Goal: Task Accomplishment & Management: Manage account settings

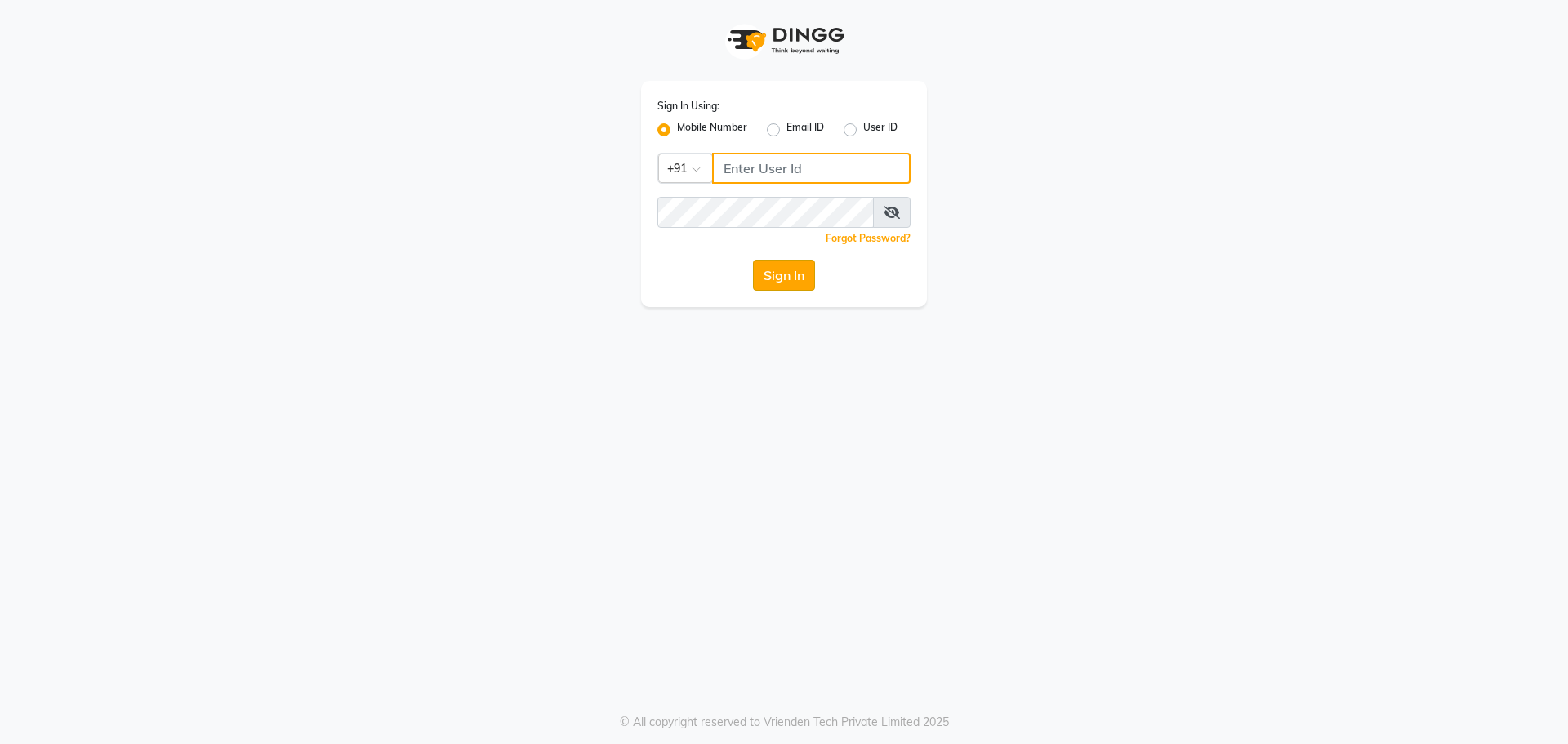
type input "8787571403"
click at [767, 269] on button "Sign In" at bounding box center [783, 275] width 62 height 31
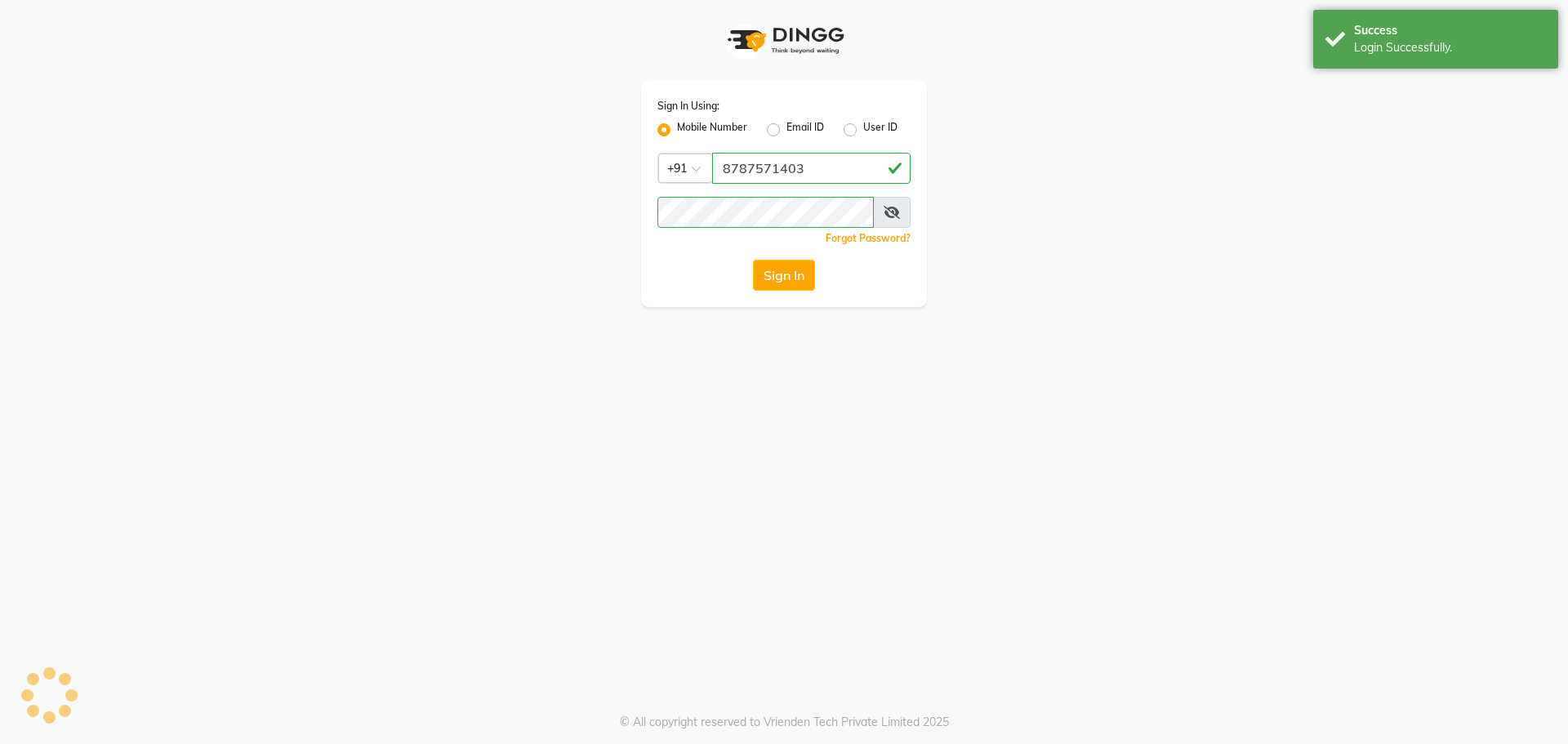
select select "92"
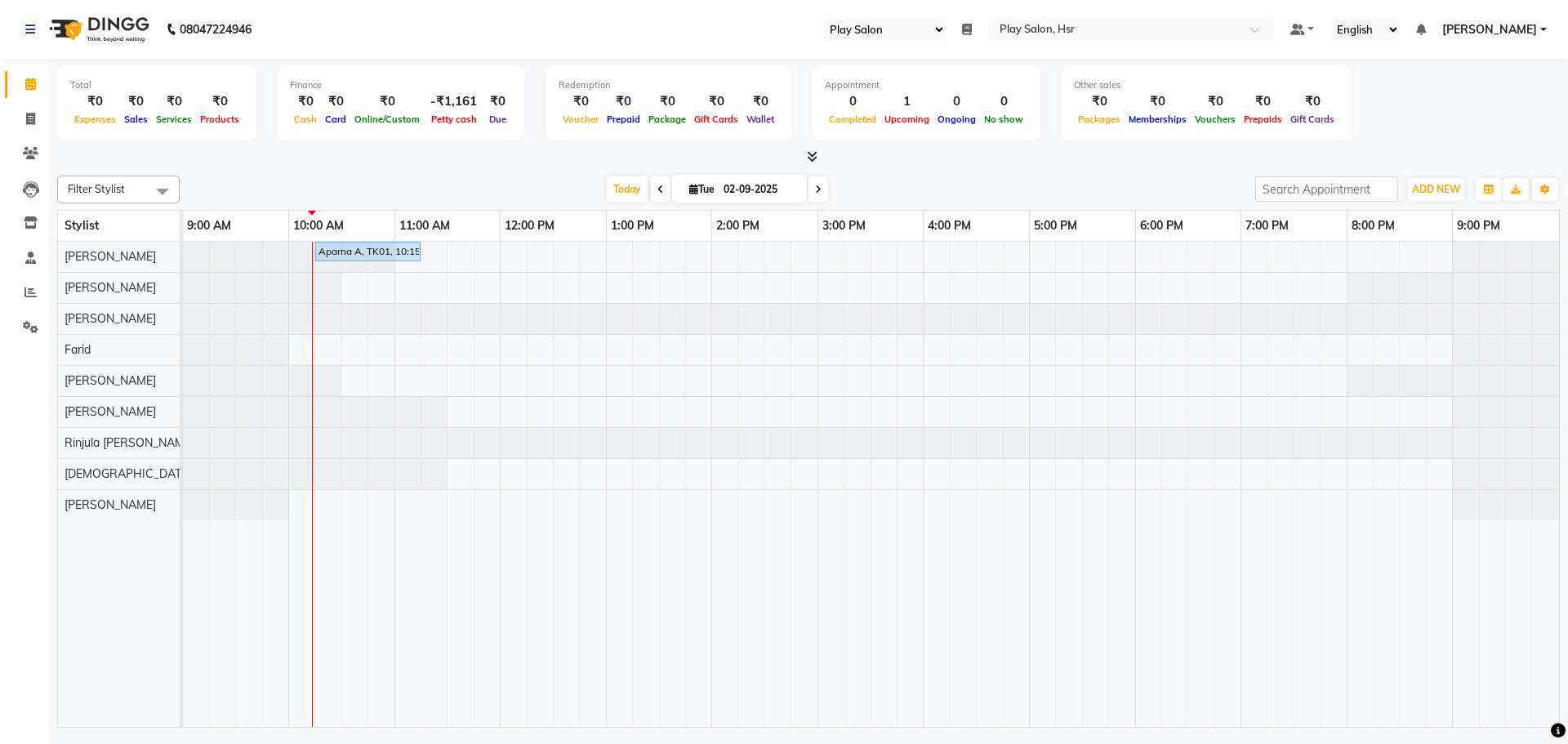
click at [655, 182] on span at bounding box center [660, 189] width 19 height 25
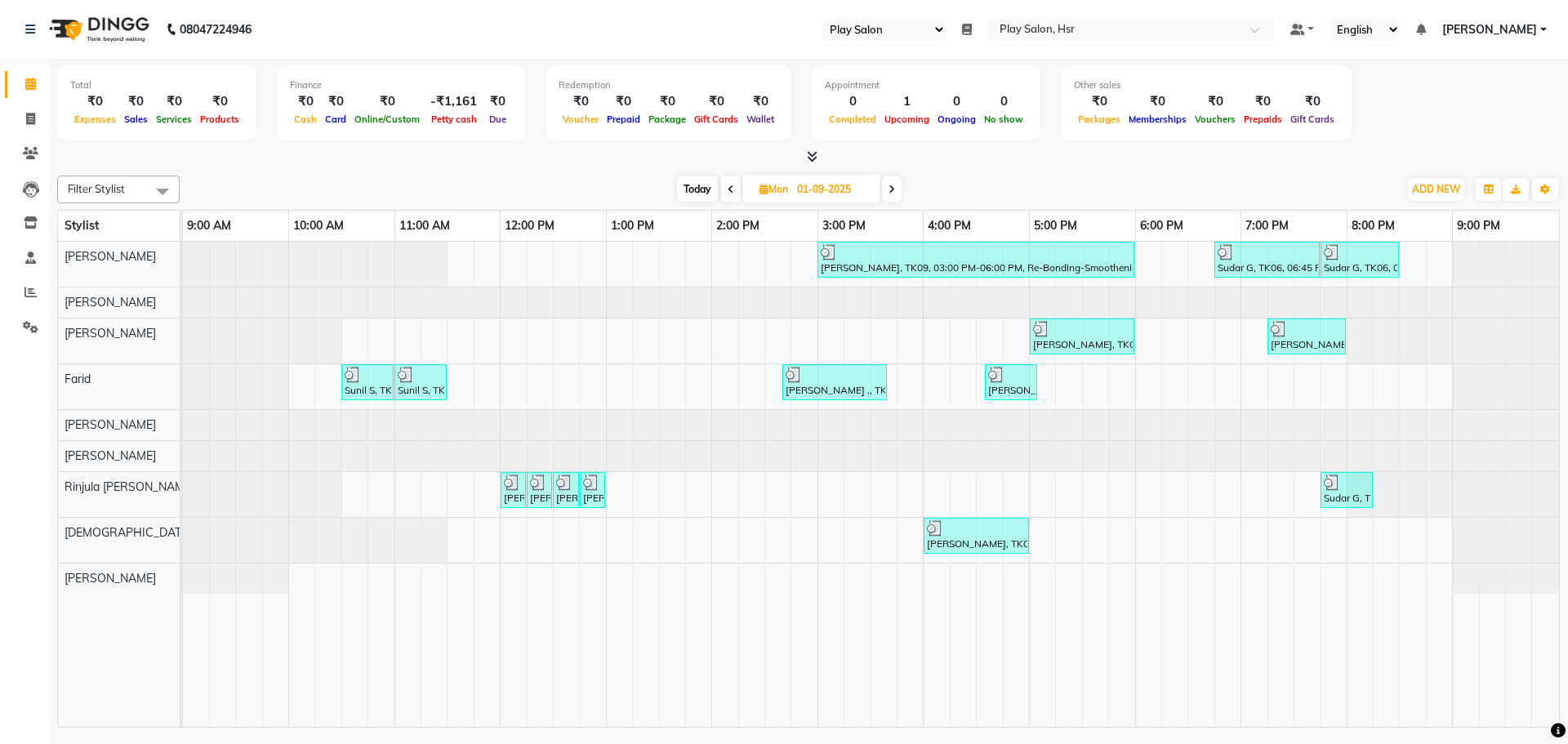
click at [887, 182] on span at bounding box center [892, 189] width 19 height 25
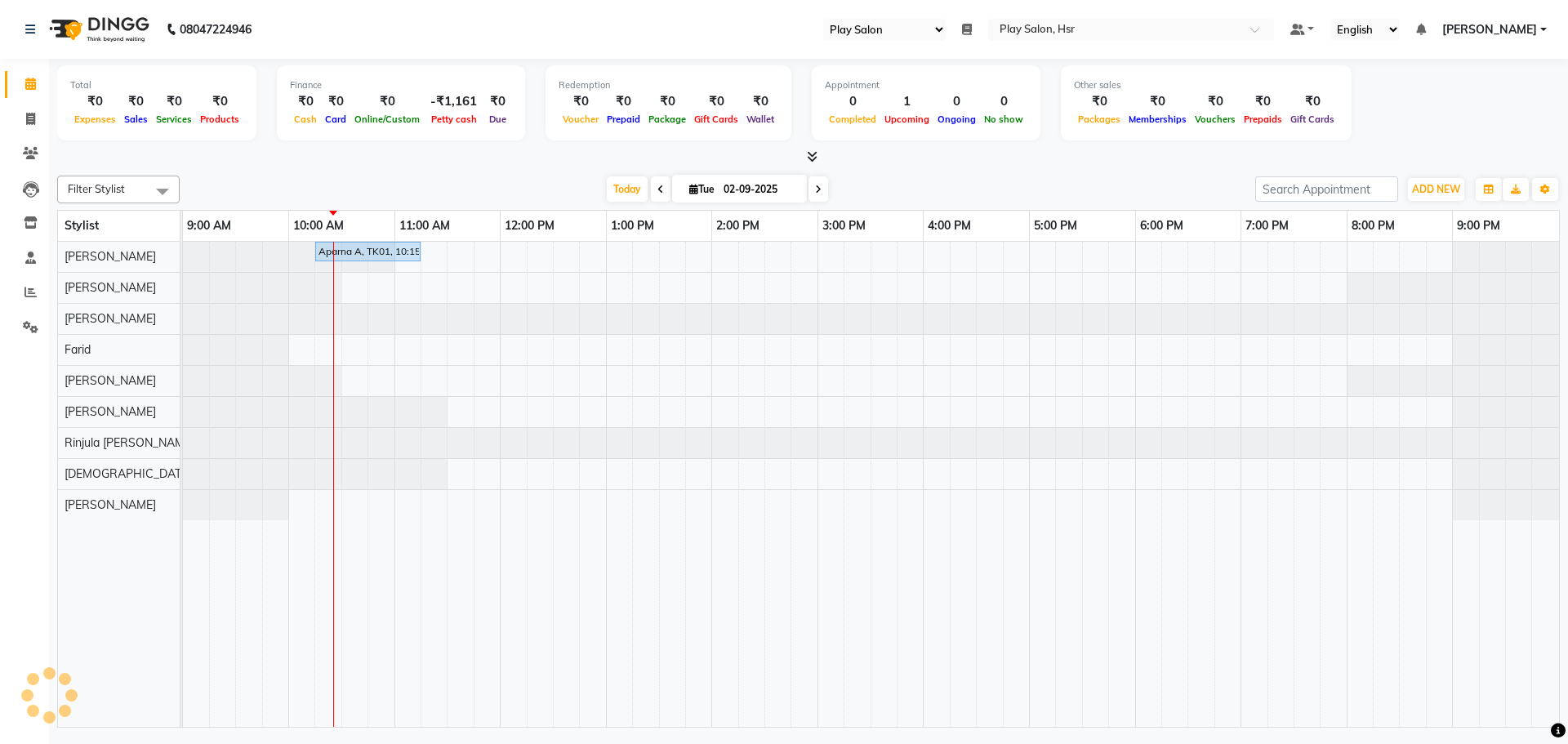
click at [659, 181] on span at bounding box center [660, 189] width 19 height 25
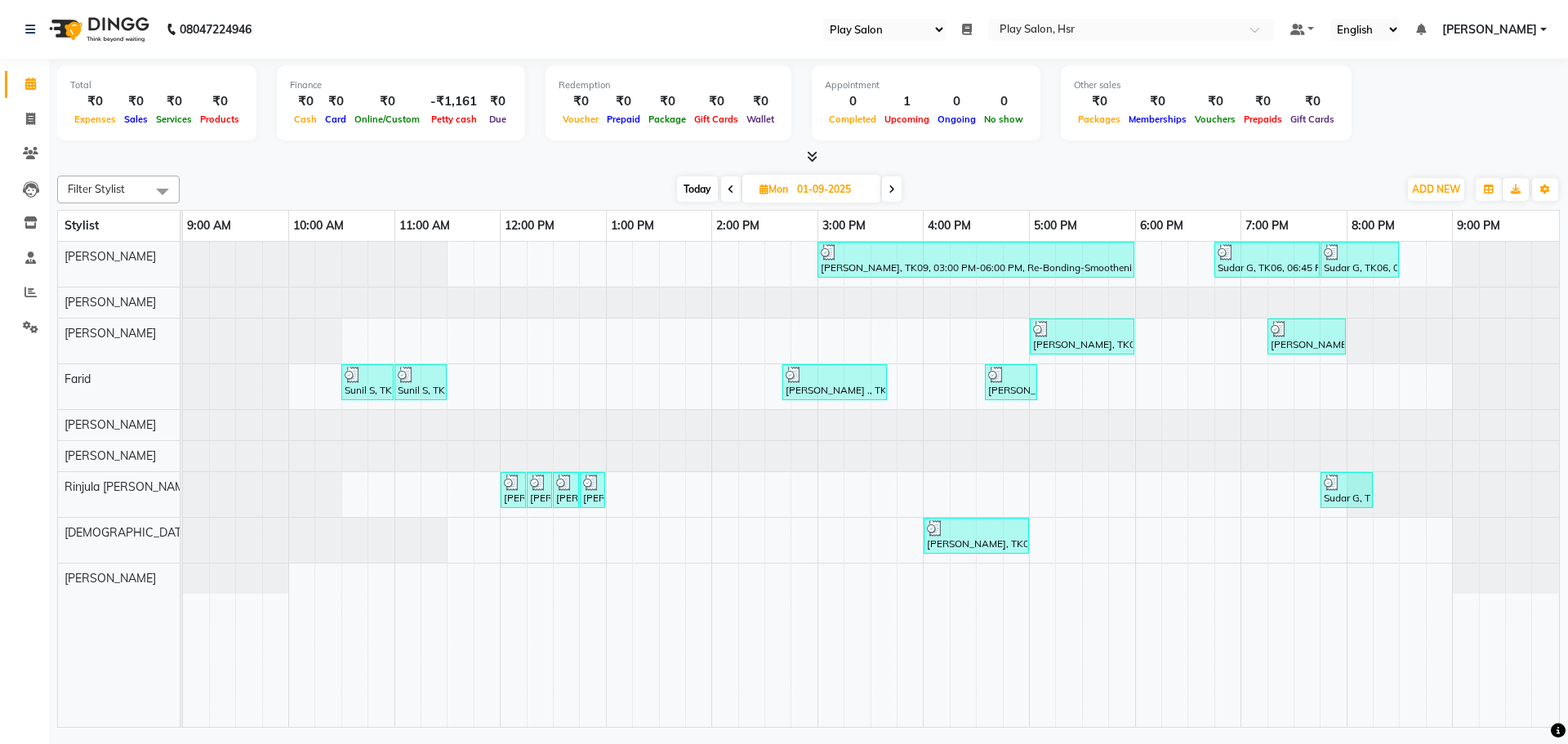
click at [892, 183] on span at bounding box center [892, 189] width 19 height 25
type input "02-09-2025"
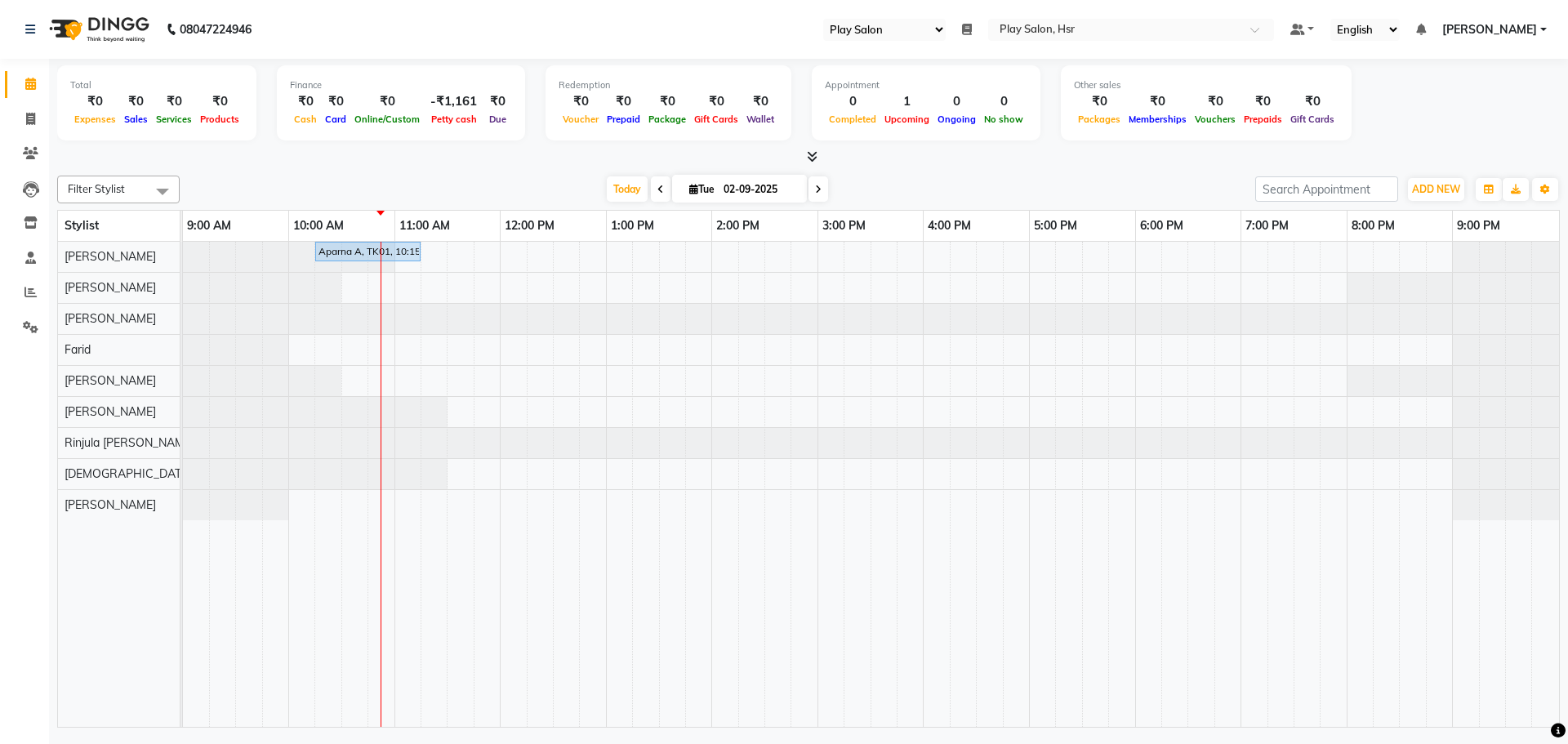
click at [1468, 483] on div at bounding box center [1505, 474] width 106 height 31
click at [1206, 741] on div "08047224946 Select Register Play Salon Daily Open Registers nothing to show Sel…" at bounding box center [784, 372] width 1568 height 744
click at [32, 292] on icon at bounding box center [31, 291] width 12 height 12
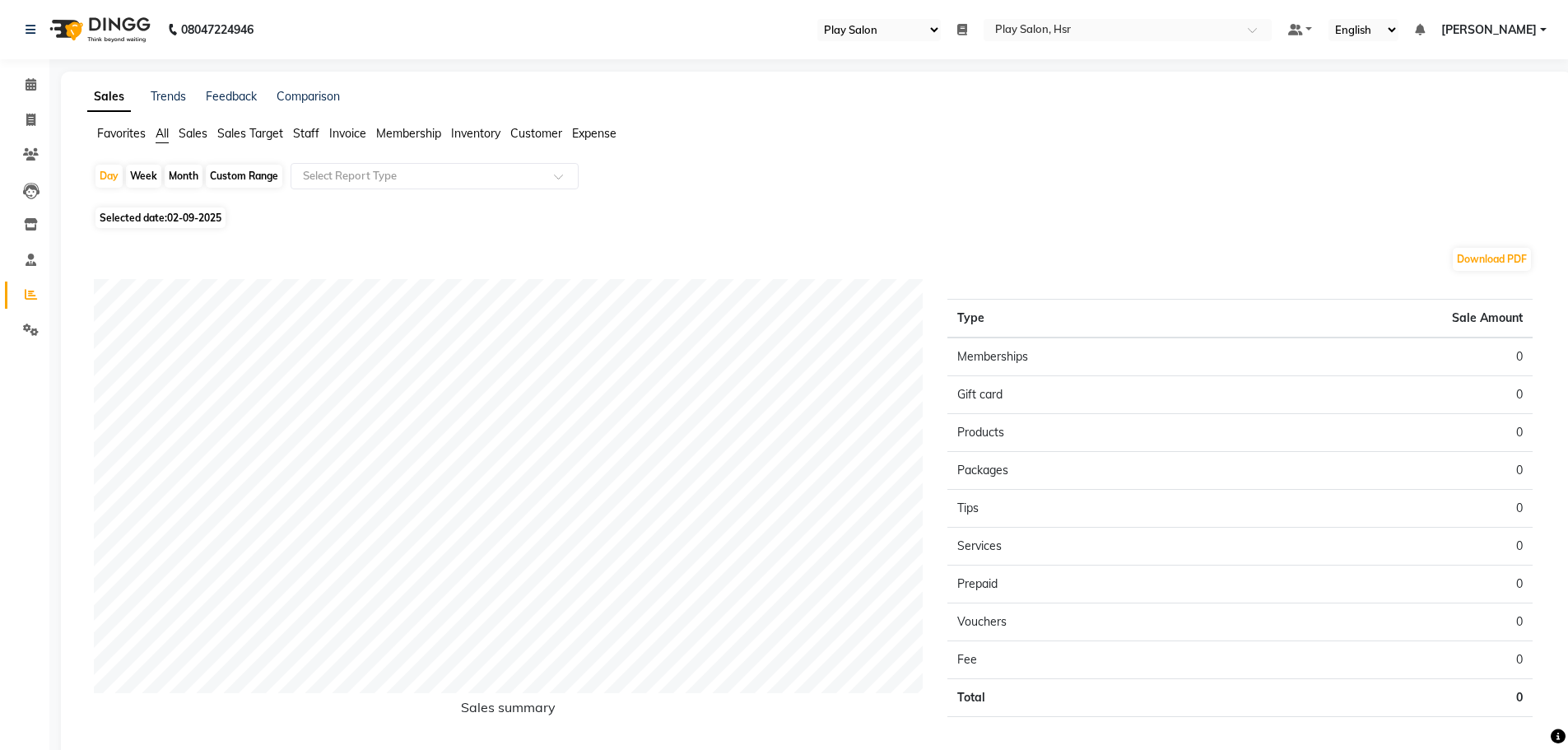
click at [314, 133] on span "Staff" at bounding box center [306, 132] width 26 height 15
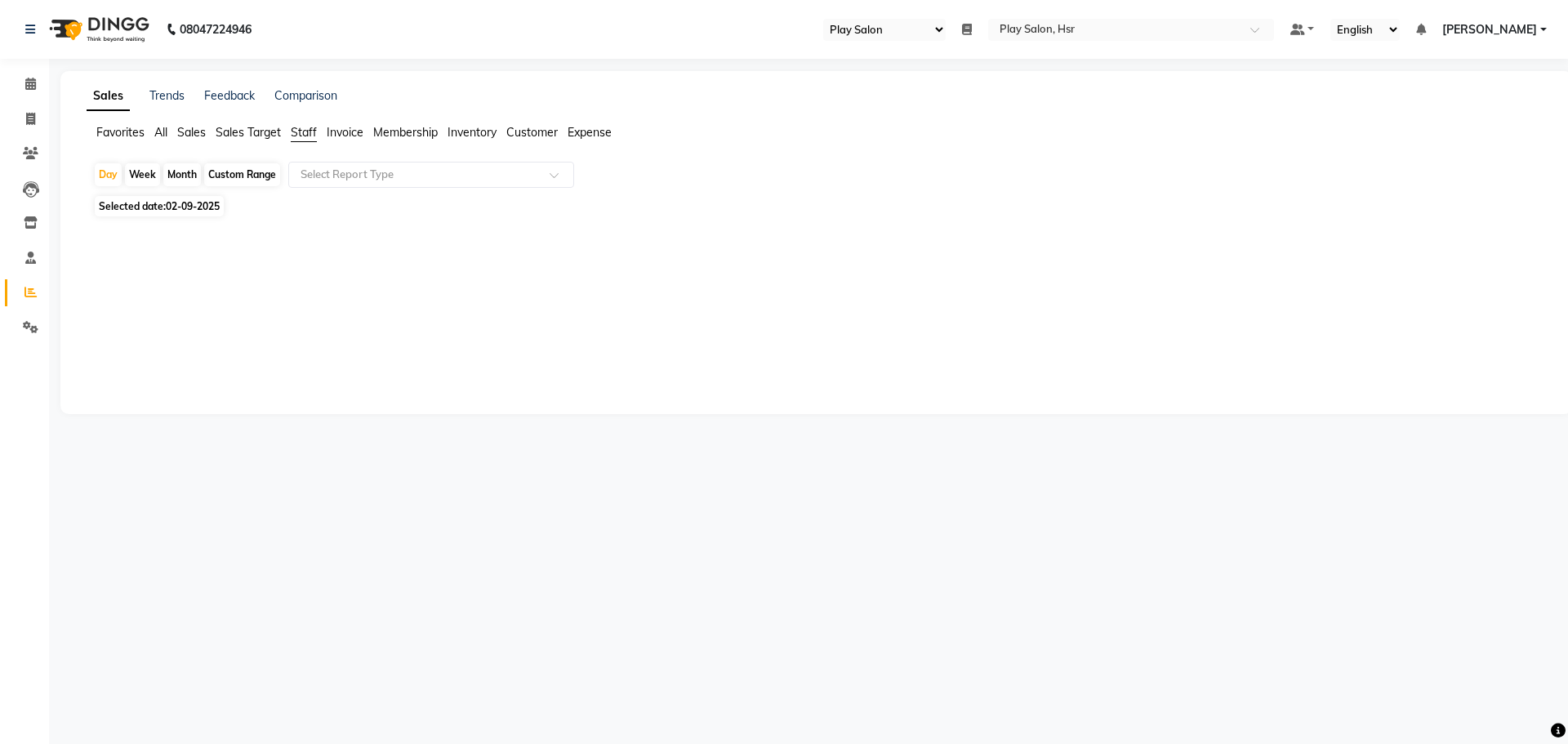
click at [257, 133] on span "Sales Target" at bounding box center [247, 131] width 65 height 14
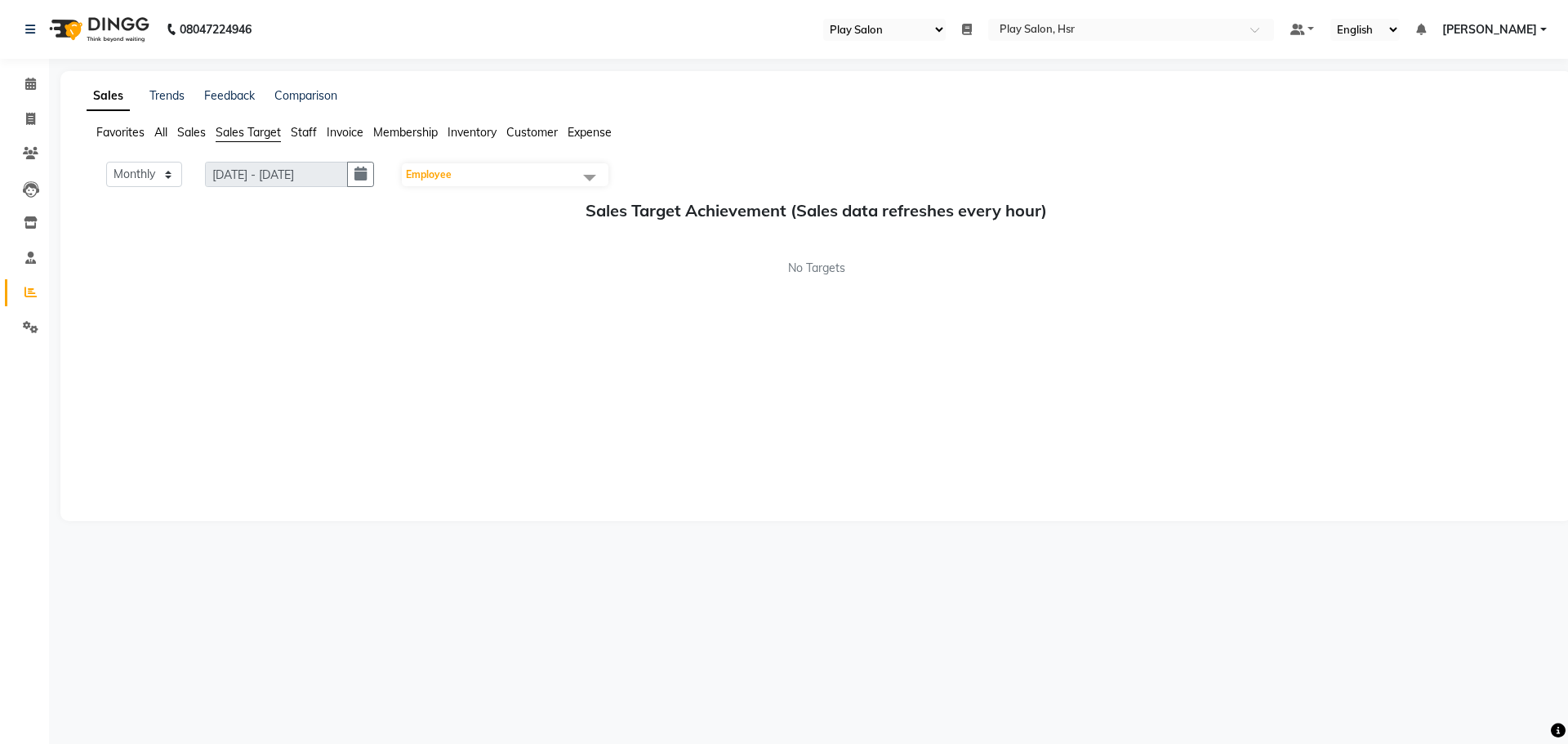
click at [309, 129] on span "Staff" at bounding box center [303, 131] width 26 height 14
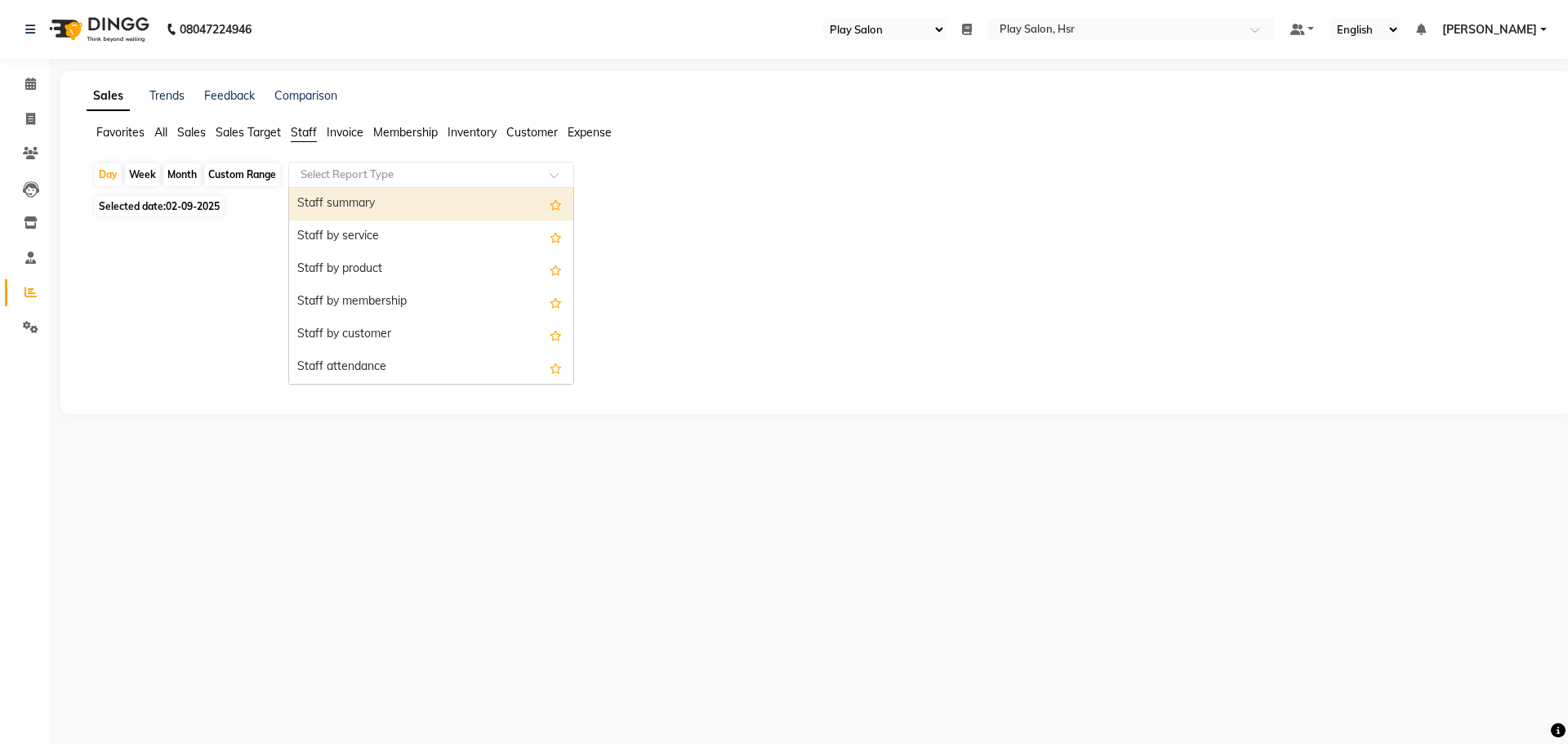
click at [350, 168] on input "text" at bounding box center [414, 175] width 235 height 16
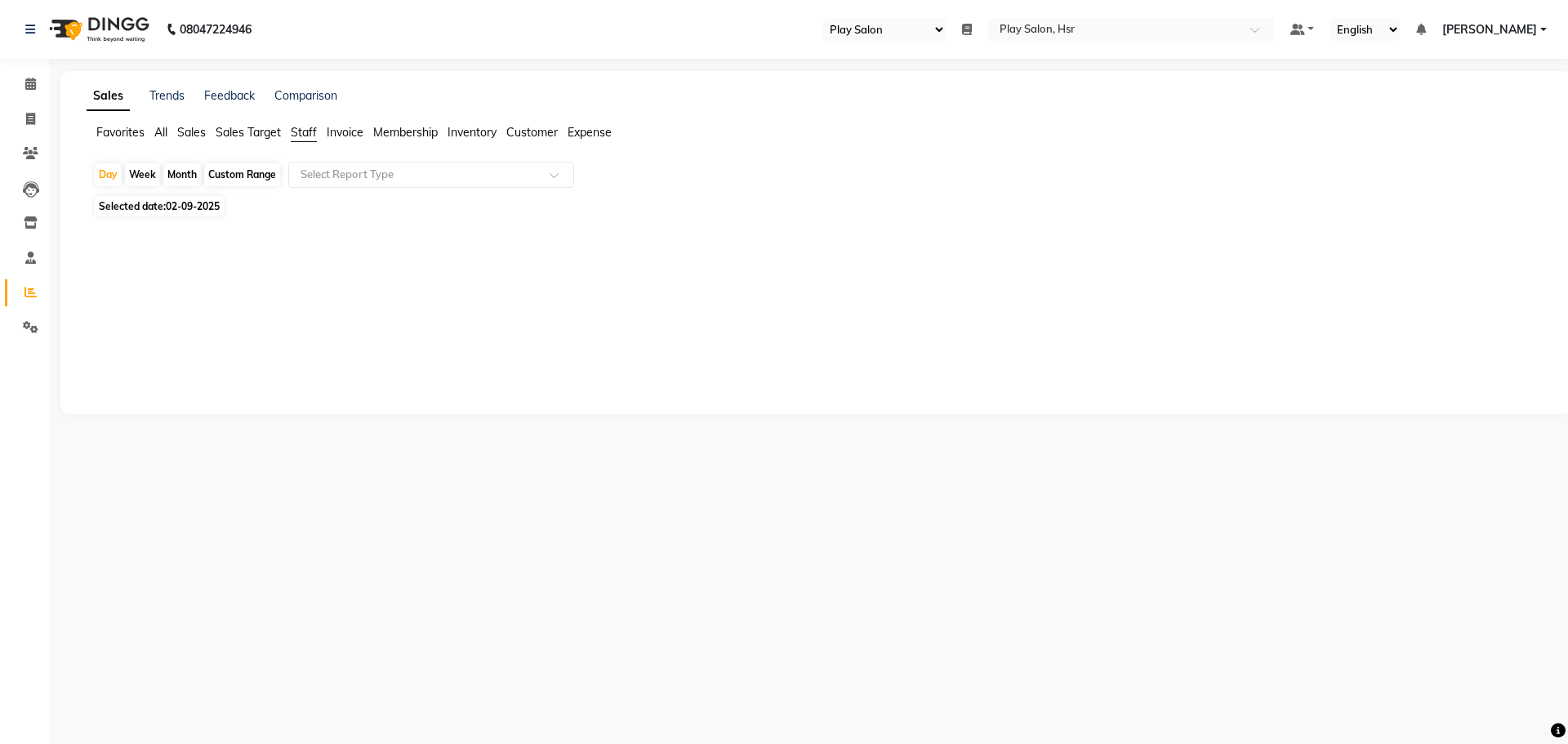
click at [136, 194] on div "Day Week Month Custom Range Select Report Type Selected date: 02-09-2025 ★ Mark…" at bounding box center [816, 273] width 1460 height 223
click at [137, 209] on span "Selected date: 02-09-2025" at bounding box center [159, 206] width 129 height 20
select select "9"
select select "2025"
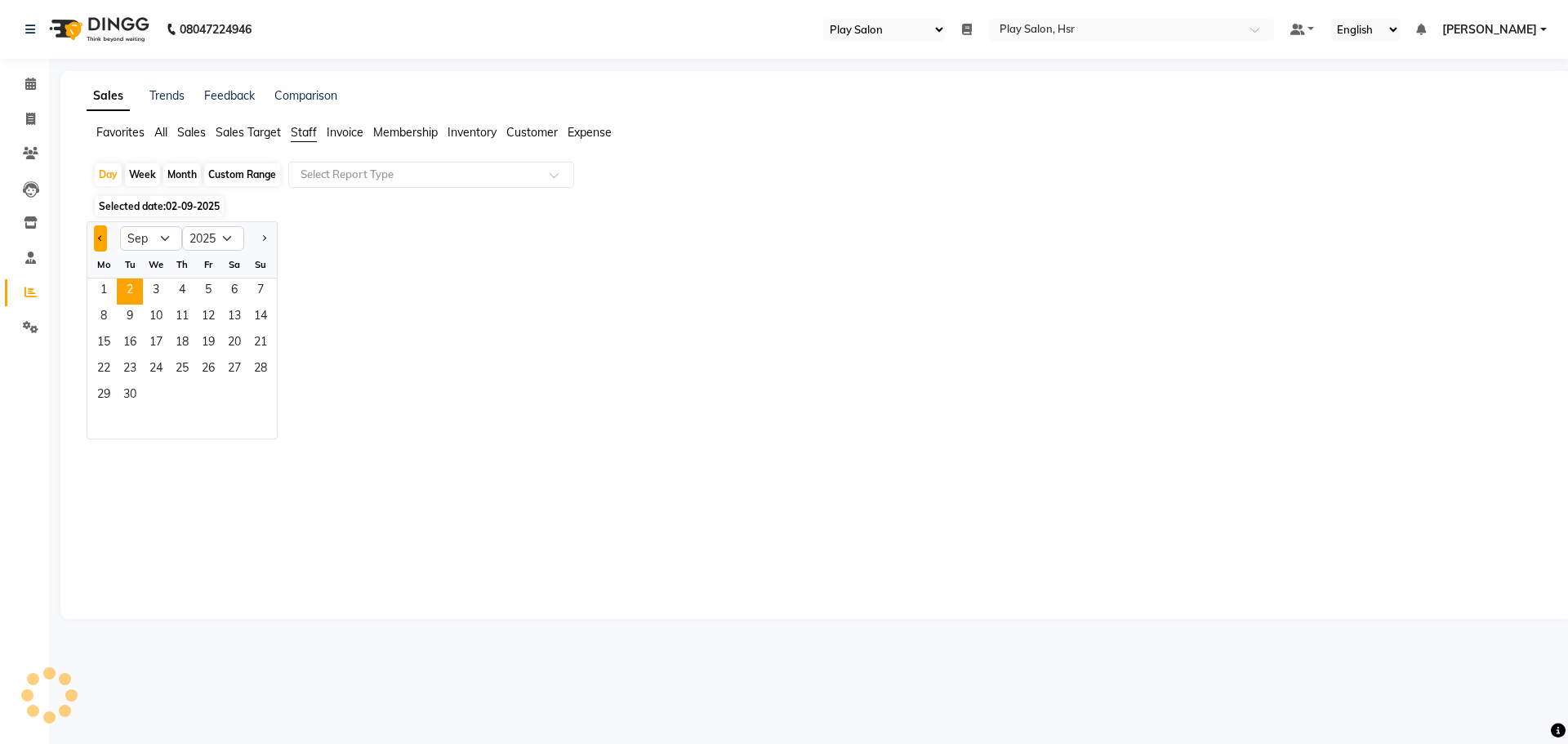
click at [103, 235] on button "Previous month" at bounding box center [100, 238] width 13 height 26
select select "8"
click at [209, 286] on span "1" at bounding box center [208, 291] width 26 height 26
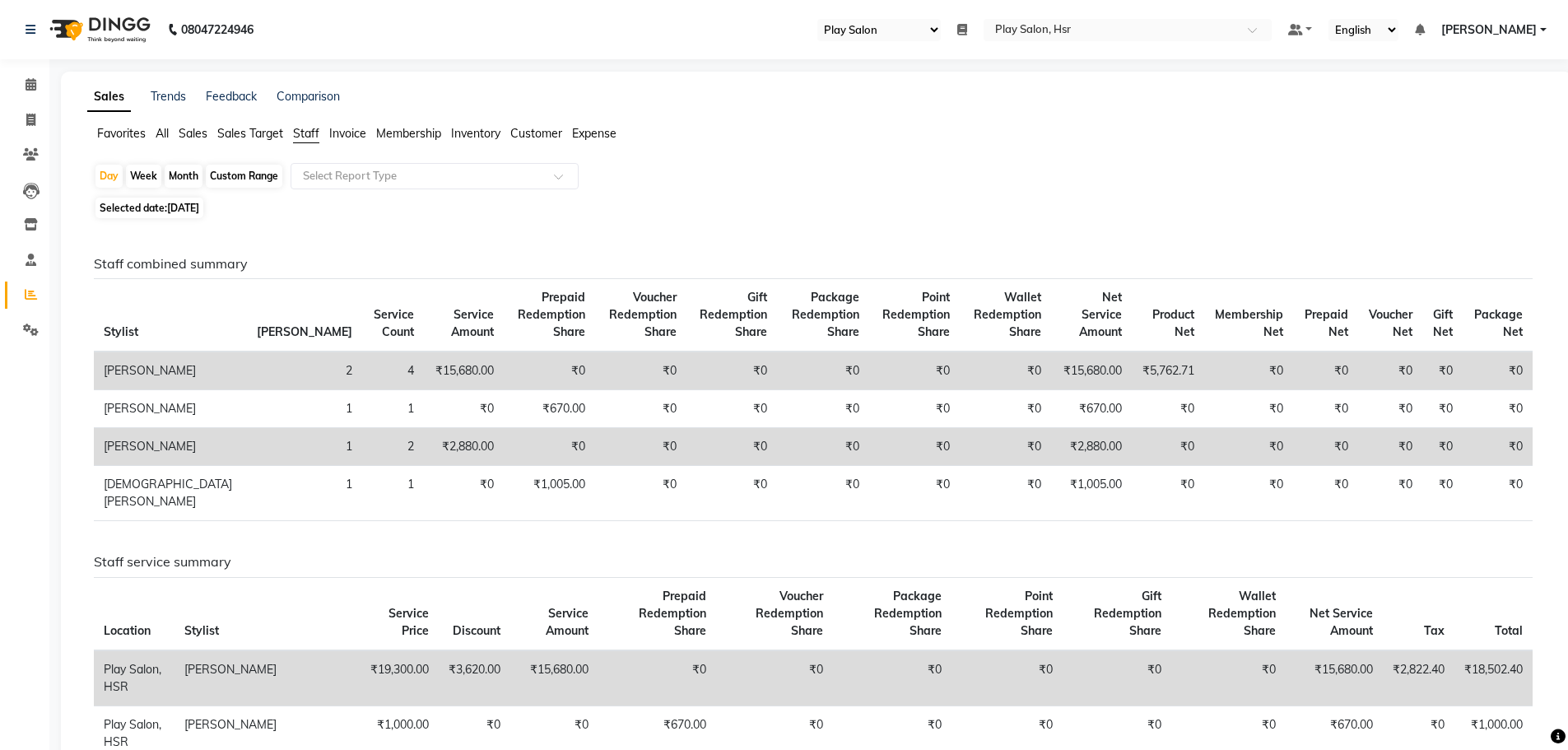
click at [254, 176] on div "Custom Range" at bounding box center [244, 176] width 77 height 23
select select "8"
select select "2025"
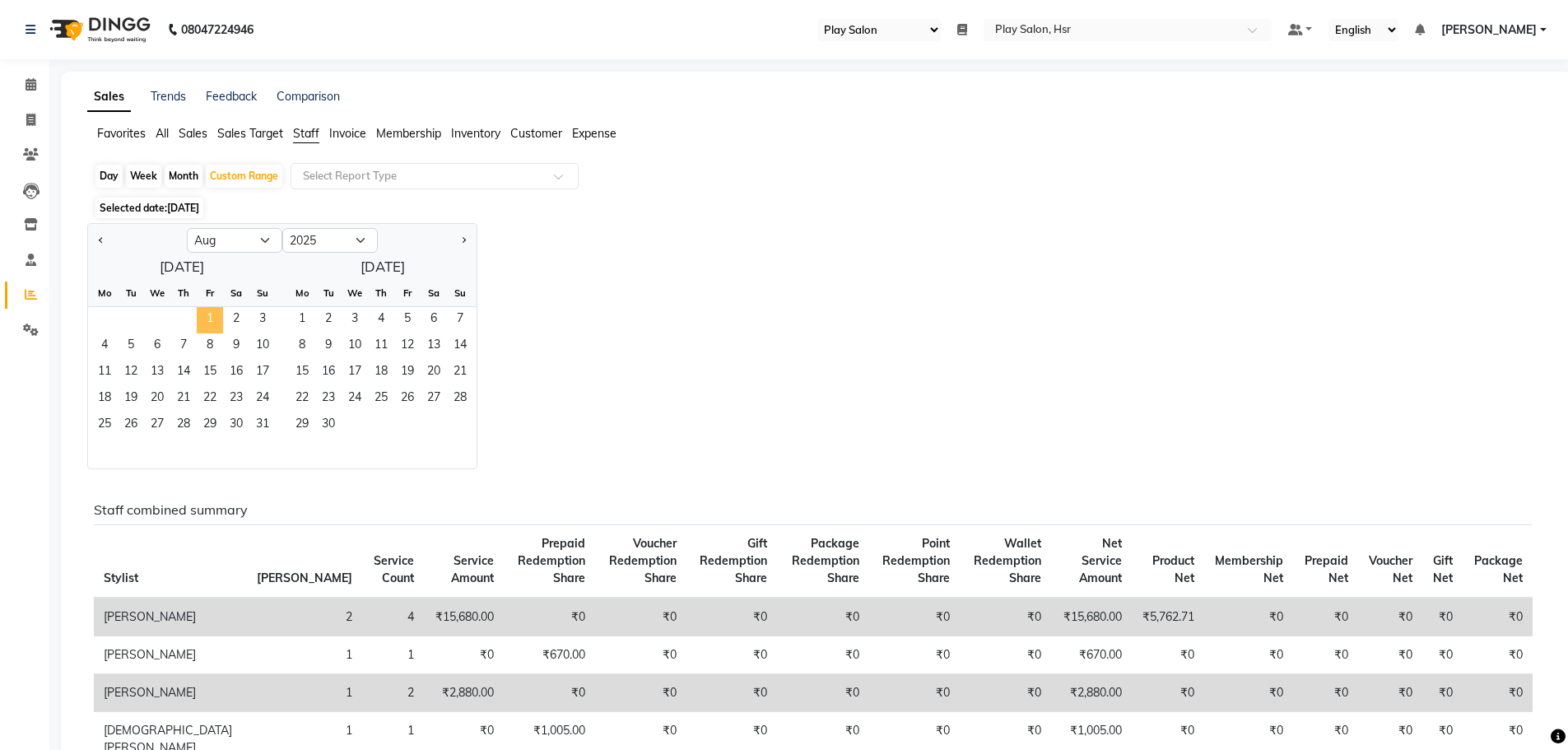
click at [205, 316] on span "1" at bounding box center [209, 319] width 26 height 26
click at [256, 431] on span "31" at bounding box center [262, 425] width 26 height 26
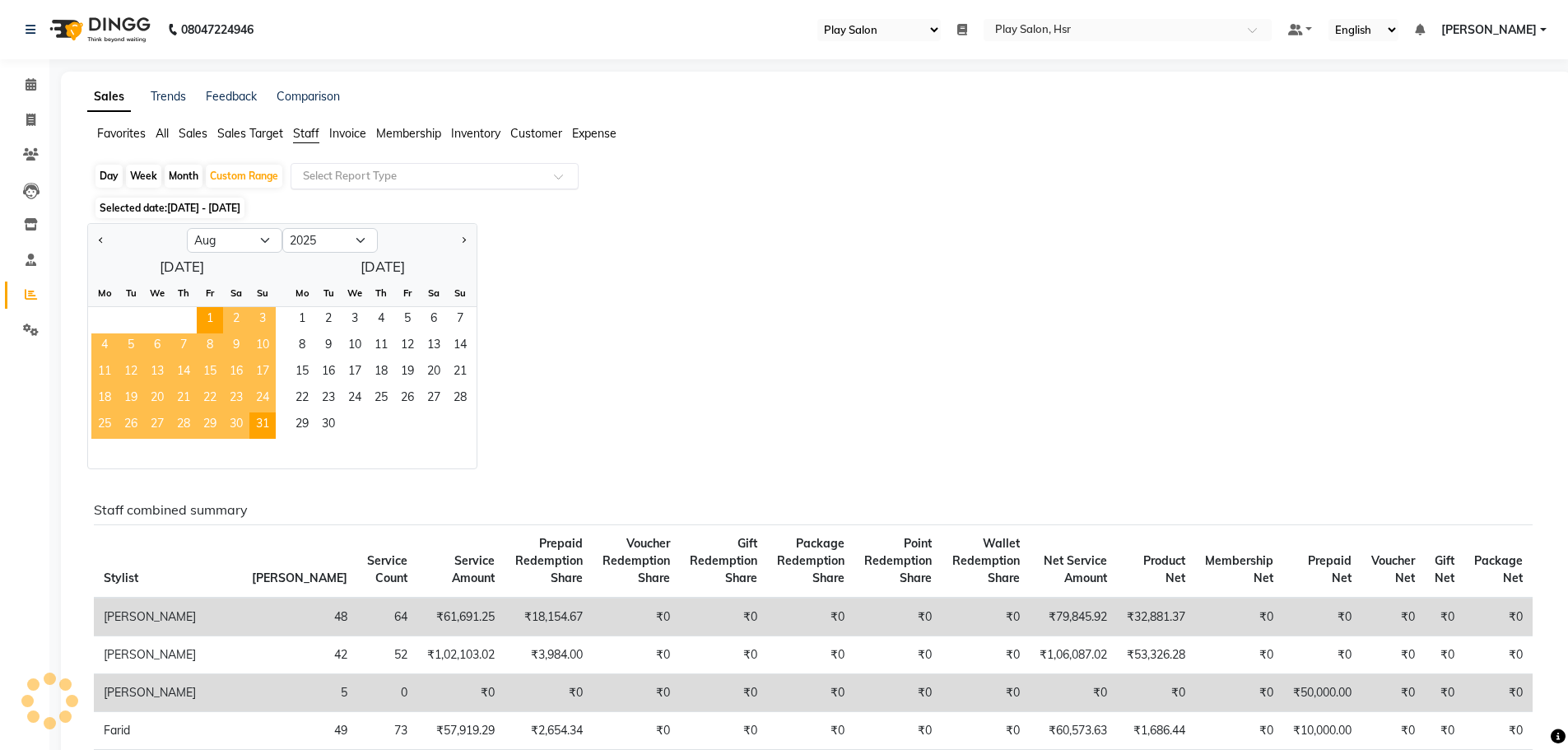
click at [375, 166] on div "Select Report Type" at bounding box center [434, 176] width 288 height 26
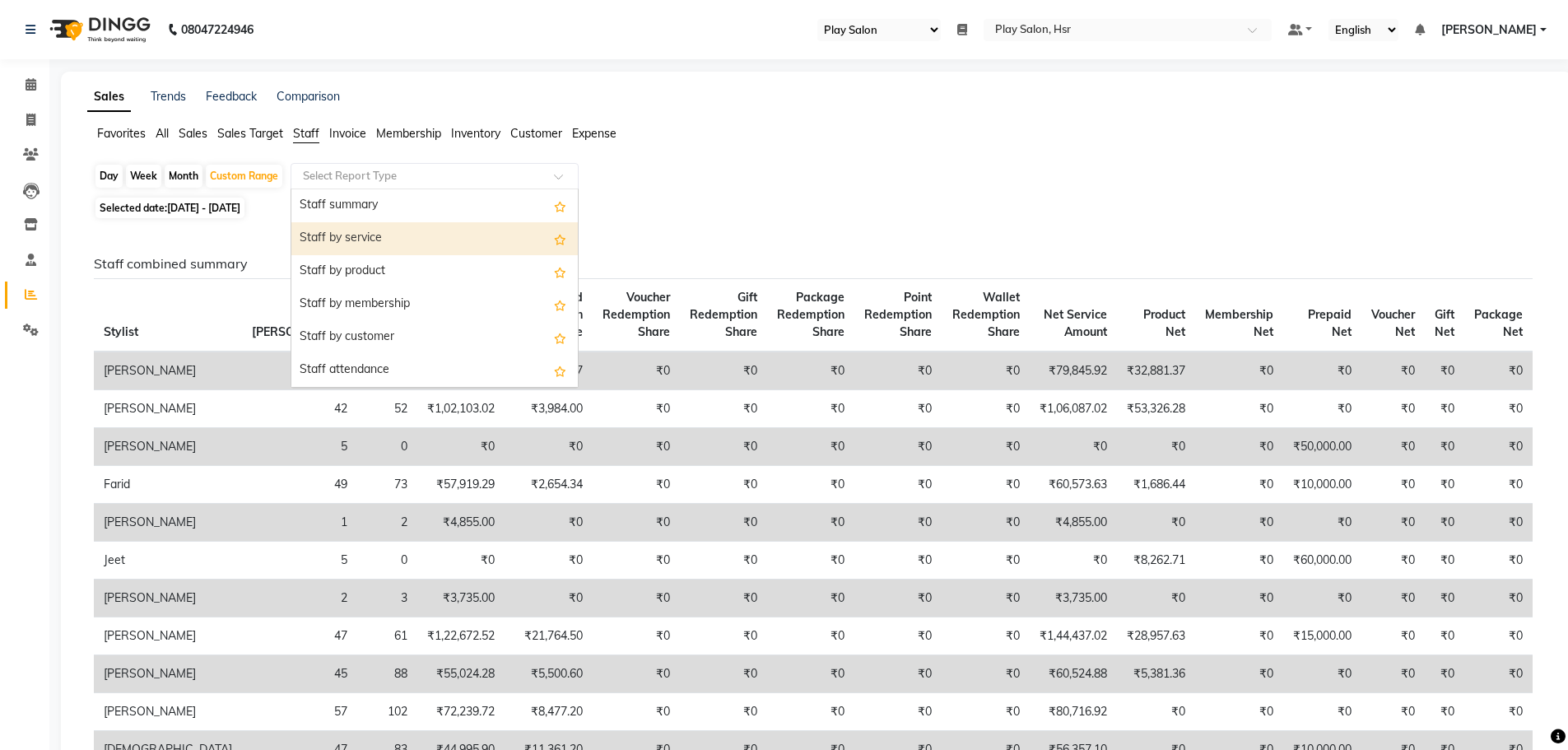
click at [366, 242] on div "Staff by service" at bounding box center [434, 238] width 286 height 33
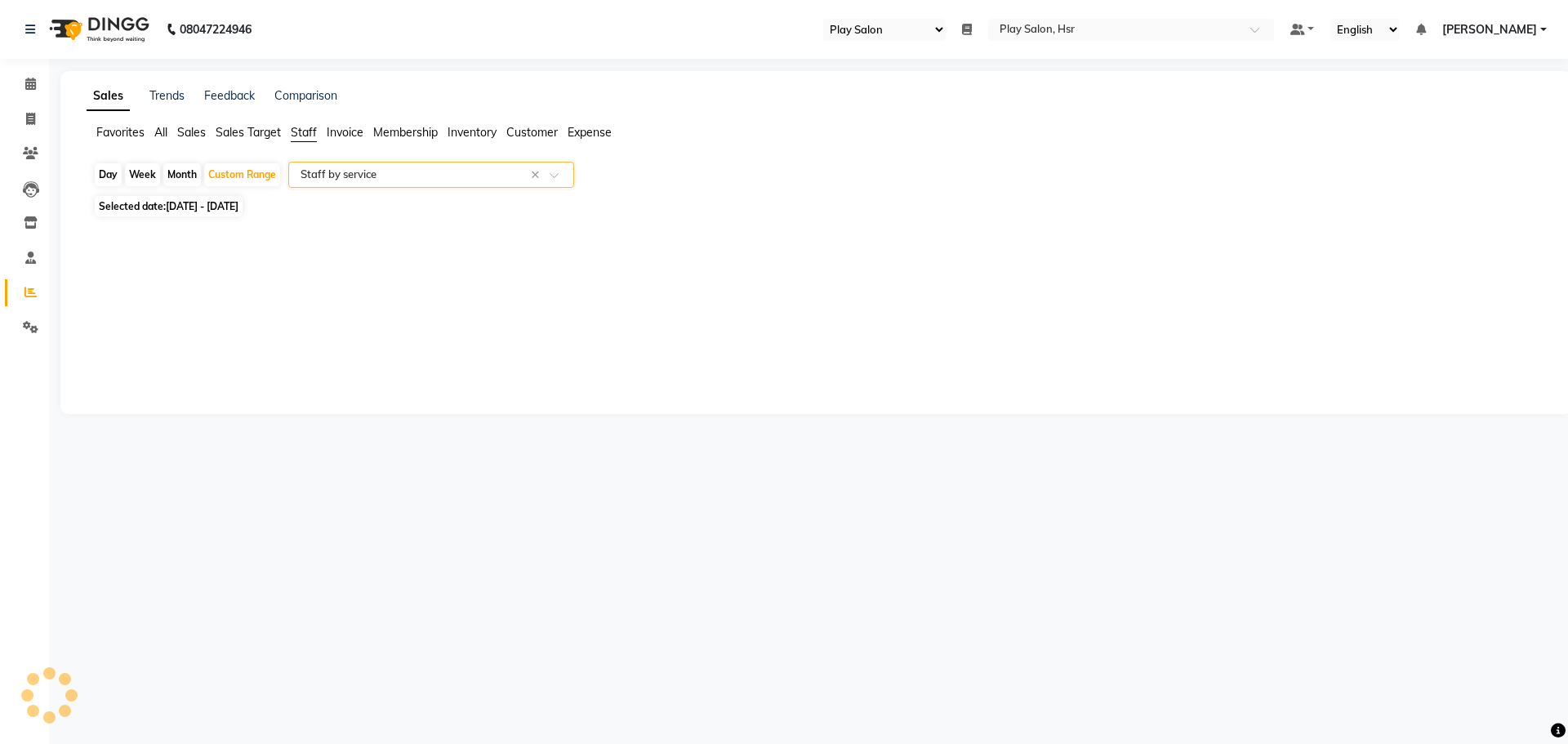
select select "full_report"
select select "csv"
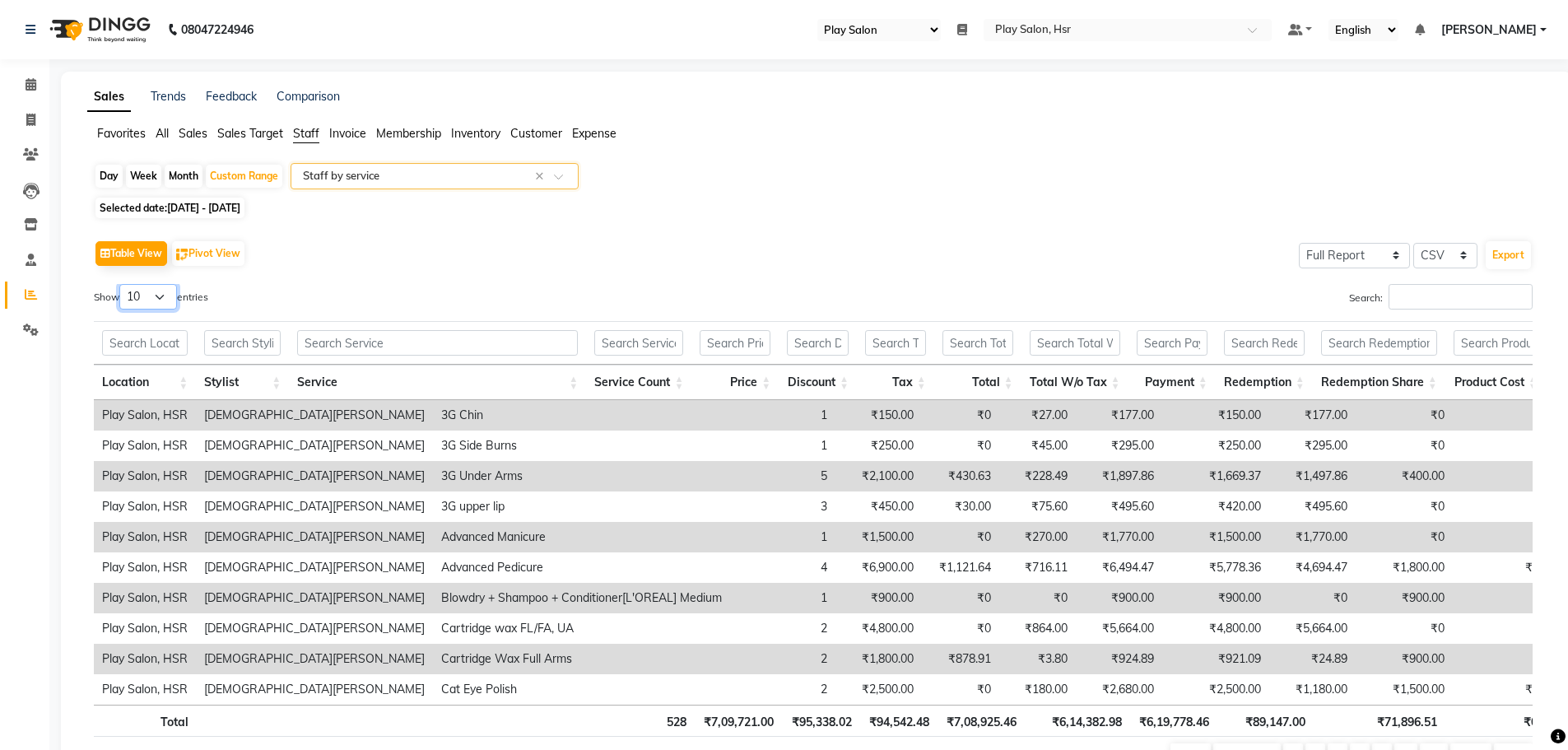
click at [157, 290] on select "10 25 50 100" at bounding box center [148, 296] width 57 height 26
select select "100"
click at [122, 284] on select "10 25 50 100" at bounding box center [148, 296] width 57 height 26
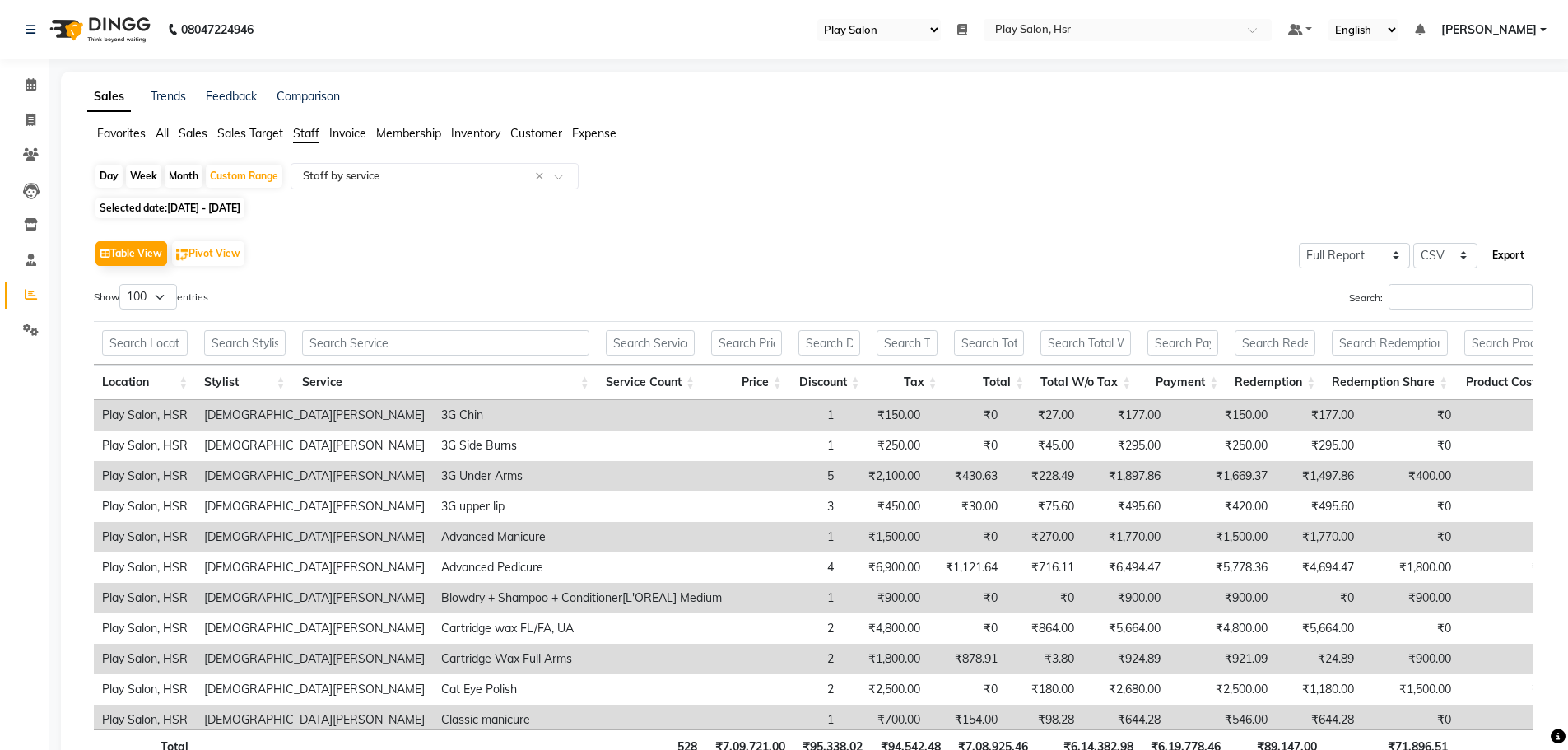
click at [1499, 249] on button "Export" at bounding box center [1508, 255] width 45 height 28
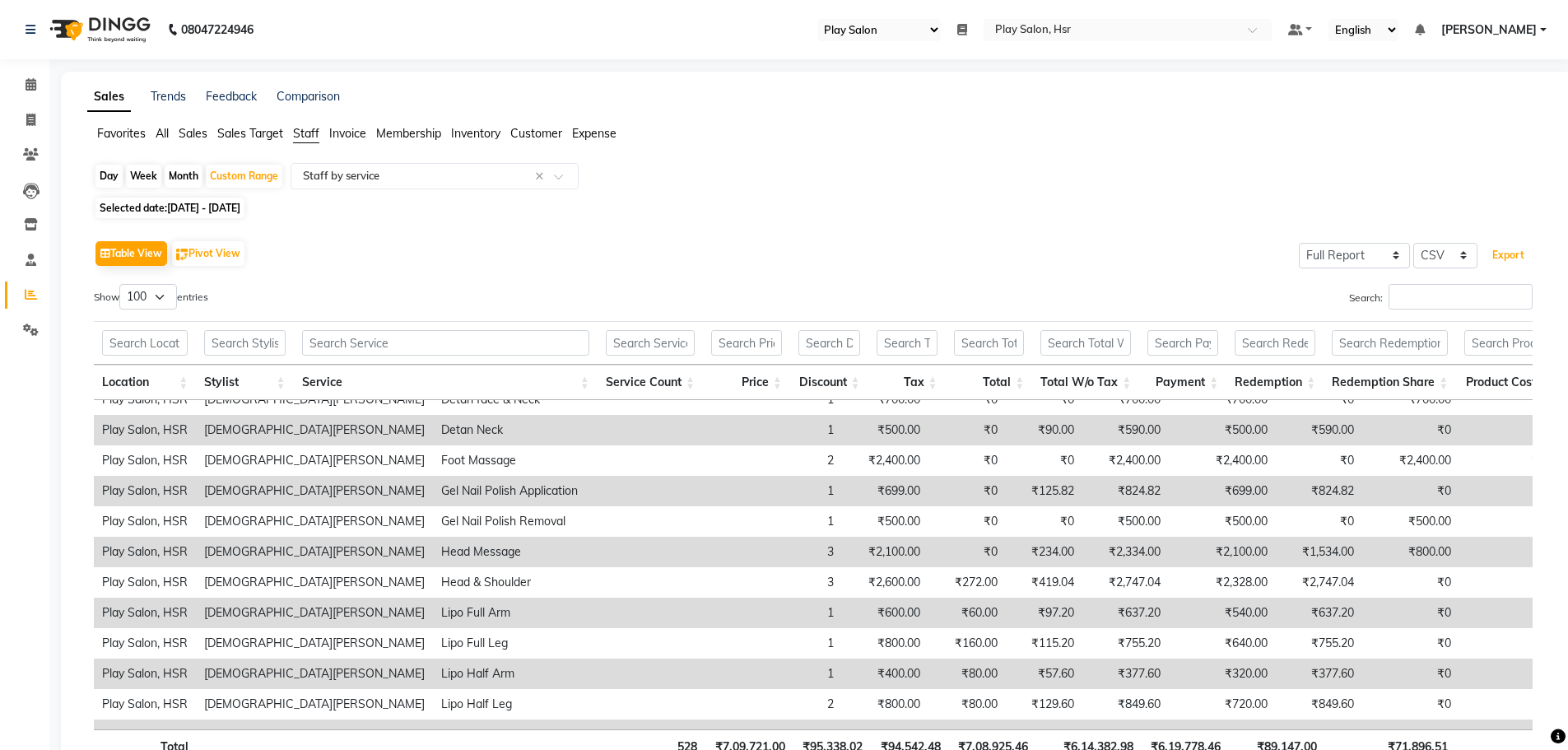
scroll to position [741, 0]
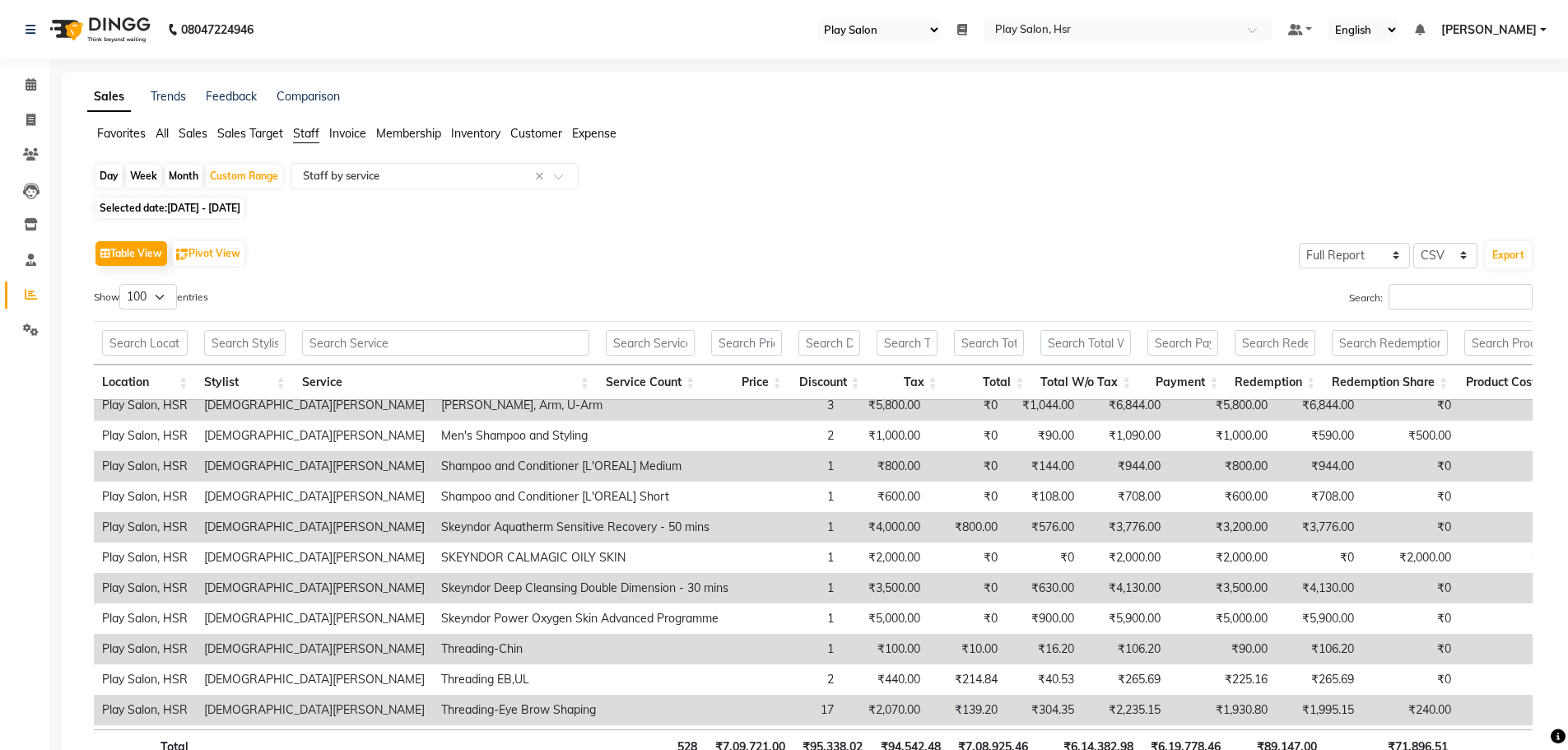
click at [1556, 737] on div at bounding box center [1556, 737] width 0 height 0
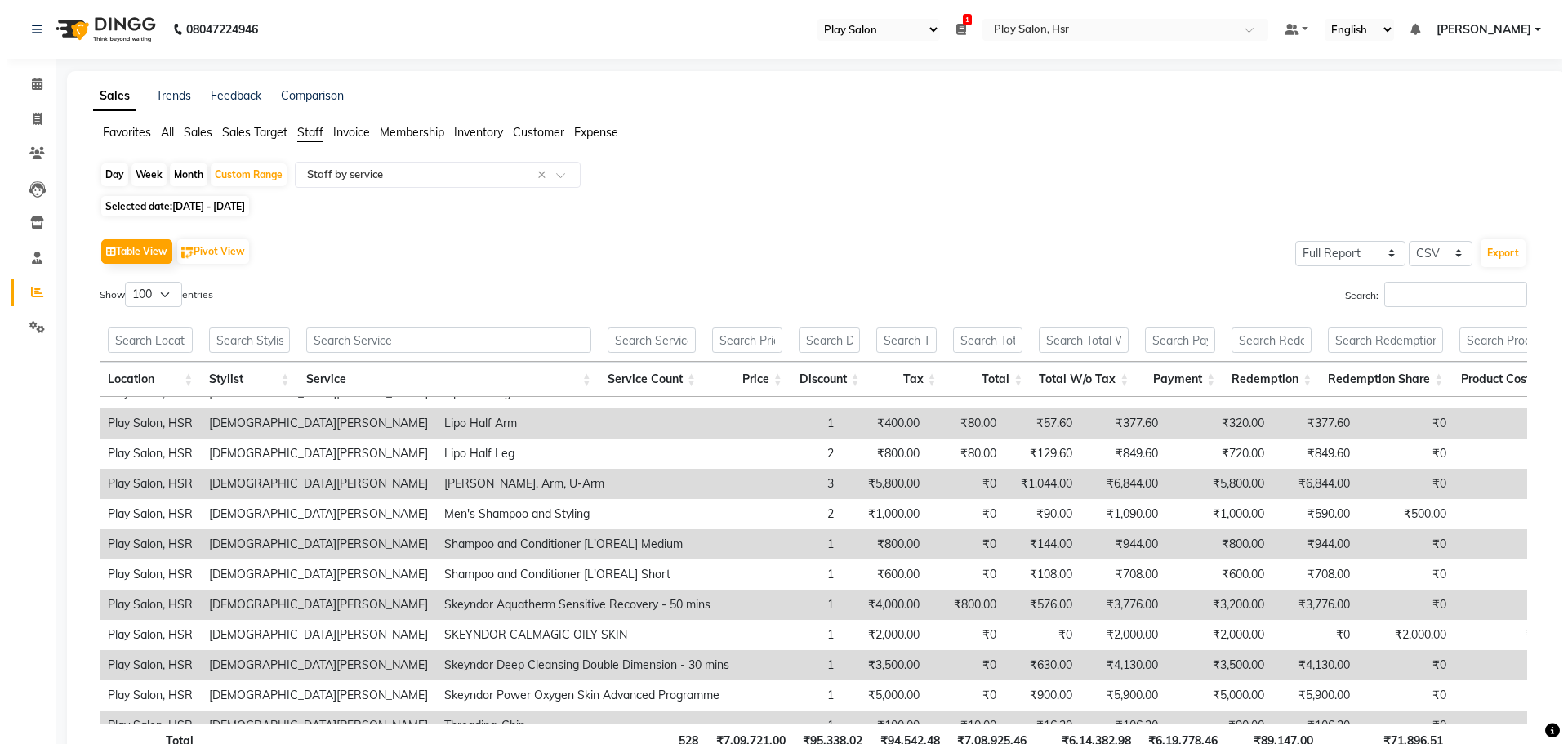
scroll to position [245, 0]
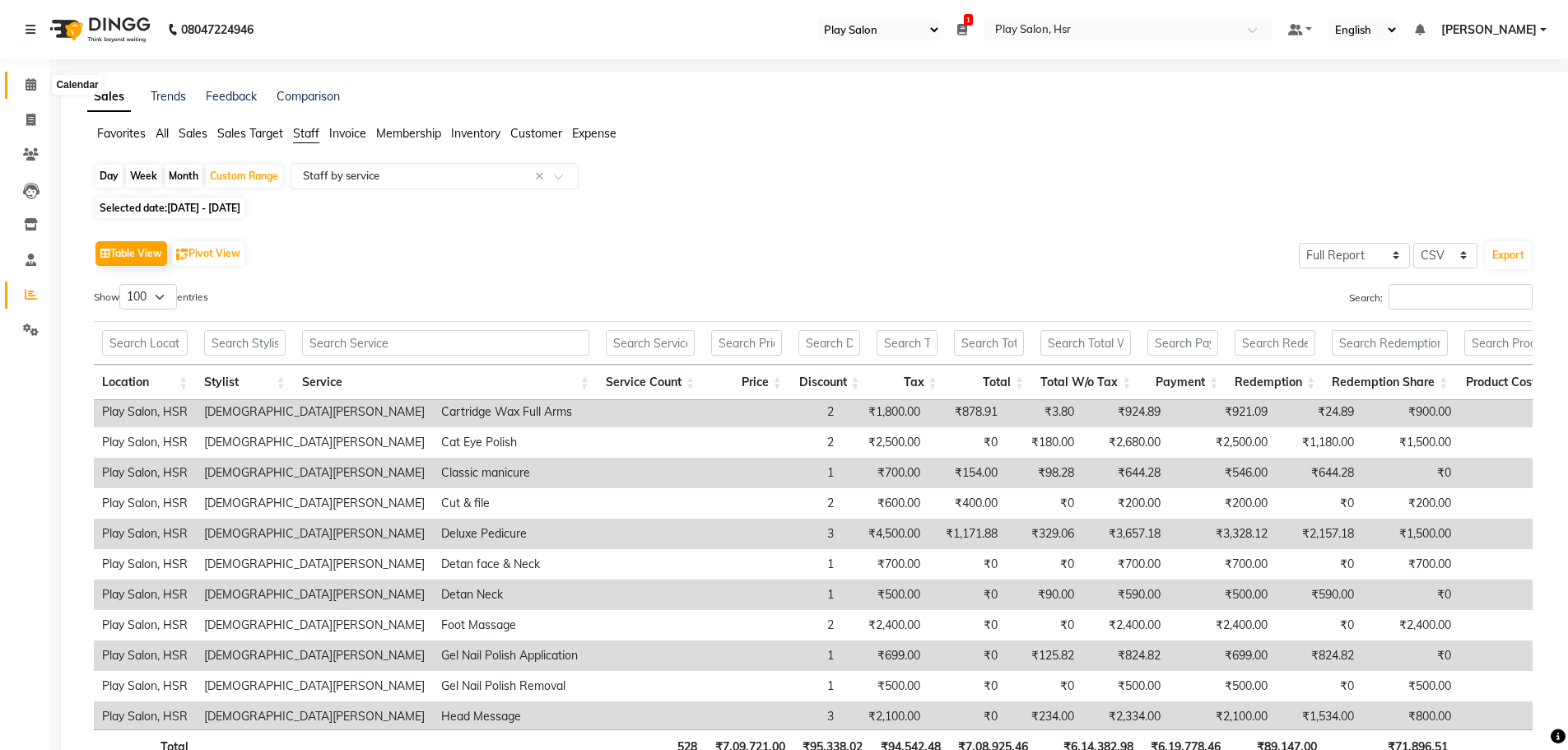
click at [29, 90] on icon at bounding box center [31, 85] width 11 height 12
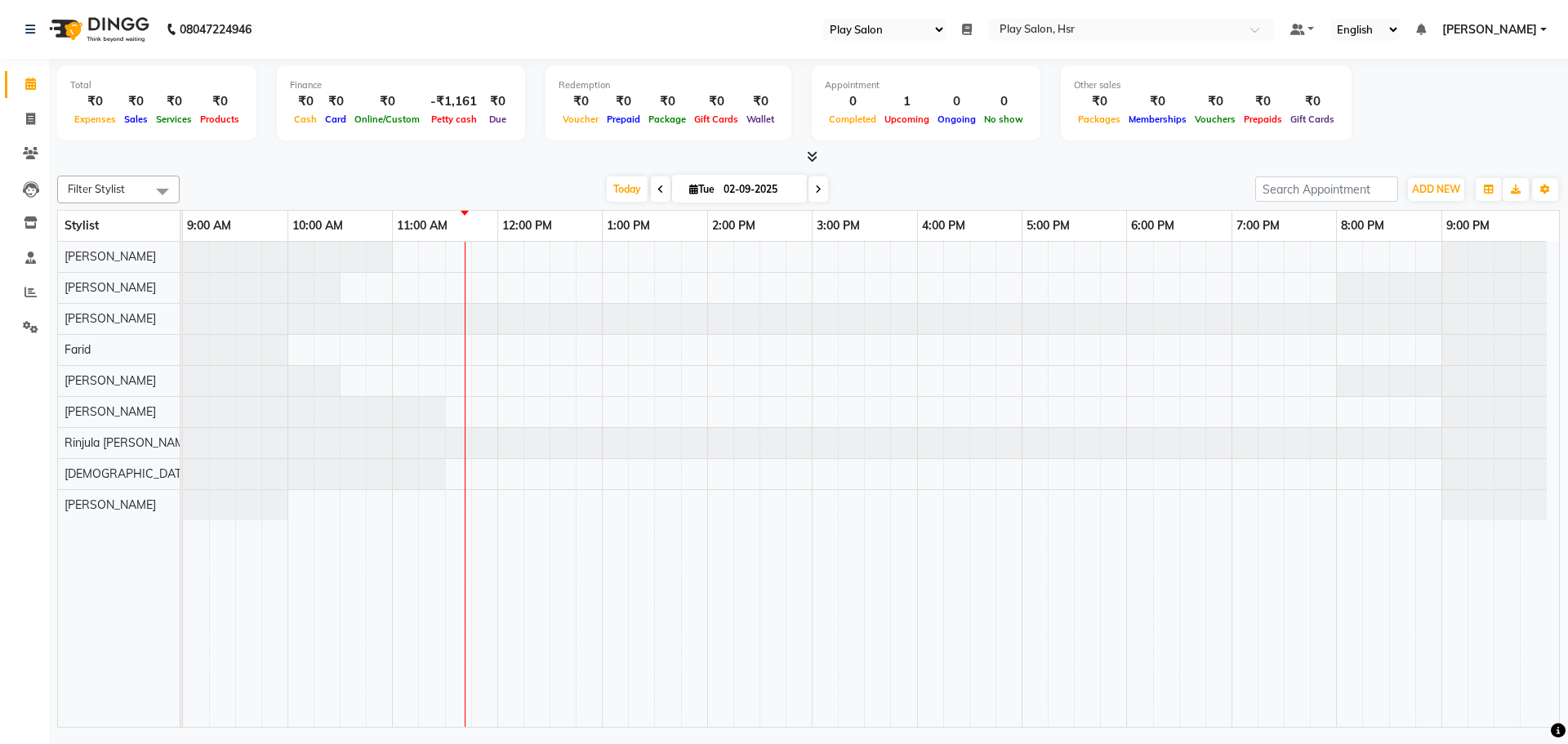
select select "92"
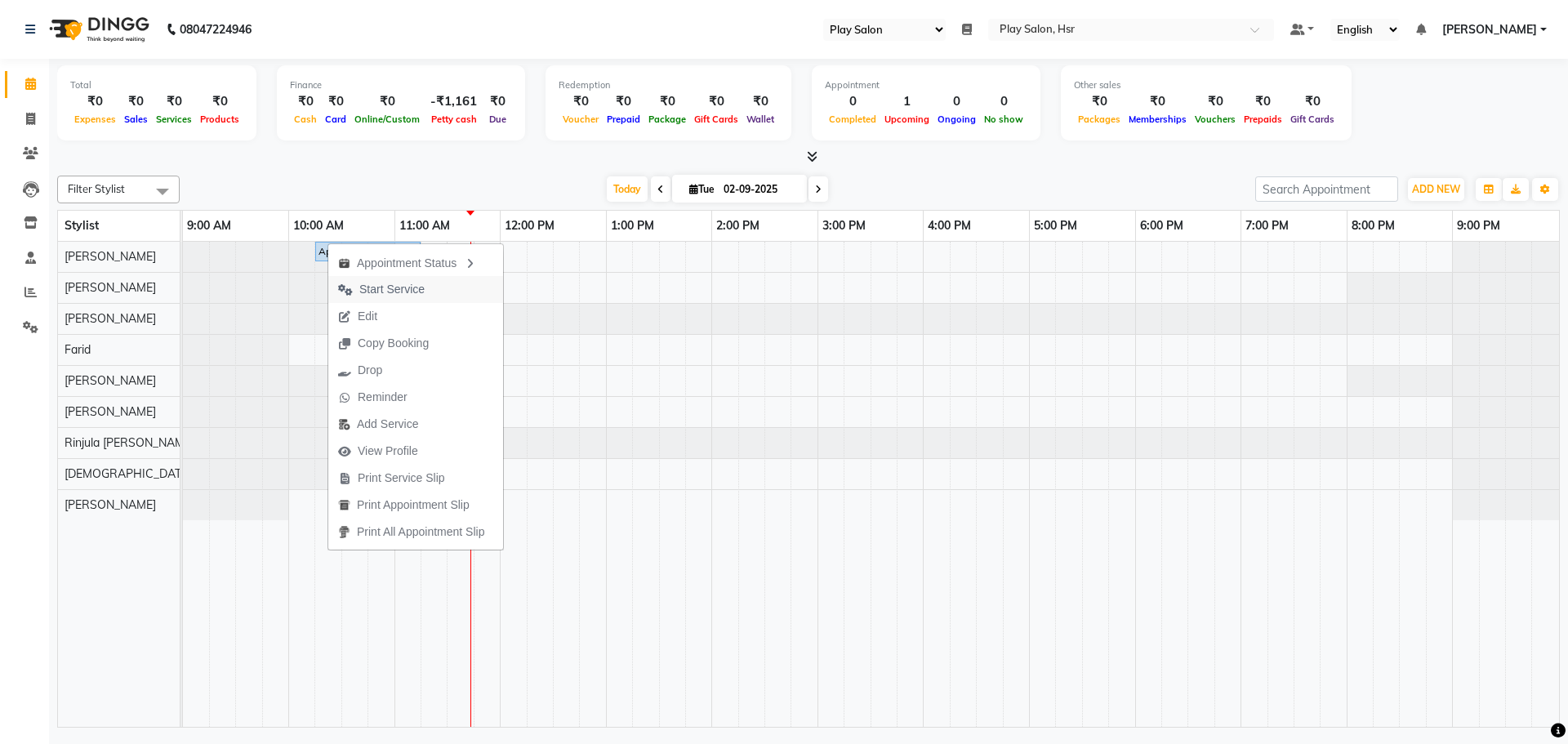
click at [387, 283] on span "Start Service" at bounding box center [392, 289] width 65 height 17
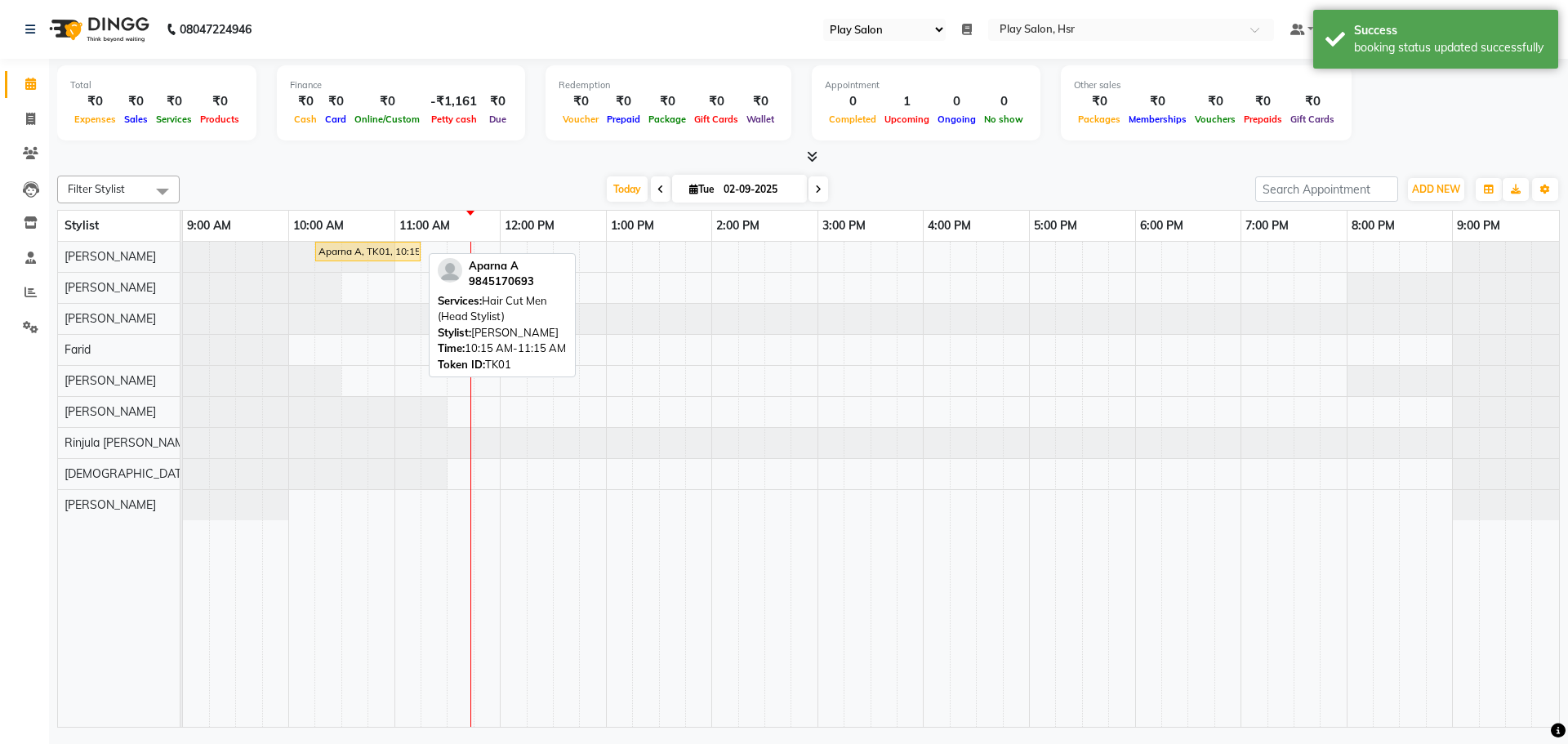
click at [328, 242] on link "Aparna A, TK01, 10:15 AM-11:15 AM, Hair Cut Men (Head Stylist)" at bounding box center [368, 251] width 105 height 19
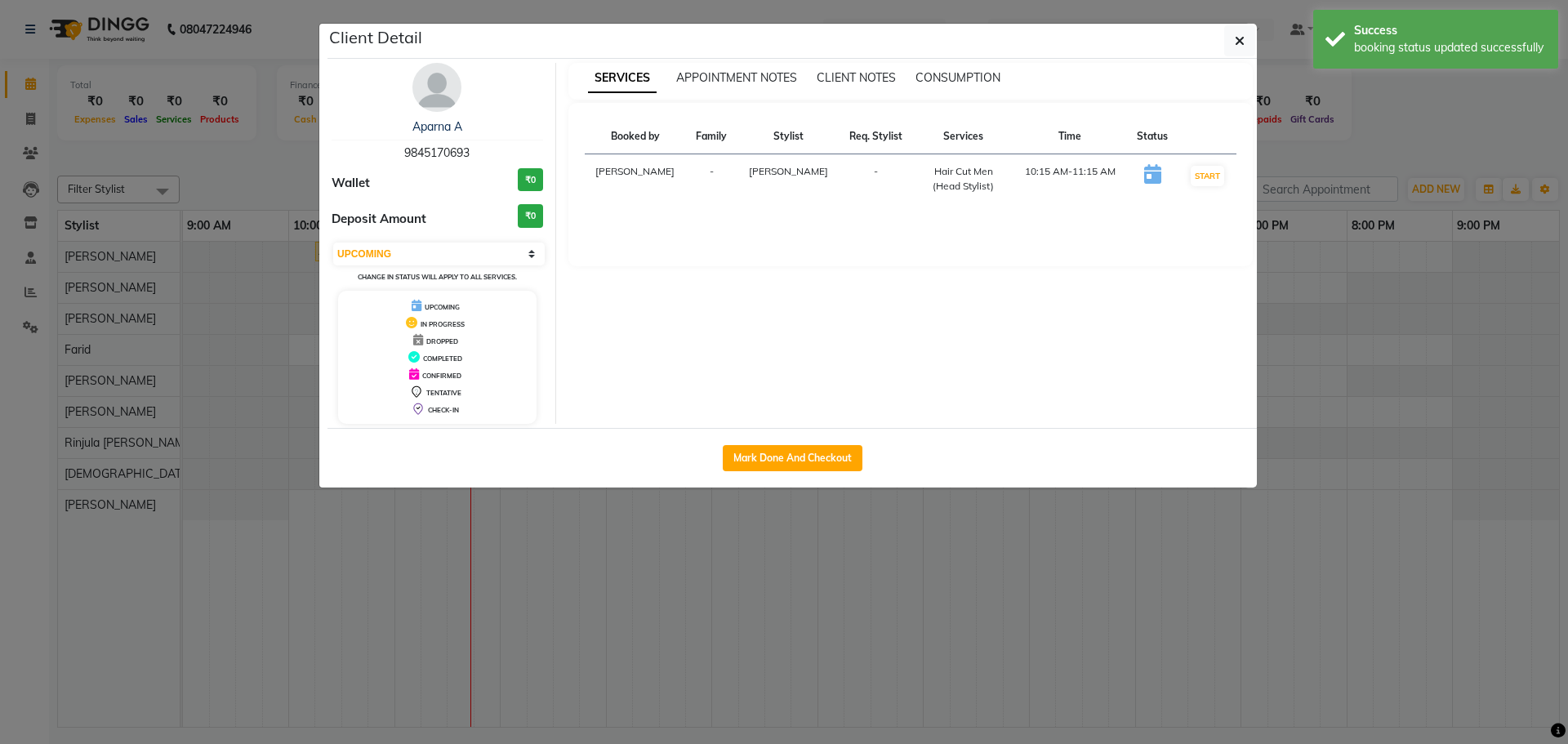
select select "1"
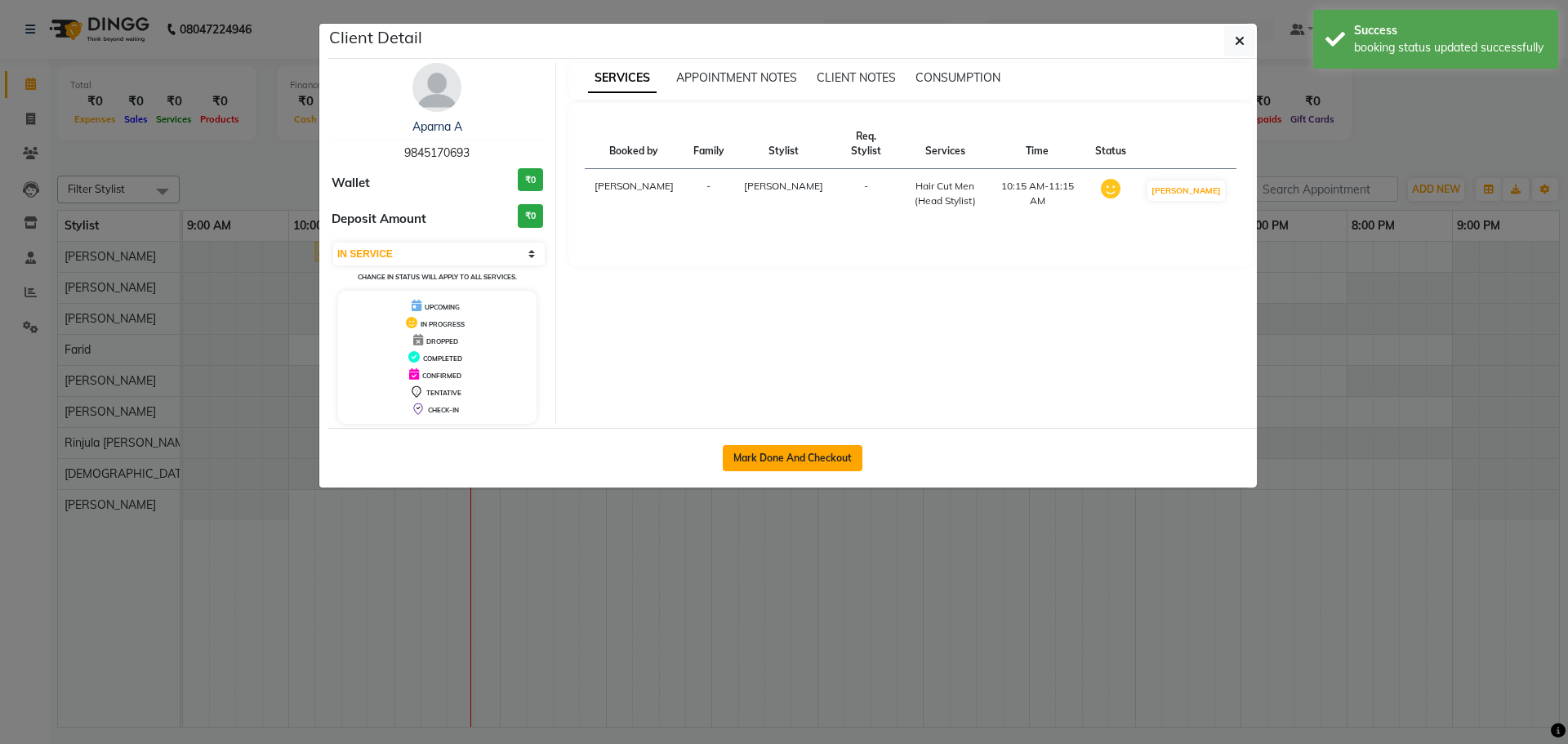
click at [779, 463] on button "Mark Done And Checkout" at bounding box center [792, 458] width 140 height 26
select select "service"
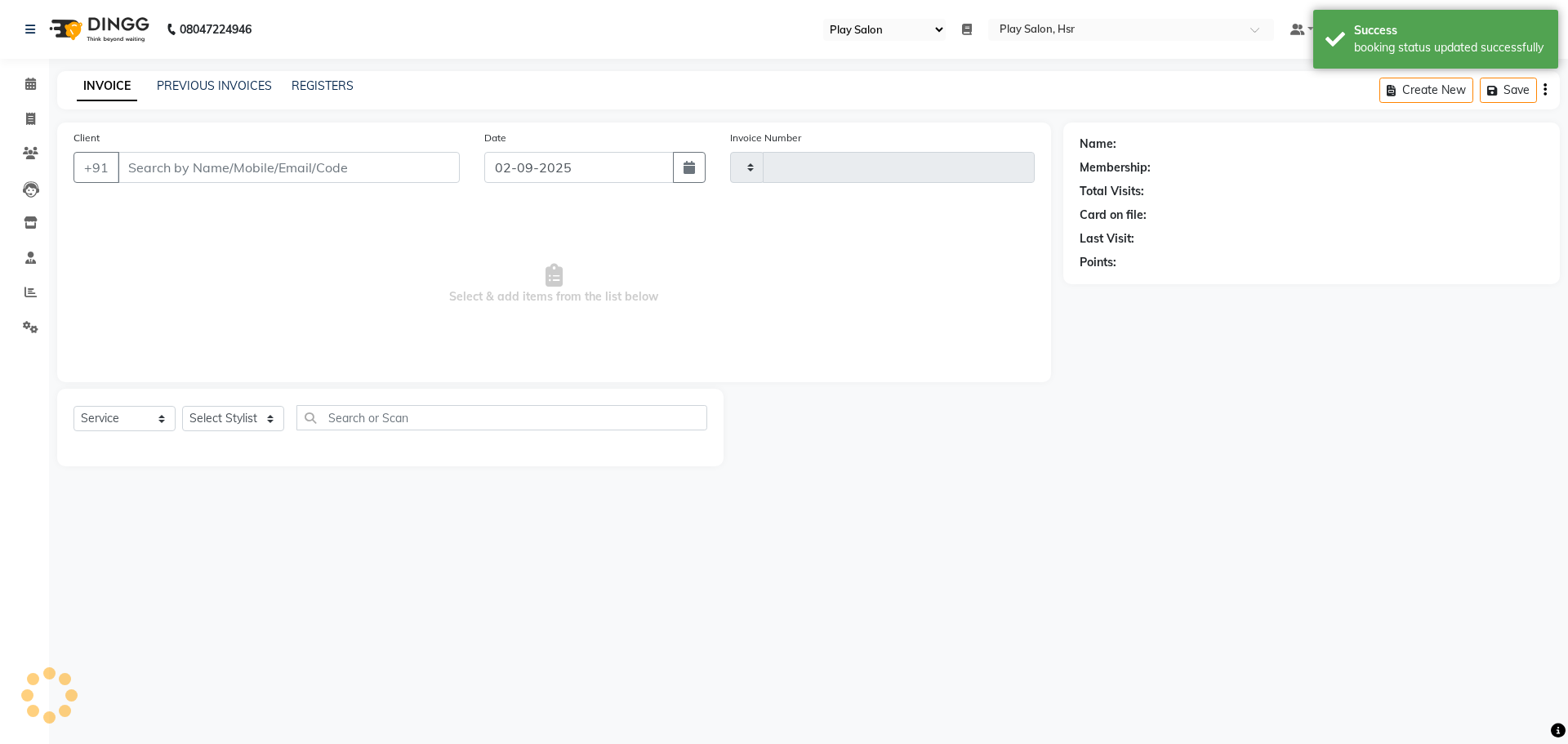
type input "0945"
select select "8358"
type input "9845170693"
select select "81918"
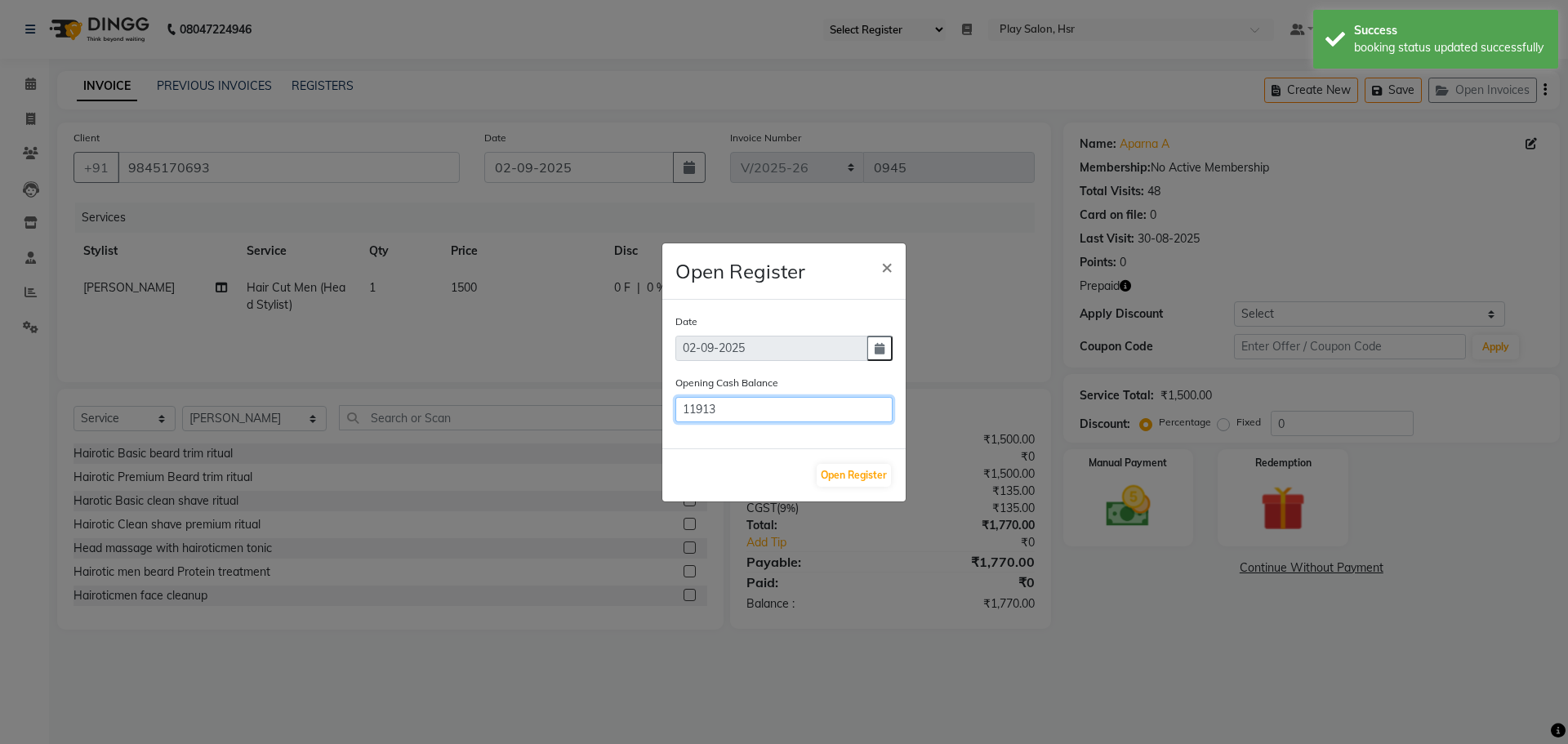
drag, startPoint x: 742, startPoint y: 413, endPoint x: 663, endPoint y: 424, distance: 79.8
click at [663, 424] on div "Date 02-09-2025 Opening Cash Balance 11913" at bounding box center [783, 374] width 243 height 148
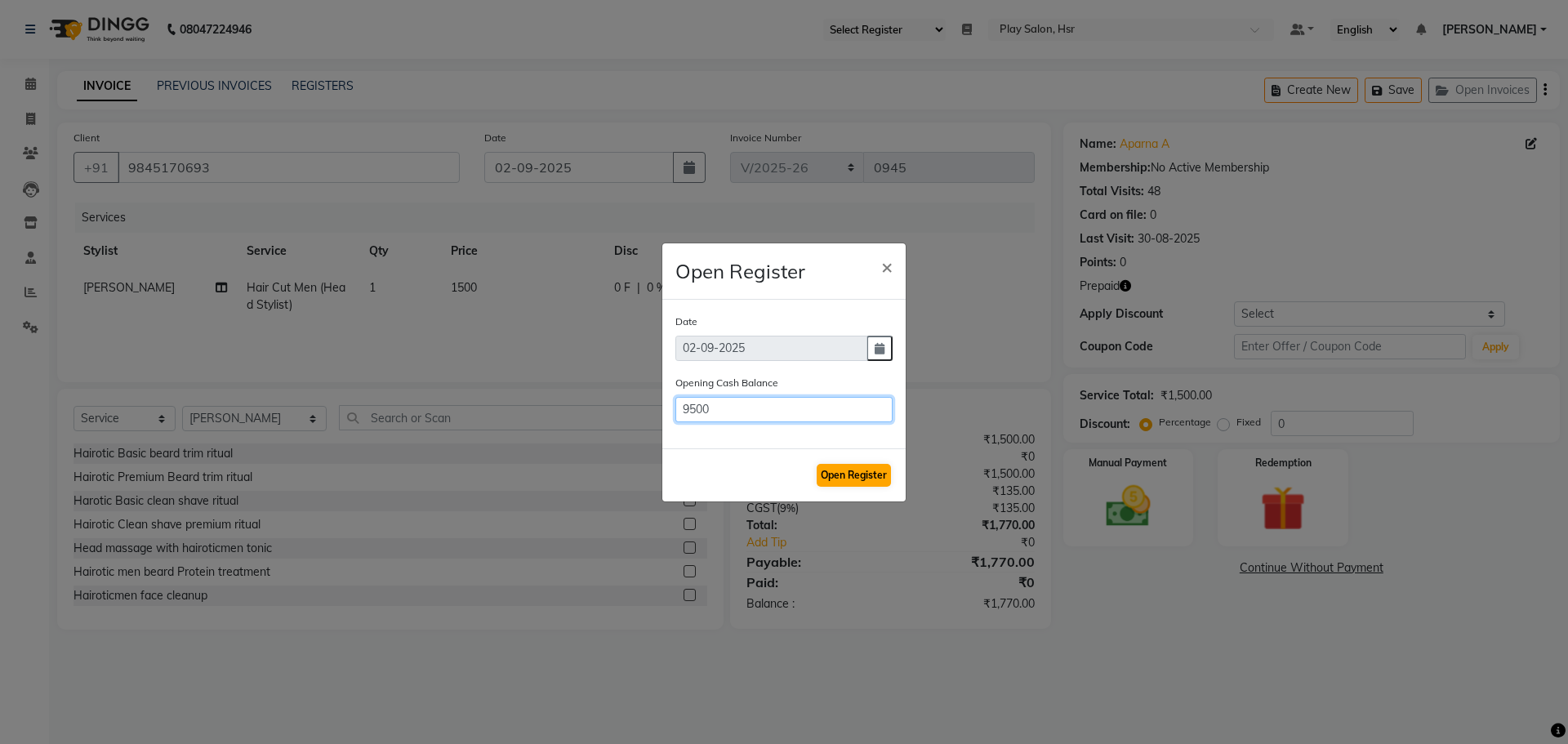
type input "9500"
click at [844, 469] on button "Open Register" at bounding box center [854, 475] width 75 height 23
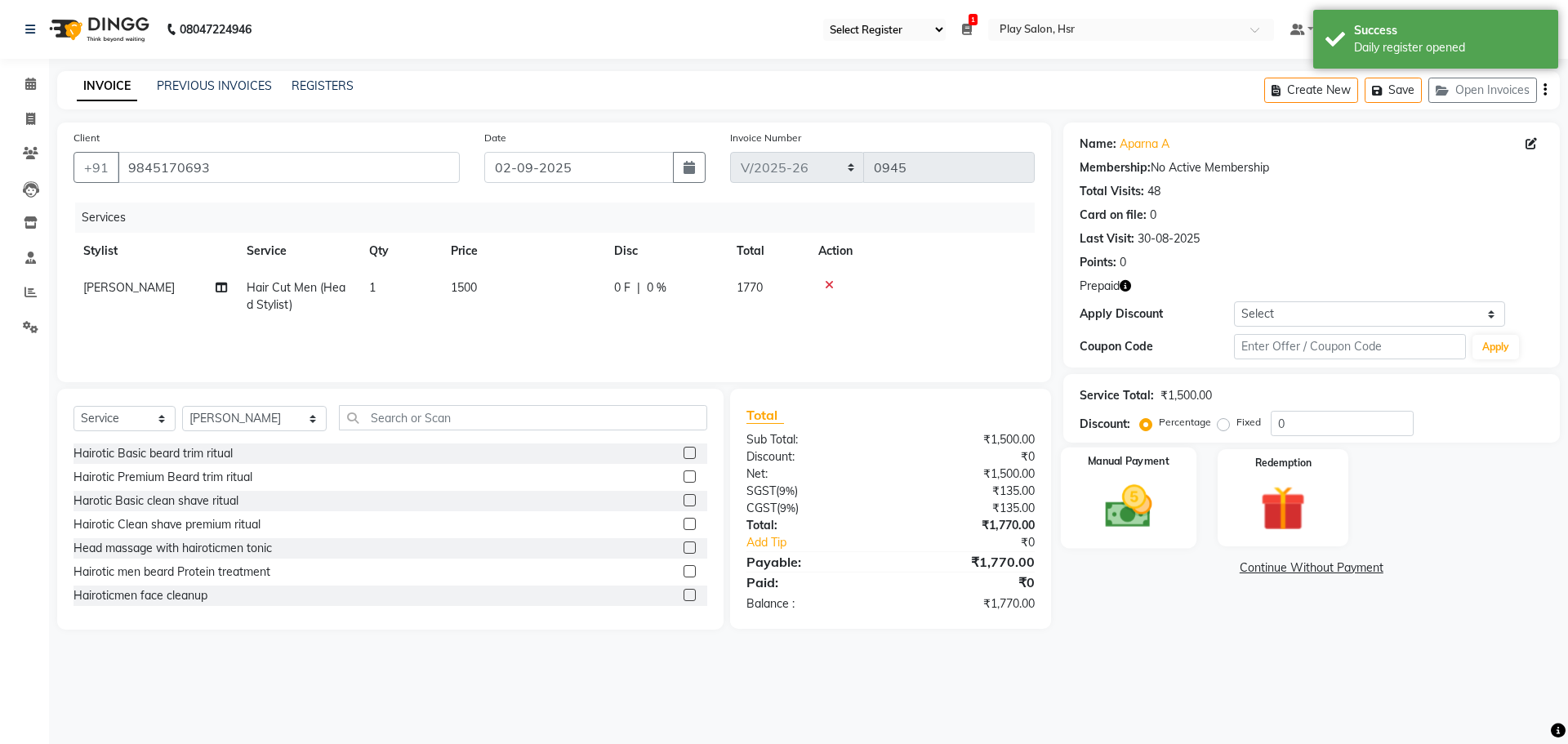
click at [1136, 511] on img at bounding box center [1128, 507] width 76 height 54
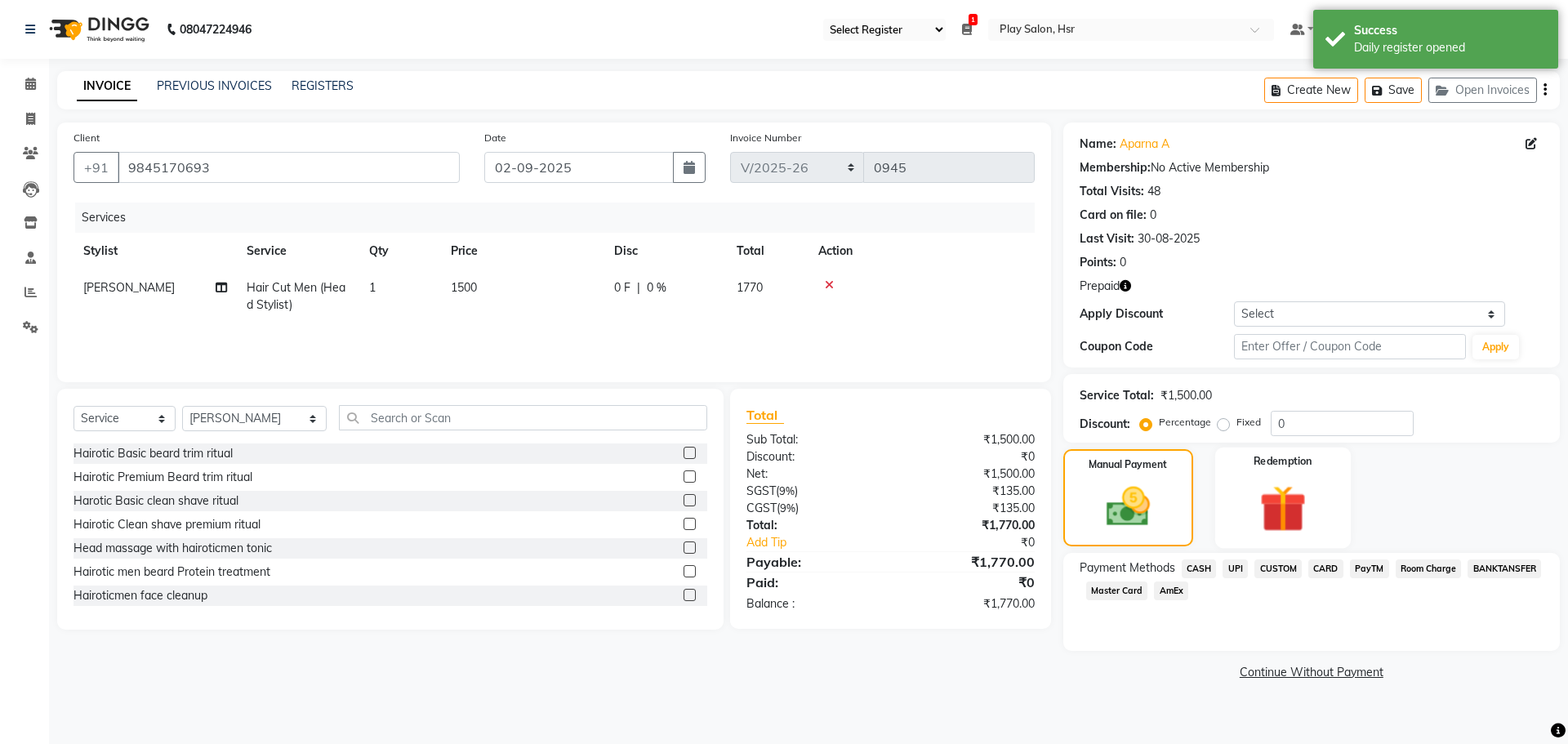
click at [1276, 504] on img at bounding box center [1282, 508] width 76 height 58
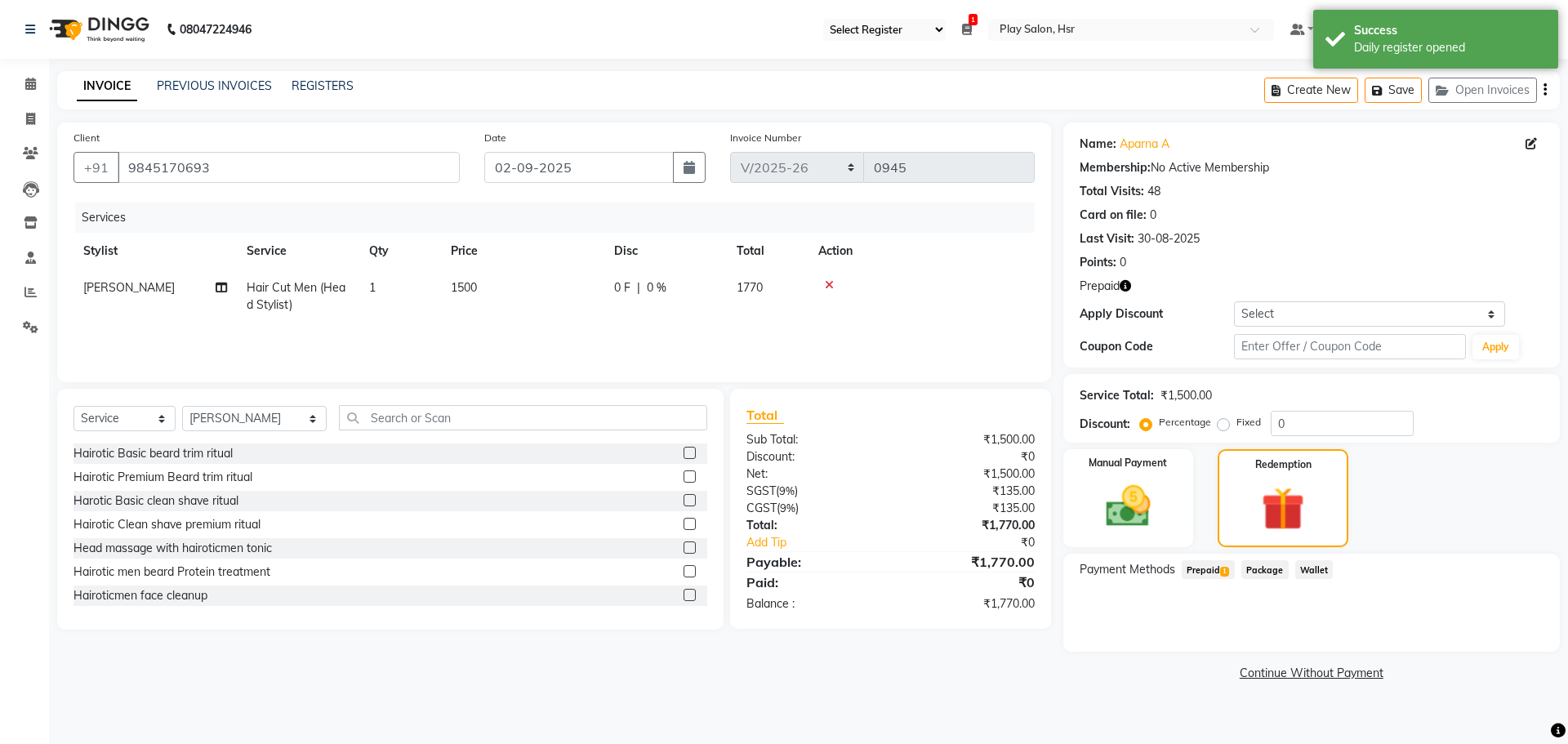
click at [1220, 569] on span "Prepaid 1" at bounding box center [1208, 569] width 53 height 19
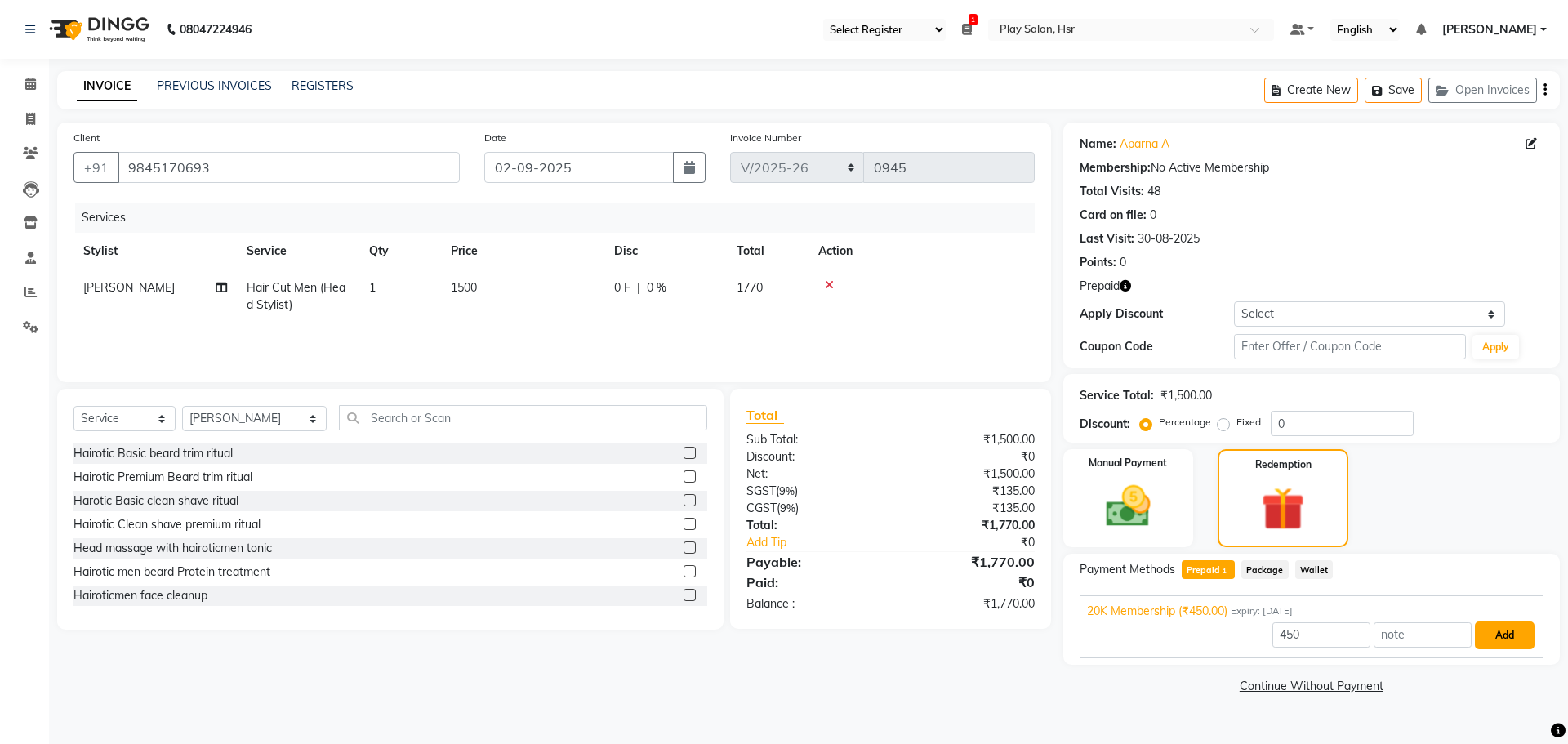
click at [1504, 636] on button "Add" at bounding box center [1504, 635] width 59 height 28
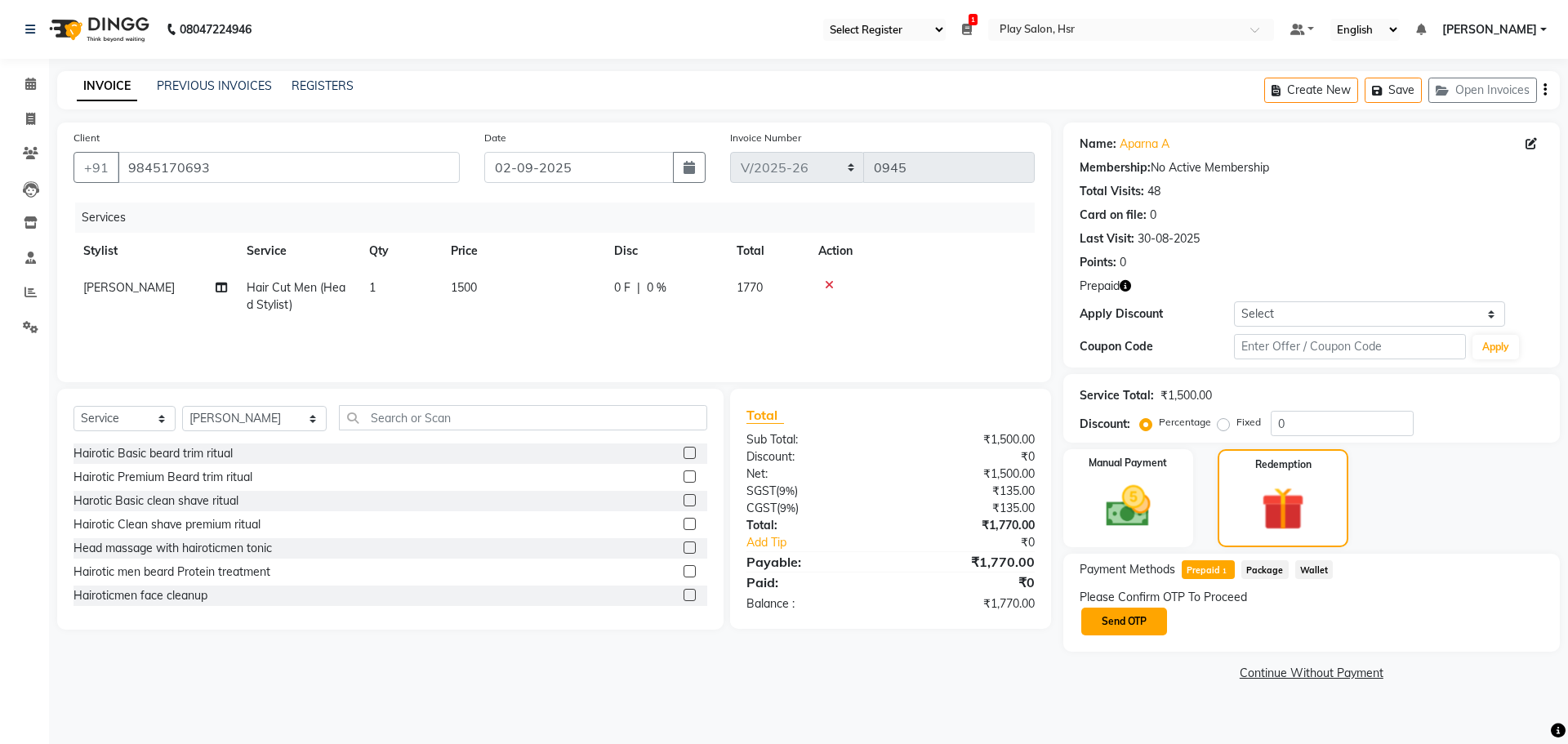
click at [1097, 625] on button "Send OTP" at bounding box center [1124, 621] width 86 height 28
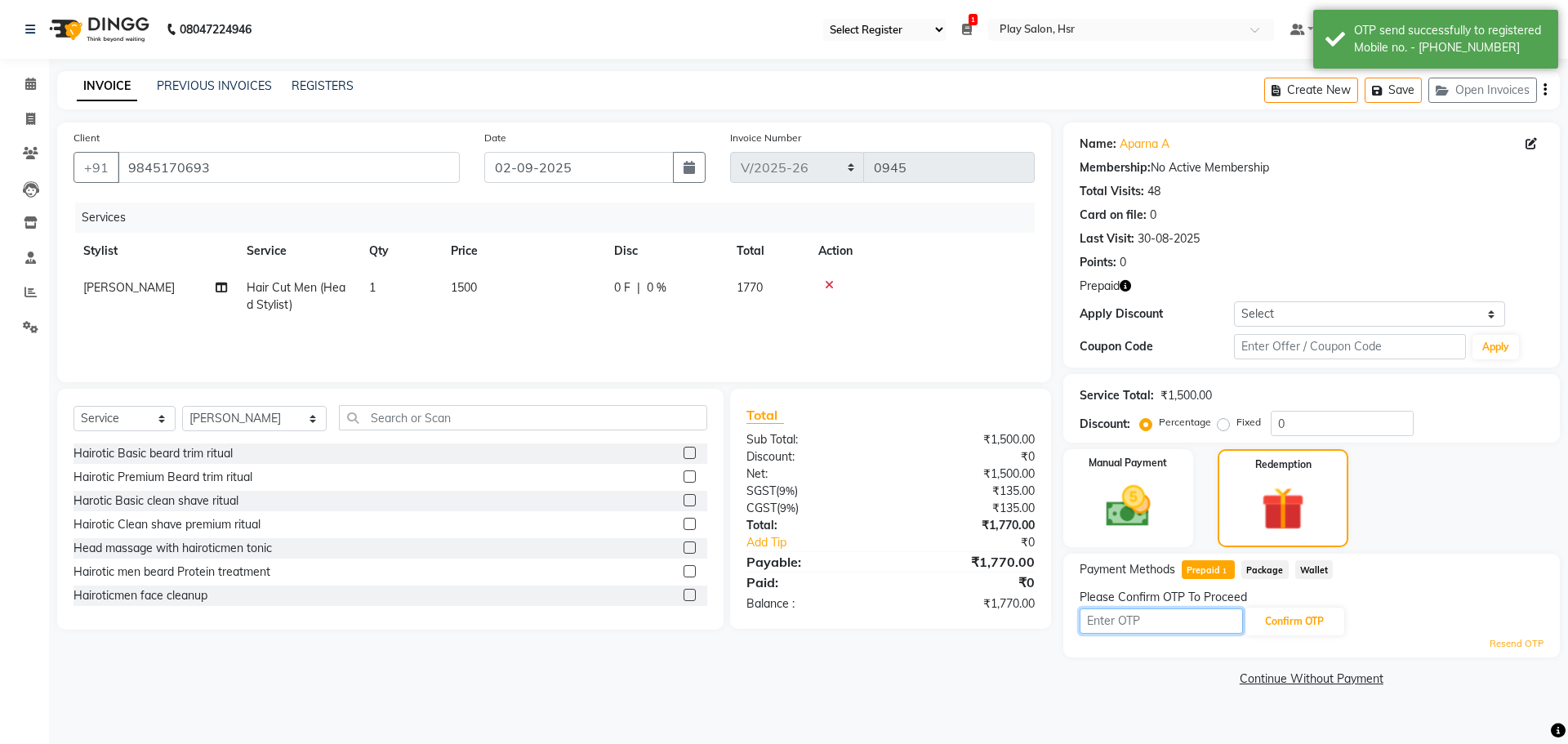
click at [1135, 623] on input "text" at bounding box center [1161, 621] width 164 height 25
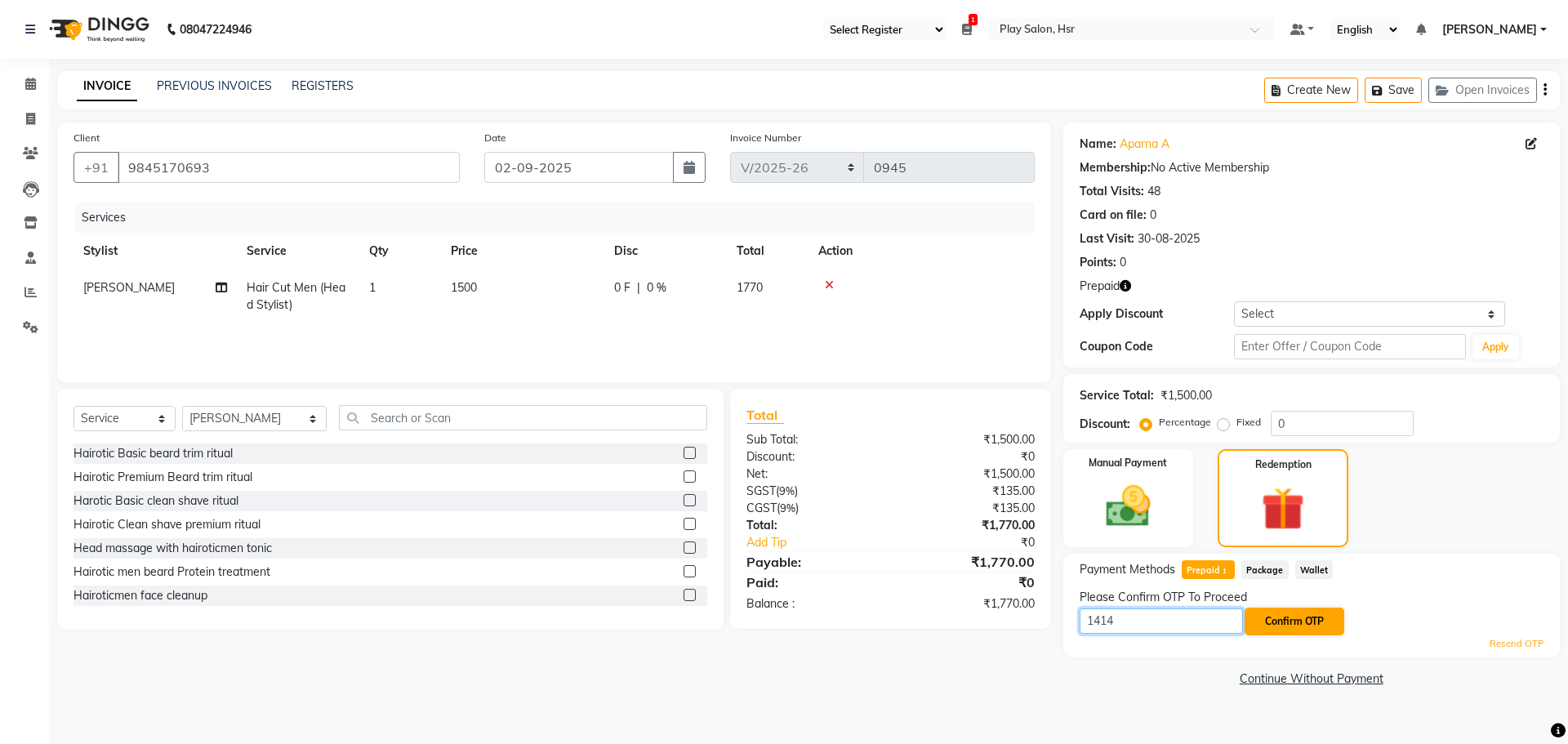
type input "1414"
click at [1312, 611] on button "Confirm OTP" at bounding box center [1294, 621] width 100 height 28
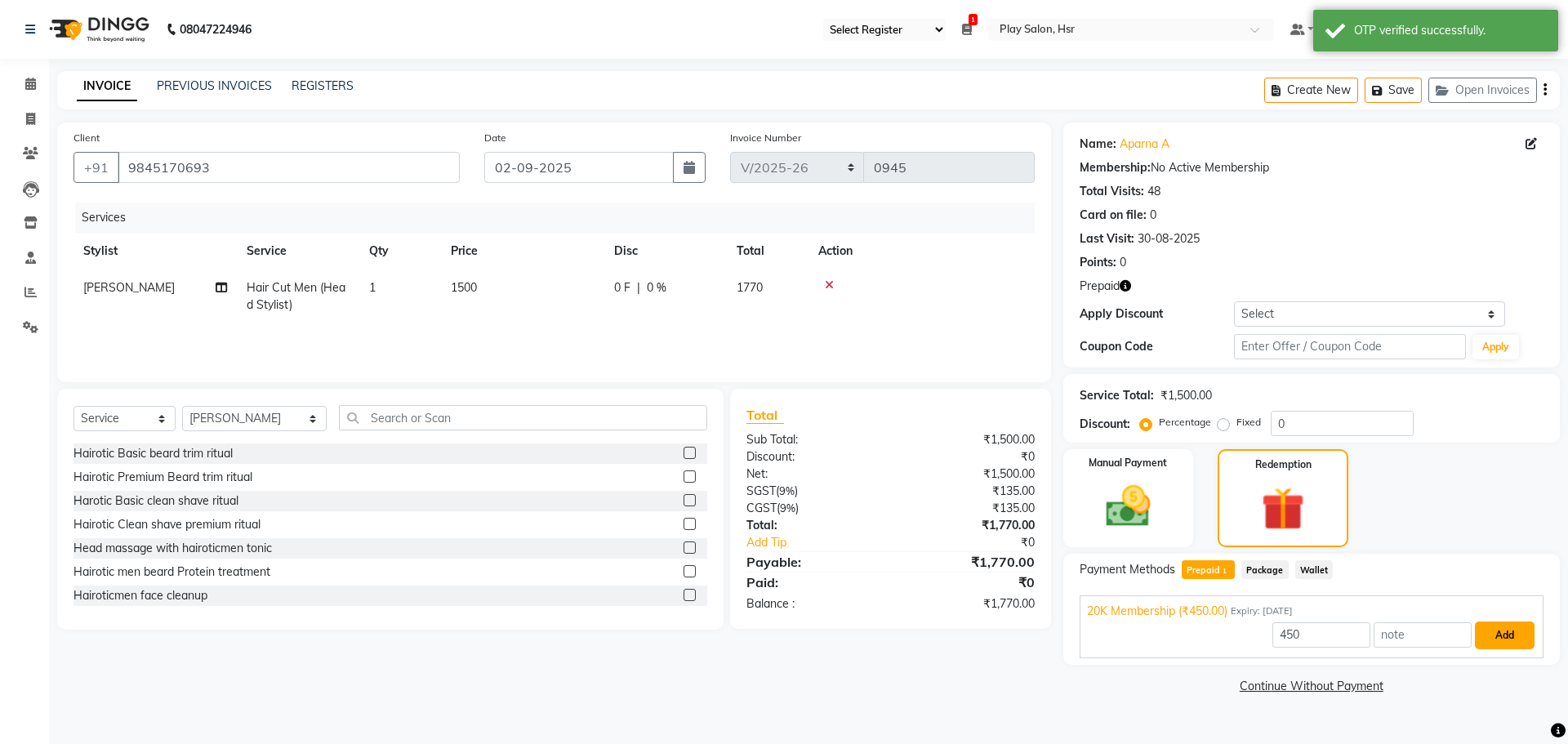
click at [1509, 636] on button "Add" at bounding box center [1504, 635] width 59 height 28
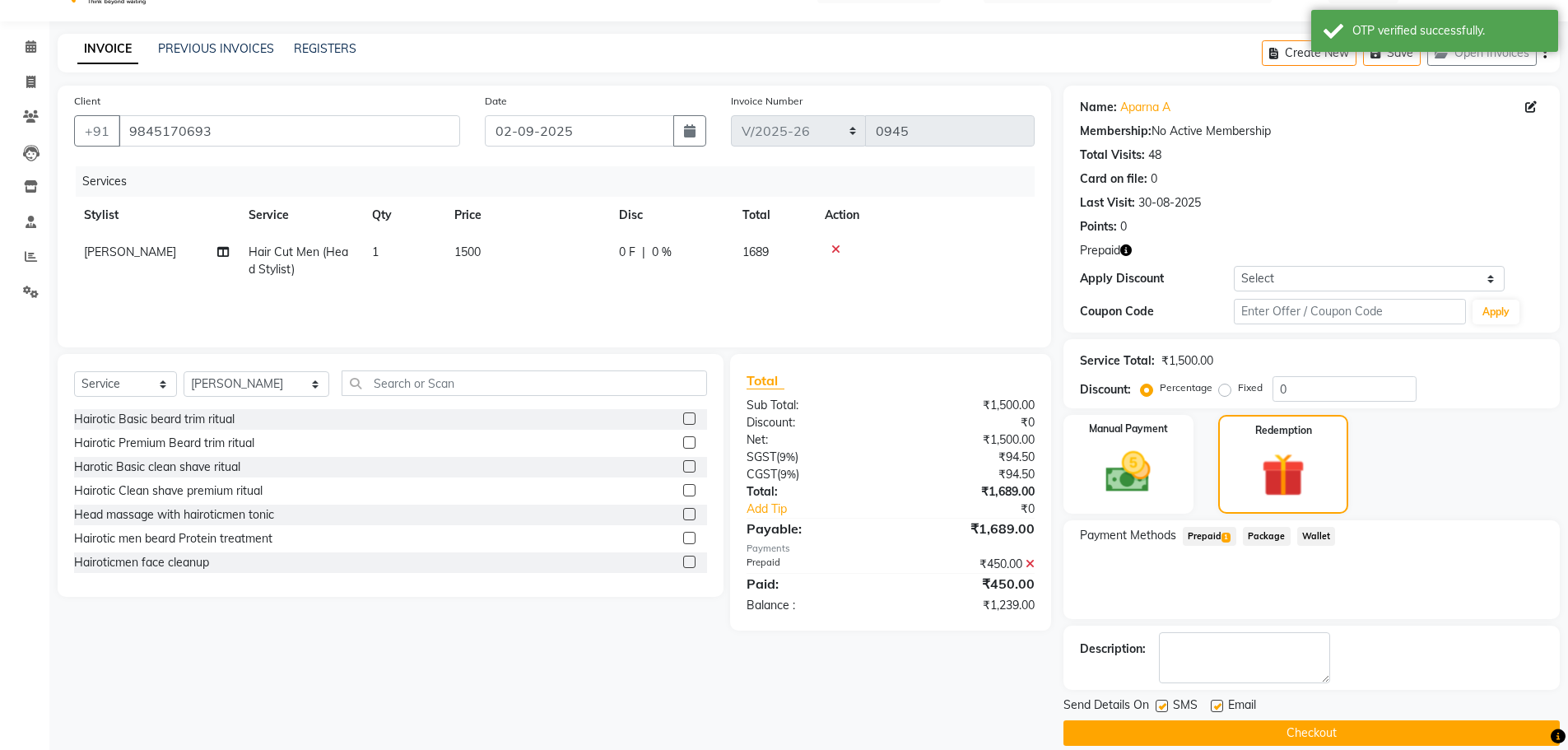
scroll to position [58, 0]
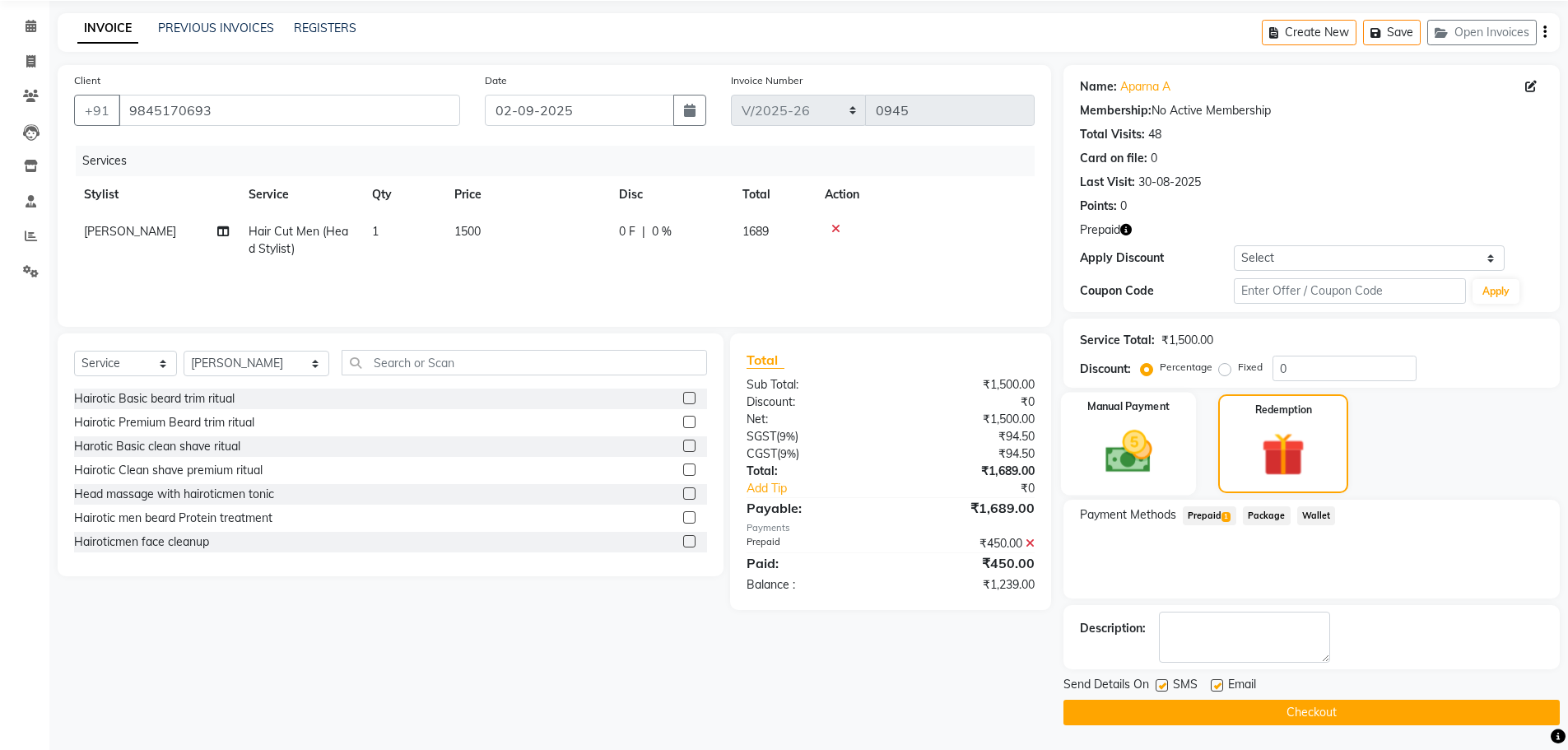
click at [1156, 484] on div "Manual Payment" at bounding box center [1128, 443] width 136 height 102
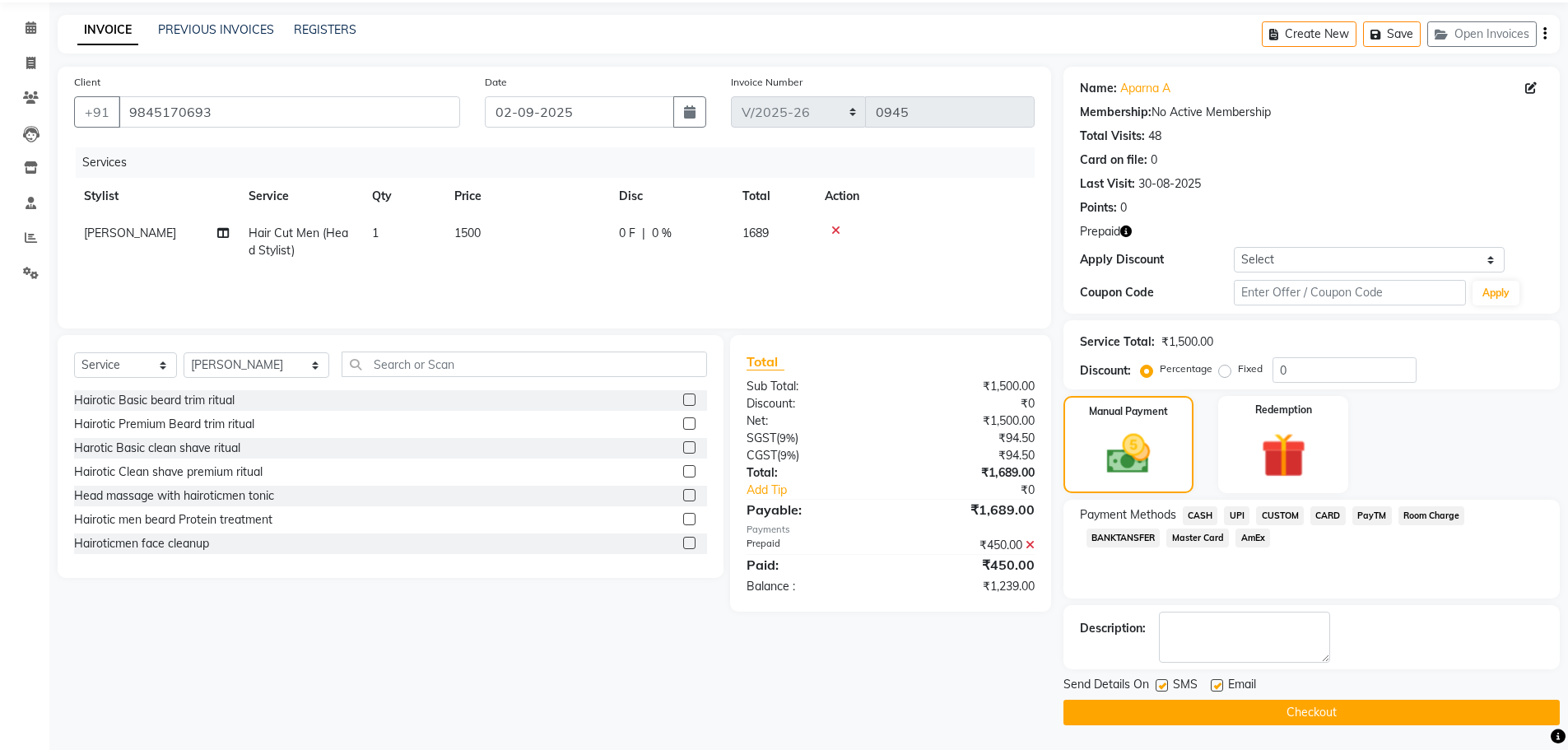
click at [1232, 517] on span "UPI" at bounding box center [1237, 516] width 26 height 19
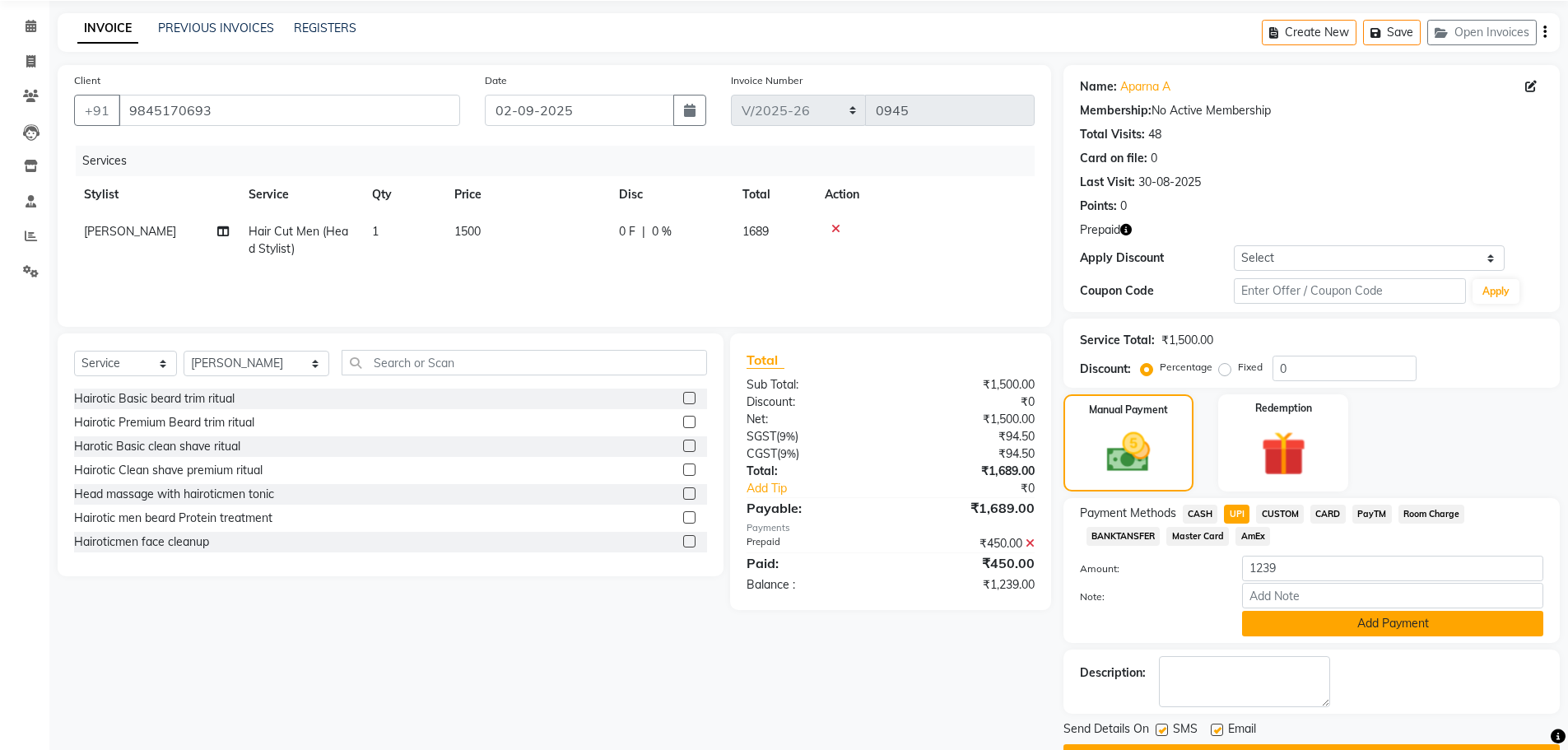
click at [1353, 618] on button "Add Payment" at bounding box center [1393, 624] width 302 height 26
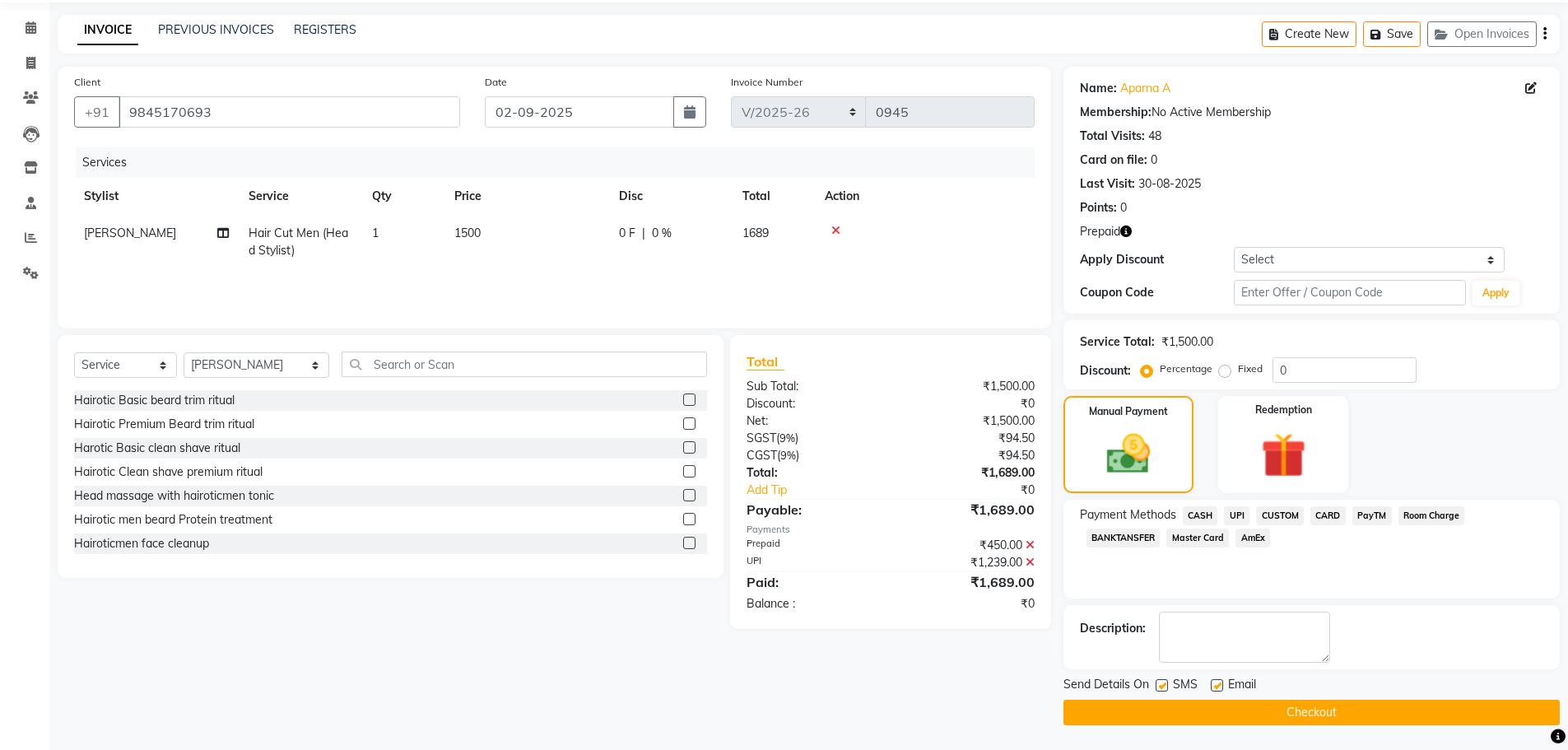
scroll to position [56, 0]
click at [1364, 706] on button "Checkout" at bounding box center [1312, 712] width 496 height 26
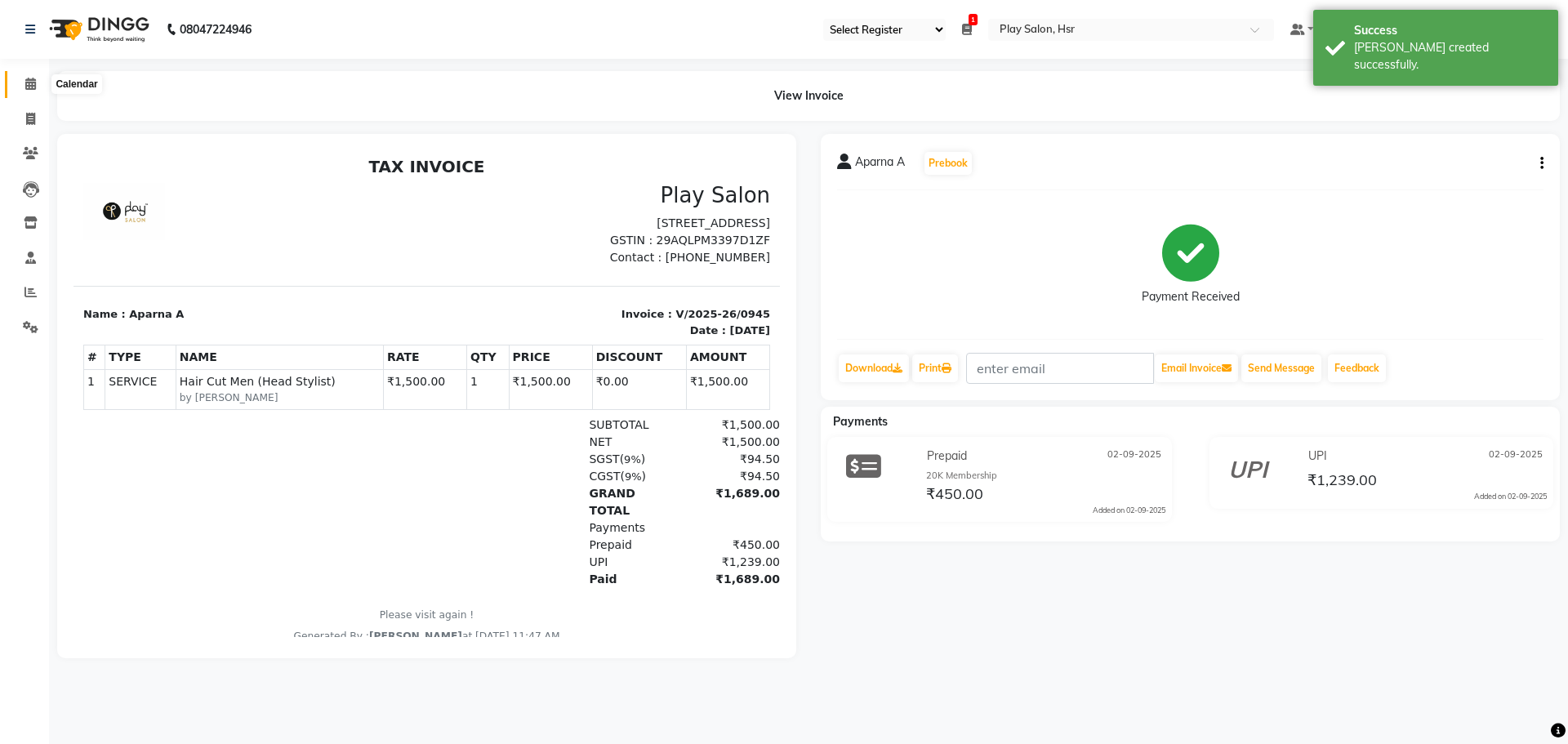
click at [30, 92] on span at bounding box center [31, 85] width 29 height 19
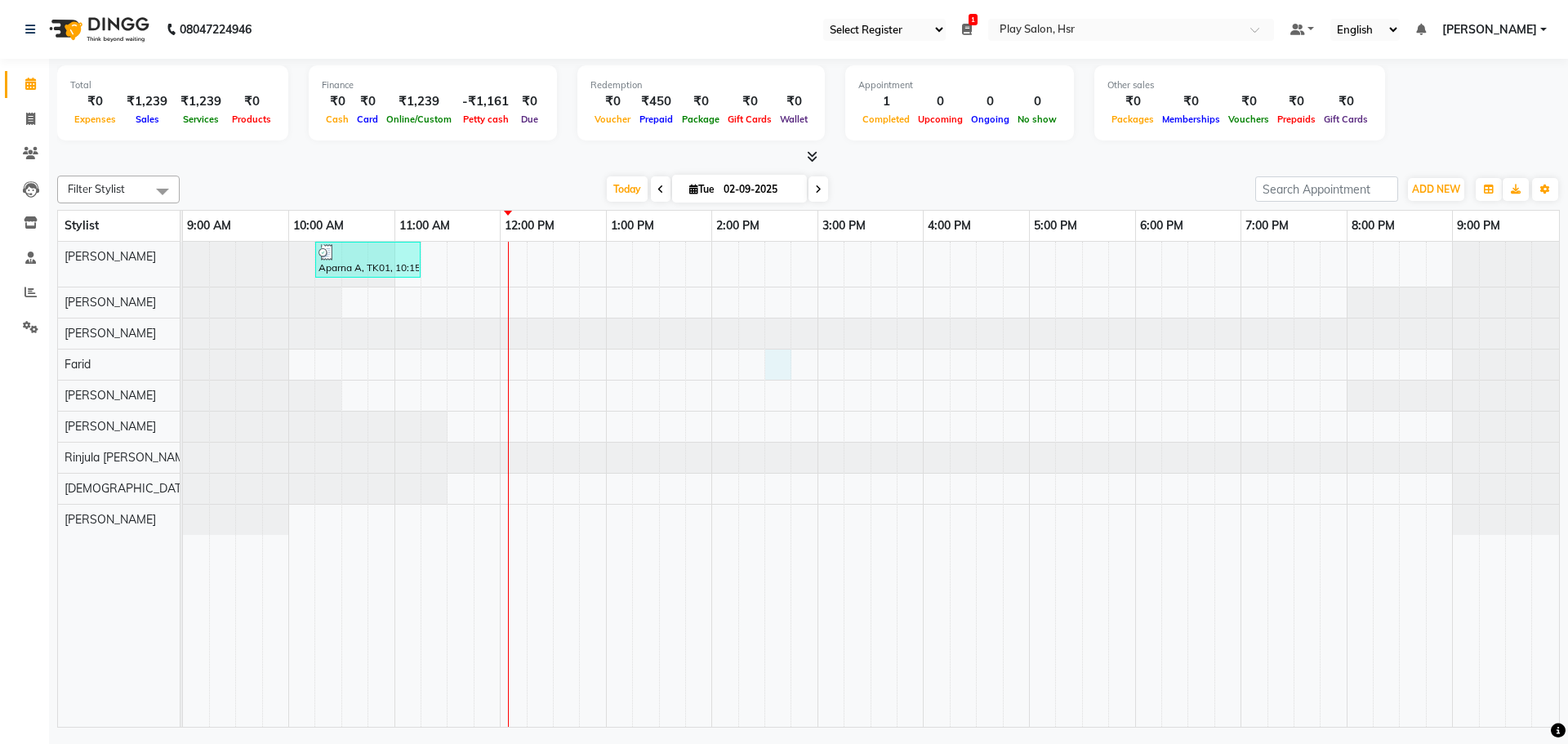
click at [772, 366] on div "Aparna A, TK01, 10:15 AM-11:15 AM, Hair Cut Men (Head Stylist)" at bounding box center [870, 484] width 1376 height 485
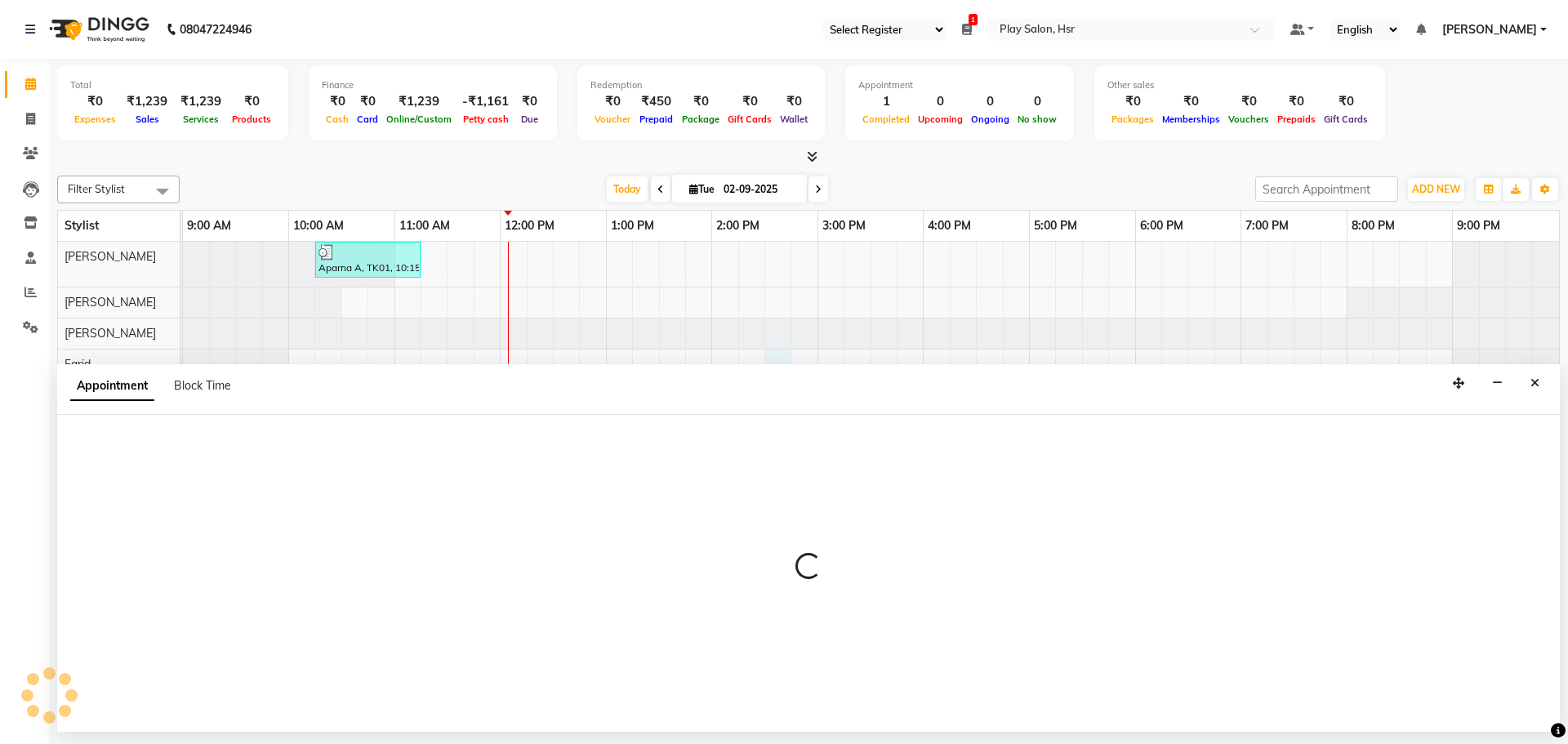
select select "85705"
select select "870"
select select "tentative"
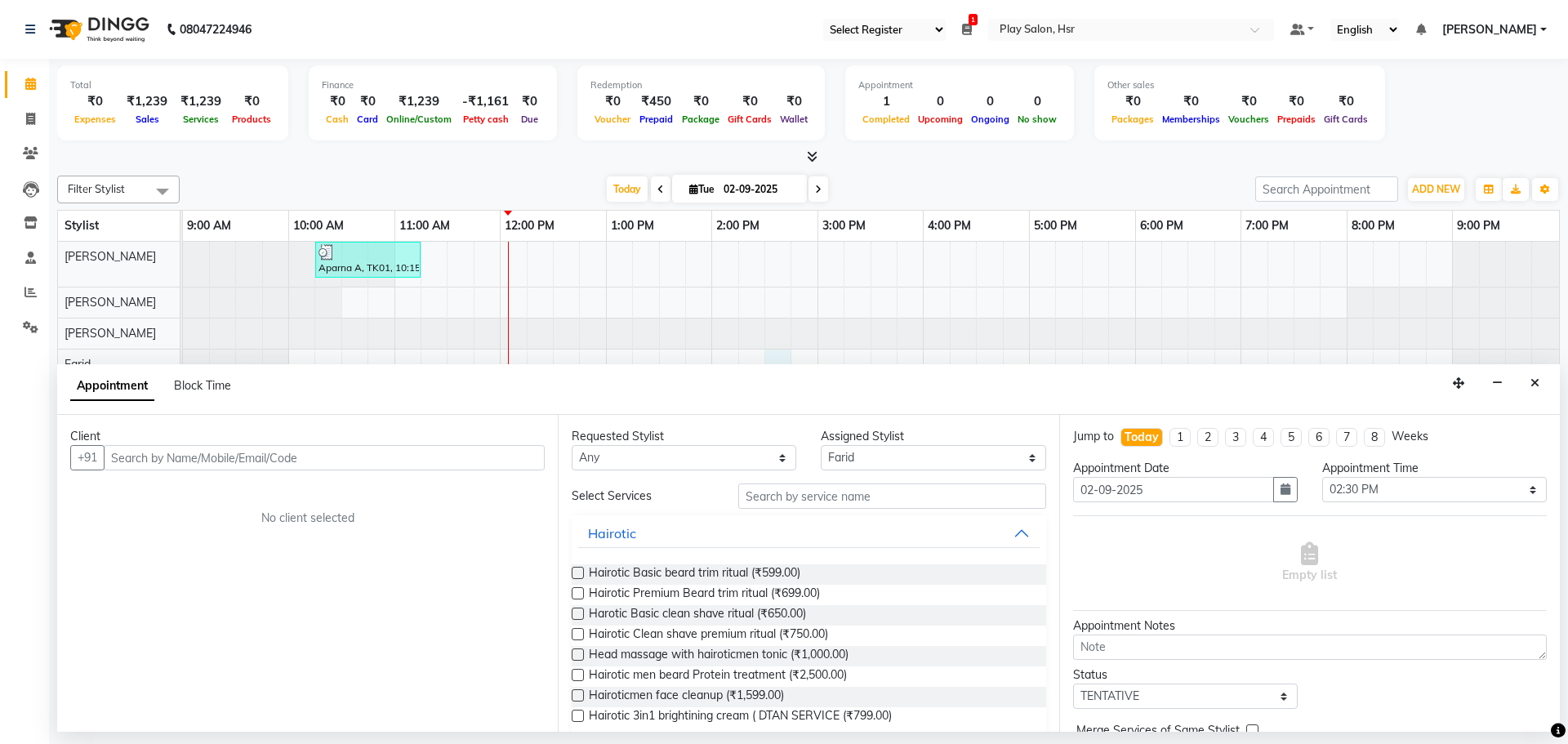
click at [245, 456] on input "text" at bounding box center [324, 458] width 441 height 25
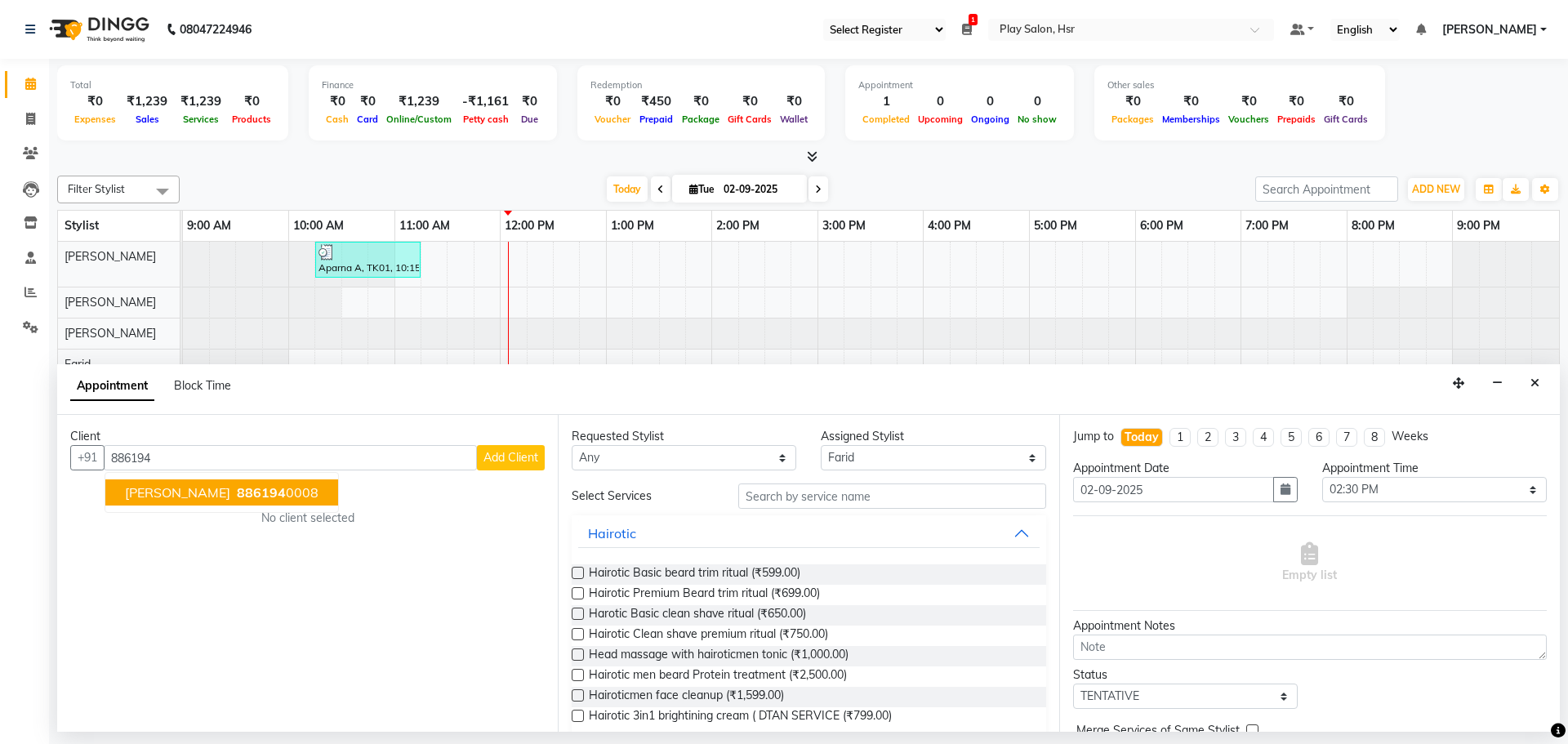
click at [234, 485] on ngb-highlight "886194 0008" at bounding box center [276, 491] width 85 height 16
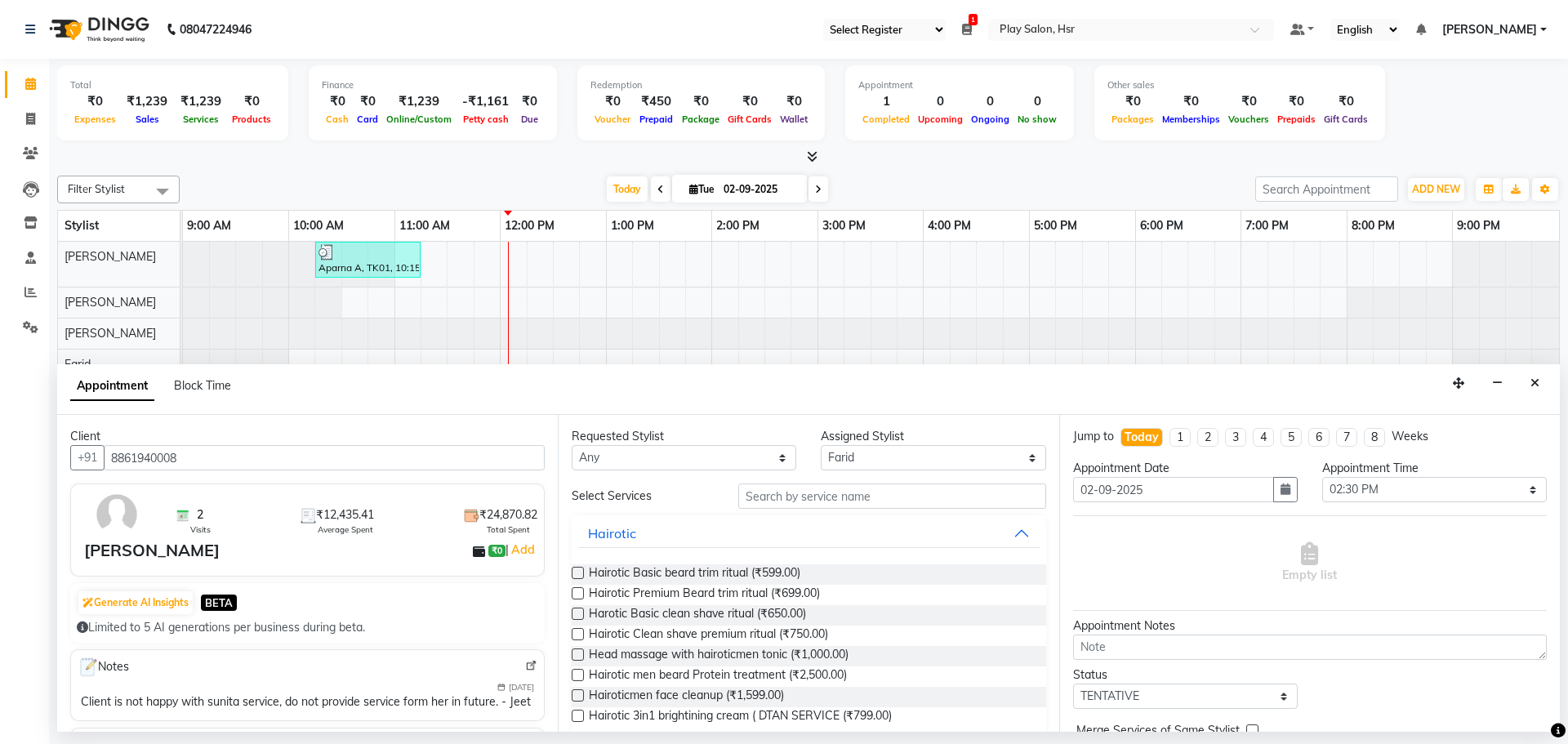
type input "8861940008"
click at [782, 497] on input "text" at bounding box center [892, 496] width 308 height 25
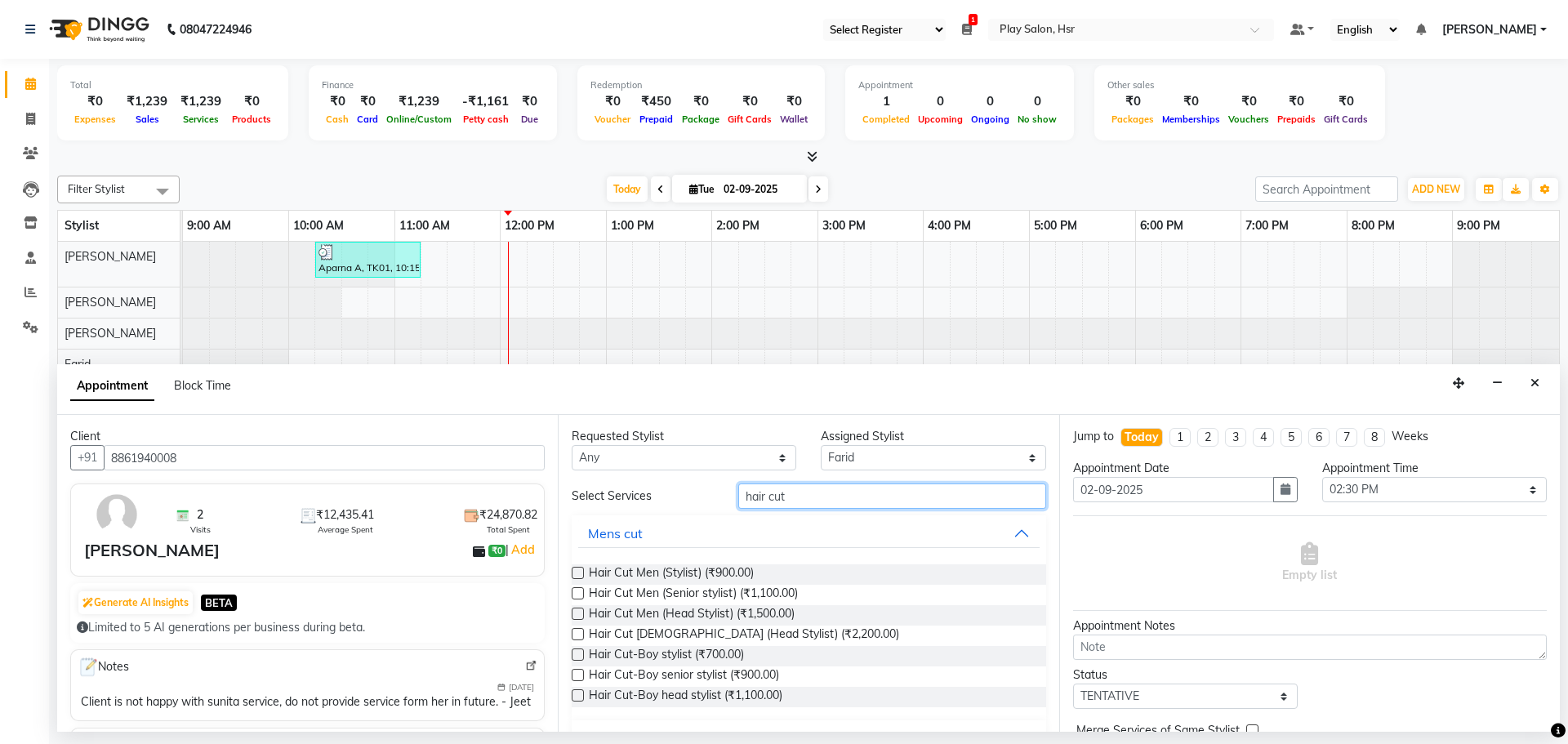
type input "hair cut"
click at [572, 591] on label at bounding box center [577, 593] width 12 height 12
click at [572, 591] on input "checkbox" at bounding box center [576, 595] width 11 height 11
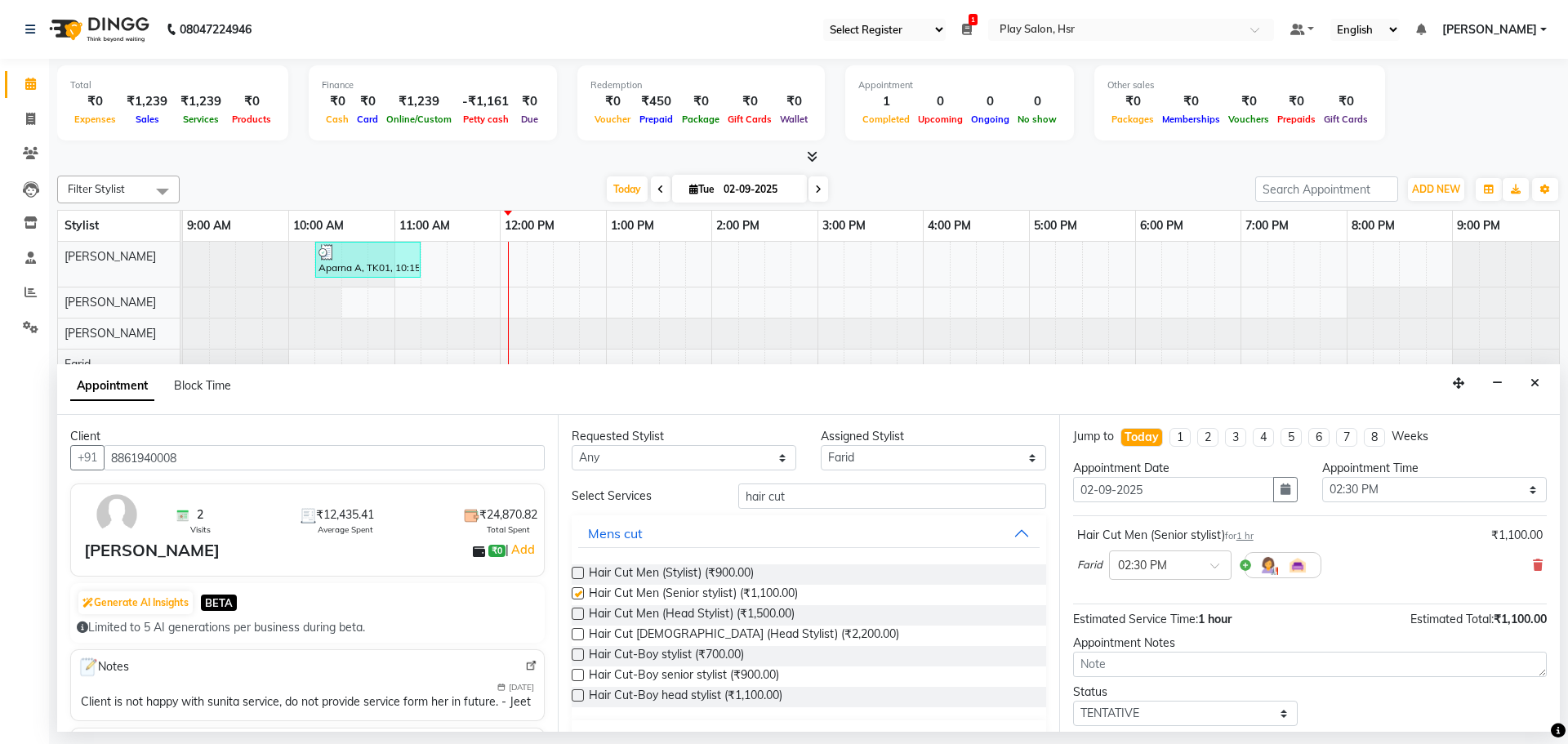
checkbox input "false"
drag, startPoint x: 797, startPoint y: 487, endPoint x: 737, endPoint y: 490, distance: 60.1
click at [738, 490] on input "hair cut" at bounding box center [892, 496] width 308 height 25
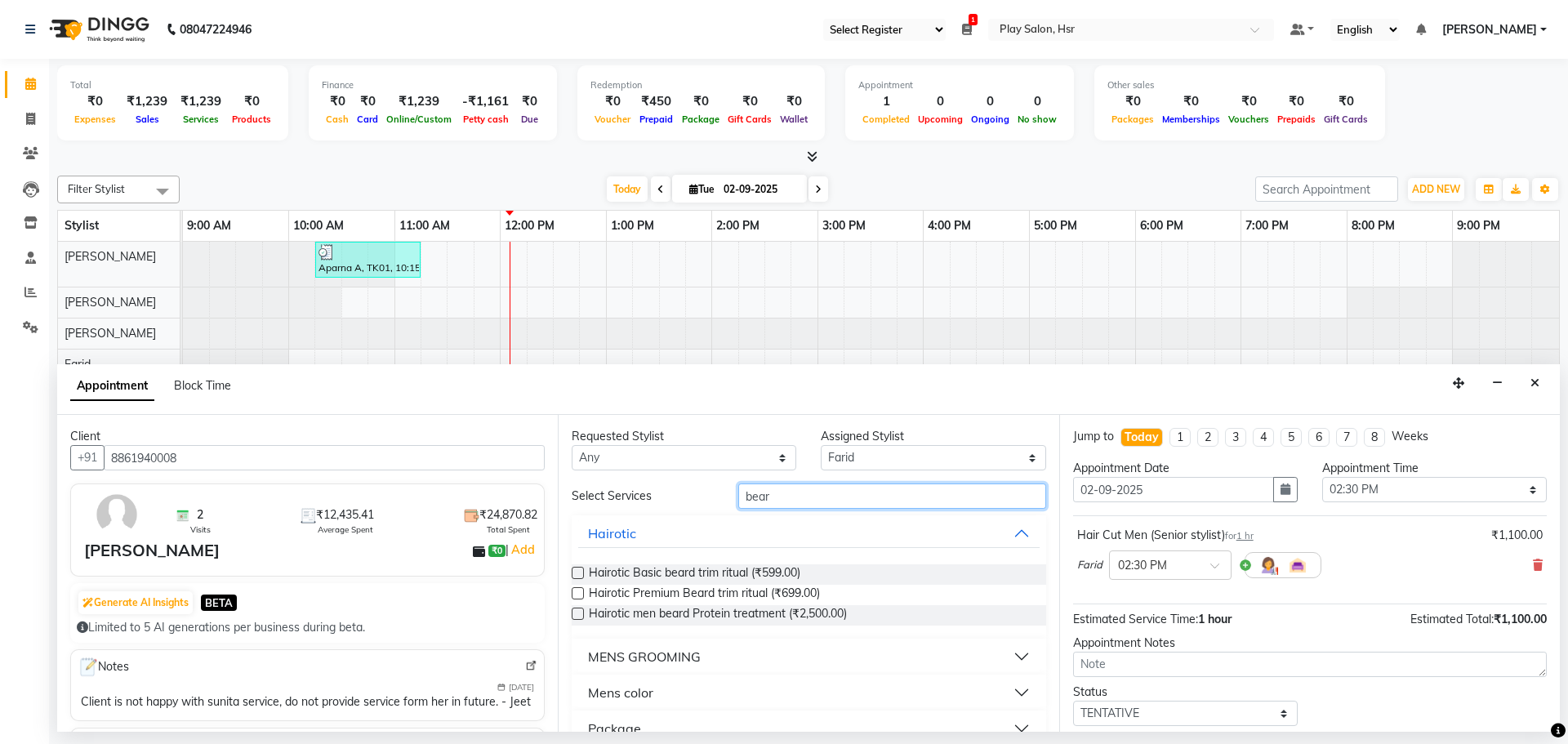
type input "bear"
click at [616, 659] on div "MENS GROOMING" at bounding box center [644, 656] width 113 height 19
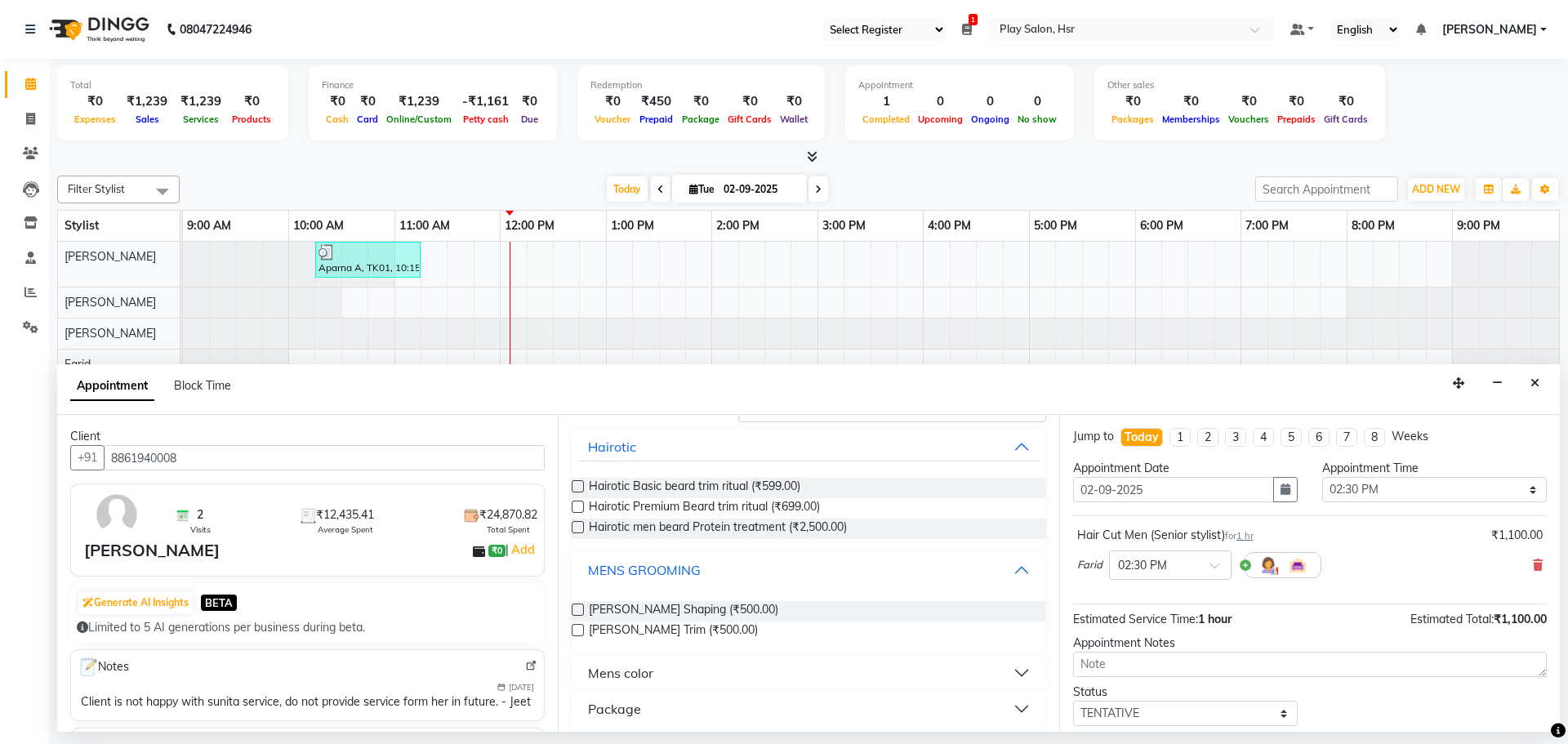
scroll to position [88, 0]
click at [575, 614] on label at bounding box center [577, 608] width 12 height 12
click at [575, 614] on input "checkbox" at bounding box center [576, 609] width 11 height 11
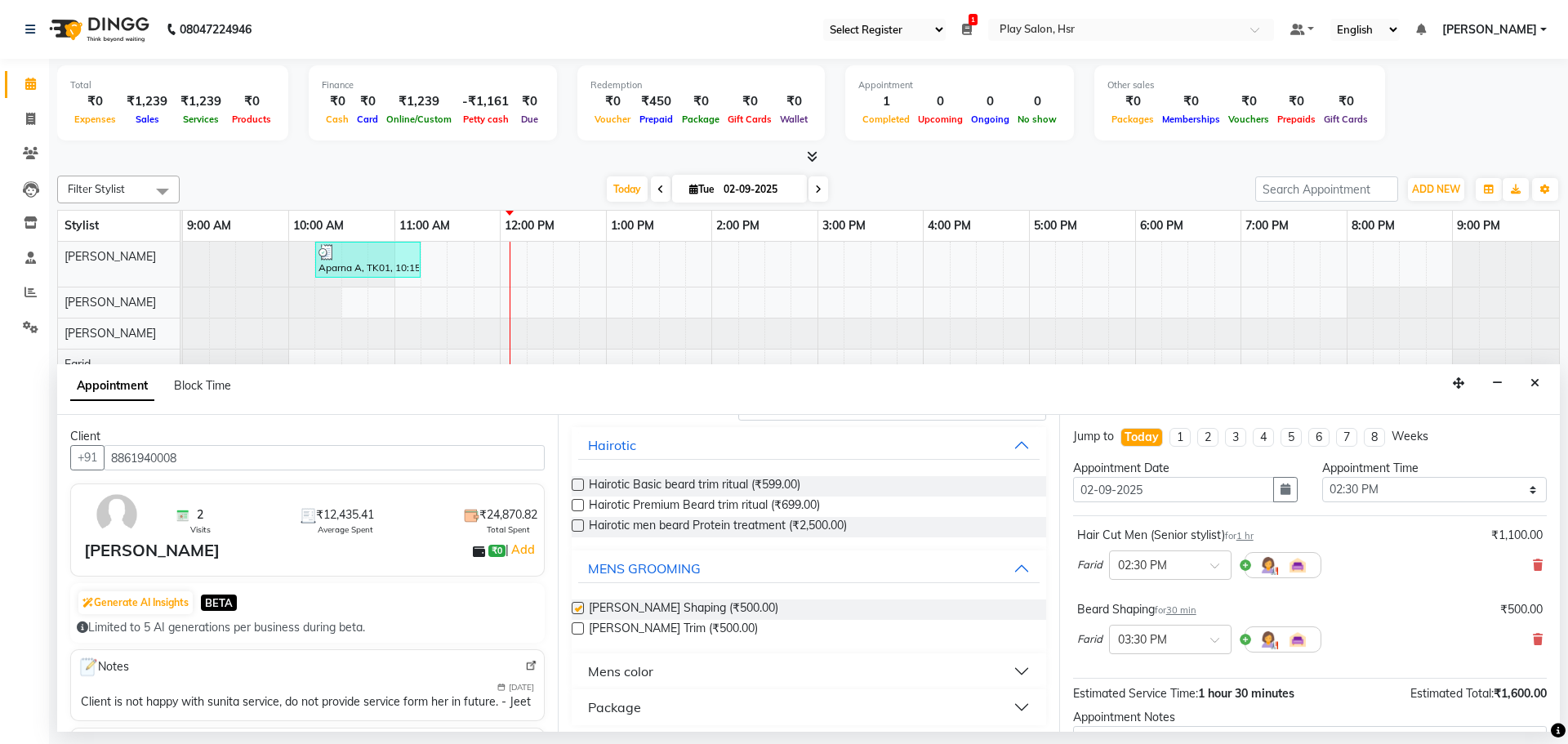
scroll to position [25, 0]
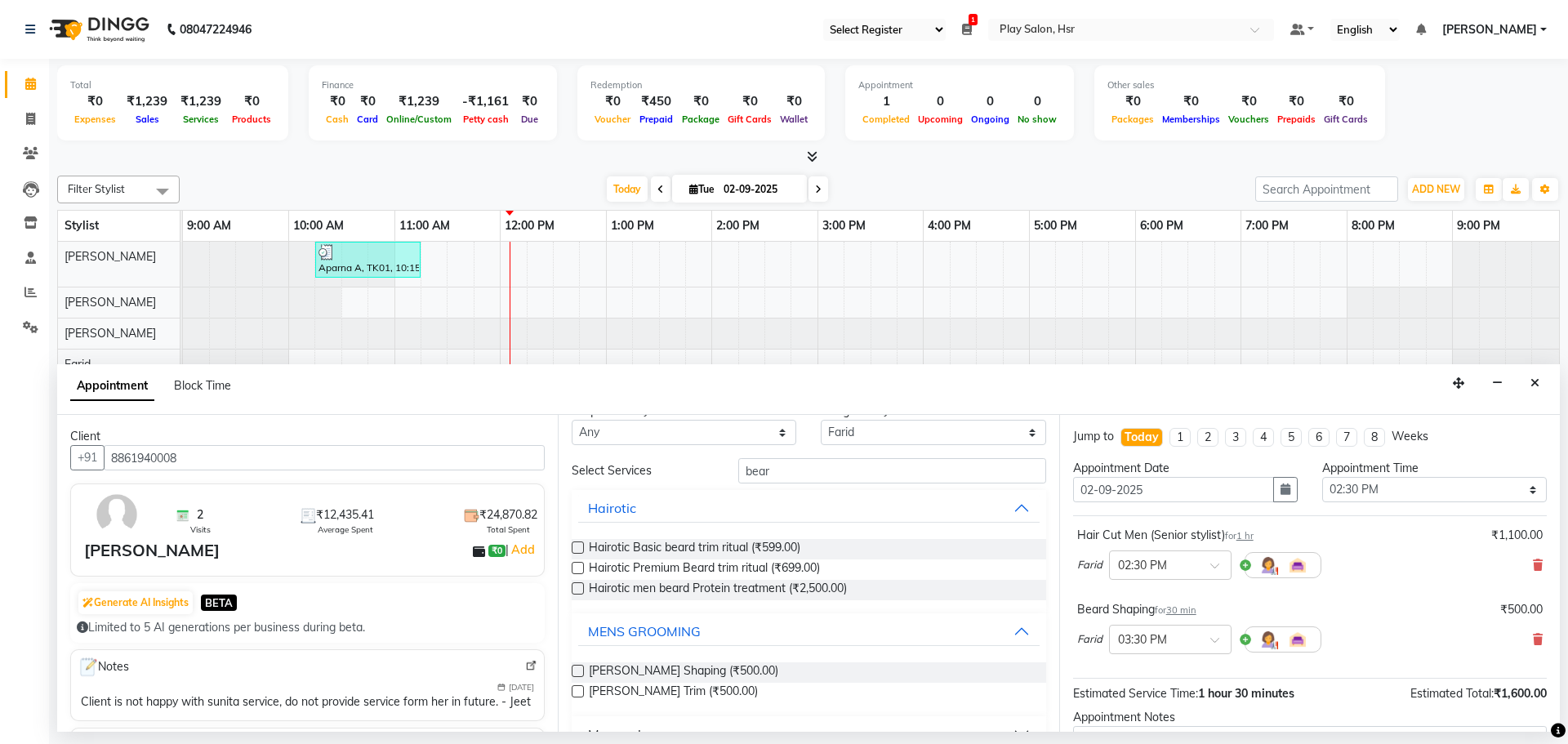
checkbox input "false"
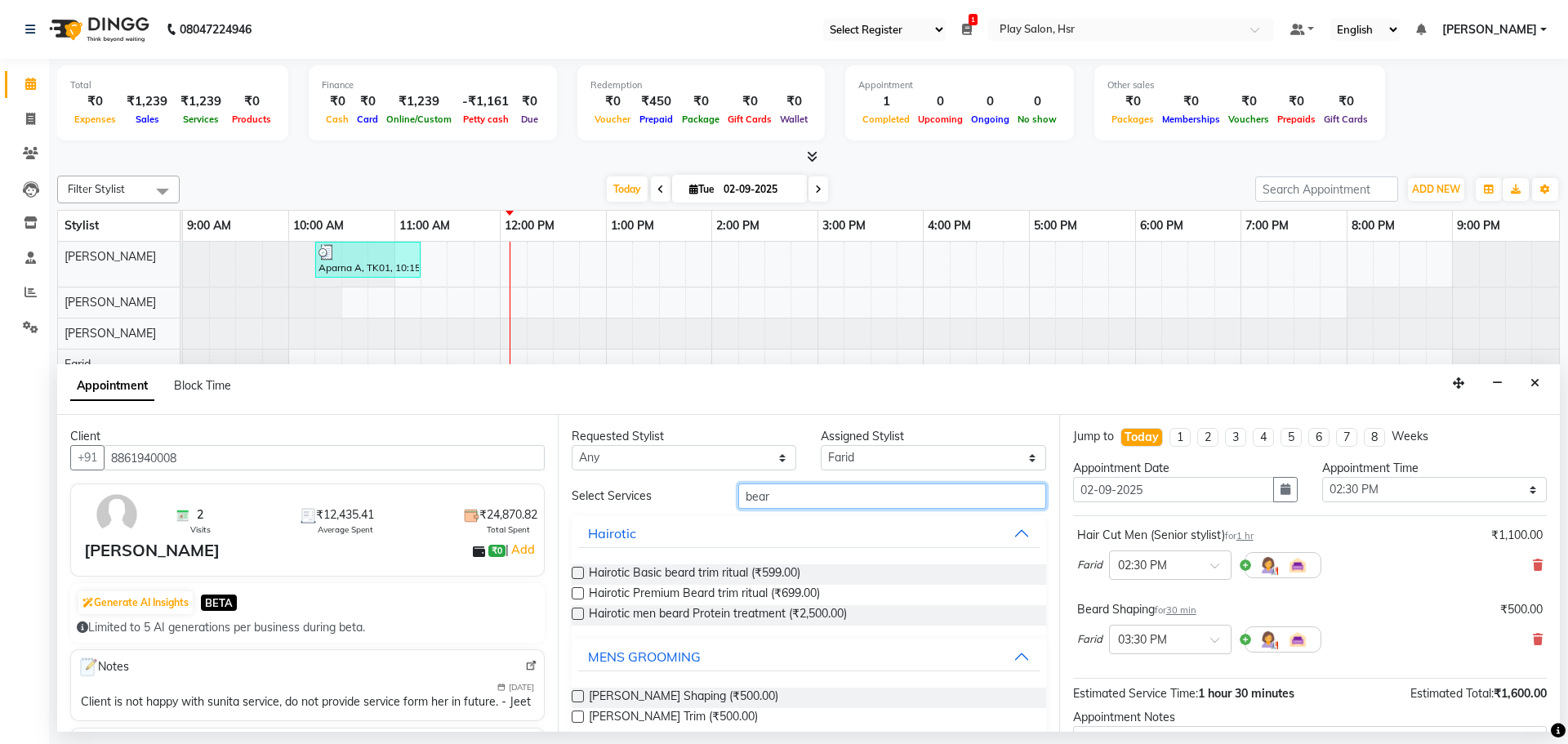
drag, startPoint x: 771, startPoint y: 496, endPoint x: 684, endPoint y: 501, distance: 87.1
click at [684, 501] on div "Select Services bear" at bounding box center [809, 496] width 498 height 25
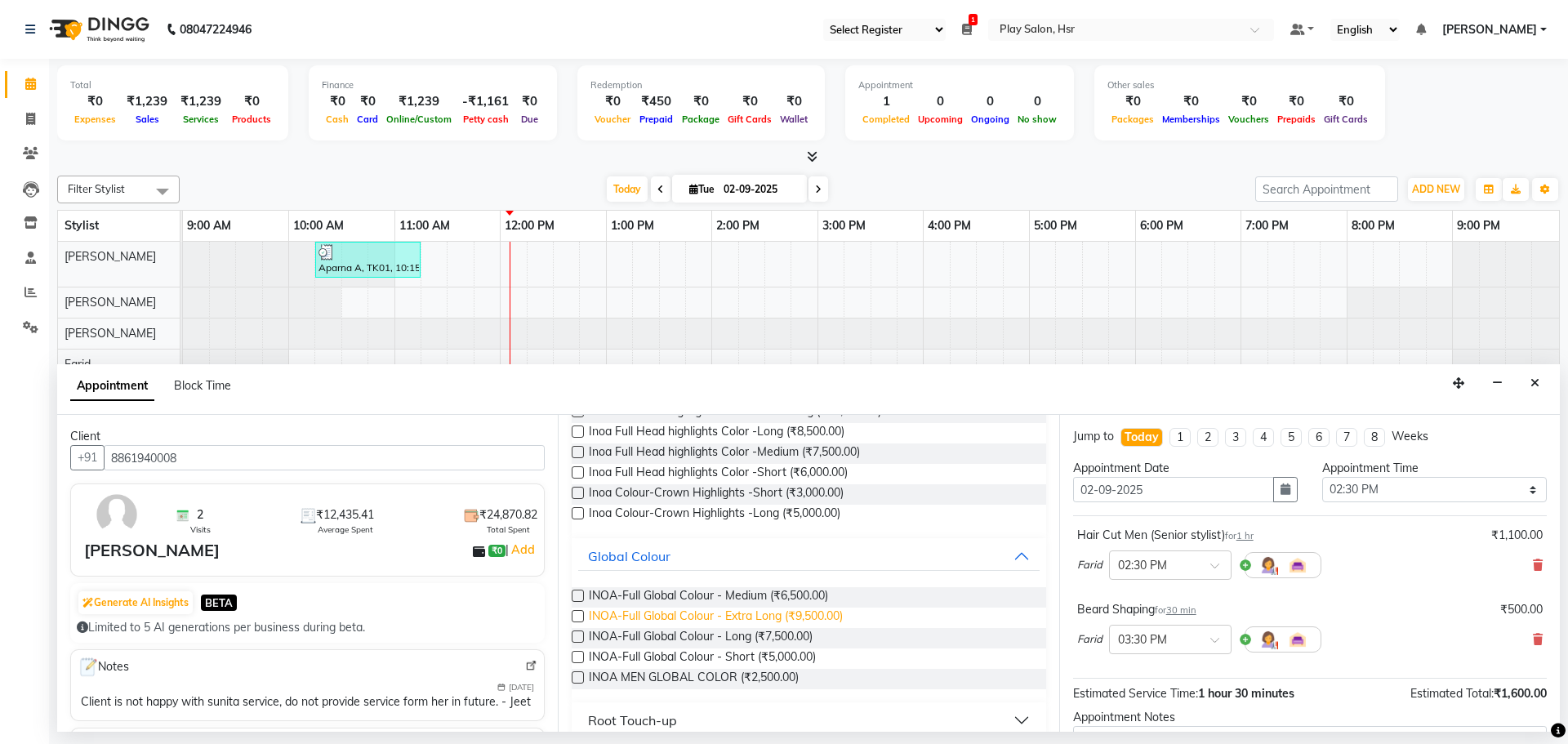
scroll to position [222, 0]
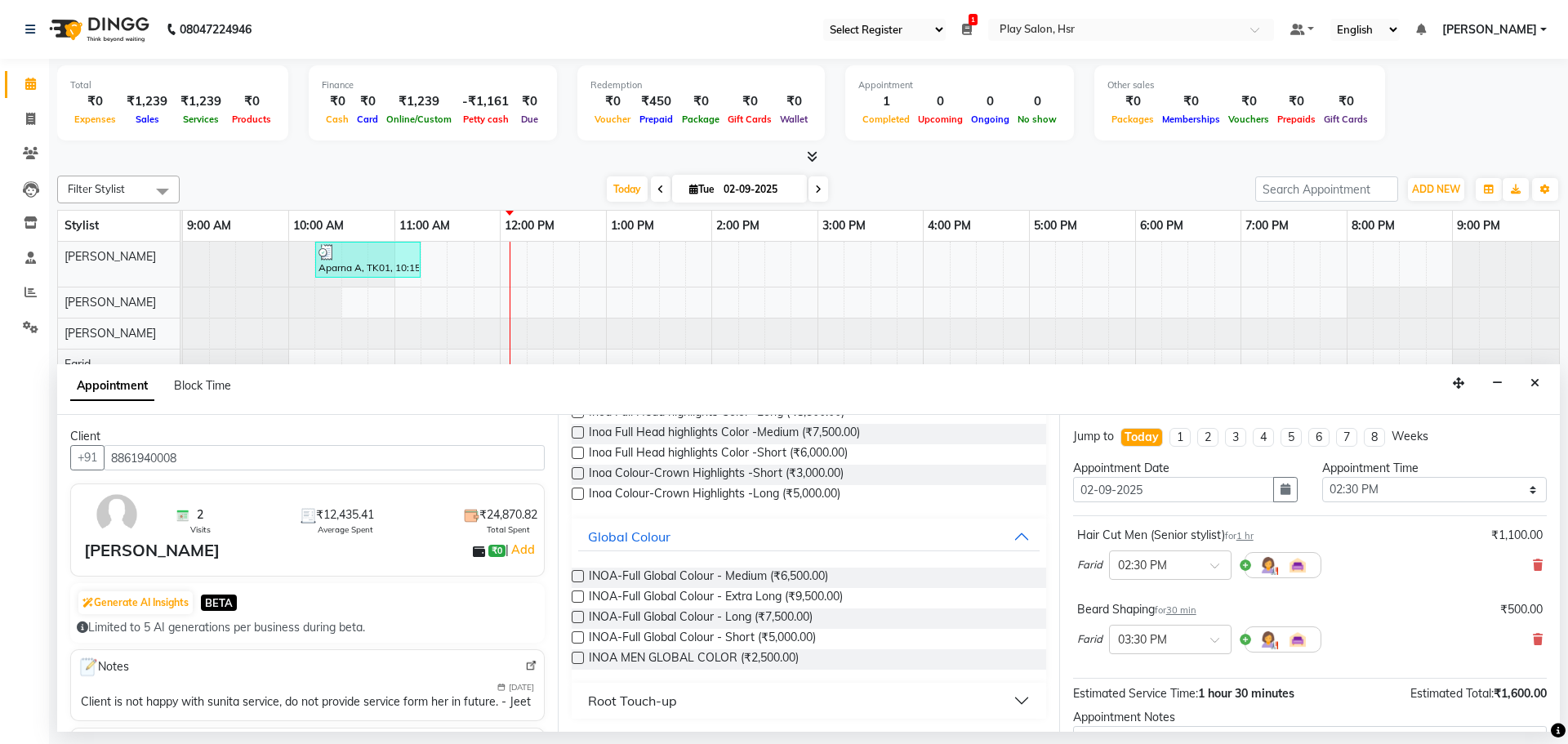
type input "inoa"
click at [568, 647] on div "Requested Stylist Any Amaan Ali Dipen Subba Farid Kiran Limbu Rajani Baraily Ra…" at bounding box center [808, 573] width 501 height 317
click at [578, 652] on label at bounding box center [577, 658] width 12 height 12
click at [578, 654] on input "checkbox" at bounding box center [576, 659] width 11 height 11
checkbox input "false"
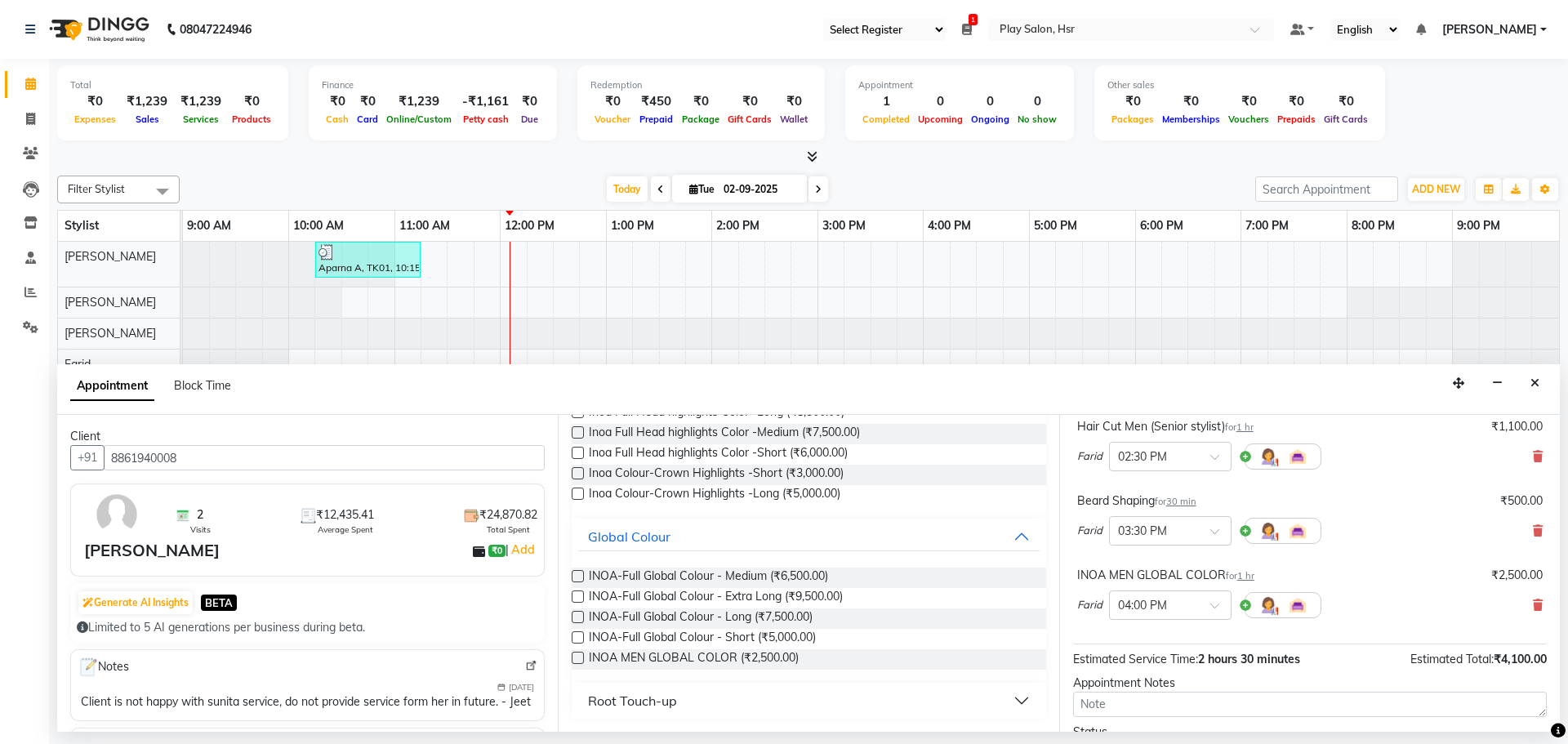
scroll to position [245, 0]
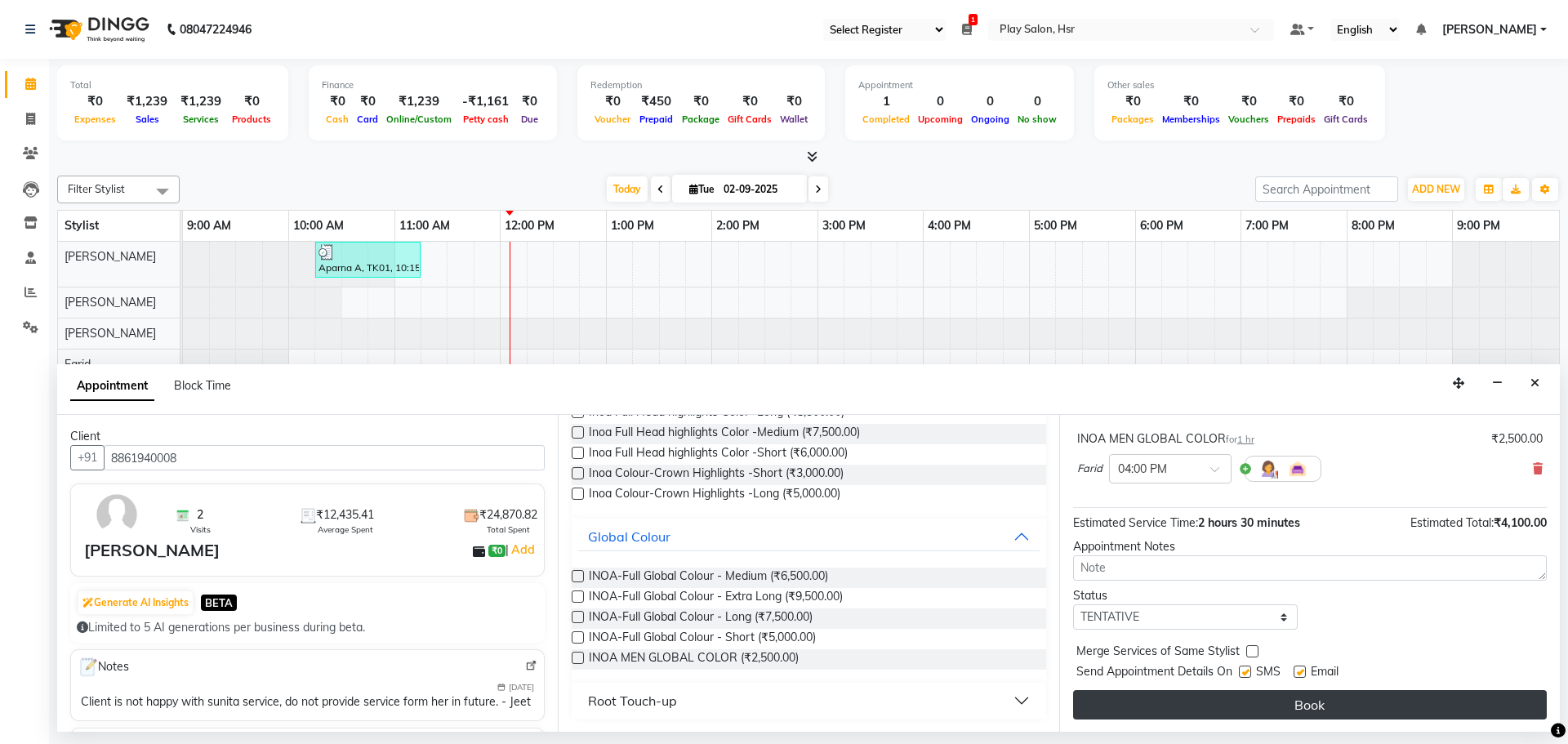
click at [1397, 713] on button "Book" at bounding box center [1309, 704] width 474 height 30
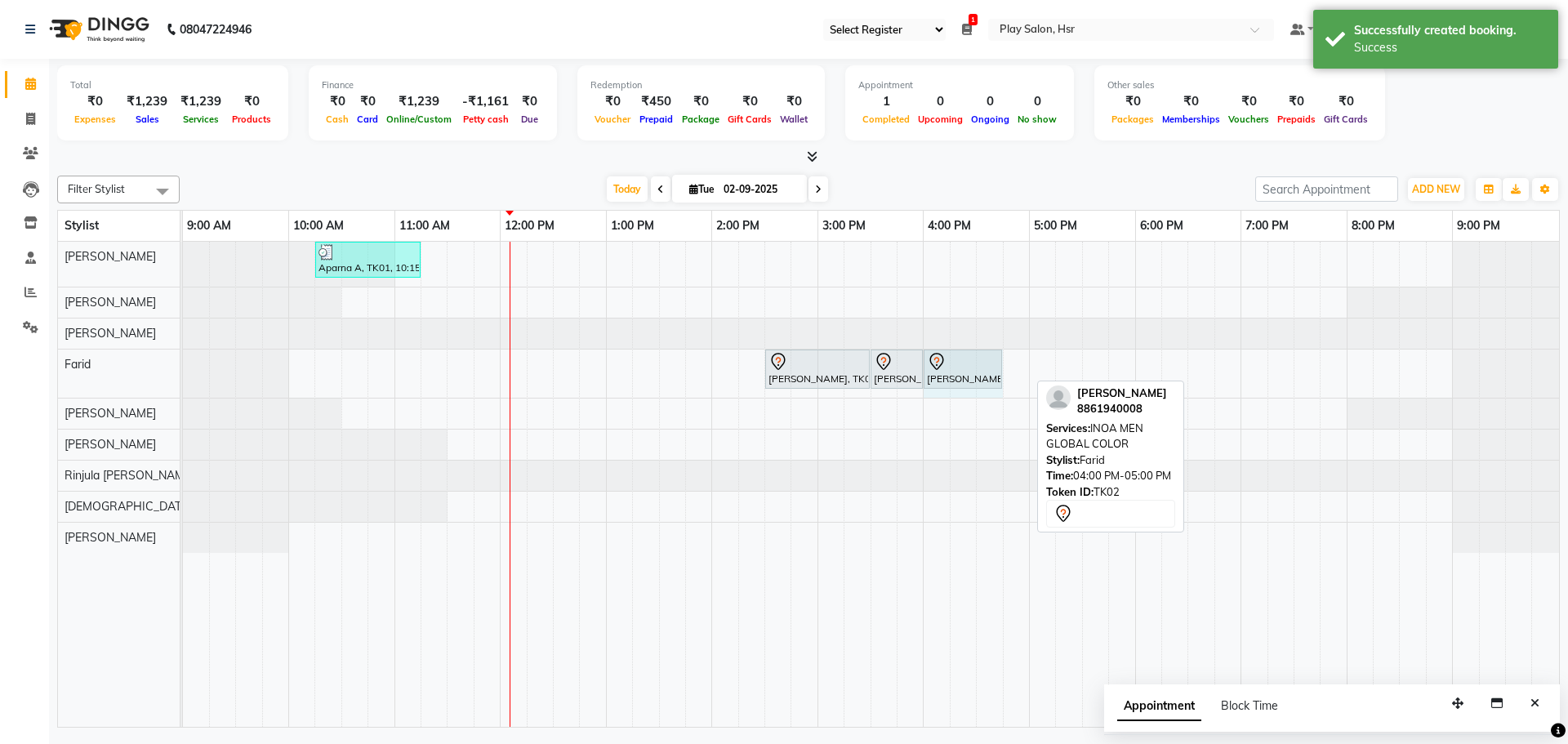
drag, startPoint x: 1026, startPoint y: 354, endPoint x: 1003, endPoint y: 354, distance: 23.0
click at [183, 354] on div "Aditya A, TK02, 02:30 PM-03:30 PM, Hair Cut Men (Senior stylist) Aditya A, TK02…" at bounding box center [183, 373] width 0 height 48
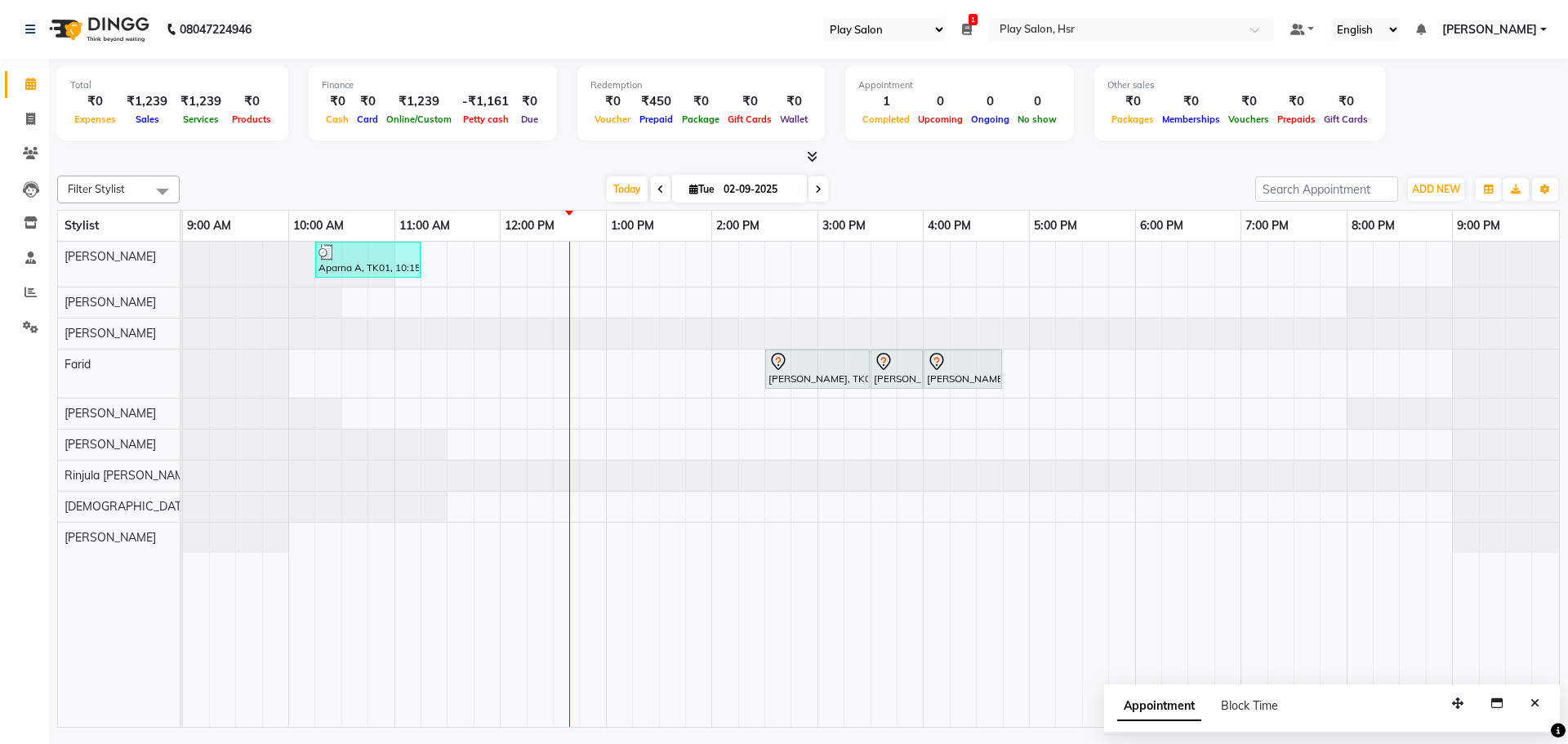
select select "92"
click at [40, 249] on span at bounding box center [31, 258] width 29 height 19
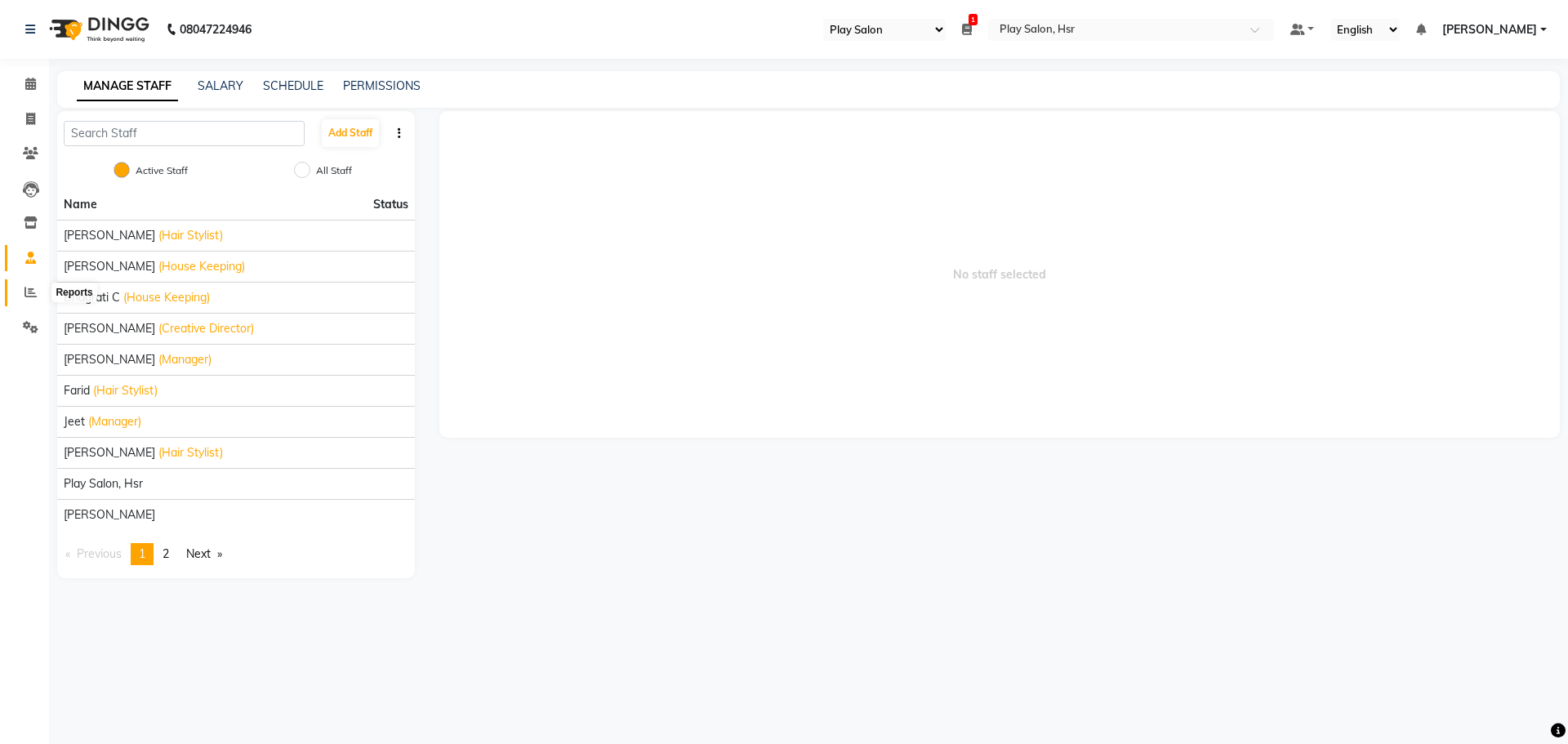
click at [30, 295] on icon at bounding box center [31, 291] width 12 height 12
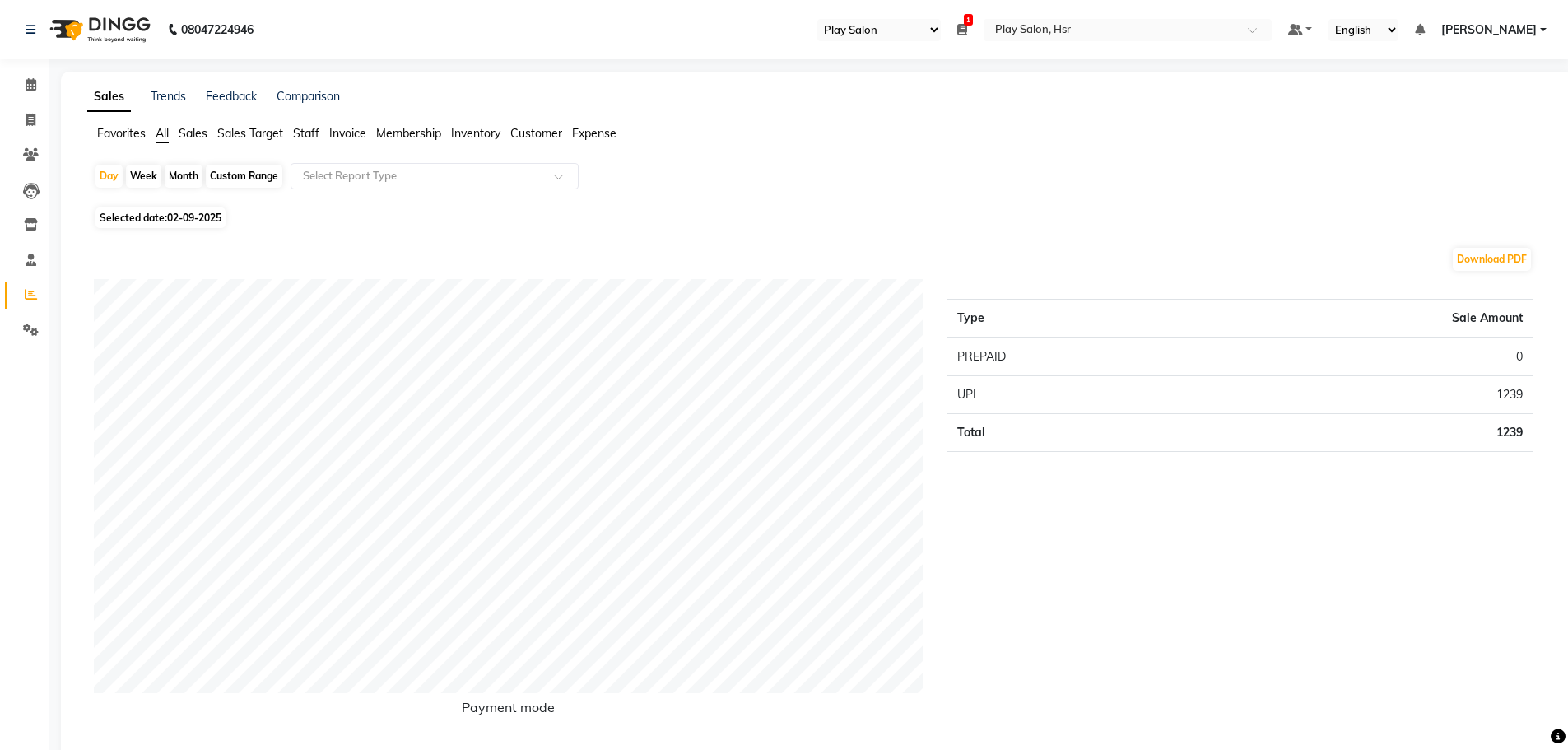
click at [193, 214] on span "02-09-2025" at bounding box center [195, 218] width 55 height 12
select select "9"
select select "2025"
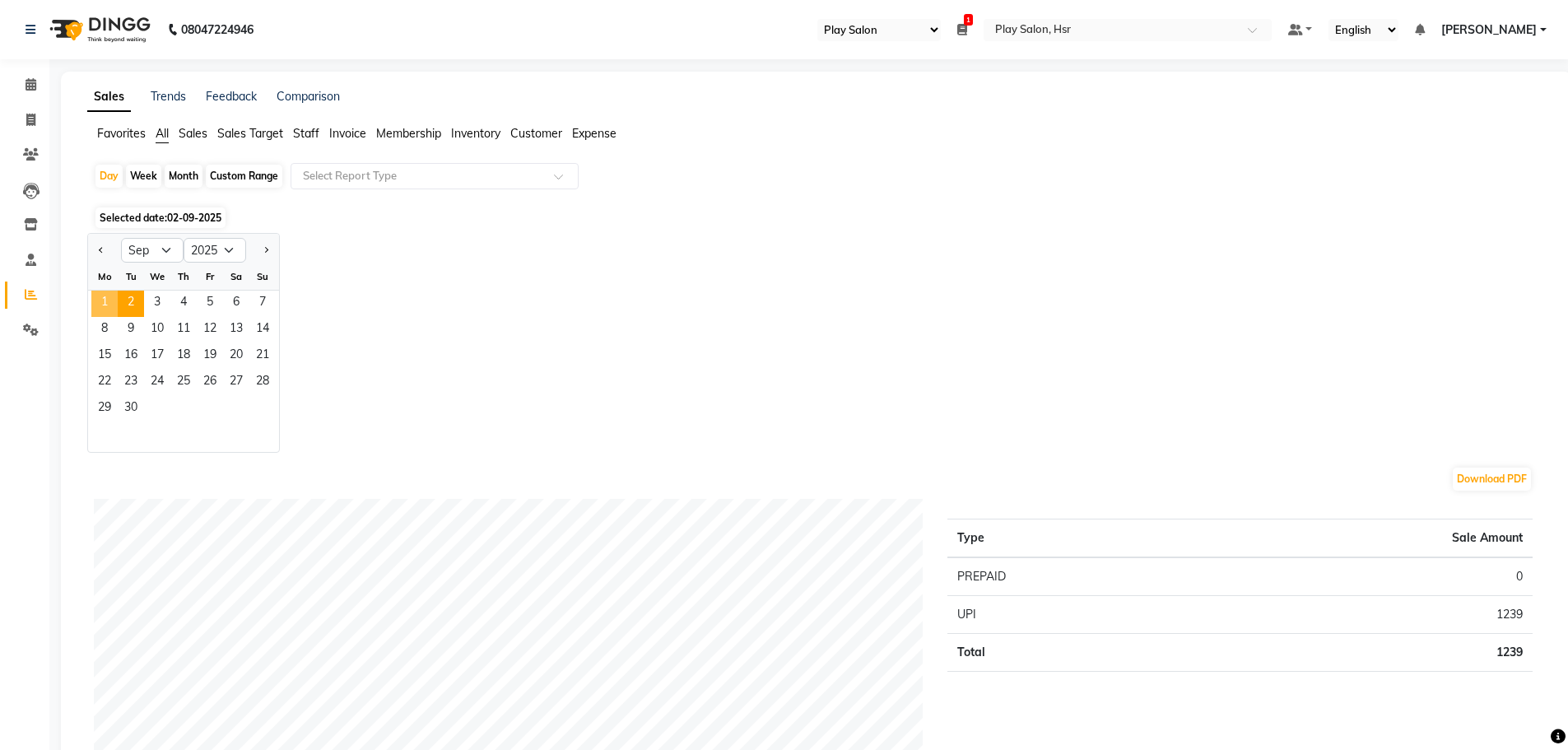
click at [108, 302] on span "1" at bounding box center [104, 303] width 26 height 26
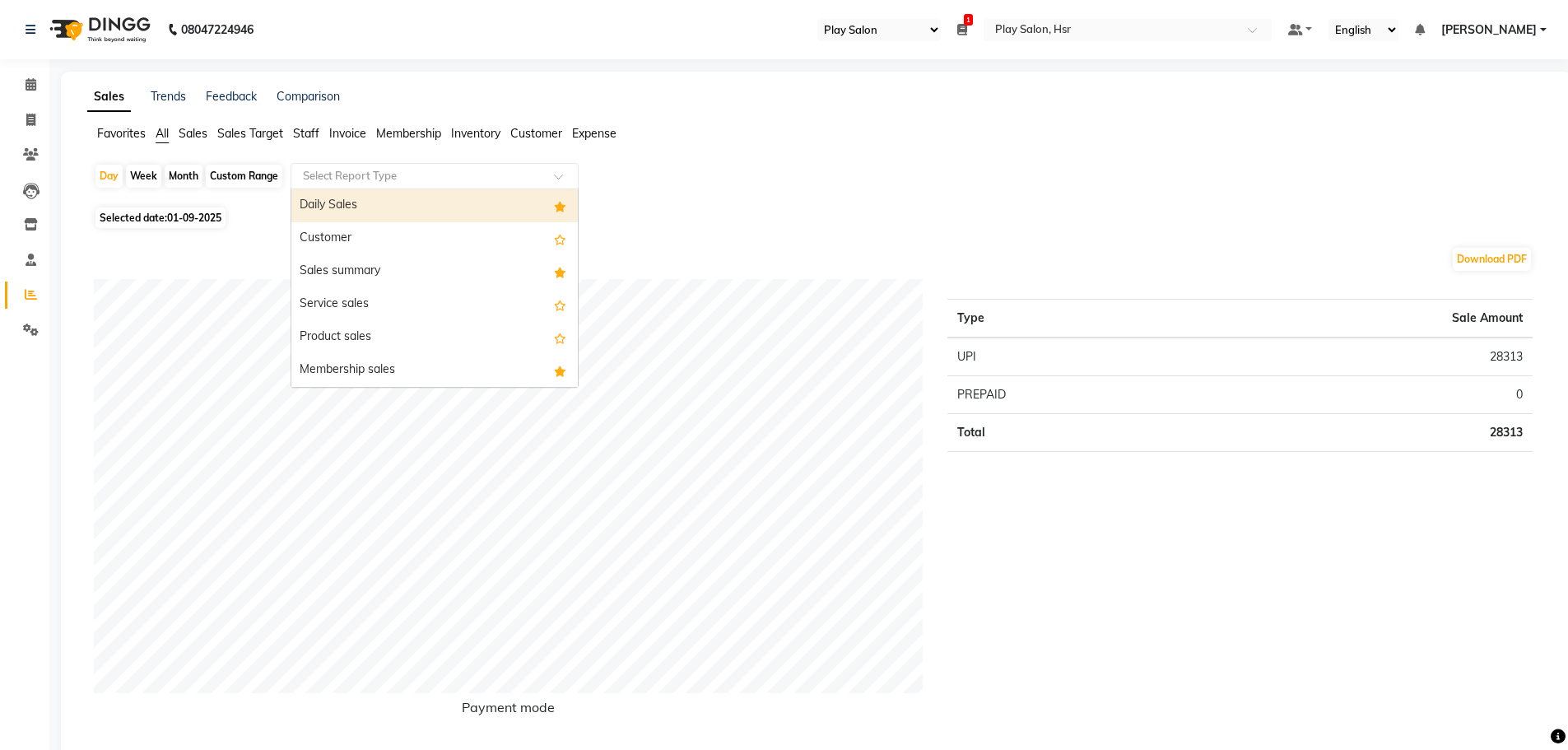
click at [319, 166] on div "Select Report Type" at bounding box center [434, 176] width 288 height 26
click at [304, 138] on span "Staff" at bounding box center [306, 132] width 26 height 15
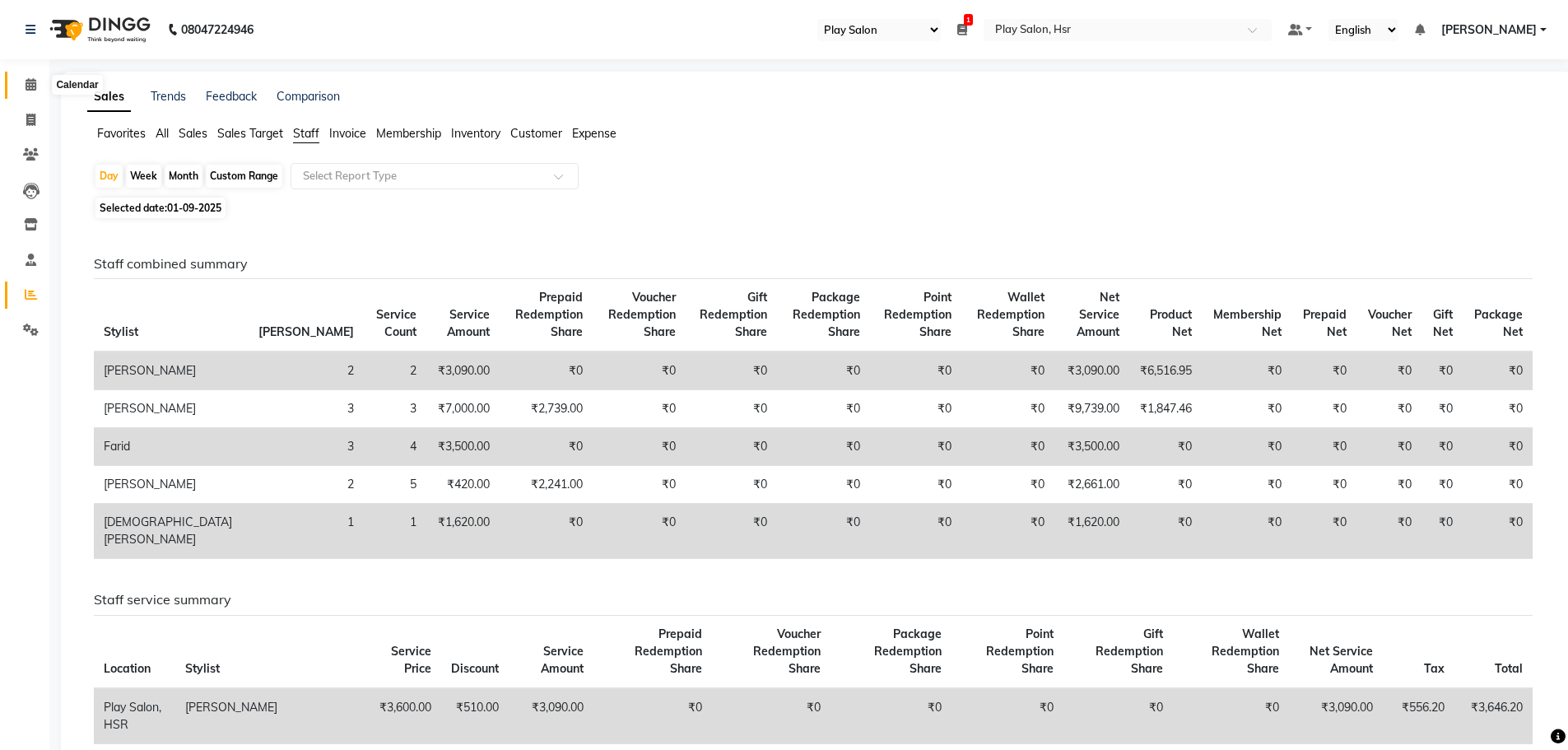
click at [17, 86] on span at bounding box center [31, 85] width 29 height 19
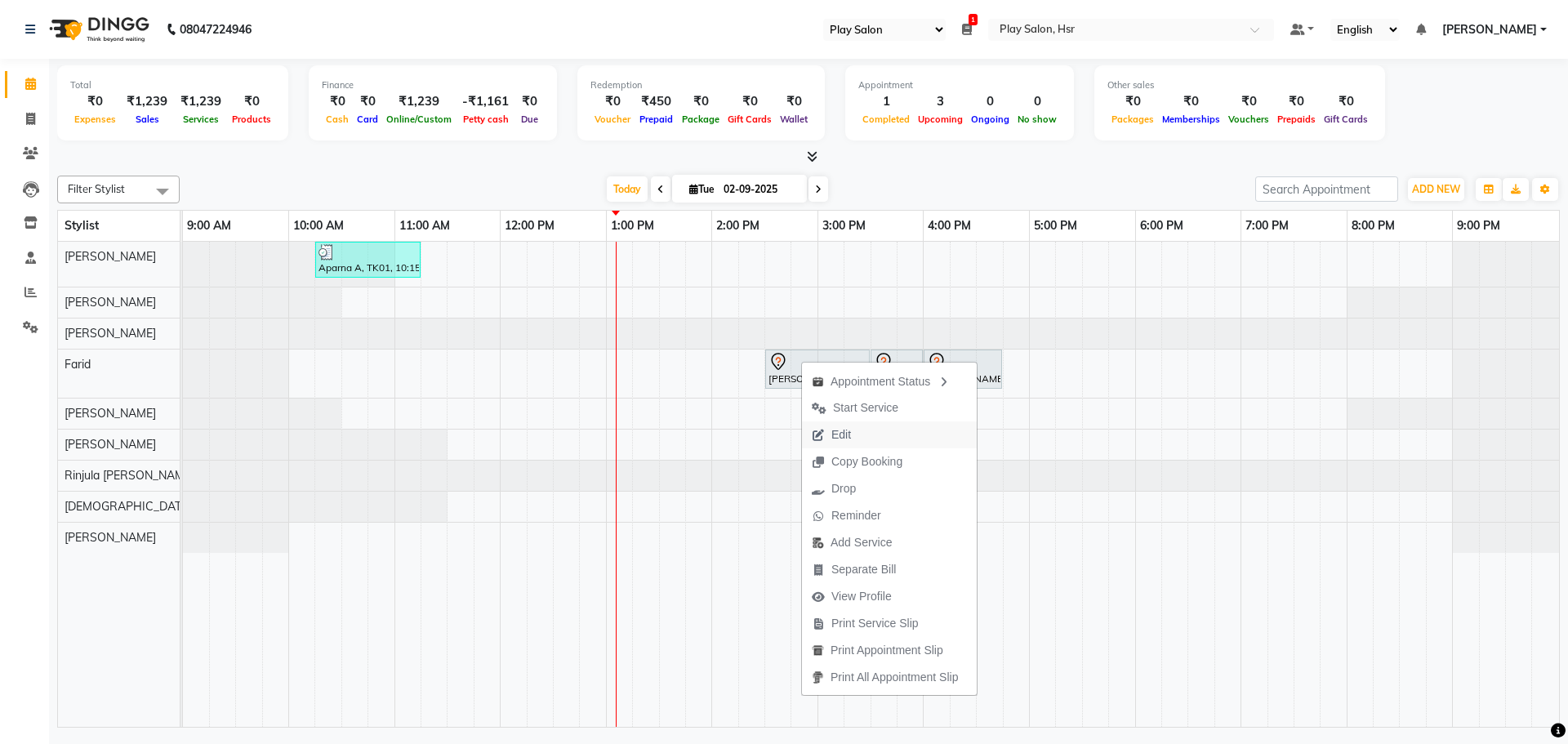
click at [849, 442] on span "Edit" at bounding box center [841, 435] width 19 height 17
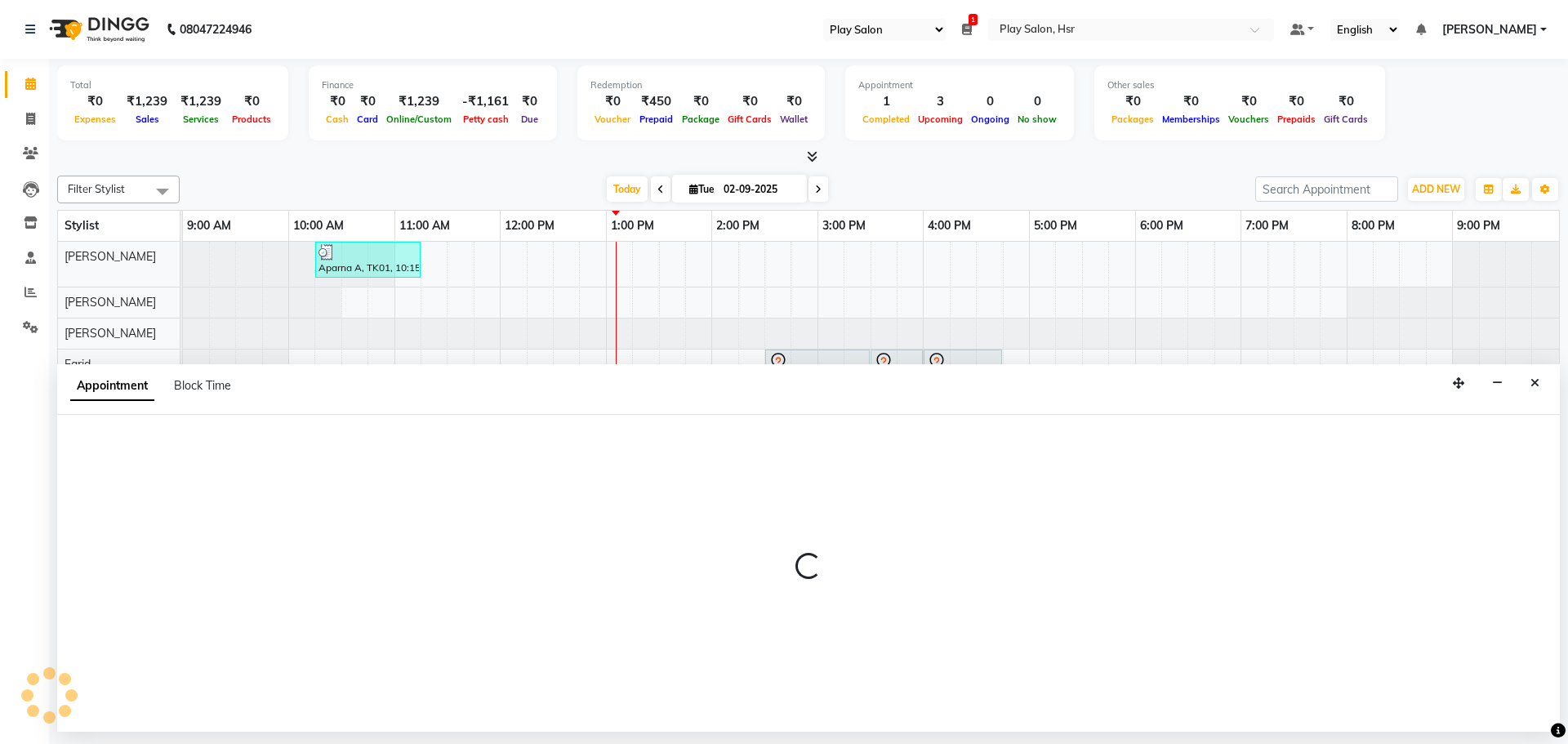
select select "870"
select select "tentative"
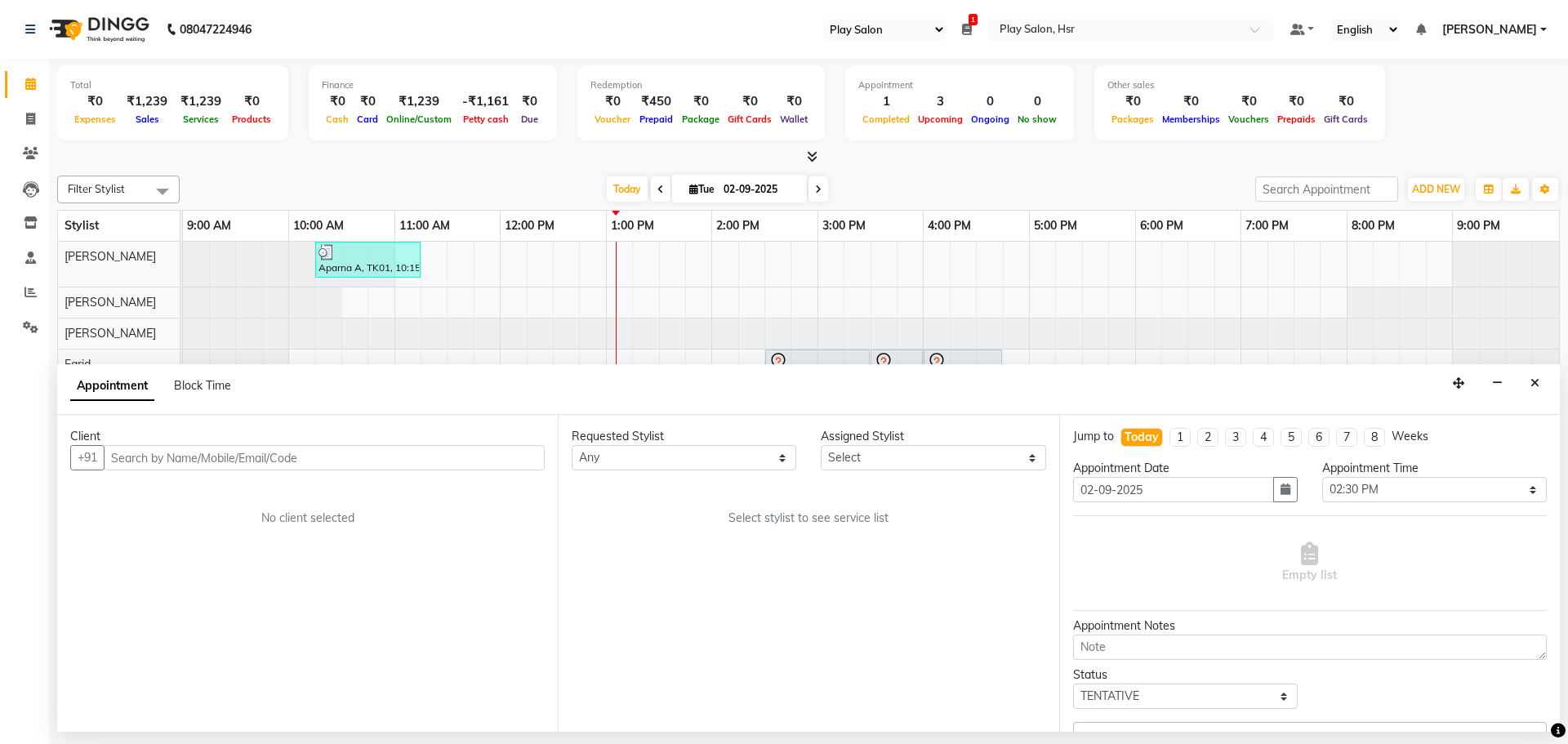
select select "85705"
select select "4228"
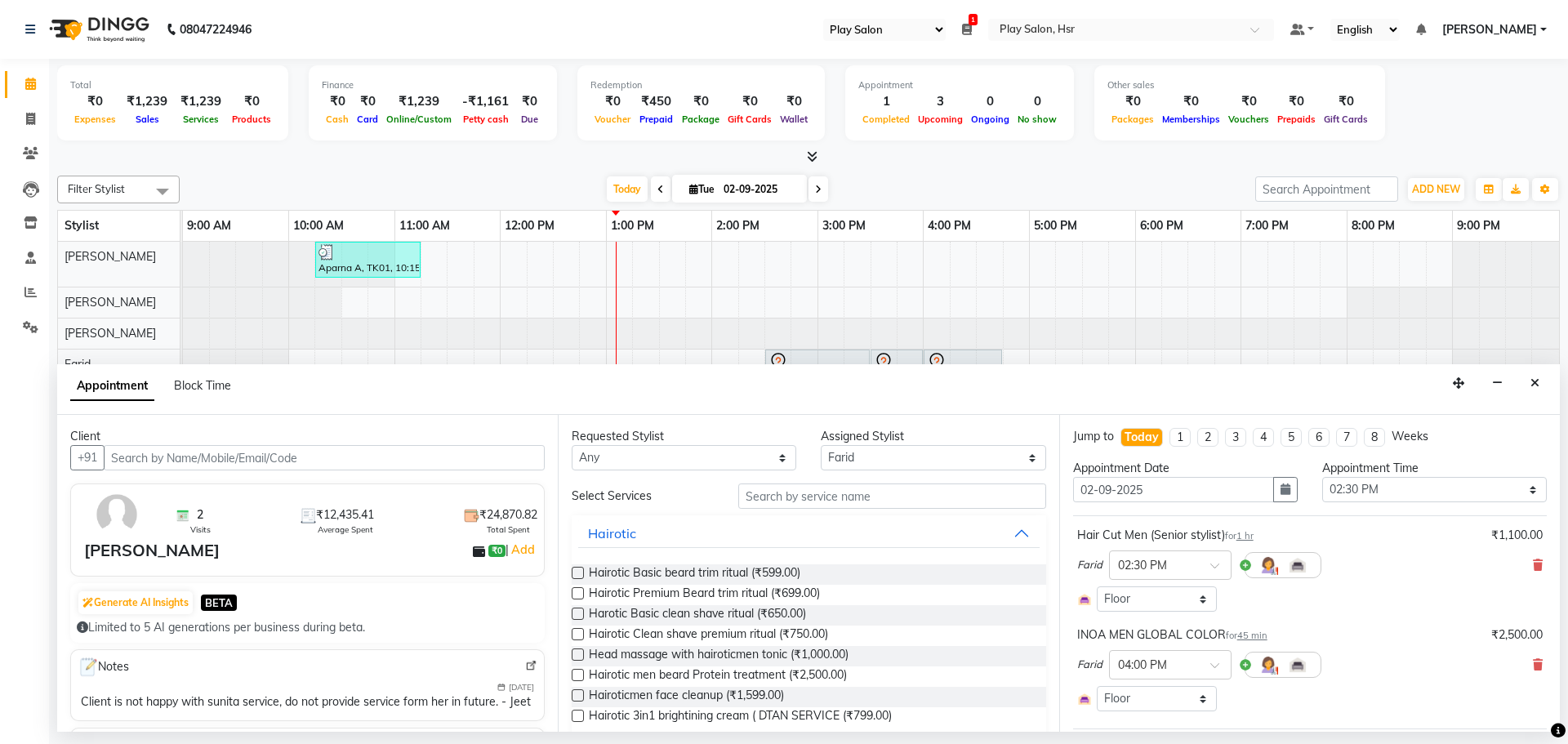
select select "4228"
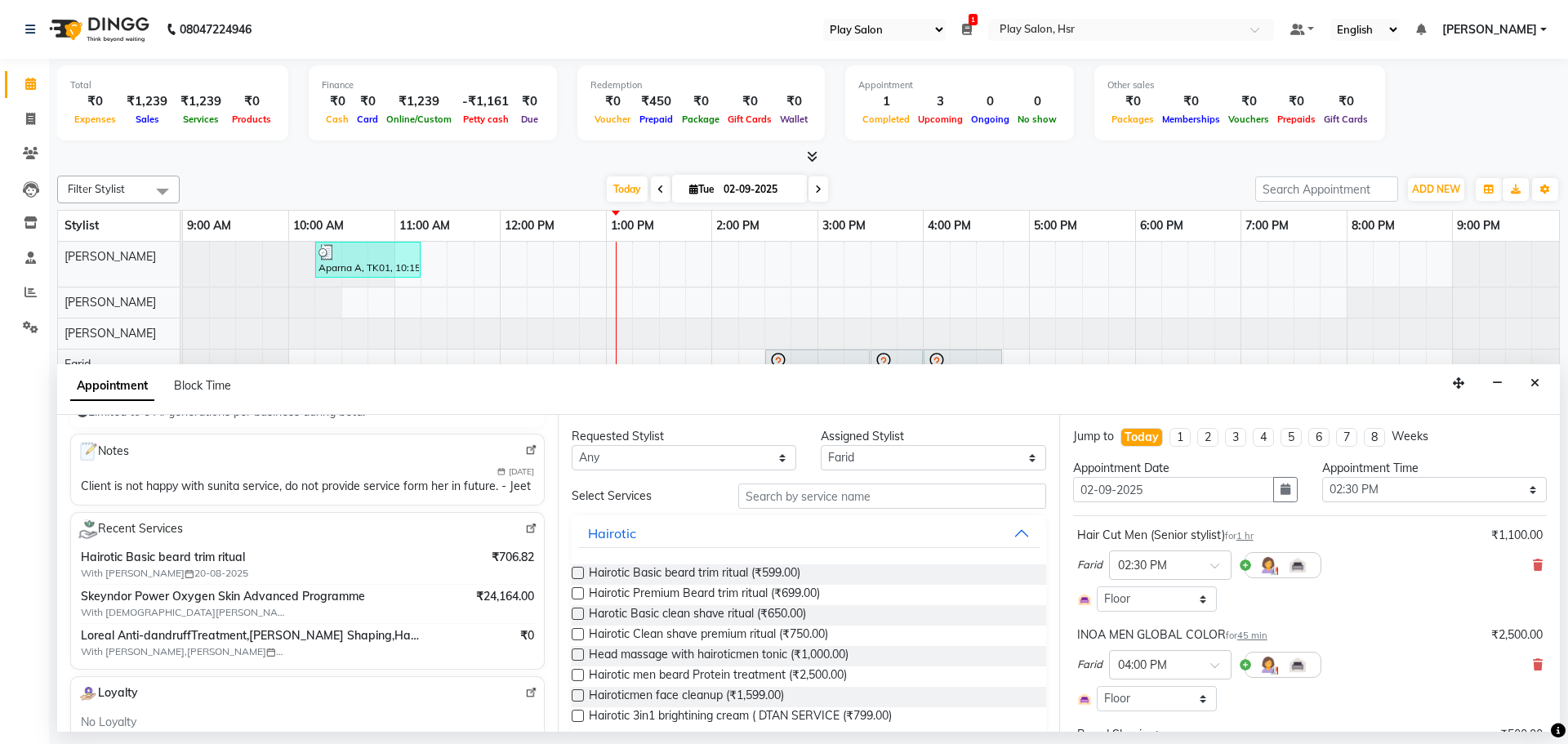
scroll to position [245, 0]
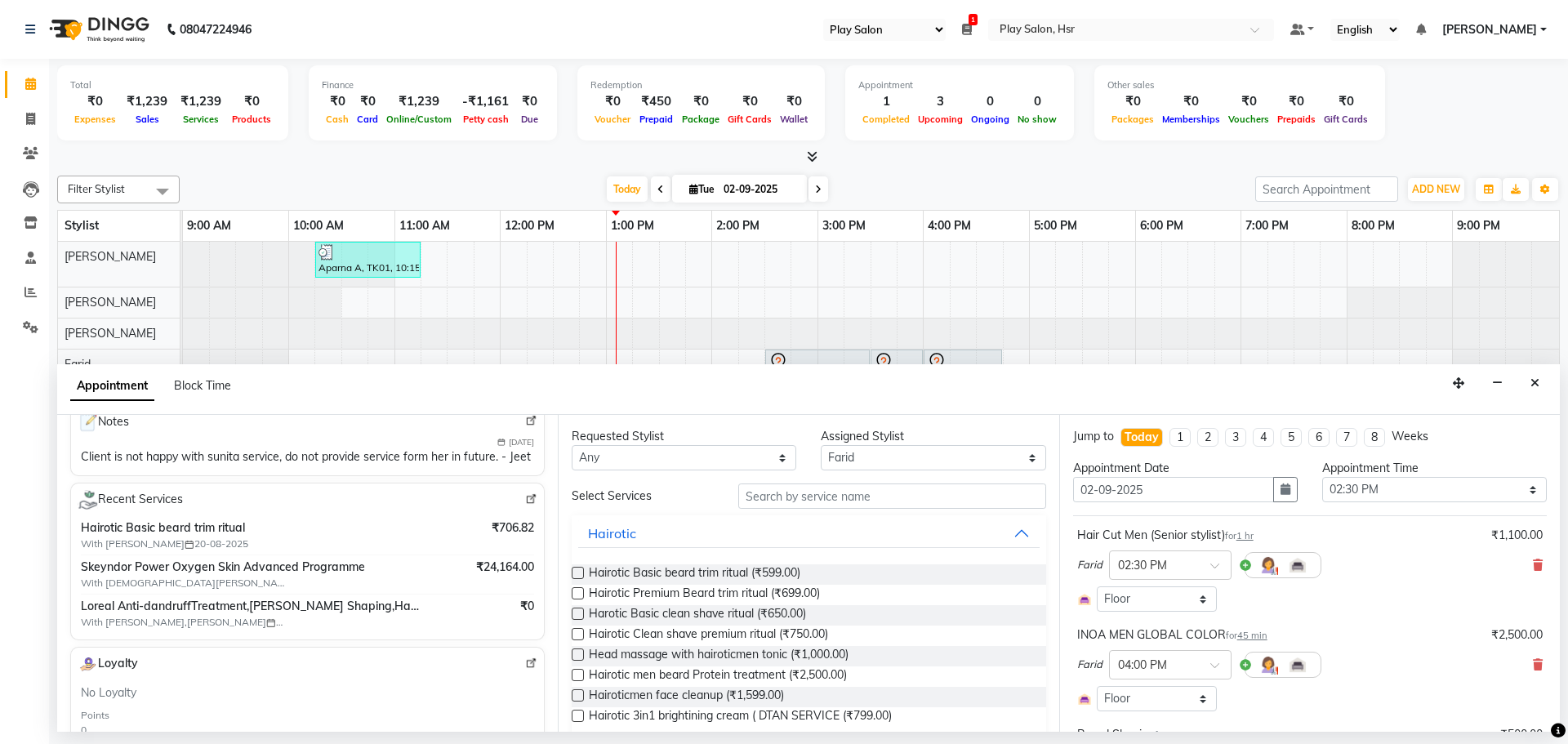
click at [261, 591] on span "With Sunita Gurung 03-08-2025" at bounding box center [182, 582] width 204 height 14
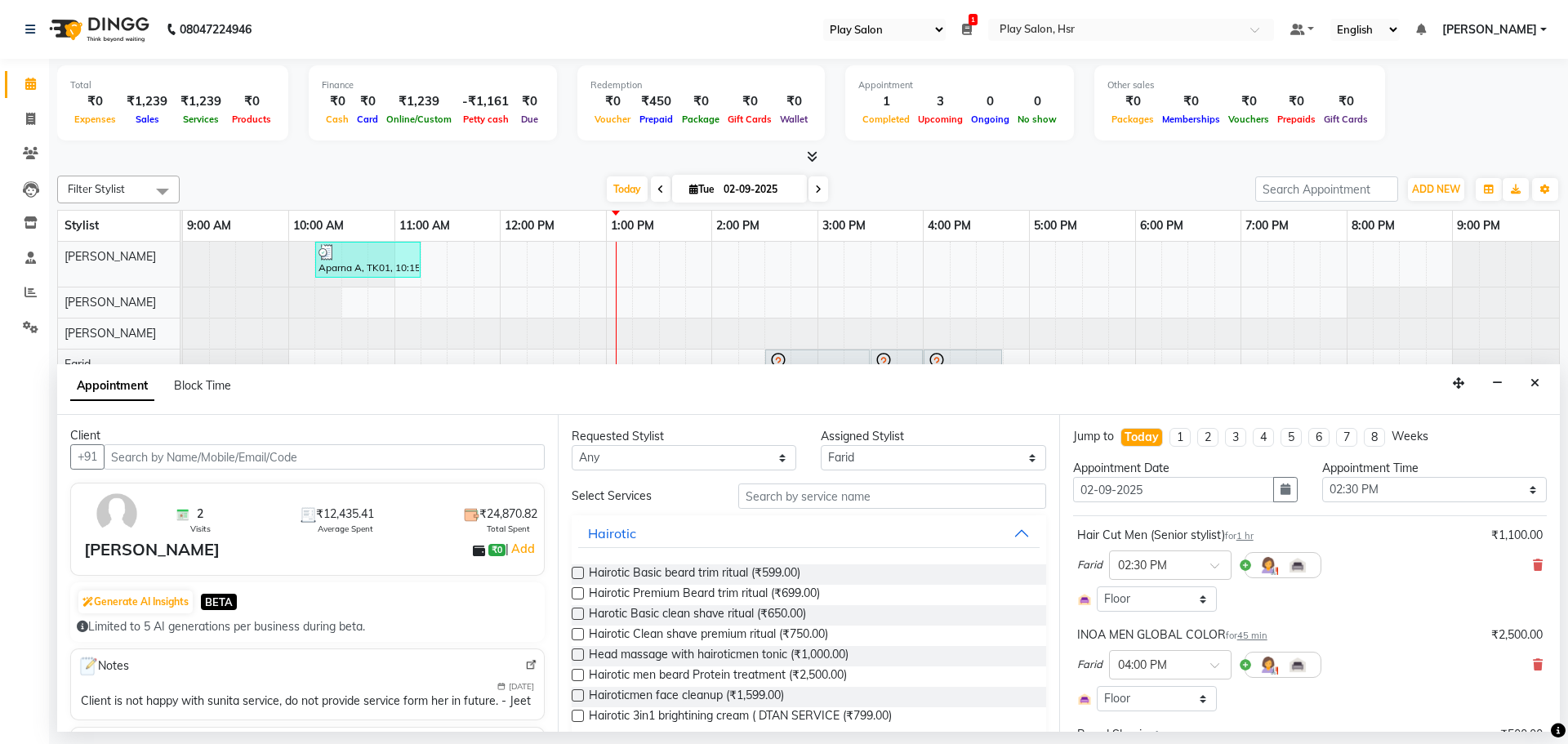
scroll to position [0, 0]
click at [1535, 380] on icon "Close" at bounding box center [1534, 382] width 9 height 11
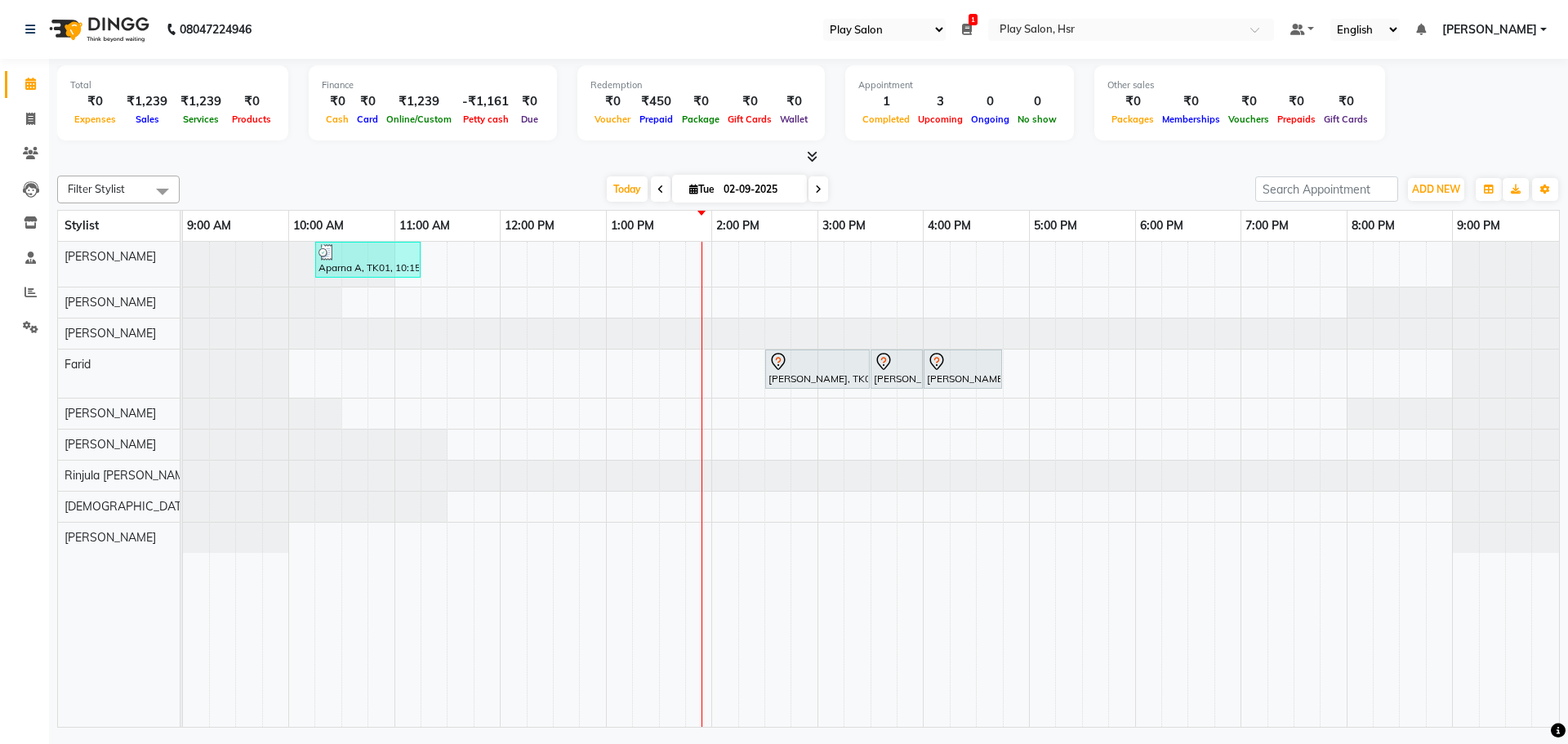
select select "92"
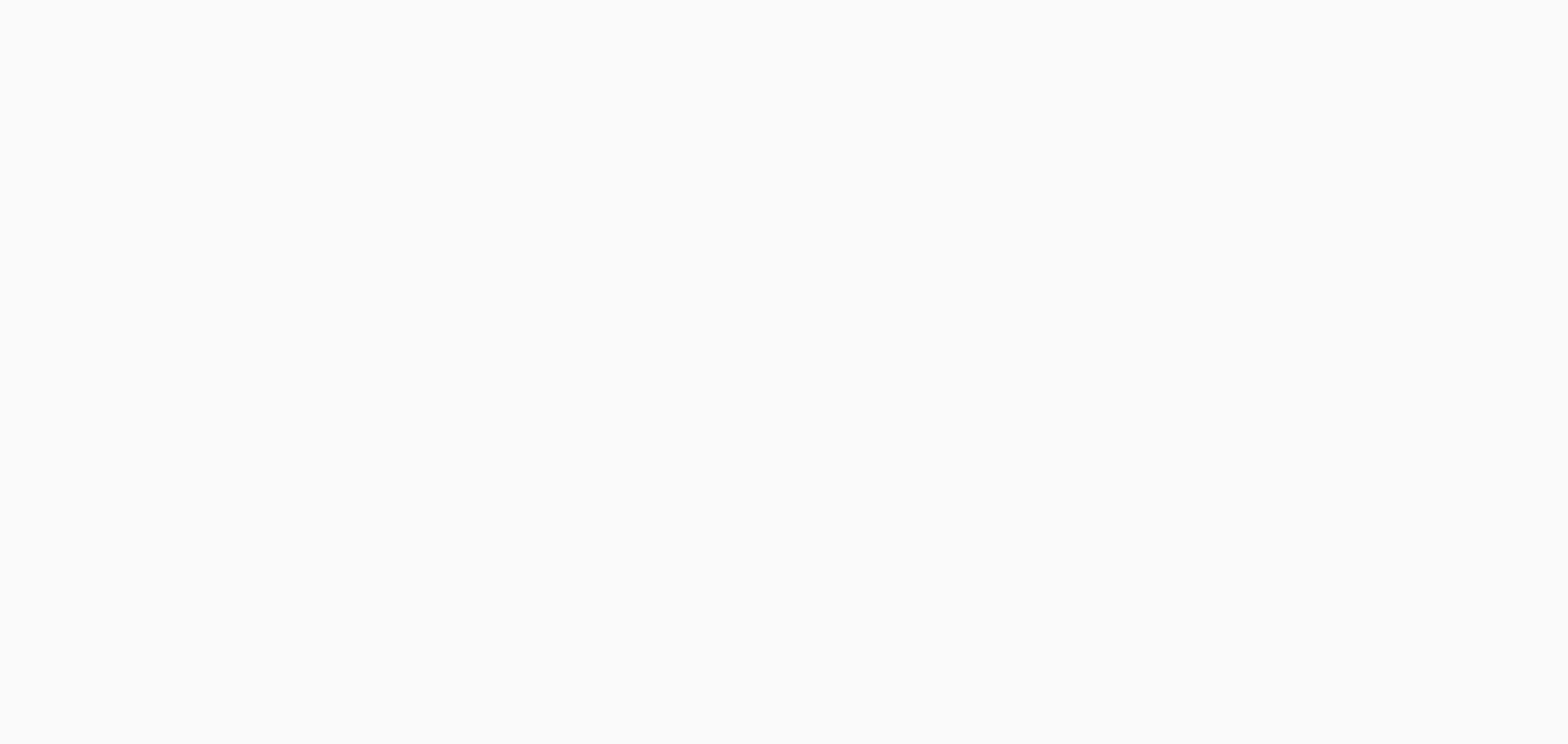
select select "92"
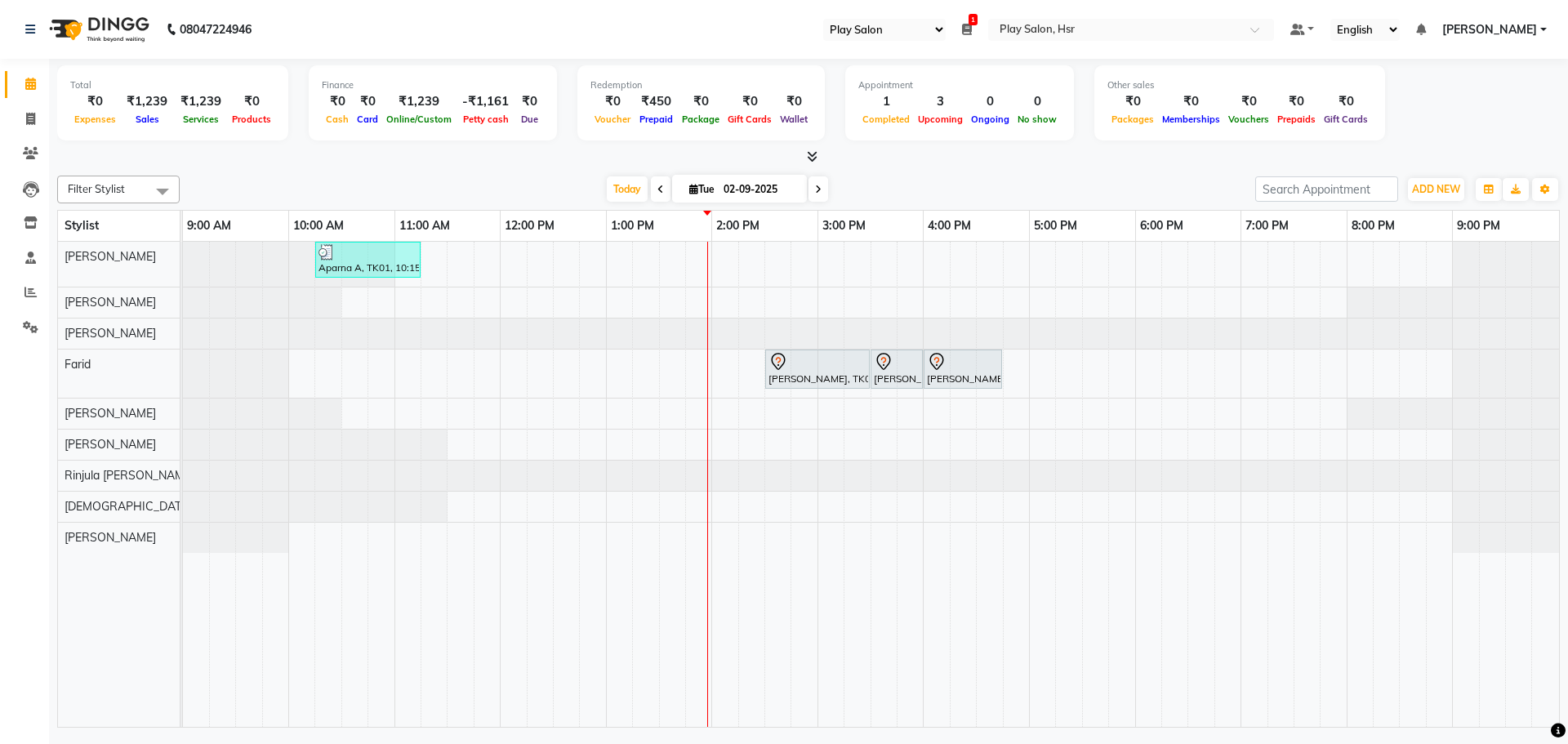
click at [726, 436] on div "Aparna A, TK01, 10:15 AM-11:15 AM, Hair Cut Men (Head Stylist) [PERSON_NAME] A,…" at bounding box center [870, 484] width 1376 height 485
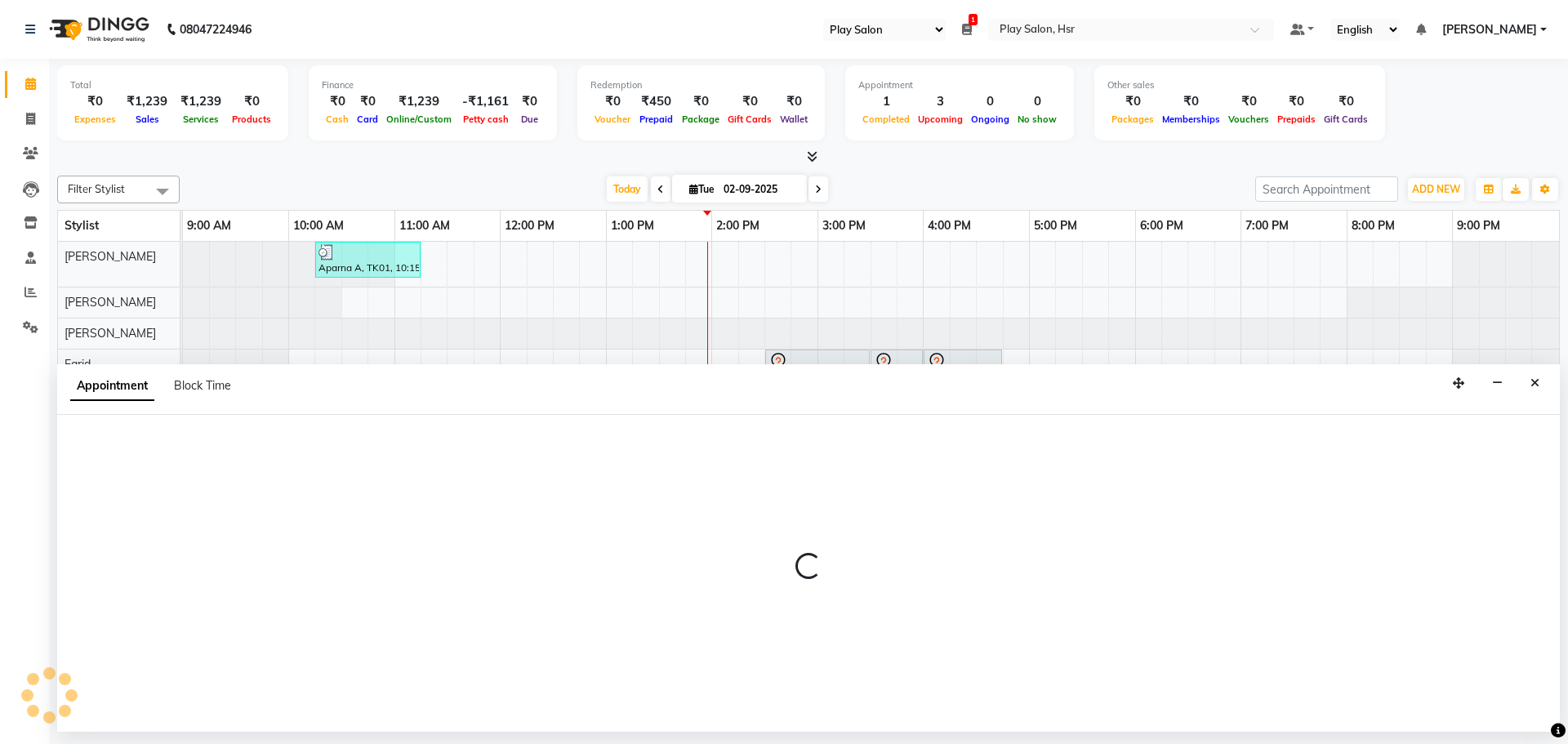
select select "81916"
select select "840"
select select "tentative"
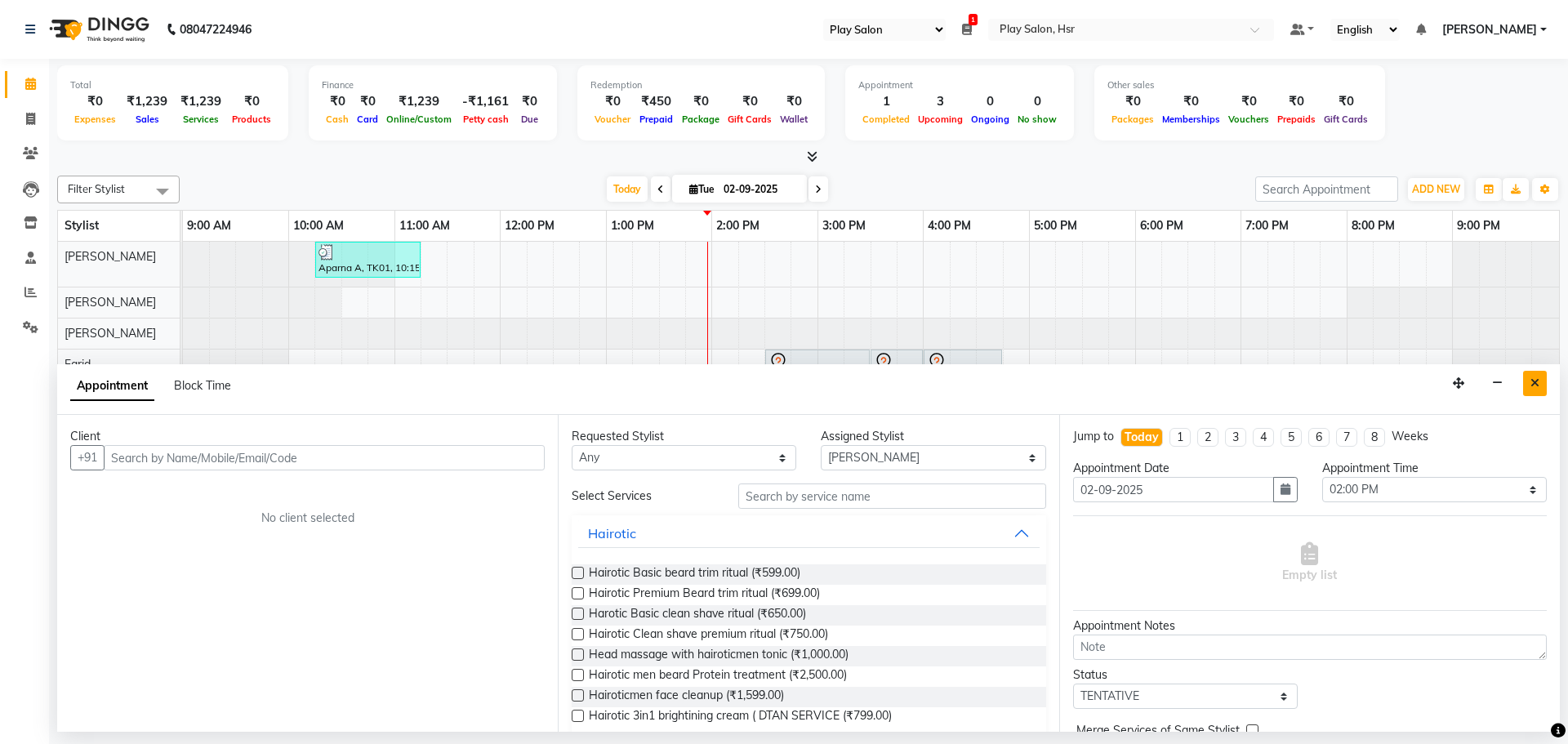
click at [1545, 389] on button "Close" at bounding box center [1535, 383] width 24 height 25
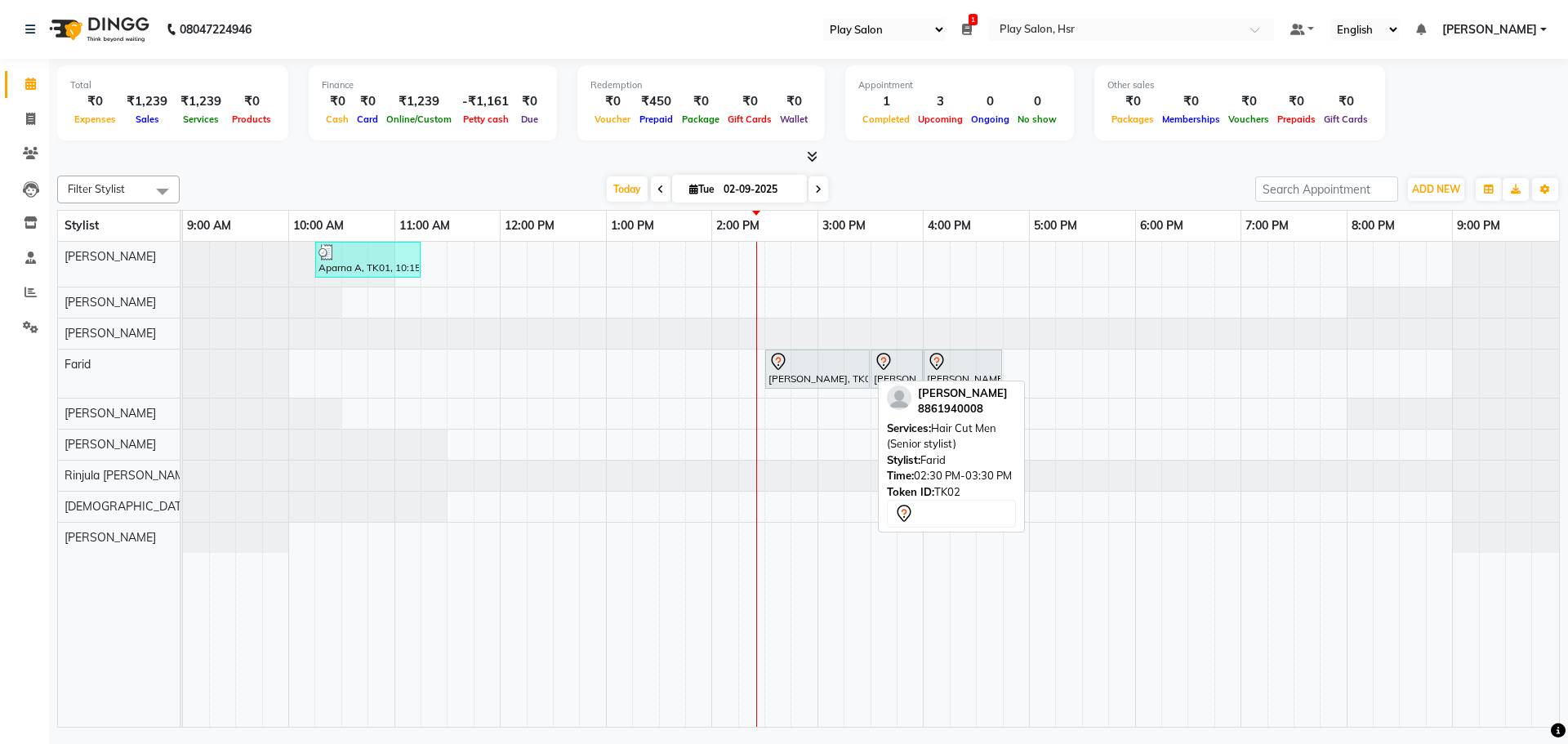
select select "92"
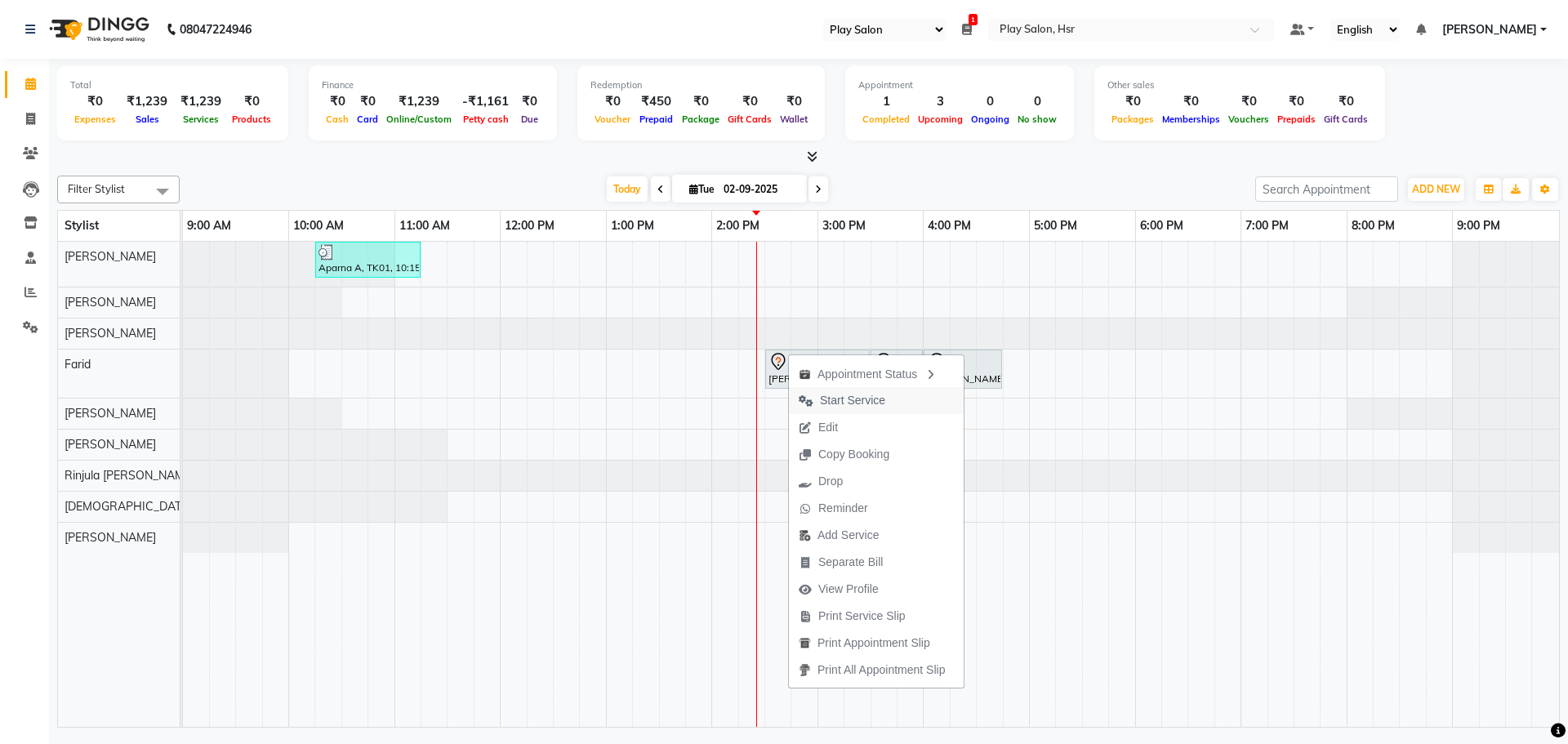
click at [835, 407] on span "Start Service" at bounding box center [852, 400] width 65 height 17
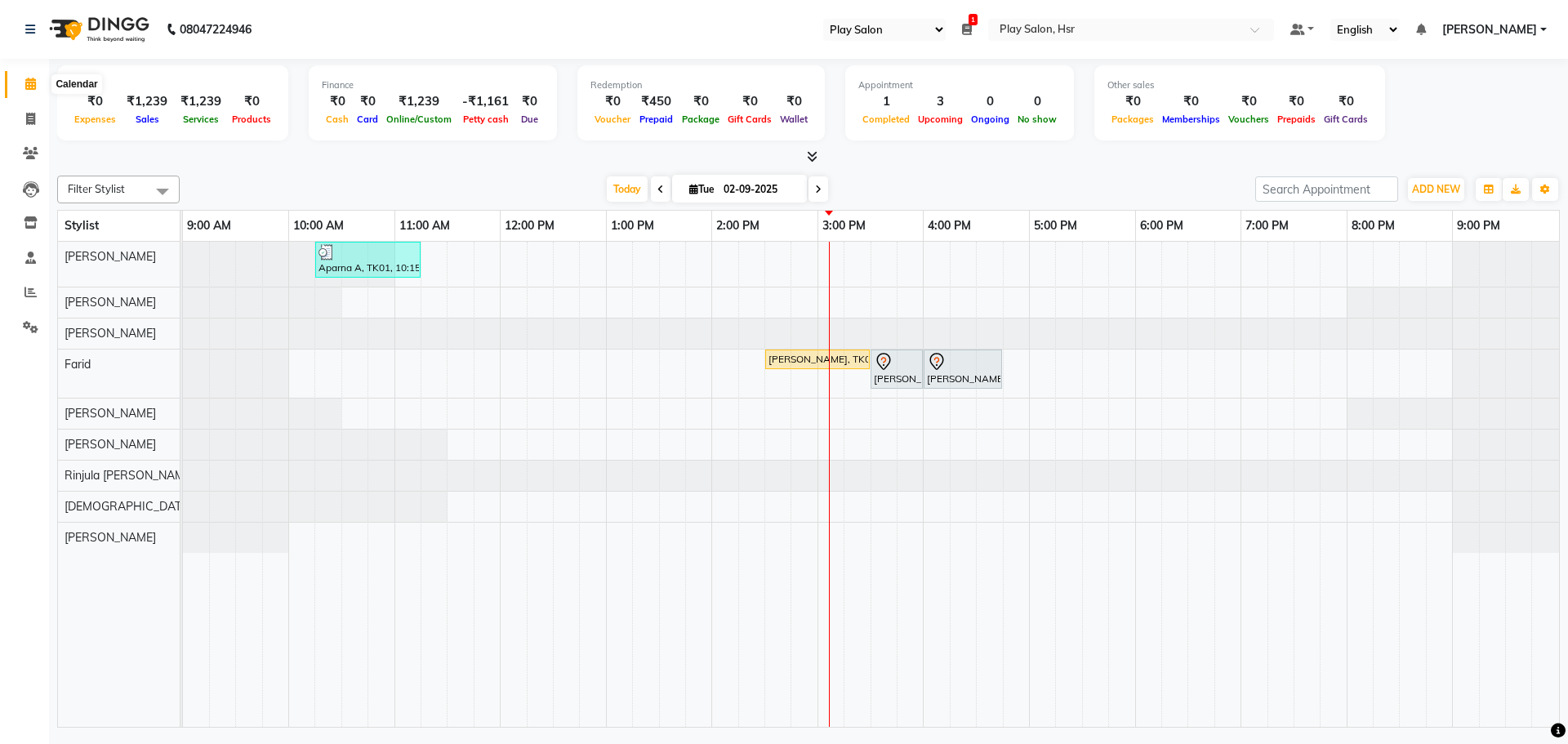
click at [32, 79] on icon at bounding box center [31, 84] width 11 height 12
click at [659, 186] on icon at bounding box center [661, 190] width 7 height 10
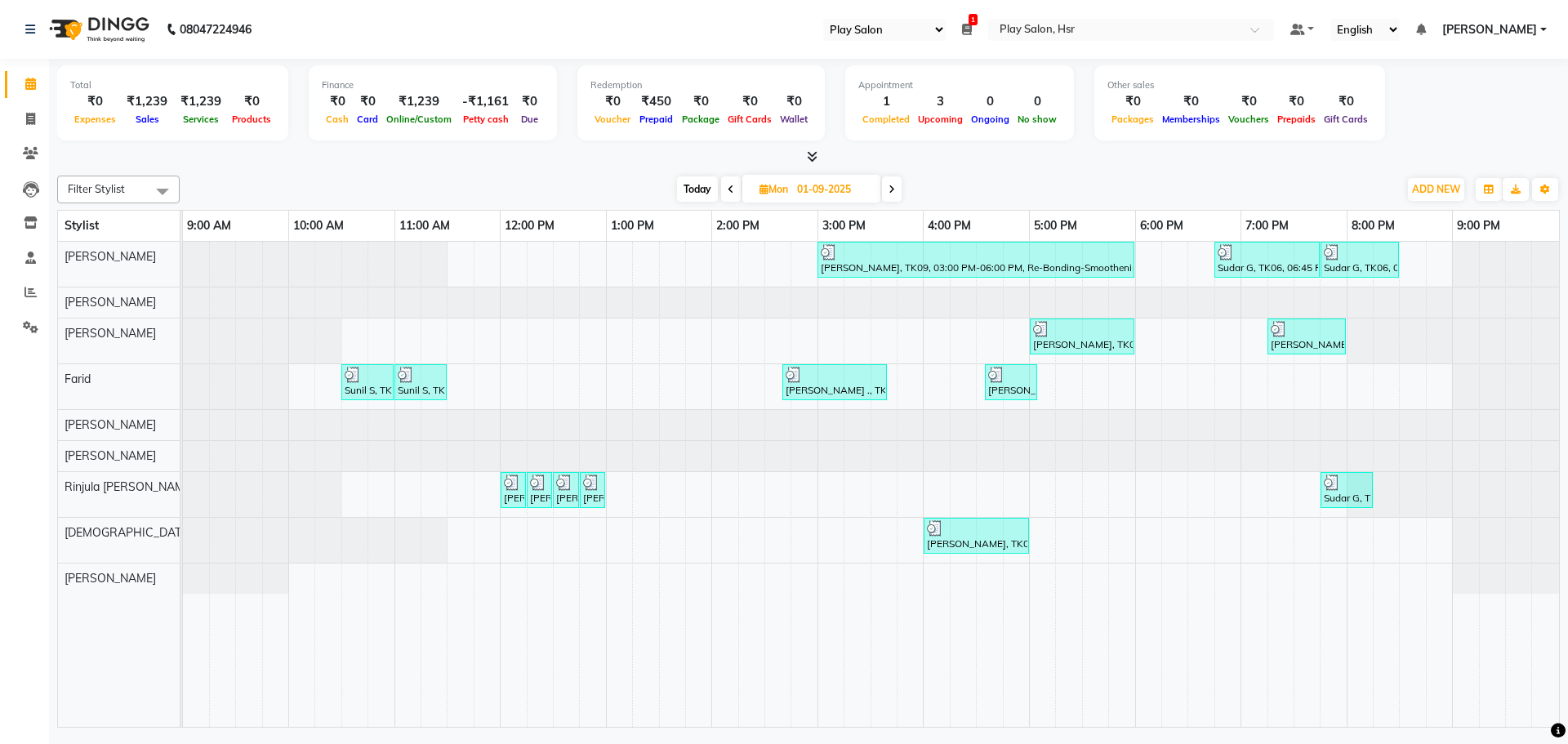
click at [889, 190] on icon at bounding box center [892, 190] width 7 height 10
type input "02-09-2025"
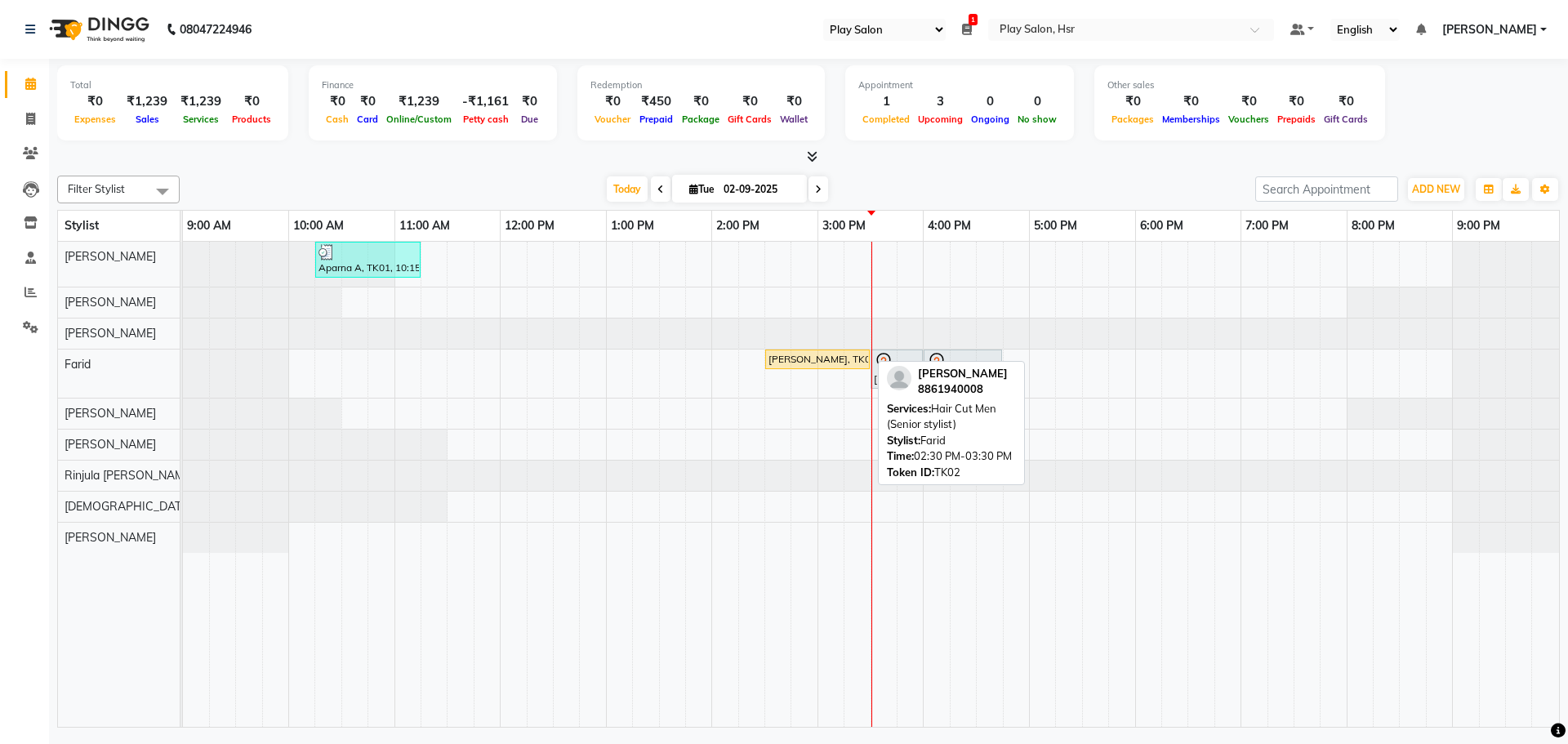
click at [842, 350] on link "[PERSON_NAME], TK02, 02:30 PM-03:30 PM, Hair Cut Men (Senior stylist)" at bounding box center [817, 358] width 104 height 19
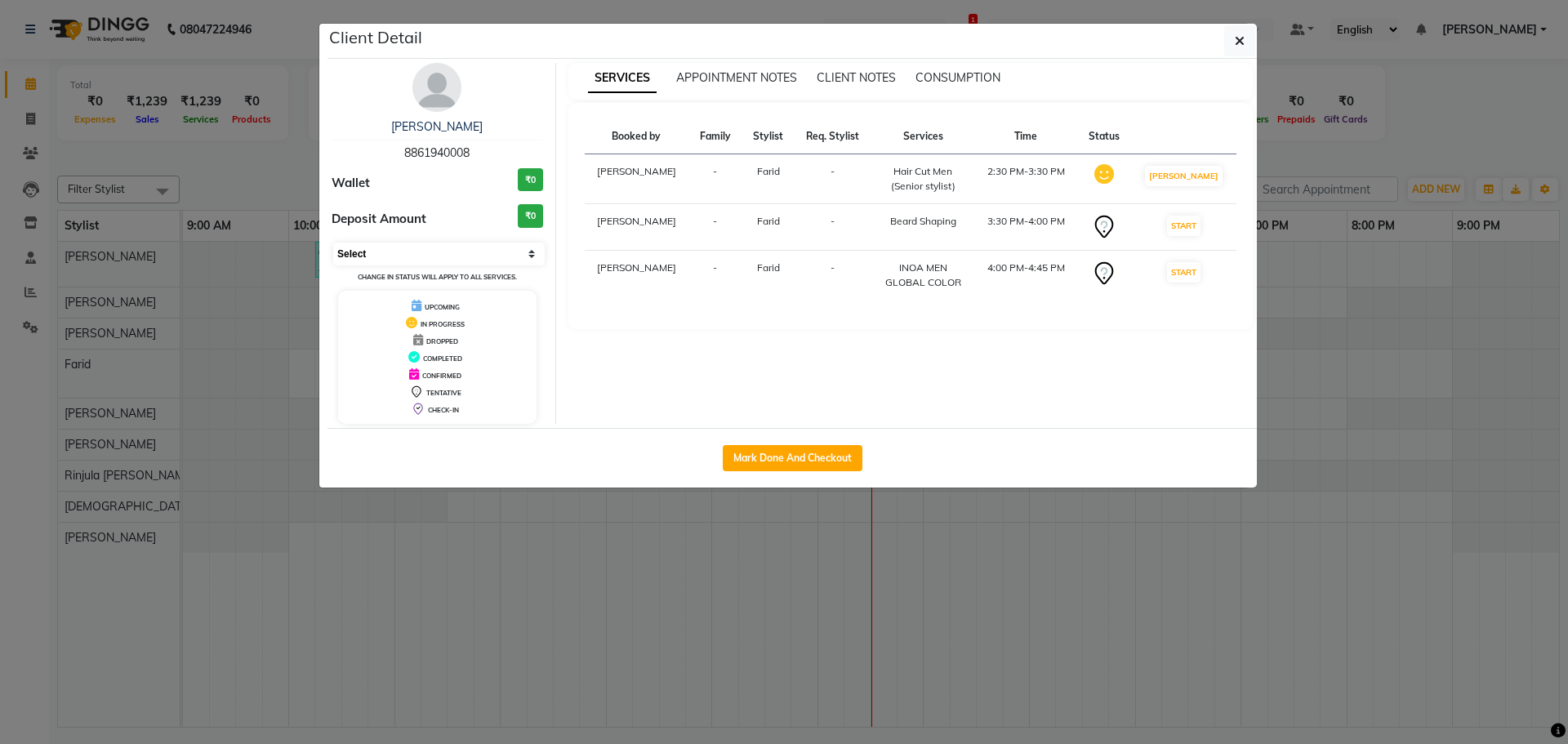
click at [382, 245] on select "Select IN SERVICE CONFIRMED TENTATIVE CHECK IN MARK DONE DROPPED UPCOMING" at bounding box center [439, 253] width 212 height 23
select select "5"
click at [333, 242] on select "Select IN SERVICE CONFIRMED TENTATIVE CHECK IN MARK DONE DROPPED UPCOMING" at bounding box center [439, 253] width 212 height 23
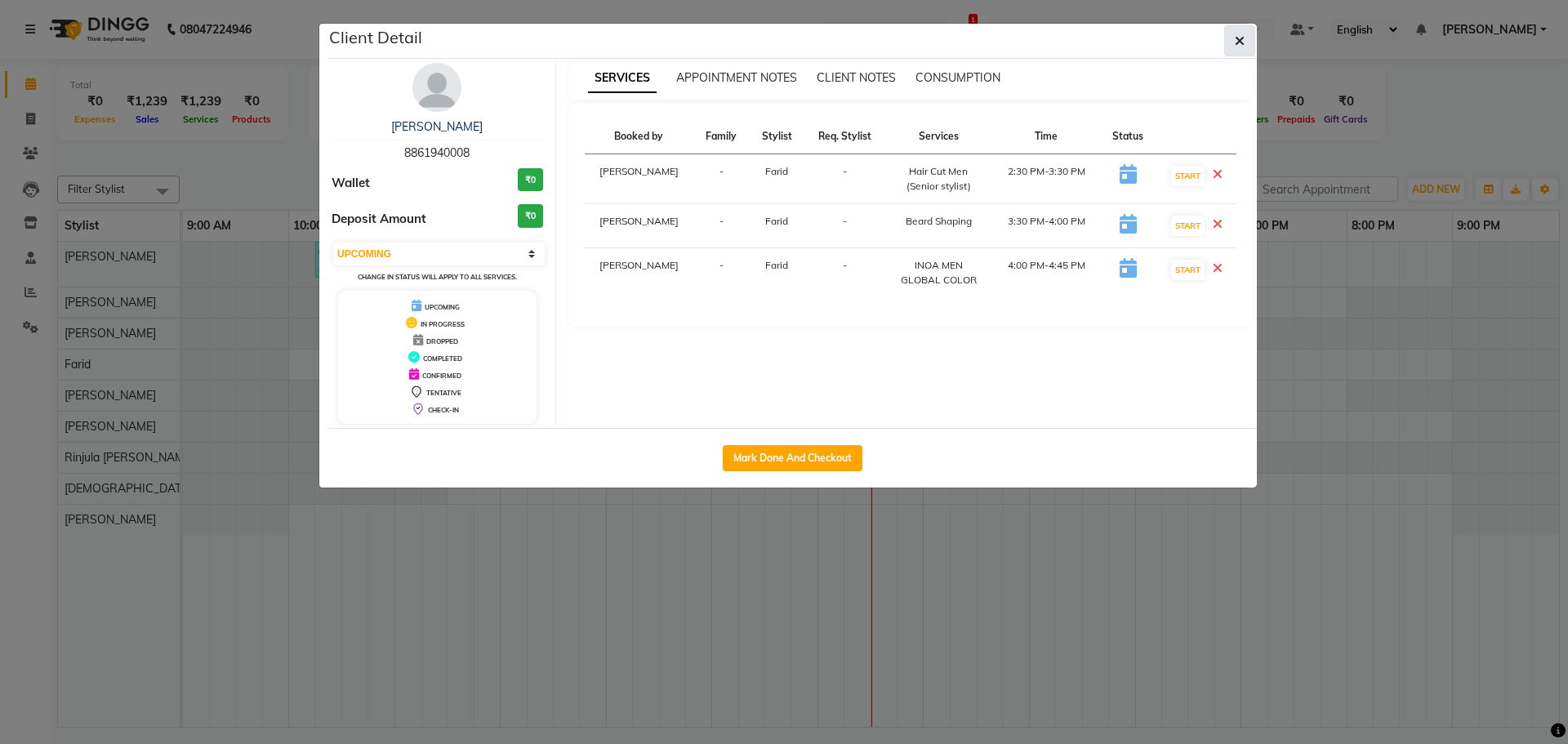
click at [1245, 44] on button "button" at bounding box center [1239, 41] width 31 height 31
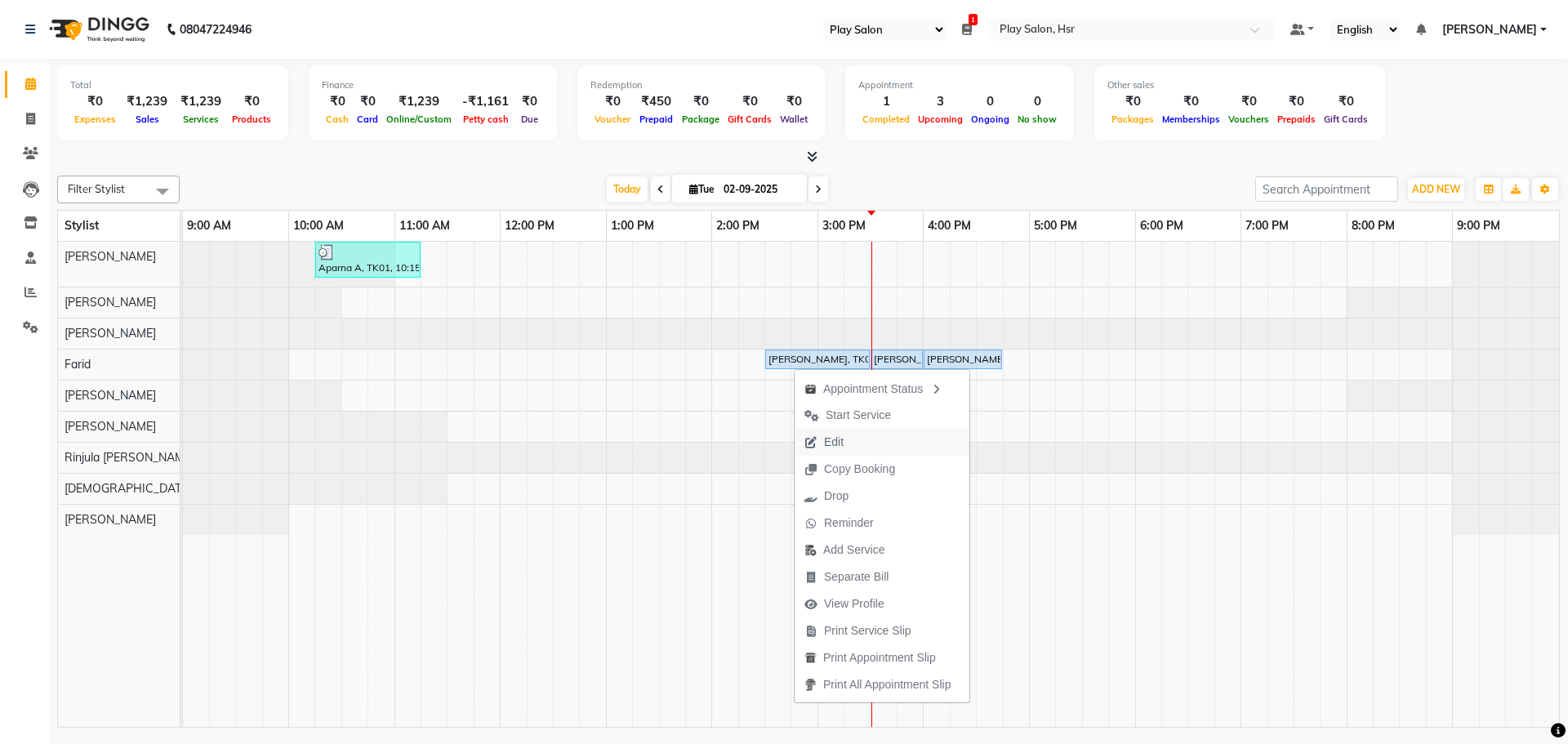
click at [824, 440] on span "Edit" at bounding box center [833, 442] width 19 height 17
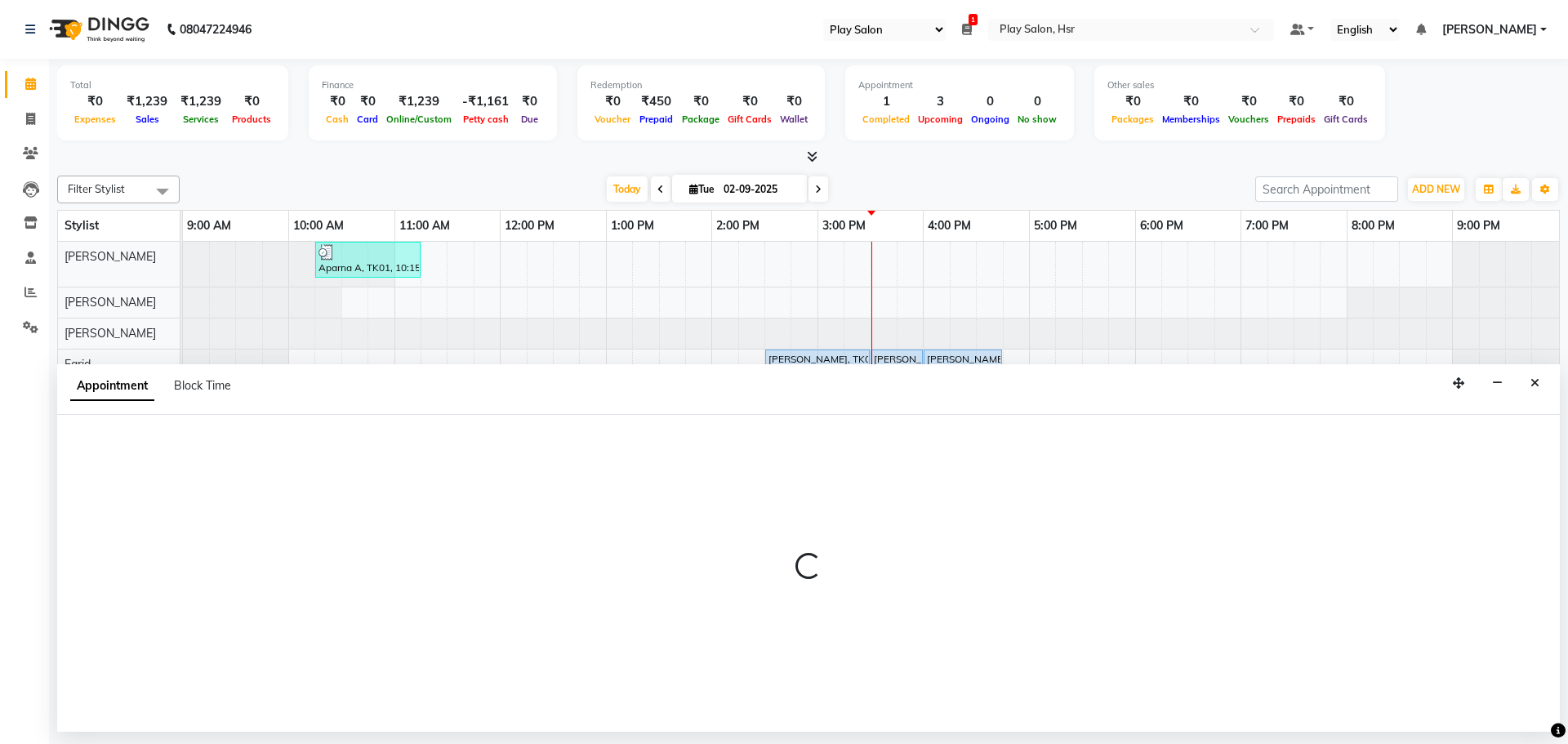
select select "tentative"
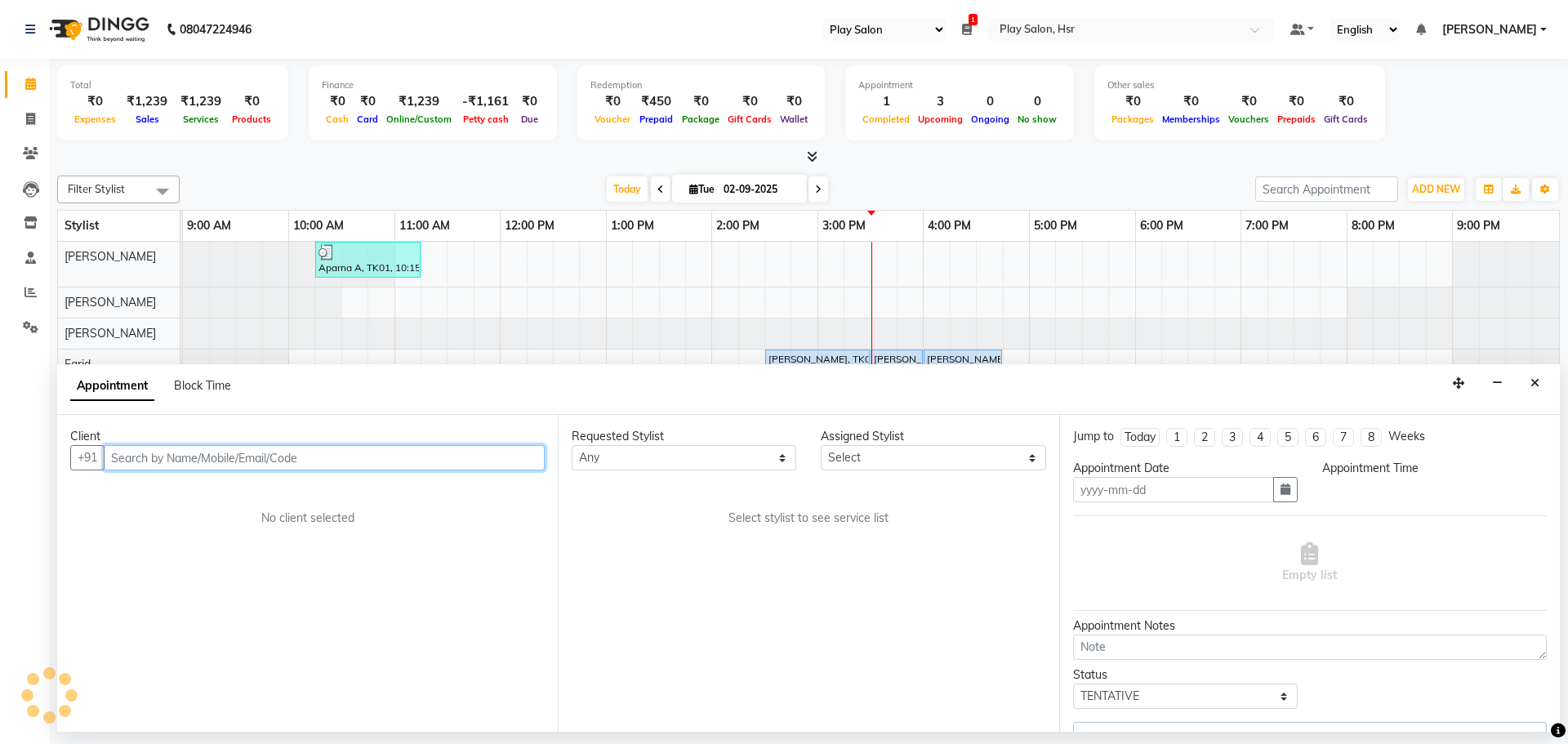
type input "02-09-2025"
select select "85705"
select select "upcoming"
select select "870"
select select "4228"
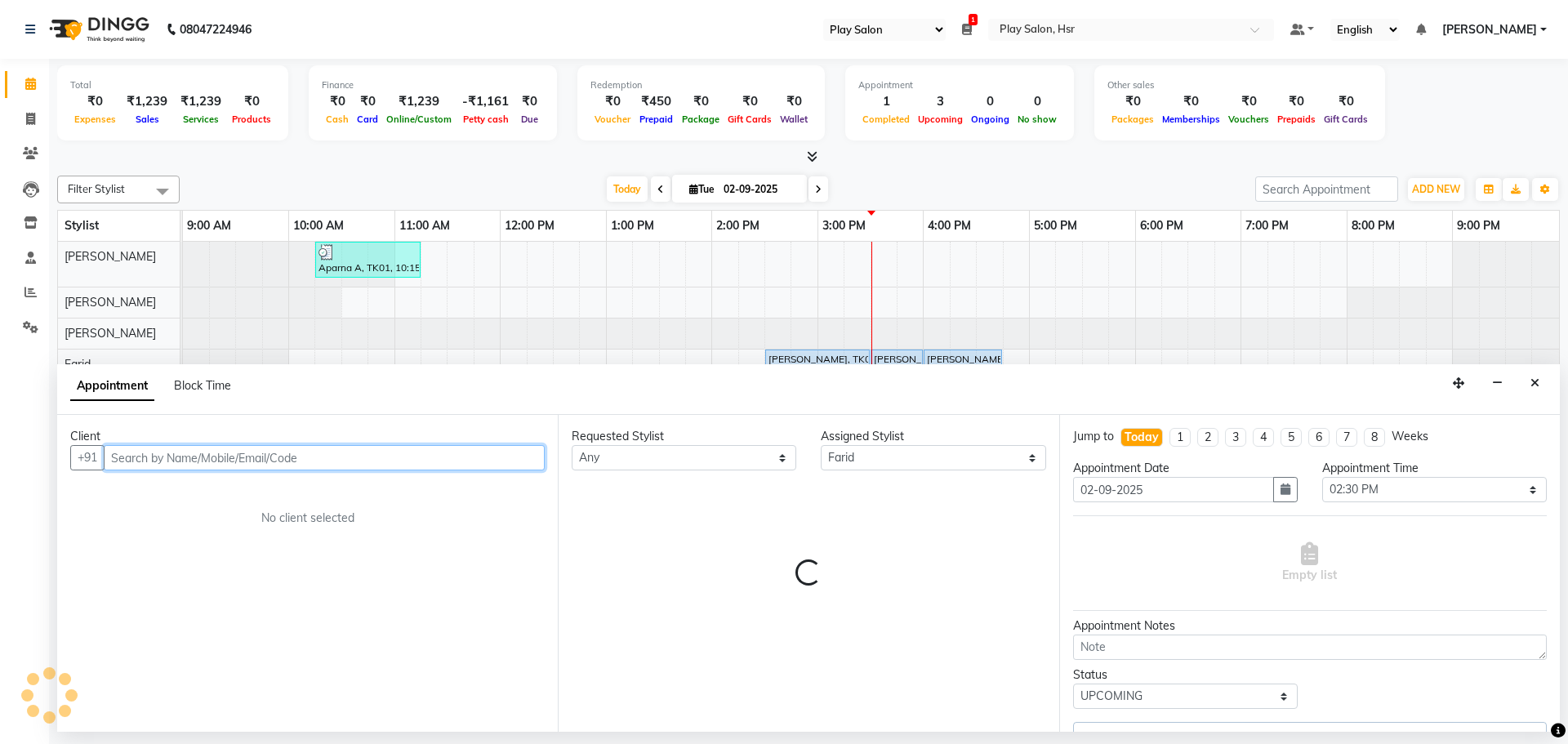
select select "4228"
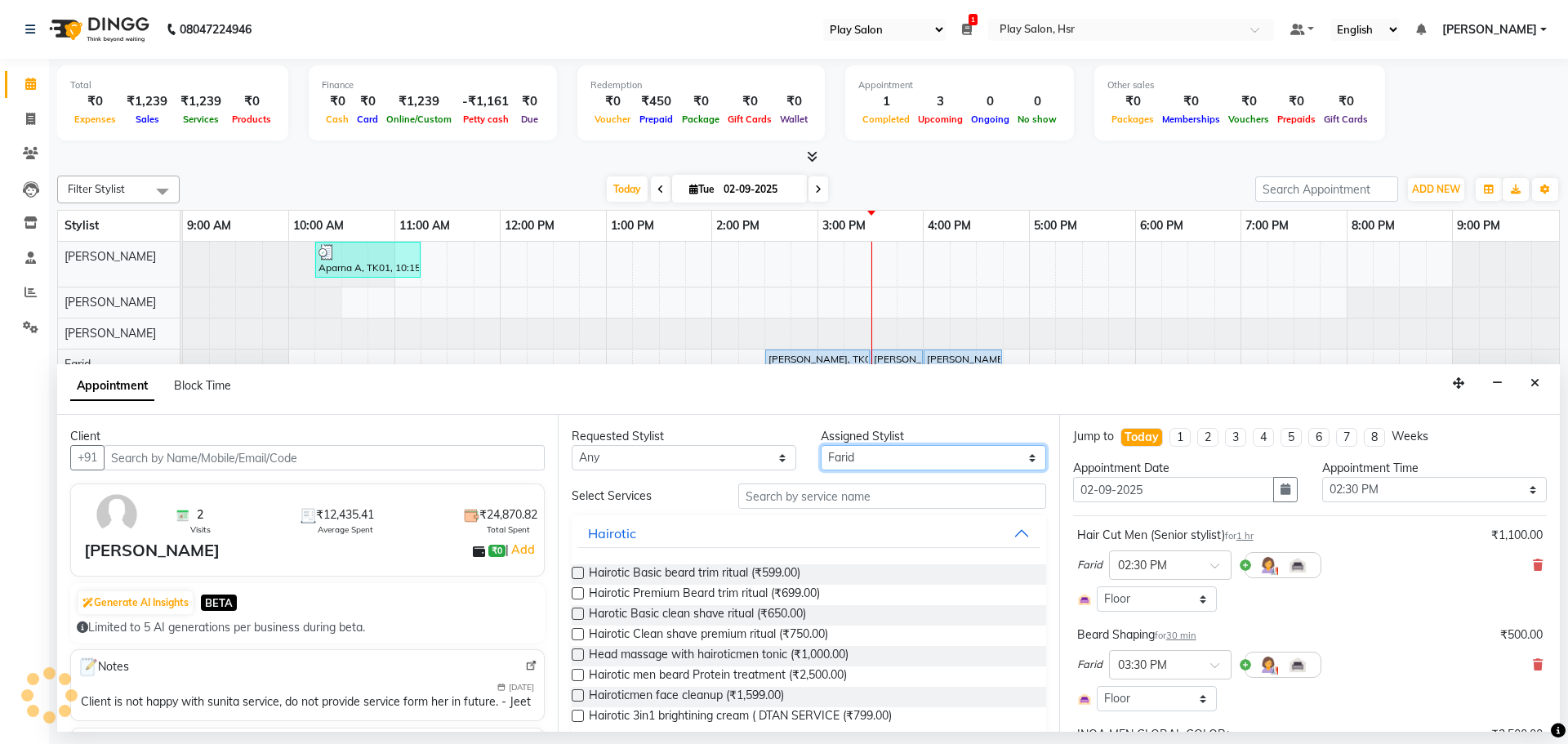
click at [890, 464] on select "Select Amaan Ali Dipen Subba Farid Kiran Limbu Rajani Baraily Rasmita Das Rinju…" at bounding box center [932, 458] width 225 height 25
click at [820, 445] on select "Select Amaan Ali Dipen Subba Farid Kiran Limbu Rajani Baraily Rasmita Das Rinju…" at bounding box center [932, 458] width 225 height 25
click at [887, 470] on div "Requested Stylist Any Amaan Ali Dipen Subba Farid Kiran Limbu Rajani Baraily Ra…" at bounding box center [808, 573] width 501 height 317
click at [874, 458] on select "Select Amaan Ali Dipen Subba Farid Kiran Limbu Rajani Baraily Rasmita Das Rinju…" at bounding box center [932, 458] width 225 height 25
select select "81916"
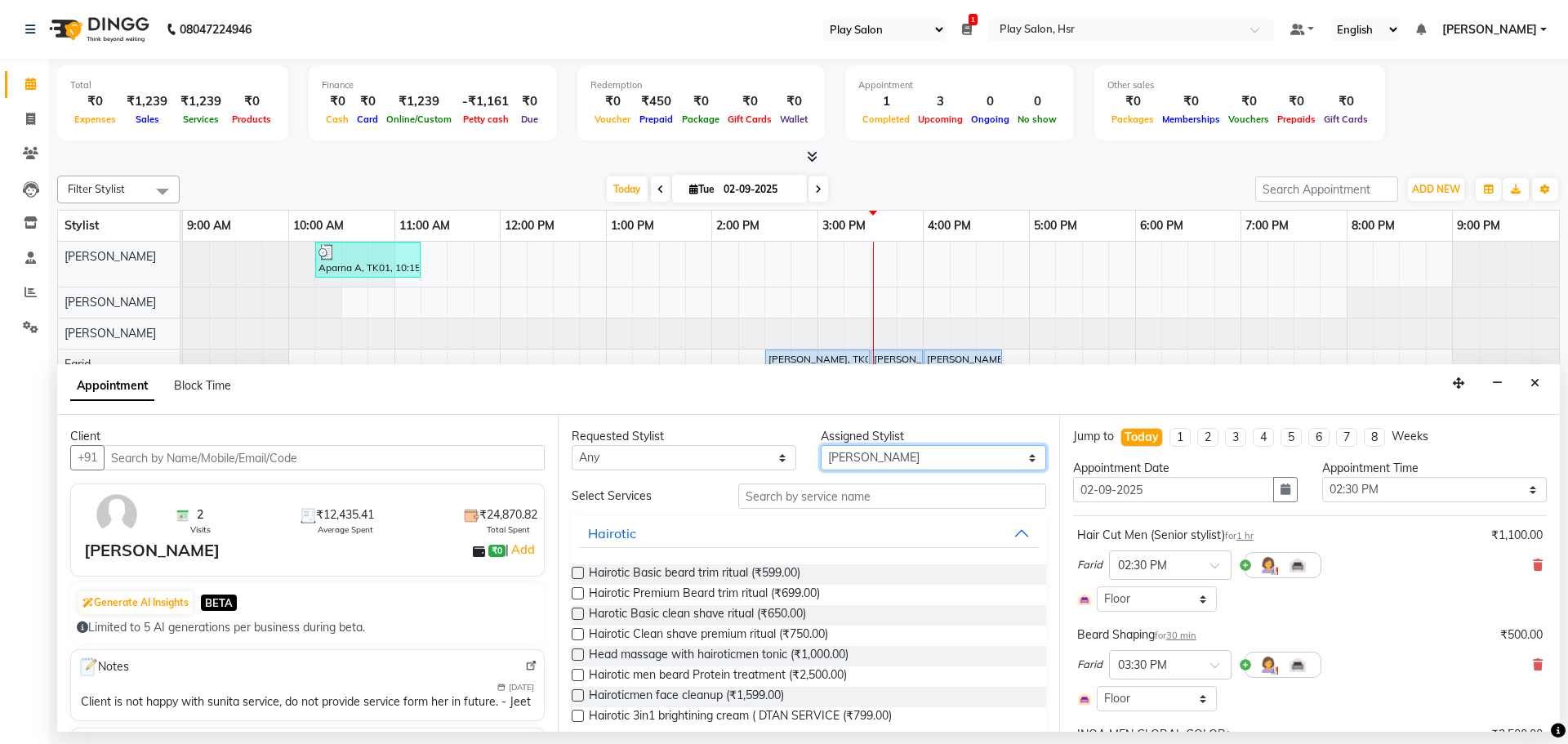
click at [820, 445] on select "Select Amaan Ali Dipen Subba Farid Kiran Limbu Rajani Baraily Rasmita Das Rinju…" at bounding box center [932, 458] width 225 height 25
click at [795, 489] on input "text" at bounding box center [892, 496] width 308 height 25
click at [854, 494] on input "text" at bounding box center [892, 496] width 308 height 25
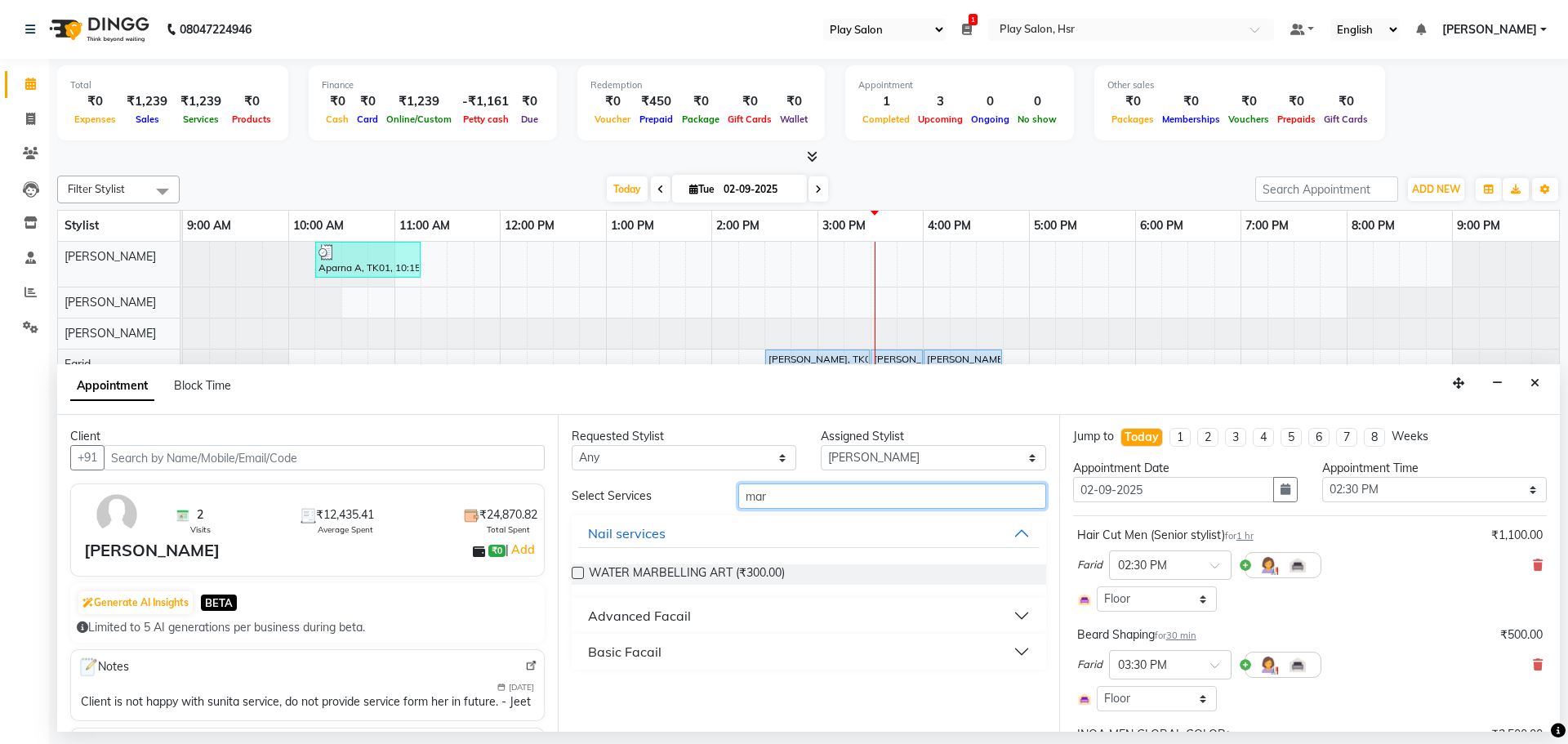
type input "mar"
click at [690, 620] on button "Advanced Facail" at bounding box center [808, 615] width 460 height 30
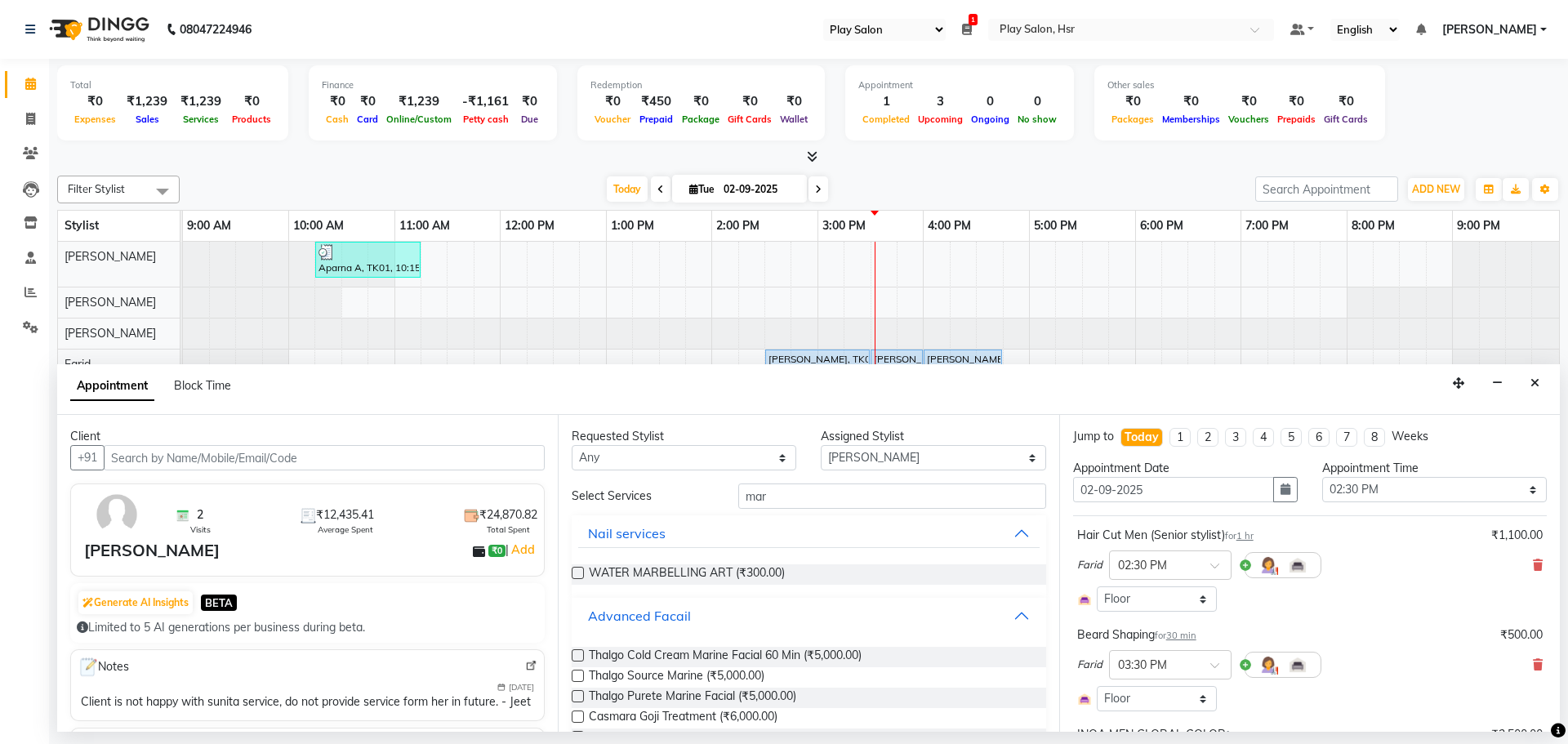
click at [690, 620] on button "Advanced Facail" at bounding box center [808, 615] width 460 height 30
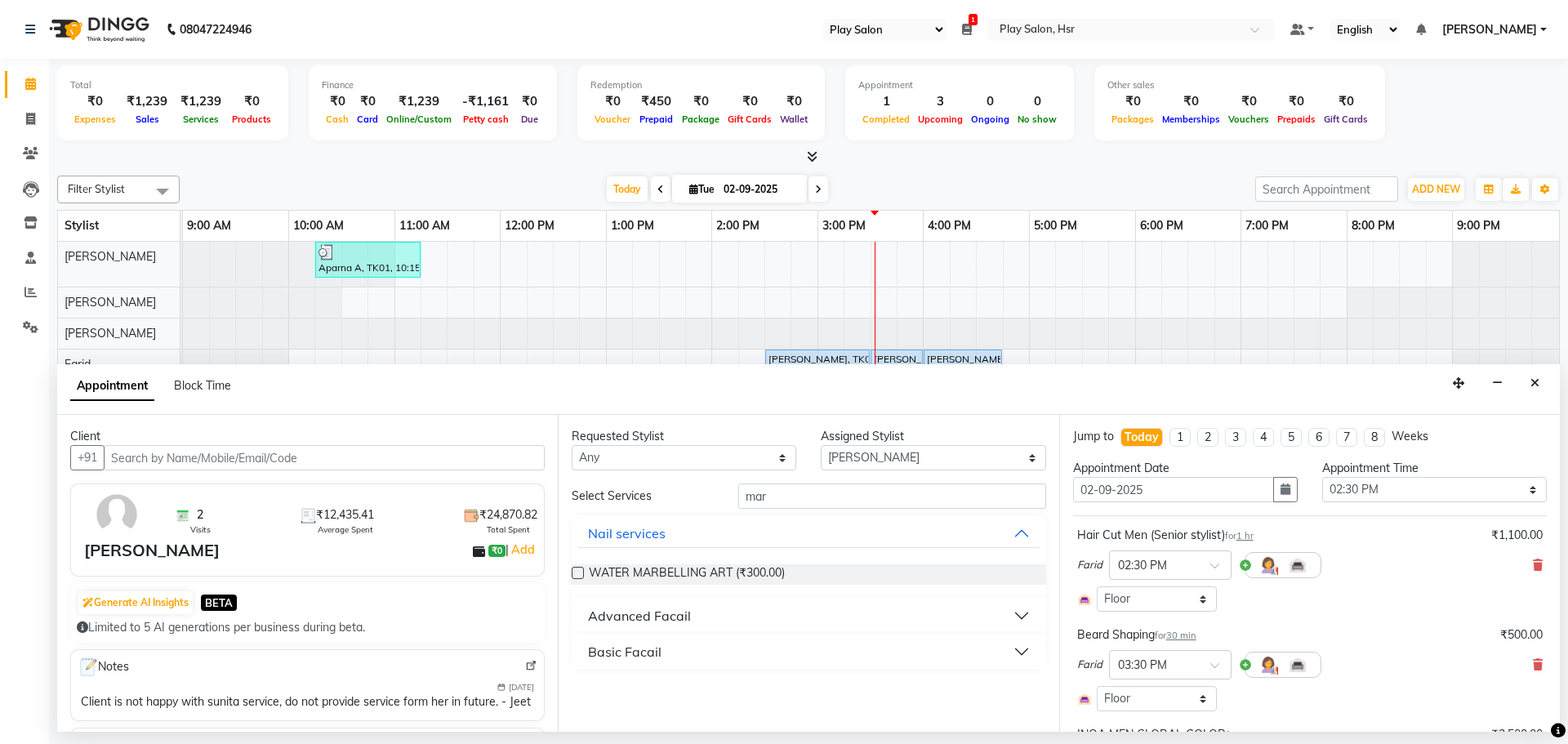
click at [682, 641] on button "Basic Facail" at bounding box center [808, 651] width 460 height 30
click at [661, 682] on span "Skeyndor Marine Mineral Shock (₹2,800.00)" at bounding box center [702, 692] width 226 height 20
checkbox input "false"
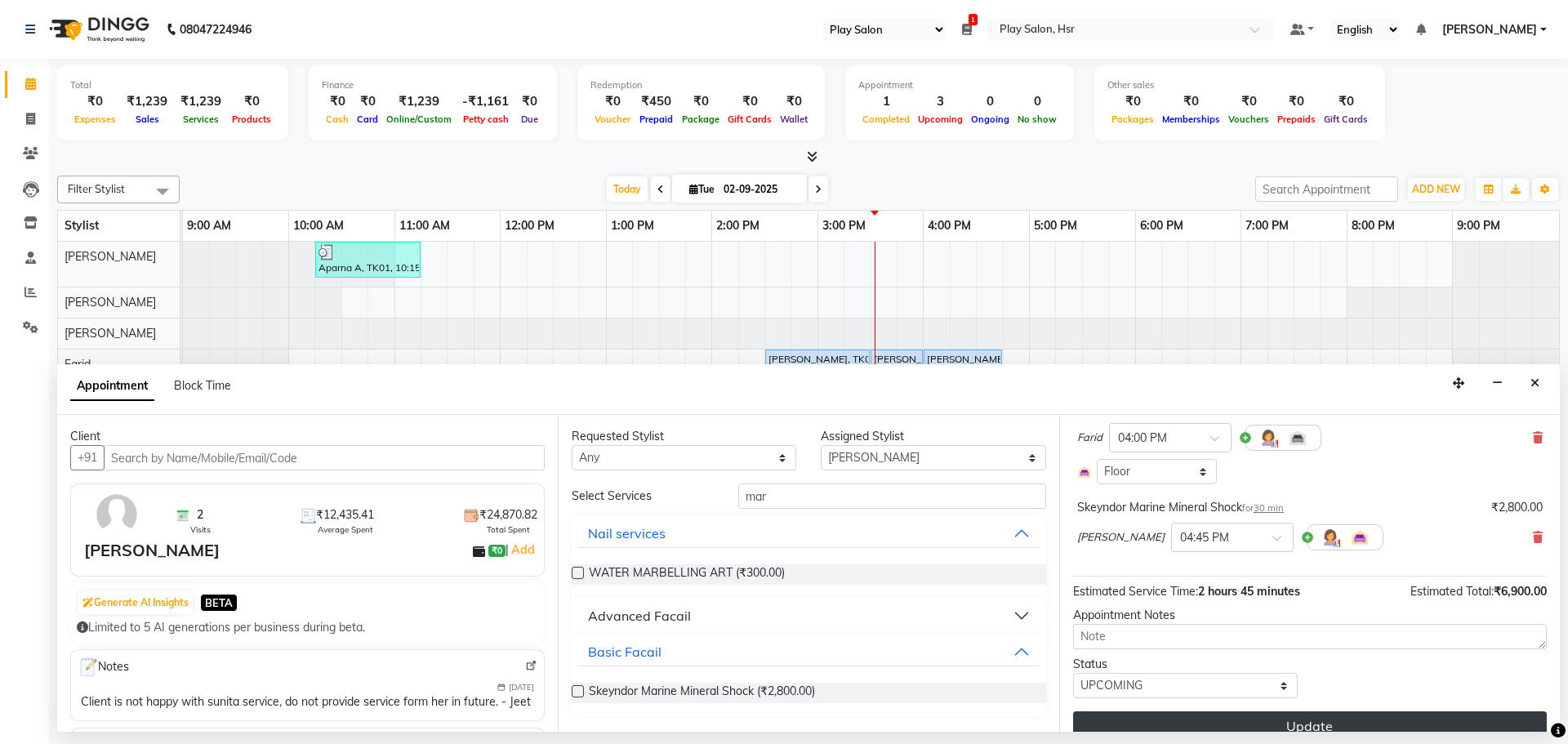
click at [1259, 725] on button "Update" at bounding box center [1309, 725] width 474 height 30
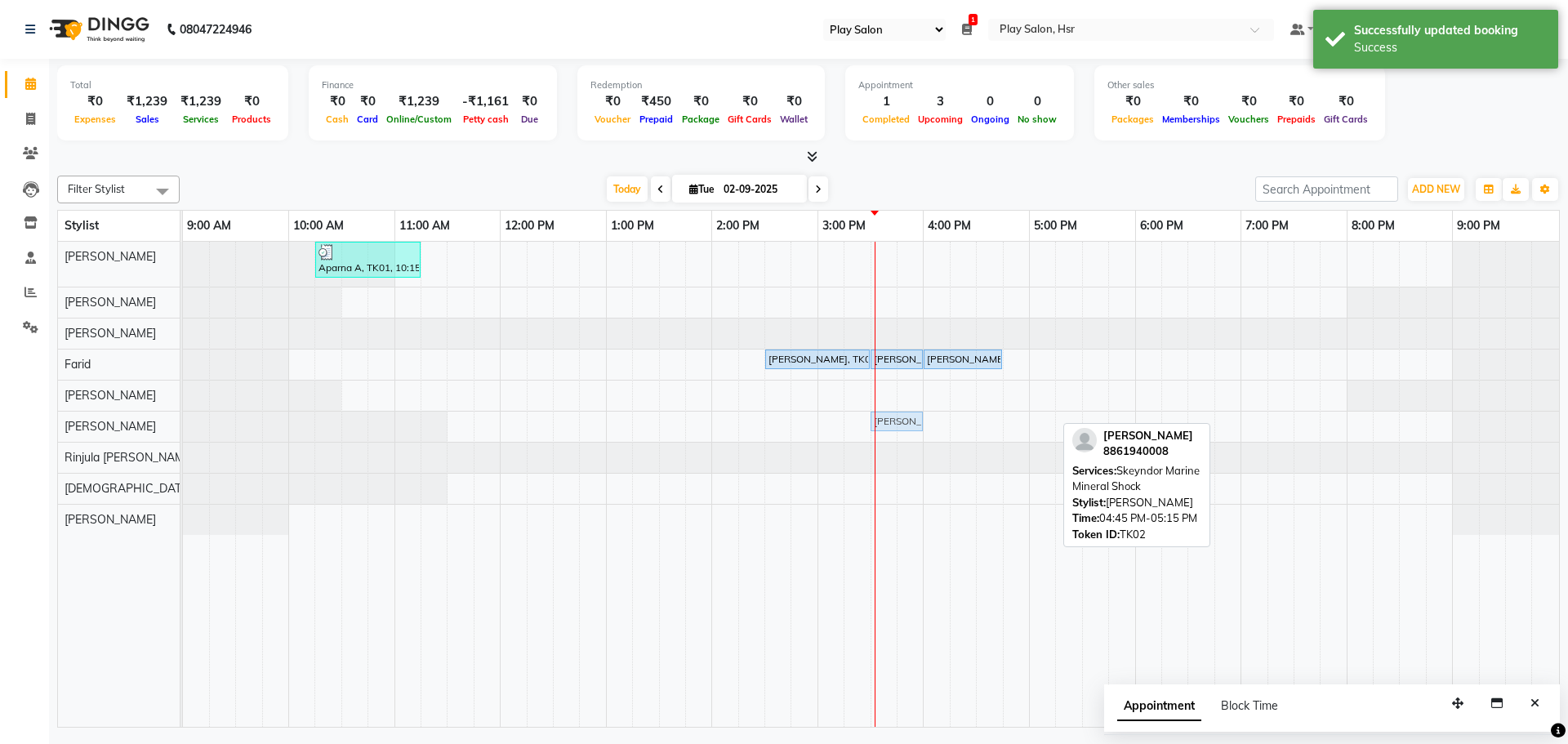
drag, startPoint x: 1038, startPoint y: 425, endPoint x: 904, endPoint y: 429, distance: 134.1
click at [183, 429] on div "Aditya A, TK02, 04:45 PM-05:15 PM, Skeyndor Marine Mineral Shock Aditya A, TK02…" at bounding box center [183, 426] width 0 height 29
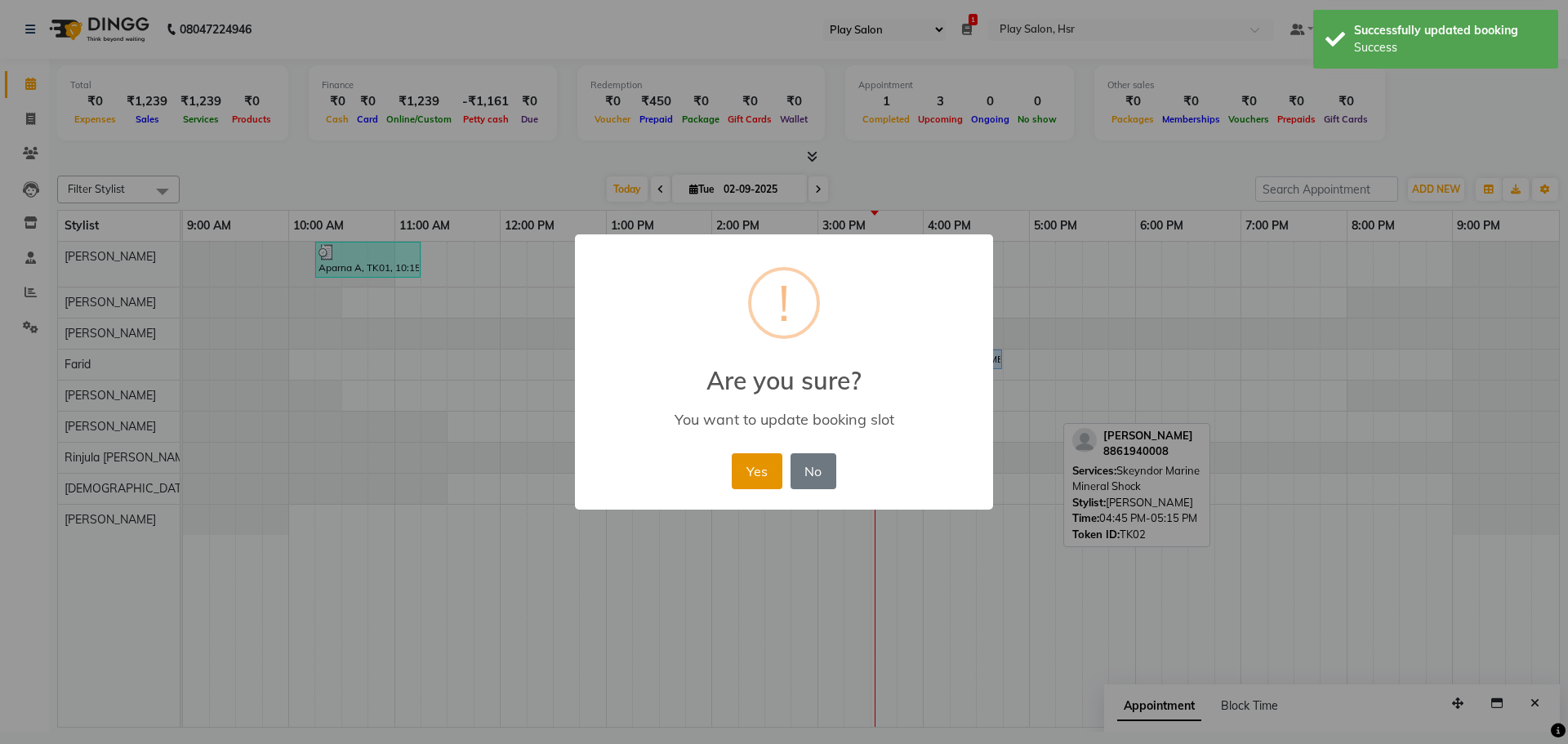
click at [747, 483] on button "Yes" at bounding box center [756, 471] width 50 height 36
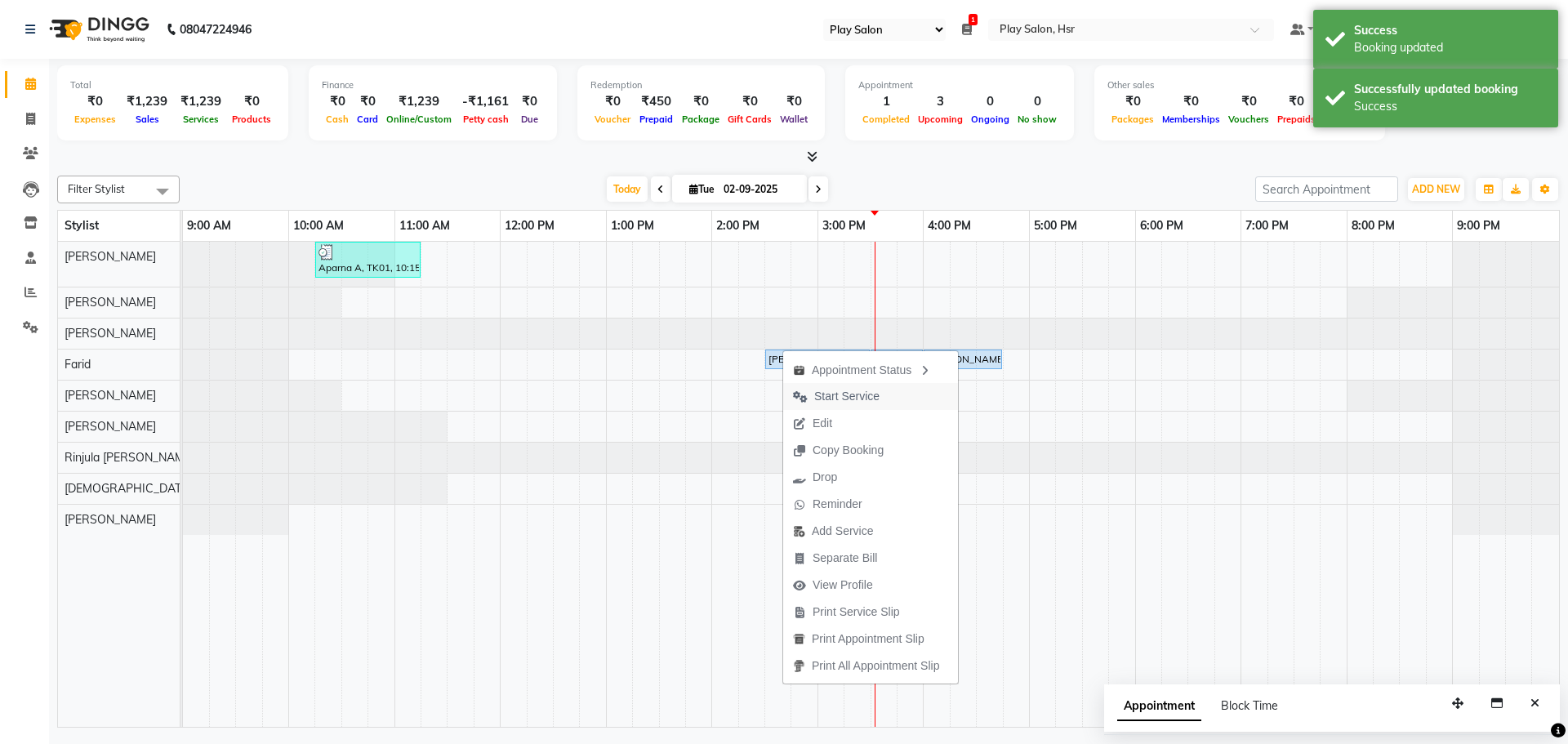
click at [820, 386] on span "Start Service" at bounding box center [836, 397] width 106 height 27
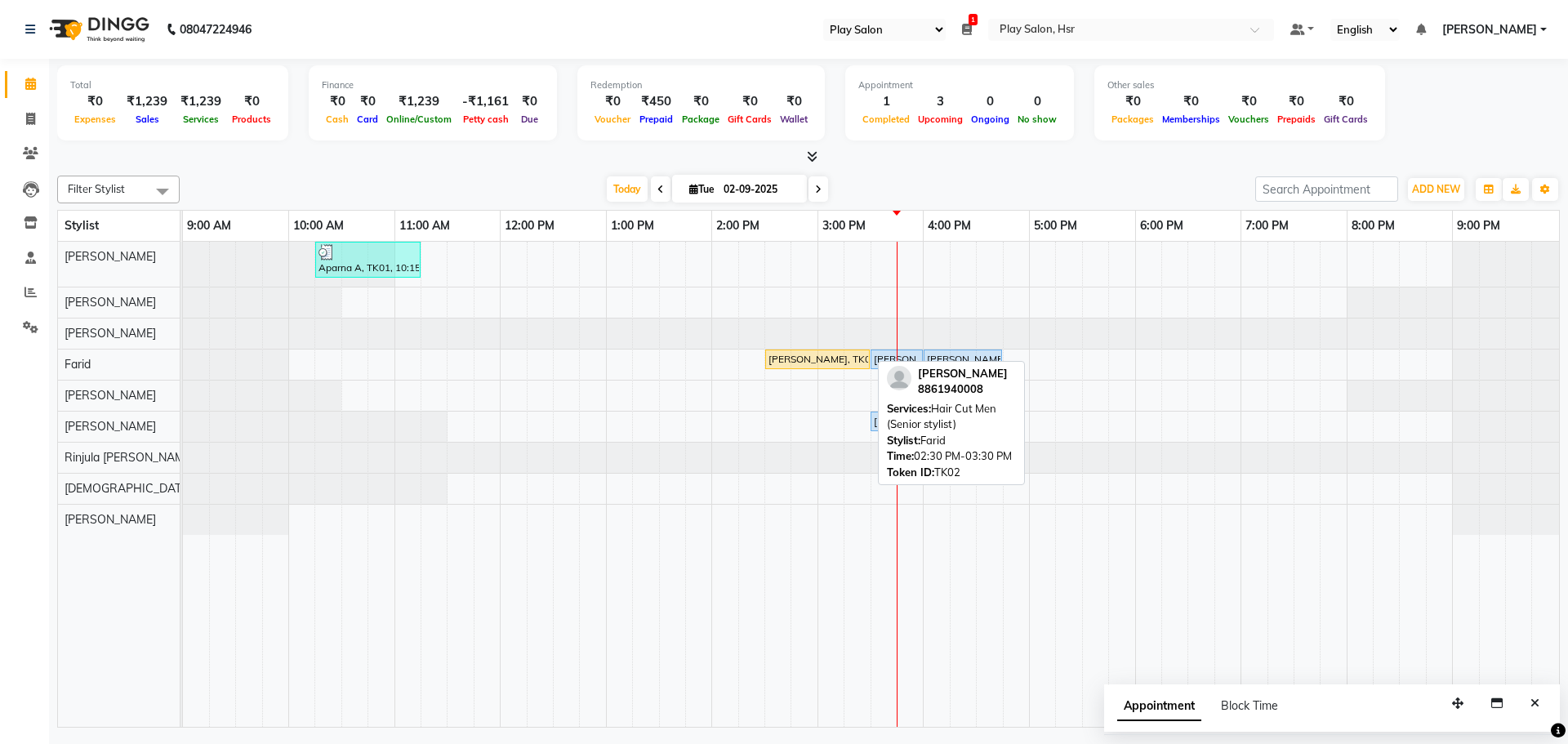
click at [837, 366] on div "[PERSON_NAME], TK02, 02:30 PM-03:30 PM, Hair Cut Men (Senior stylist)" at bounding box center [817, 358] width 101 height 14
click at [837, 358] on div "[PERSON_NAME], TK02, 02:30 PM-03:30 PM, Hair Cut Men (Senior stylist)" at bounding box center [817, 358] width 101 height 14
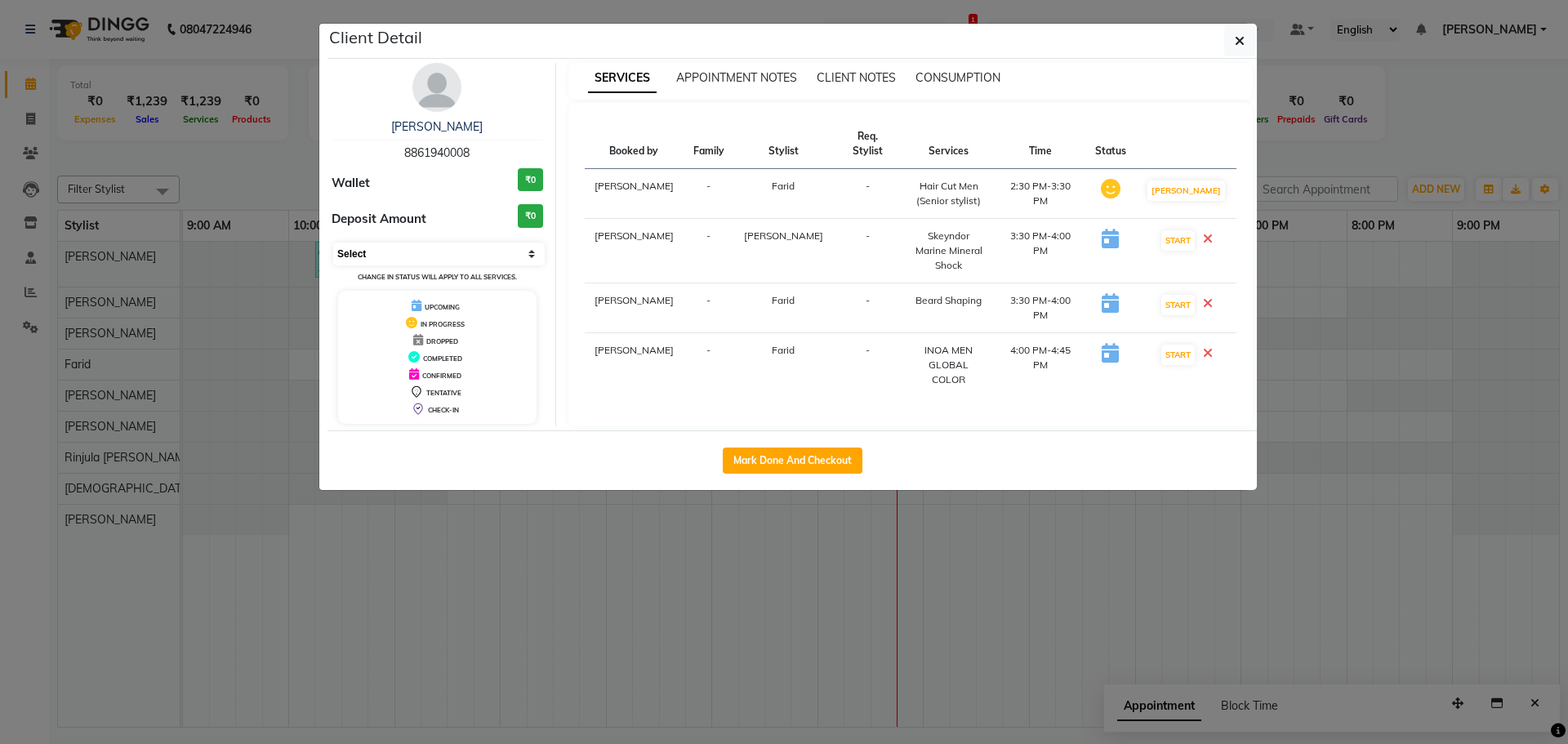
click at [436, 247] on select "Select IN SERVICE CONFIRMED TENTATIVE CHECK IN MARK DONE DROPPED UPCOMING" at bounding box center [439, 253] width 212 height 23
select select "5"
click at [333, 242] on select "Select IN SERVICE CONFIRMED TENTATIVE CHECK IN MARK DONE DROPPED UPCOMING" at bounding box center [439, 253] width 212 height 23
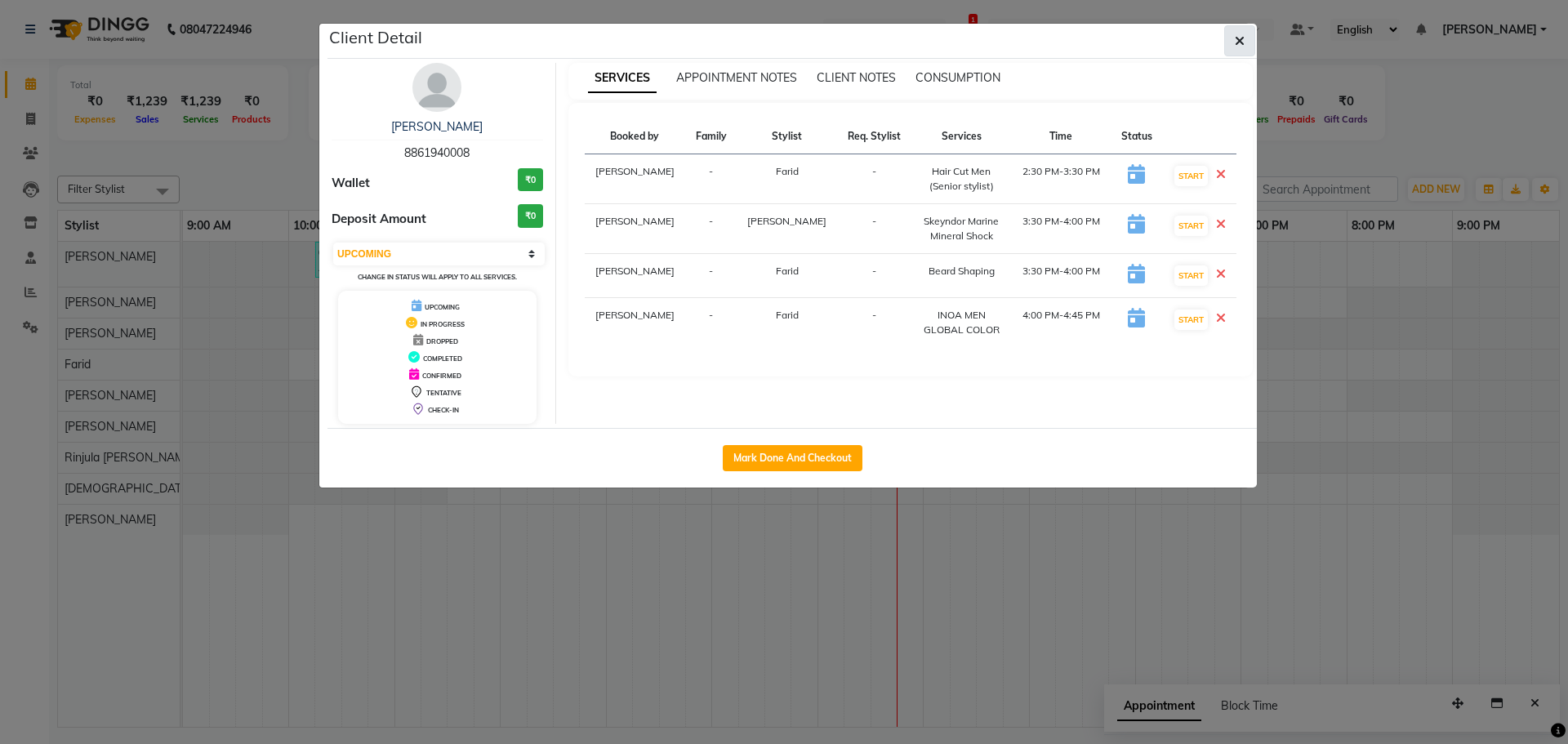
click at [1254, 42] on button "button" at bounding box center [1239, 41] width 31 height 31
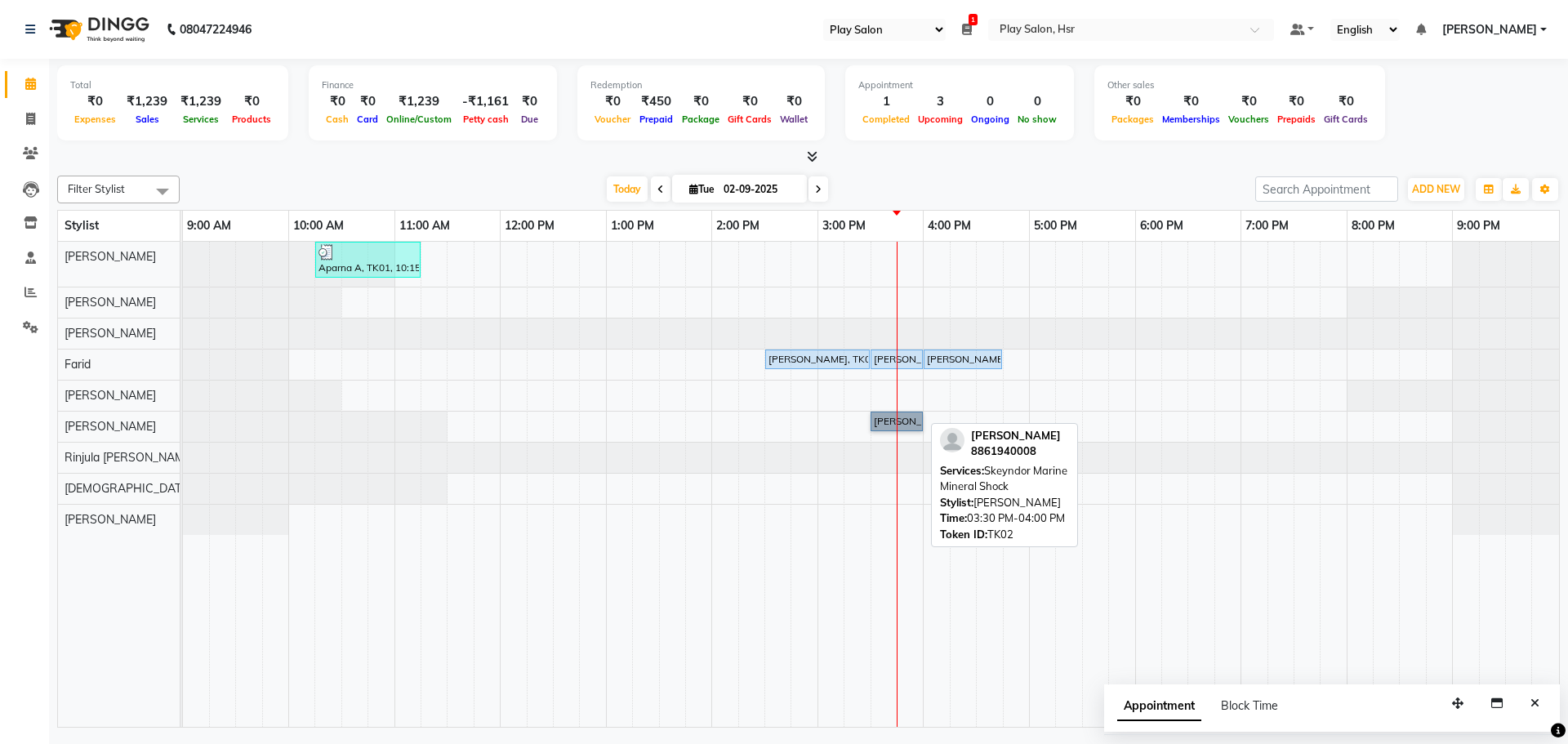
drag, startPoint x: 891, startPoint y: 431, endPoint x: 885, endPoint y: 425, distance: 8.5
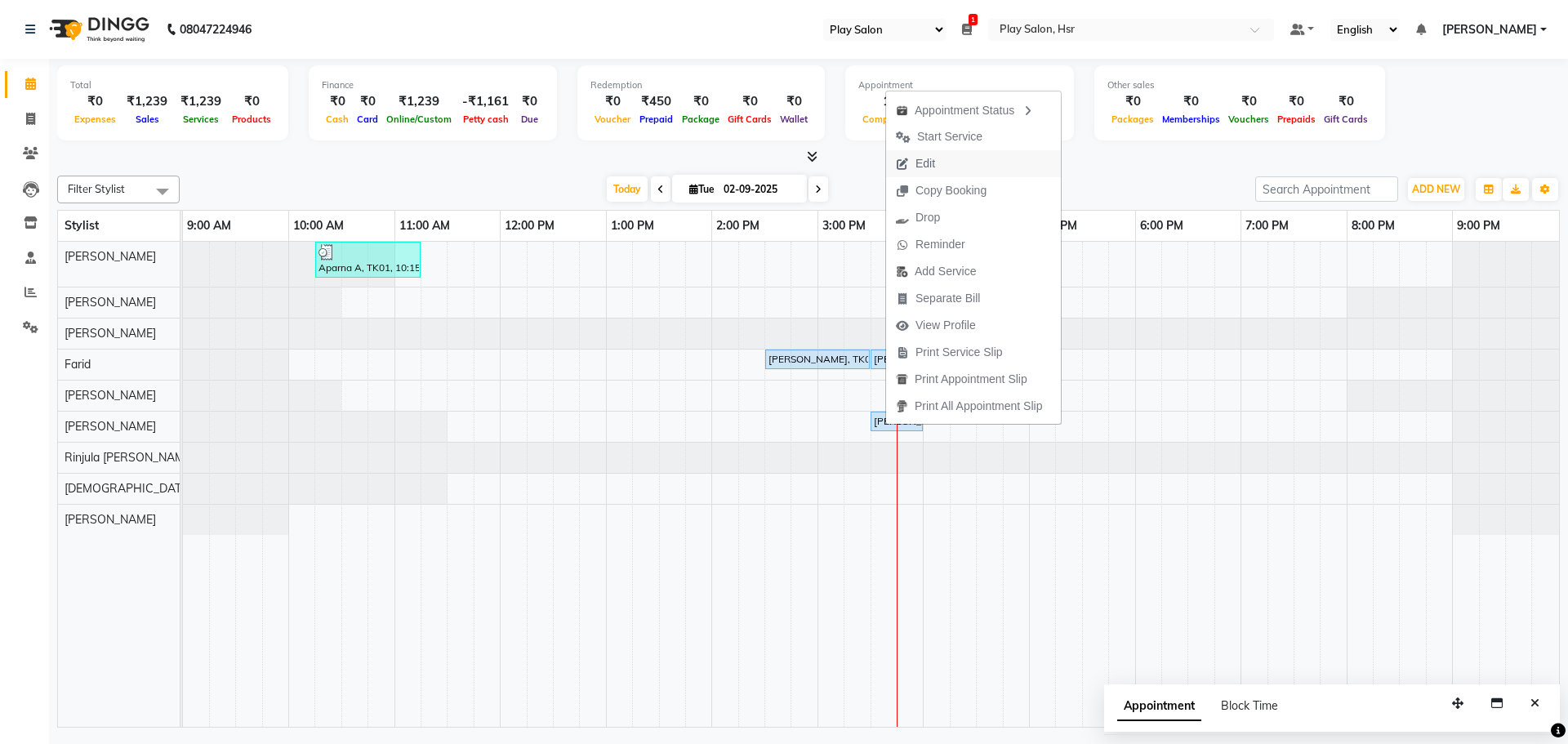
click at [943, 169] on span "Edit" at bounding box center [915, 164] width 58 height 27
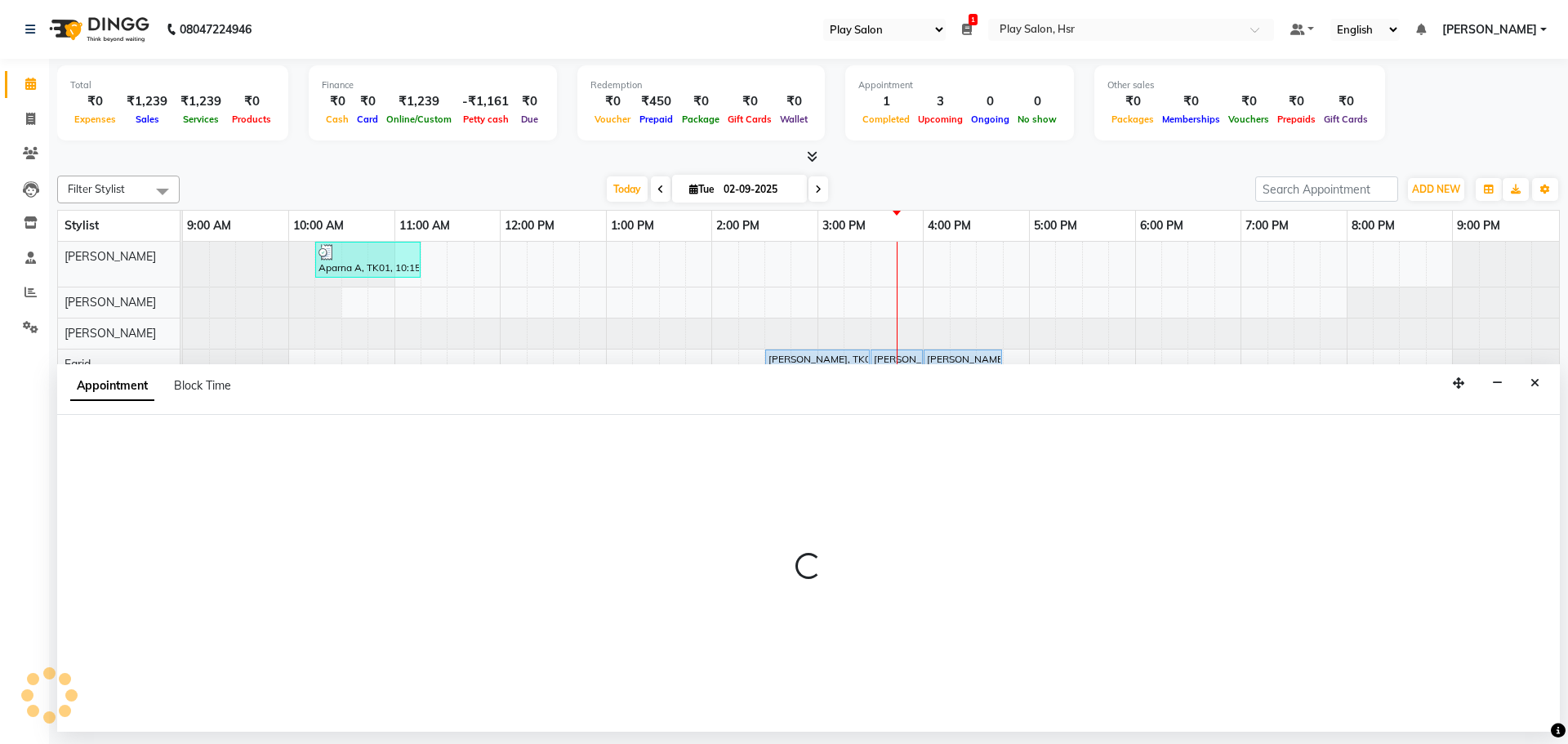
select select "tentative"
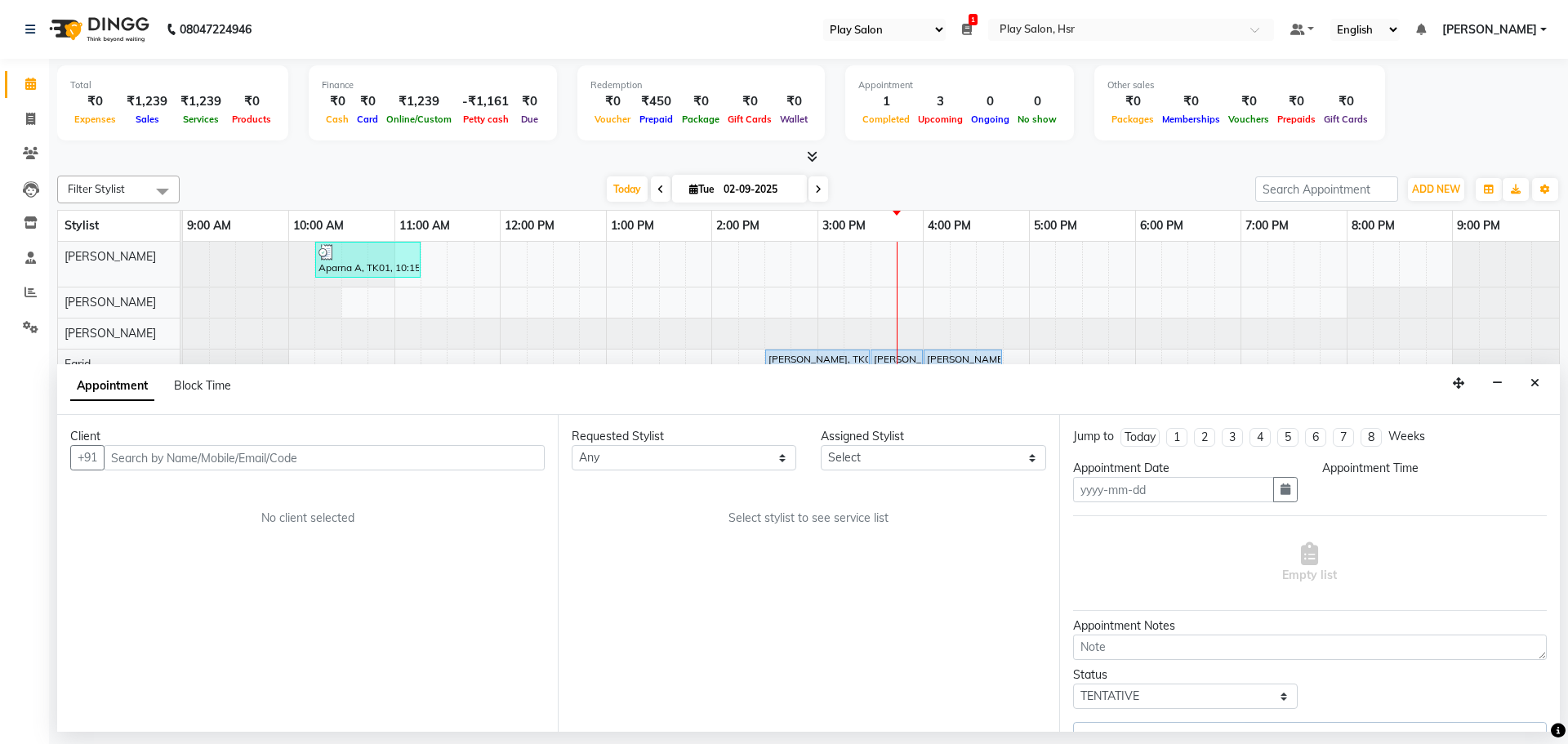
type input "02-09-2025"
select select "upcoming"
select select "870"
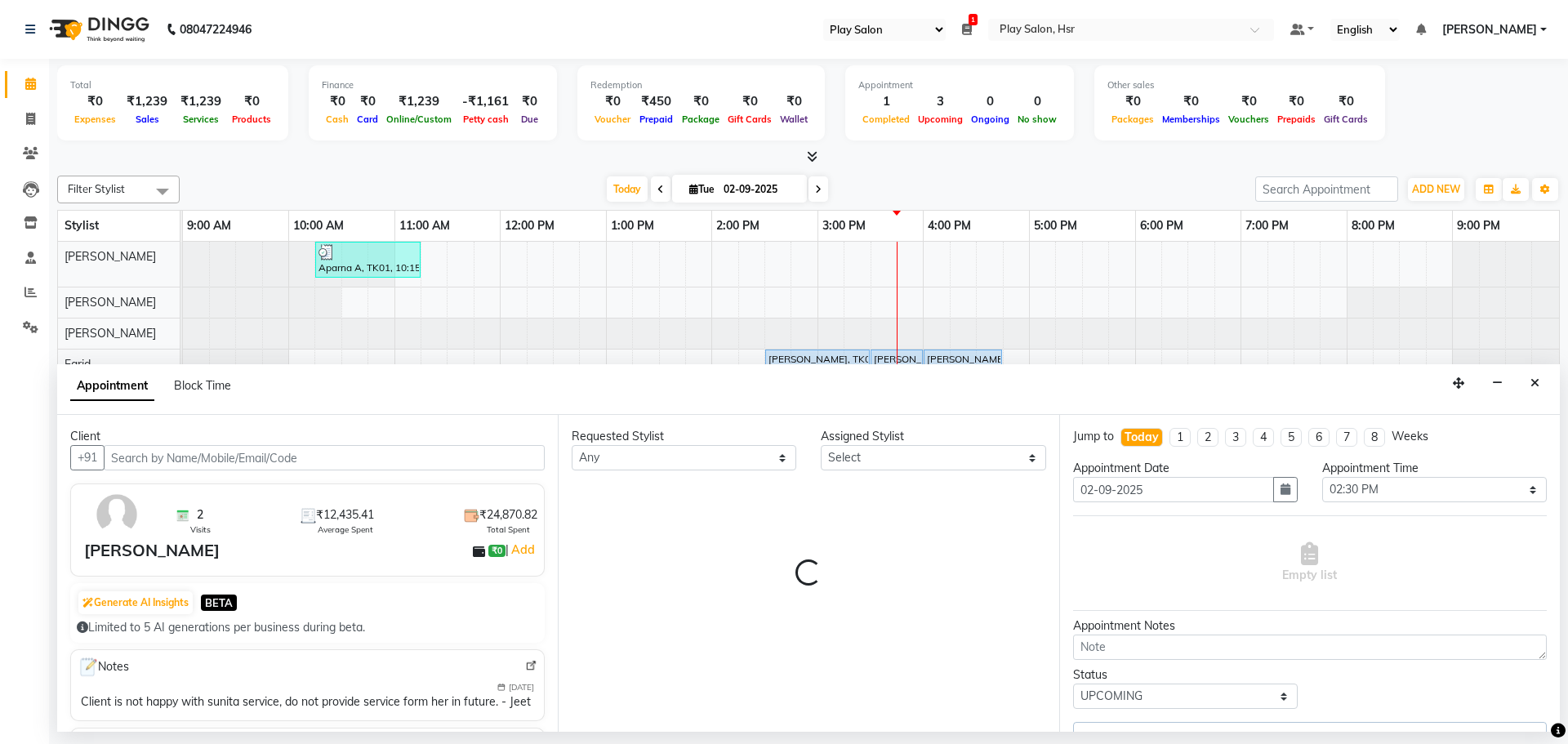
select select "85705"
select select "4228"
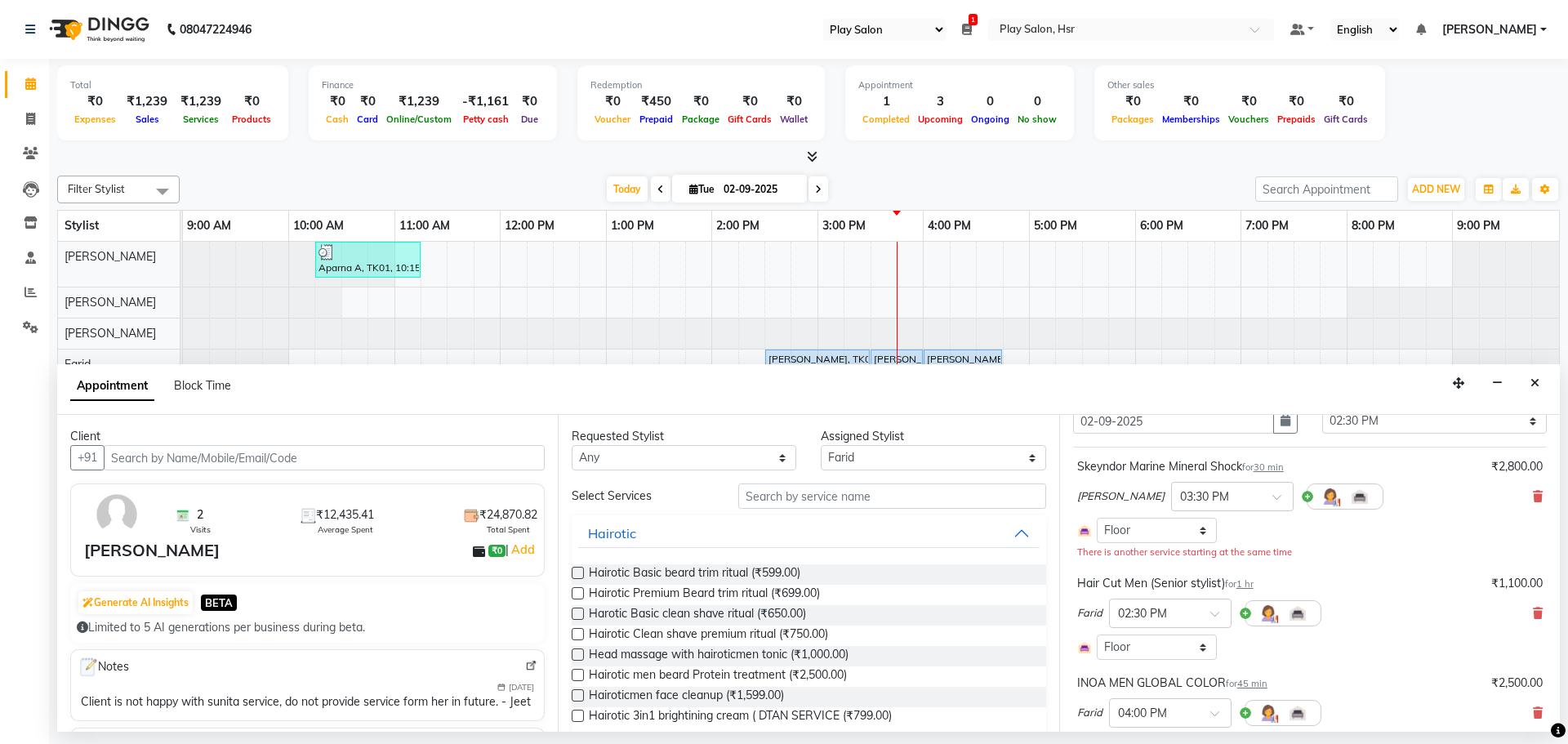
scroll to position [0, 0]
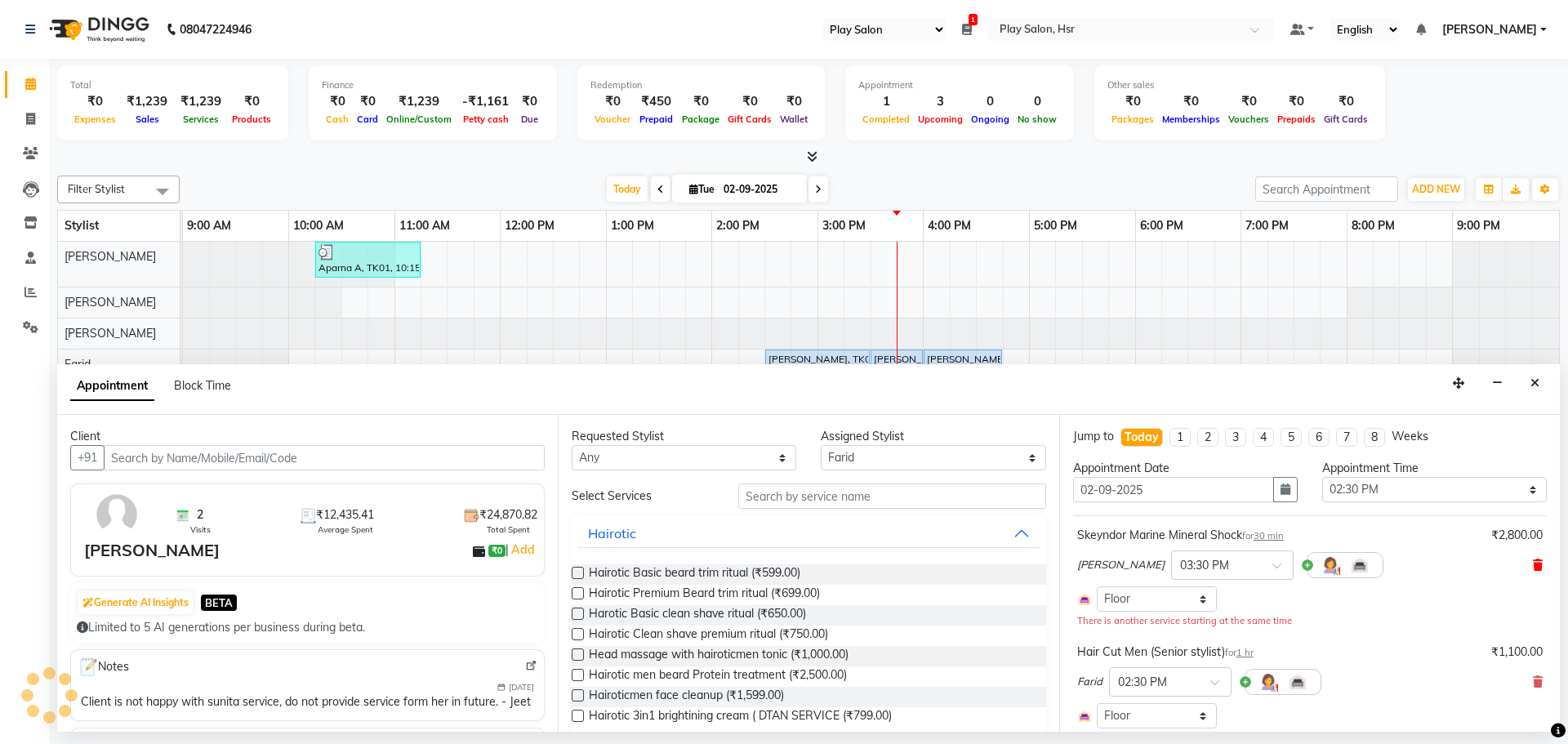
click at [1532, 559] on icon at bounding box center [1537, 564] width 10 height 11
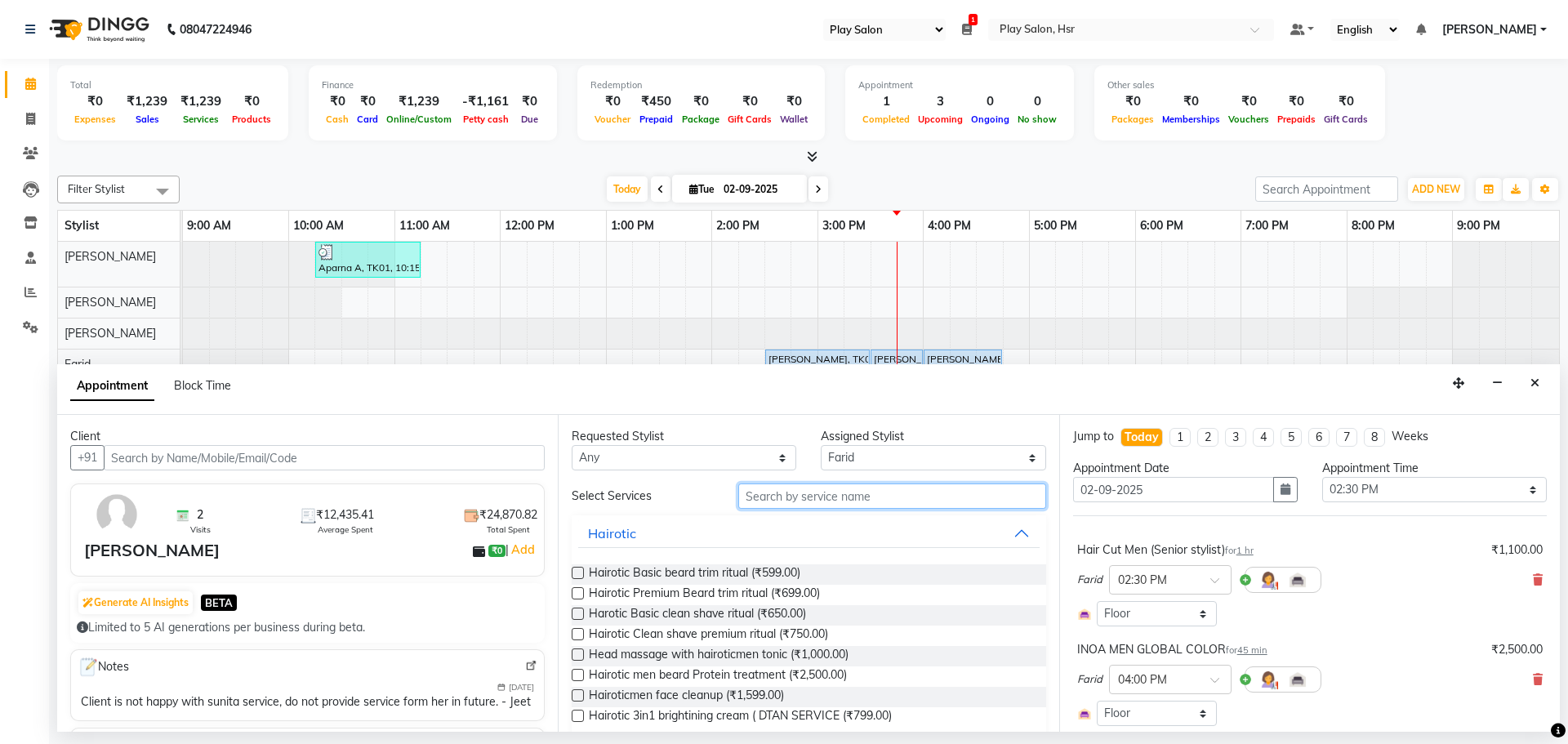
click at [829, 499] on input "text" at bounding box center [892, 496] width 308 height 25
click at [836, 458] on select "Select [PERSON_NAME] [PERSON_NAME] [PERSON_NAME] [PERSON_NAME] [PERSON_NAME] [P…" at bounding box center [932, 458] width 225 height 25
click at [859, 449] on select "Select [PERSON_NAME] [PERSON_NAME] [PERSON_NAME] [PERSON_NAME] [PERSON_NAME] [P…" at bounding box center [932, 458] width 225 height 25
select select "81916"
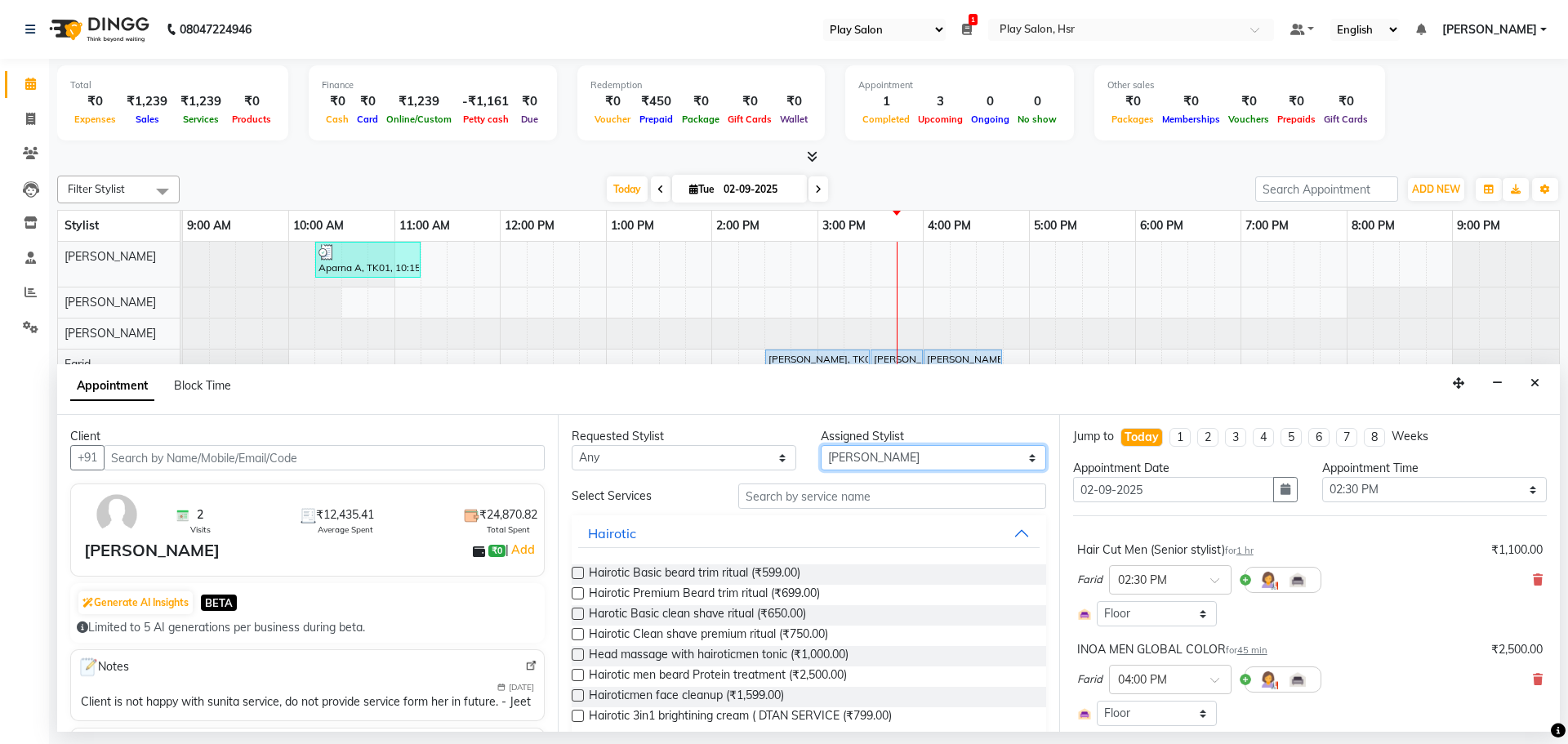
click at [820, 445] on select "Select [PERSON_NAME] [PERSON_NAME] [PERSON_NAME] [PERSON_NAME] [PERSON_NAME] [P…" at bounding box center [932, 458] width 225 height 25
click at [770, 505] on input "text" at bounding box center [892, 496] width 308 height 25
click at [1531, 385] on icon "Close" at bounding box center [1534, 382] width 9 height 11
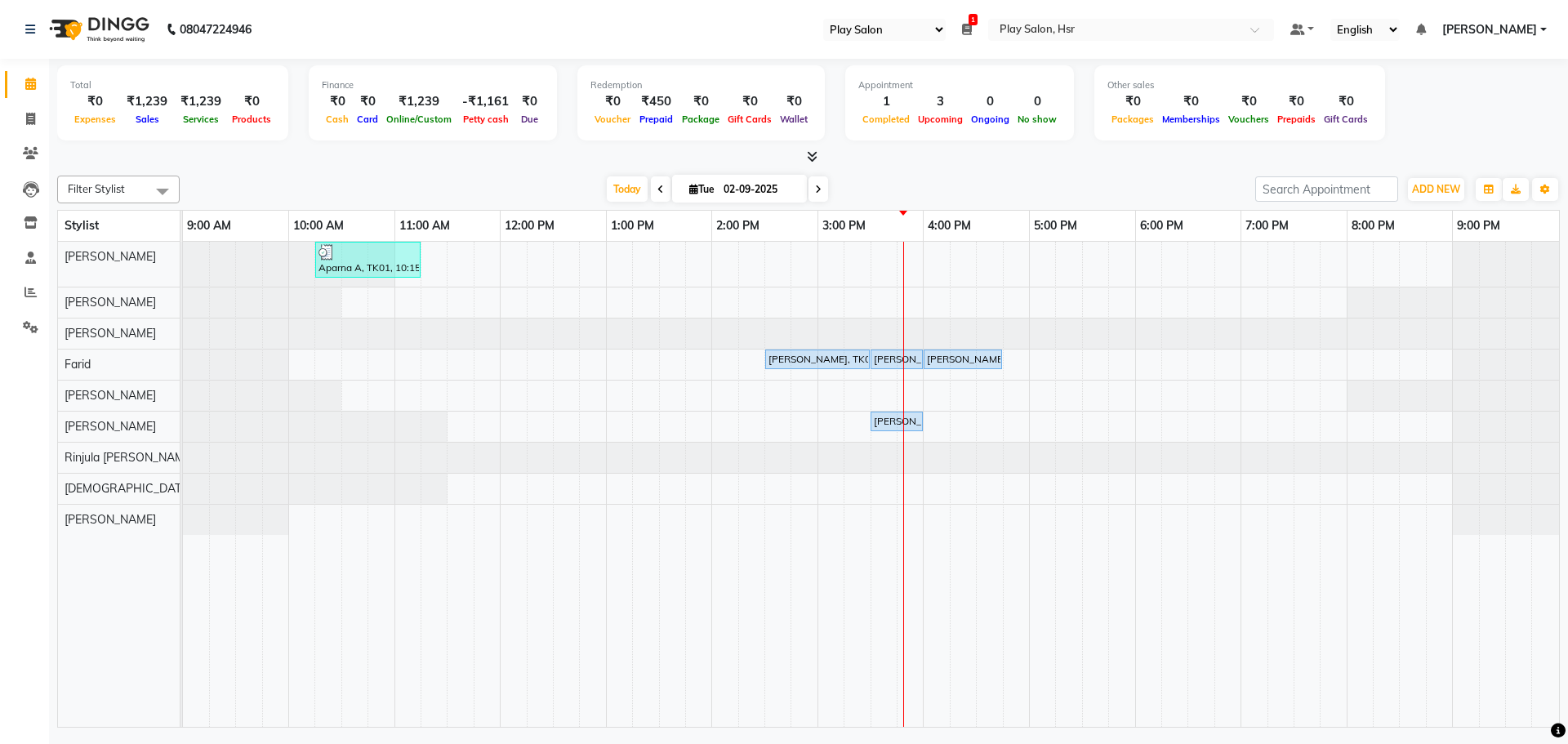
click at [1256, 396] on div "Aparna A, TK01, 10:15 AM-11:15 AM, Hair Cut Men (Head Stylist) Aditya A, TK02, …" at bounding box center [870, 484] width 1376 height 485
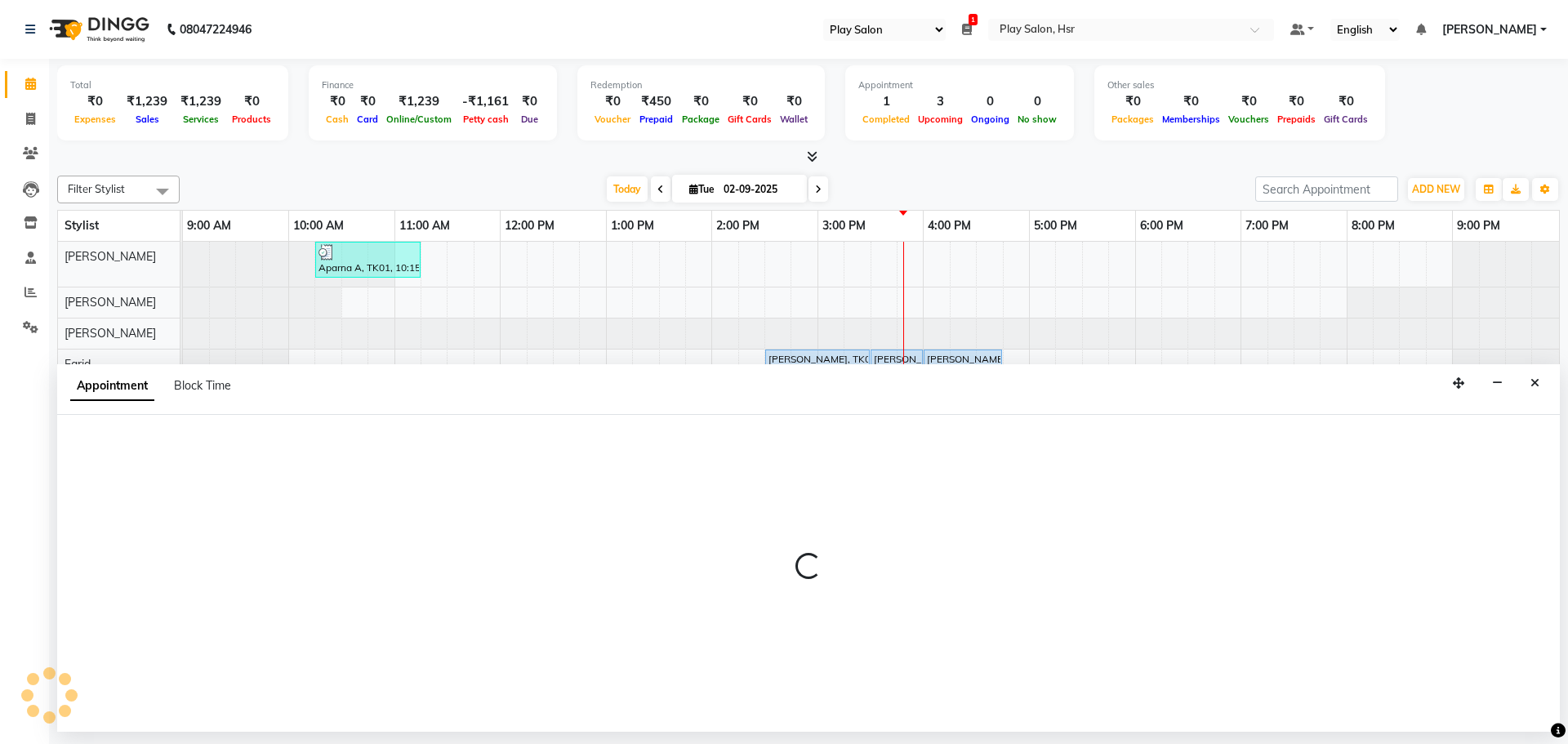
select select "81921"
select select "1140"
select select "tentative"
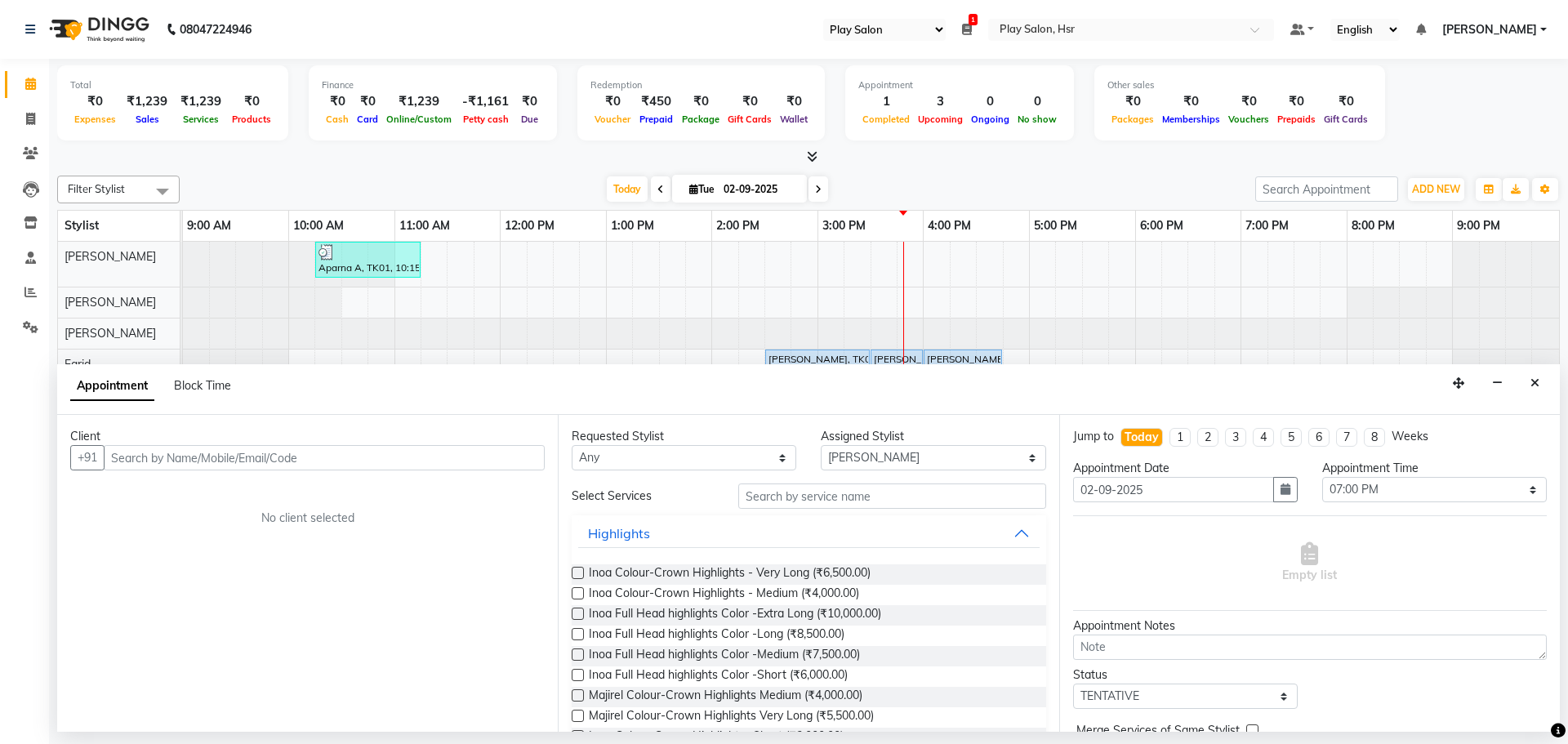
click at [143, 450] on input "text" at bounding box center [324, 458] width 441 height 25
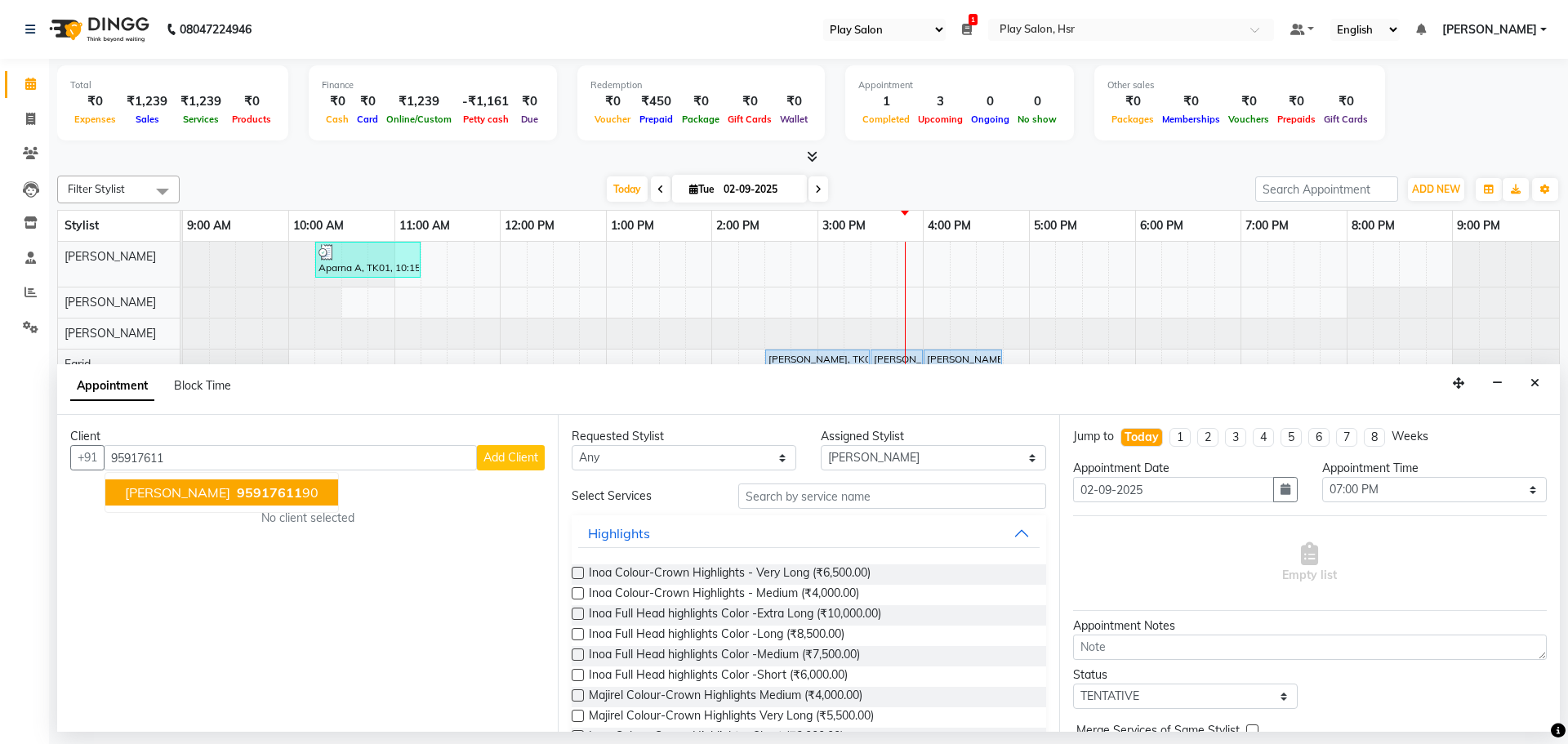
click at [193, 485] on span "[PERSON_NAME]" at bounding box center [177, 491] width 105 height 16
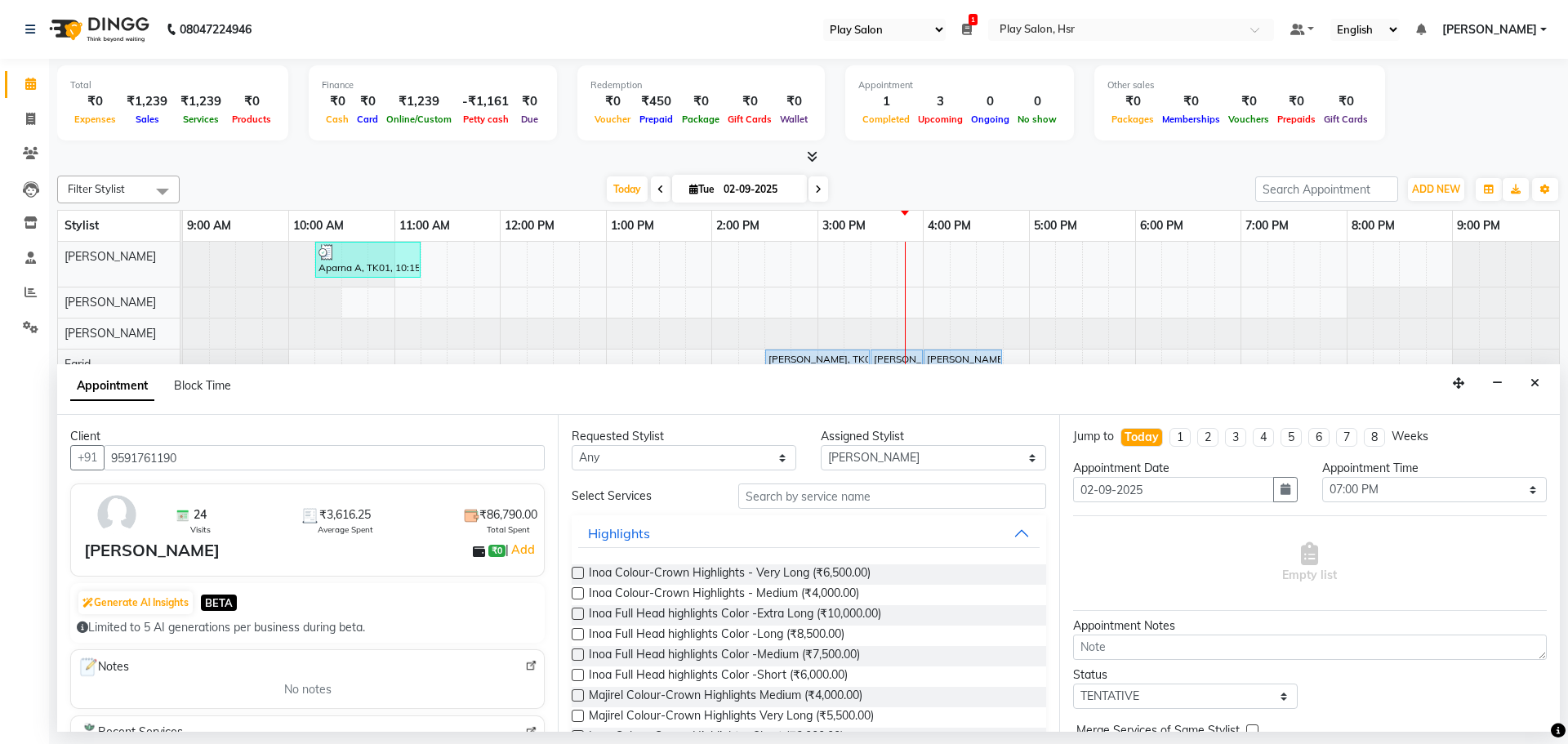
type input "9591761190"
click at [926, 463] on select "Select [PERSON_NAME] [PERSON_NAME] [PERSON_NAME] [PERSON_NAME] [PERSON_NAME] [P…" at bounding box center [932, 458] width 225 height 25
select select "81916"
click at [820, 445] on select "Select [PERSON_NAME] [PERSON_NAME] [PERSON_NAME] [PERSON_NAME] [PERSON_NAME] [P…" at bounding box center [932, 458] width 225 height 25
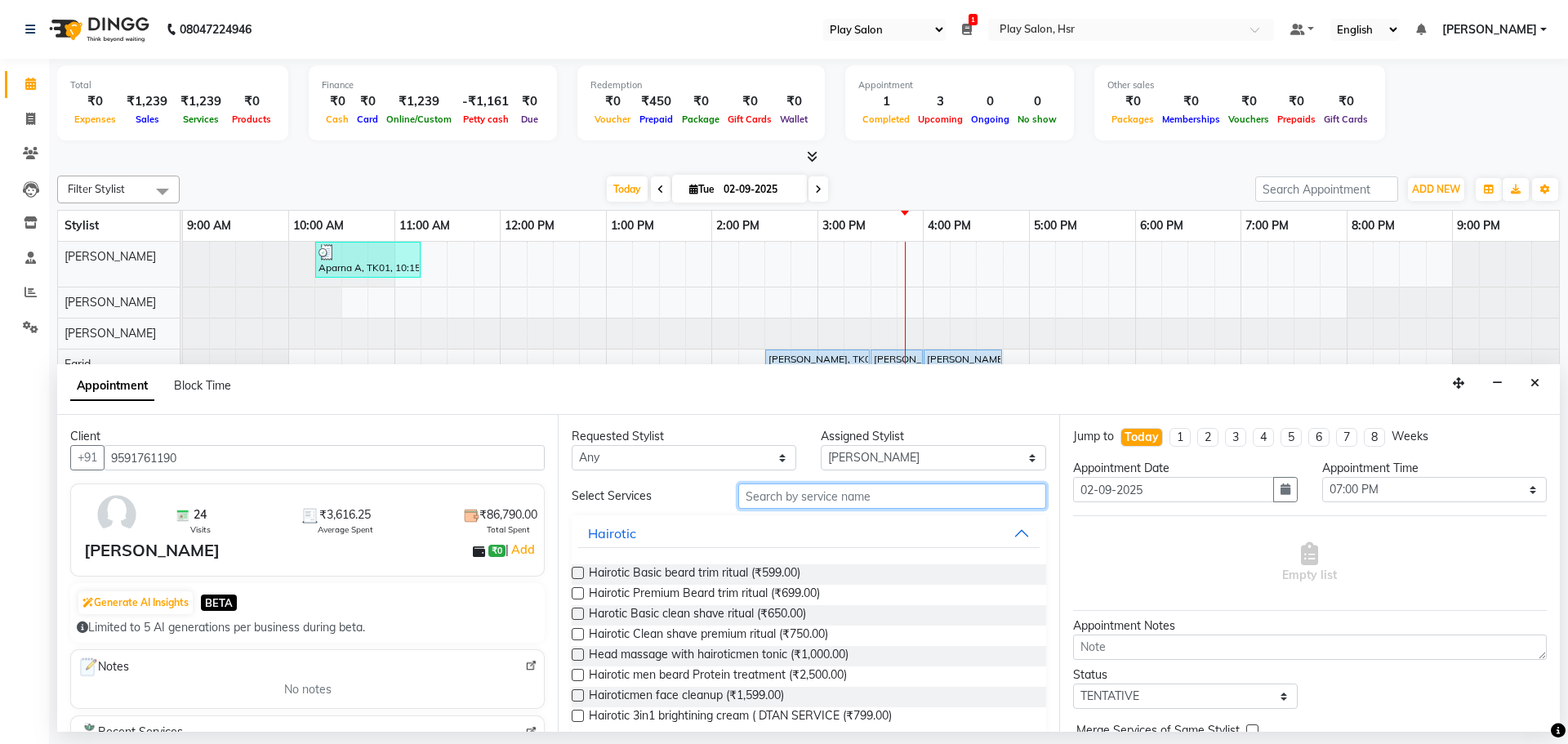
click at [791, 497] on input "text" at bounding box center [892, 496] width 308 height 25
type input "gel"
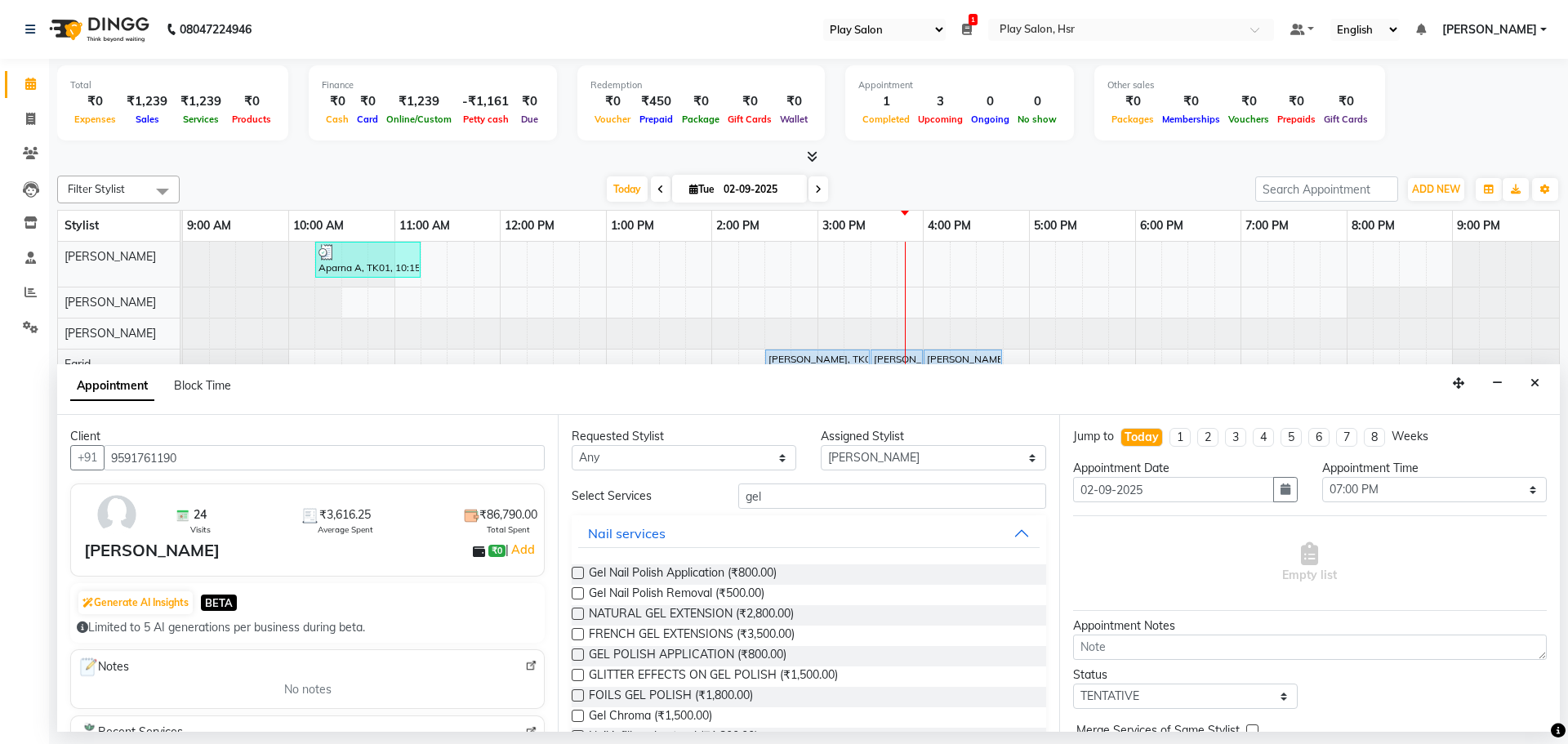
click at [575, 591] on label at bounding box center [577, 593] width 12 height 12
click at [575, 591] on input "checkbox" at bounding box center [576, 595] width 11 height 11
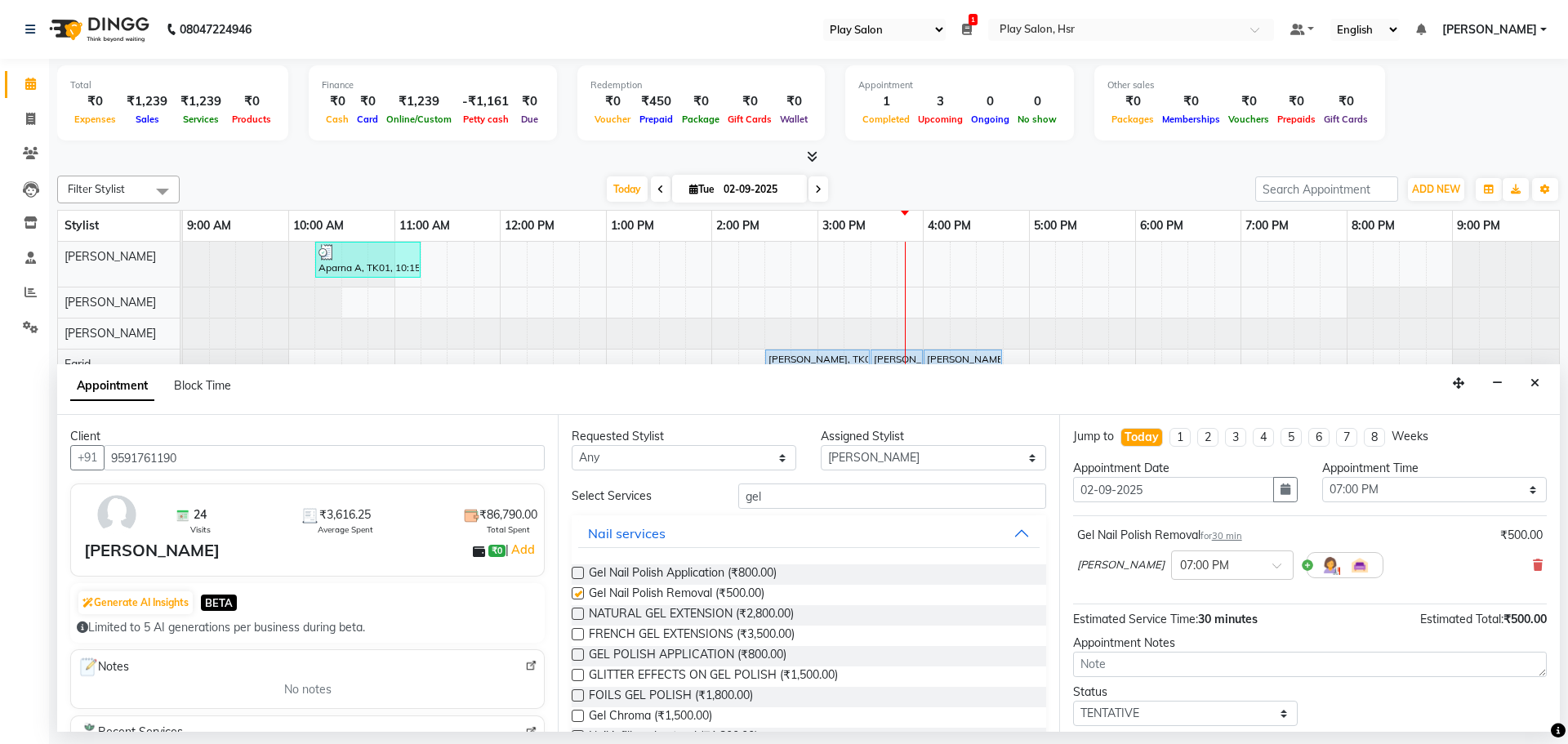
checkbox input "false"
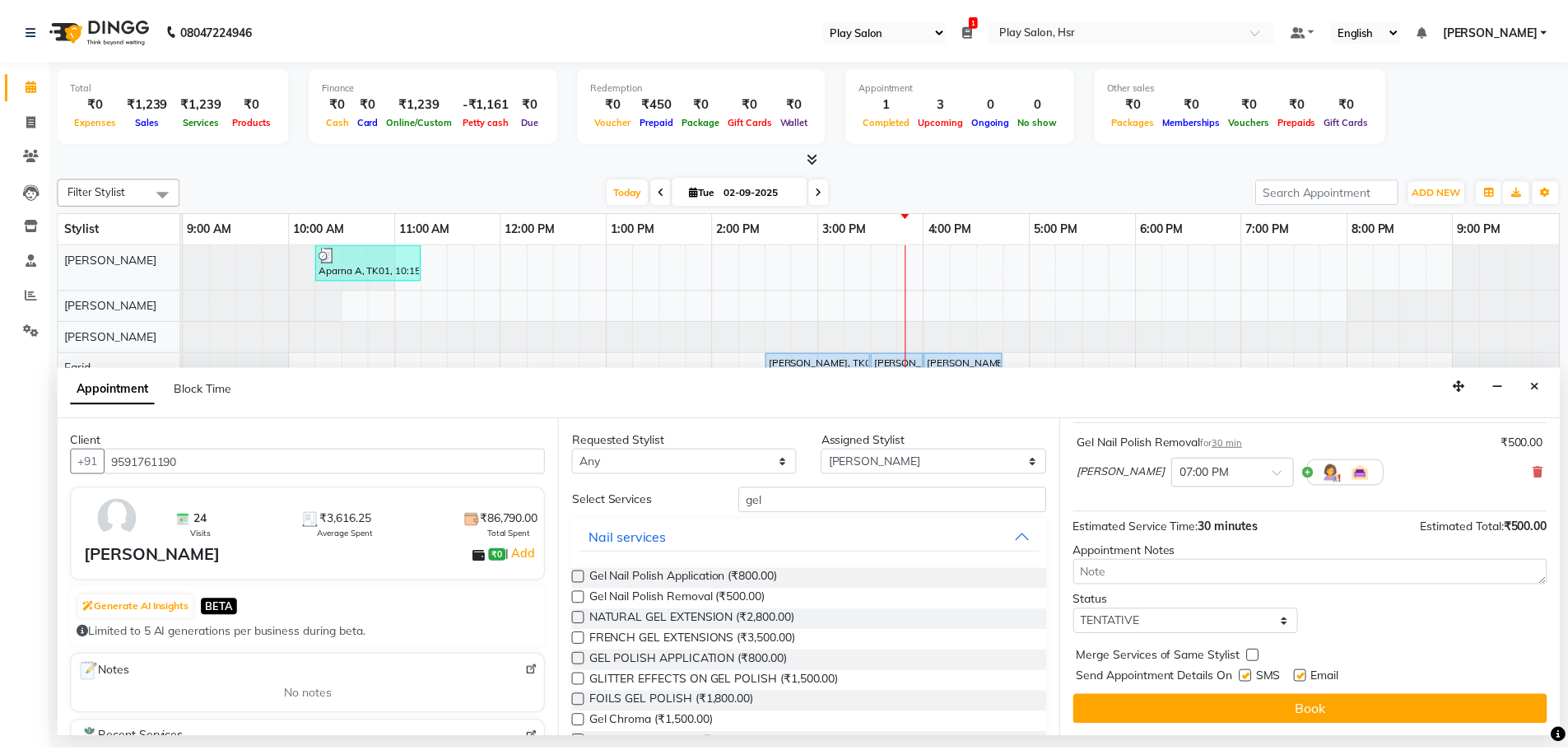
scroll to position [98, 0]
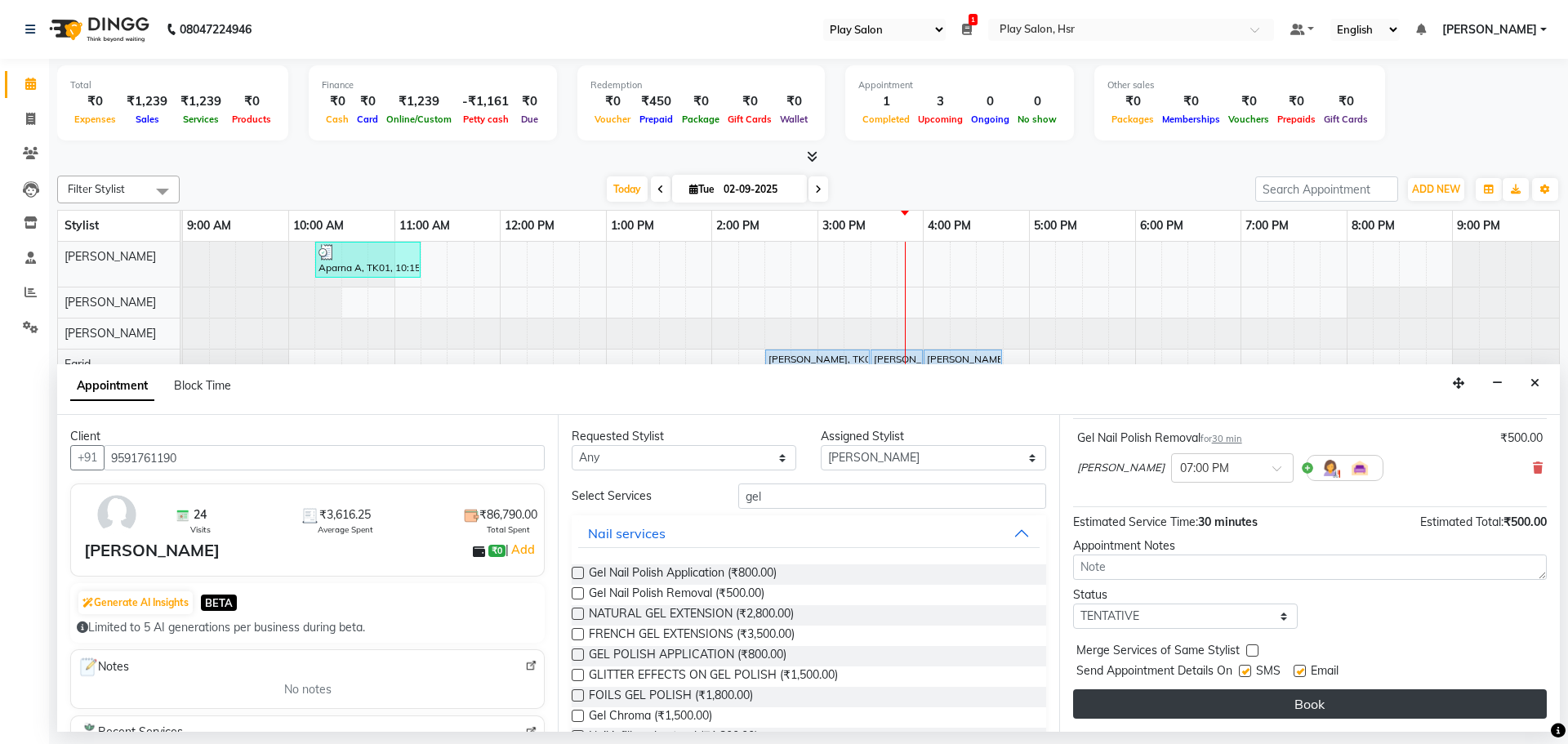
click at [1335, 714] on button "Book" at bounding box center [1309, 703] width 474 height 30
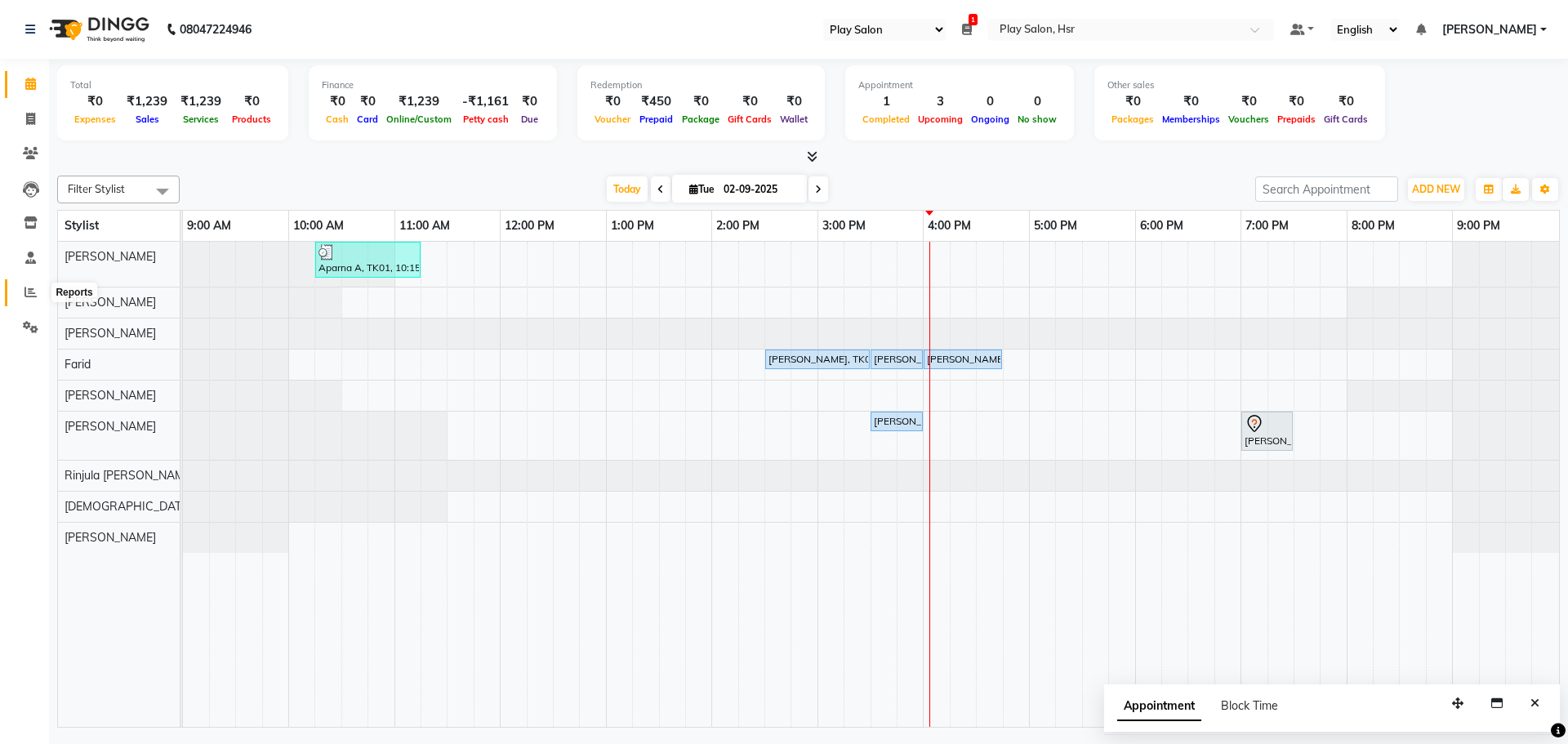
click at [30, 284] on span at bounding box center [31, 292] width 29 height 19
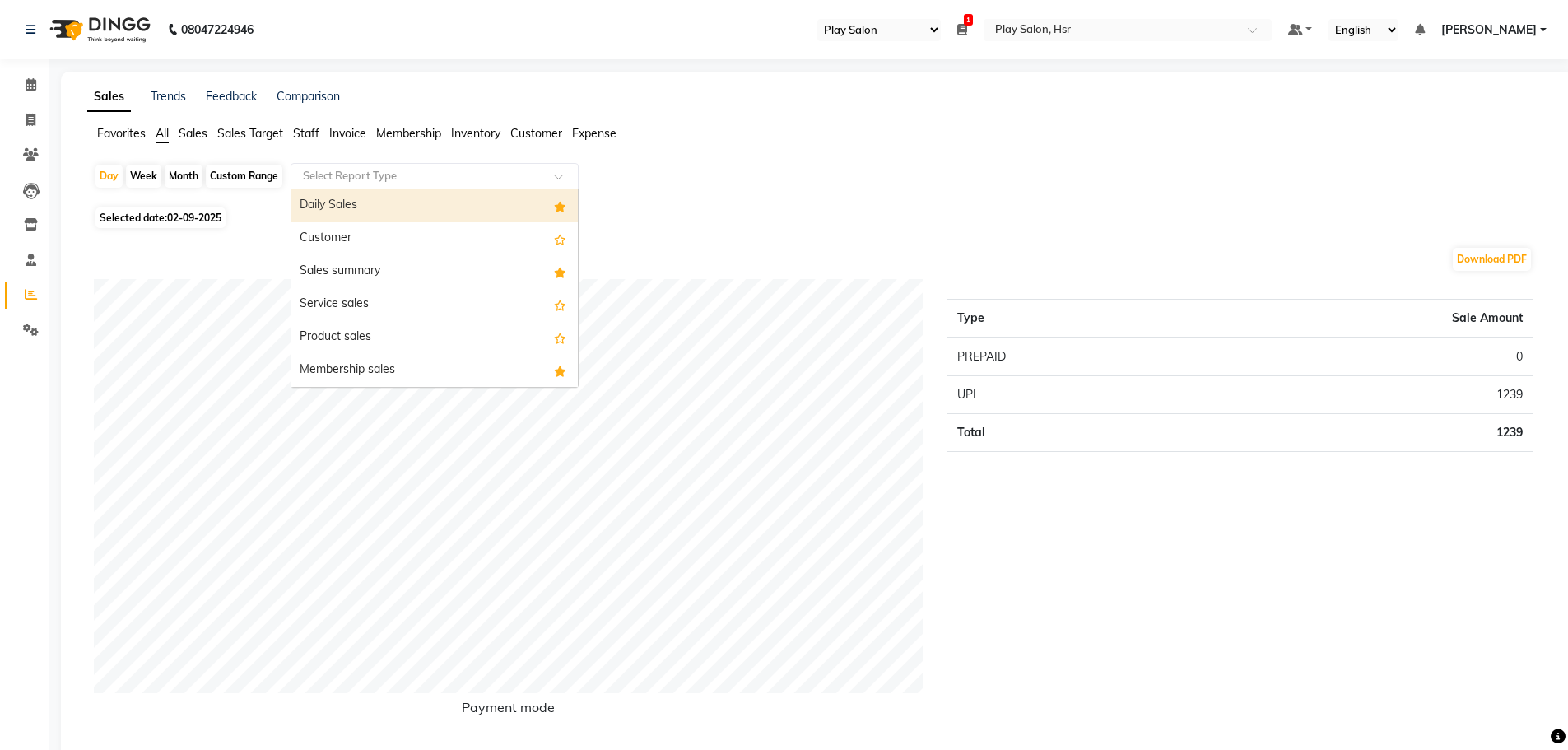
click at [381, 171] on input "text" at bounding box center [418, 176] width 237 height 16
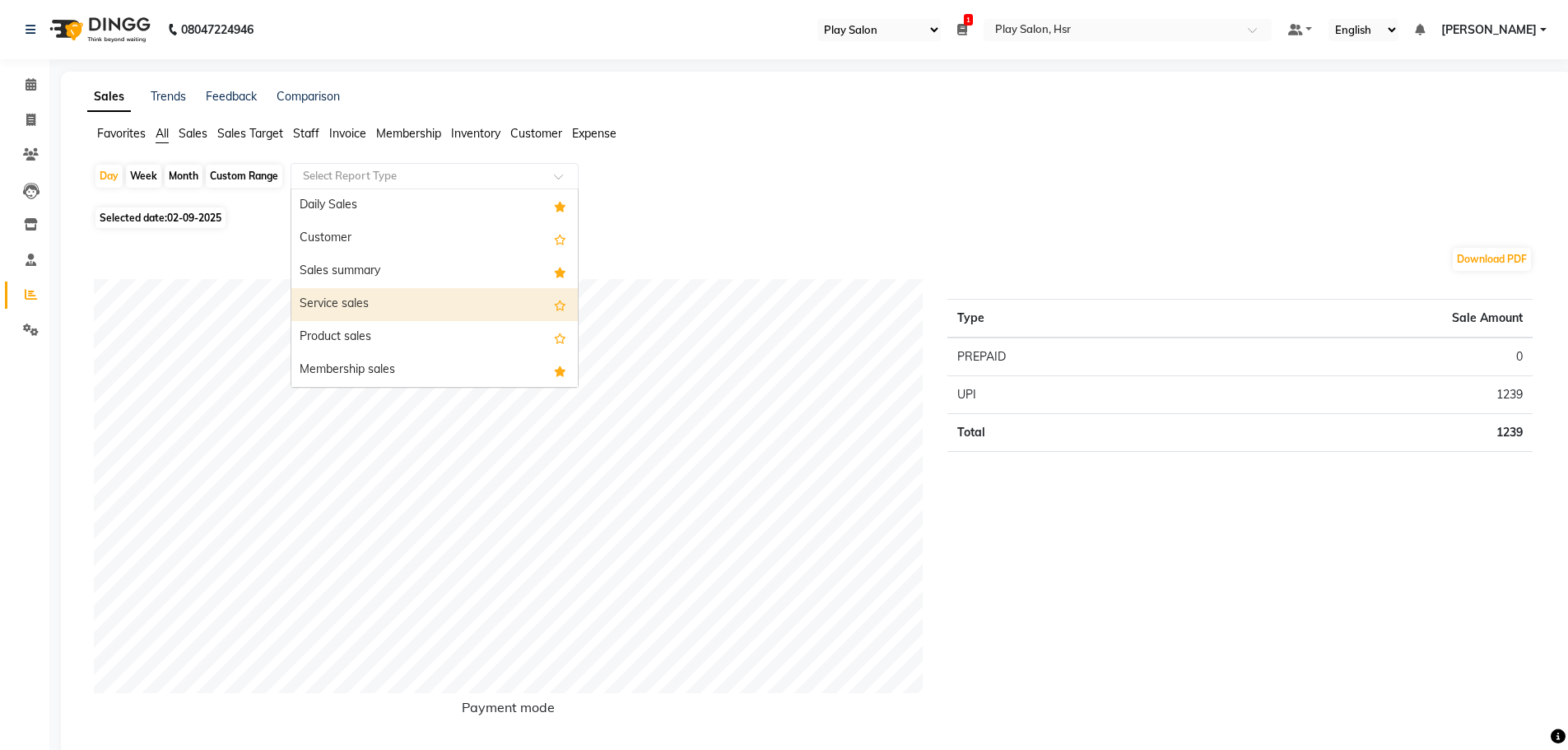
click at [376, 300] on div "Service sales" at bounding box center [434, 304] width 286 height 33
select select "full_report"
select select "csv"
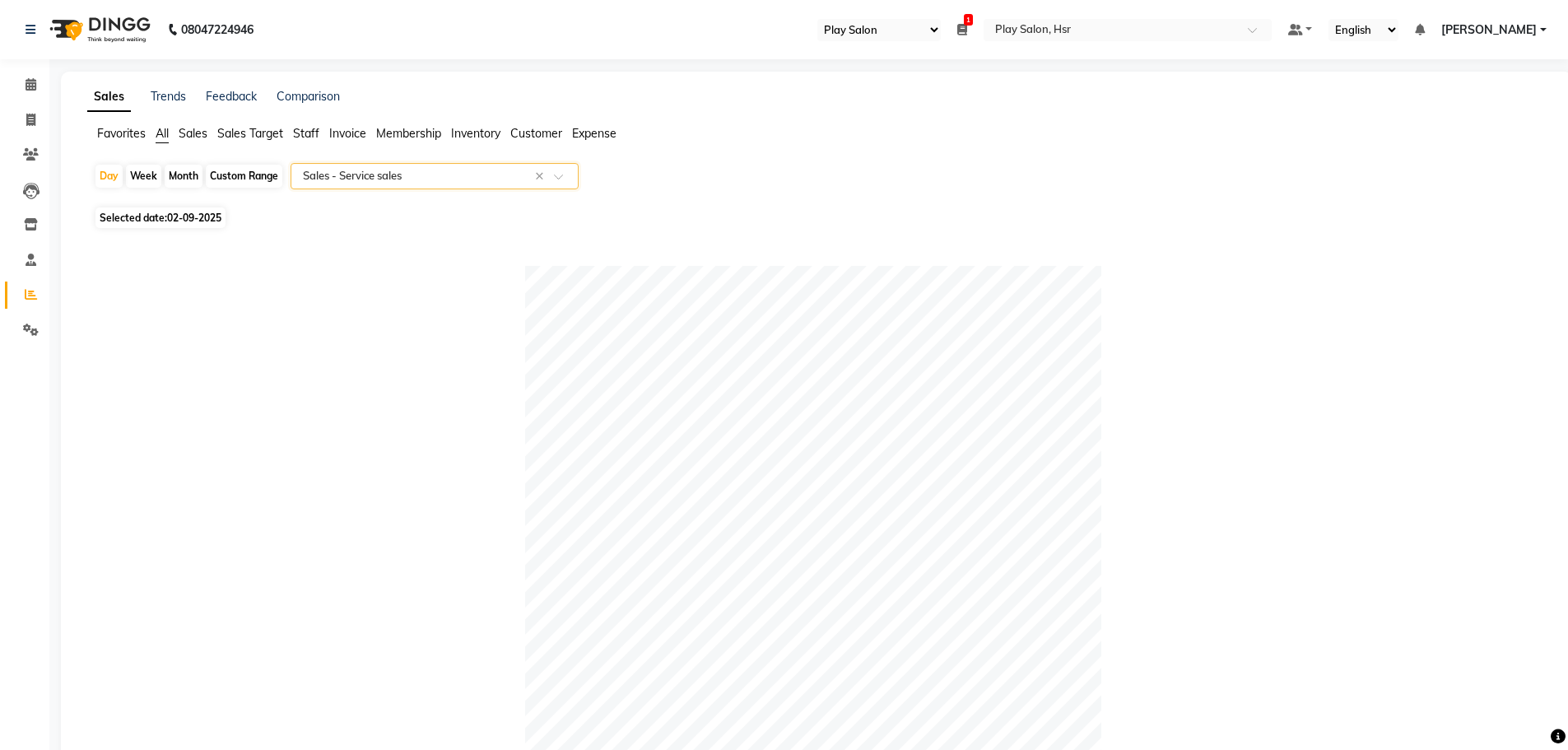
click at [301, 167] on div "Select Report Type × Sales - Service sales ×" at bounding box center [434, 176] width 288 height 26
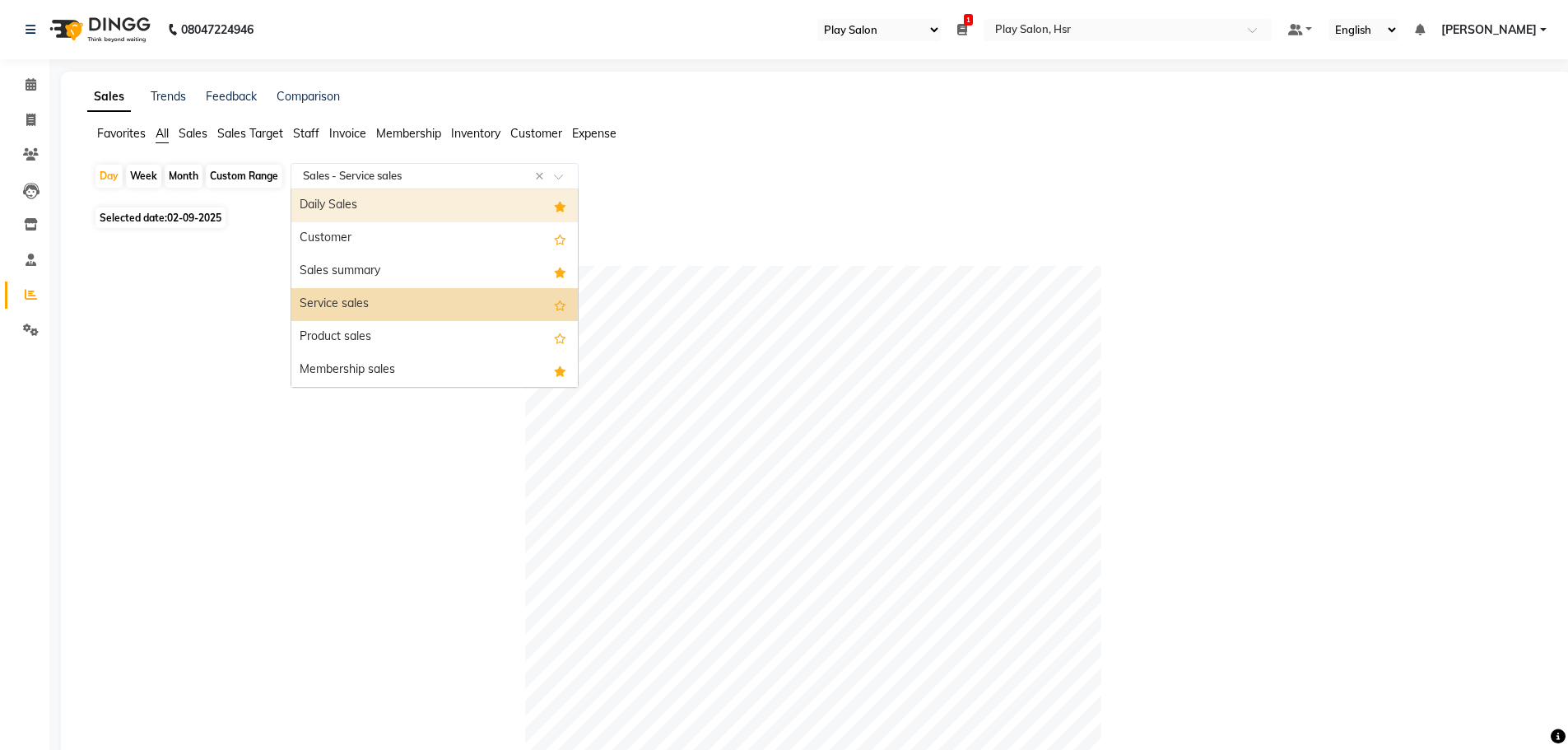
click at [322, 206] on div "Daily Sales" at bounding box center [434, 206] width 286 height 33
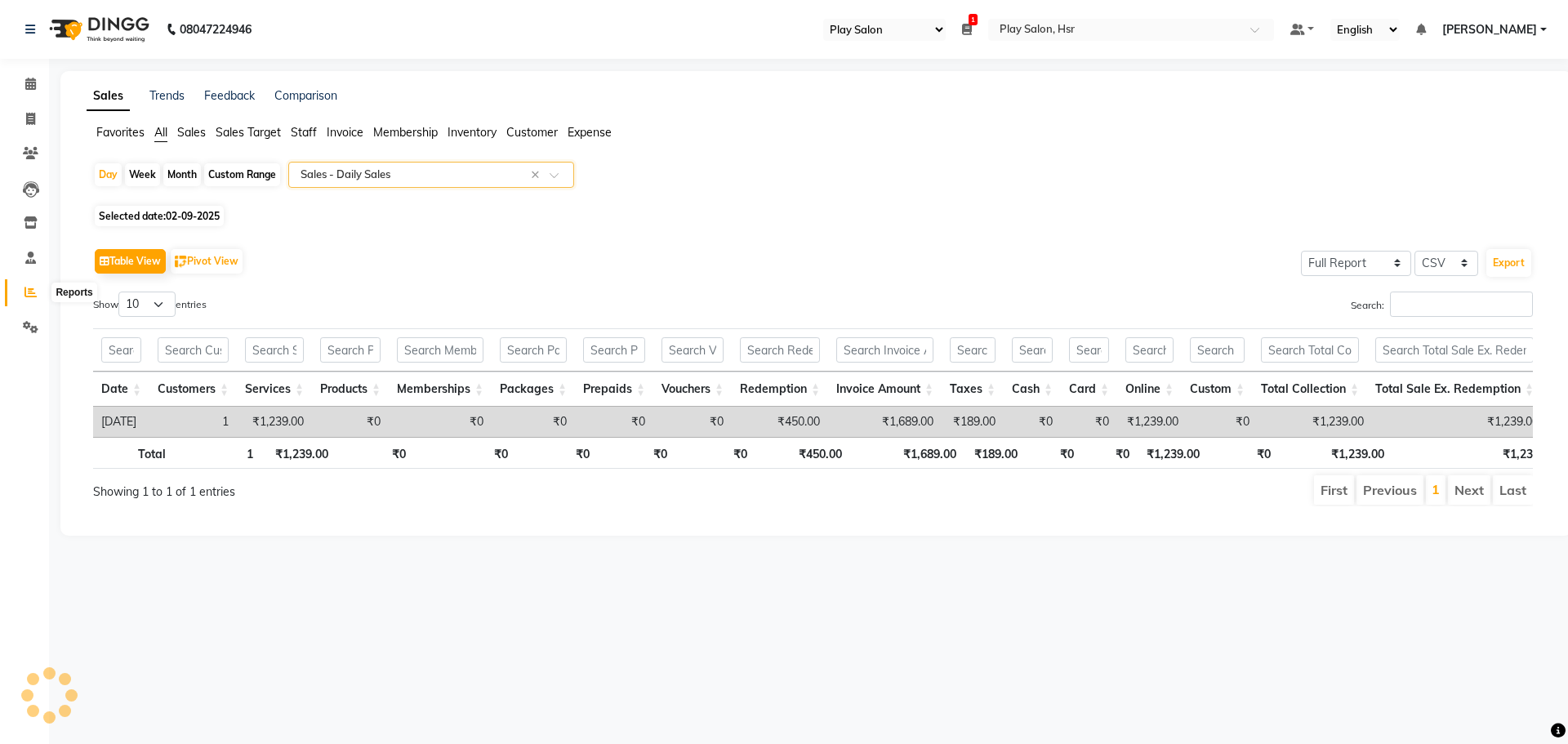
click at [25, 302] on span at bounding box center [31, 292] width 29 height 19
click at [486, 162] on app-reports "Favorites All Sales Sales Target Staff Invoice Membership Inventory Customer Ex…" at bounding box center [816, 321] width 1479 height 395
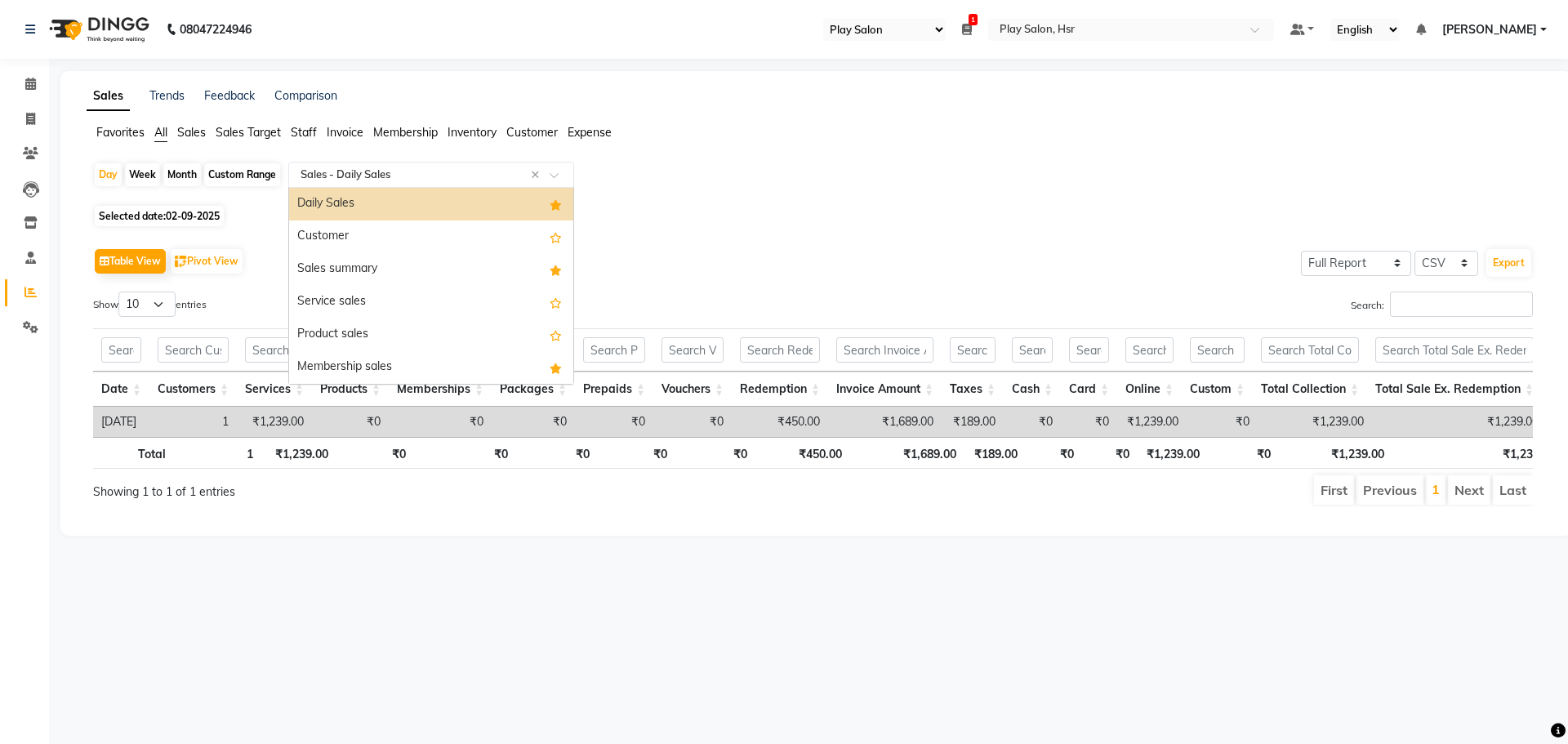
click at [468, 172] on input "text" at bounding box center [414, 175] width 235 height 16
click at [308, 132] on span "Staff" at bounding box center [303, 131] width 26 height 14
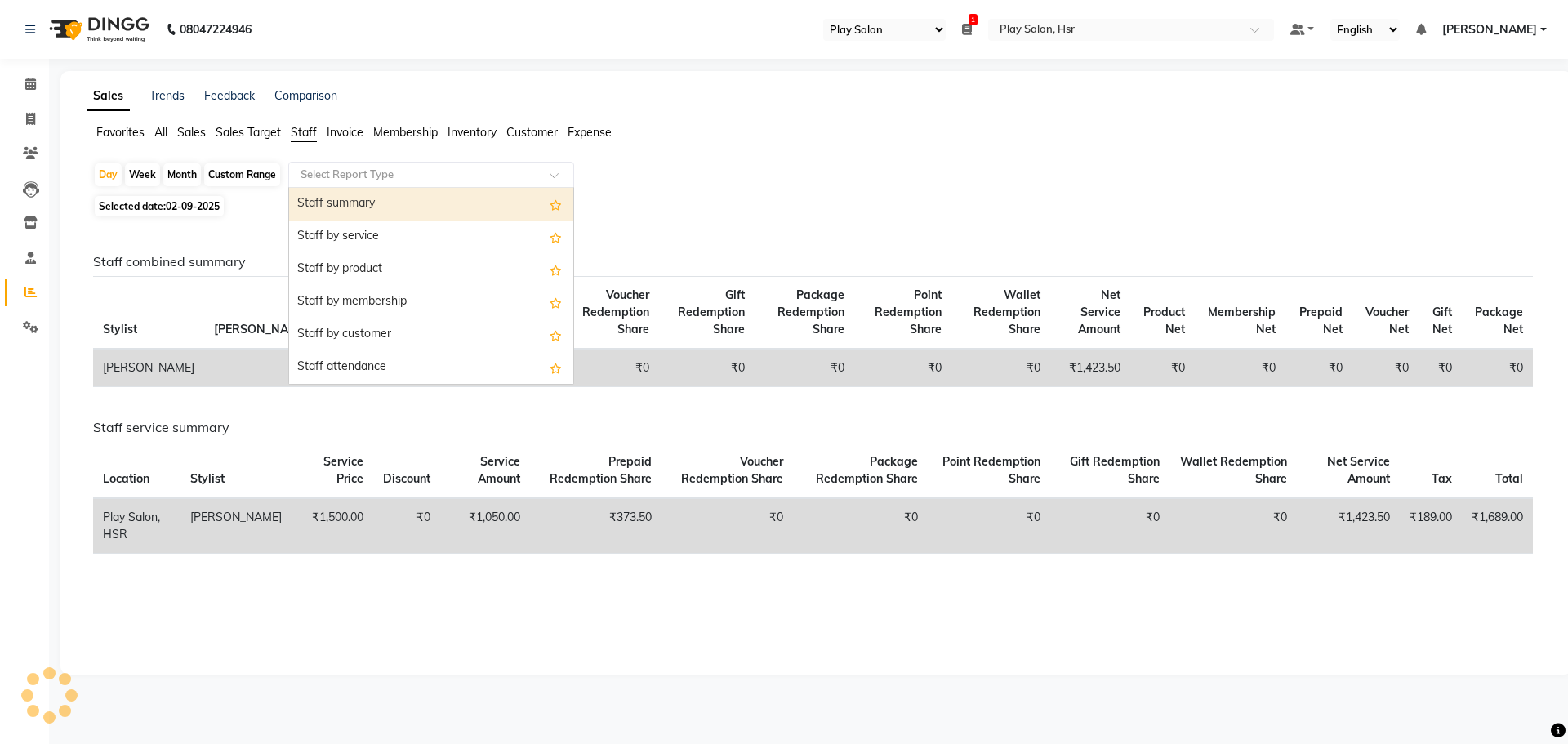
click at [328, 172] on div "Select Report Type" at bounding box center [431, 175] width 286 height 26
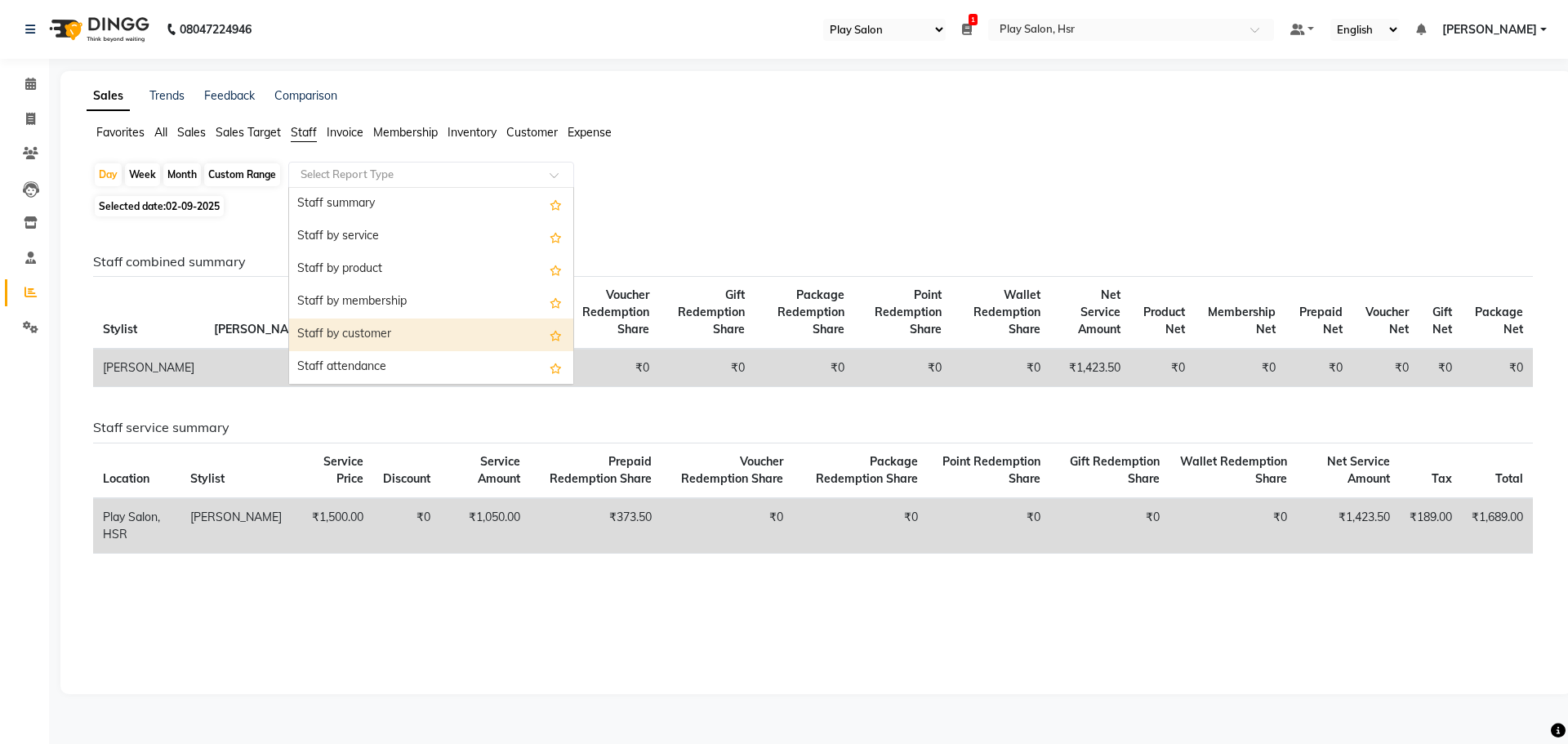
click at [377, 330] on div "Staff by customer" at bounding box center [431, 335] width 284 height 33
select select "full_report"
select select "csv"
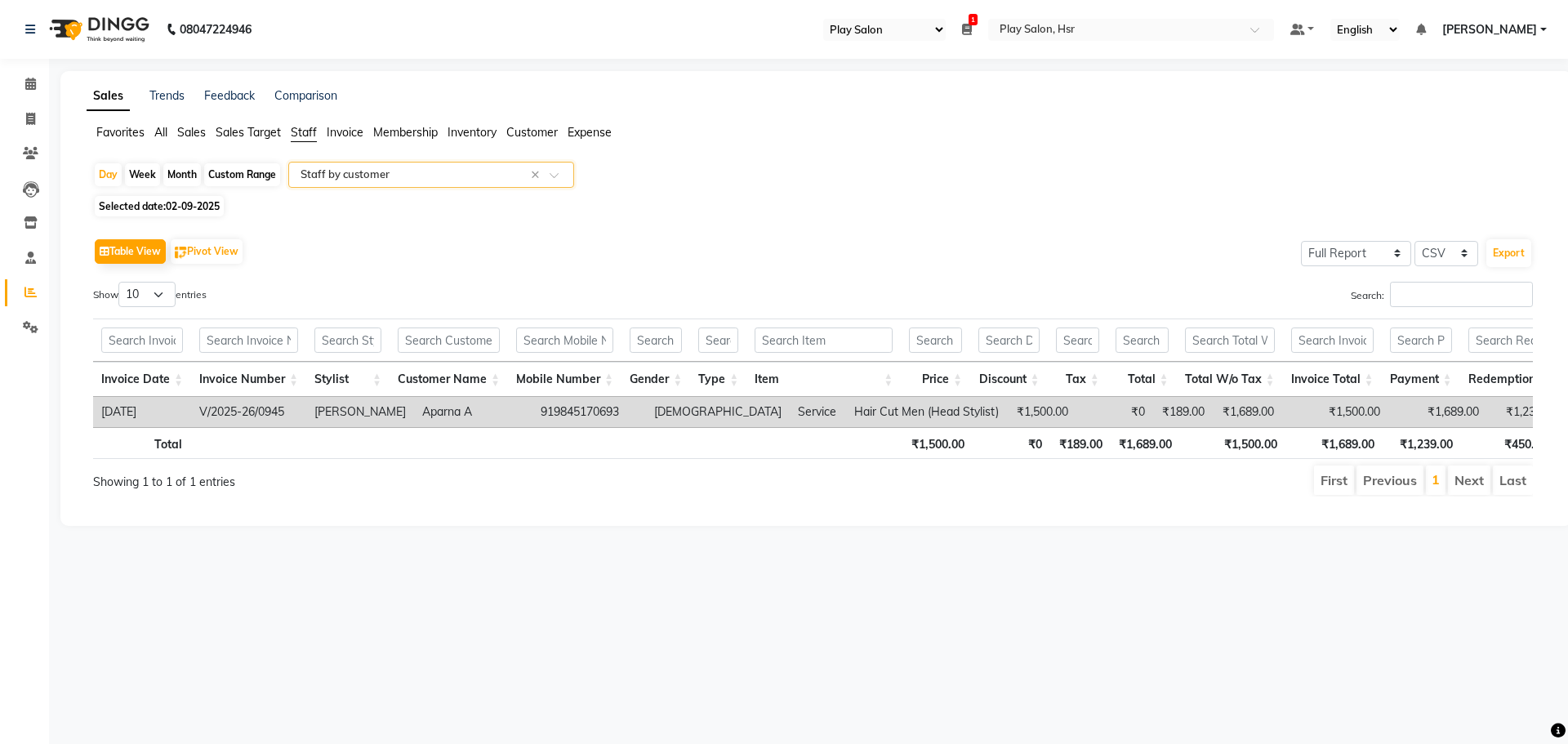
click at [1072, 297] on div "Search:" at bounding box center [1179, 297] width 708 height 32
click at [179, 191] on div "Day Week Month Custom Range Select Report Type × Staff by customer ×" at bounding box center [816, 176] width 1446 height 30
click at [181, 203] on span "02-09-2025" at bounding box center [193, 206] width 54 height 12
select select "9"
select select "2025"
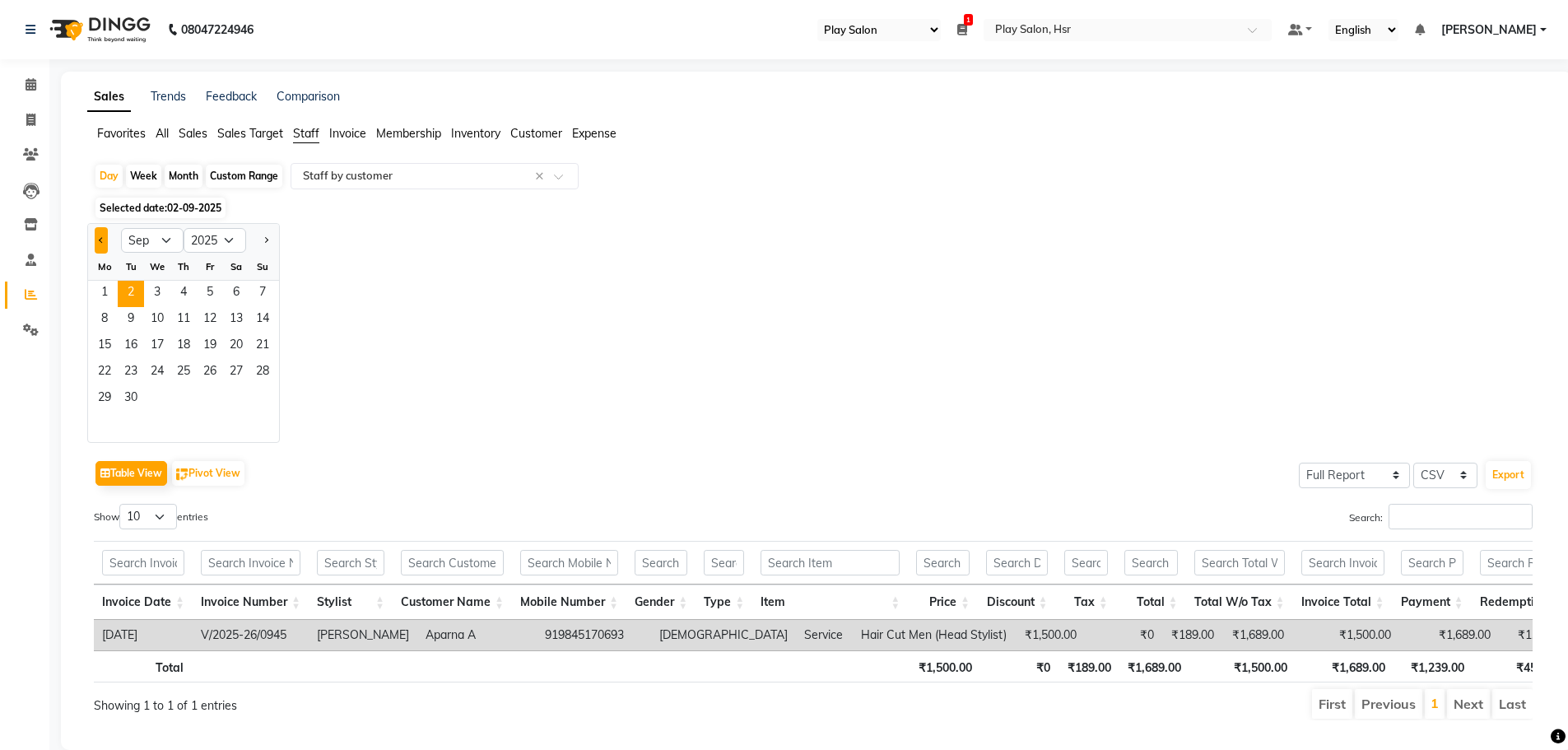
click at [98, 246] on button "Previous month" at bounding box center [101, 240] width 13 height 26
select select "8"
click at [209, 297] on span "1" at bounding box center [209, 294] width 26 height 26
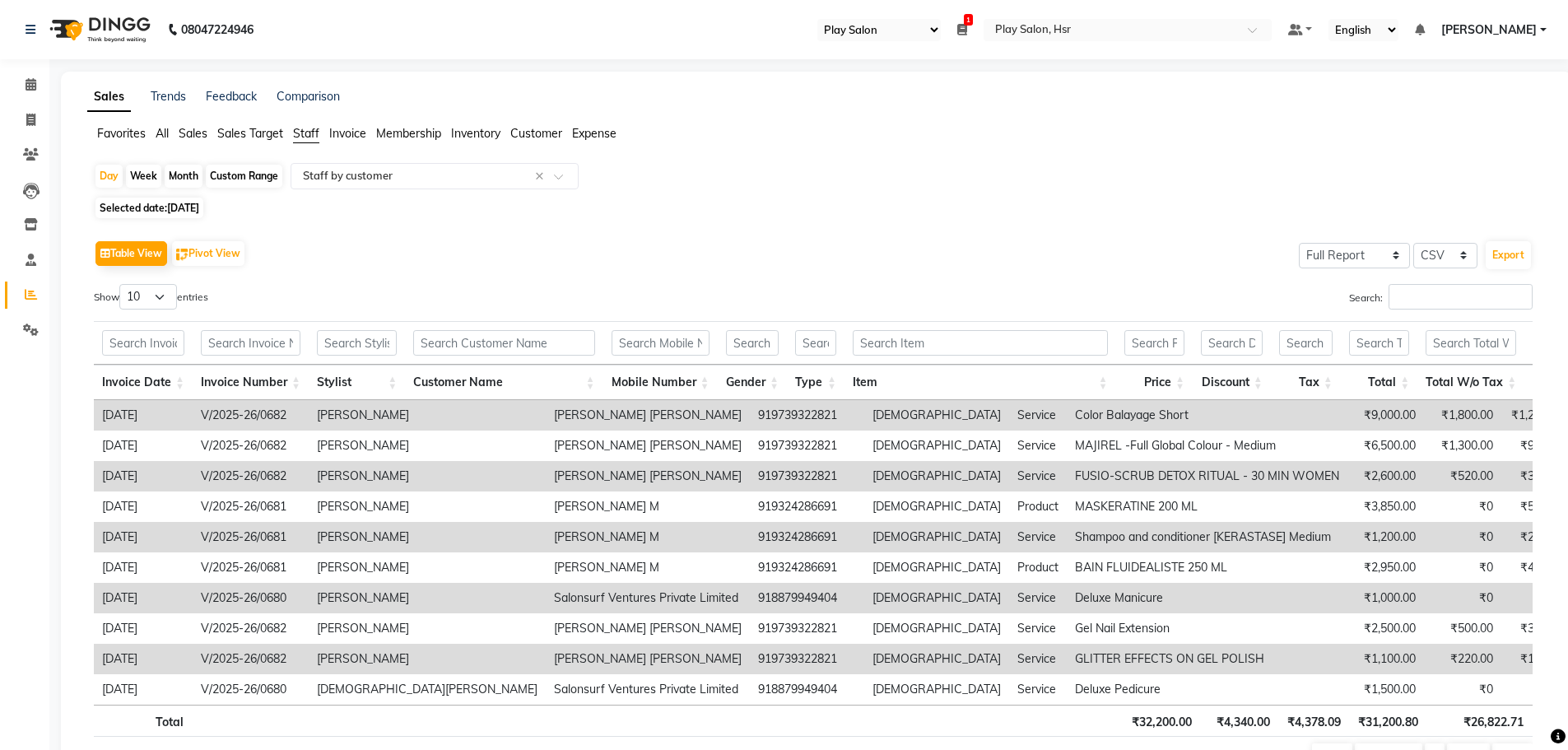
click at [173, 202] on span "01-08-2025" at bounding box center [184, 208] width 32 height 12
select select "8"
select select "2025"
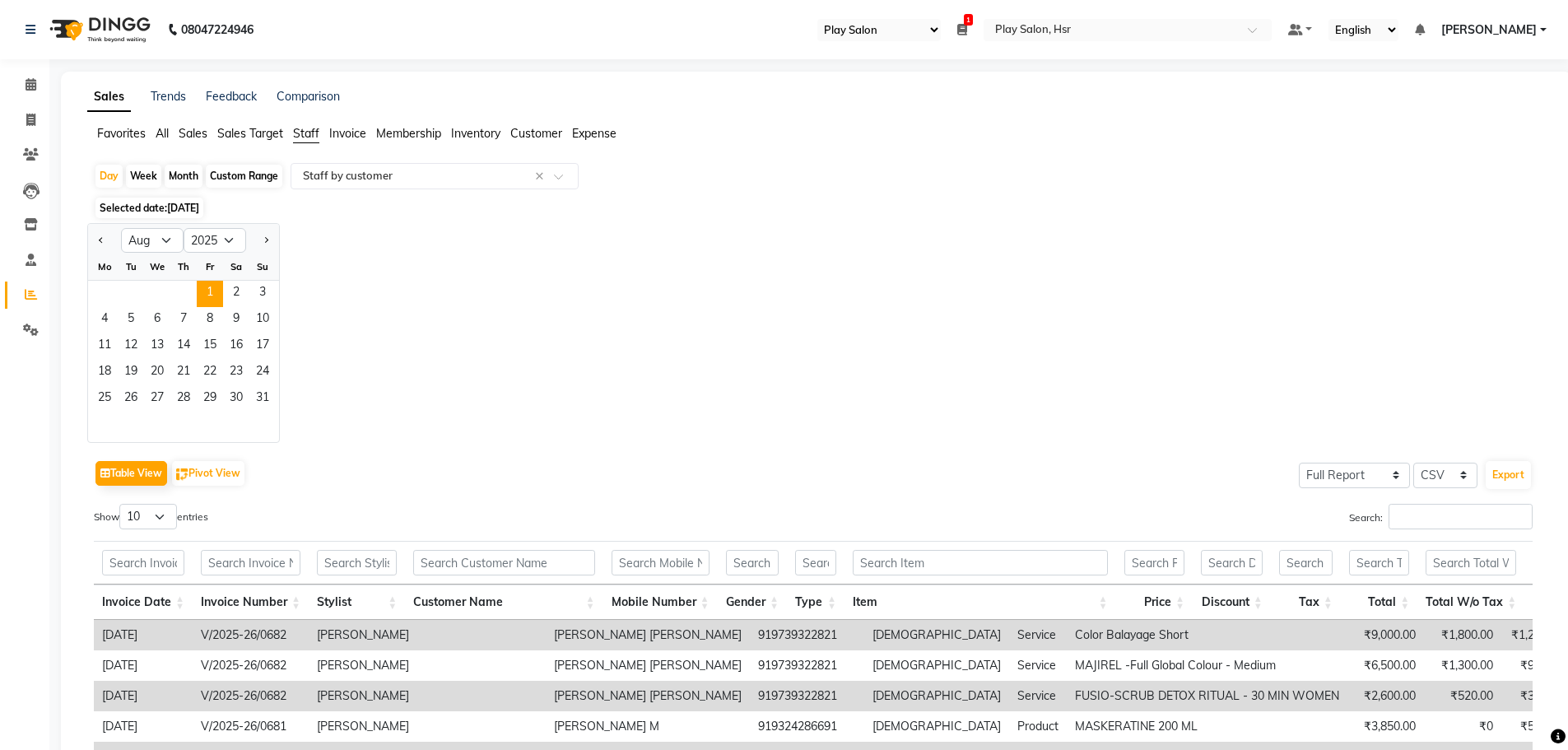
click at [225, 173] on div "Custom Range" at bounding box center [244, 176] width 77 height 23
select select "8"
select select "2025"
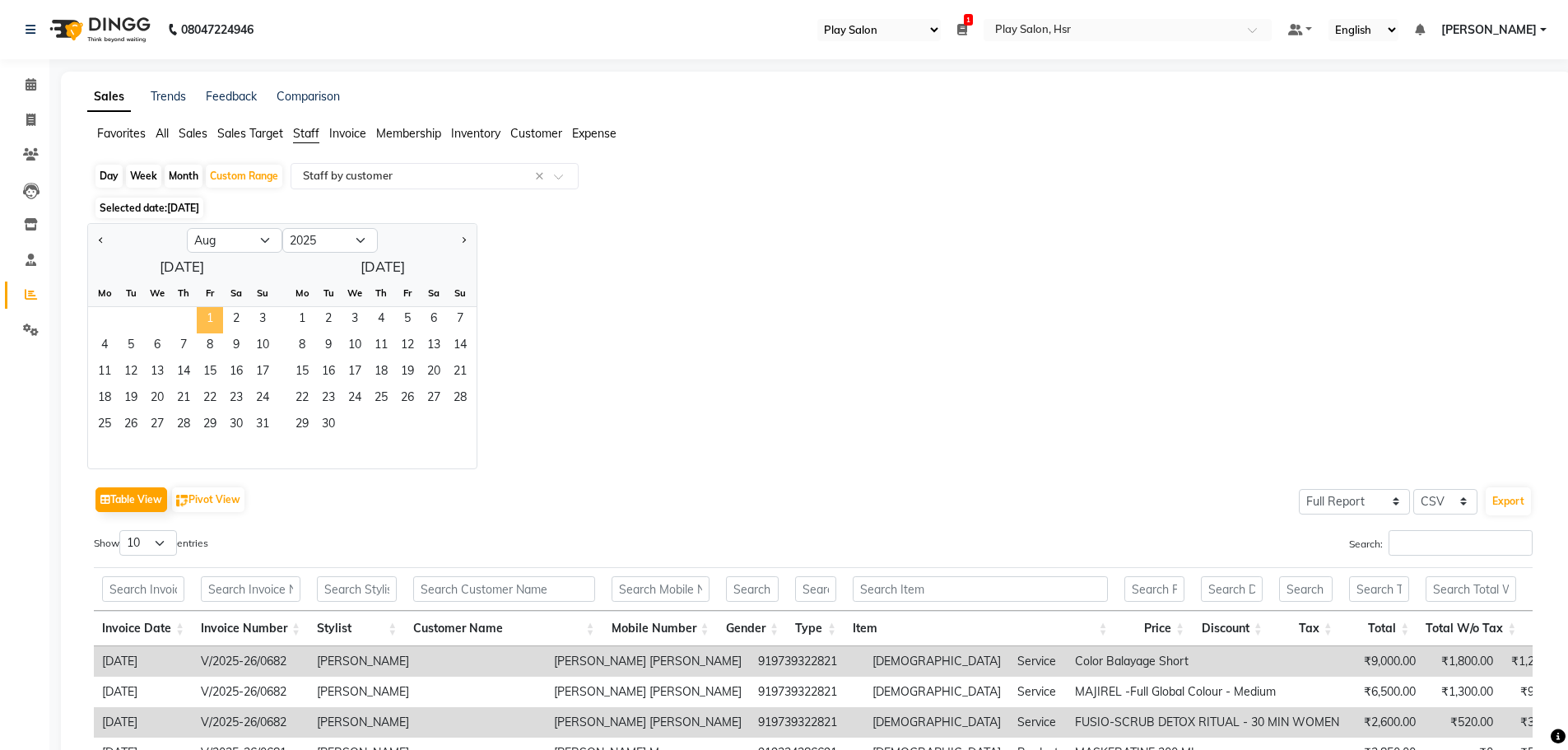
click at [203, 328] on span "1" at bounding box center [209, 319] width 26 height 26
click at [268, 423] on span "31" at bounding box center [262, 425] width 26 height 26
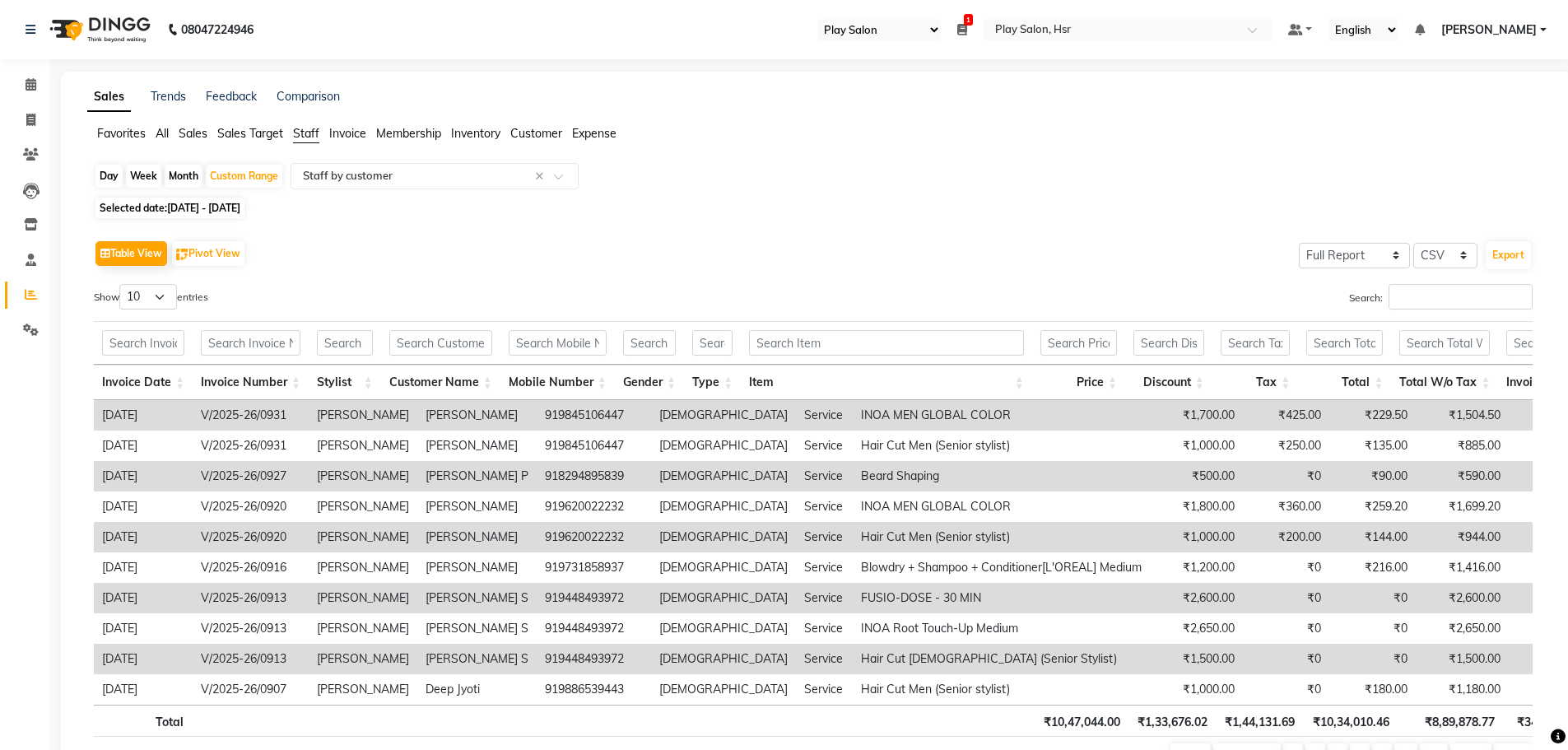
click at [139, 281] on div "Table View Pivot View Select Full Report Filtered Report Select CSV PDF Export …" at bounding box center [813, 506] width 1439 height 538
click at [141, 285] on select "10 25 50 100" at bounding box center [148, 296] width 57 height 26
select select "100"
click at [122, 284] on select "10 25 50 100" at bounding box center [148, 296] width 57 height 26
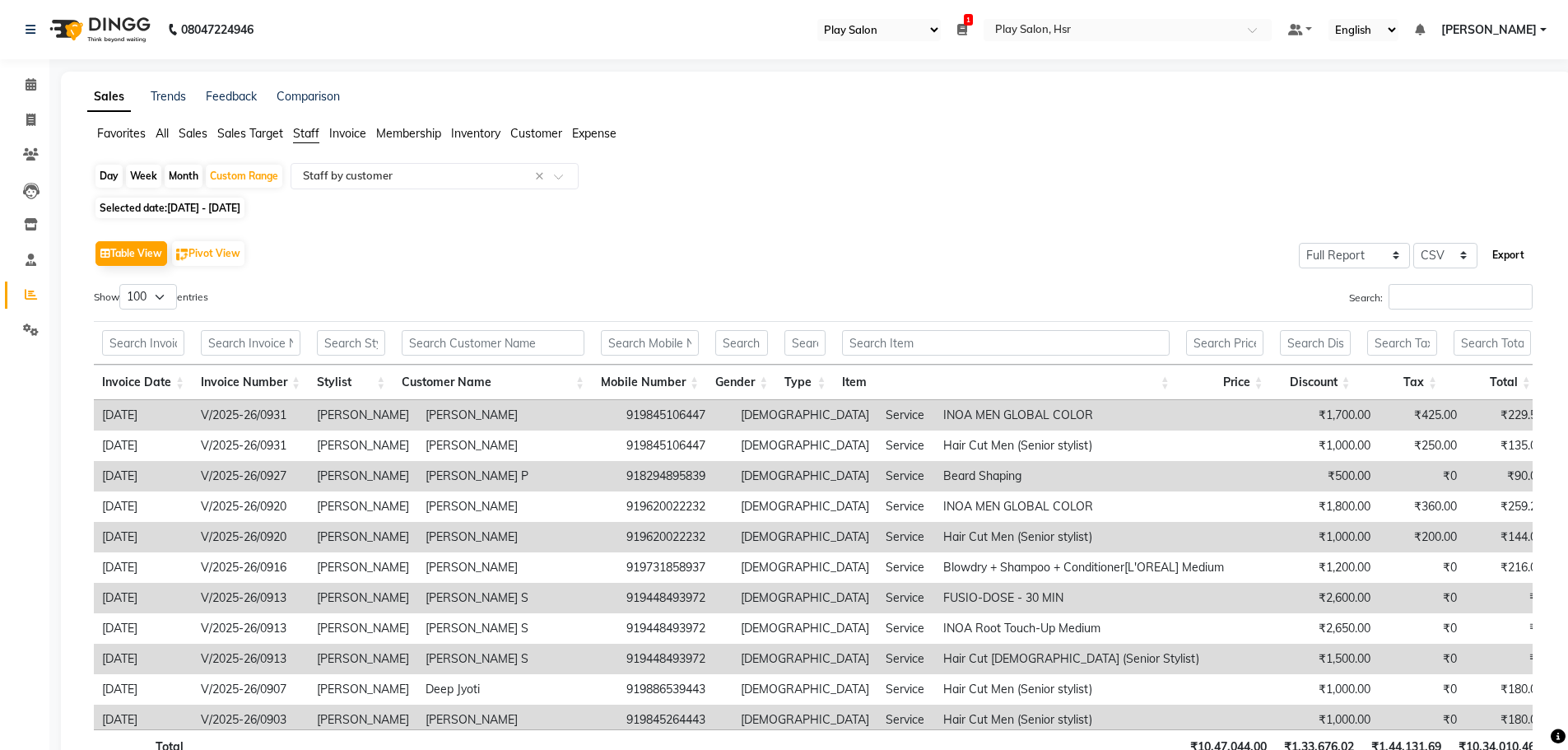
click at [1506, 254] on button "Export" at bounding box center [1508, 255] width 45 height 28
click at [37, 85] on span at bounding box center [31, 85] width 29 height 19
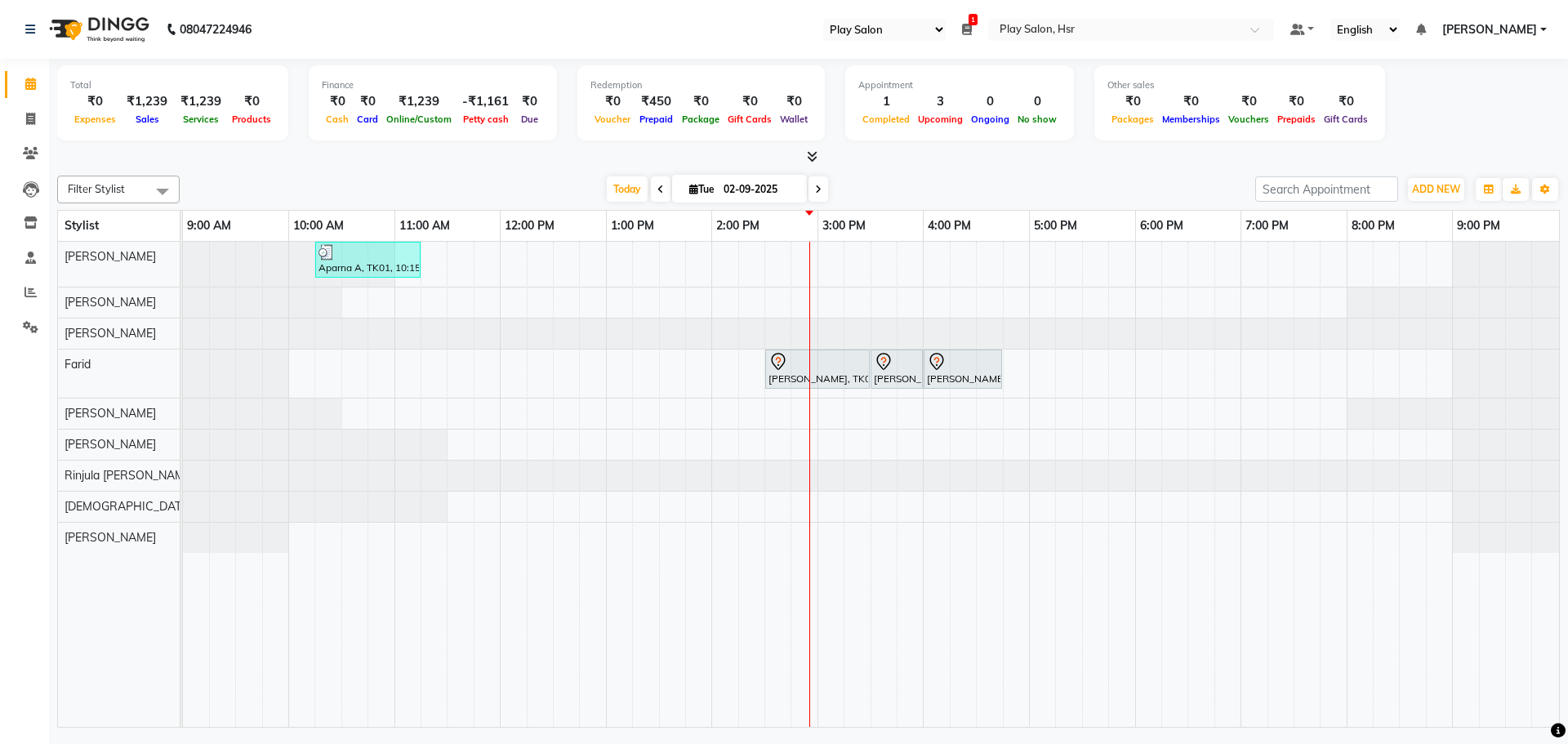
select select "92"
click at [672, 187] on span "[DATE]" at bounding box center [739, 188] width 135 height 28
click at [656, 182] on span at bounding box center [660, 189] width 19 height 25
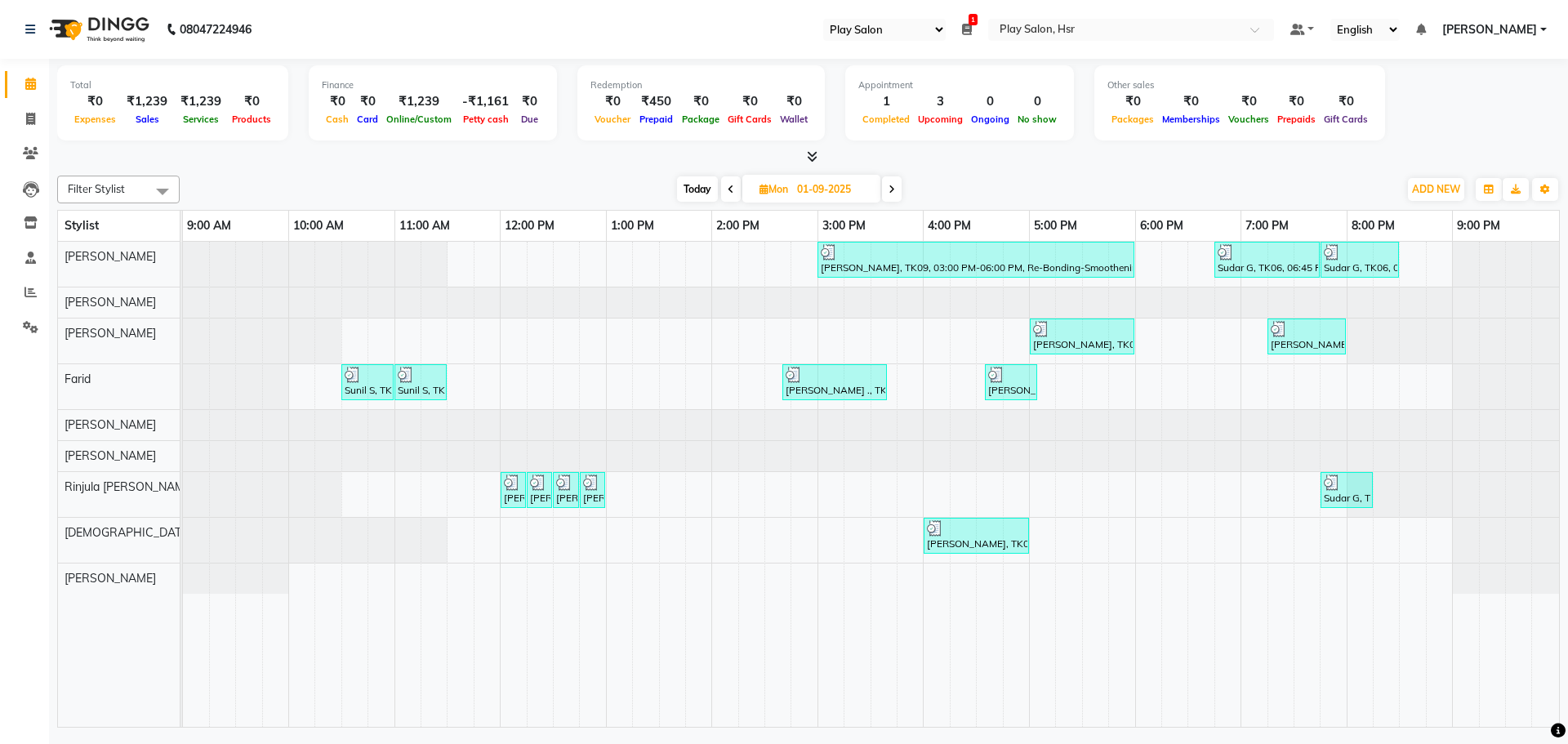
click at [715, 190] on span "Today" at bounding box center [698, 189] width 41 height 25
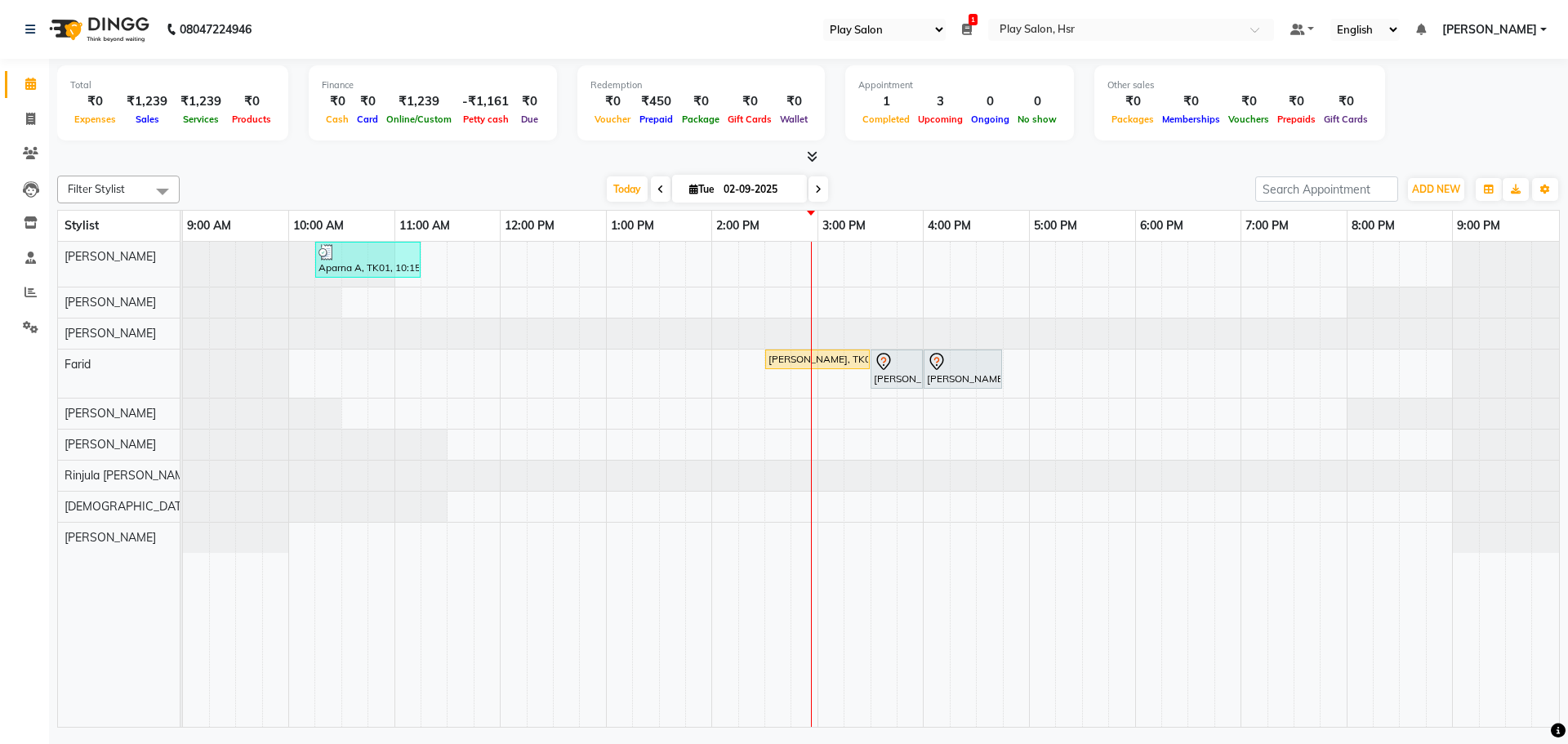
click at [658, 186] on icon at bounding box center [661, 190] width 7 height 10
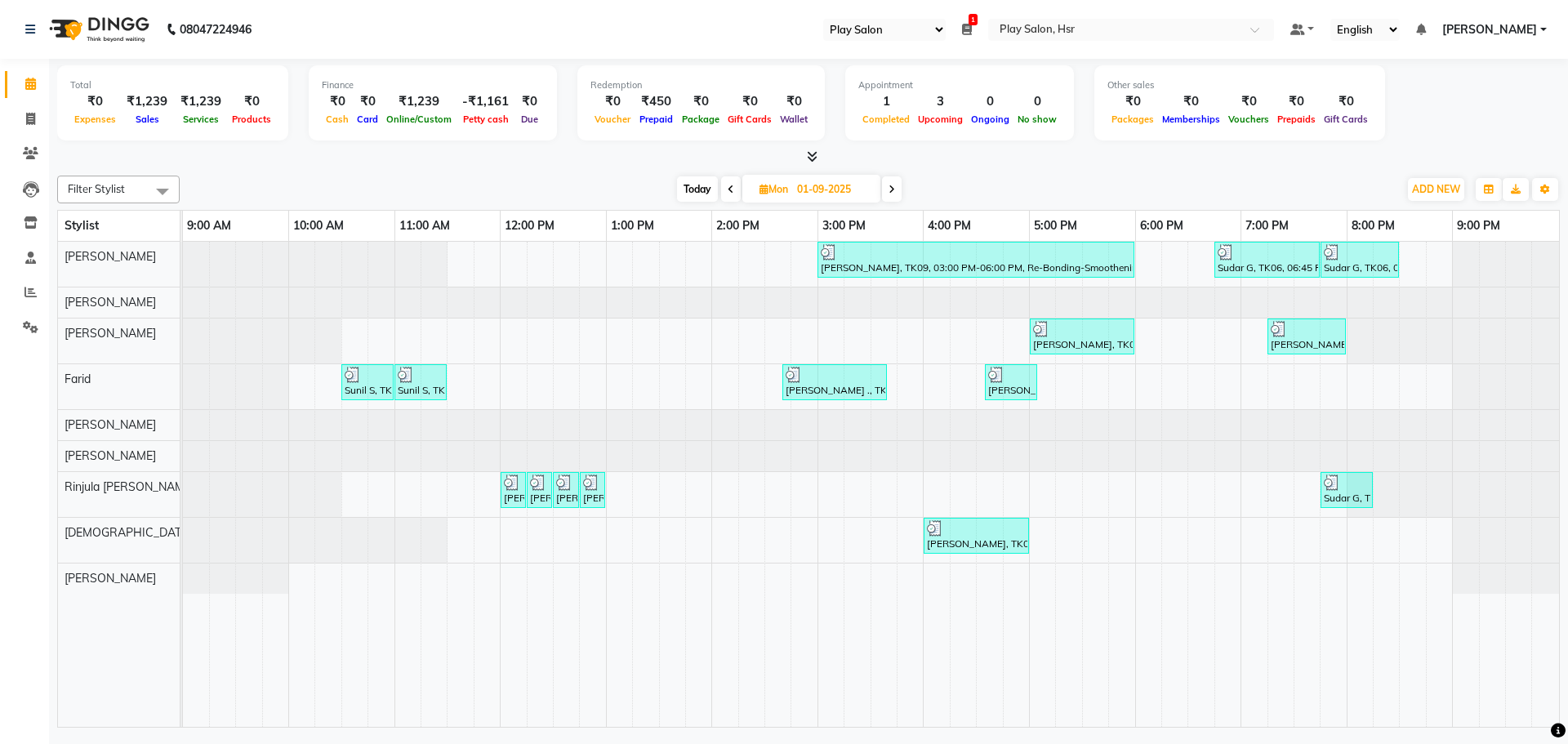
click at [736, 188] on span at bounding box center [731, 189] width 19 height 25
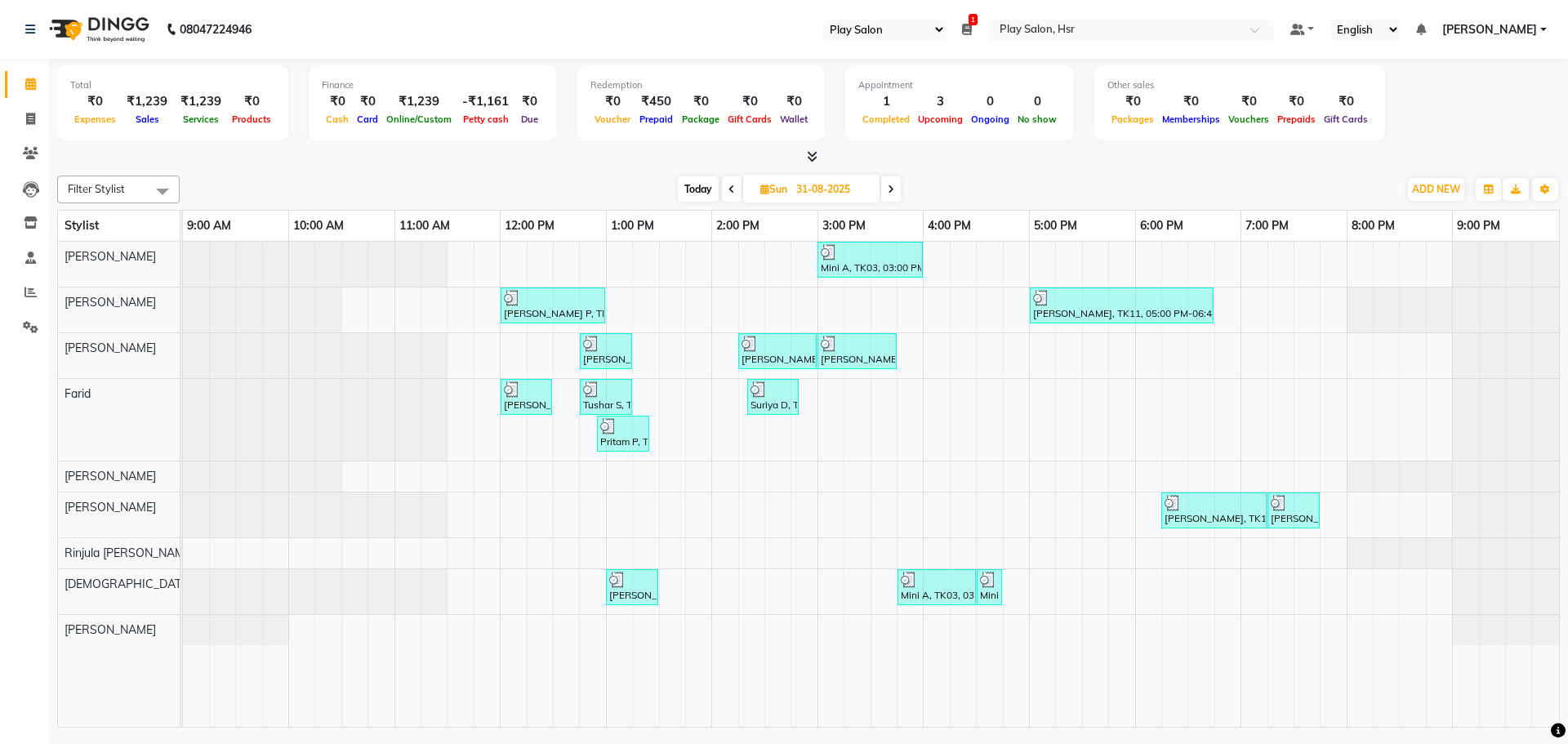
click at [725, 195] on span at bounding box center [731, 189] width 19 height 25
type input "30-08-2025"
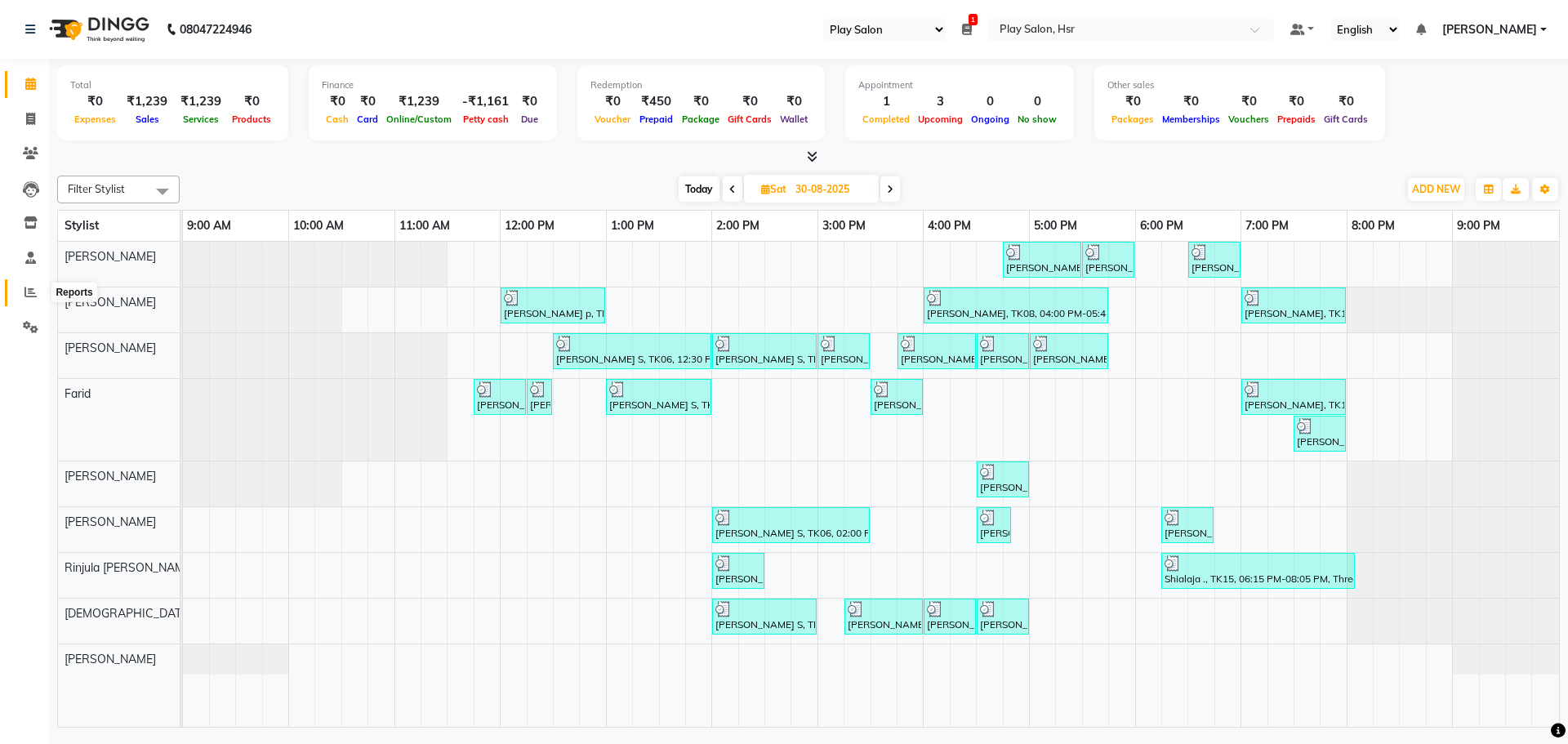
click at [35, 290] on icon at bounding box center [31, 291] width 12 height 12
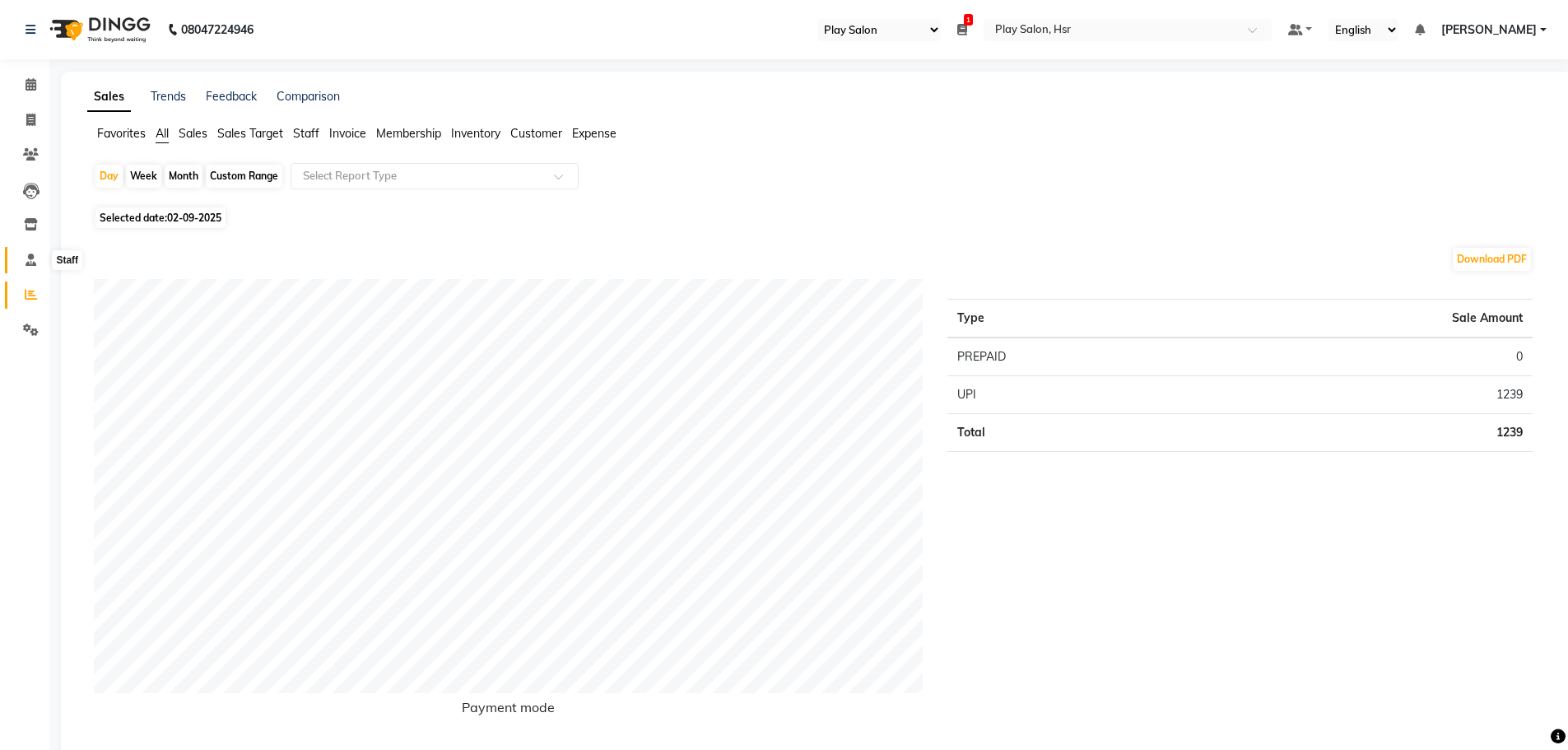
click at [38, 252] on span at bounding box center [31, 261] width 29 height 19
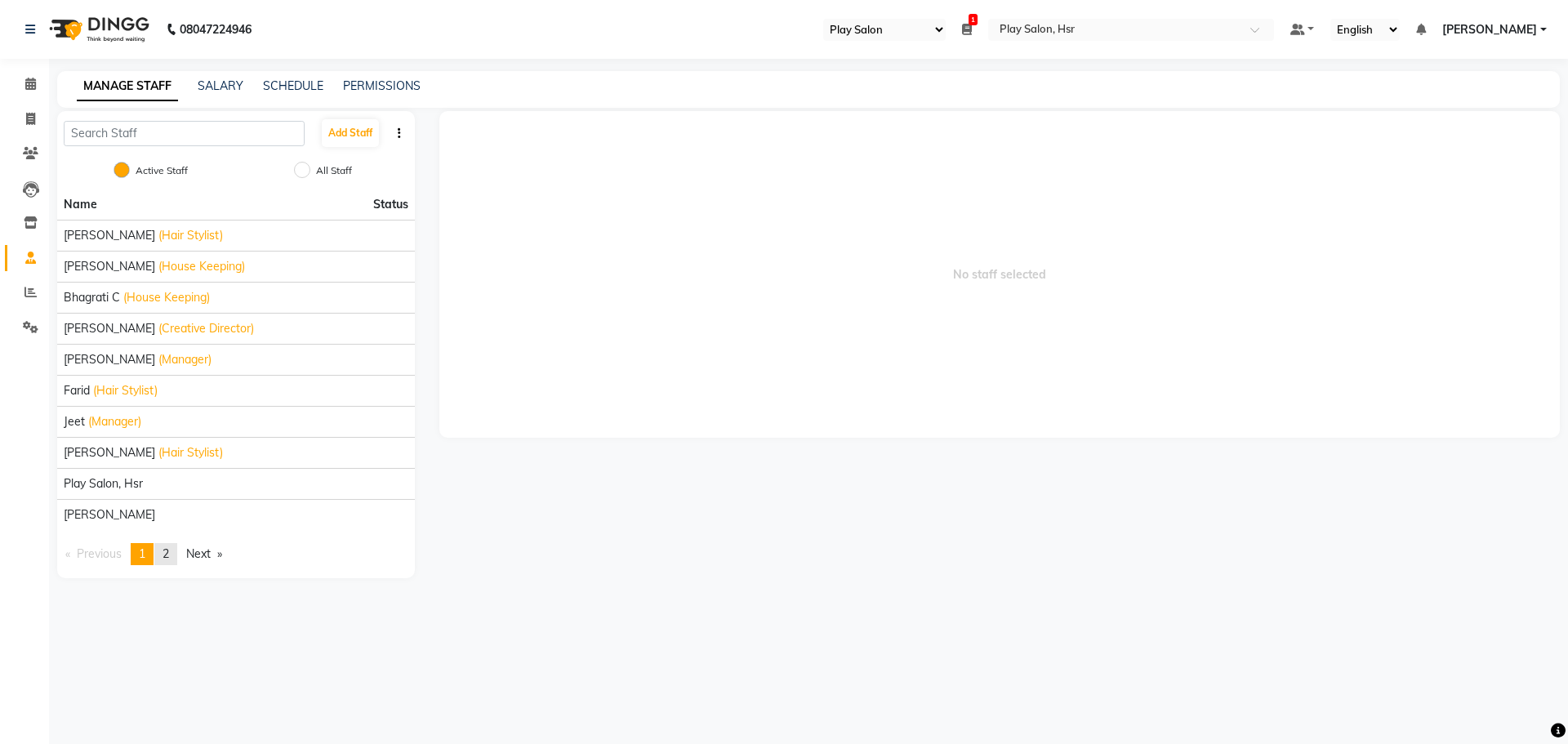
click at [169, 557] on span "2" at bounding box center [166, 553] width 7 height 14
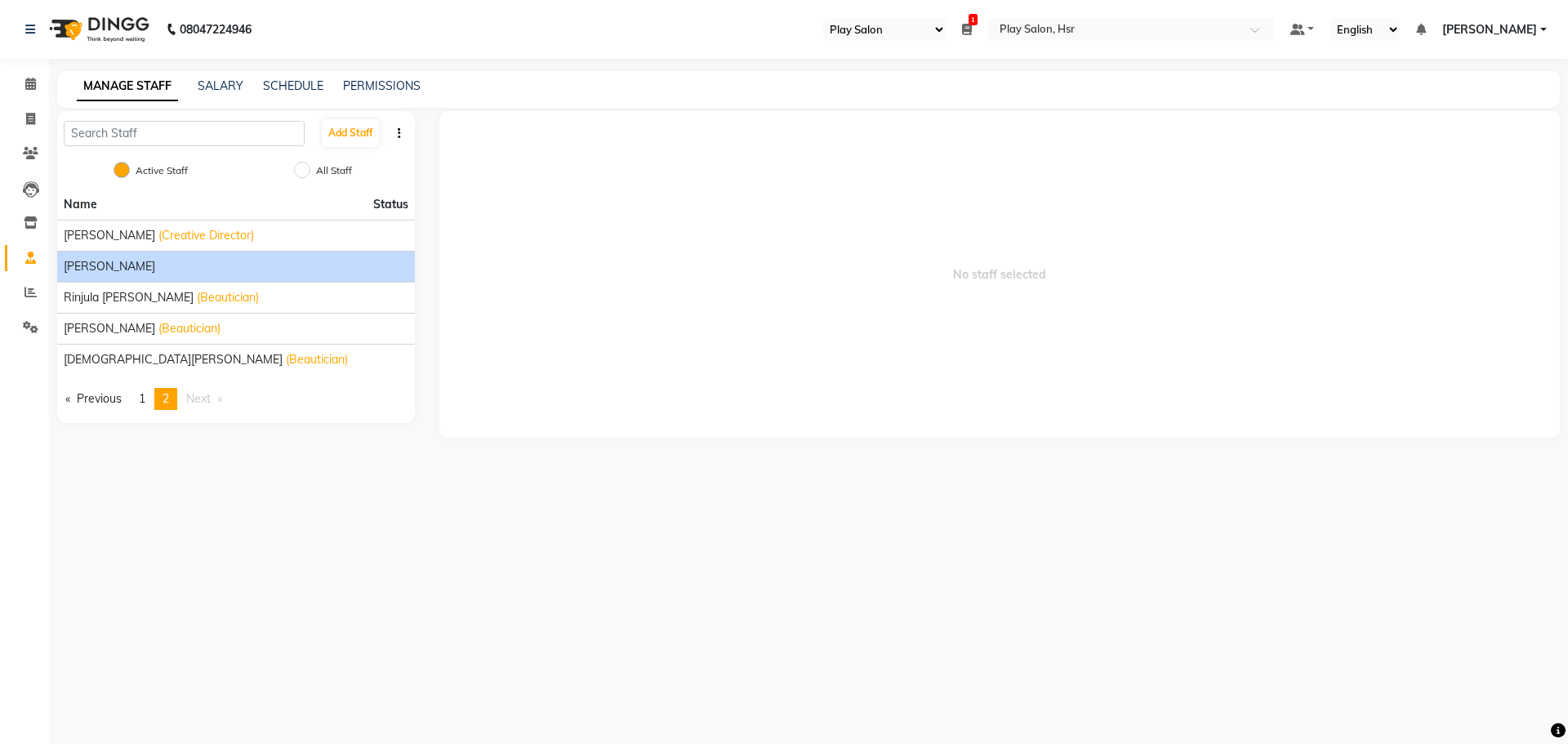
click at [128, 252] on li "[PERSON_NAME]" at bounding box center [236, 266] width 358 height 31
click at [171, 257] on li "[PERSON_NAME]" at bounding box center [236, 266] width 358 height 31
click at [163, 266] on div "[PERSON_NAME]" at bounding box center [236, 266] width 345 height 17
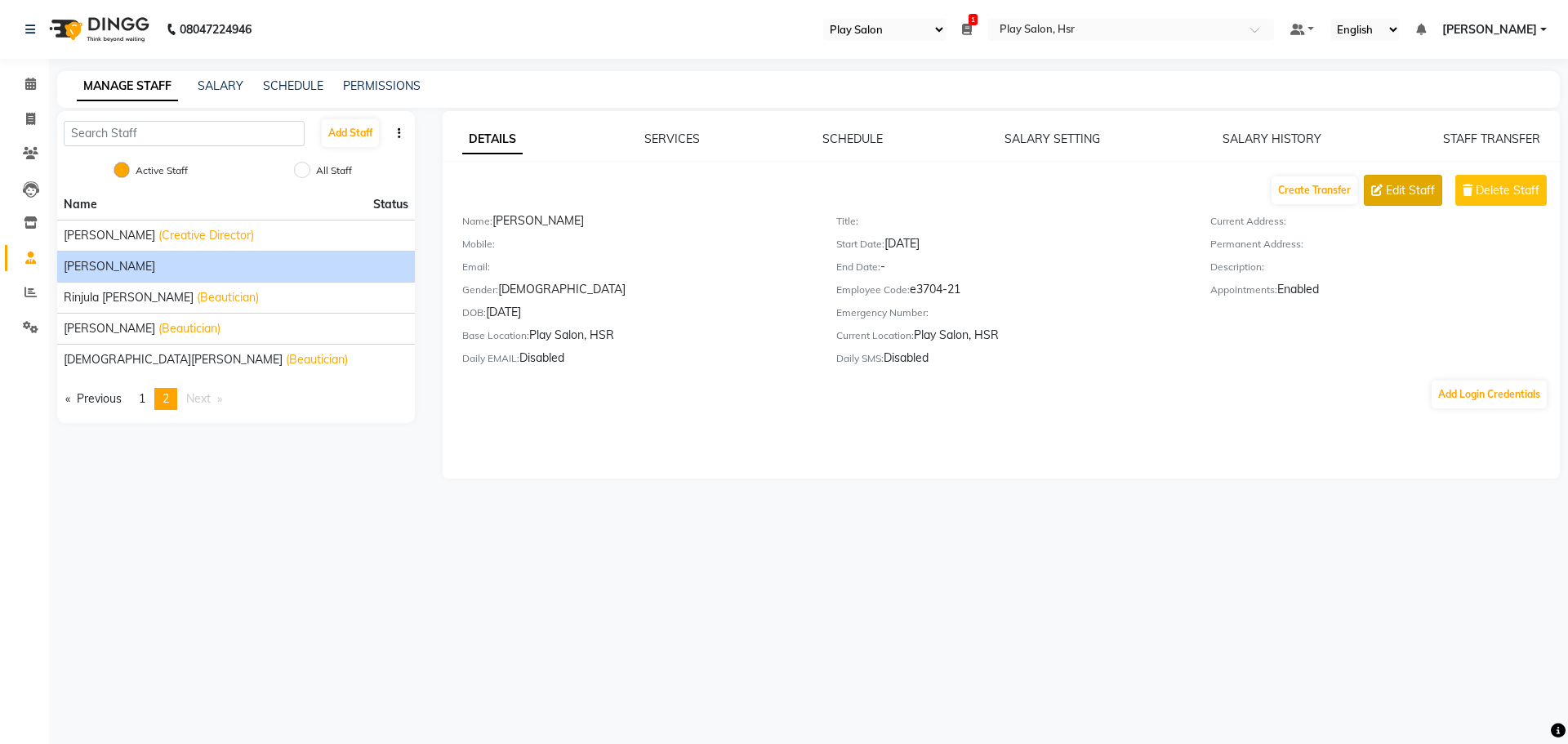
click at [1390, 183] on span "Edit Staff" at bounding box center [1410, 191] width 49 height 17
select select "[DEMOGRAPHIC_DATA]"
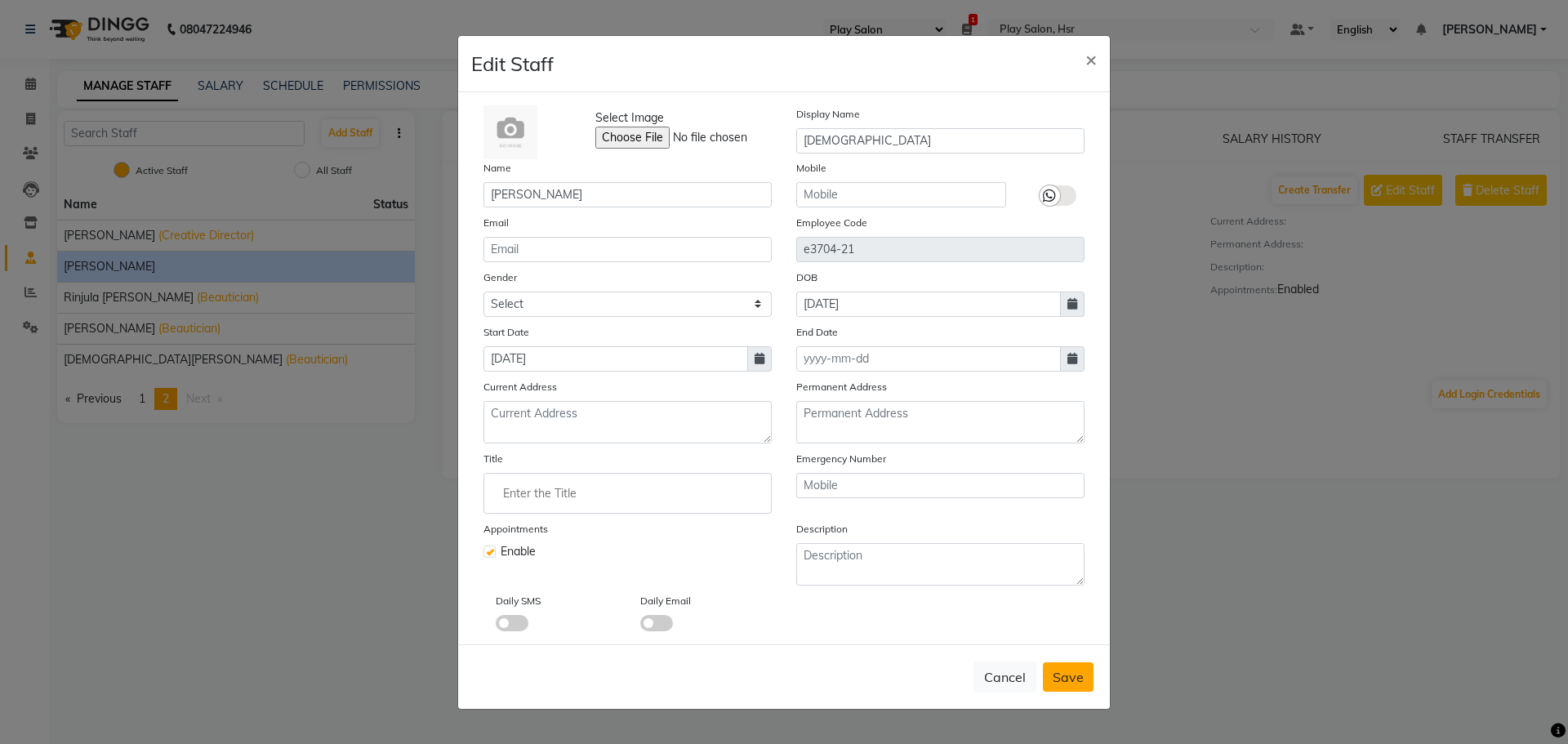
click at [1081, 675] on span "Save" at bounding box center [1068, 676] width 31 height 16
select select
checkbox input "false"
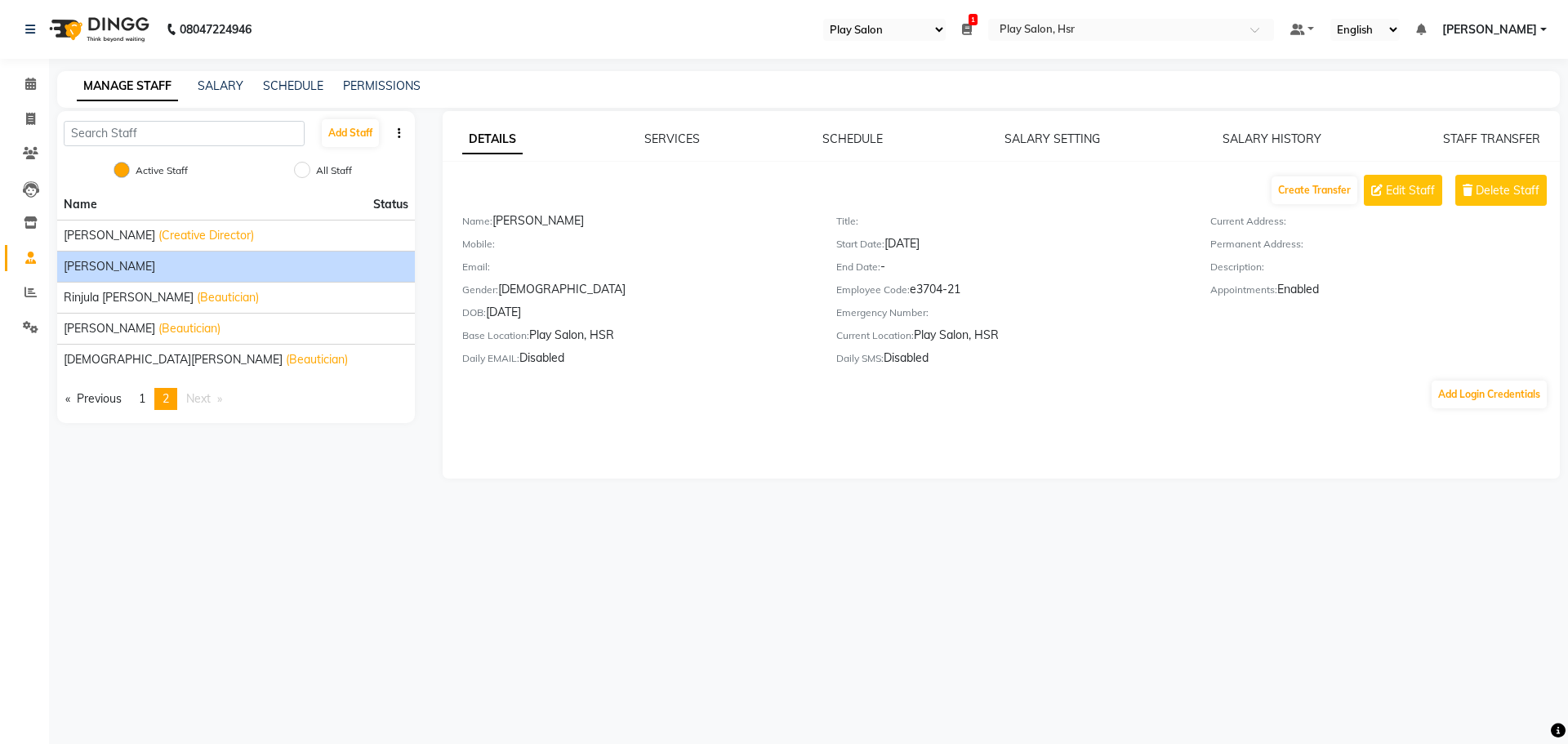
select select "92"
click at [36, 99] on li "Calendar" at bounding box center [25, 84] width 49 height 35
click at [22, 78] on span at bounding box center [31, 85] width 29 height 19
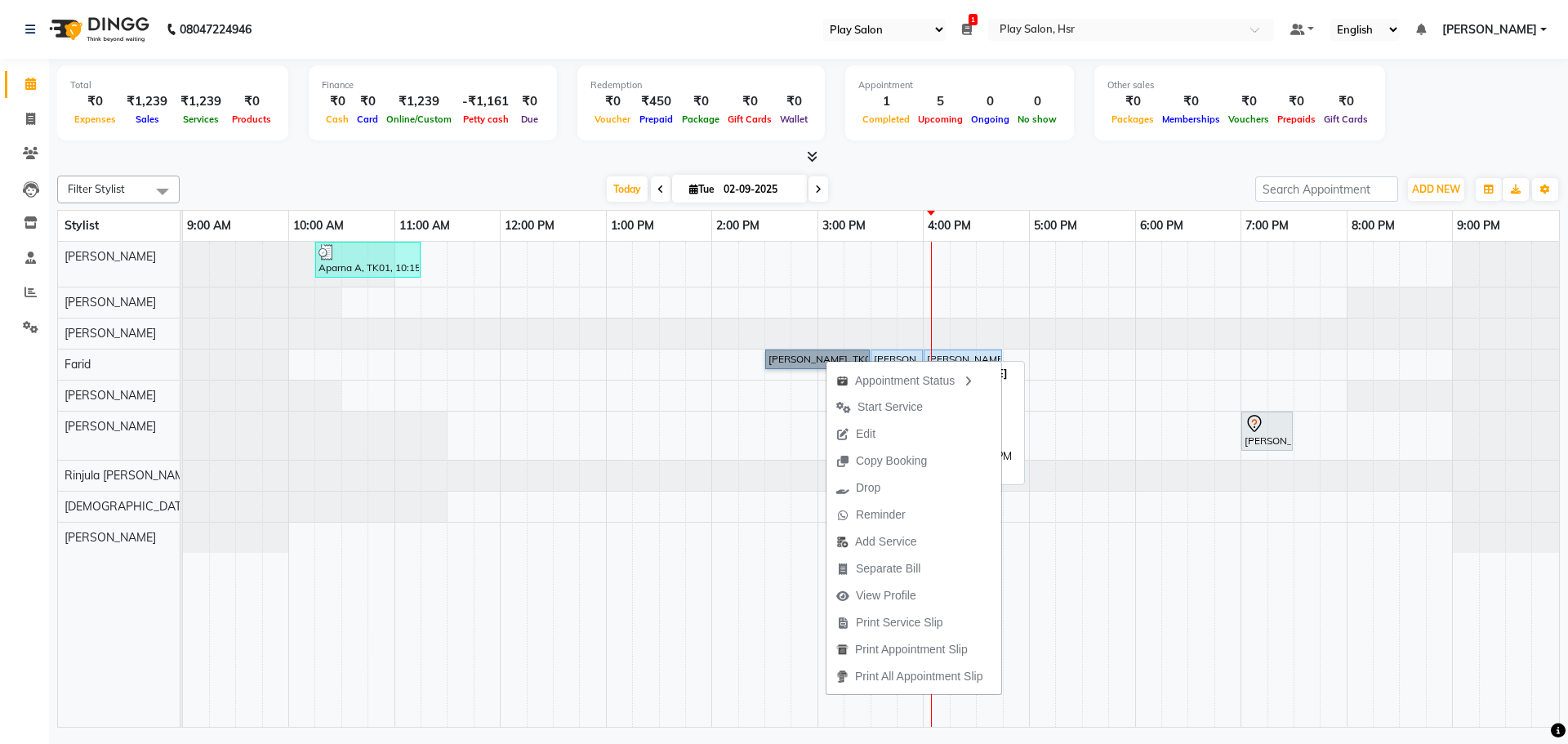
click at [808, 360] on link "[PERSON_NAME], TK02, 02:30 PM-03:30 PM, Hair Cut Men (Senior stylist)" at bounding box center [817, 358] width 104 height 19
select select "5"
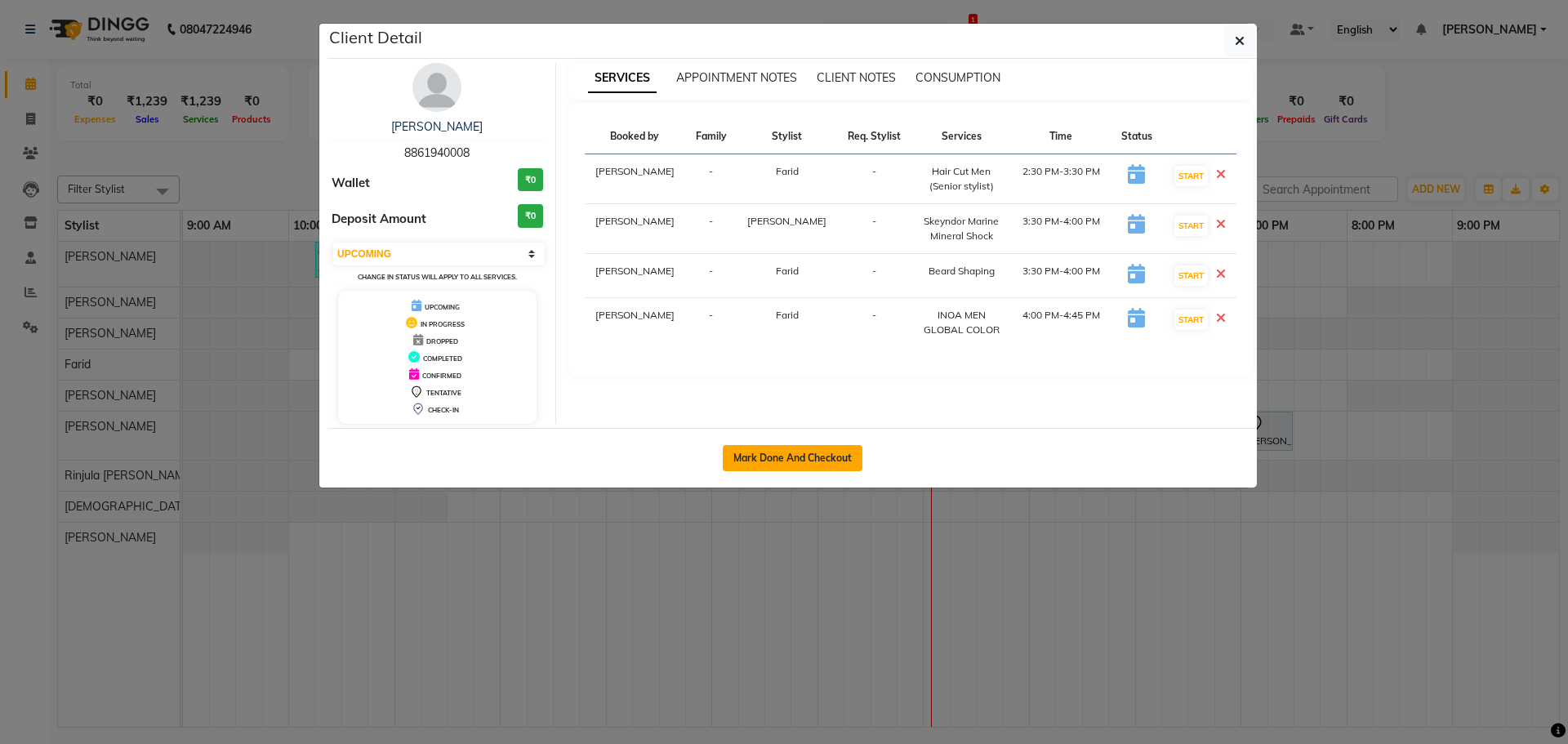
click at [768, 453] on button "Mark Done And Checkout" at bounding box center [792, 458] width 140 height 26
select select "service"
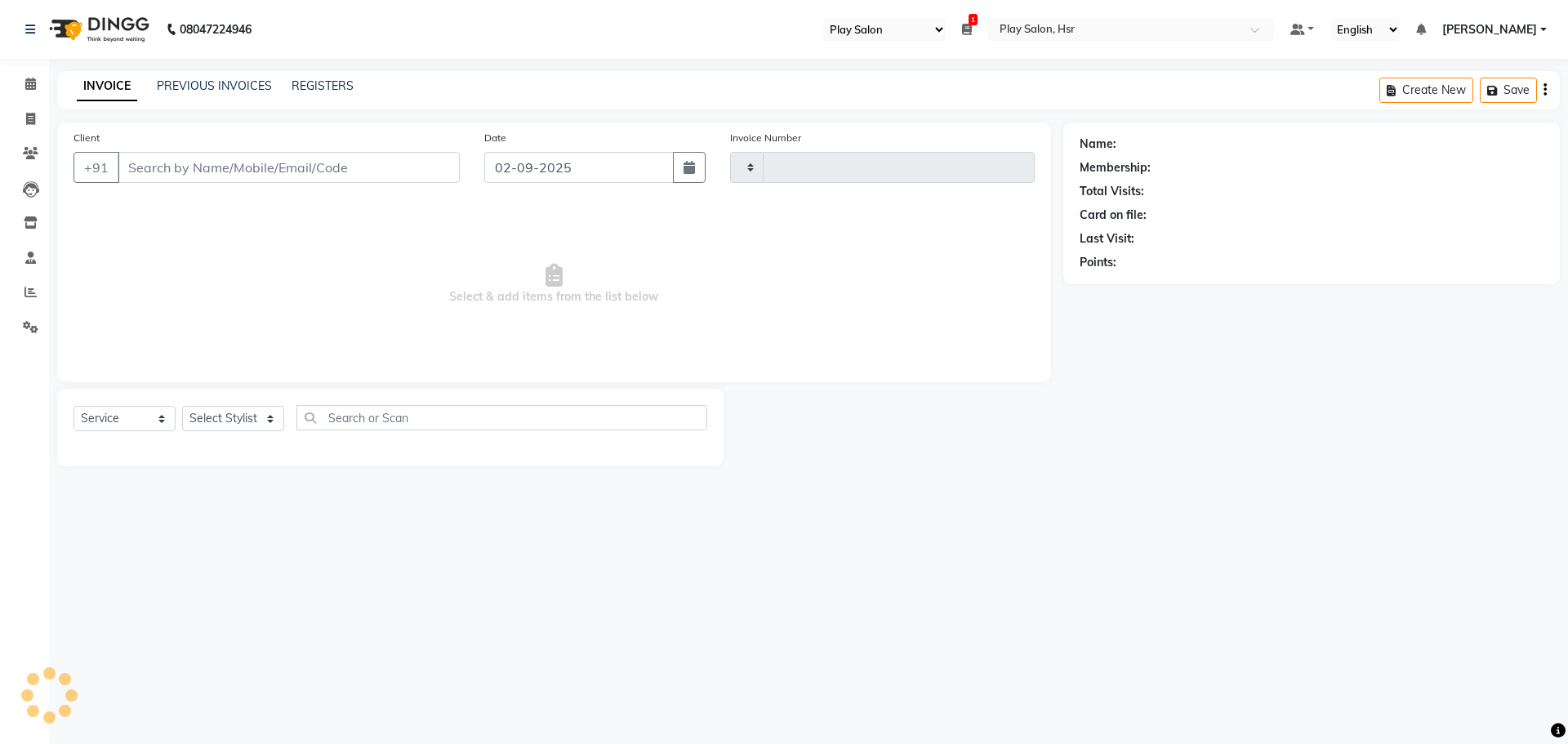
type input "0946"
select select "8358"
type input "8861940008"
select select "81916"
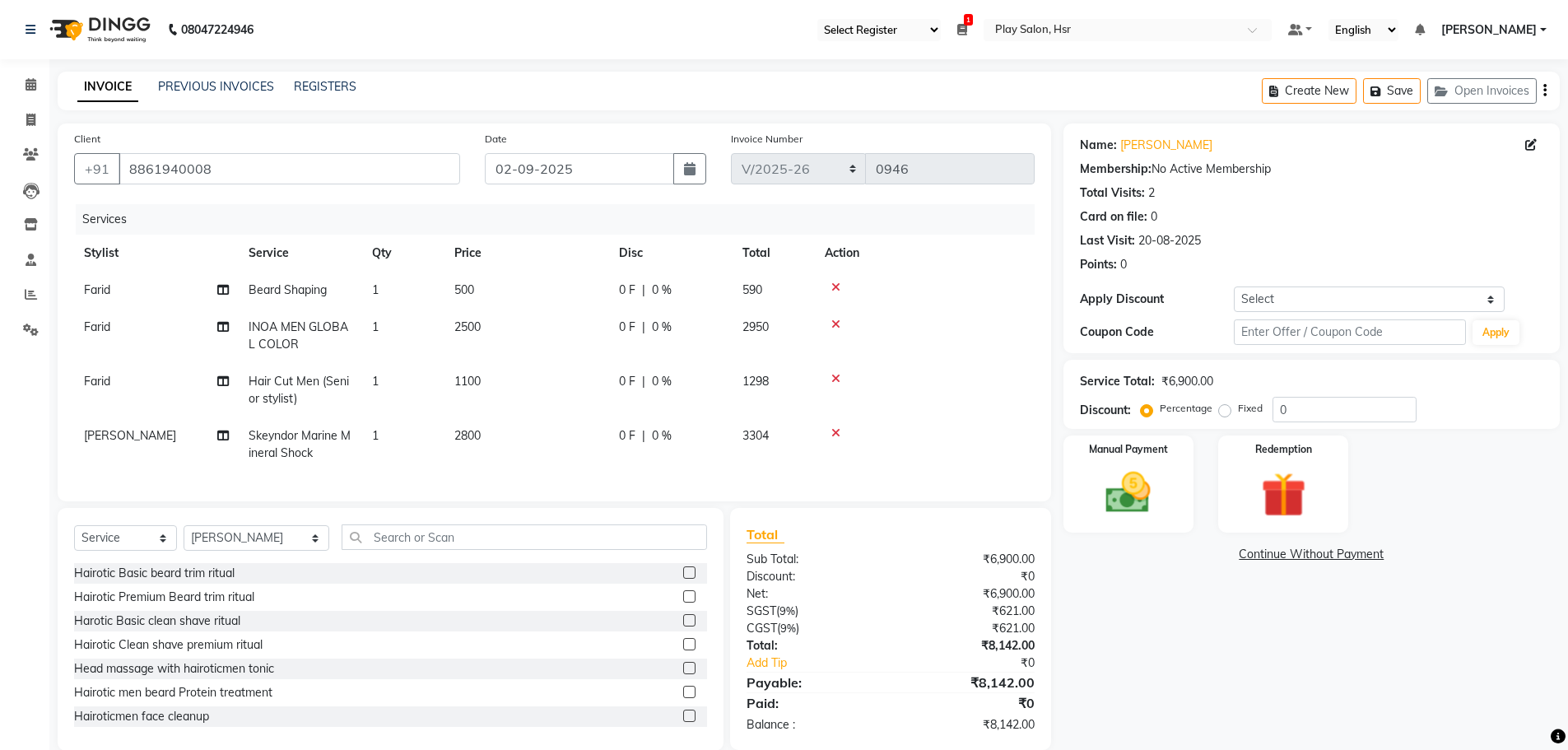
click at [472, 386] on span "1100" at bounding box center [467, 380] width 26 height 15
select select "85705"
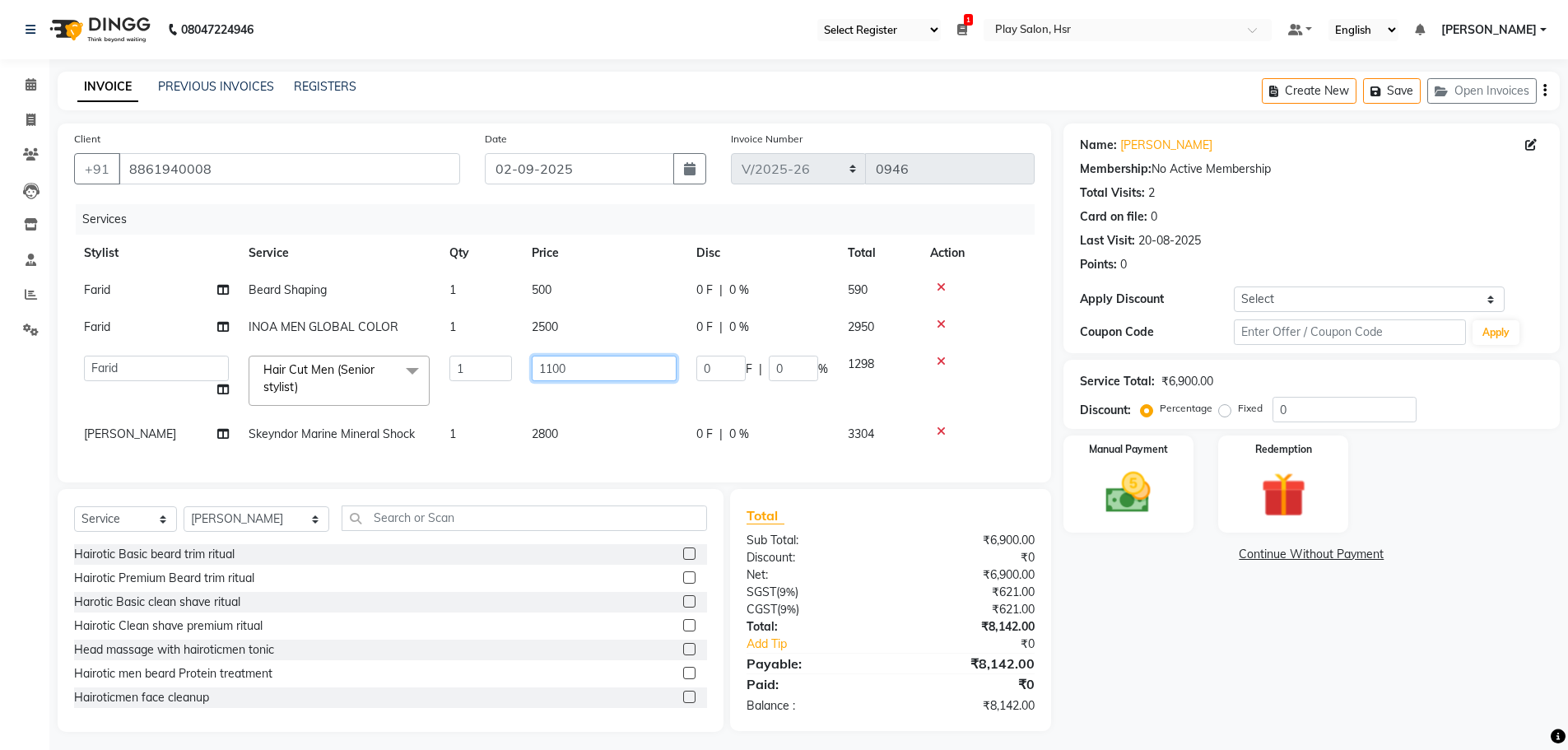
drag, startPoint x: 578, startPoint y: 371, endPoint x: 501, endPoint y: 372, distance: 77.0
click at [501, 372] on tr "Amaan Ali Anjali B Bhagrati C Dipen Subba Divya Thapa Farid Jeet Kiran Limbu Pl…" at bounding box center [555, 381] width 960 height 70
type input "1000"
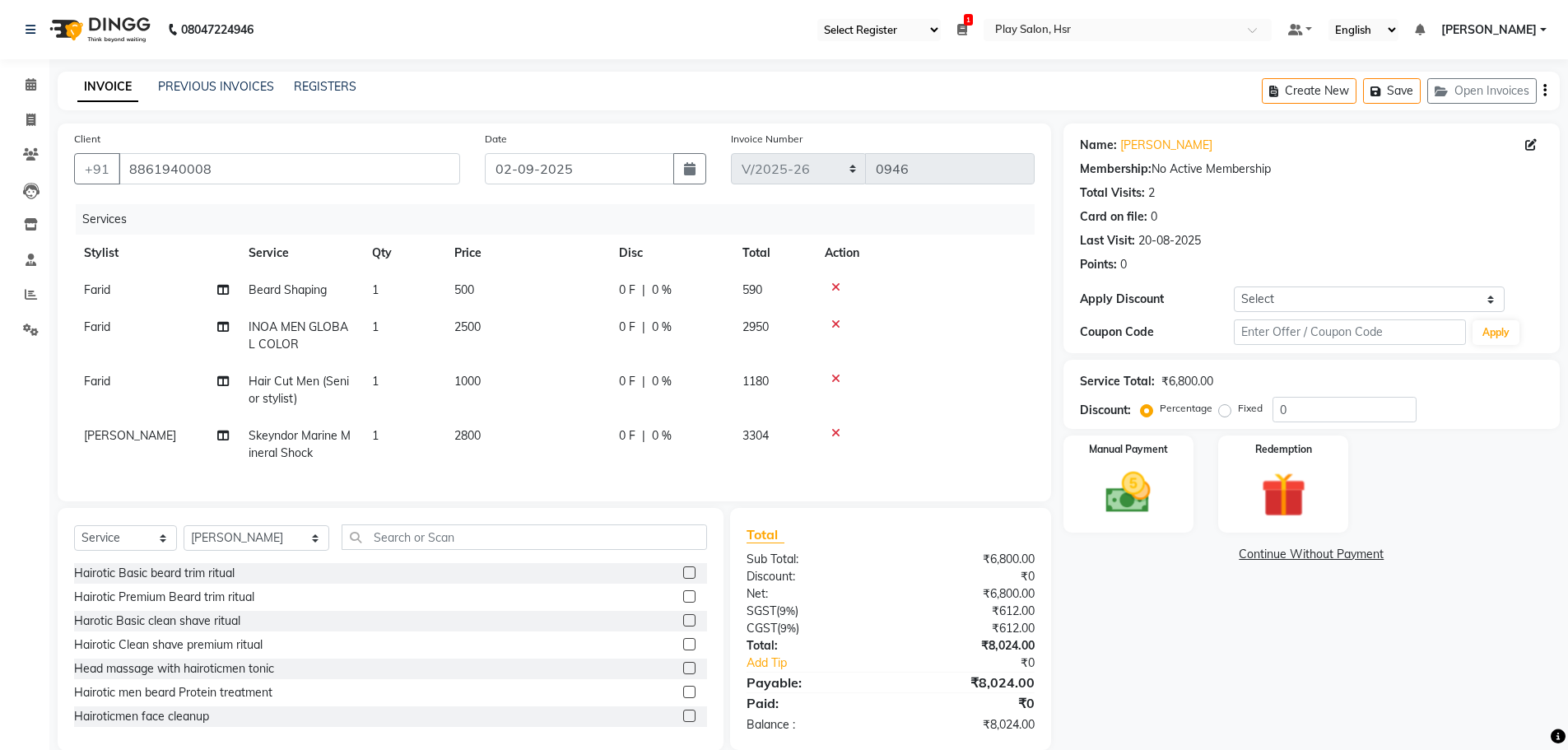
click at [537, 336] on td "2500" at bounding box center [526, 336] width 165 height 55
select select "85705"
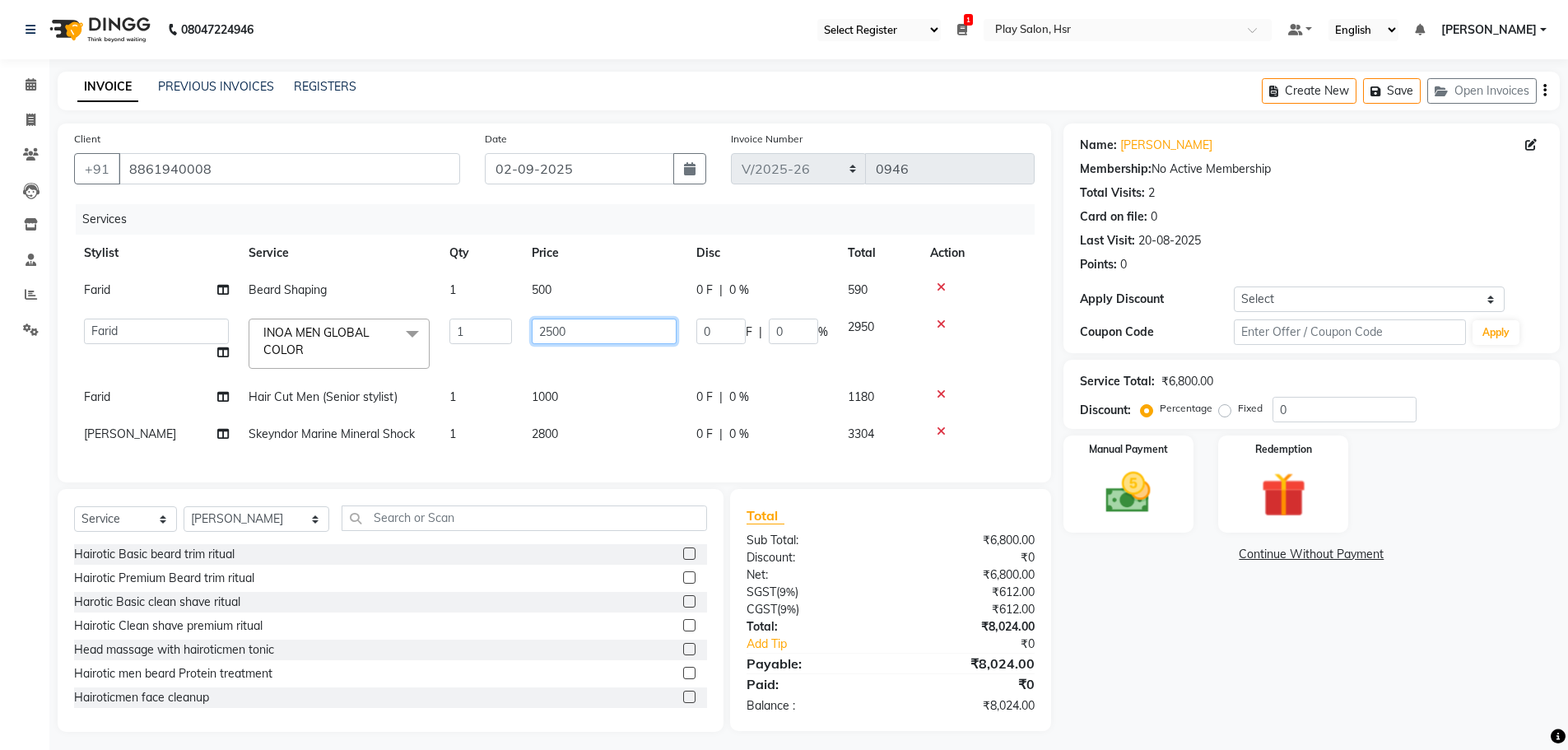
drag, startPoint x: 592, startPoint y: 340, endPoint x: 519, endPoint y: 345, distance: 73.2
click at [519, 345] on tr "[PERSON_NAME] B Bhagrati C [PERSON_NAME] Divya [PERSON_NAME] Jeet [PERSON_NAME]…" at bounding box center [555, 343] width 960 height 70
type input "1800"
click at [546, 426] on td "2800" at bounding box center [604, 434] width 165 height 37
select select "81916"
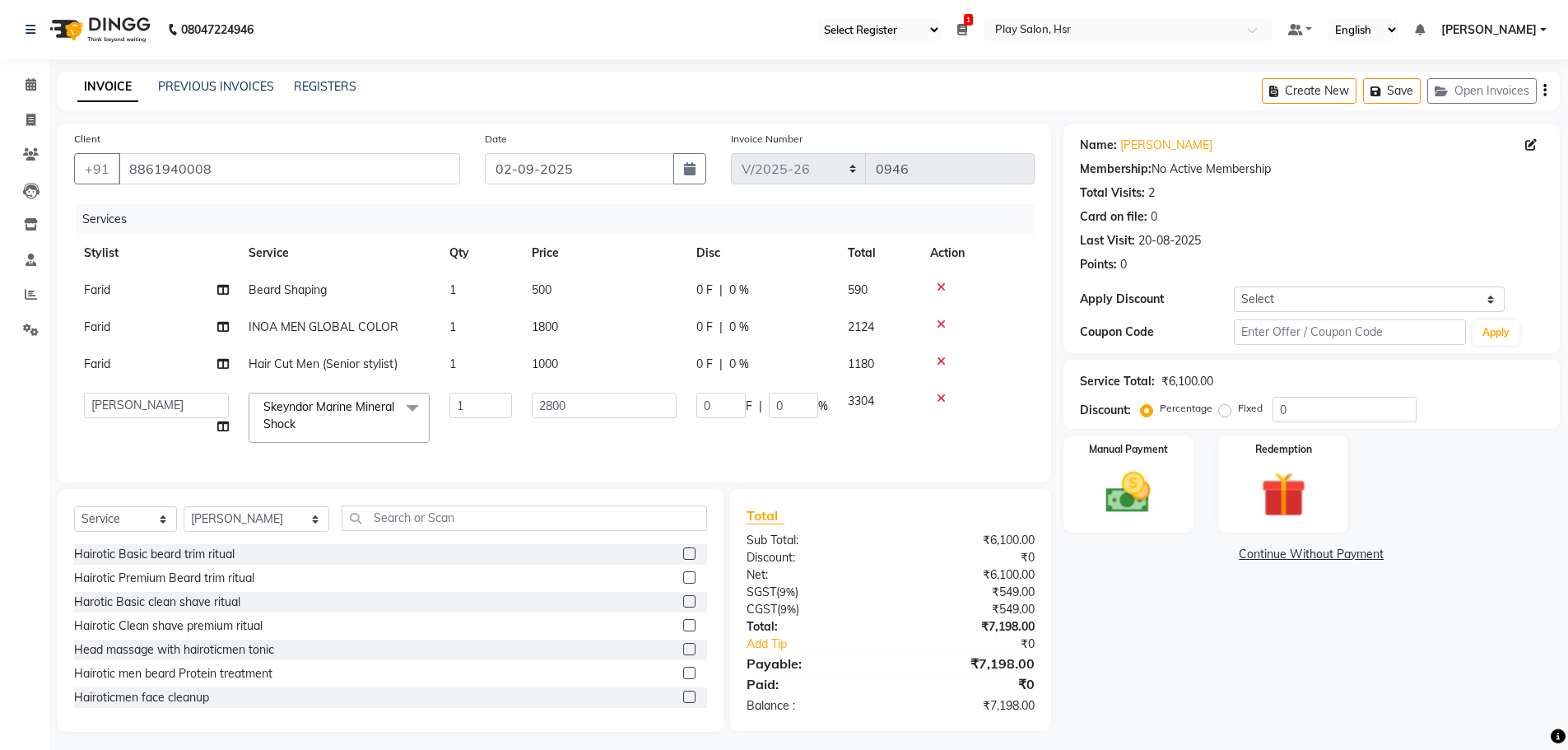
click at [294, 406] on span "Skeyndor Marine Mineral Shock" at bounding box center [328, 415] width 131 height 32
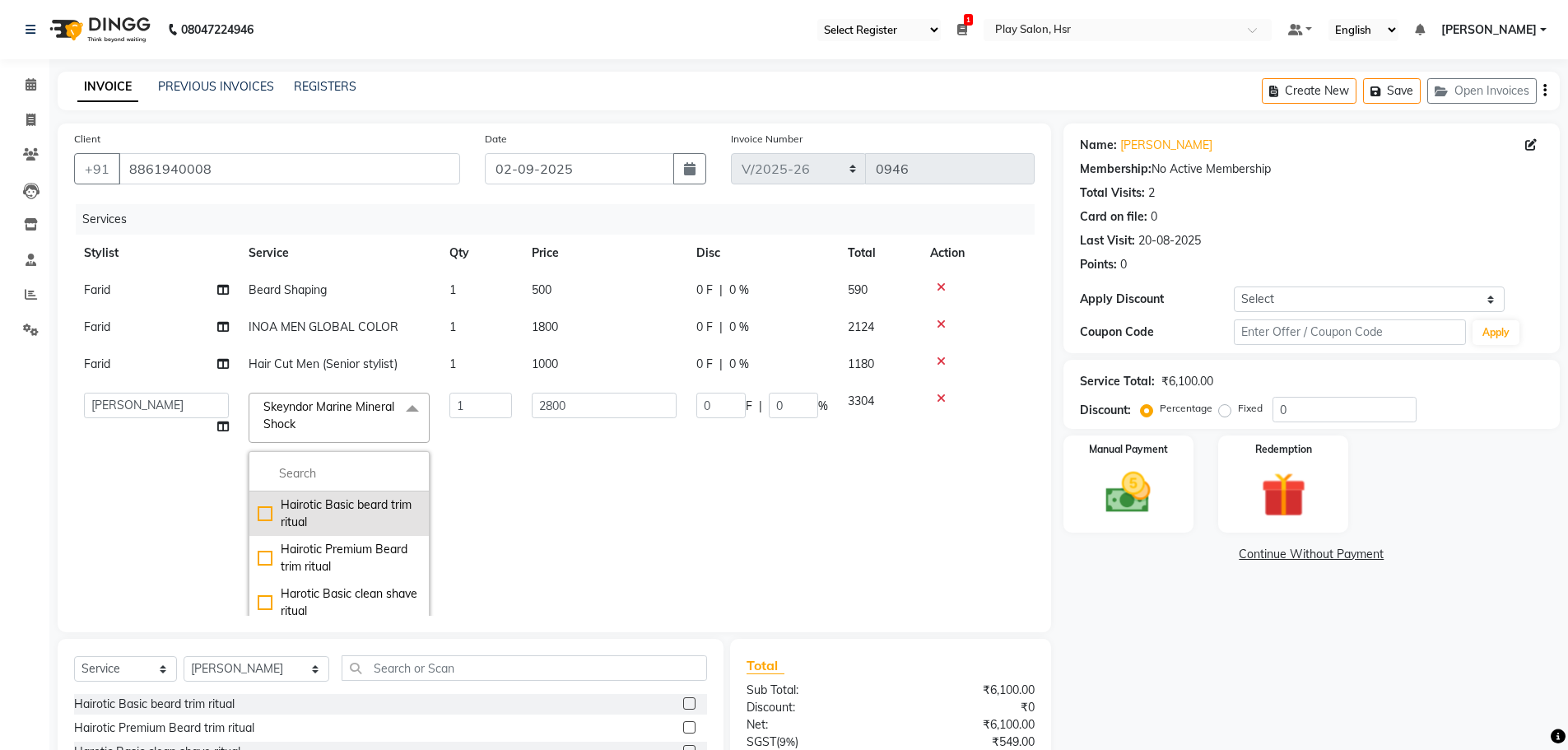
click at [291, 492] on li "Hairotic Basic beard trim ritual" at bounding box center [339, 513] width 179 height 44
checkbox input "true"
checkbox input "false"
type input "599"
click at [312, 407] on span "Hairotic Basic beard trim ritual" at bounding box center [328, 415] width 131 height 32
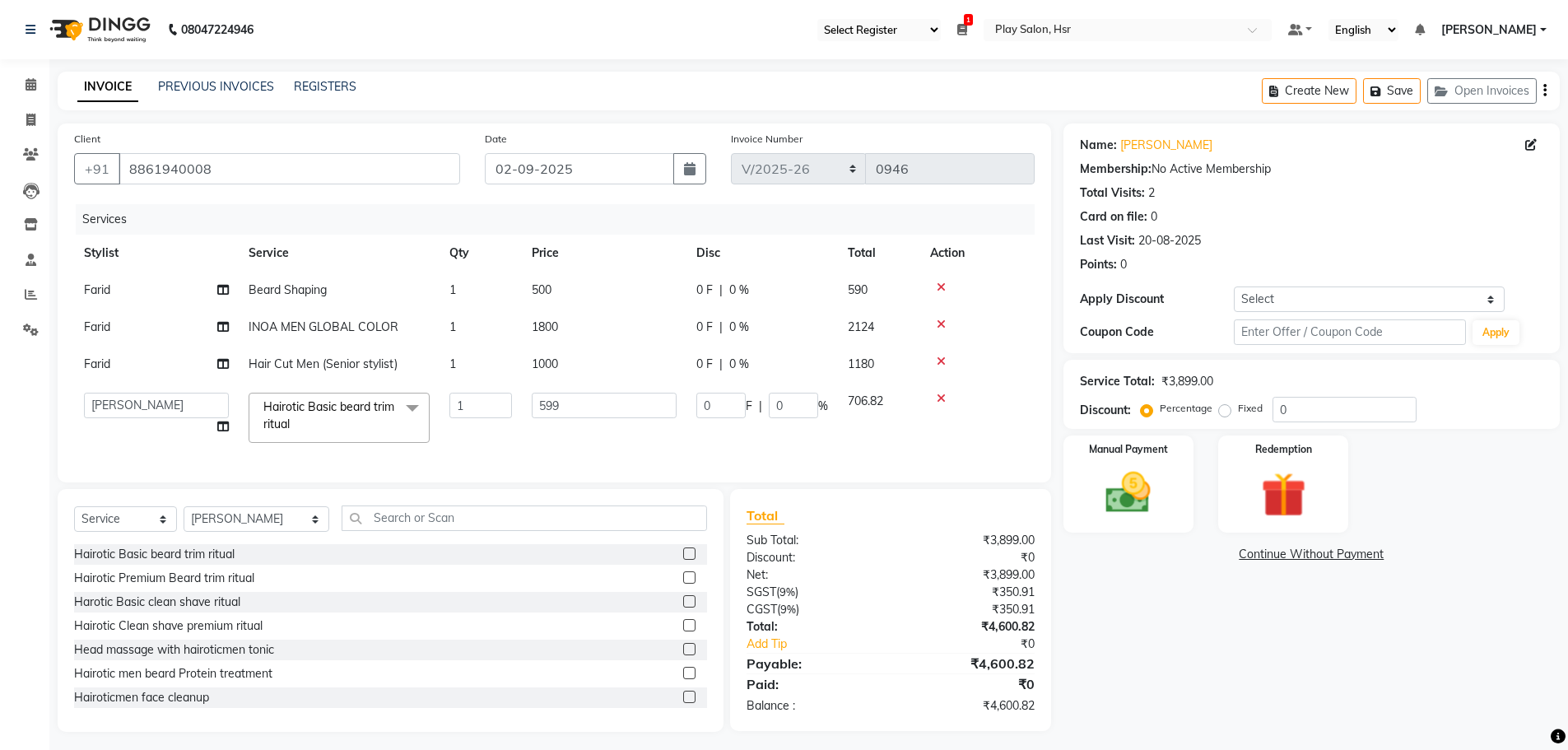
click at [300, 404] on span "Hairotic Basic beard trim ritual" at bounding box center [328, 415] width 131 height 32
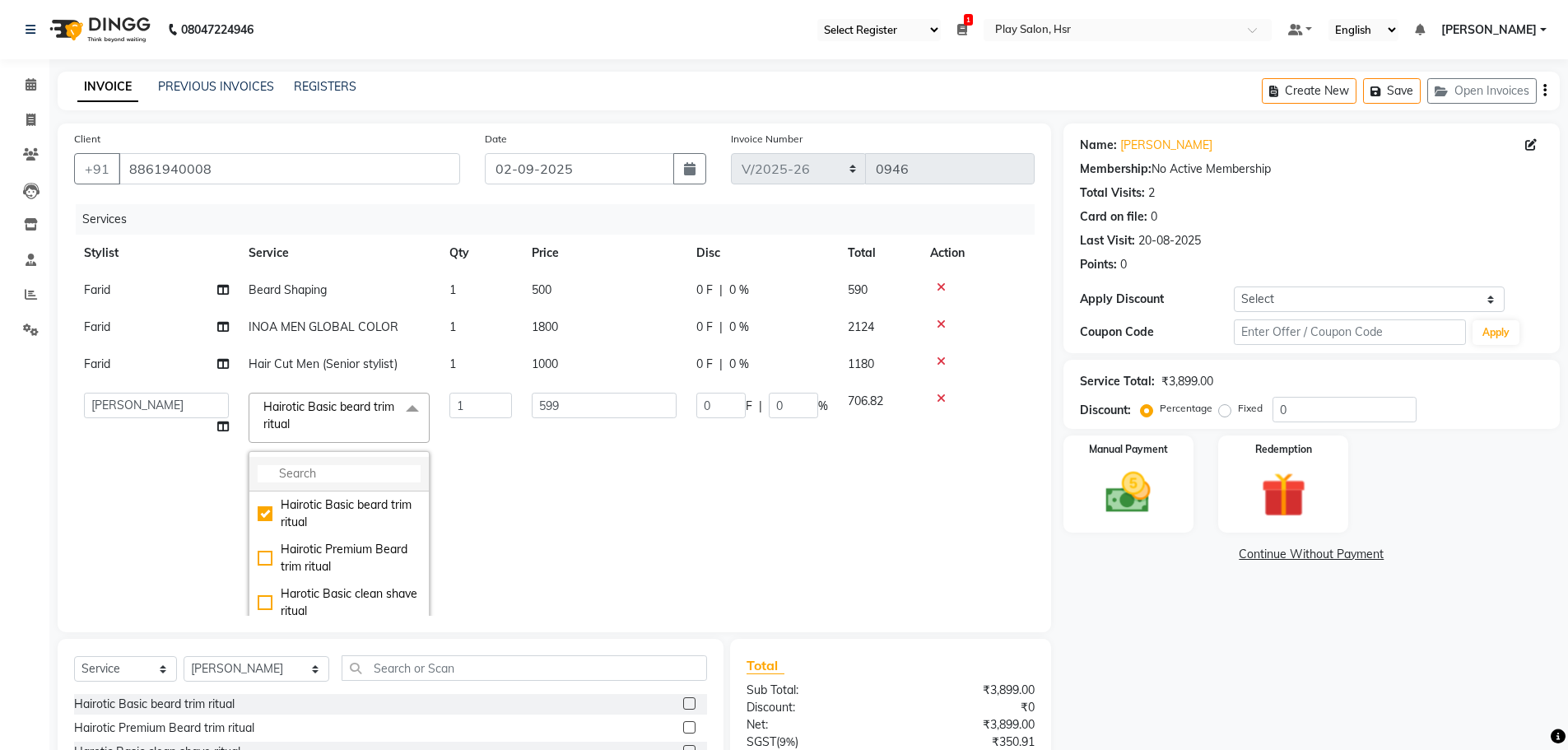
click at [296, 467] on input "multiselect-search" at bounding box center [339, 473] width 163 height 17
type input "d"
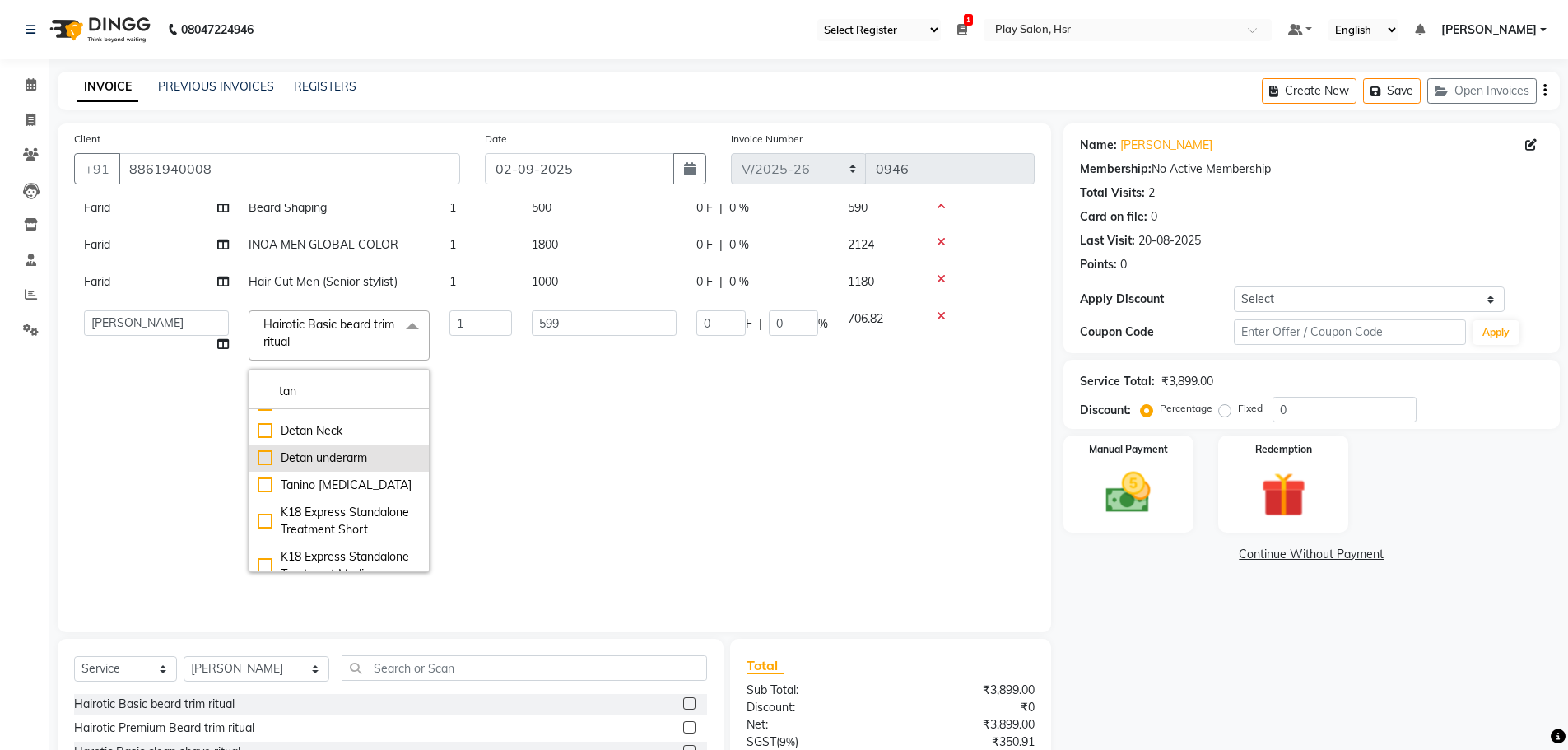
scroll to position [359, 0]
type input "tan"
click at [261, 495] on div "Detan face & Neck" at bounding box center [339, 486] width 163 height 17
type input "1300"
checkbox input "true"
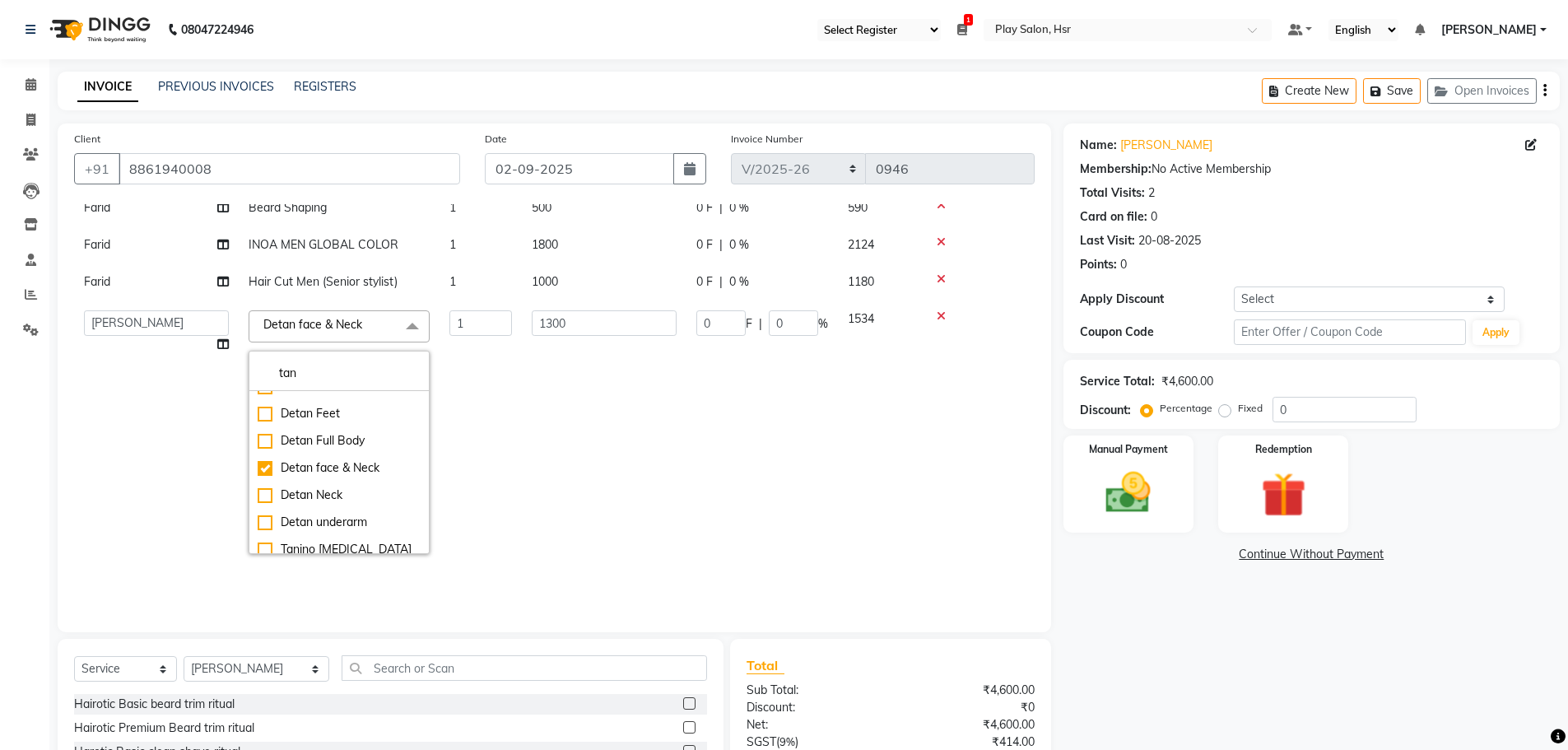
click at [737, 373] on td "0 F | 0 %" at bounding box center [762, 432] width 151 height 263
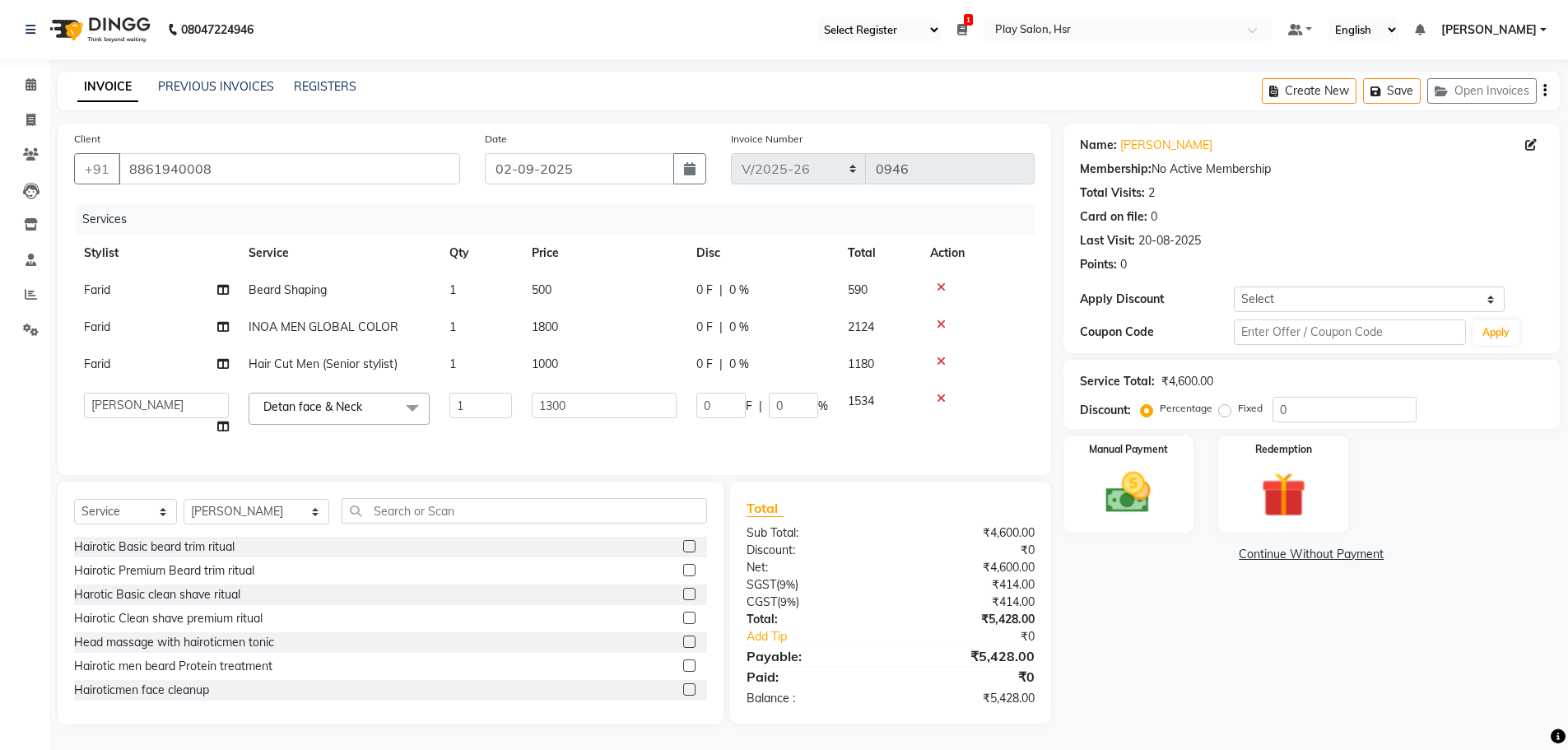
scroll to position [0, 0]
drag, startPoint x: 580, startPoint y: 413, endPoint x: 510, endPoint y: 419, distance: 70.3
click at [510, 419] on tr "Amaan Ali Anjali B Bhagrati C Dipen Subba Divya Thapa Farid Jeet Kiran Limbu Pl…" at bounding box center [555, 413] width 960 height 62
type input "1000"
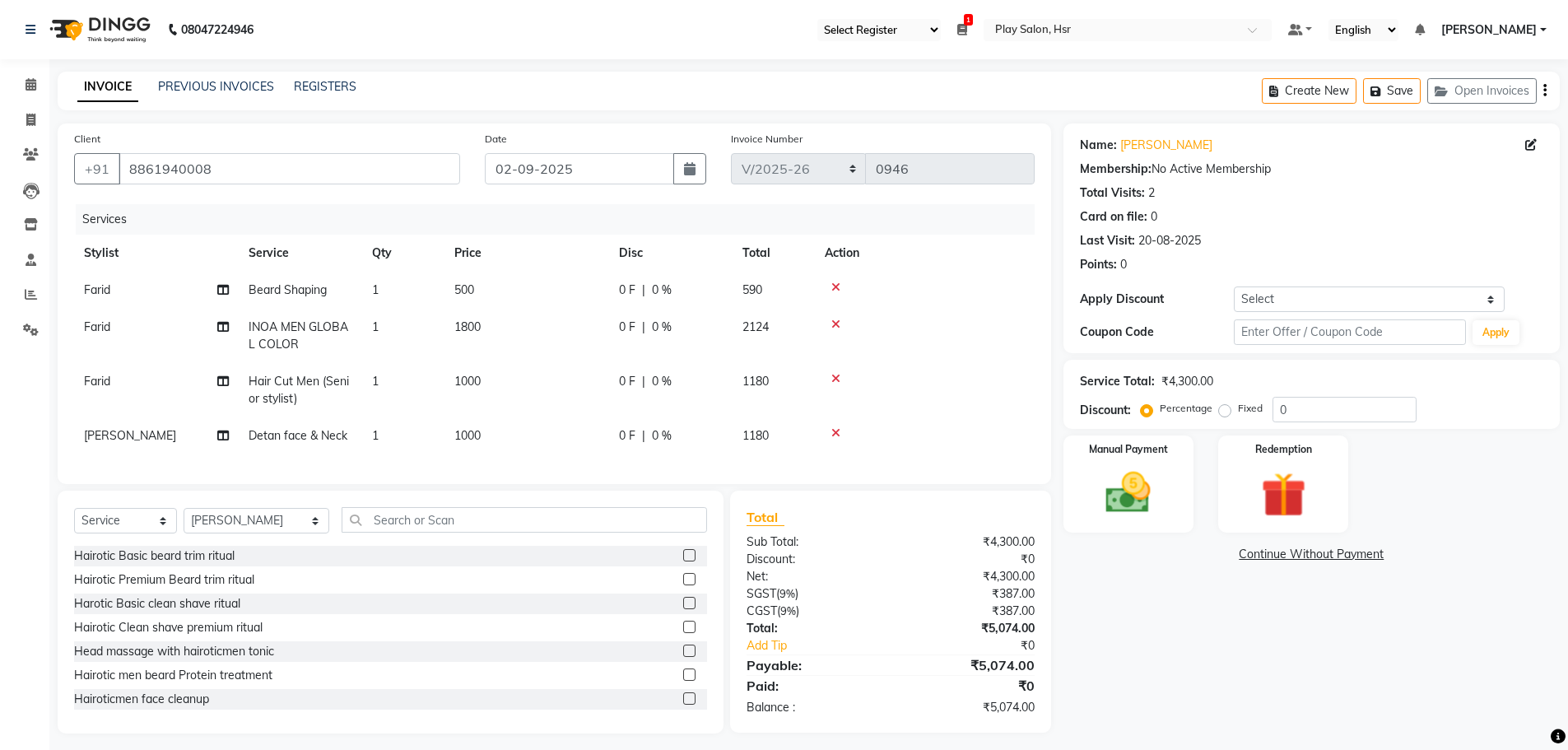
click at [531, 436] on td "1000" at bounding box center [526, 435] width 165 height 37
select select "81916"
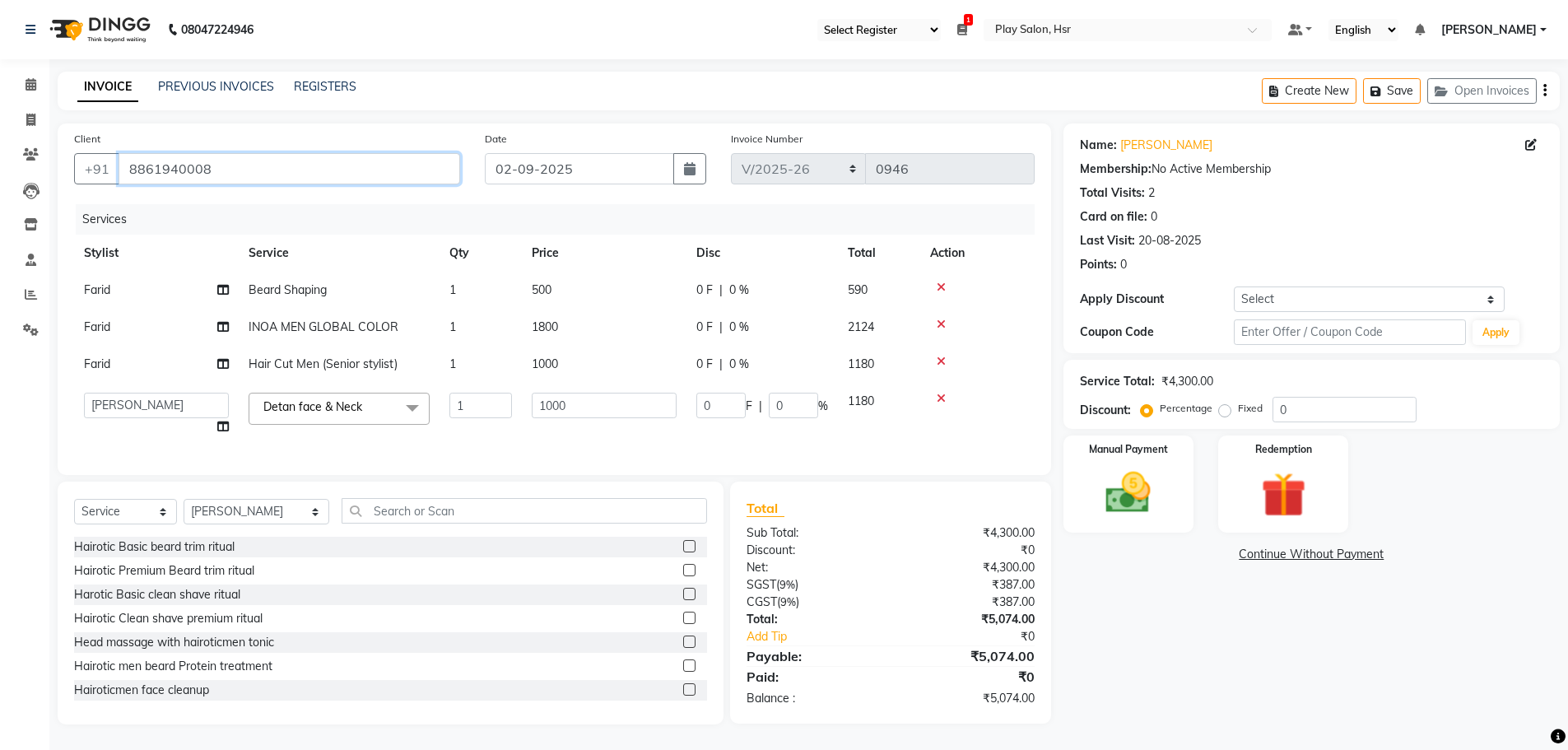
drag, startPoint x: 126, startPoint y: 168, endPoint x: 261, endPoint y: 182, distance: 135.7
click at [261, 182] on input "8861940008" at bounding box center [290, 168] width 342 height 32
click at [26, 82] on icon at bounding box center [31, 85] width 11 height 12
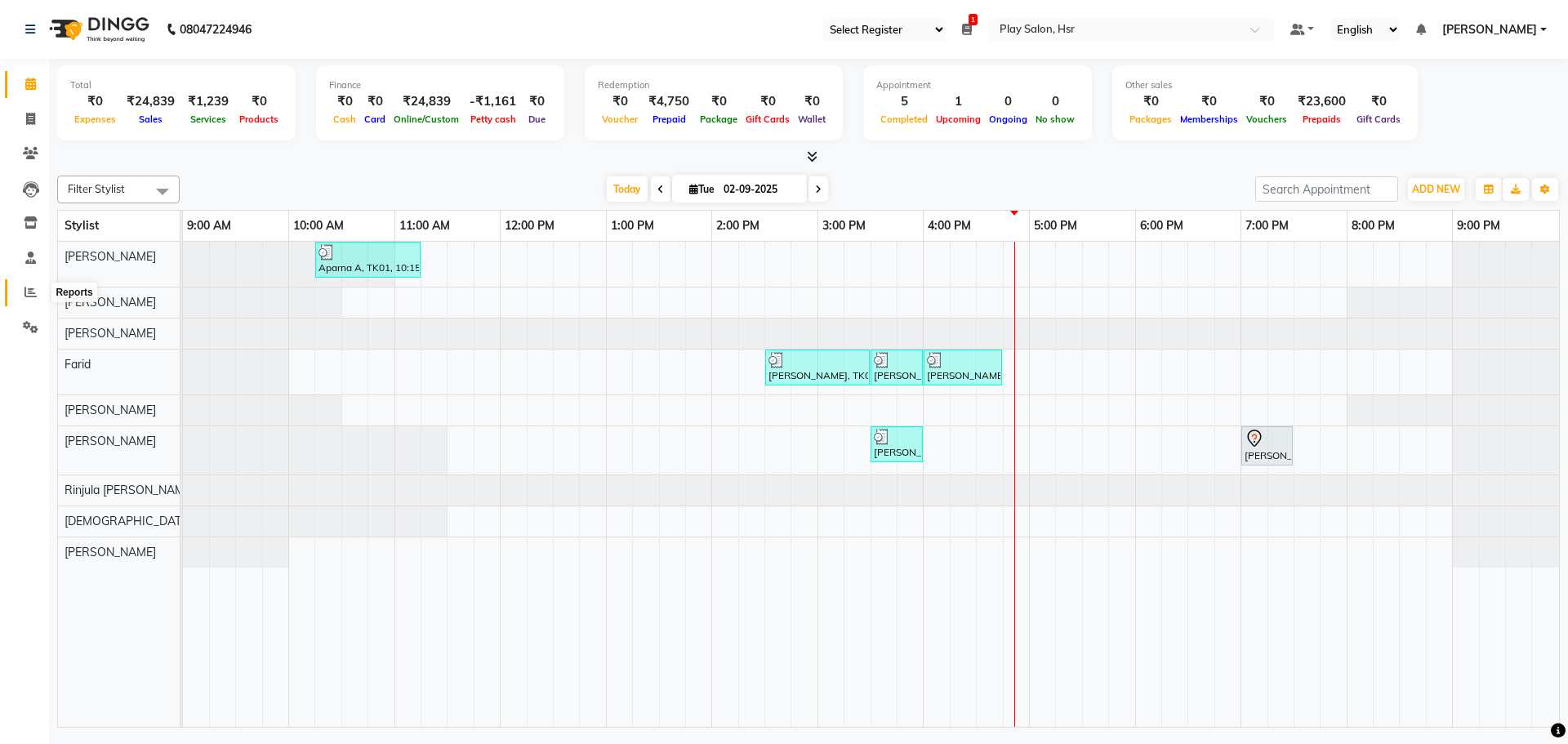
click at [34, 297] on icon at bounding box center [31, 291] width 12 height 12
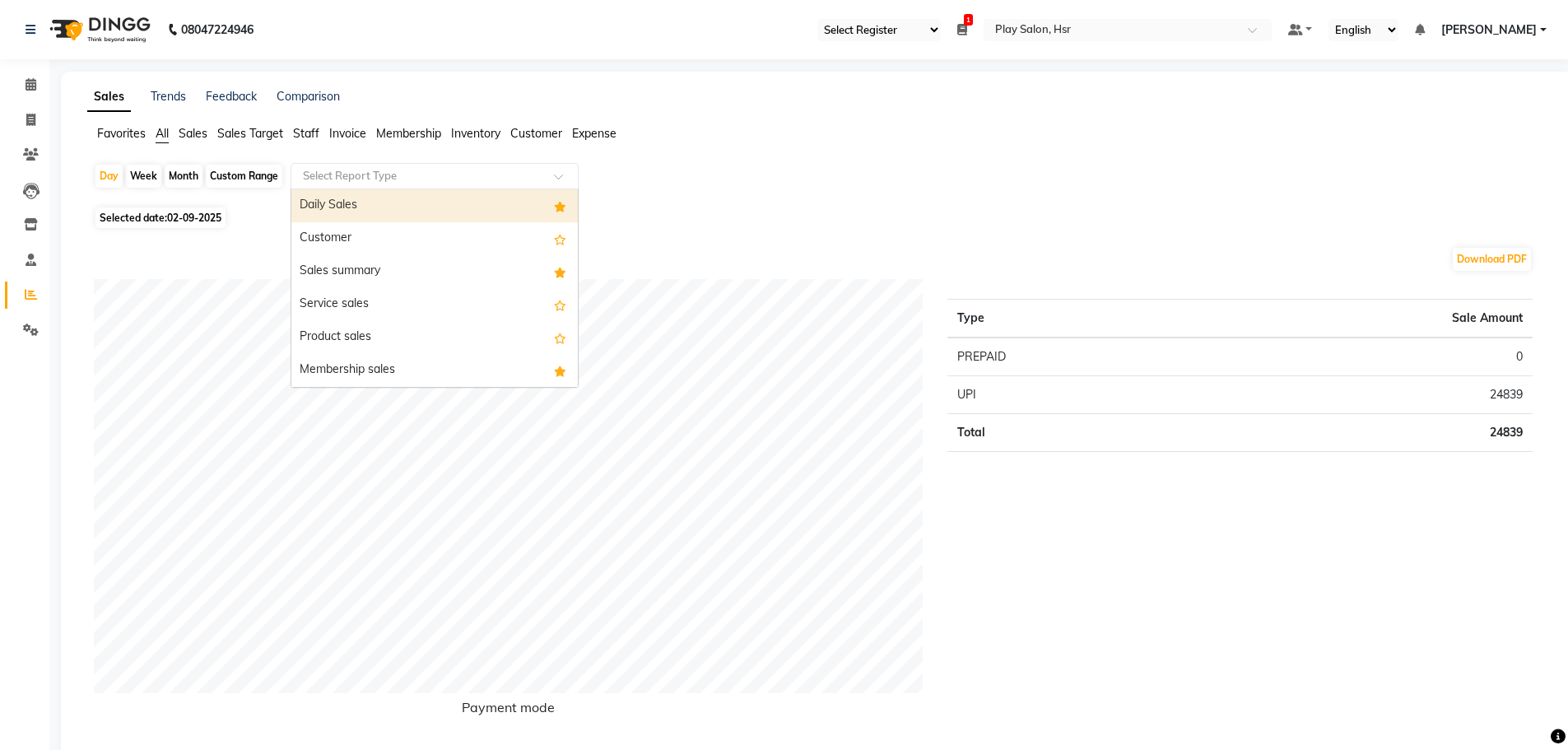
click at [356, 164] on div "Select Report Type" at bounding box center [434, 176] width 288 height 26
click at [355, 208] on div "Daily Sales" at bounding box center [434, 206] width 286 height 33
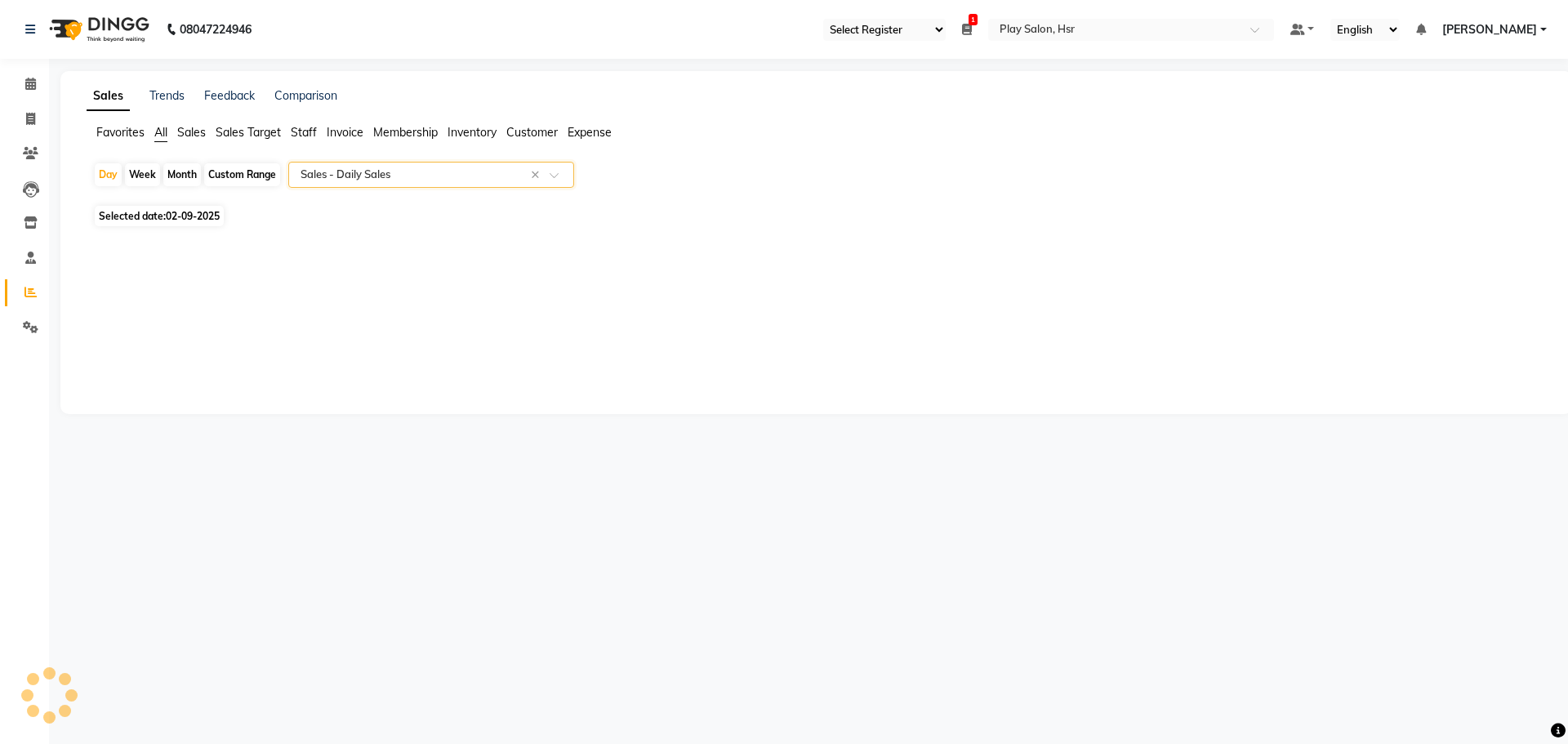
select select "full_report"
select select "csv"
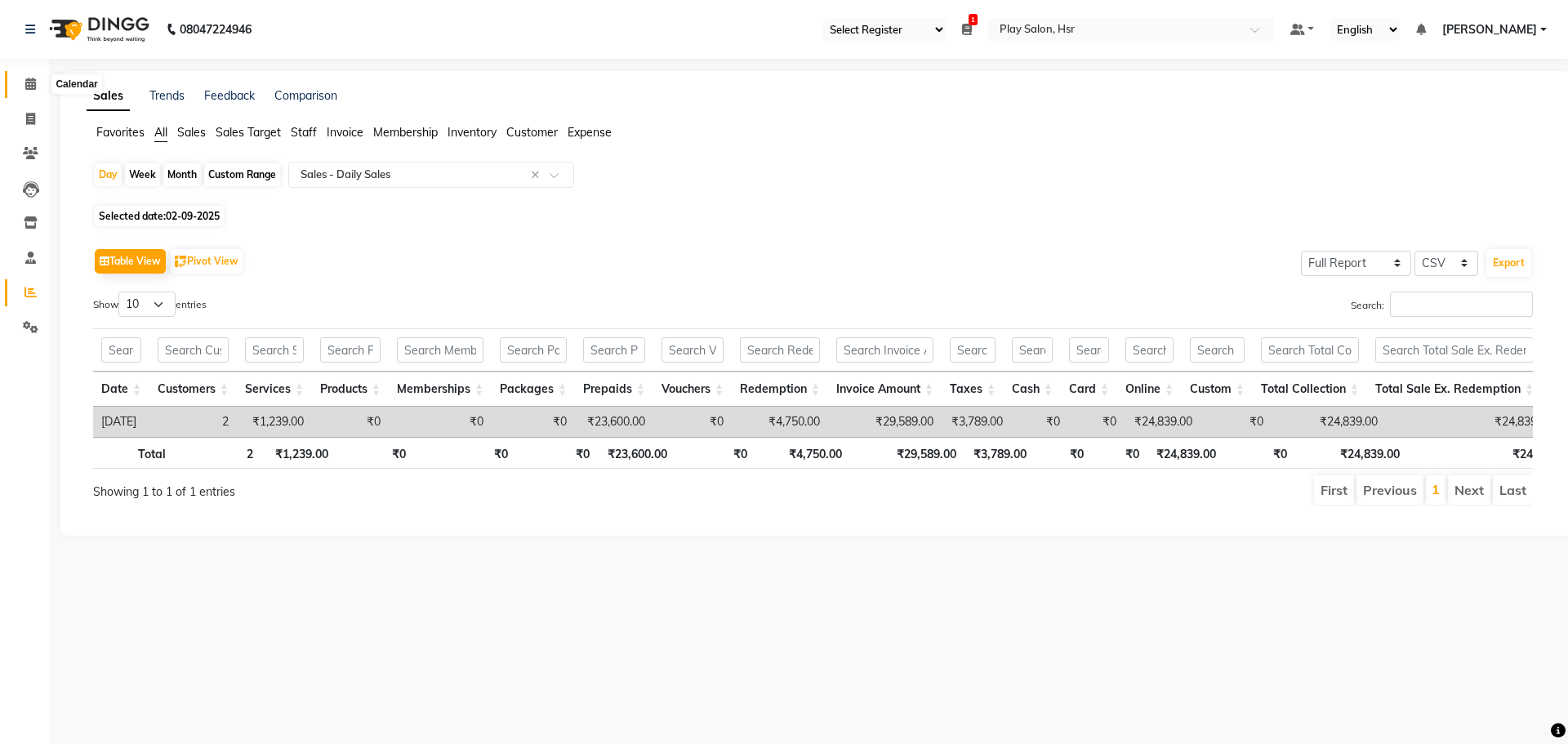
click at [29, 88] on icon at bounding box center [31, 84] width 11 height 12
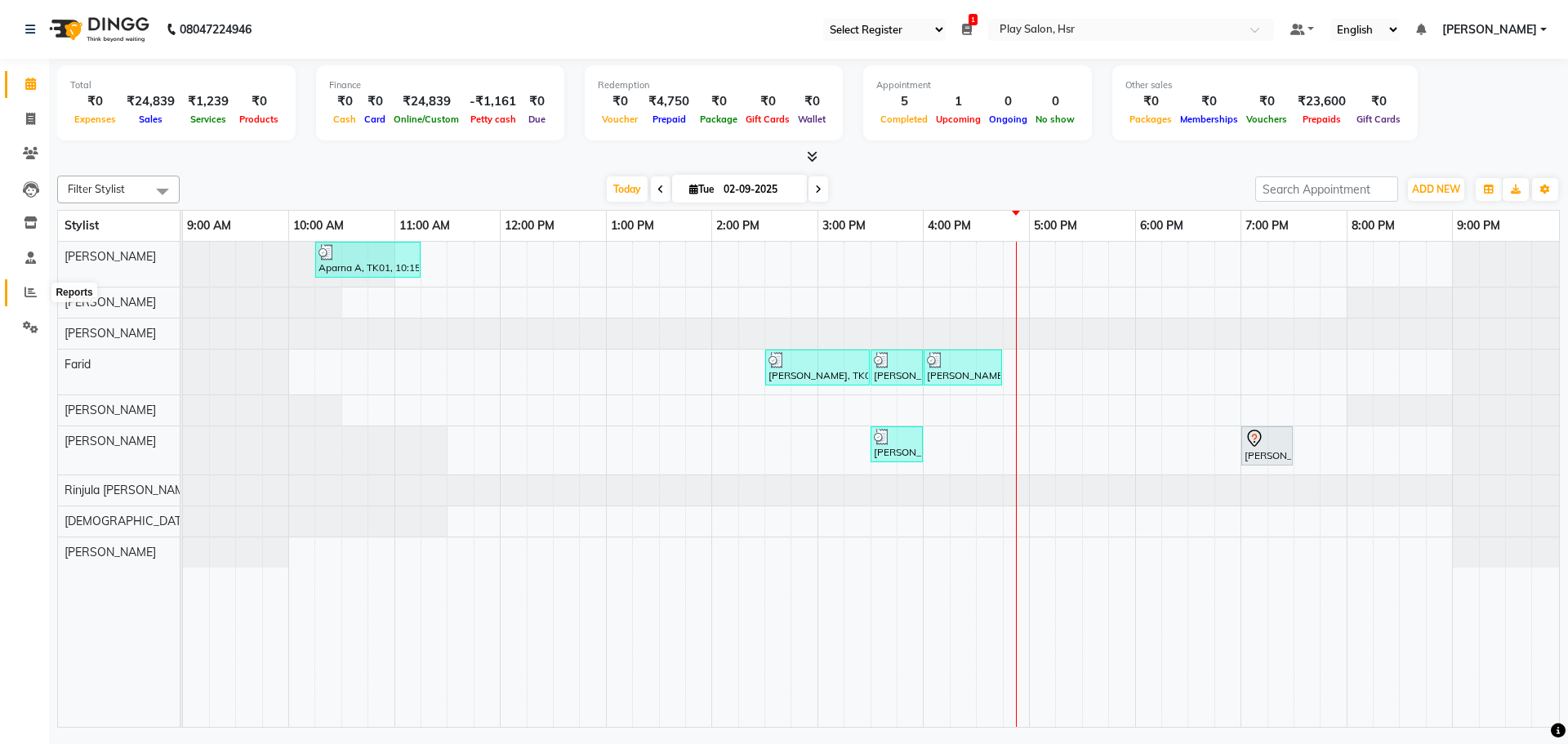
click at [34, 295] on icon at bounding box center [31, 291] width 12 height 12
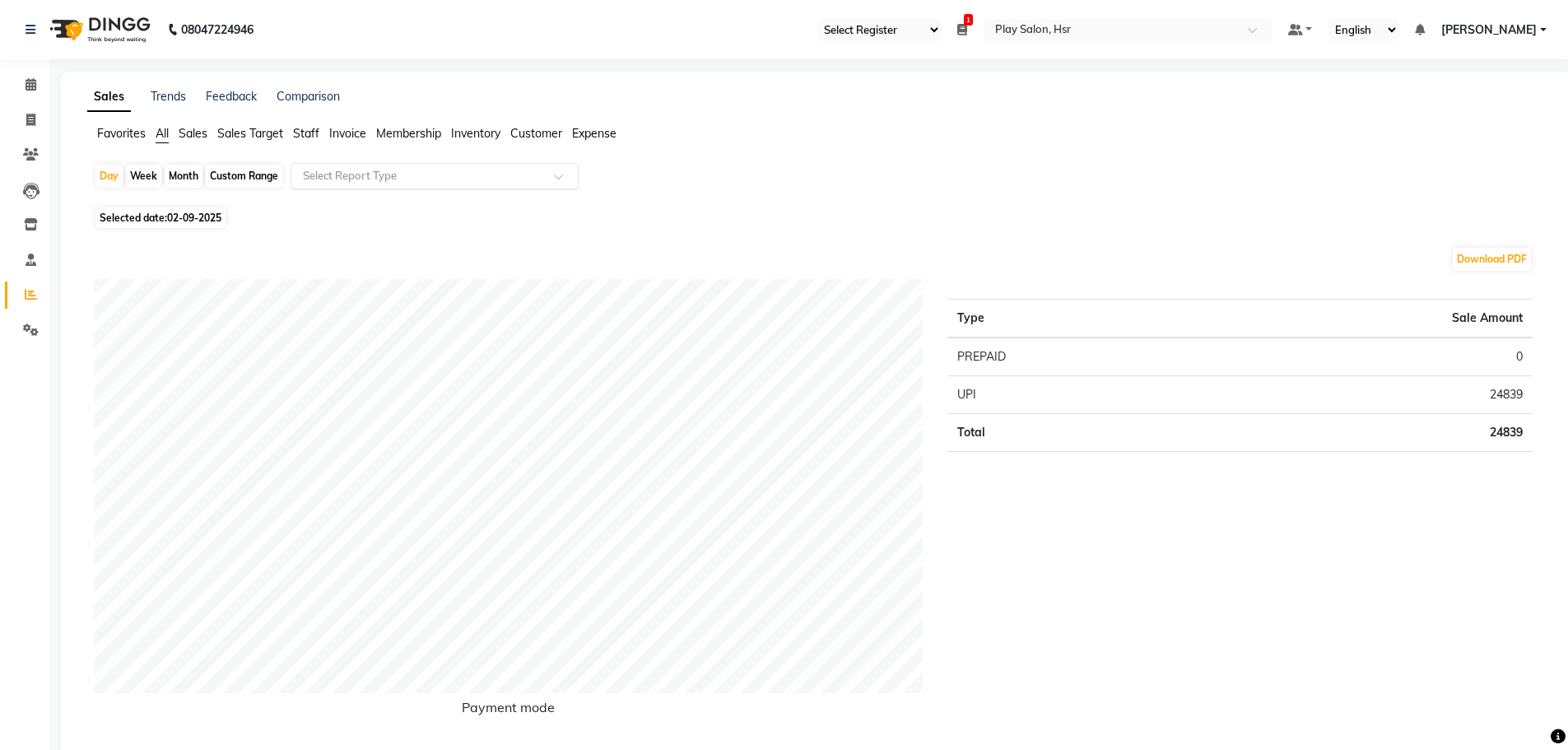
click at [396, 179] on input "text" at bounding box center [418, 176] width 237 height 16
click at [16, 77] on span at bounding box center [31, 85] width 29 height 19
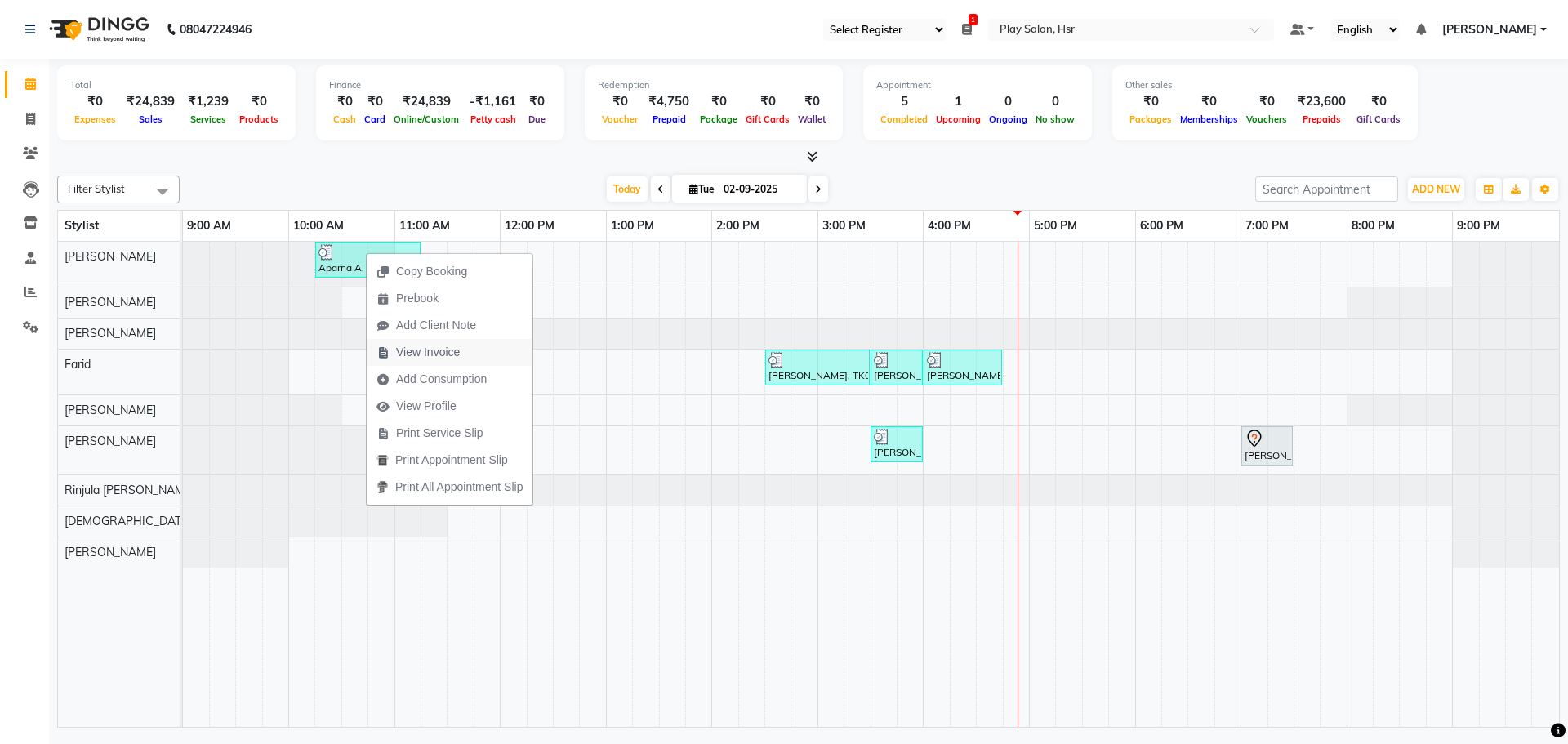
click at [404, 344] on span "View Invoice" at bounding box center [427, 353] width 64 height 17
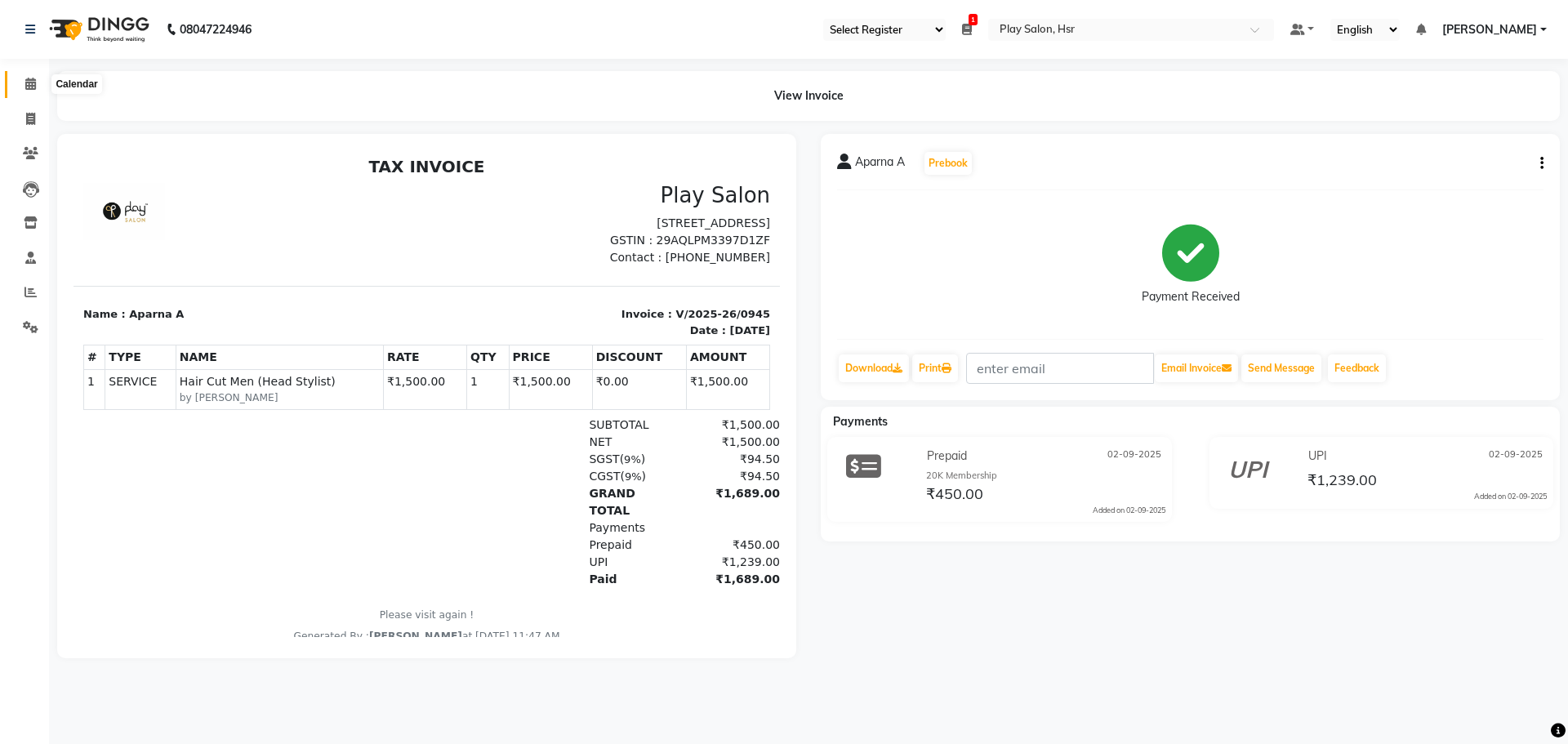
drag, startPoint x: 36, startPoint y: 90, endPoint x: 42, endPoint y: 83, distance: 9.2
click at [36, 90] on span at bounding box center [31, 85] width 29 height 19
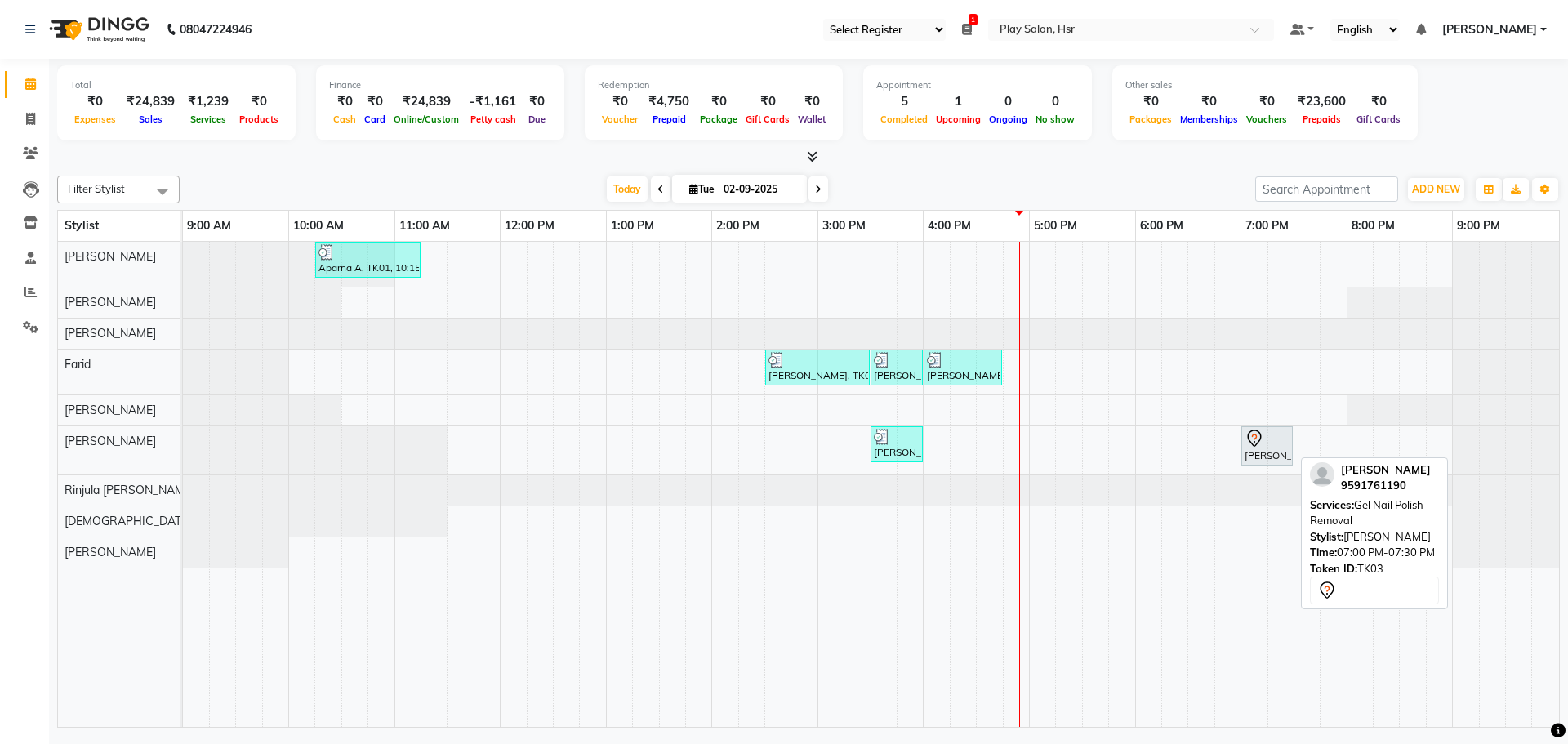
click at [1260, 453] on div "[PERSON_NAME], TK03, 07:00 PM-07:30 PM, Gel Nail Polish Removal" at bounding box center [1266, 446] width 48 height 34
select select "7"
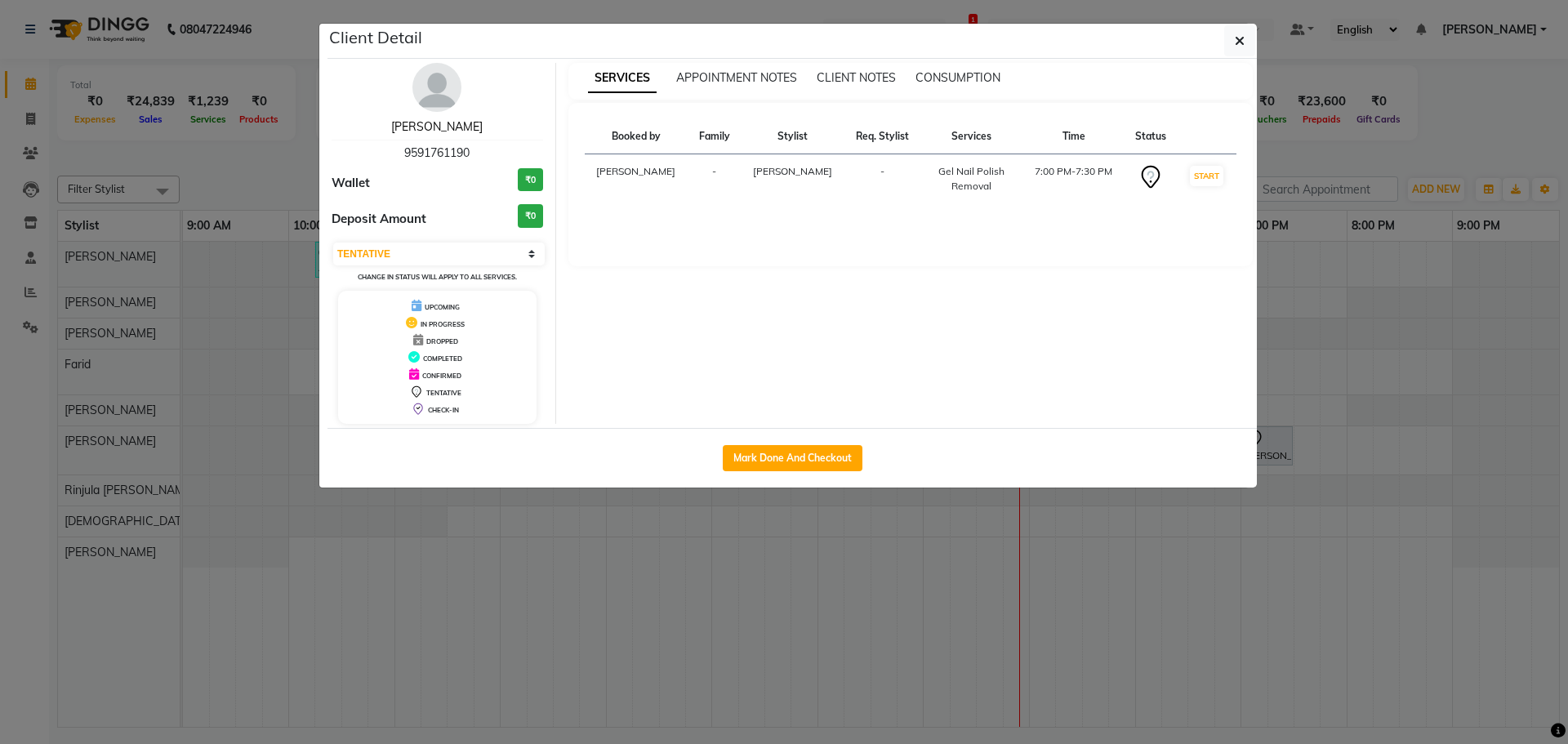
click at [435, 123] on link "[PERSON_NAME]" at bounding box center [436, 126] width 92 height 14
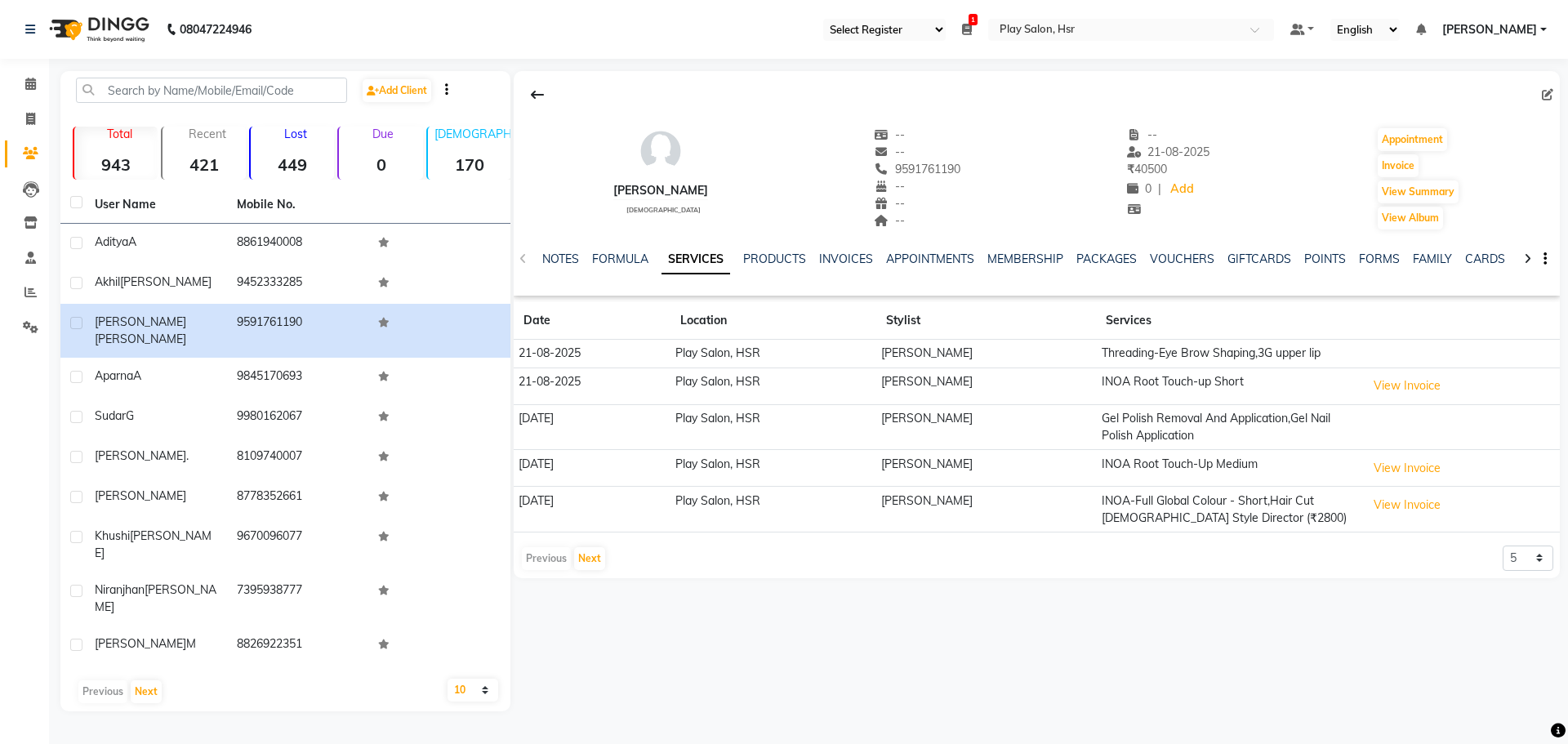
click at [1186, 249] on div "NOTES FORMULA SERVICES PRODUCTS INVOICES APPOINTMENTS MEMBERSHIP PACKAGES VOUCH…" at bounding box center [1037, 259] width 1046 height 56
click at [1185, 254] on link "VOUCHERS" at bounding box center [1182, 258] width 64 height 14
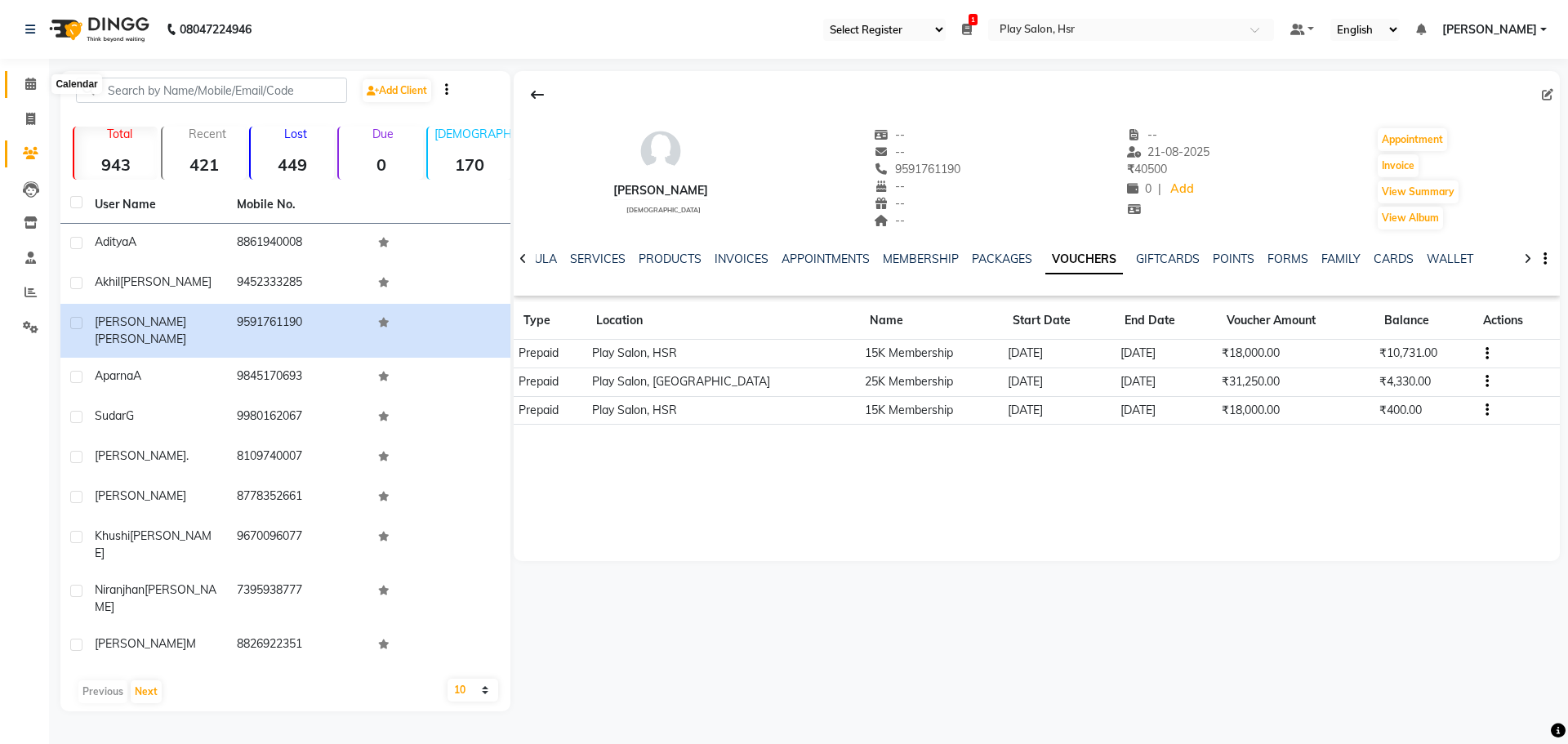
click at [31, 86] on icon at bounding box center [31, 84] width 11 height 12
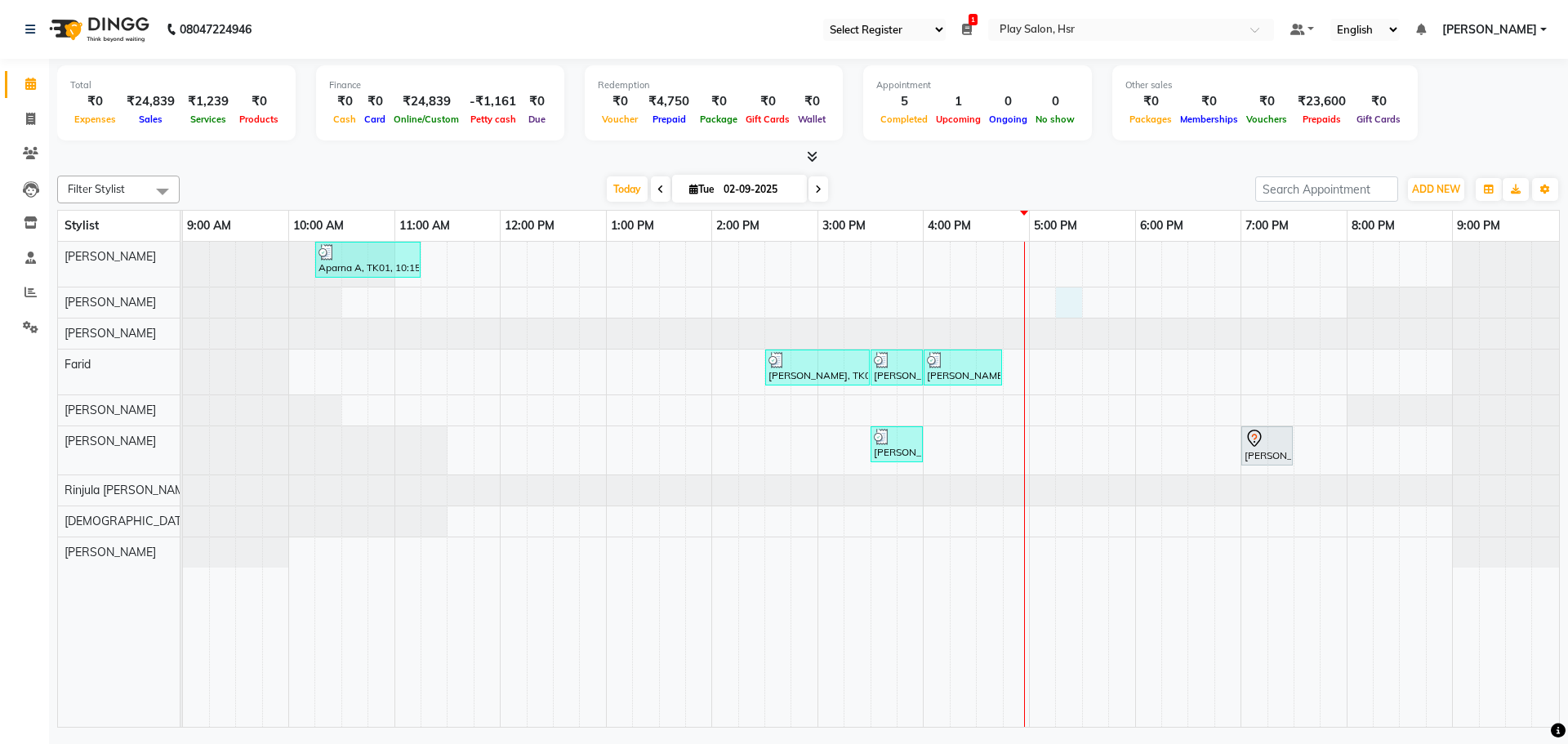
click at [1059, 300] on div "Aparna A, TK01, 10:15 AM-11:15 AM, Hair Cut Men (Head Stylist) Aditya A, TK02, …" at bounding box center [870, 484] width 1376 height 485
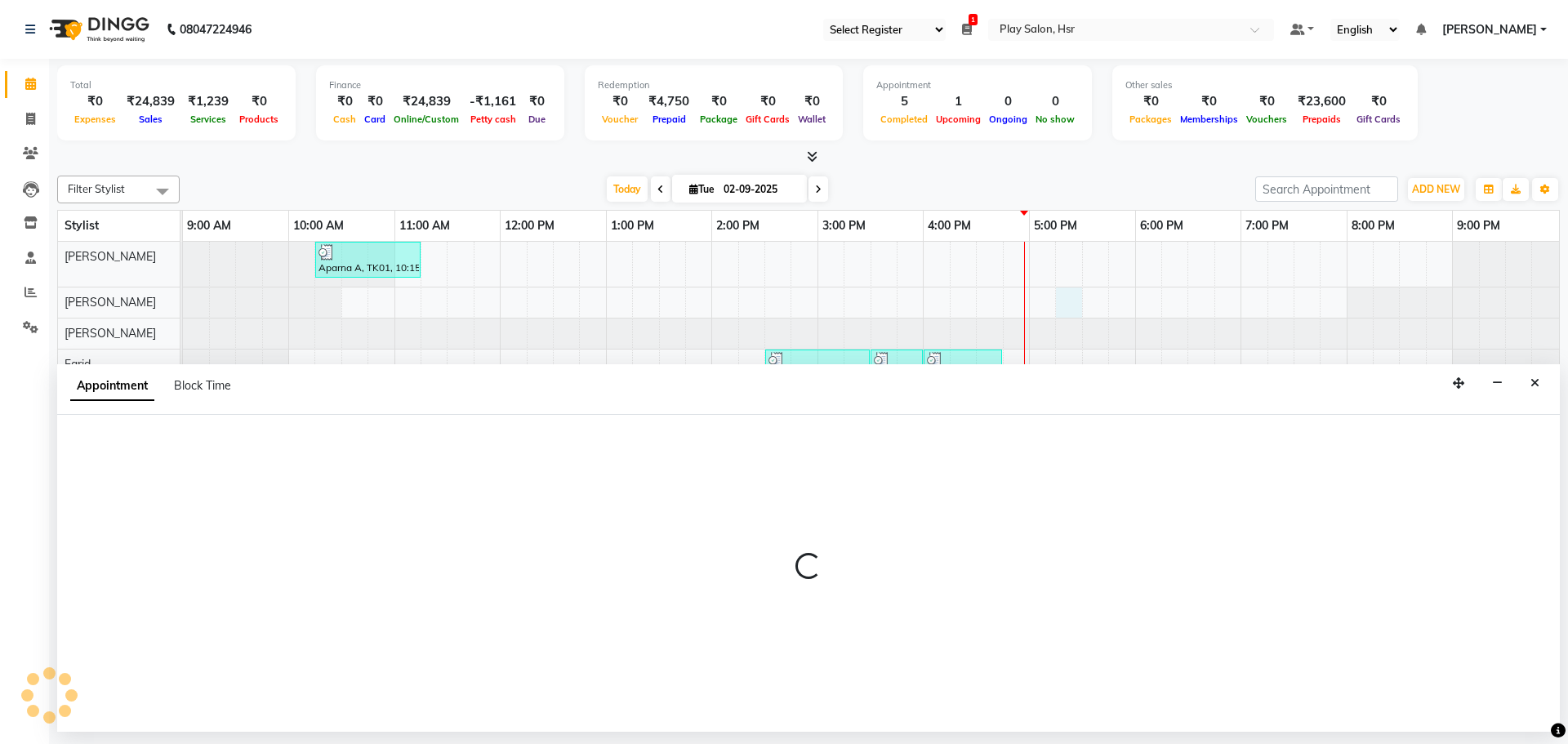
select select "81913"
select select "tentative"
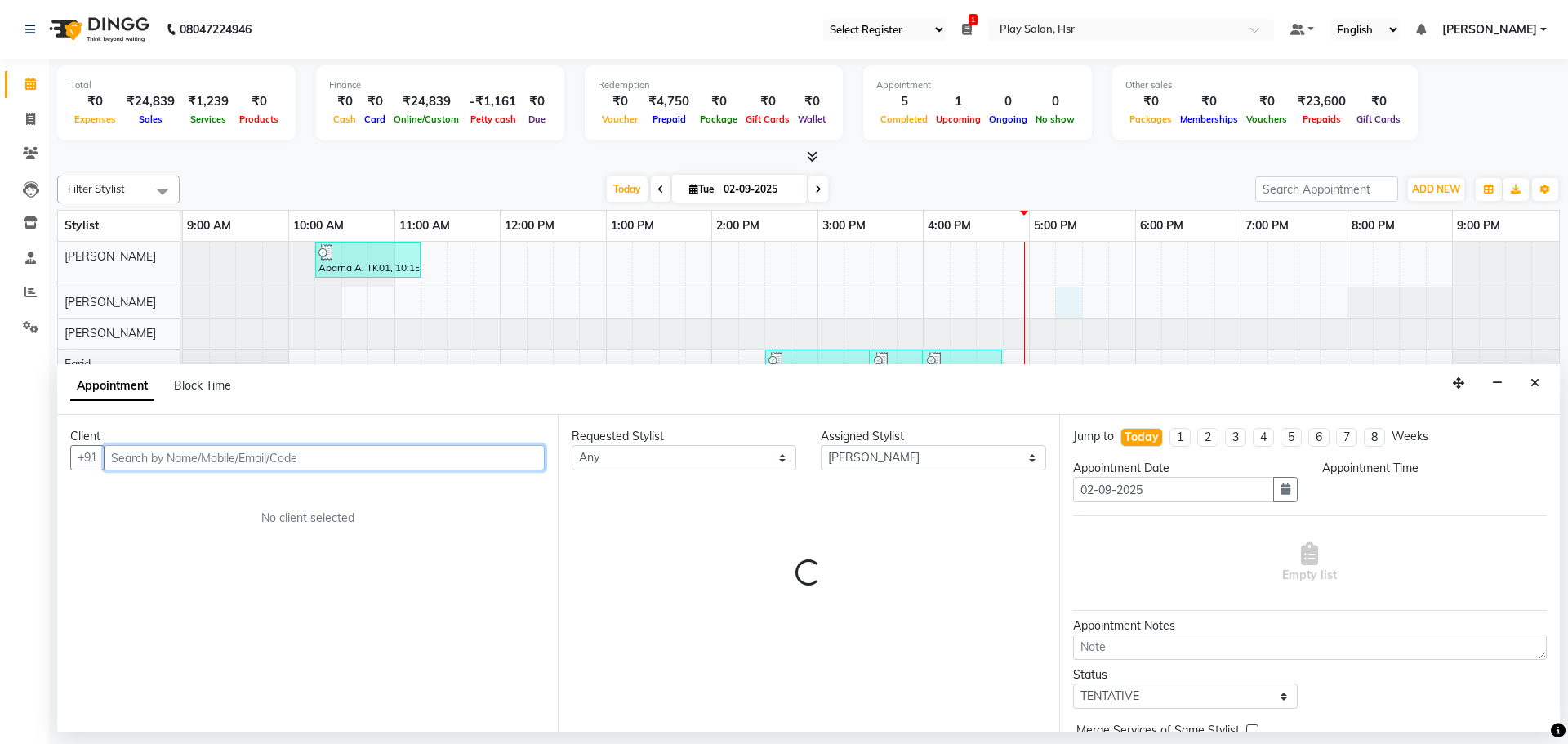
select select "1035"
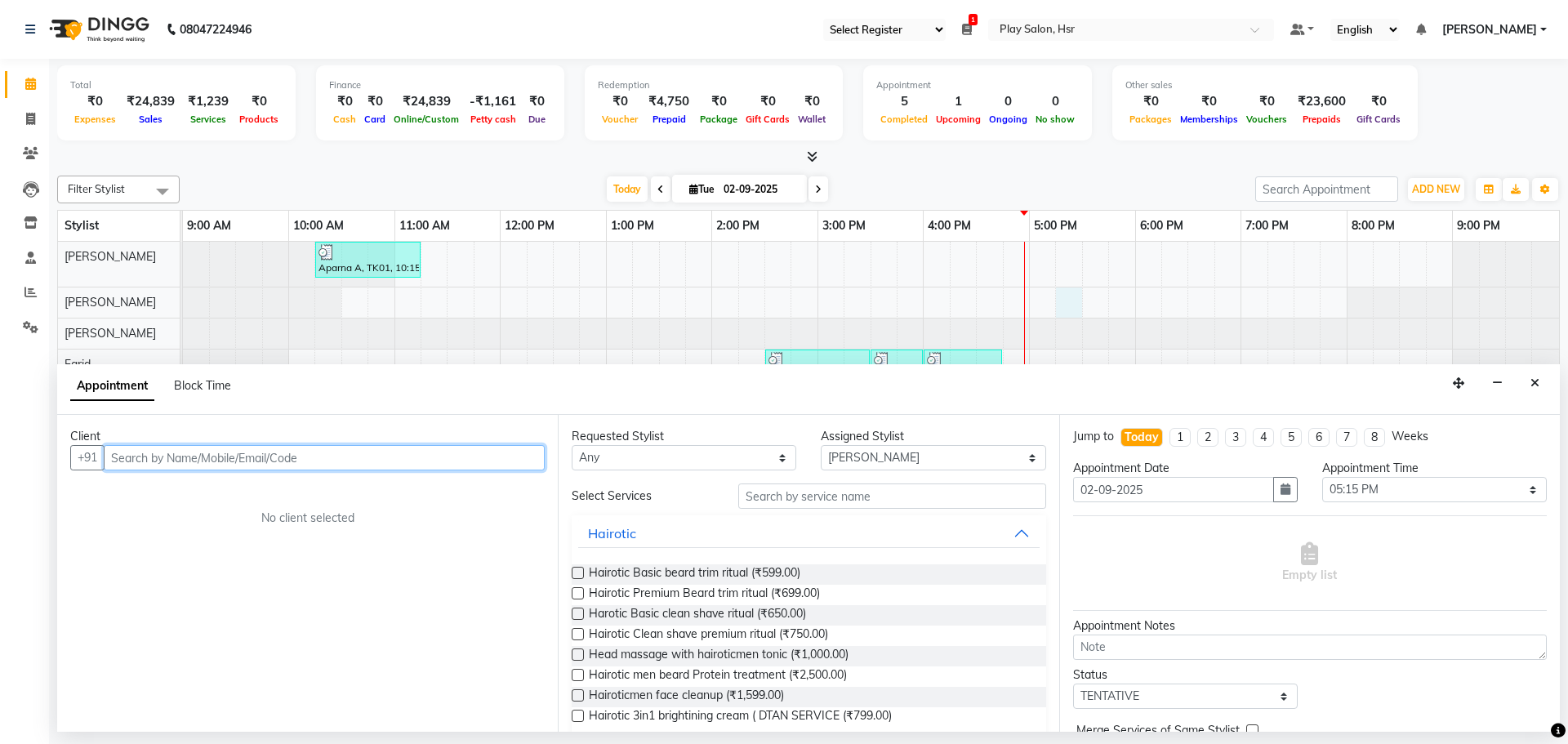
click at [219, 458] on input "text" at bounding box center [324, 458] width 441 height 25
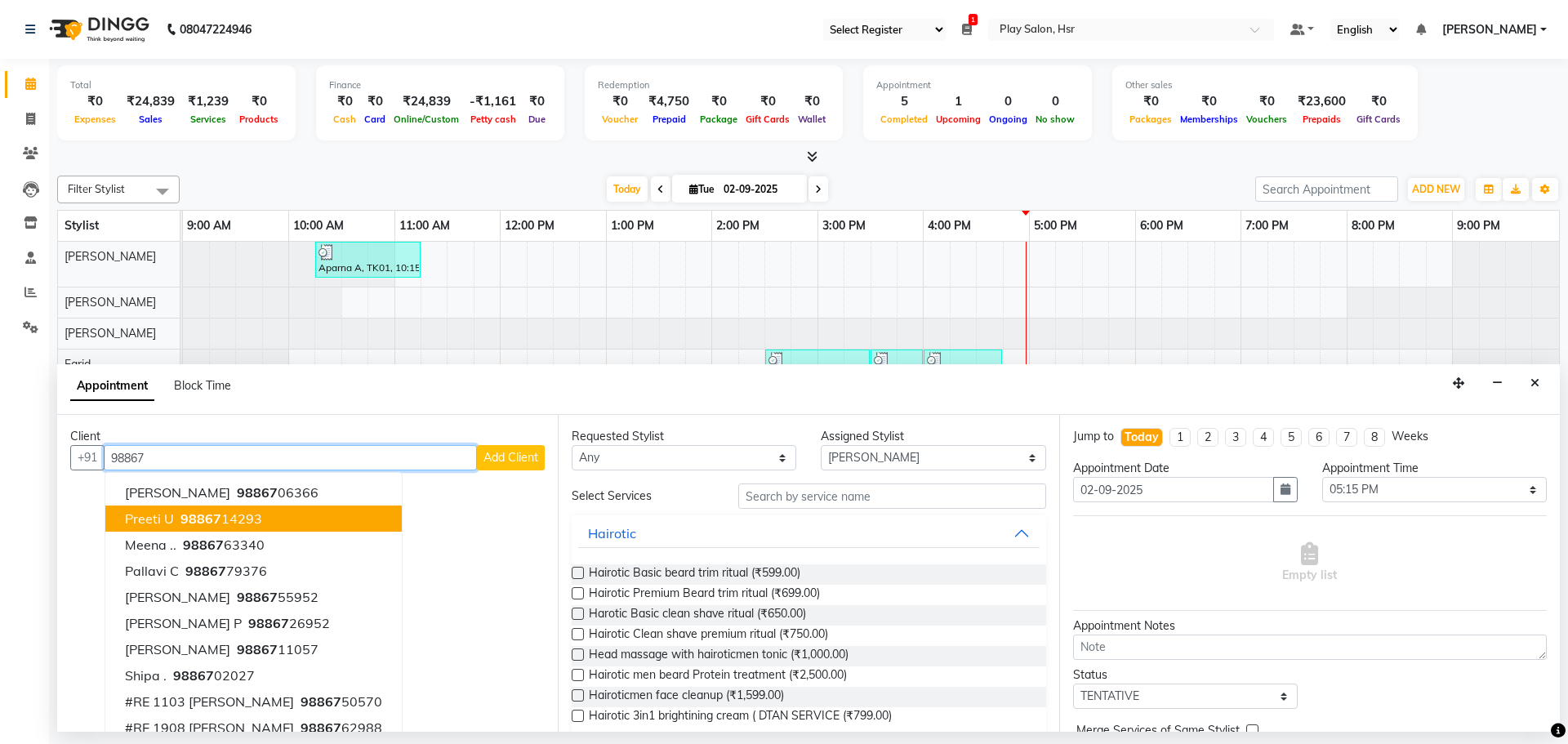
click at [225, 519] on ngb-highlight "98867 14293" at bounding box center [220, 518] width 85 height 16
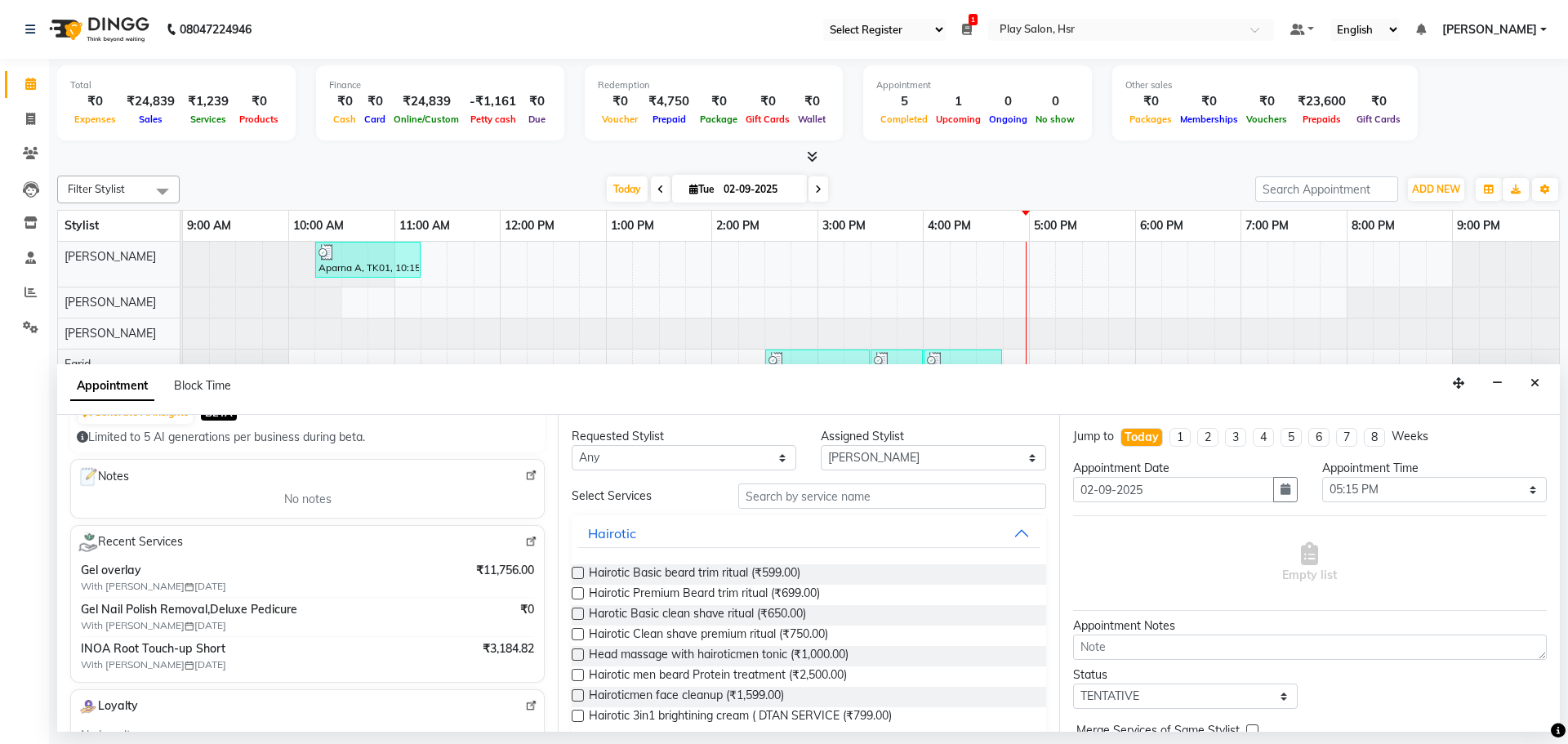
scroll to position [164, 0]
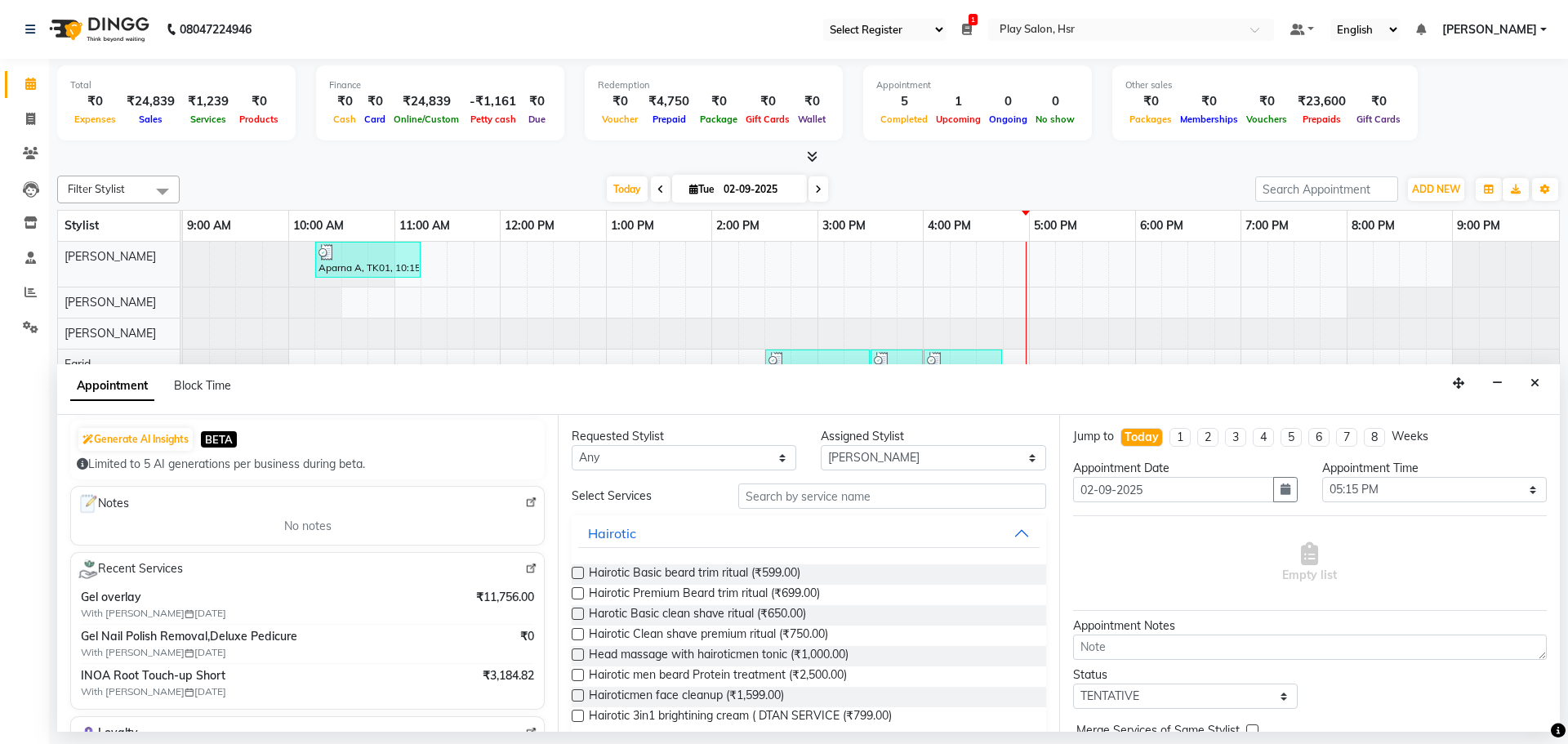
type input "9886714293"
click at [785, 488] on input "text" at bounding box center [892, 496] width 308 height 25
click at [812, 502] on input "text" at bounding box center [892, 496] width 308 height 25
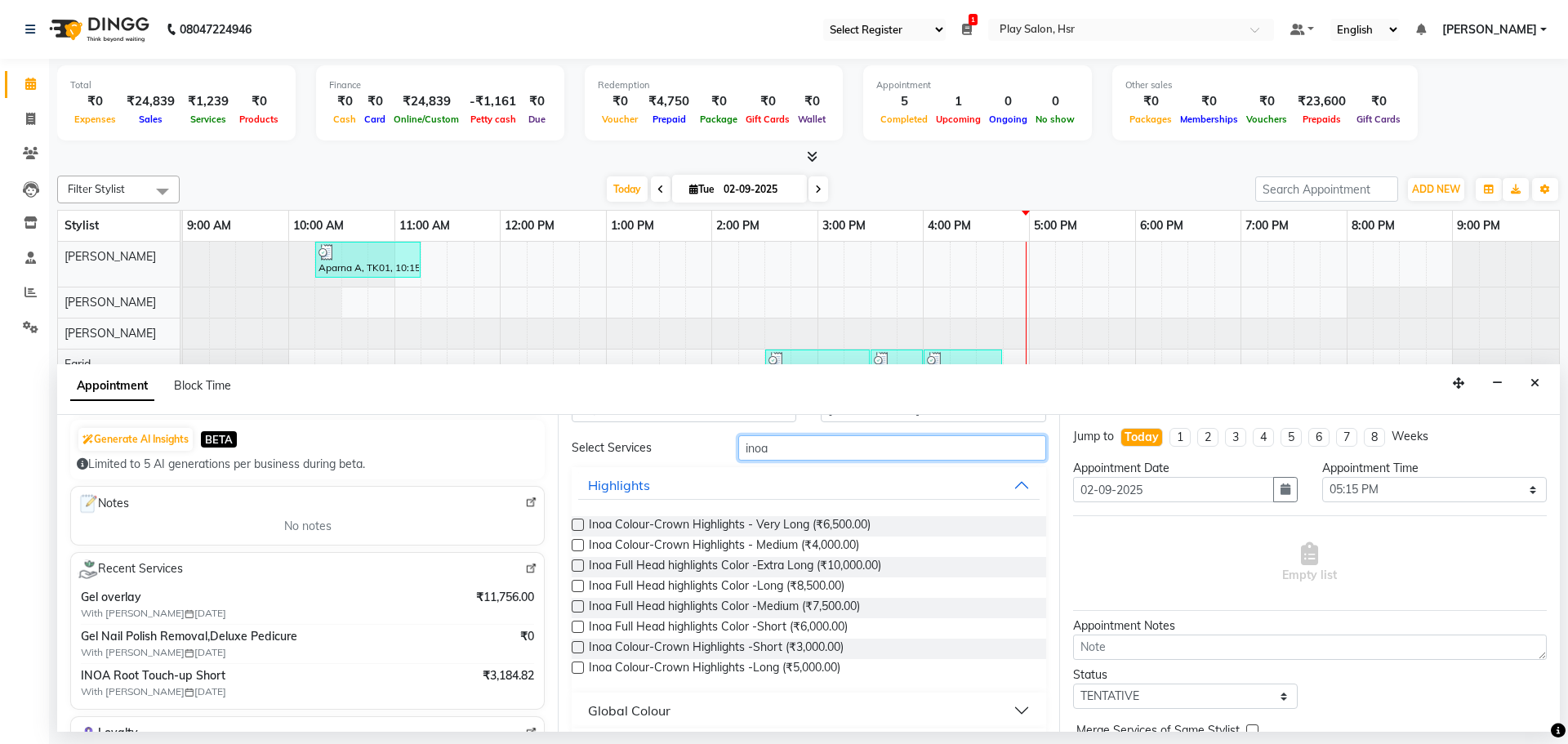
scroll to position [94, 0]
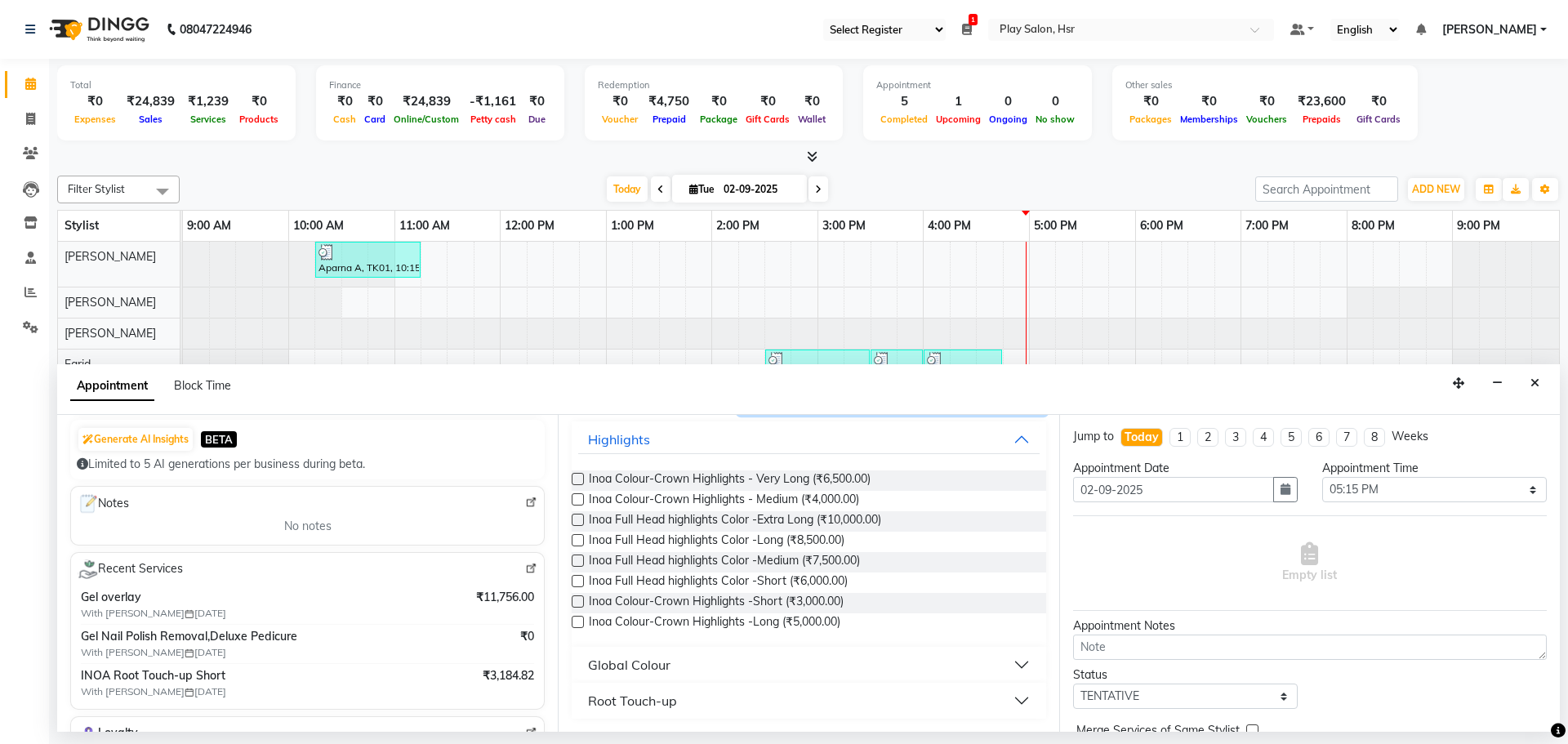
type input "inoa"
click at [682, 670] on button "Global Colour" at bounding box center [808, 664] width 460 height 30
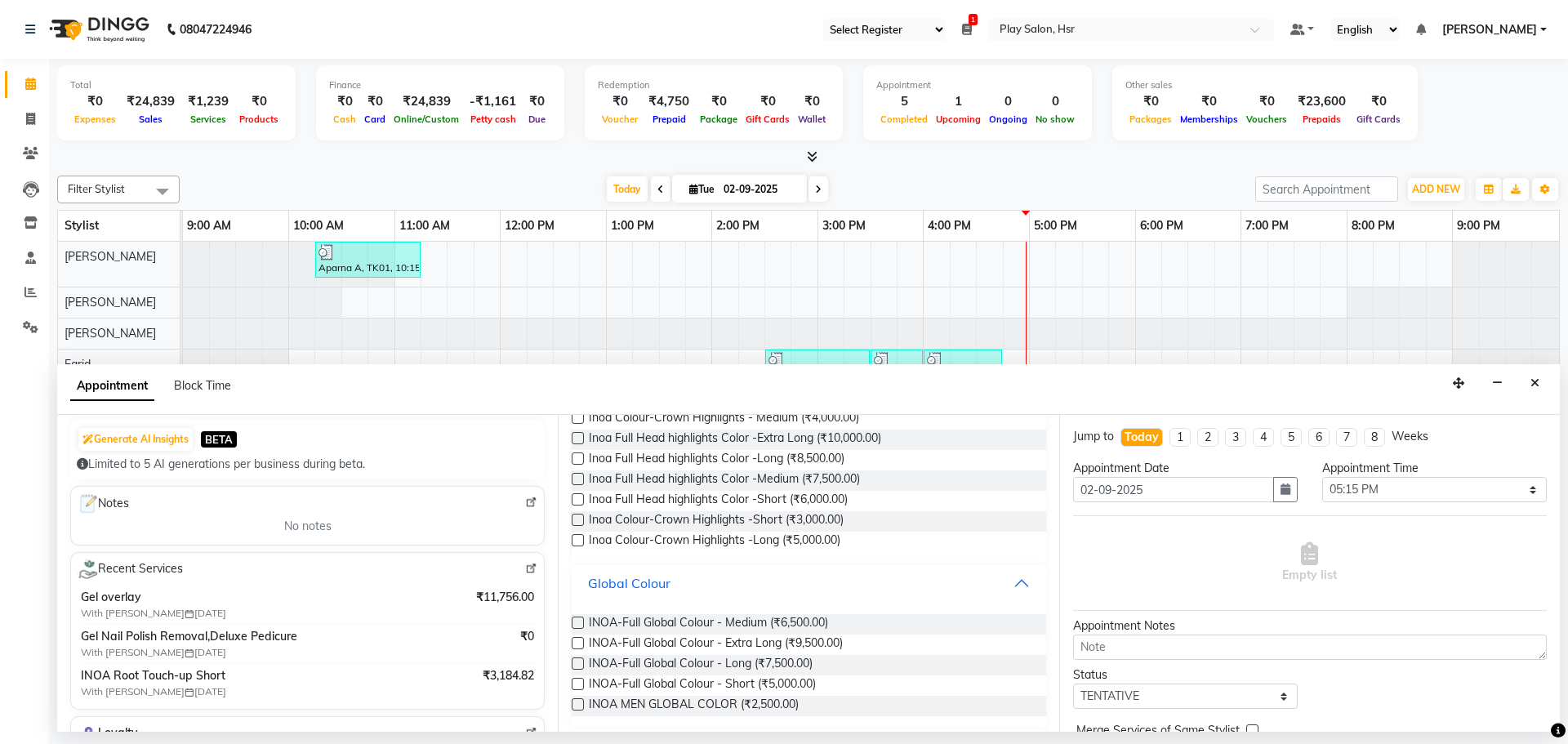
click at [635, 586] on div "Global Colour" at bounding box center [629, 582] width 82 height 19
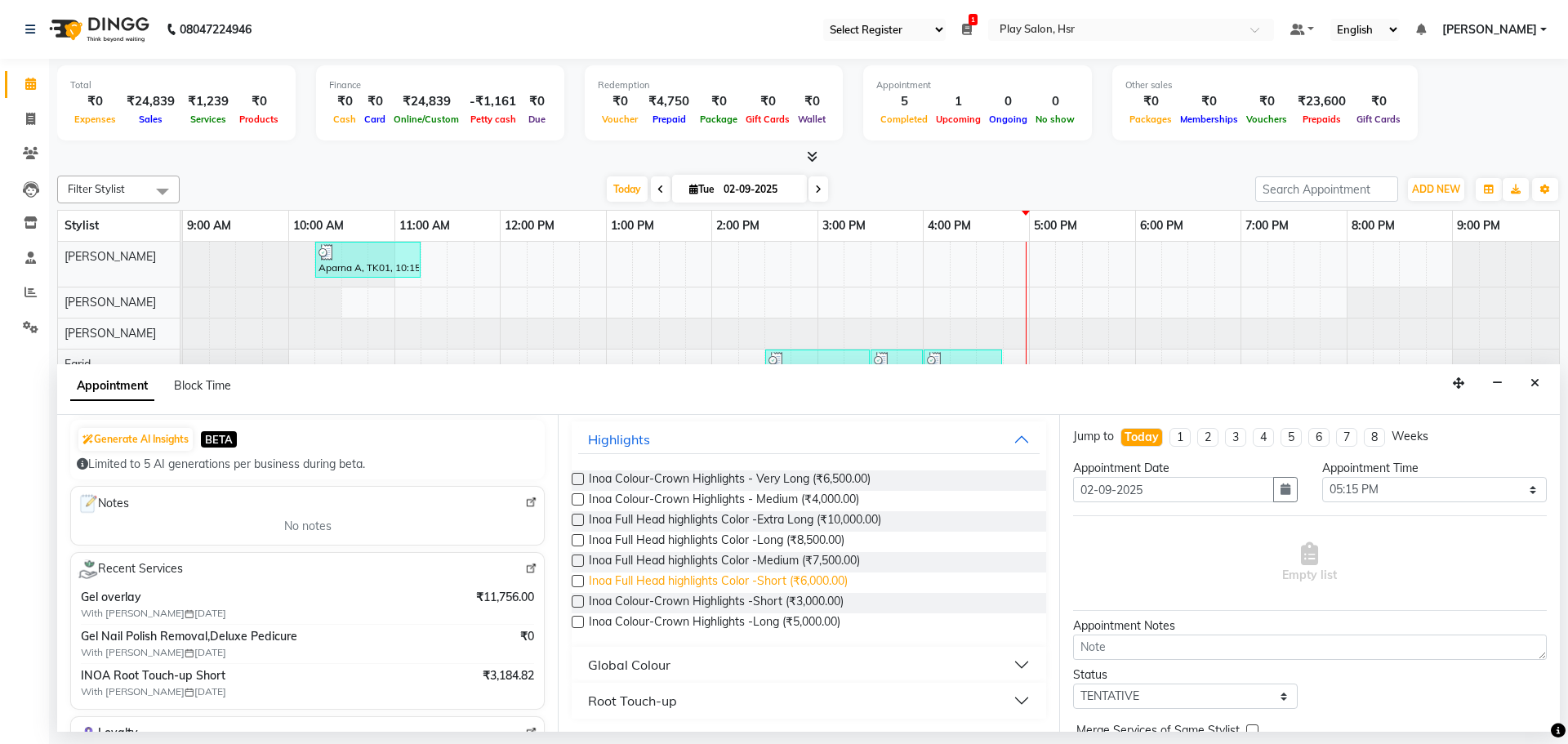
scroll to position [94, 0]
click at [652, 705] on div "Root Touch-up" at bounding box center [632, 700] width 89 height 19
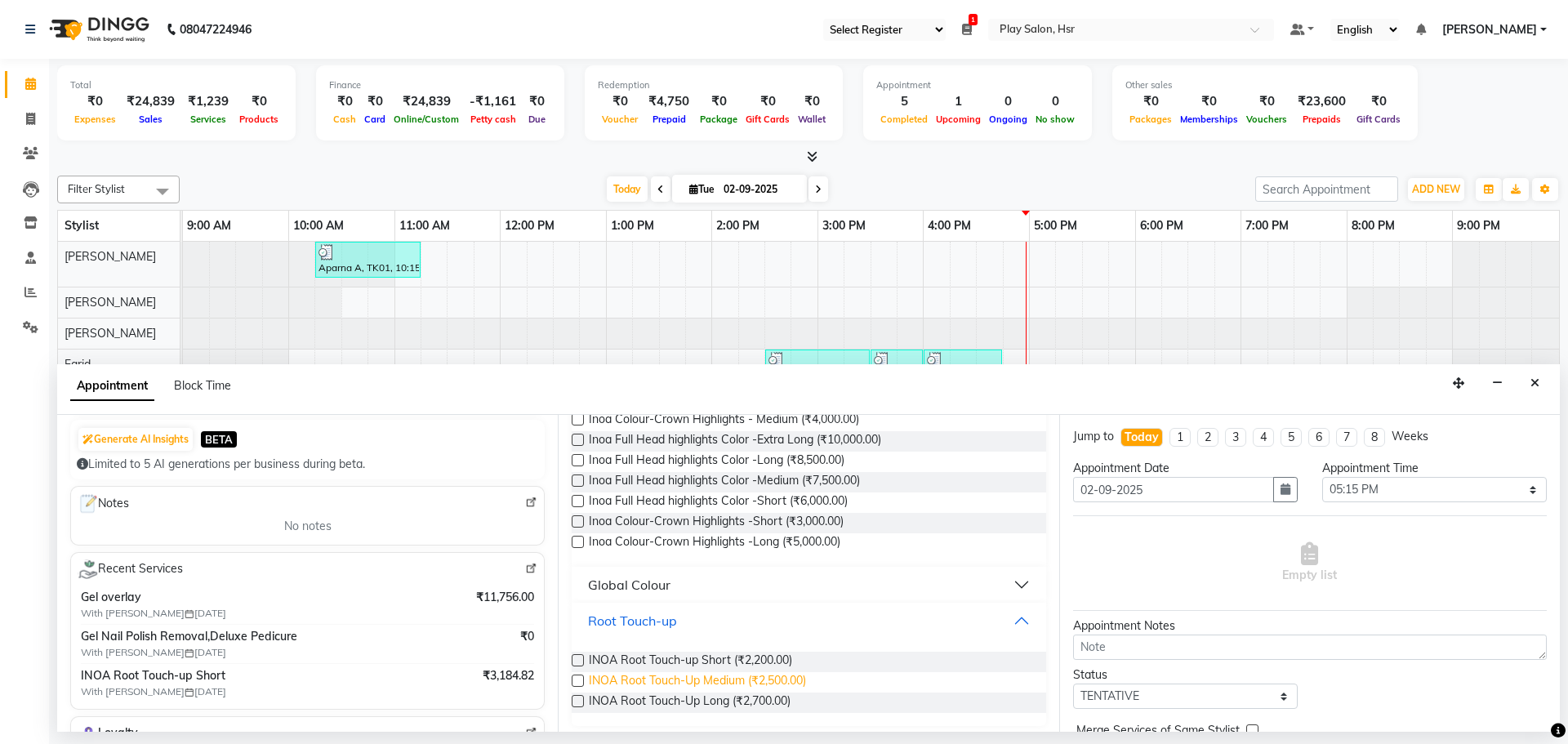
scroll to position [181, 0]
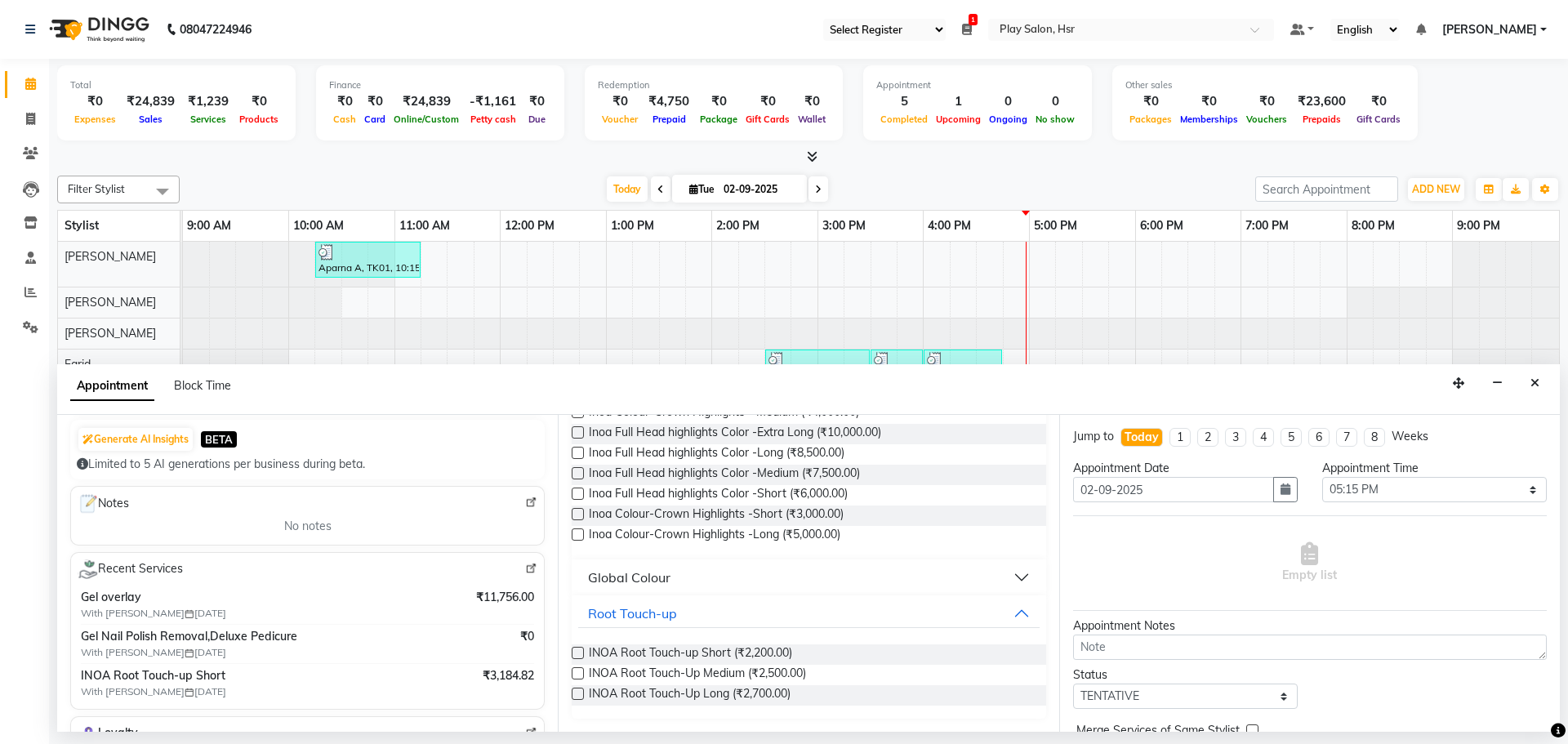
click at [581, 654] on label at bounding box center [577, 652] width 12 height 12
click at [581, 654] on input "checkbox" at bounding box center [576, 654] width 11 height 11
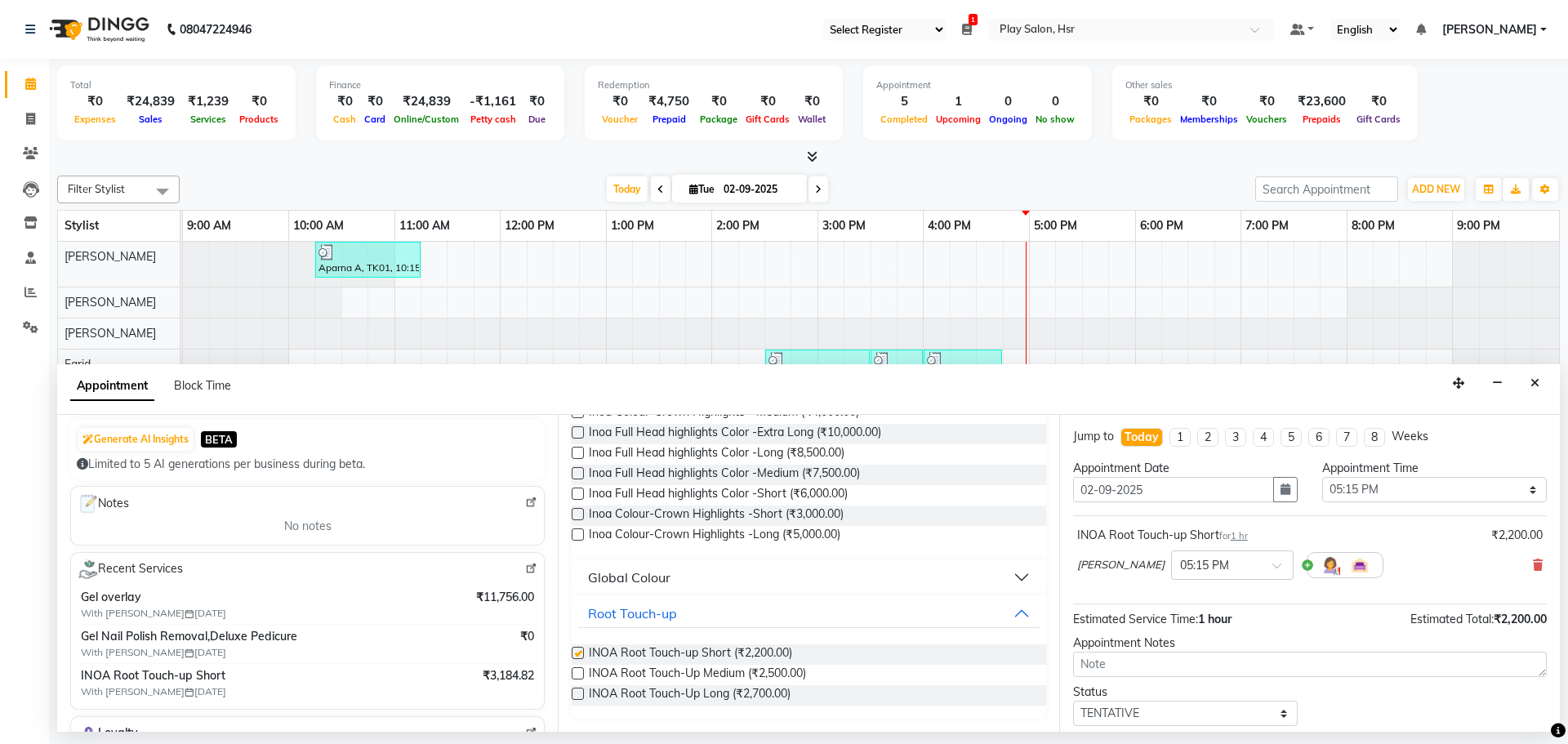
checkbox input "false"
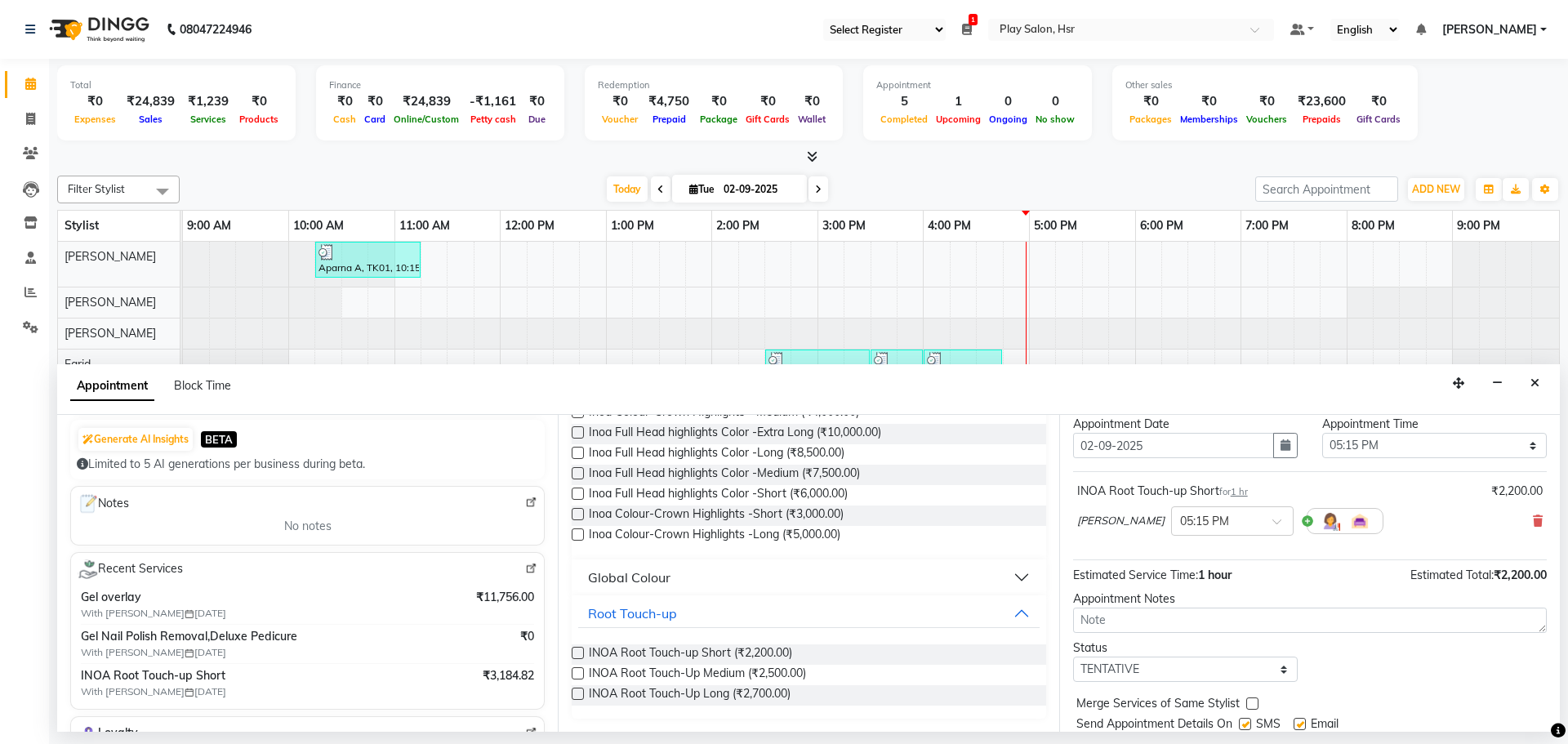
scroll to position [97, 0]
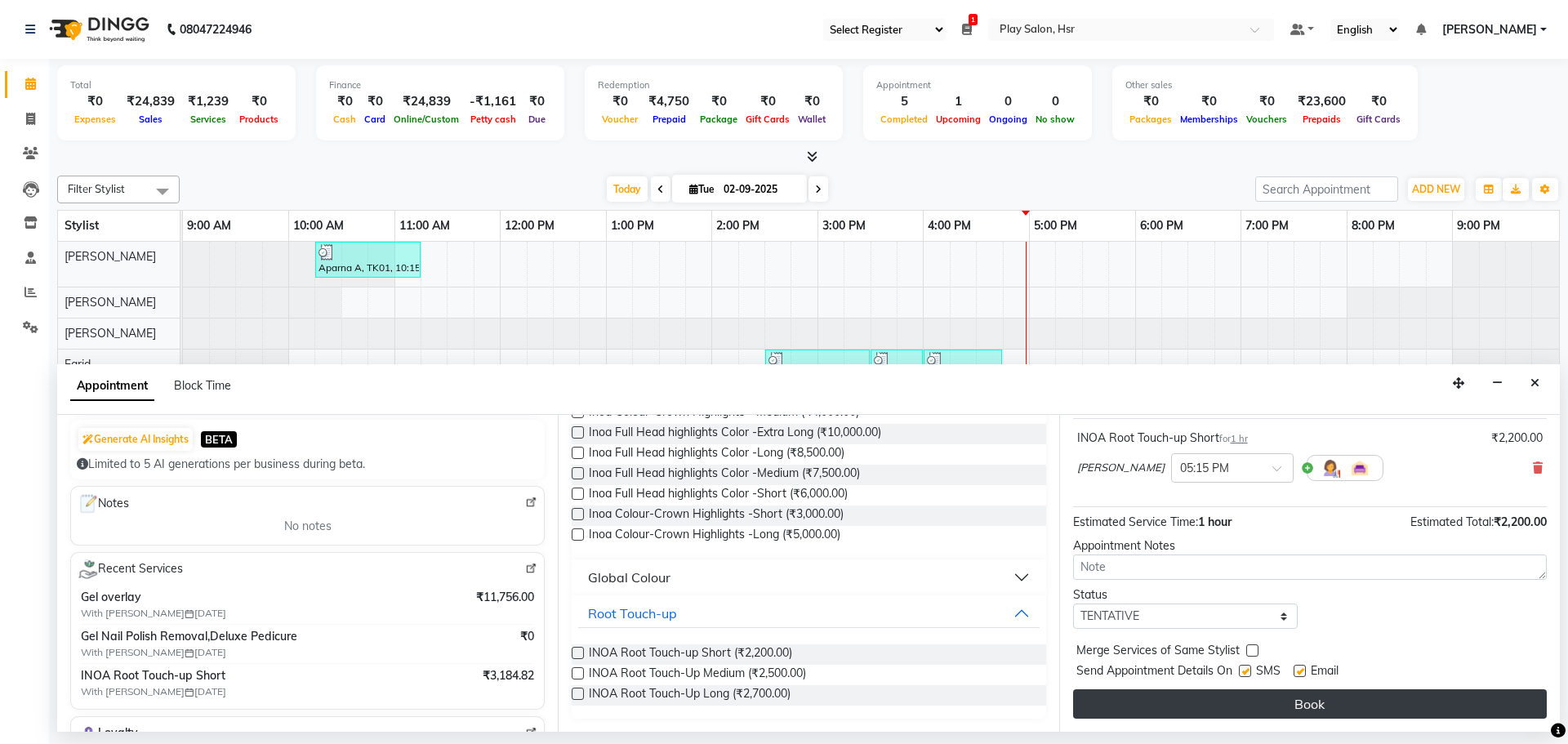
click at [1148, 697] on button "Book" at bounding box center [1309, 703] width 474 height 30
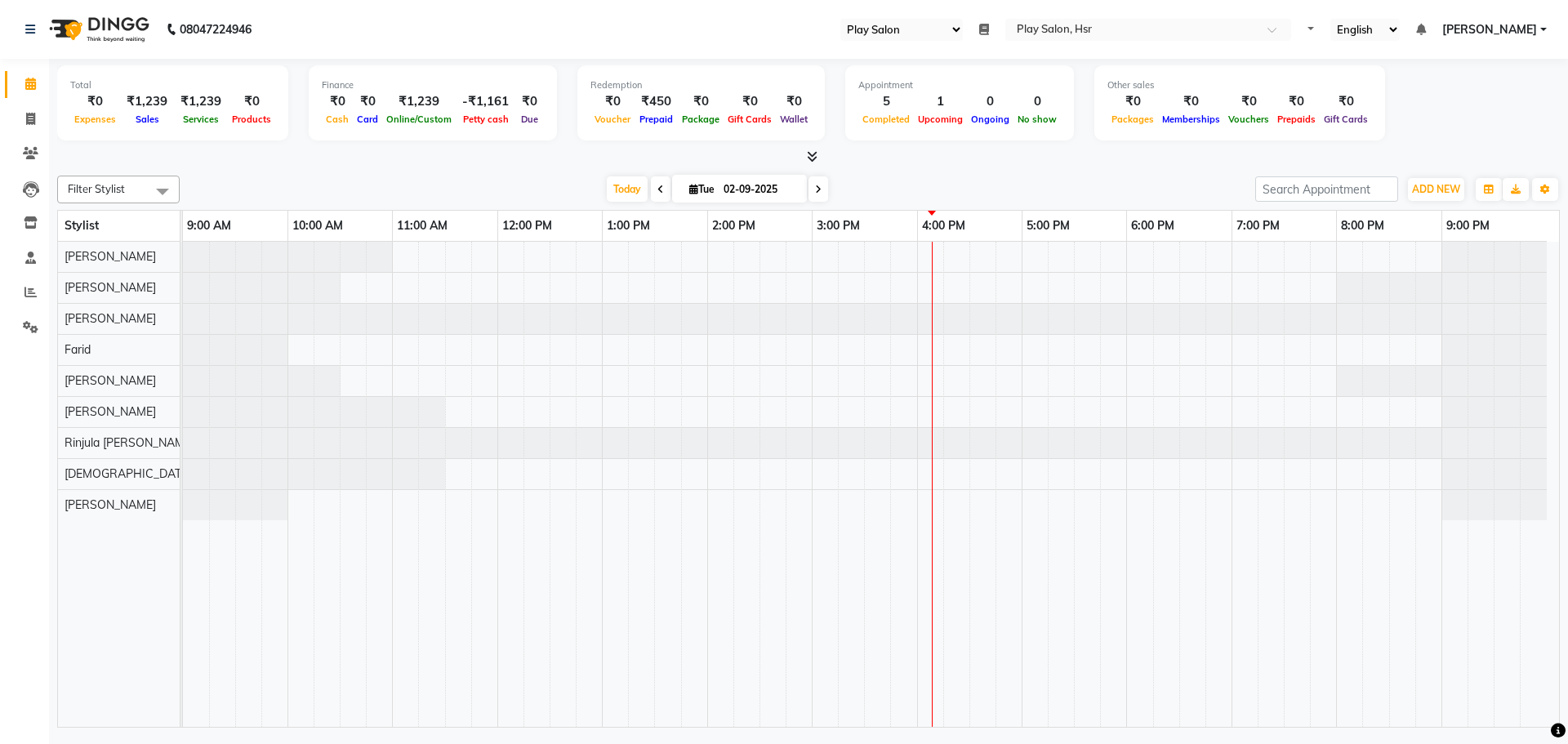
select select "92"
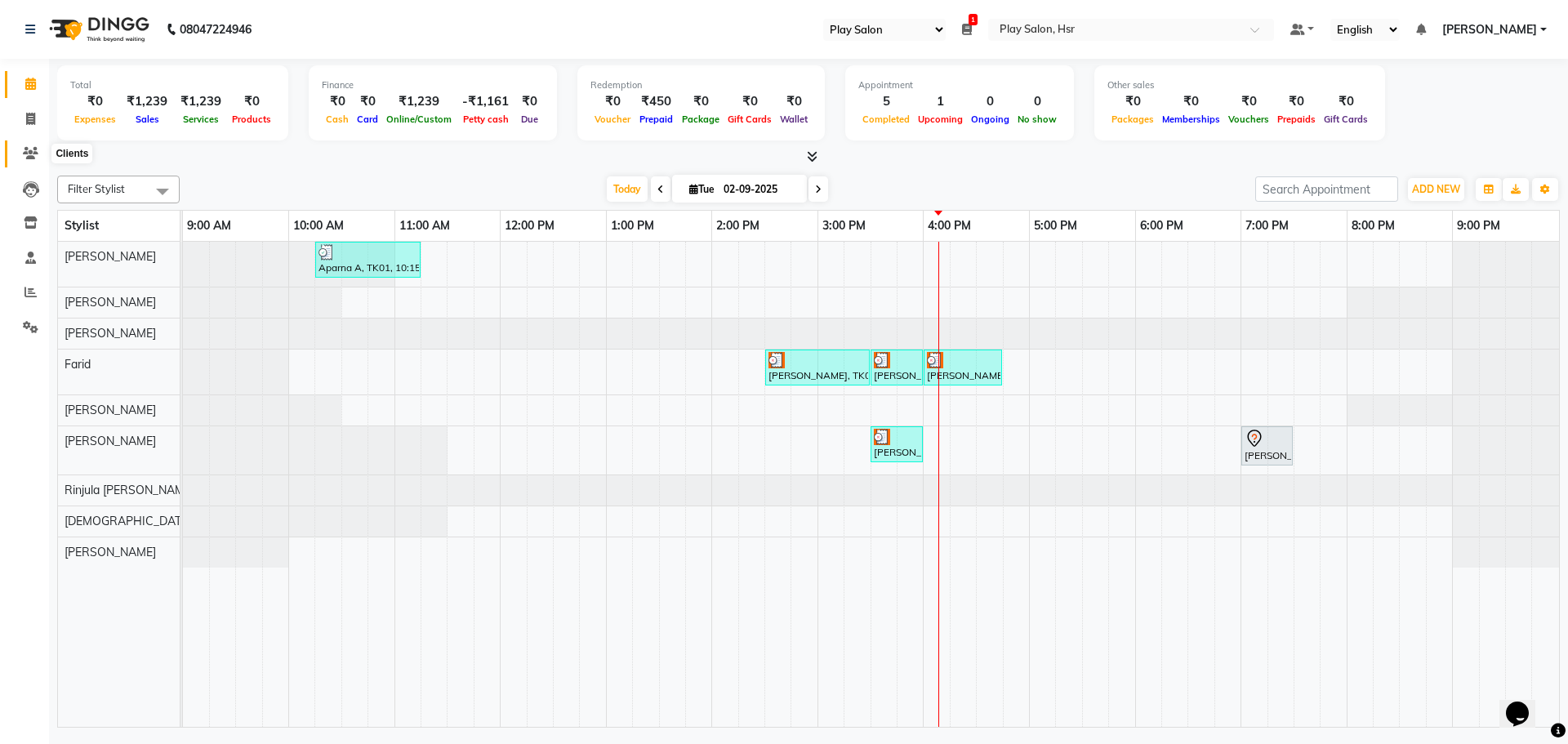
click at [34, 152] on icon at bounding box center [31, 153] width 15 height 12
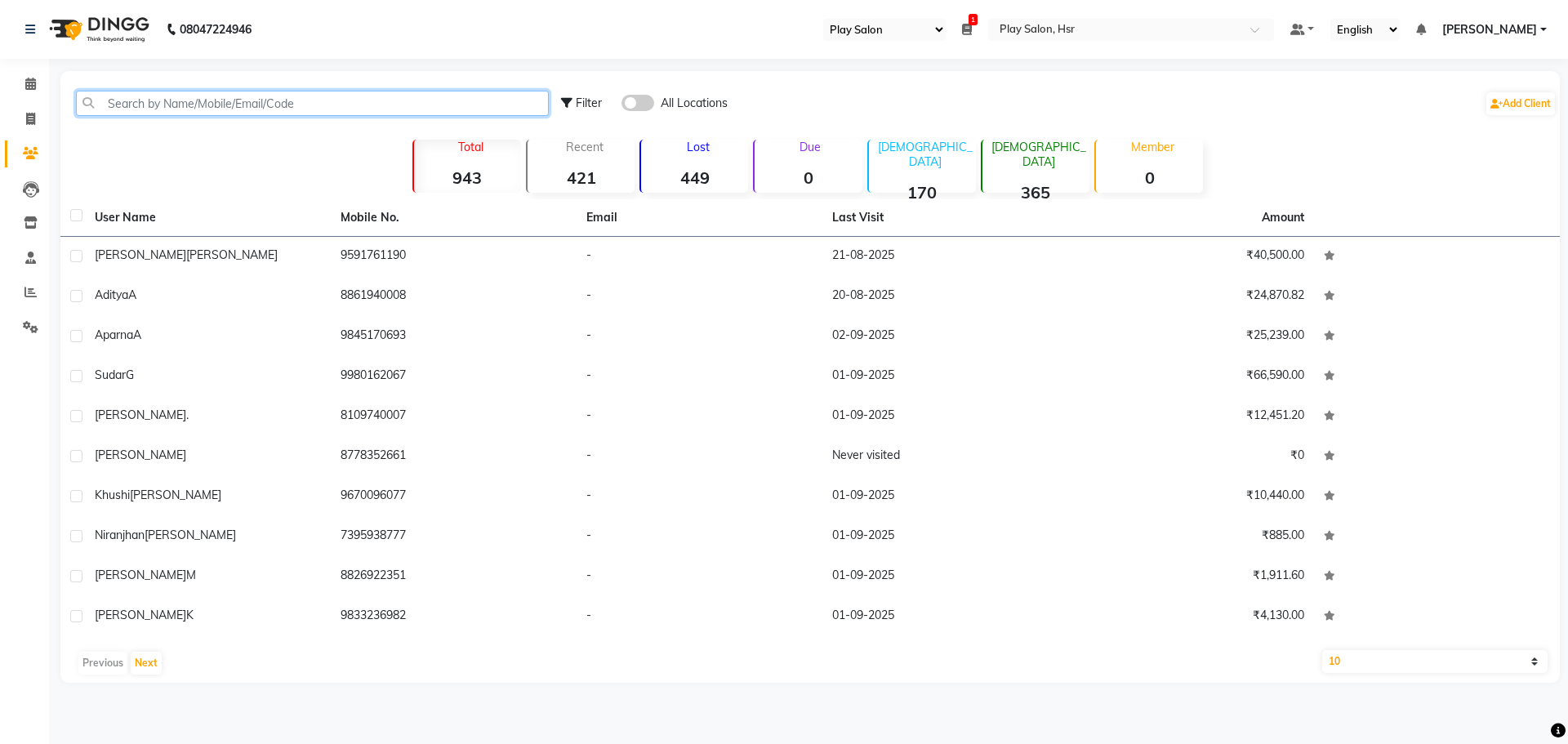
click at [221, 104] on input "text" at bounding box center [313, 103] width 473 height 25
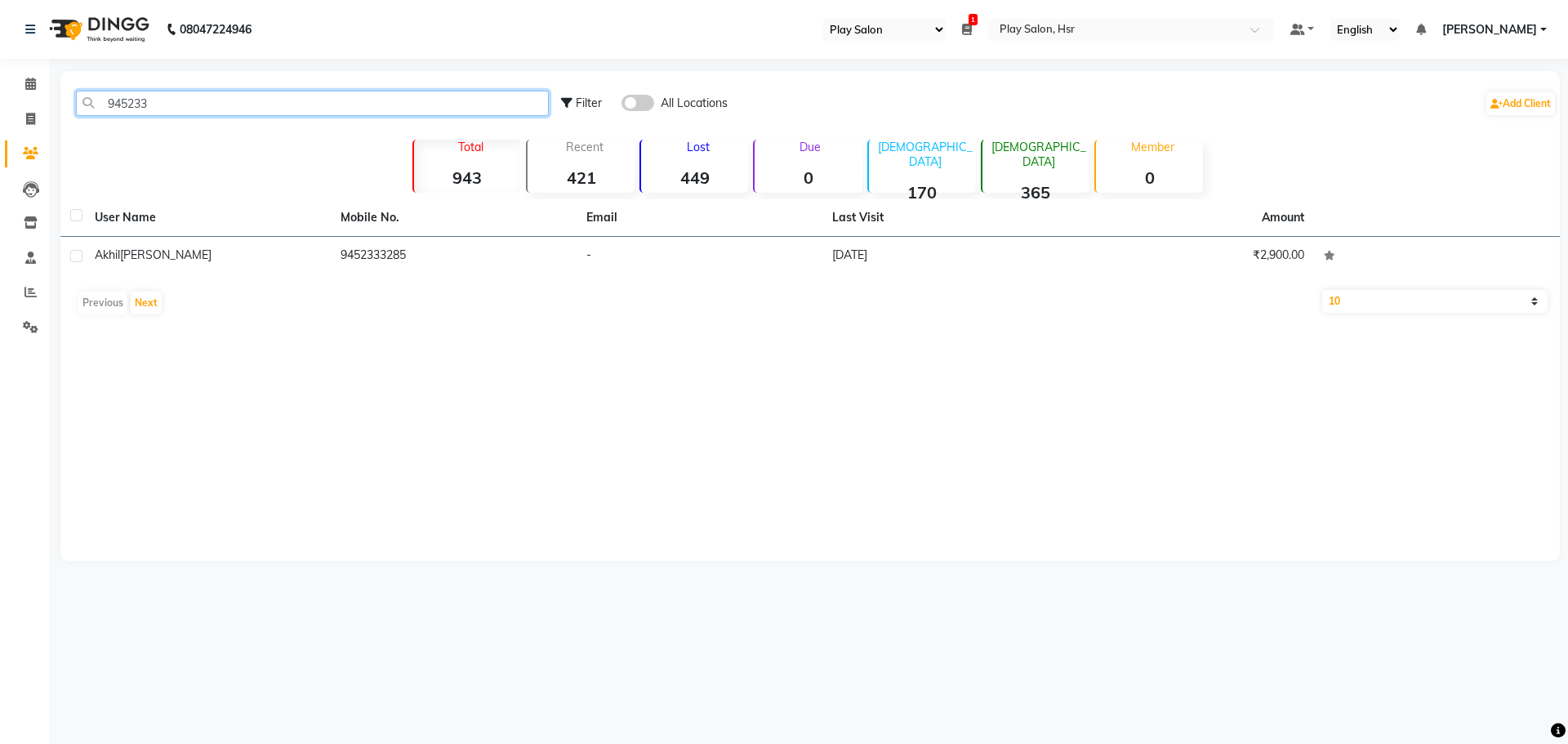
drag, startPoint x: 155, startPoint y: 112, endPoint x: 106, endPoint y: 114, distance: 49.0
click at [106, 114] on input "945233" at bounding box center [313, 103] width 473 height 25
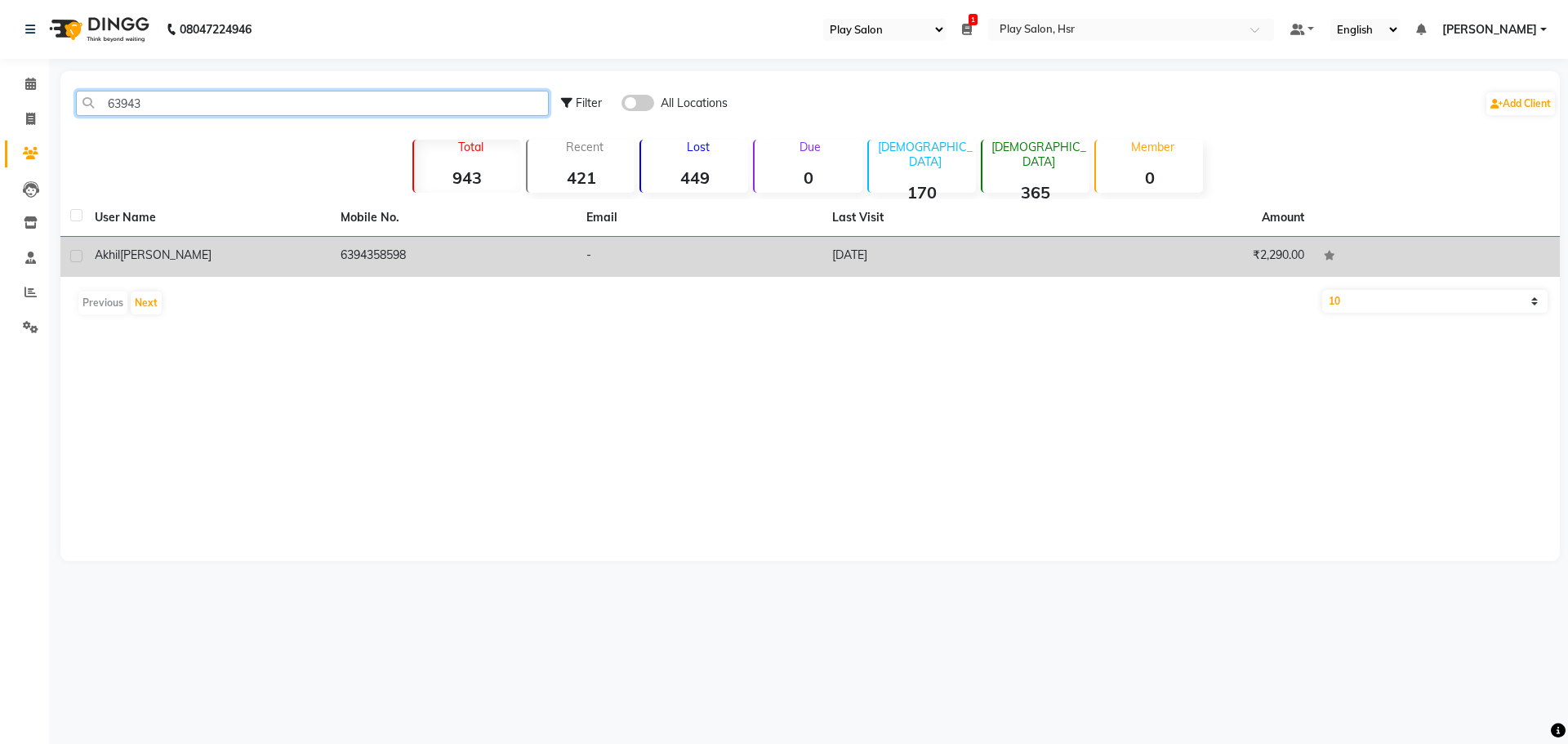
type input "63943"
click at [286, 255] on div "[PERSON_NAME]" at bounding box center [208, 255] width 226 height 17
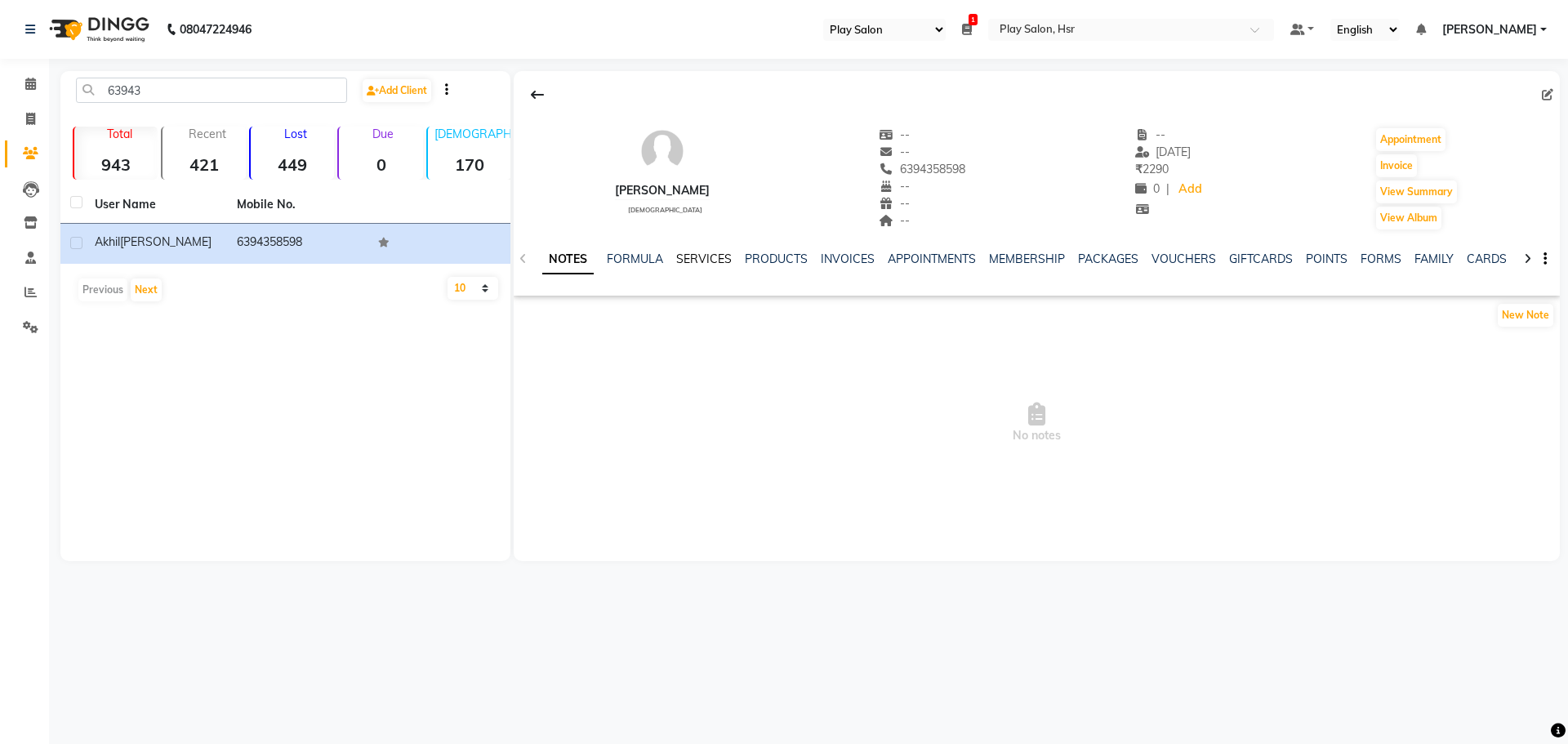
click at [714, 257] on link "SERVICES" at bounding box center [704, 258] width 56 height 14
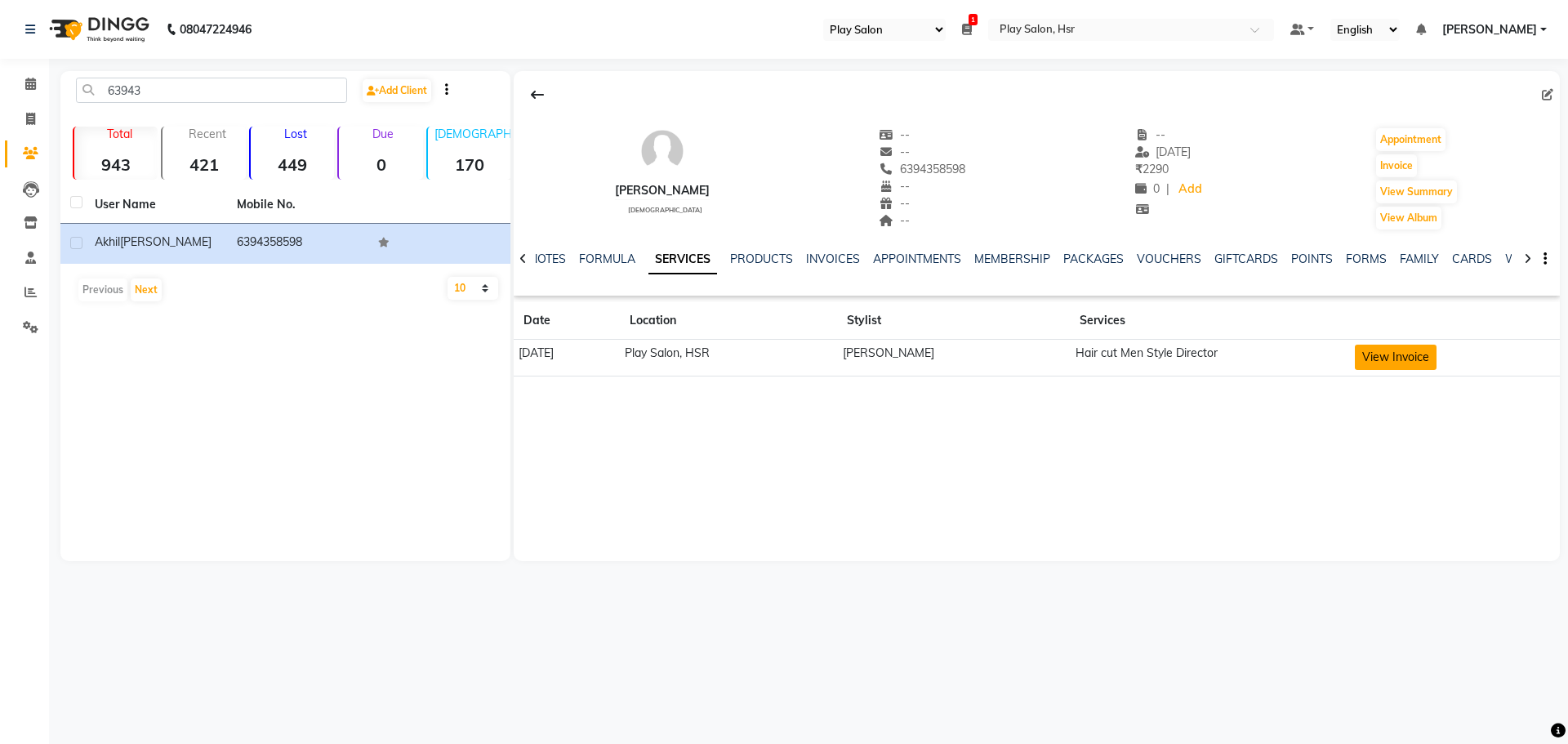
click at [1396, 359] on button "View Invoice" at bounding box center [1395, 358] width 81 height 25
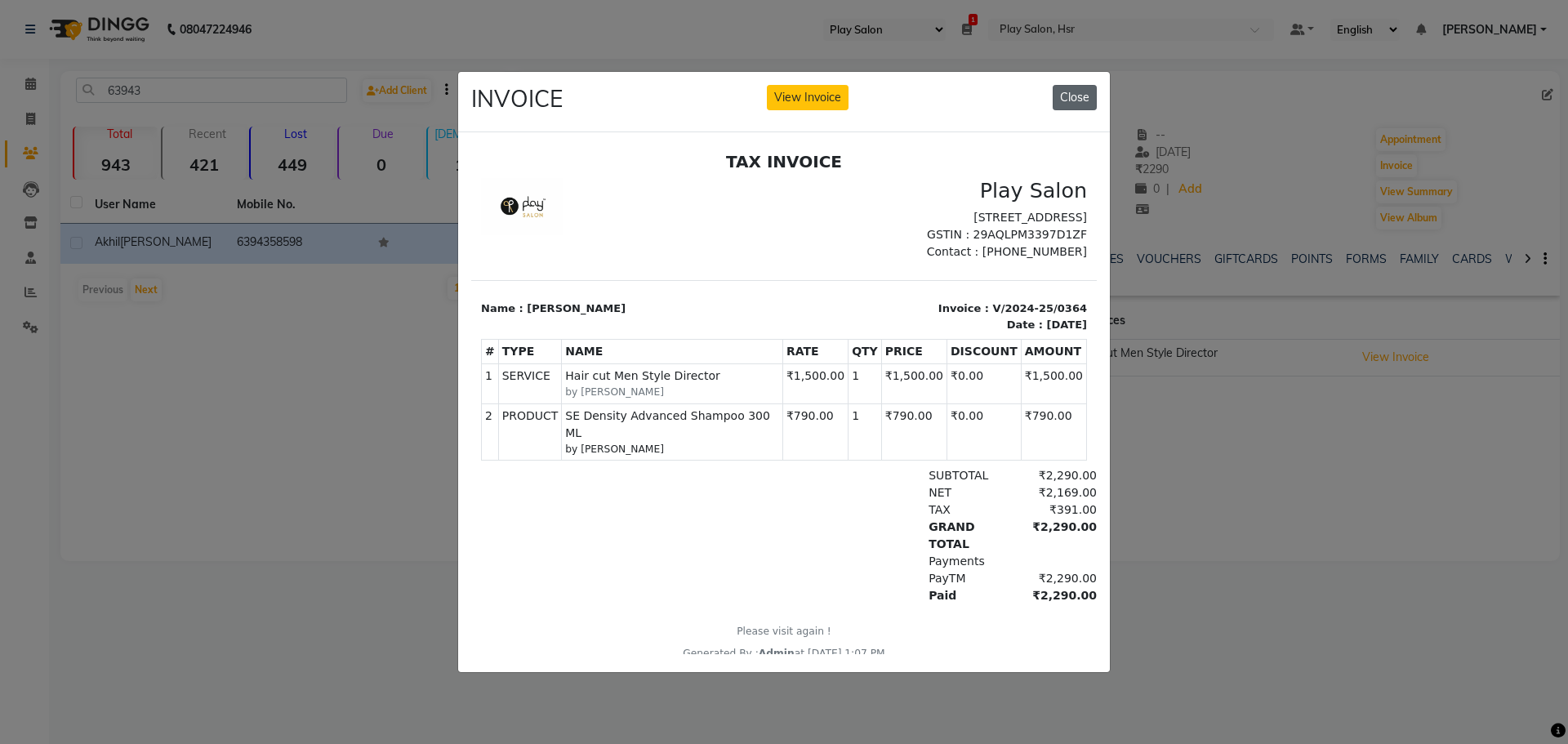
click at [1064, 94] on button "Close" at bounding box center [1075, 97] width 44 height 25
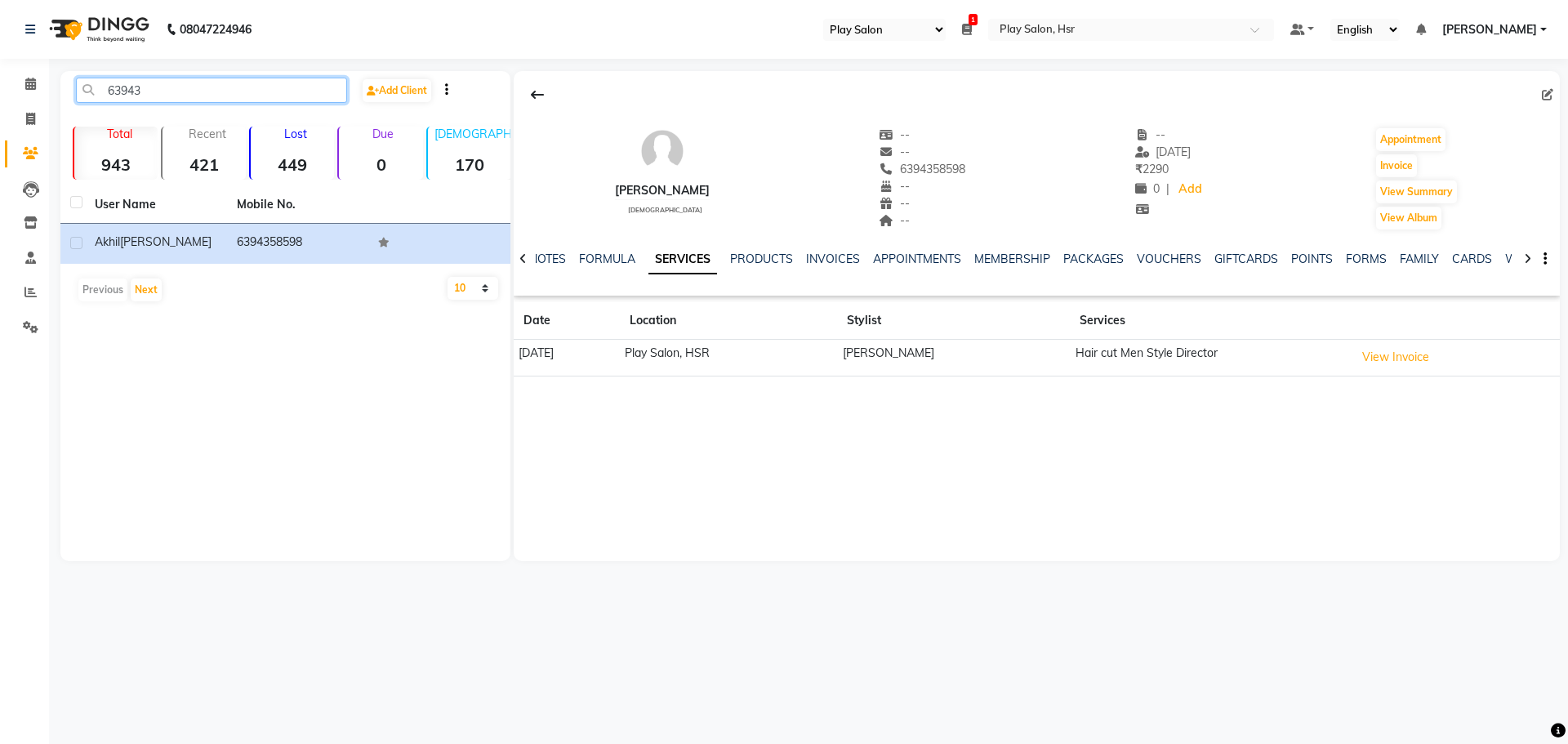
drag, startPoint x: 153, startPoint y: 88, endPoint x: 101, endPoint y: 106, distance: 55.0
click at [101, 106] on div "63943 Add Client" at bounding box center [285, 97] width 443 height 38
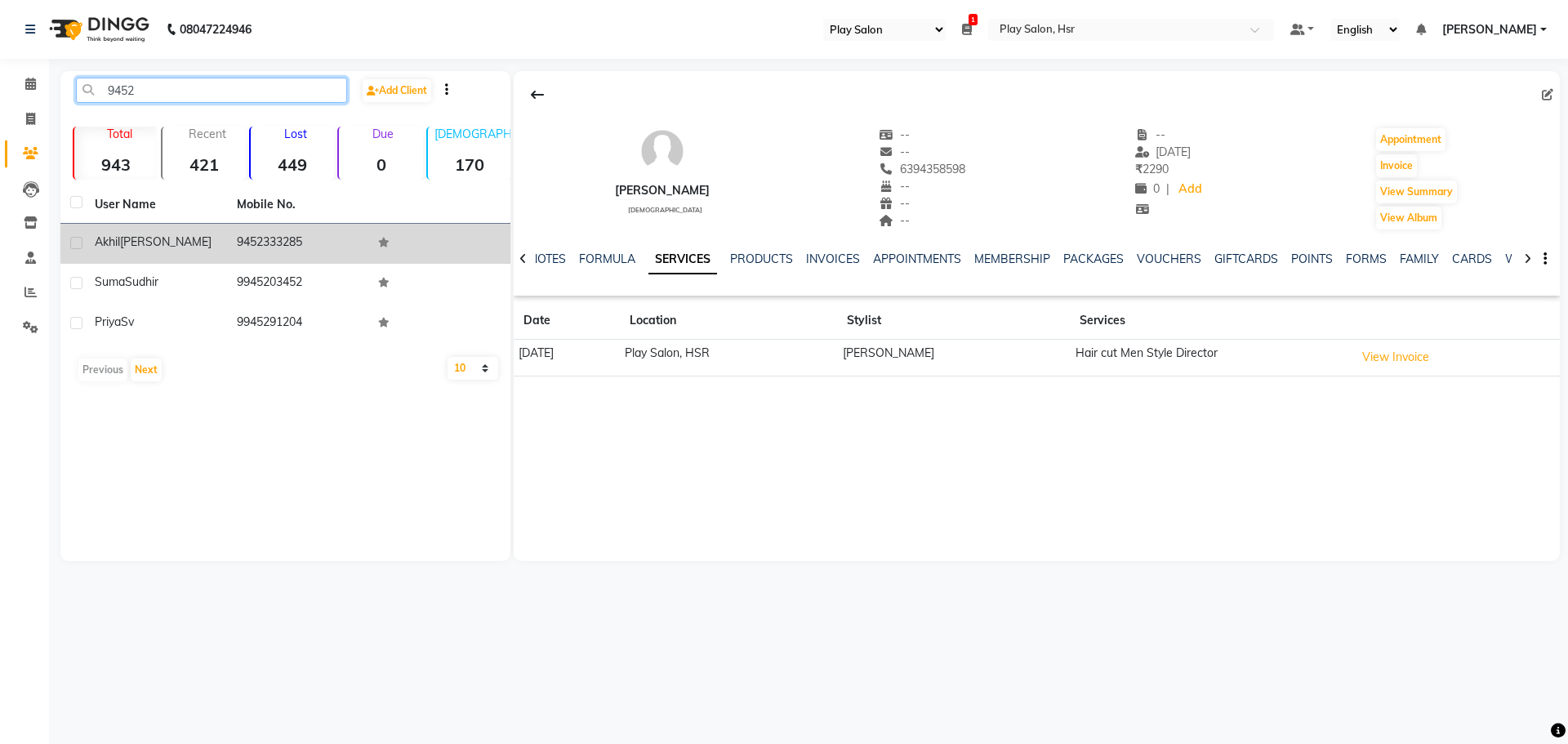
type input "9452"
click at [106, 253] on td "Akhil Singh" at bounding box center [156, 243] width 142 height 40
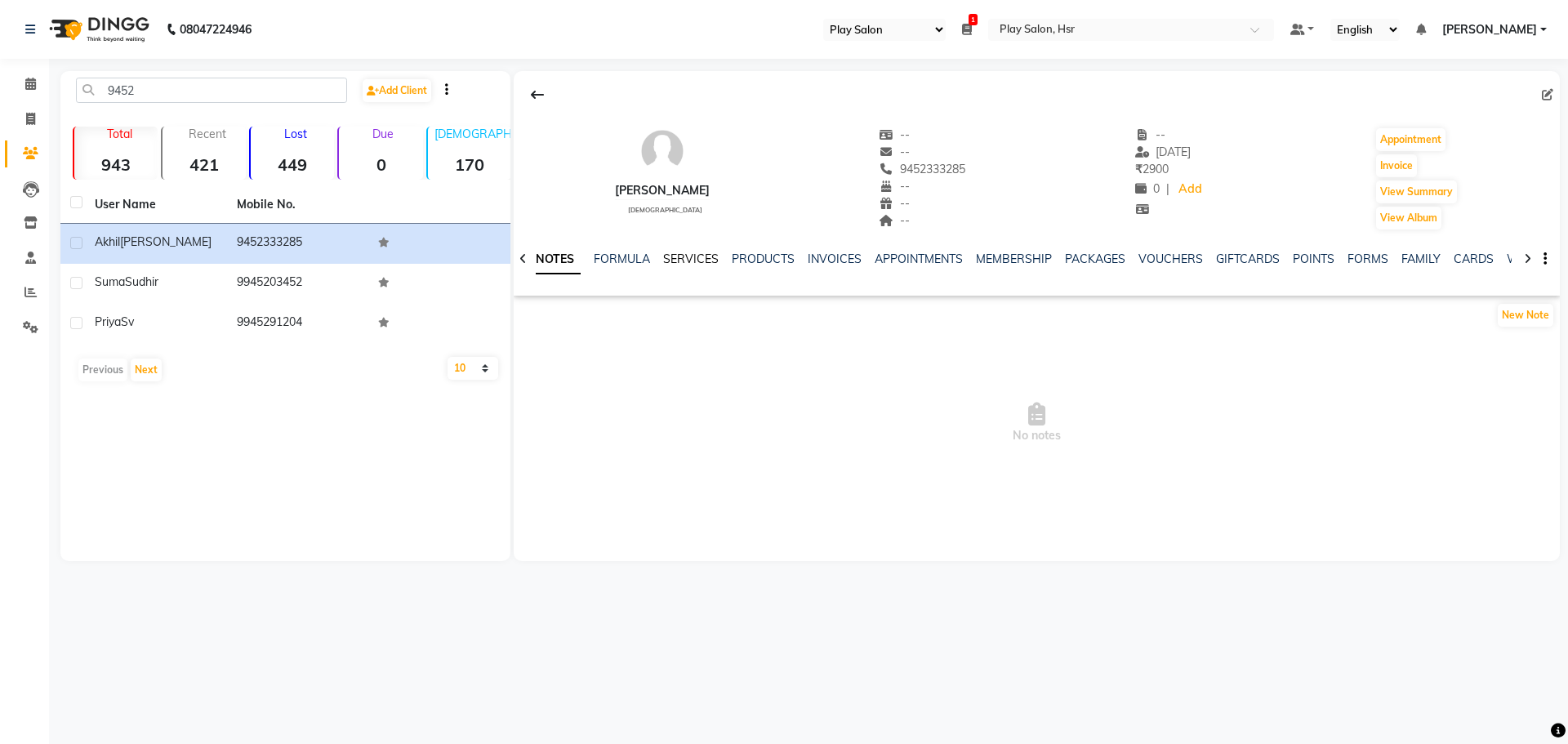
click at [710, 259] on link "SERVICES" at bounding box center [691, 258] width 56 height 14
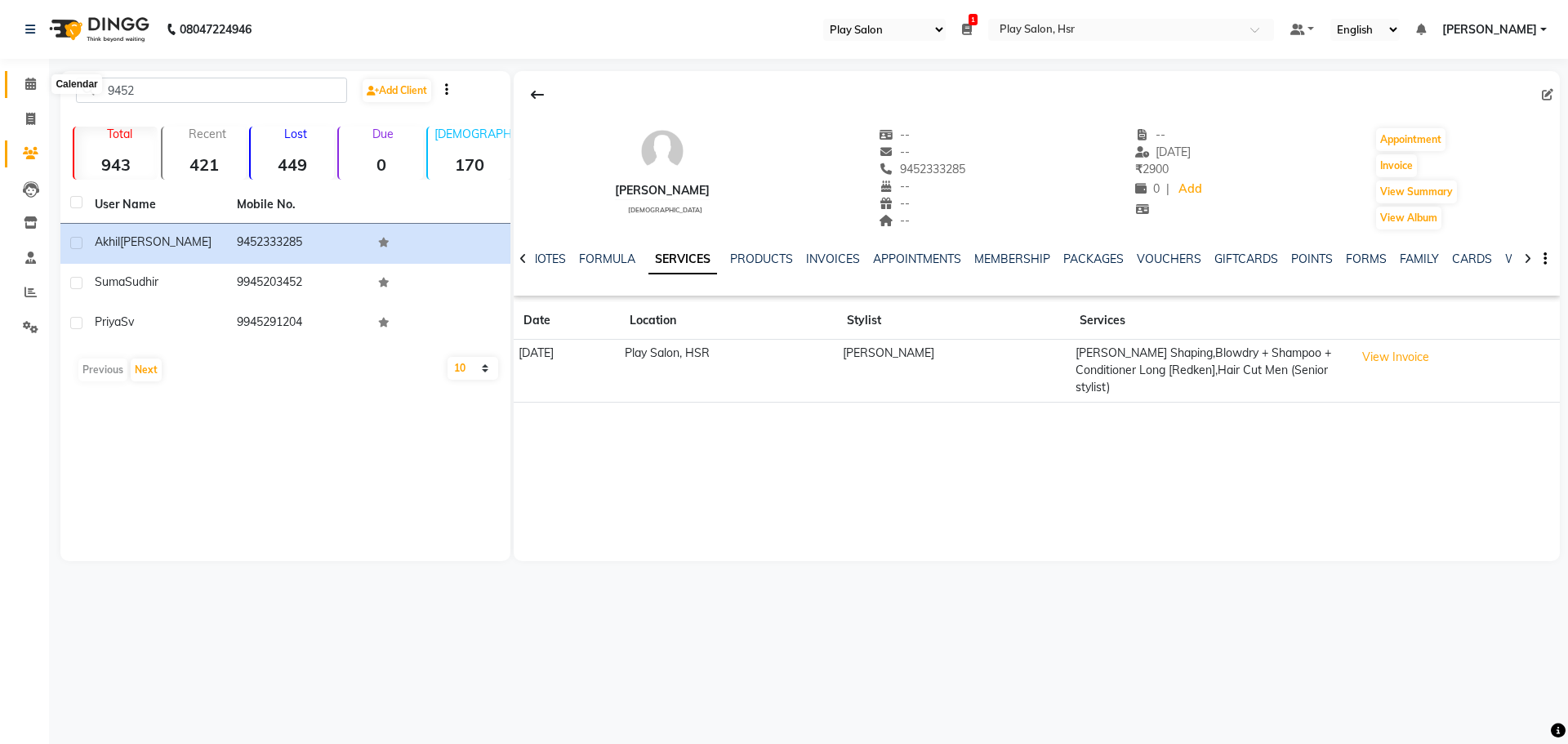
click at [27, 86] on icon at bounding box center [31, 84] width 11 height 12
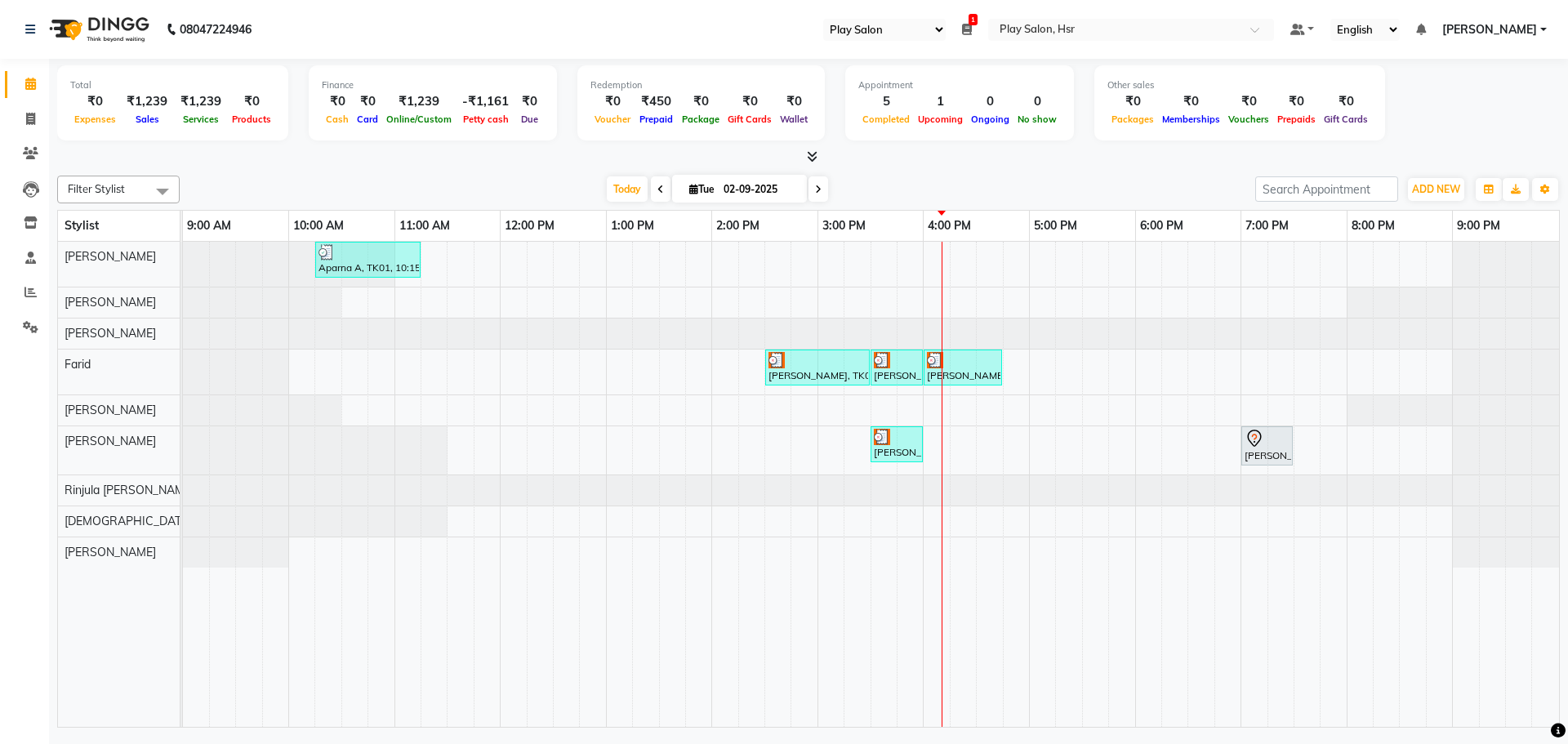
click at [815, 193] on icon at bounding box center [819, 190] width 7 height 10
type input "03-09-2025"
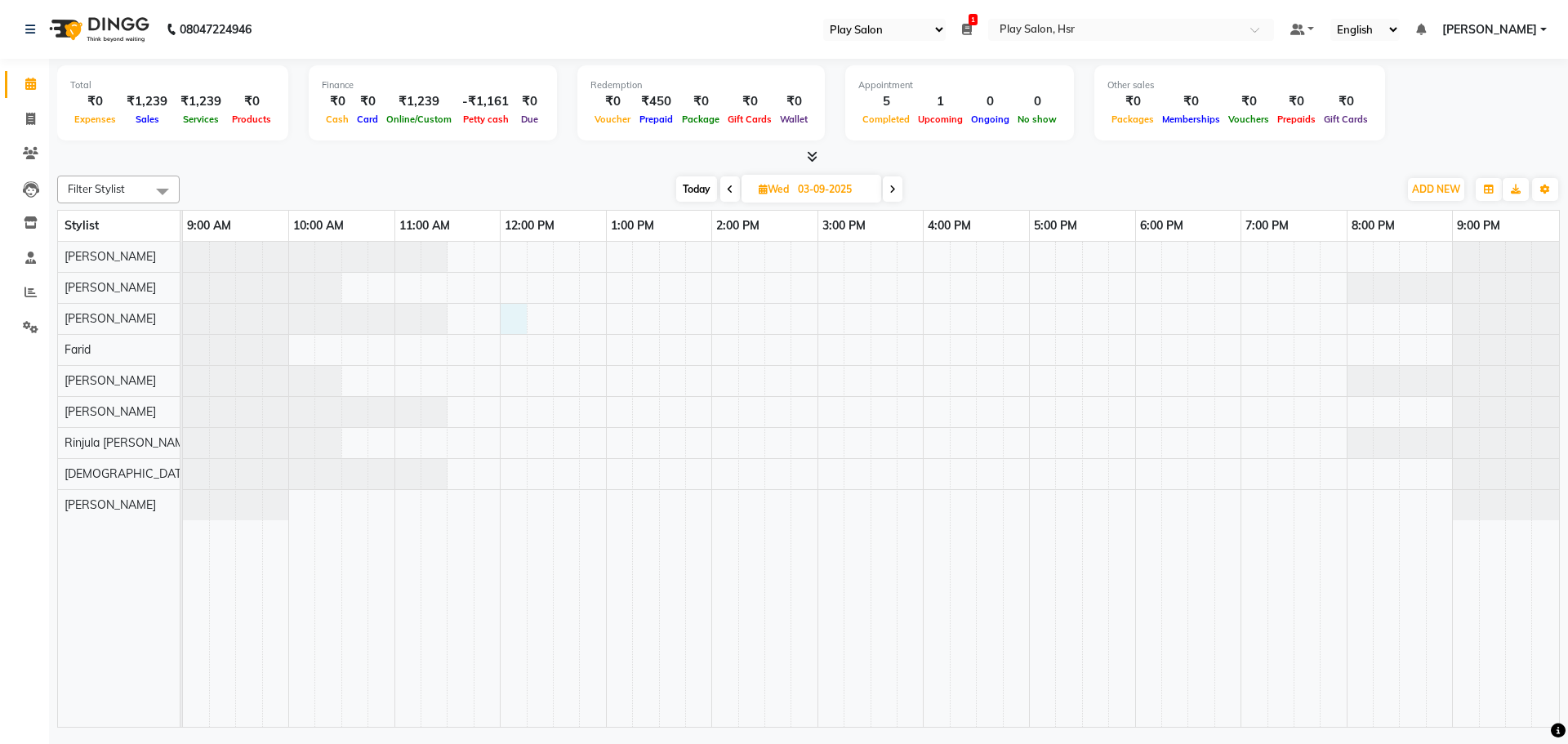
drag, startPoint x: 508, startPoint y: 318, endPoint x: 529, endPoint y: 325, distance: 22.1
click at [509, 319] on div at bounding box center [870, 484] width 1376 height 485
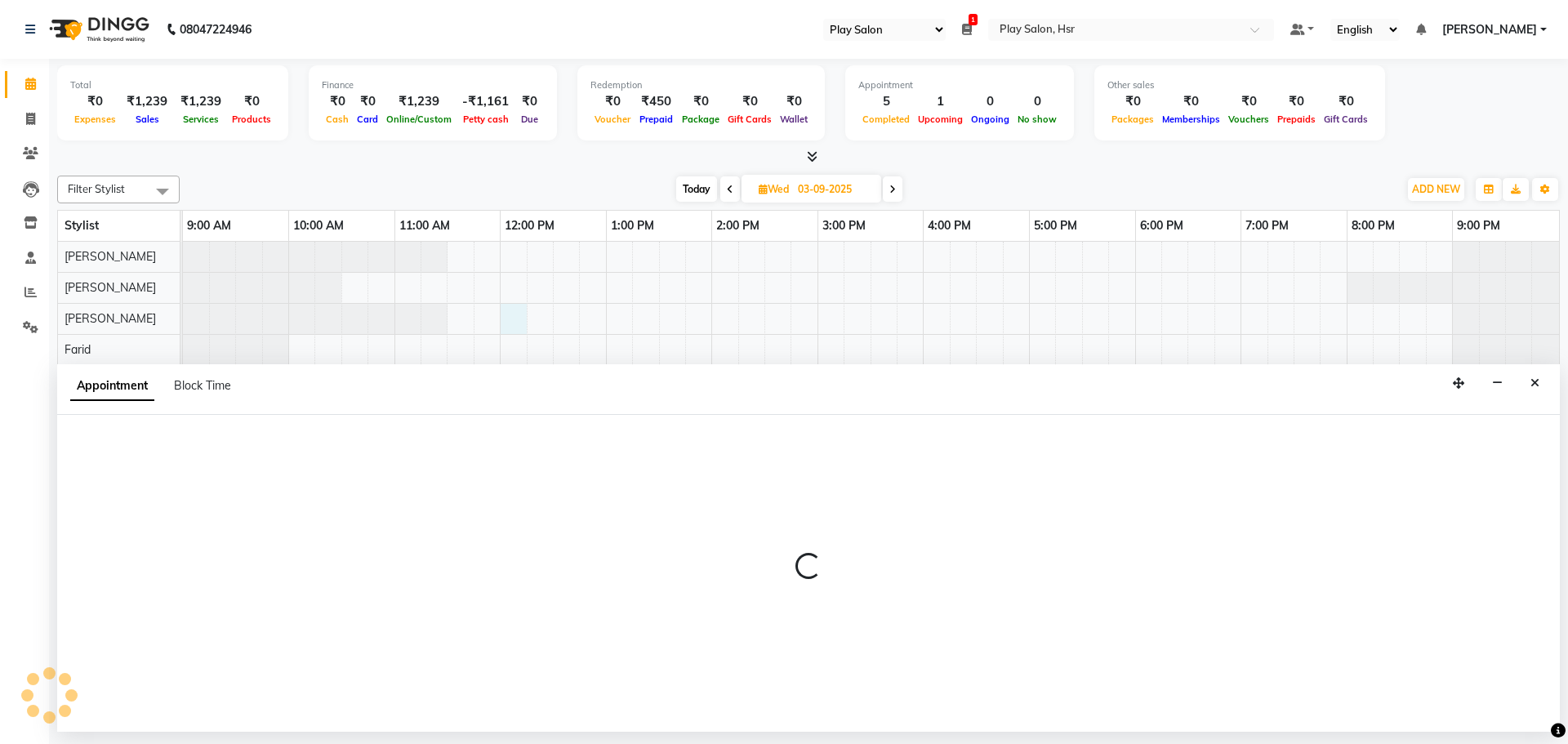
select select "81917"
select select "720"
select select "tentative"
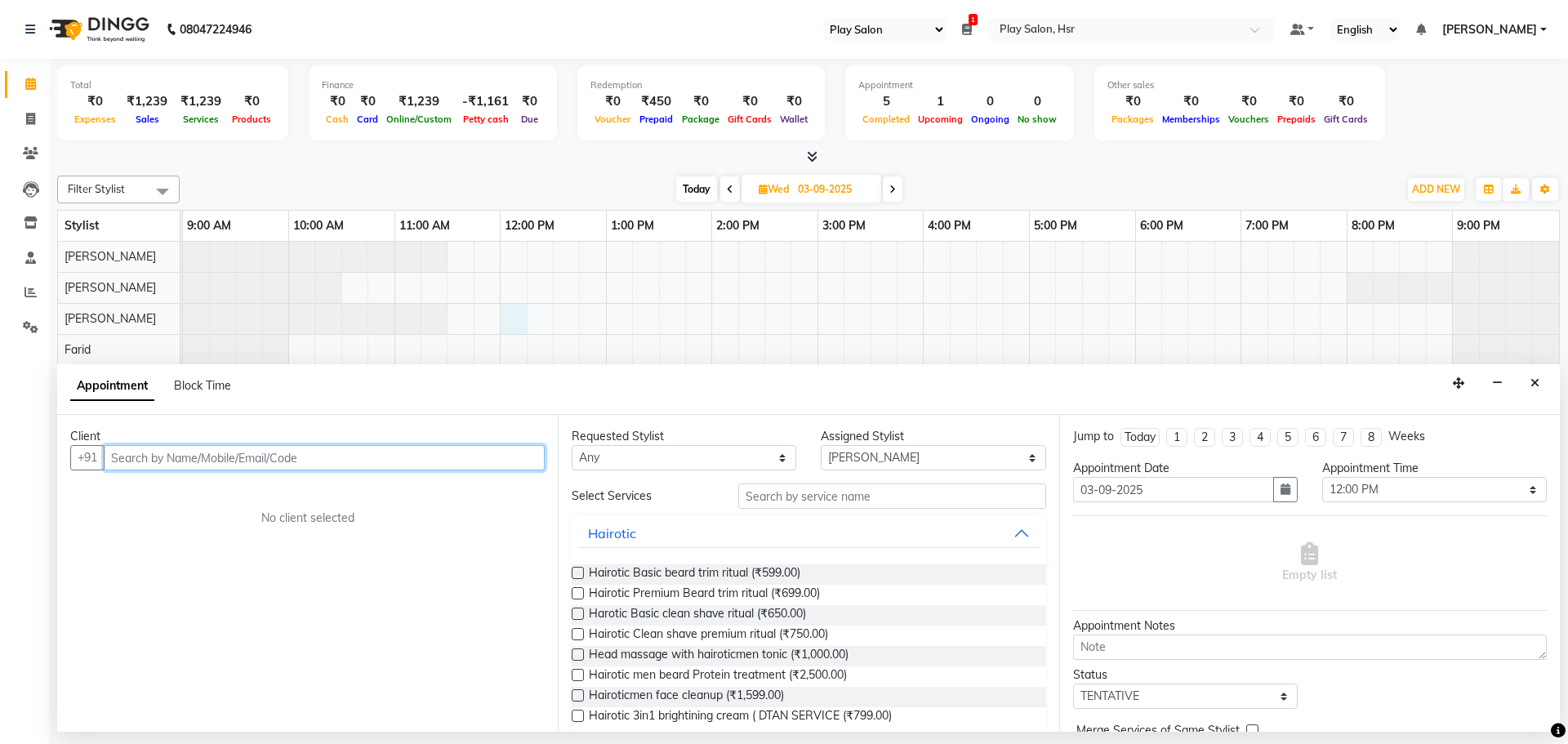
click at [146, 459] on input "text" at bounding box center [324, 458] width 441 height 25
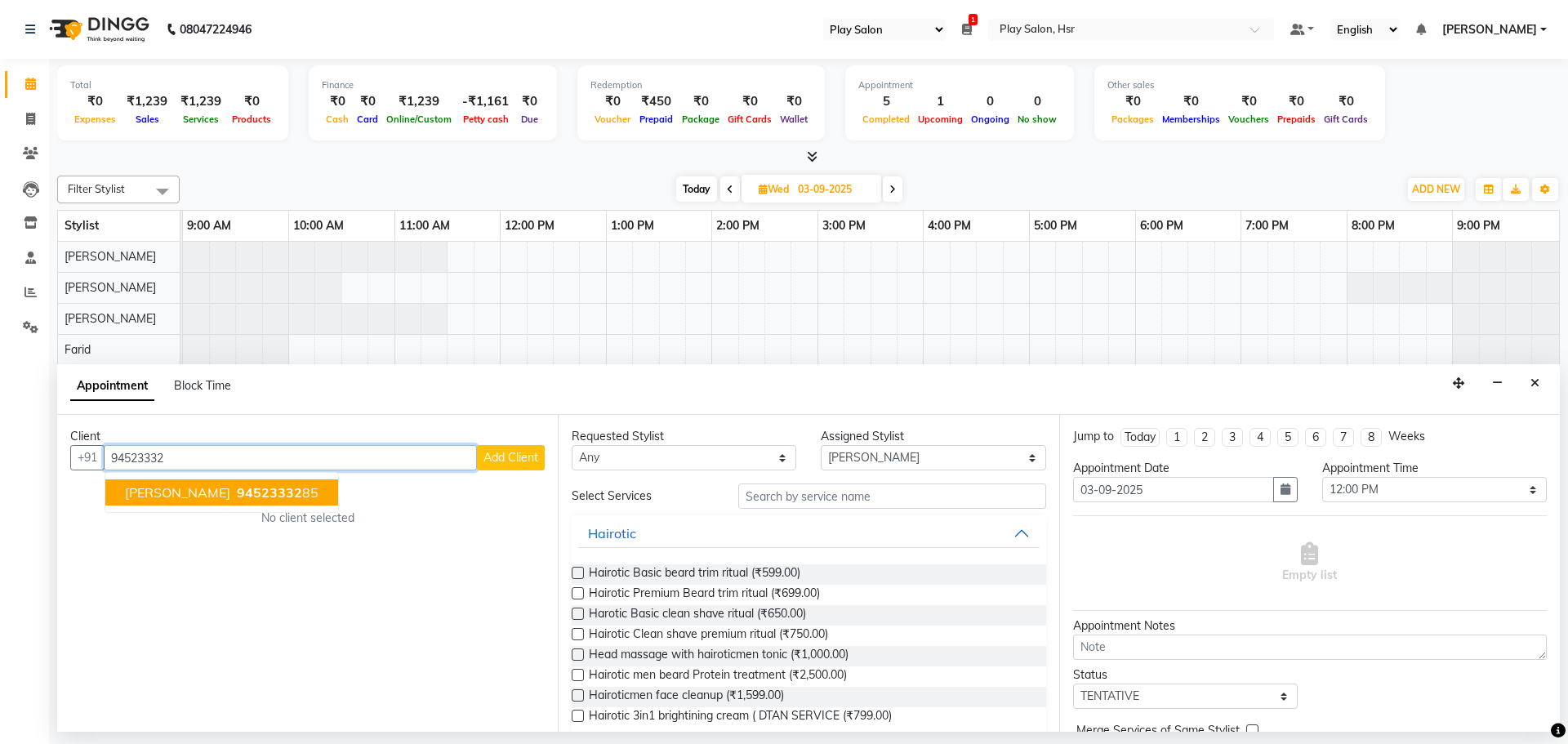
click at [192, 491] on span "[PERSON_NAME]" at bounding box center [177, 491] width 105 height 16
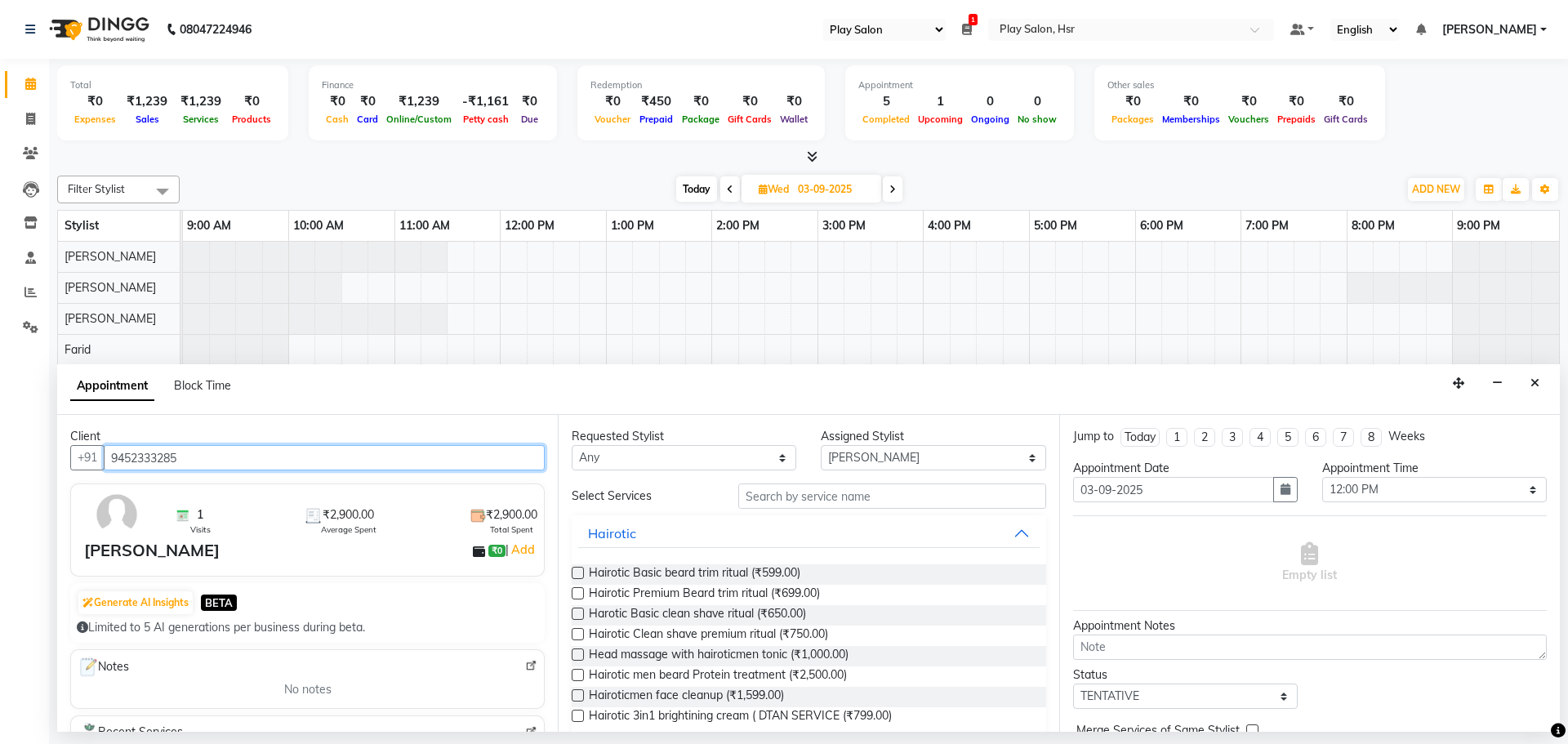
type input "9452333285"
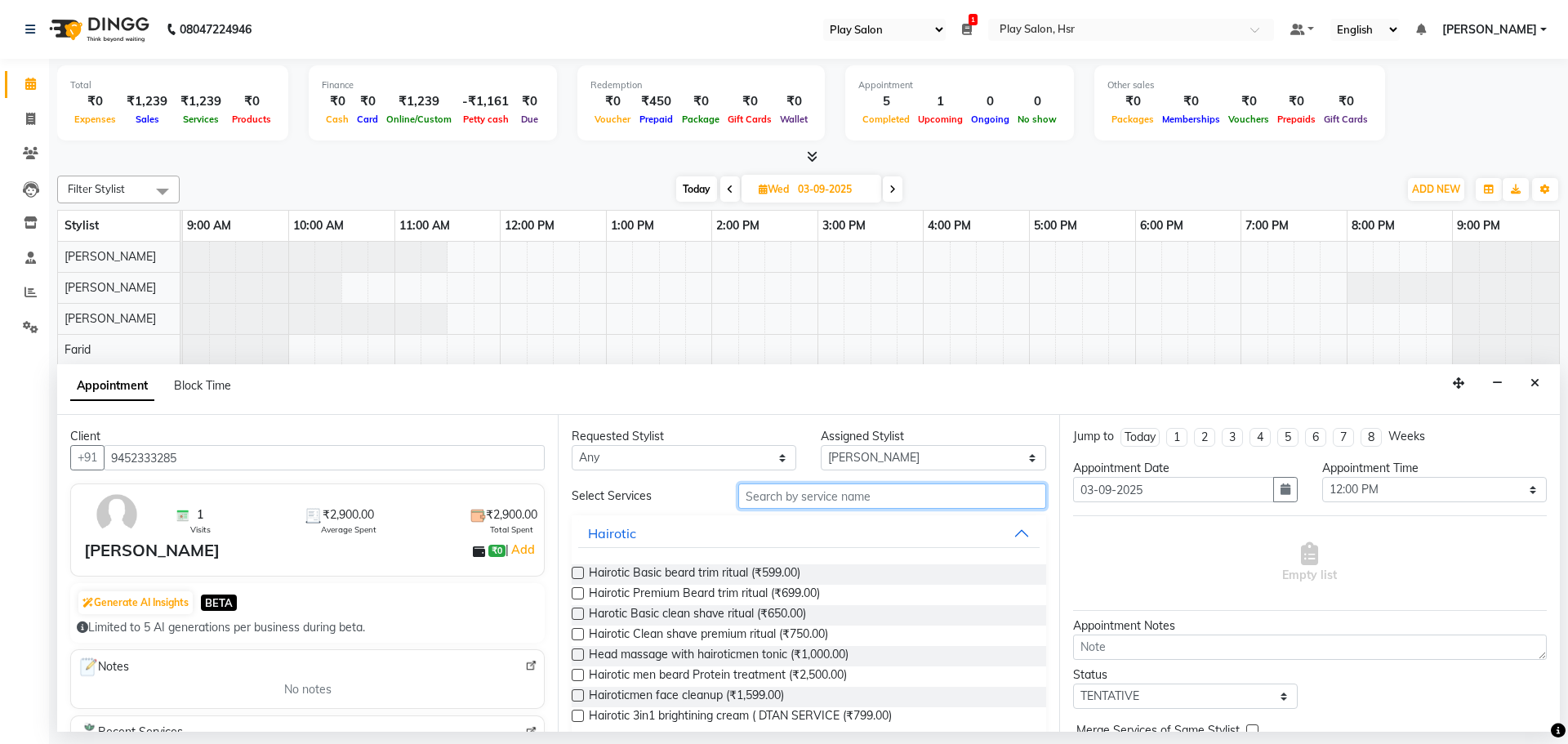
click at [837, 498] on input "text" at bounding box center [892, 496] width 308 height 25
type input "hair cut"
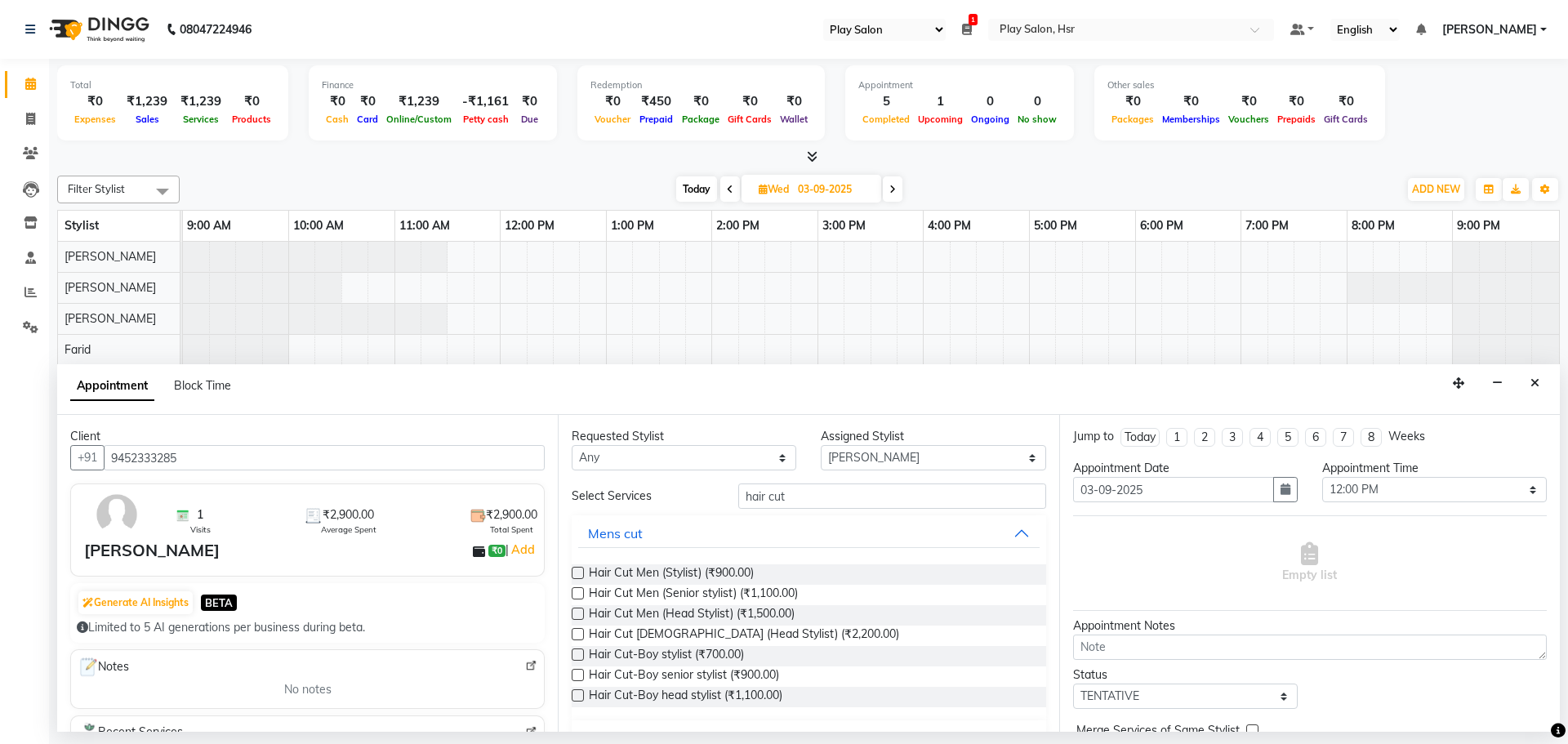
click at [582, 597] on label at bounding box center [577, 593] width 12 height 12
click at [582, 597] on input "checkbox" at bounding box center [576, 595] width 11 height 11
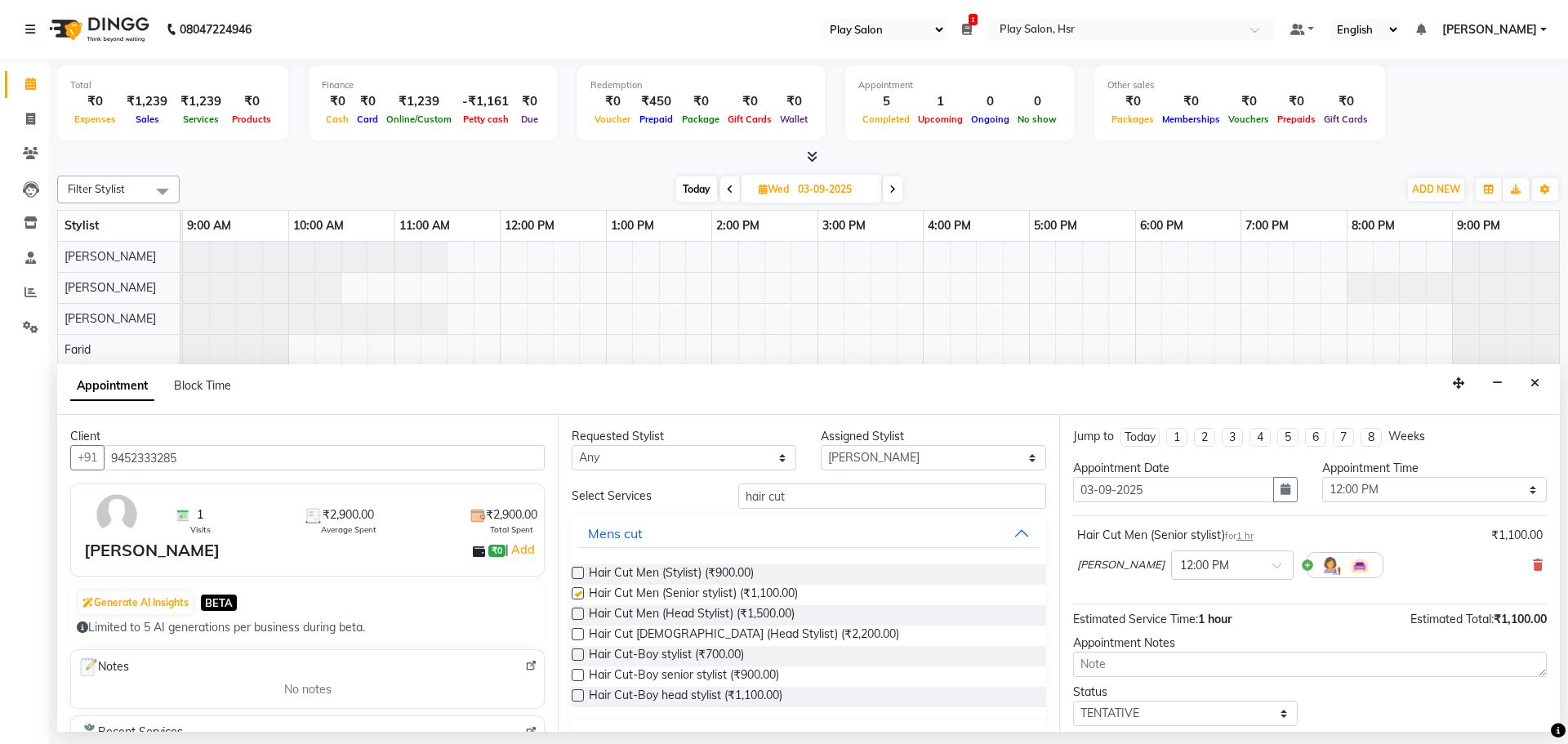
checkbox input "false"
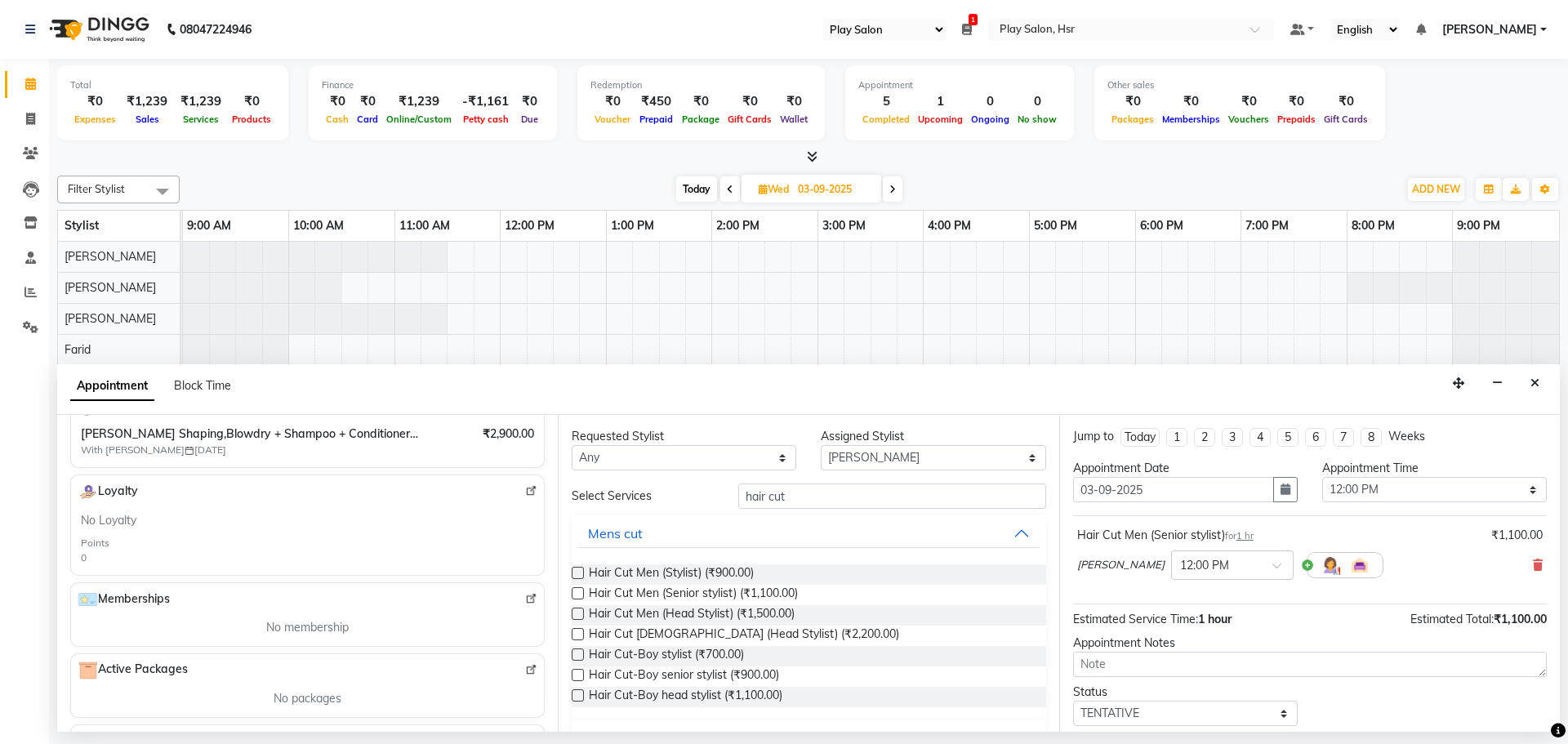
scroll to position [81, 0]
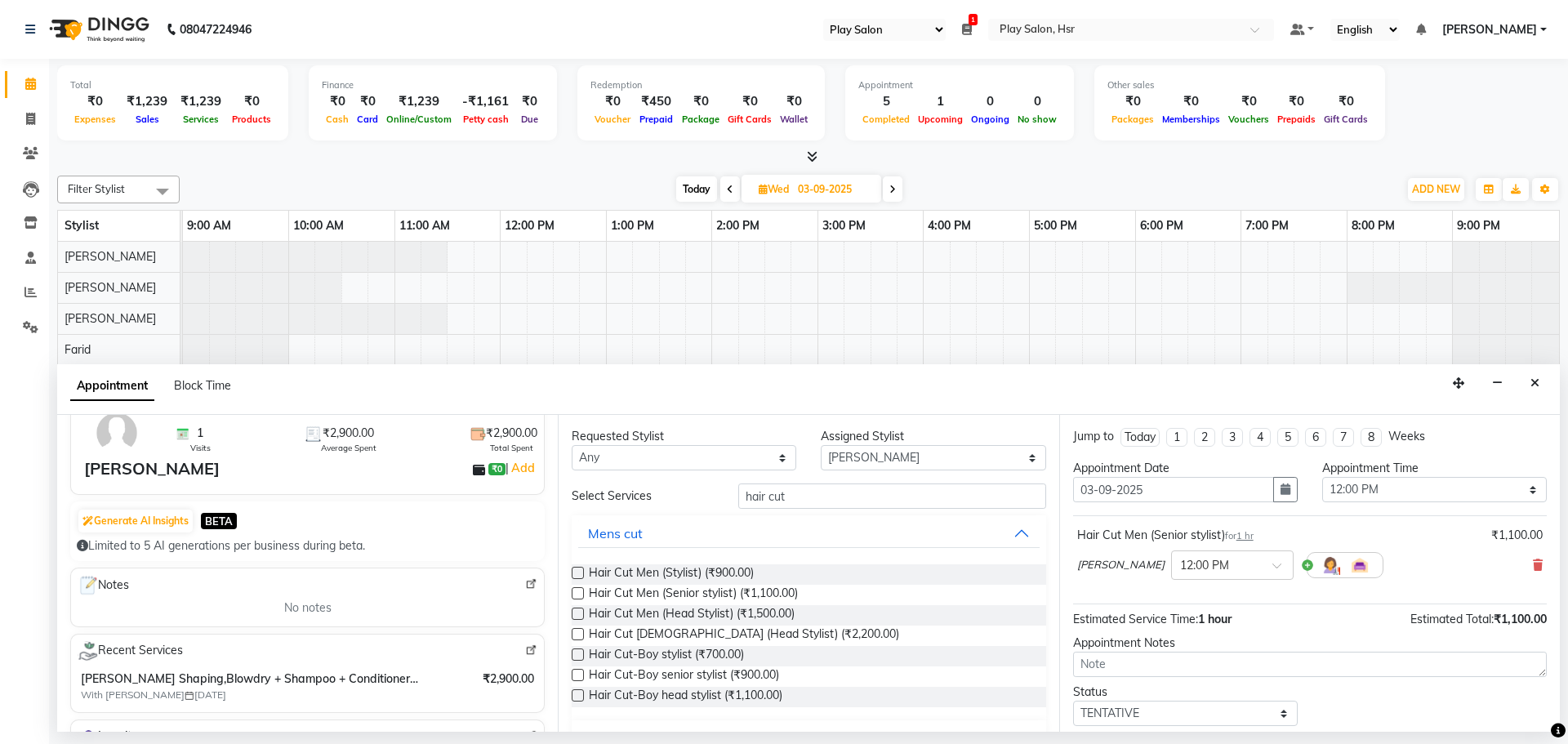
click at [525, 588] on img at bounding box center [531, 584] width 12 height 12
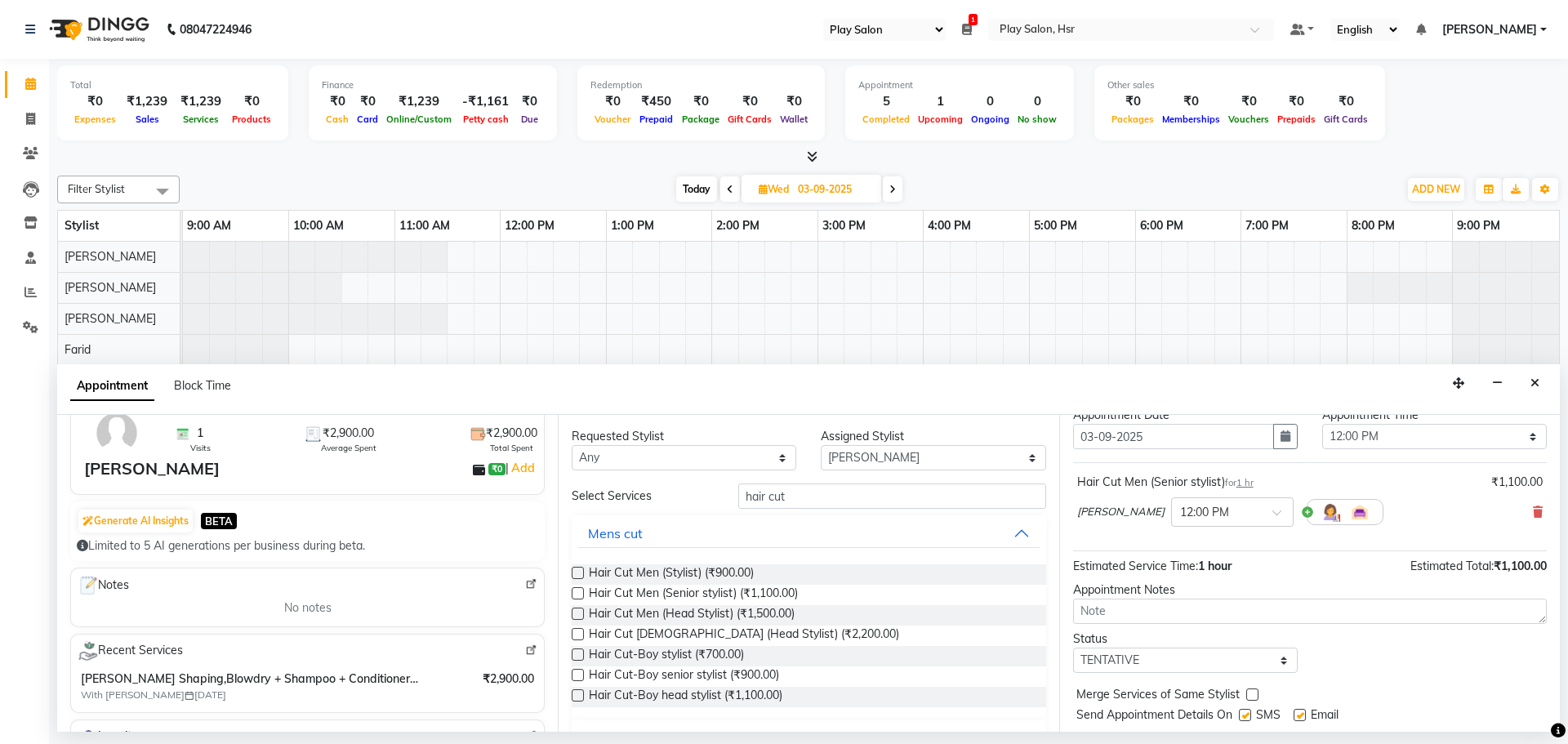
scroll to position [97, 0]
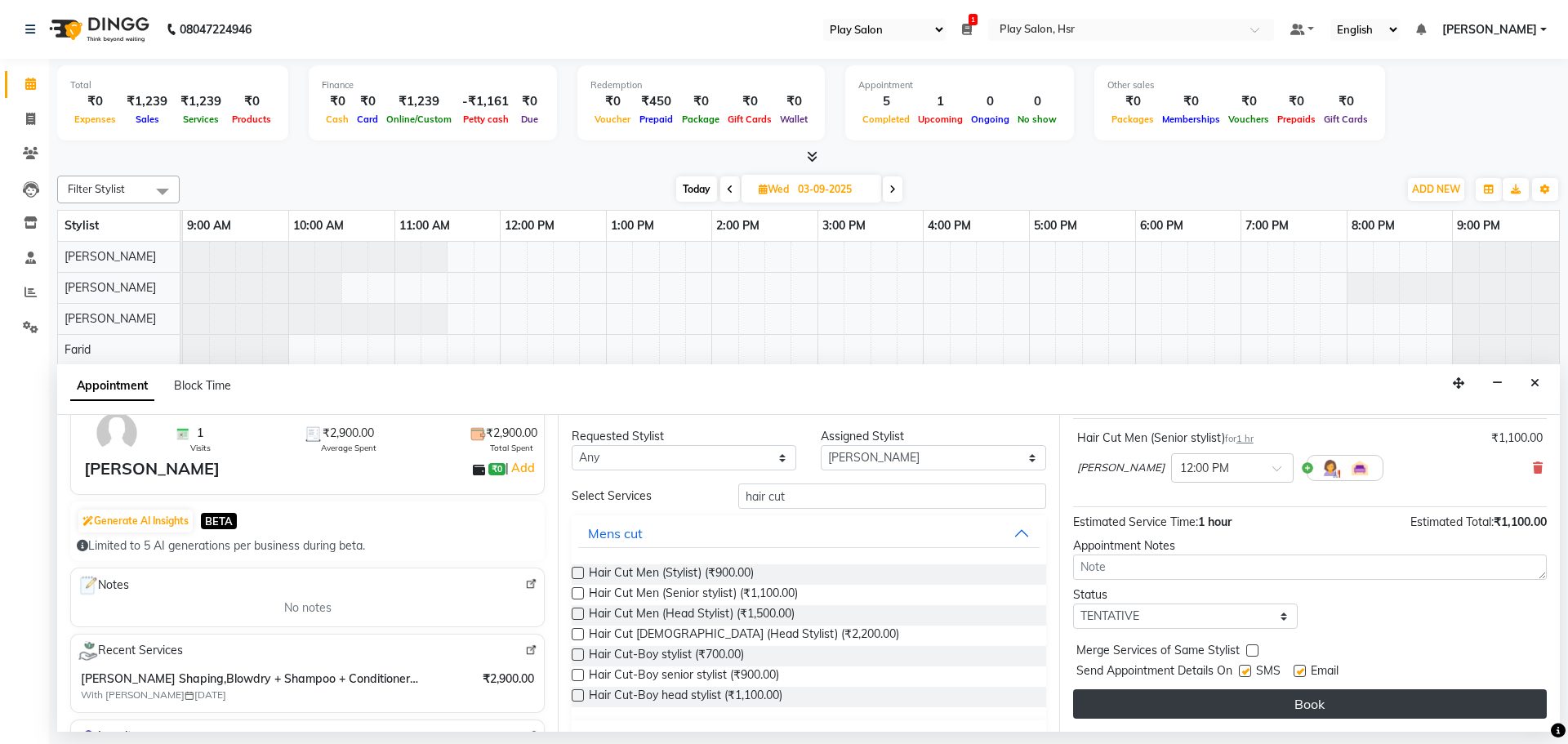
click at [1283, 695] on button "Book" at bounding box center [1309, 703] width 474 height 30
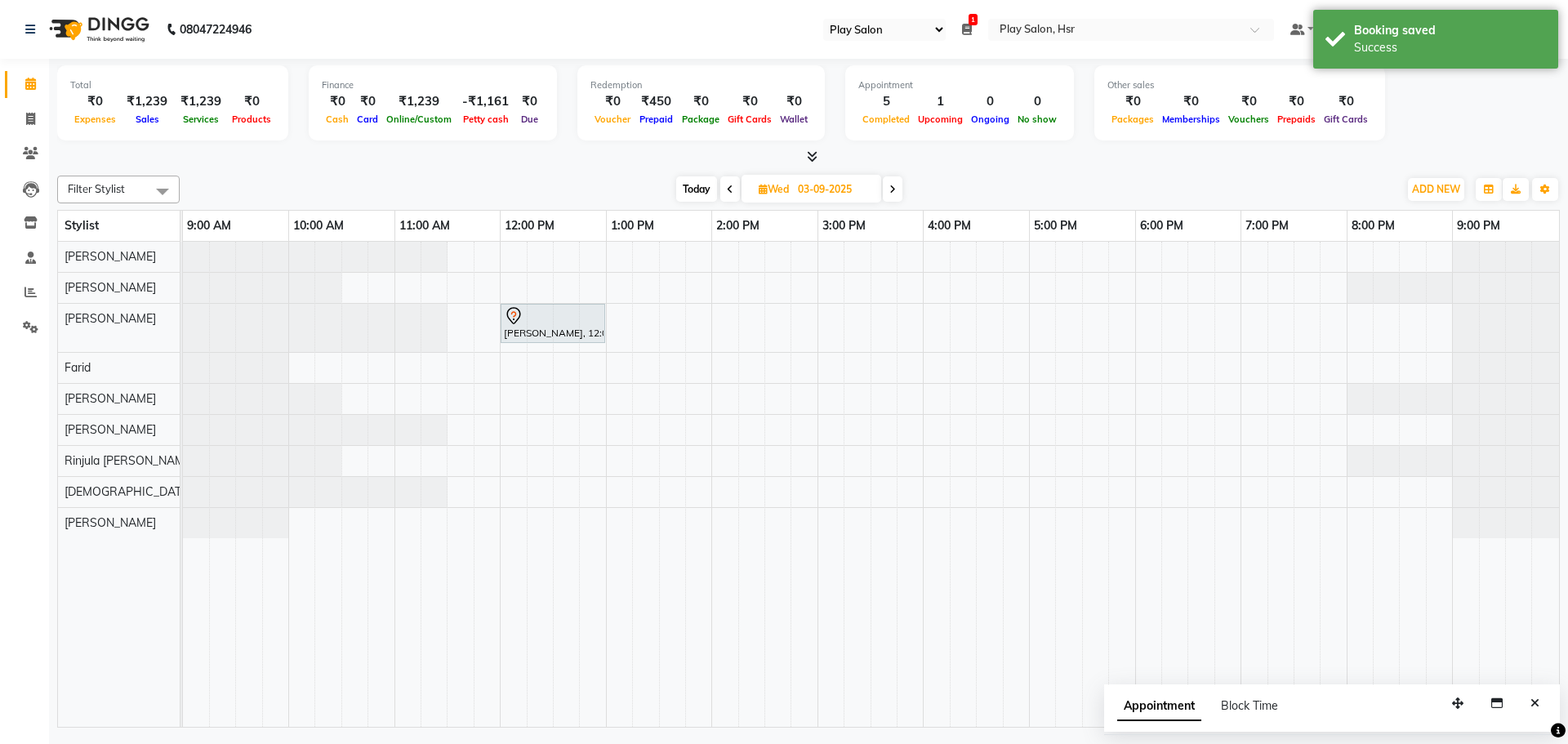
click at [731, 189] on span at bounding box center [730, 189] width 19 height 25
type input "02-09-2025"
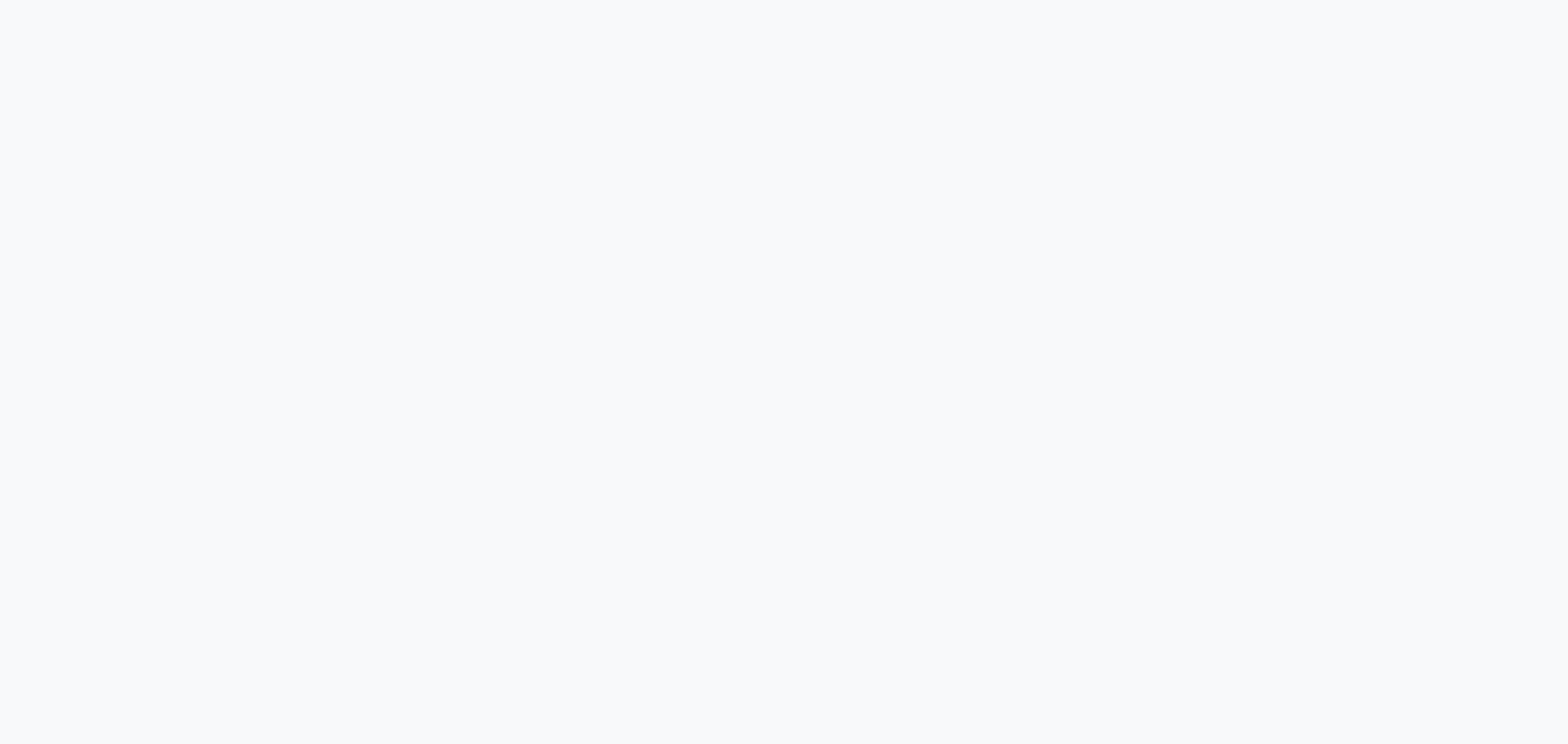
select select "92"
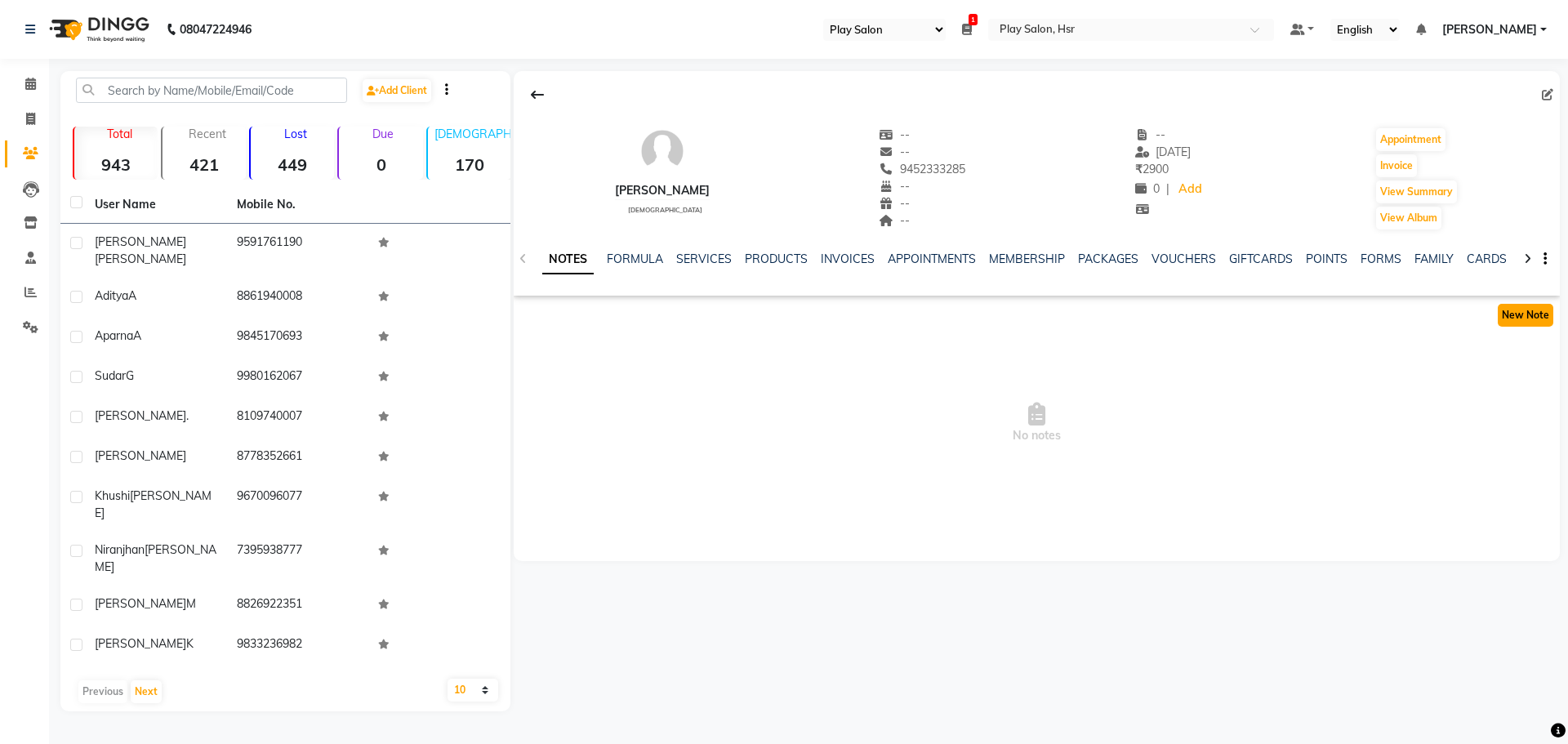
click at [1511, 305] on button "New Note" at bounding box center [1526, 314] width 56 height 23
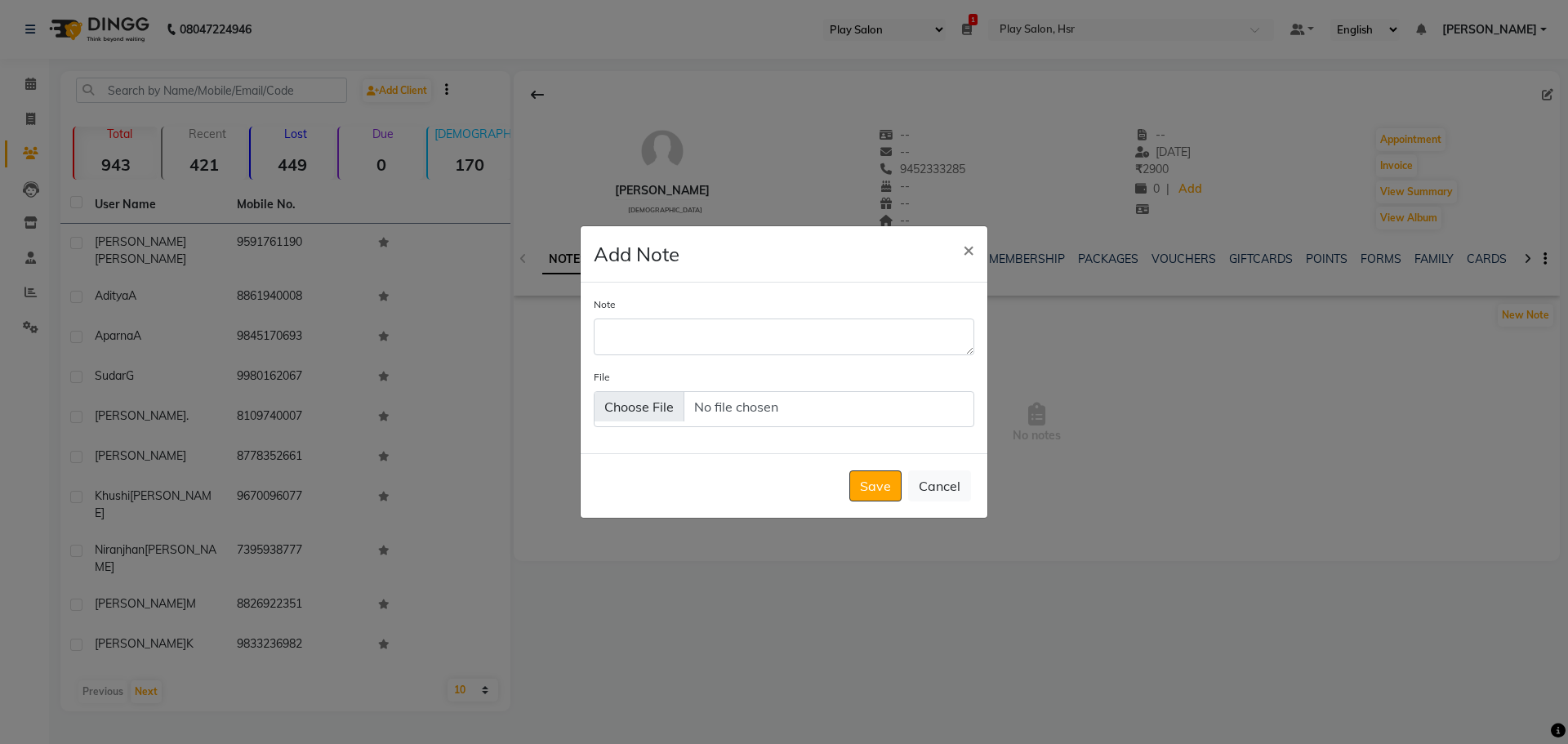
click at [618, 307] on div "Note" at bounding box center [783, 325] width 381 height 58
click at [614, 342] on textarea "Note" at bounding box center [783, 336] width 381 height 36
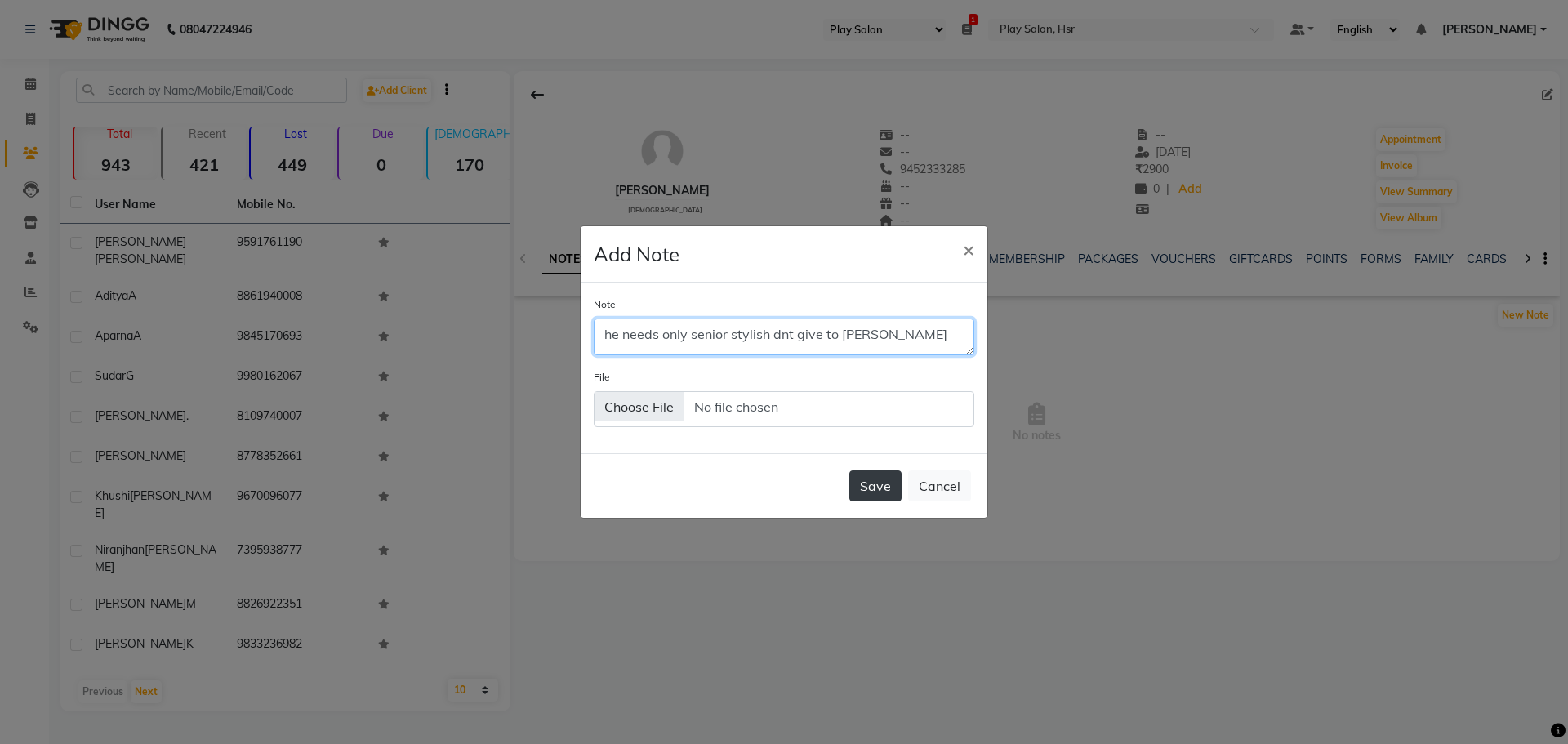
type textarea "he needs only senior stylish dnt give to [PERSON_NAME]"
click at [870, 480] on button "Save" at bounding box center [876, 486] width 53 height 31
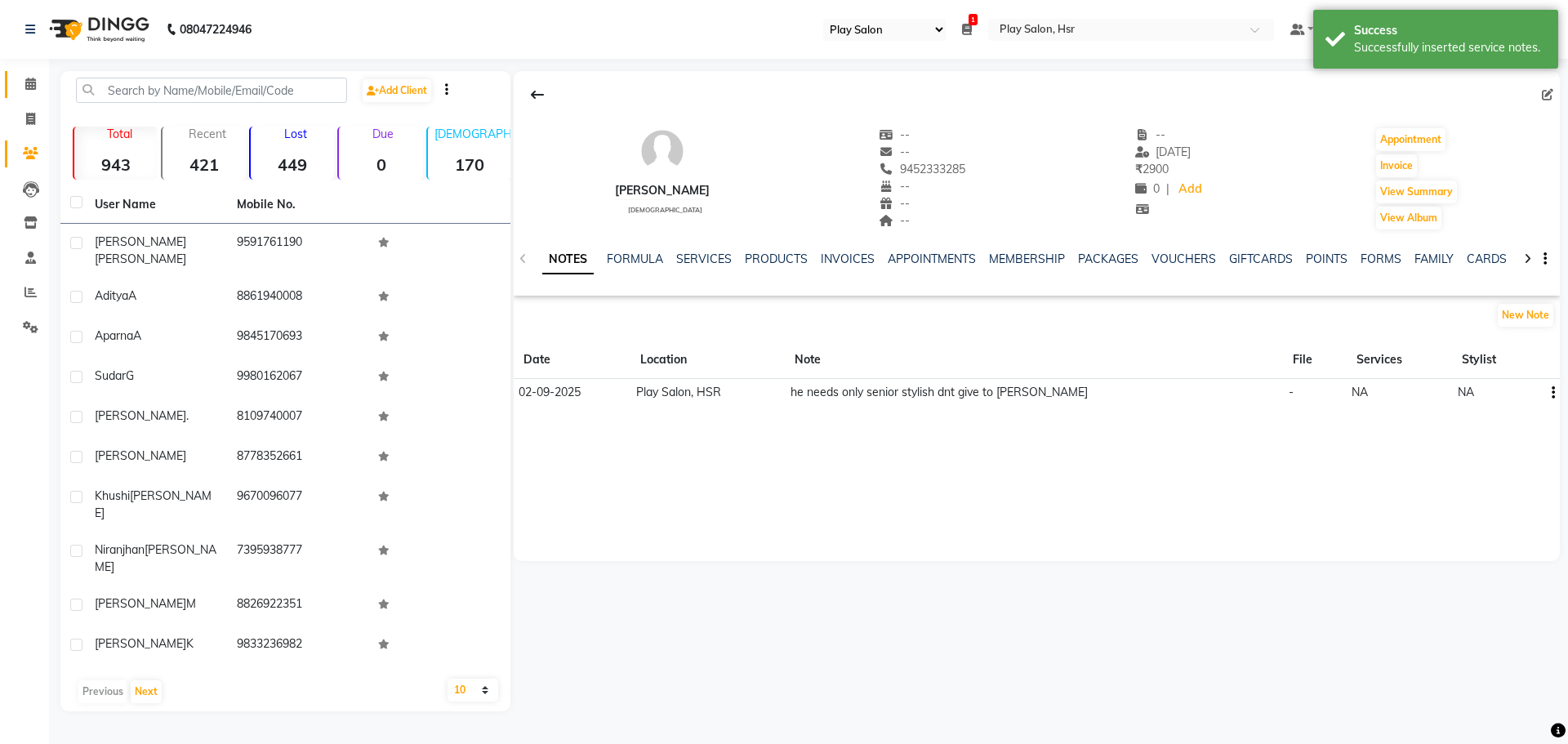
click at [31, 95] on link "Calendar" at bounding box center [25, 85] width 39 height 27
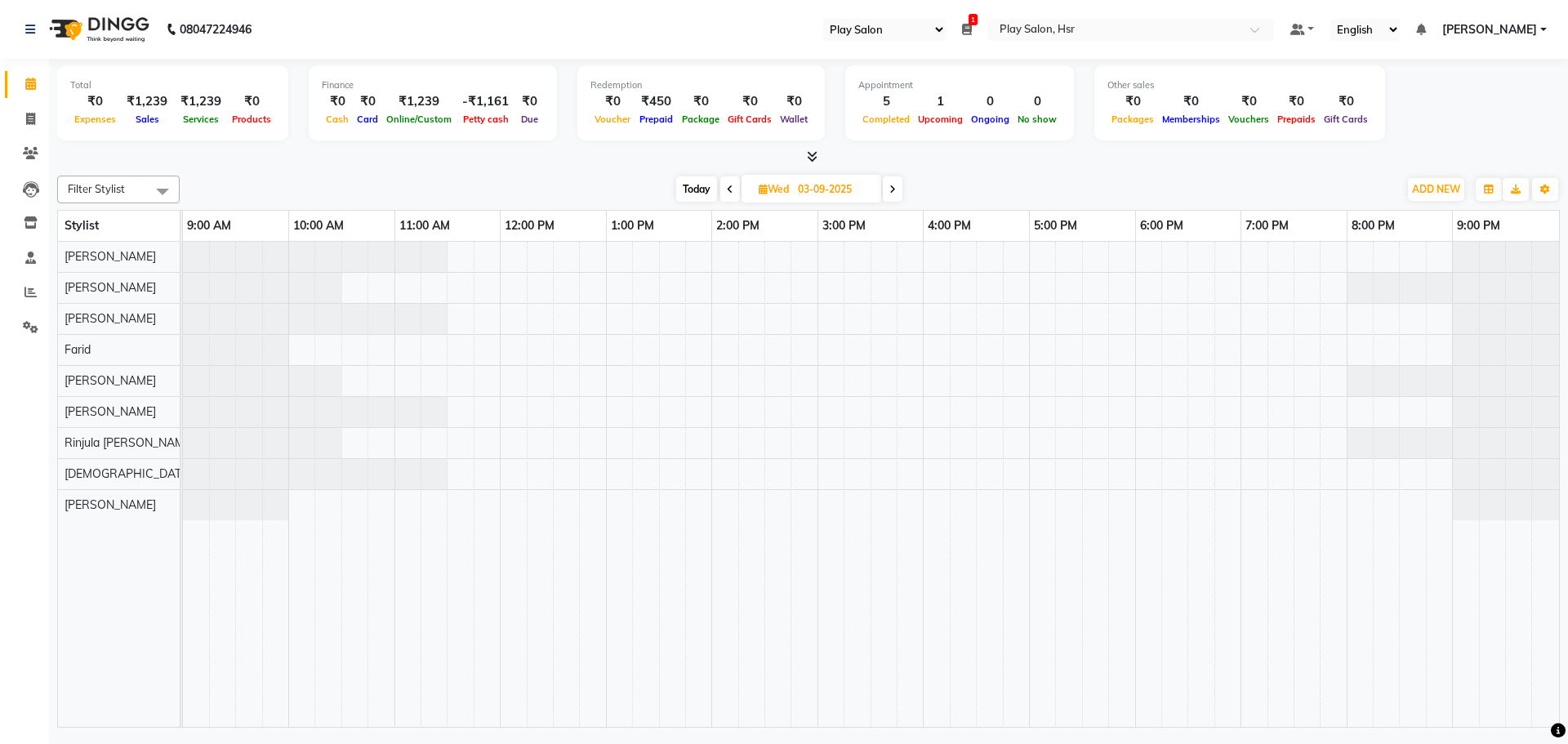
click at [738, 185] on div "[DATE] [DATE]" at bounding box center [789, 189] width 230 height 25
click at [726, 192] on icon at bounding box center [730, 190] width 7 height 10
type input "02-09-2025"
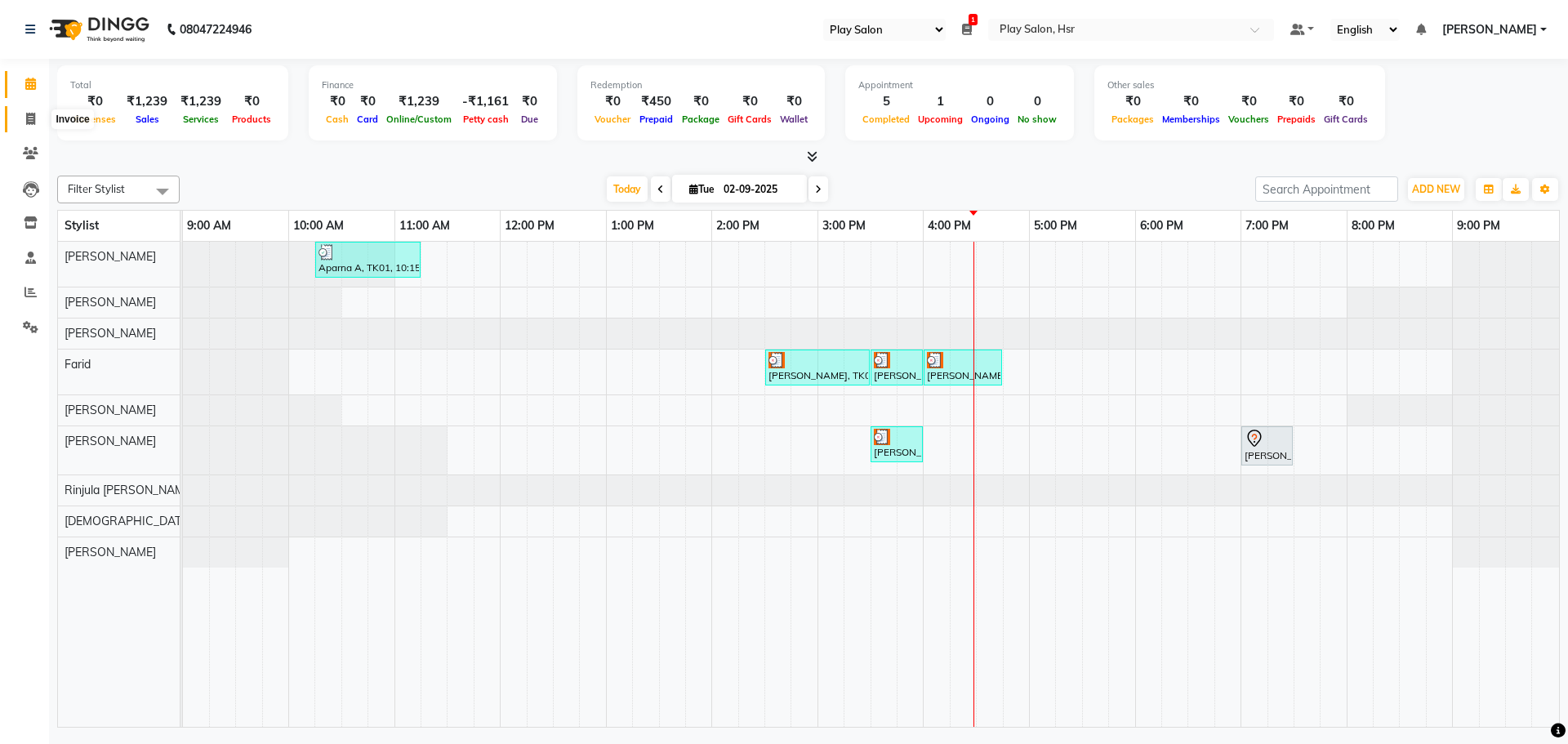
click at [41, 115] on span at bounding box center [31, 119] width 29 height 19
select select "8358"
select select "service"
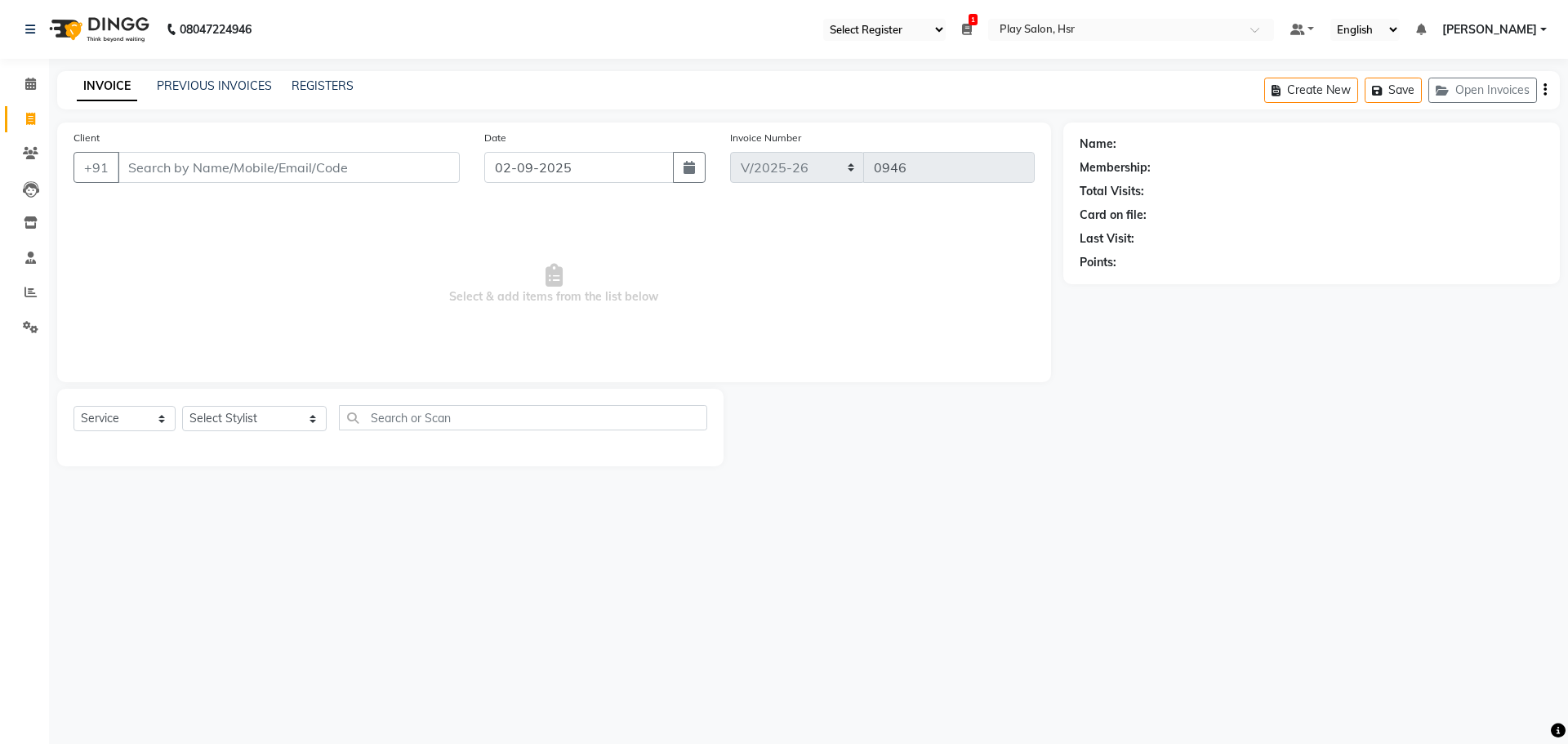
click at [238, 156] on input "Client" at bounding box center [289, 167] width 342 height 31
click at [145, 164] on input "Client" at bounding box center [289, 167] width 342 height 31
click at [147, 158] on input "Client" at bounding box center [289, 167] width 342 height 31
paste input "8861940008"
type input "8861940008"
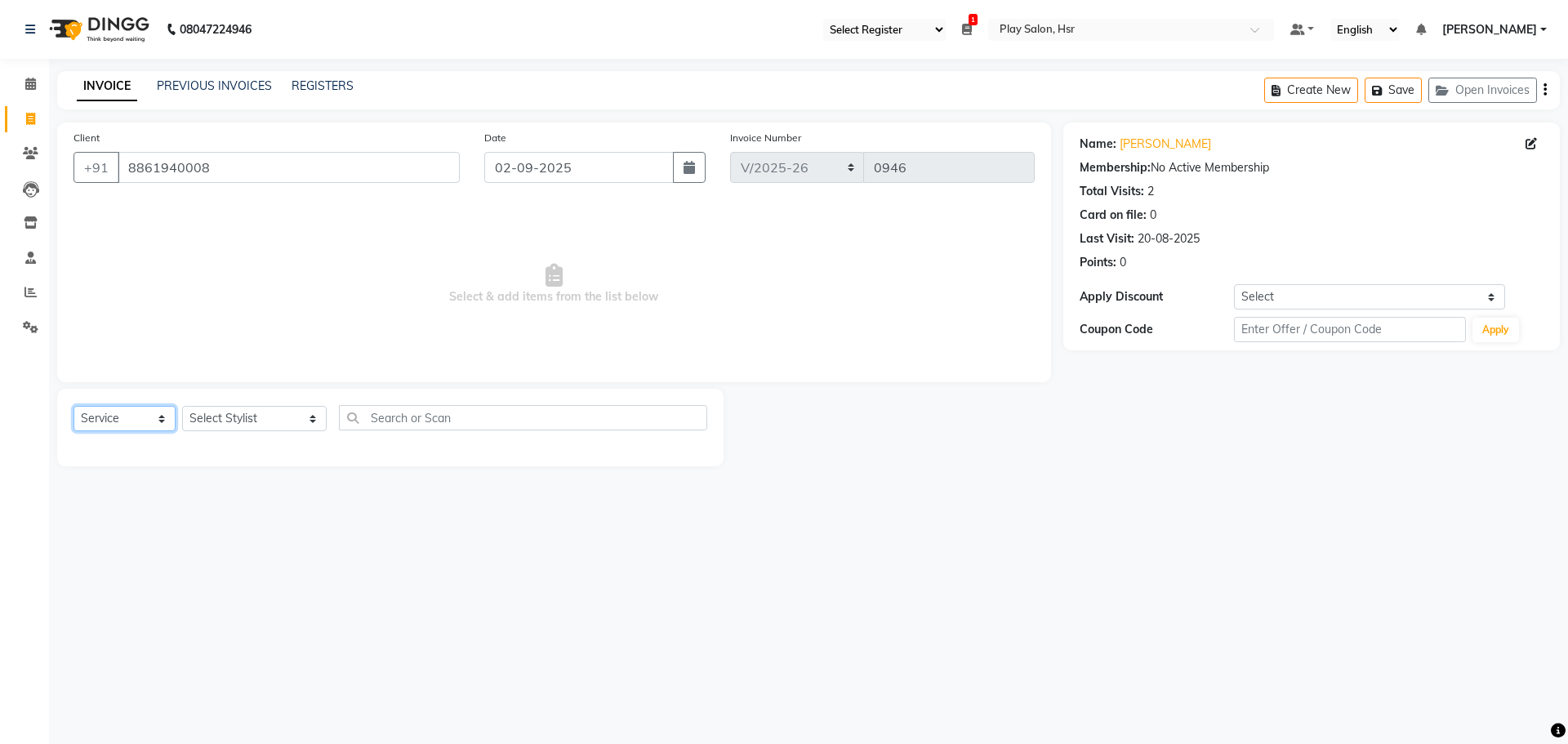
click at [114, 416] on select "Select Service Product Membership Package Voucher Prepaid Gift Card" at bounding box center [125, 419] width 102 height 25
click at [74, 406] on select "Select Service Product Membership Package Voucher Prepaid Gift Card" at bounding box center [125, 419] width 102 height 25
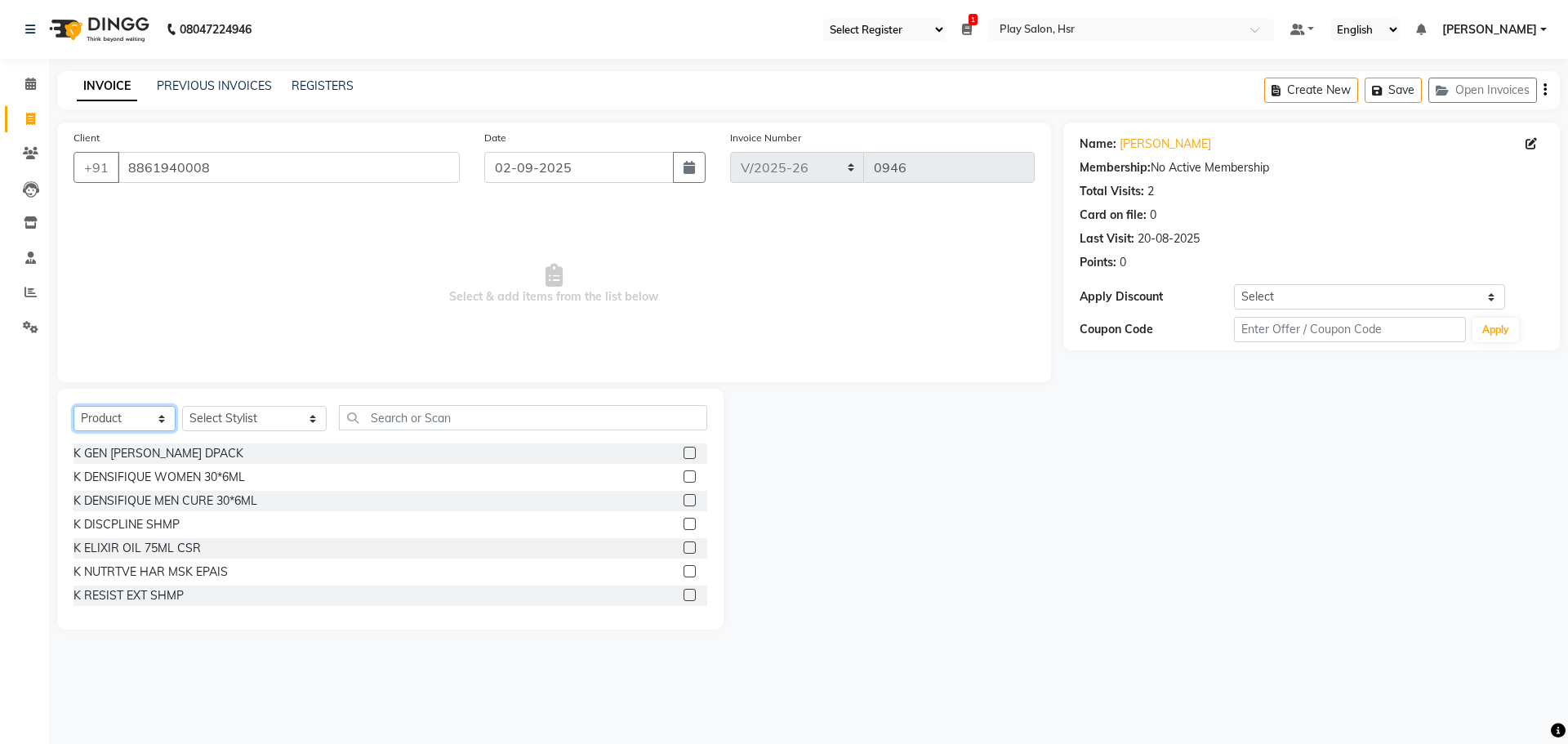
click at [120, 419] on select "Select Service Product Membership Package Voucher Prepaid Gift Card" at bounding box center [125, 419] width 102 height 25
select select "P"
click at [74, 406] on select "Select Service Product Membership Package Voucher Prepaid Gift Card" at bounding box center [125, 419] width 102 height 25
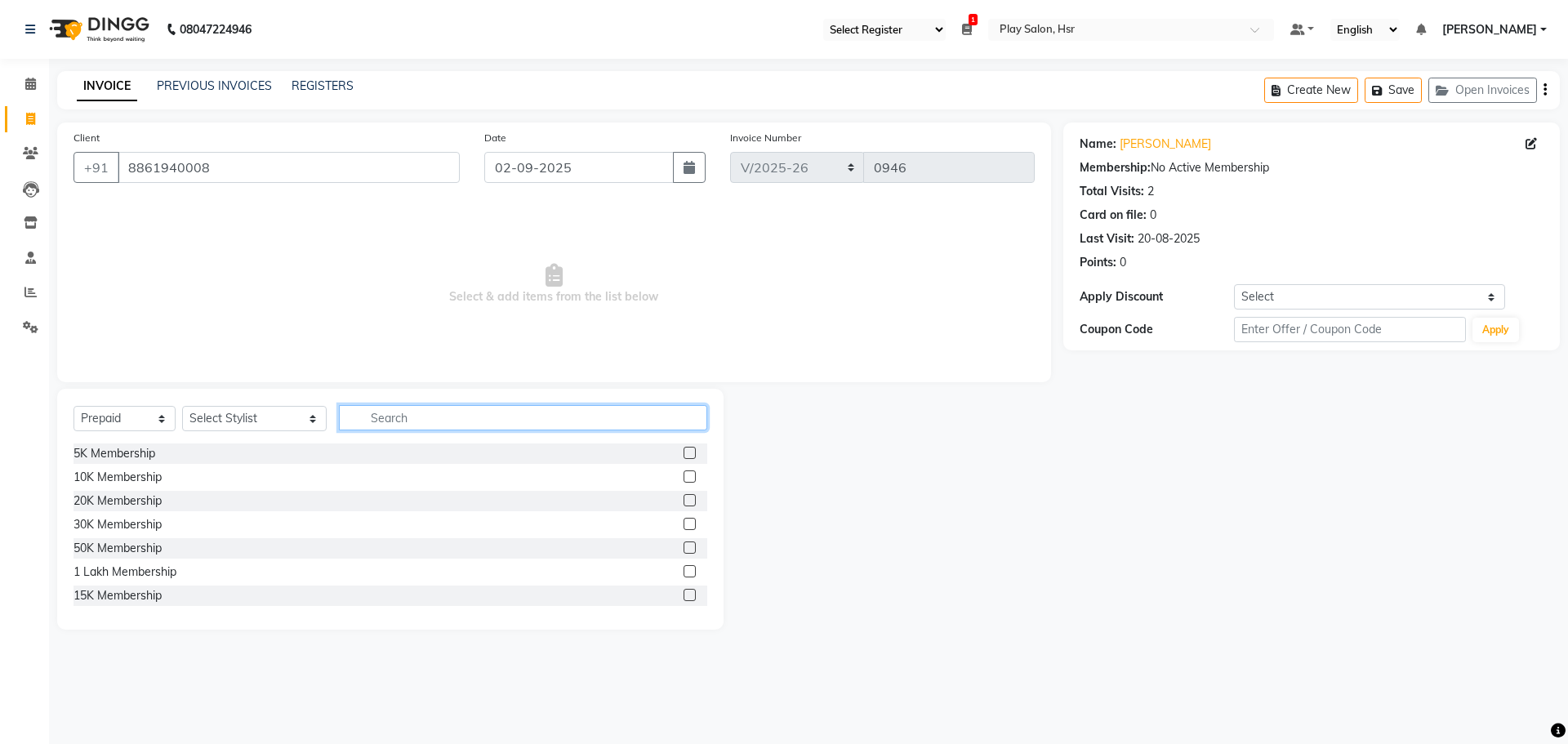
click at [351, 411] on input "text" at bounding box center [523, 418] width 369 height 25
click at [683, 501] on label at bounding box center [689, 500] width 12 height 12
click at [683, 501] on input "checkbox" at bounding box center [688, 501] width 11 height 11
click at [683, 502] on label at bounding box center [689, 500] width 12 height 12
click at [683, 502] on input "checkbox" at bounding box center [688, 501] width 11 height 11
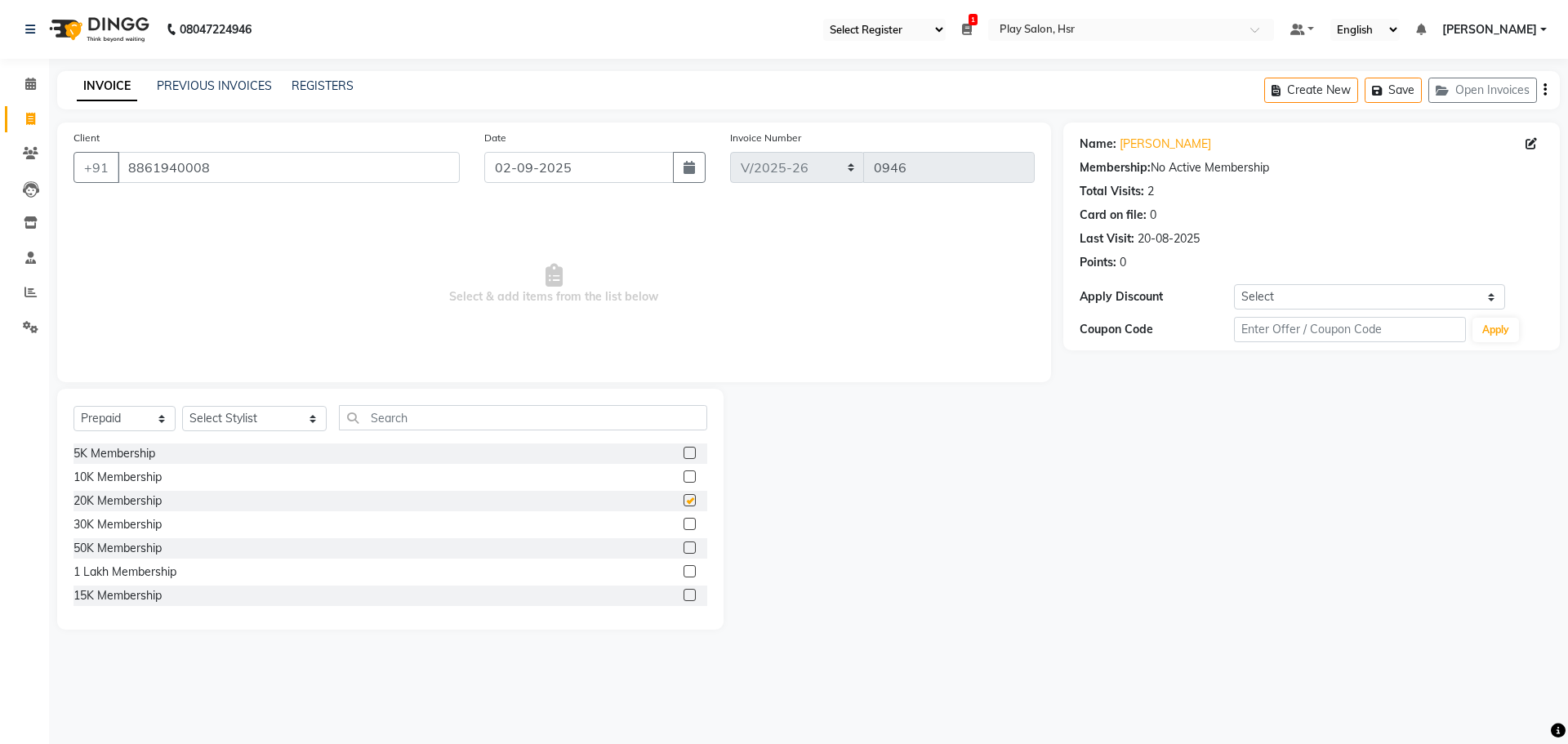
checkbox input "false"
click at [220, 428] on select "Select Stylist [PERSON_NAME] B Bhagrati C [PERSON_NAME] Divya [PERSON_NAME] Jee…" at bounding box center [254, 419] width 145 height 25
select select "81925"
click at [182, 406] on select "Select Stylist Amaan Ali Anjali B Bhagrati C Dipen Subba Divya Thapa Farid Jeet…" at bounding box center [254, 419] width 145 height 25
click at [684, 502] on div at bounding box center [695, 501] width 24 height 20
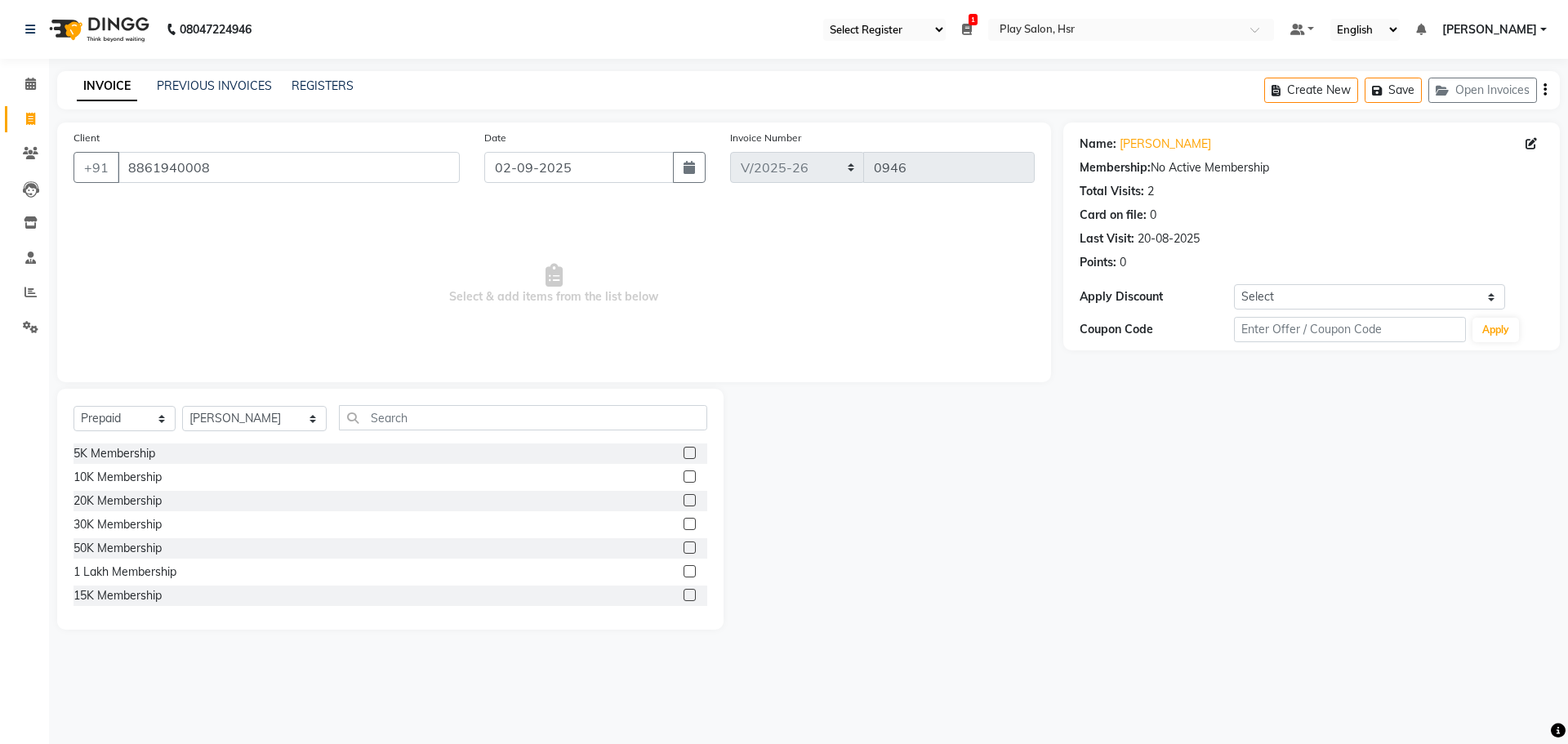
click at [683, 501] on label at bounding box center [689, 500] width 12 height 12
click at [683, 501] on input "checkbox" at bounding box center [688, 501] width 11 height 11
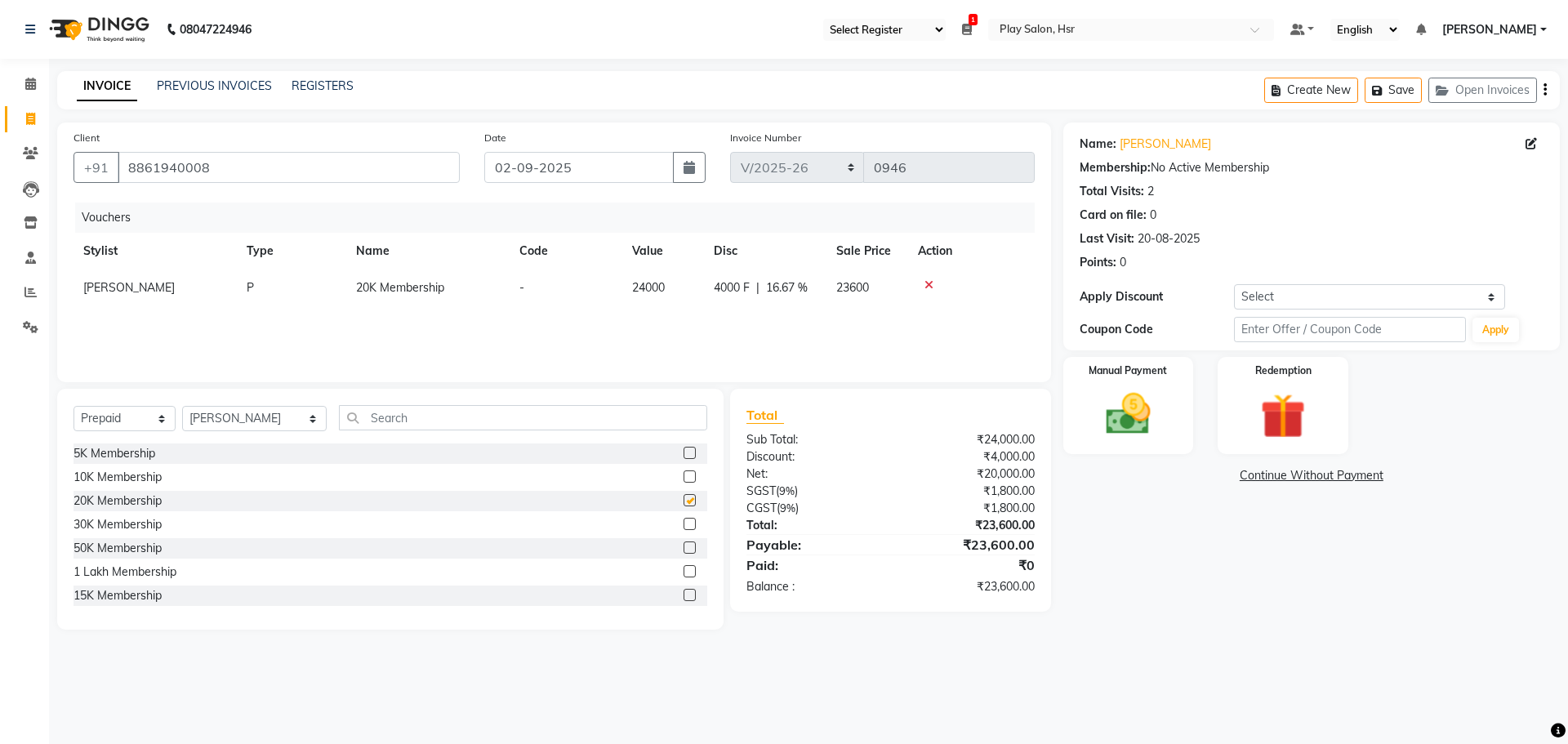
checkbox input "false"
click at [1145, 419] on img at bounding box center [1128, 414] width 76 height 54
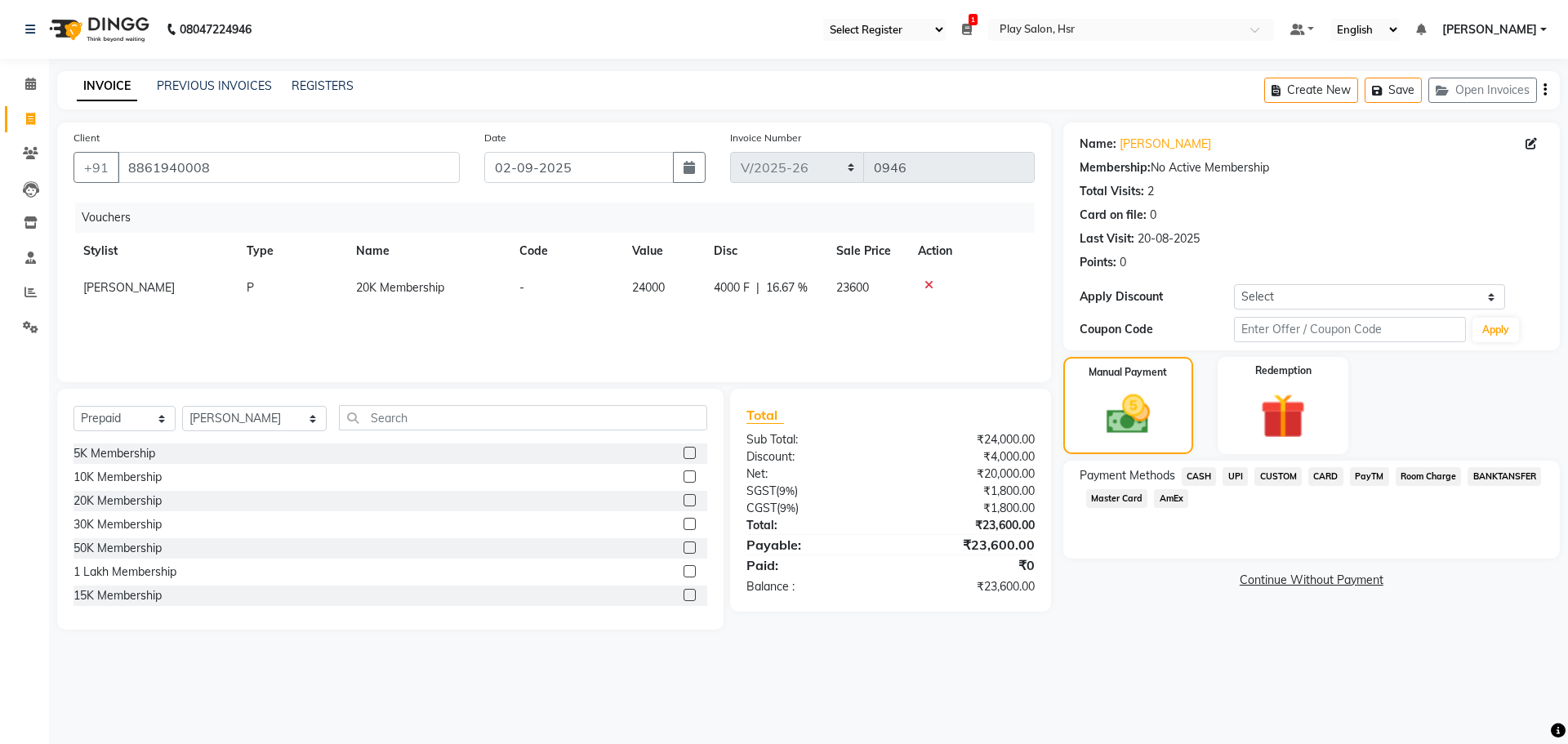
click at [1236, 479] on span "UPI" at bounding box center [1235, 476] width 25 height 19
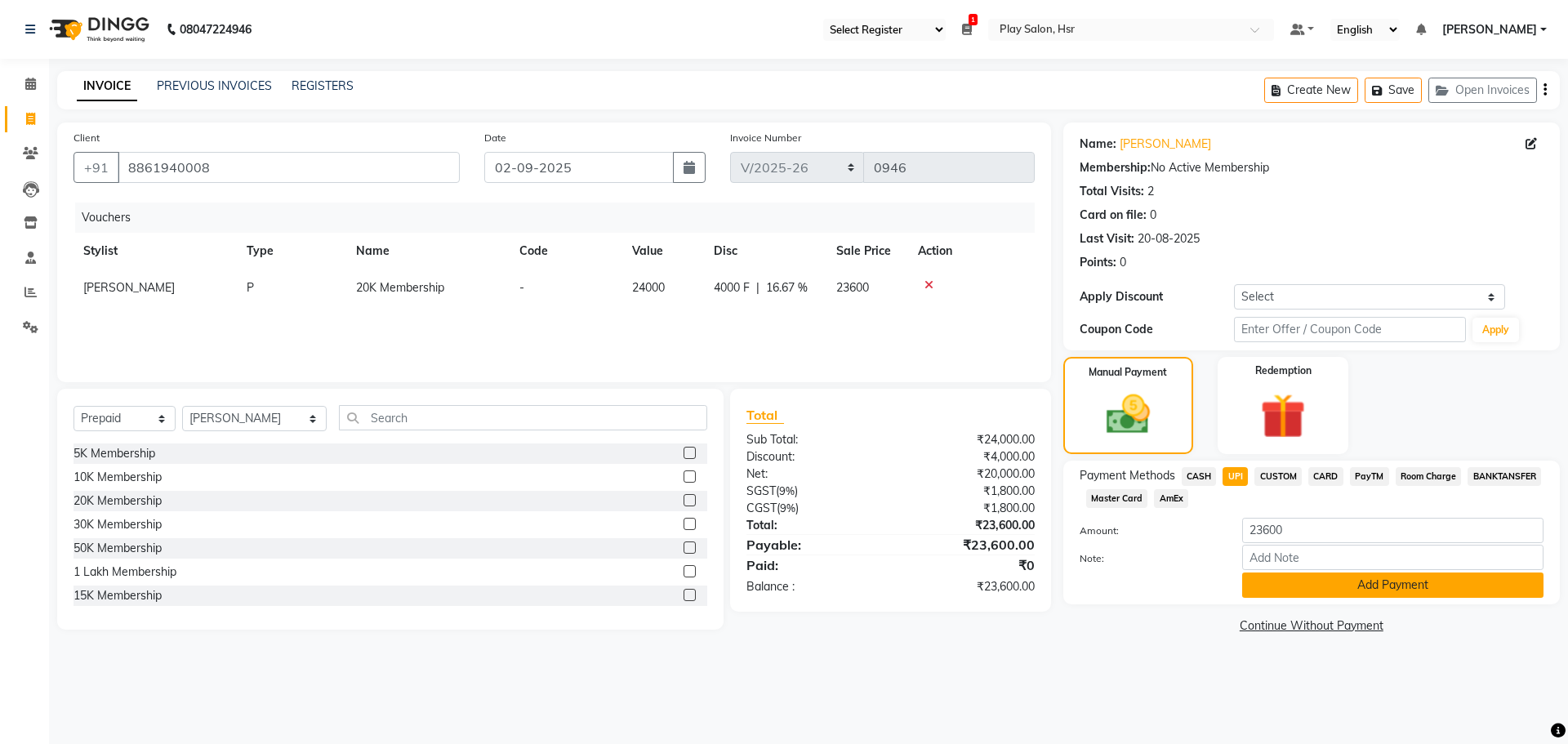
click at [1272, 581] on button "Add Payment" at bounding box center [1393, 585] width 302 height 25
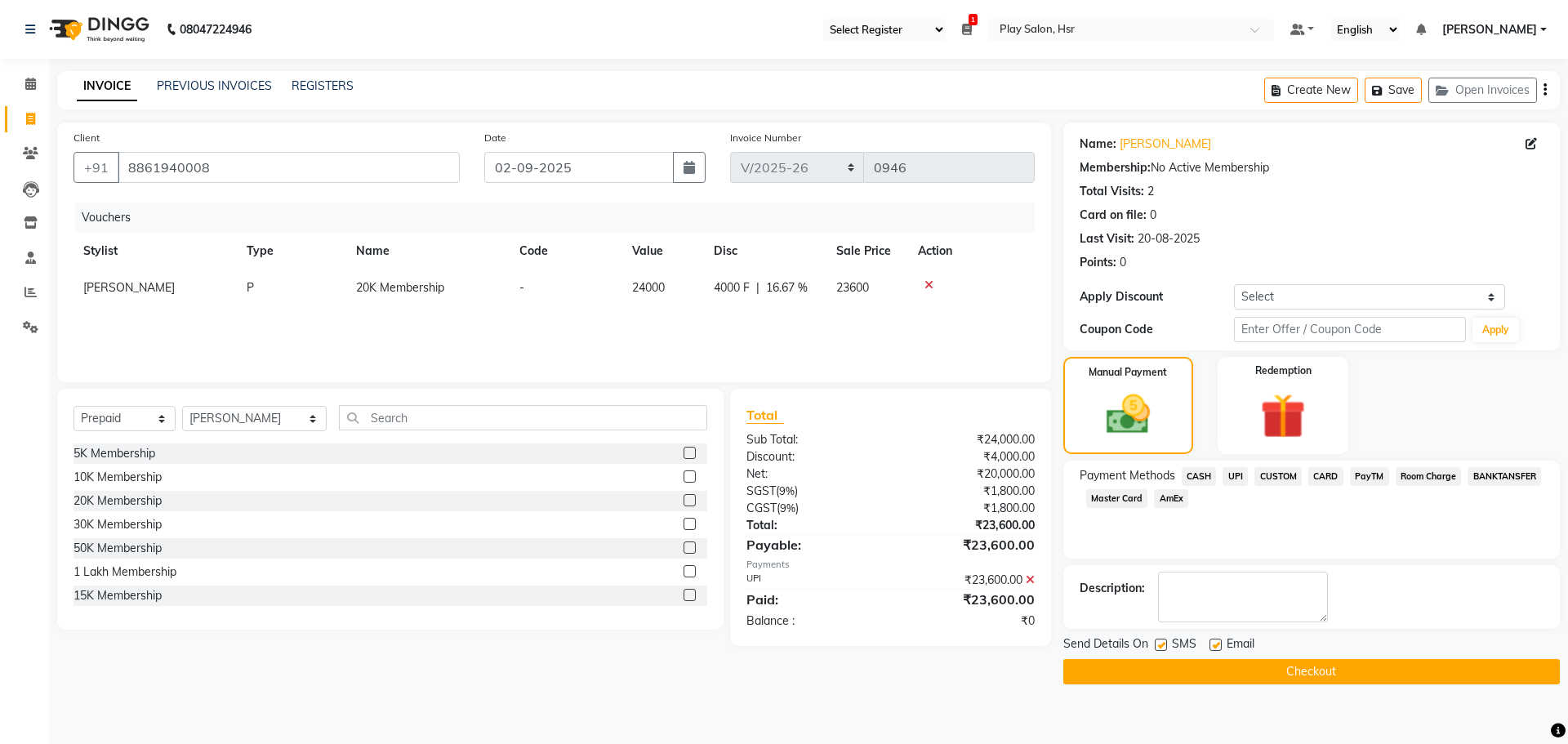
click at [1262, 674] on button "Checkout" at bounding box center [1311, 671] width 497 height 25
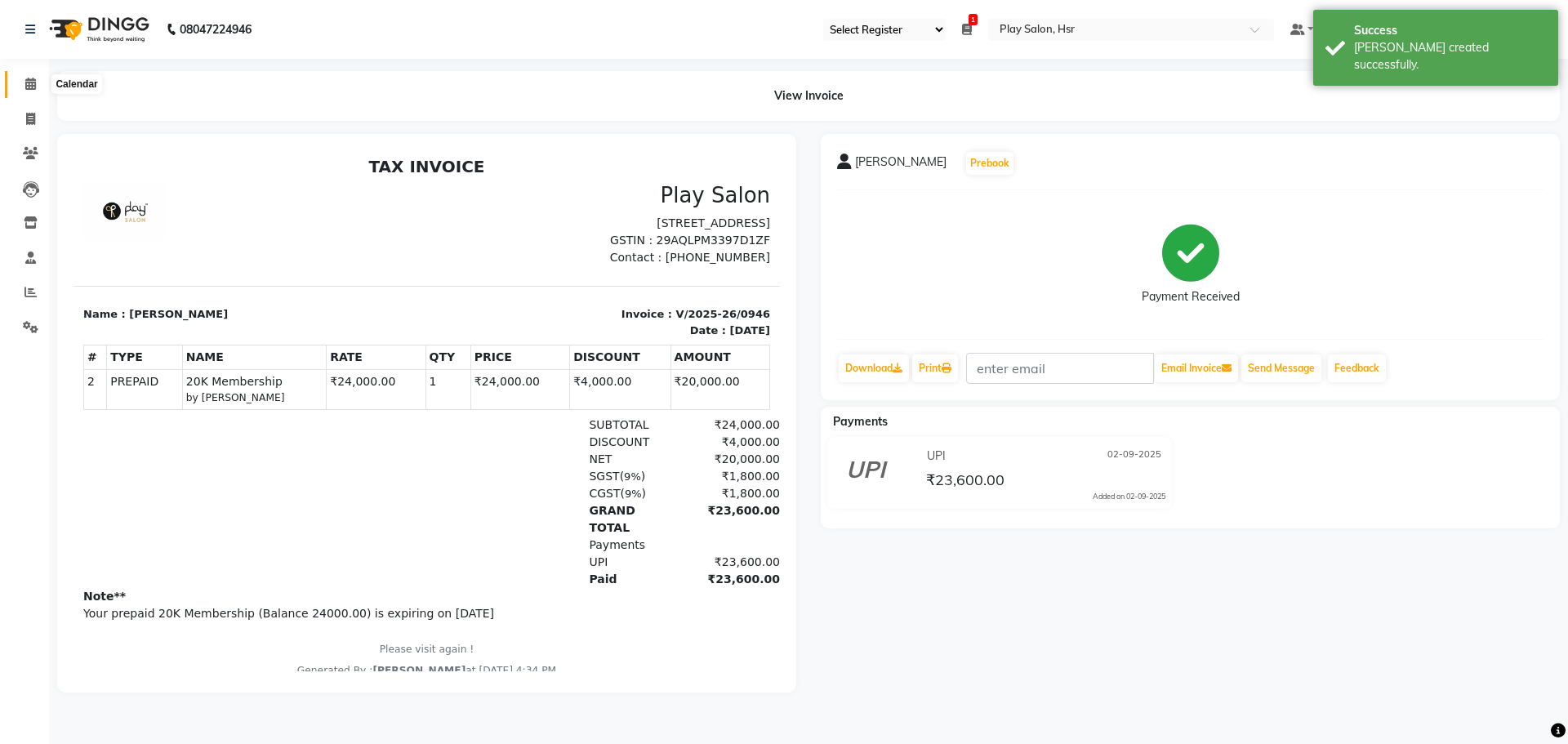
click at [25, 91] on span at bounding box center [31, 85] width 29 height 19
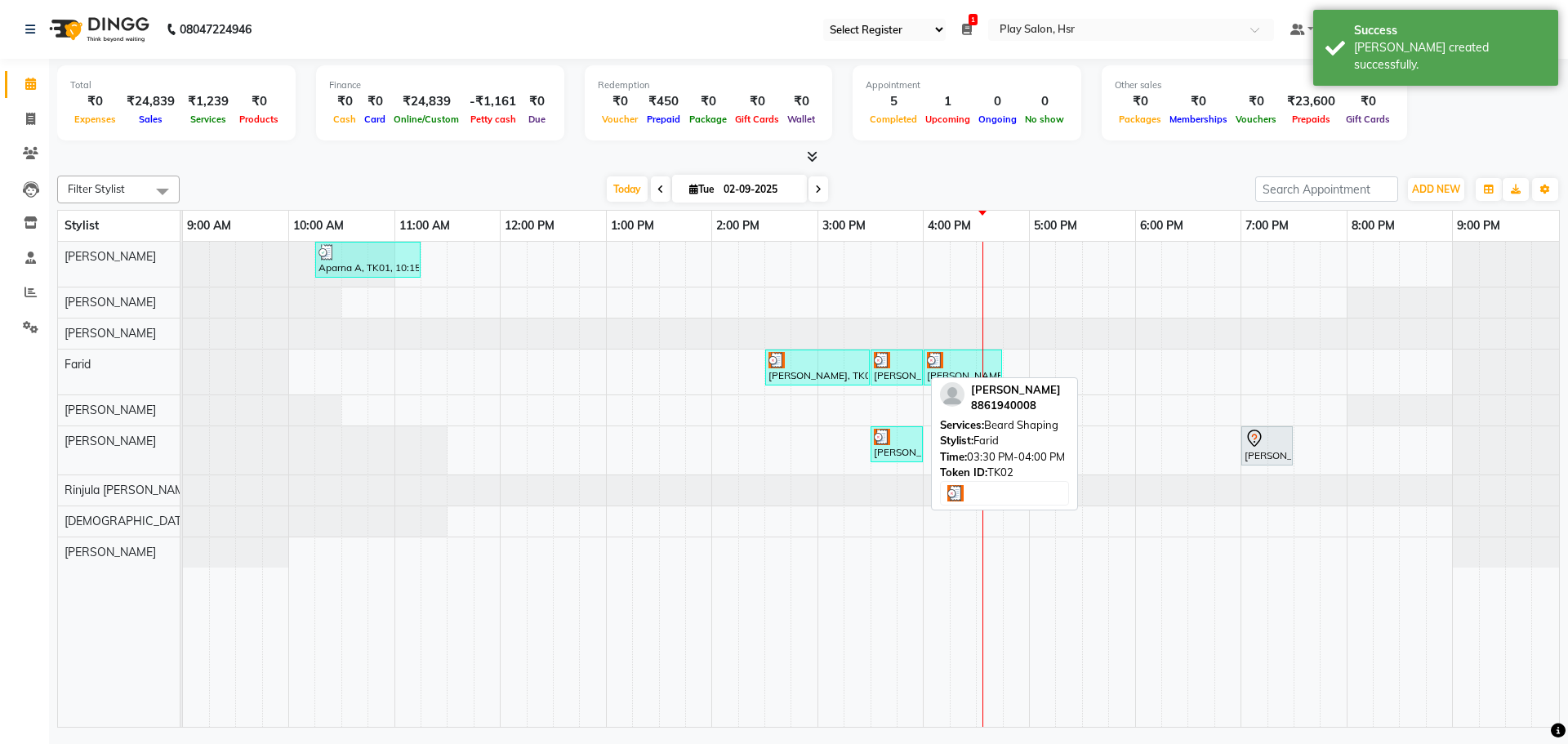
click at [882, 365] on img at bounding box center [881, 359] width 16 height 16
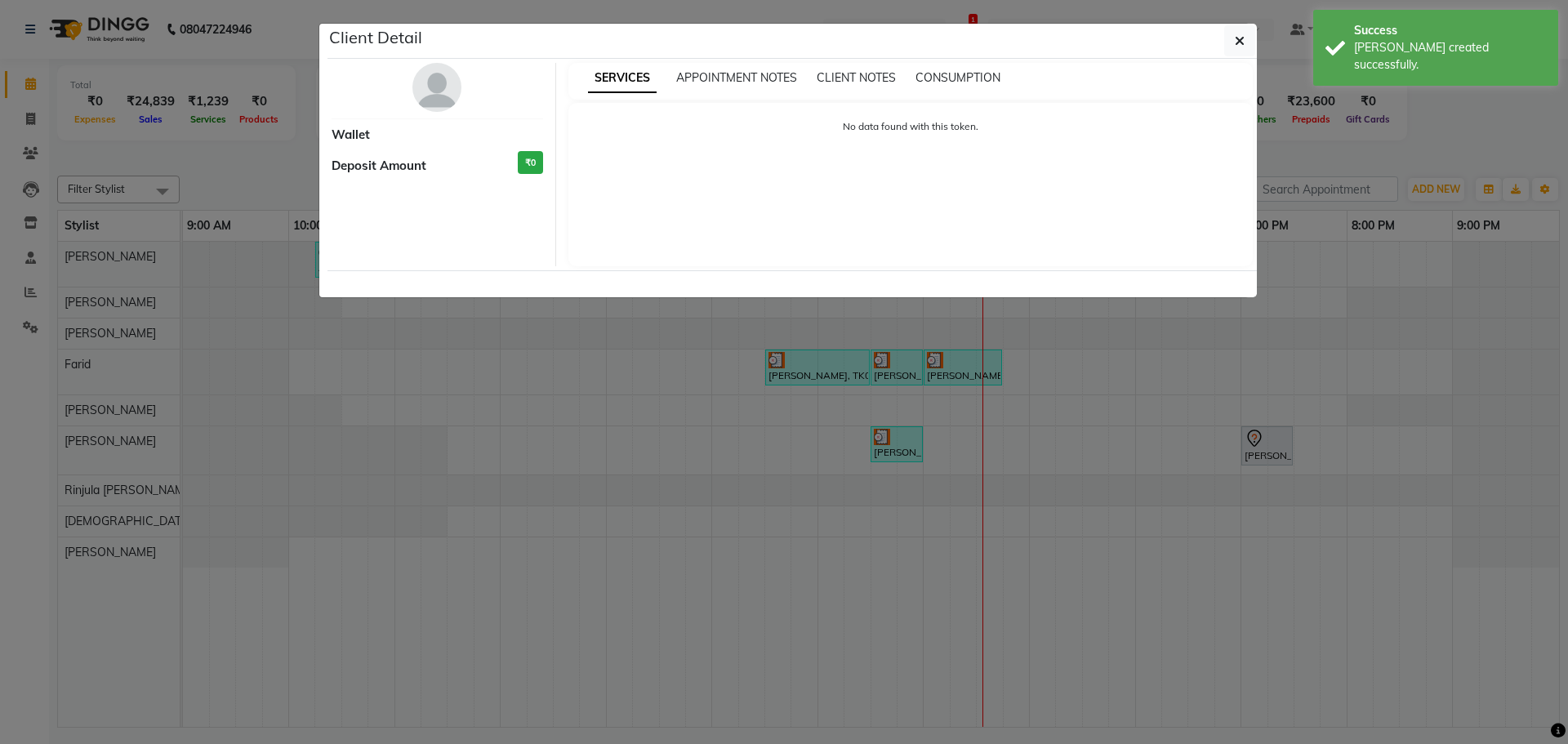
select select "3"
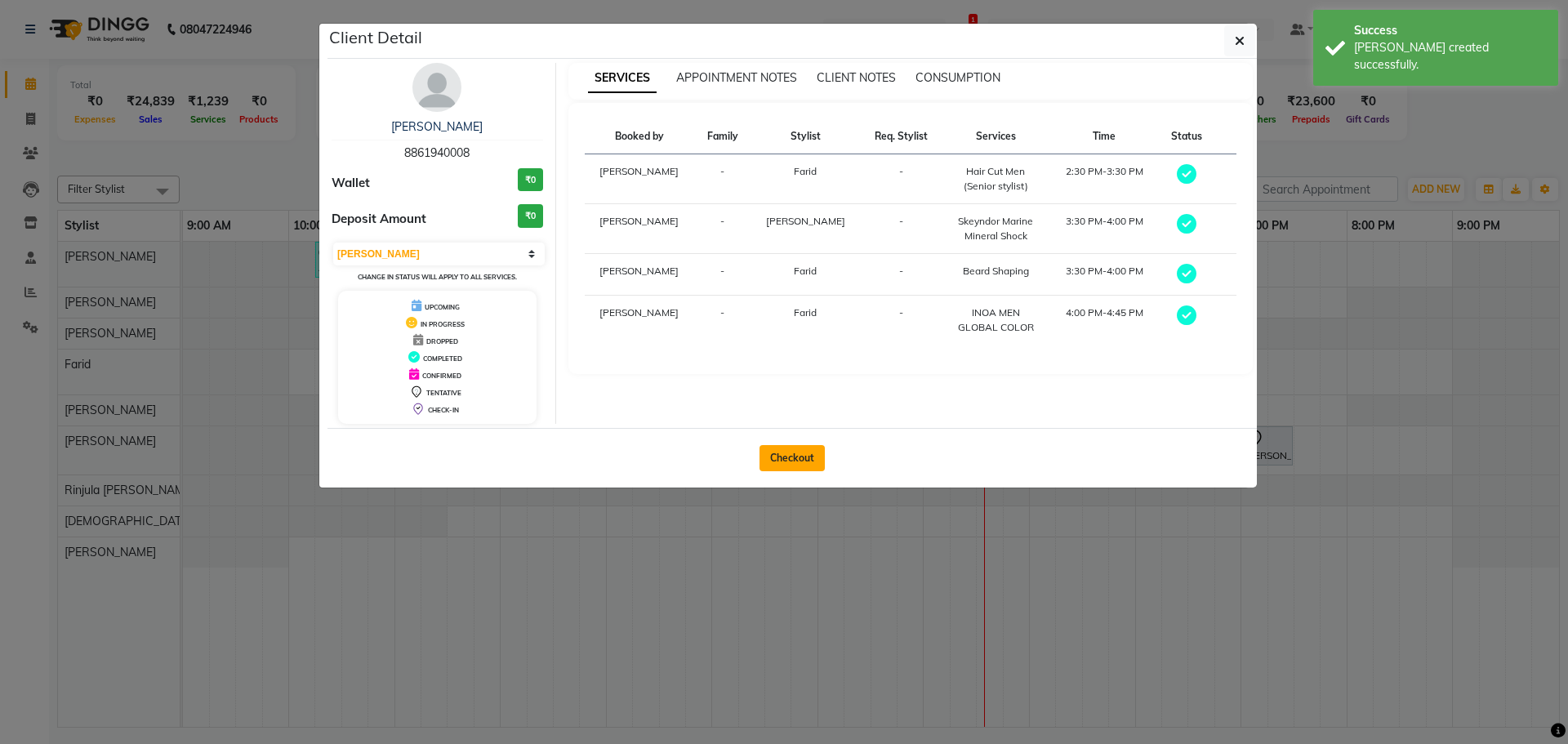
click at [796, 456] on button "Checkout" at bounding box center [792, 458] width 65 height 26
select select "8358"
select select "service"
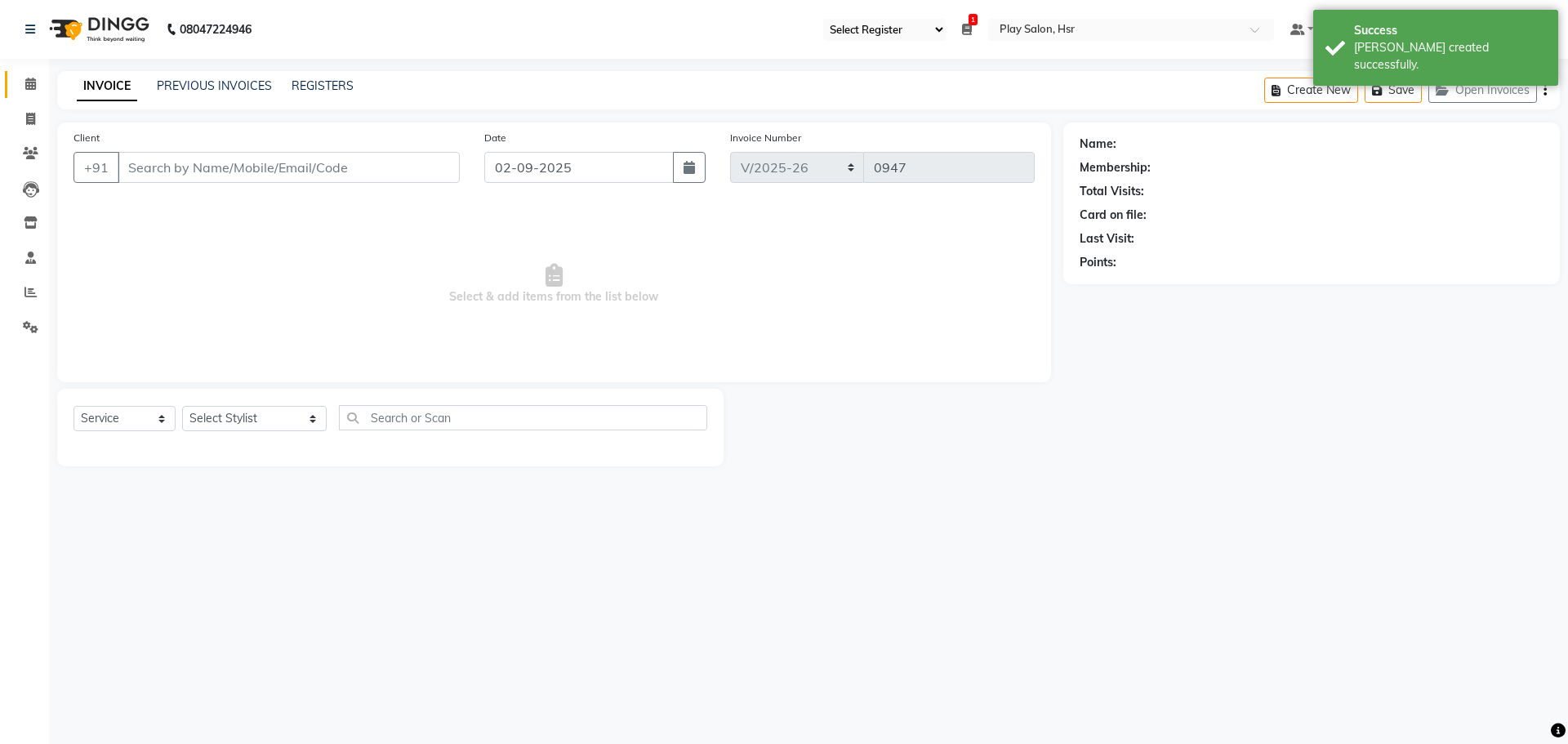
type input "8861940008"
select select "81916"
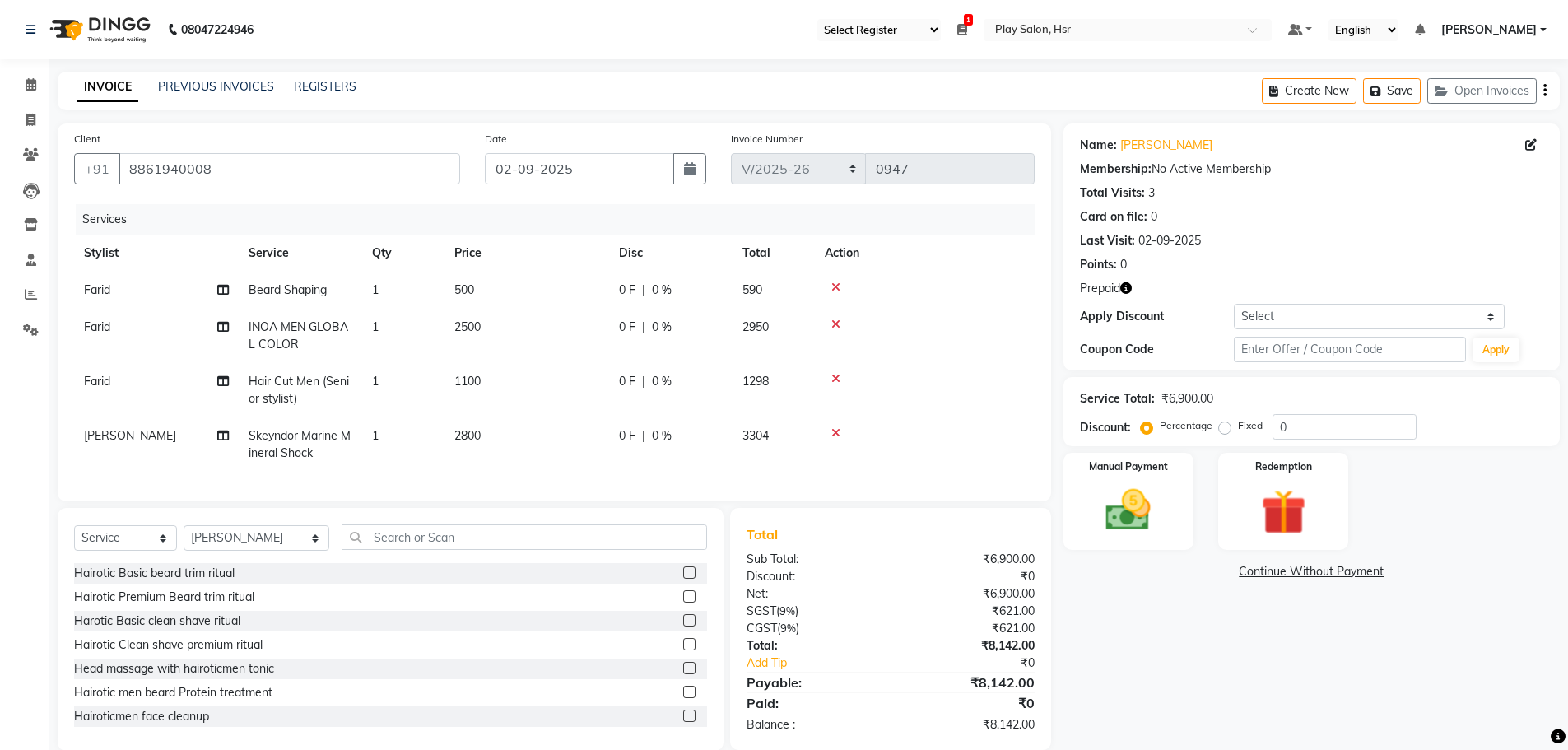
click at [132, 430] on span "[PERSON_NAME]" at bounding box center [130, 435] width 92 height 15
select select "81916"
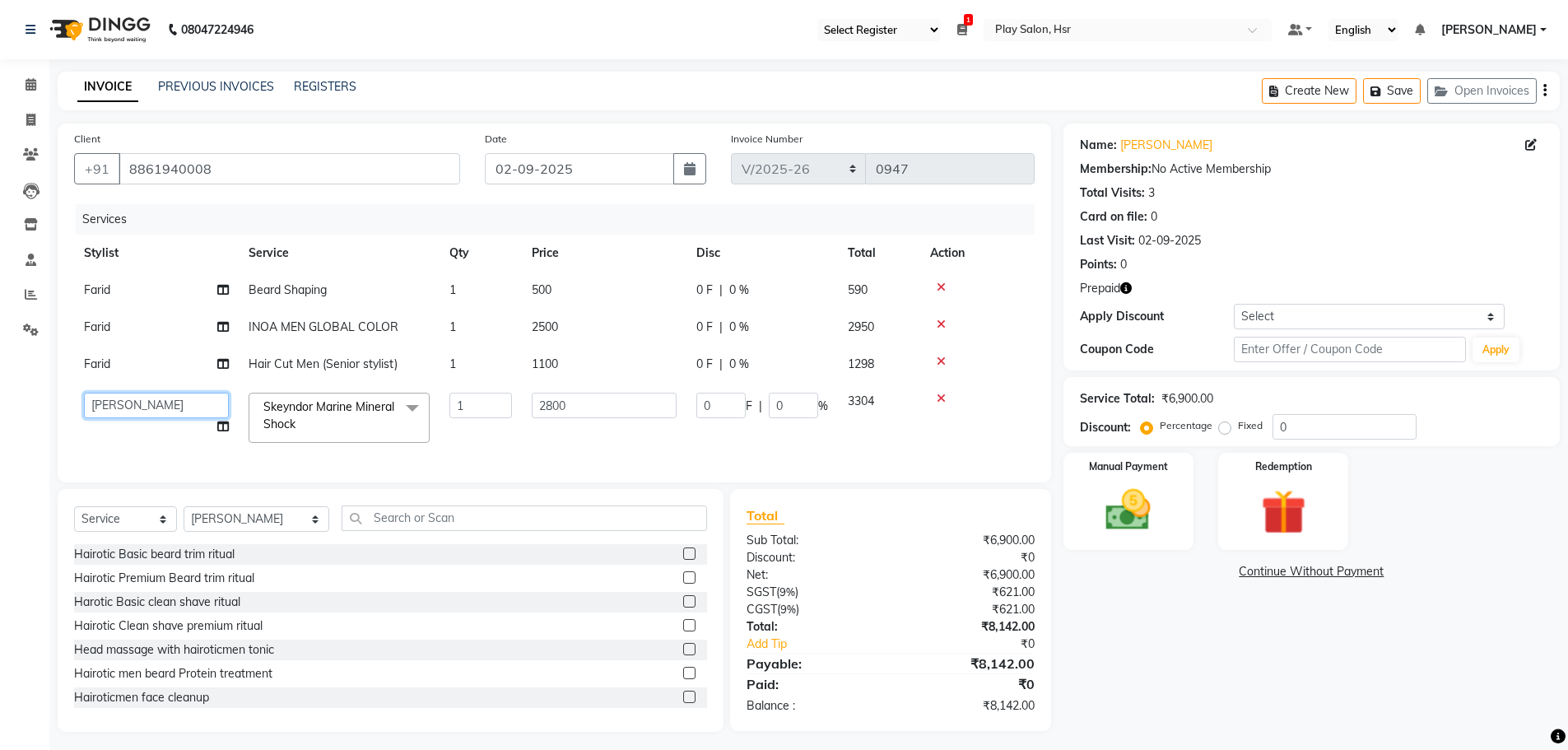
click at [180, 405] on select "Amaan Ali Anjali B Bhagrati C Dipen Subba Divya Thapa Farid Jeet Kiran Limbu Pl…" at bounding box center [156, 406] width 145 height 26
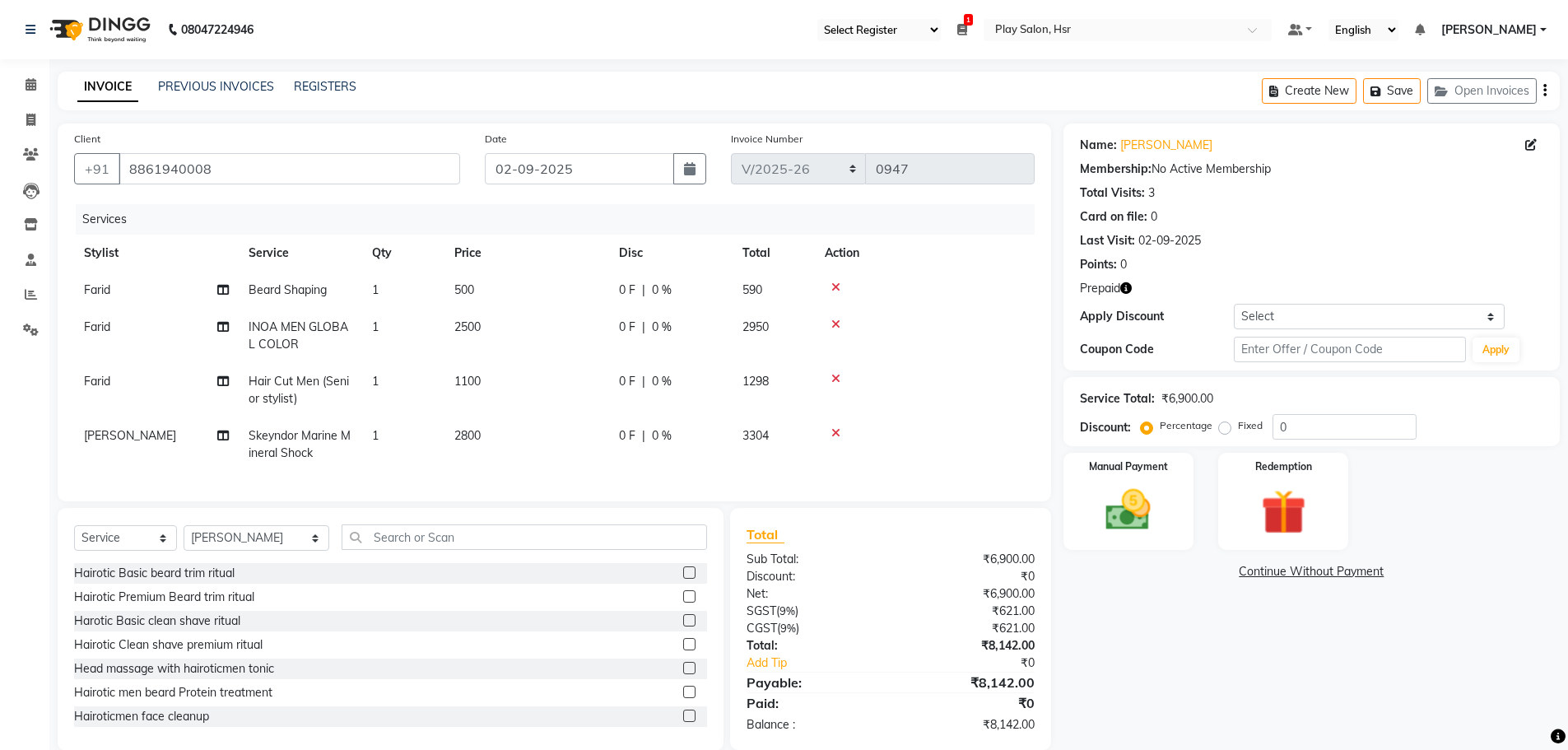
click at [301, 427] on td "Skeyndor Marine Mineral Shock" at bounding box center [300, 444] width 124 height 55
select select "81916"
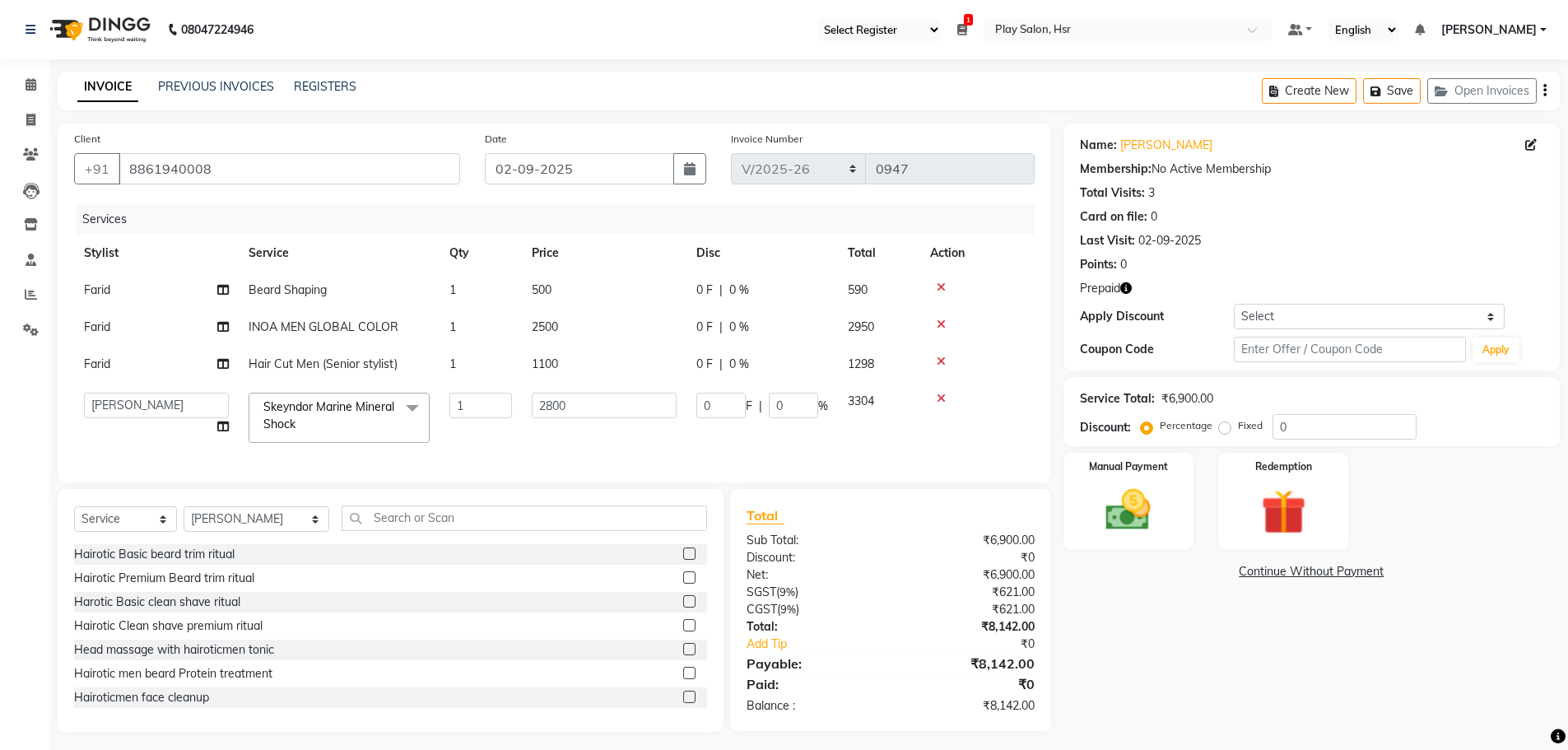
click at [289, 443] on td "Skeyndor Marine Mineral Shock x Hairotic Basic beard trim ritual Hairotic Premi…" at bounding box center [338, 418] width 201 height 70
click at [289, 420] on span "Skeyndor Marine Mineral Shock" at bounding box center [328, 415] width 131 height 32
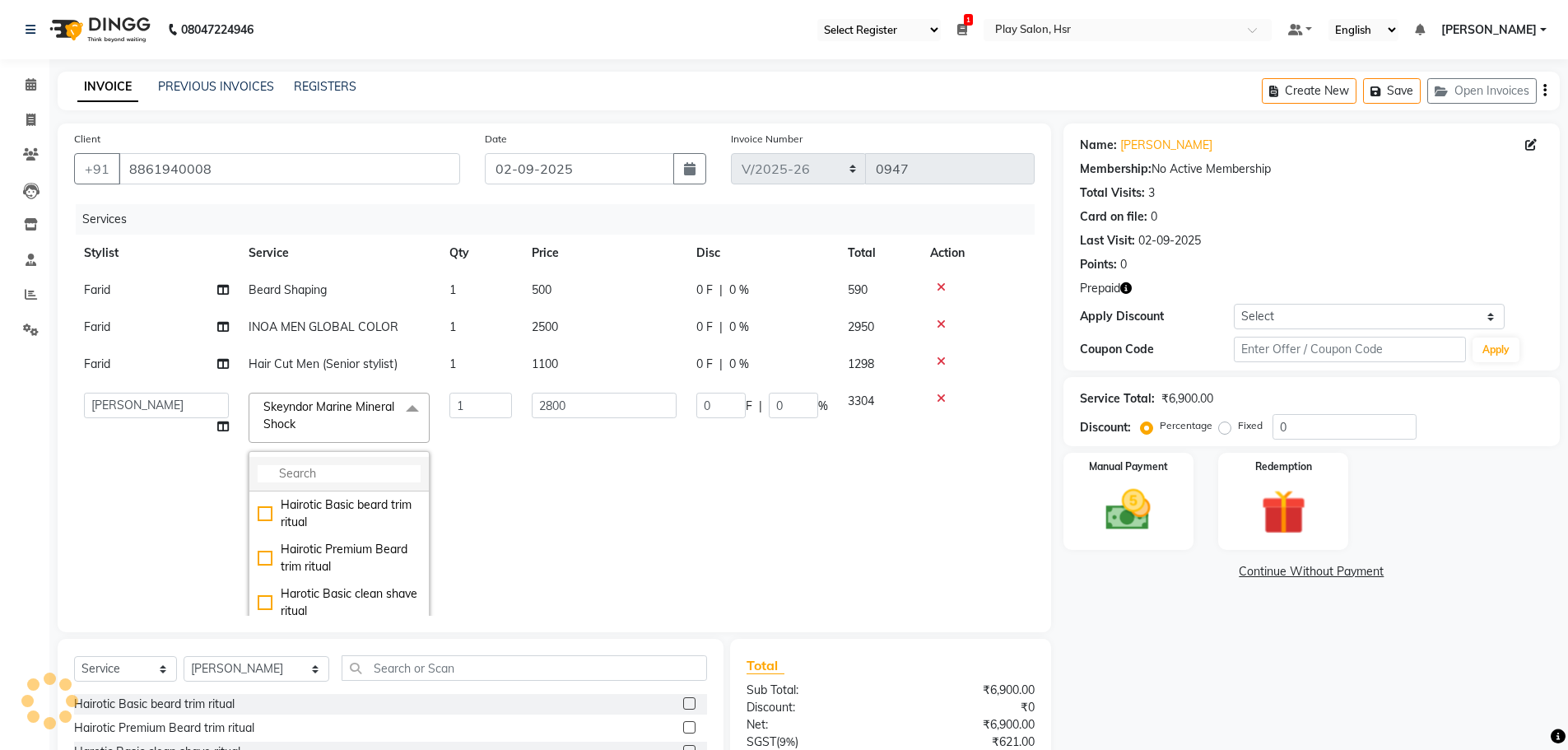
click at [294, 482] on input "multiselect-search" at bounding box center [339, 473] width 163 height 17
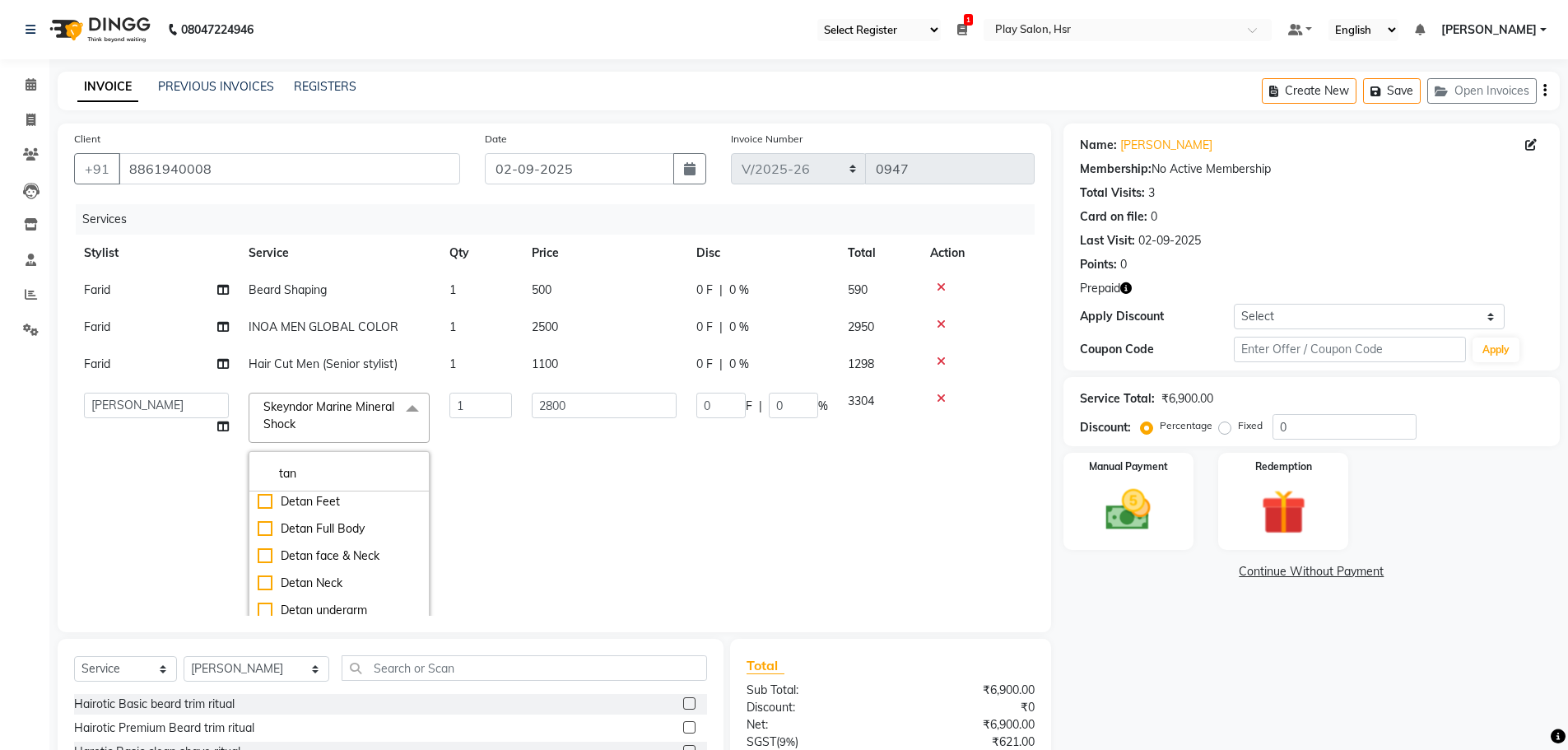
scroll to position [412, 0]
type input "tan"
click at [273, 524] on div "Detan face & Neck" at bounding box center [339, 515] width 163 height 17
checkbox input "true"
click at [563, 442] on td "1300" at bounding box center [604, 514] width 165 height 263
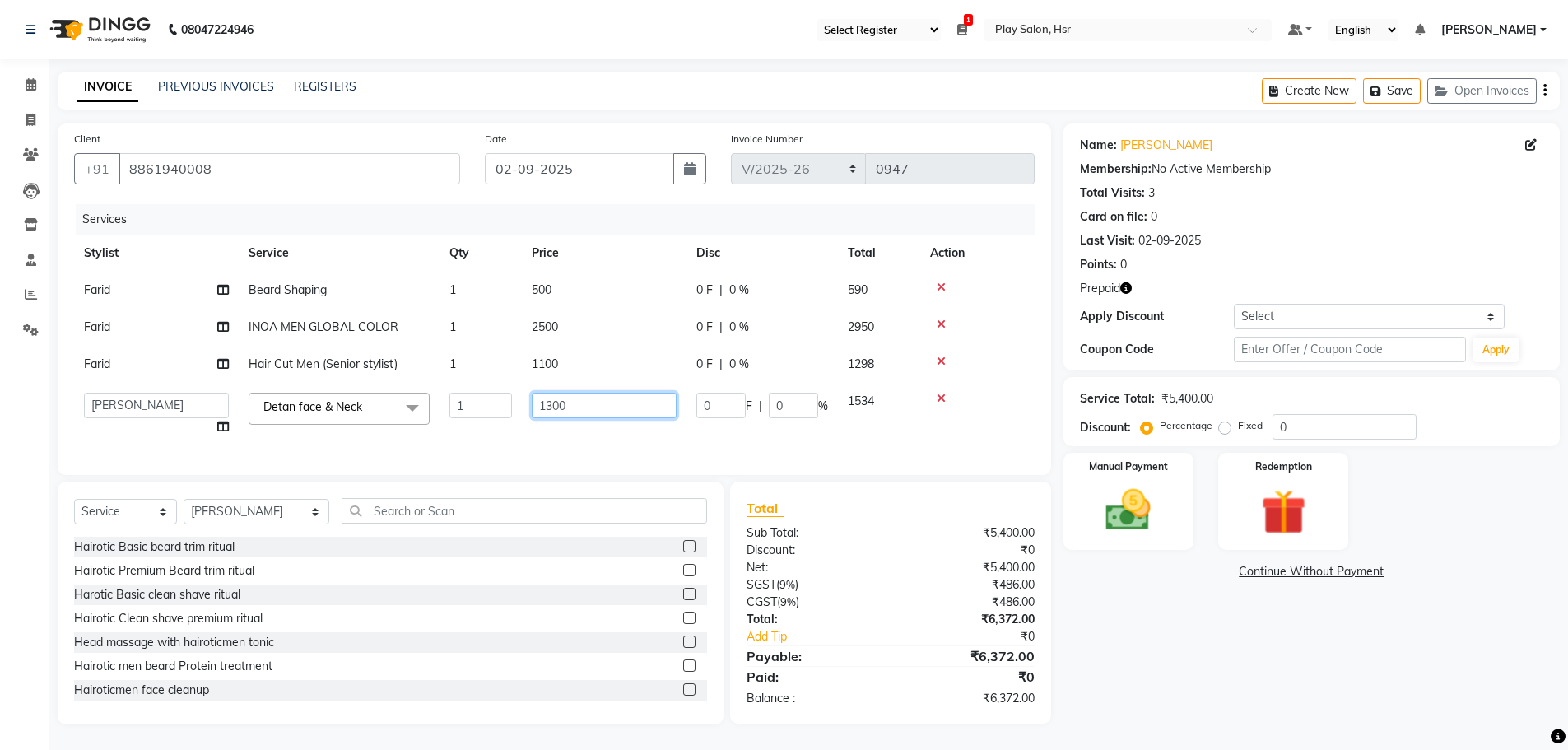
drag, startPoint x: 572, startPoint y: 408, endPoint x: 534, endPoint y: 408, distance: 38.0
click at [534, 408] on input "1300" at bounding box center [604, 406] width 145 height 26
type input "1000"
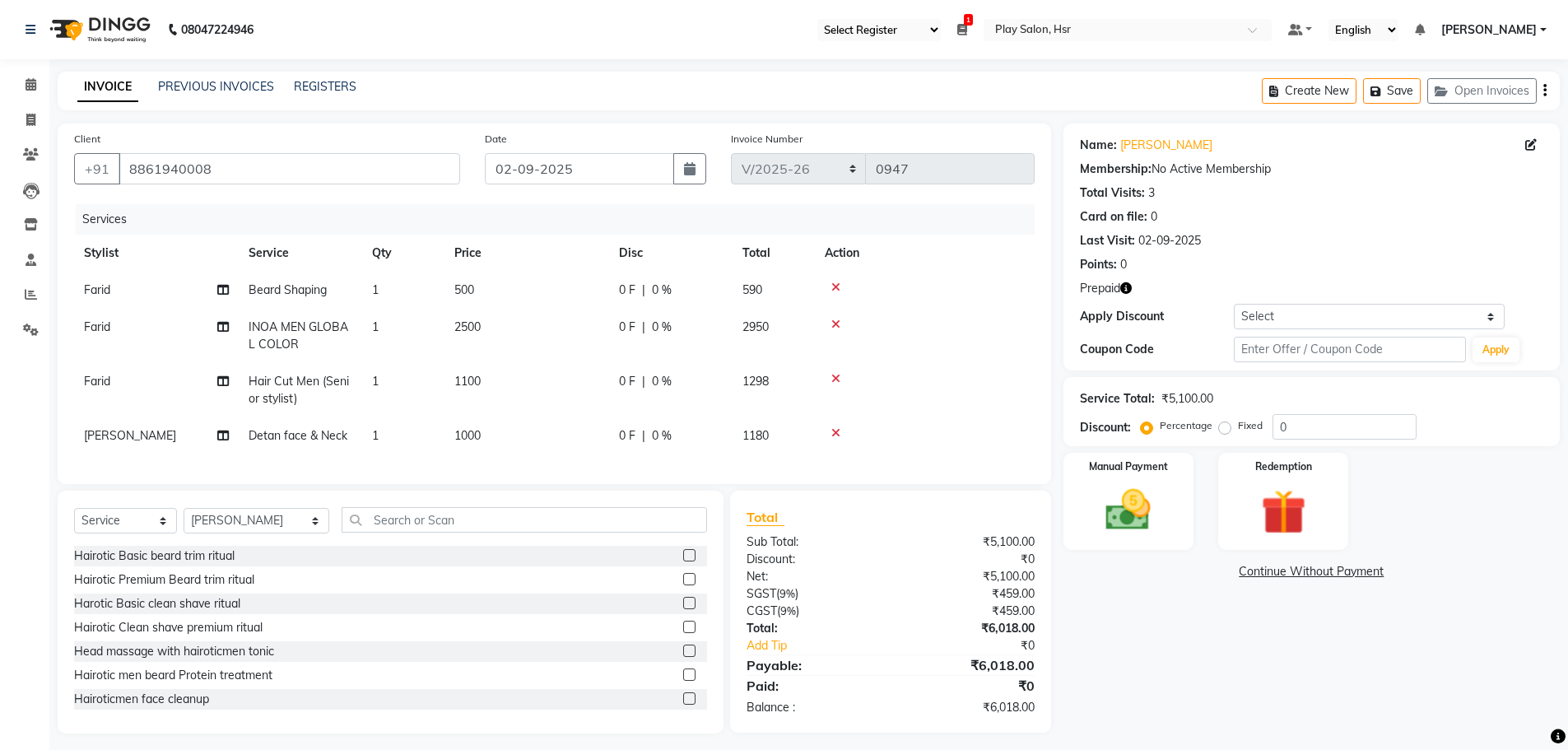
click at [548, 348] on tbody "Farid Beard Shaping 1 500 0 F | 0 % 590 Farid INOA MEN GLOBAL COLOR 1 2500 0 F …" at bounding box center [555, 363] width 960 height 183
click at [473, 379] on span "1100" at bounding box center [467, 380] width 26 height 15
select select "85705"
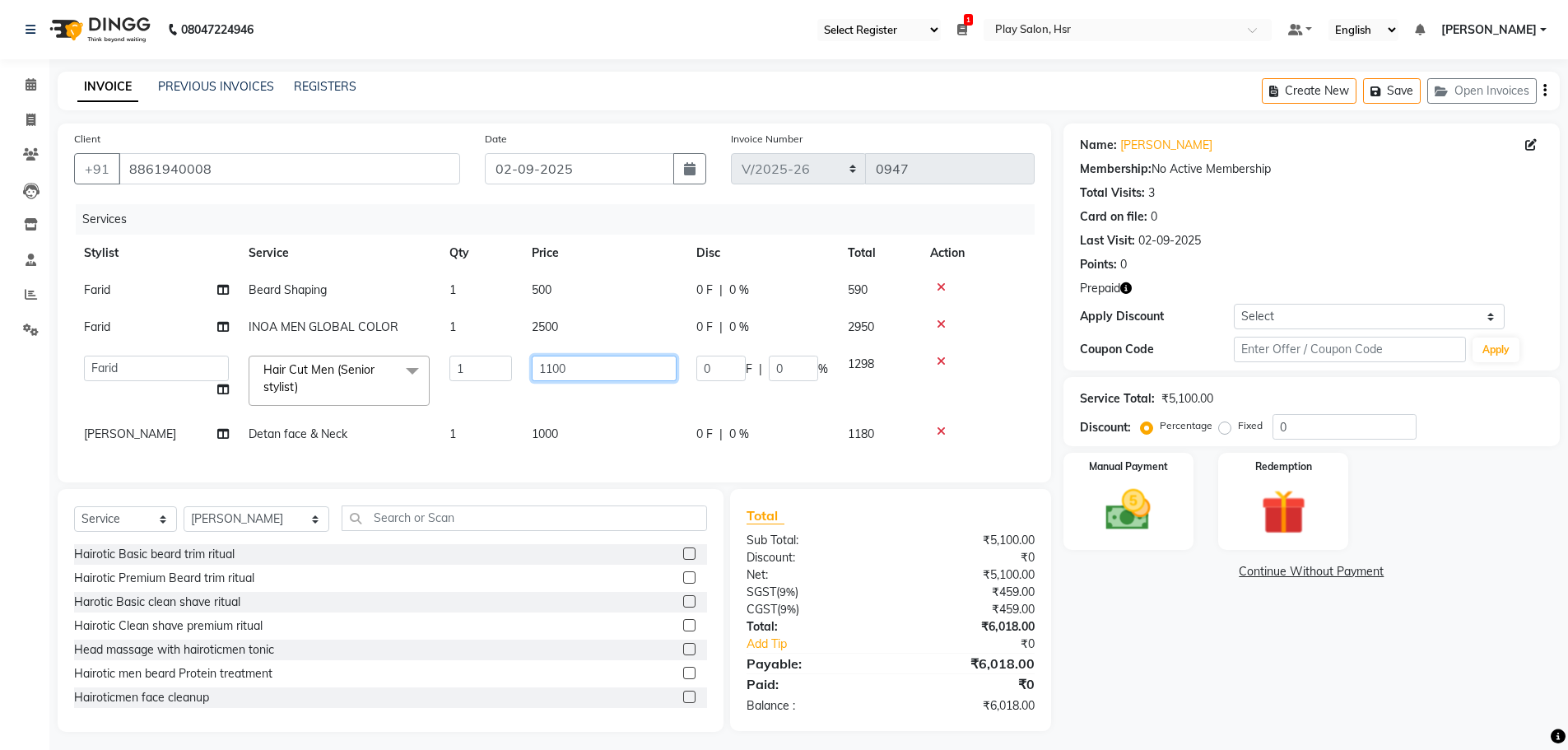
drag, startPoint x: 603, startPoint y: 376, endPoint x: 532, endPoint y: 376, distance: 71.0
click at [532, 376] on input "1100" at bounding box center [604, 368] width 145 height 26
type input "1000"
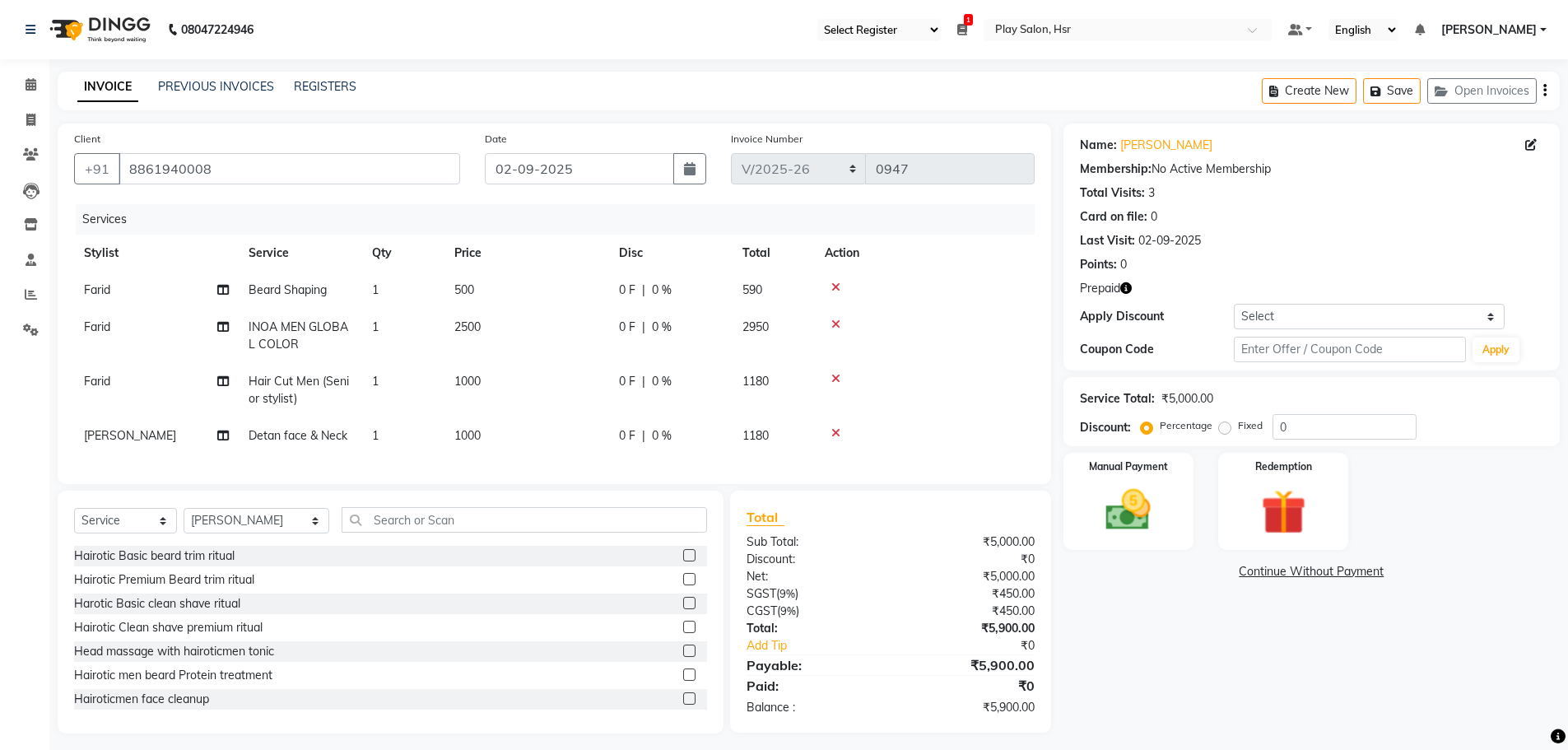
click at [551, 325] on td "2500" at bounding box center [526, 336] width 165 height 55
select select "85705"
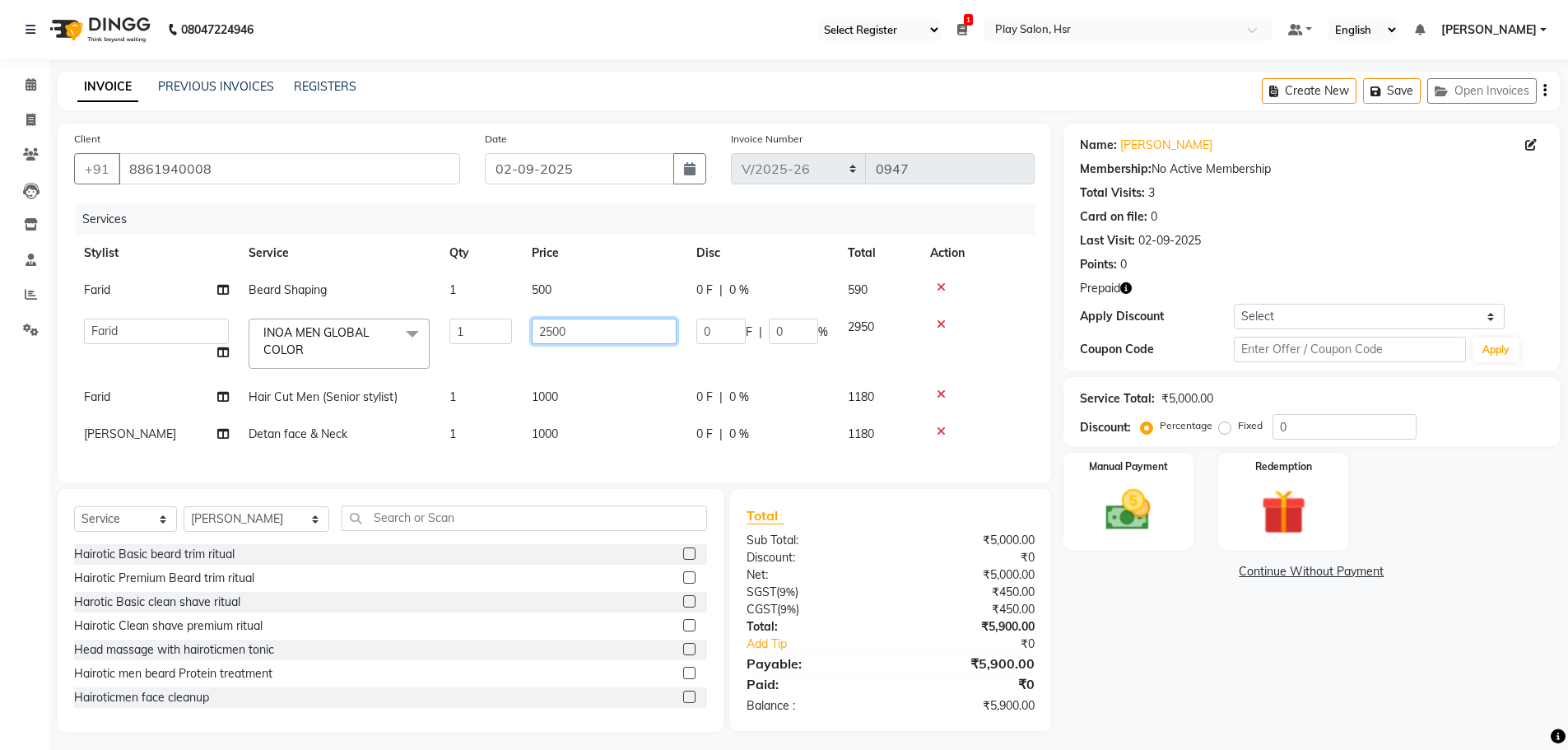
drag, startPoint x: 572, startPoint y: 331, endPoint x: 520, endPoint y: 333, distance: 52.0
click at [520, 333] on tr "Amaan Ali Anjali B Bhagrati C Dipen Subba Divya Thapa Farid Jeet Kiran Limbu Pl…" at bounding box center [555, 343] width 960 height 70
type input "1800"
click at [567, 296] on td "500" at bounding box center [604, 290] width 165 height 37
select select "85705"
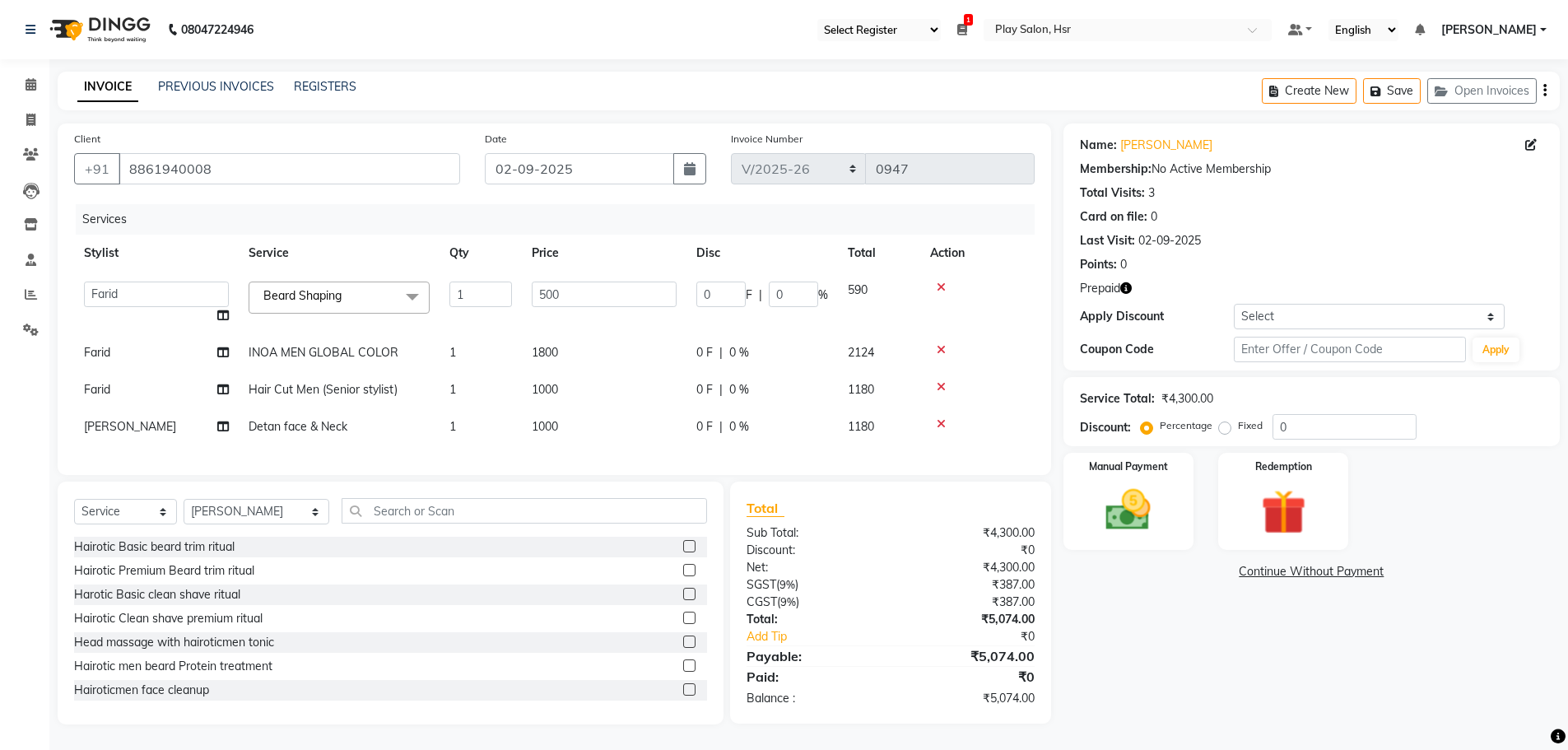
click at [598, 442] on td "1000" at bounding box center [604, 426] width 165 height 37
select select "81916"
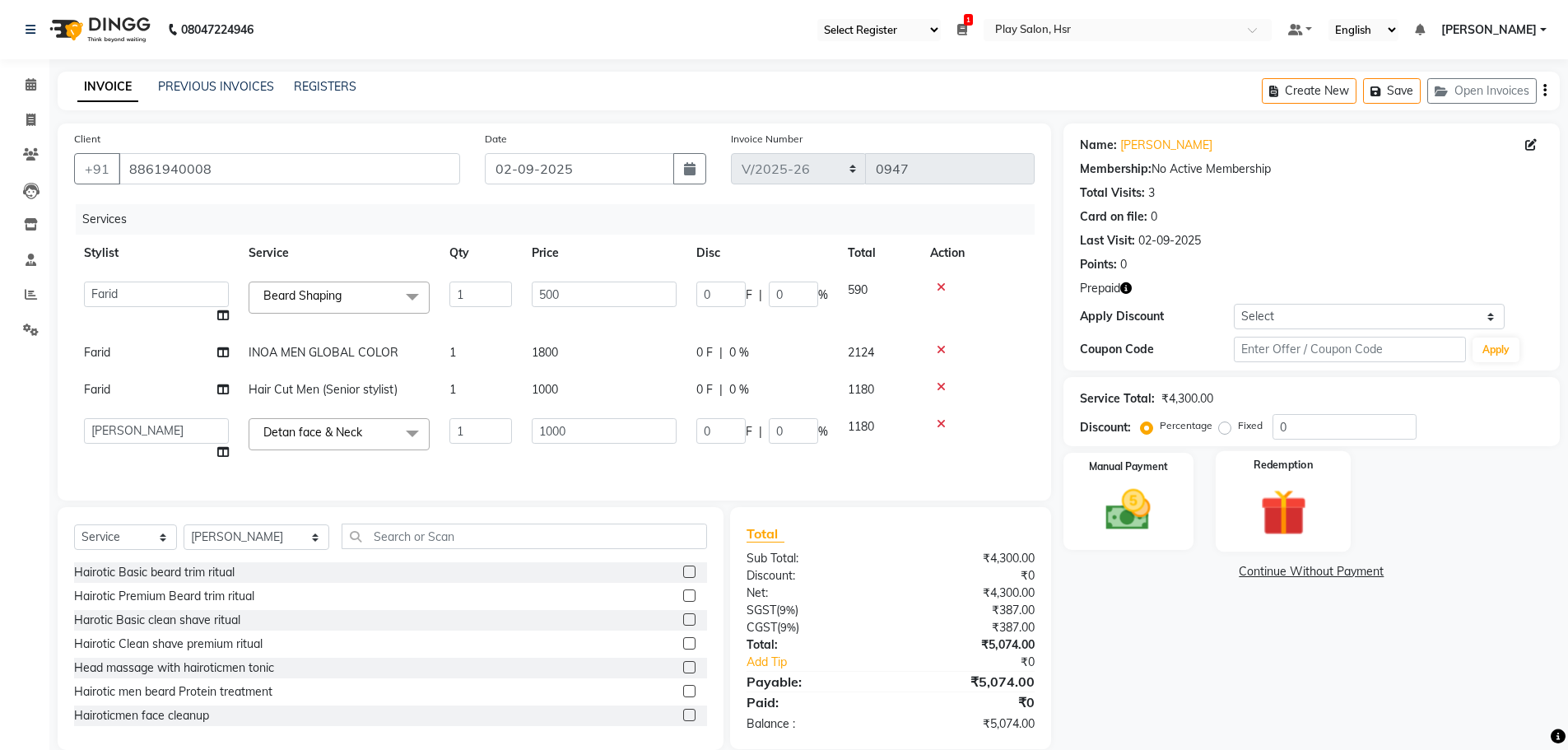
click at [1323, 499] on div "Redemption" at bounding box center [1283, 501] width 136 height 102
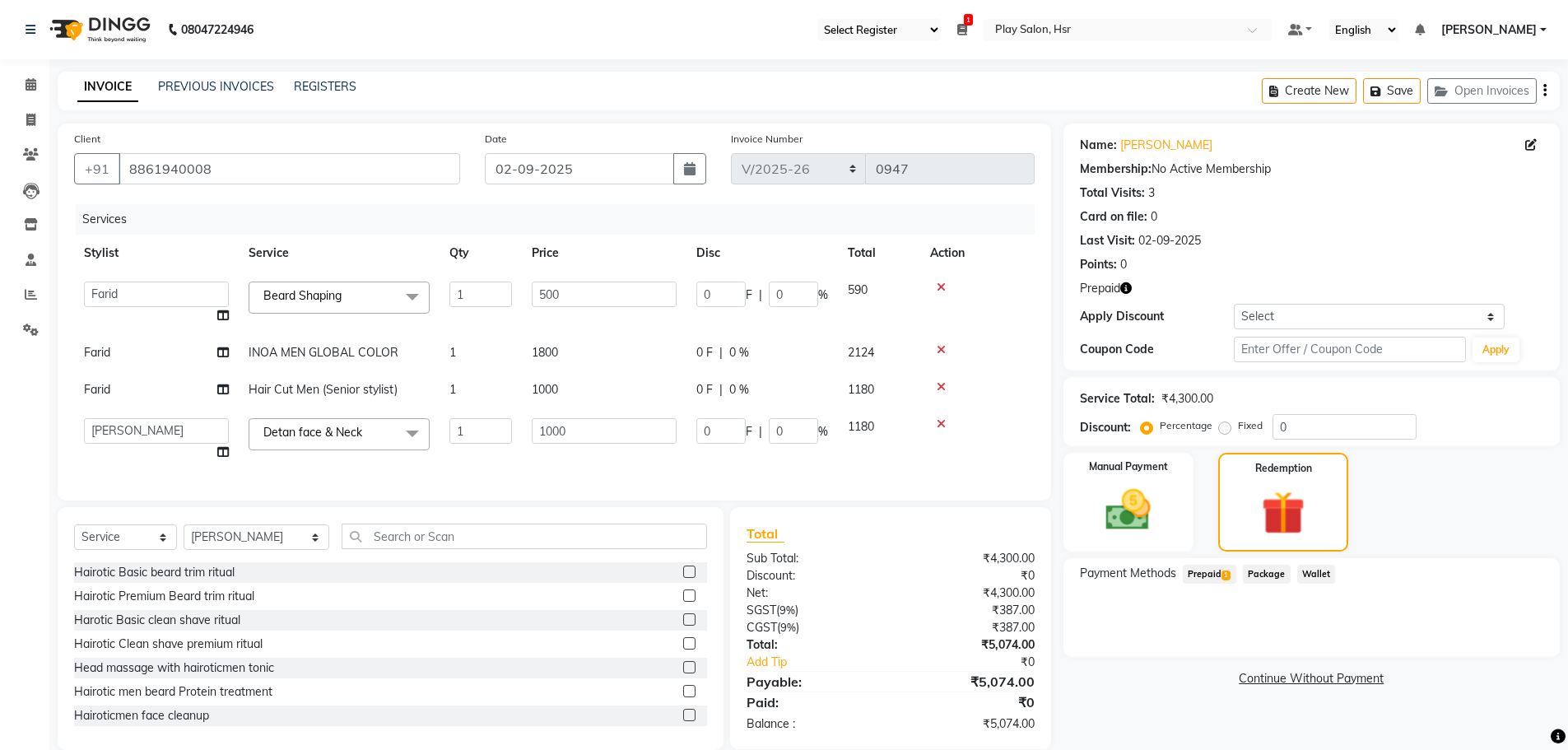
click at [1211, 574] on span "Prepaid 1" at bounding box center [1209, 574] width 54 height 19
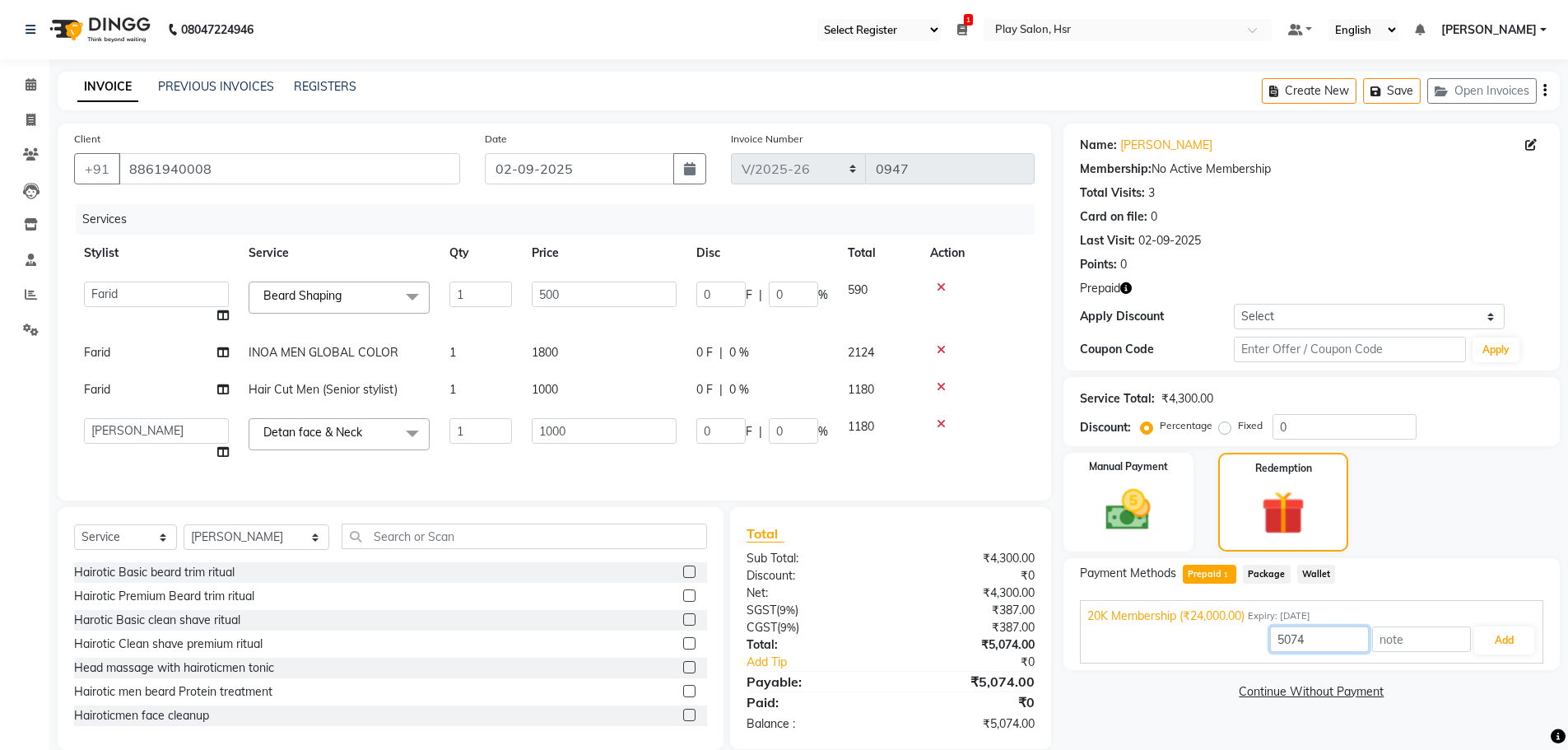
drag, startPoint x: 1333, startPoint y: 636, endPoint x: 1252, endPoint y: 650, distance: 82.2
click at [1252, 650] on div "5074 Add" at bounding box center [1312, 640] width 449 height 32
type input "4300"
click at [1509, 649] on button "Add" at bounding box center [1505, 640] width 60 height 28
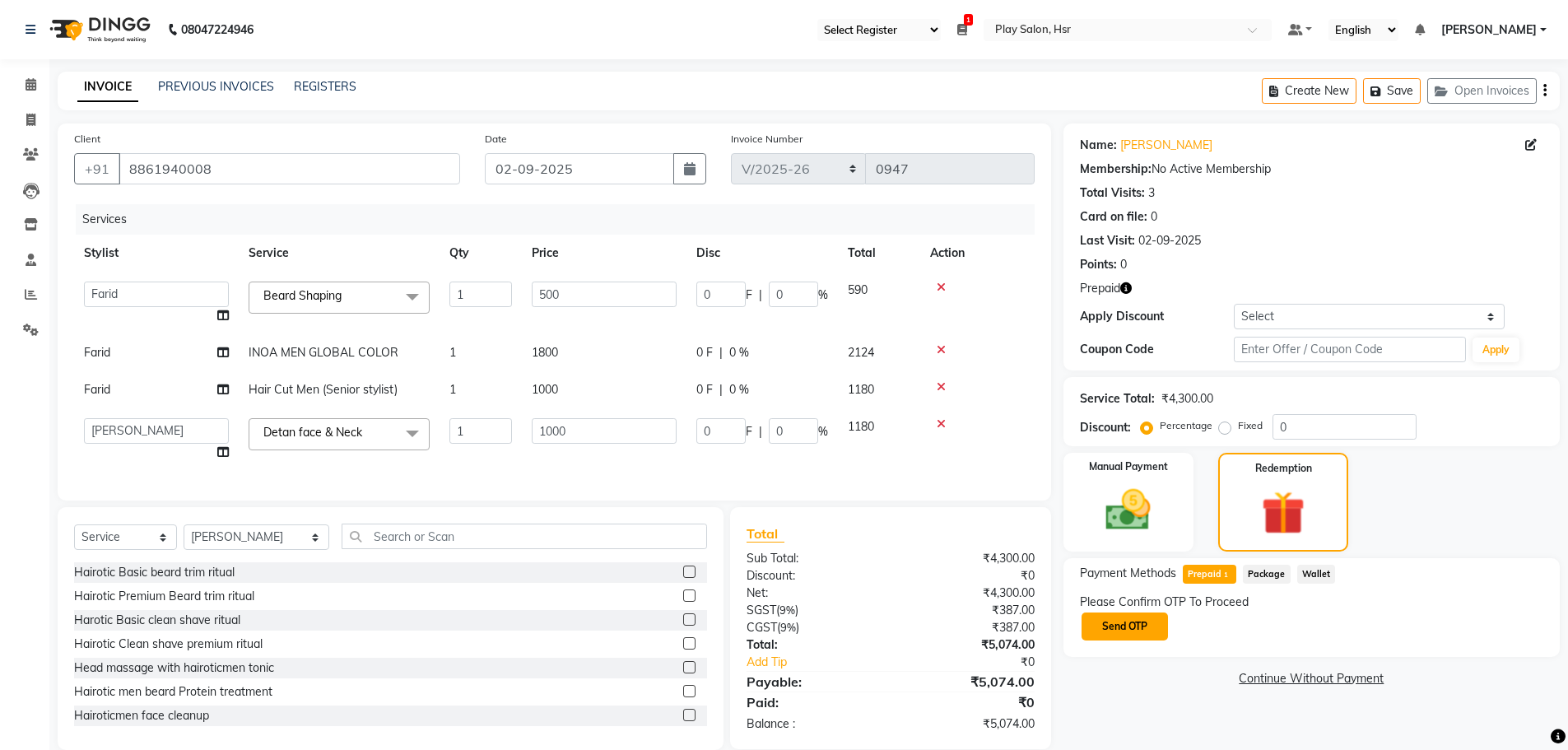
click at [1119, 630] on button "Send OTP" at bounding box center [1125, 626] width 86 height 28
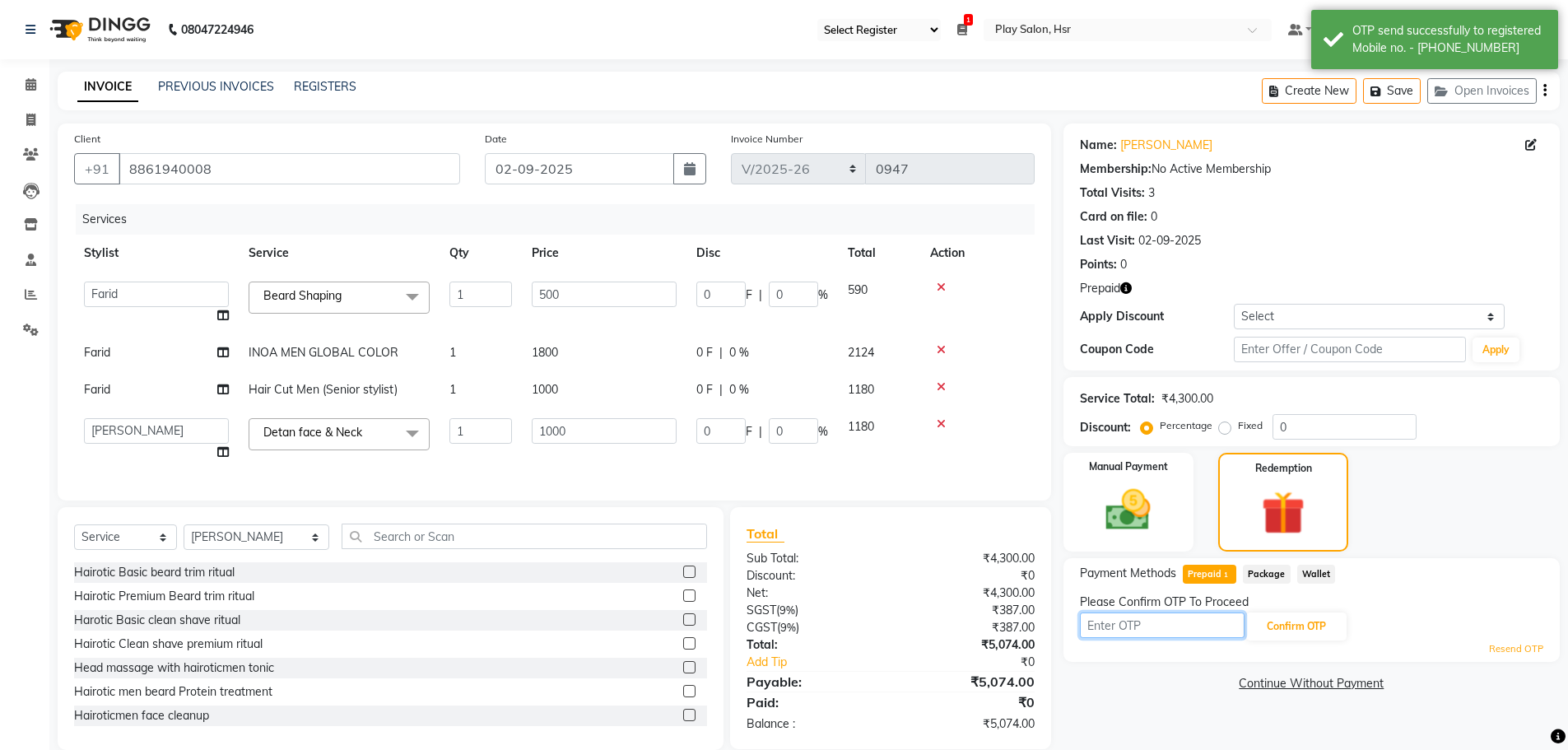
click at [1176, 626] on input "text" at bounding box center [1162, 625] width 165 height 26
click at [1127, 636] on input "text" at bounding box center [1162, 625] width 165 height 26
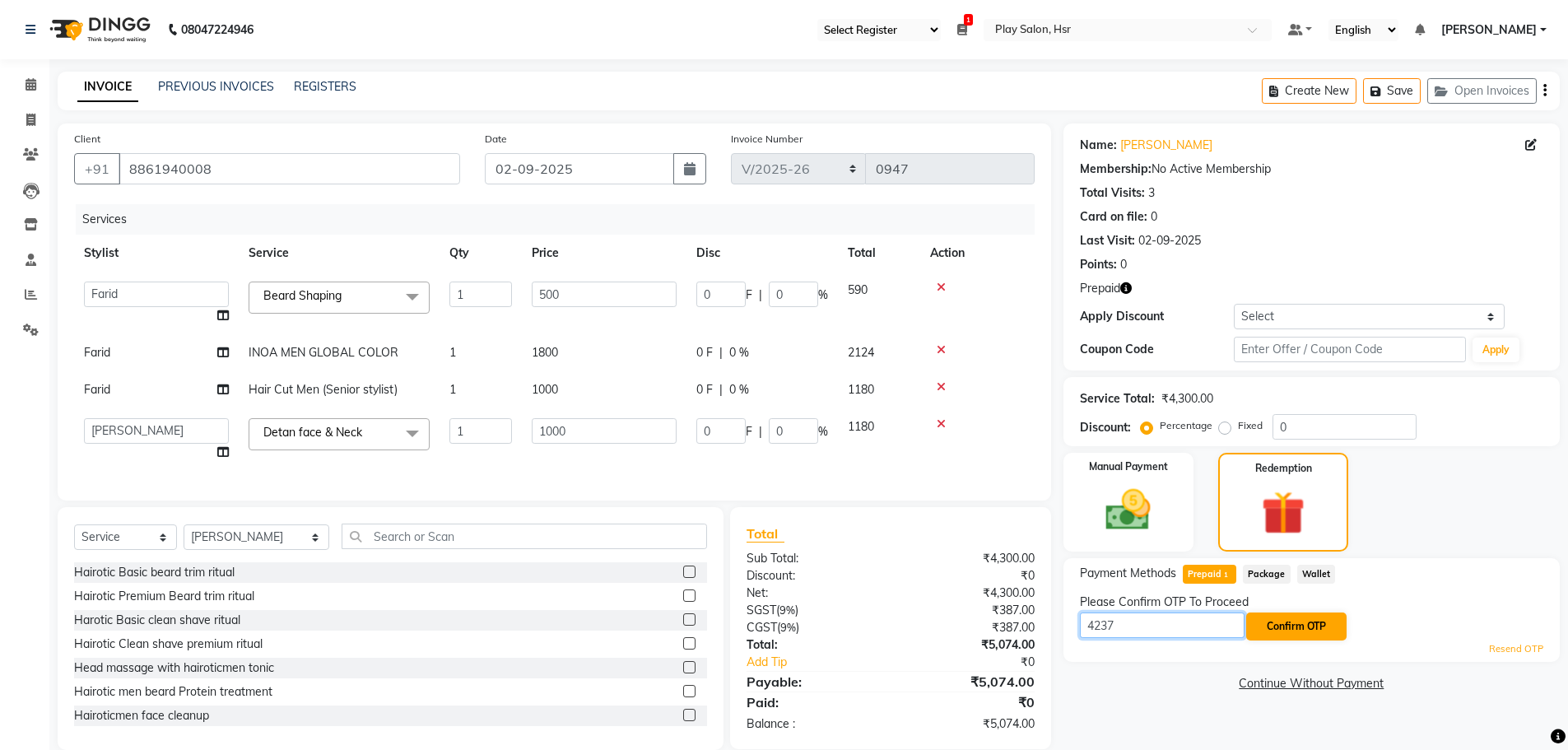
type input "4237"
click at [1271, 620] on button "Confirm OTP" at bounding box center [1297, 626] width 101 height 28
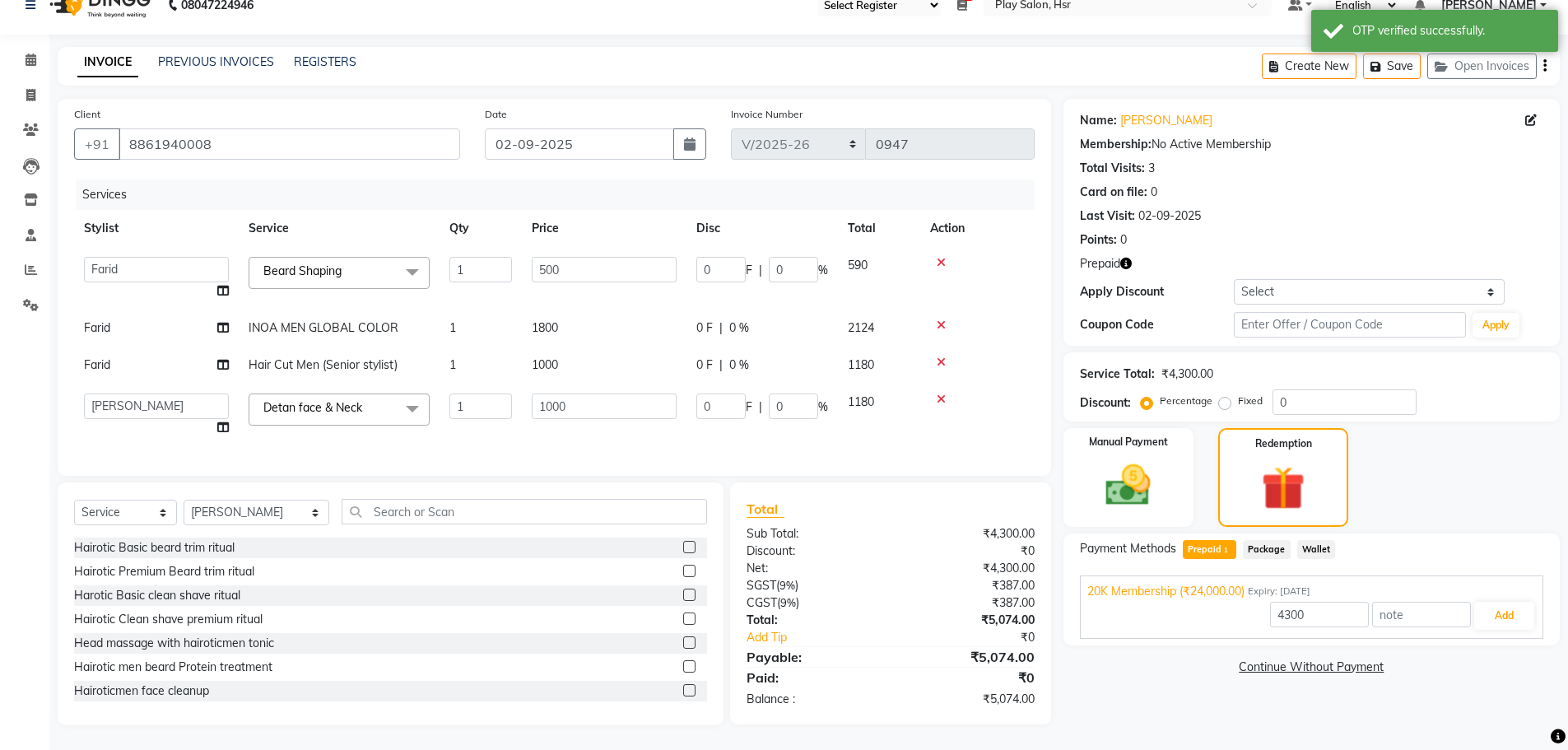
scroll to position [37, 0]
click at [1518, 602] on button "Add" at bounding box center [1505, 615] width 60 height 28
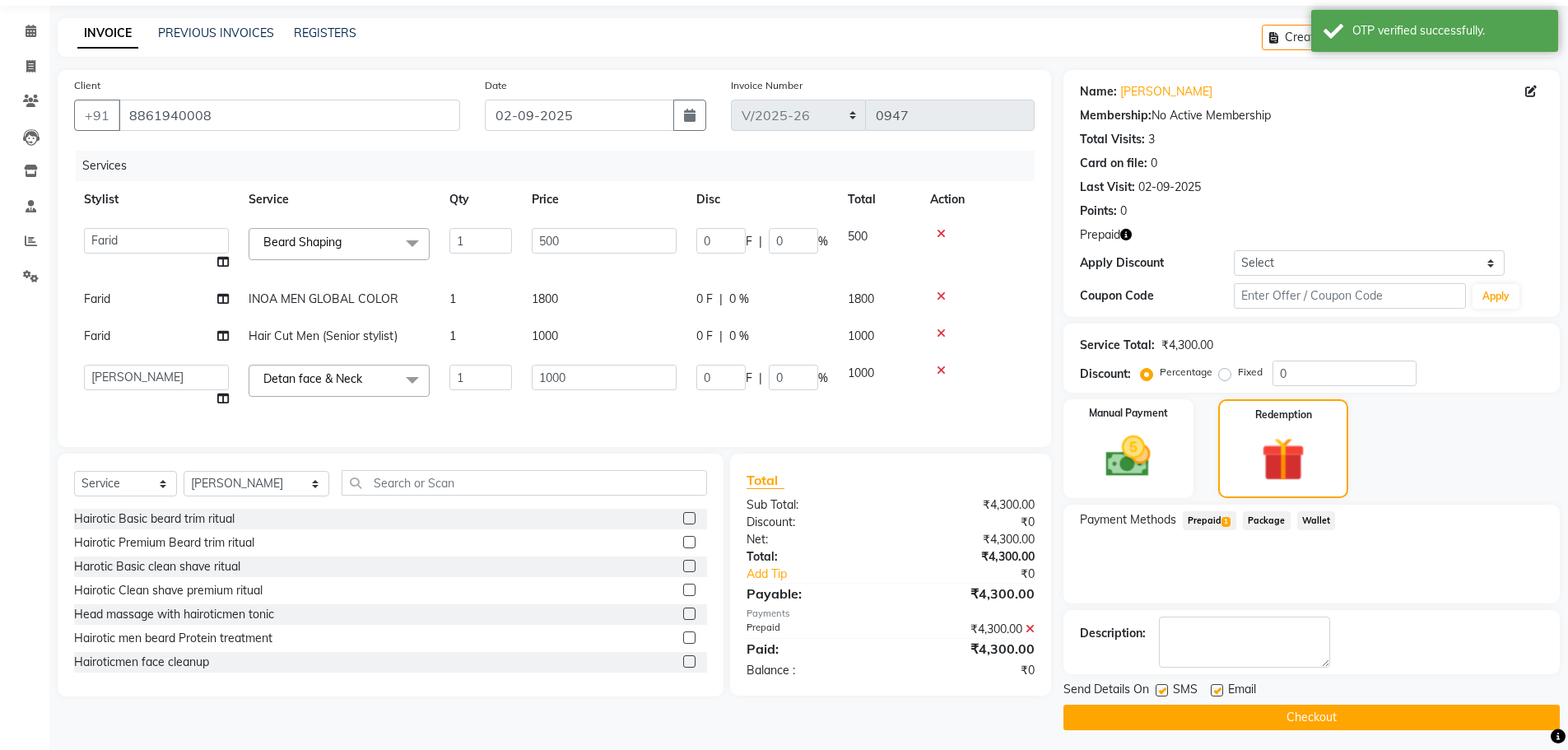
scroll to position [58, 0]
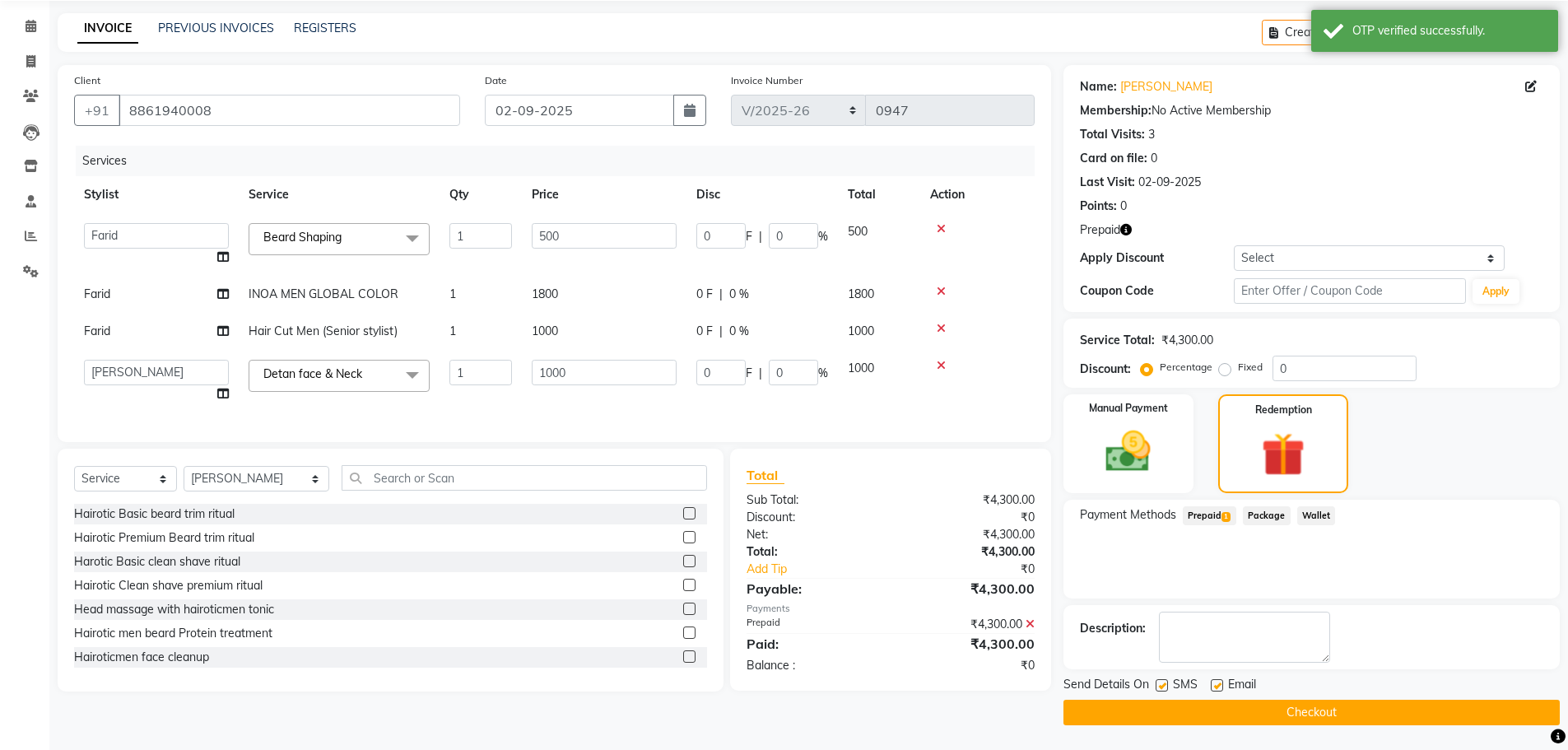
click at [1300, 716] on button "Checkout" at bounding box center [1312, 712] width 496 height 26
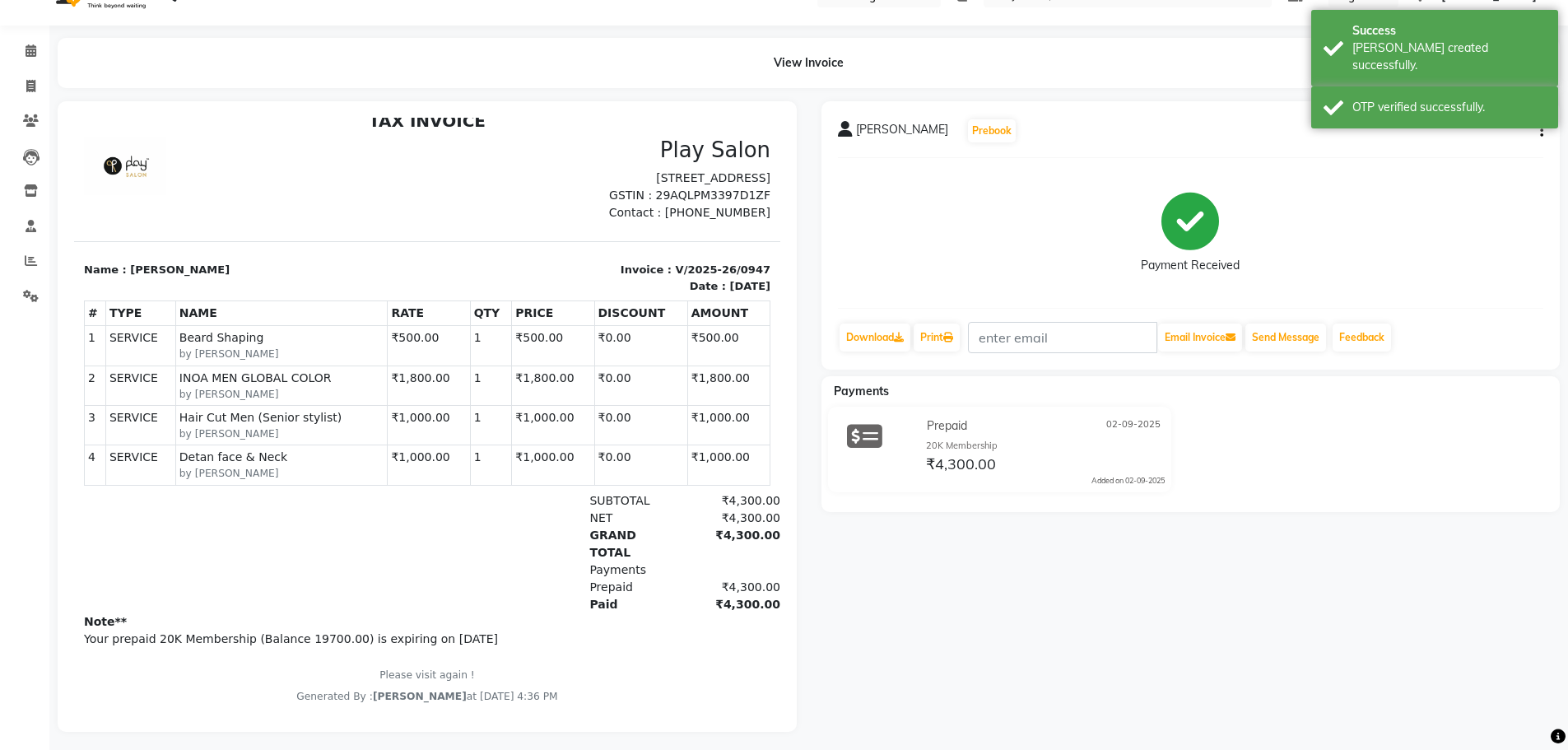
scroll to position [53, 0]
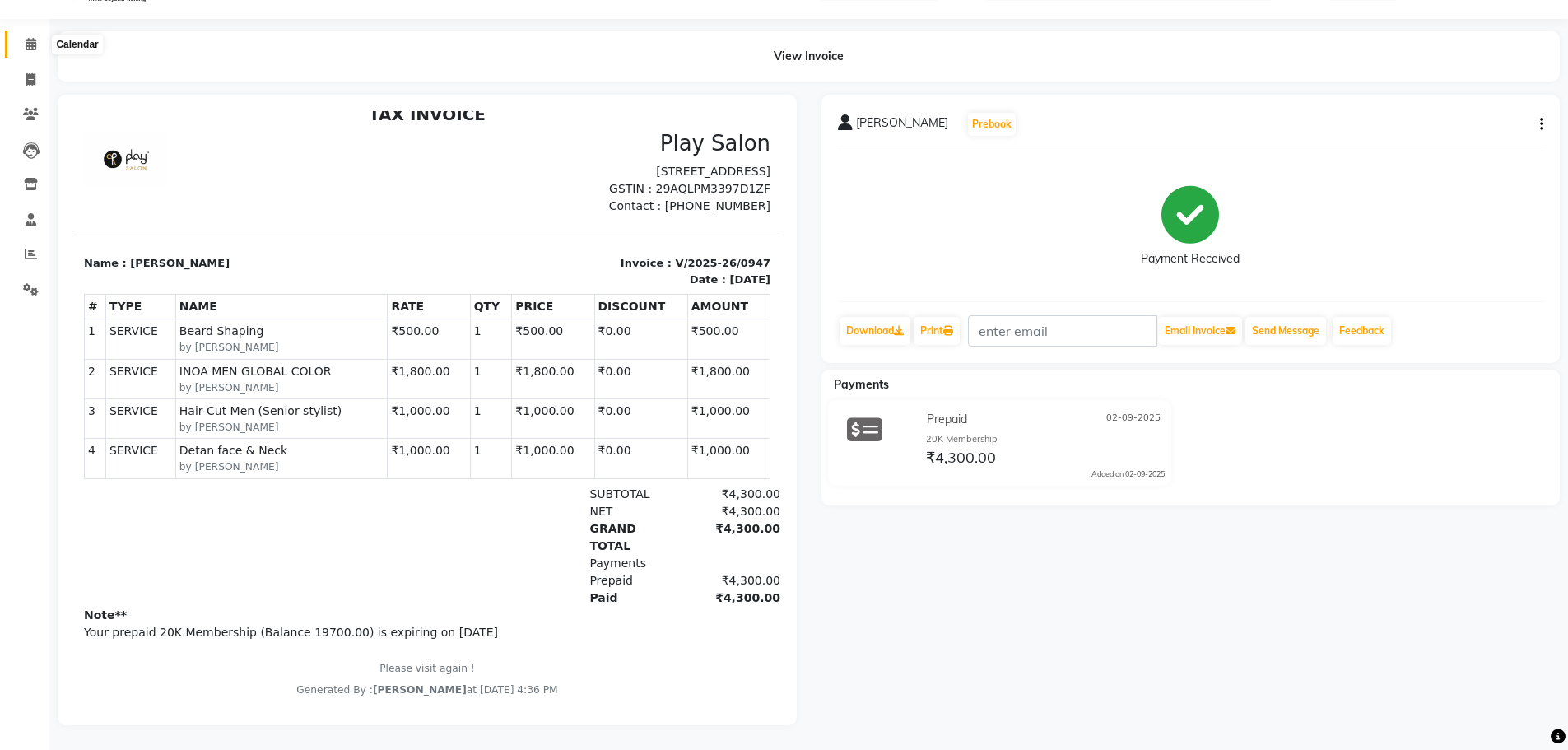
click at [21, 35] on span at bounding box center [31, 44] width 29 height 19
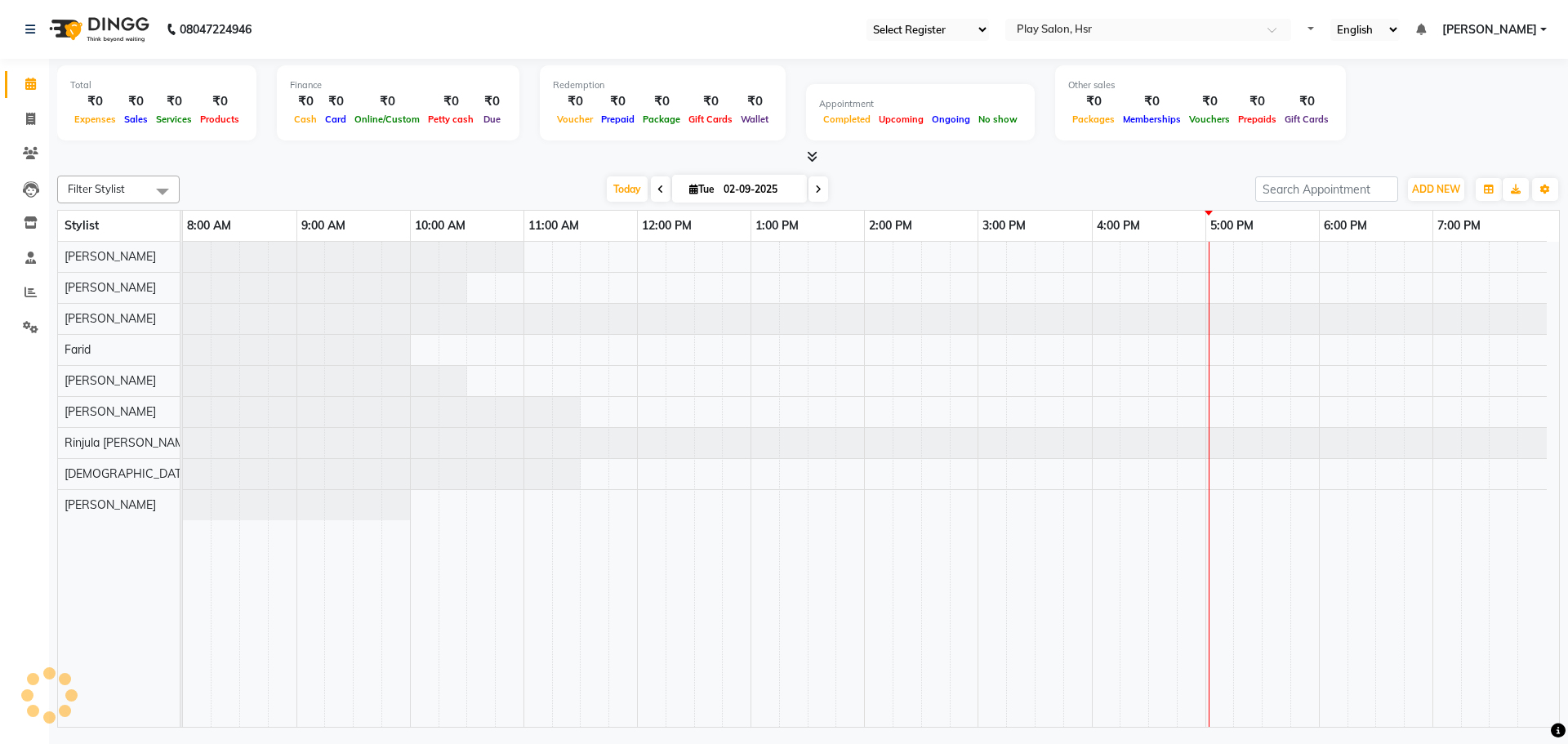
select select "92"
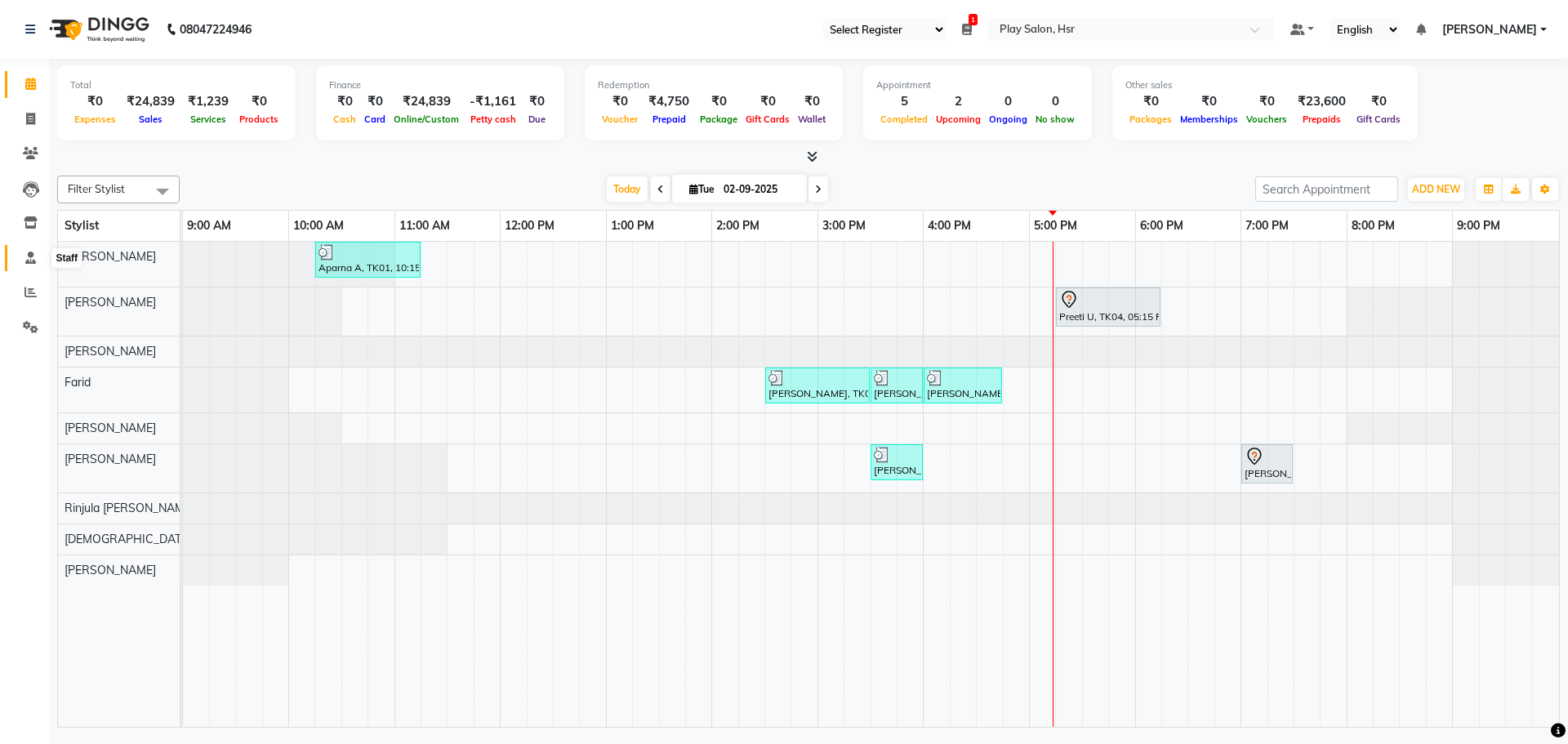
click at [25, 266] on span at bounding box center [31, 258] width 29 height 19
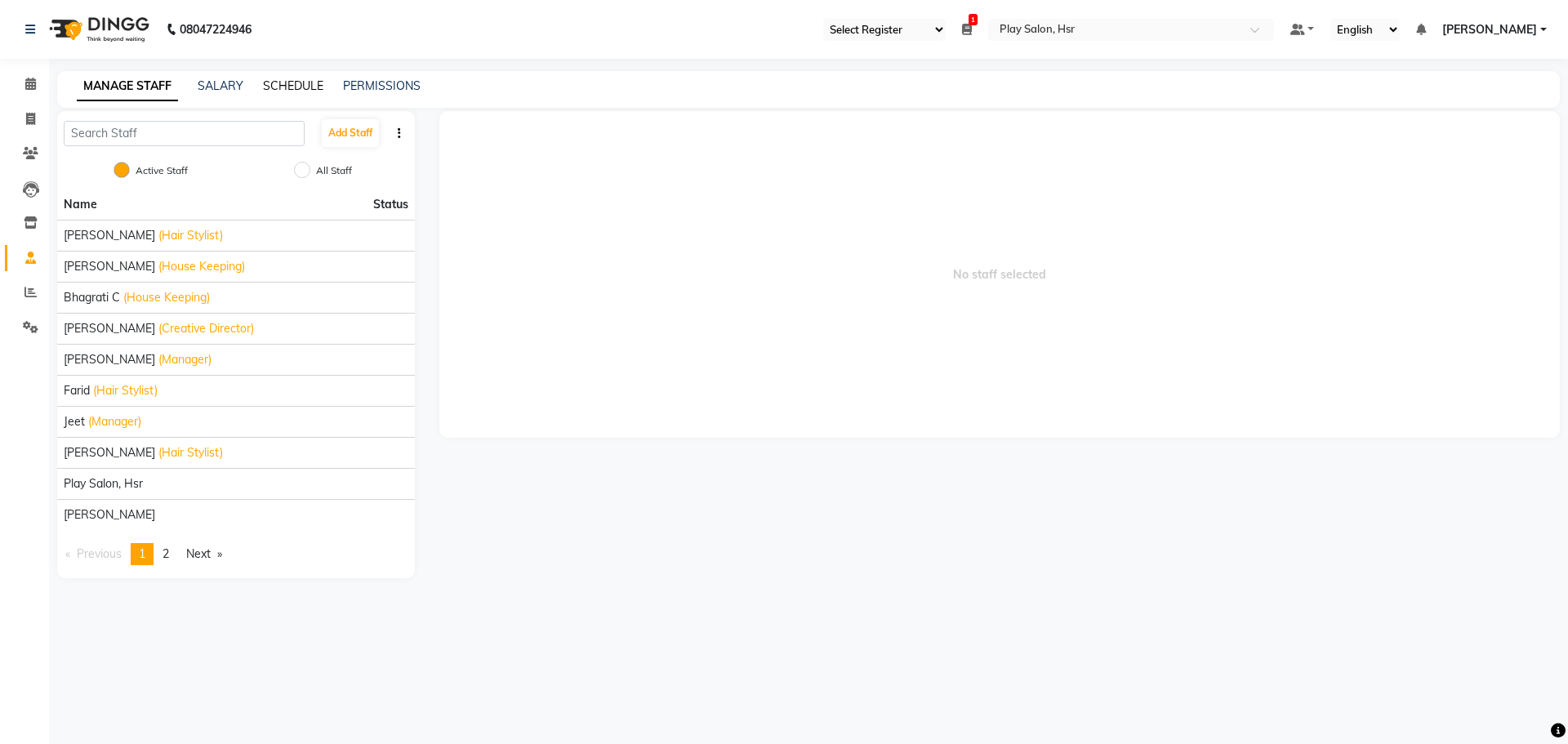
click at [297, 79] on link "SCHEDULE" at bounding box center [292, 85] width 60 height 14
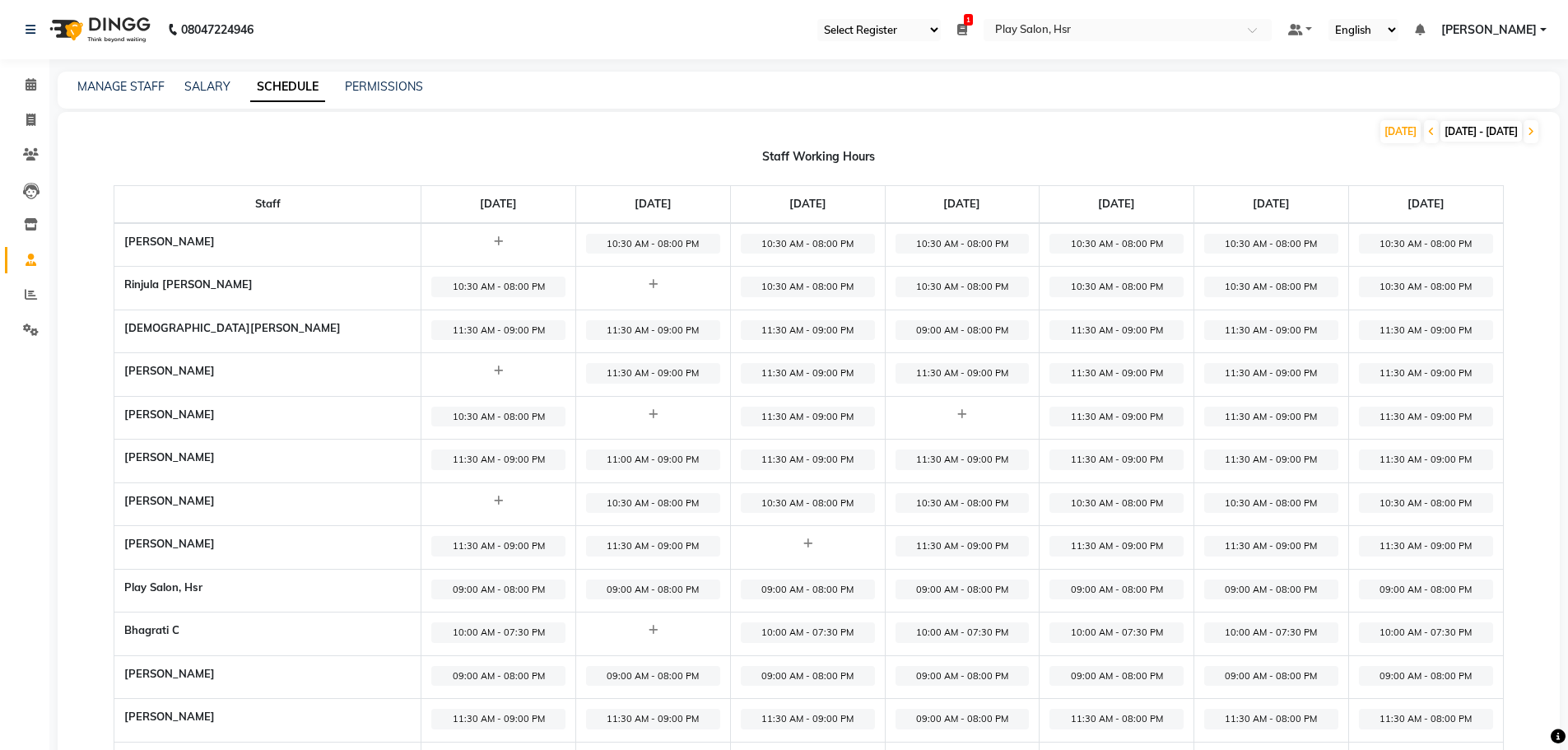
click at [586, 416] on div at bounding box center [653, 414] width 134 height 16
select select "09:00 AM"
select select "10:00 PM"
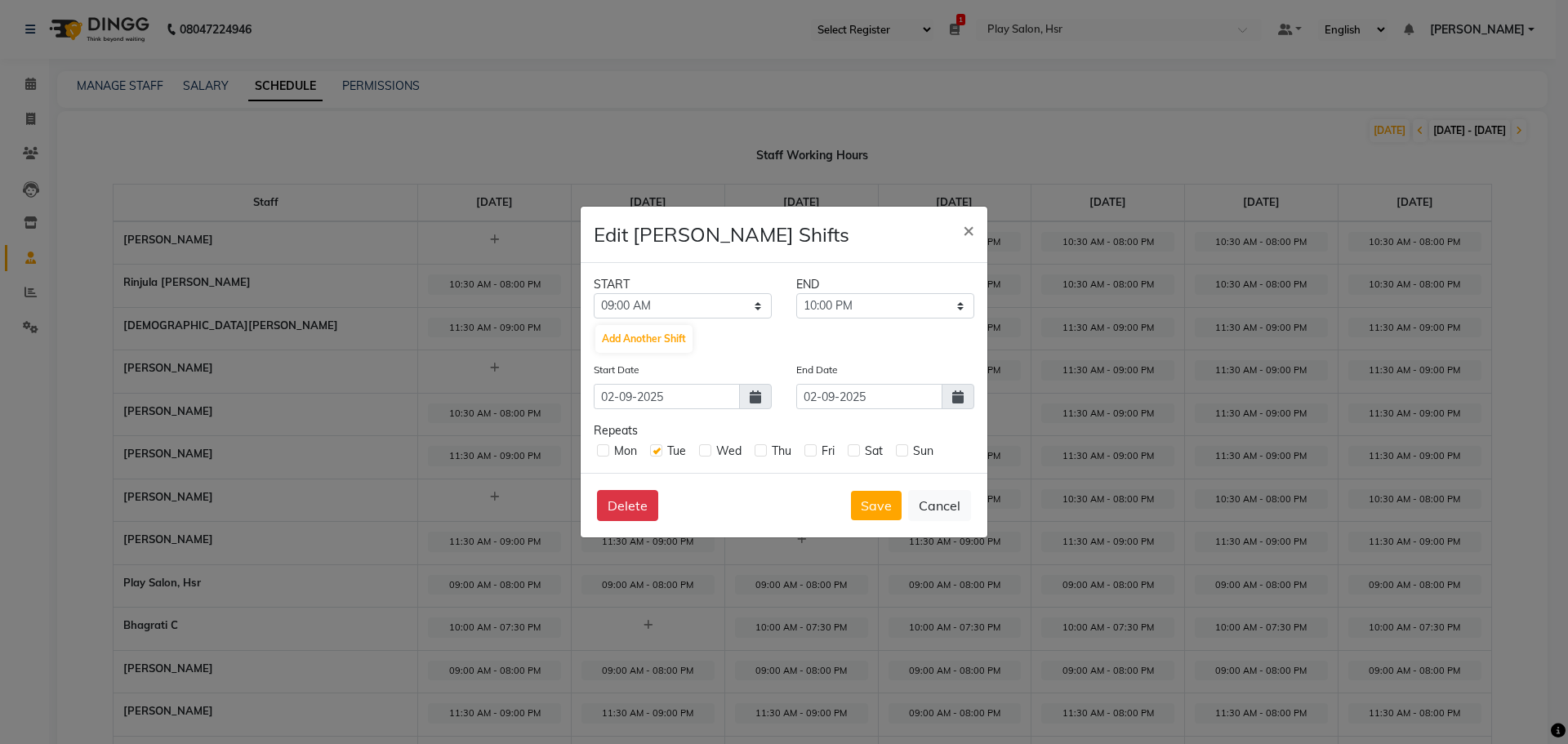
click at [656, 292] on div "START" at bounding box center [682, 285] width 203 height 17
drag, startPoint x: 670, startPoint y: 302, endPoint x: 671, endPoint y: 311, distance: 9.1
click at [670, 302] on select "12:00 AM 12:15 AM 12:30 AM 12:45 AM 01:00 AM 01:15 AM 01:30 AM 01:45 AM 02:00 A…" at bounding box center [682, 306] width 178 height 25
select select "11:30 AM"
click at [593, 293] on select "12:00 AM 12:15 AM 12:30 AM 12:45 AM 01:00 AM 01:15 AM 01:30 AM 01:45 AM 02:00 A…" at bounding box center [682, 306] width 178 height 25
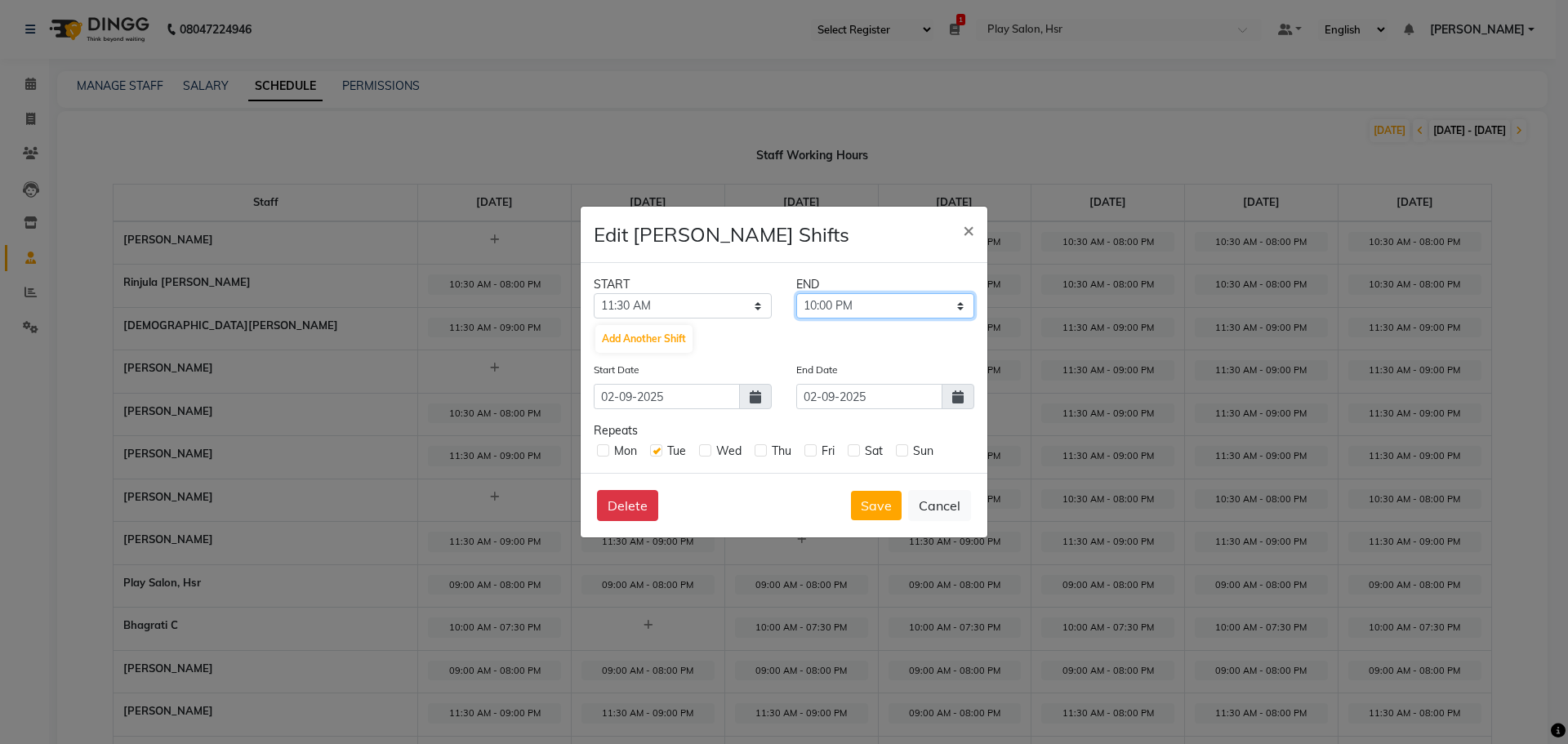
click at [864, 301] on select "11:45 AM 12:00 PM 12:15 PM 12:30 PM 12:45 PM 01:00 PM 01:15 PM 01:30 PM 01:45 P…" at bounding box center [885, 306] width 178 height 25
select select "09:00 PM"
click at [796, 293] on select "11:45 AM 12:00 PM 12:15 PM 12:30 PM 12:45 PM 01:00 PM 01:15 PM 01:30 PM 01:45 P…" at bounding box center [885, 306] width 178 height 25
click at [867, 502] on button "Save" at bounding box center [876, 505] width 51 height 30
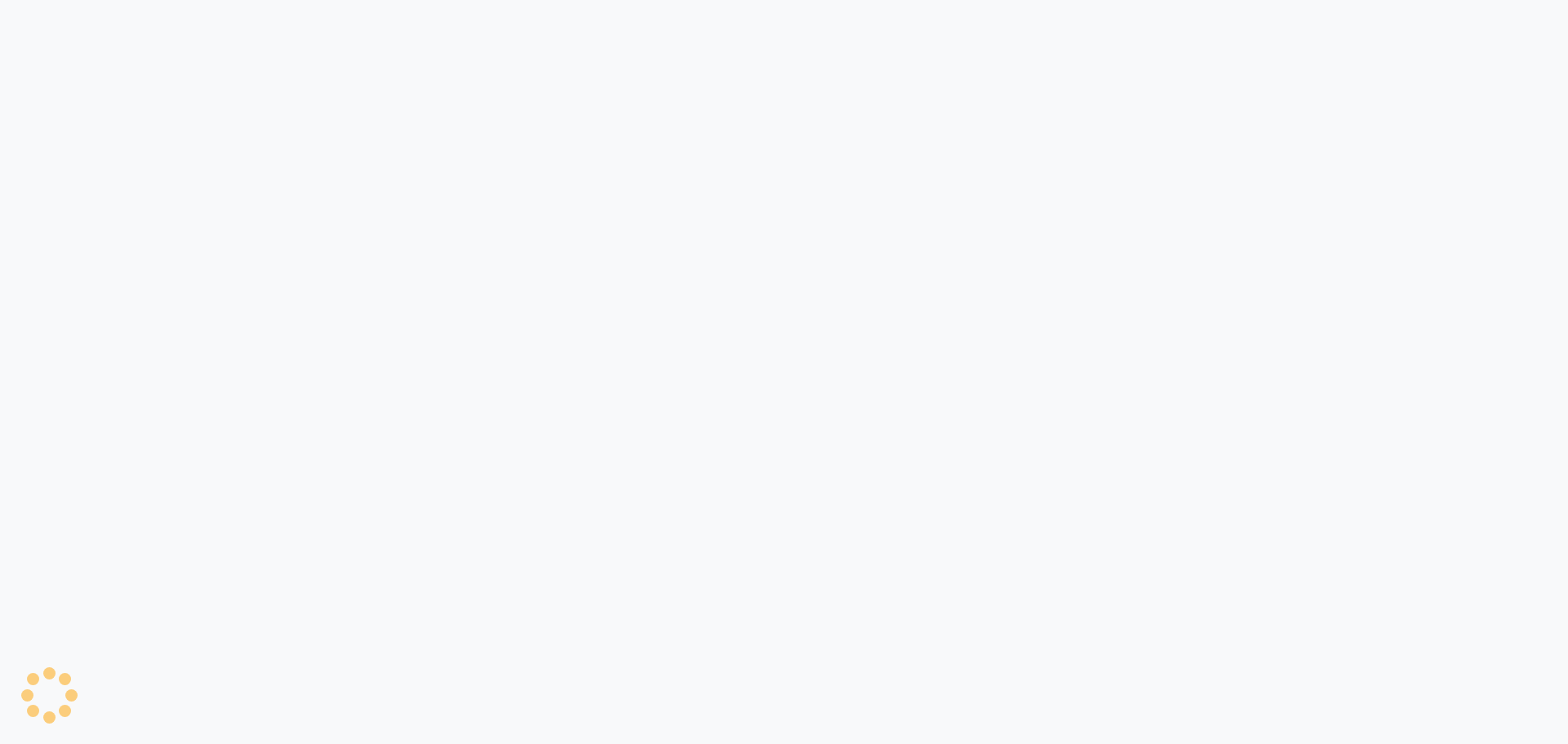
select select "92"
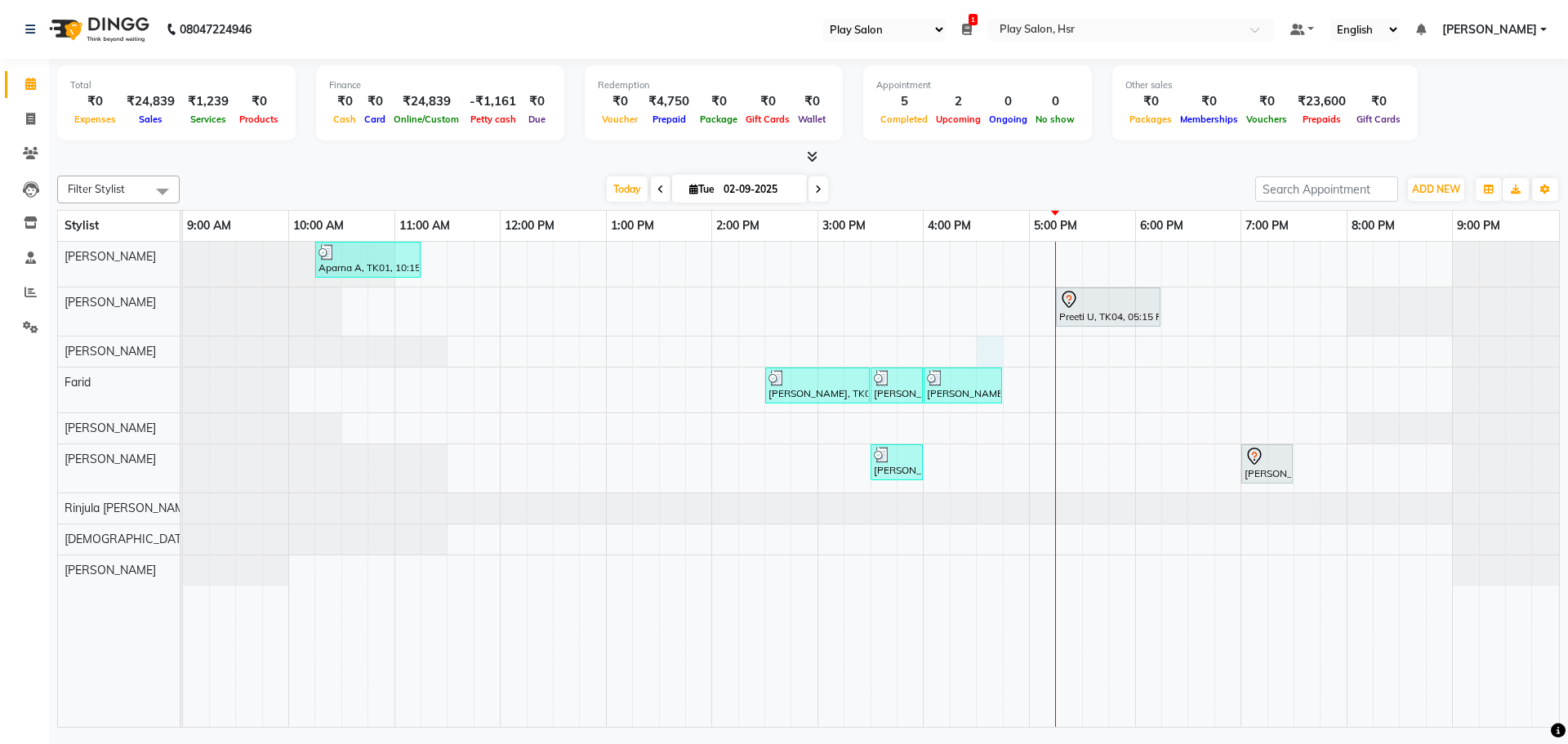
click at [1000, 350] on div "Aparna A, TK01, 10:15 AM-11:15 AM, Hair Cut Men (Head Stylist) Preeti U, TK04, …" at bounding box center [870, 484] width 1376 height 485
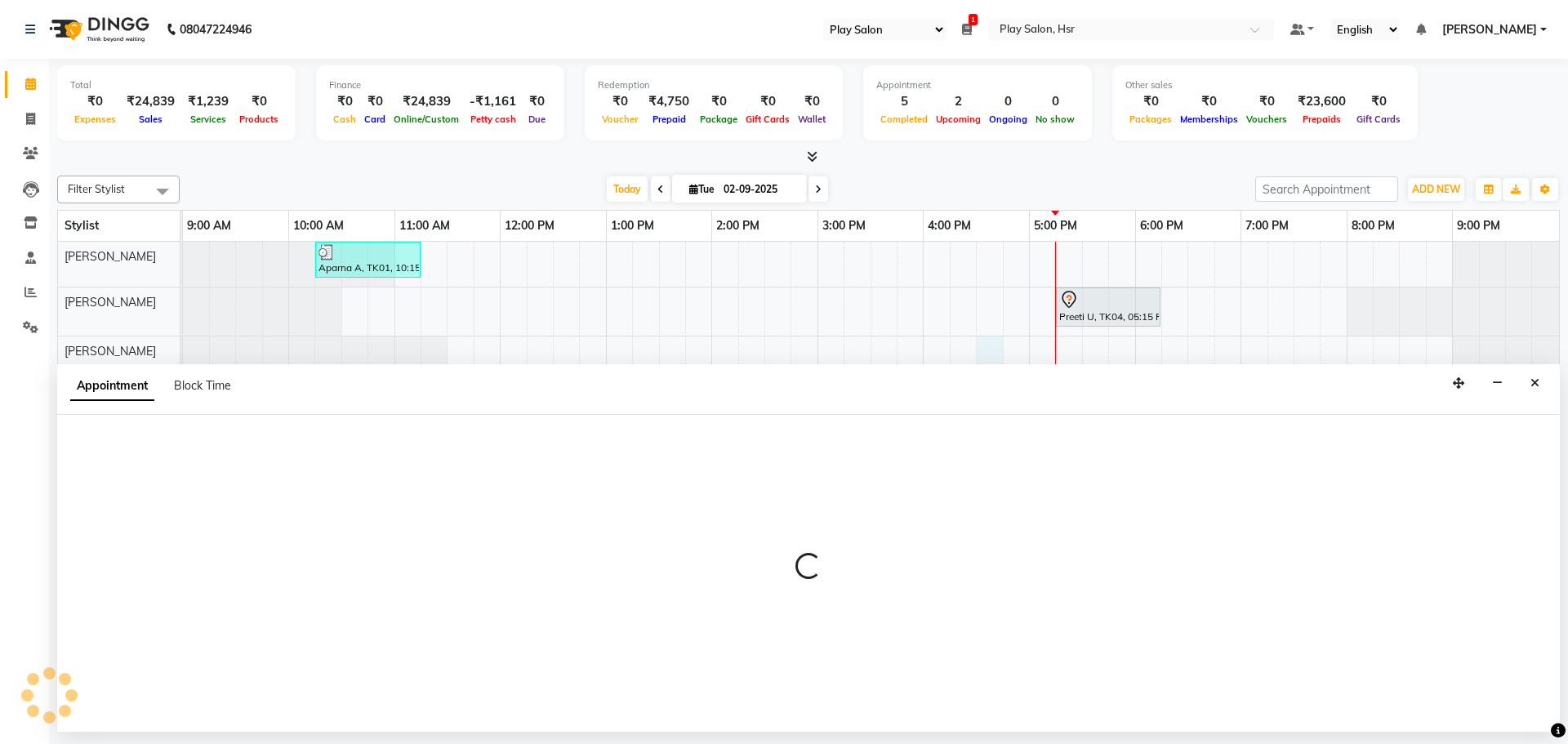
select select "81917"
select select "tentative"
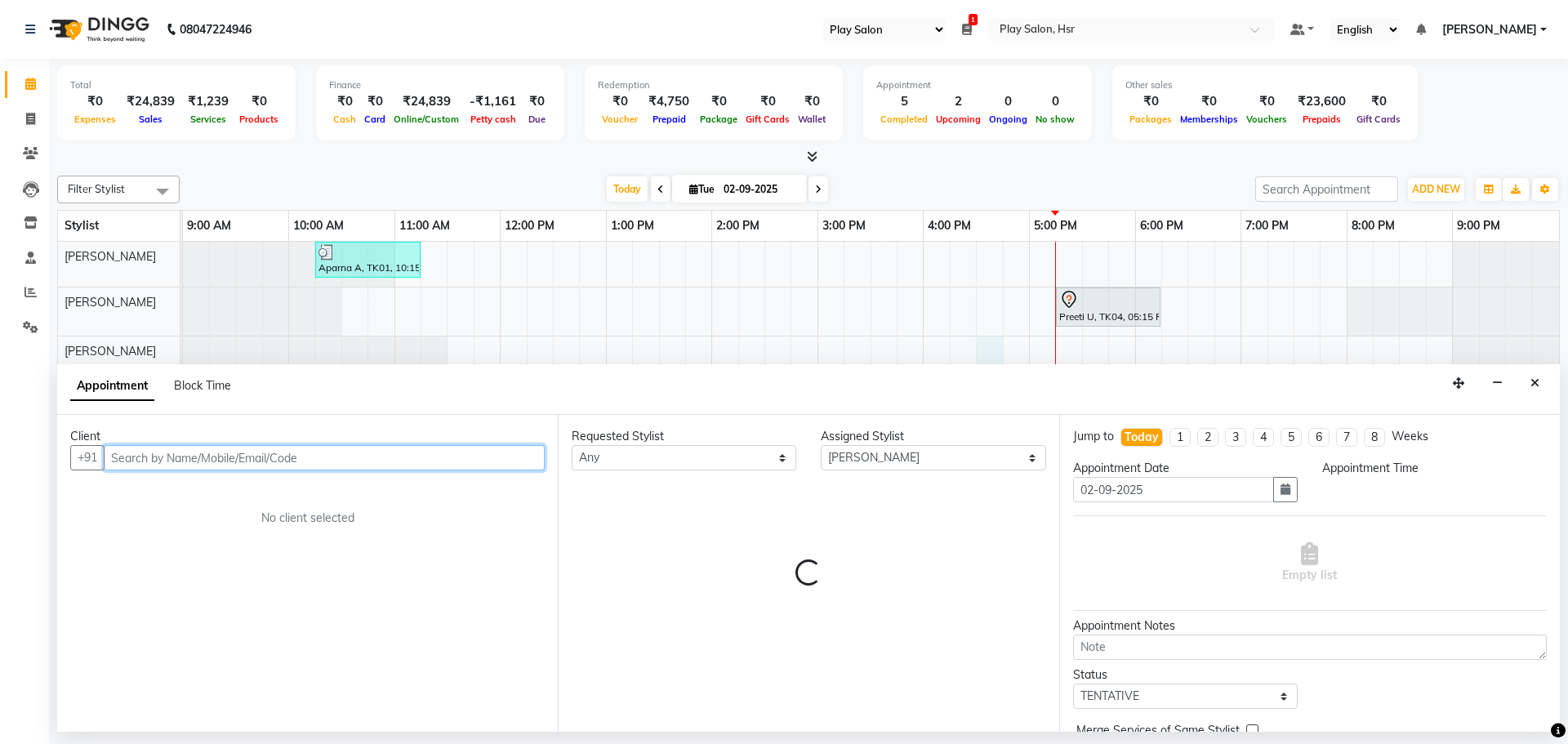
select select "990"
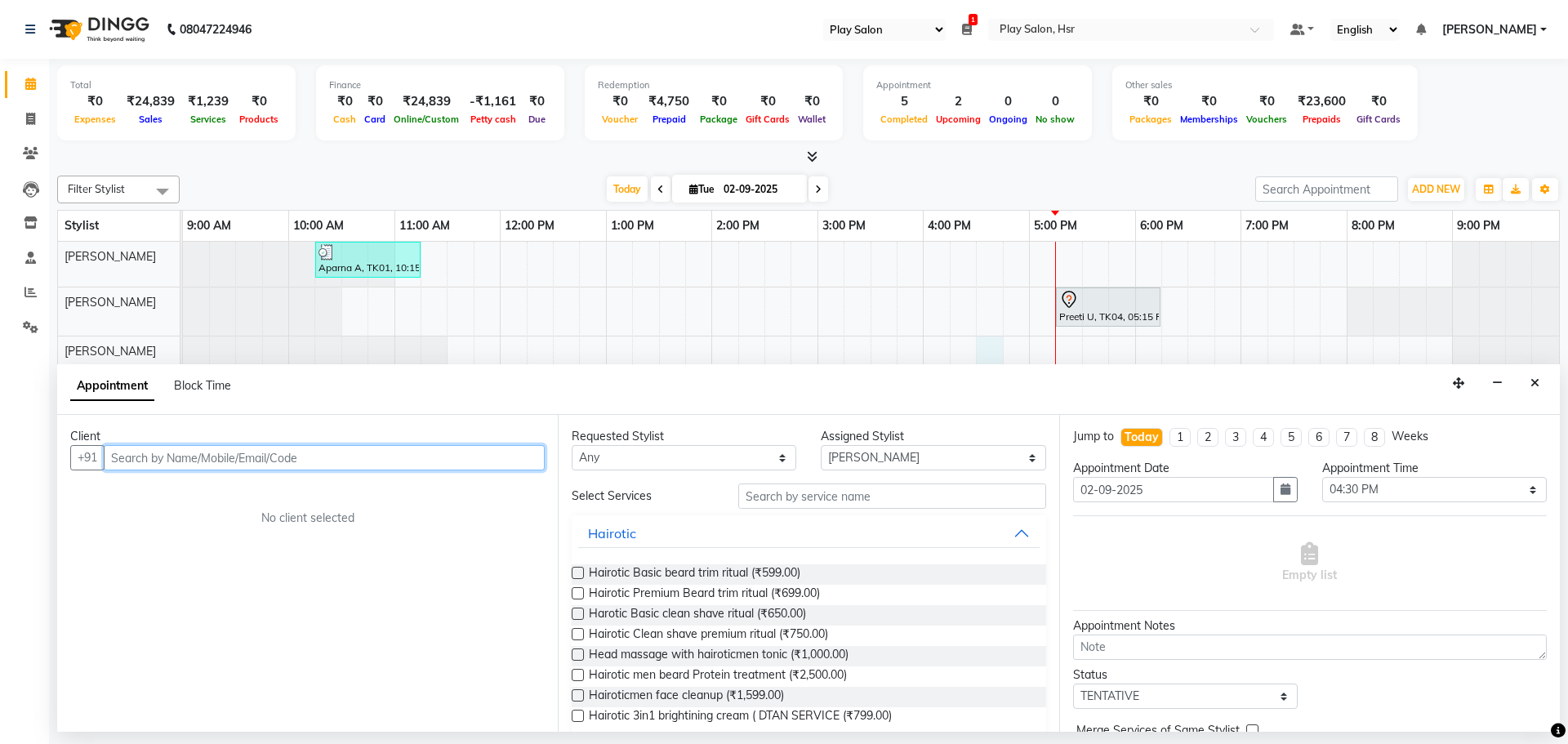
click at [160, 453] on input "text" at bounding box center [324, 458] width 441 height 25
type input "9743306127"
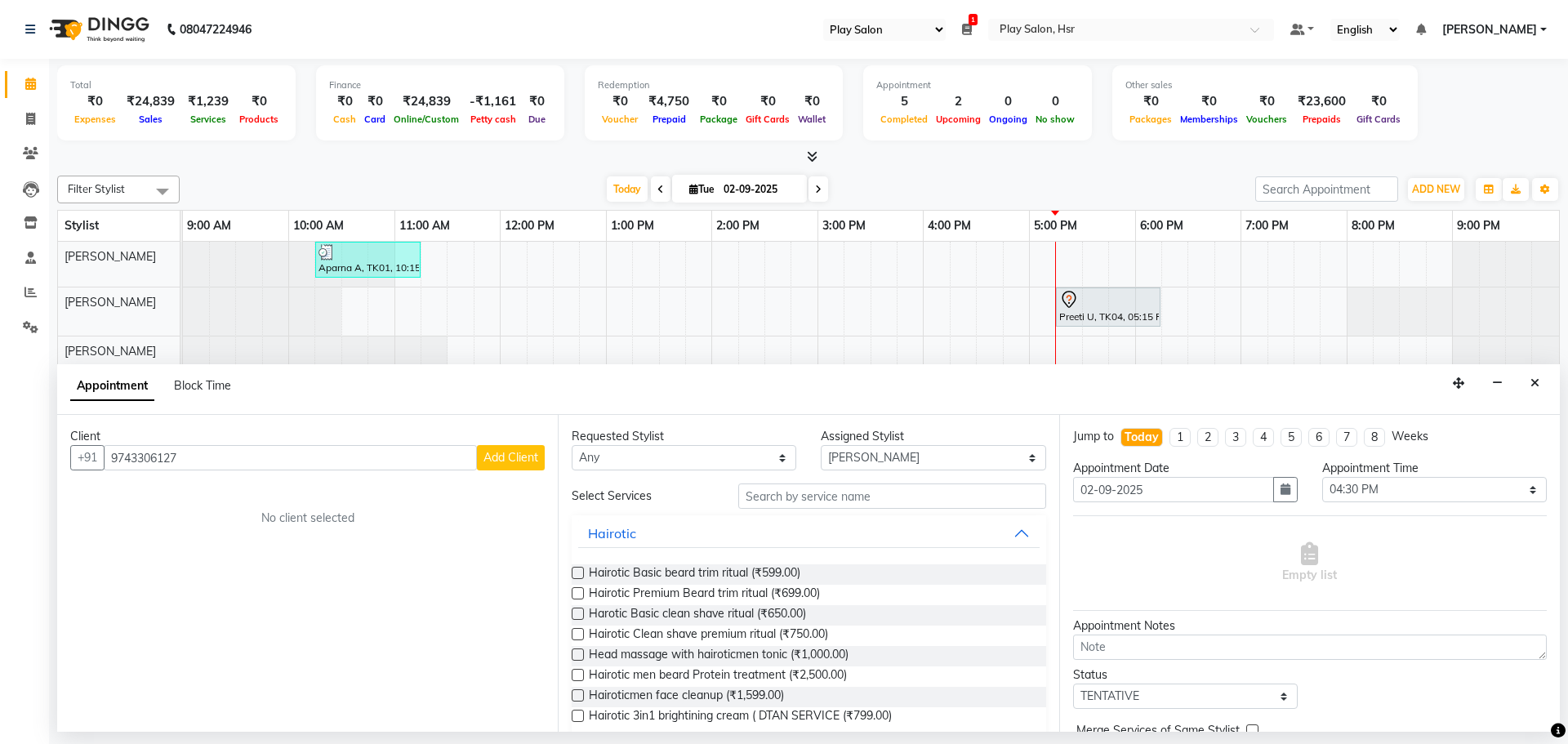
click at [506, 466] on button "Add Client" at bounding box center [511, 458] width 68 height 25
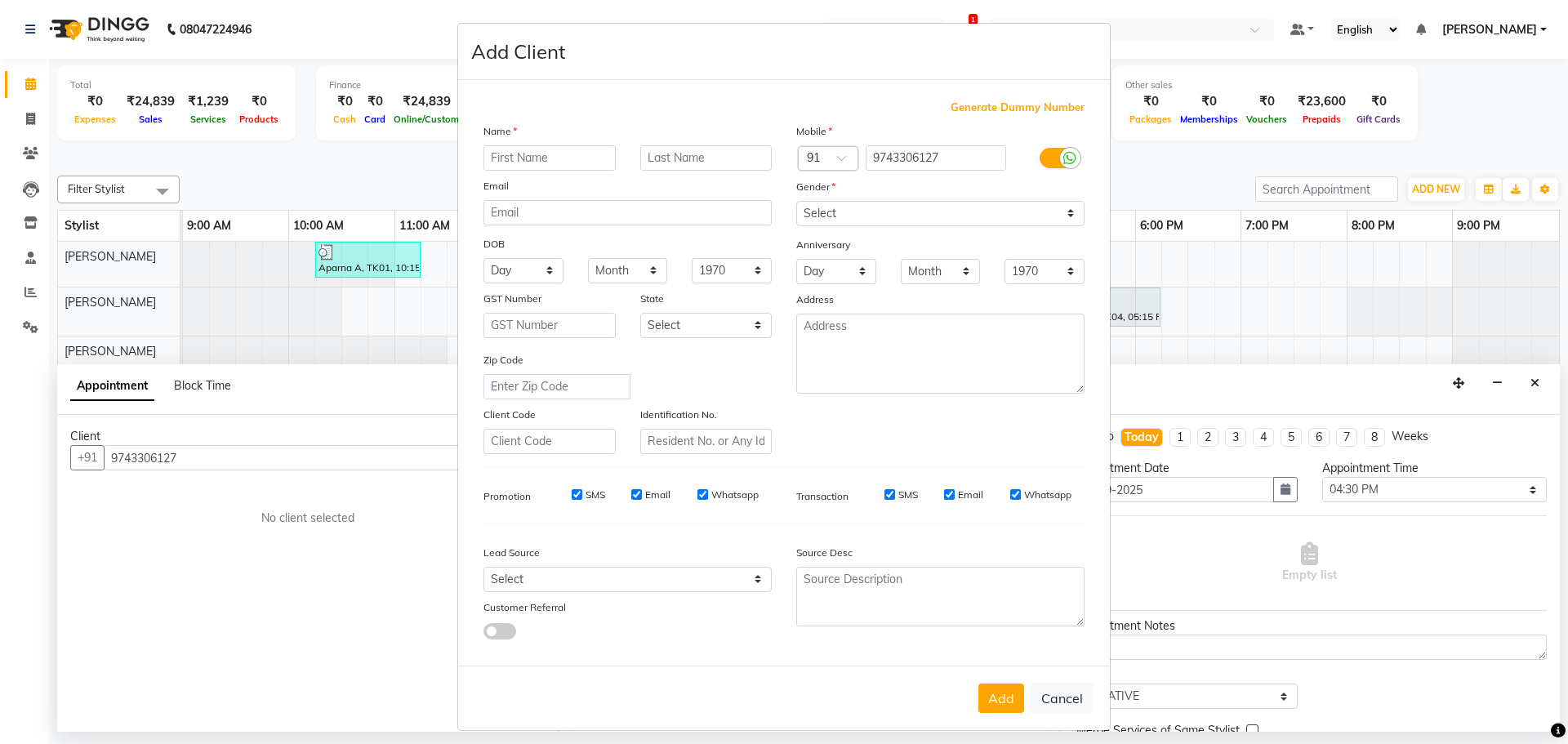
click at [501, 167] on input "text" at bounding box center [549, 158] width 132 height 25
type input "[PERSON_NAME]"
click at [658, 161] on input "text" at bounding box center [706, 158] width 132 height 25
type input "S"
click at [836, 212] on select "Select [DEMOGRAPHIC_DATA] [DEMOGRAPHIC_DATA] Other Prefer Not To Say" at bounding box center [940, 214] width 288 height 25
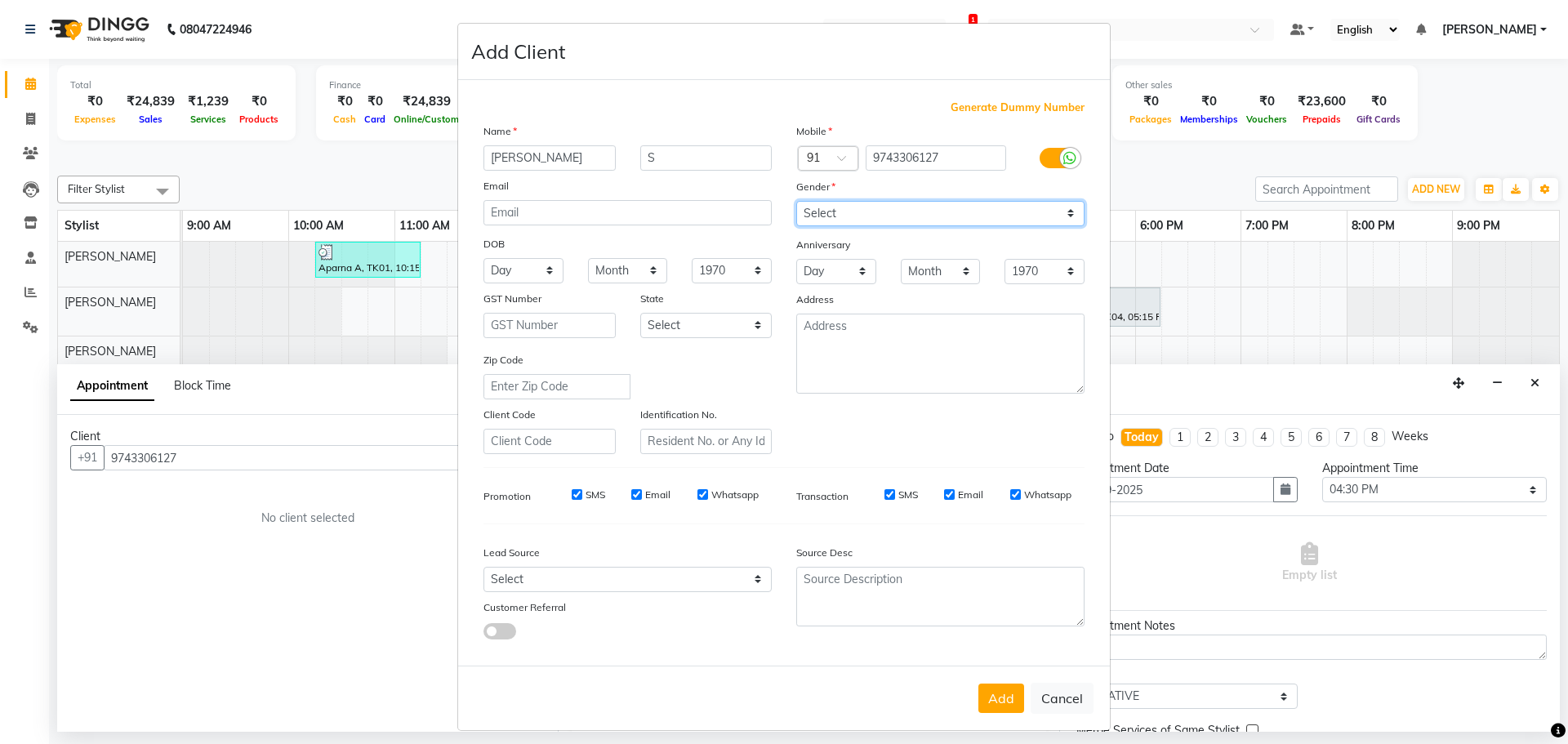
select select "[DEMOGRAPHIC_DATA]"
click at [796, 201] on select "Select [DEMOGRAPHIC_DATA] [DEMOGRAPHIC_DATA] Other Prefer Not To Say" at bounding box center [940, 214] width 288 height 25
click at [550, 582] on select "Select Walk-in Internet Friend Word of Mouth Advertisement Facebook JustDial Go…" at bounding box center [627, 580] width 288 height 25
select select "54924"
click at [483, 567] on select "Select Walk-in Internet Friend Word of Mouth Advertisement Facebook JustDial Go…" at bounding box center [627, 580] width 288 height 25
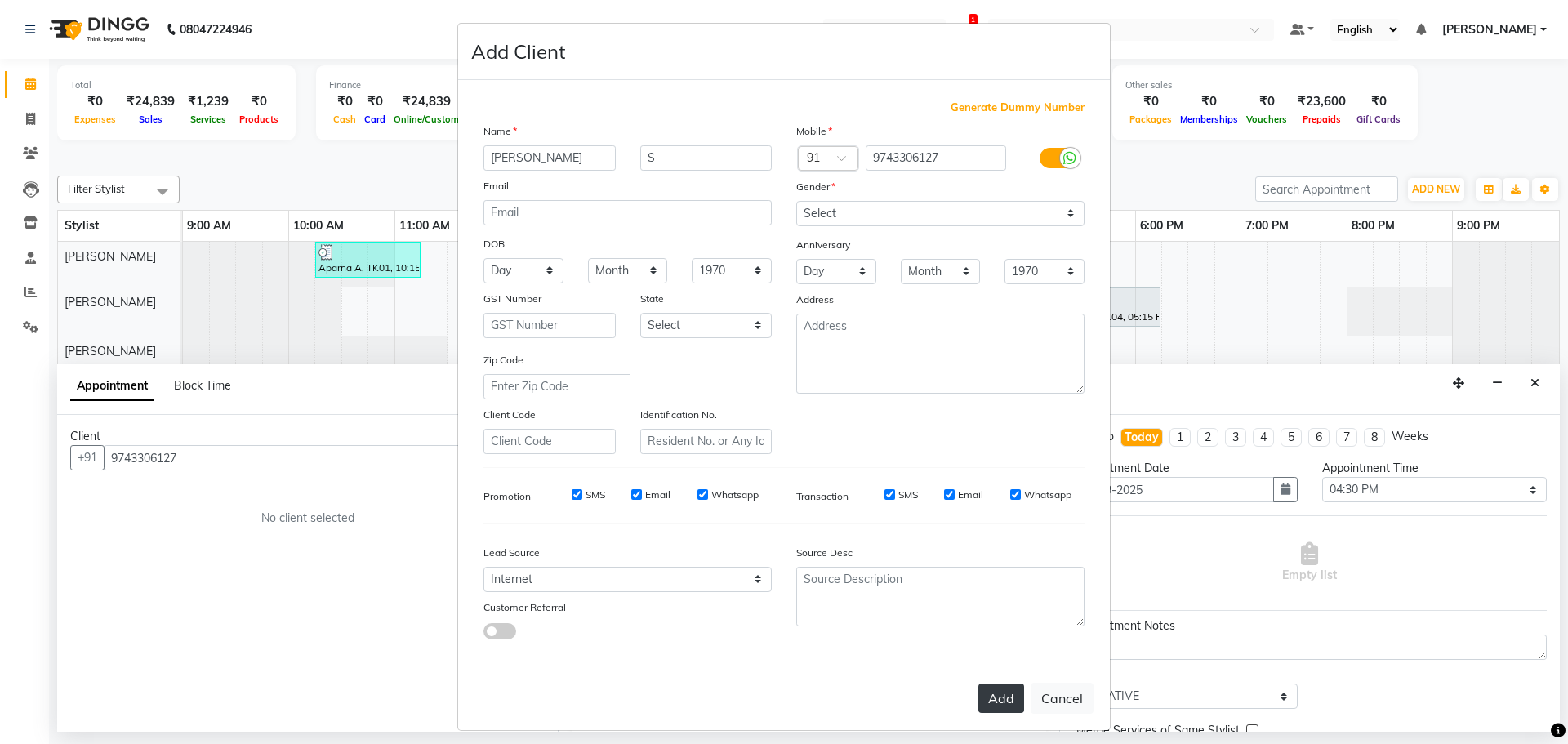
click at [999, 700] on button "Add" at bounding box center [1001, 697] width 46 height 30
select select
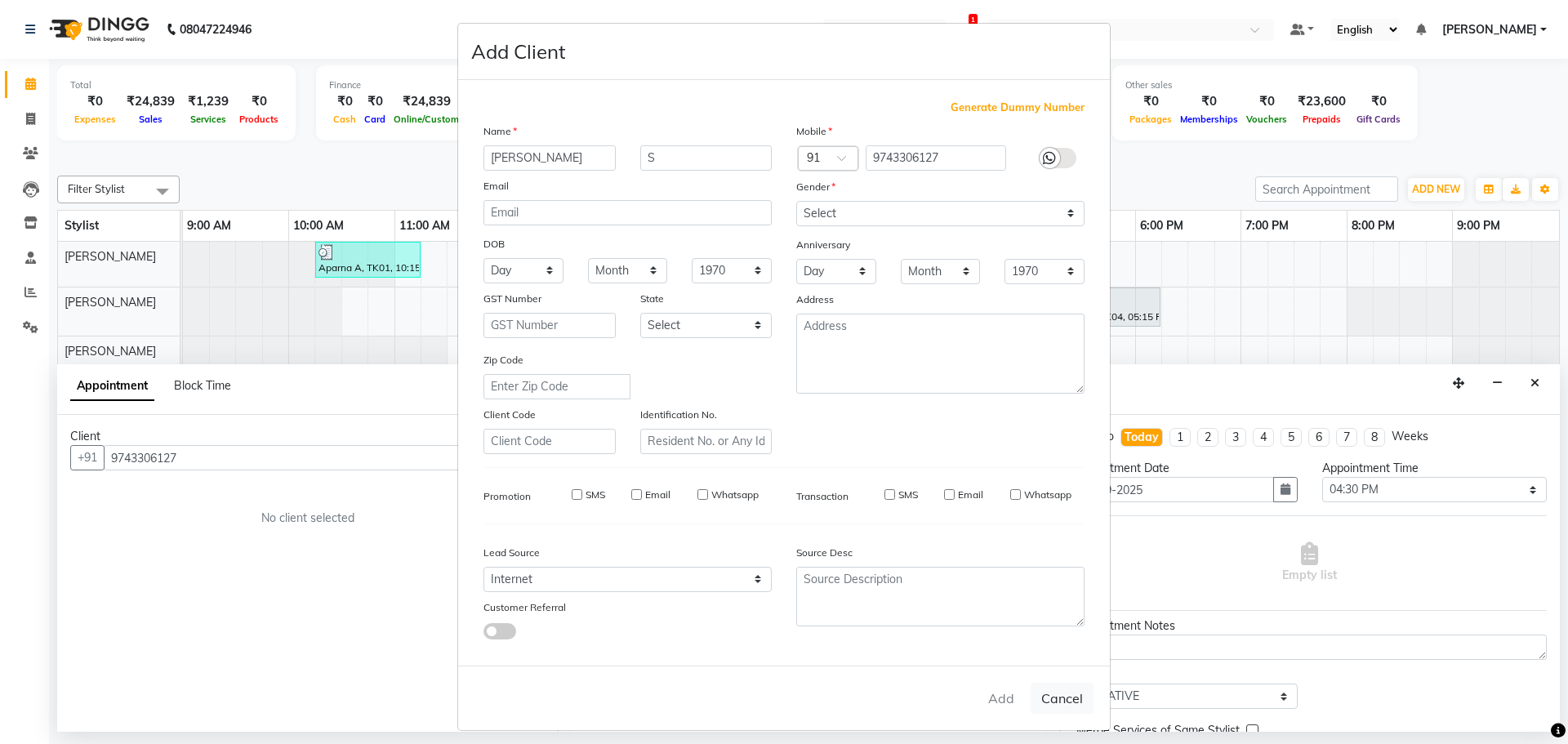
select select
checkbox input "false"
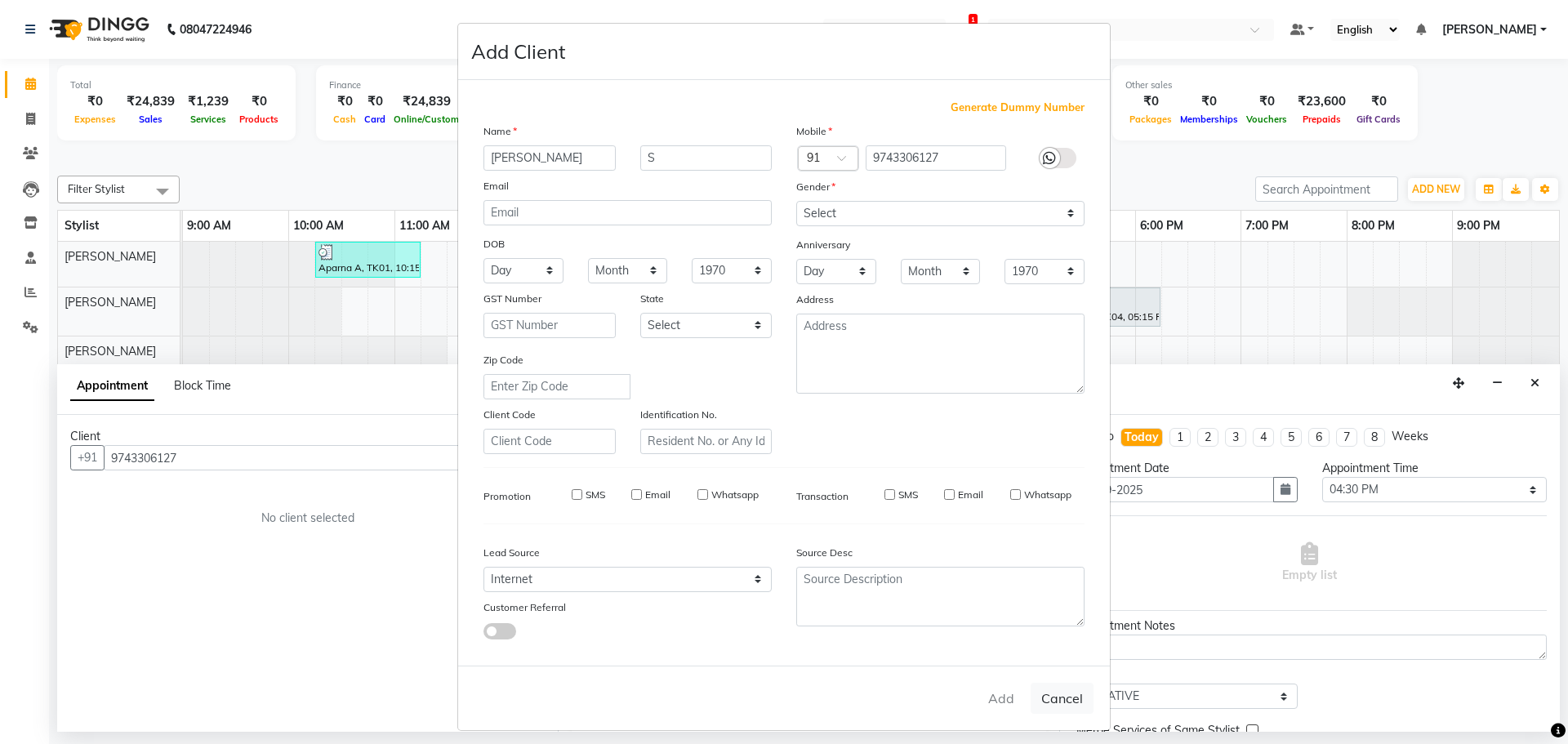
checkbox input "false"
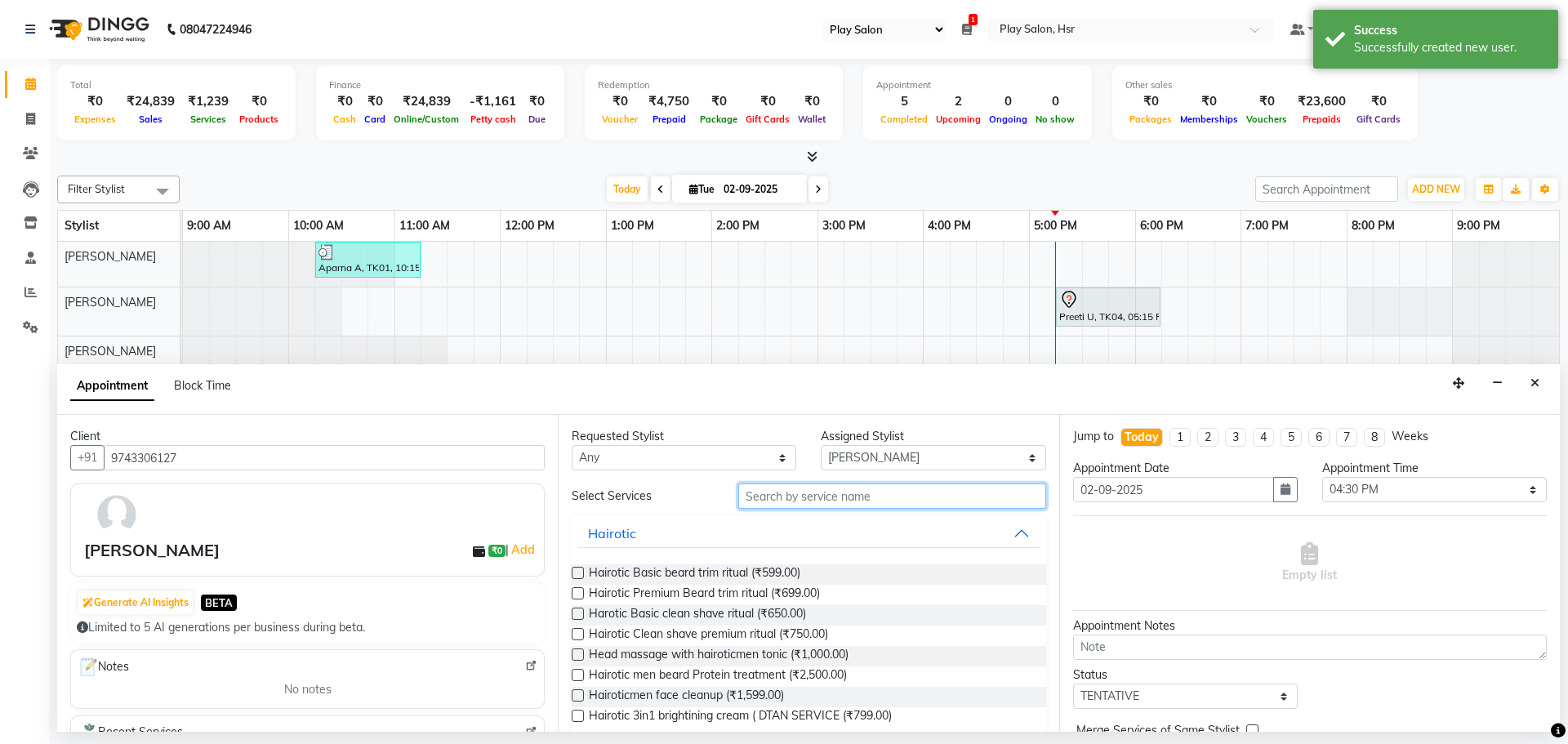
click at [795, 503] on input "text" at bounding box center [892, 496] width 308 height 25
type input "HAIR CUT"
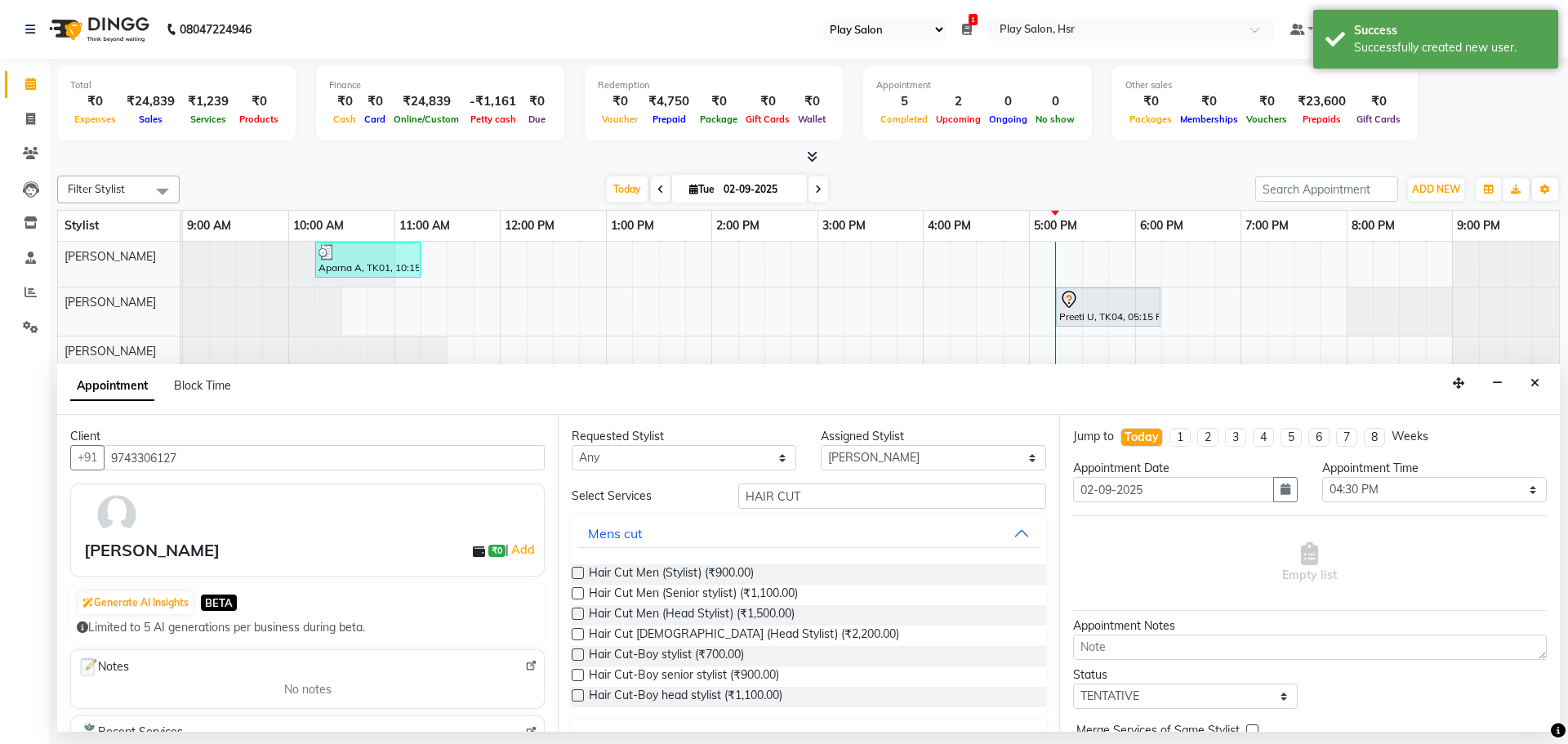
click at [575, 592] on label at bounding box center [577, 593] width 12 height 12
click at [575, 592] on input "checkbox" at bounding box center [576, 595] width 11 height 11
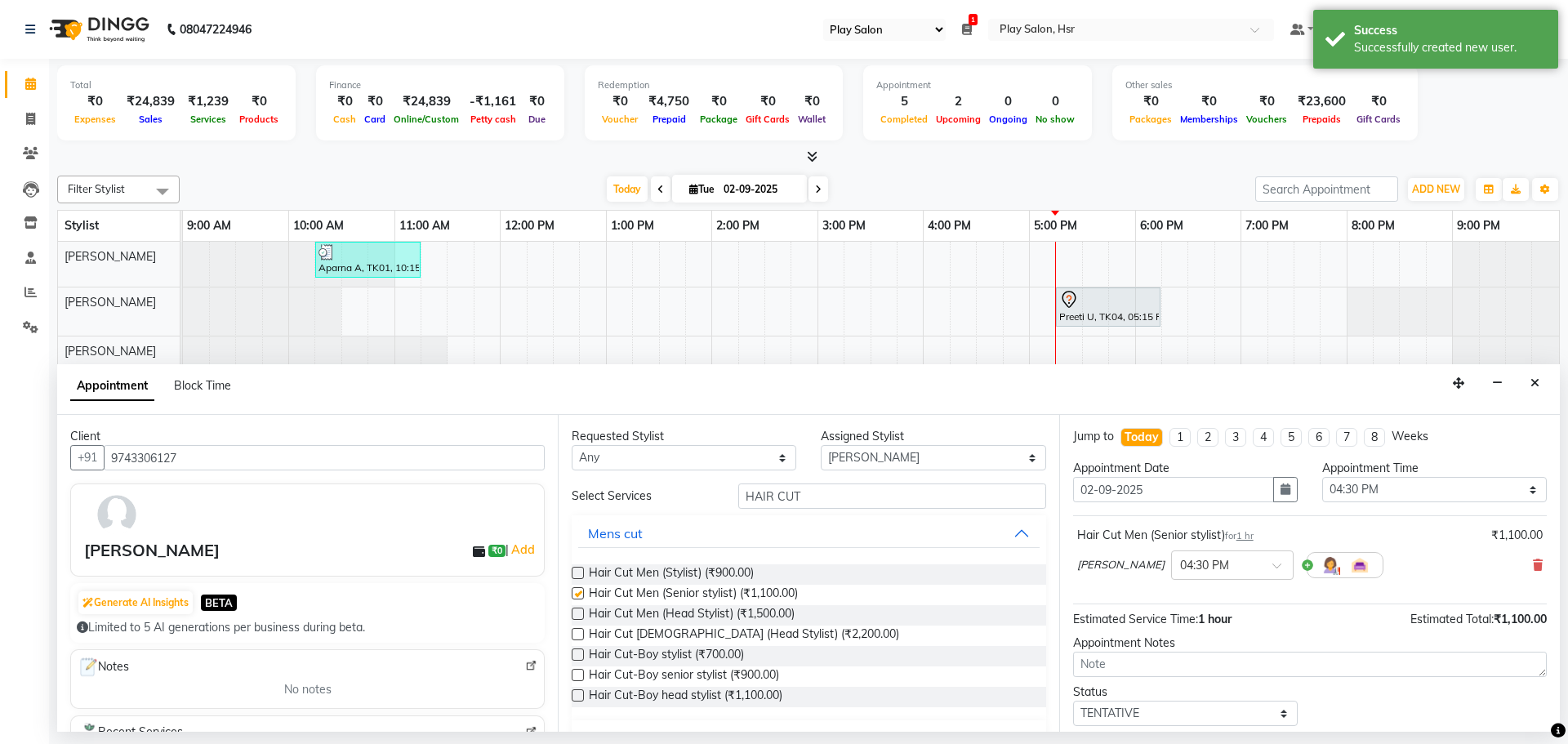
checkbox input "false"
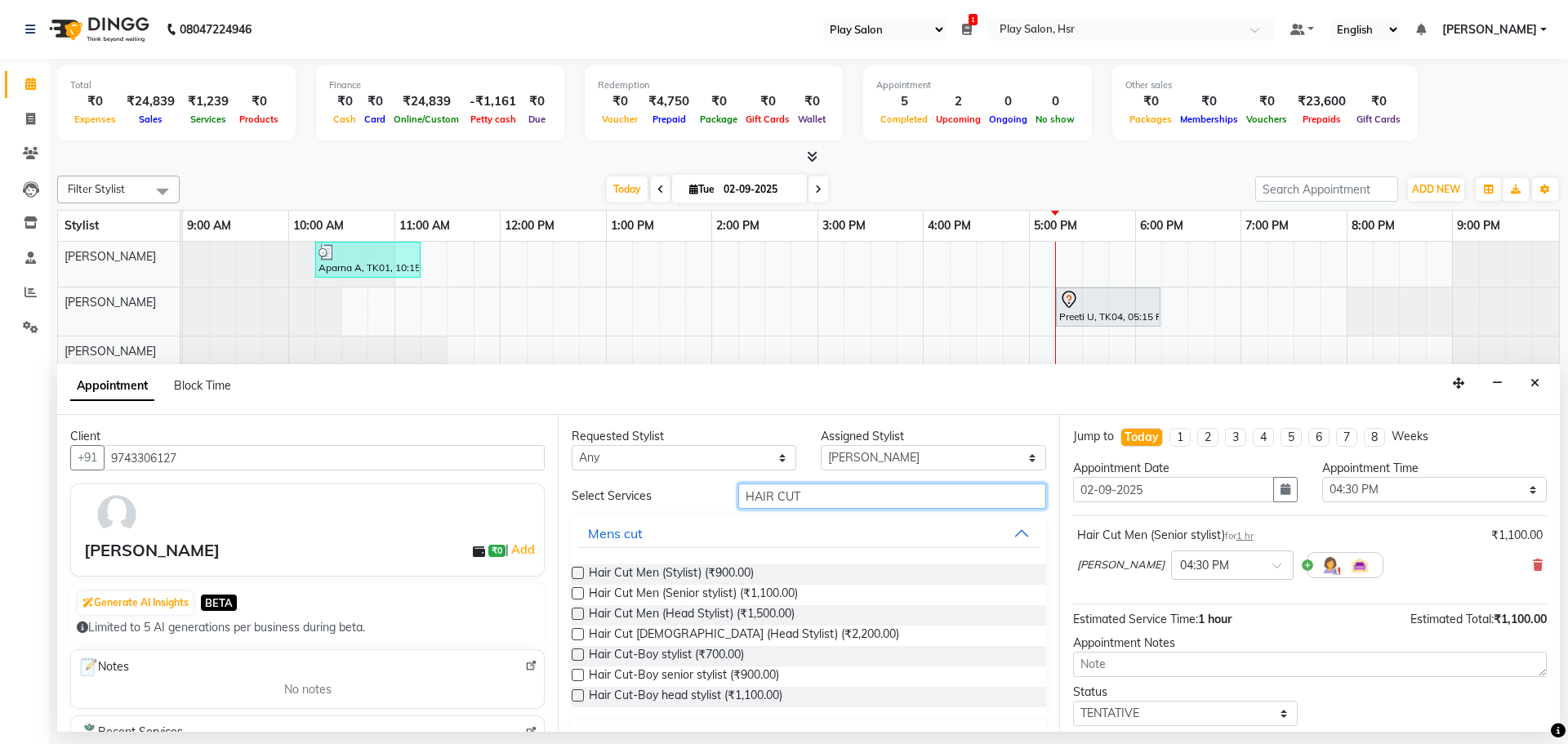
drag, startPoint x: 798, startPoint y: 493, endPoint x: 717, endPoint y: 505, distance: 81.9
click at [717, 505] on div "Select Services HAIR CUT" at bounding box center [809, 496] width 498 height 25
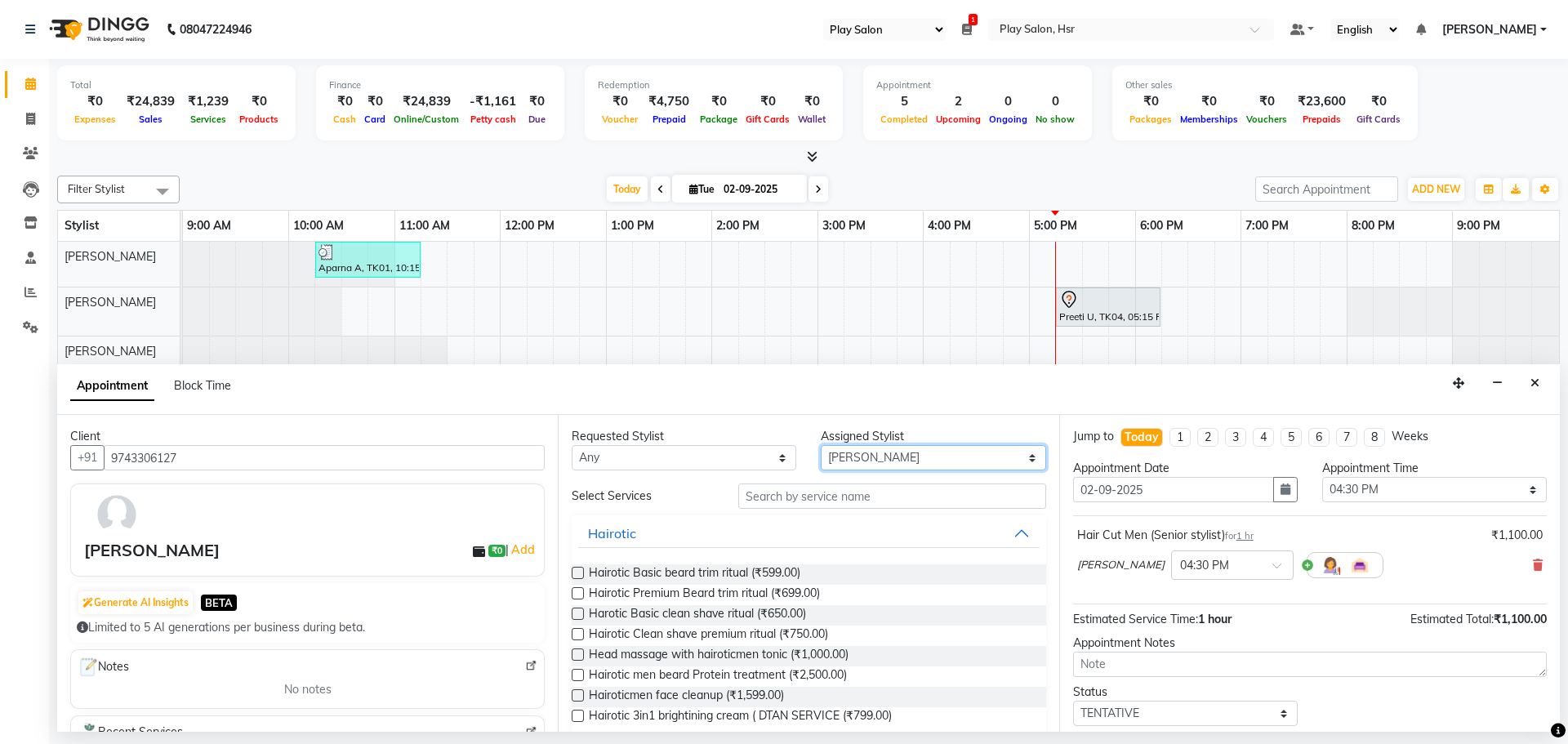
click at [869, 459] on select "Select [PERSON_NAME] [PERSON_NAME] [PERSON_NAME] [PERSON_NAME] [PERSON_NAME] [P…" at bounding box center [932, 458] width 225 height 25
select select "81915"
click at [820, 445] on select "Select [PERSON_NAME] [PERSON_NAME] [PERSON_NAME] [PERSON_NAME] [PERSON_NAME] [P…" at bounding box center [932, 458] width 225 height 25
click at [789, 498] on input "text" at bounding box center [892, 496] width 308 height 25
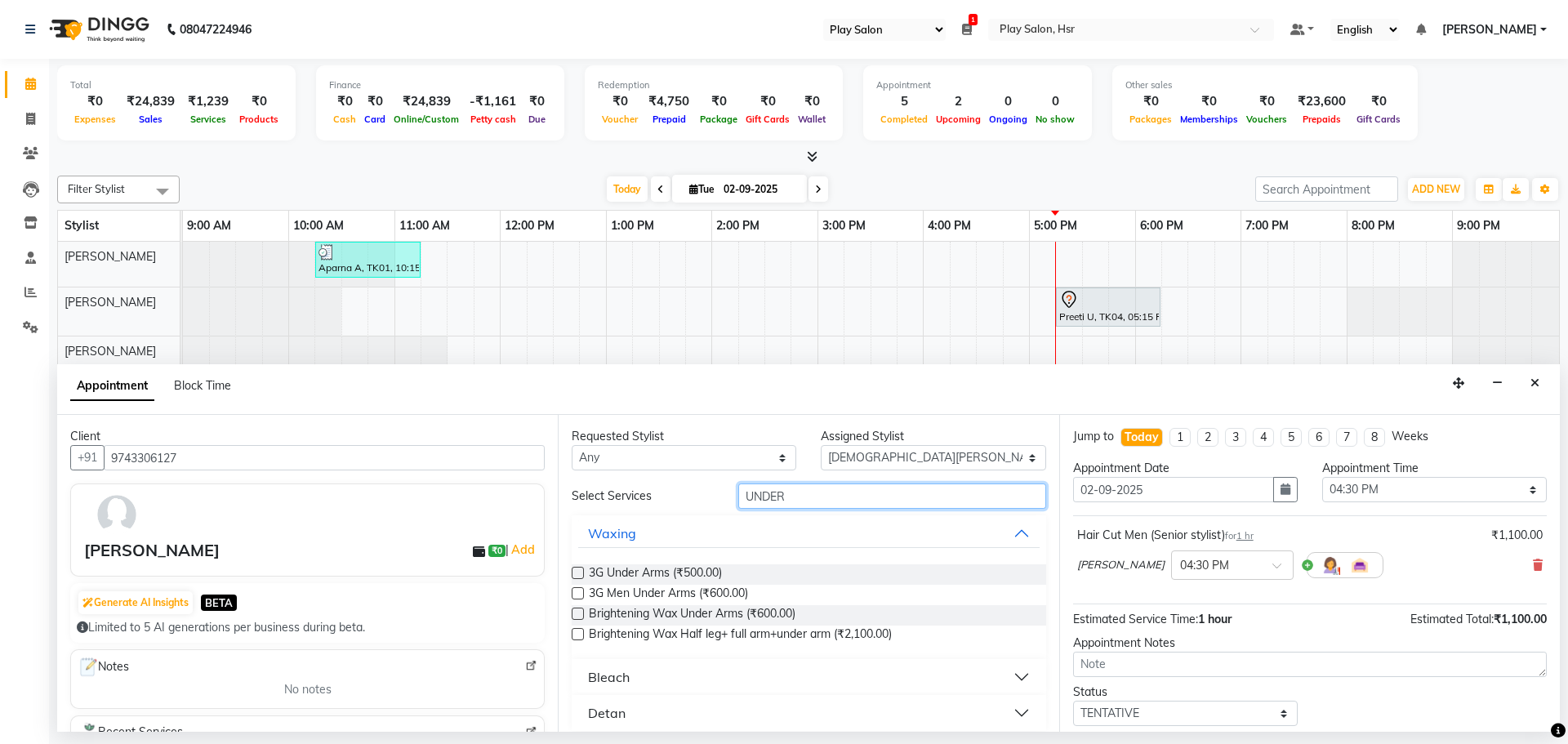
type input "UNDER"
click at [569, 575] on div "Requested Stylist Any [PERSON_NAME] [PERSON_NAME] [PERSON_NAME] [PERSON_NAME] […" at bounding box center [808, 573] width 501 height 317
click at [576, 573] on label at bounding box center [577, 573] width 12 height 12
click at [576, 573] on input "checkbox" at bounding box center [576, 575] width 11 height 11
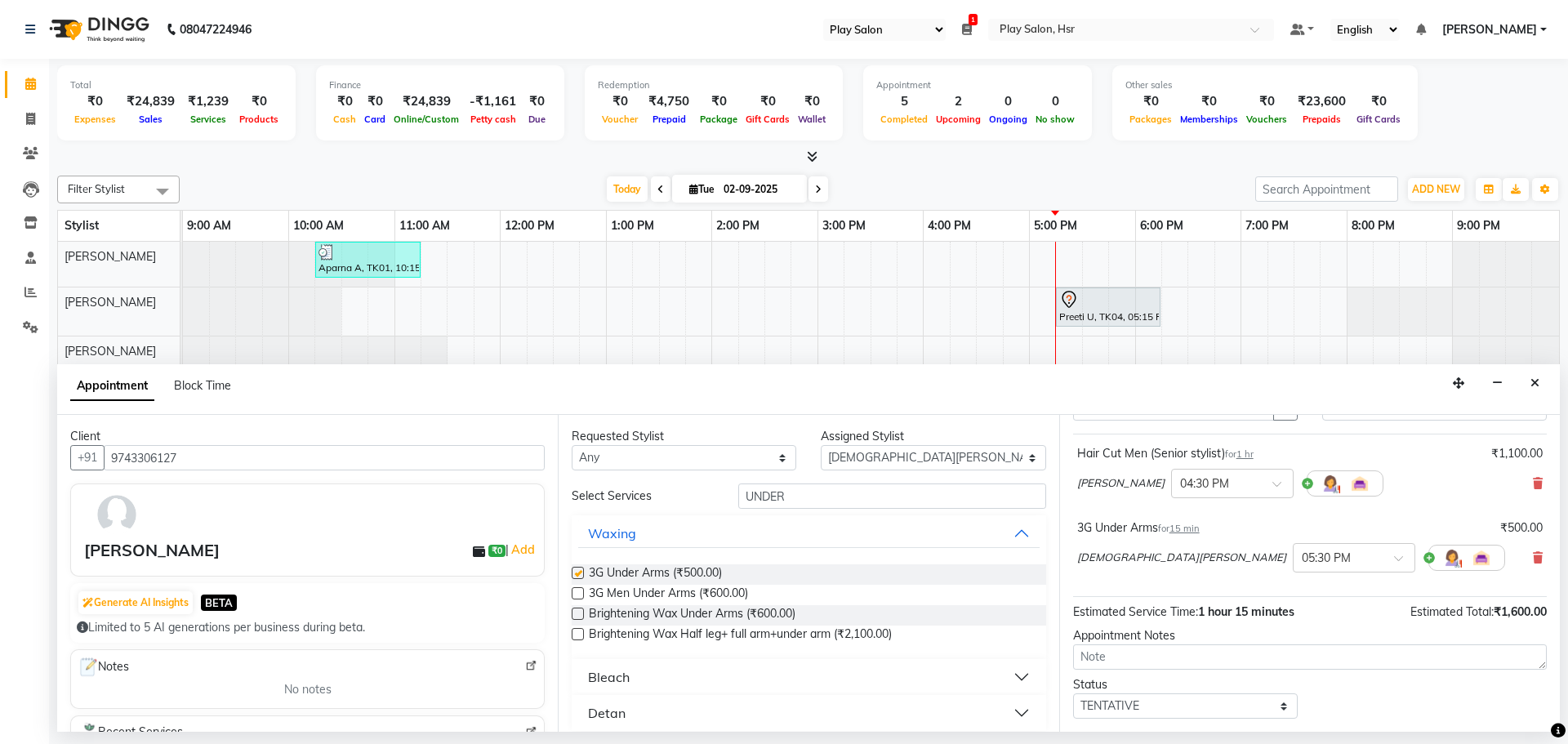
checkbox input "false"
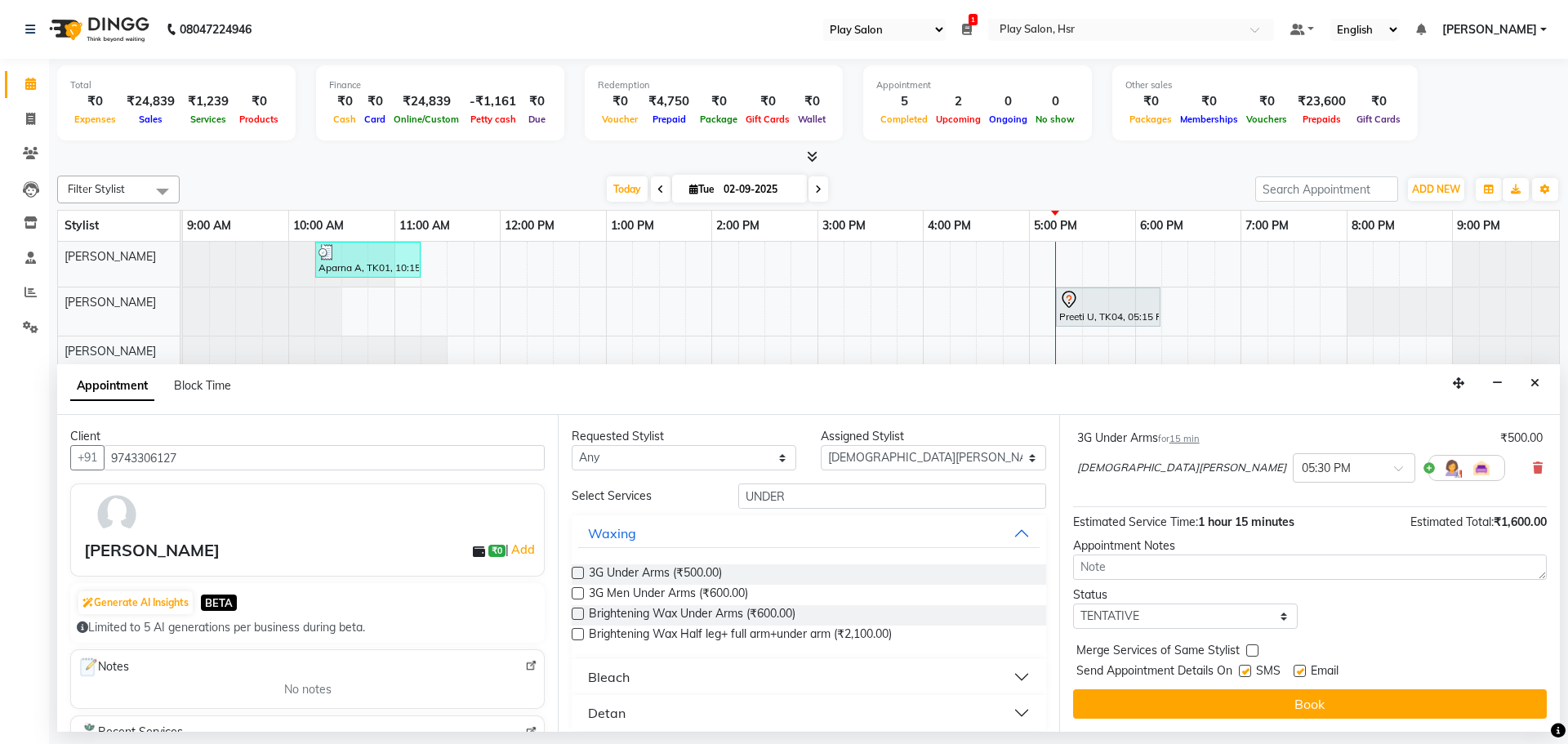
click at [1264, 720] on div "Jump to [DATE] 1 2 3 4 5 6 7 8 Weeks Appointment Date [DATE] Appointment Time S…" at bounding box center [1309, 573] width 501 height 317
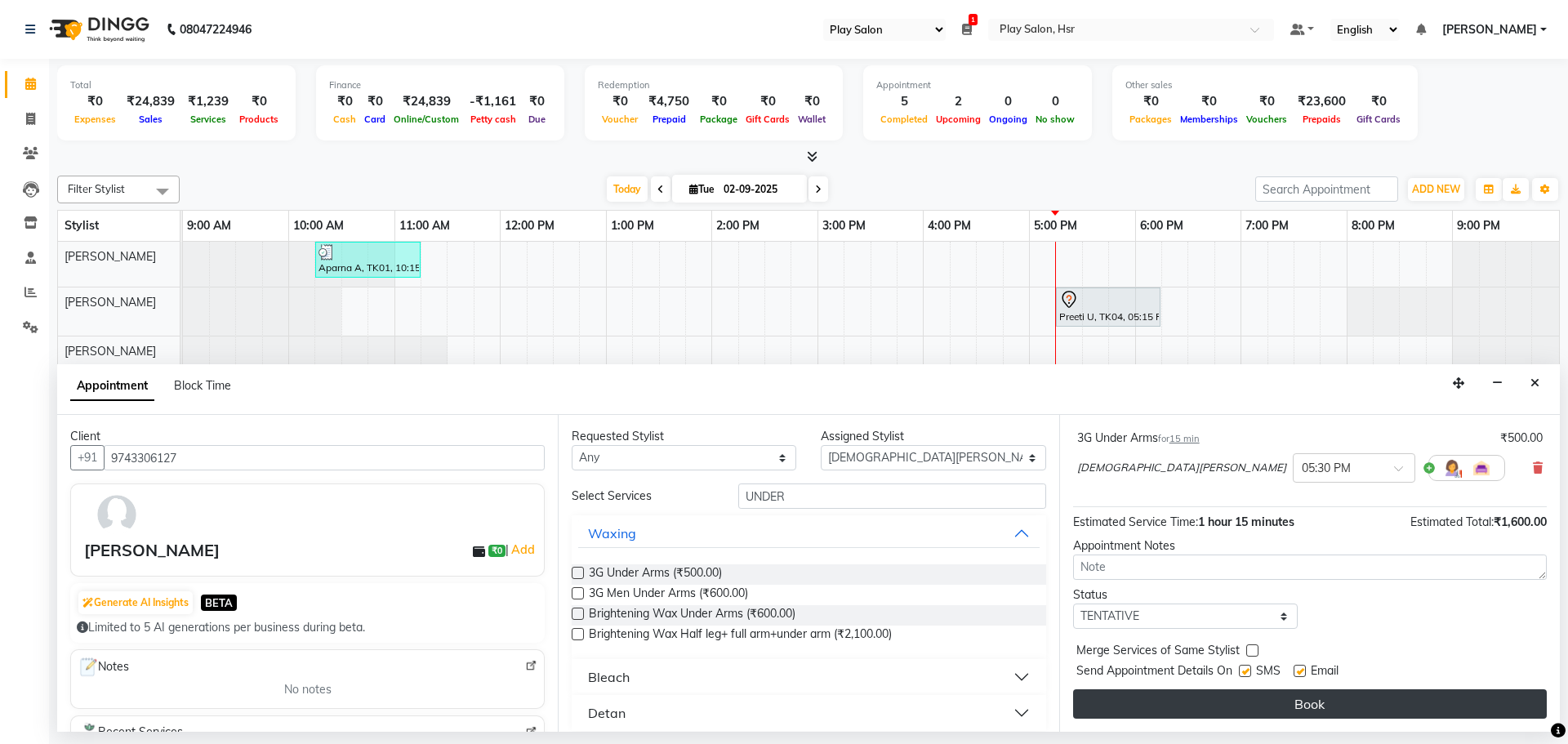
click at [1257, 701] on button "Book" at bounding box center [1309, 703] width 474 height 30
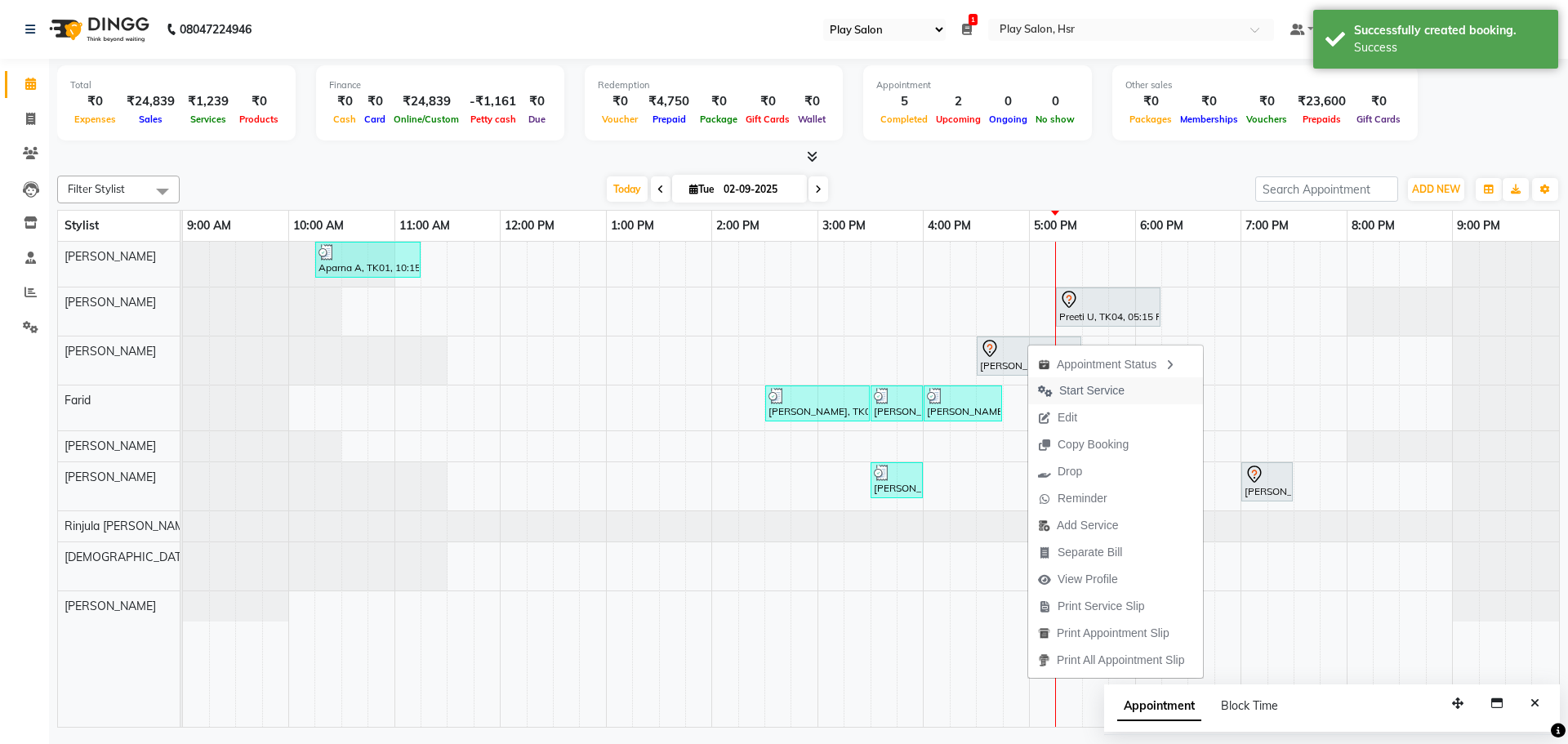
click at [1078, 383] on span "Start Service" at bounding box center [1092, 391] width 65 height 17
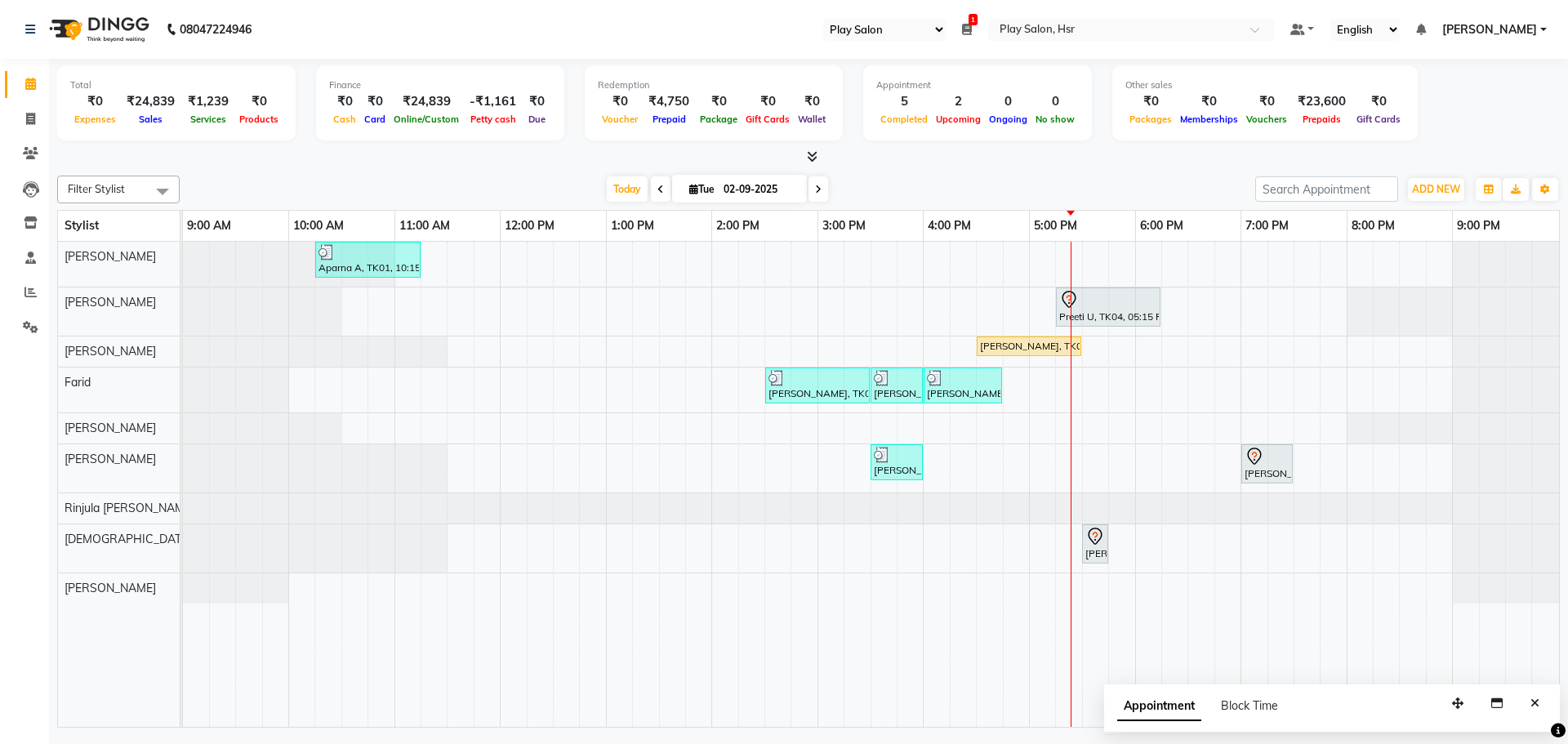
click at [969, 214] on link "4:00 PM" at bounding box center [949, 225] width 52 height 24
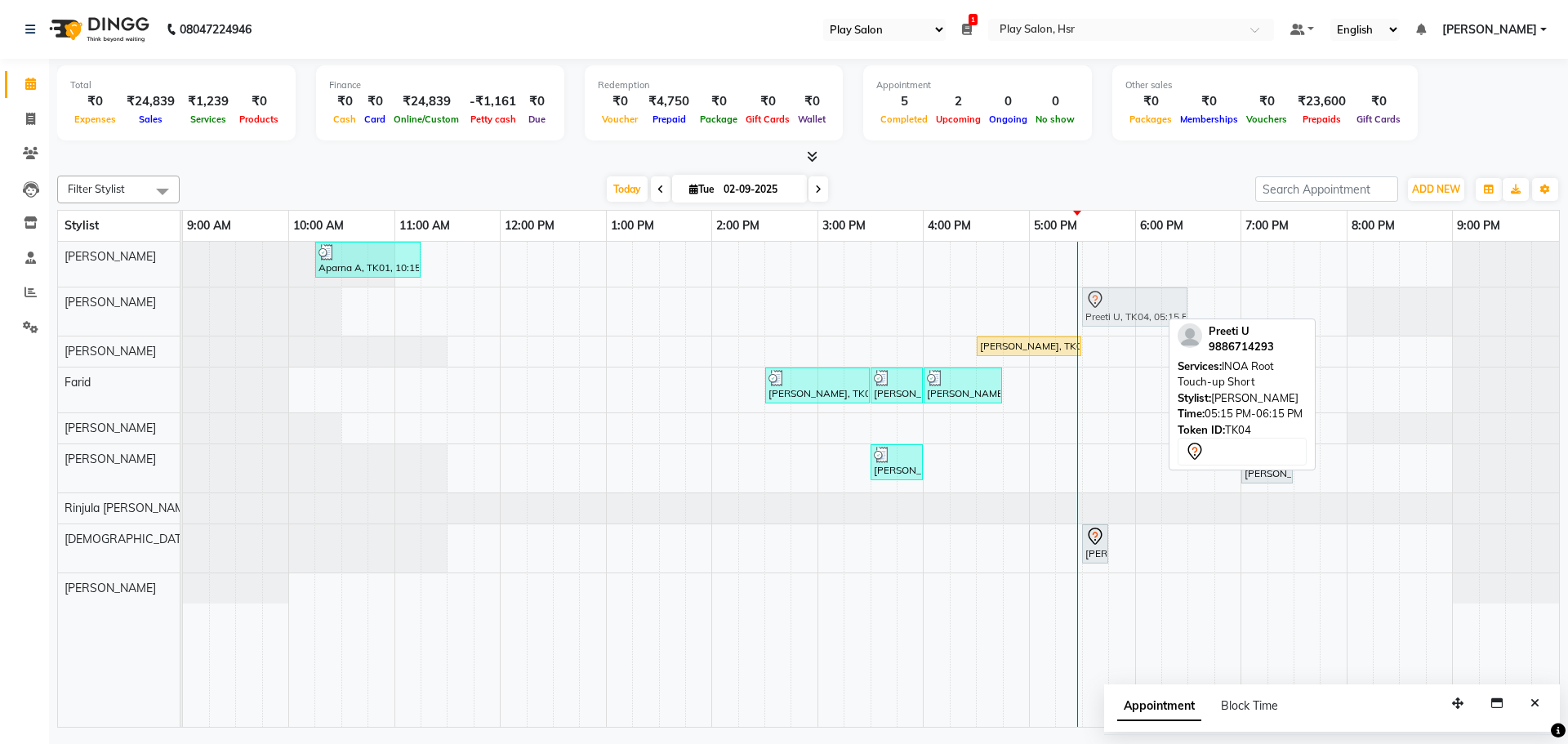
drag, startPoint x: 1064, startPoint y: 309, endPoint x: 1085, endPoint y: 308, distance: 21.0
click at [183, 308] on div "Preeti U, TK04, 05:15 PM-06:15 PM, INOA Root Touch-up Short Preeti U, TK04, 05:…" at bounding box center [183, 311] width 0 height 48
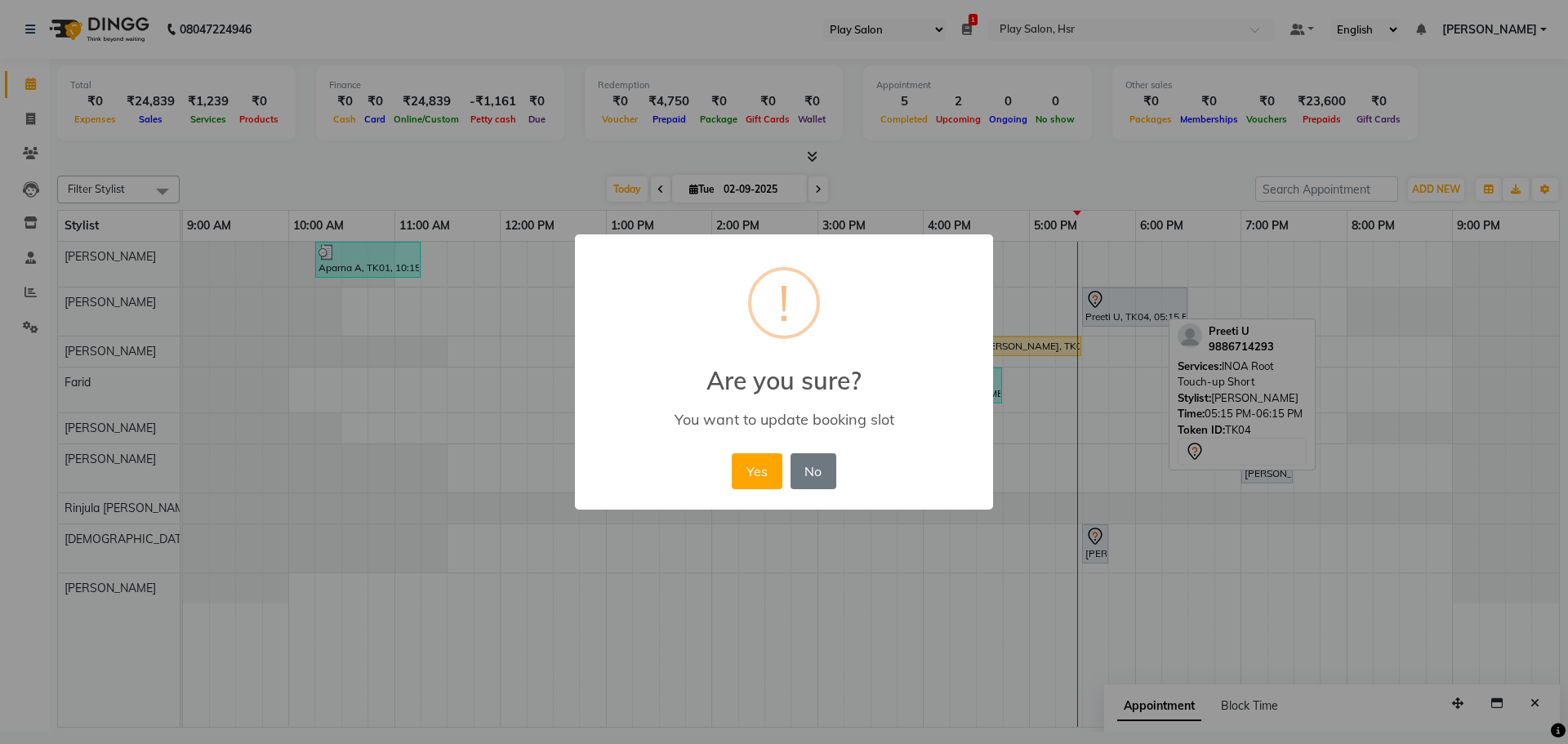
click at [731, 464] on div "Yes No No" at bounding box center [783, 471] width 112 height 44
click at [745, 475] on button "Yes" at bounding box center [756, 471] width 50 height 36
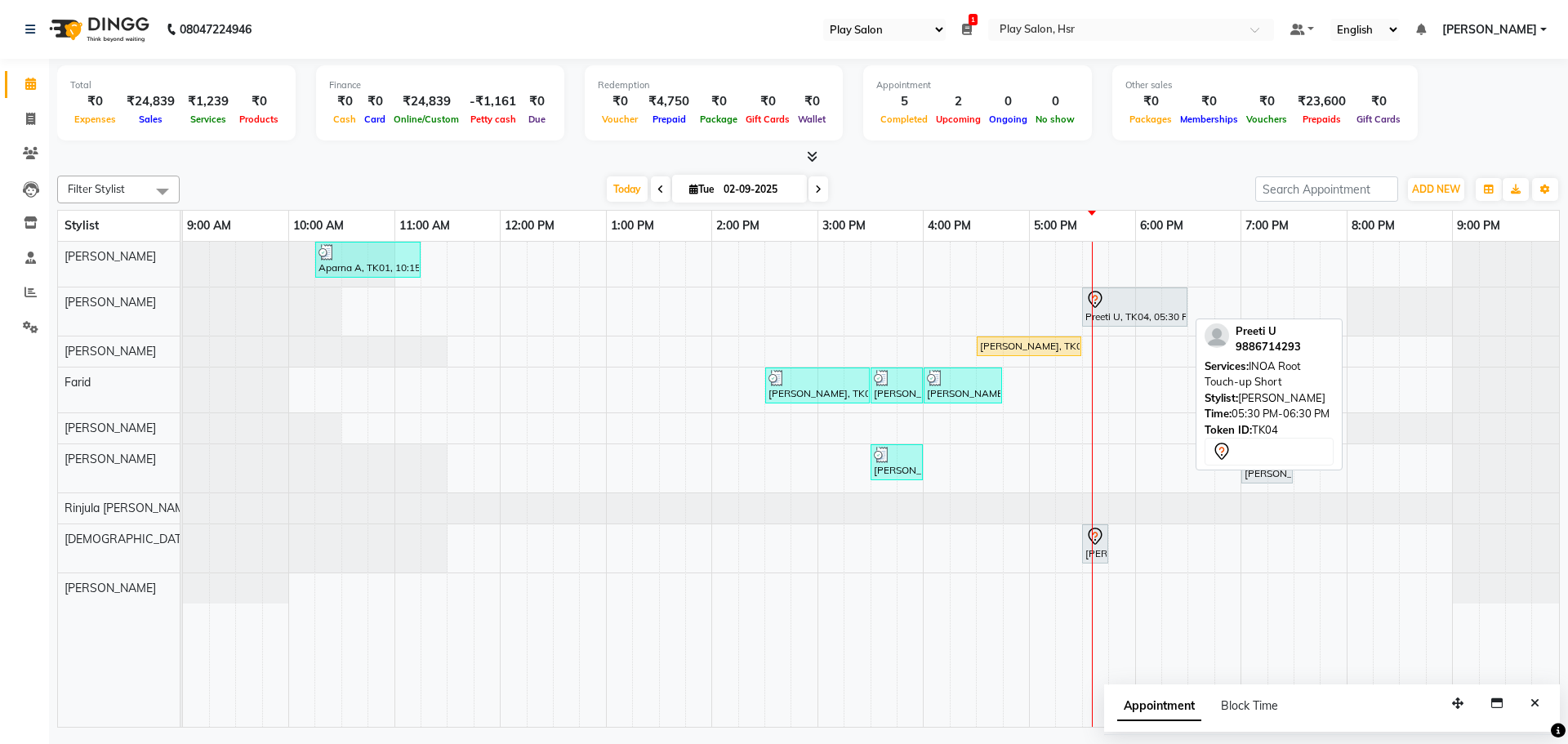
click at [1112, 303] on div at bounding box center [1134, 299] width 99 height 19
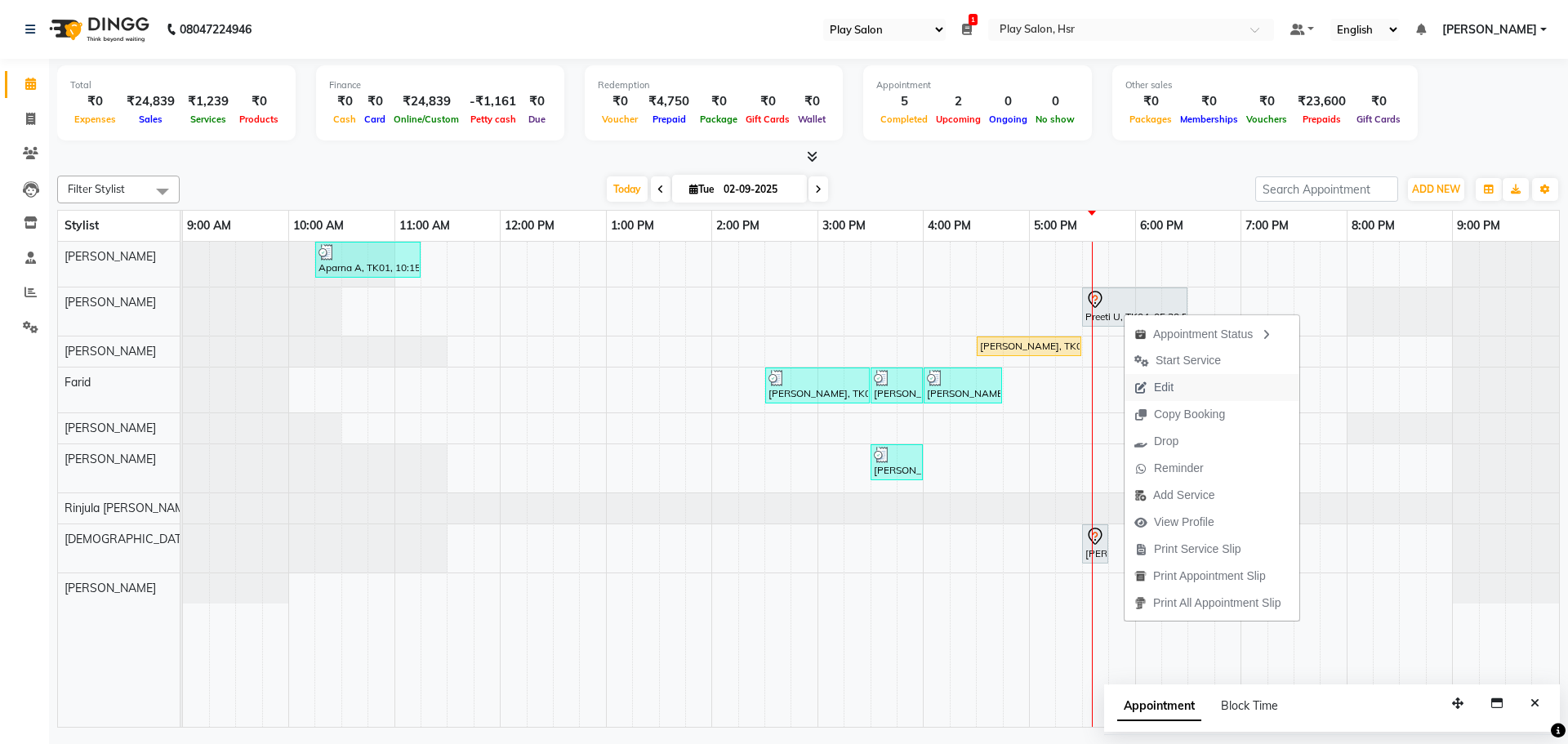
click at [1198, 391] on button "Edit" at bounding box center [1212, 387] width 175 height 27
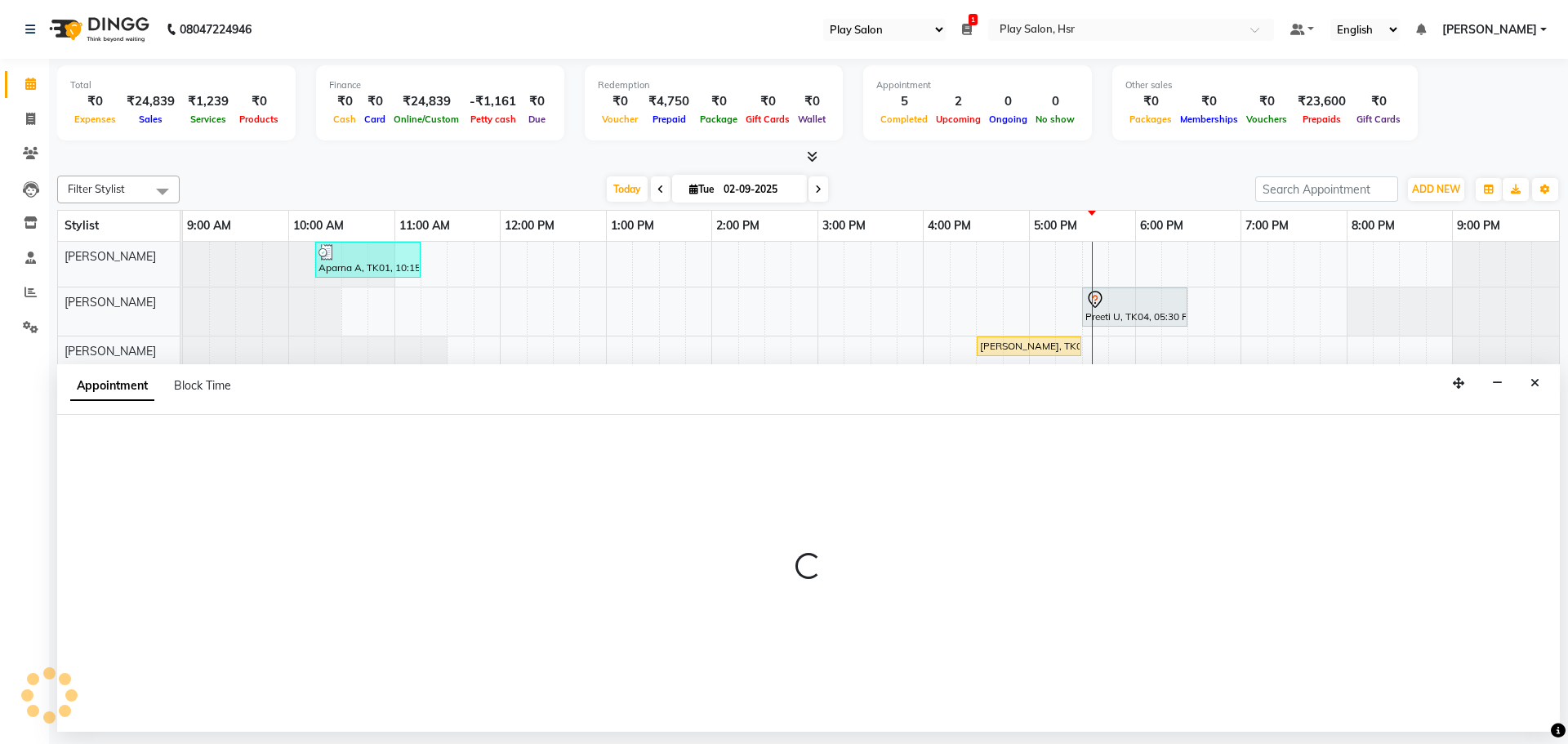
select select "1050"
select select "tentative"
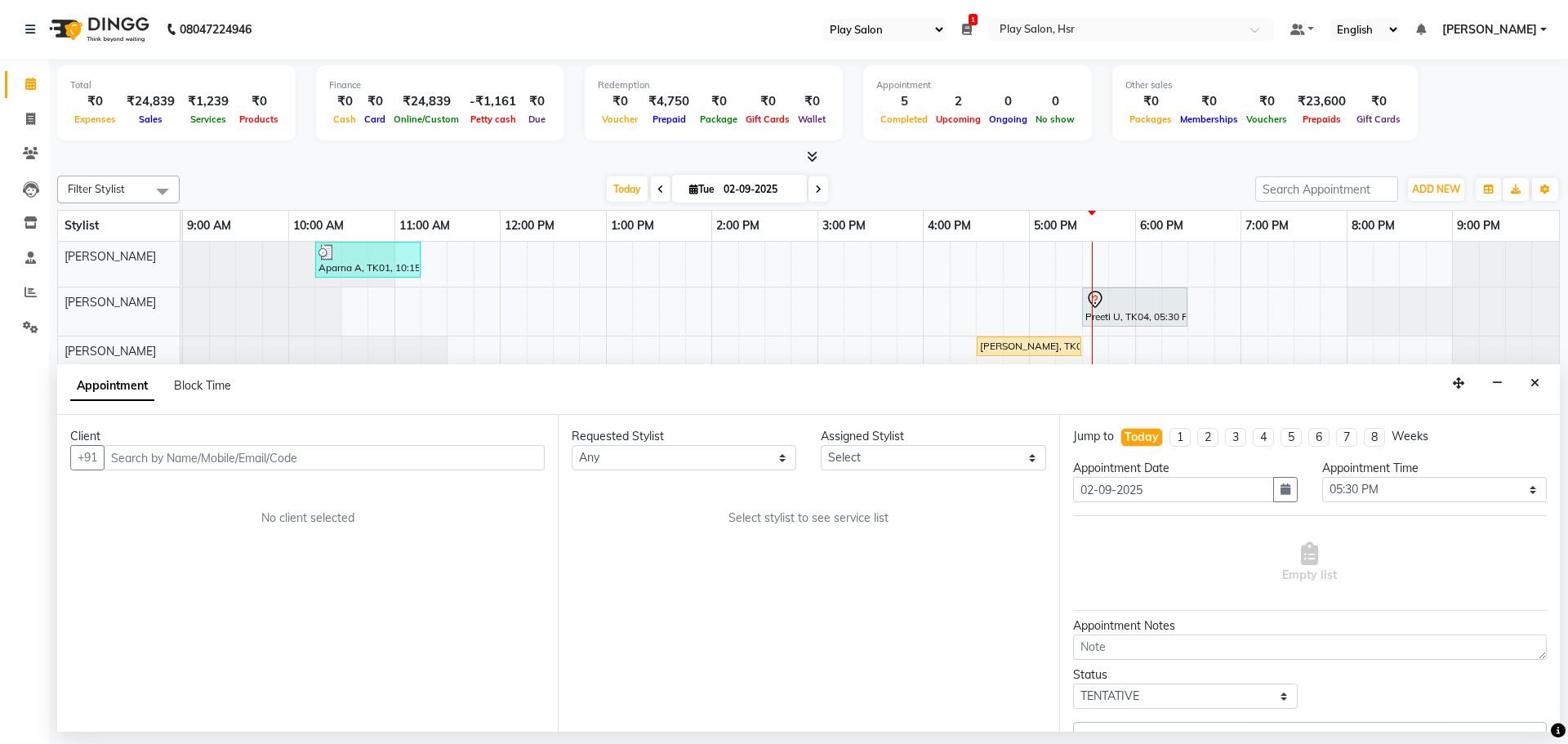
select select "81913"
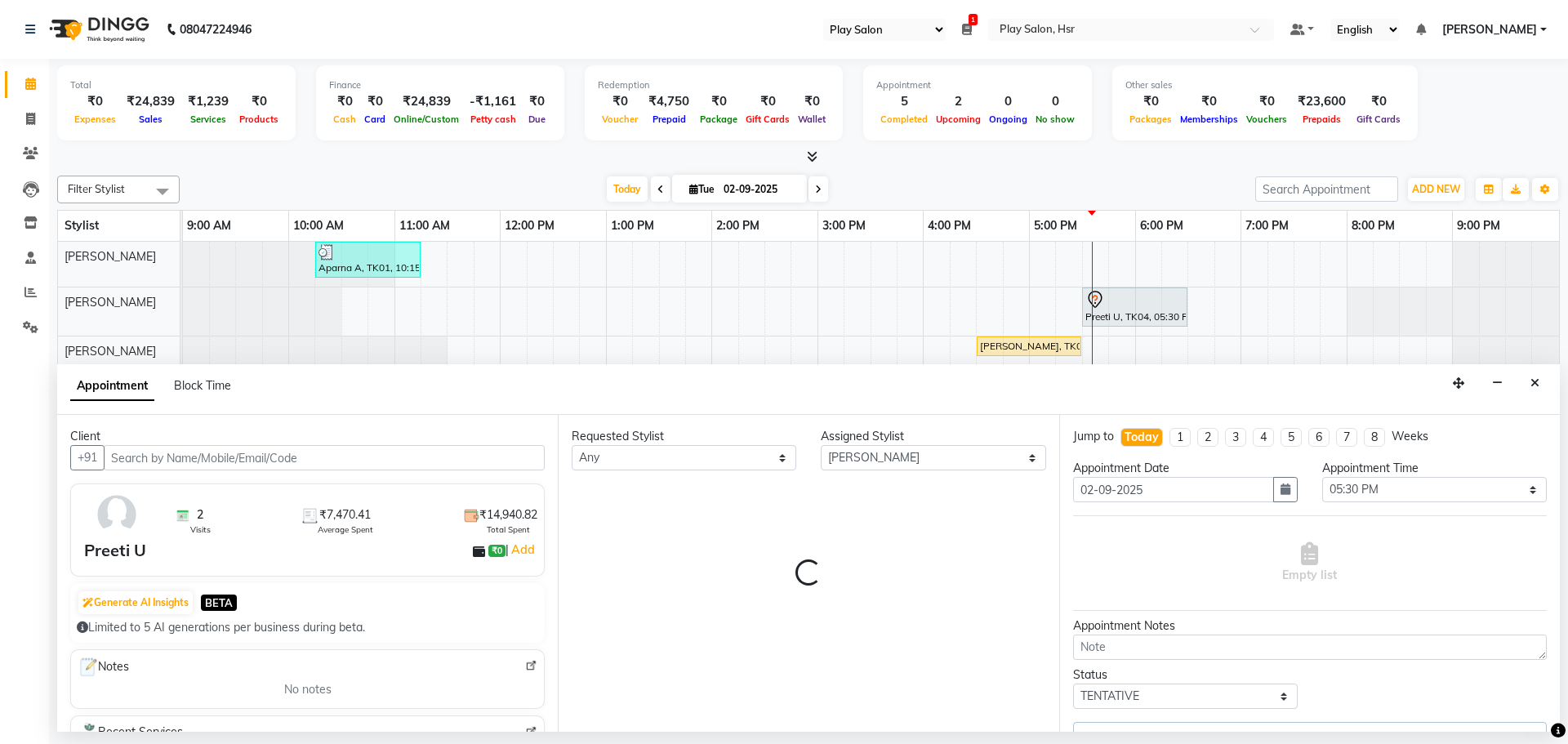
select select "4228"
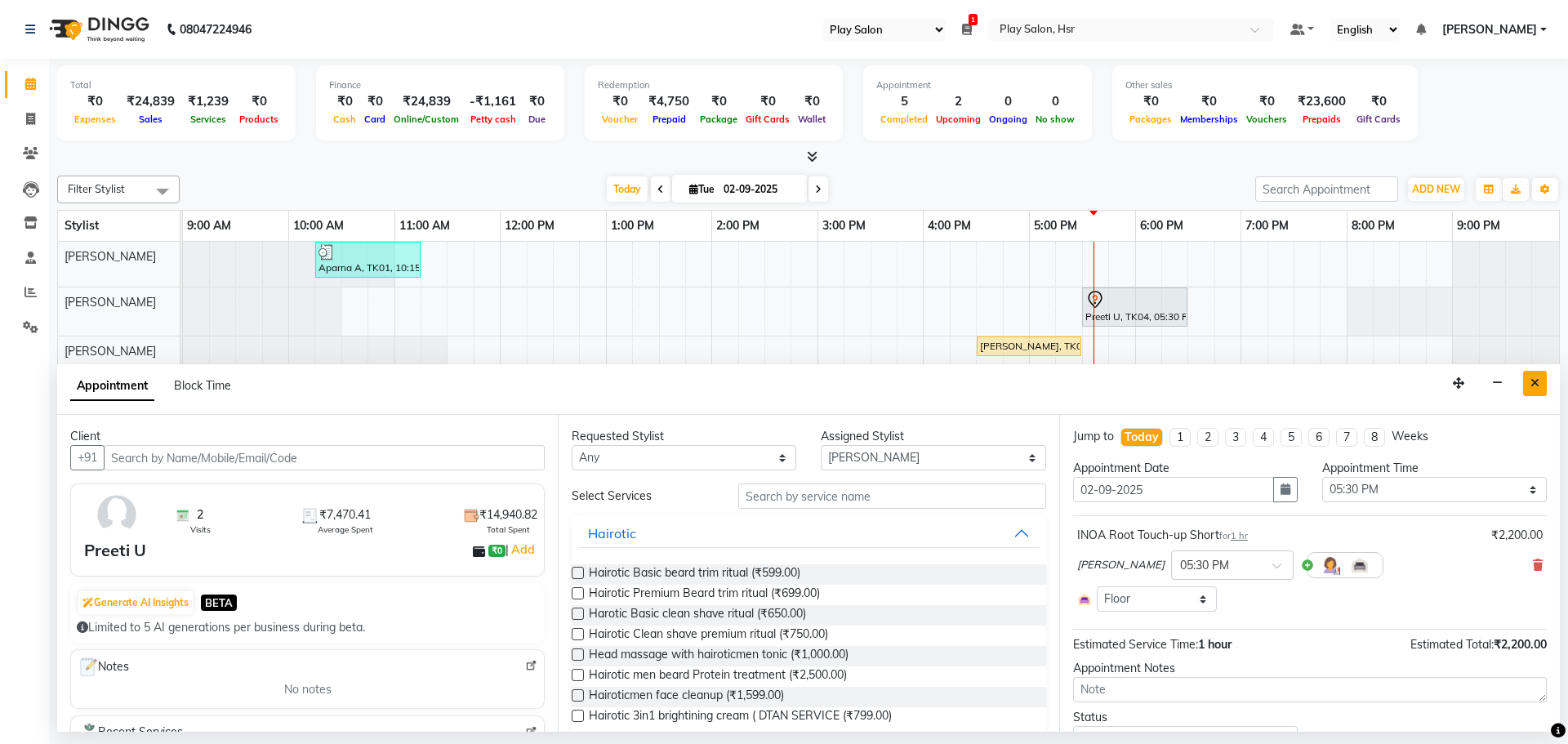
click at [1529, 381] on button "Close" at bounding box center [1535, 383] width 24 height 25
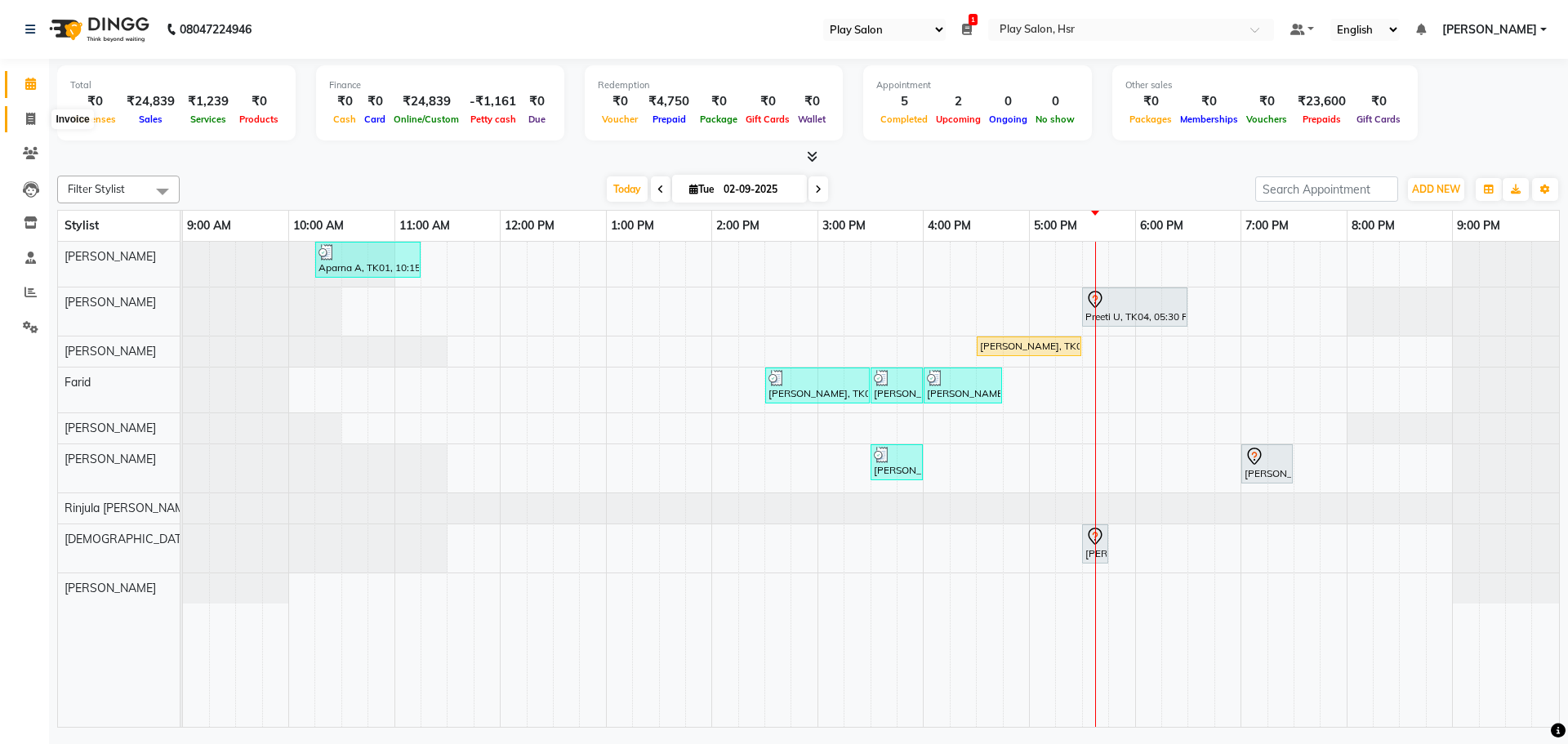
click at [22, 119] on span at bounding box center [31, 119] width 29 height 19
select select "8358"
select select "service"
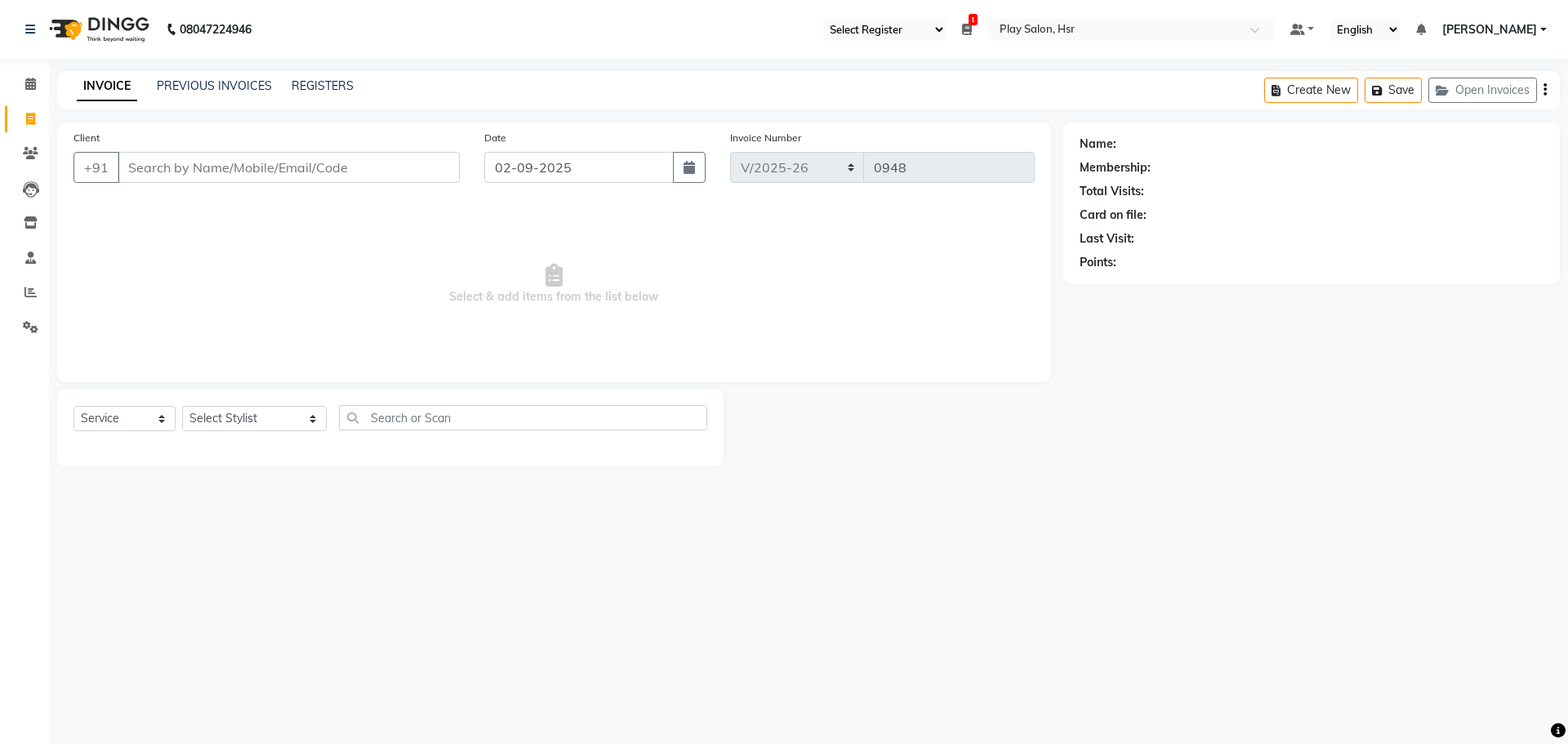
click at [128, 178] on input "Client" at bounding box center [289, 167] width 342 height 31
click at [167, 169] on input "99450232576" at bounding box center [247, 167] width 259 height 31
type input "9945232576"
click at [397, 164] on span "Add Client" at bounding box center [418, 167] width 64 height 16
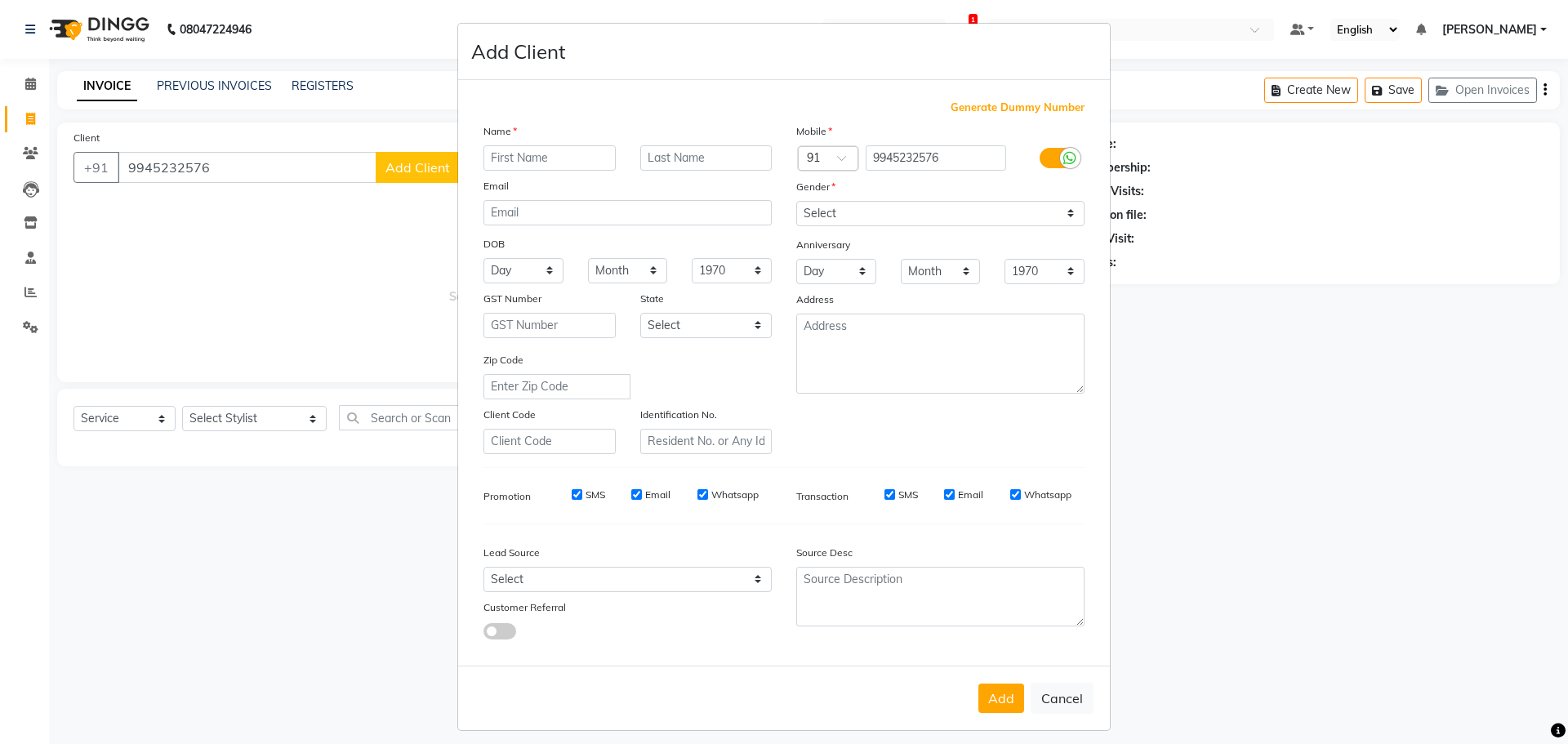
click at [534, 141] on div "Name" at bounding box center [627, 134] width 313 height 23
click at [526, 148] on input "text" at bounding box center [549, 158] width 132 height 25
type input "Saloni"
click at [702, 160] on input "text" at bounding box center [706, 158] width 132 height 25
type input "s"
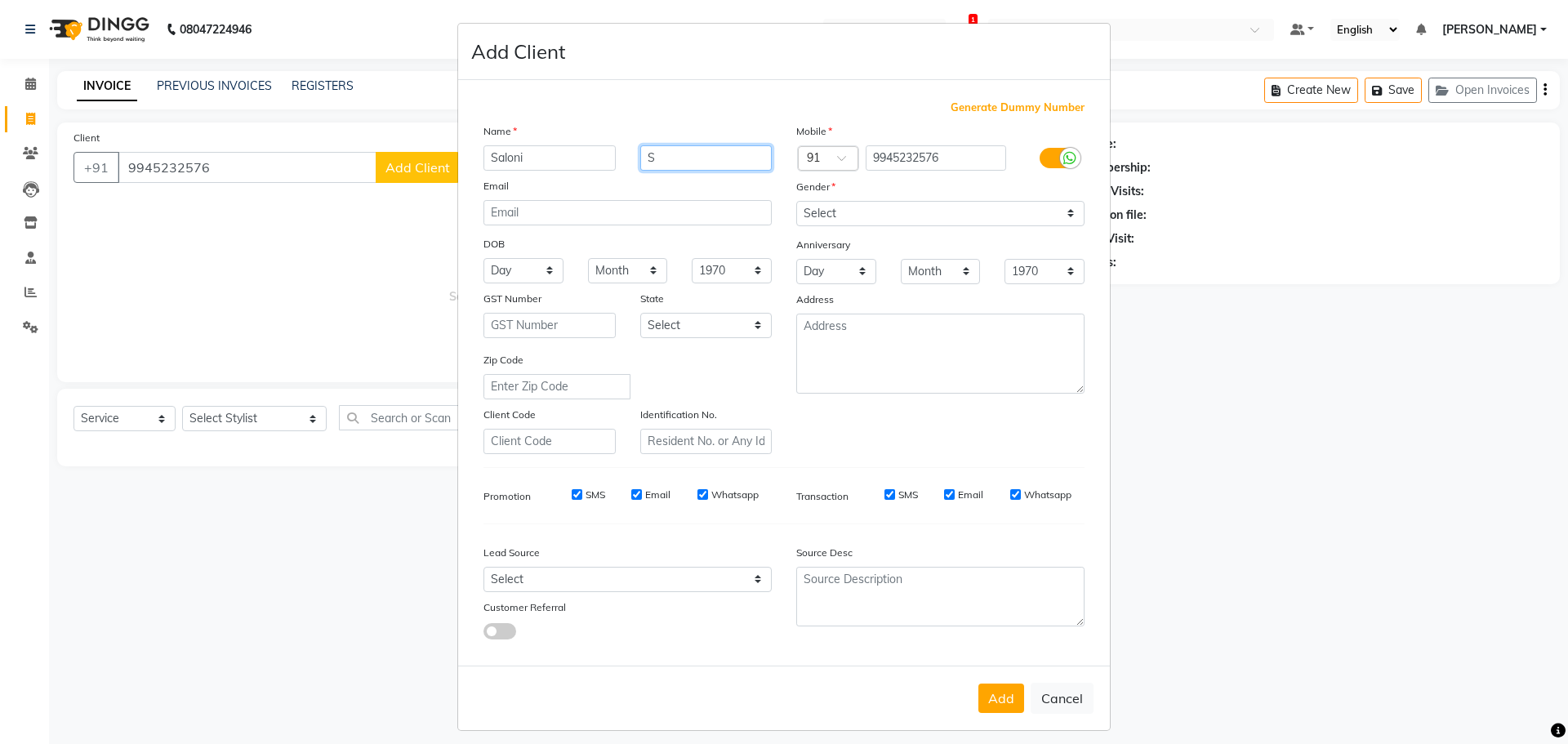
type input "S"
click at [876, 206] on select "Select [DEMOGRAPHIC_DATA] [DEMOGRAPHIC_DATA] Other Prefer Not To Say" at bounding box center [940, 214] width 288 height 25
select select "[DEMOGRAPHIC_DATA]"
click at [796, 201] on select "Select [DEMOGRAPHIC_DATA] [DEMOGRAPHIC_DATA] Other Prefer Not To Say" at bounding box center [940, 214] width 288 height 25
click at [544, 589] on select "Select Walk-in Internet Friend Word of Mouth Advertisement Facebook JustDial Go…" at bounding box center [627, 580] width 288 height 25
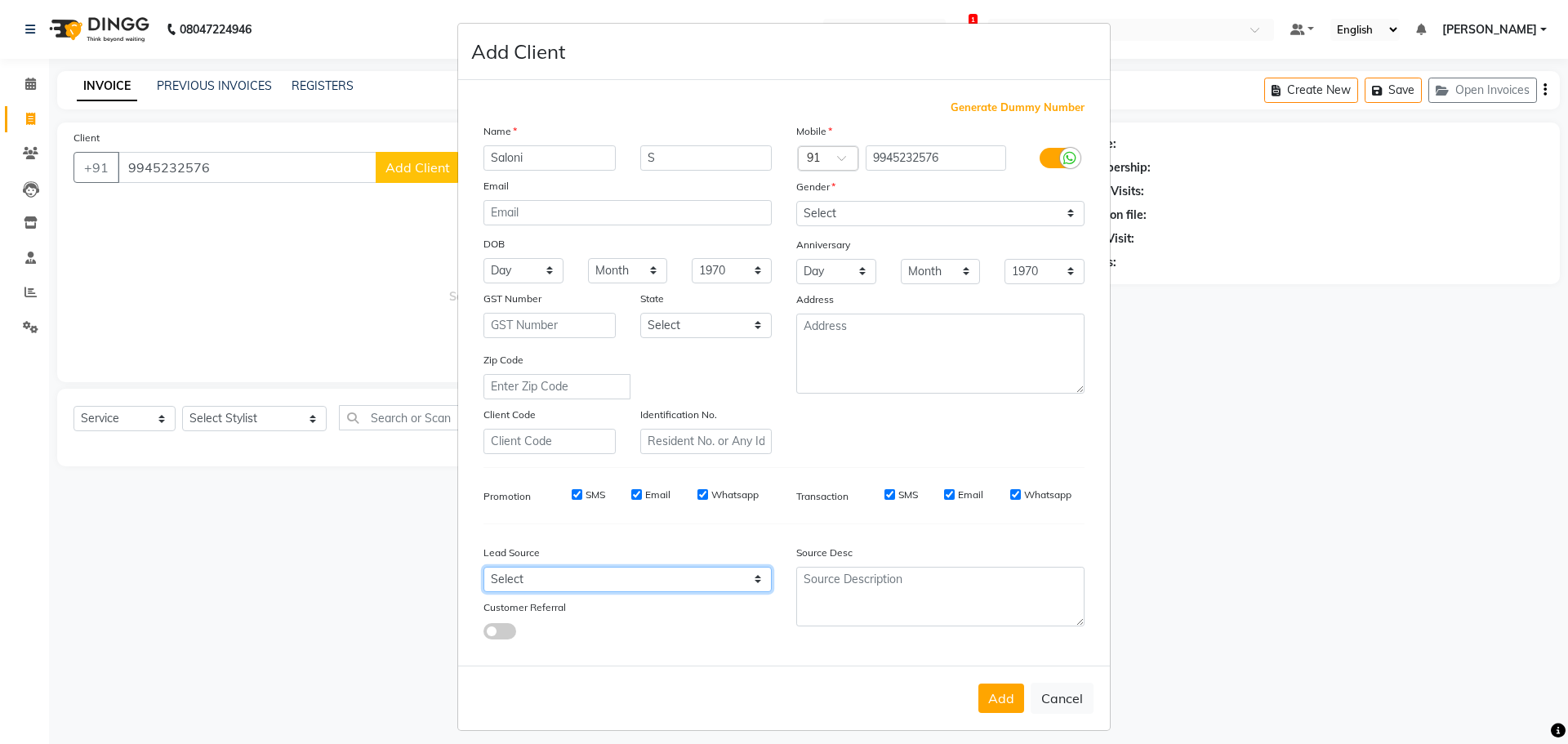
select select "54924"
click at [483, 567] on select "Select Walk-in Internet Friend Word of Mouth Advertisement Facebook JustDial Go…" at bounding box center [627, 580] width 288 height 25
click at [996, 695] on button "Add" at bounding box center [1001, 697] width 46 height 30
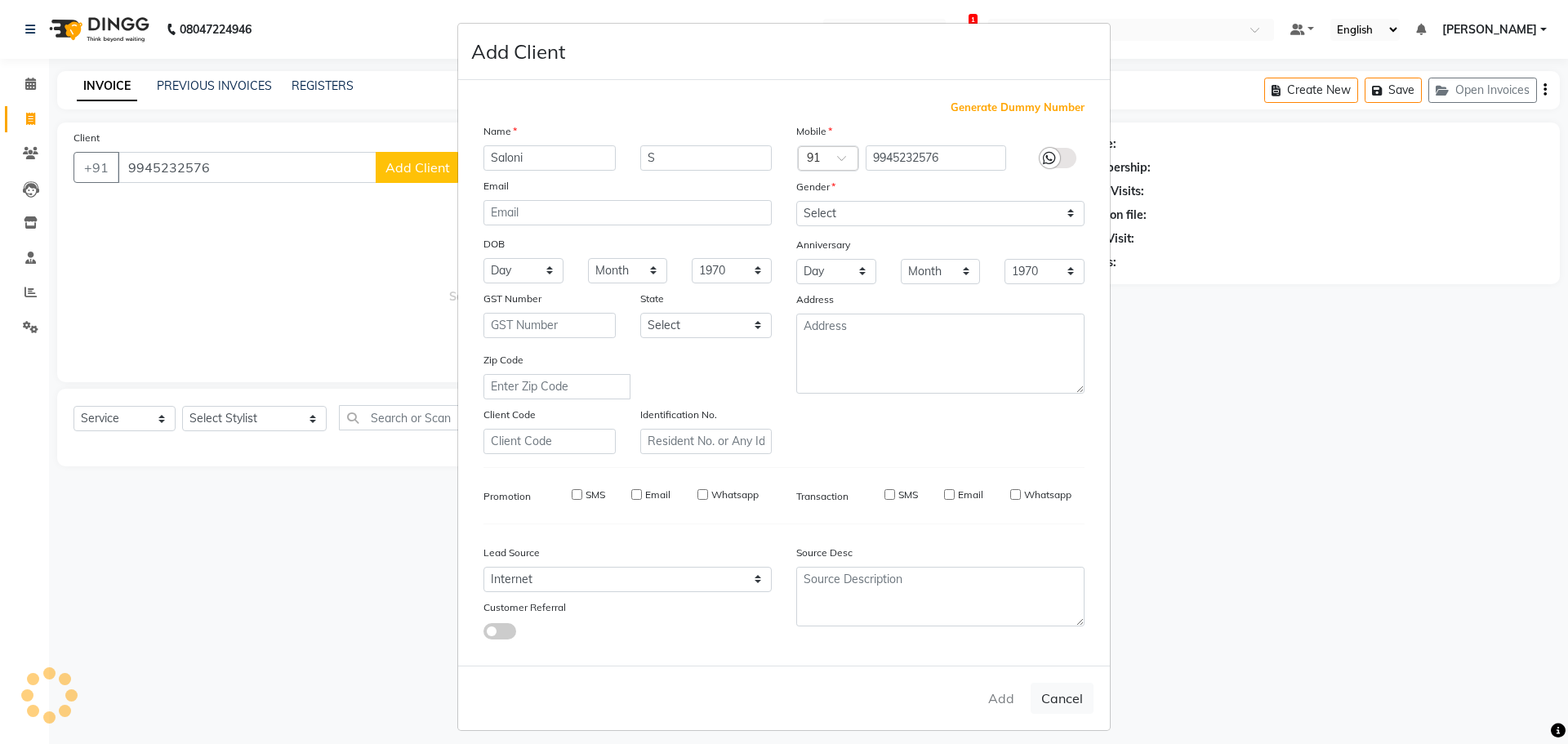
select select
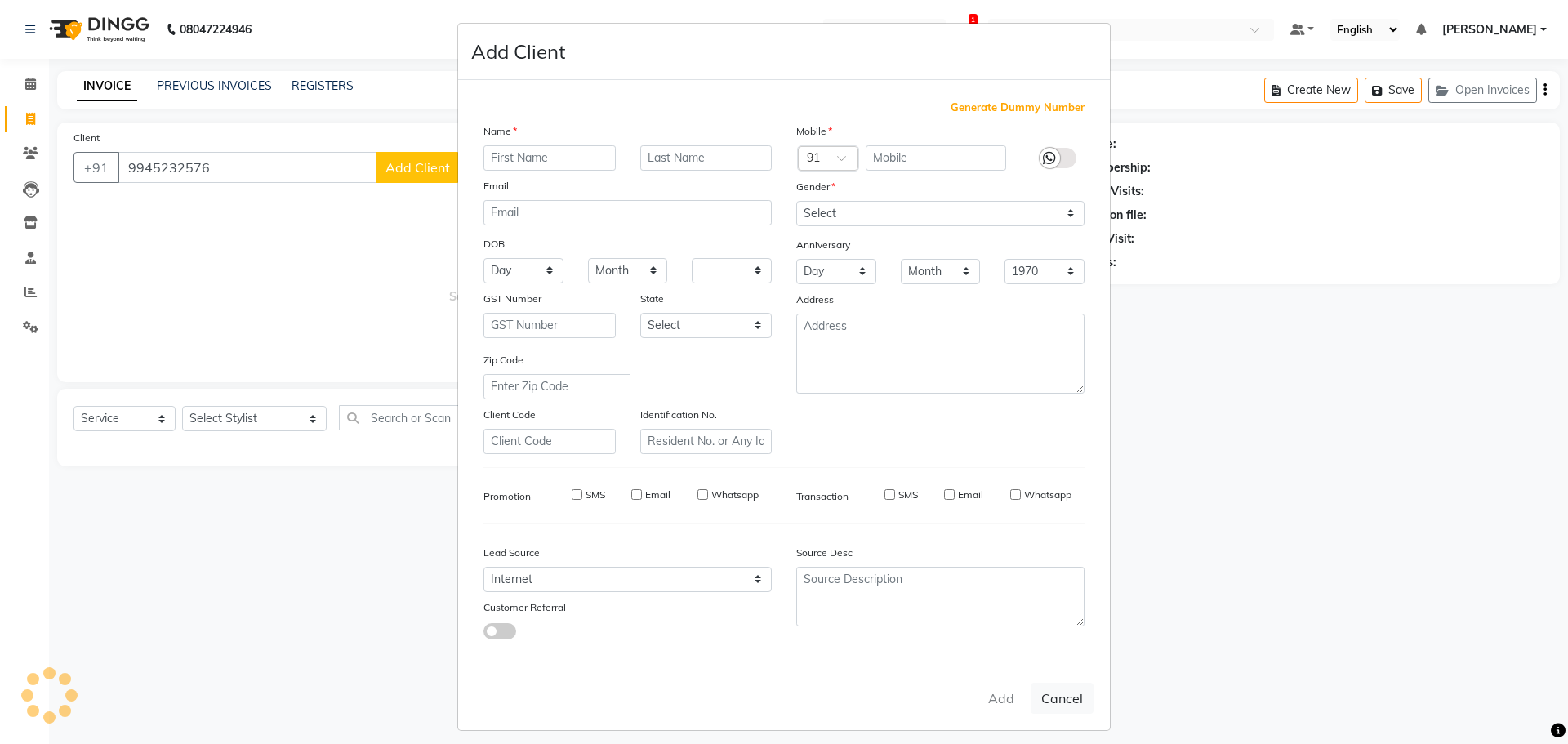
select select
checkbox input "false"
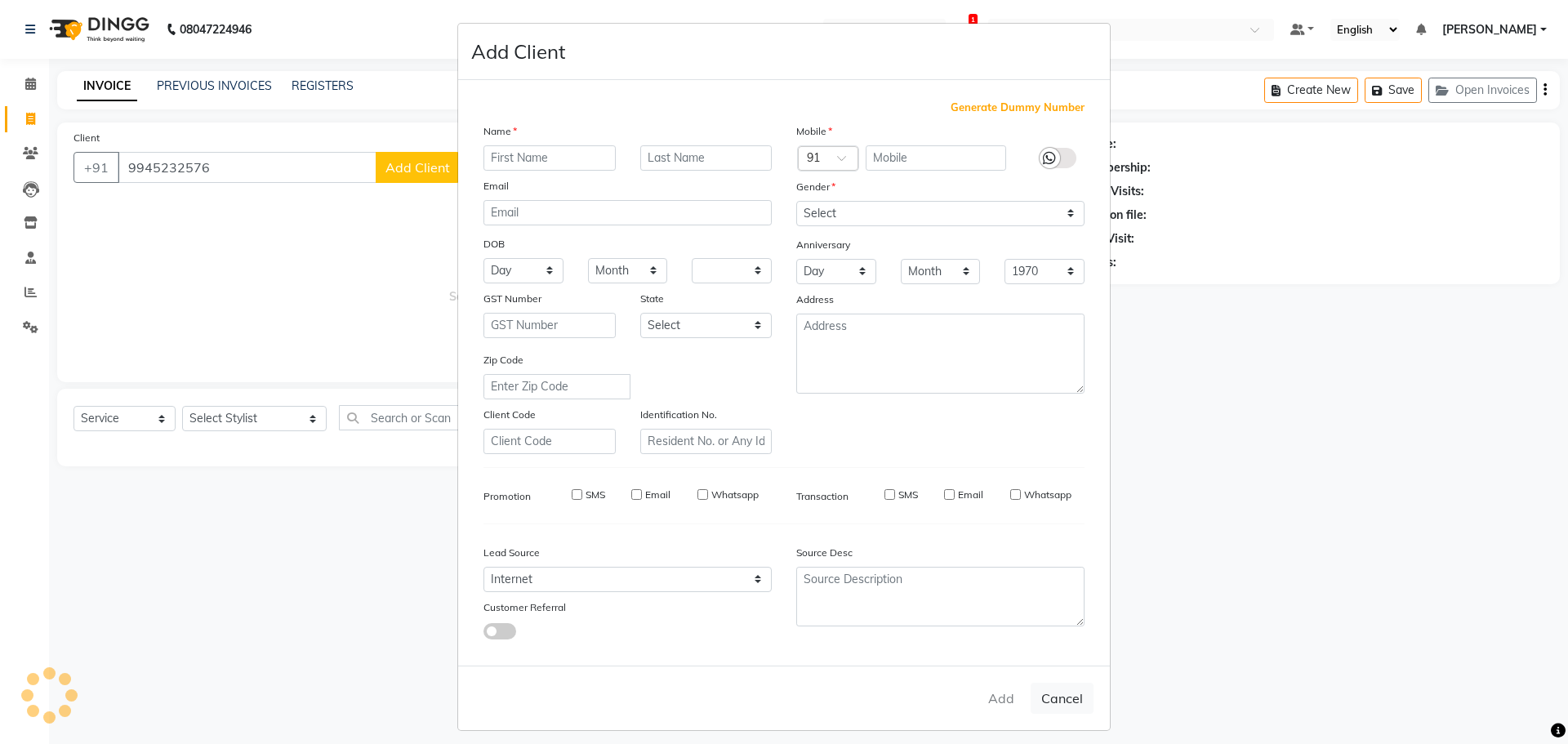
checkbox input "false"
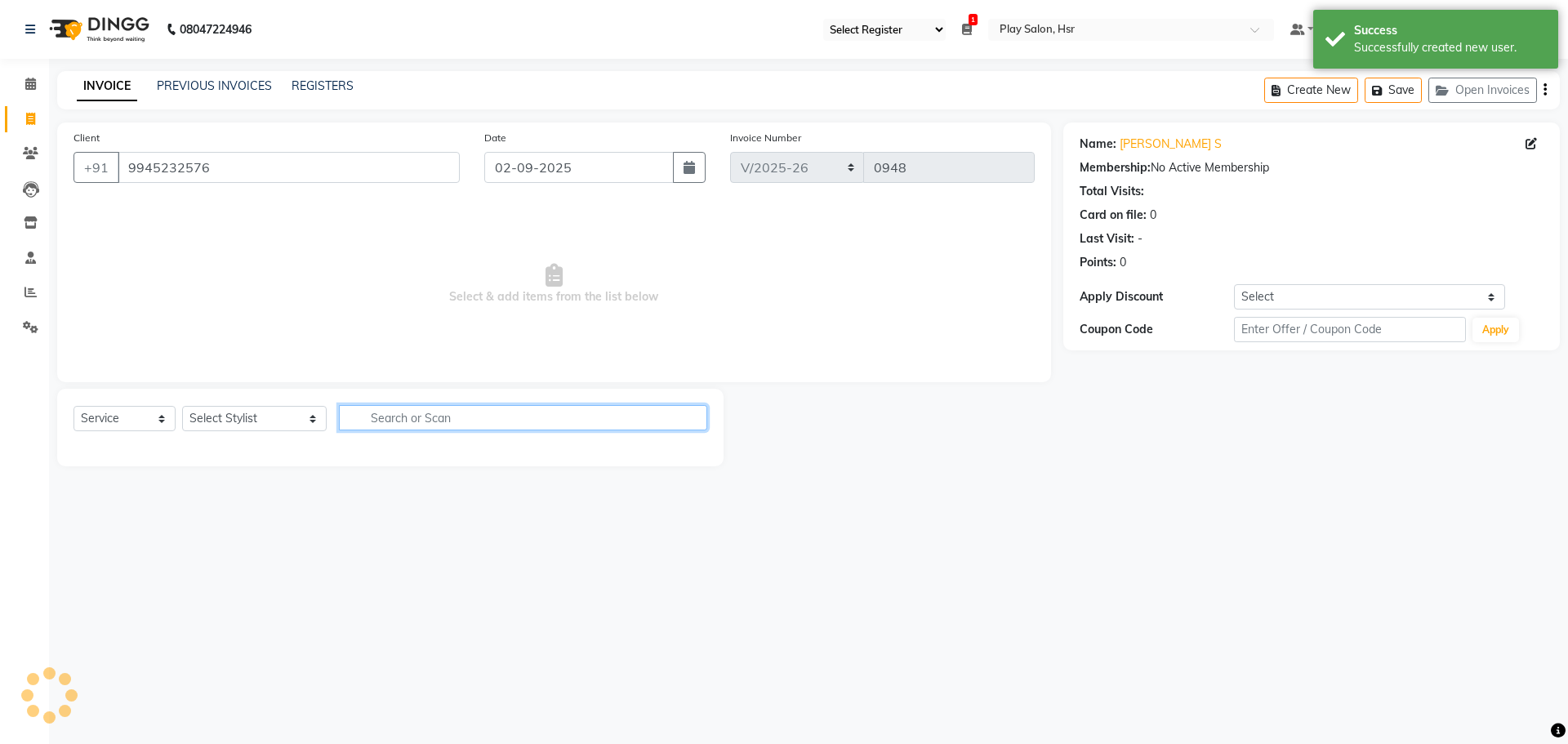
click at [447, 414] on input "text" at bounding box center [523, 418] width 369 height 25
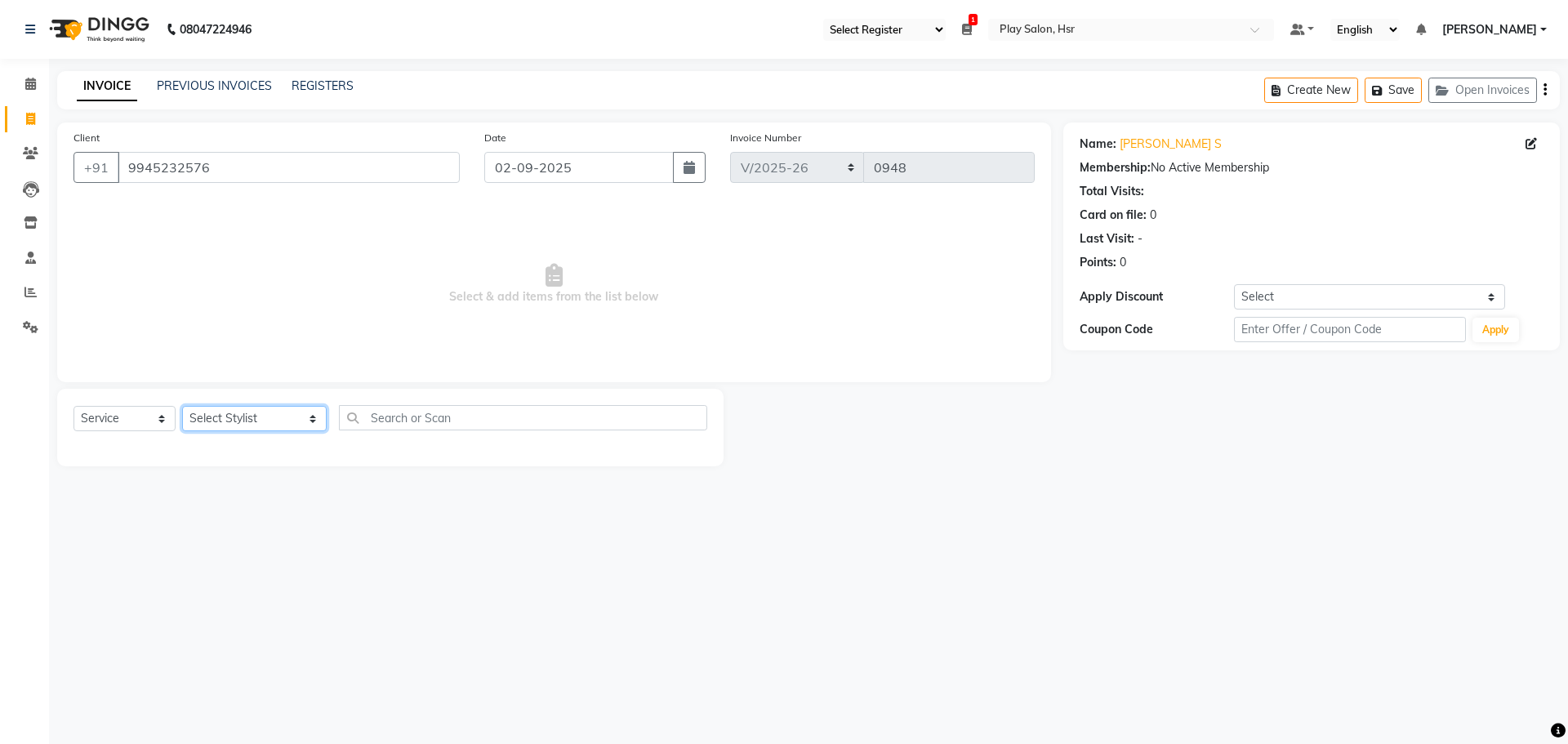
click at [213, 413] on select "Select Stylist [PERSON_NAME] B Bhagrati C [PERSON_NAME] Divya [PERSON_NAME] Jee…" at bounding box center [254, 419] width 145 height 25
click at [220, 420] on select "Select Stylist [PERSON_NAME] B Bhagrati C [PERSON_NAME] Divya [PERSON_NAME] Jee…" at bounding box center [254, 419] width 145 height 25
select select "81916"
click at [182, 406] on select "Select Stylist [PERSON_NAME] B Bhagrati C [PERSON_NAME] Divya [PERSON_NAME] Jee…" at bounding box center [254, 419] width 145 height 25
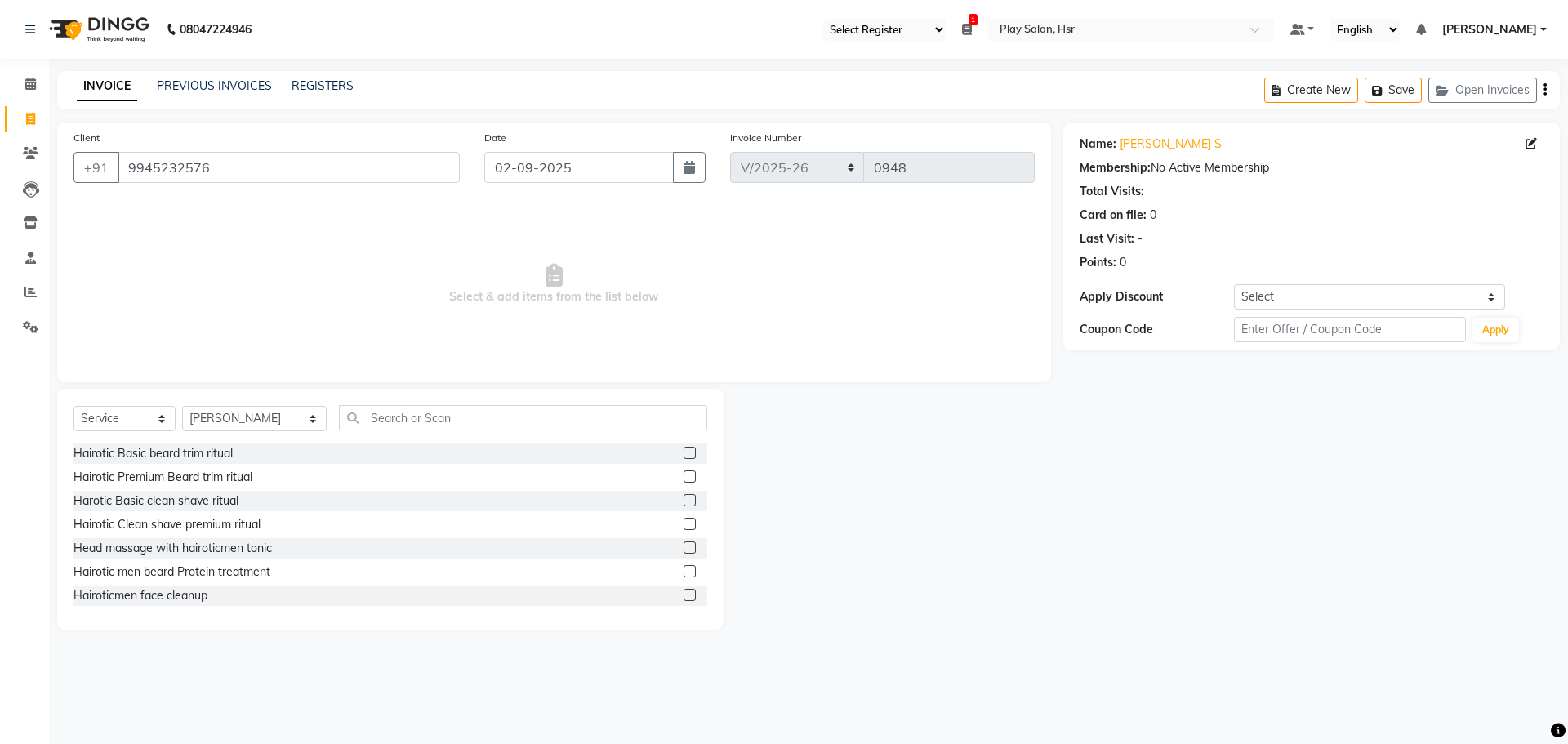
click at [424, 409] on div "Select Service Product Membership Package Voucher Prepaid Gift Card Select Styl…" at bounding box center [390, 509] width 666 height 241
click at [412, 413] on input "text" at bounding box center [523, 418] width 369 height 25
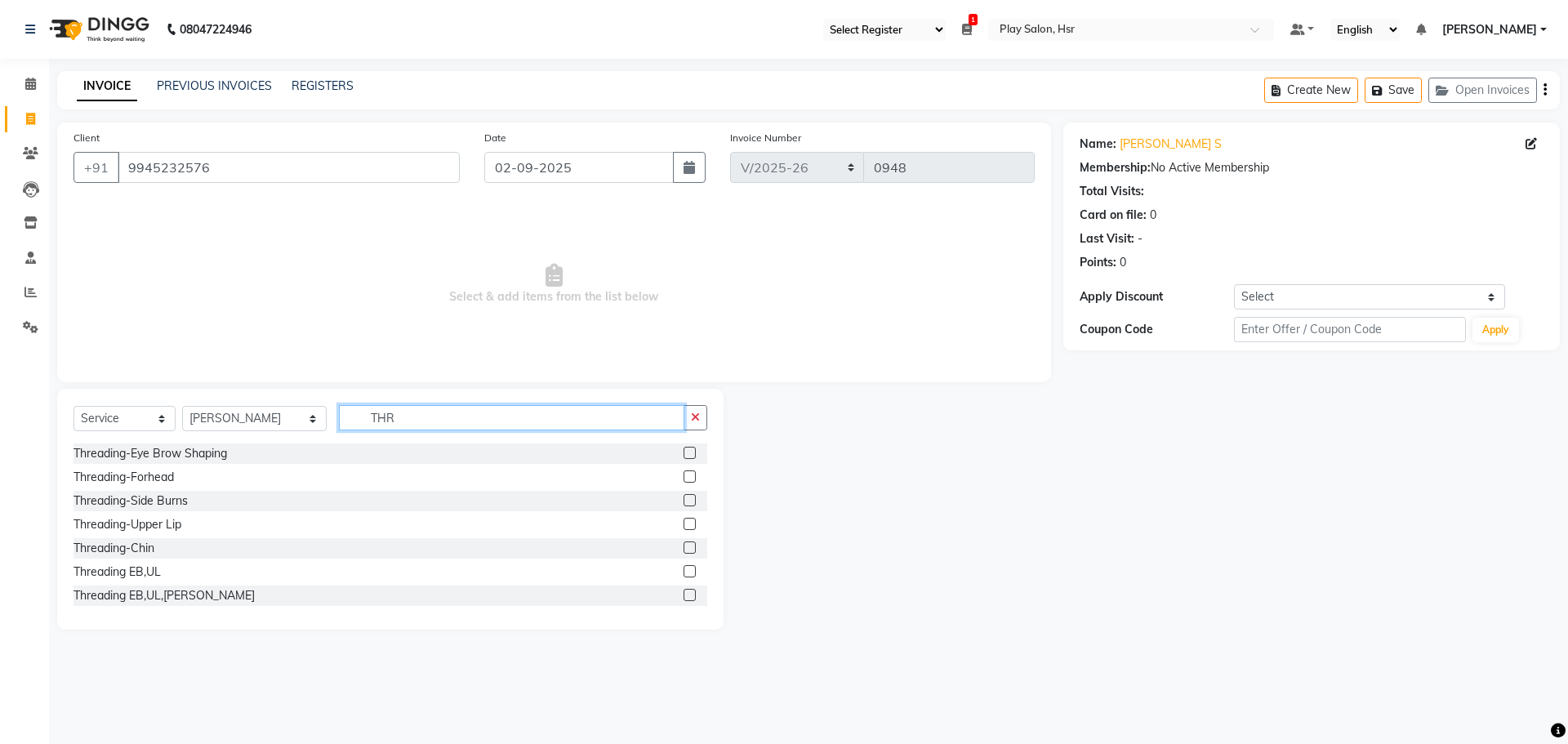
type input "THR"
click at [683, 453] on label at bounding box center [689, 453] width 12 height 12
click at [683, 453] on input "checkbox" at bounding box center [688, 453] width 11 height 11
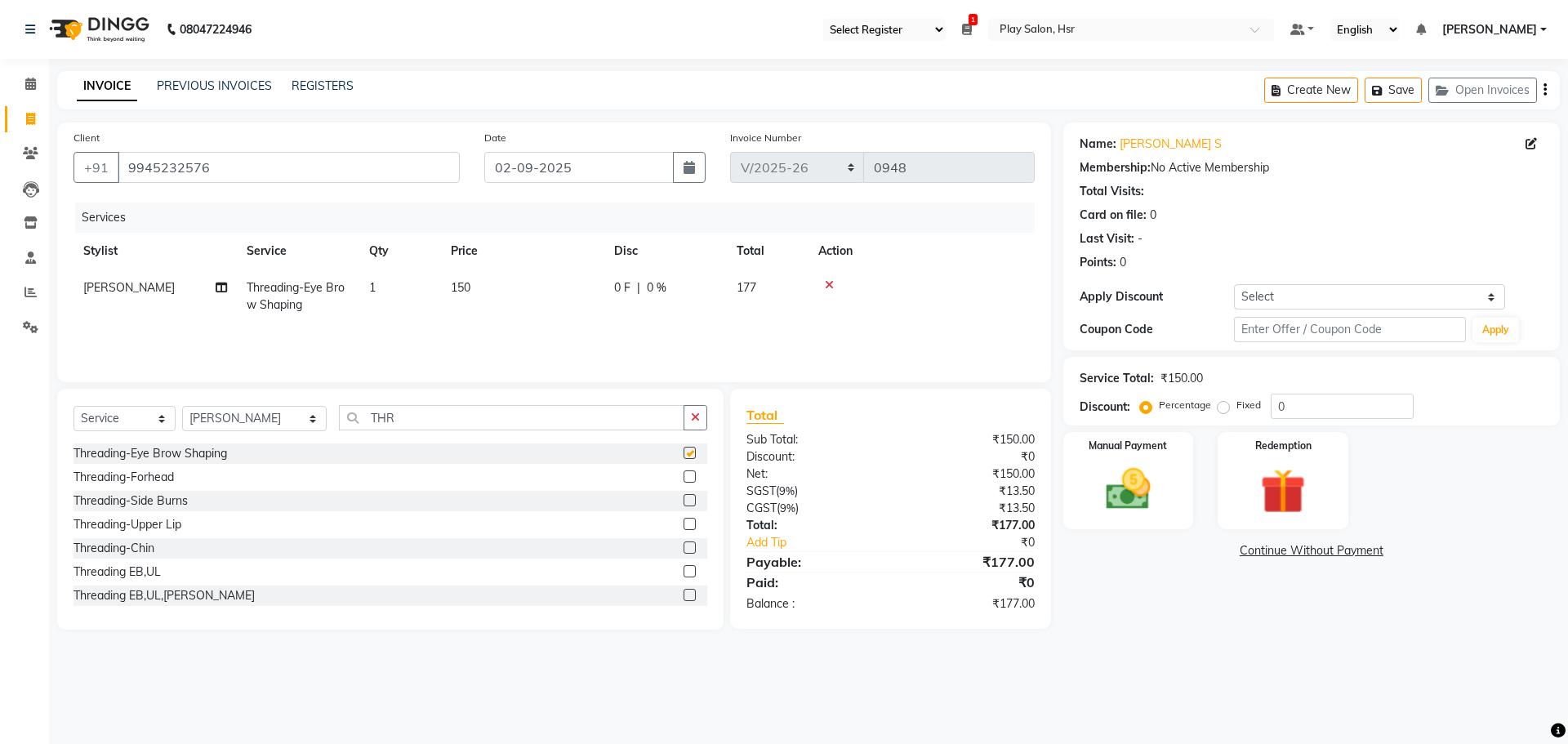
checkbox input "false"
click at [462, 291] on span "150" at bounding box center [460, 286] width 19 height 14
select select "81916"
click at [552, 287] on input "150" at bounding box center [599, 291] width 144 height 25
click at [548, 291] on input "150" at bounding box center [599, 291] width 144 height 25
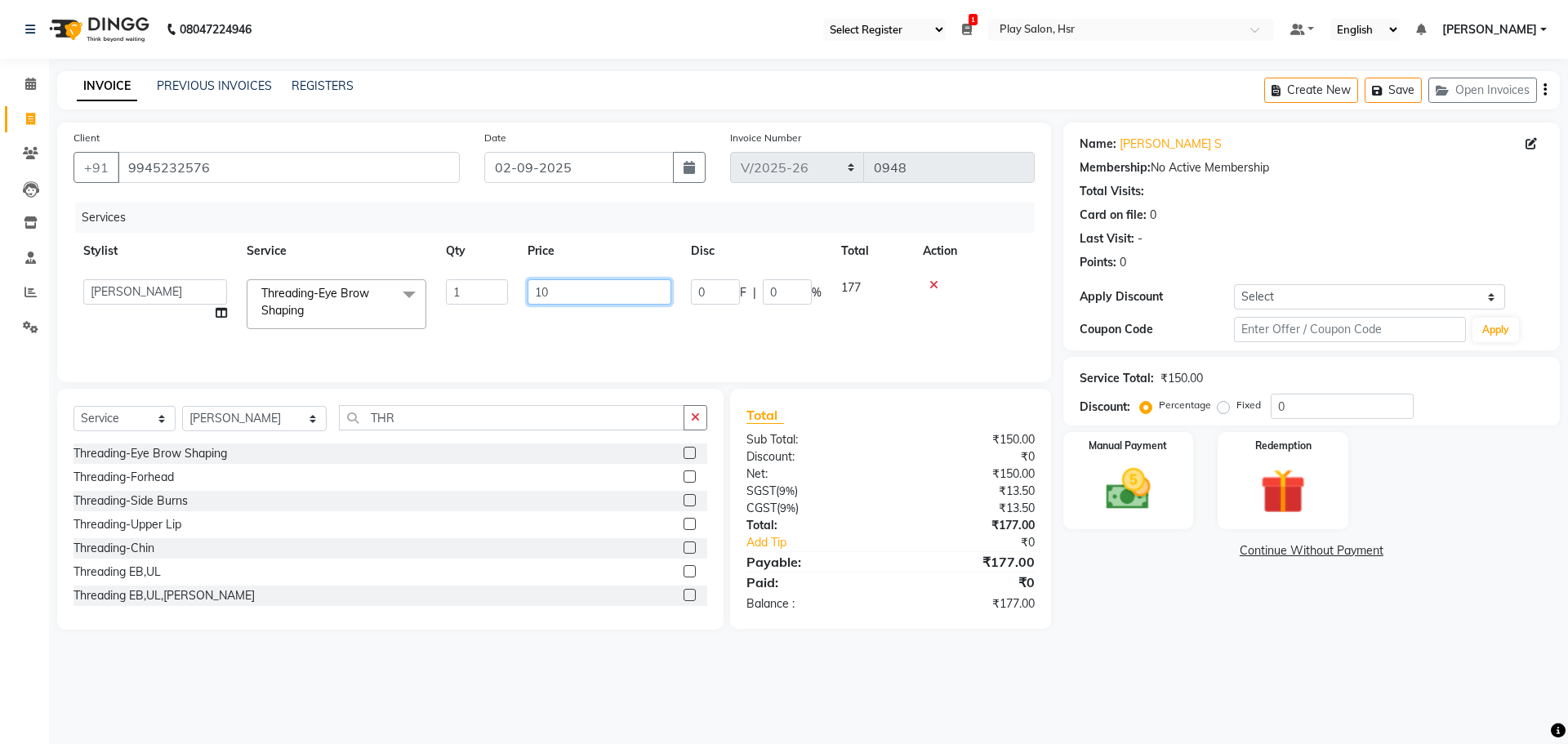
type input "120"
click at [545, 338] on div "Services Stylist Service Qty Price Disc Total Action Sujata Tamang Threading-Ey…" at bounding box center [554, 284] width 961 height 164
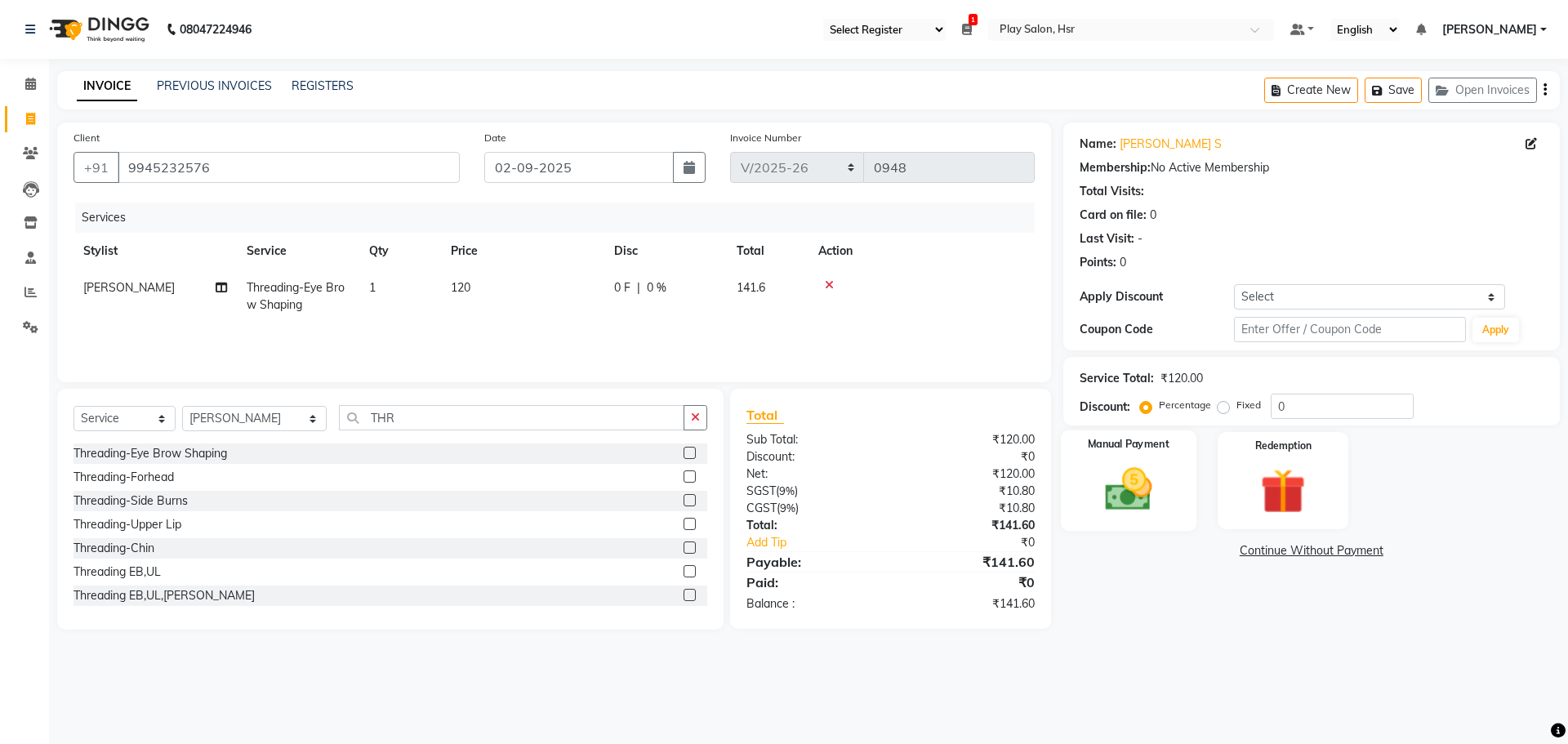
click at [1137, 475] on img at bounding box center [1128, 489] width 76 height 54
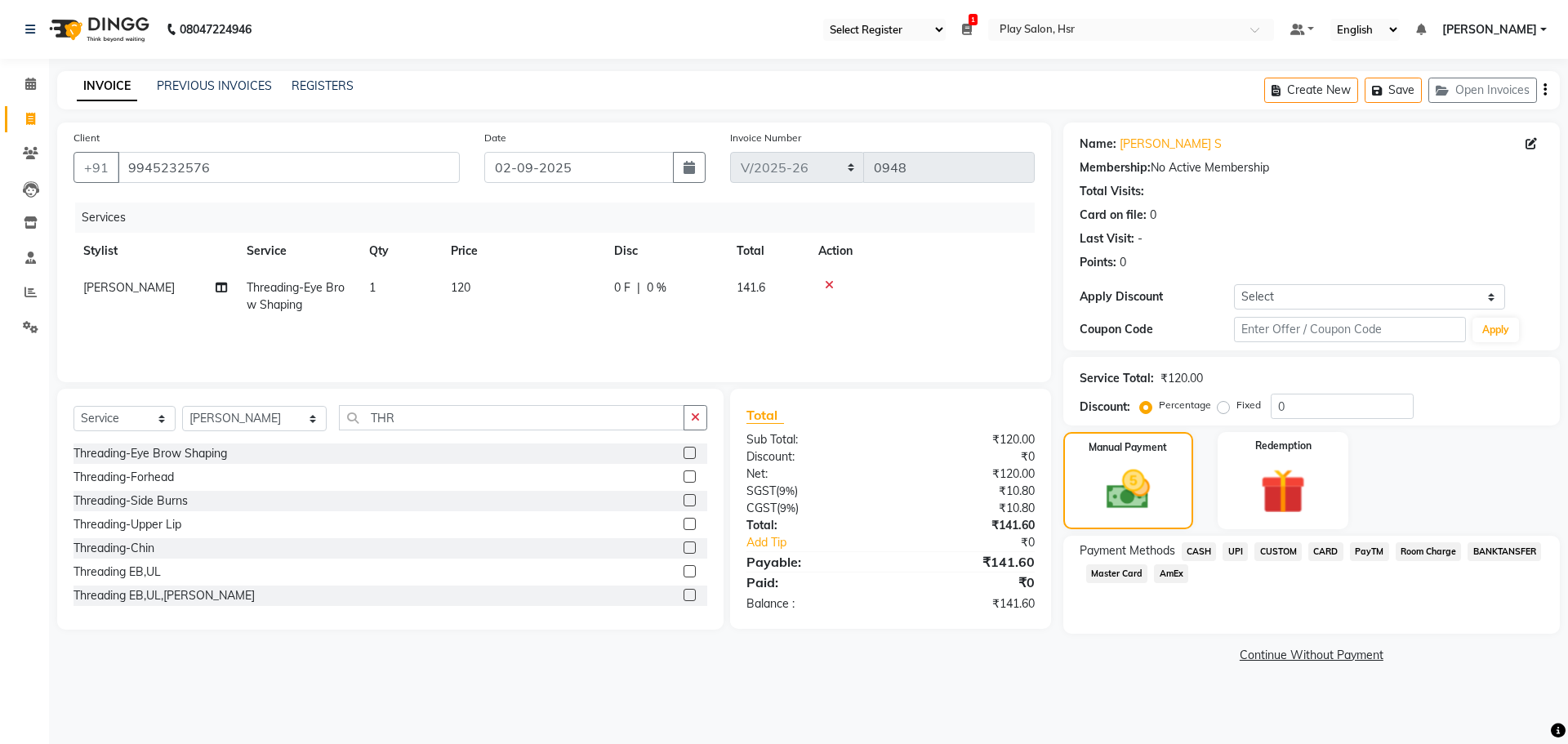
click at [1243, 549] on span "UPI" at bounding box center [1235, 552] width 25 height 19
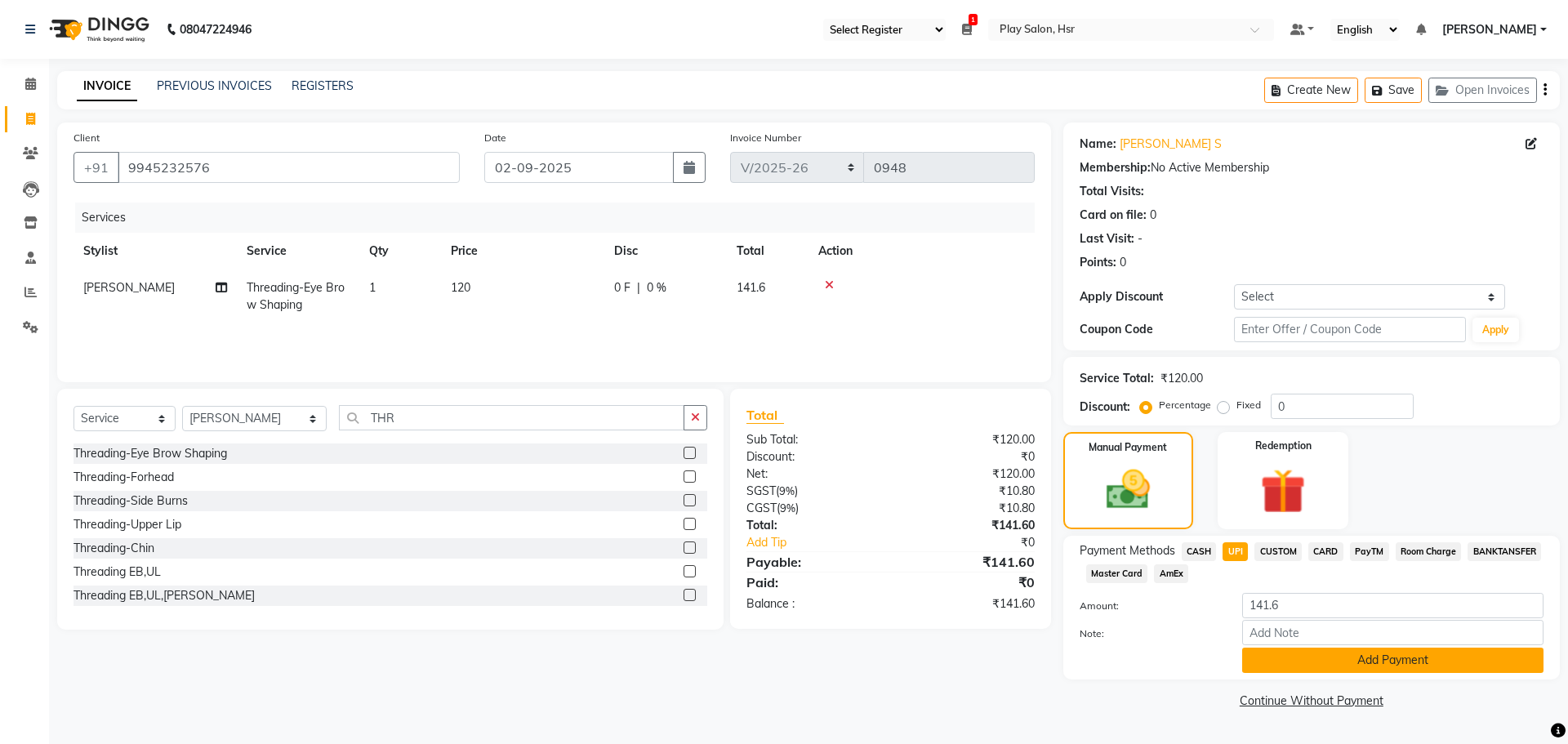
click at [1275, 659] on button "Add Payment" at bounding box center [1393, 660] width 302 height 25
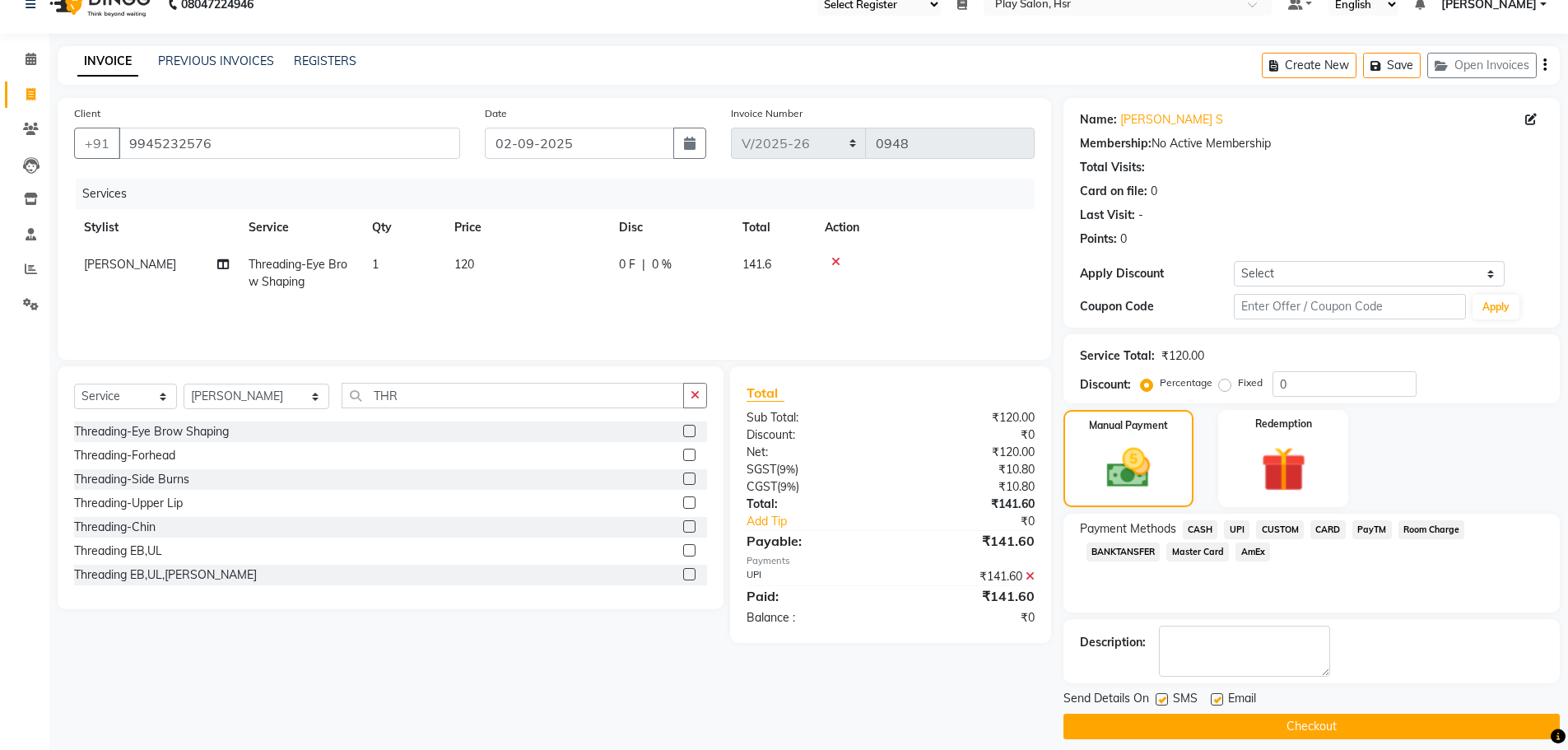
scroll to position [39, 0]
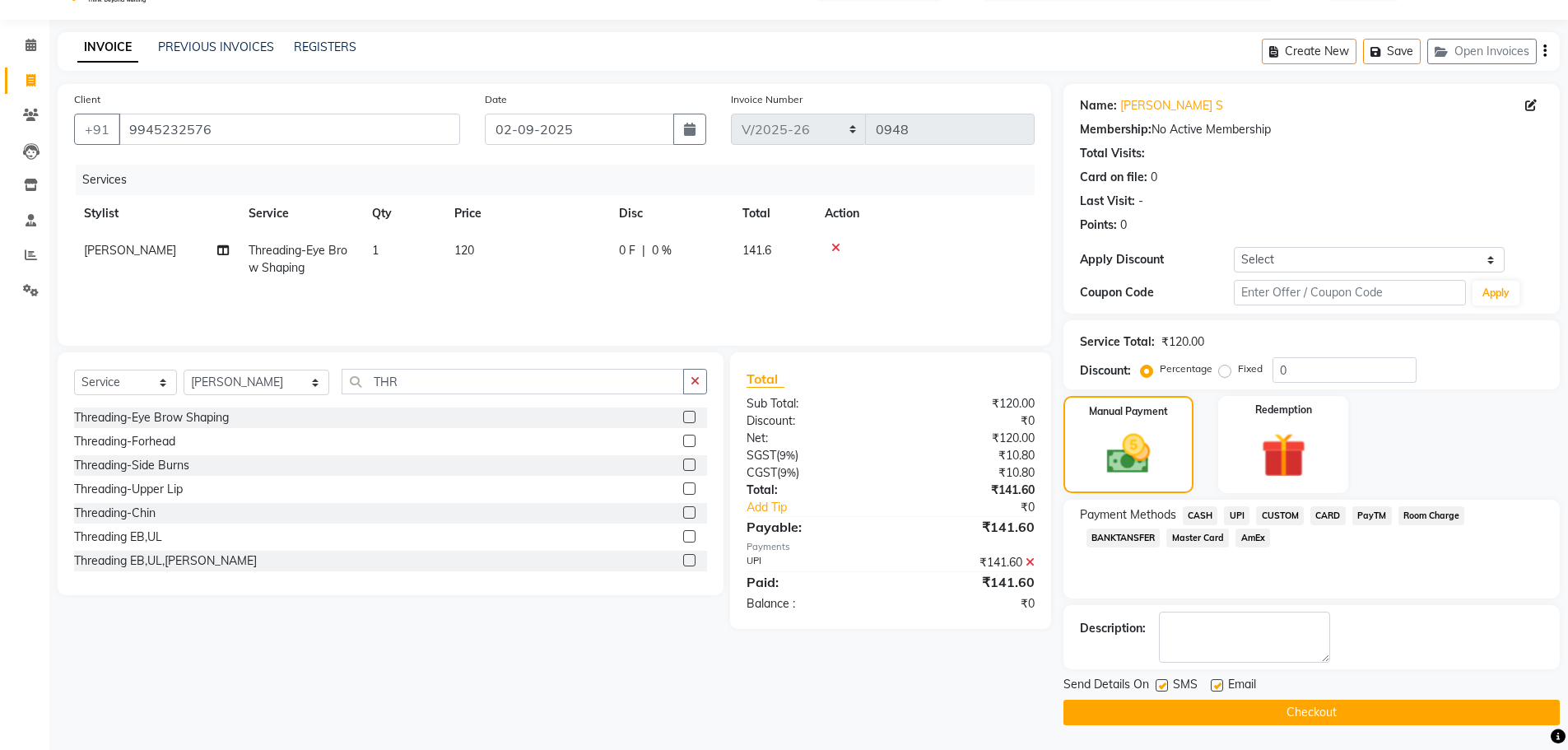
click at [1279, 715] on button "Checkout" at bounding box center [1312, 712] width 496 height 26
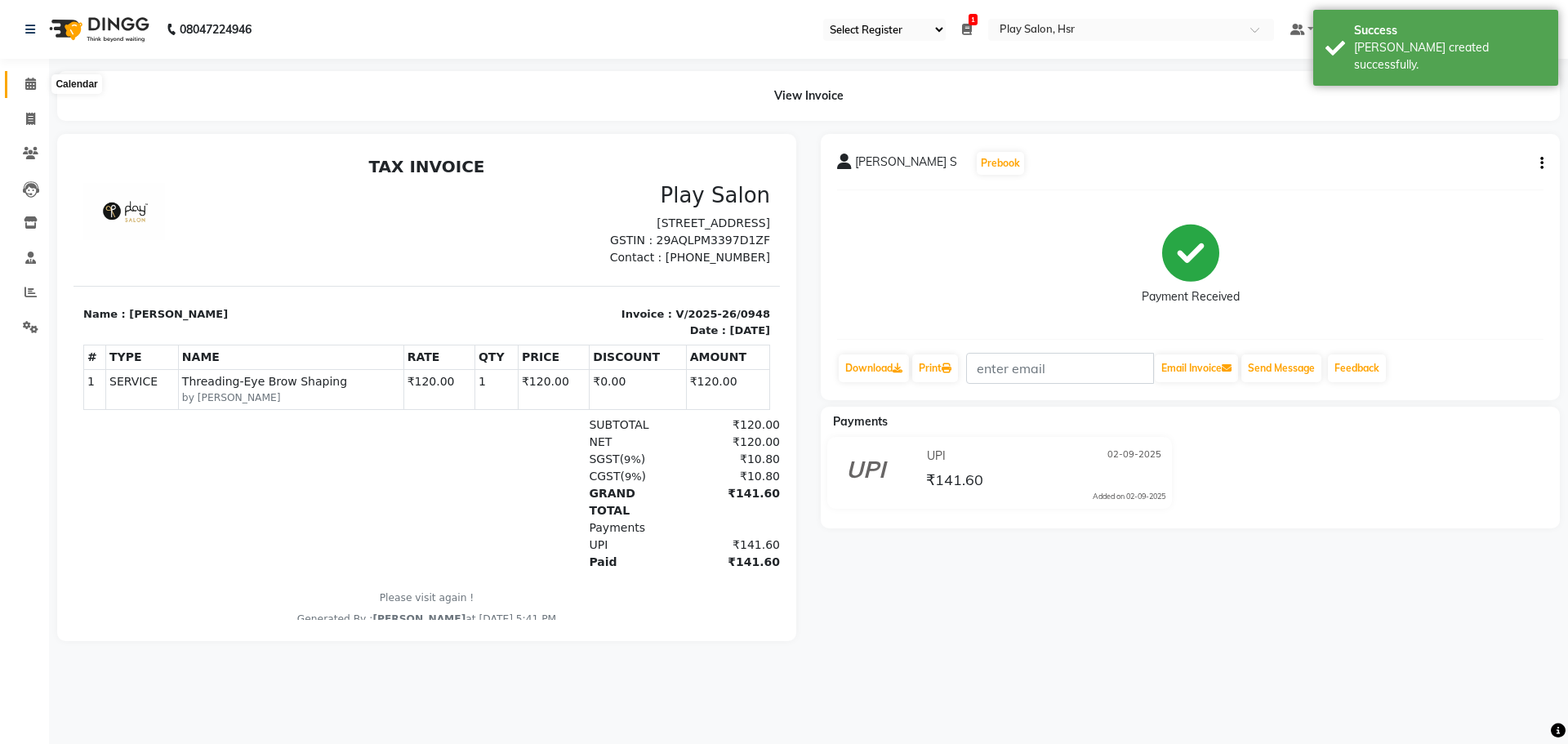
click at [29, 93] on span at bounding box center [31, 85] width 29 height 19
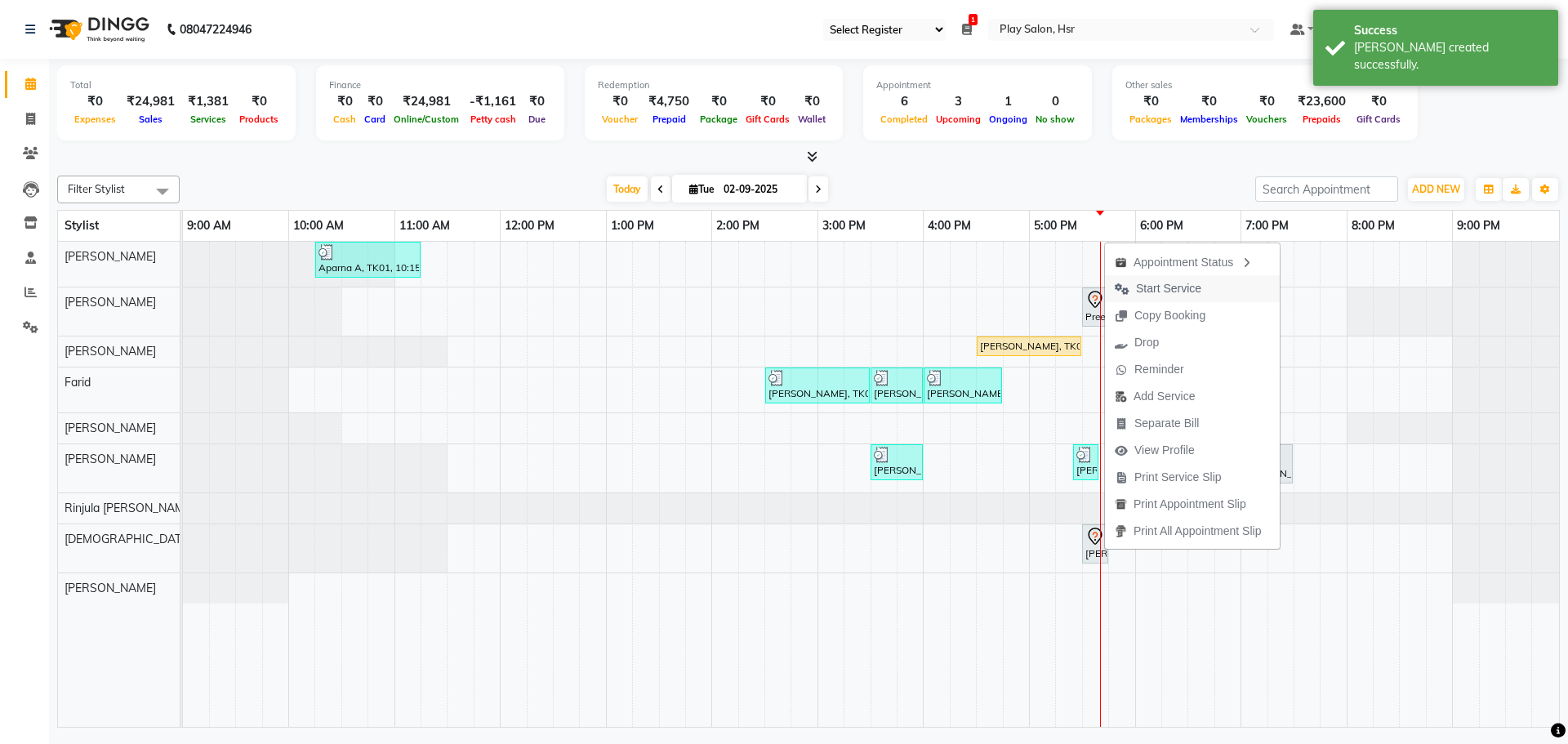
click at [1133, 289] on span "Start Service" at bounding box center [1158, 289] width 106 height 27
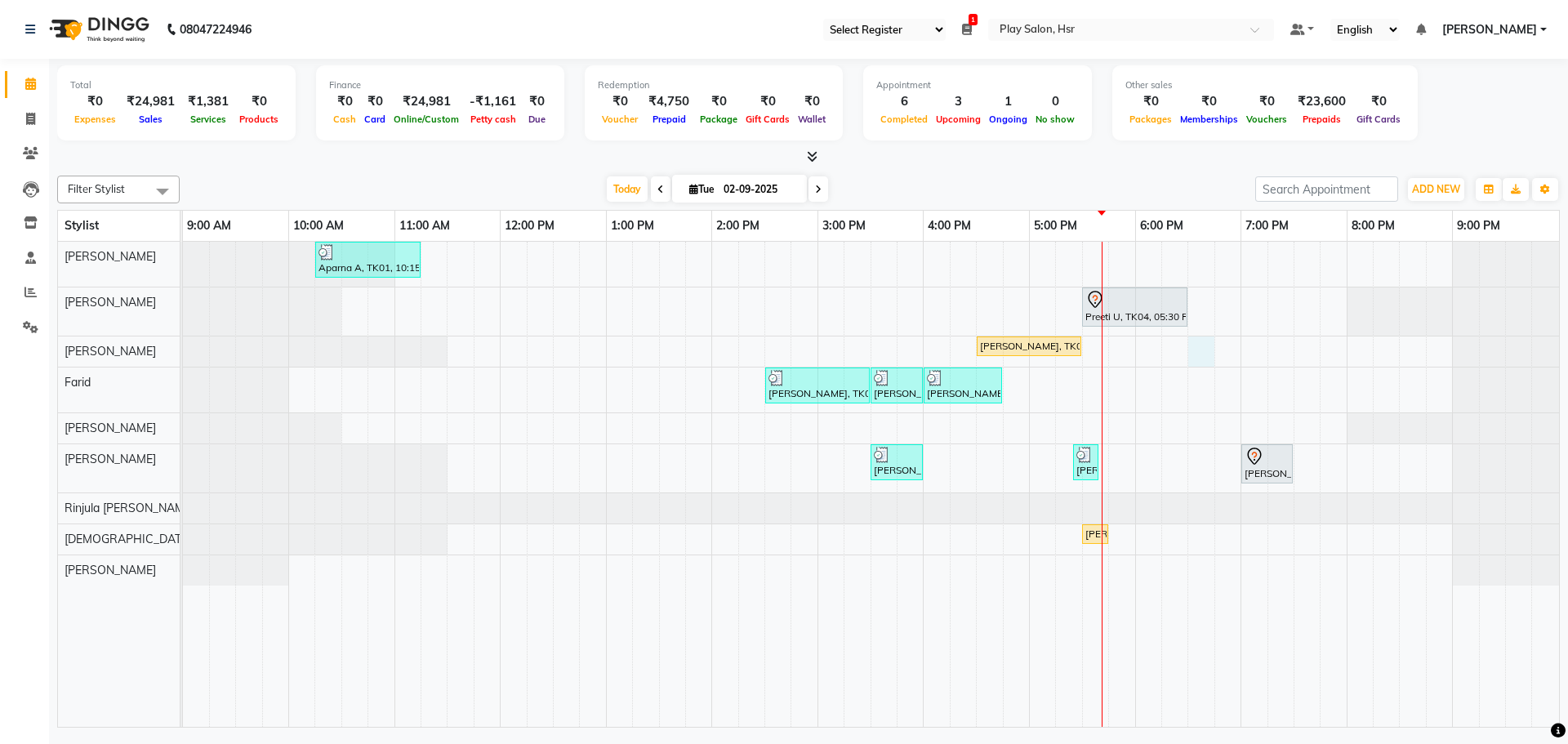
click at [1204, 350] on div "Aparna A, TK01, 10:15 AM-11:15 AM, Hair Cut Men (Head Stylist) Preeti U, TK04, …" at bounding box center [870, 484] width 1376 height 485
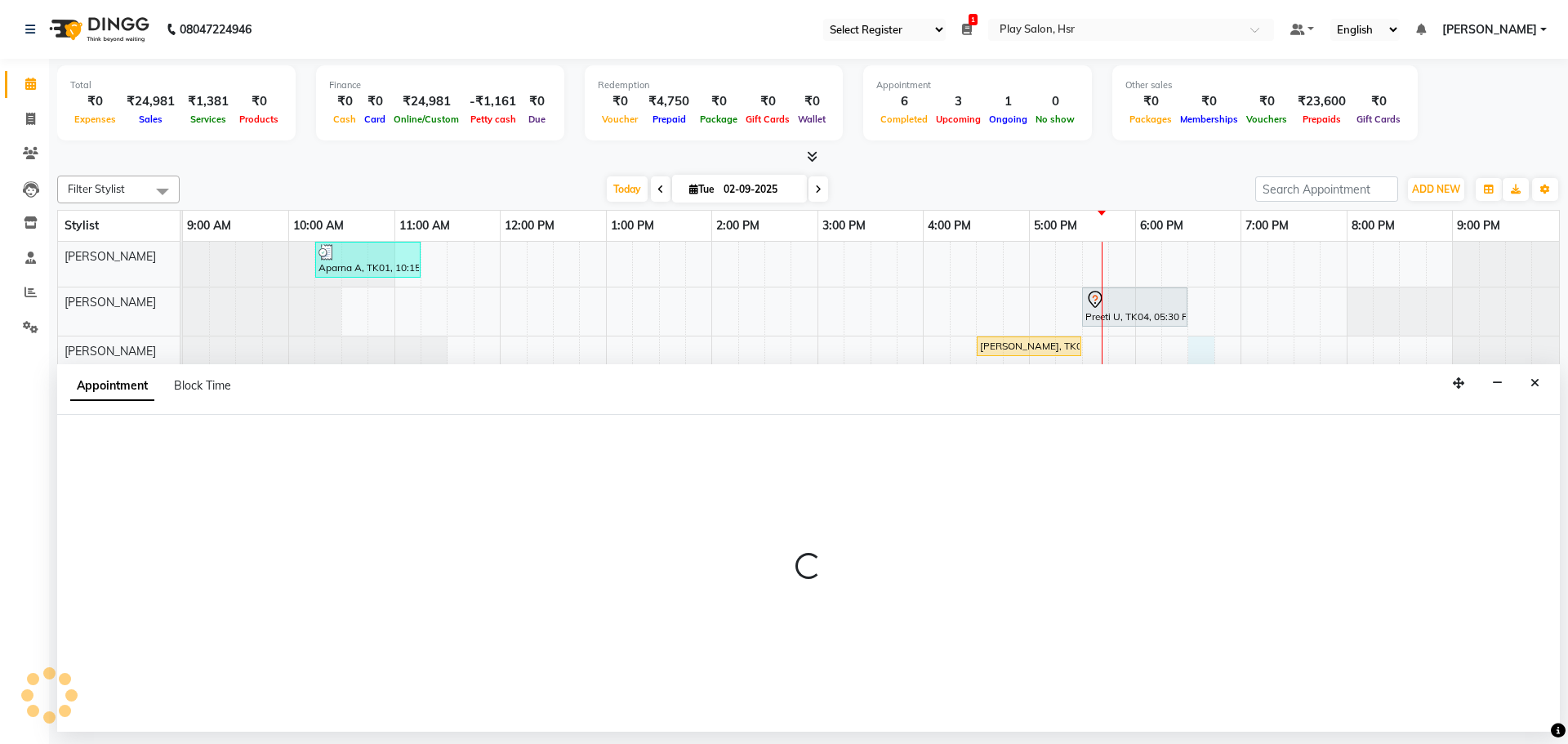
select select "81917"
select select "1110"
select select "tentative"
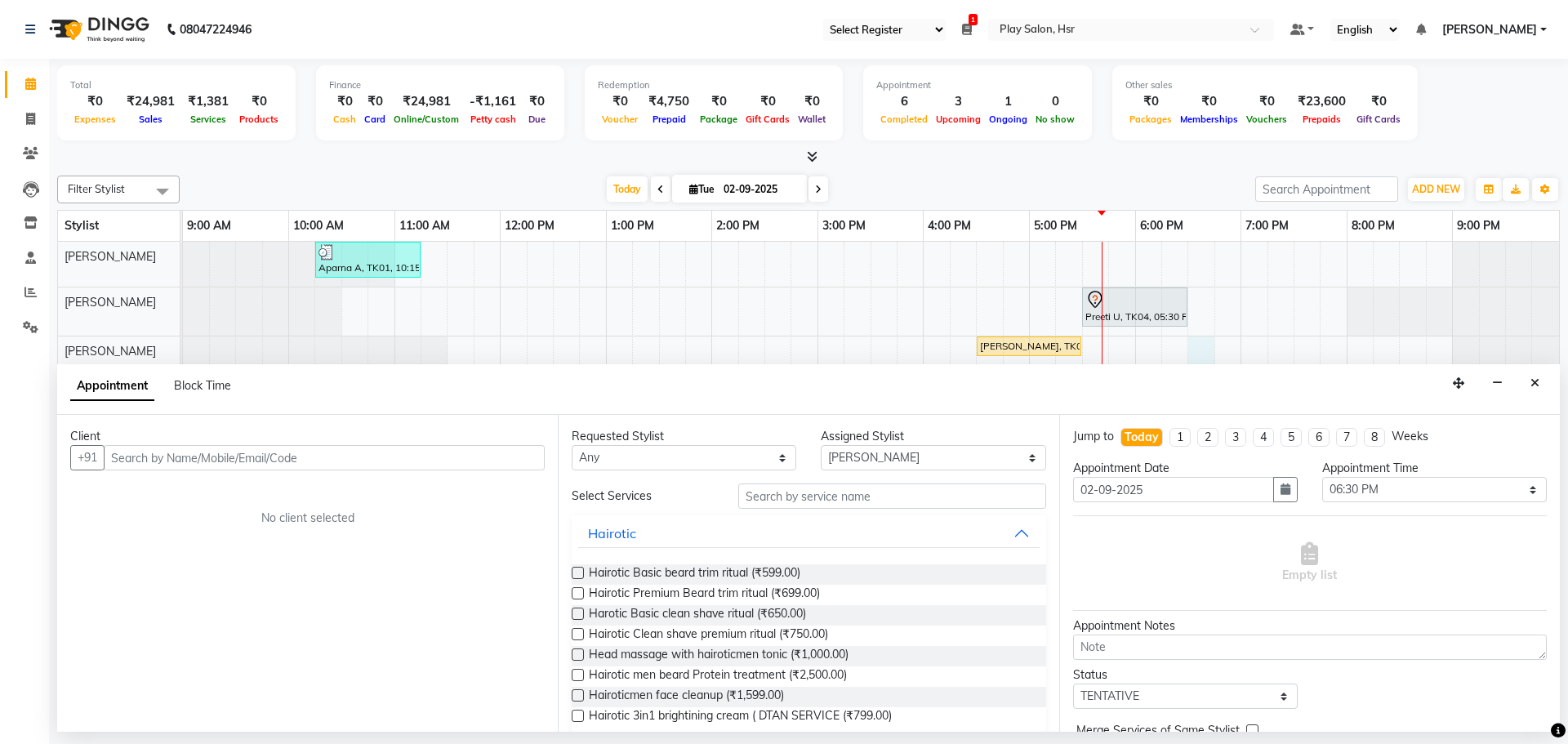
click at [123, 450] on input "text" at bounding box center [324, 458] width 441 height 25
type input "9886264994"
click at [503, 458] on span "Add Client" at bounding box center [510, 457] width 55 height 14
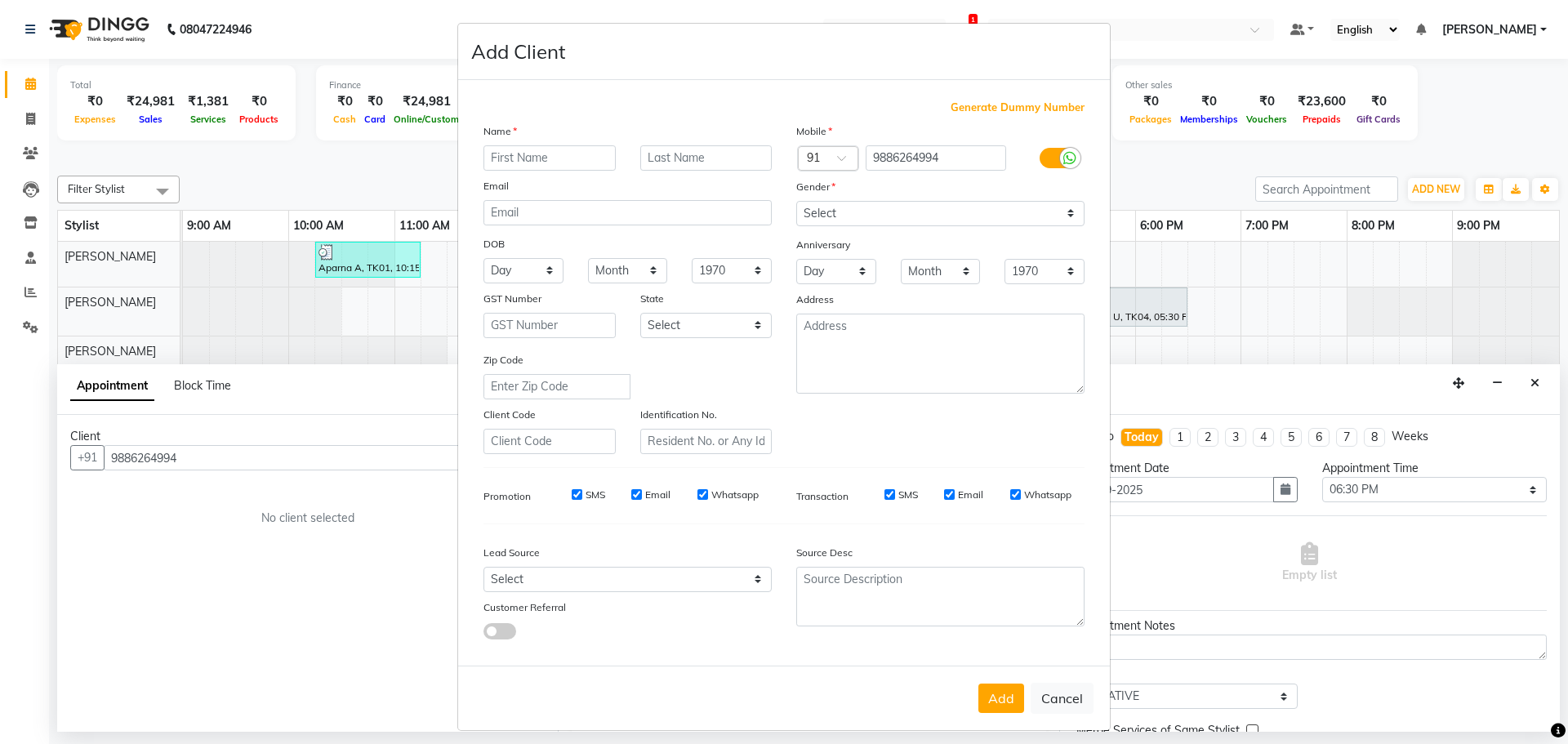
click at [520, 160] on input "text" at bounding box center [549, 158] width 132 height 25
type input "v"
type input "Vinod"
click at [690, 155] on input "text" at bounding box center [706, 158] width 132 height 25
type input "S"
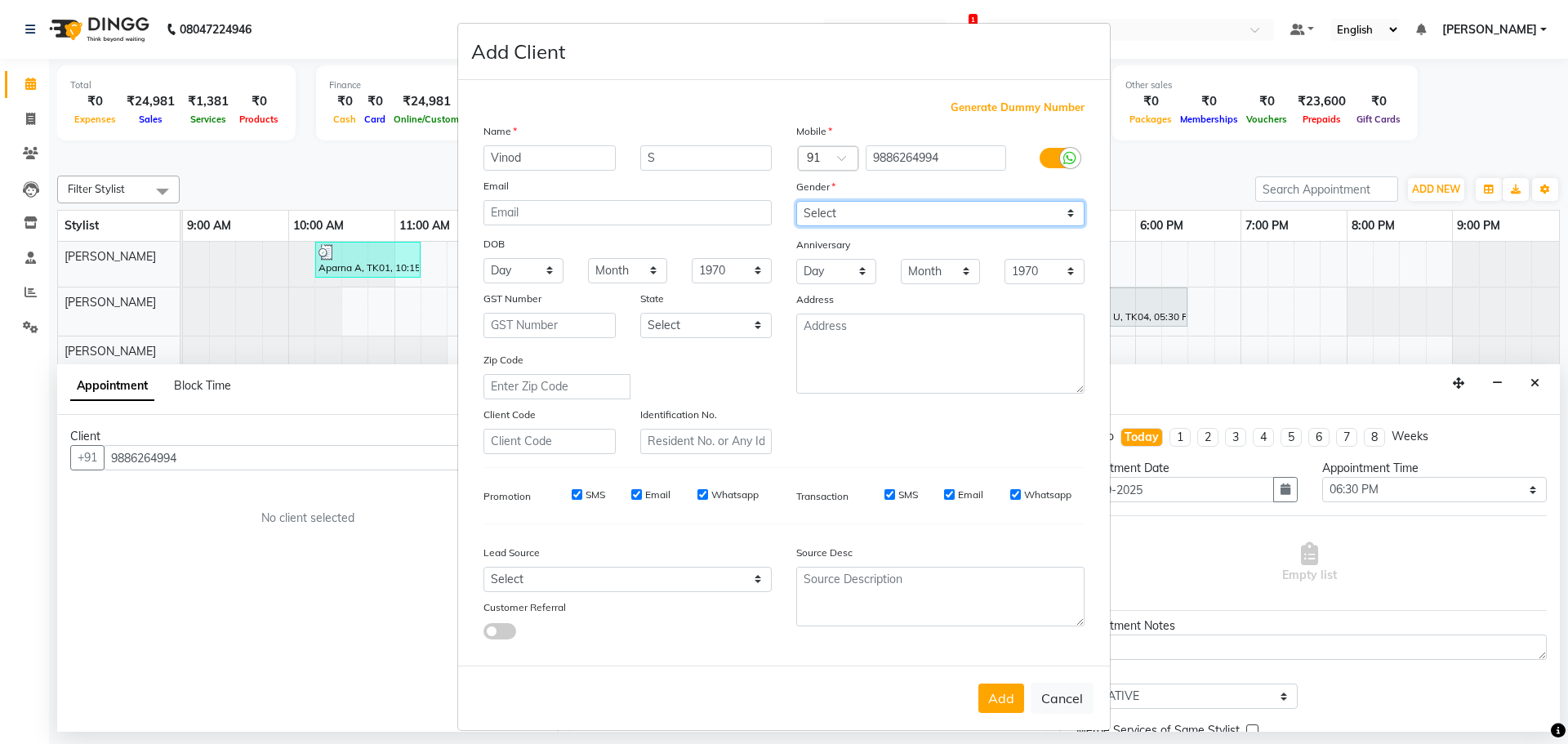
click at [860, 212] on select "Select Male Female Other Prefer Not To Say" at bounding box center [940, 214] width 288 height 25
select select "male"
click at [796, 201] on select "Select Male Female Other Prefer Not To Say" at bounding box center [940, 214] width 288 height 25
click at [602, 584] on select "Select Walk-in Internet Friend Word of Mouth Advertisement Facebook JustDial Go…" at bounding box center [627, 580] width 288 height 25
select select "54924"
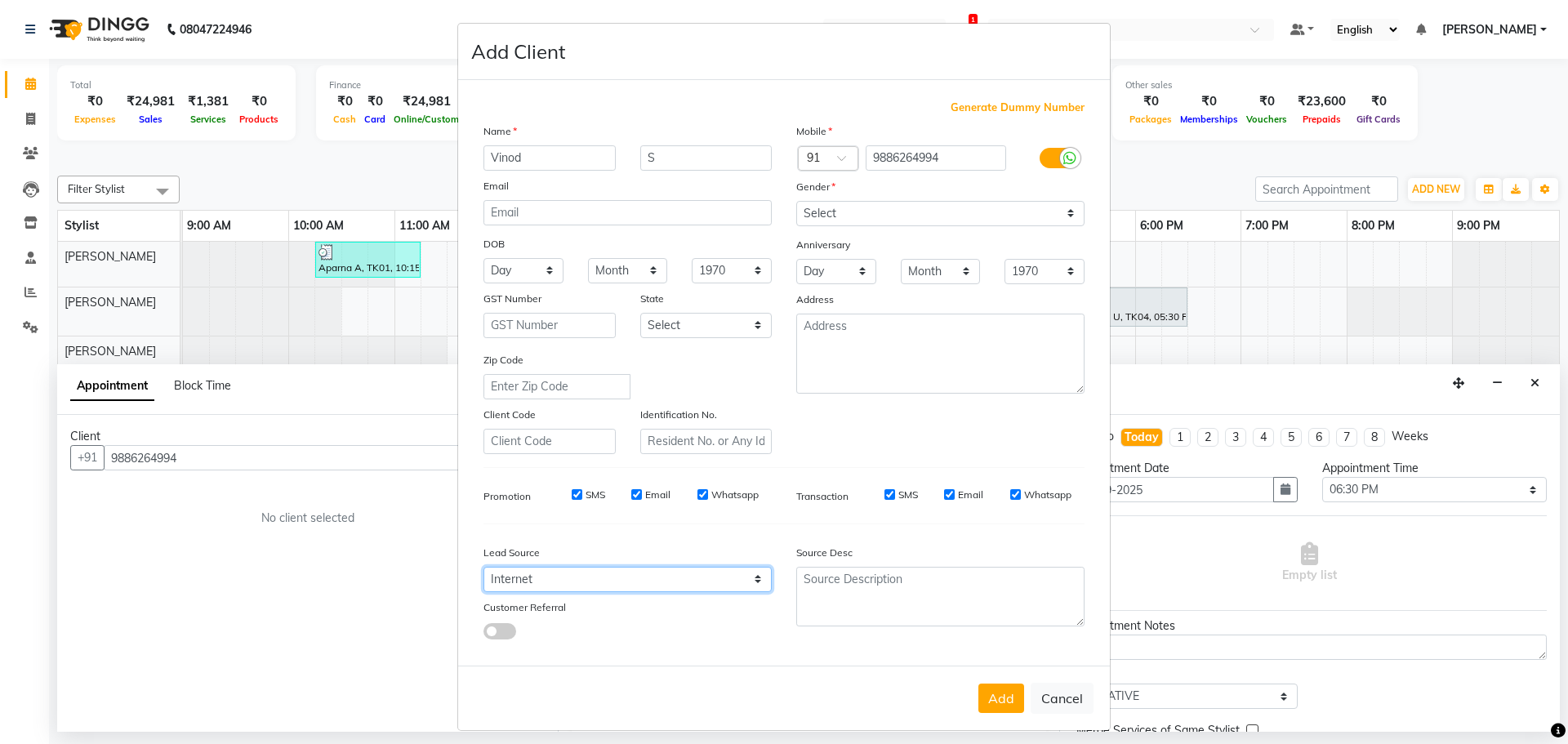
click at [483, 567] on select "Select Walk-in Internet Friend Word of Mouth Advertisement Facebook JustDial Go…" at bounding box center [627, 580] width 288 height 25
click at [996, 702] on button "Add" at bounding box center [1001, 697] width 46 height 30
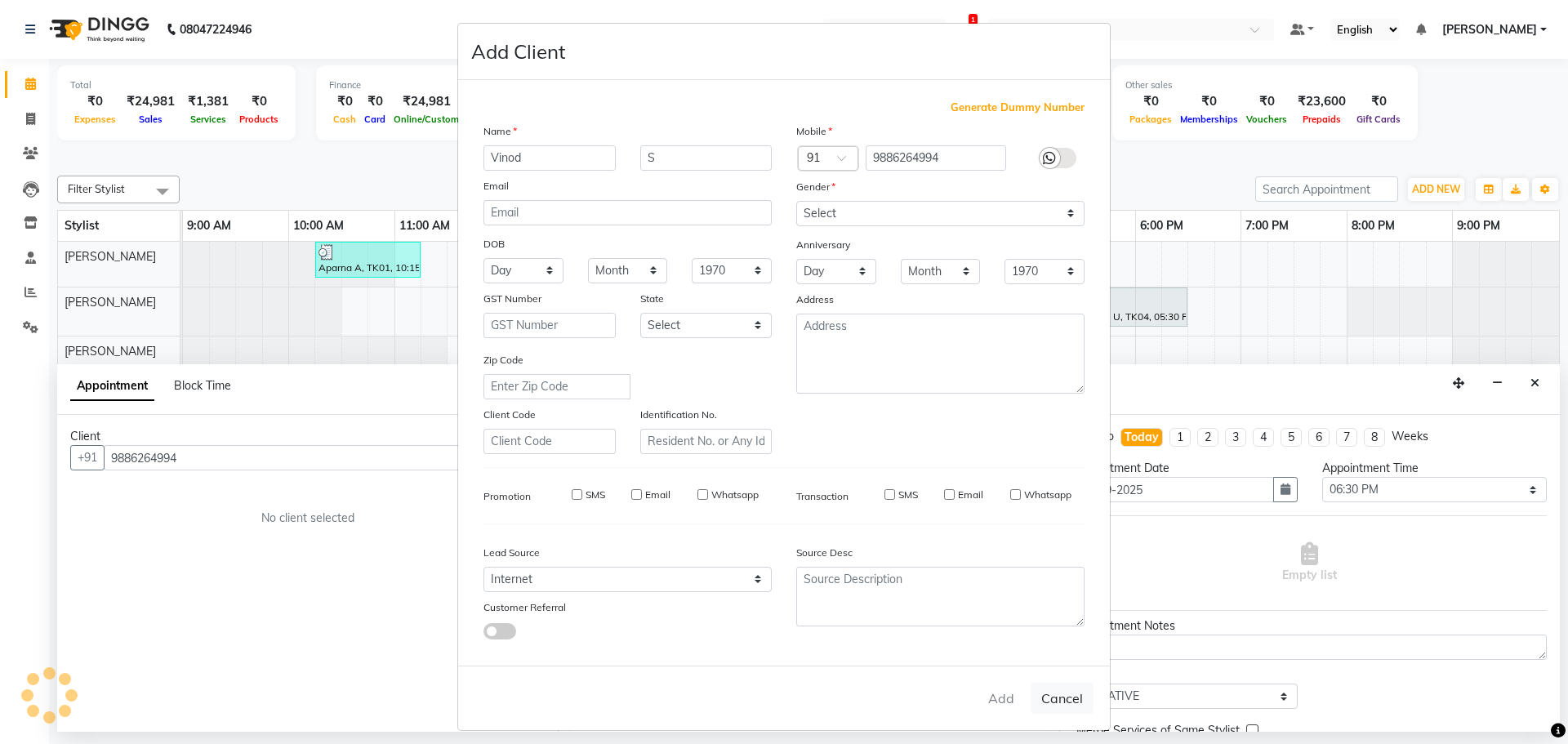
select select
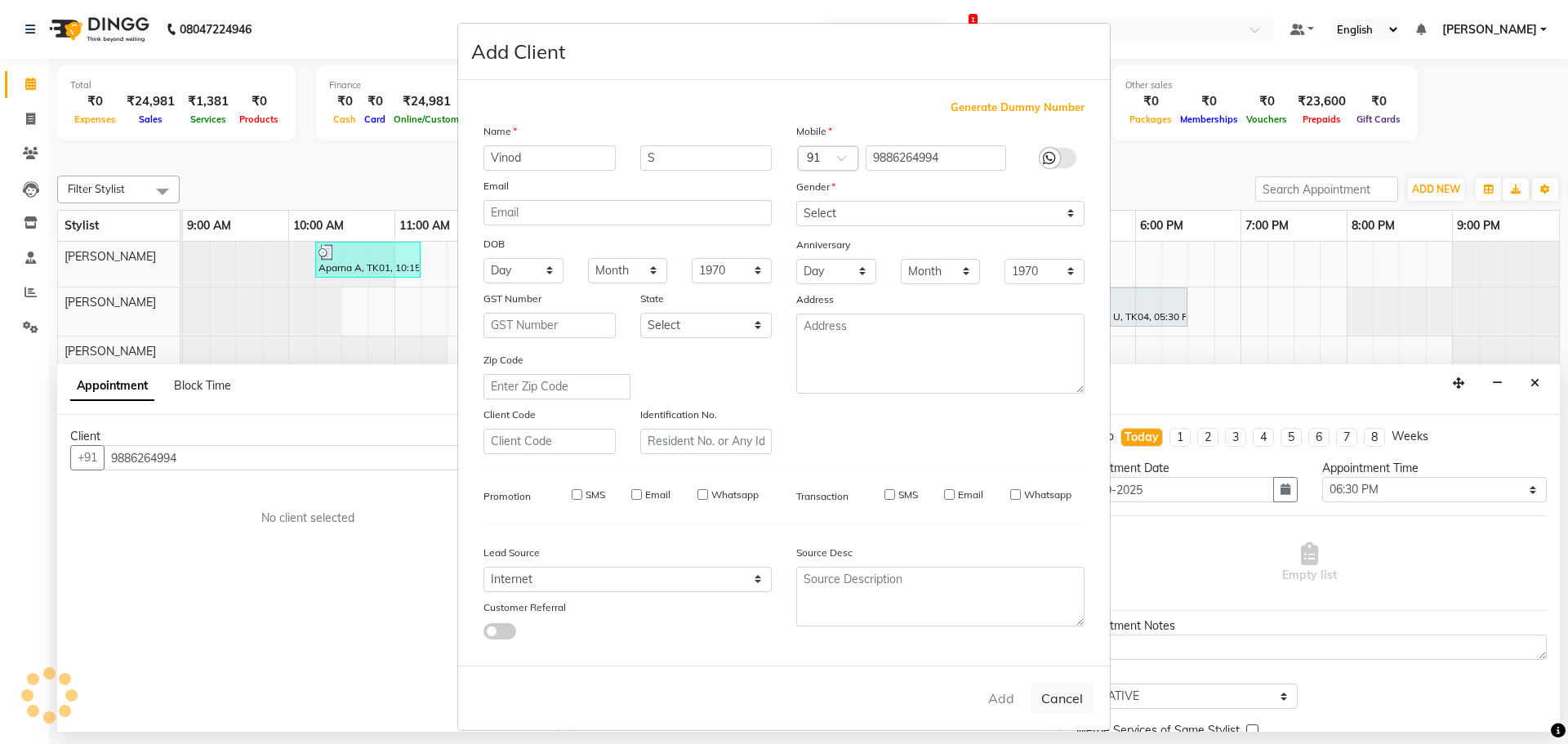
select select
checkbox input "false"
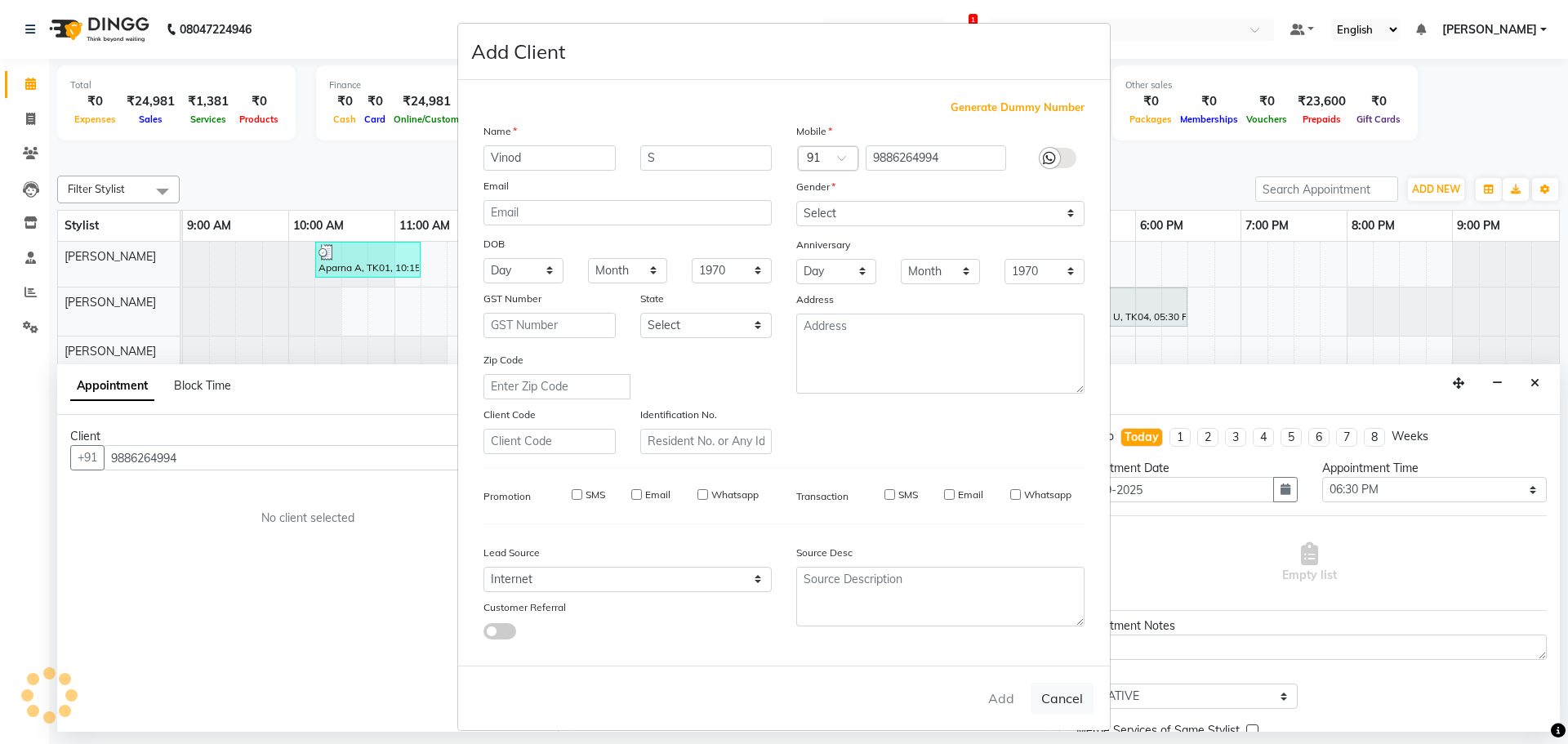
checkbox input "false"
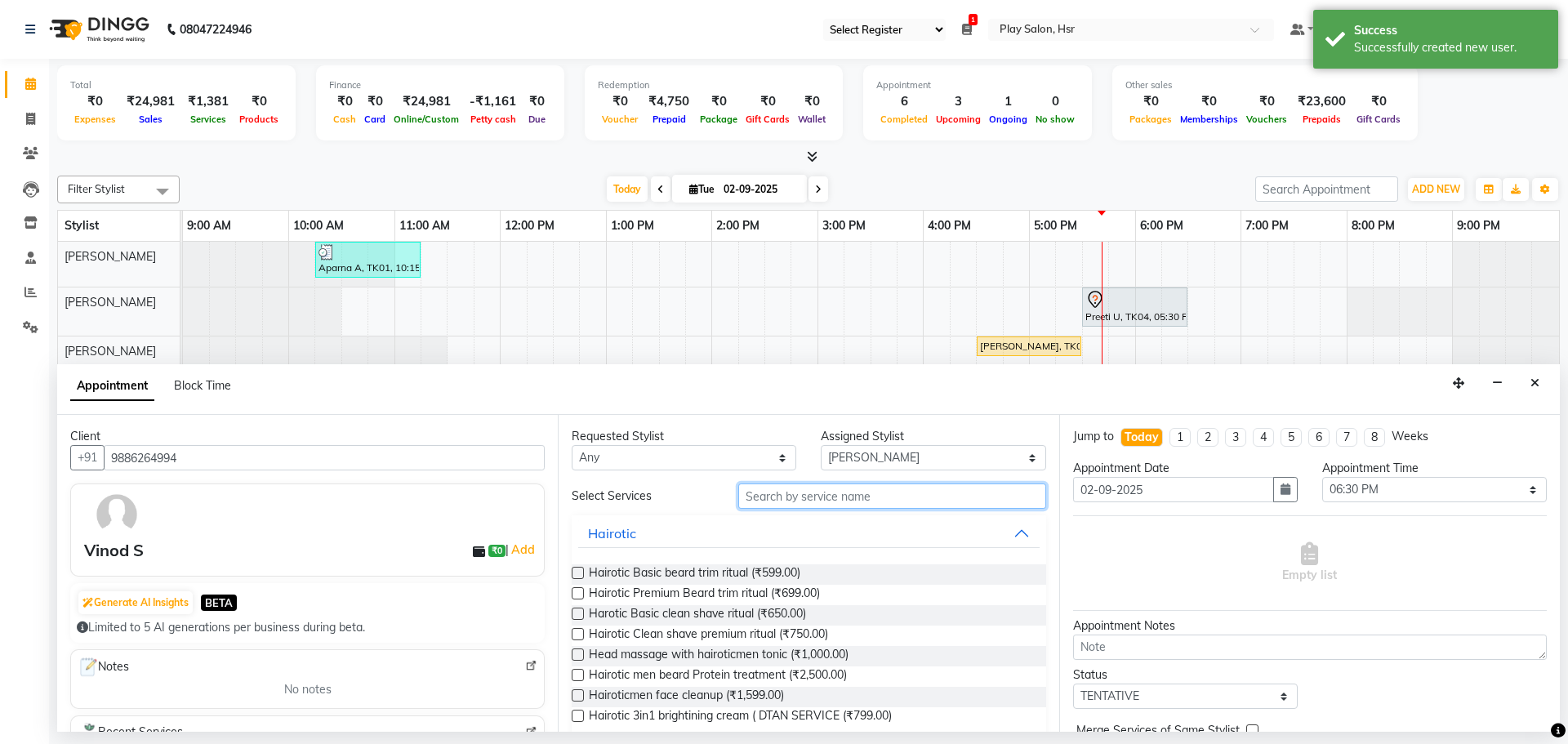
click at [784, 500] on input "text" at bounding box center [892, 496] width 308 height 25
type input "HAIR CUT"
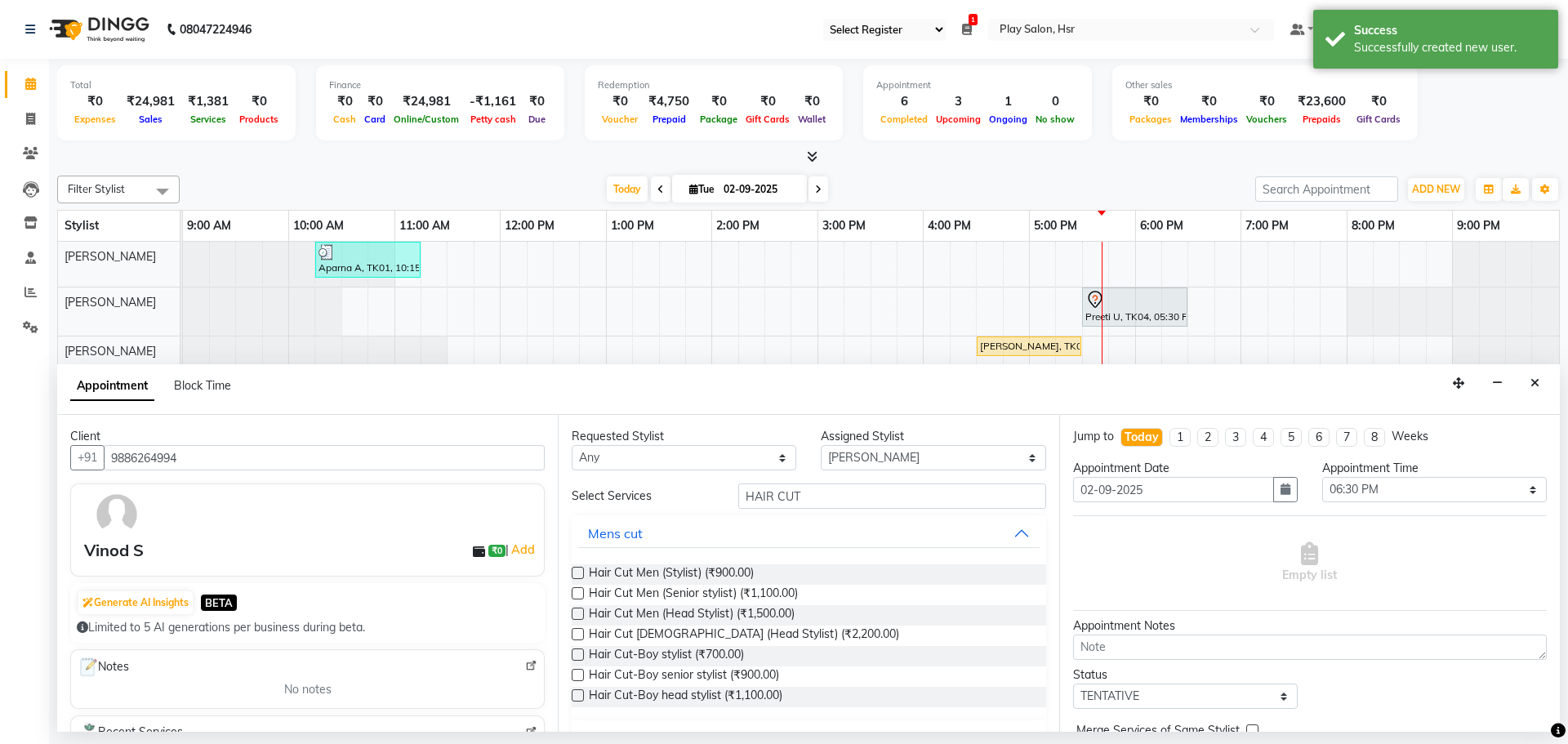
click at [579, 591] on label at bounding box center [577, 593] width 12 height 12
click at [579, 591] on input "checkbox" at bounding box center [576, 595] width 11 height 11
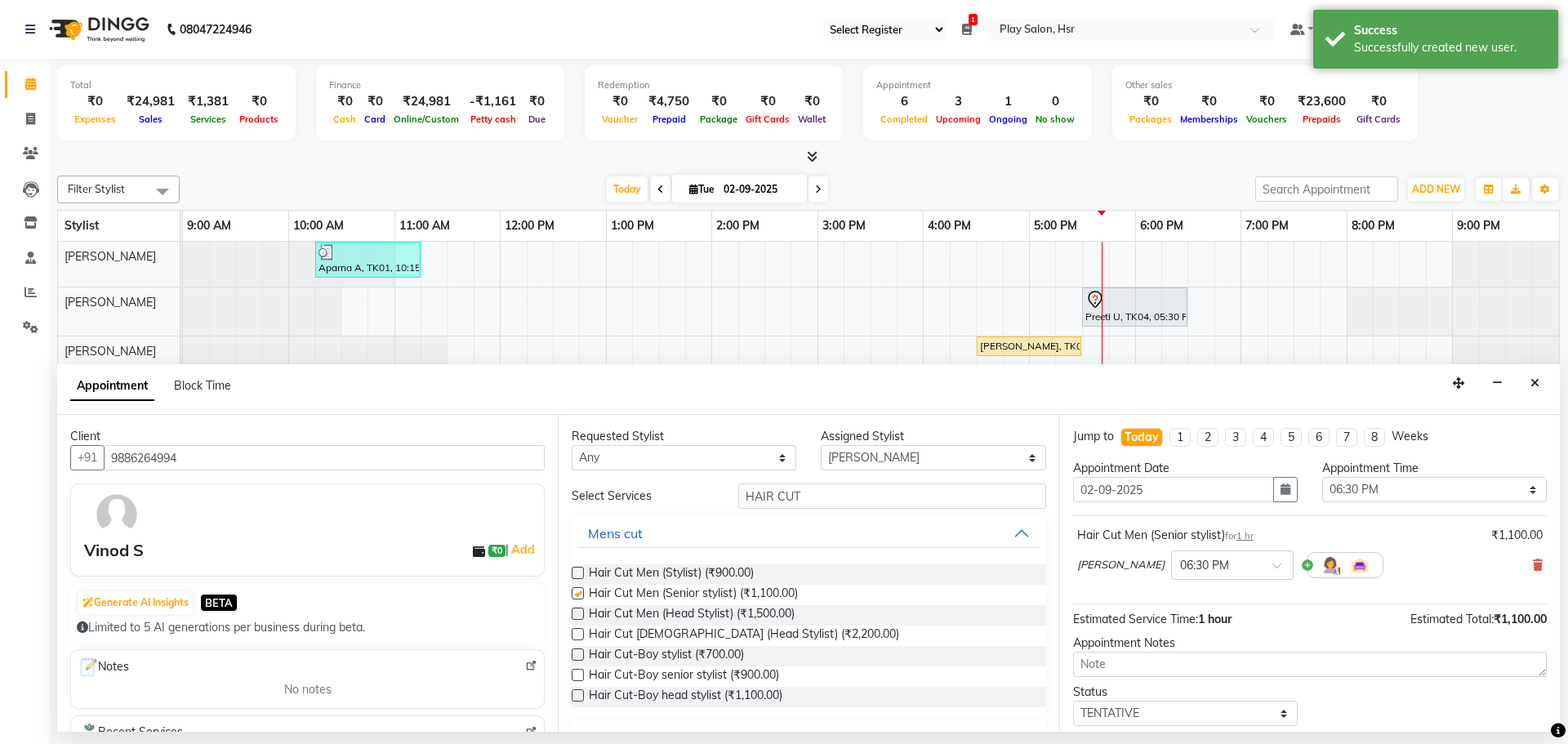
checkbox input "false"
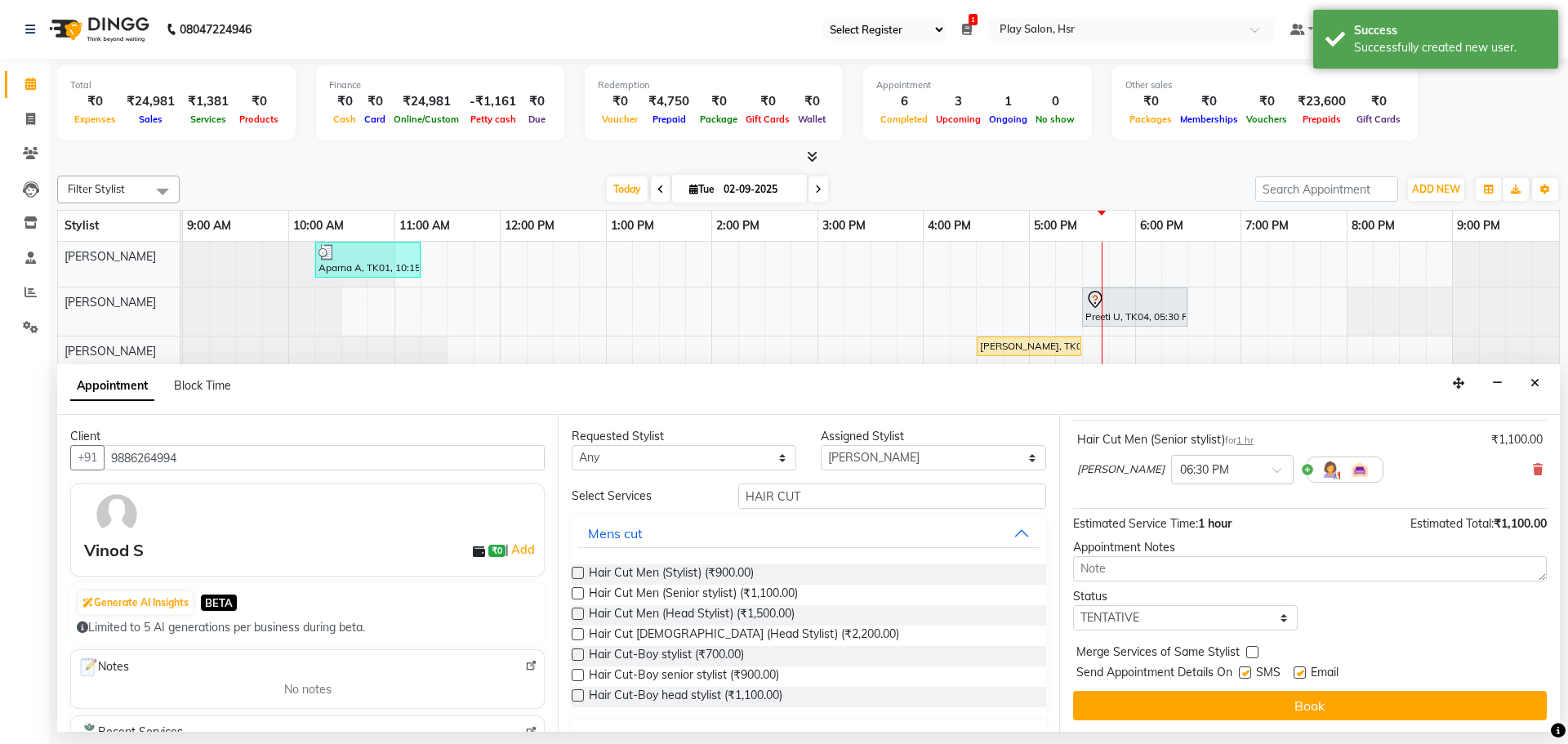
scroll to position [97, 0]
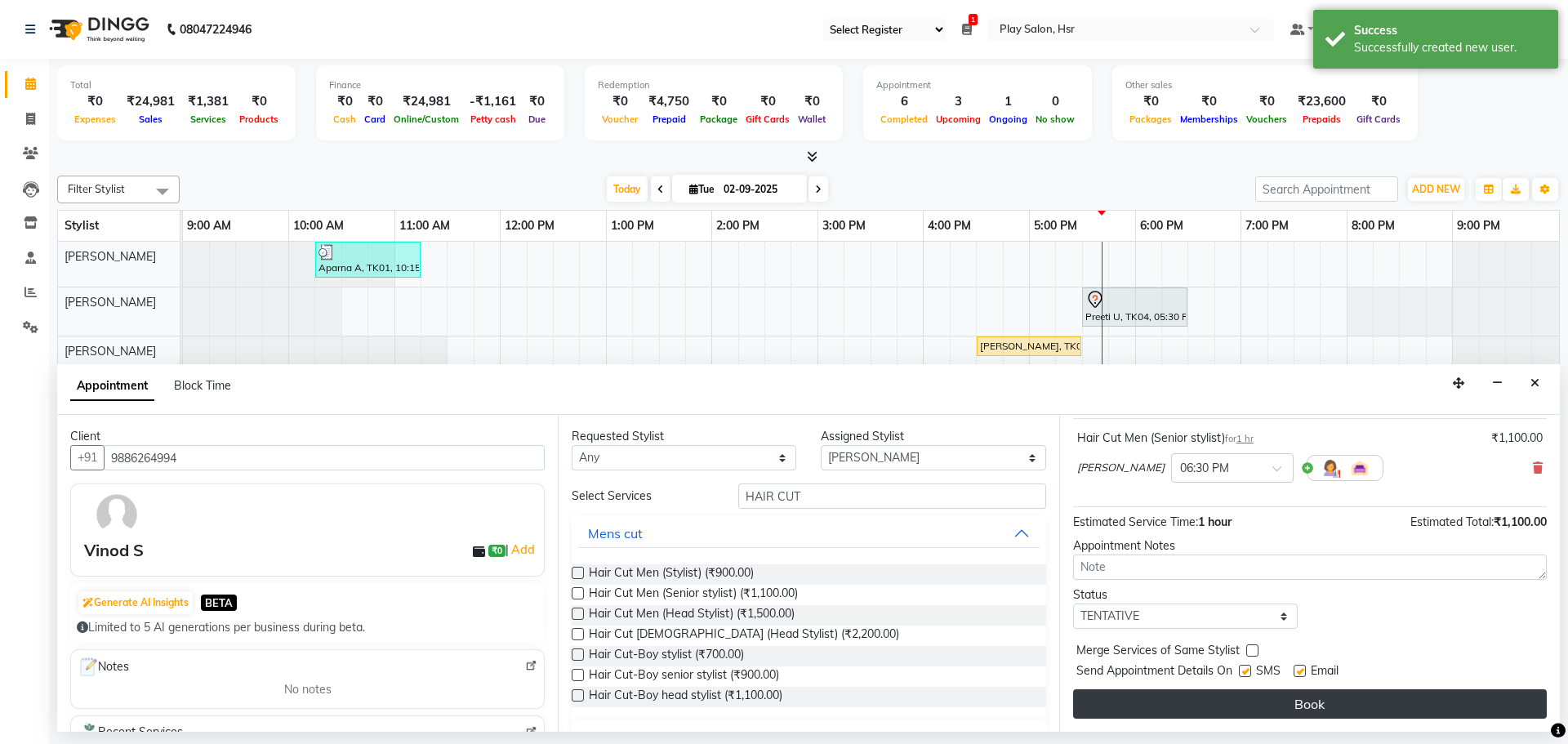
click at [1290, 709] on button "Book" at bounding box center [1309, 703] width 474 height 30
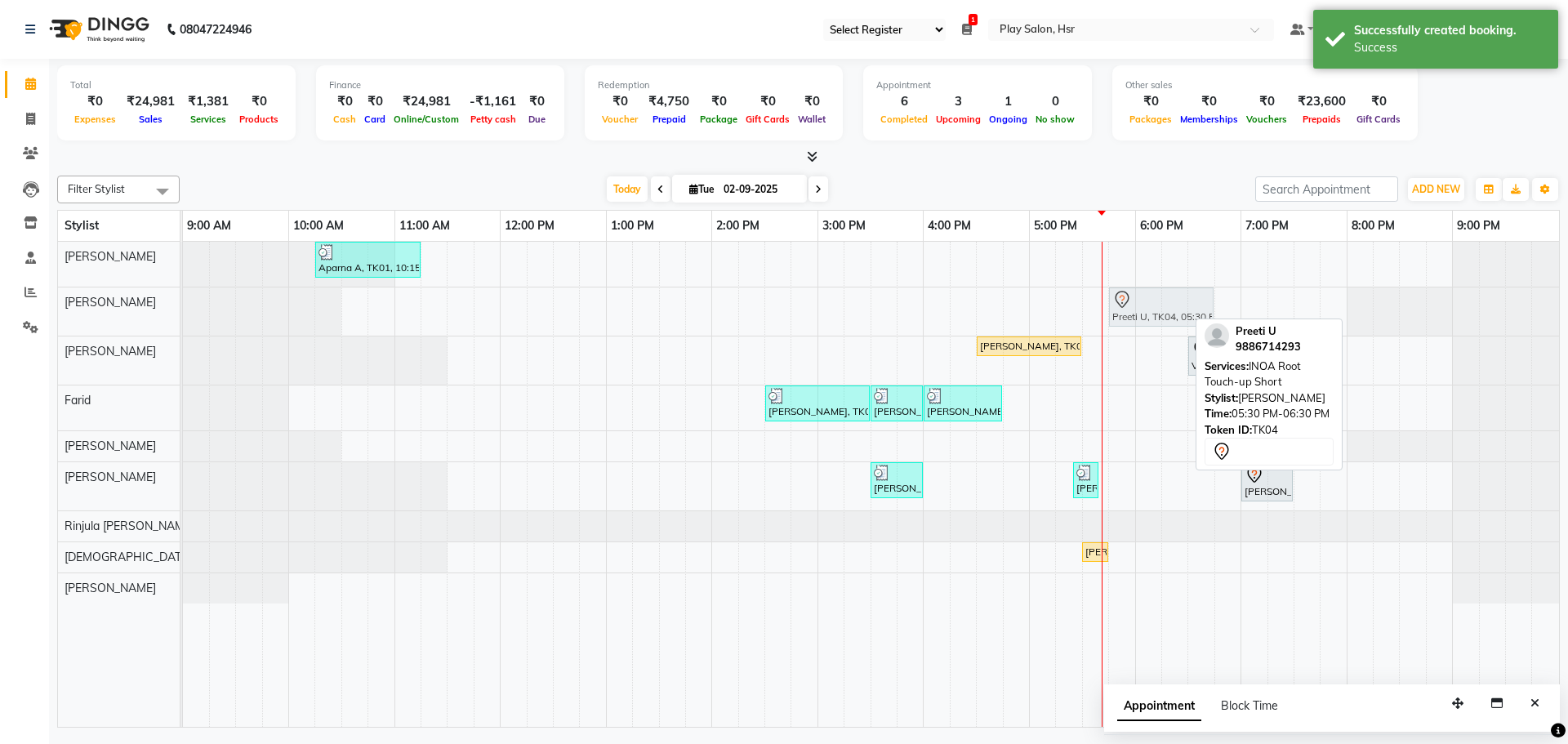
drag, startPoint x: 1105, startPoint y: 309, endPoint x: 1130, endPoint y: 309, distance: 25.0
click at [183, 309] on div "Preeti U, TK04, 05:30 PM-06:30 PM, INOA Root Touch-up Short Preeti U, TK04, 05:…" at bounding box center [183, 311] width 0 height 48
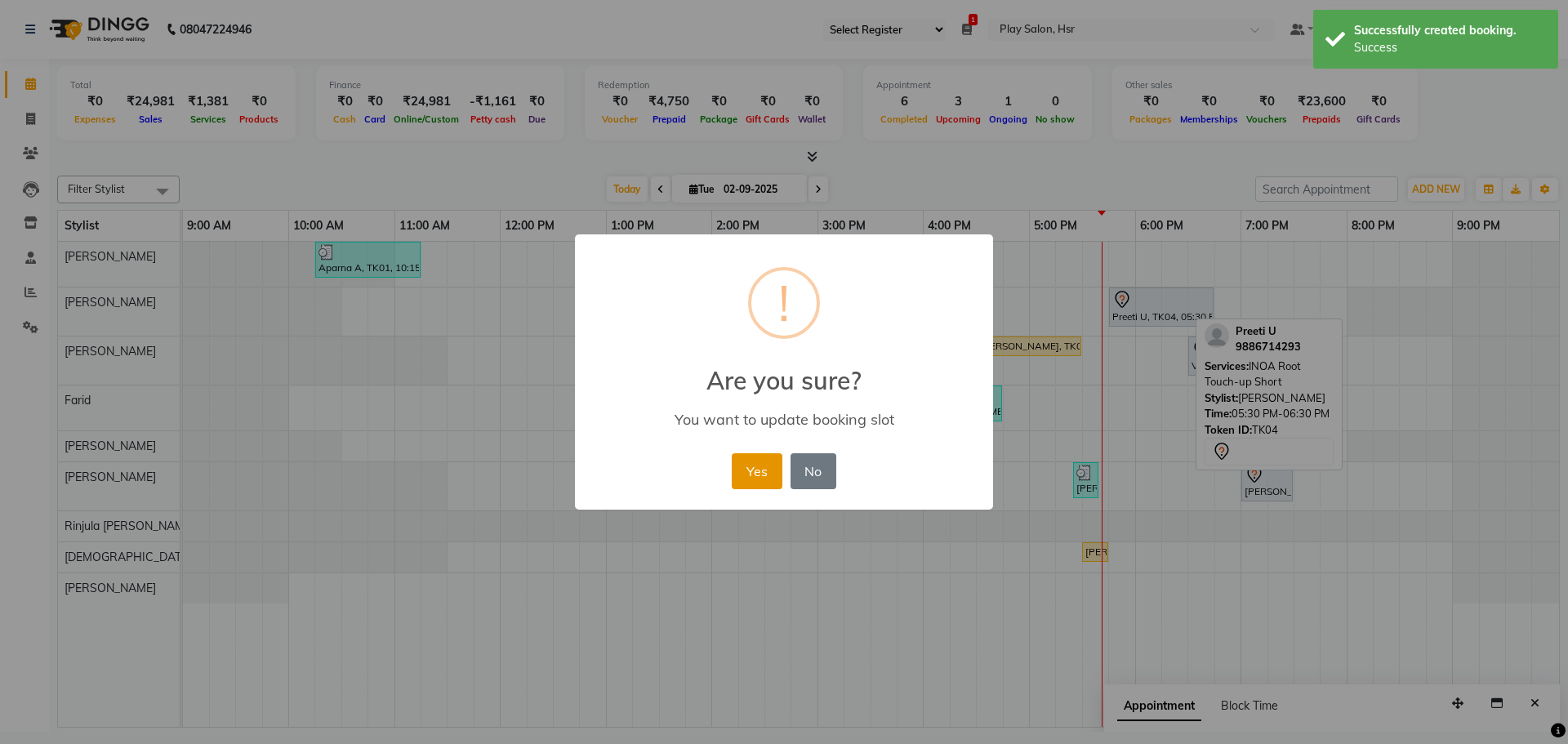
click at [746, 469] on button "Yes" at bounding box center [756, 471] width 50 height 36
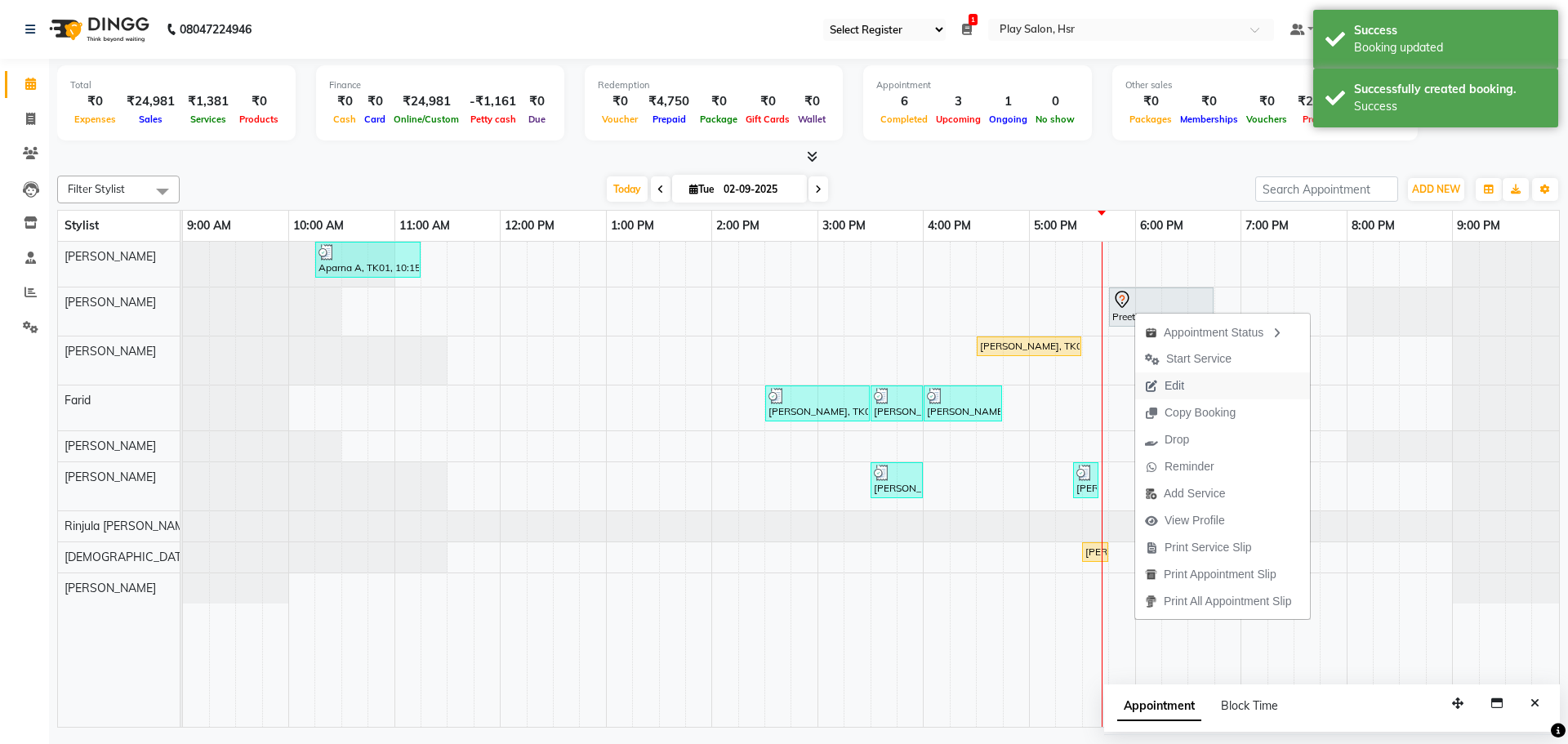
click at [1181, 374] on span "Edit" at bounding box center [1164, 386] width 58 height 27
select select "tentative"
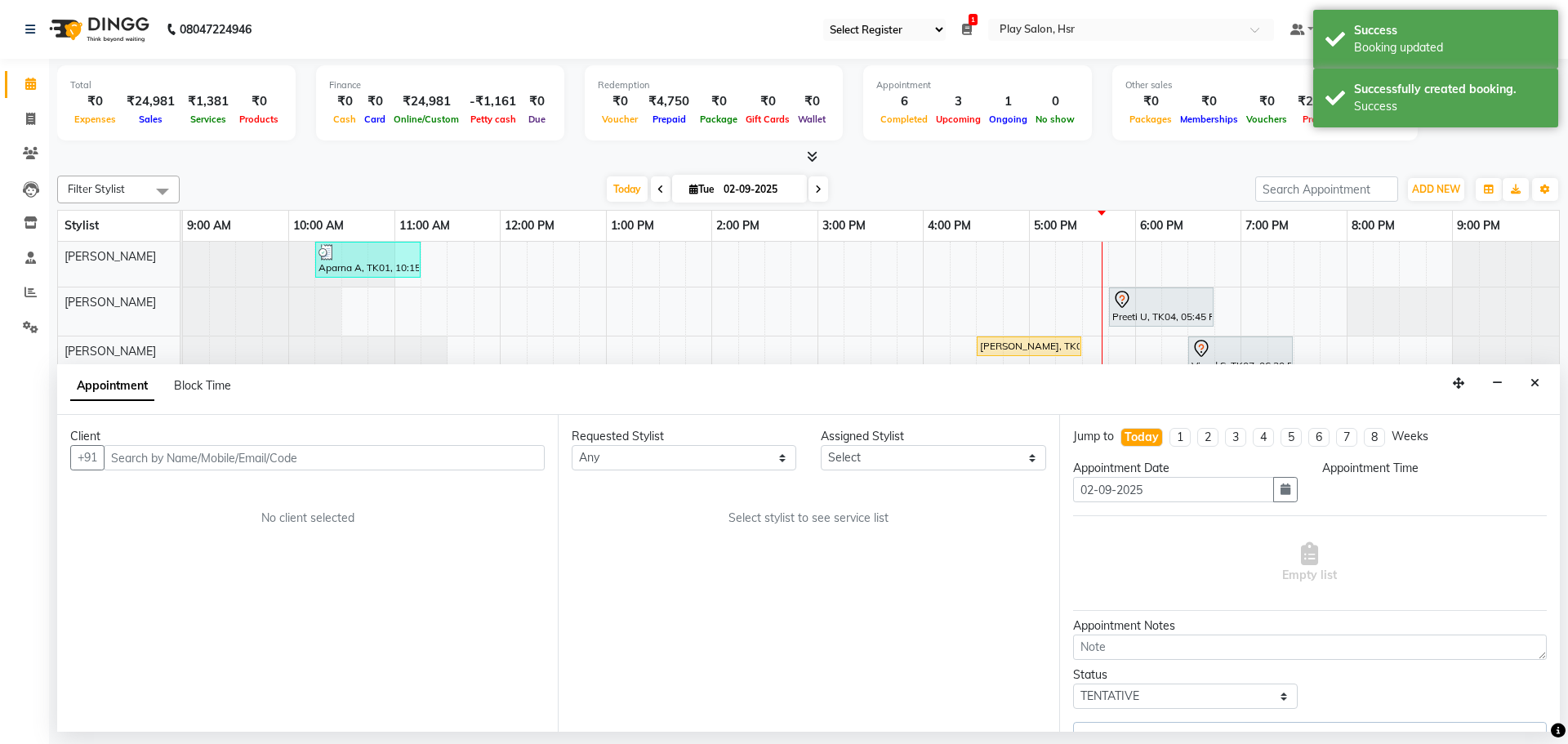
select select "81913"
select select "1065"
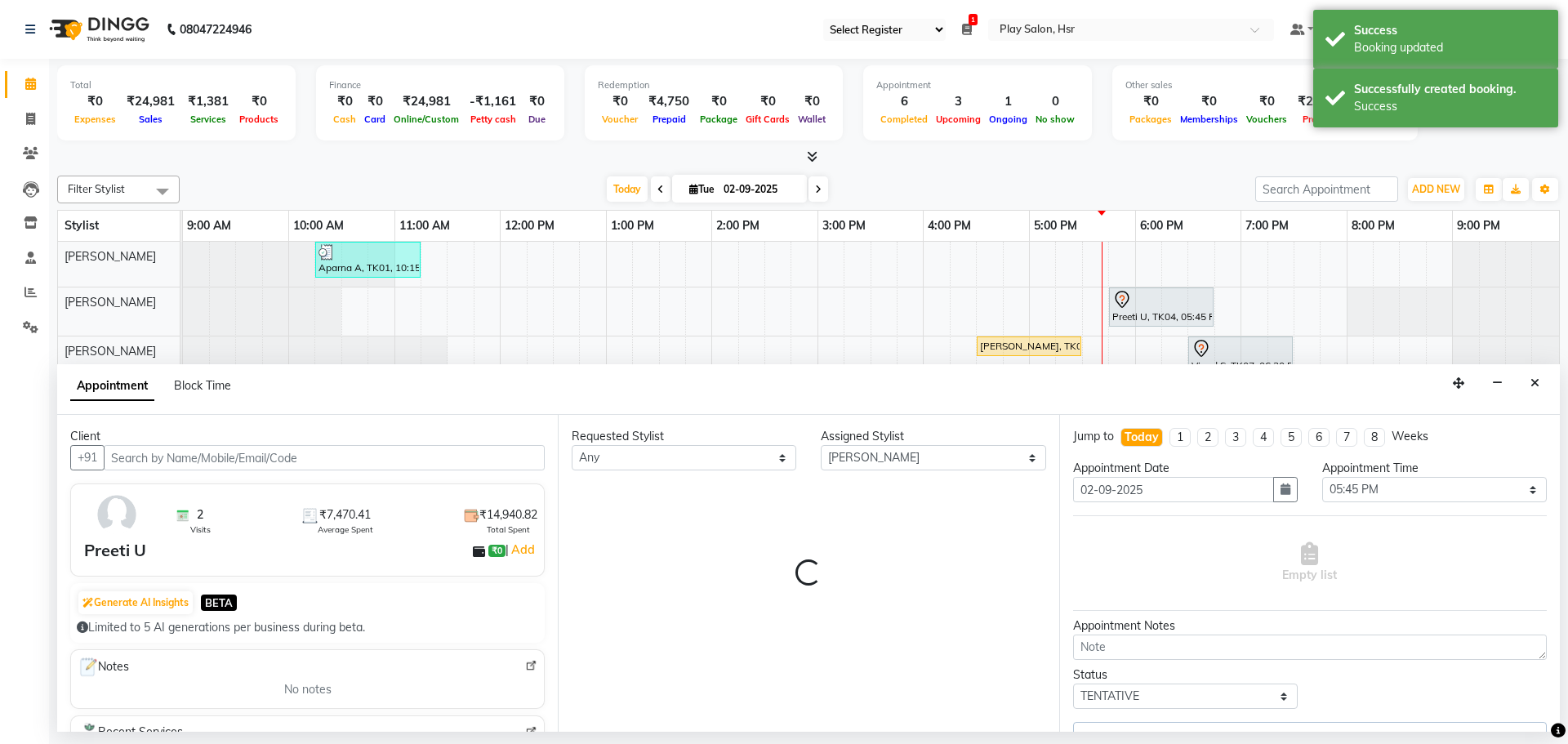
select select "4228"
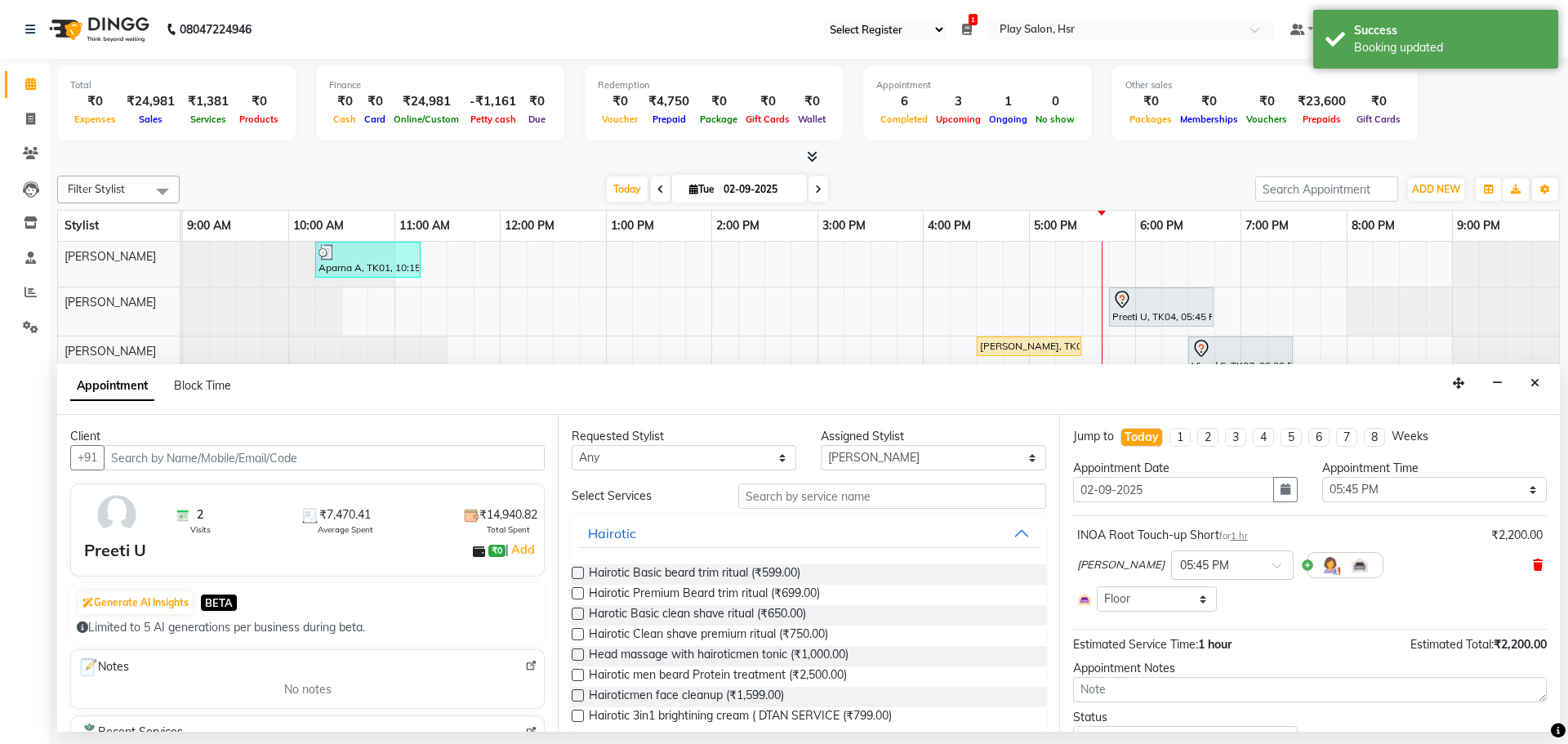
click at [1521, 572] on div "Rajani Baraily × 05:45 PM" at bounding box center [1309, 565] width 465 height 42
click at [1532, 569] on icon at bounding box center [1537, 564] width 10 height 11
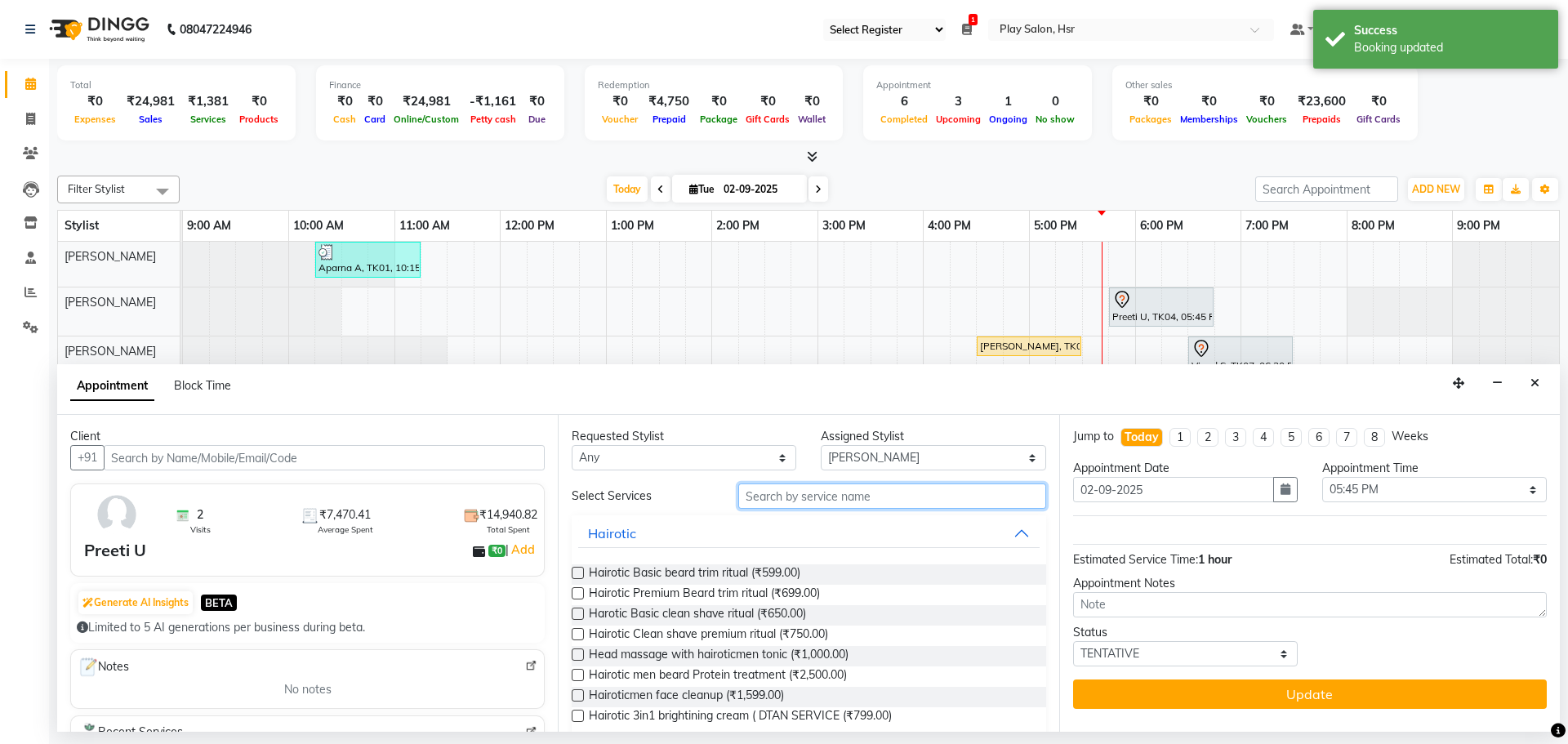
click at [825, 488] on input "text" at bounding box center [892, 496] width 308 height 25
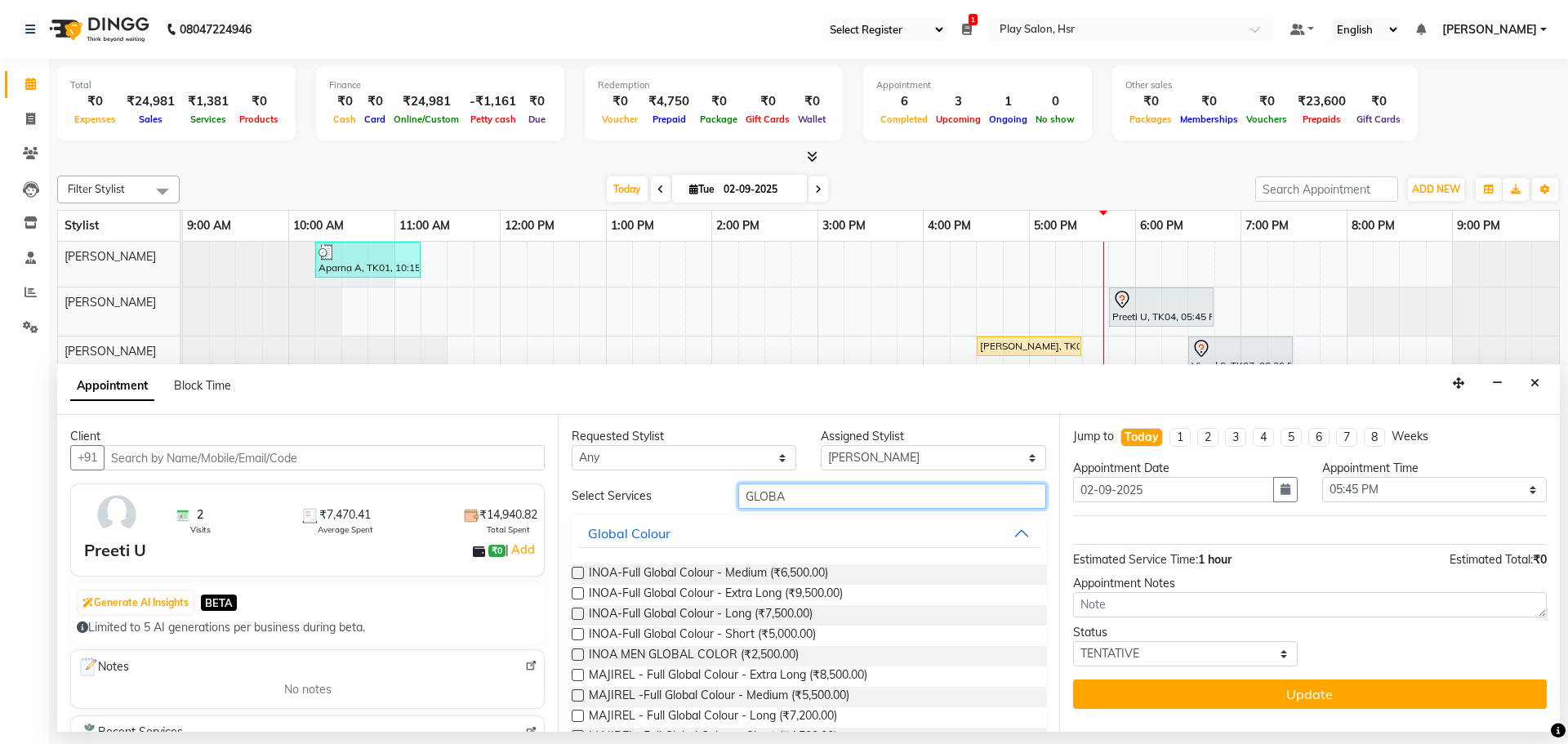
type input "GLOBA"
click at [575, 575] on label at bounding box center [577, 573] width 12 height 12
click at [575, 575] on input "checkbox" at bounding box center [576, 575] width 11 height 11
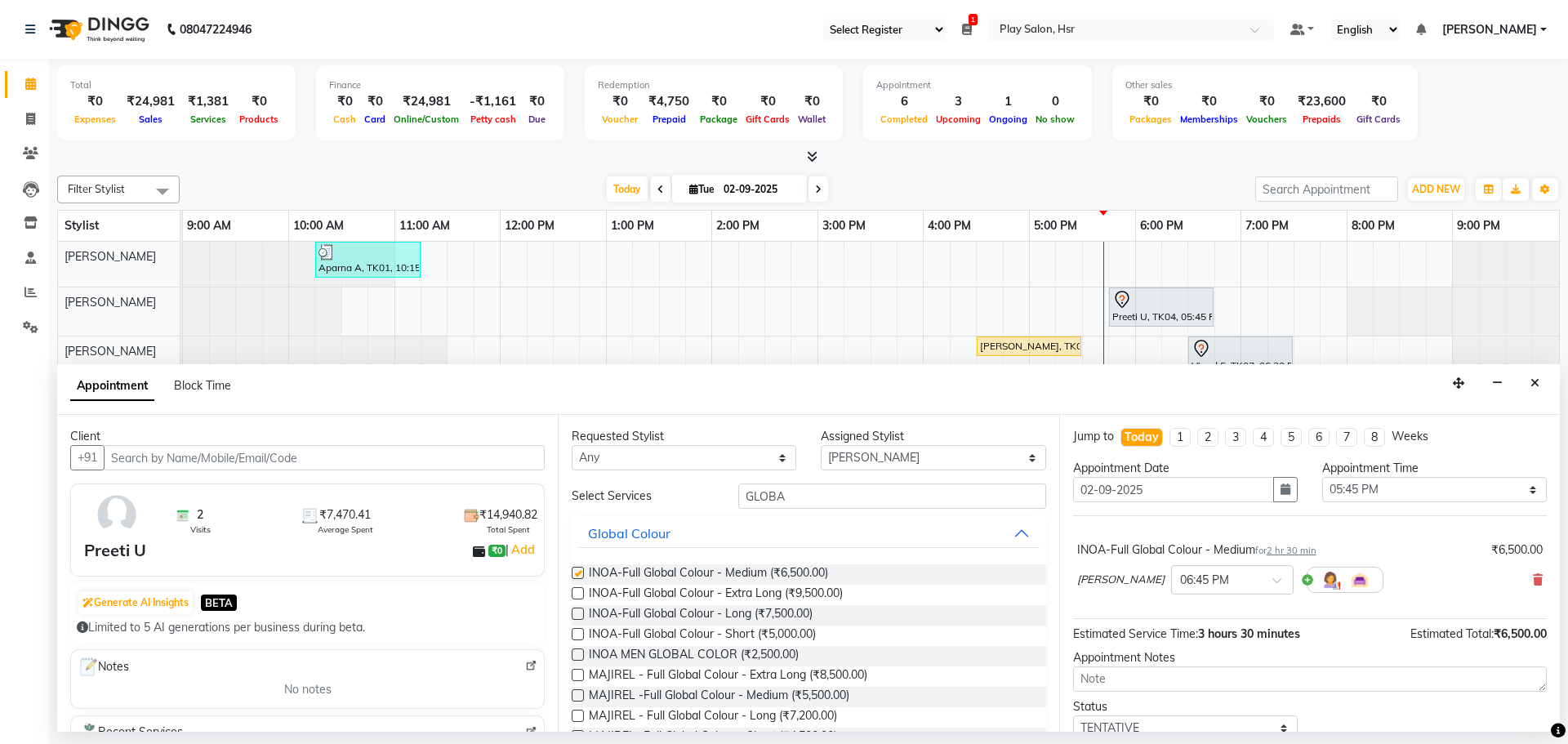
checkbox input "false"
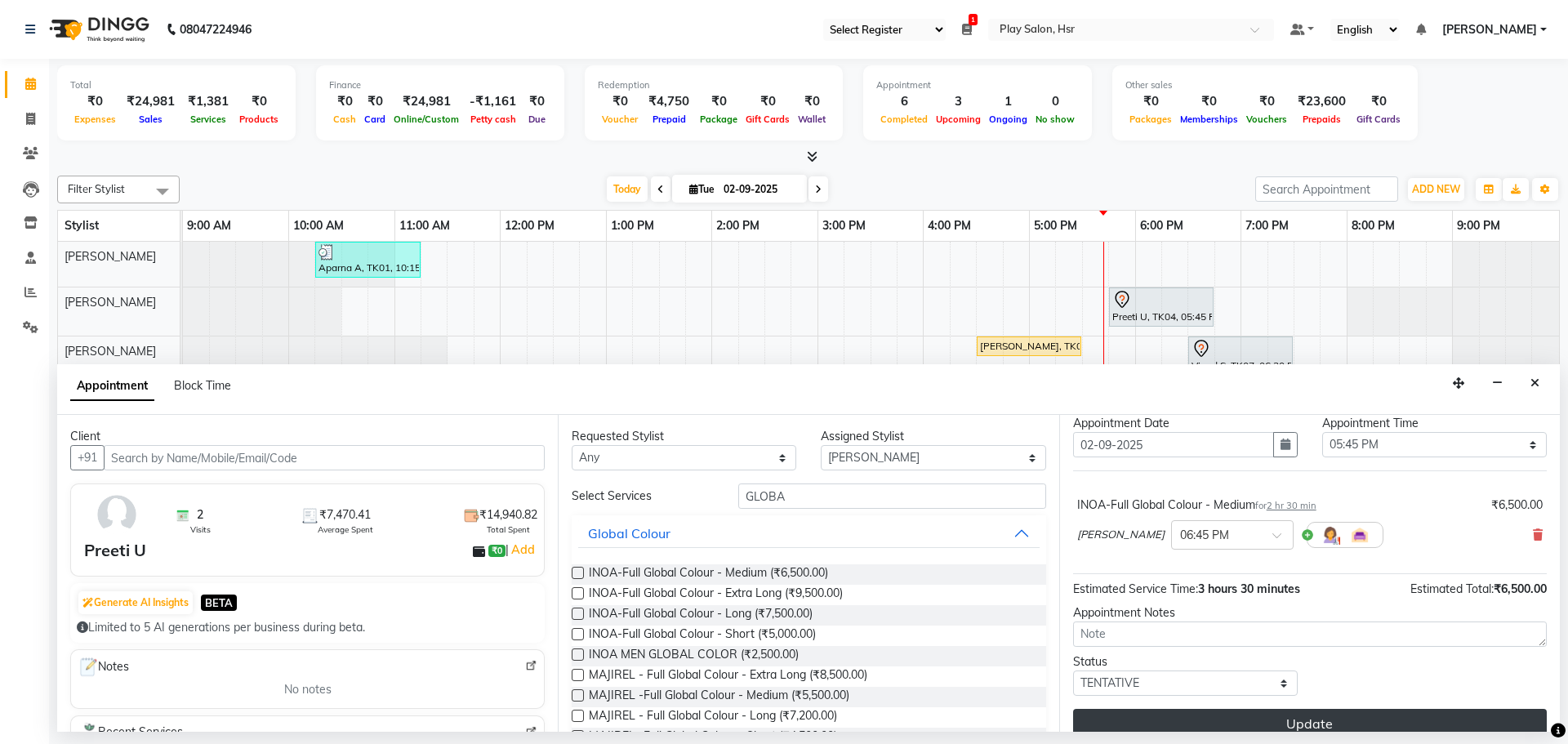
scroll to position [64, 0]
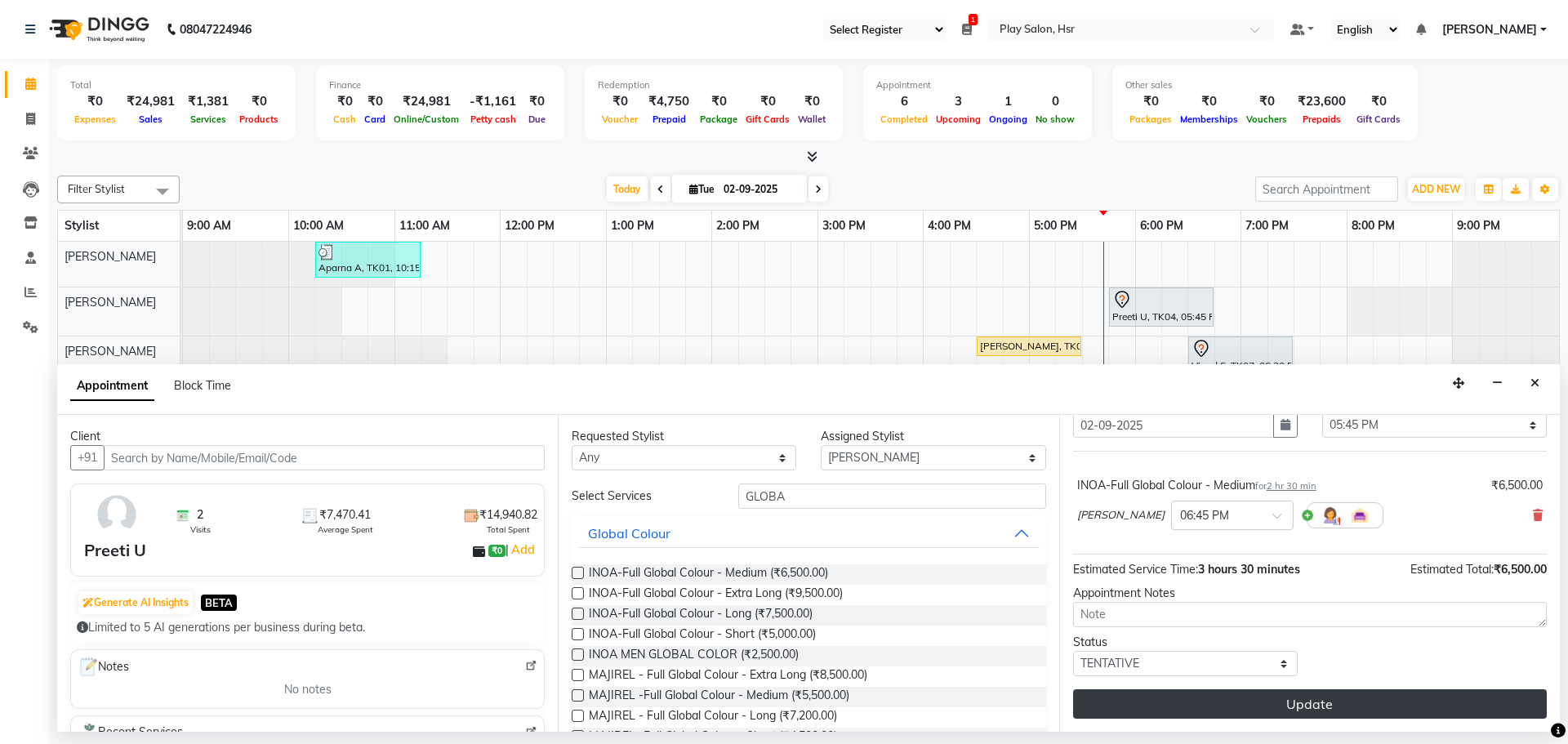
click at [1243, 701] on button "Update" at bounding box center [1309, 703] width 474 height 30
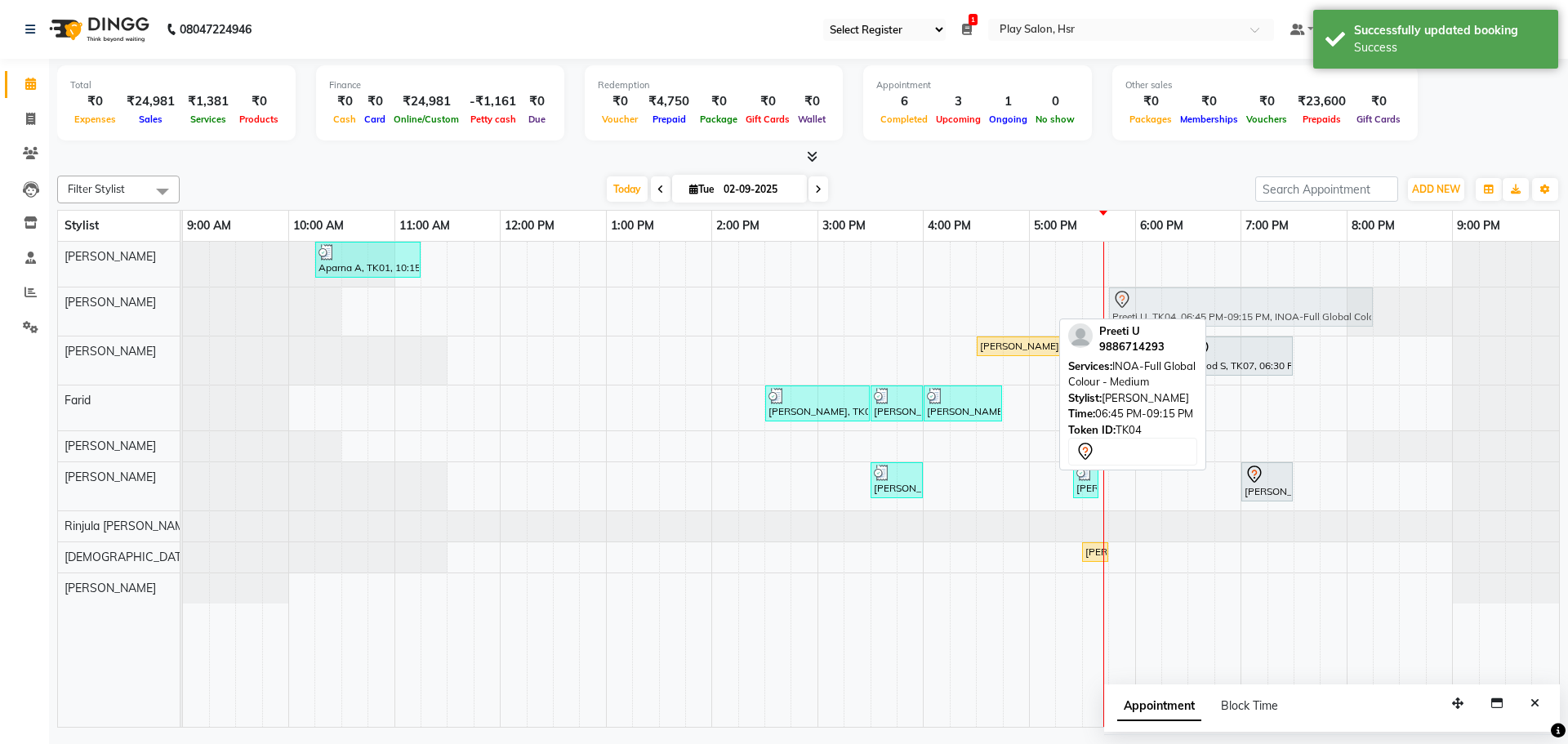
drag, startPoint x: 1328, startPoint y: 305, endPoint x: 1219, endPoint y: 317, distance: 109.7
click at [183, 317] on div "Preeti U, TK04, 06:45 PM-09:15 PM, INOA-Full Global Colour - Medium Preeti U, T…" at bounding box center [183, 311] width 0 height 48
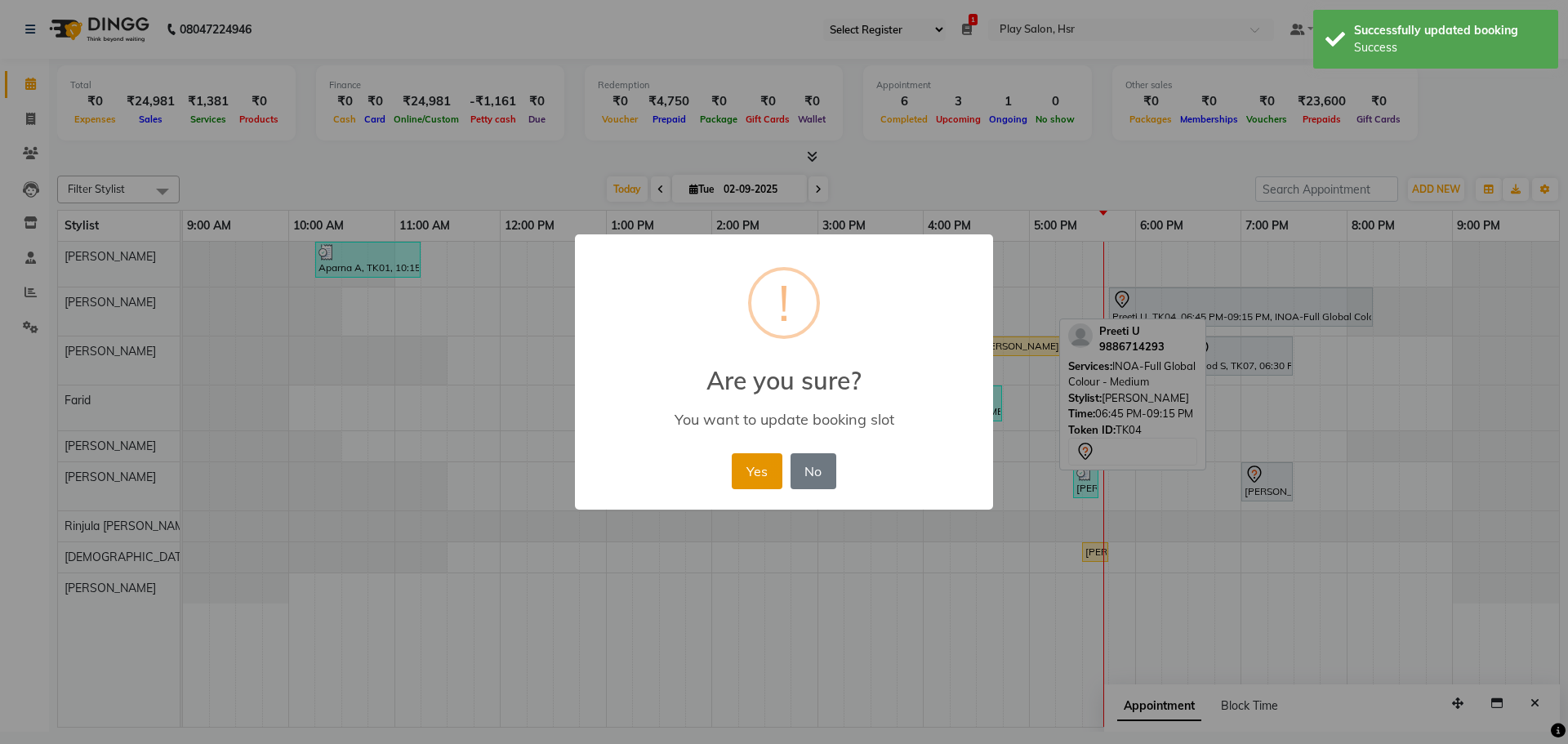
click at [762, 470] on button "Yes" at bounding box center [756, 471] width 50 height 36
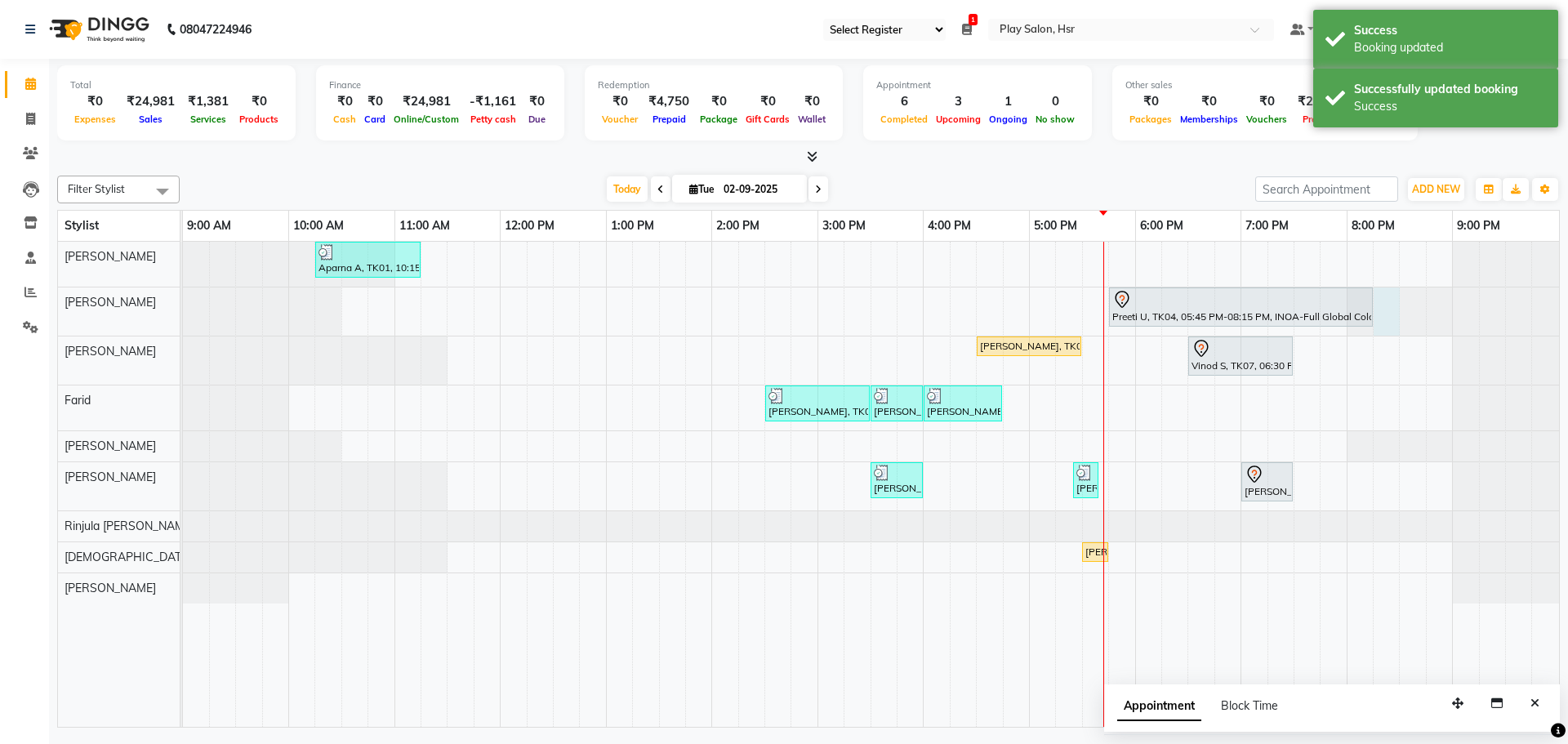
click at [183, 292] on div at bounding box center [183, 311] width 0 height 48
select select "81913"
select select "tentative"
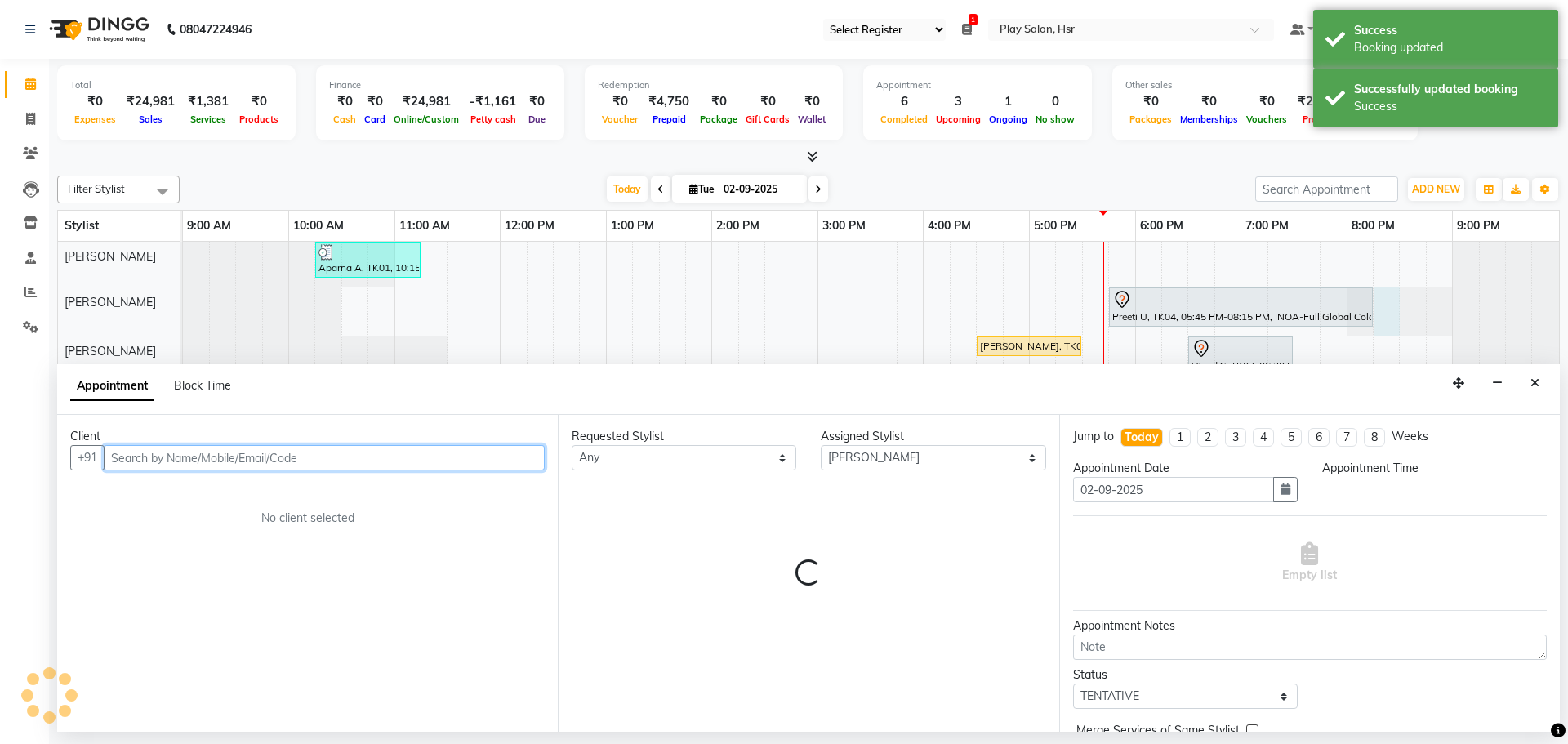
select select "1215"
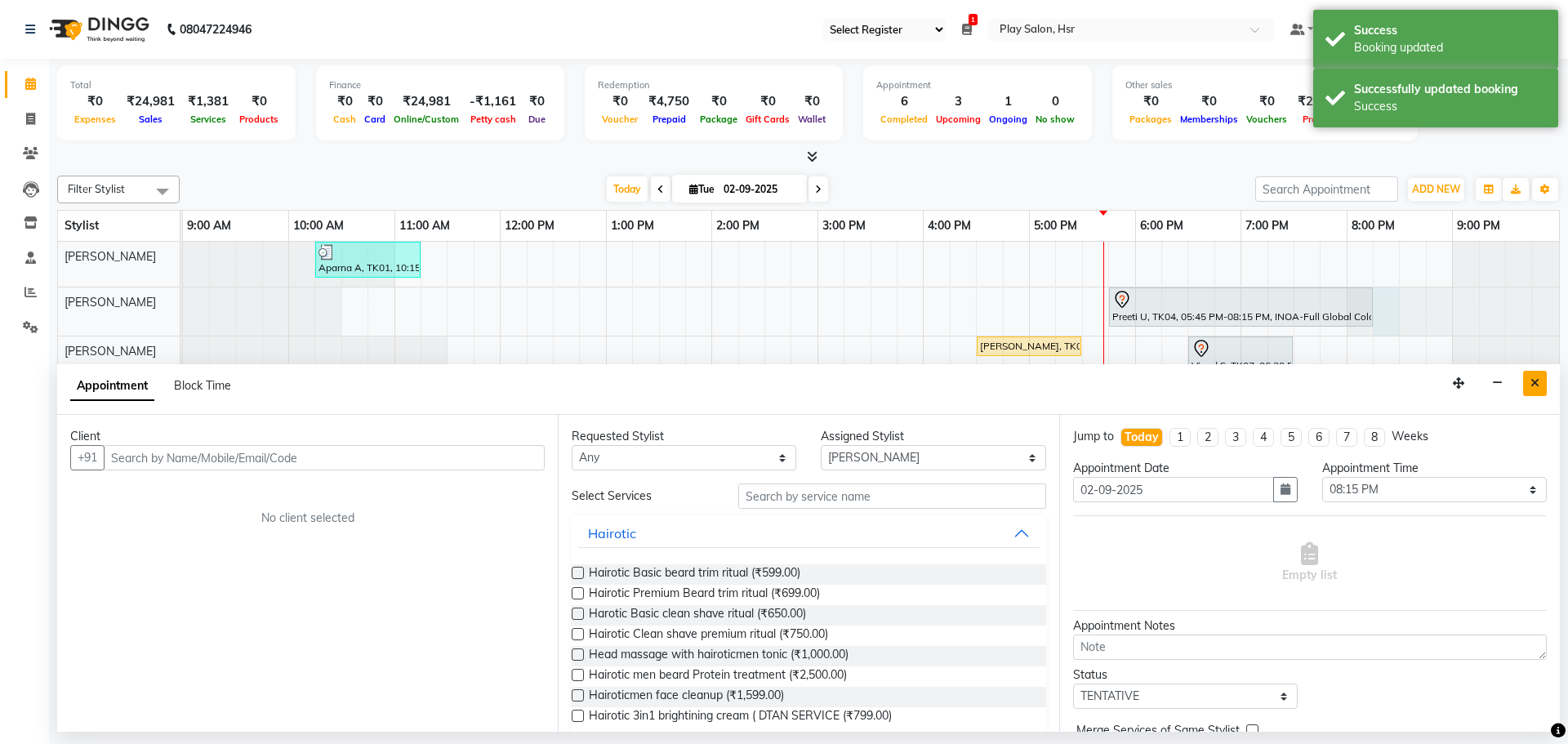
click at [1535, 380] on icon "Close" at bounding box center [1534, 382] width 9 height 11
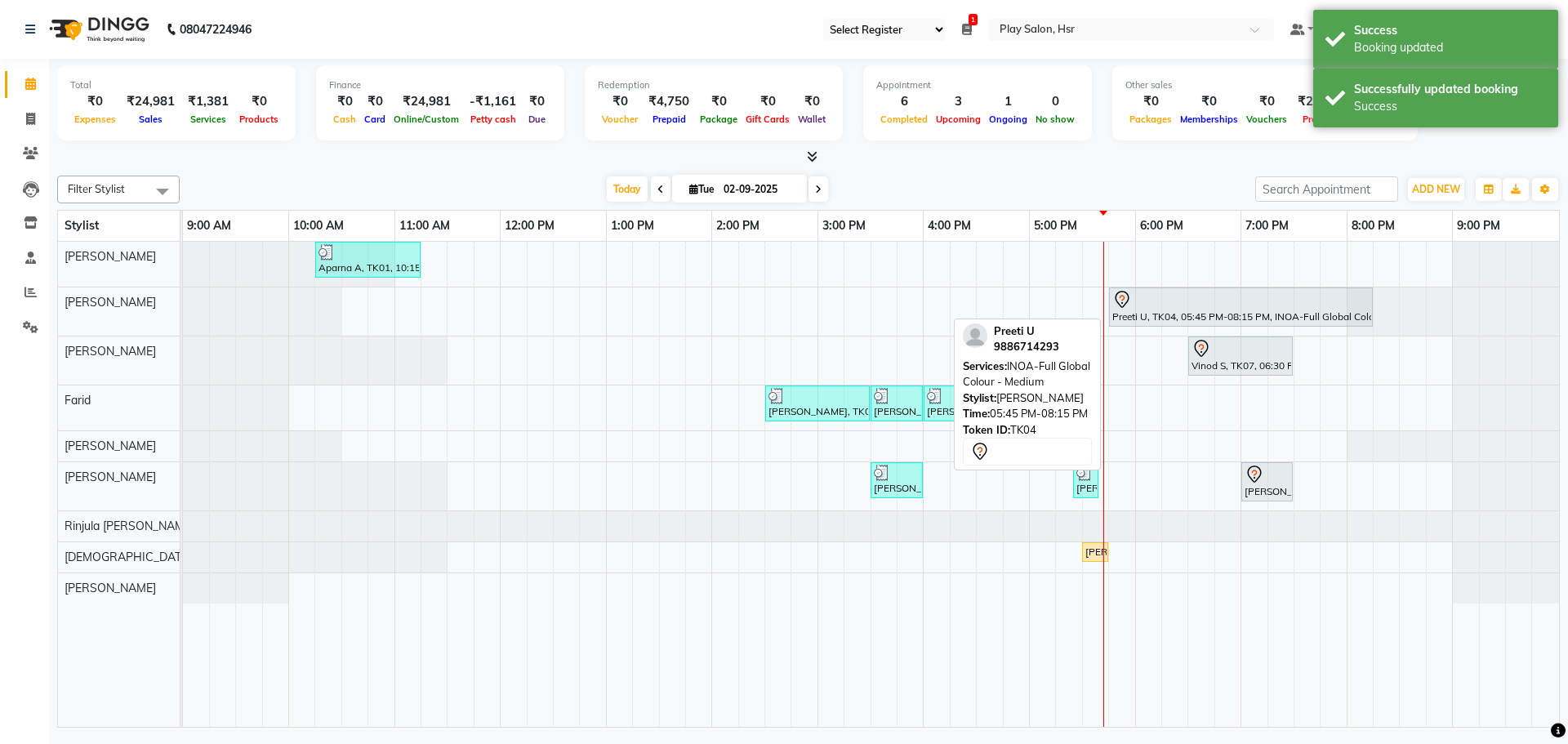
click at [1365, 300] on div at bounding box center [1240, 299] width 257 height 19
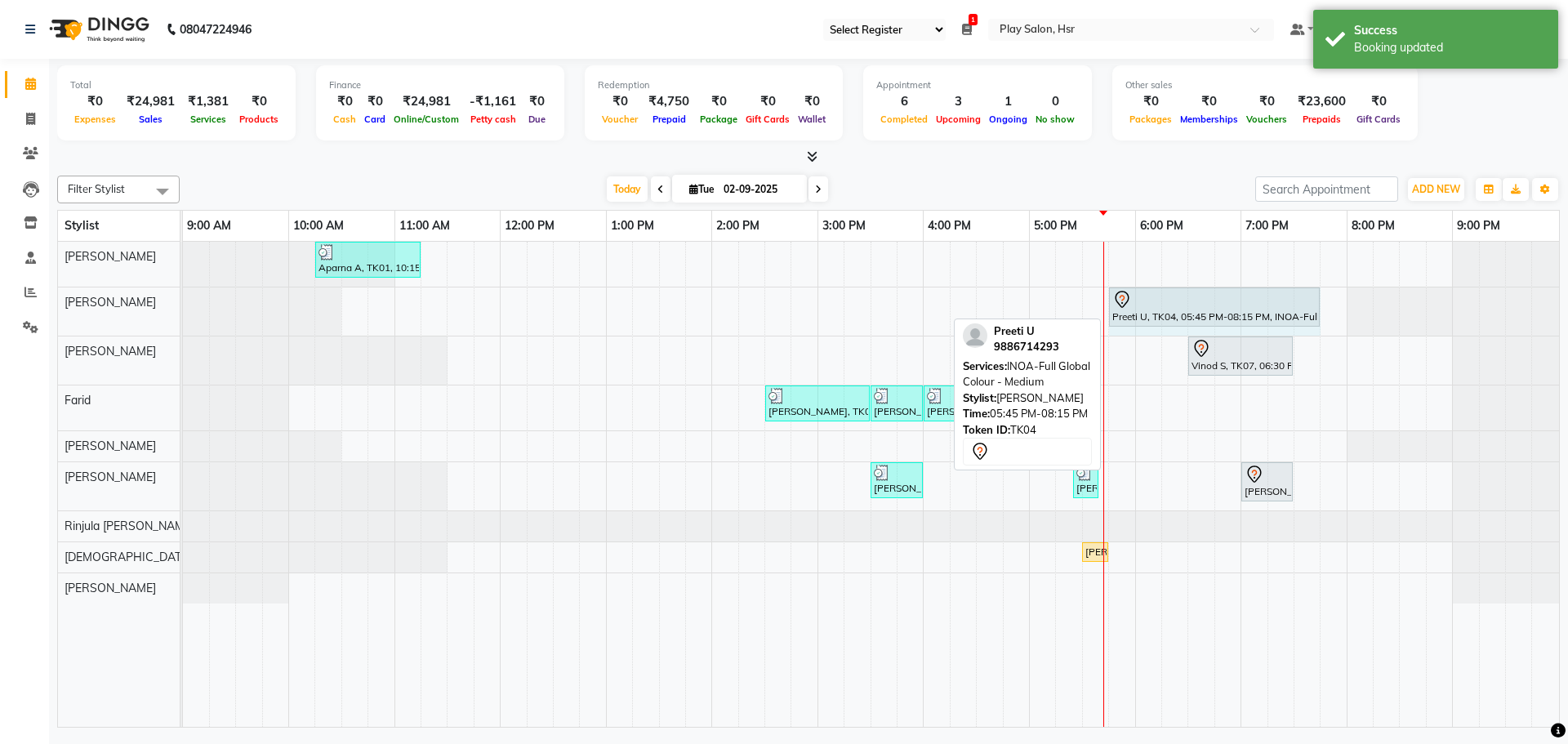
drag, startPoint x: 1371, startPoint y: 298, endPoint x: 1295, endPoint y: 297, distance: 76.0
click at [183, 297] on div "Preeti U, TK04, 05:45 PM-08:15 PM, INOA-Full Global Colour - Medium Preeti U, T…" at bounding box center [183, 311] width 0 height 48
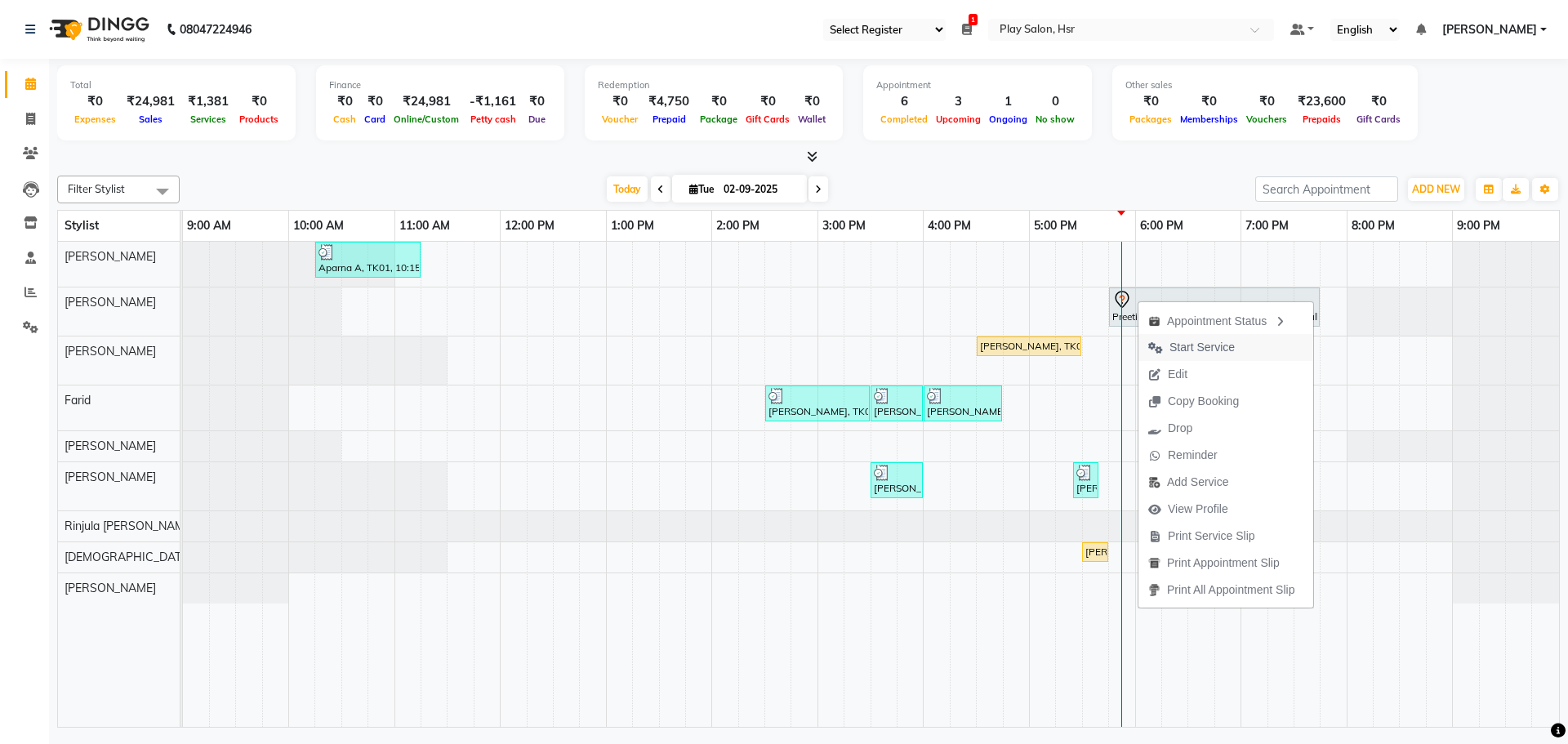
click at [1171, 350] on span "Start Service" at bounding box center [1202, 347] width 65 height 17
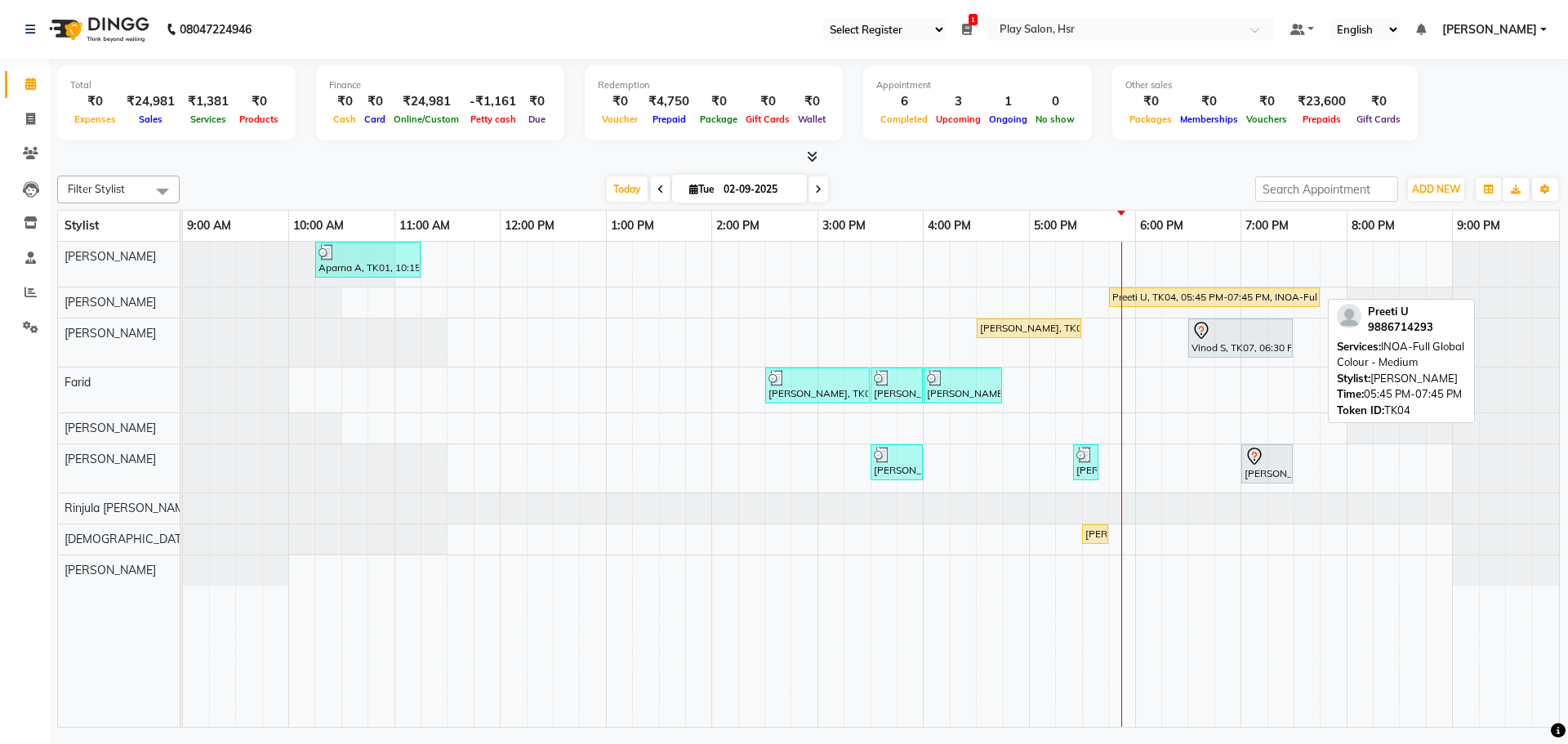
click at [1212, 291] on div "Preeti U, TK04, 05:45 PM-07:45 PM, INOA-Full Global Colour - Medium" at bounding box center [1214, 297] width 208 height 14
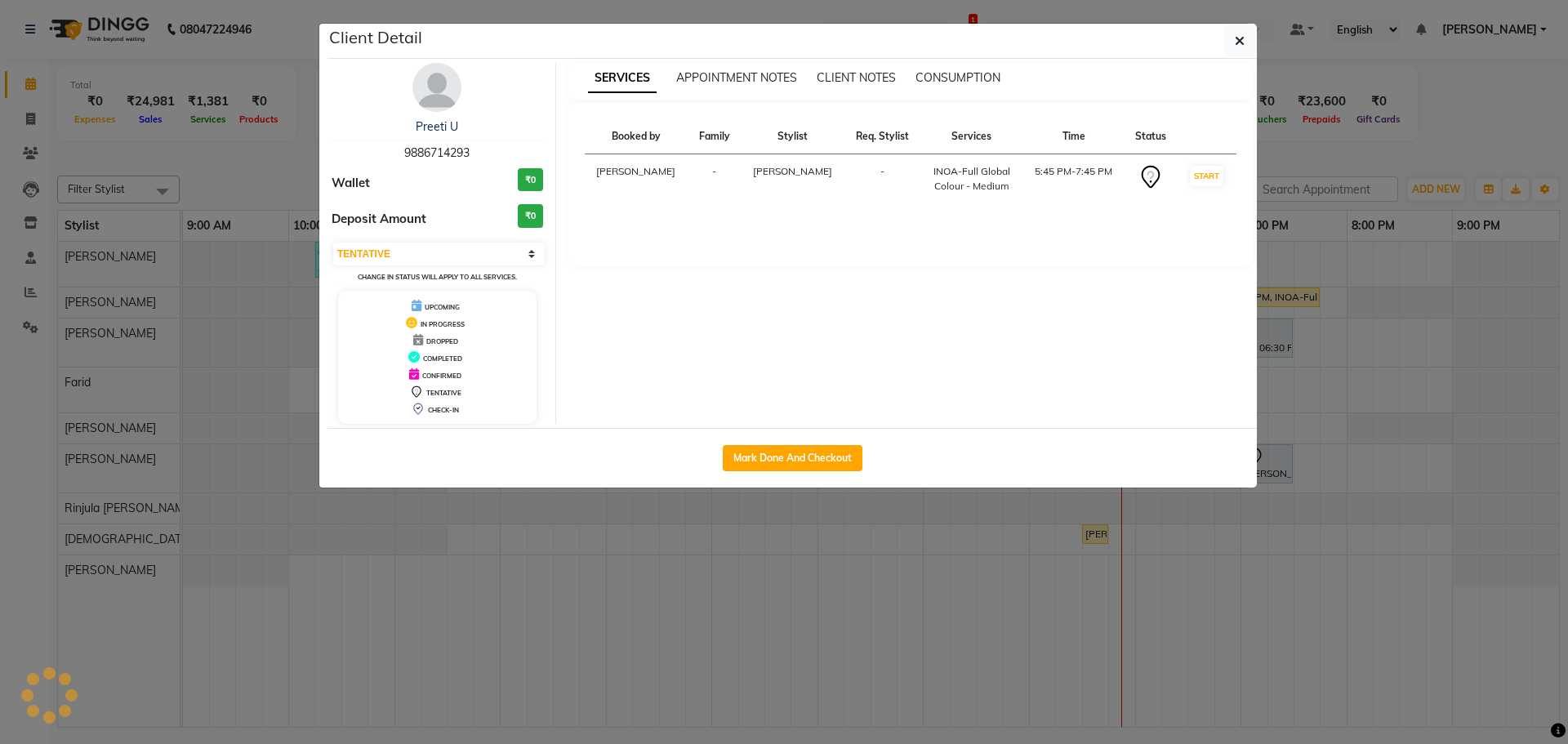
select select "1"
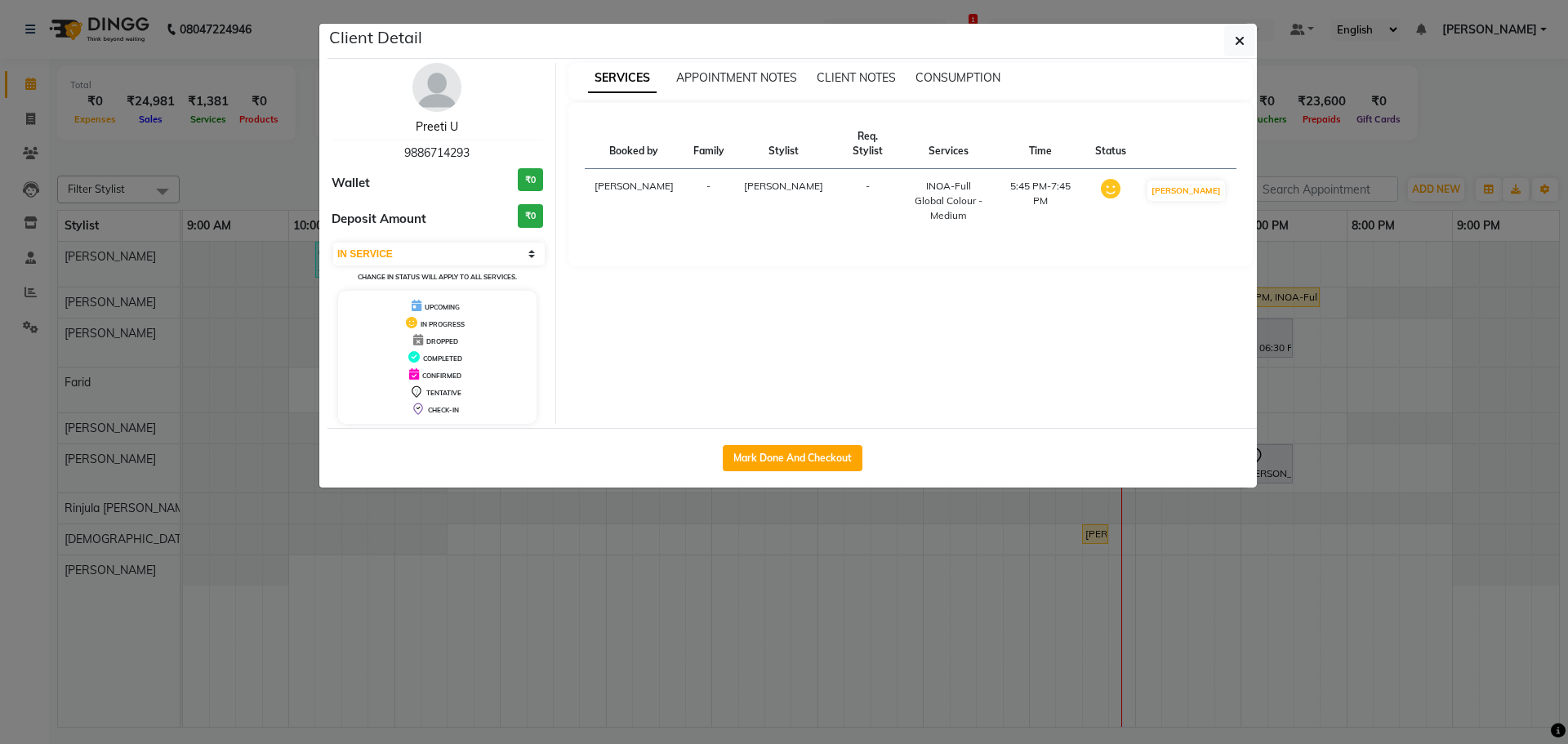
click at [447, 130] on link "Preeti U" at bounding box center [436, 126] width 42 height 14
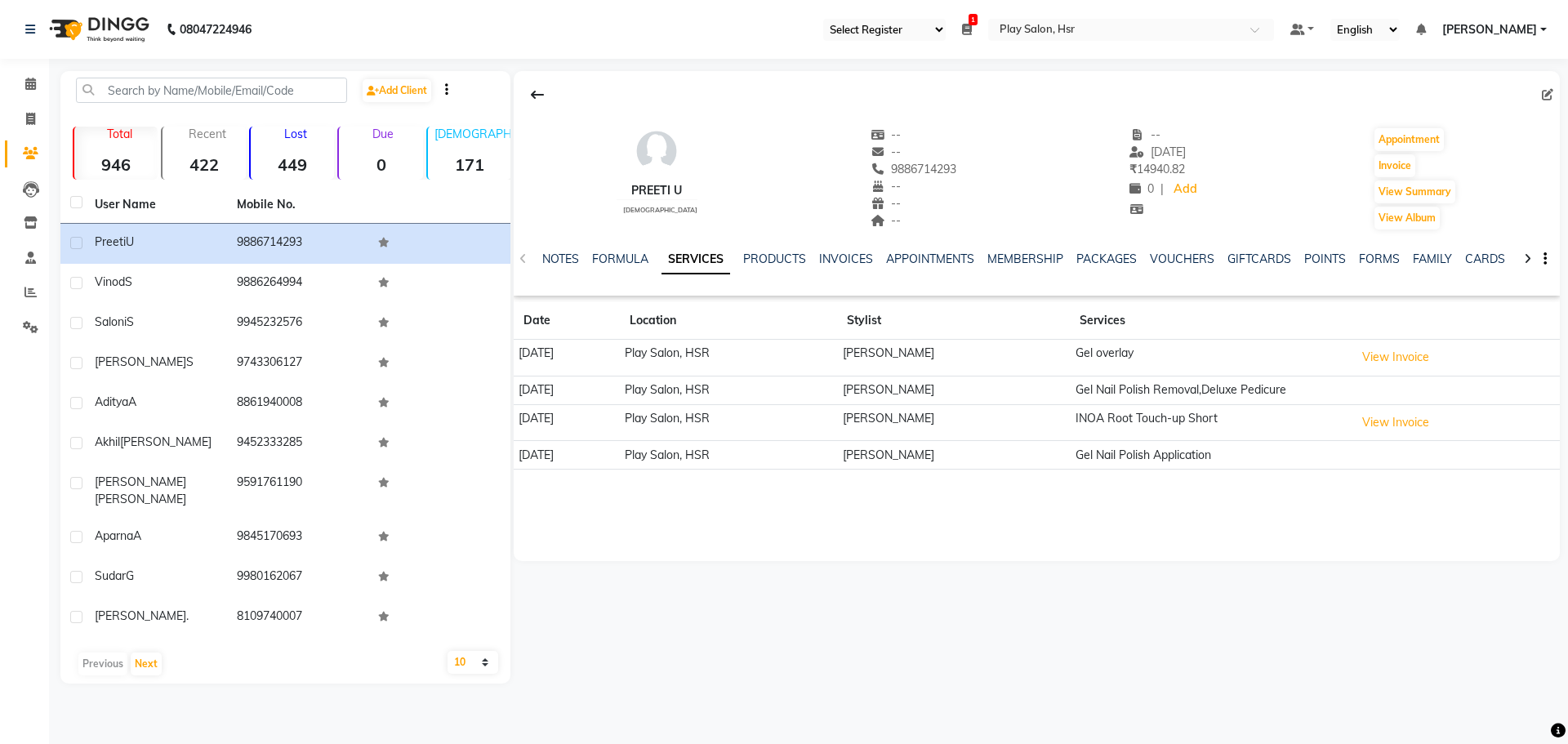
click at [1090, 266] on div "PACKAGES" at bounding box center [1106, 259] width 60 height 17
click at [1181, 262] on link "VOUCHERS" at bounding box center [1182, 258] width 64 height 14
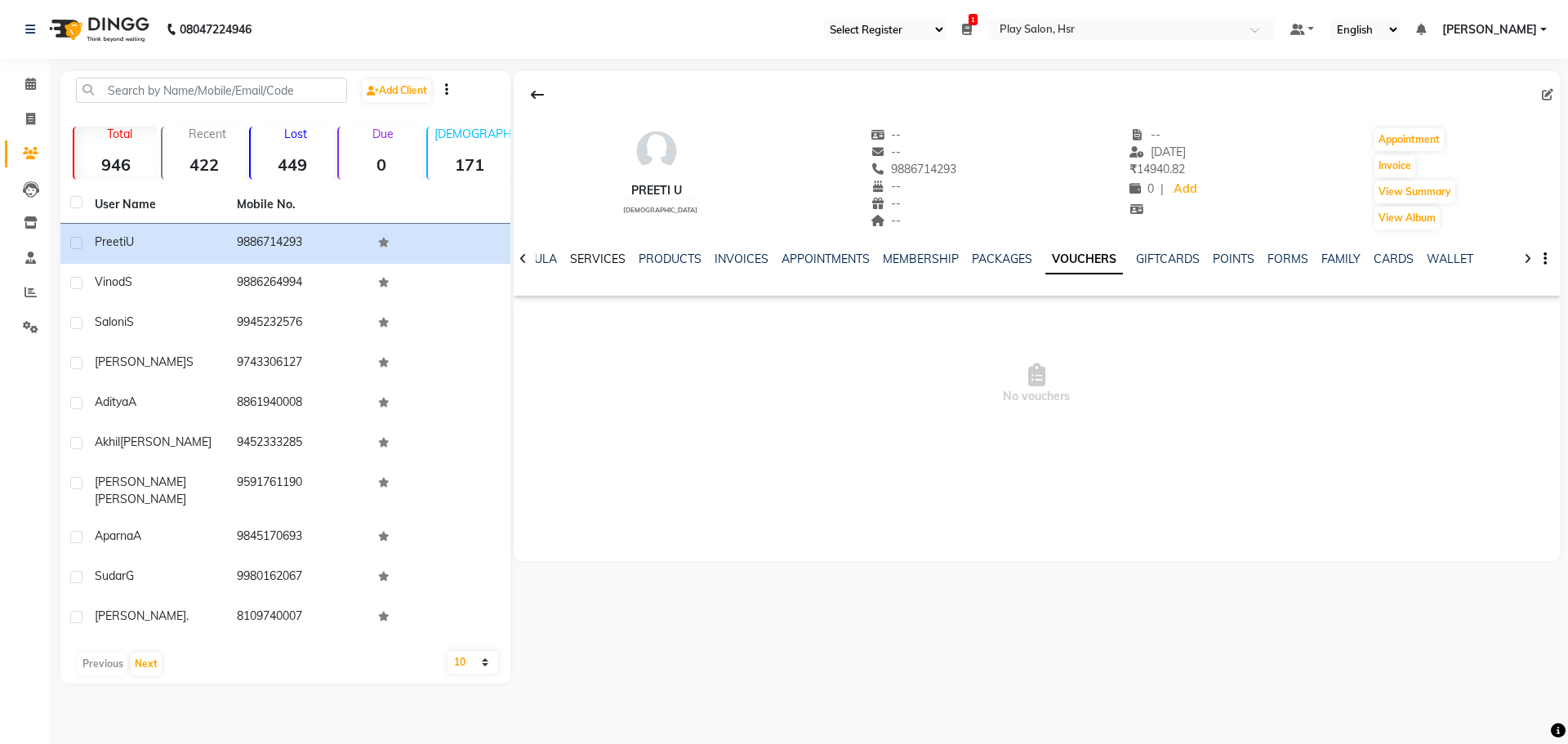
click at [572, 258] on link "SERVICES" at bounding box center [598, 258] width 56 height 14
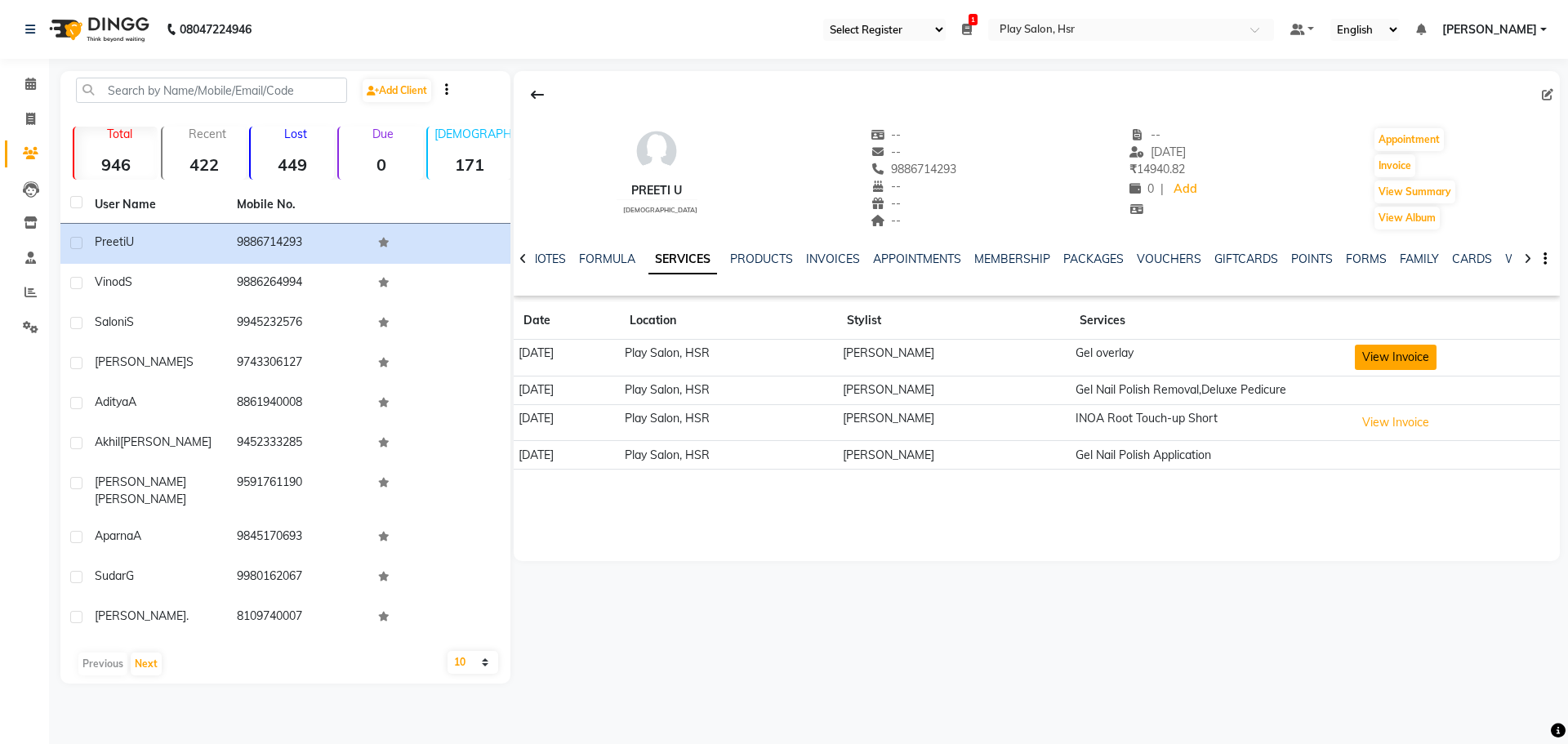
click at [1405, 357] on button "View Invoice" at bounding box center [1395, 358] width 81 height 25
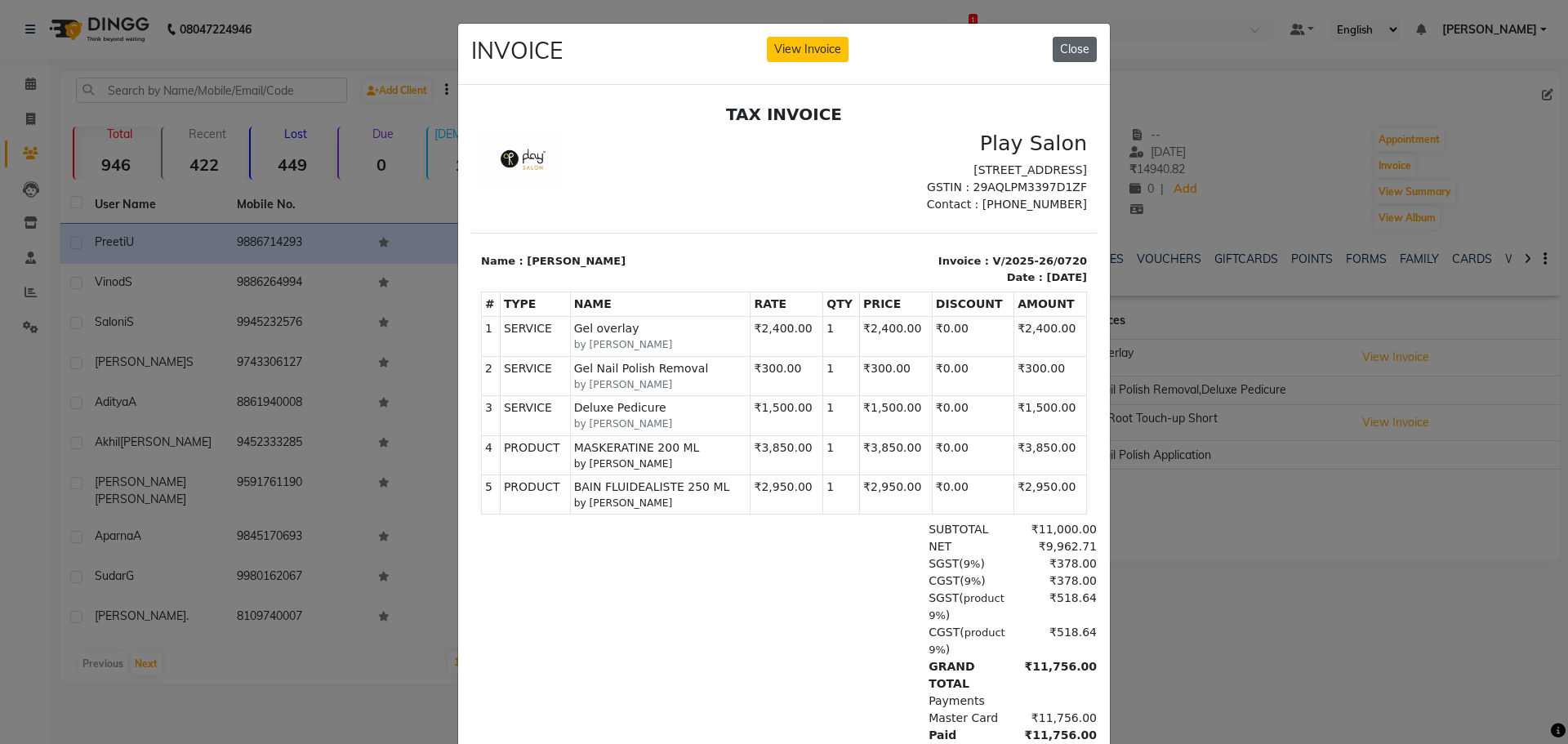
click at [1073, 50] on button "Close" at bounding box center [1075, 49] width 44 height 25
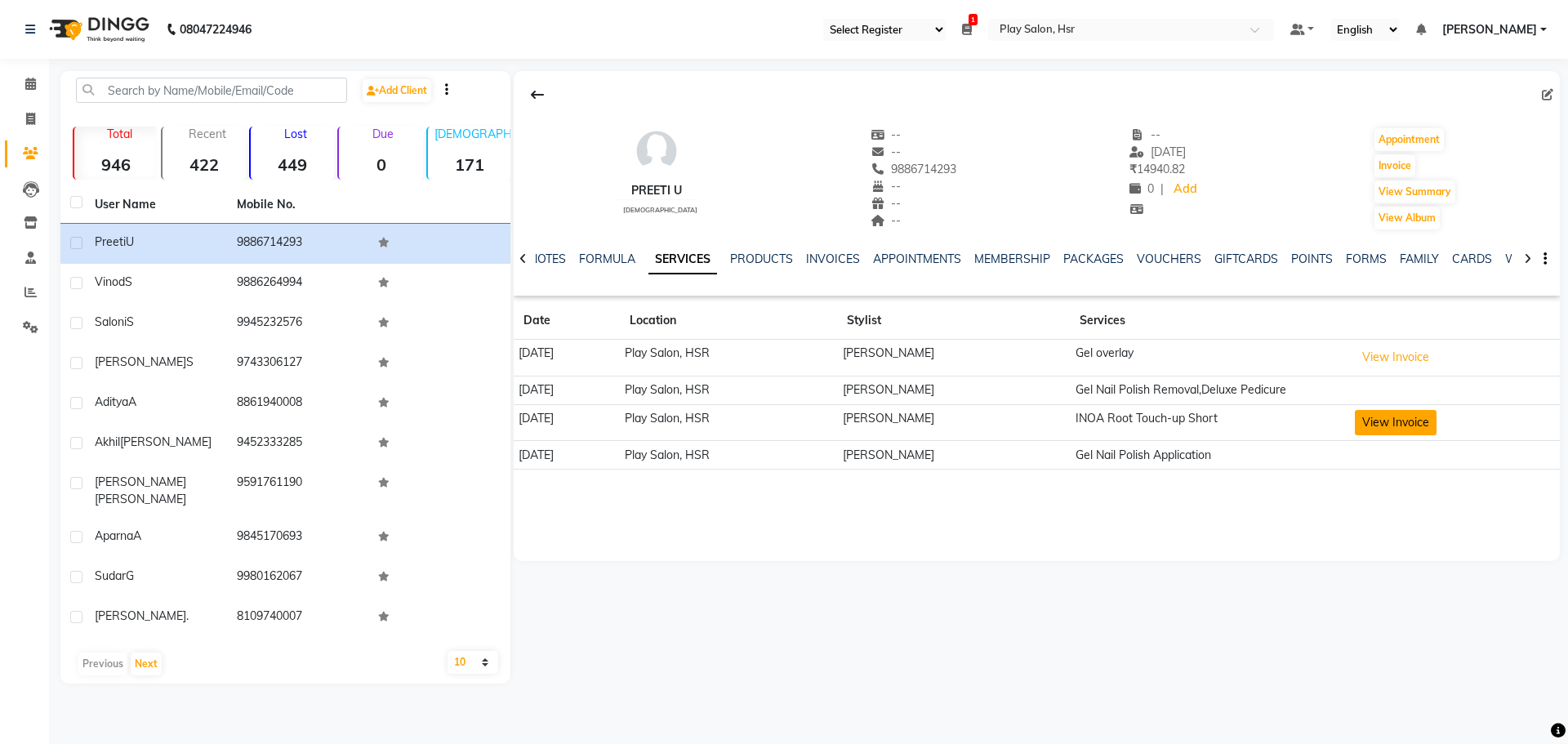
click at [1395, 421] on button "View Invoice" at bounding box center [1395, 423] width 81 height 25
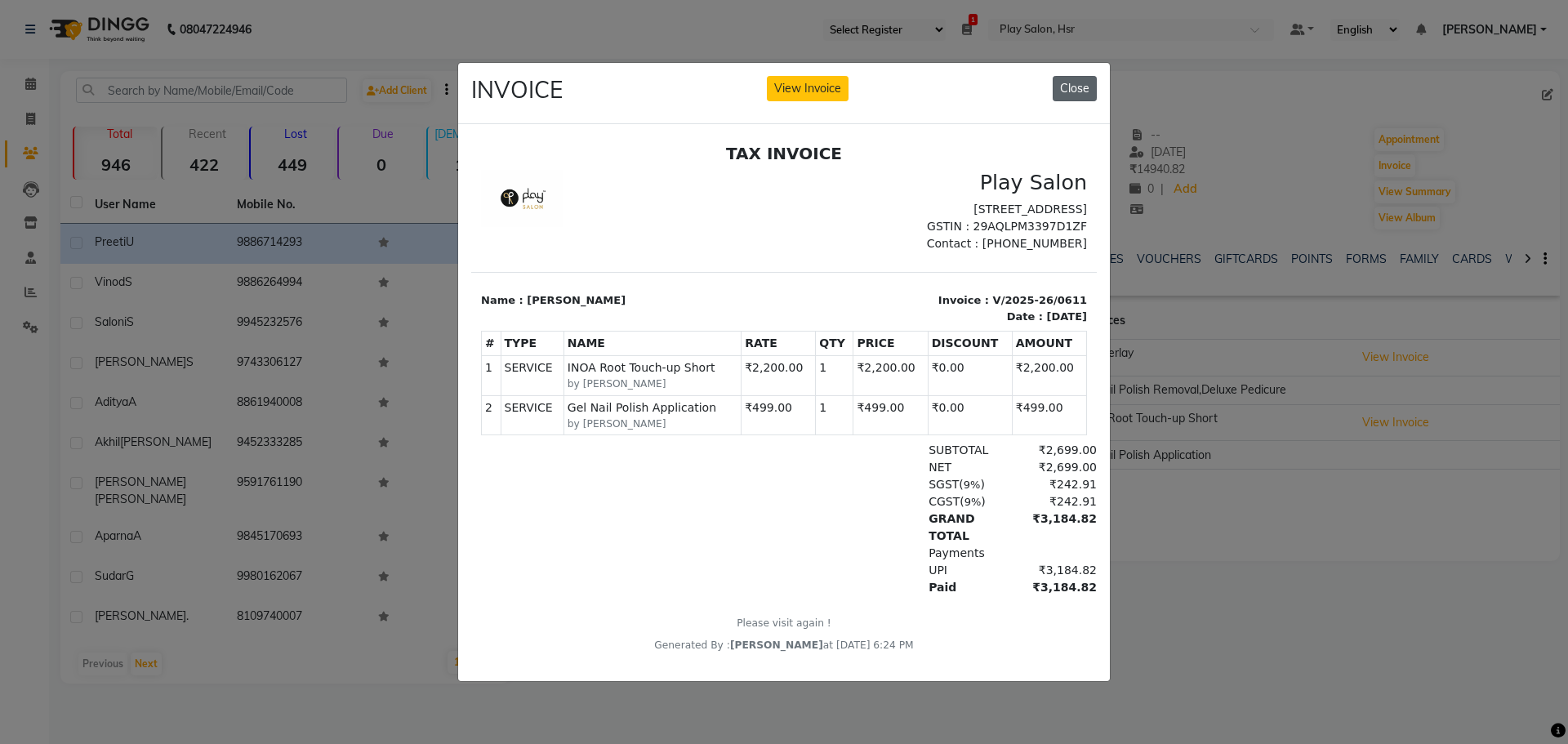
click at [1083, 76] on button "Close" at bounding box center [1075, 89] width 44 height 25
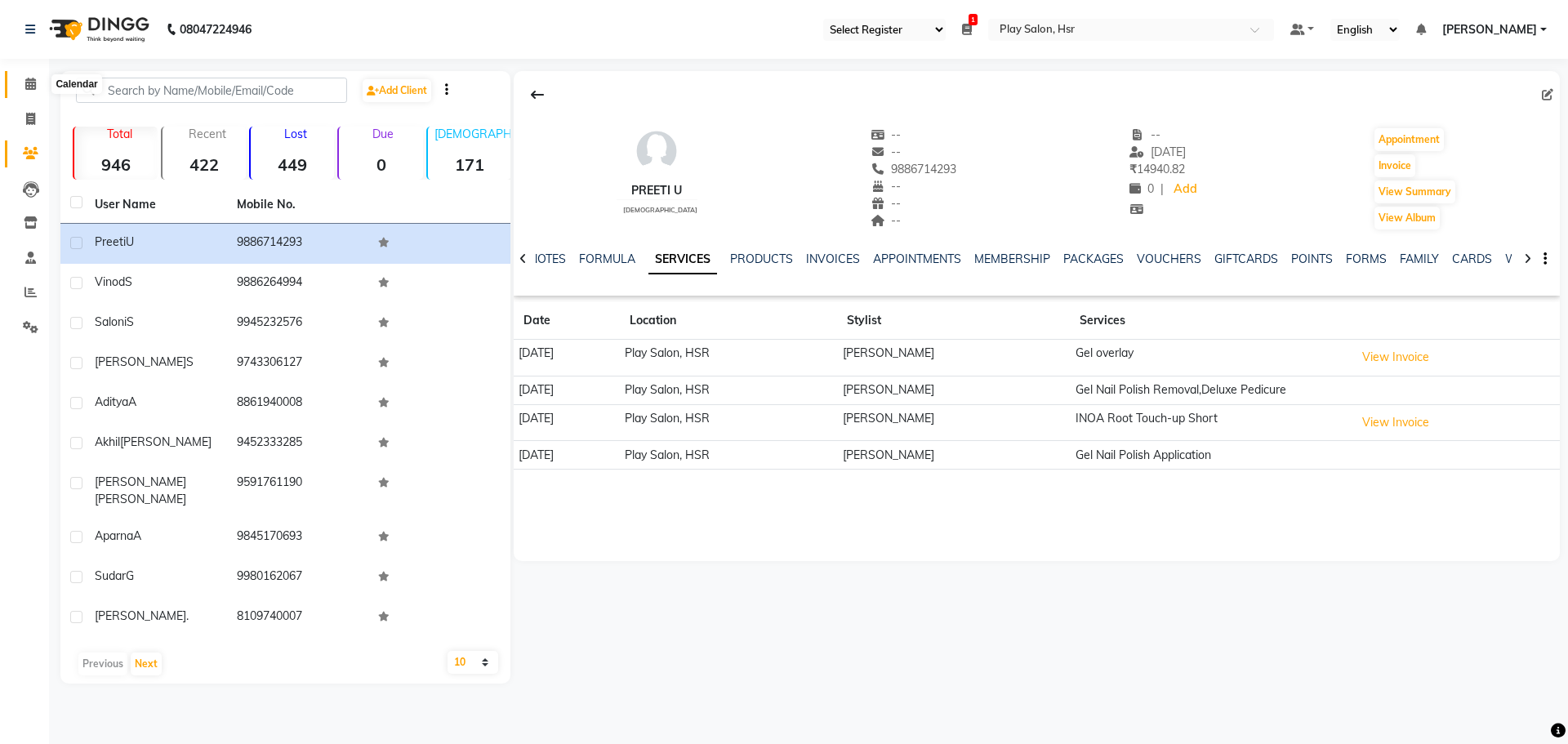
click at [30, 77] on span at bounding box center [31, 85] width 29 height 19
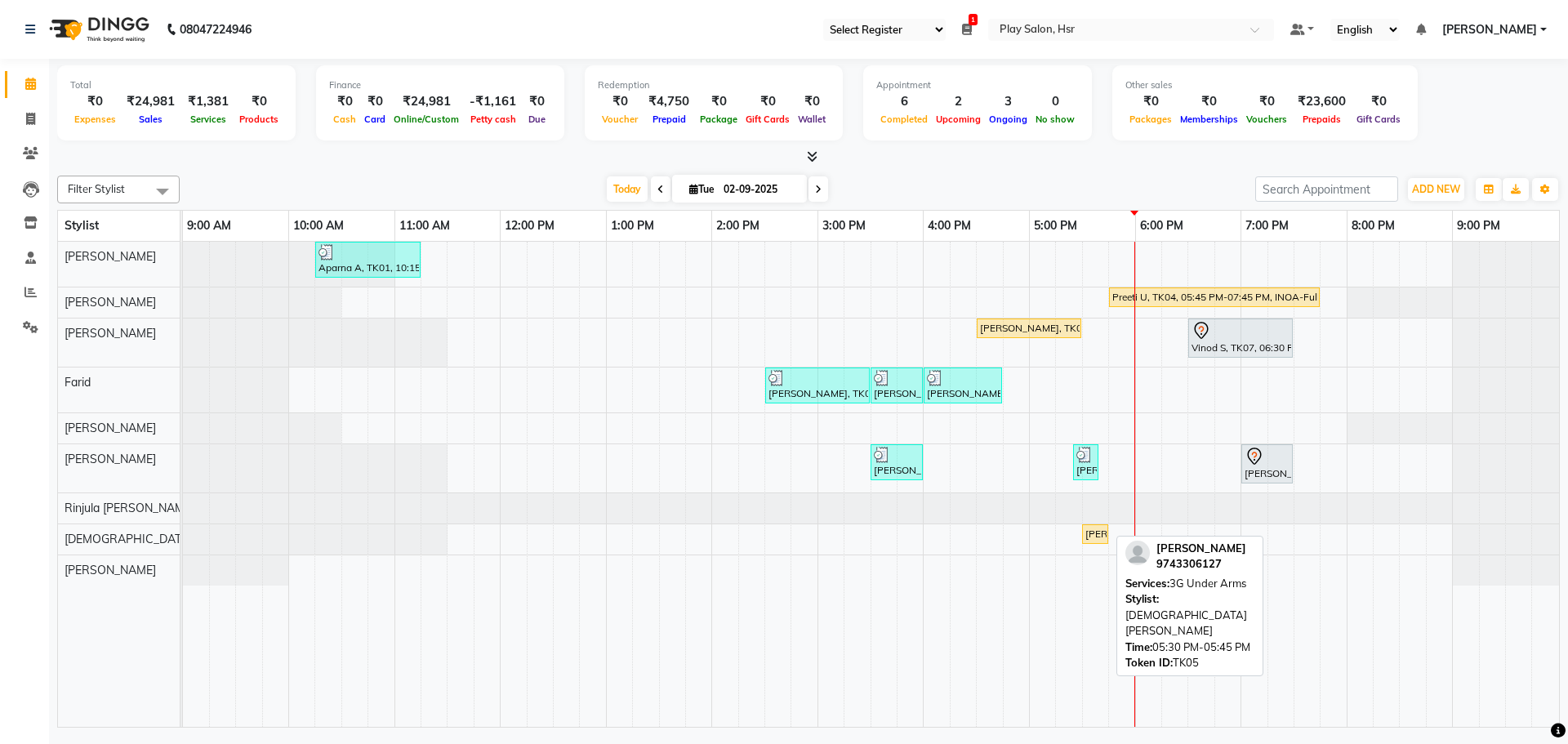
click at [1090, 537] on div "[PERSON_NAME] S, TK05, 05:30 PM-05:45 PM, 3G Under Arms" at bounding box center [1094, 533] width 23 height 14
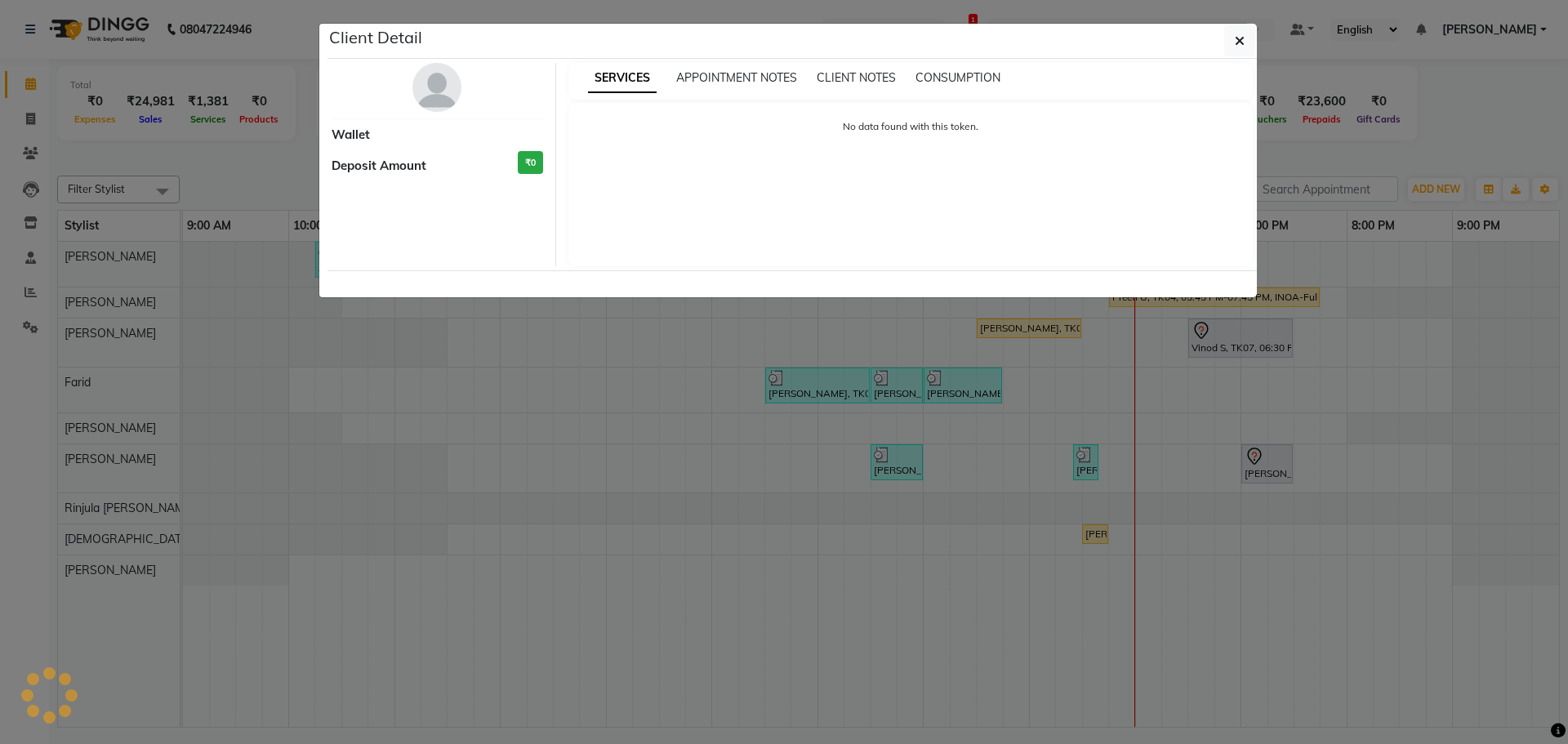
select select "1"
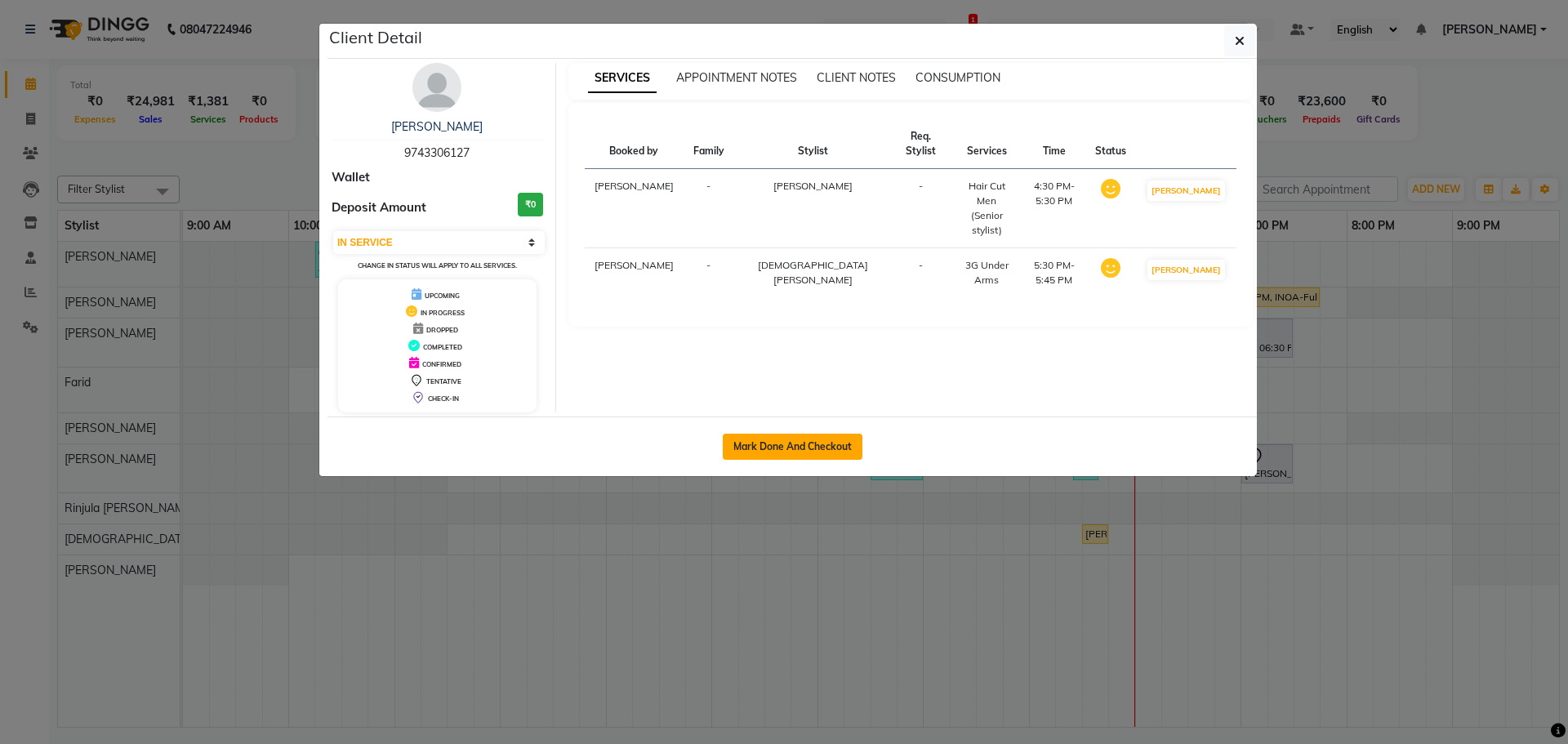
click at [742, 442] on button "Mark Done And Checkout" at bounding box center [792, 447] width 140 height 26
select select "service"
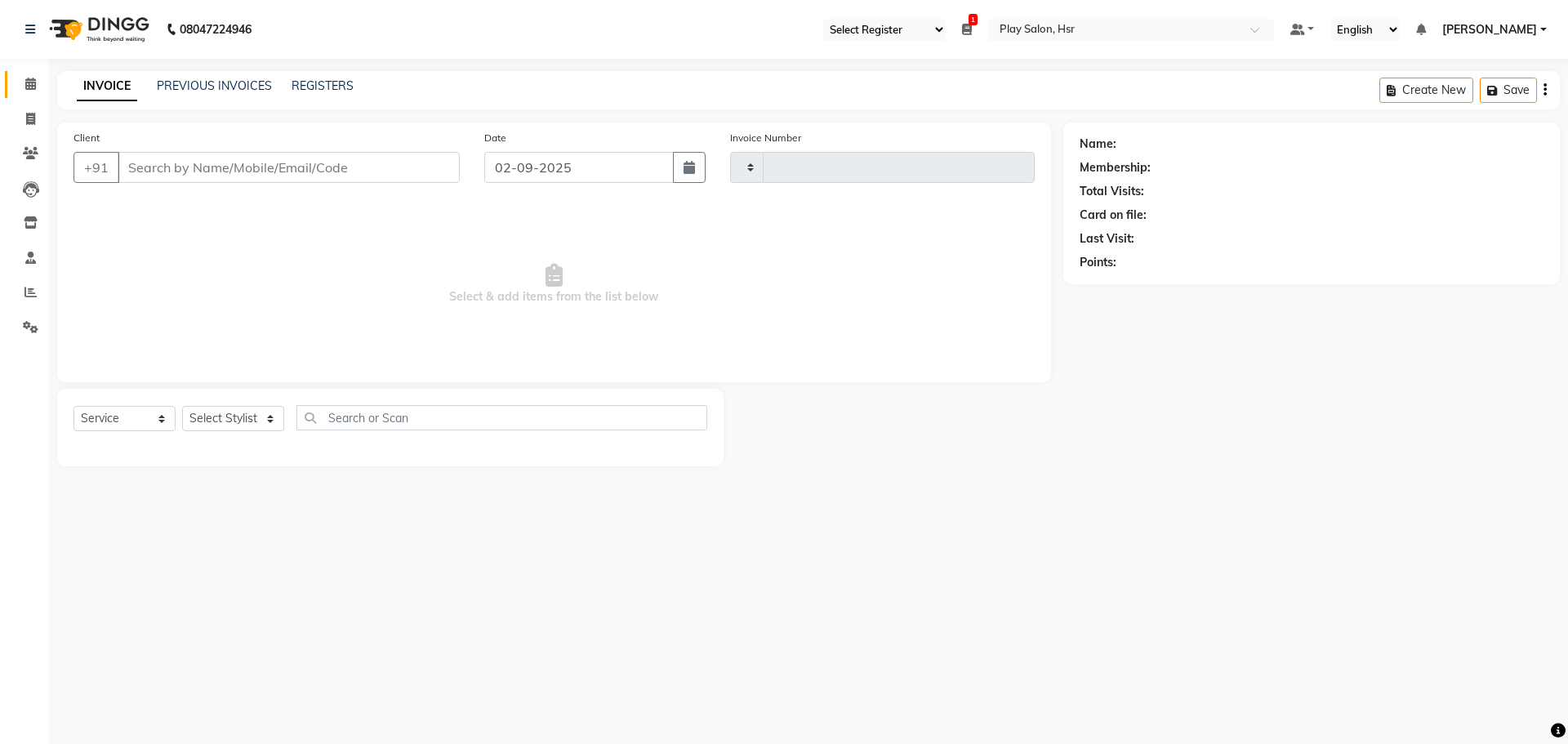
type input "0949"
select select "8358"
type input "9743306127"
select select "81917"
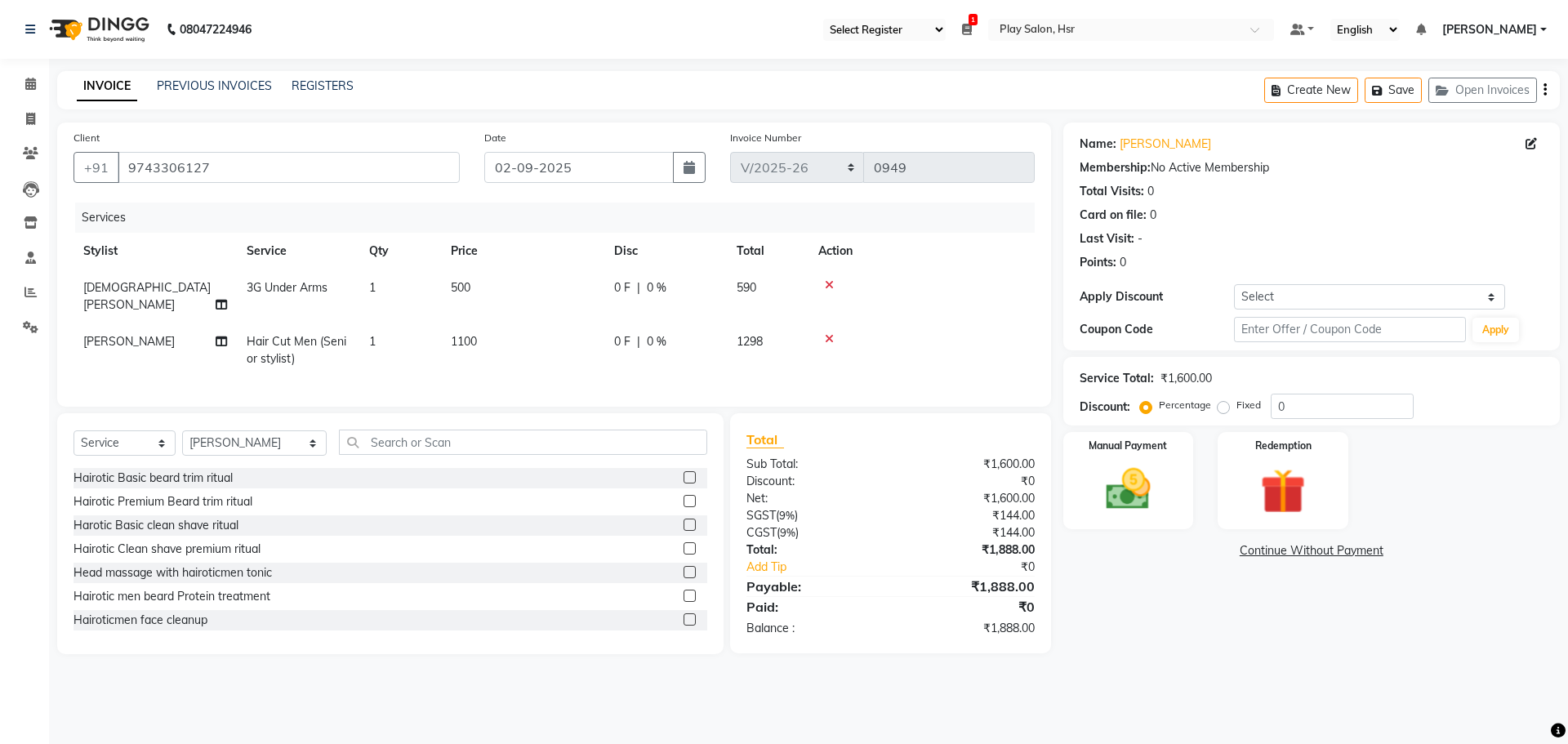
click at [467, 334] on span "1100" at bounding box center [464, 341] width 26 height 14
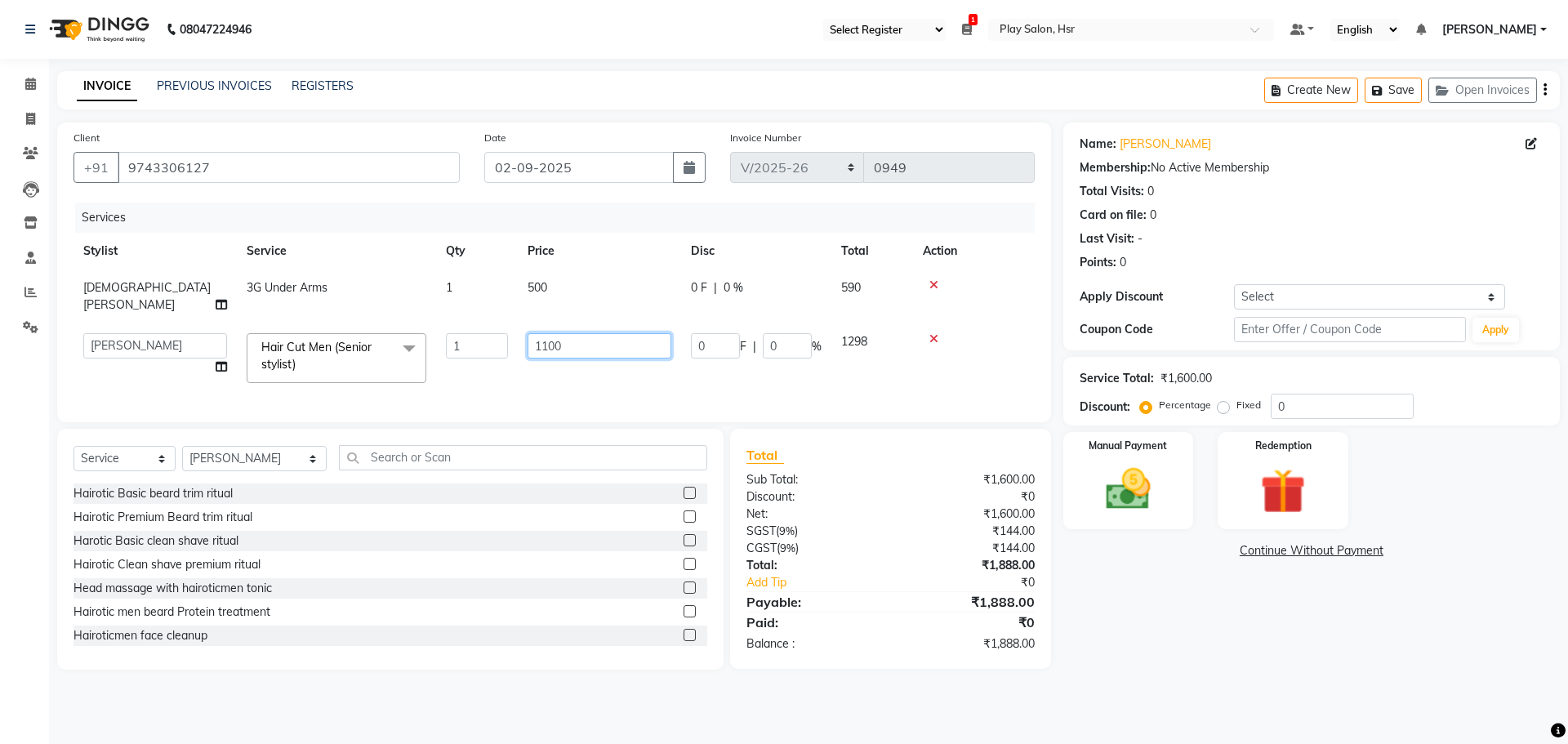
drag, startPoint x: 559, startPoint y: 322, endPoint x: 520, endPoint y: 329, distance: 39.6
click at [520, 329] on td "1100" at bounding box center [599, 358] width 164 height 69
type input "1000"
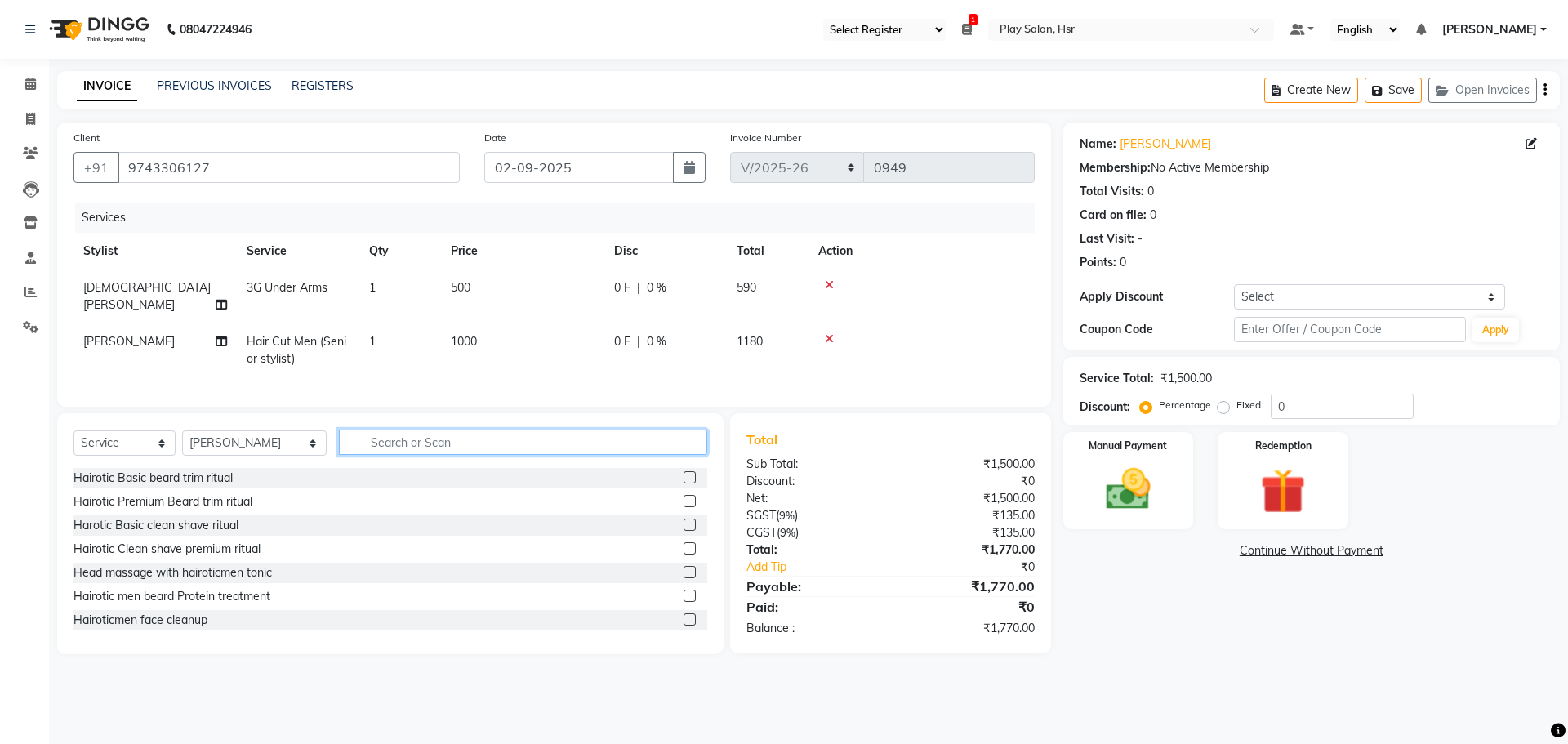
click at [390, 447] on input "text" at bounding box center [523, 442] width 369 height 25
type input "BEA"
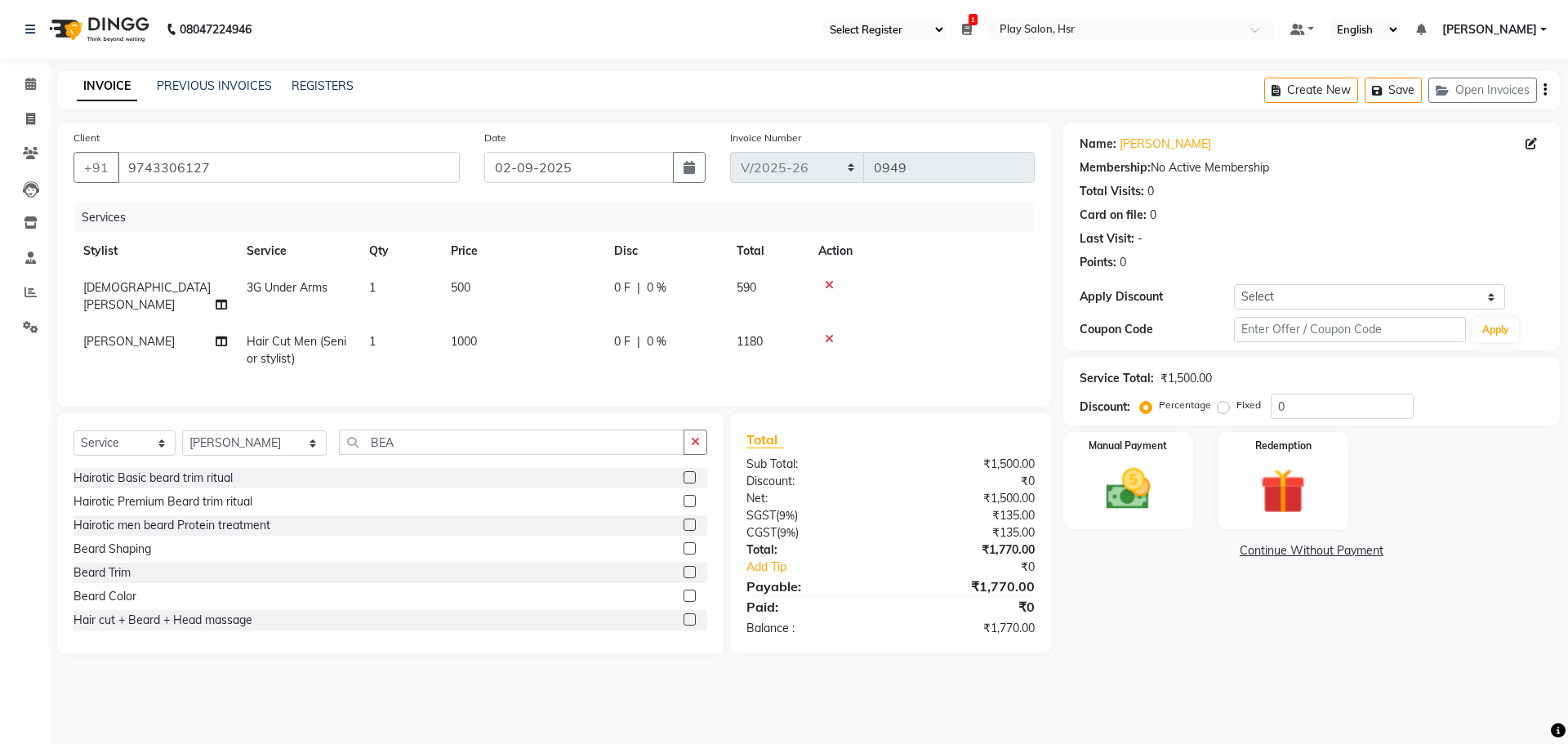
click at [683, 542] on label at bounding box center [689, 548] width 12 height 12
click at [683, 544] on input "checkbox" at bounding box center [688, 549] width 11 height 11
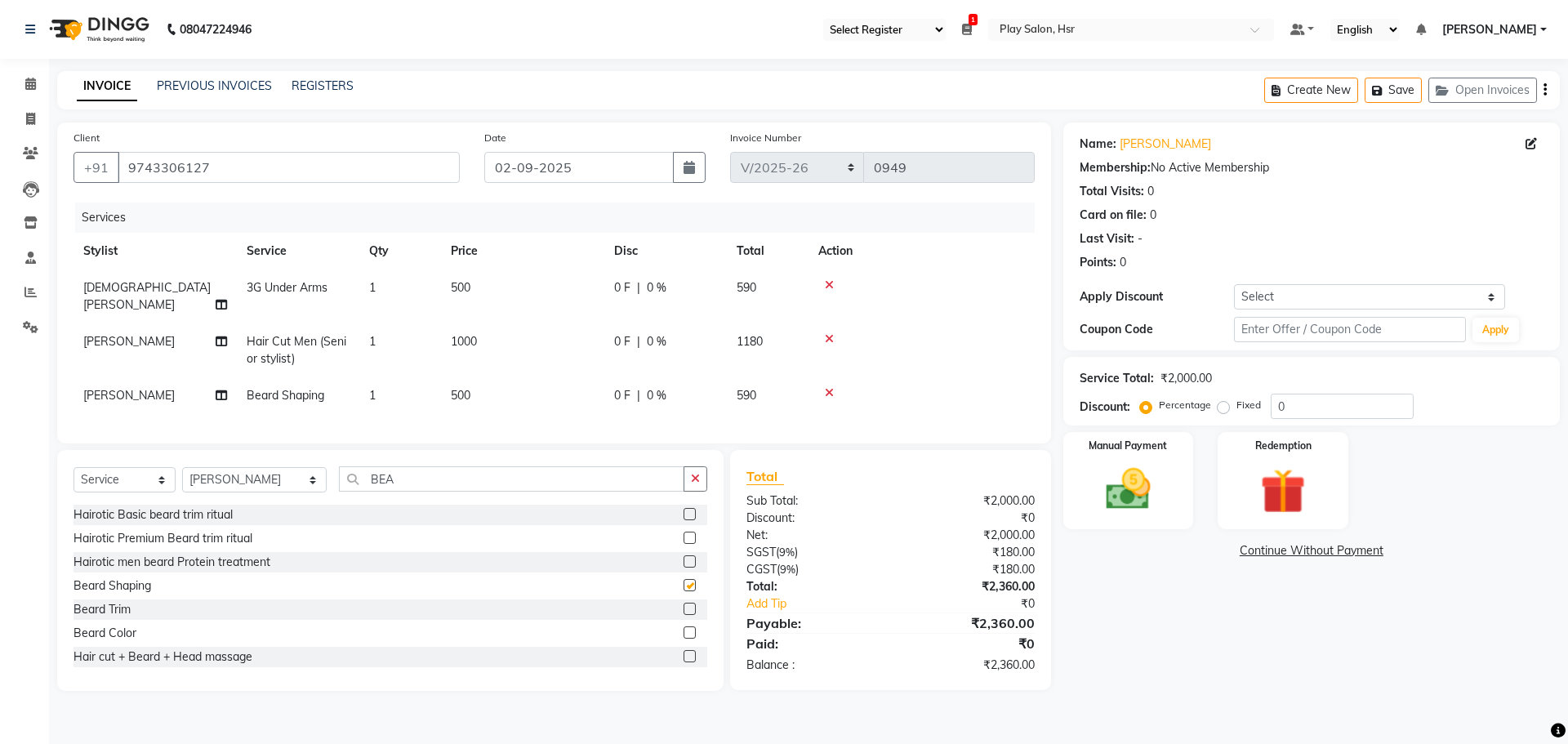
checkbox input "false"
drag, startPoint x: 359, startPoint y: 480, endPoint x: 319, endPoint y: 483, distance: 40.1
click at [339, 483] on input "BEA" at bounding box center [512, 479] width 346 height 25
click at [1290, 414] on input "0" at bounding box center [1342, 406] width 143 height 25
click at [1191, 610] on div "Name: Srija S Membership: No Active Membership Total Visits: 0 Card on file: 0 …" at bounding box center [1317, 407] width 509 height 569
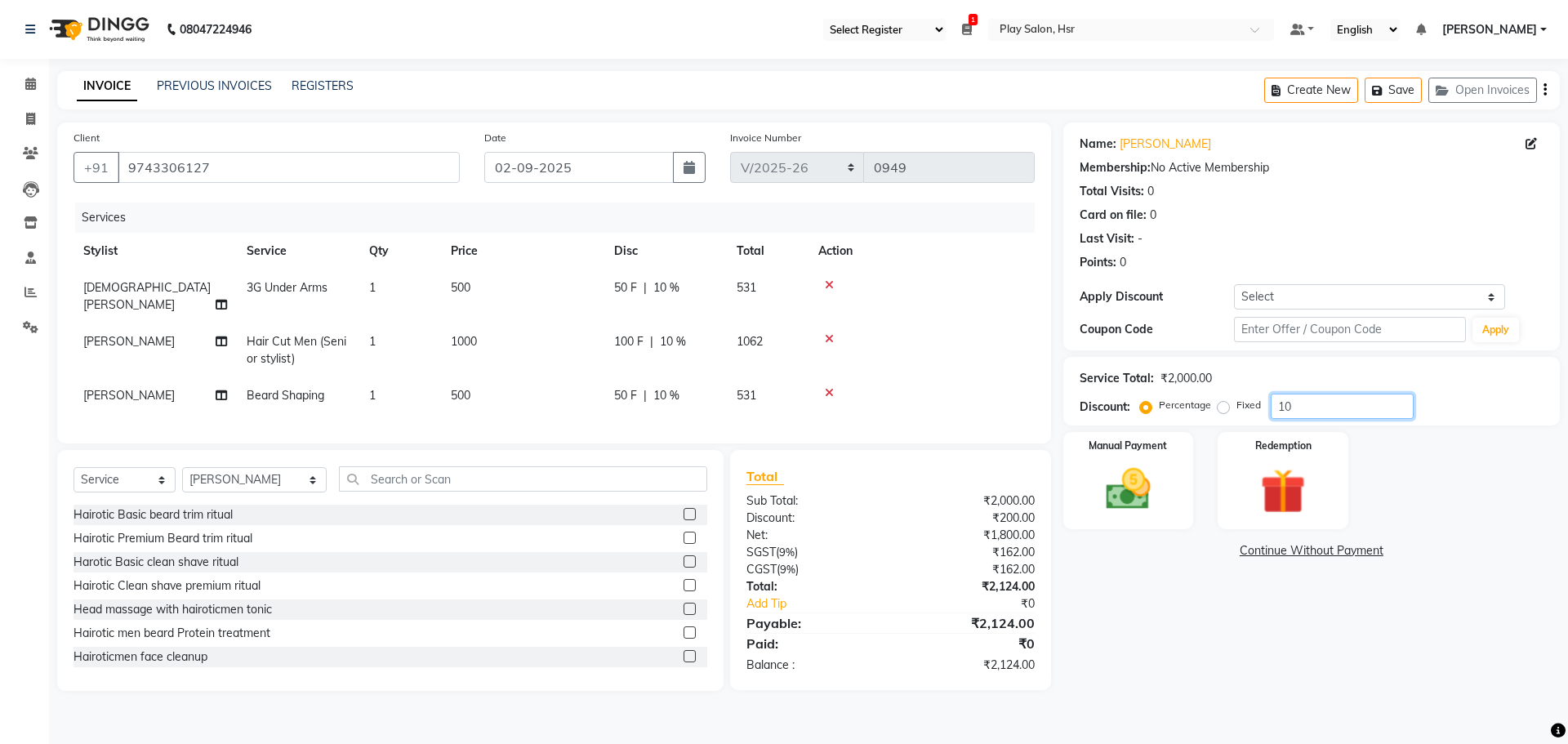
drag, startPoint x: 1311, startPoint y: 397, endPoint x: 1262, endPoint y: 407, distance: 50.0
click at [1262, 407] on div "Percentage Fixed 10" at bounding box center [1278, 406] width 270 height 25
type input "0"
click at [1209, 658] on div "Name: Srija S Membership: No Active Membership Total Visits: 0 Card on file: 0 …" at bounding box center [1317, 407] width 509 height 569
click at [441, 265] on th "Price" at bounding box center [522, 251] width 164 height 36
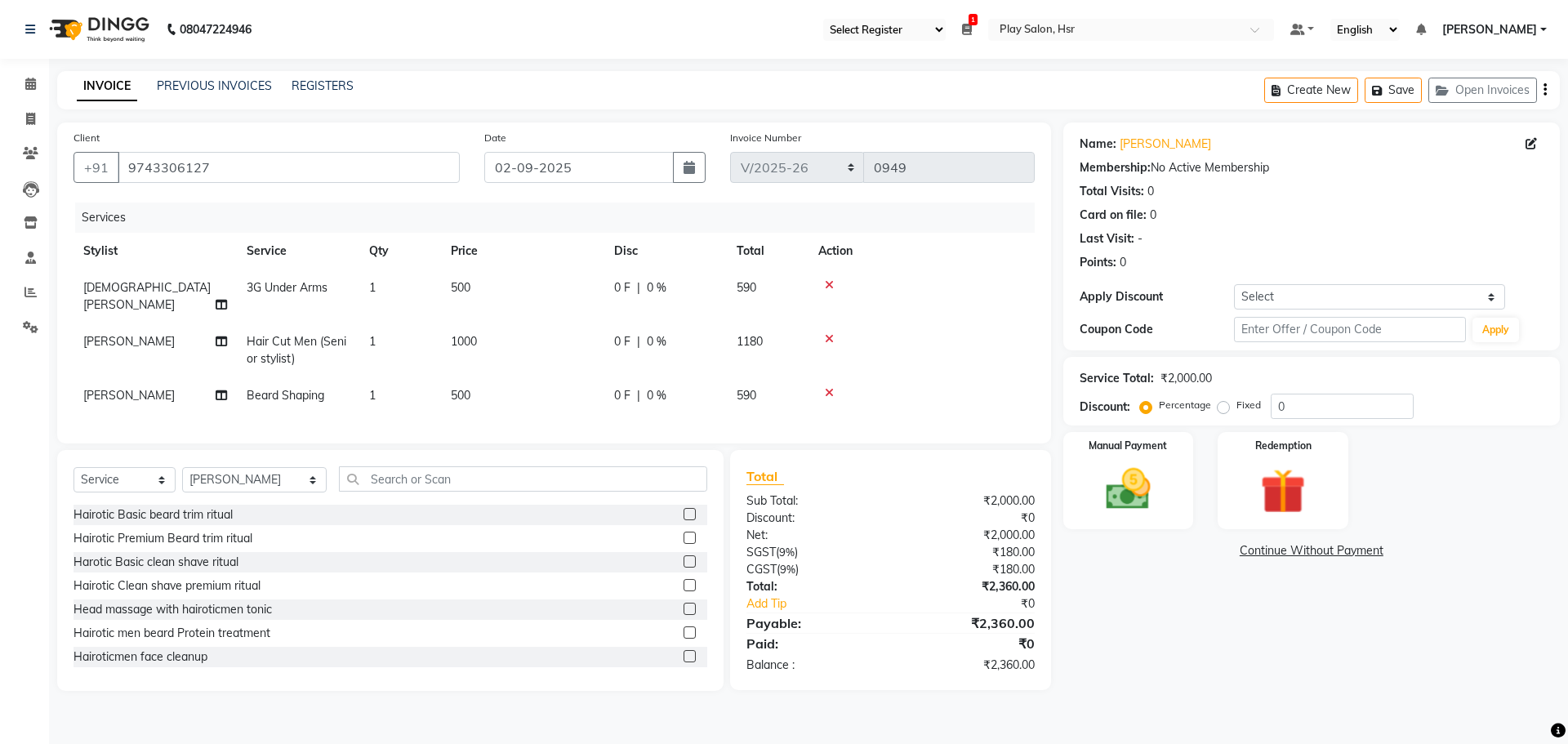
click at [442, 279] on td "500" at bounding box center [522, 297] width 164 height 54
select select "81915"
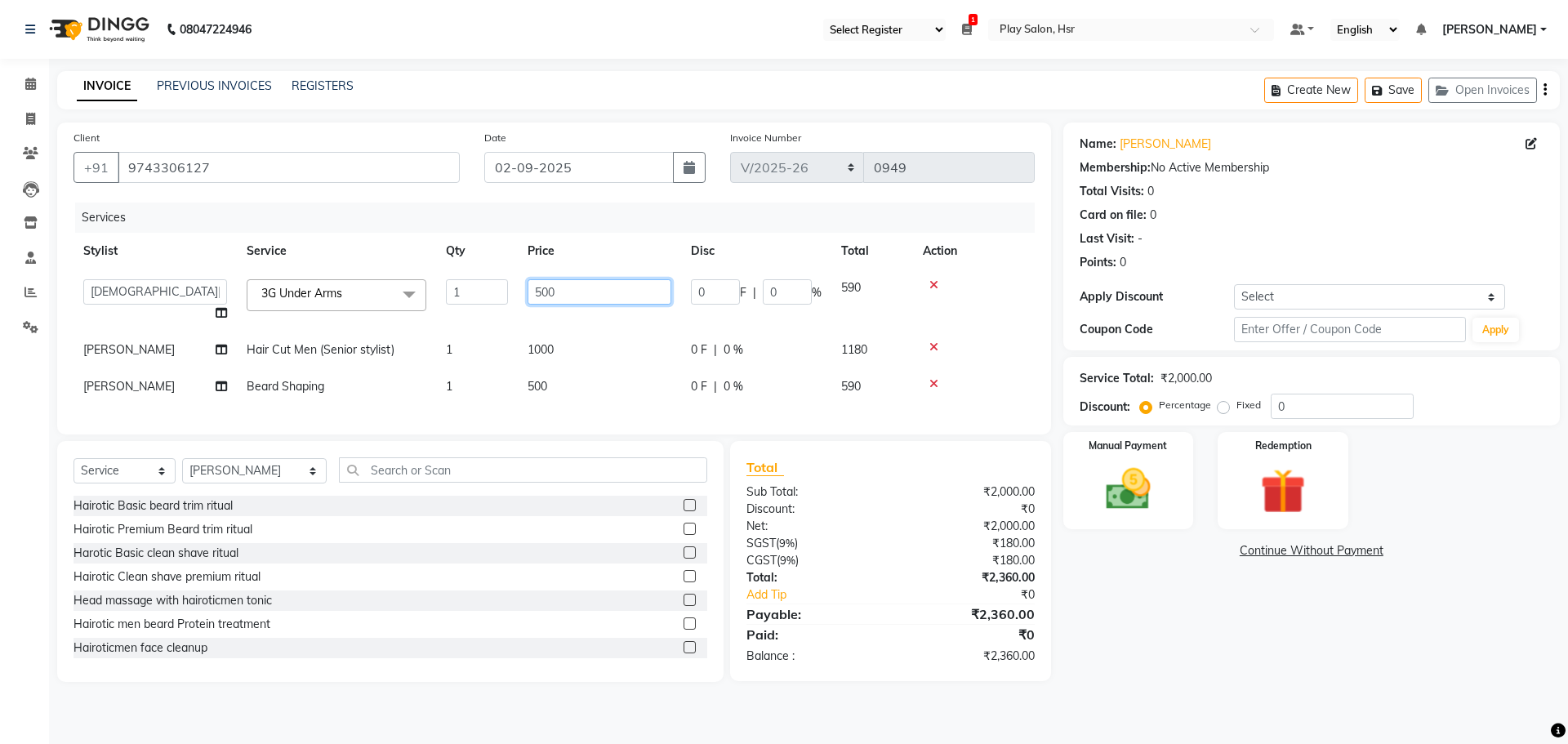
drag, startPoint x: 587, startPoint y: 294, endPoint x: 517, endPoint y: 295, distance: 70.0
click at [517, 295] on tr "Amaan Ali Anjali B Bhagrati C Dipen Subba Divya Thapa Farid Jeet Kiran Limbu Pl…" at bounding box center [554, 300] width 961 height 62
type input "400"
click at [668, 380] on tr "Amaan Ali Beard Shaping 1 500 0 F | 0 % 590" at bounding box center [554, 386] width 961 height 36
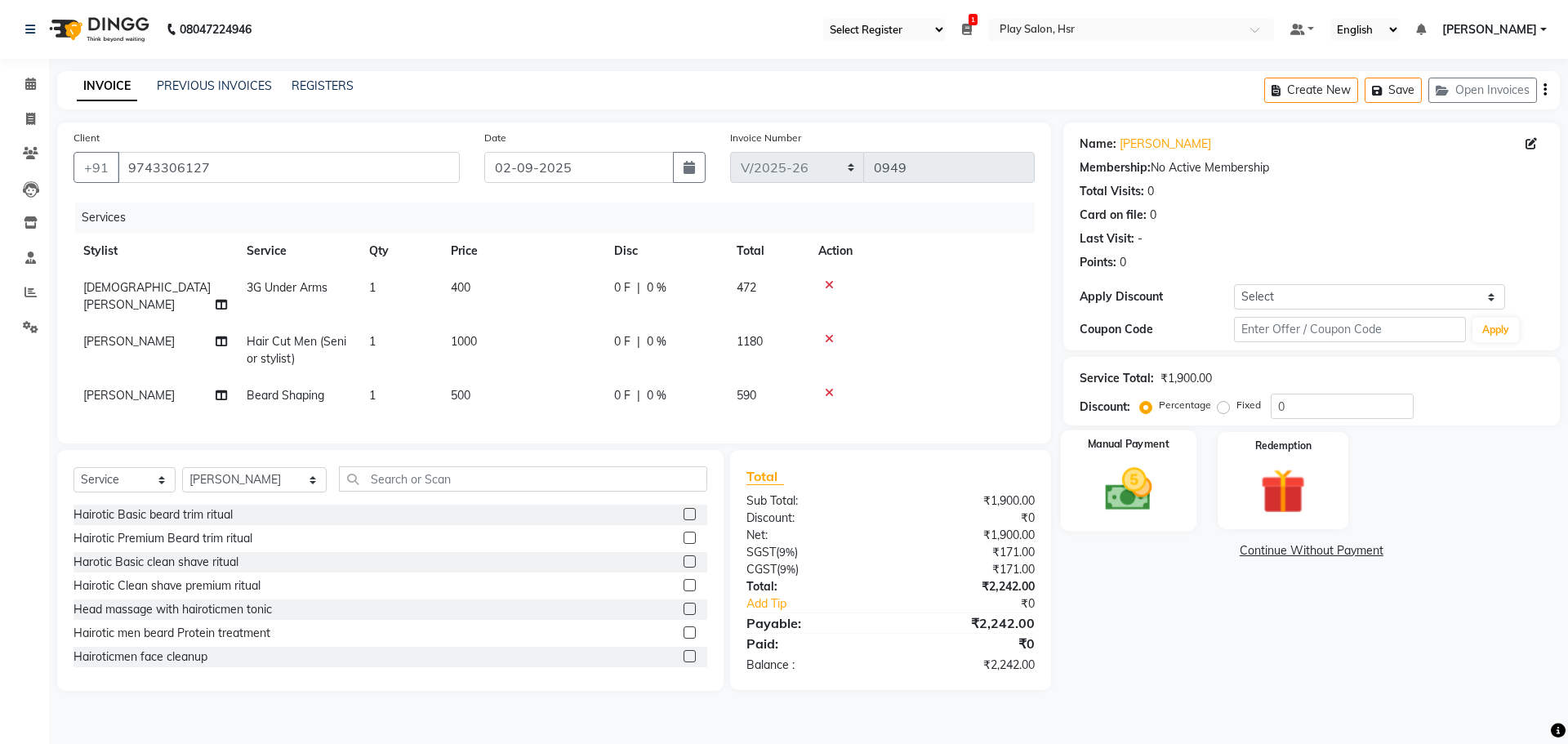
click at [1167, 456] on div "Manual Payment" at bounding box center [1128, 480] width 136 height 101
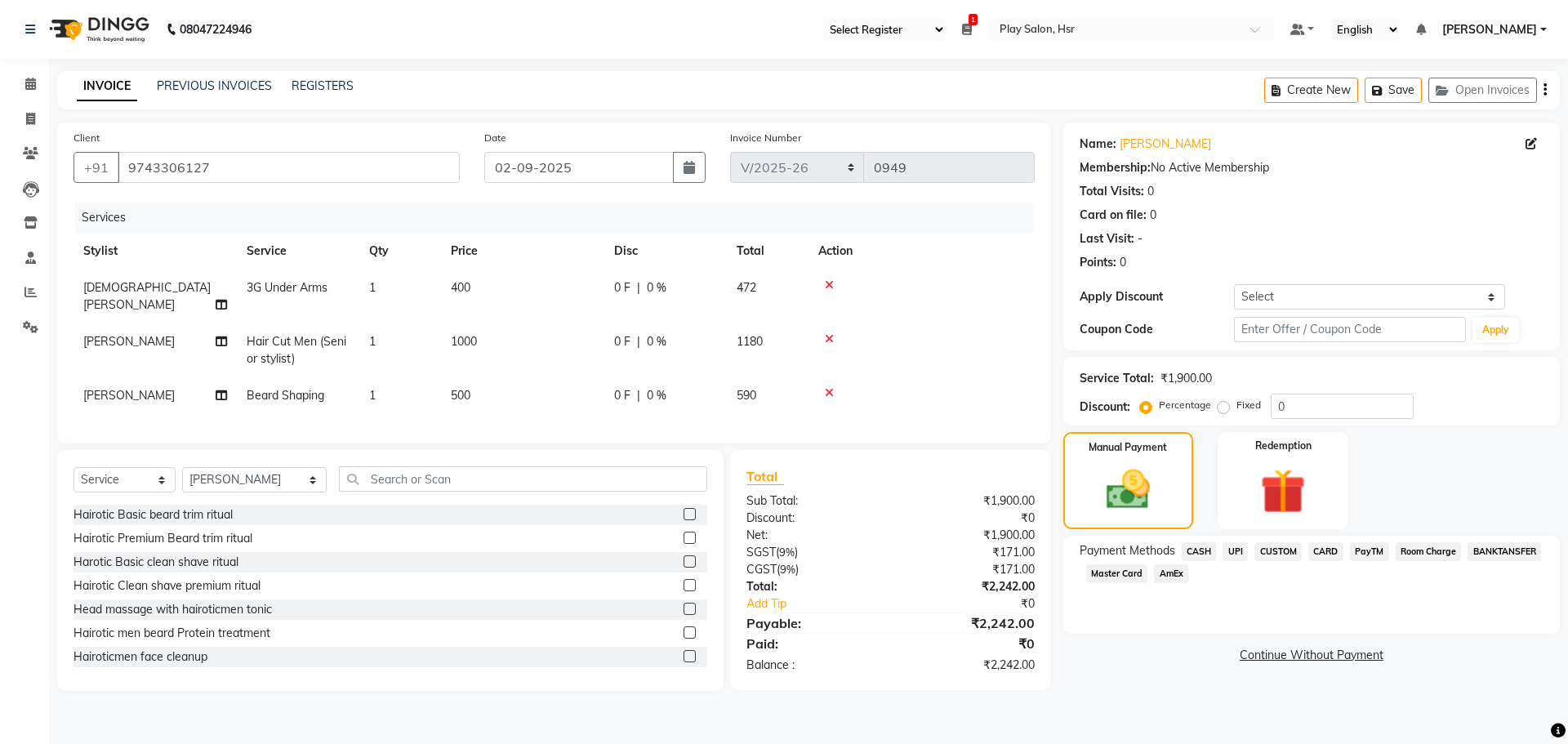
click at [1230, 553] on span "UPI" at bounding box center [1235, 552] width 25 height 19
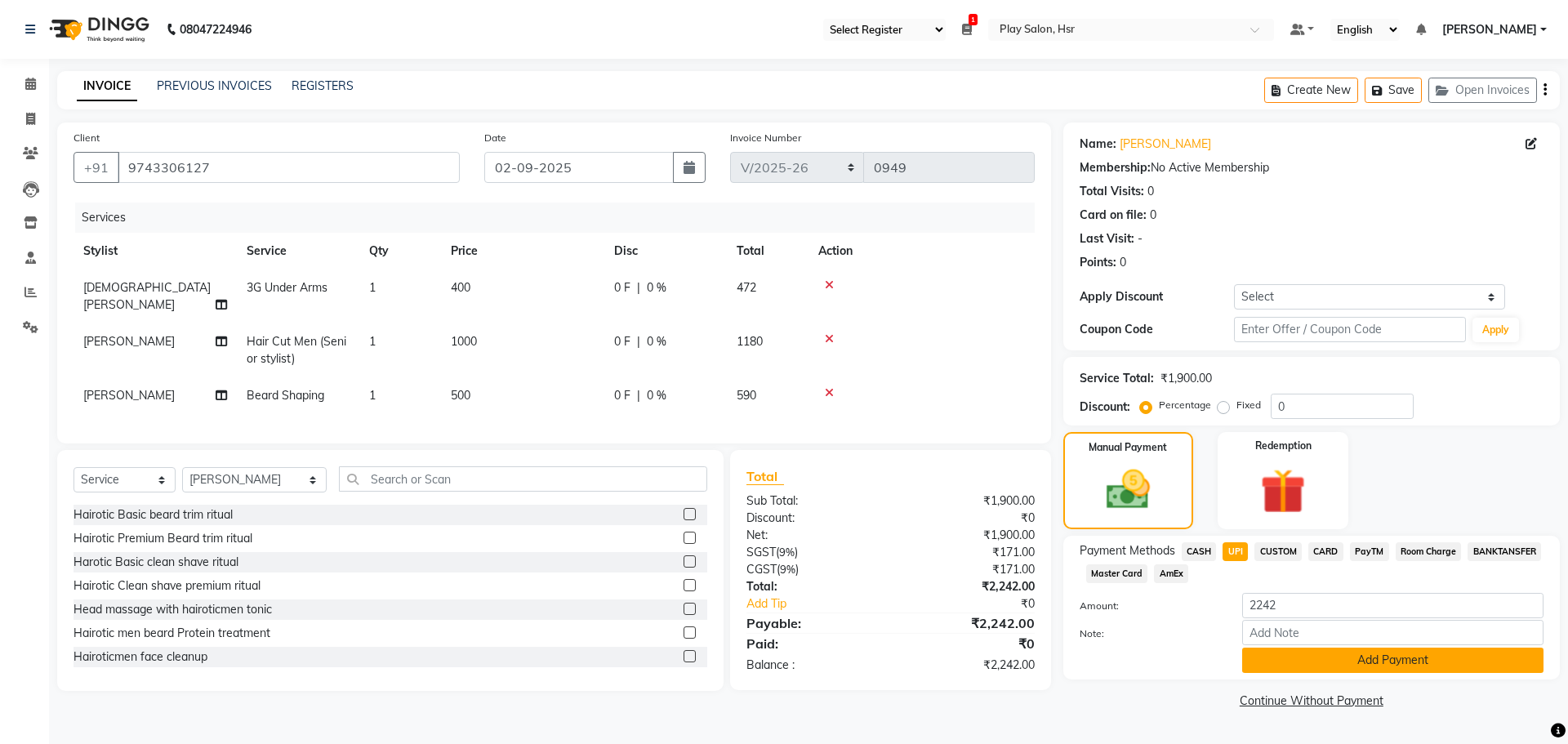
click at [1308, 663] on button "Add Payment" at bounding box center [1393, 660] width 302 height 25
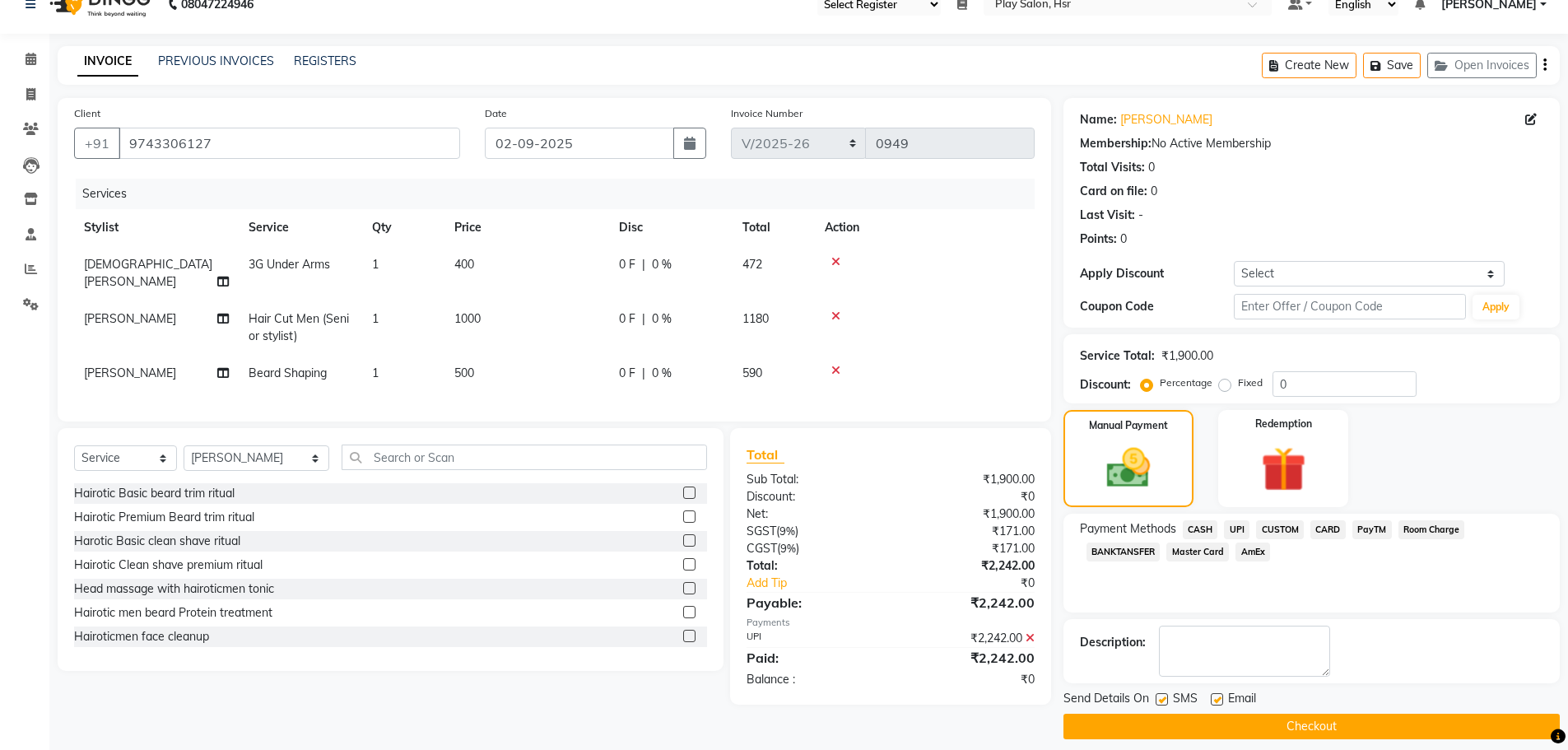
scroll to position [39, 0]
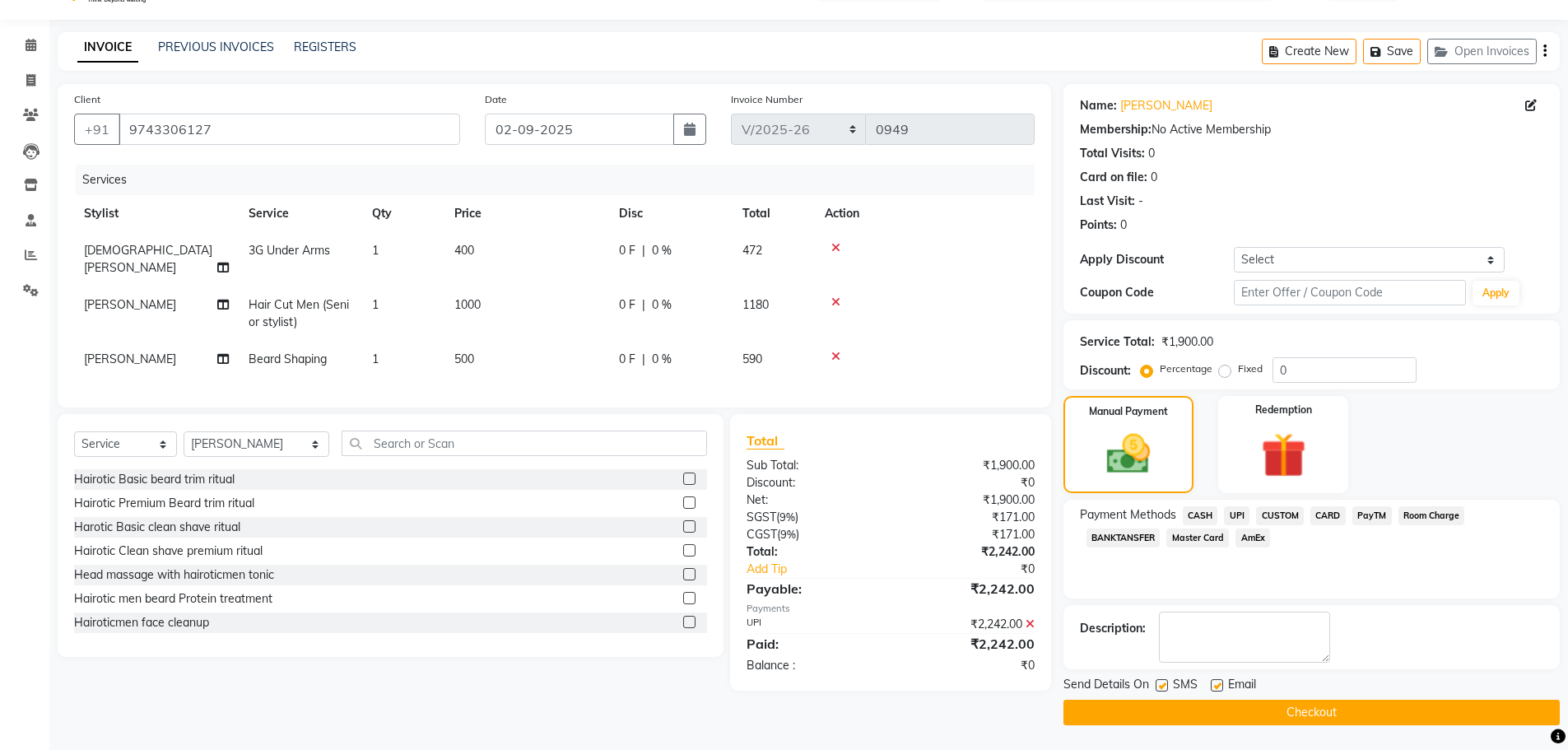
click at [1288, 707] on button "Checkout" at bounding box center [1312, 712] width 496 height 26
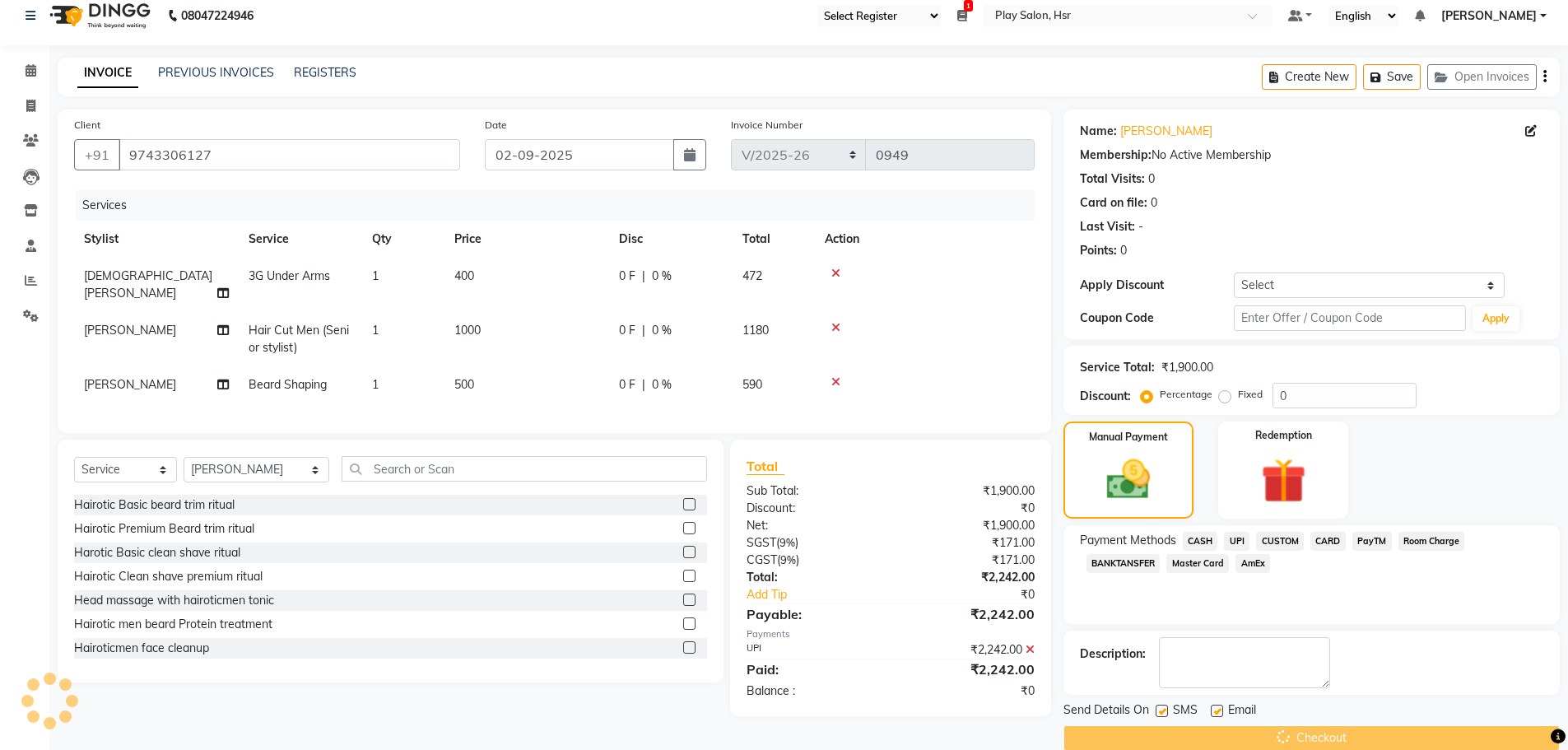
scroll to position [0, 0]
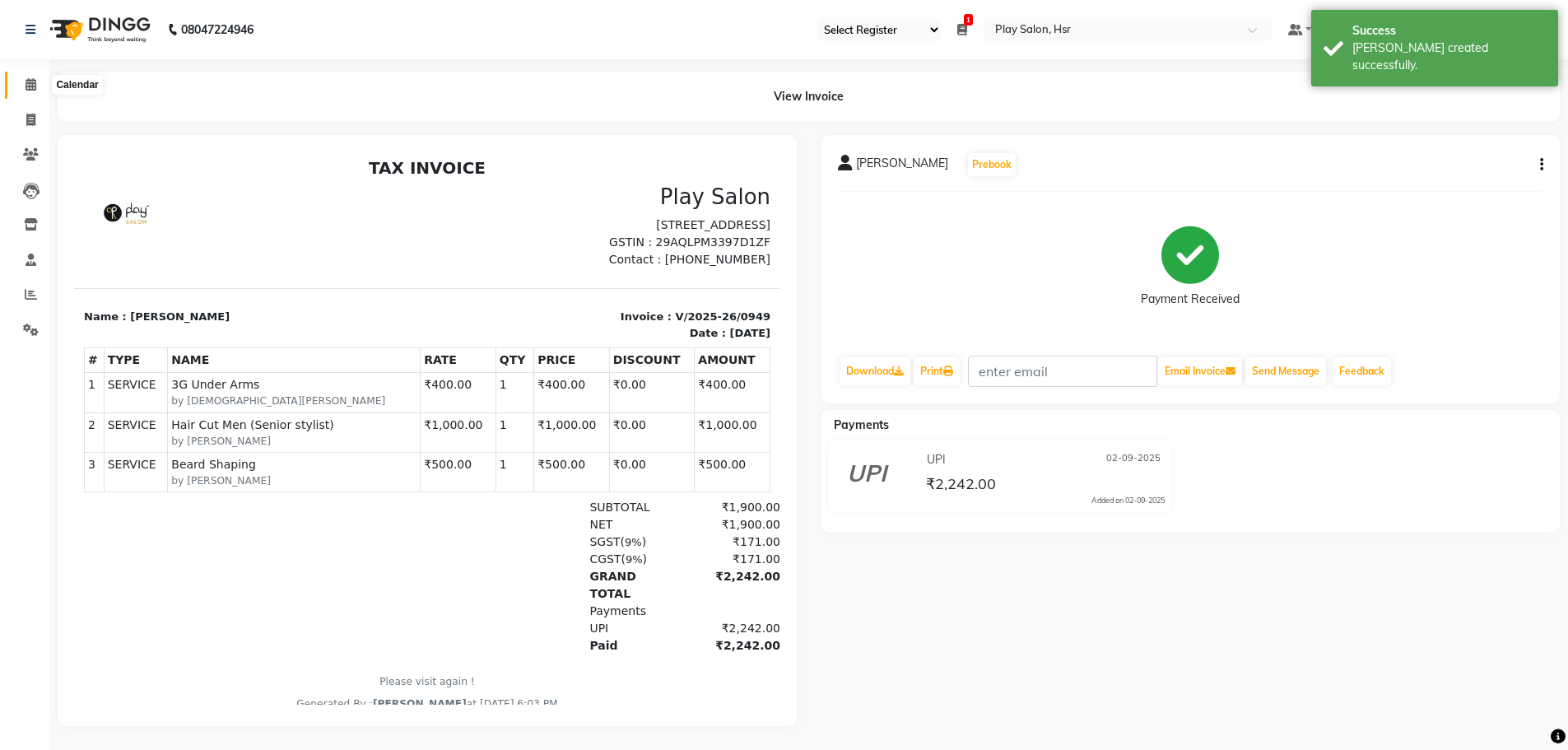
click at [18, 85] on span at bounding box center [31, 85] width 29 height 19
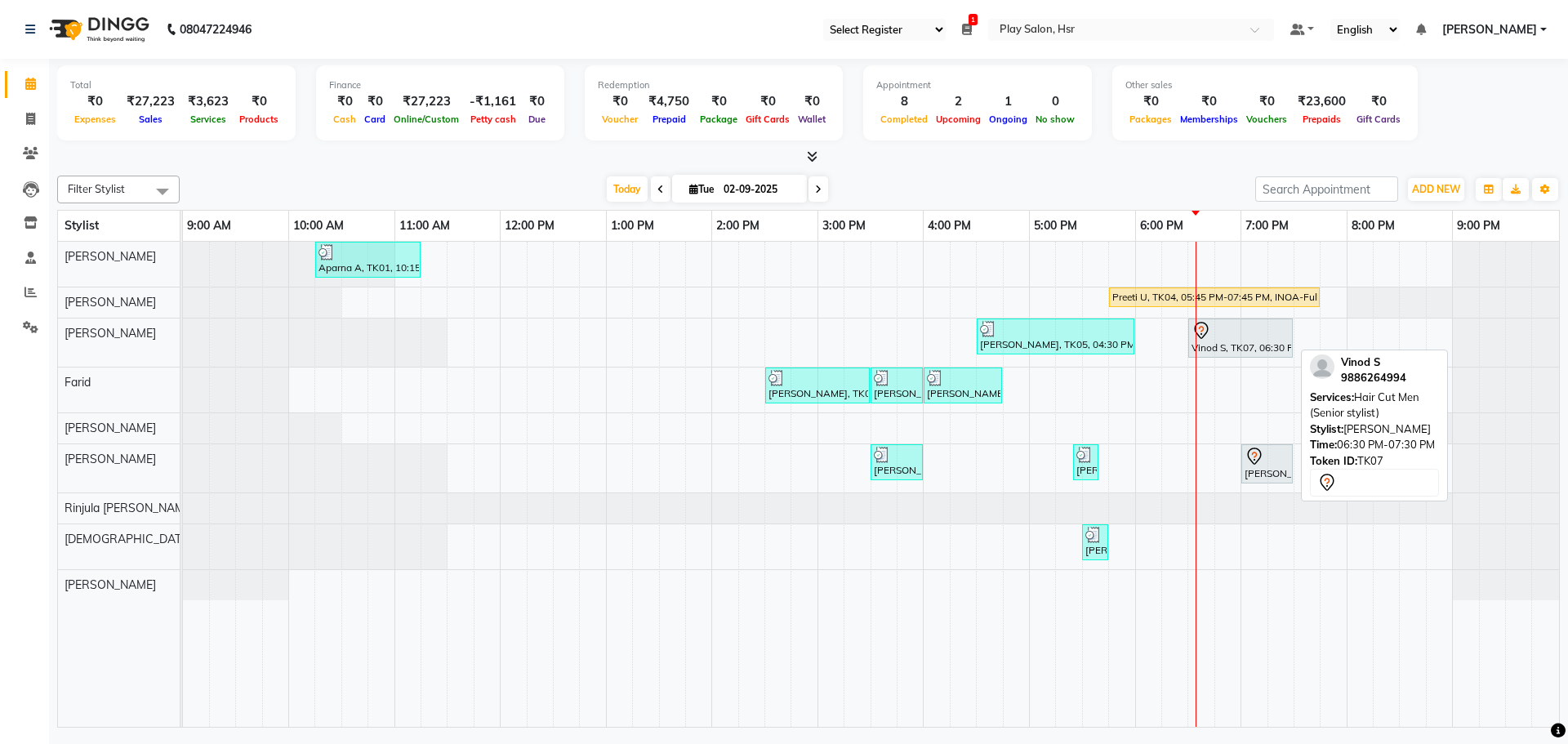
click at [1227, 331] on div at bounding box center [1241, 330] width 98 height 19
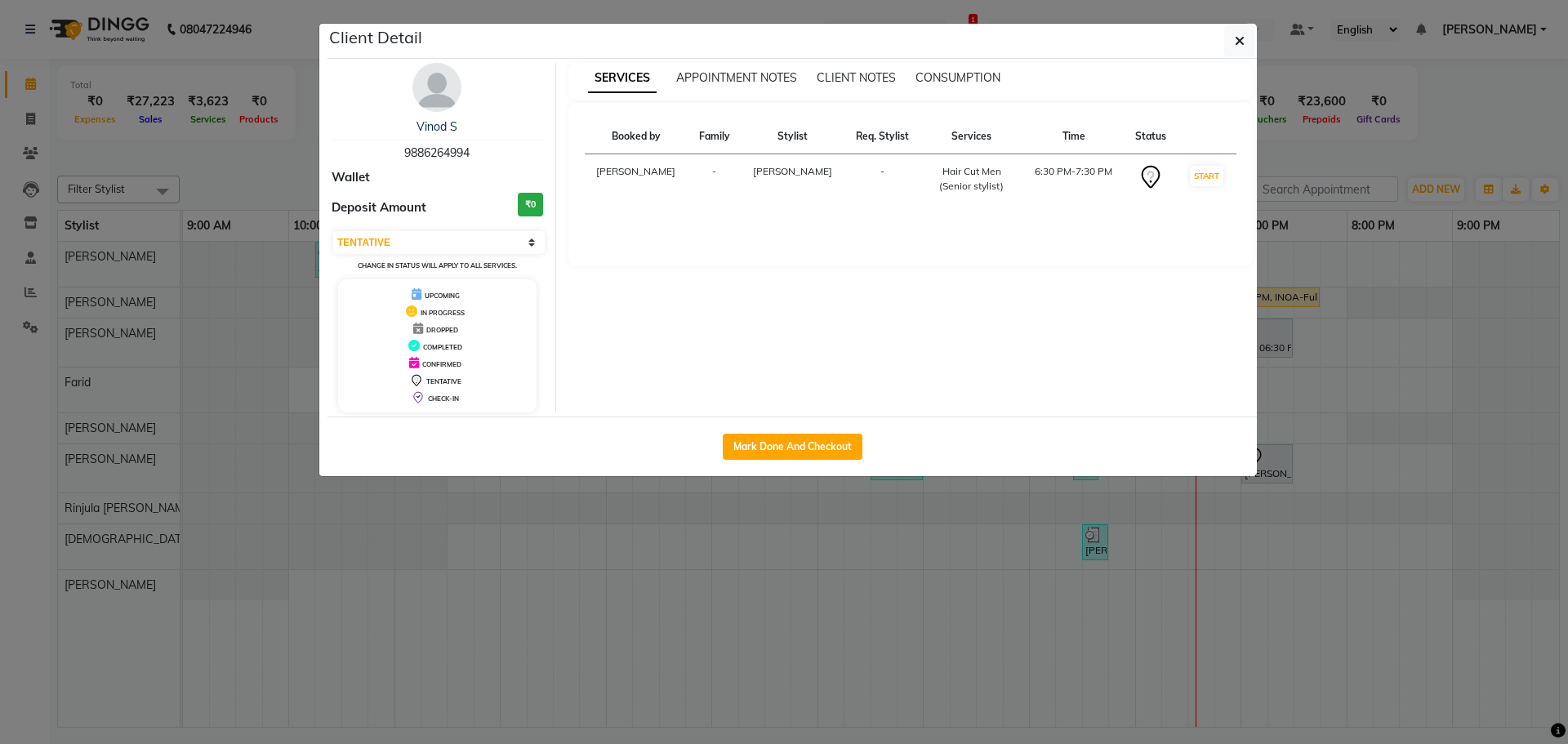
click at [460, 223] on div "Vinod S 9886264994 Wallet Deposit Amount ₹0 Select IN SERVICE CONFIRMED TENTATI…" at bounding box center [437, 237] width 236 height 349
click at [462, 228] on div "Vinod S 9886264994 Wallet Deposit Amount ₹0 Select IN SERVICE CONFIRMED TENTATI…" at bounding box center [437, 237] width 236 height 349
click at [460, 234] on select "Select IN SERVICE CONFIRMED TENTATIVE CHECK IN MARK DONE DROPPED UPCOMING" at bounding box center [439, 242] width 212 height 23
select select "1"
click at [333, 231] on select "Select IN SERVICE CONFIRMED TENTATIVE CHECK IN MARK DONE DROPPED UPCOMING" at bounding box center [439, 242] width 212 height 23
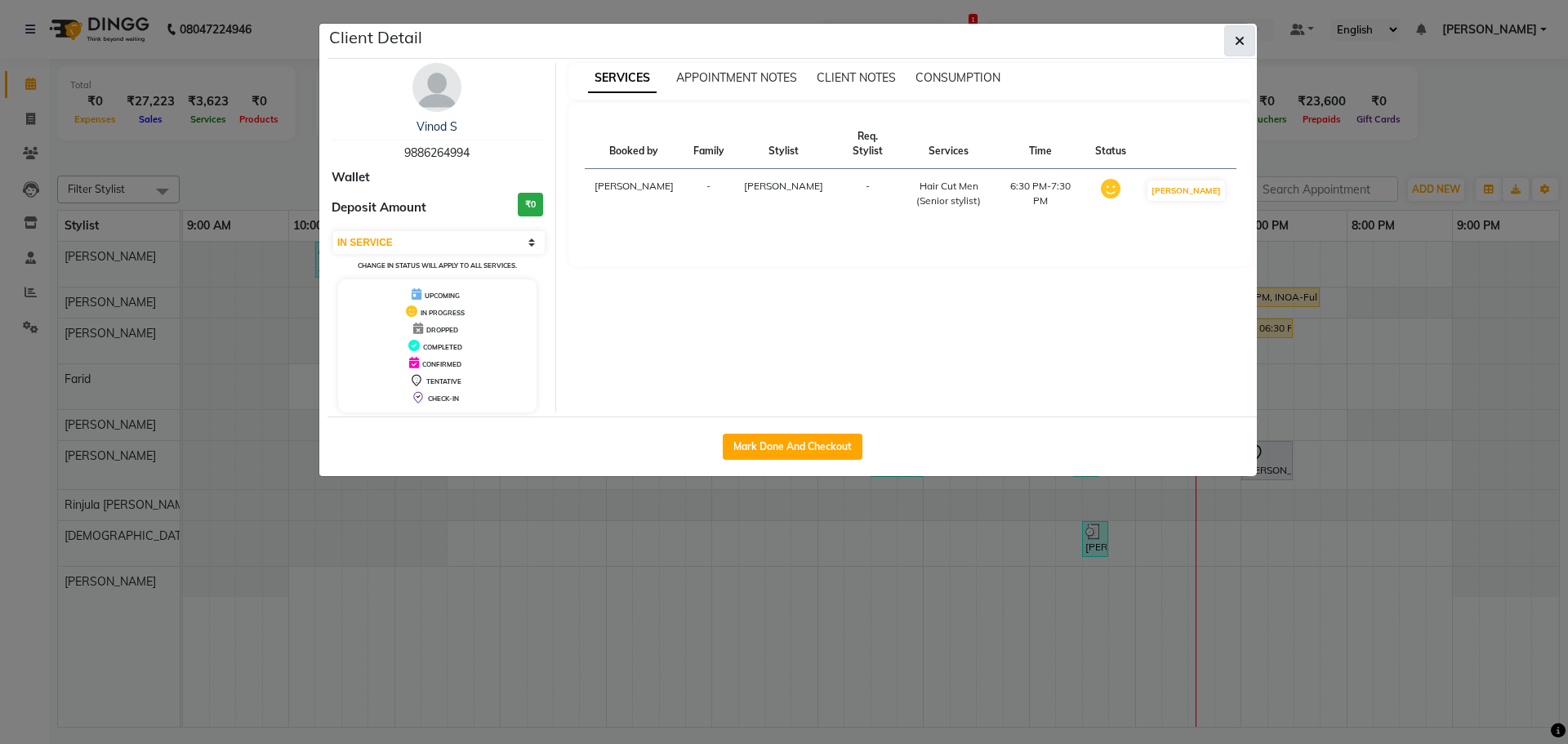
click at [1242, 36] on icon "button" at bounding box center [1240, 40] width 10 height 13
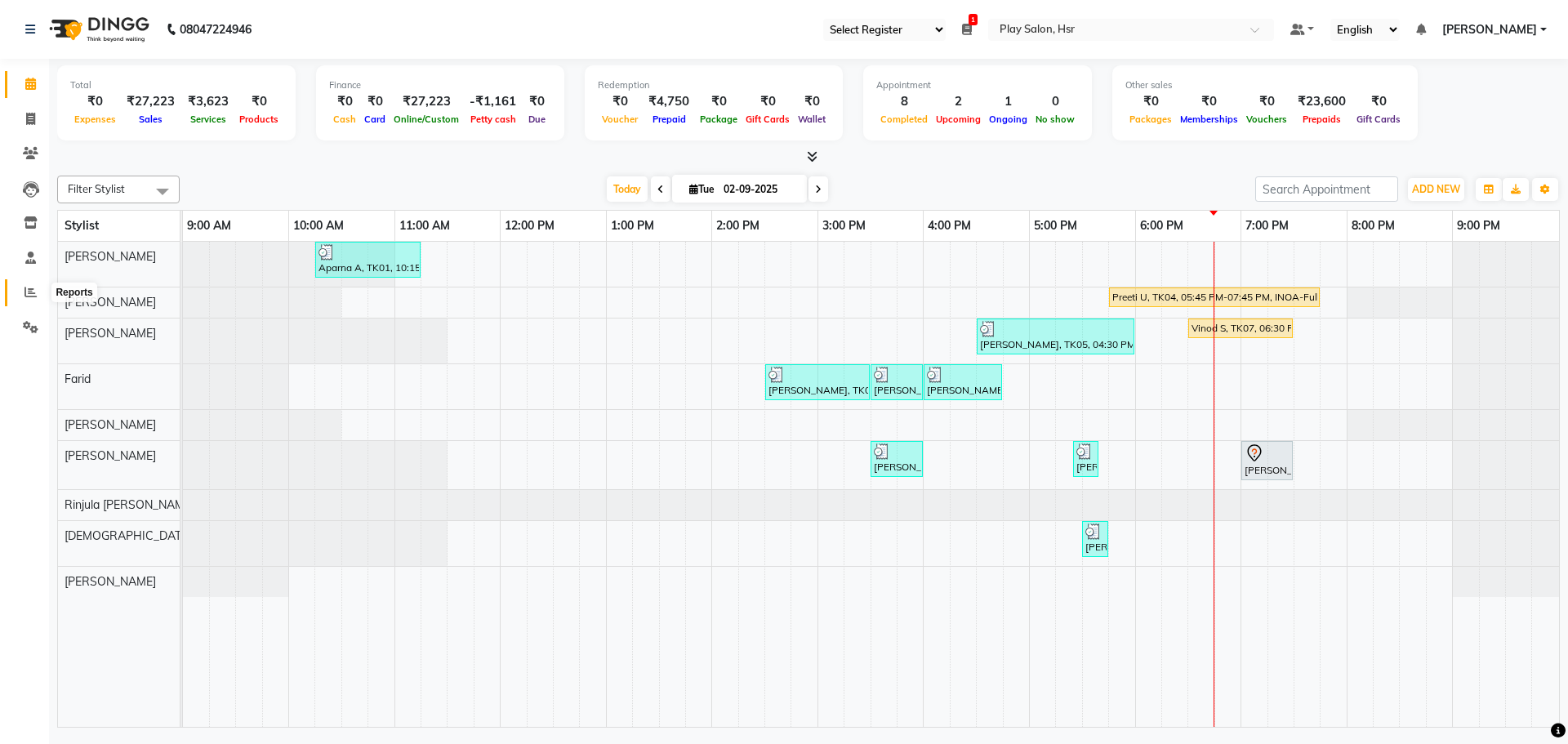
click at [30, 289] on icon at bounding box center [31, 291] width 12 height 12
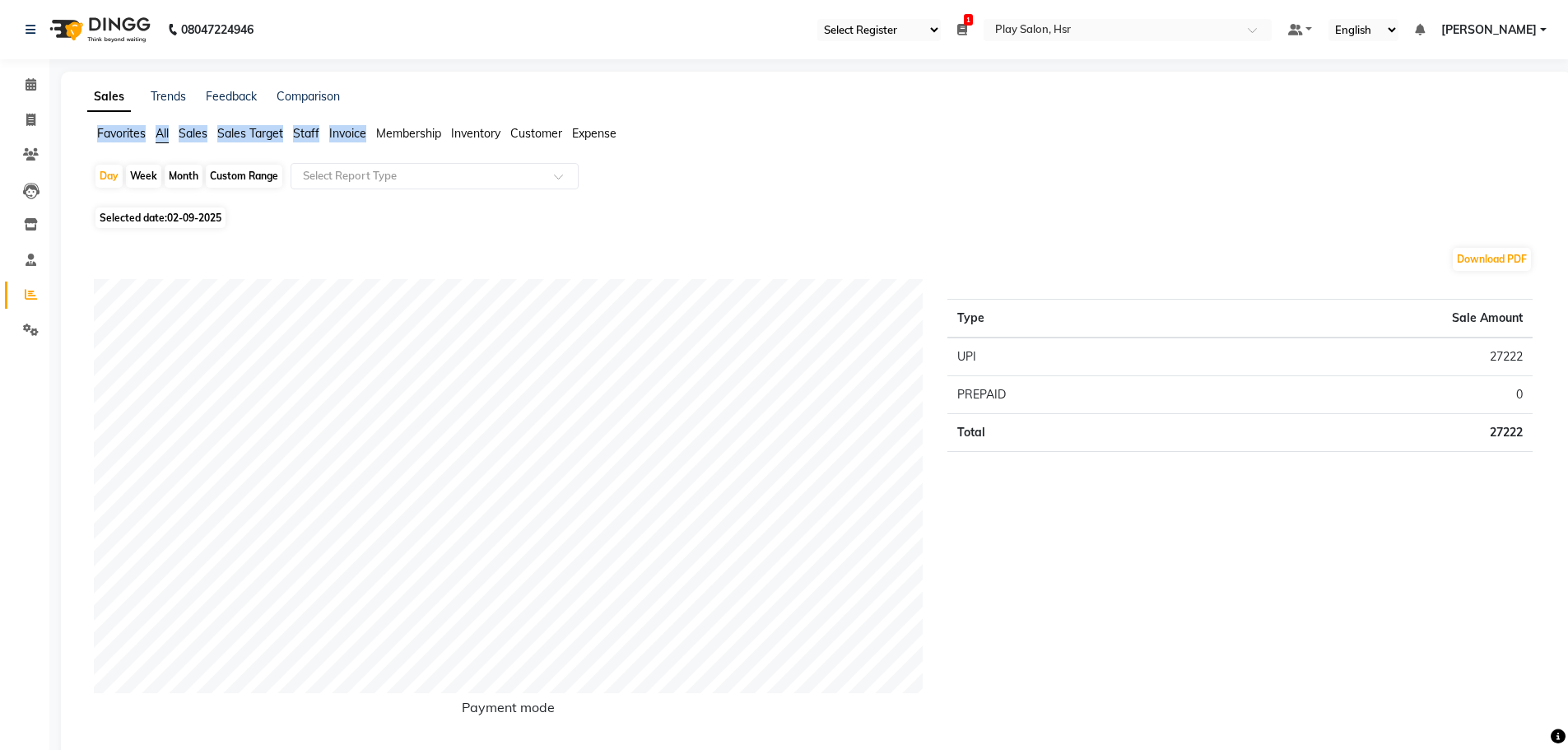
drag, startPoint x: 372, startPoint y: 114, endPoint x: 367, endPoint y: 141, distance: 27.5
click at [356, 169] on input "text" at bounding box center [418, 176] width 237 height 16
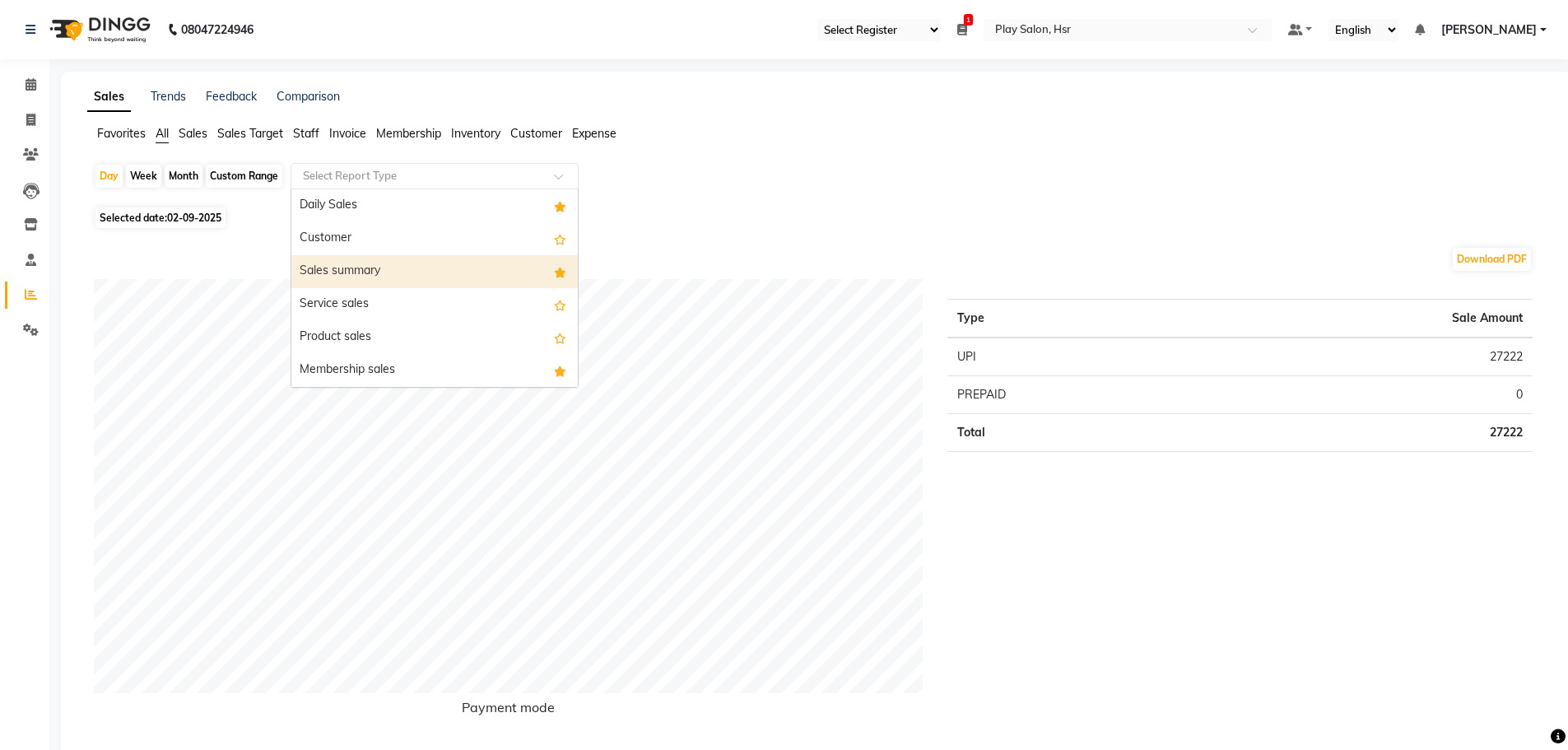
click at [372, 260] on div "Sales summary" at bounding box center [434, 272] width 286 height 33
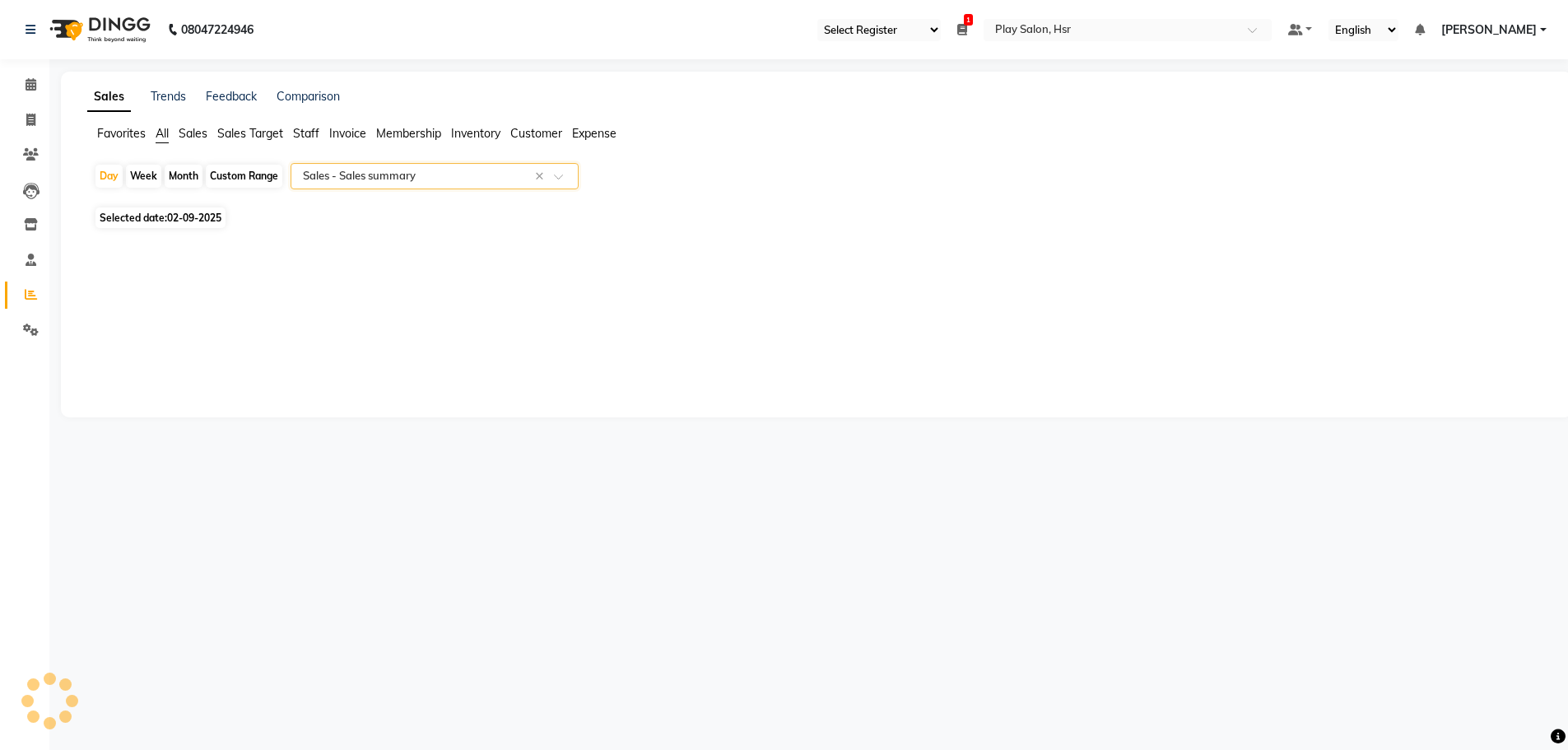
select select "full_report"
select select "csv"
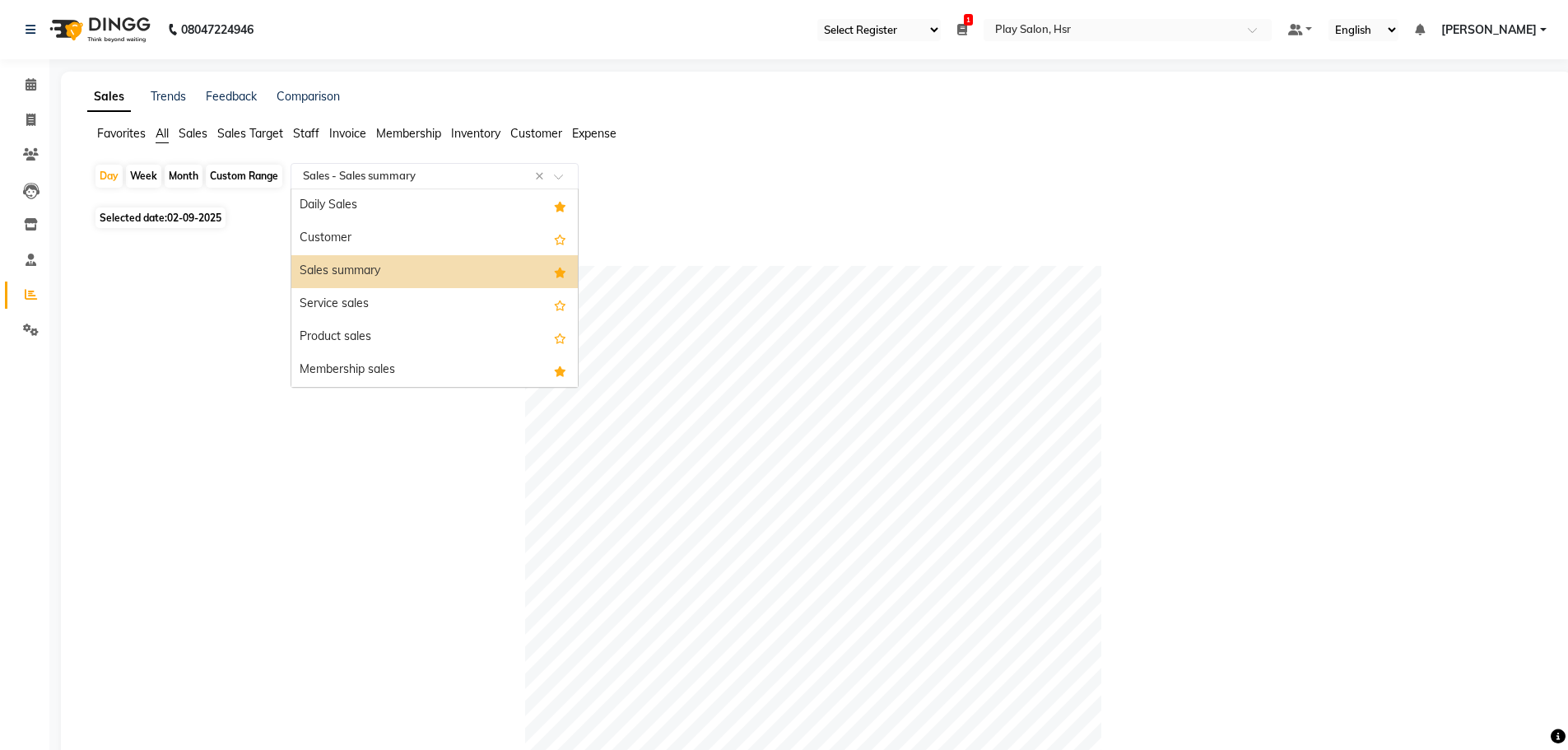
click at [346, 170] on input "text" at bounding box center [418, 176] width 237 height 16
click at [349, 208] on div "Daily Sales" at bounding box center [434, 206] width 286 height 33
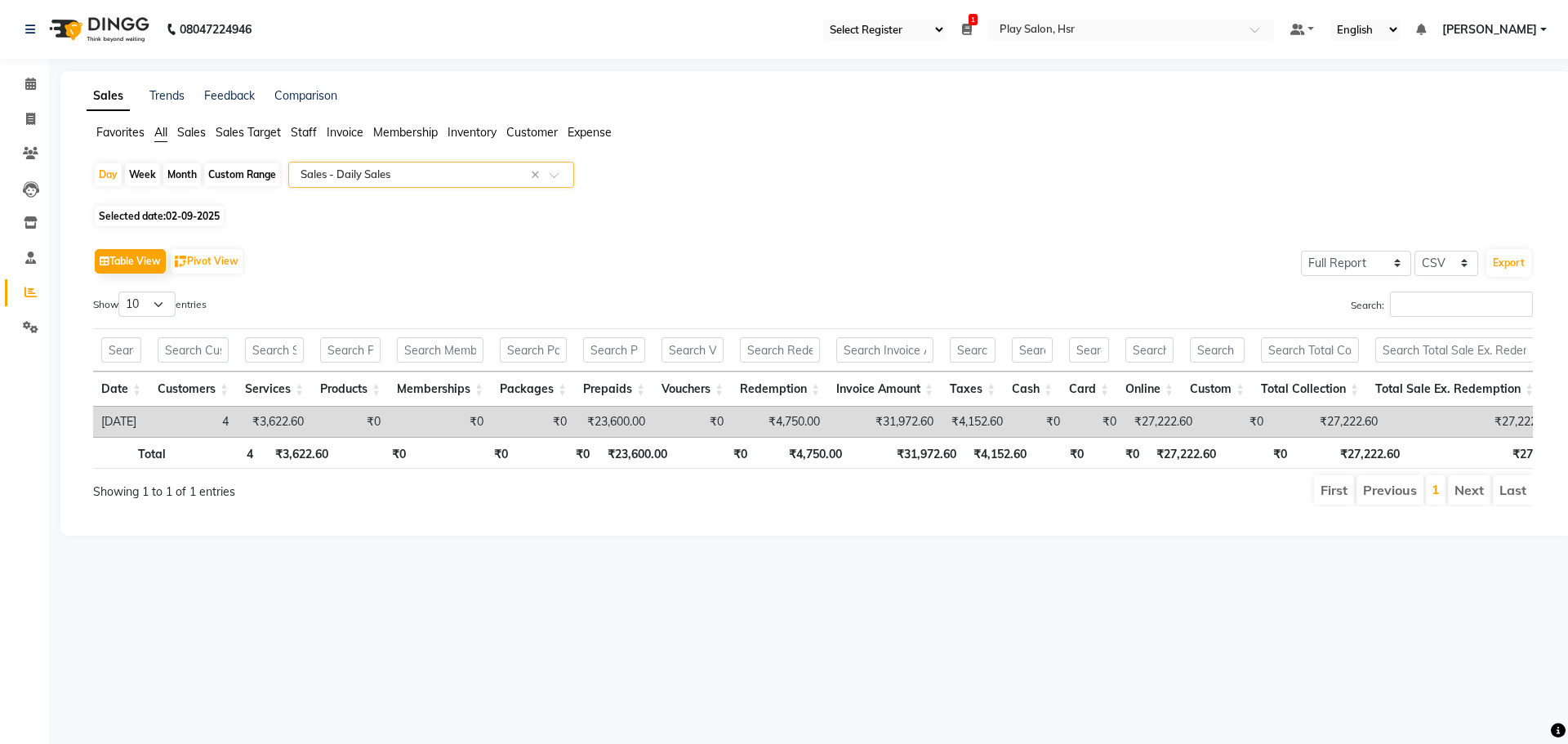
click at [170, 212] on span "02-09-2025" at bounding box center [193, 216] width 54 height 12
select select "9"
select select "2025"
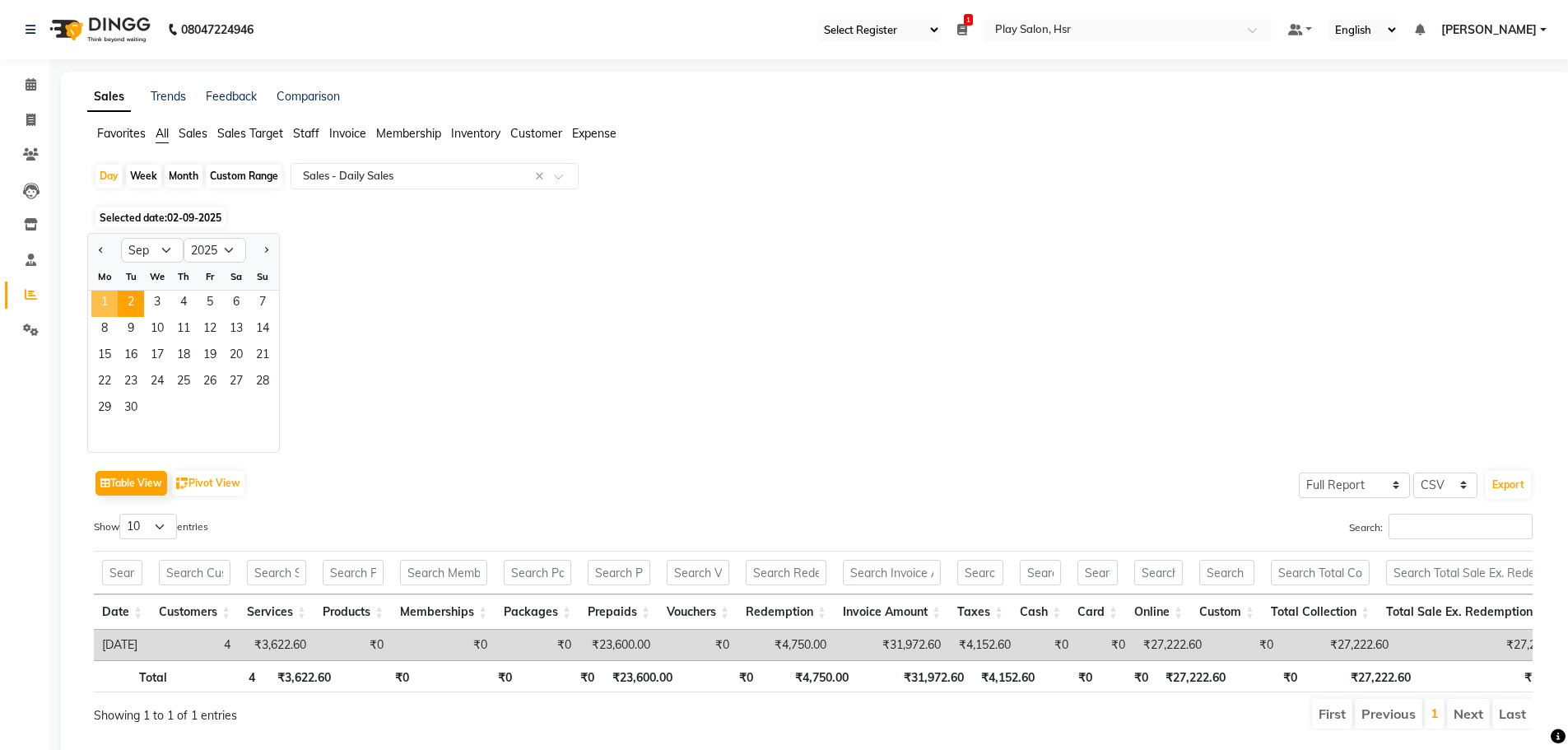
click at [118, 306] on span "2" at bounding box center [131, 303] width 26 height 26
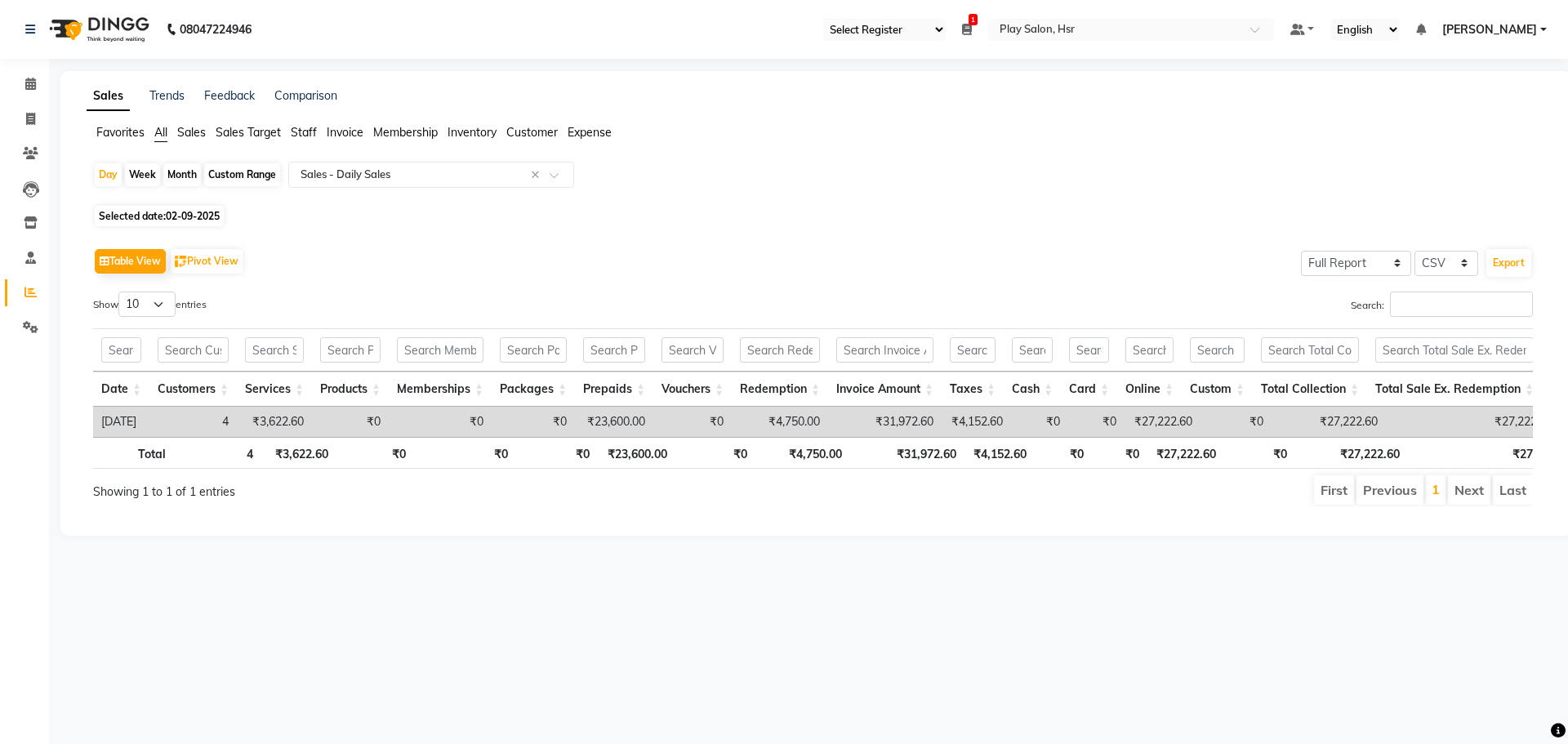
click at [97, 303] on label "Show 10 25 50 100 entries" at bounding box center [150, 304] width 114 height 25
click at [119, 303] on select "10 25 50 100" at bounding box center [147, 304] width 57 height 25
click at [458, 223] on div "Selected date: 02-09-2025" at bounding box center [820, 216] width 1453 height 17
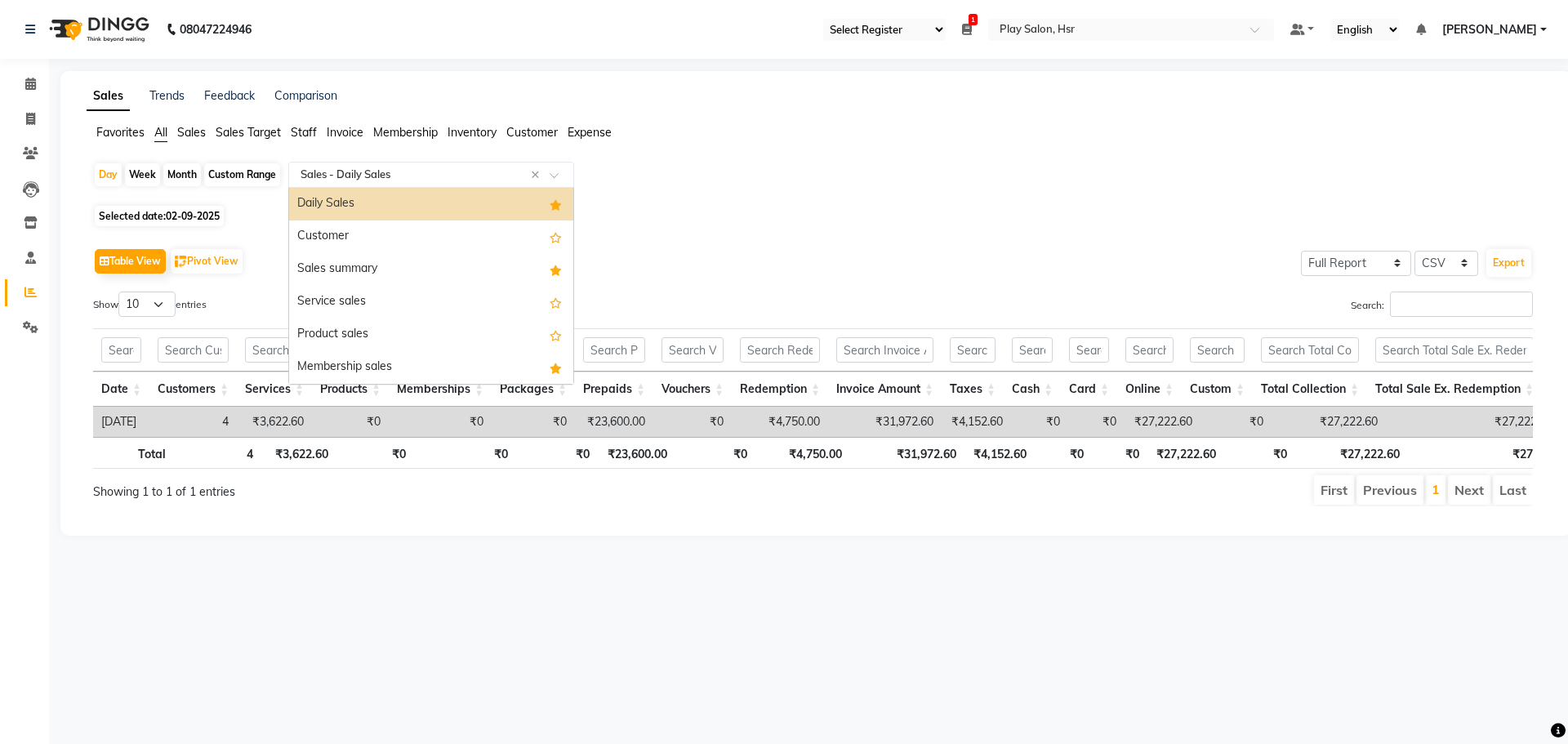
click at [366, 167] on input "text" at bounding box center [414, 175] width 235 height 16
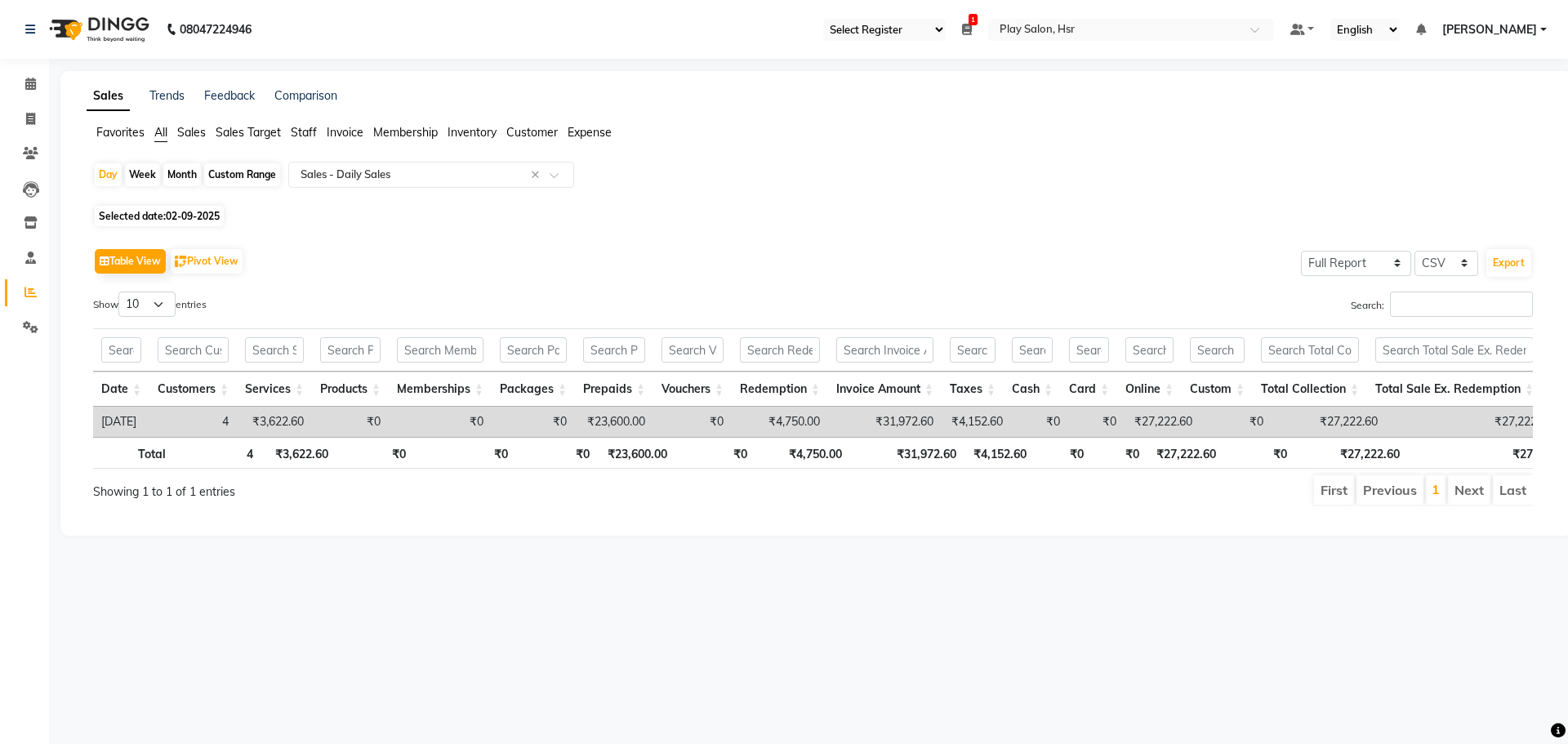
click at [175, 216] on span "02-09-2025" at bounding box center [193, 216] width 54 height 12
select select "9"
select select "2025"
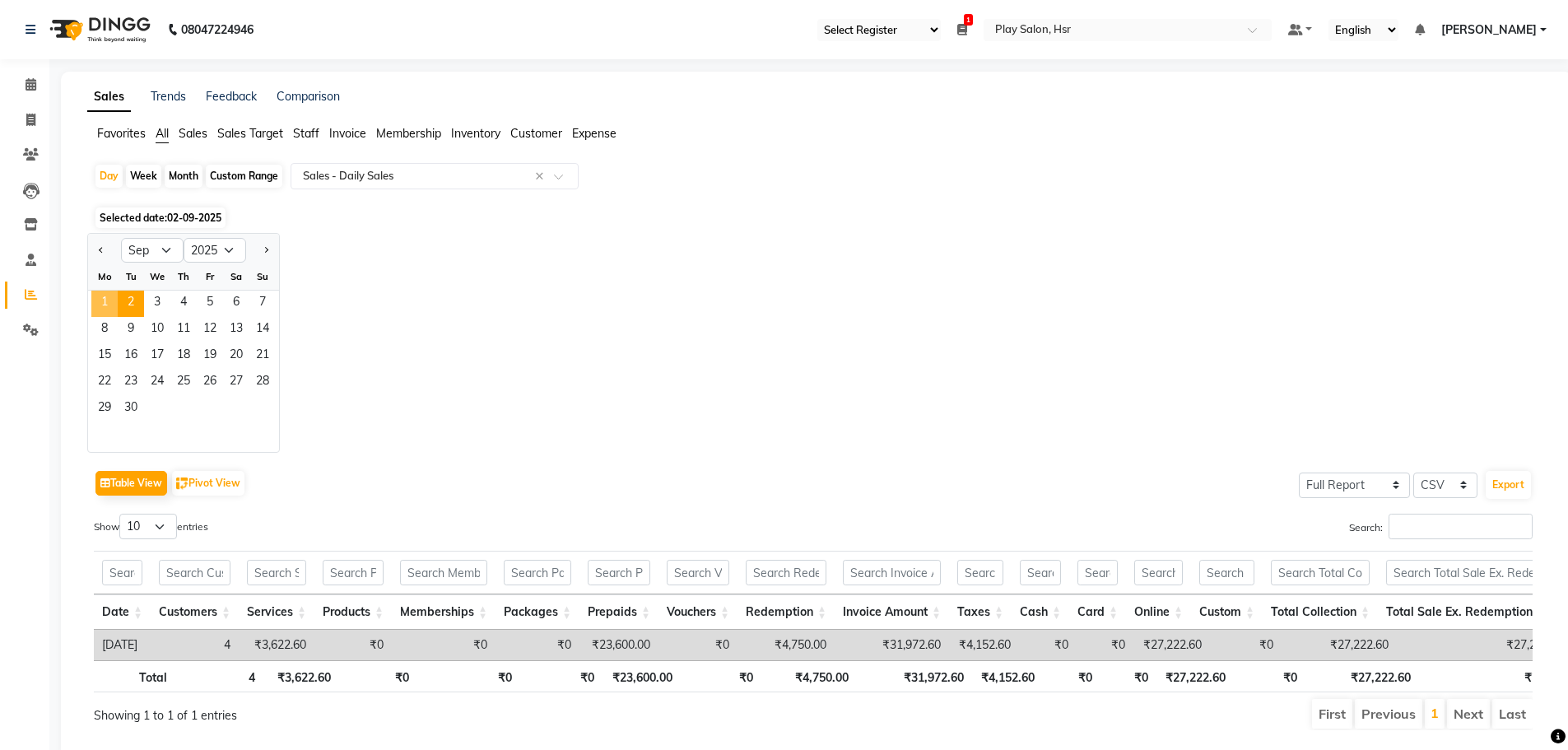
click at [107, 300] on span "1" at bounding box center [104, 303] width 26 height 26
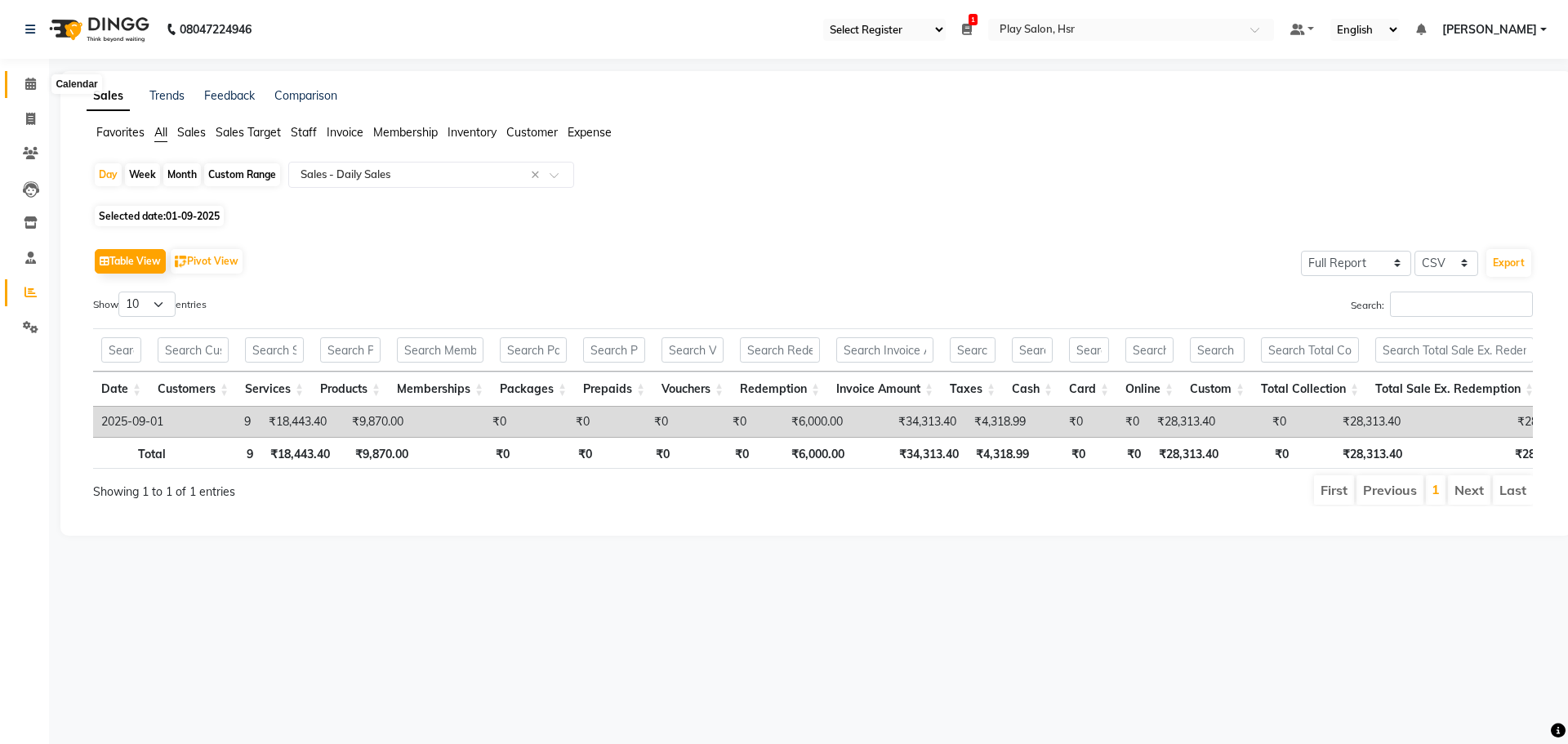
click at [30, 83] on icon at bounding box center [31, 84] width 11 height 12
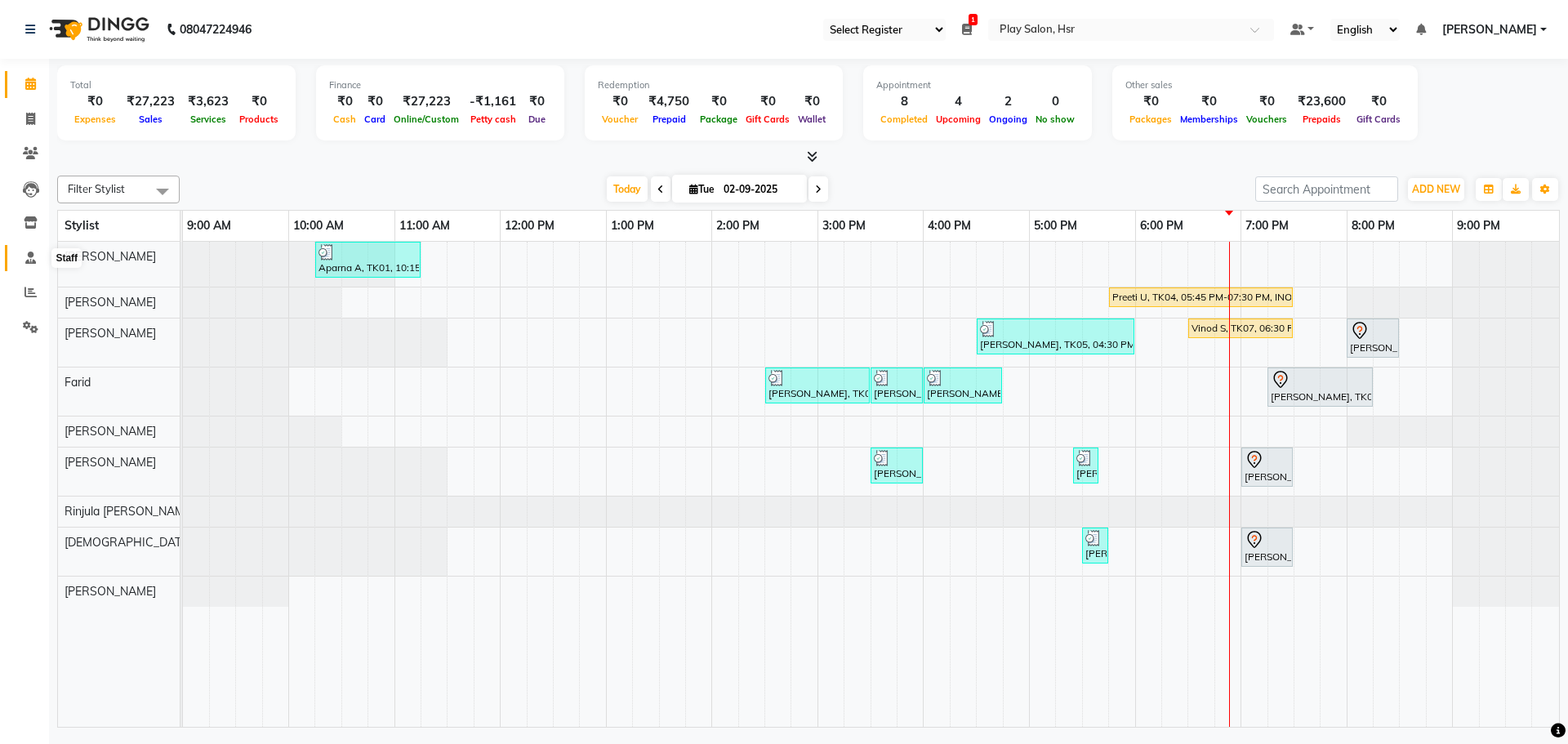
click at [25, 256] on span at bounding box center [31, 258] width 29 height 19
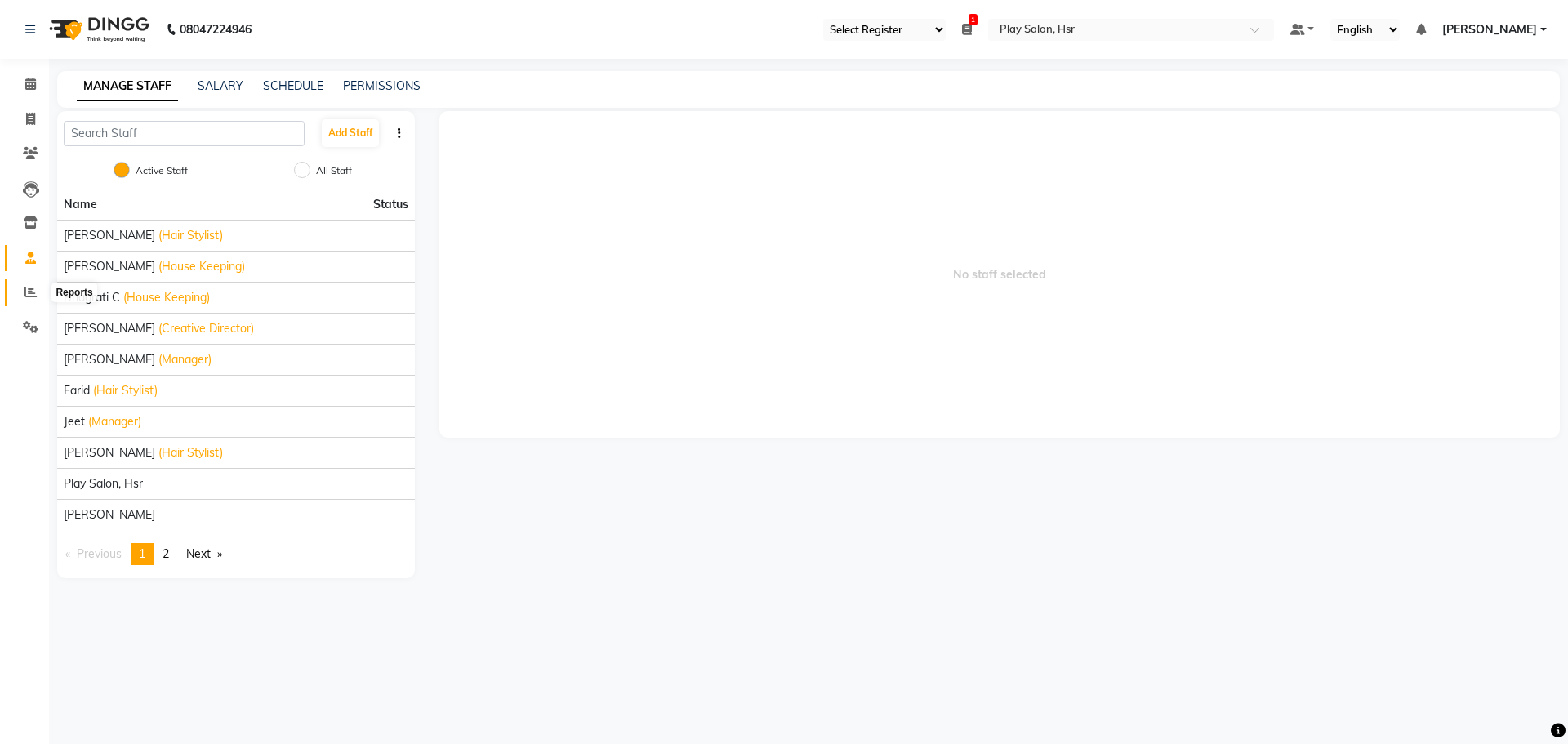
click at [29, 295] on icon at bounding box center [31, 291] width 12 height 12
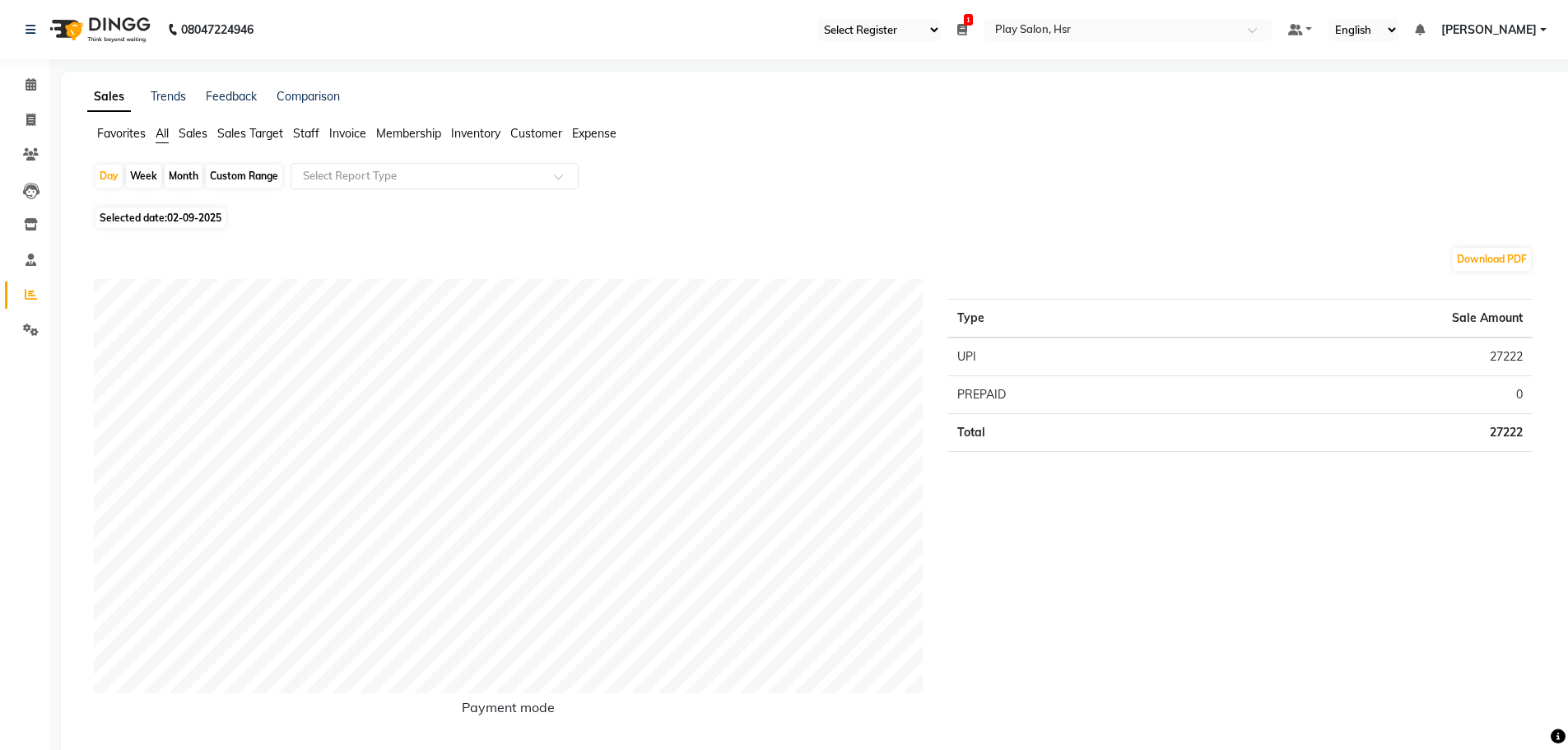
click at [438, 190] on div "Day Week Month Custom Range Select Report Type" at bounding box center [817, 183] width 1446 height 39
click at [438, 177] on input "text" at bounding box center [418, 176] width 237 height 16
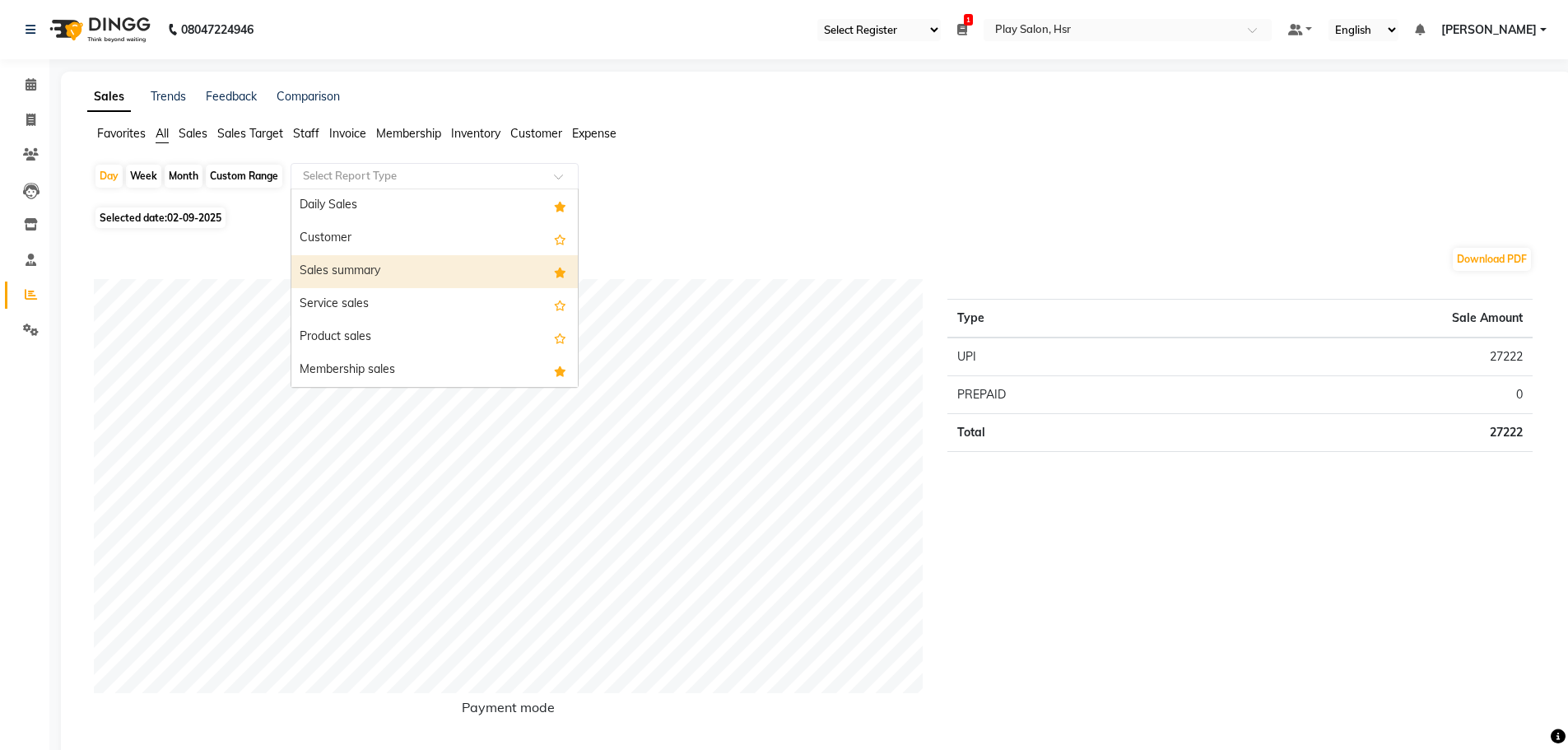
click at [421, 270] on div "Sales summary" at bounding box center [434, 272] width 286 height 33
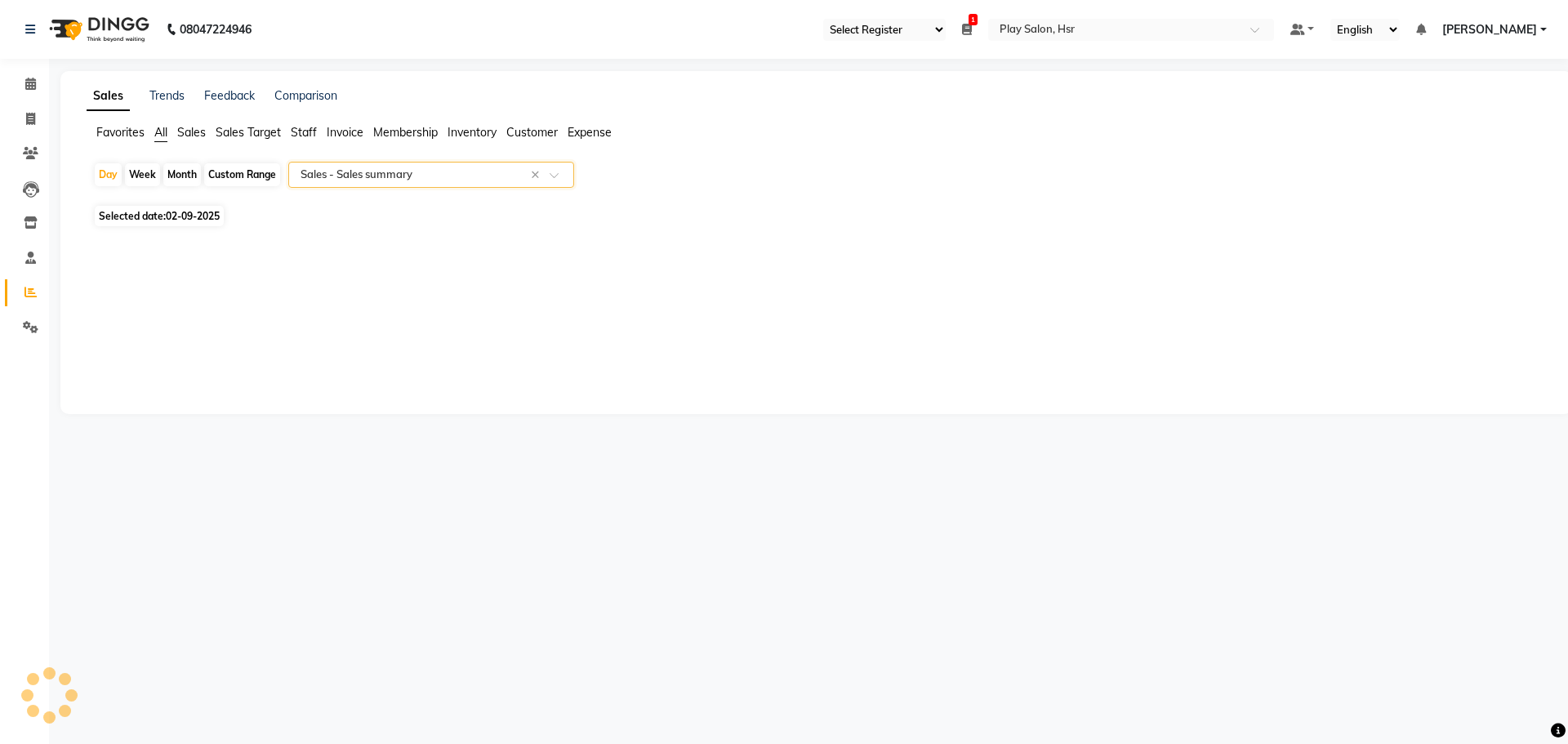
select select "full_report"
select select "csv"
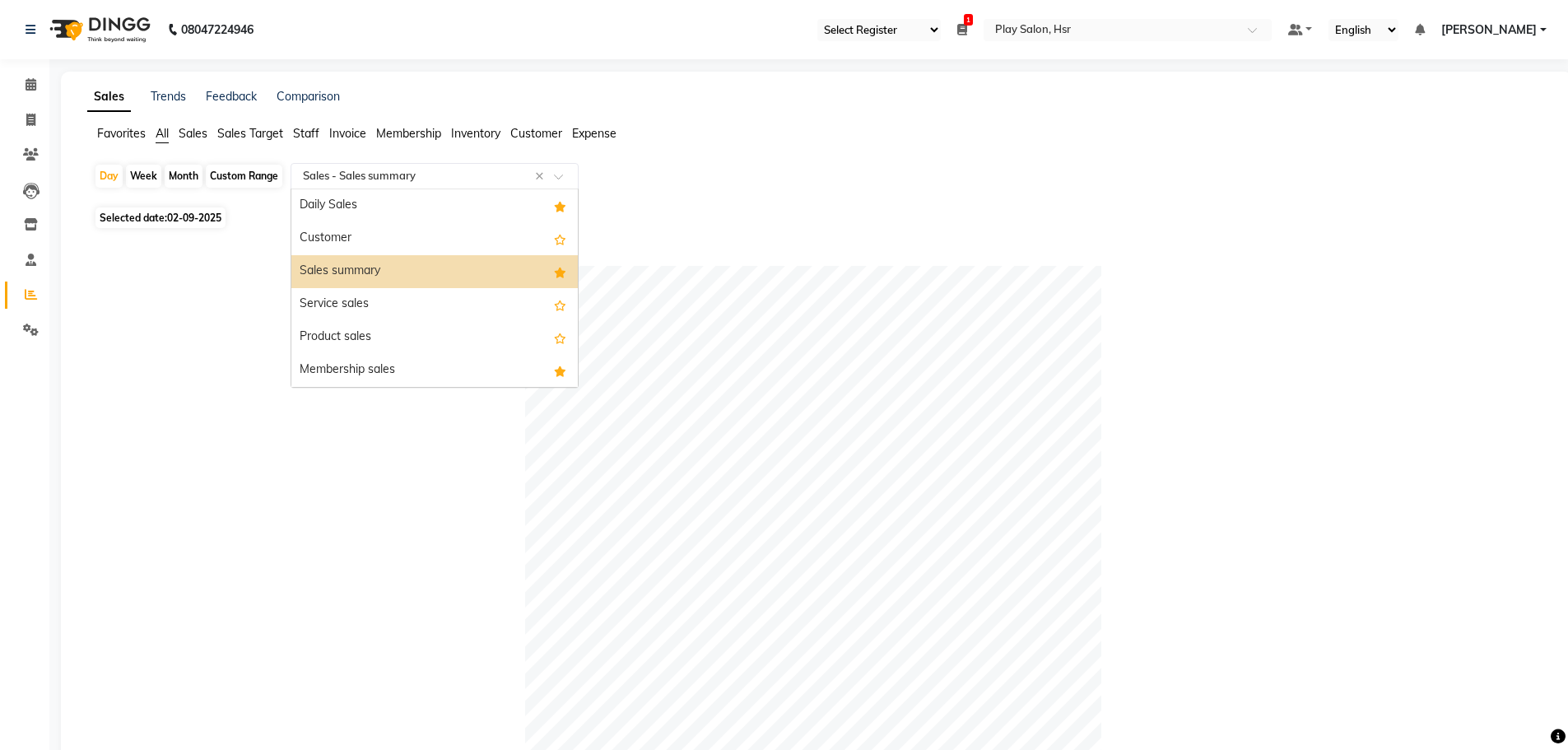
click at [392, 168] on input "text" at bounding box center [418, 176] width 237 height 16
drag, startPoint x: 364, startPoint y: 236, endPoint x: 369, endPoint y: 217, distance: 19.6
click at [369, 217] on div "Daily Sales" at bounding box center [434, 206] width 286 height 33
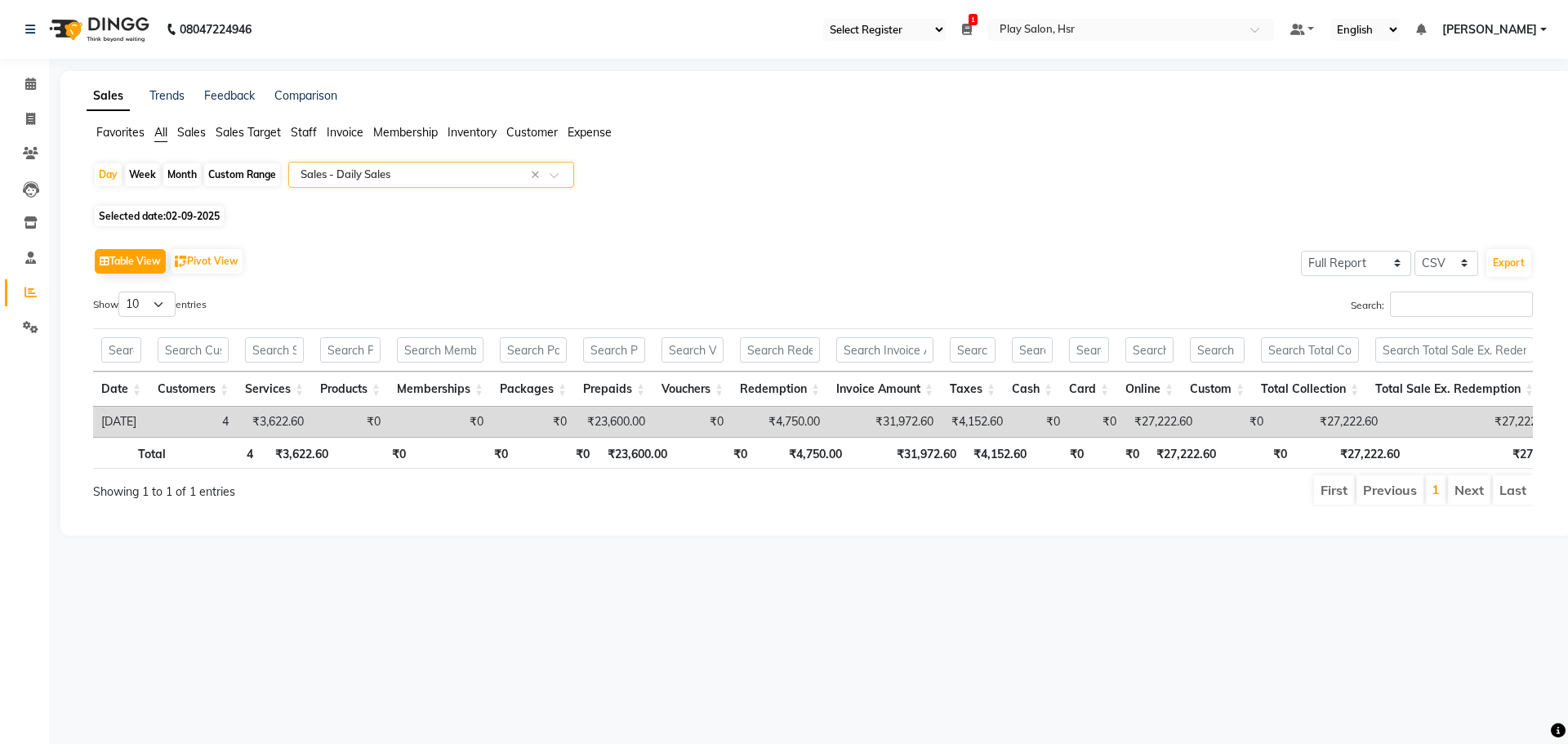
click at [173, 216] on span "02-09-2025" at bounding box center [193, 216] width 54 height 12
select select "9"
select select "2025"
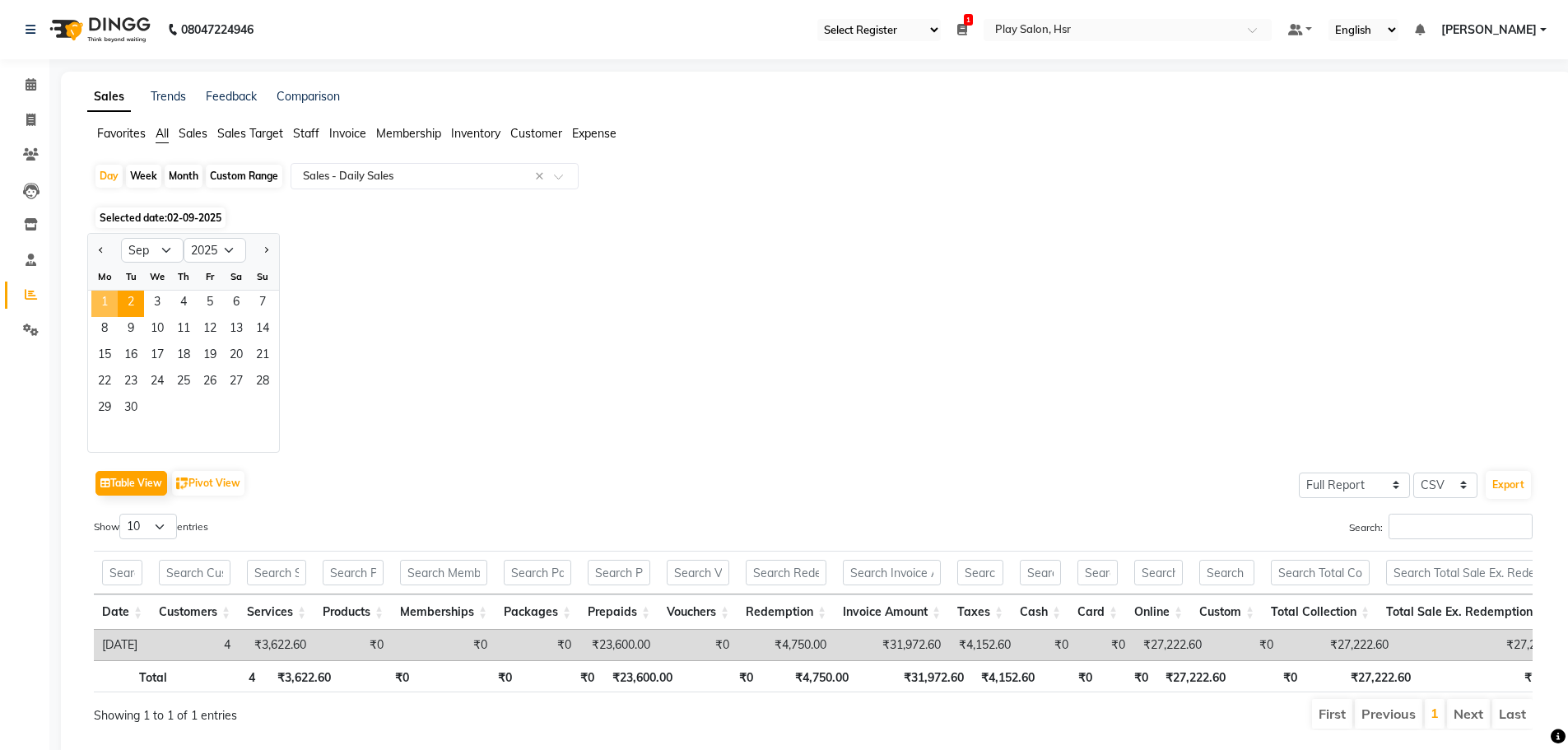
click at [112, 301] on span "1" at bounding box center [104, 303] width 26 height 26
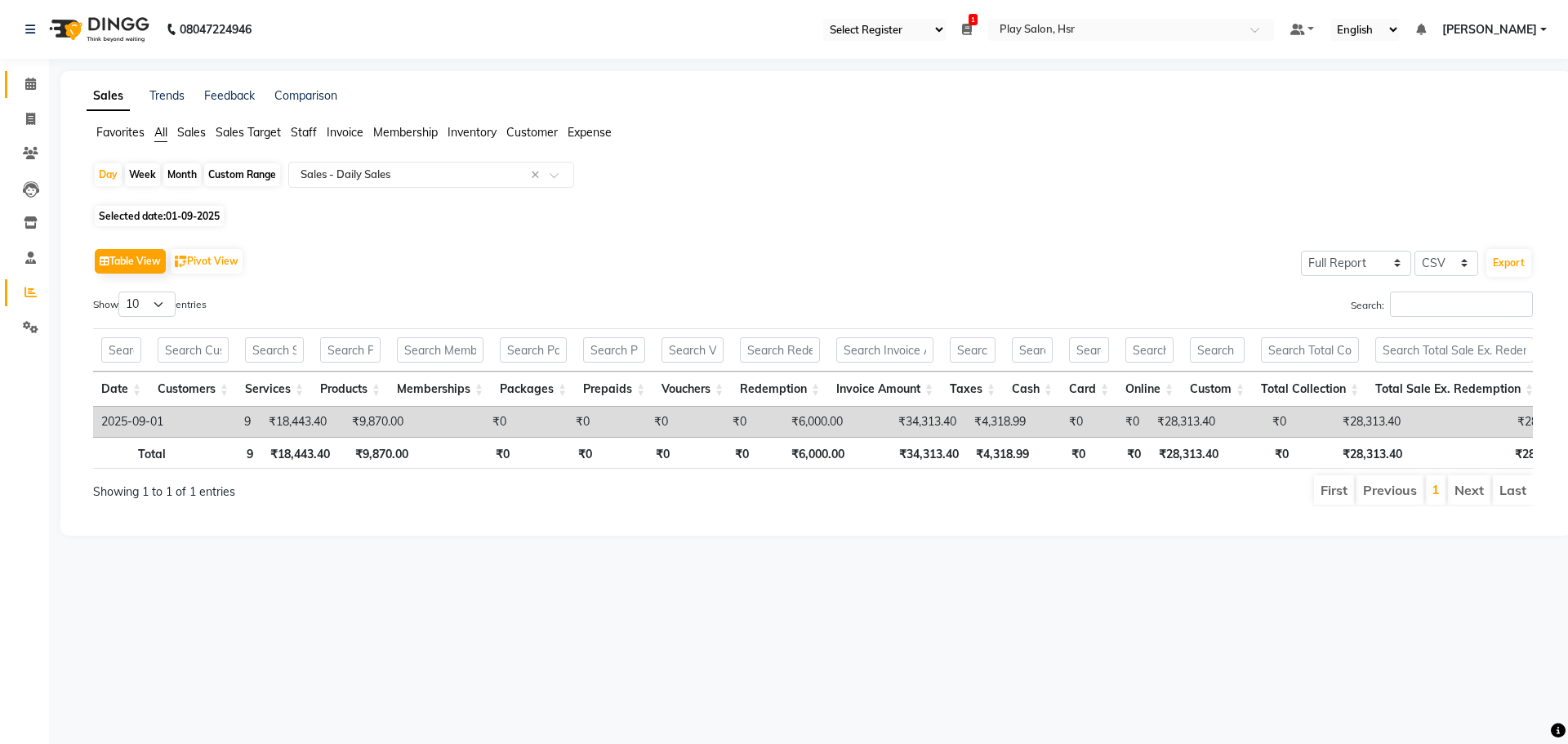
click at [12, 91] on link "Calendar" at bounding box center [25, 85] width 39 height 27
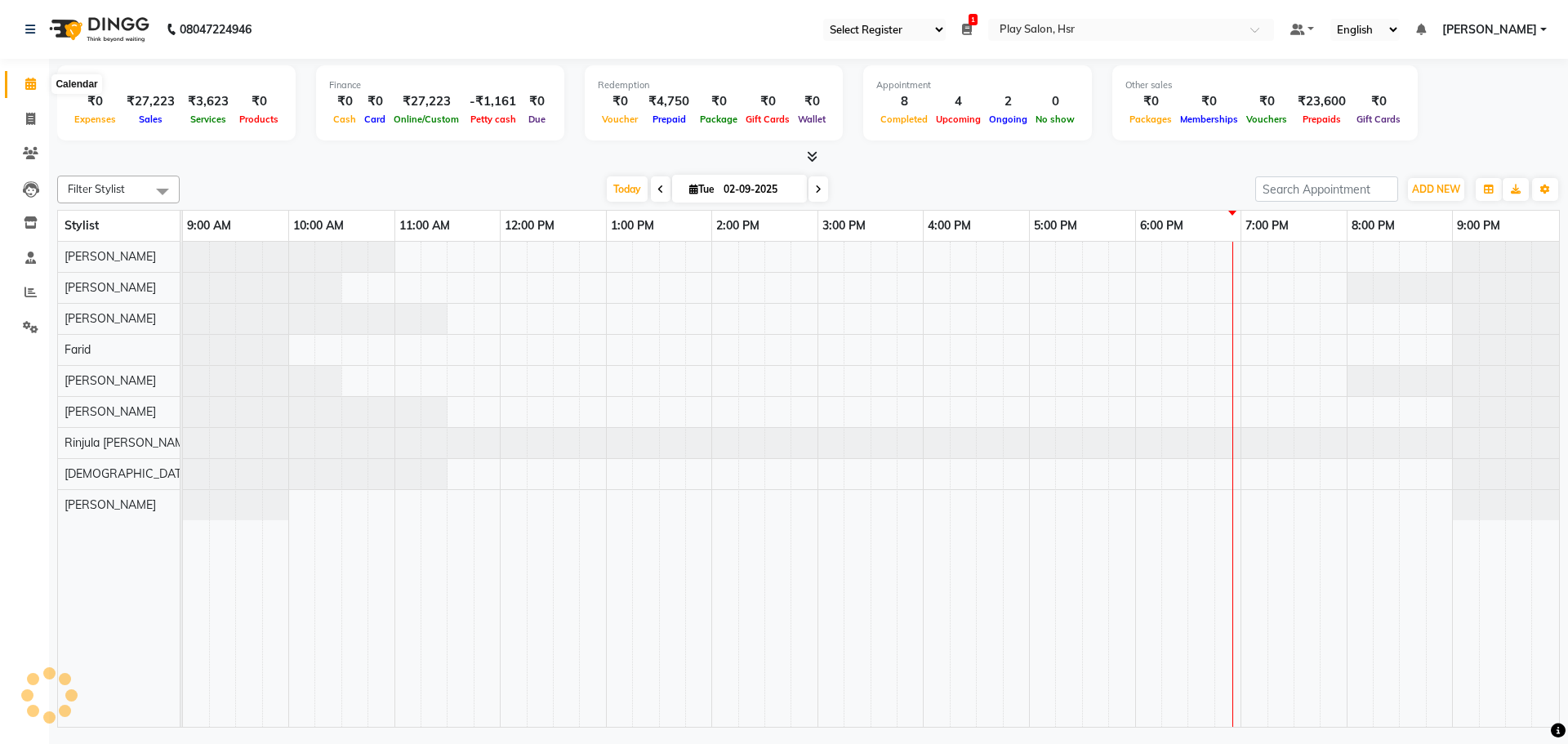
click at [20, 79] on span at bounding box center [31, 85] width 29 height 19
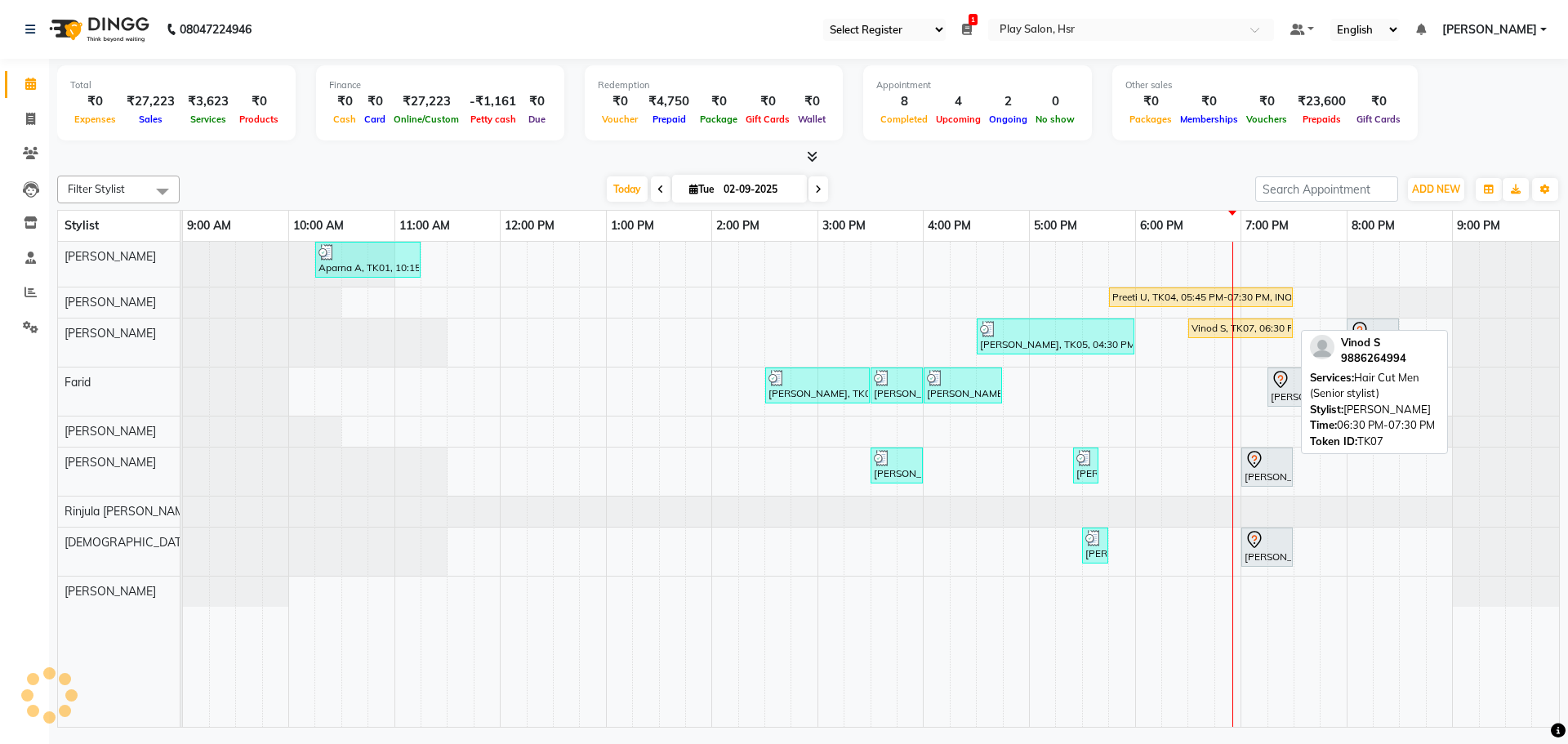
click at [1237, 321] on div "Vinod S, TK07, 06:30 PM-07:30 PM, Hair Cut Men (Senior stylist)" at bounding box center [1240, 328] width 101 height 14
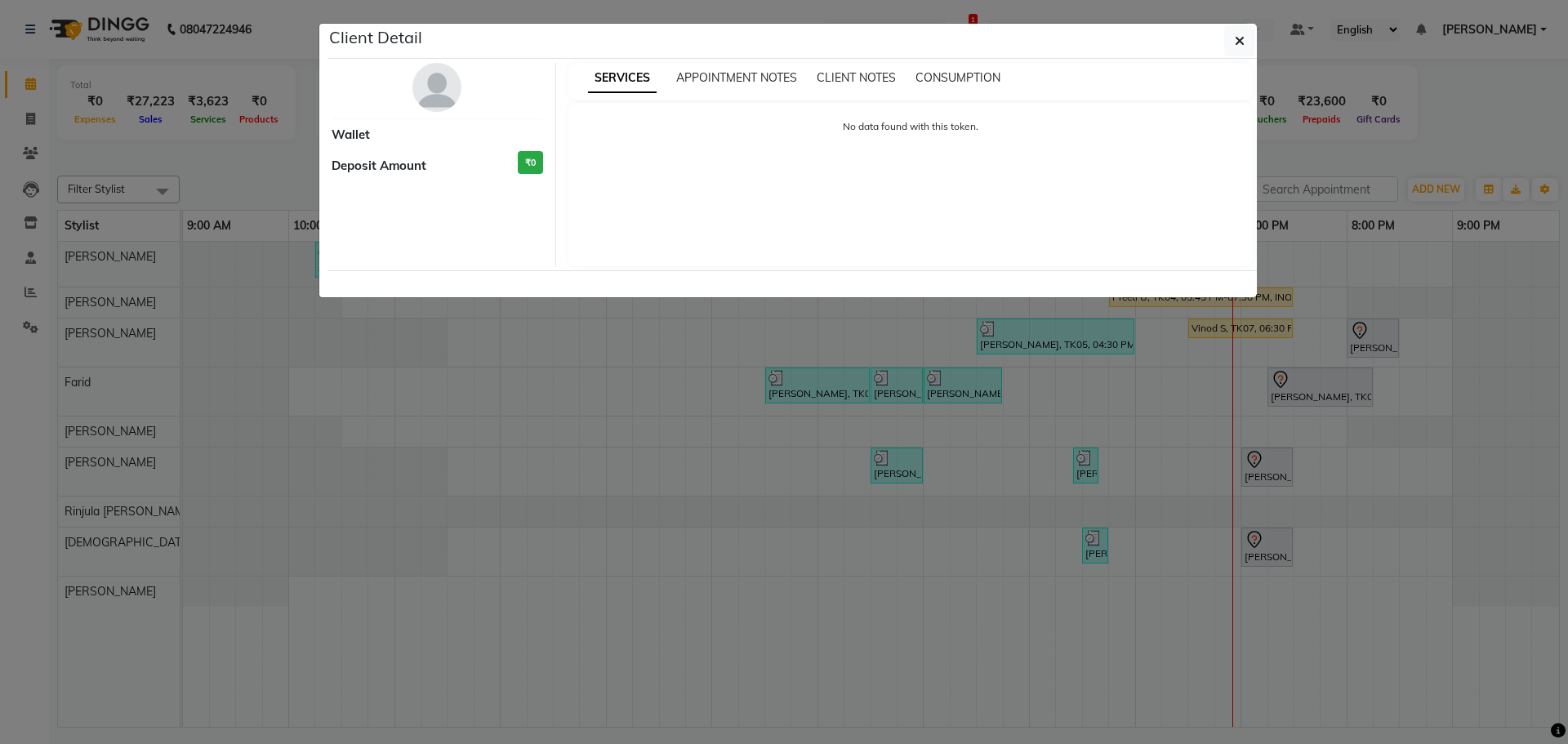
select select "1"
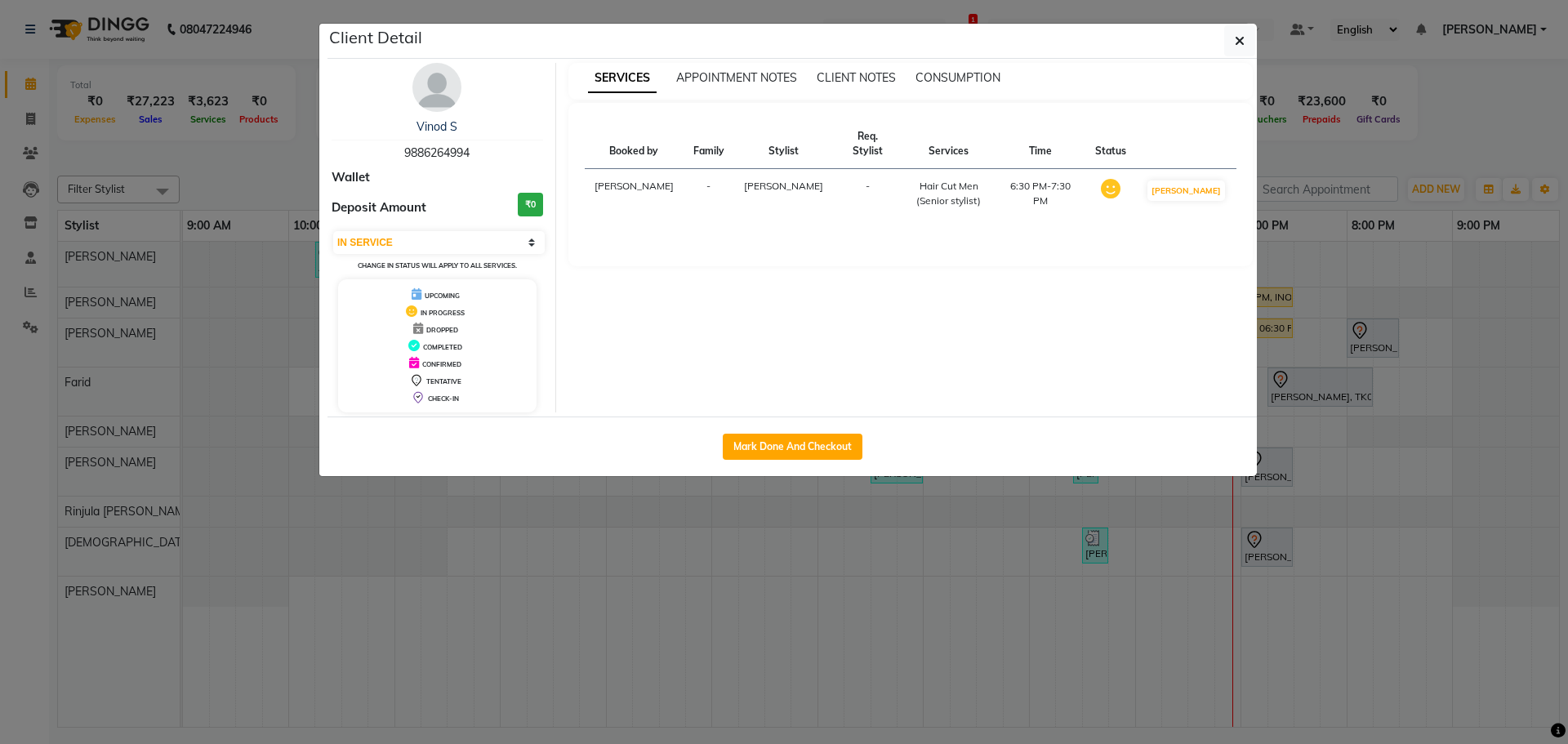
click at [775, 430] on div "Mark Done And Checkout" at bounding box center [792, 446] width 929 height 59
click at [808, 454] on button "Mark Done And Checkout" at bounding box center [792, 447] width 140 height 26
select select "8358"
select select "service"
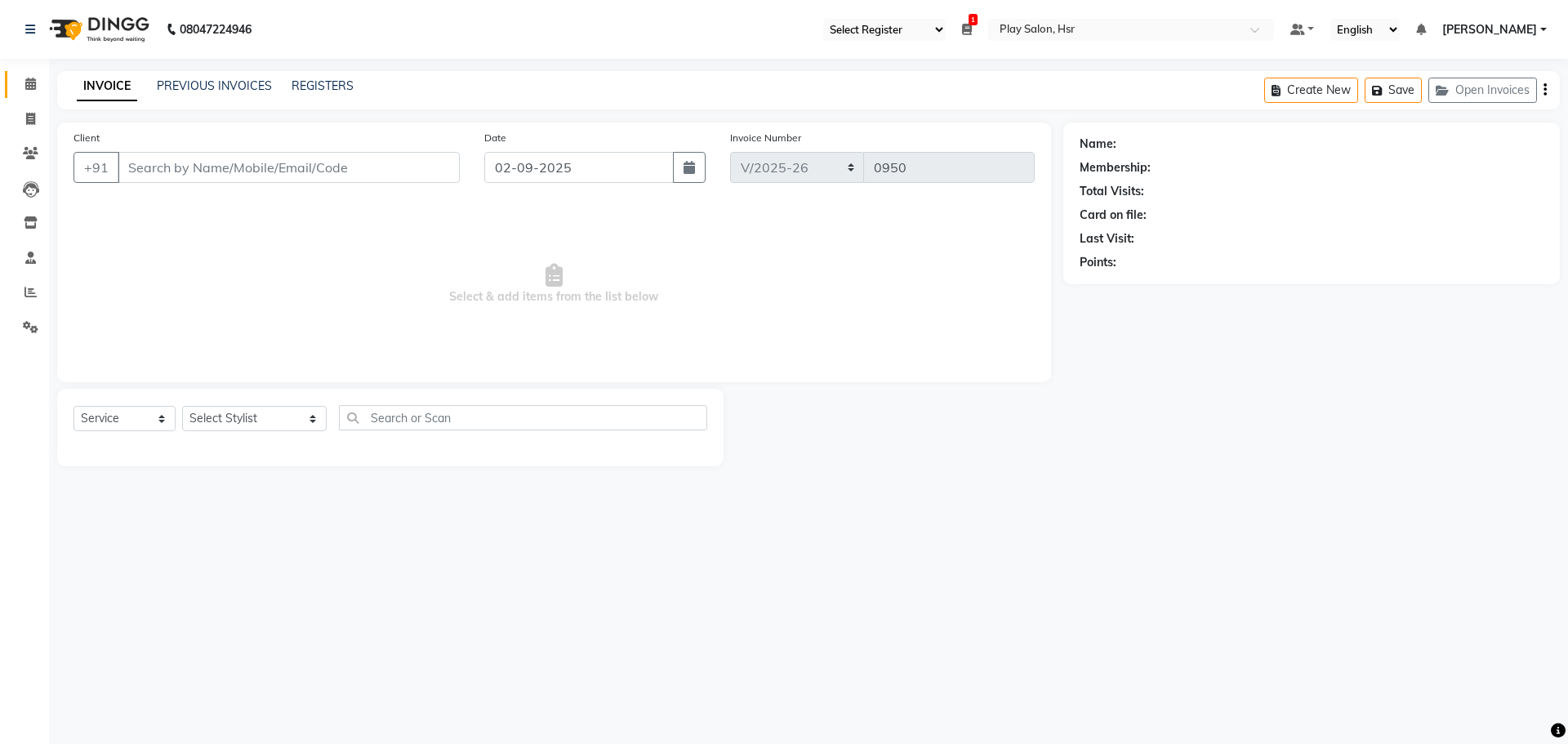
type input "9886264994"
select select "81917"
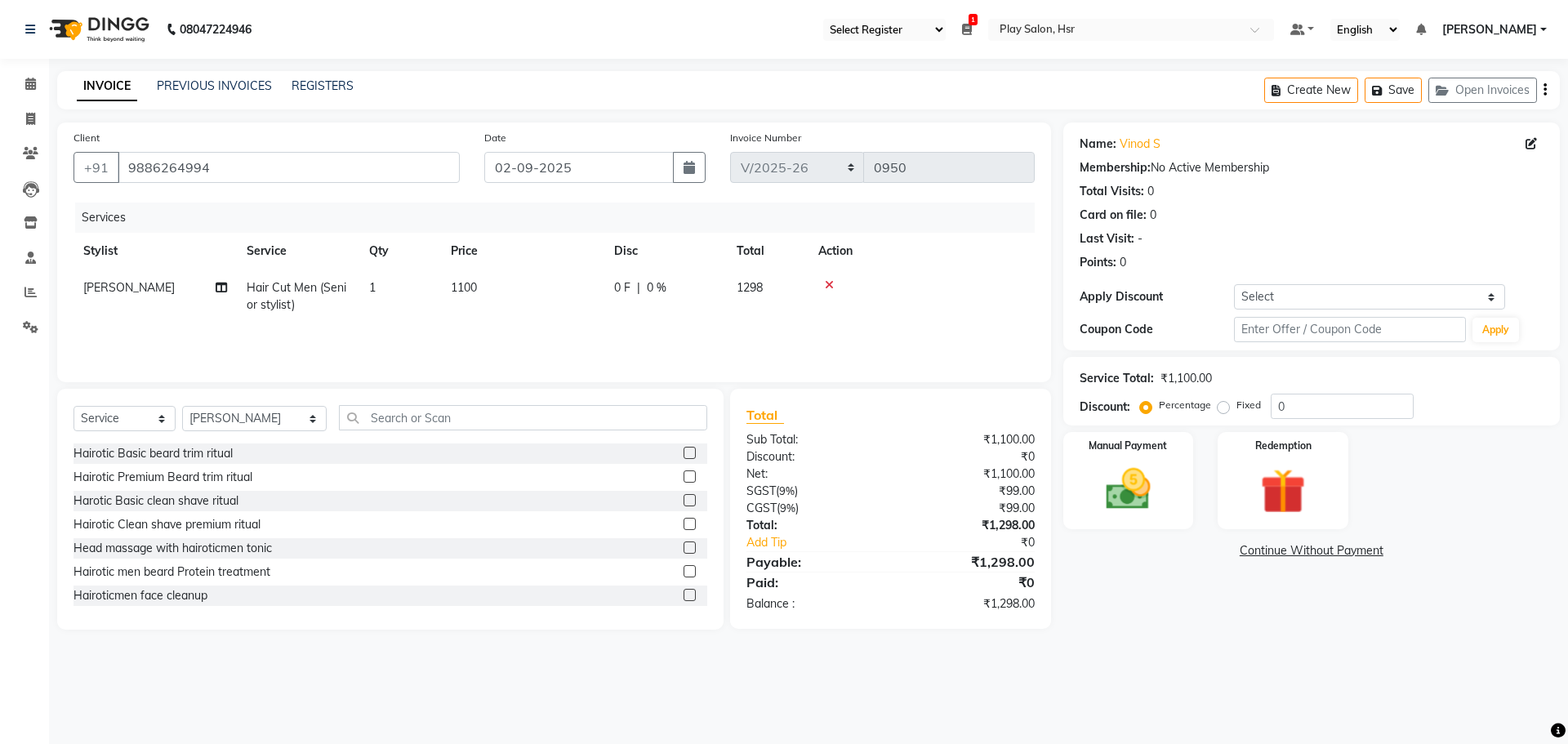
click at [457, 289] on span "1100" at bounding box center [464, 286] width 26 height 14
drag, startPoint x: 577, startPoint y: 291, endPoint x: 499, endPoint y: 291, distance: 78.0
click at [499, 291] on tr "Amaan Ali Anjali B Bhagrati C Dipen Subba Divya Thapa Farid Jeet Kiran Limbu Pl…" at bounding box center [554, 304] width 961 height 69
type input "1000"
click at [459, 332] on div "Services Stylist Service Qty Price Disc Total Action Amaan Ali Hair Cut Men (Se…" at bounding box center [554, 284] width 961 height 164
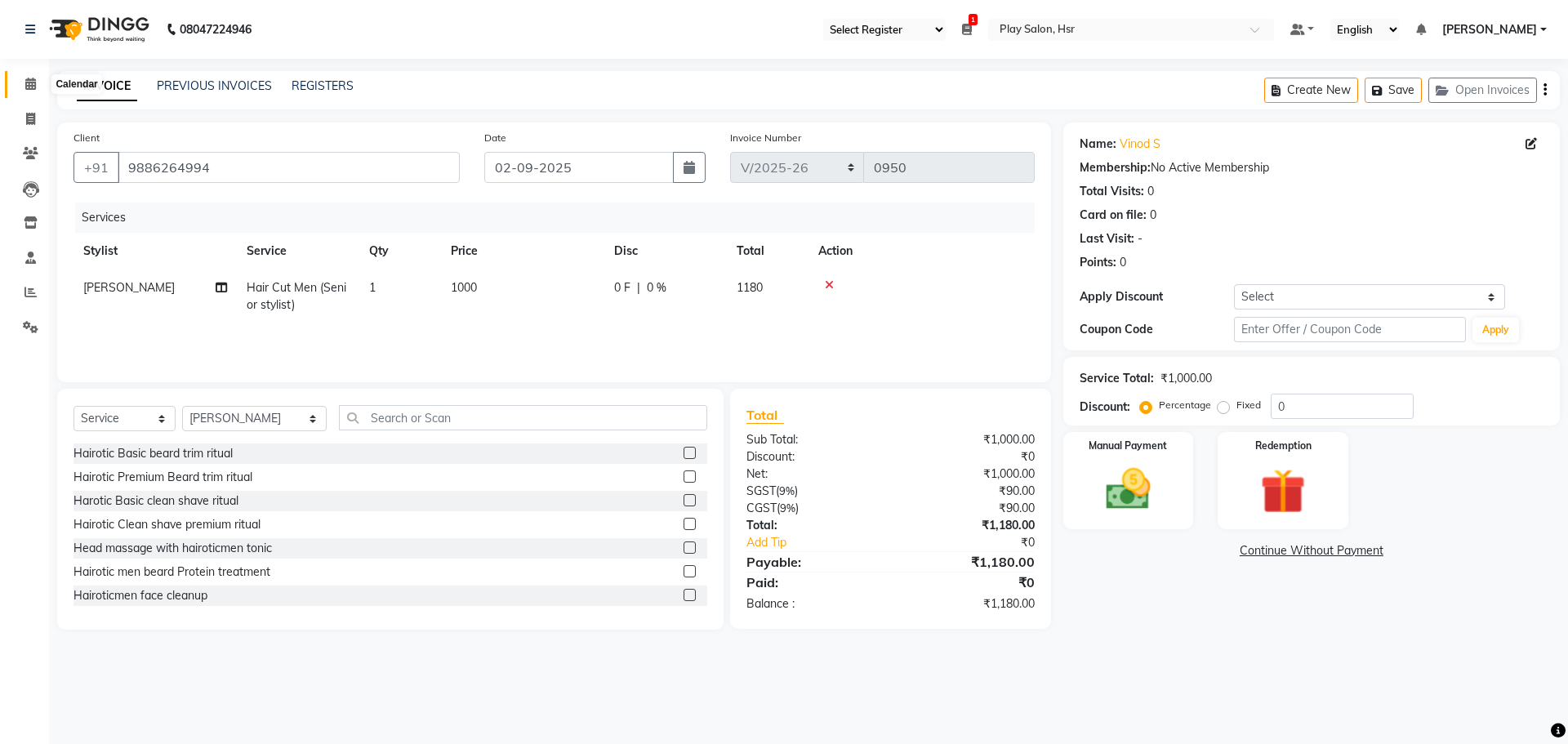
click at [25, 86] on icon at bounding box center [31, 84] width 11 height 12
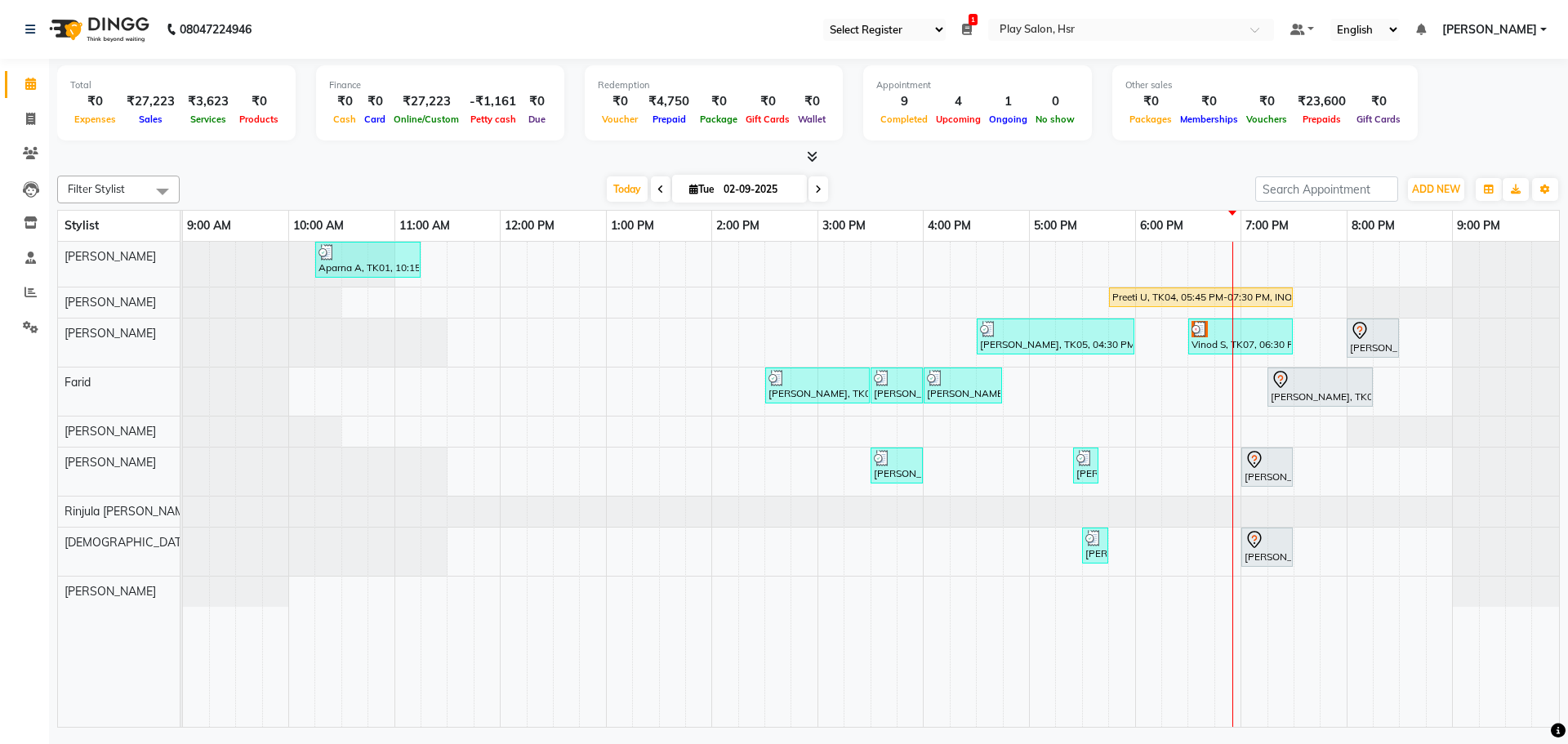
drag, startPoint x: 1194, startPoint y: 315, endPoint x: 1136, endPoint y: 182, distance: 145.1
click at [1136, 182] on div "Today Tue 02-09-2025" at bounding box center [718, 189] width 1059 height 25
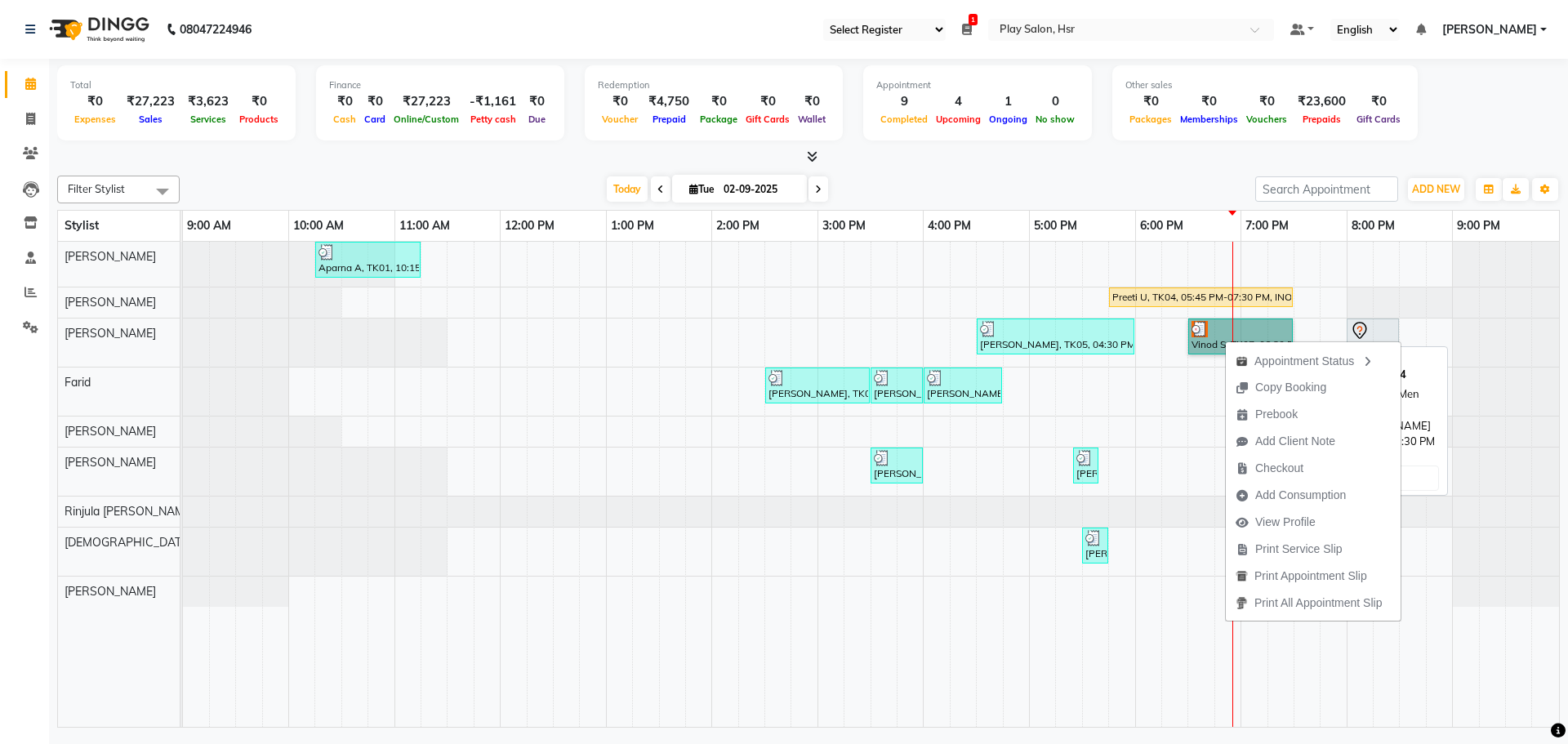
click at [1202, 322] on link "Vinod S, TK07, 06:30 PM-07:30 PM, Hair Cut Men (Senior stylist)" at bounding box center [1240, 336] width 104 height 36
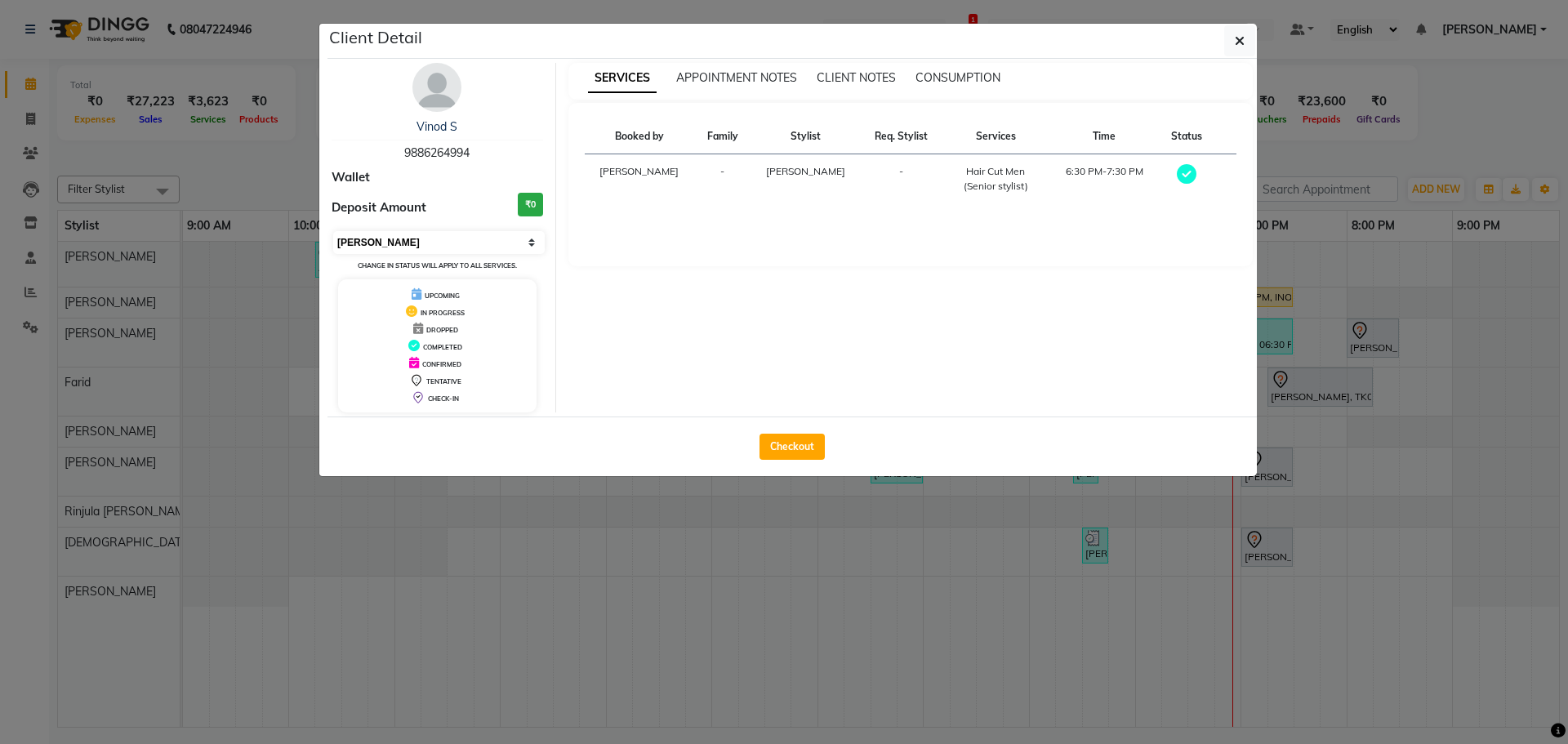
click at [486, 232] on select "Select MARK DONE UPCOMING" at bounding box center [439, 242] width 212 height 23
select select "5"
click at [333, 231] on select "Select MARK DONE UPCOMING" at bounding box center [439, 242] width 212 height 23
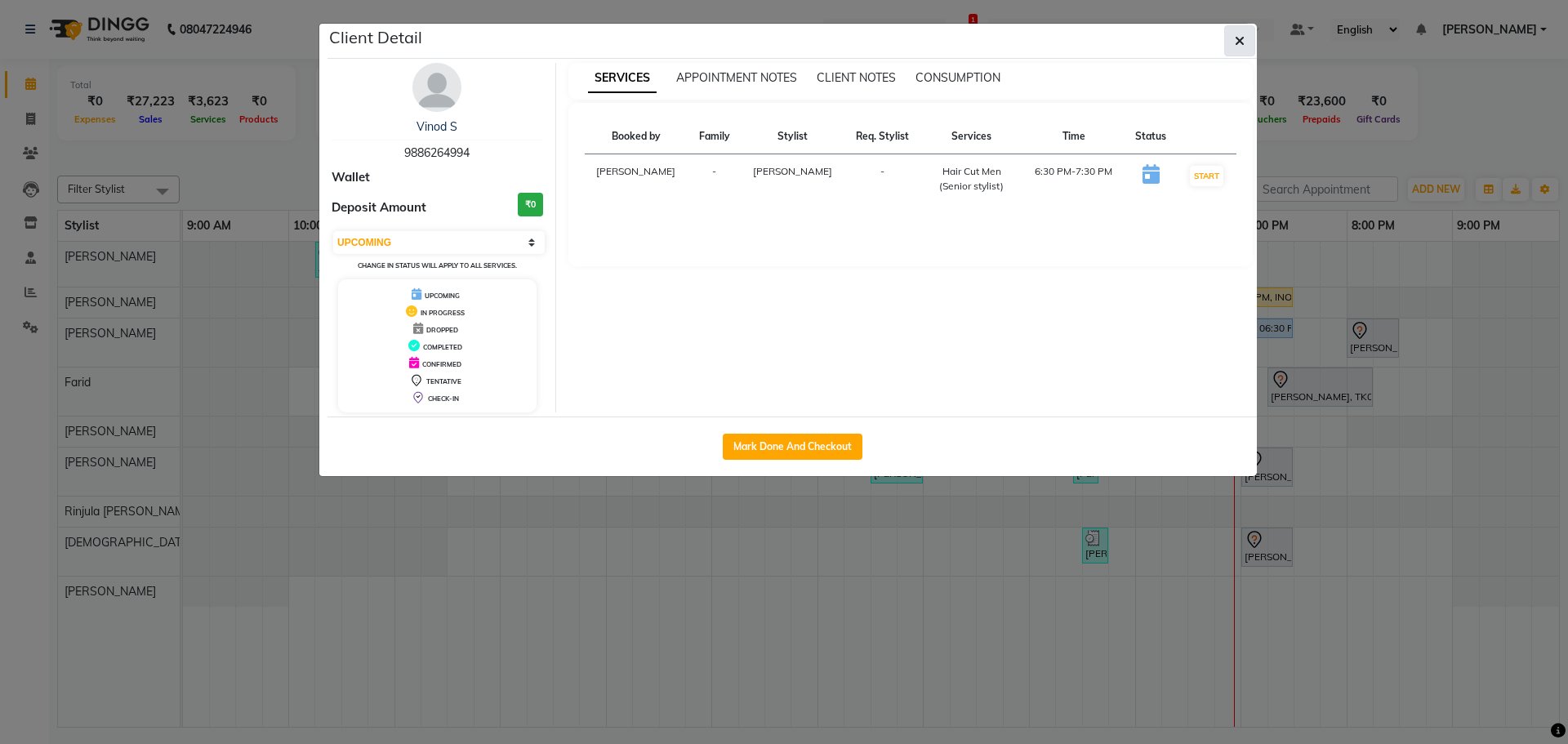
click at [1232, 54] on button "button" at bounding box center [1239, 41] width 31 height 31
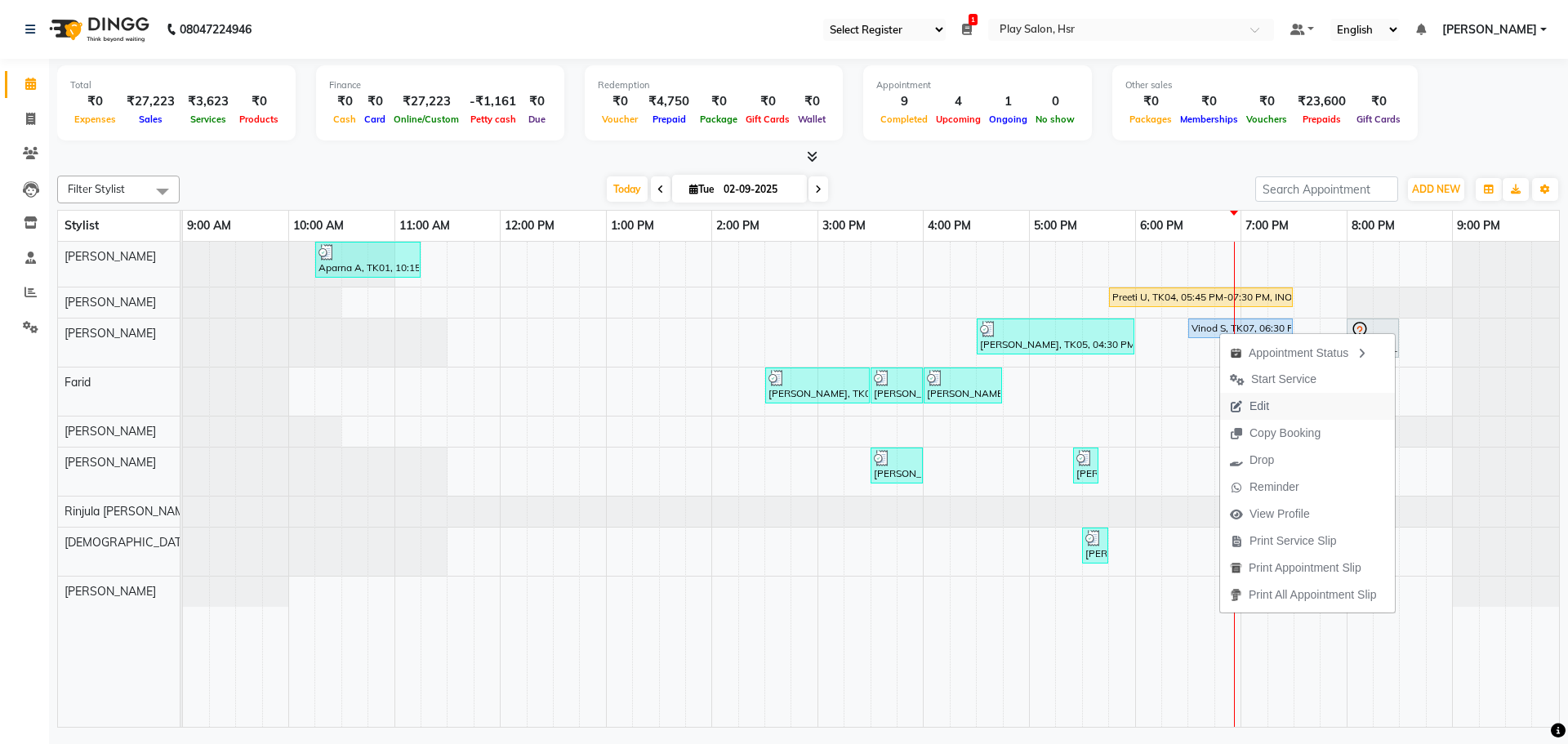
click at [1270, 414] on span "Edit" at bounding box center [1248, 406] width 58 height 27
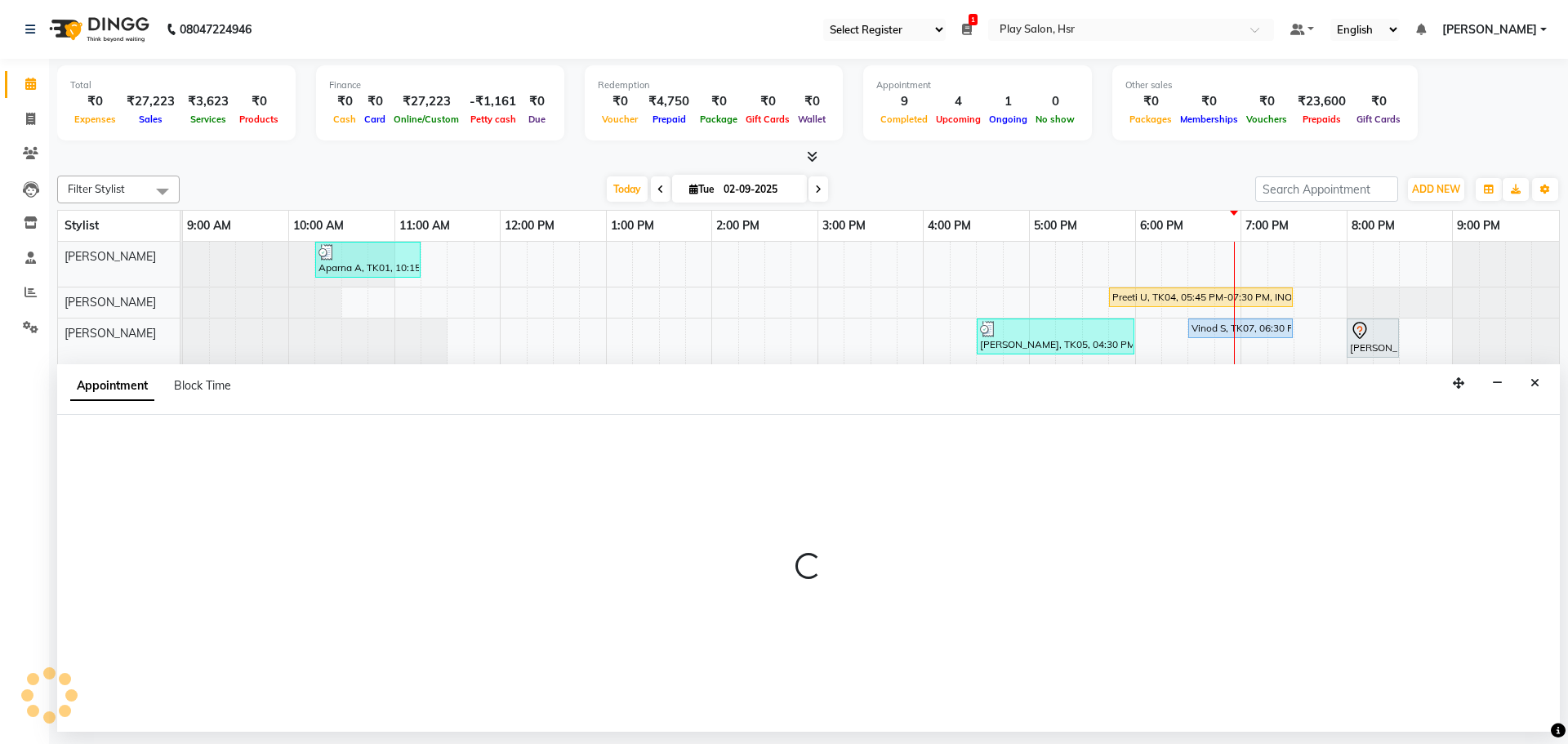
select select "tentative"
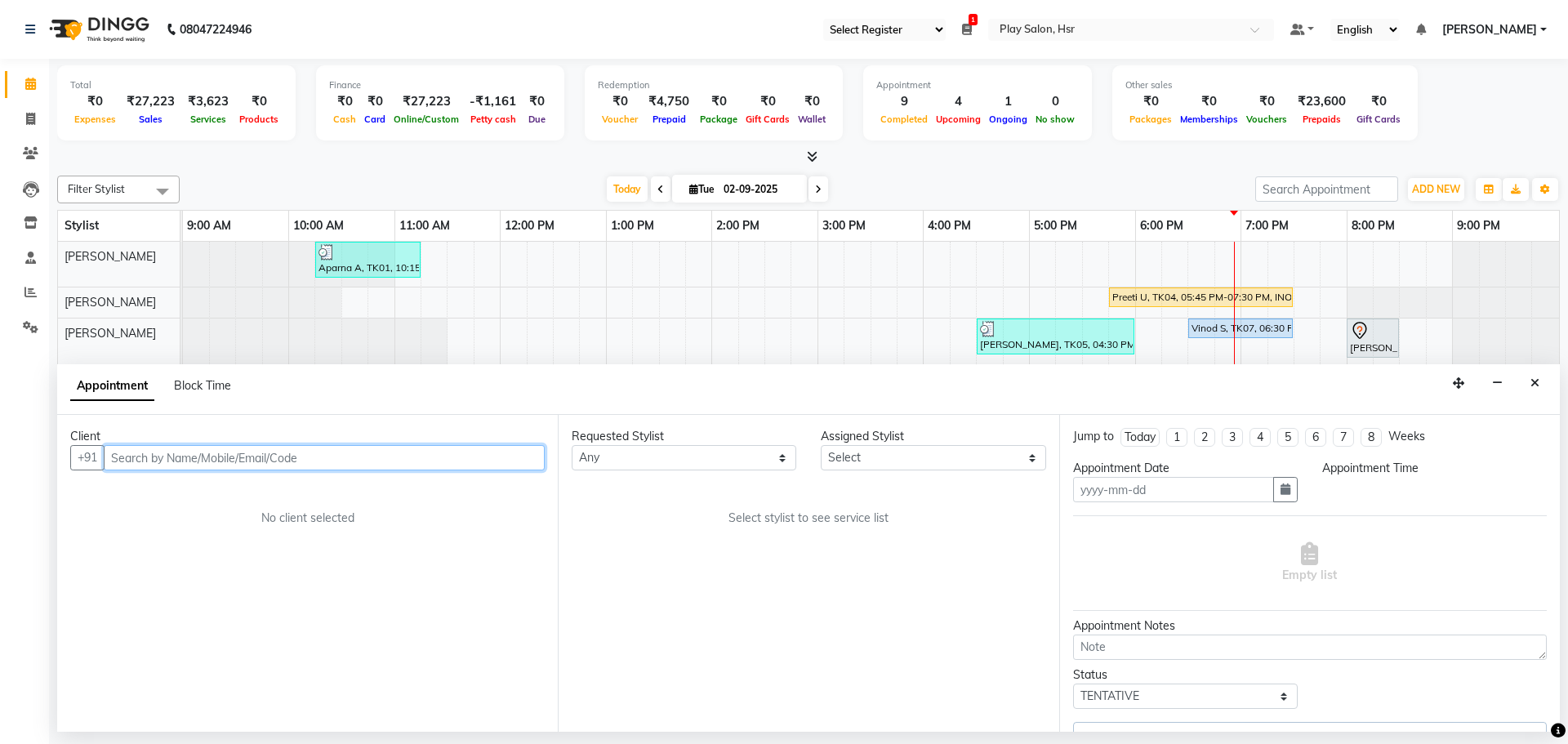
type input "02-09-2025"
select select "upcoming"
select select "1110"
select select "81917"
select select "4228"
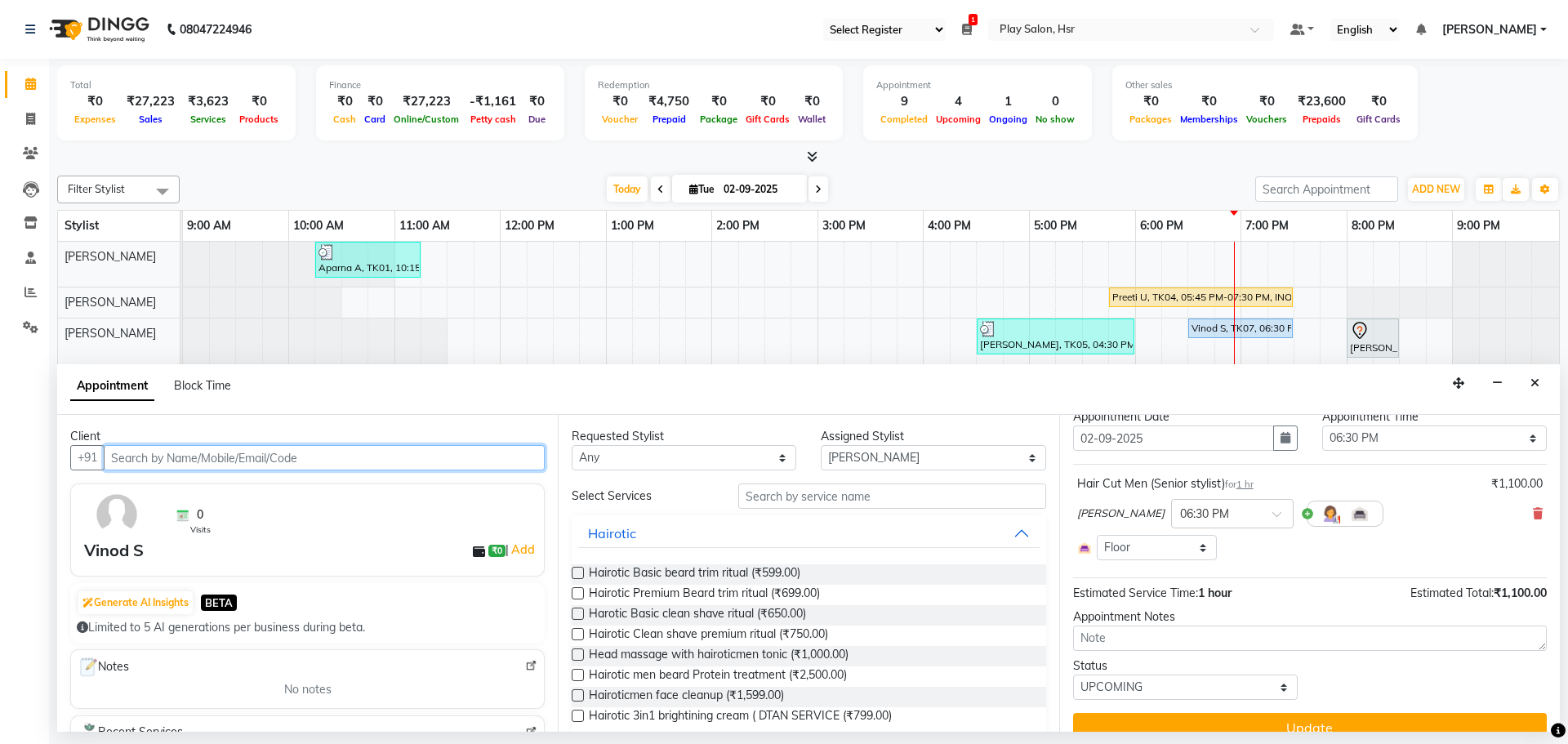
scroll to position [75, 0]
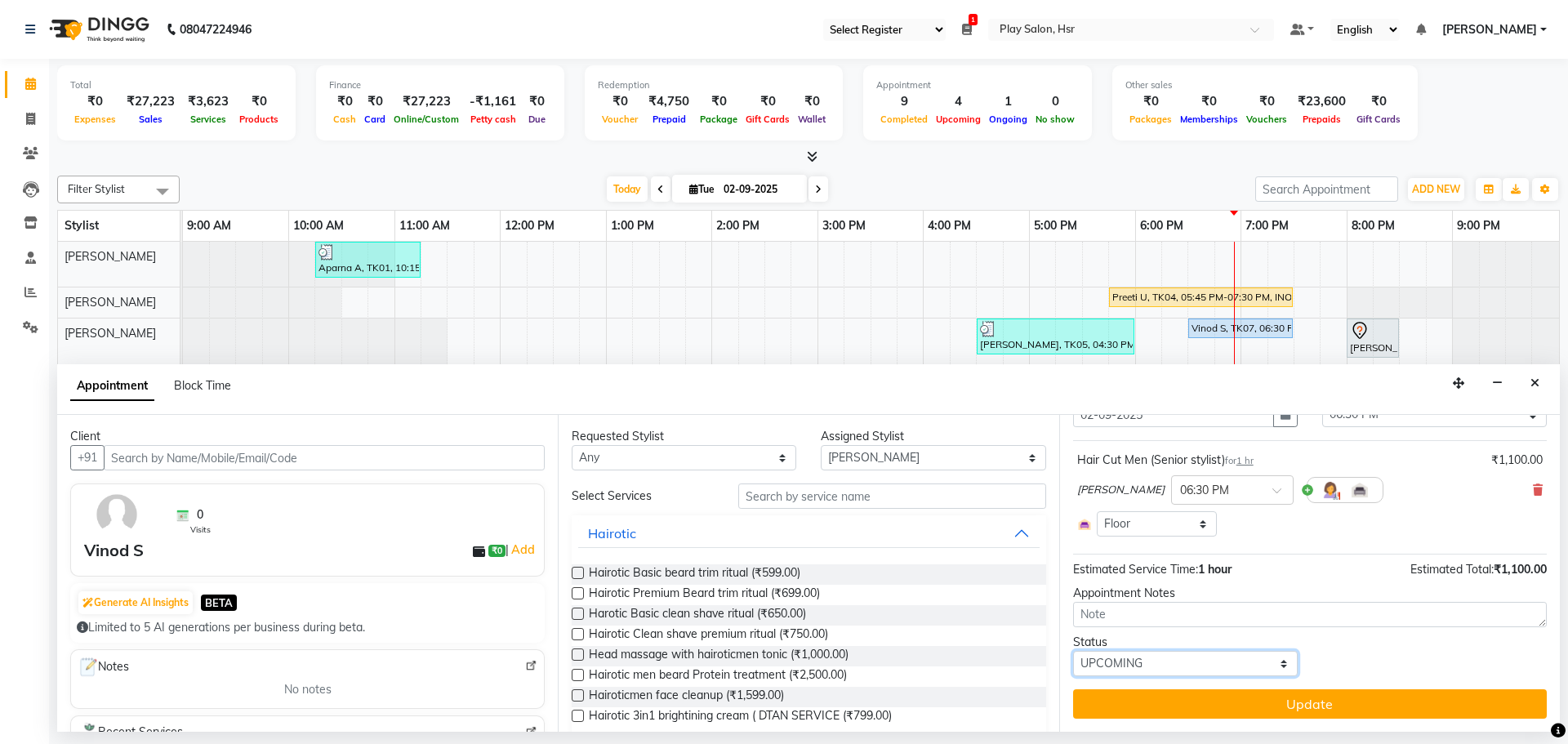
click at [1170, 671] on select "Select TENTATIVE CONFIRM CHECK-IN UPCOMING" at bounding box center [1185, 663] width 225 height 25
click at [1168, 664] on select "Select TENTATIVE CONFIRM CHECK-IN UPCOMING" at bounding box center [1185, 663] width 225 height 25
click at [1197, 619] on textarea at bounding box center [1309, 614] width 474 height 25
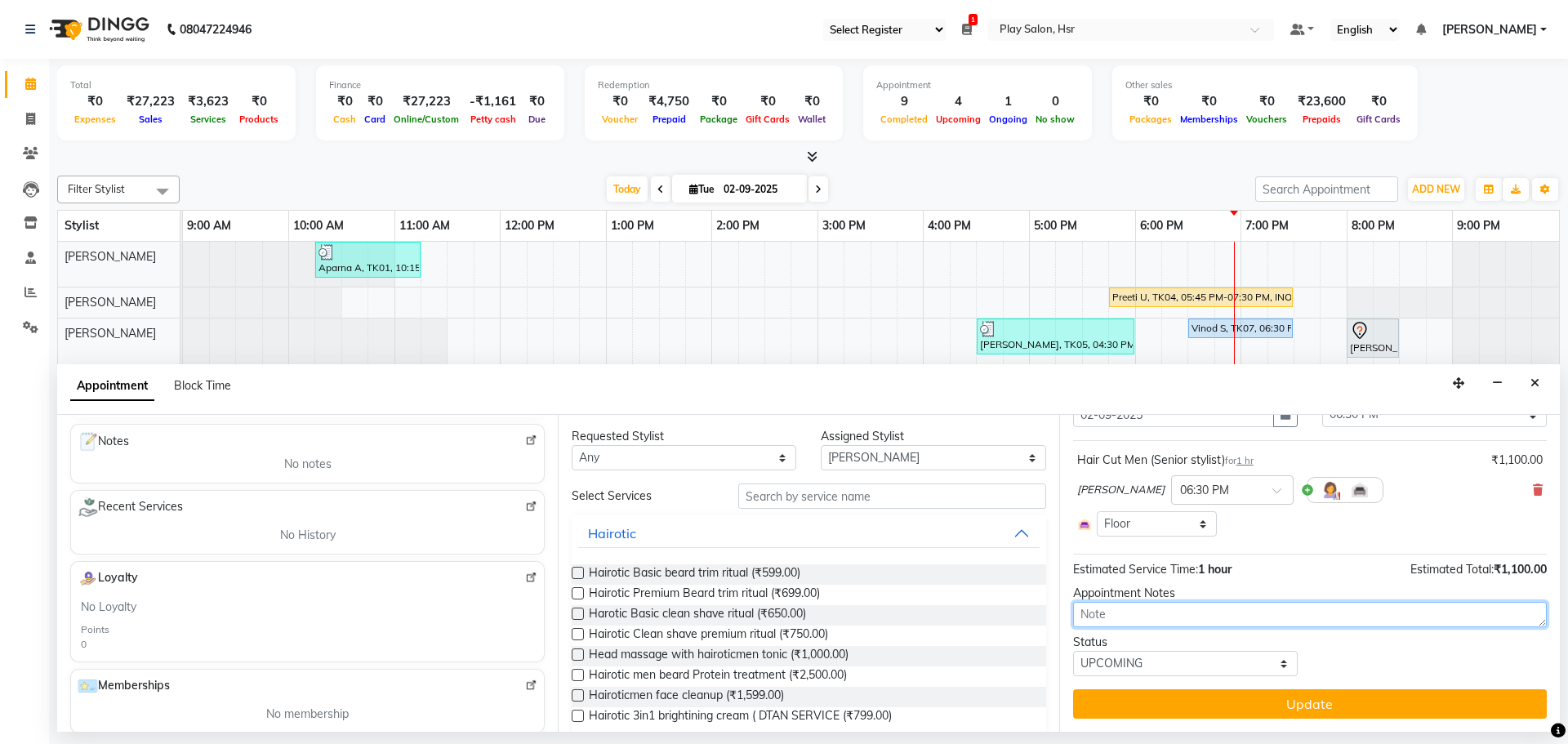
scroll to position [219, 0]
click at [525, 583] on img at bounding box center [531, 584] width 12 height 12
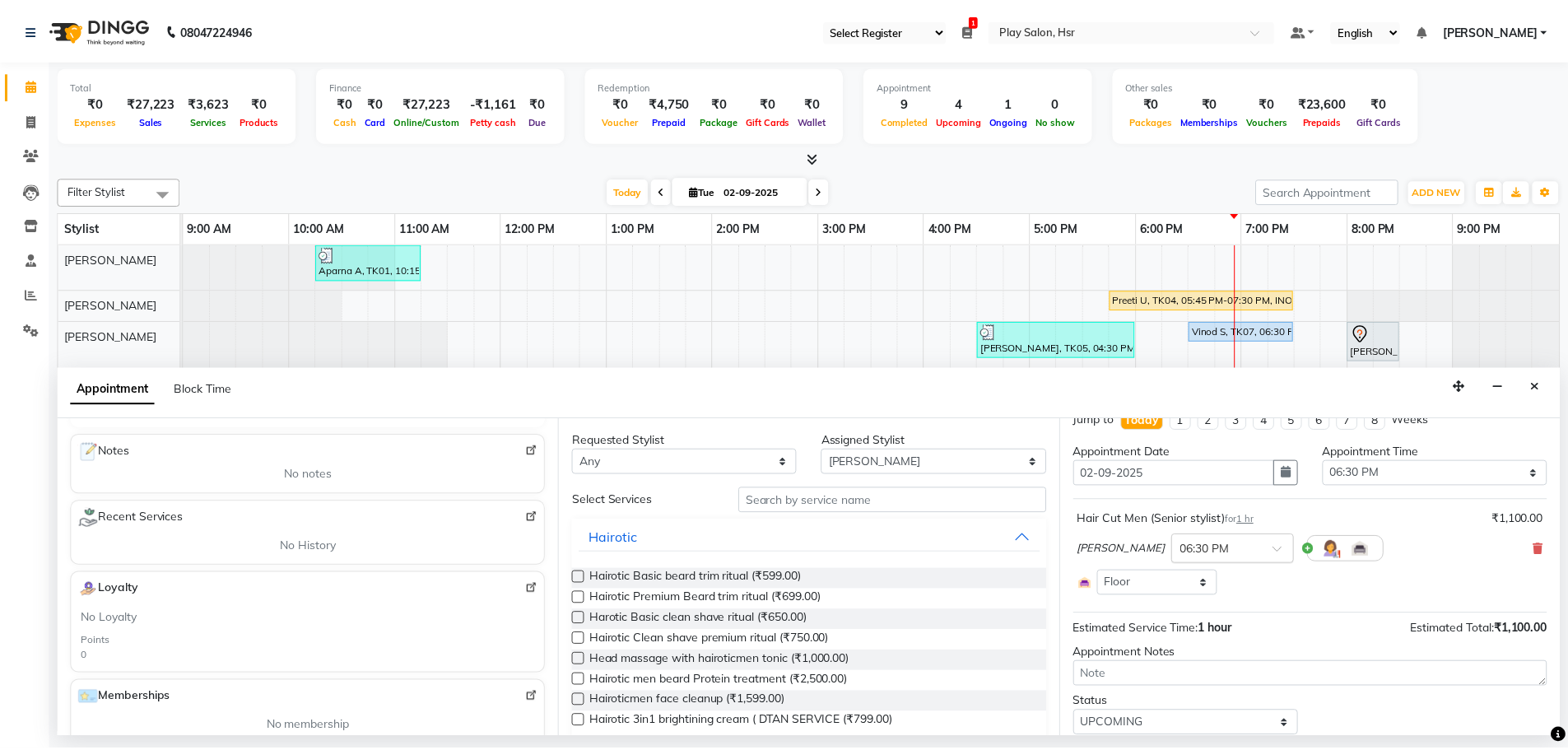
scroll to position [0, 0]
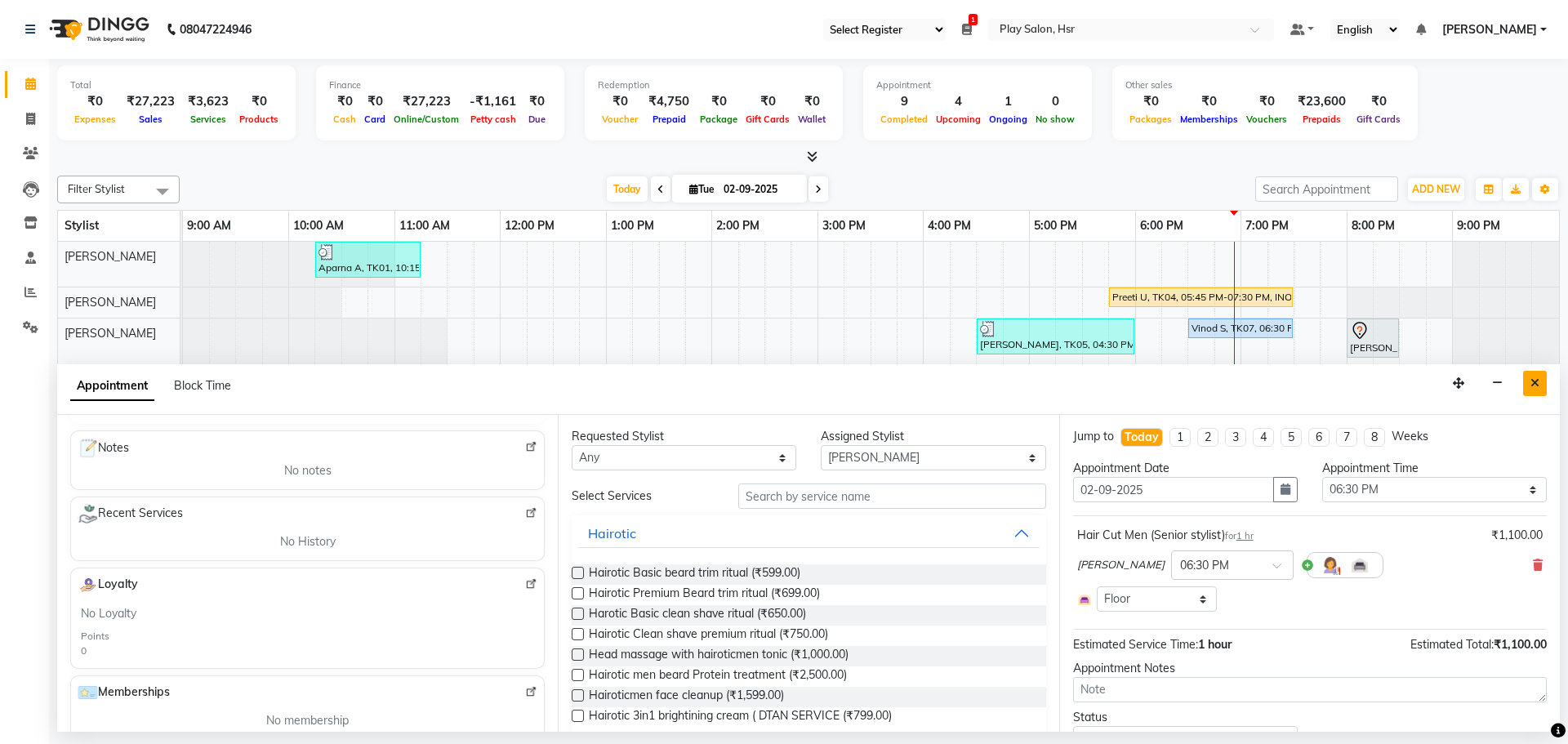
click at [1537, 378] on icon "Close" at bounding box center [1534, 382] width 9 height 11
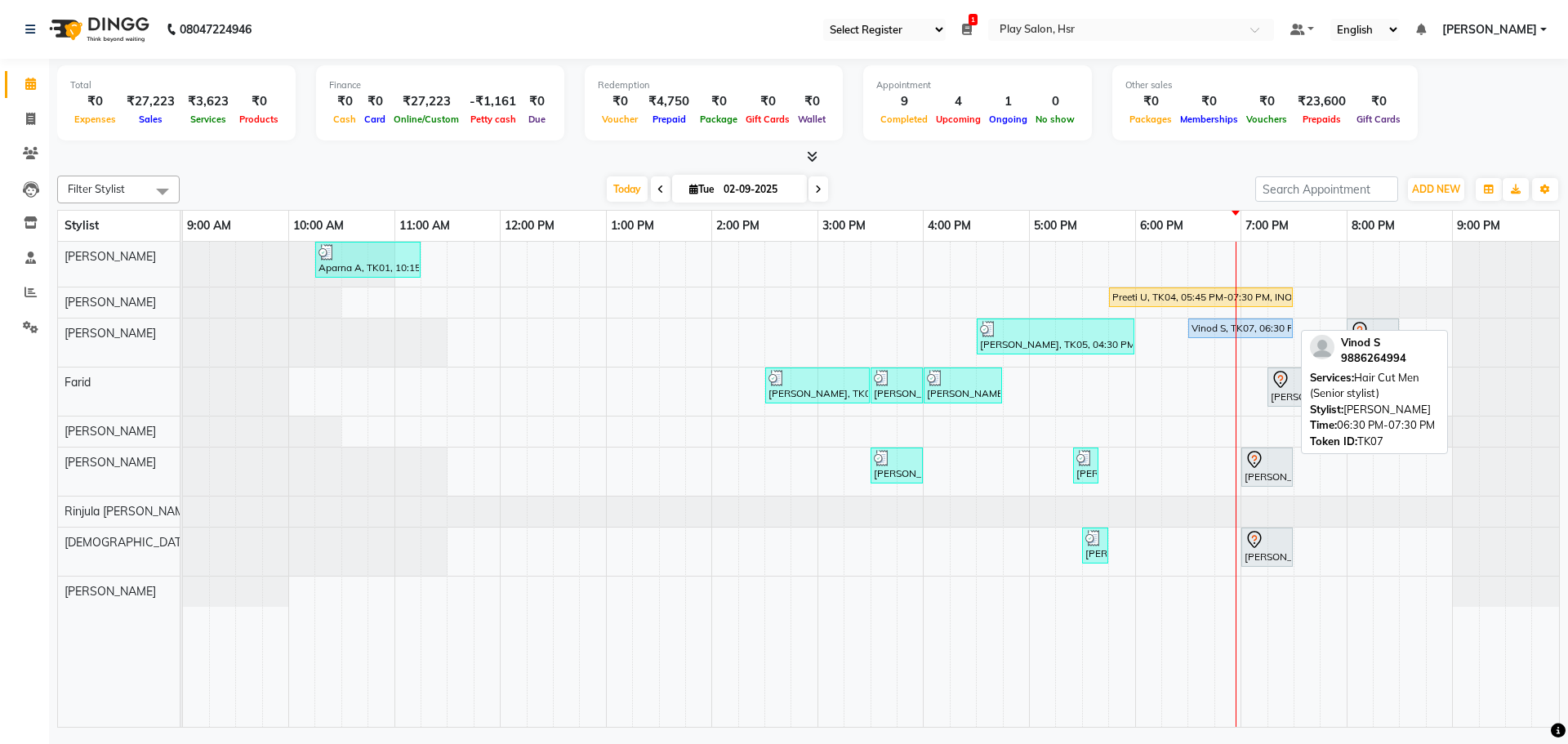
click at [1210, 324] on div "Vinod S, TK07, 06:30 PM-07:30 PM, Hair Cut Men (Senior stylist)" at bounding box center [1240, 328] width 101 height 14
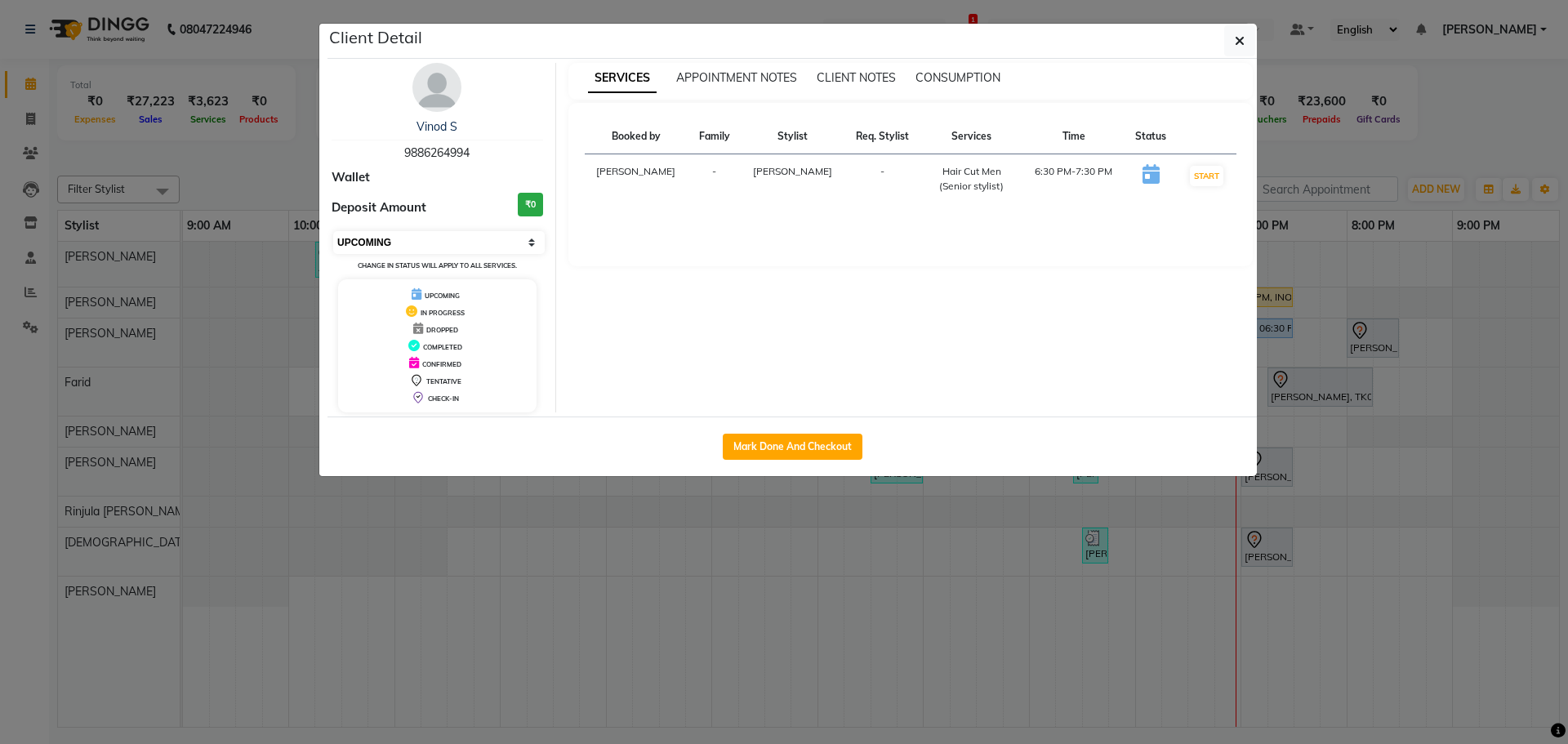
click at [426, 245] on select "Select IN SERVICE CONFIRMED TENTATIVE CHECK IN MARK DONE DROPPED UPCOMING" at bounding box center [439, 242] width 212 height 23
select select "1"
click at [333, 231] on select "Select IN SERVICE CONFIRMED TENTATIVE CHECK IN MARK DONE DROPPED UPCOMING" at bounding box center [439, 242] width 212 height 23
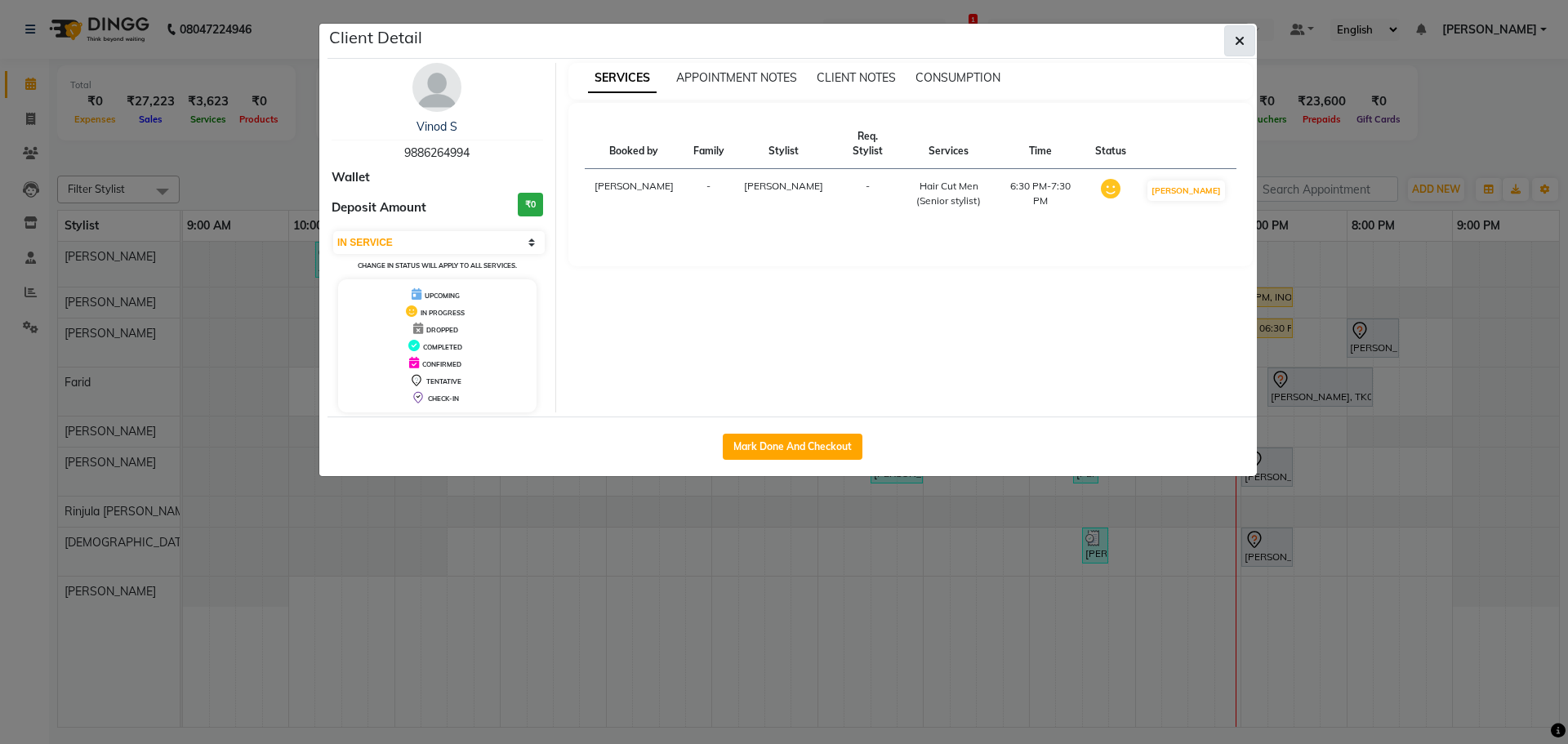
click at [1228, 38] on button "button" at bounding box center [1239, 41] width 31 height 31
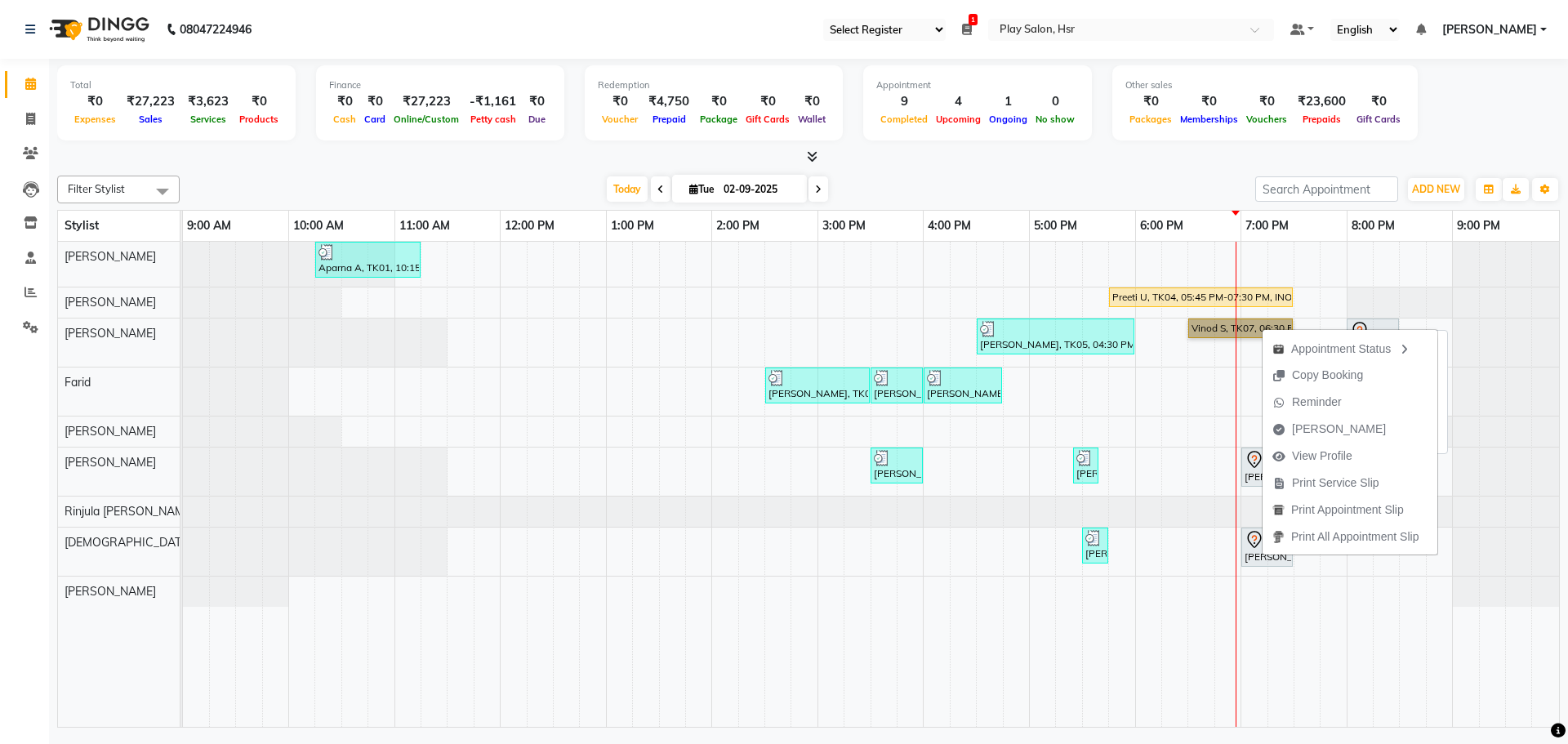
click at [1239, 320] on link "Vinod S, TK07, 06:30 PM-07:30 PM, Hair Cut Men (Senior stylist)" at bounding box center [1240, 328] width 104 height 19
select select "1"
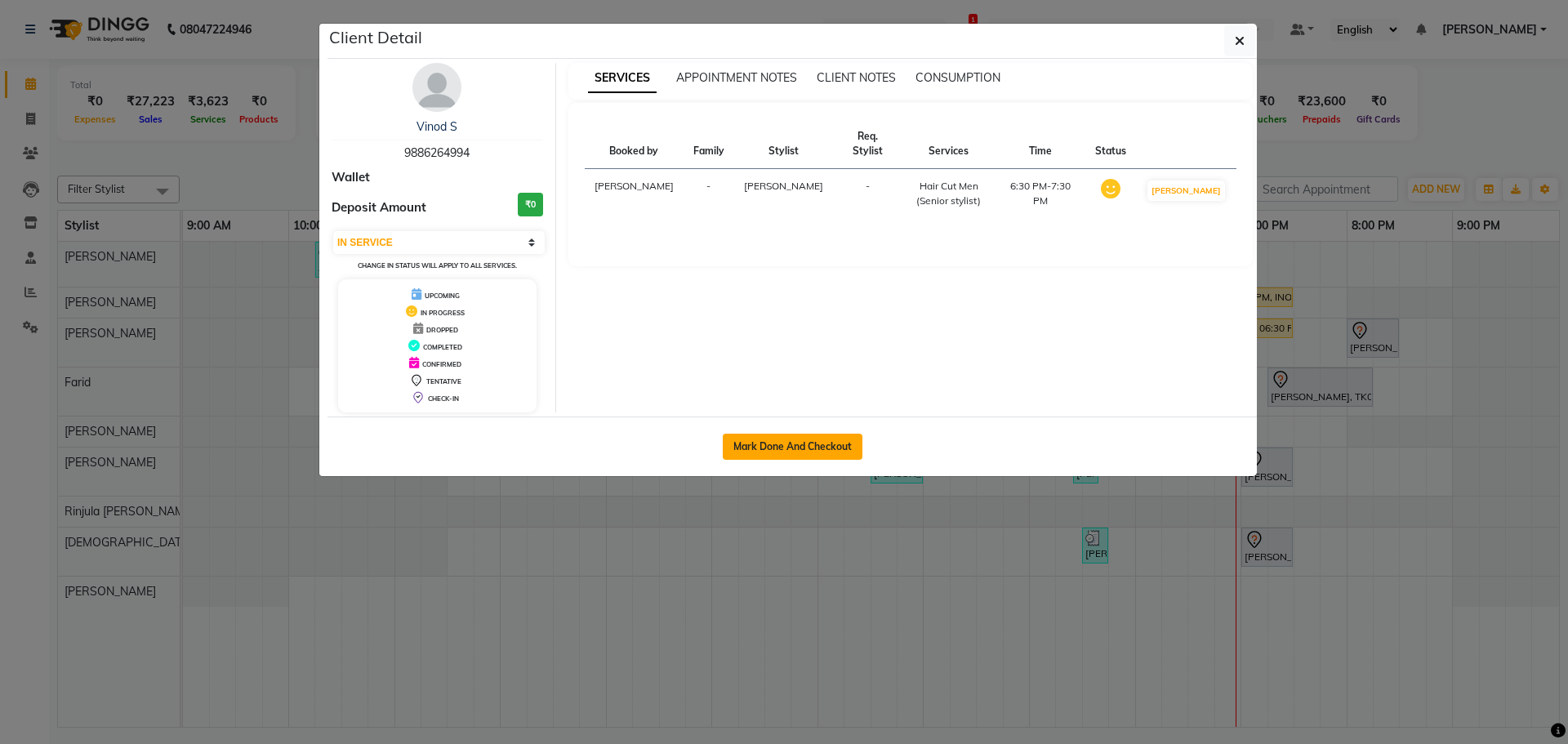
click at [818, 448] on button "Mark Done And Checkout" at bounding box center [792, 447] width 140 height 26
select select "service"
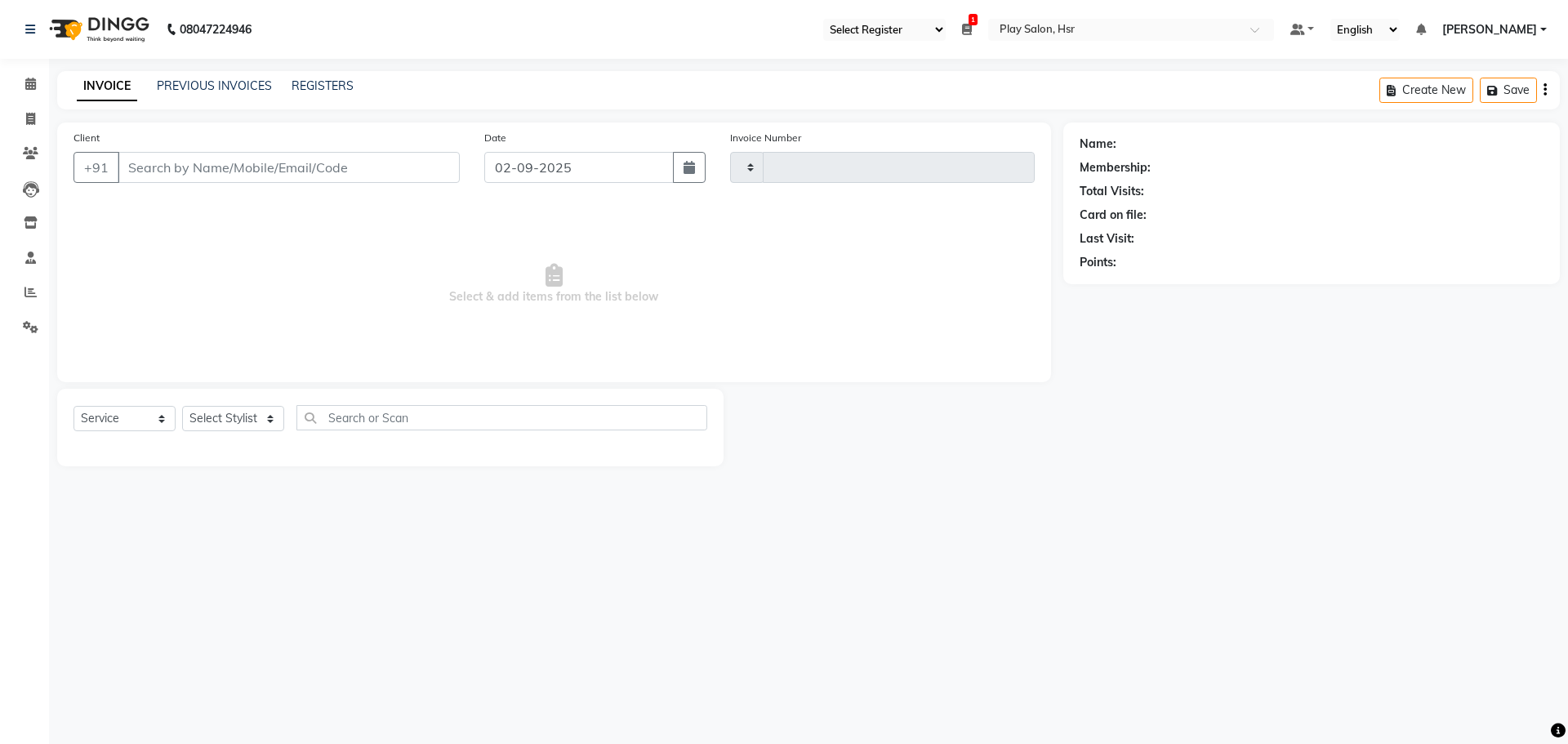
type input "0950"
select select "8358"
type input "9886264994"
select select "81917"
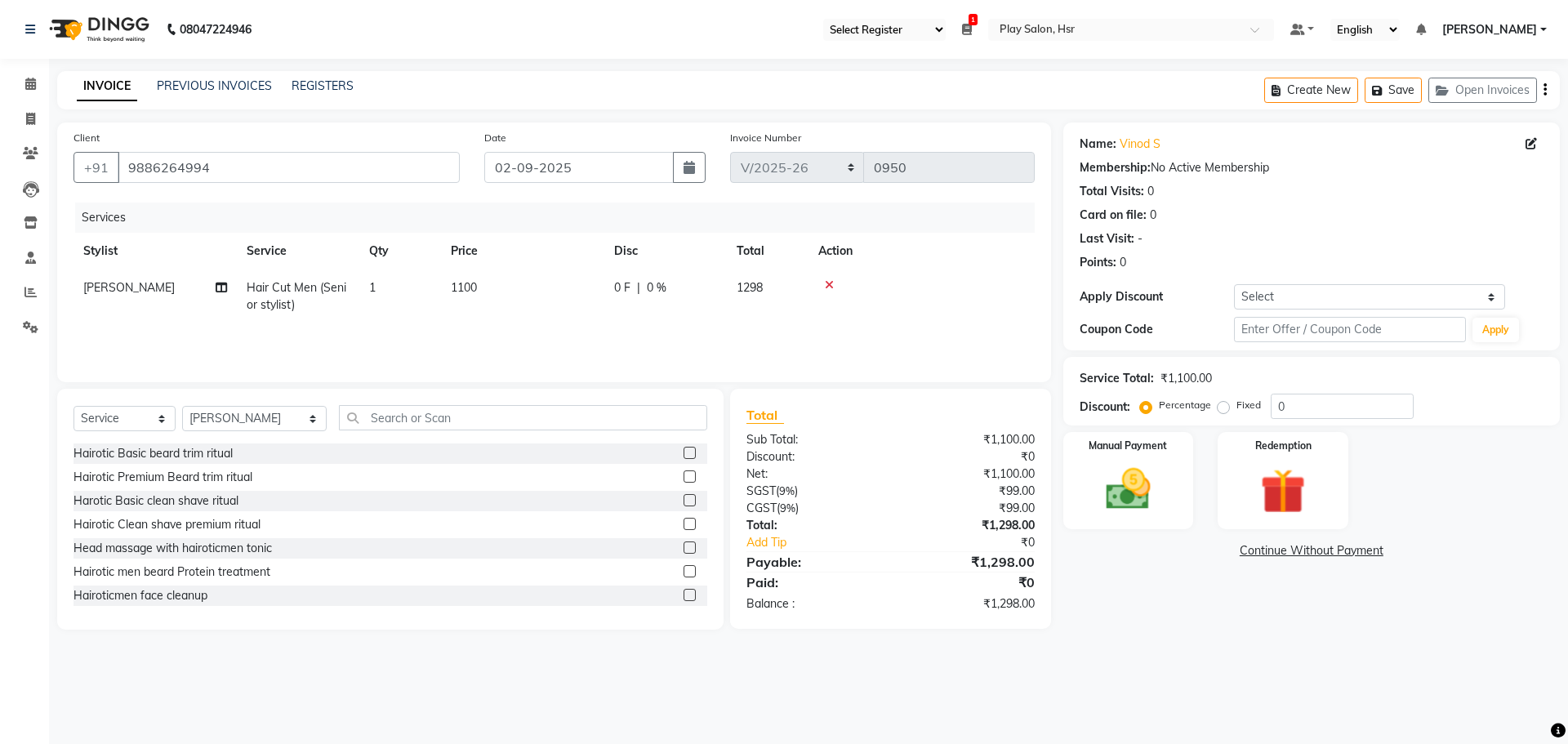
click at [444, 289] on td "1100" at bounding box center [522, 297] width 164 height 54
drag, startPoint x: 564, startPoint y: 291, endPoint x: 520, endPoint y: 292, distance: 44.0
click at [520, 292] on td "1100" at bounding box center [599, 304] width 164 height 69
type input "1000"
click at [519, 314] on td "1000" at bounding box center [522, 297] width 164 height 54
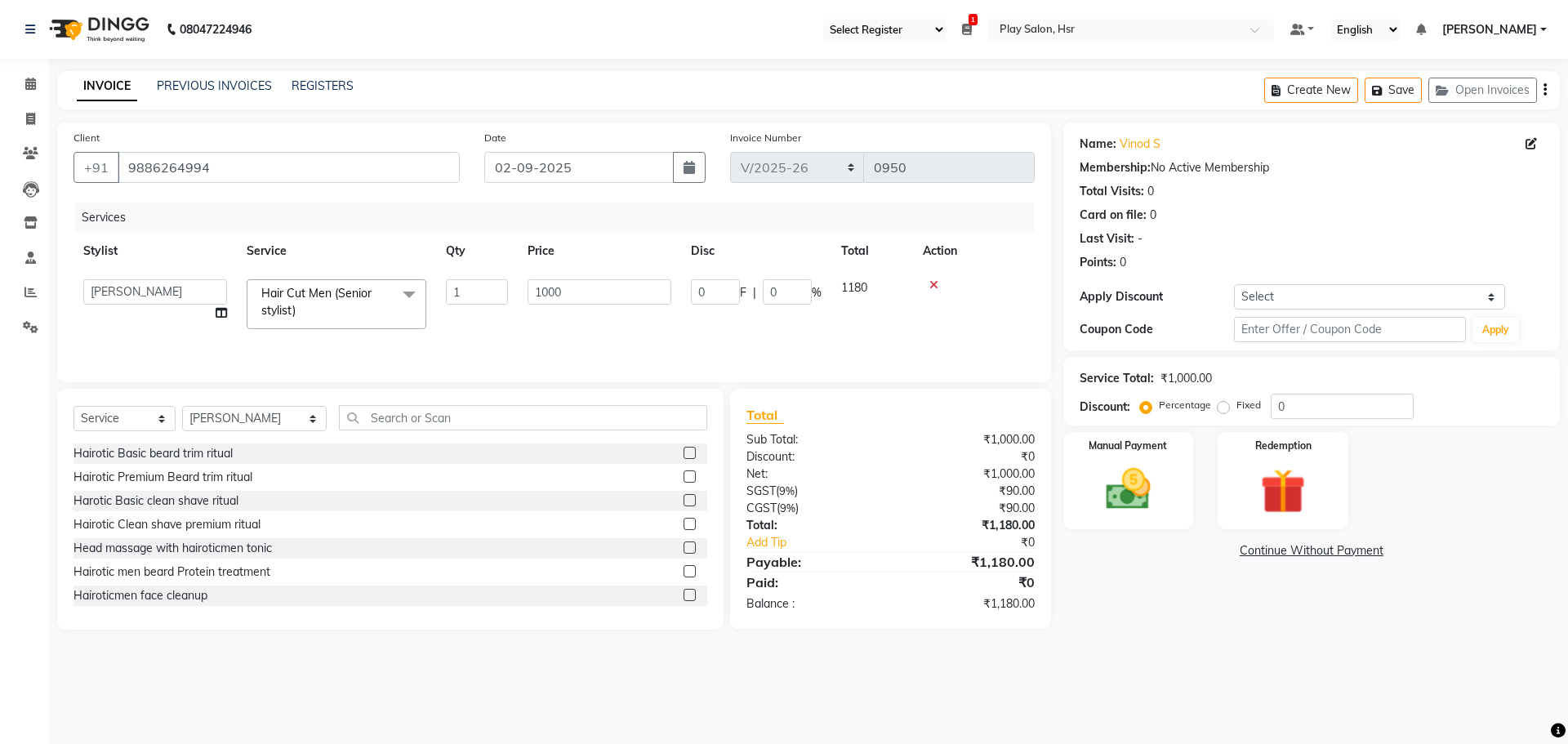
click at [519, 316] on td "1000" at bounding box center [599, 304] width 164 height 69
click at [1081, 480] on div "Manual Payment" at bounding box center [1128, 480] width 136 height 101
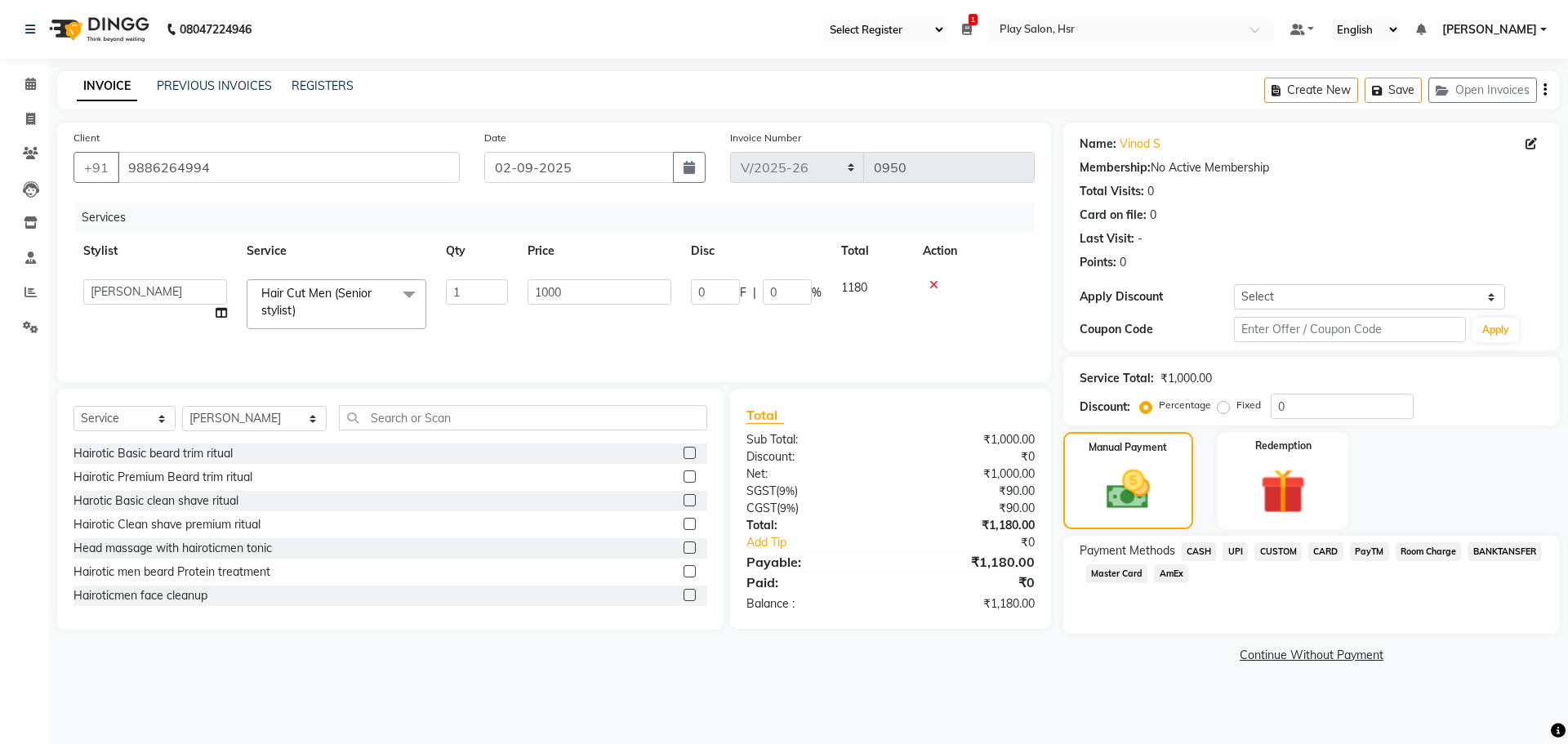
click at [1326, 547] on span "CARD" at bounding box center [1325, 552] width 35 height 19
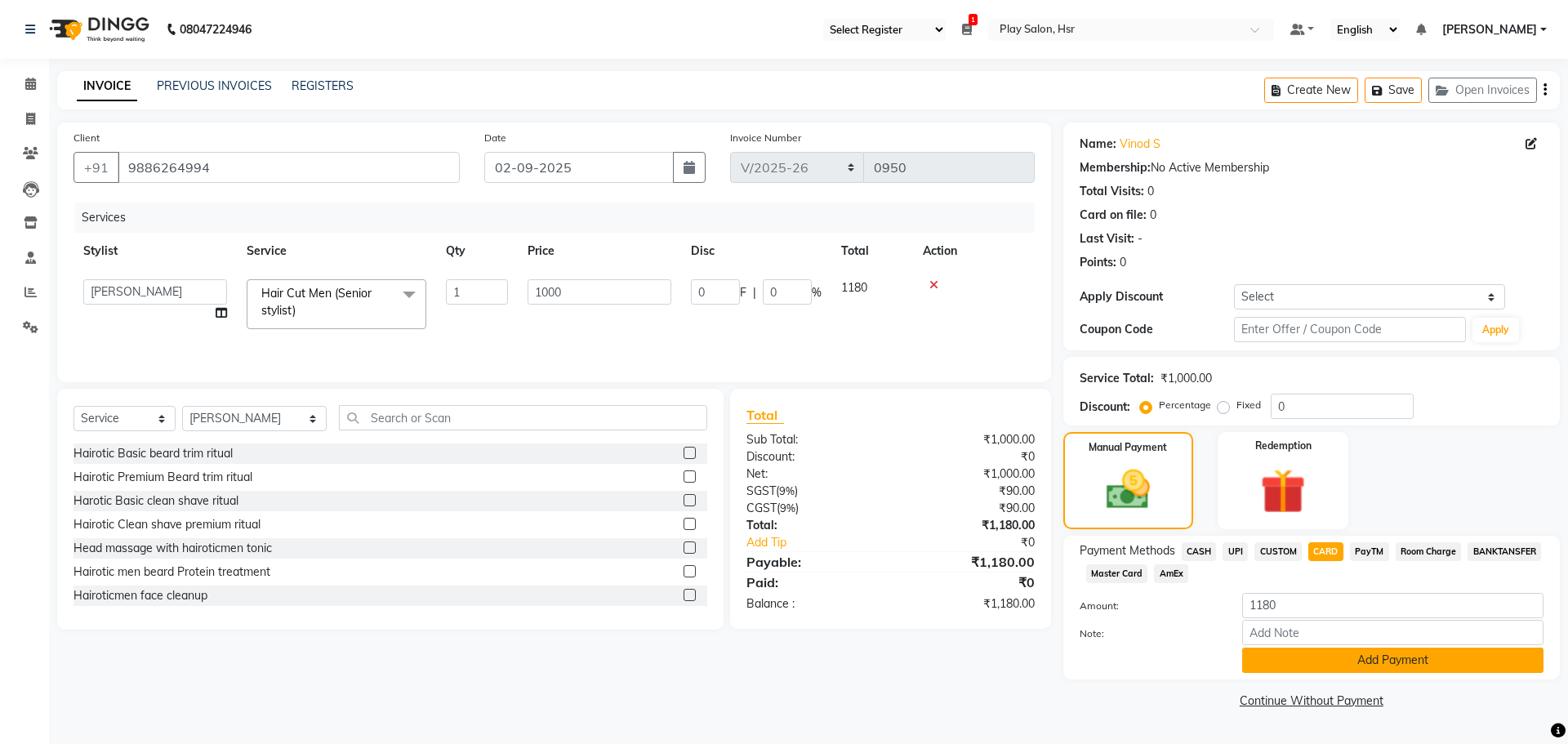
click at [1292, 663] on button "Add Payment" at bounding box center [1393, 660] width 302 height 25
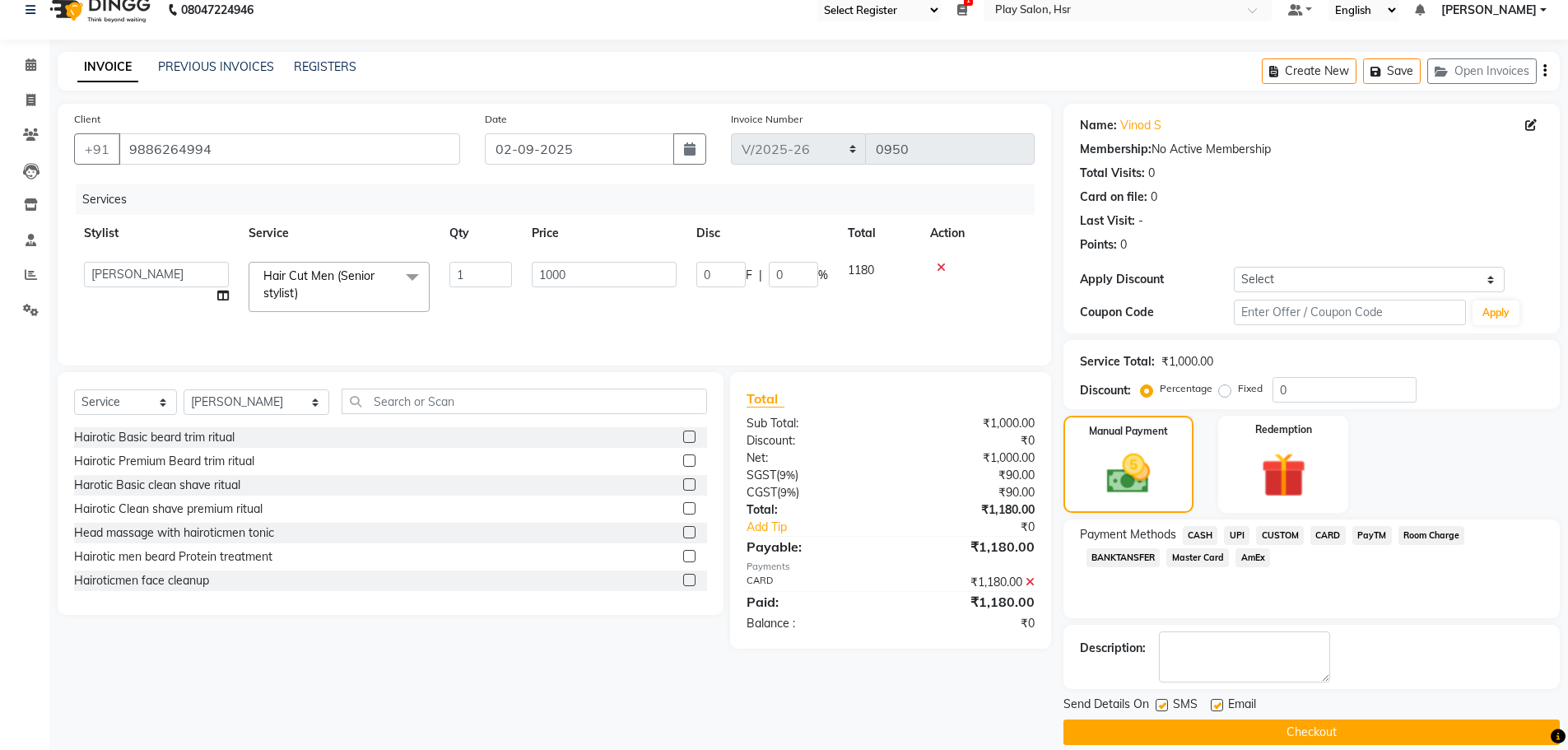
scroll to position [39, 0]
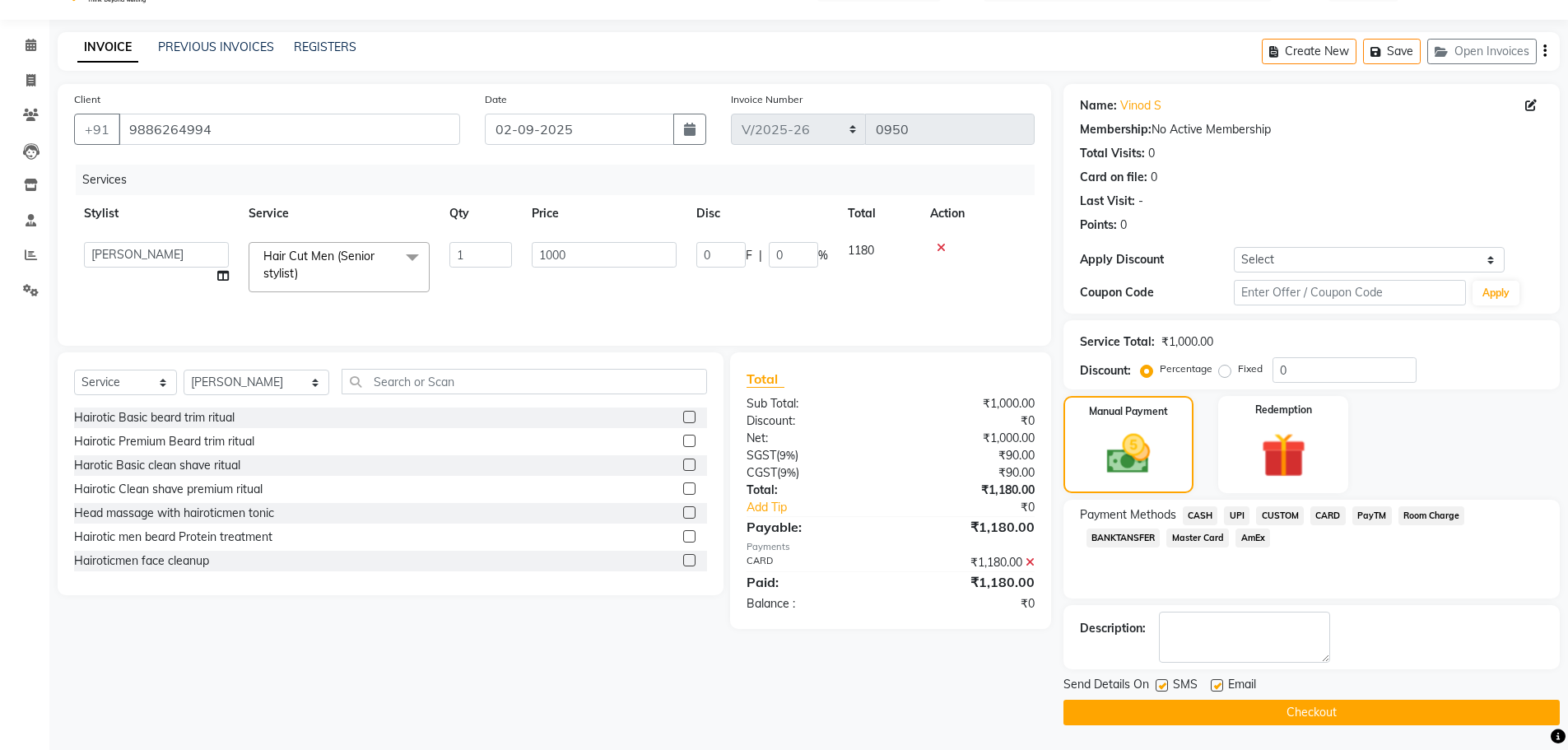
click at [1271, 706] on button "Checkout" at bounding box center [1312, 712] width 496 height 26
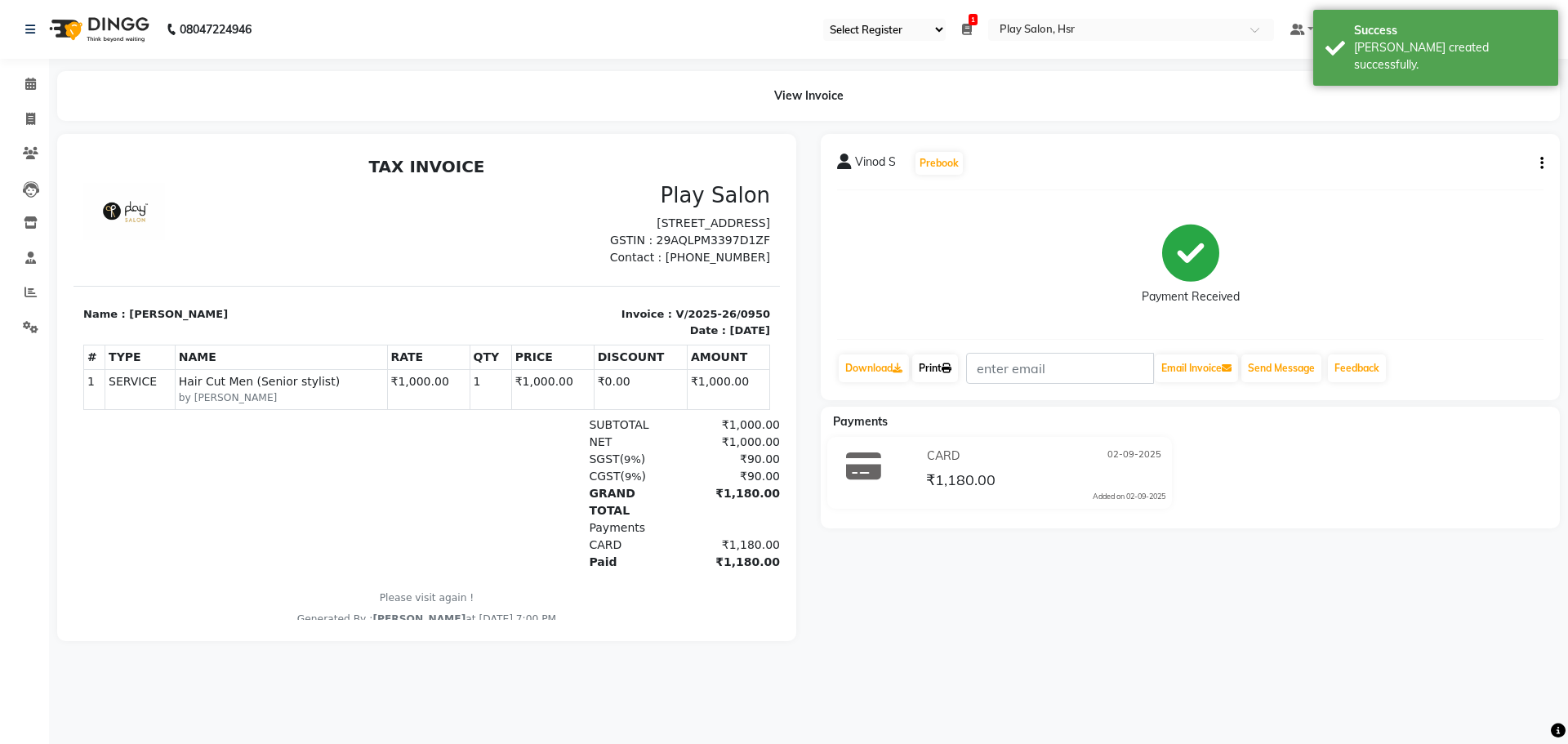
click at [936, 368] on link "Print" at bounding box center [935, 368] width 46 height 28
click at [25, 88] on icon at bounding box center [31, 84] width 11 height 12
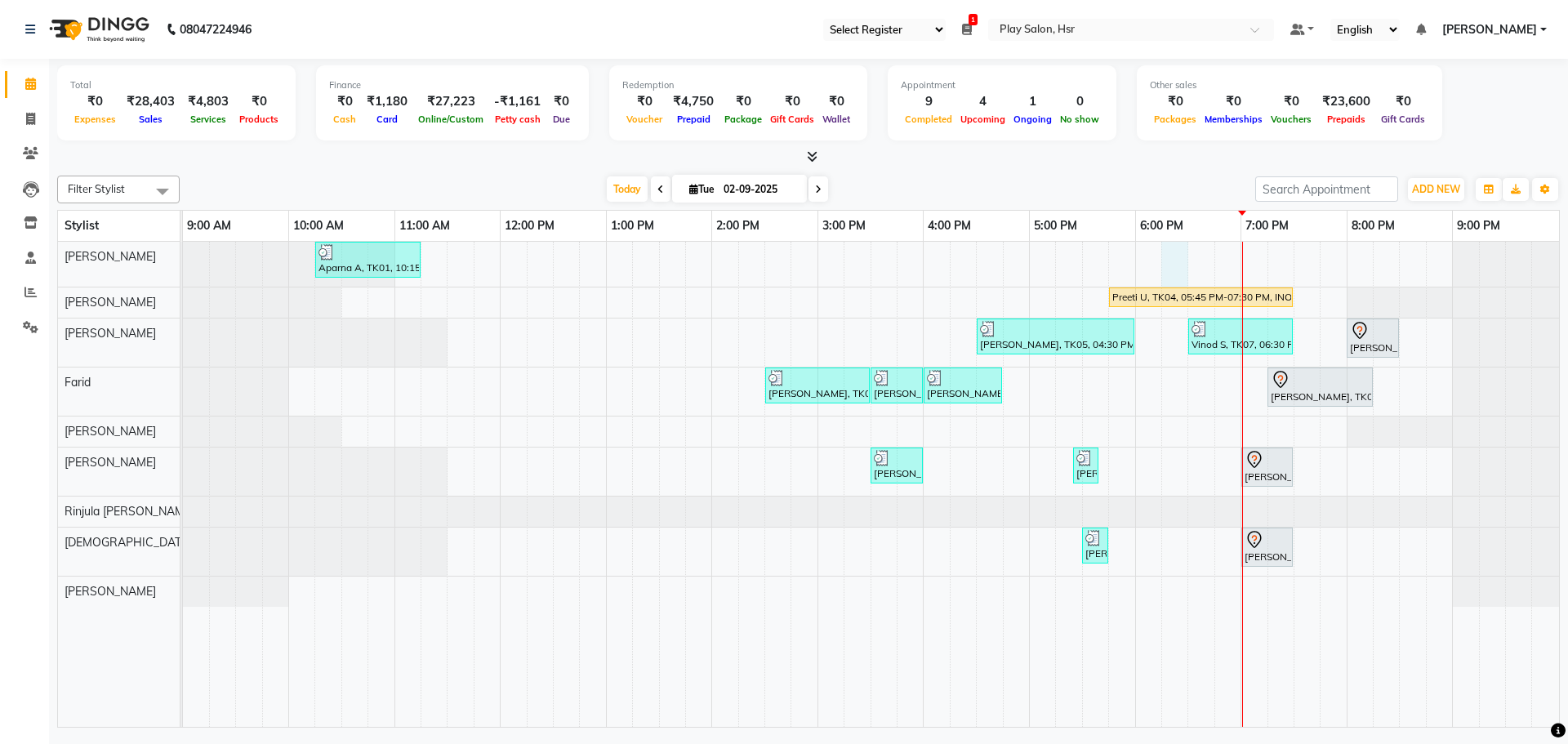
click at [1170, 286] on div "Aparna A, TK01, 10:15 AM-11:15 AM, Hair Cut Men (Head Stylist) Preeti U, TK04, …" at bounding box center [870, 484] width 1376 height 485
select select "81918"
select select "tentative"
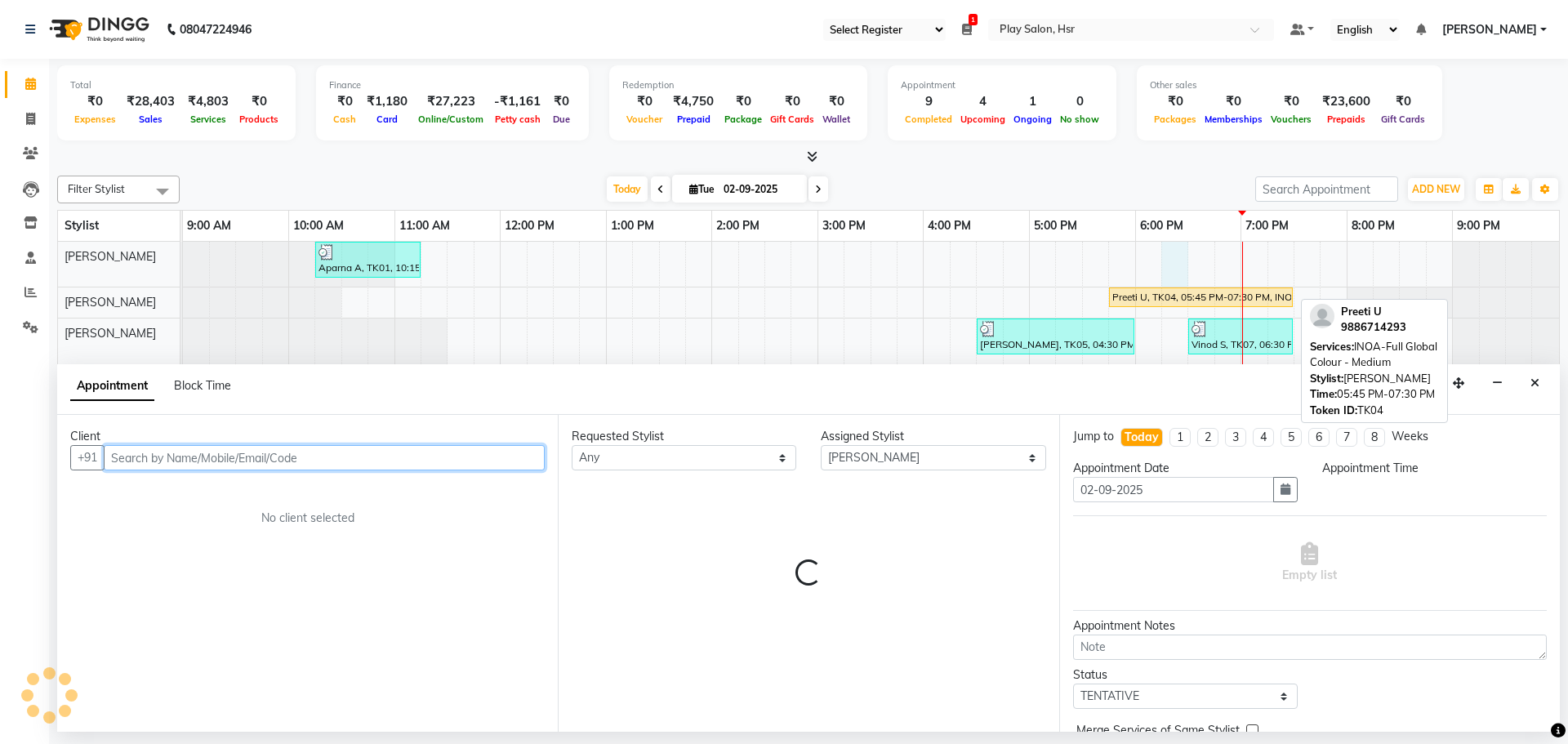
select select "1095"
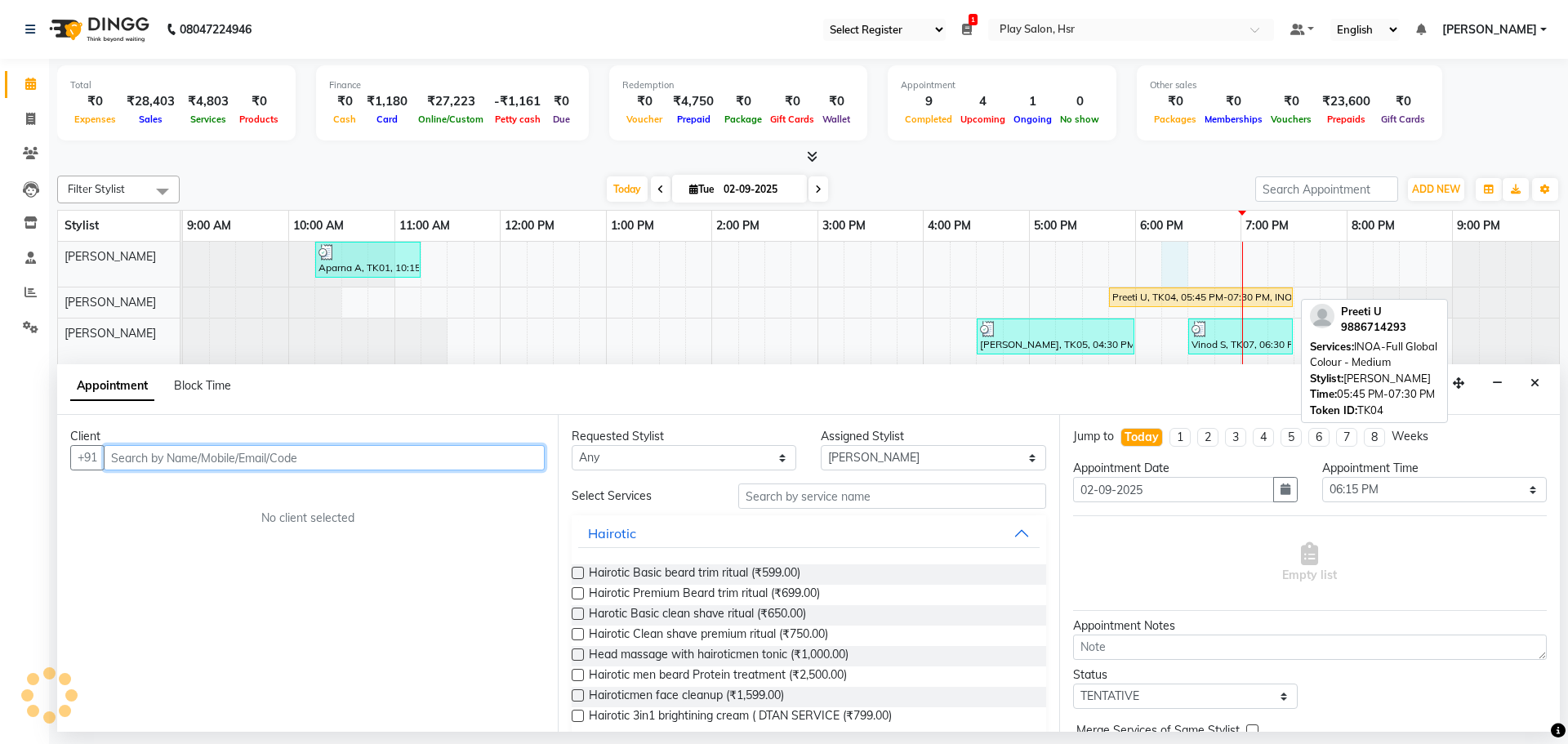
click at [1157, 296] on div "Preeti U, TK04, 05:45 PM-07:30 PM, INOA-Full Global Colour - Medium" at bounding box center [1200, 297] width 181 height 14
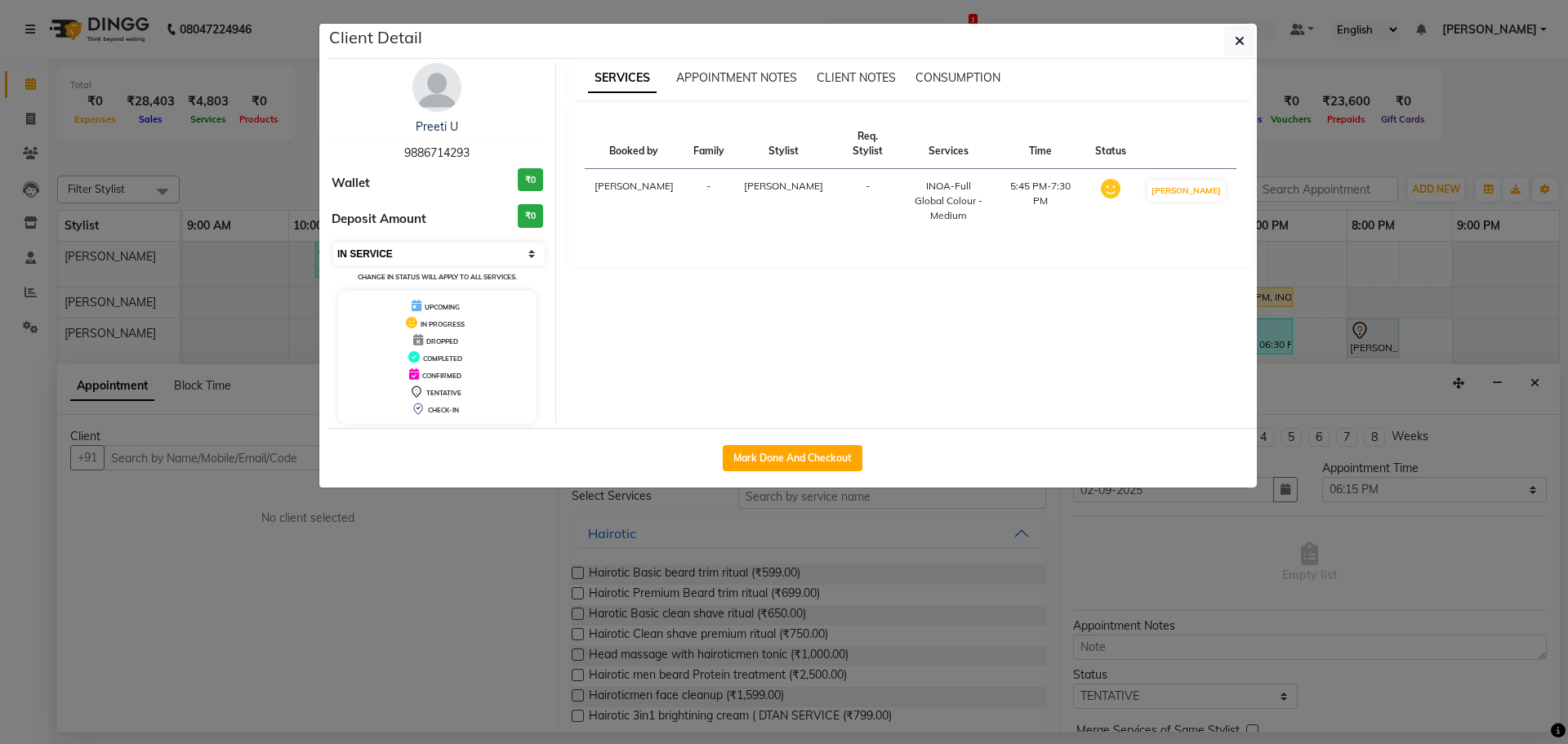
click at [454, 254] on select "Select IN SERVICE CONFIRMED TENTATIVE CHECK IN MARK DONE DROPPED UPCOMING" at bounding box center [439, 253] width 212 height 23
select select "5"
click at [333, 242] on select "Select IN SERVICE CONFIRMED TENTATIVE CHECK IN MARK DONE DROPPED UPCOMING" at bounding box center [439, 253] width 212 height 23
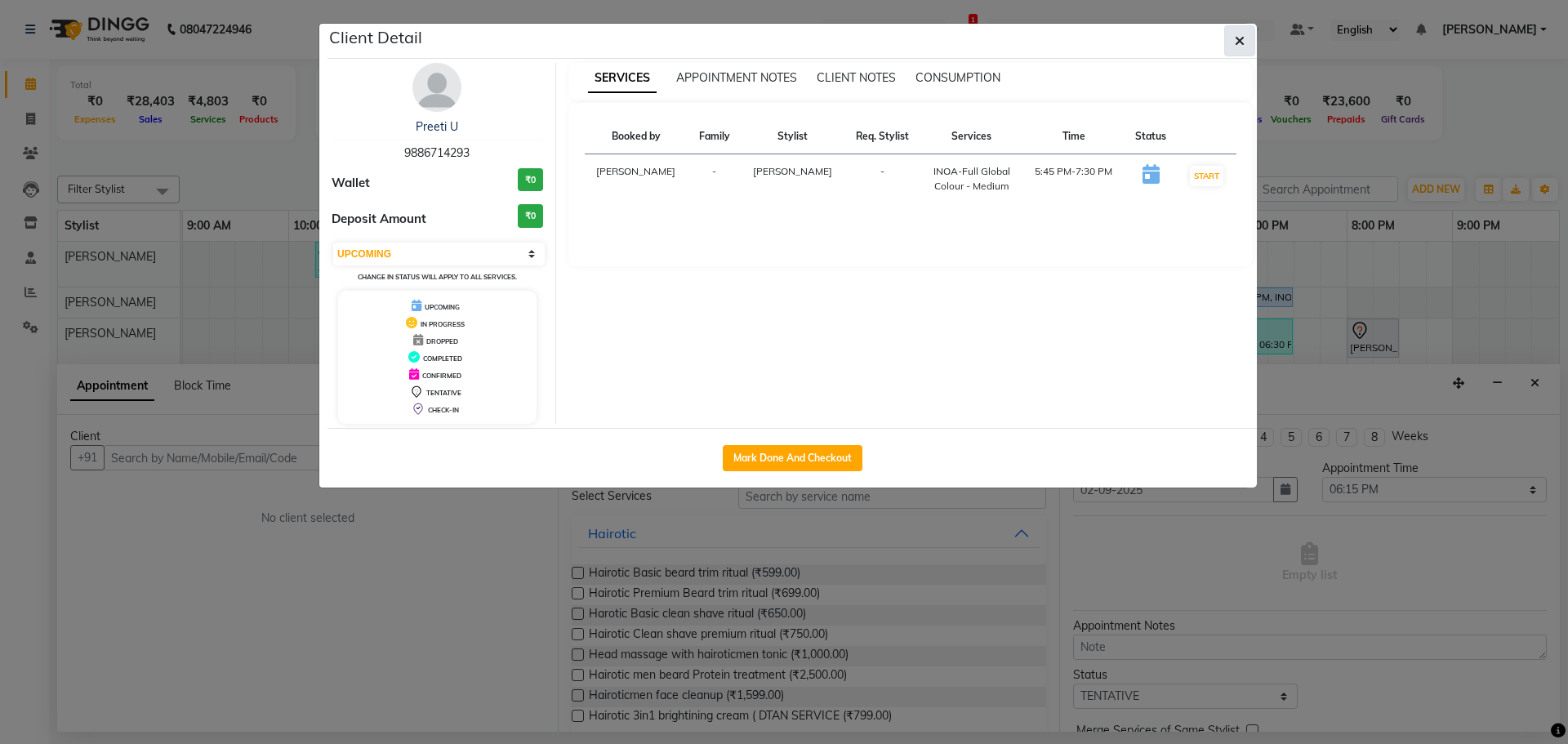
click at [1242, 34] on span "button" at bounding box center [1240, 41] width 10 height 16
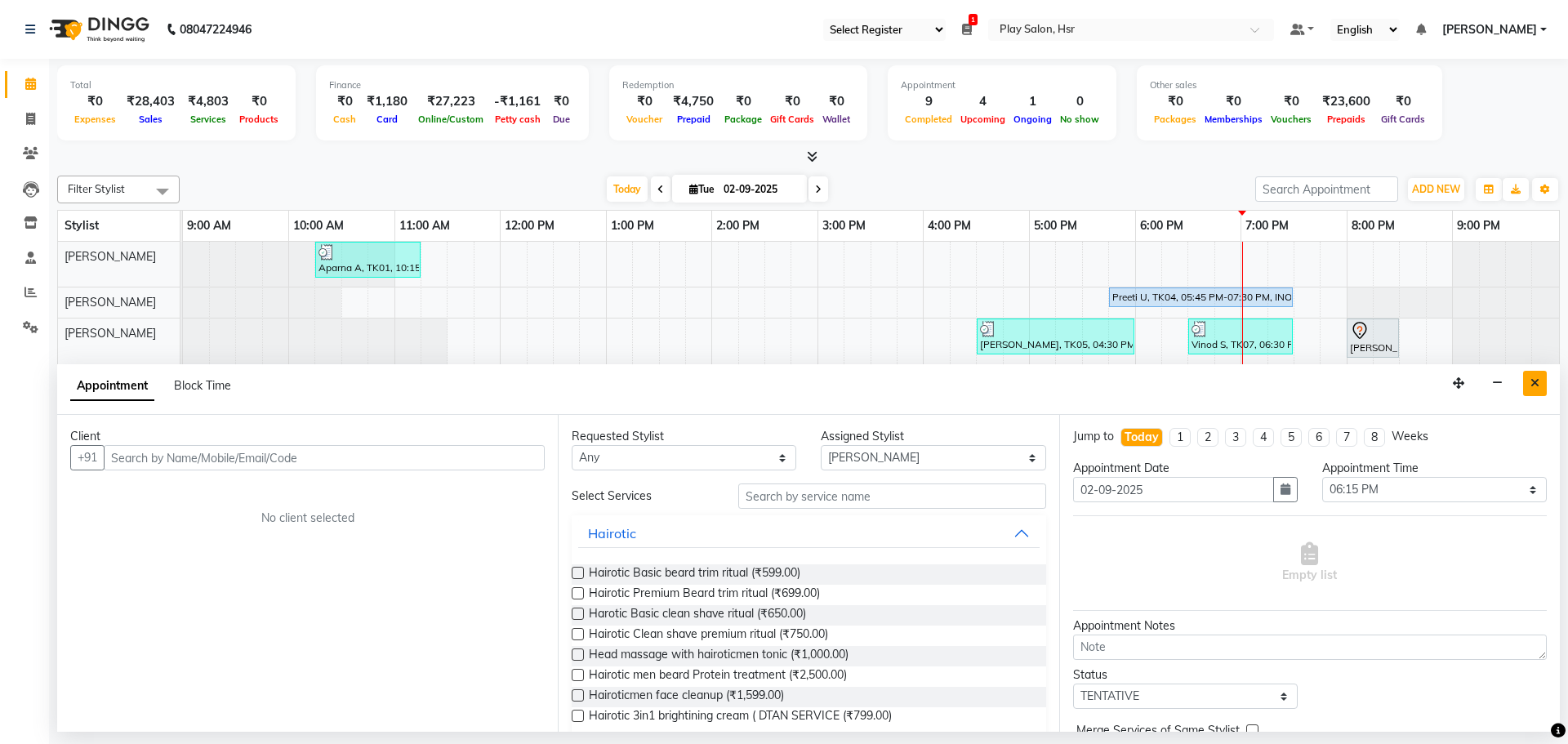
click at [1527, 375] on button "Close" at bounding box center [1535, 383] width 24 height 25
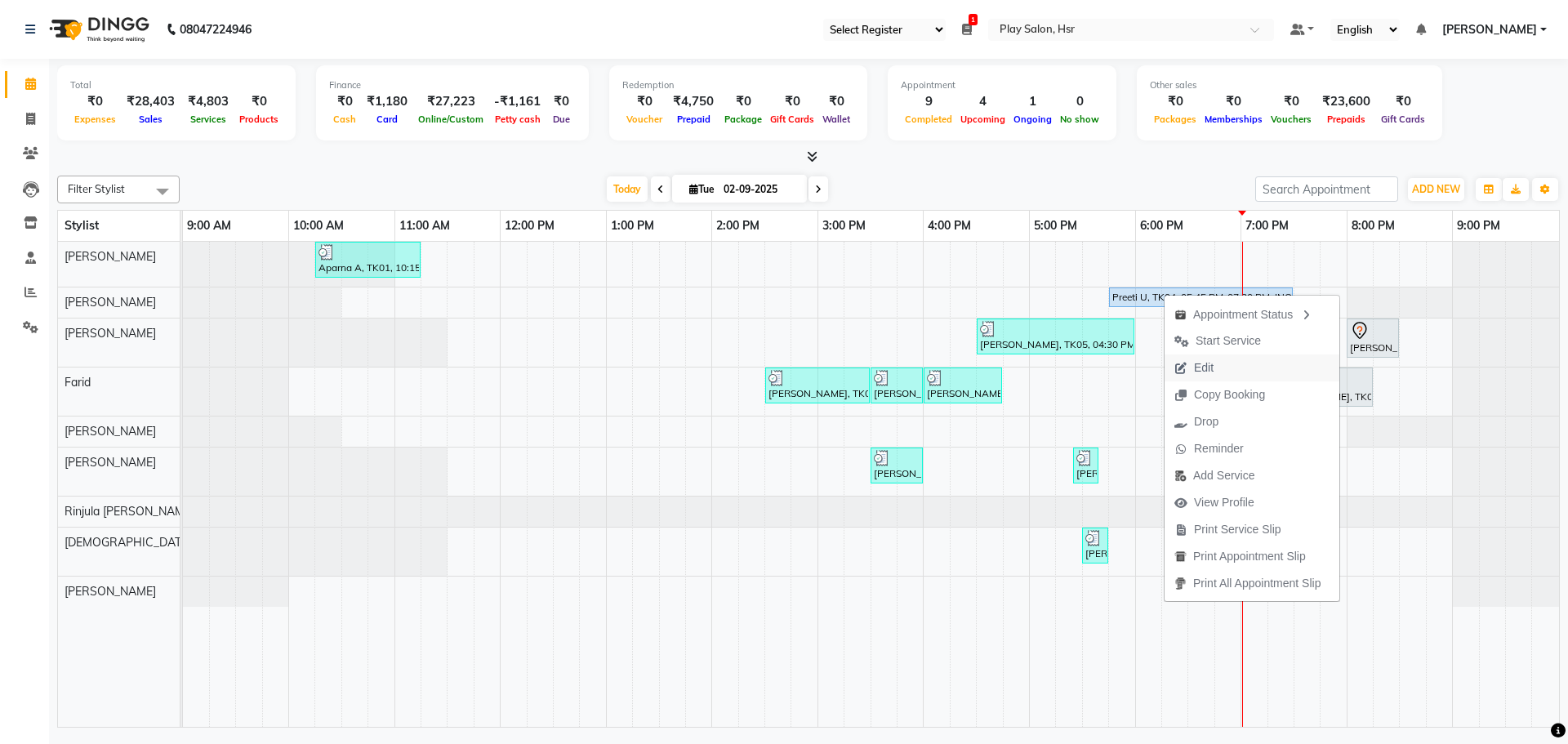
click at [1211, 369] on span "Edit" at bounding box center [1204, 368] width 19 height 17
select select "upcoming"
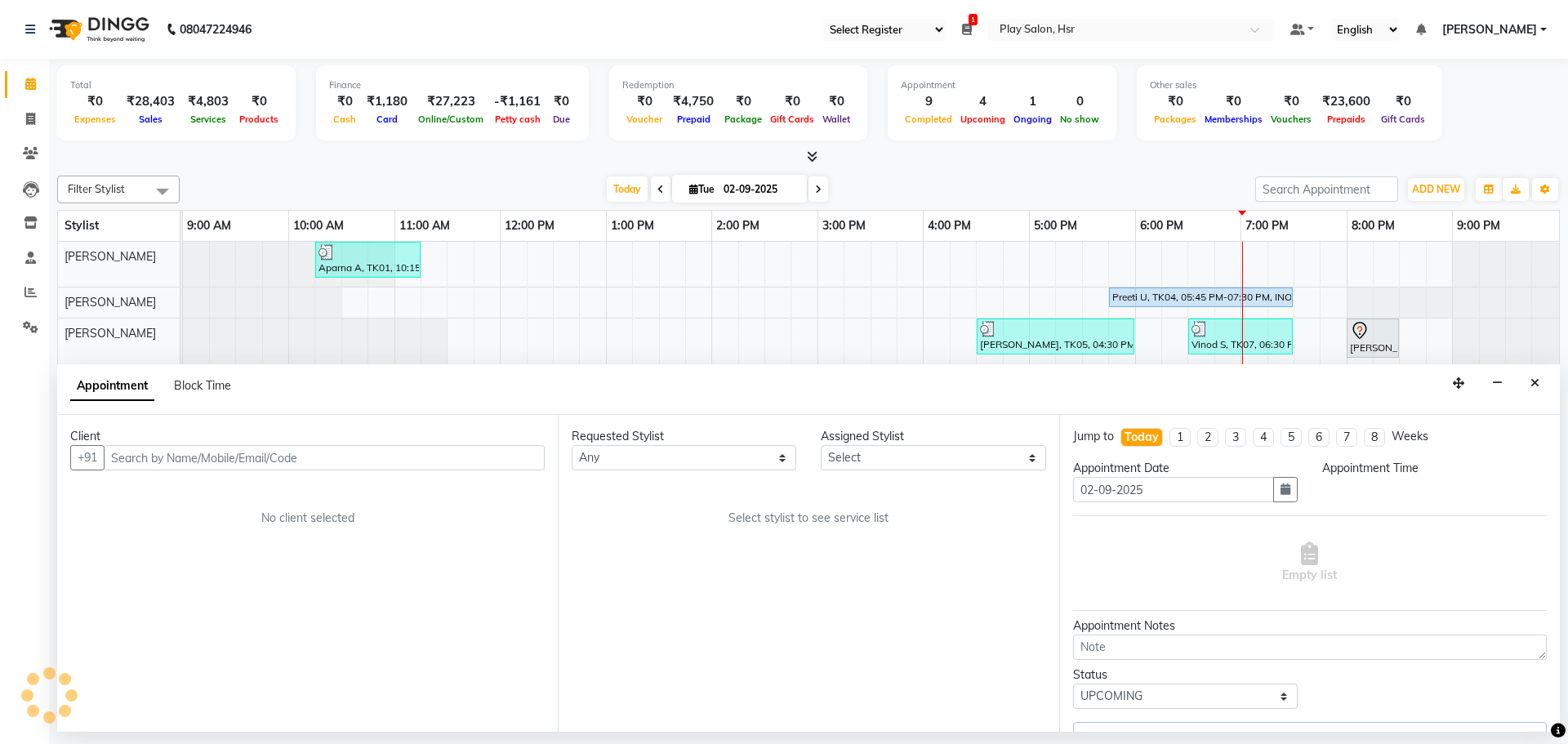
select select "81913"
select select "1065"
select select "4228"
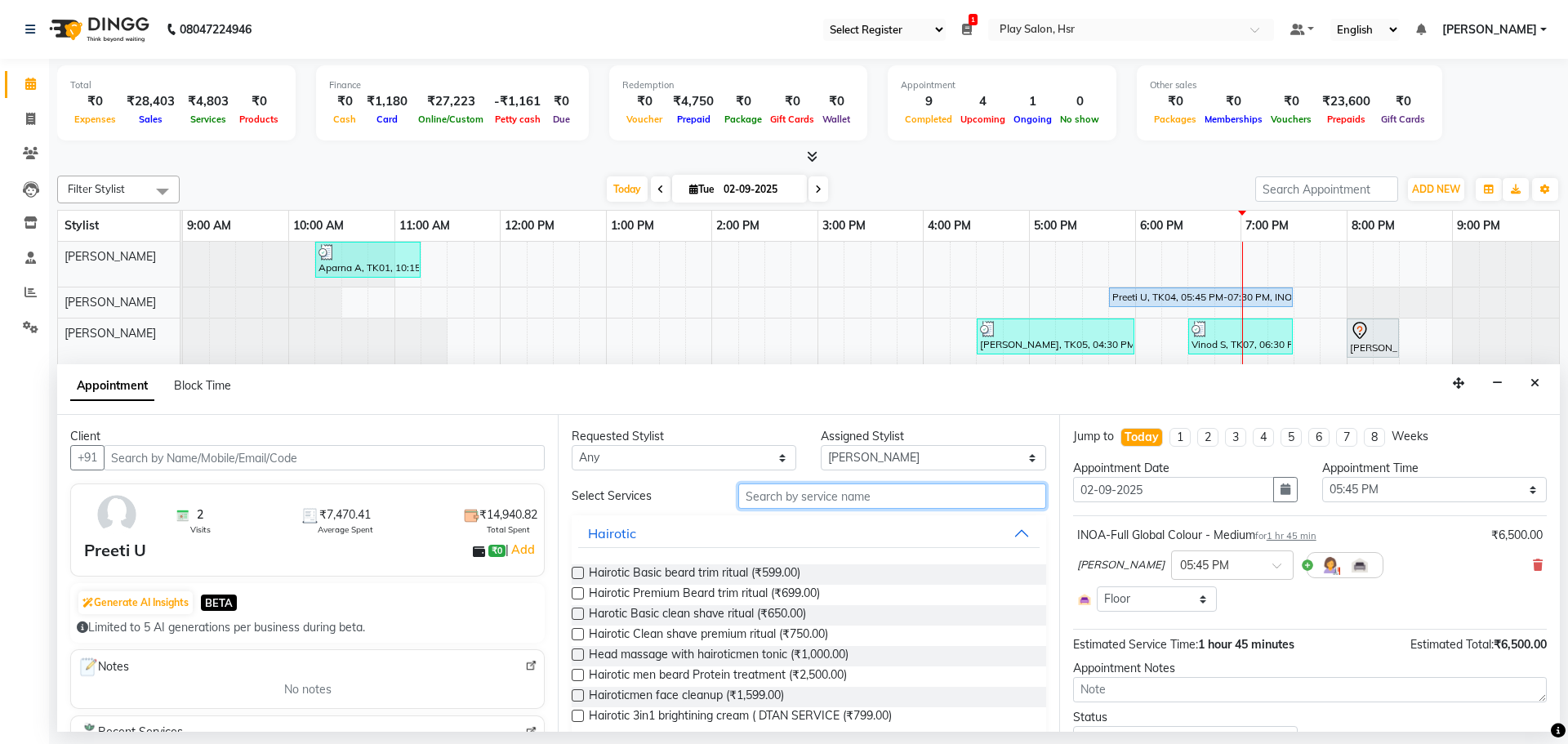
click at [825, 505] on input "text" at bounding box center [892, 496] width 308 height 25
click at [872, 459] on select "Select [PERSON_NAME] [PERSON_NAME] [PERSON_NAME] [PERSON_NAME] [PERSON_NAME] [P…" at bounding box center [932, 458] width 225 height 25
select select "81916"
click at [820, 445] on select "Select [PERSON_NAME] [PERSON_NAME] [PERSON_NAME] [PERSON_NAME] [PERSON_NAME] [P…" at bounding box center [932, 458] width 225 height 25
click at [779, 495] on input "text" at bounding box center [892, 496] width 308 height 25
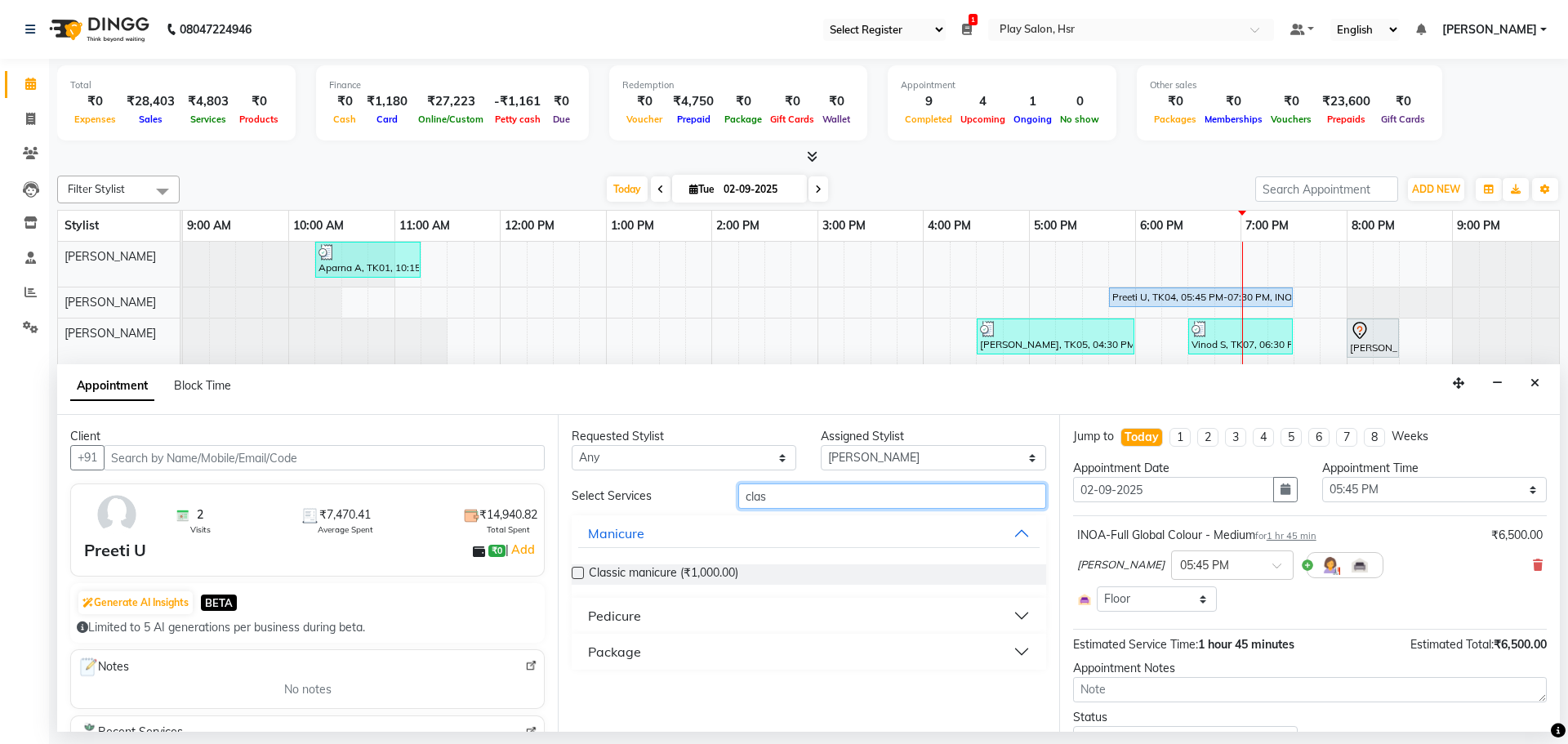
type input "clas"
click at [713, 623] on button "Pedicure" at bounding box center [808, 615] width 460 height 30
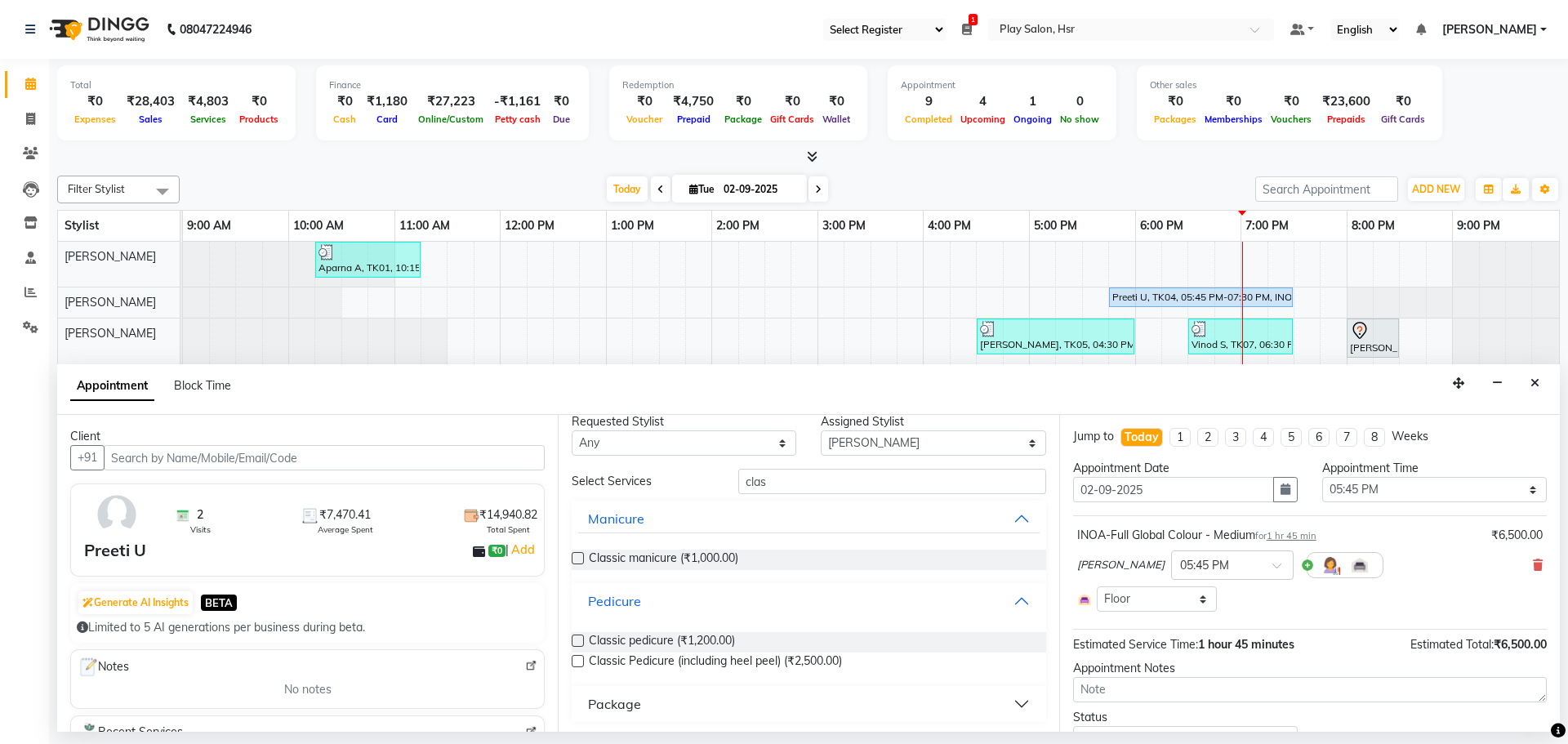
scroll to position [18, 0]
click at [681, 636] on span "Classic pedicure (₹1,200.00)" at bounding box center [662, 639] width 146 height 20
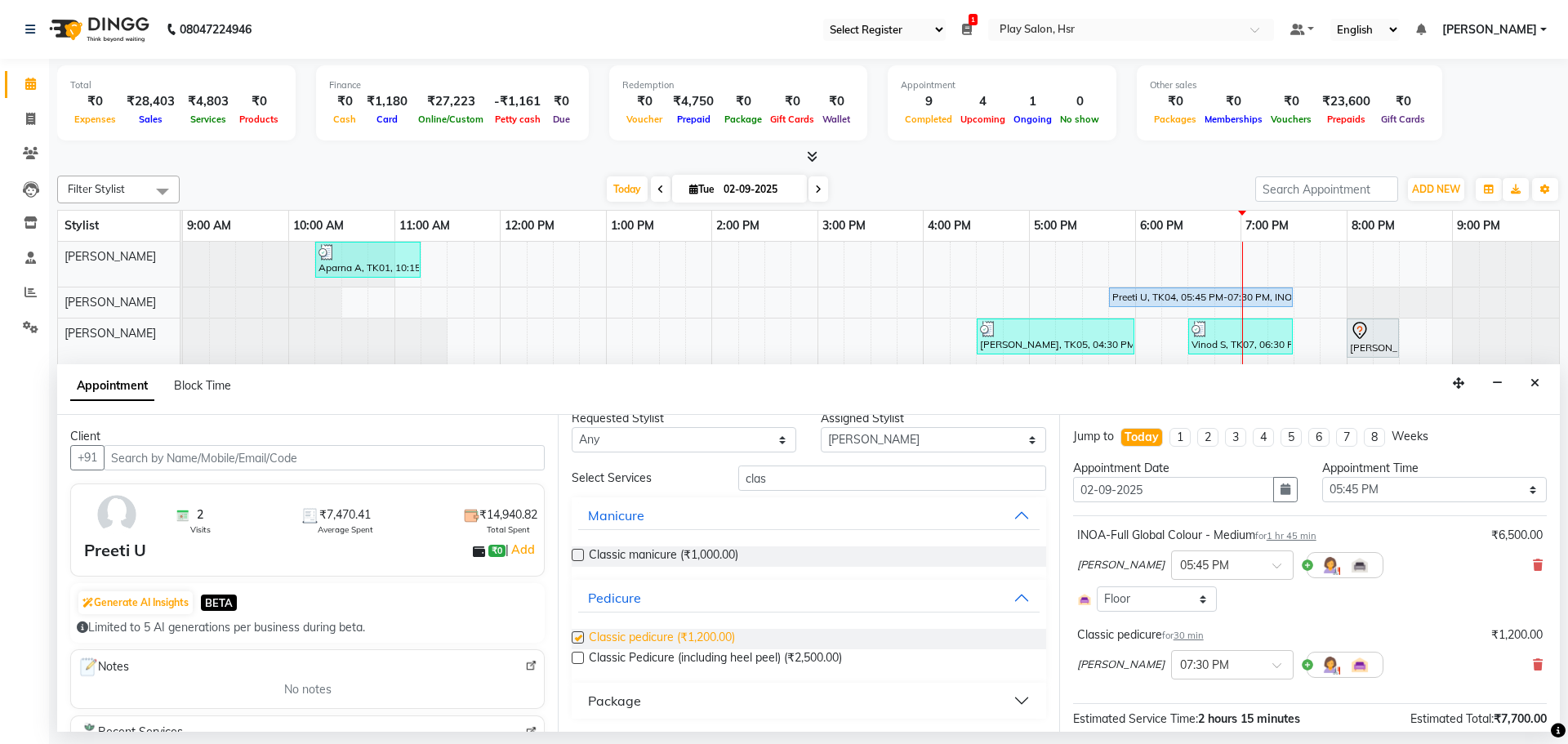
checkbox input "false"
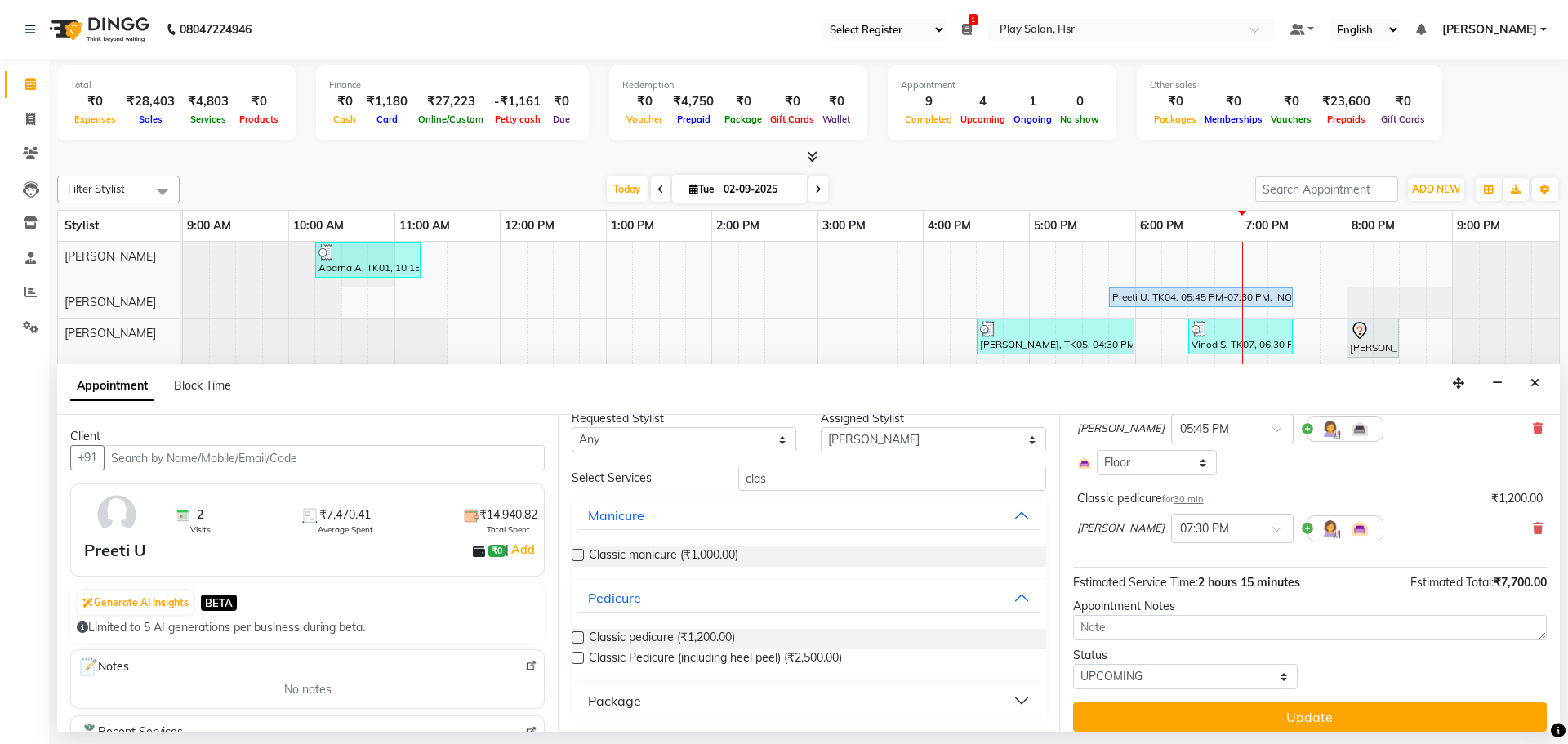
scroll to position [149, 0]
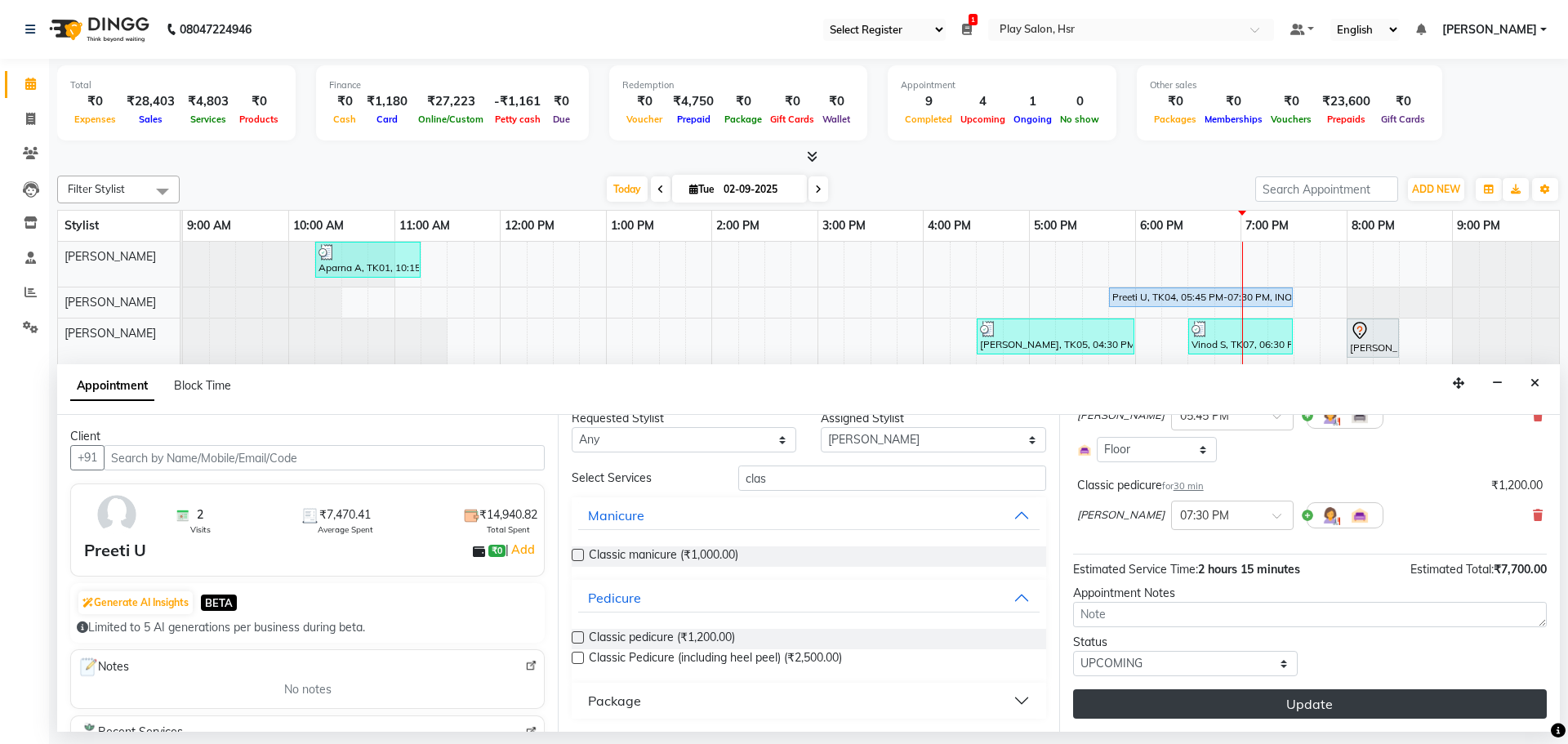
click at [1382, 708] on button "Update" at bounding box center [1309, 703] width 474 height 30
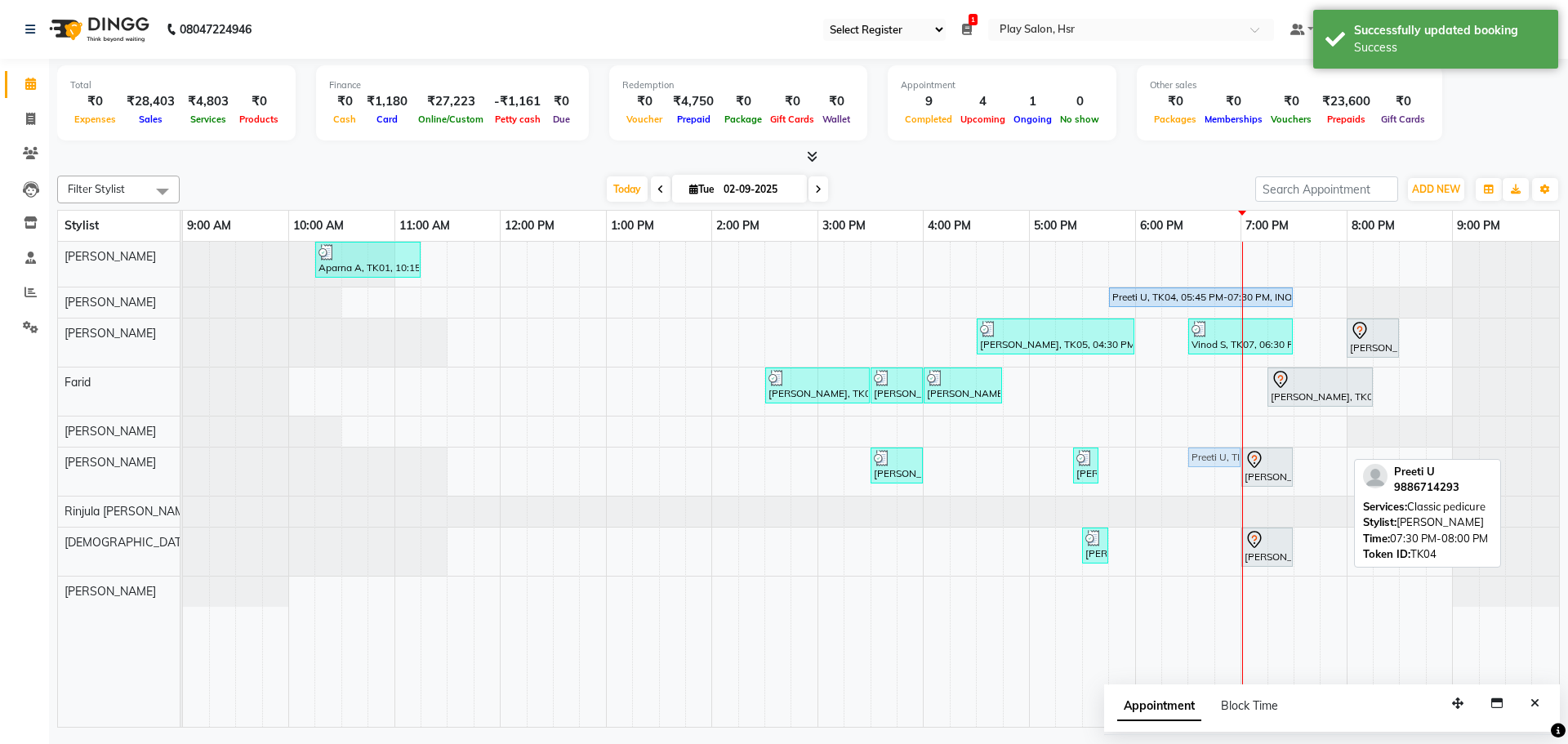
drag, startPoint x: 1321, startPoint y: 447, endPoint x: 1205, endPoint y: 458, distance: 116.5
click at [183, 458] on div "Aditya A, TK02, 03:30 PM-04:00 PM, Detan face & Neck Saloni S, TK06, 05:25 PM-0…" at bounding box center [183, 471] width 0 height 48
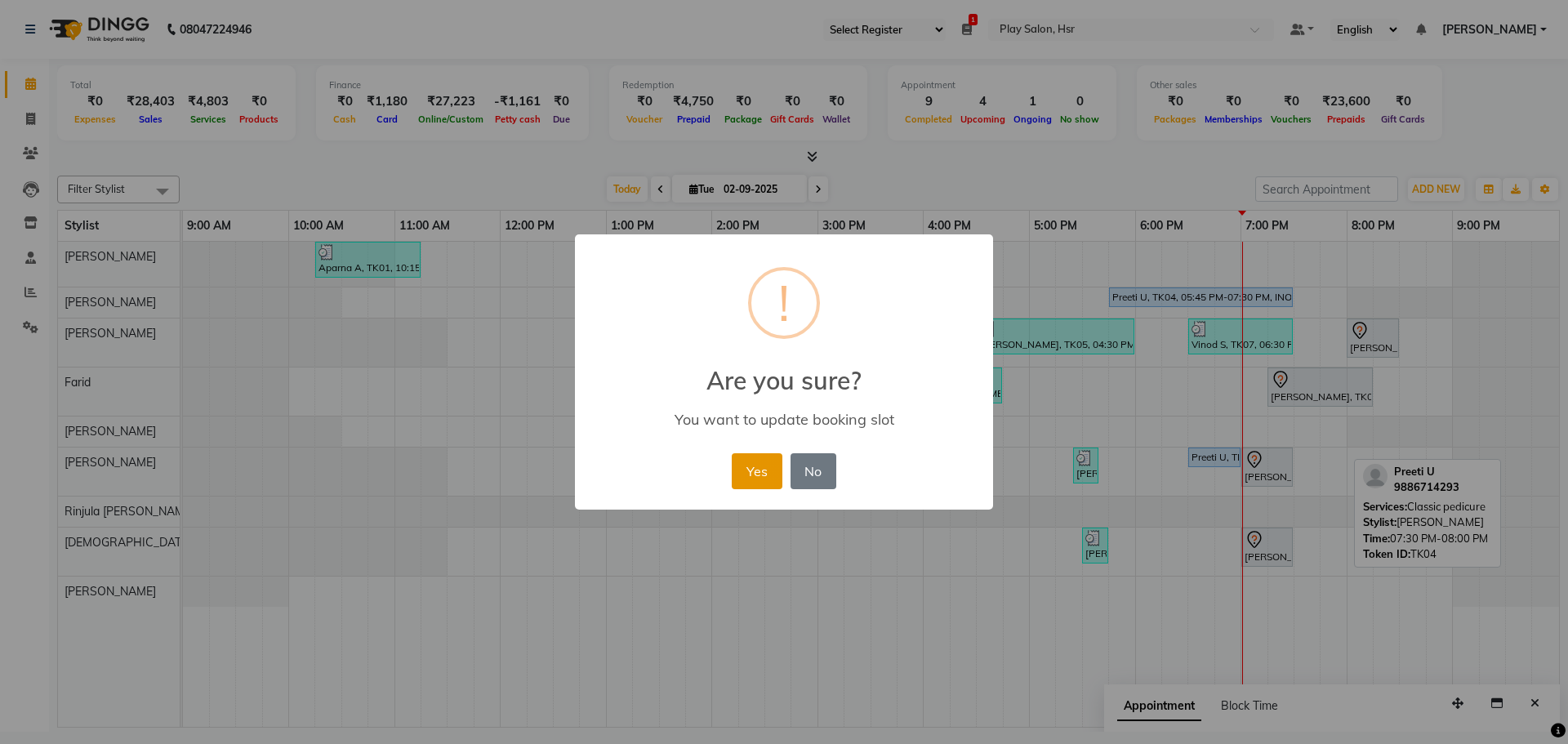
click at [761, 476] on button "Yes" at bounding box center [756, 471] width 50 height 36
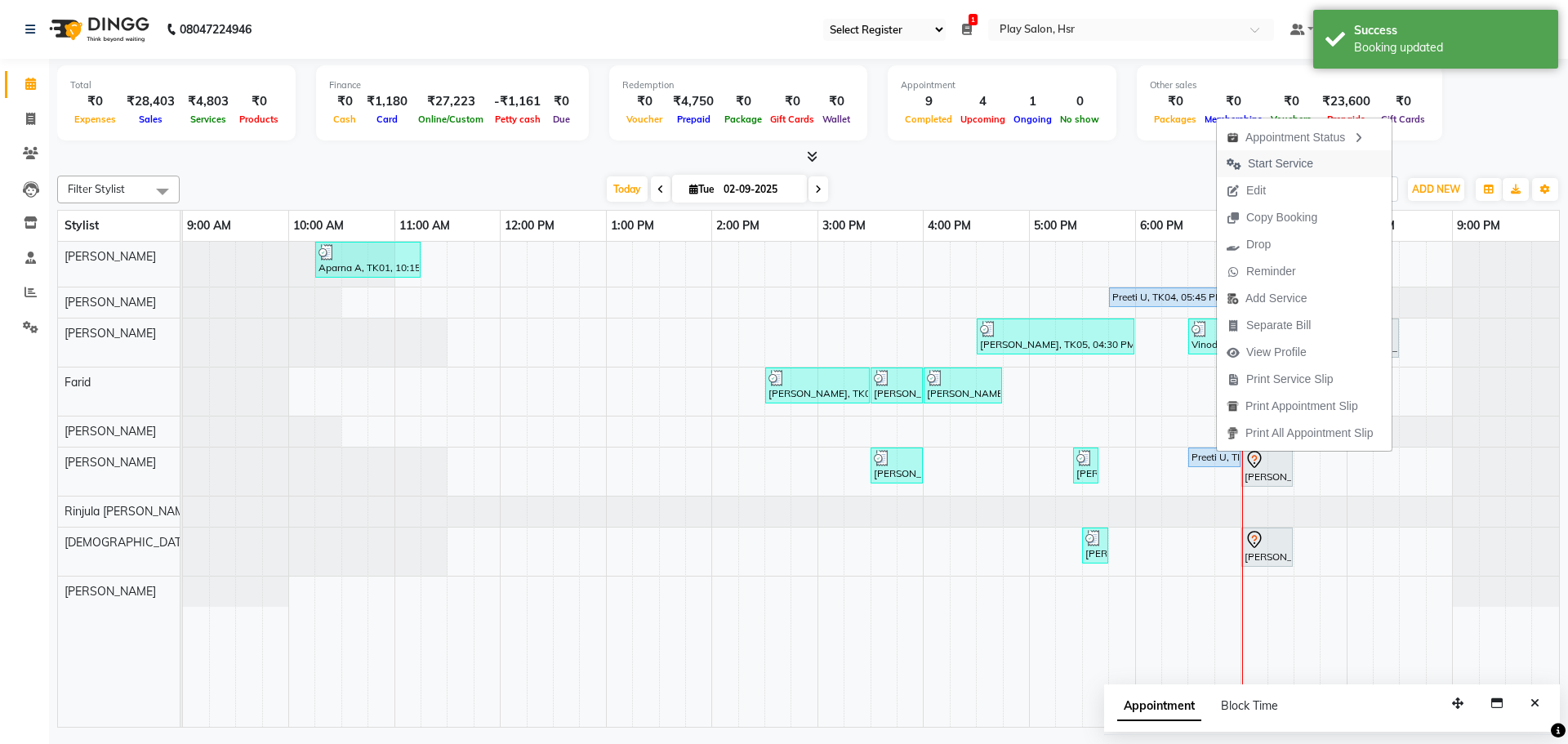
click at [1273, 175] on span "Start Service" at bounding box center [1270, 164] width 106 height 27
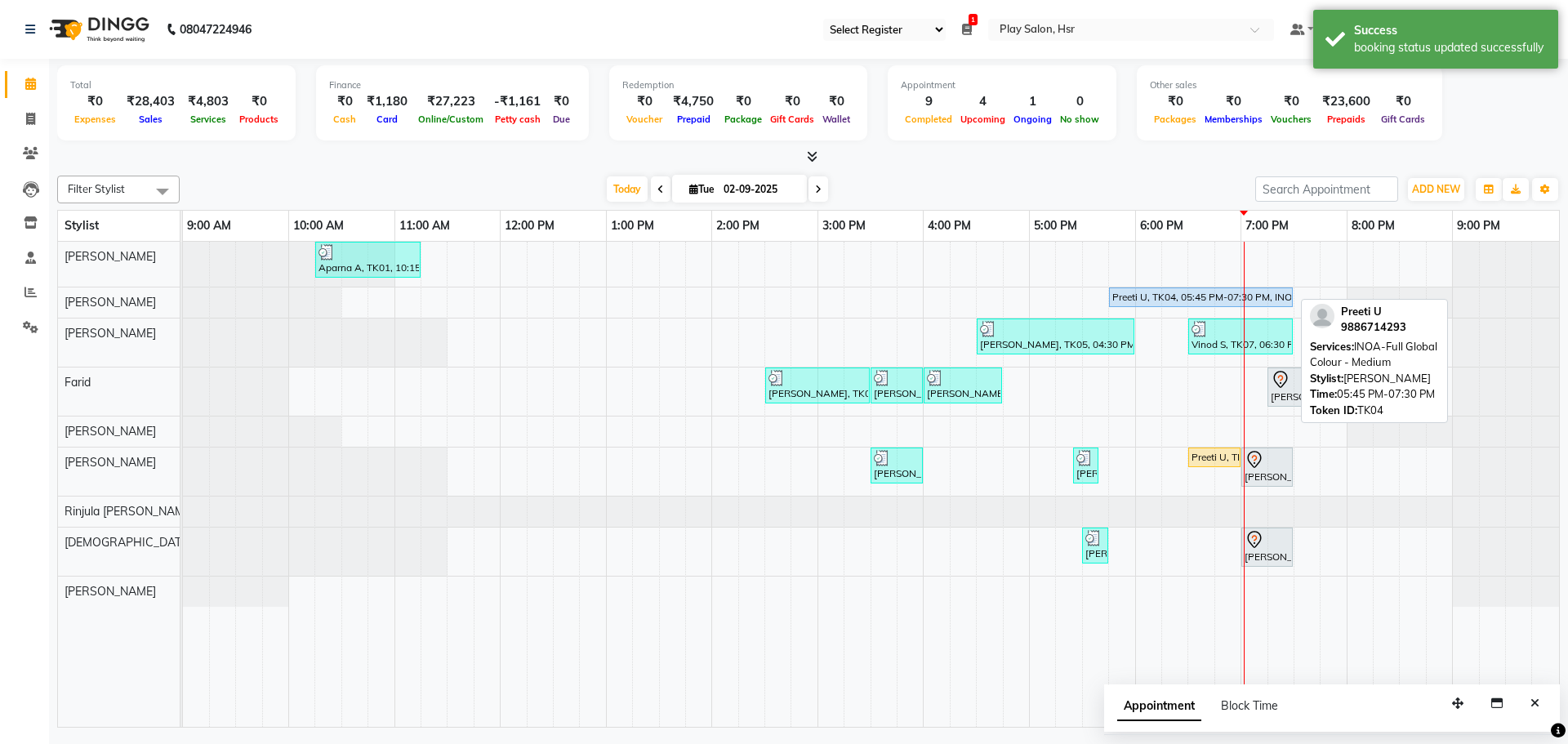
click at [1125, 295] on div "Preeti U, TK04, 05:45 PM-07:30 PM, INOA-Full Global Colour - Medium" at bounding box center [1200, 297] width 181 height 14
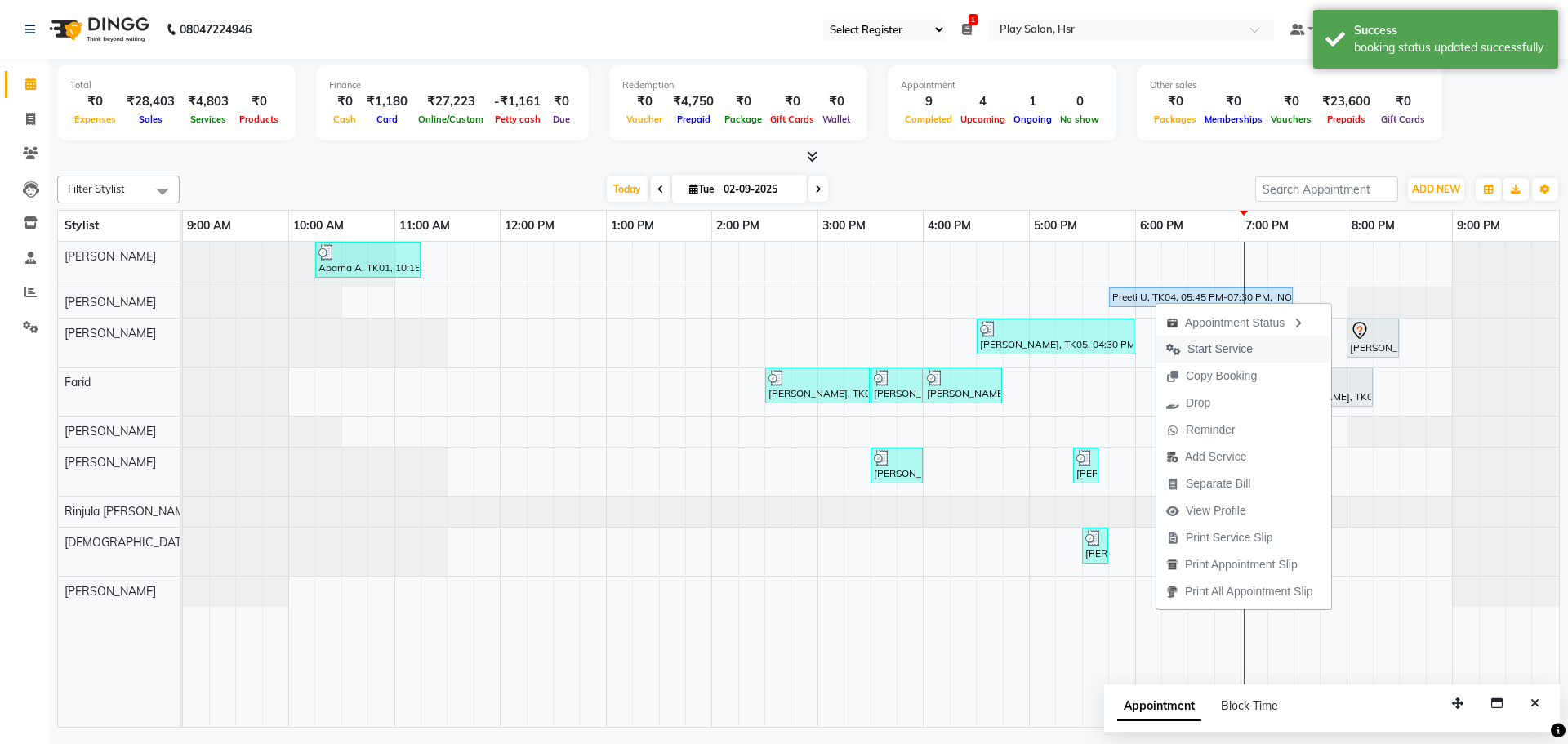
click at [1218, 345] on span "Start Service" at bounding box center [1220, 349] width 65 height 17
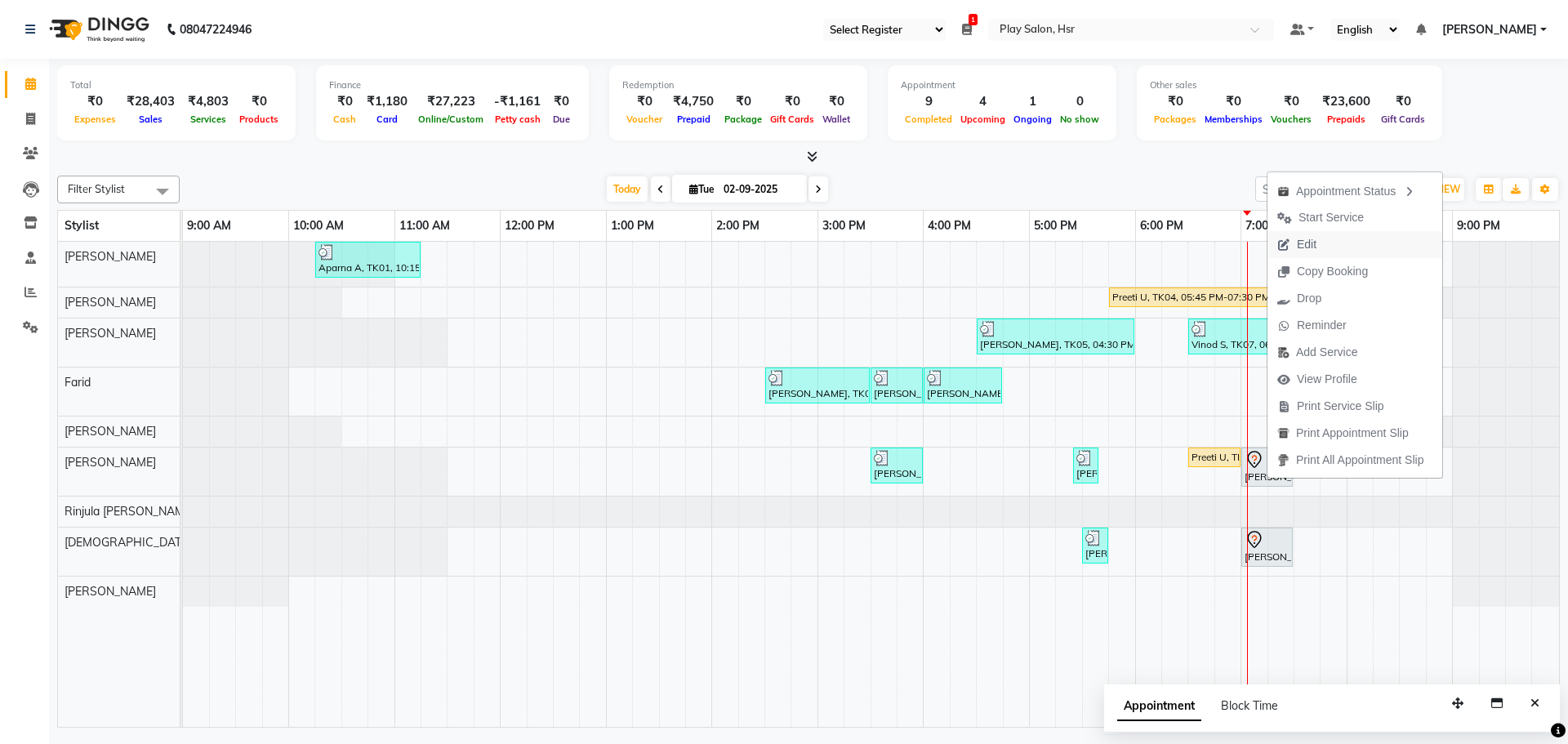
click at [1329, 238] on button "Edit" at bounding box center [1354, 245] width 175 height 27
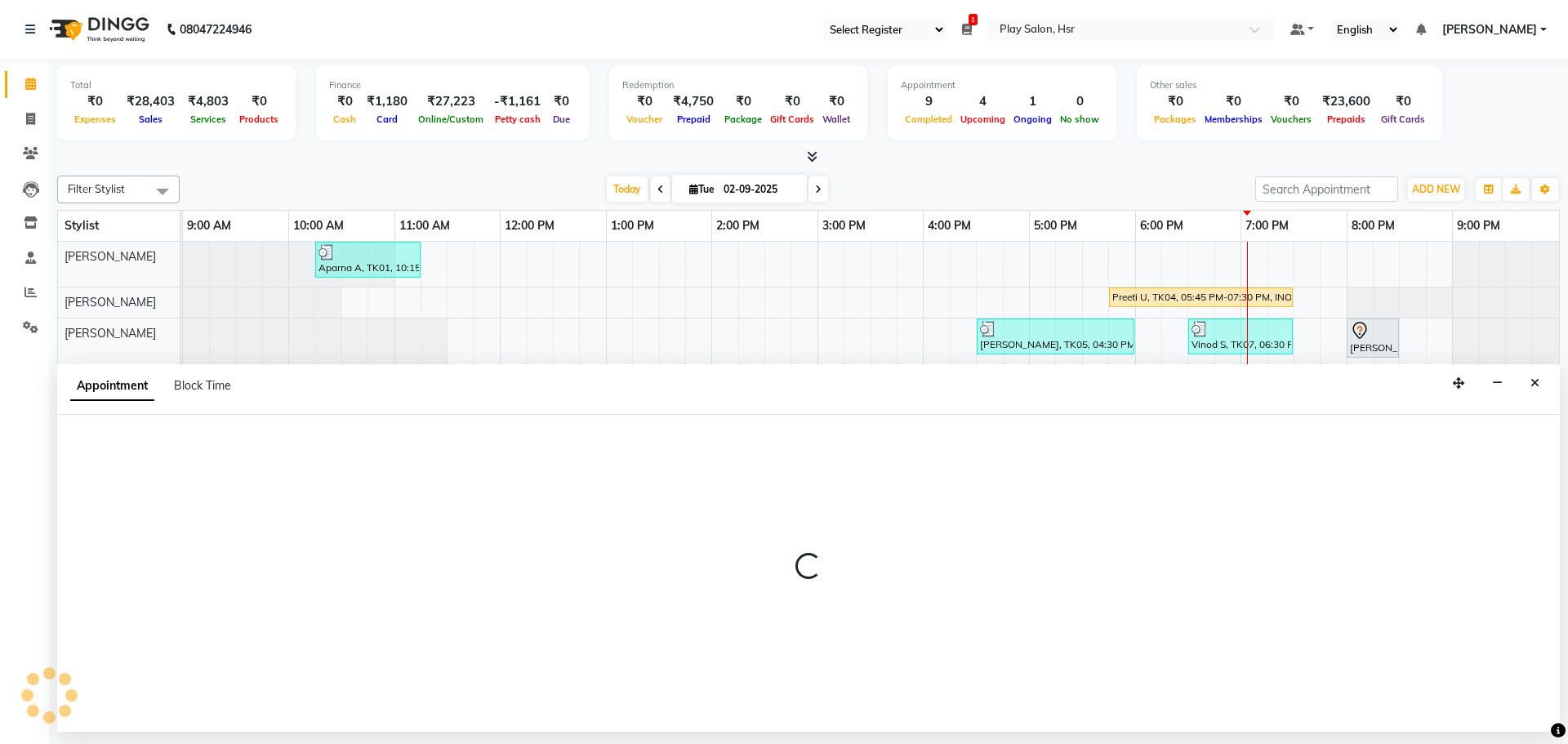
select select "tentative"
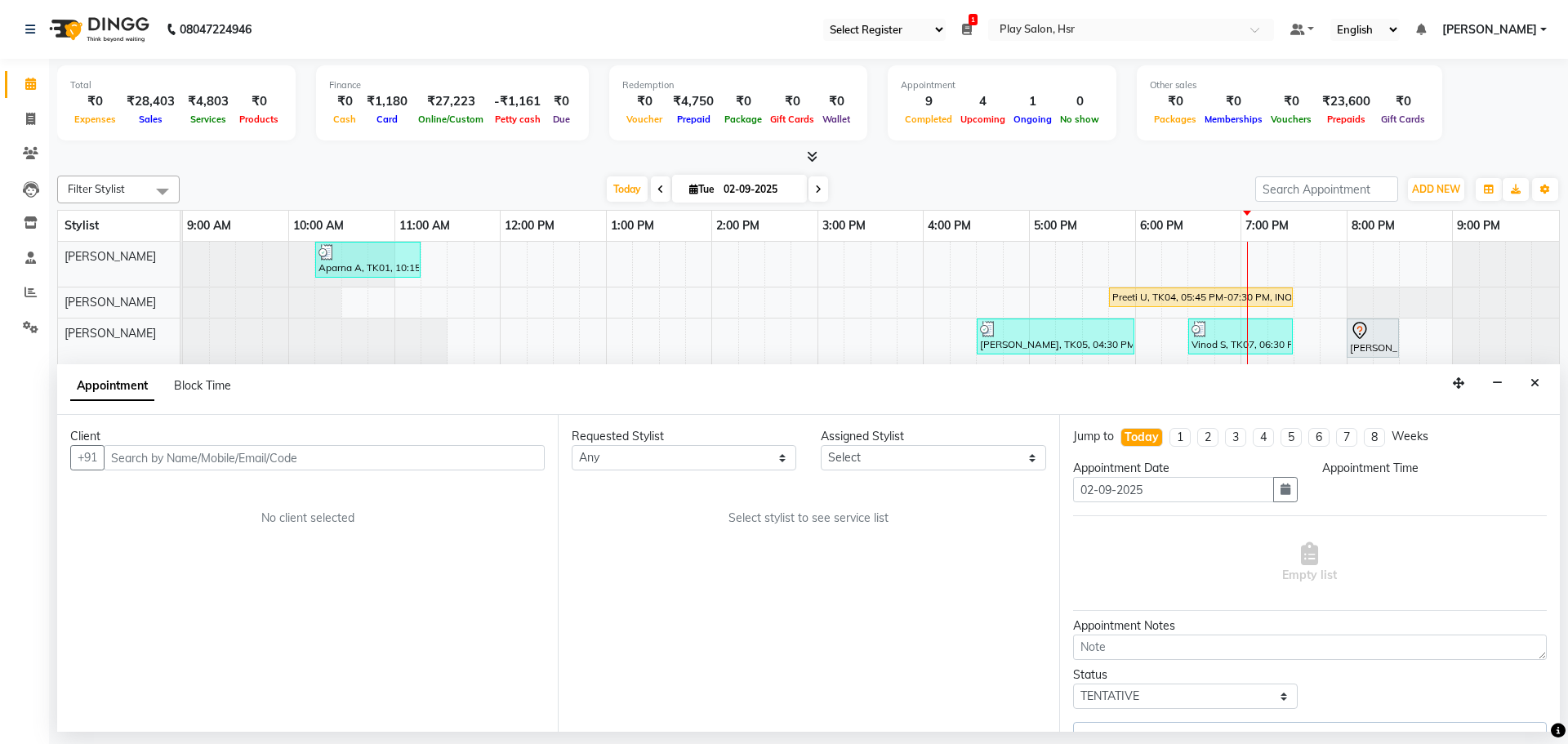
select select "81916"
select select "1140"
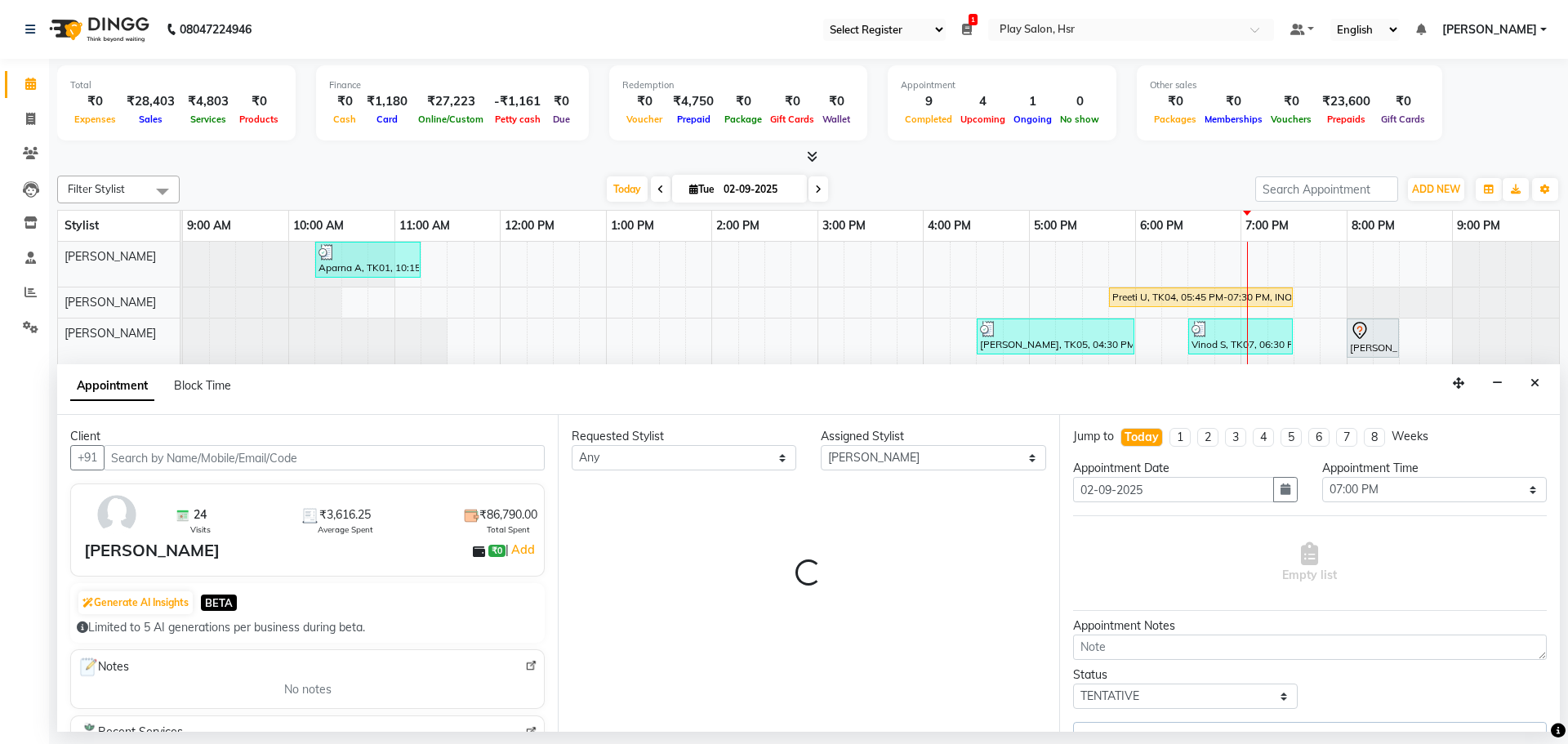
select select "4228"
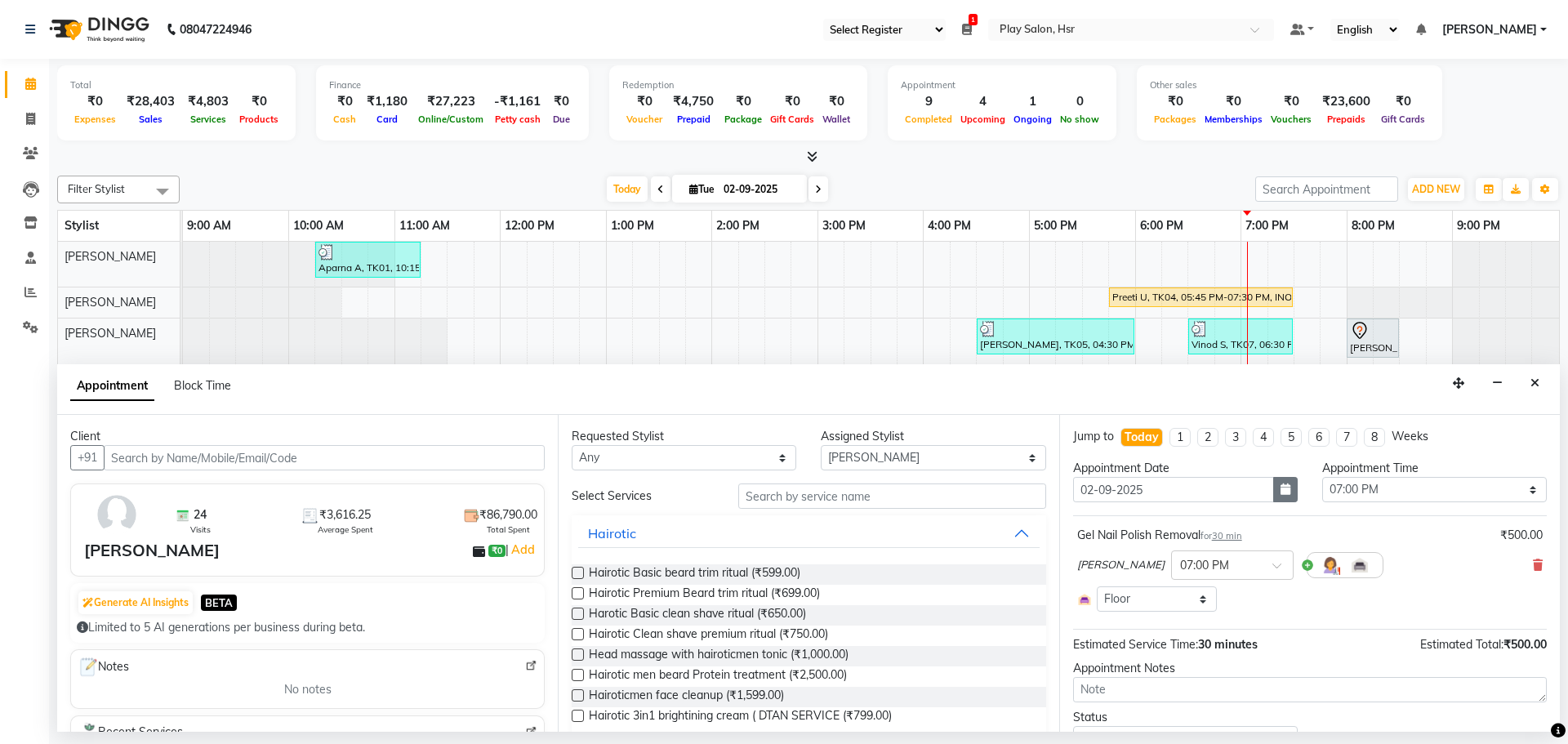
click at [1283, 487] on icon "button" at bounding box center [1286, 488] width 10 height 11
click at [1172, 571] on div "4" at bounding box center [1168, 574] width 26 height 26
type input "04-09-2025"
select select "1140"
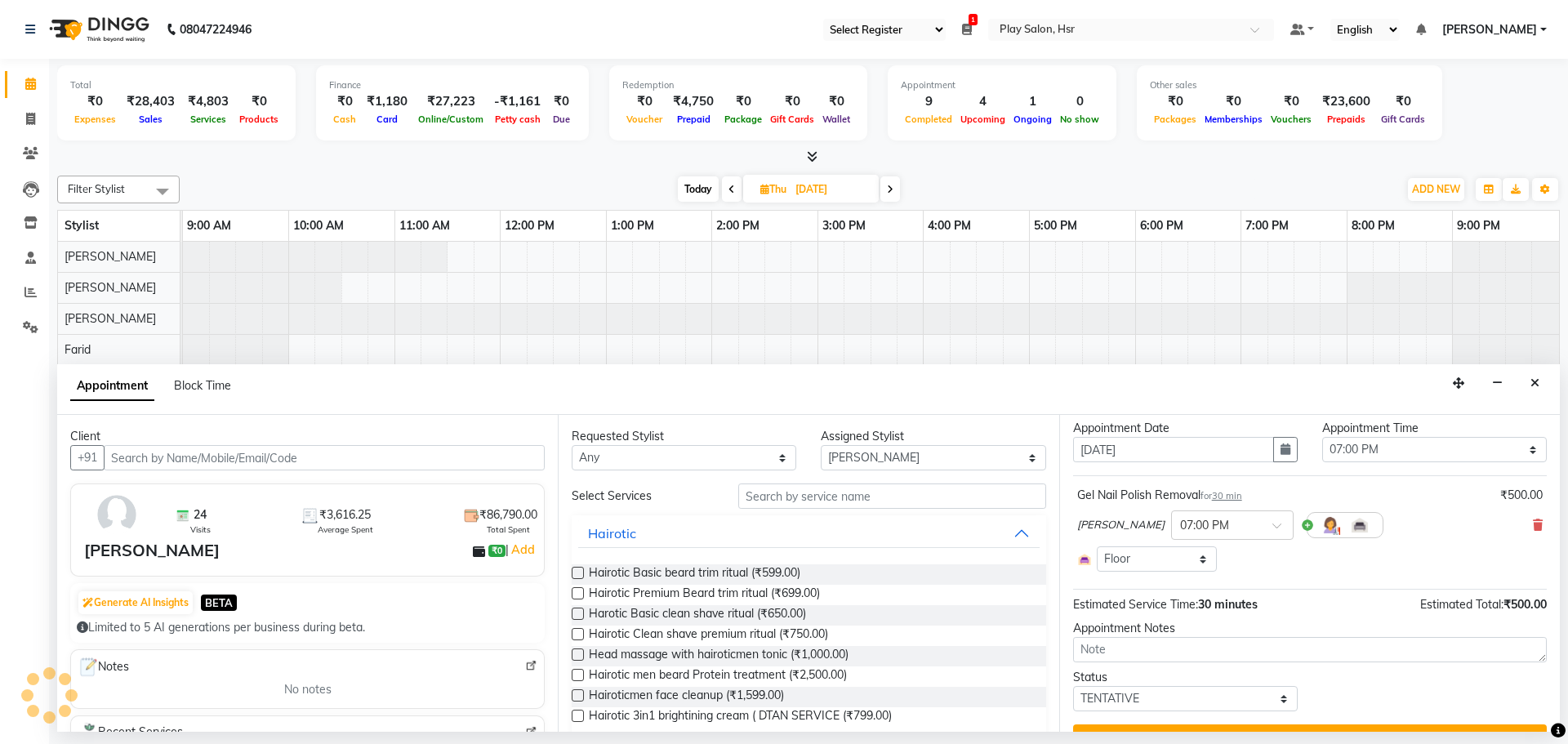
scroll to position [75, 0]
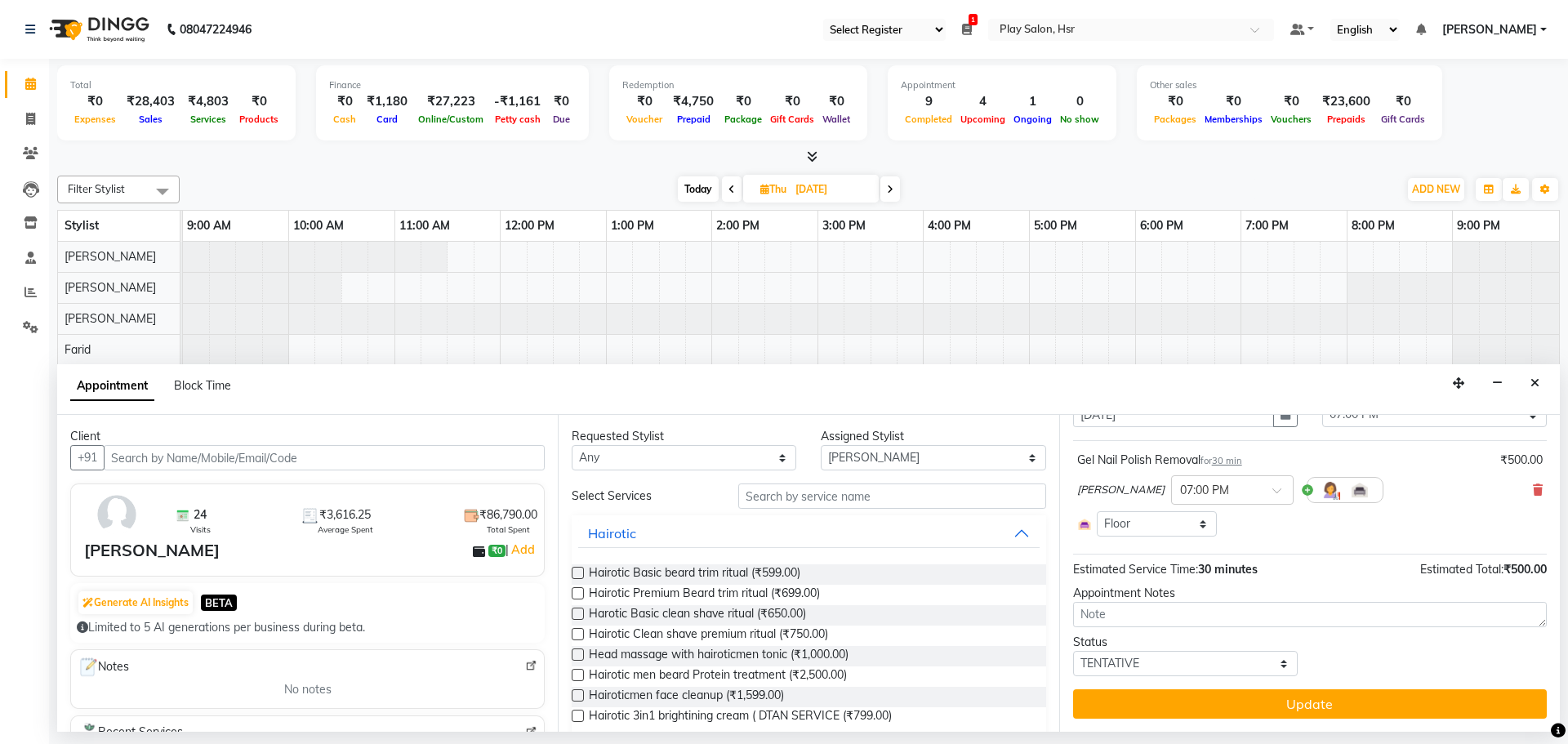
click at [1321, 708] on button "Update" at bounding box center [1309, 703] width 474 height 30
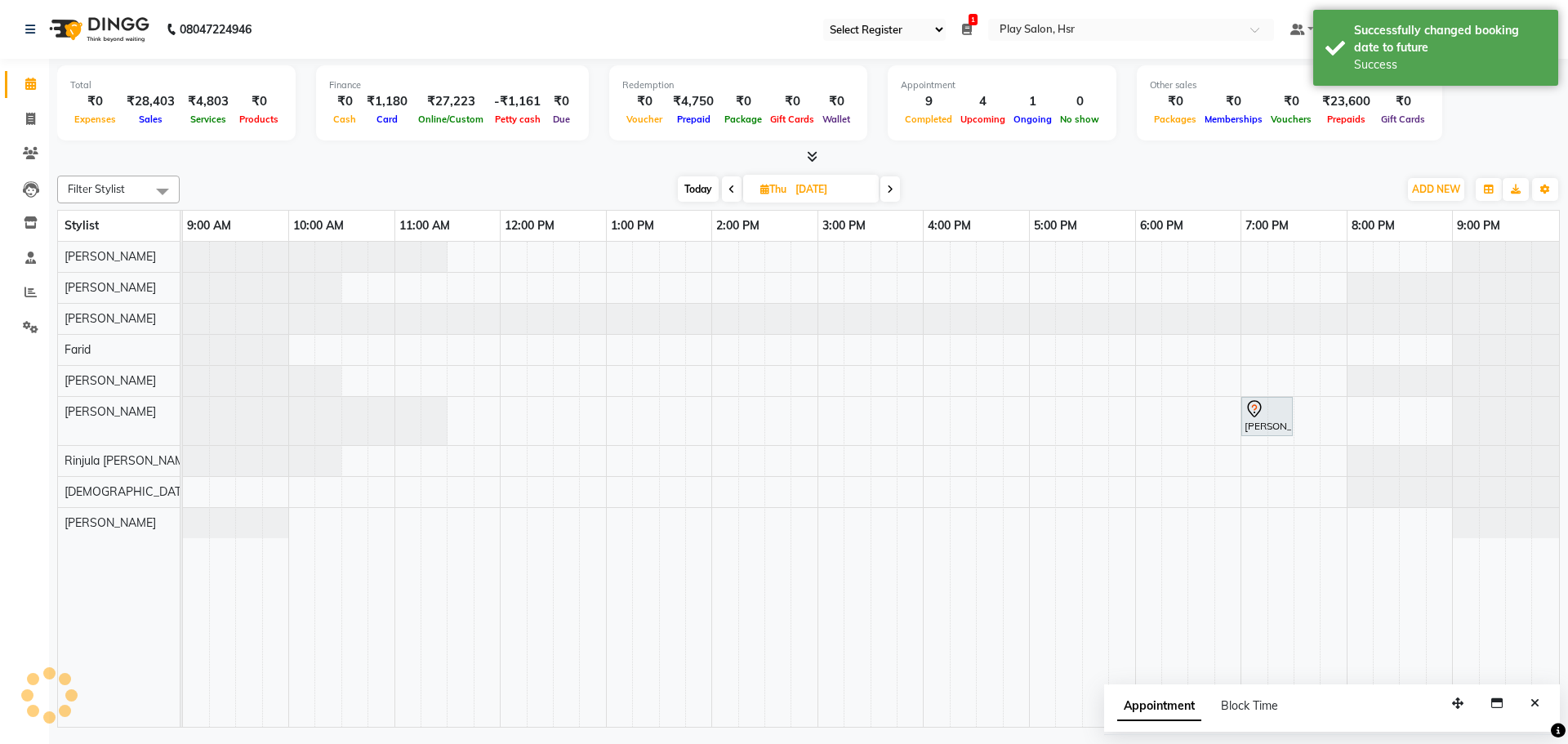
click at [808, 183] on input "04-09-2025" at bounding box center [831, 189] width 81 height 25
select select "9"
select select "2025"
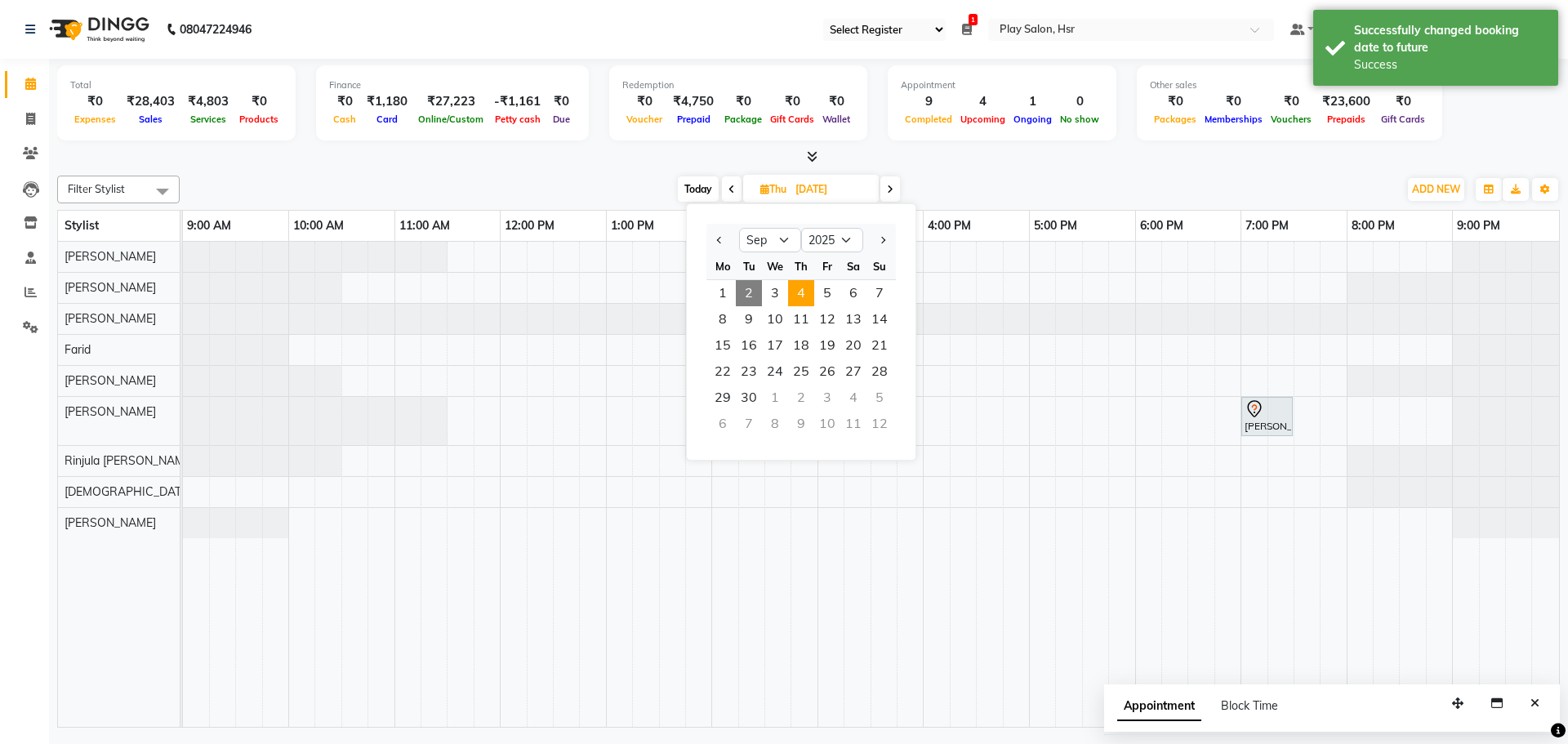
click at [750, 297] on span "2" at bounding box center [748, 292] width 26 height 26
type input "02-09-2025"
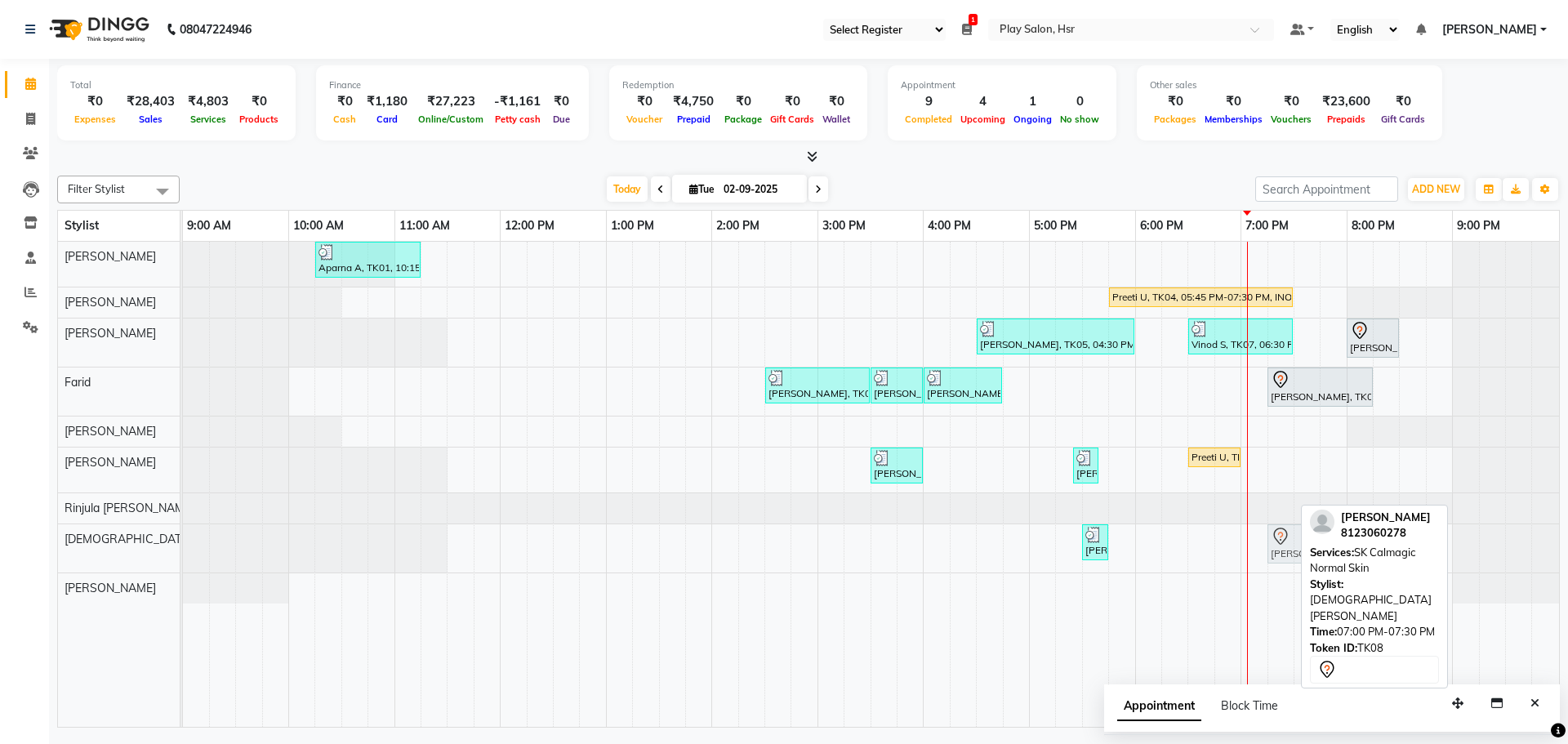
drag, startPoint x: 1266, startPoint y: 547, endPoint x: 1287, endPoint y: 552, distance: 21.6
click at [183, 552] on div "Srija S, TK05, 05:30 PM-05:45 PM, 3G Under Arms Harshit Arora, TK08, 07:00 PM-0…" at bounding box center [183, 548] width 0 height 48
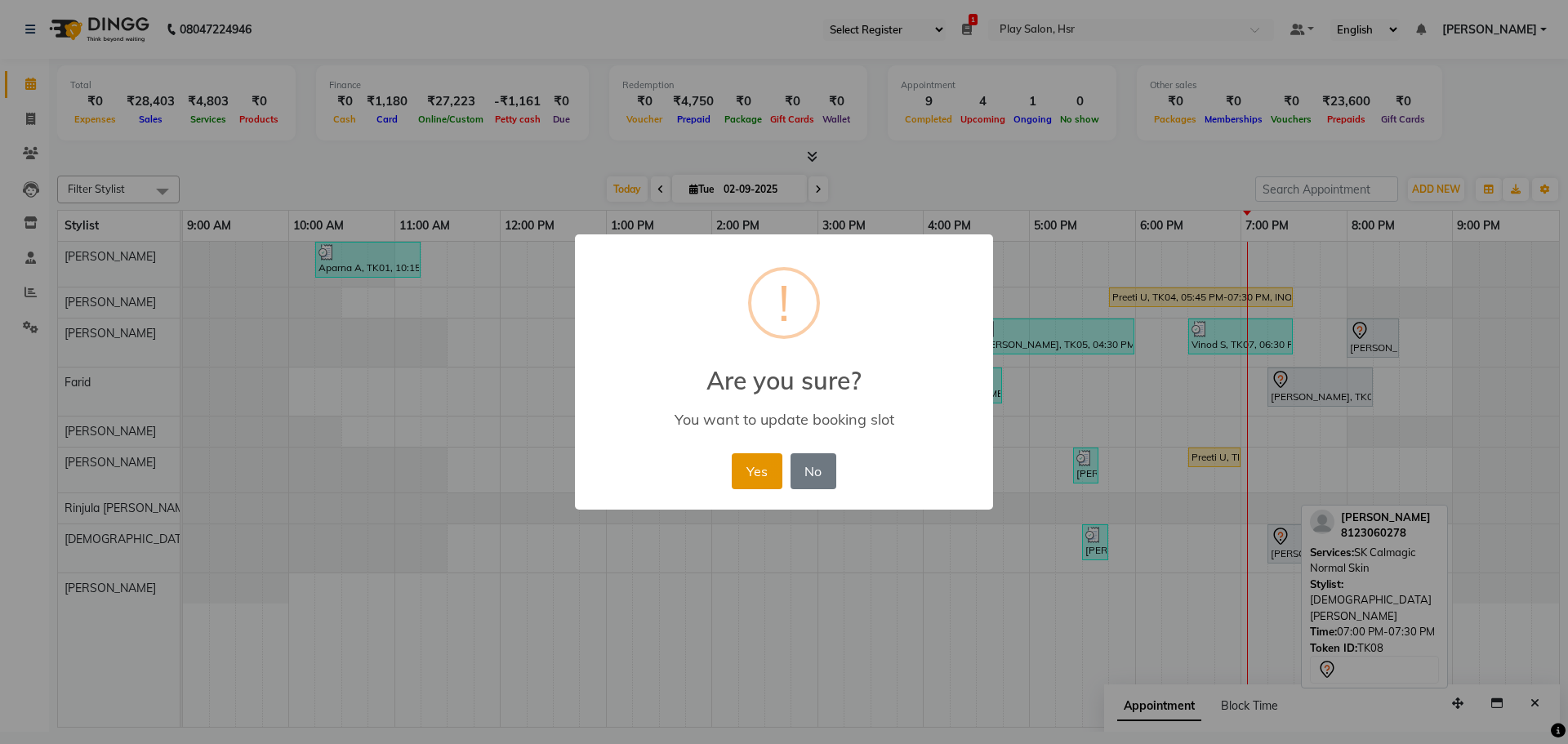
click at [738, 468] on button "Yes" at bounding box center [756, 471] width 50 height 36
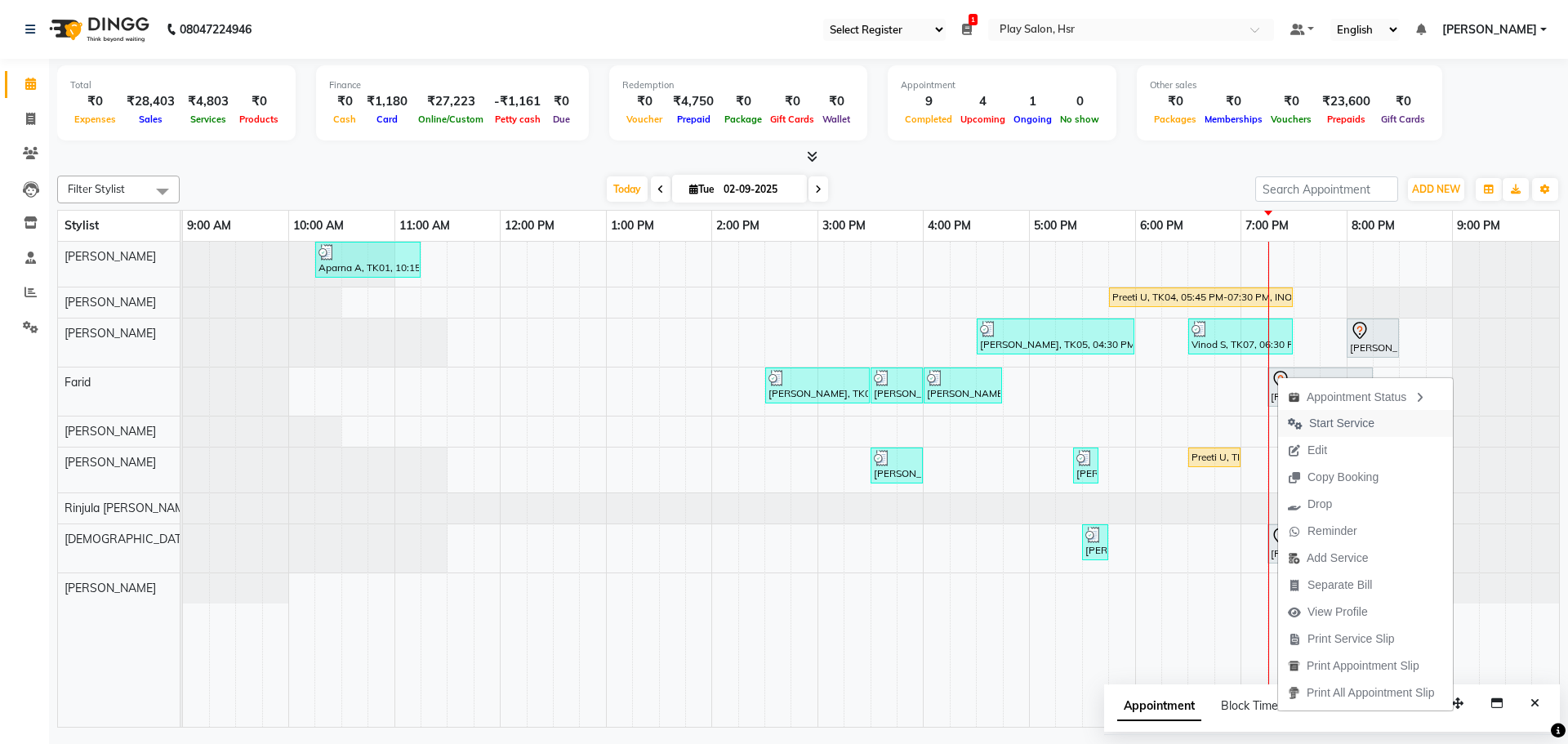
click at [1349, 416] on span "Start Service" at bounding box center [1341, 423] width 65 height 17
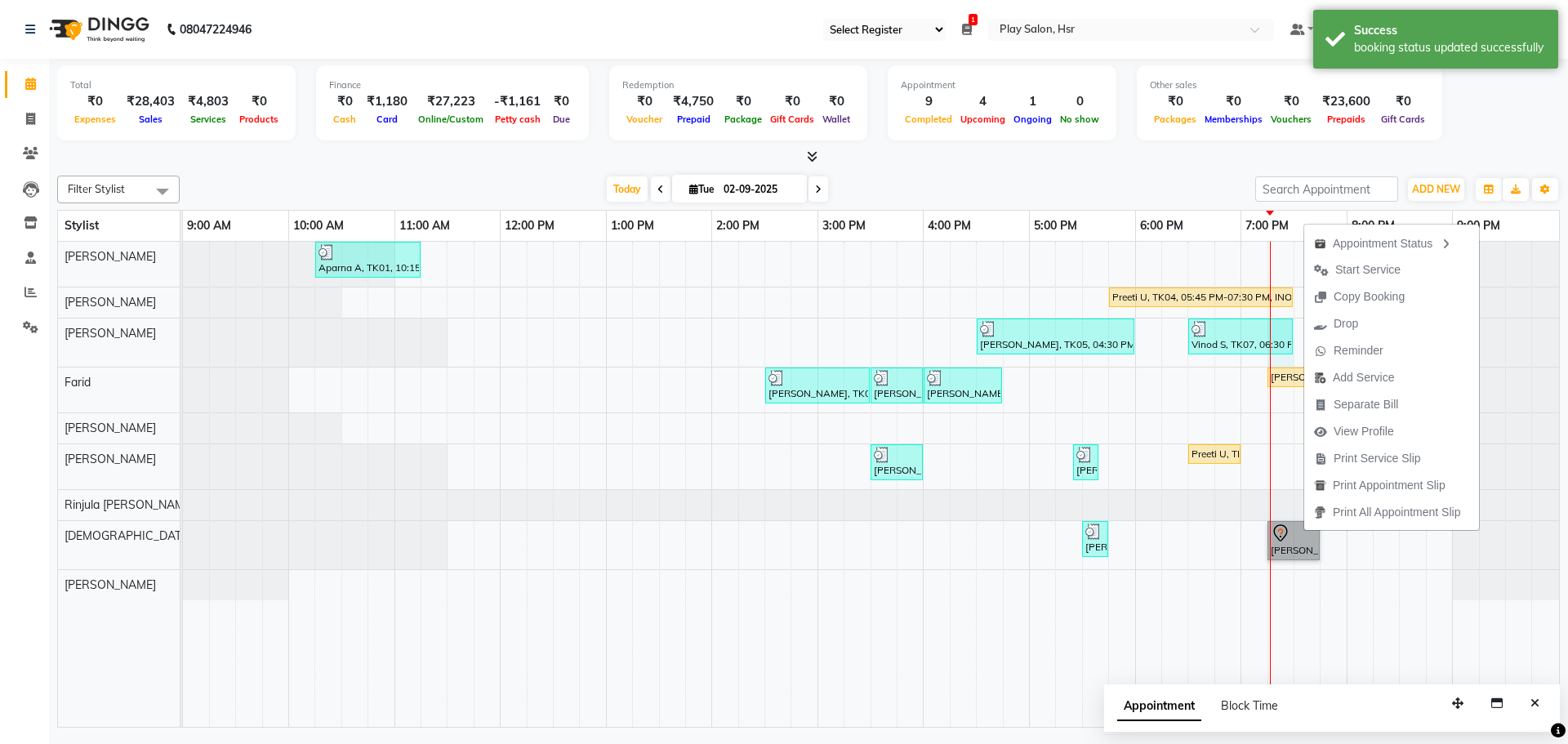
click at [1276, 362] on div "Aparna A, TK01, 10:15 AM-11:15 AM, Hair Cut Men (Head Stylist) Preeti U, TK04, …" at bounding box center [870, 484] width 1376 height 485
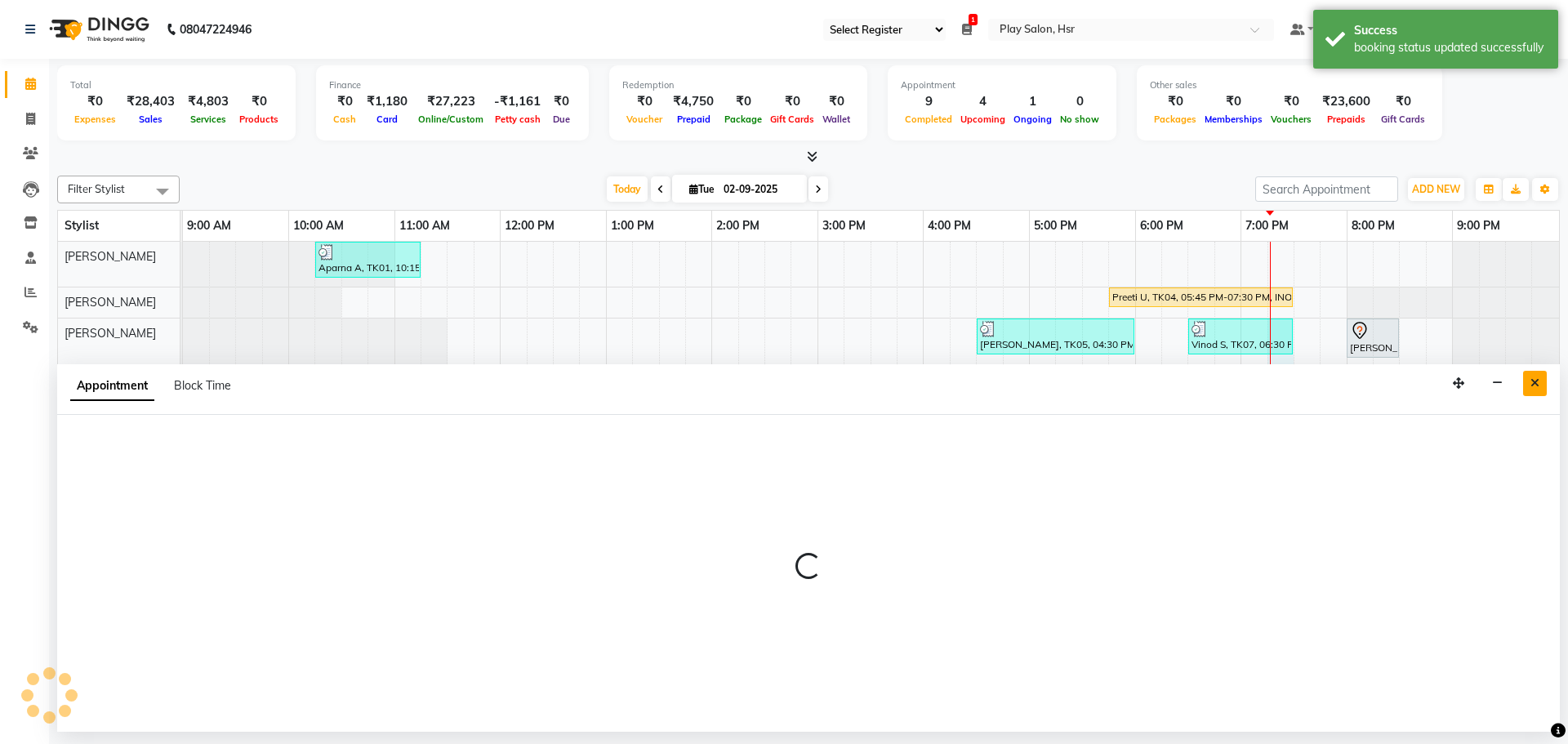
select select "81917"
select select "1155"
select select "tentative"
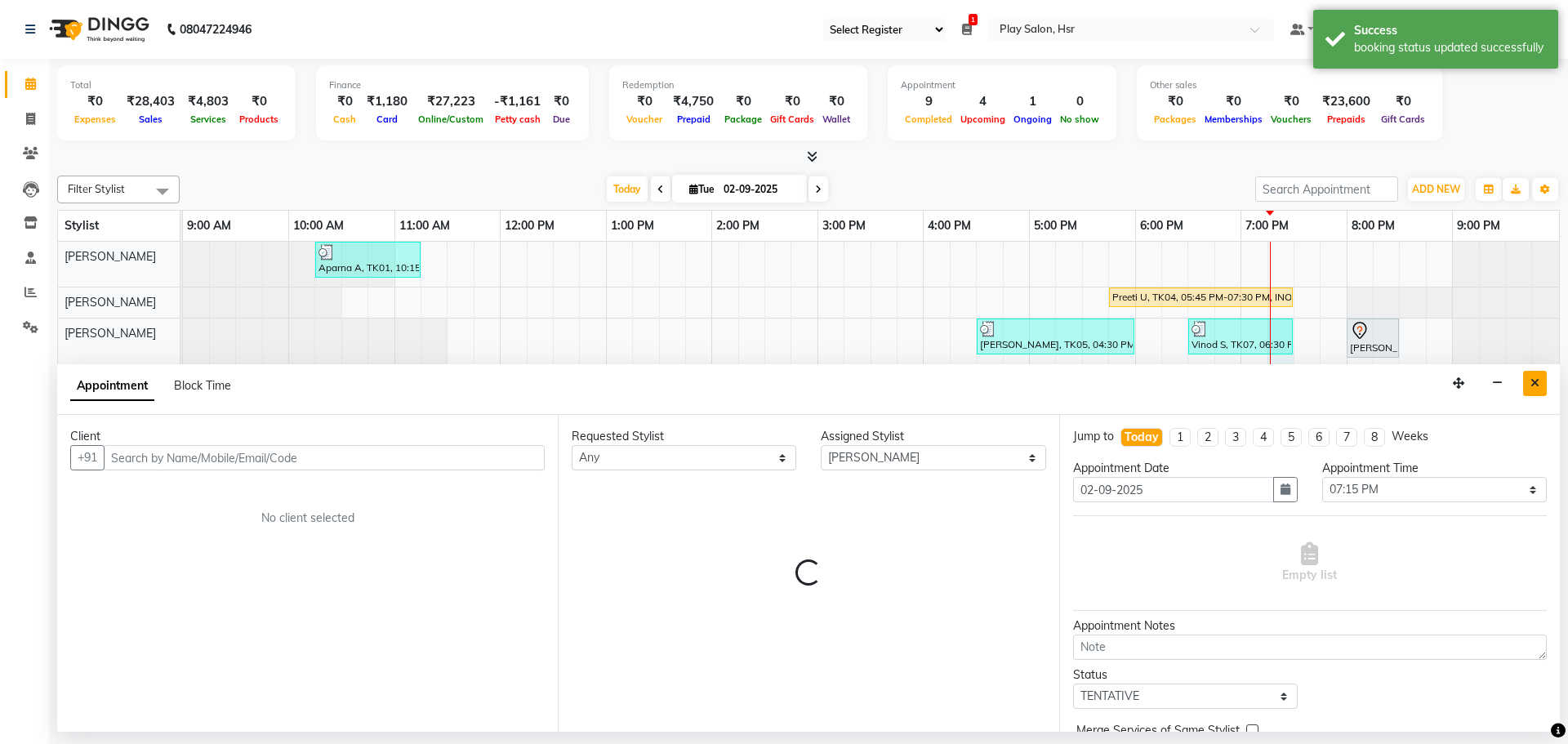
click at [1543, 387] on button "Close" at bounding box center [1535, 383] width 24 height 25
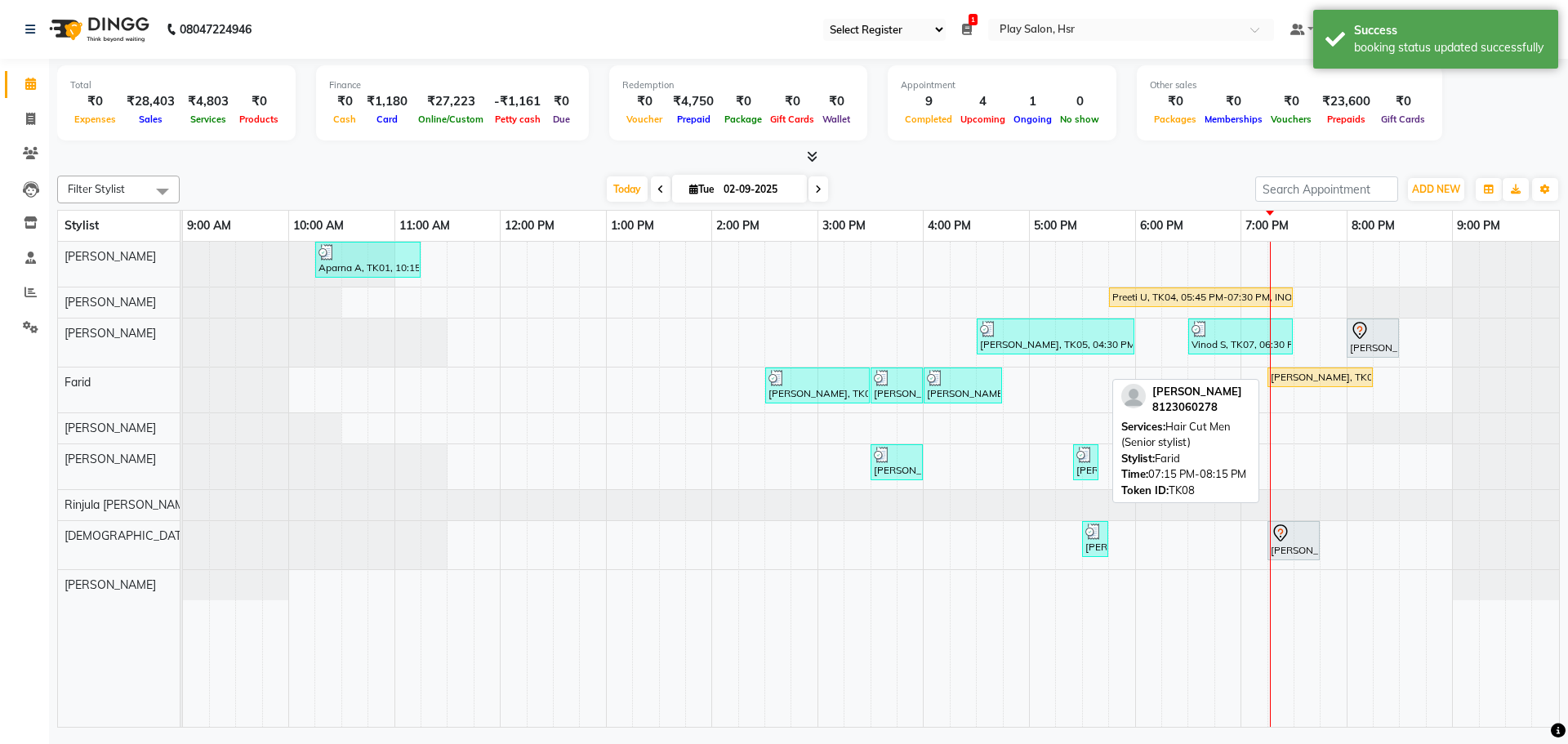
click at [1309, 385] on link "[PERSON_NAME], TK08, 07:15 PM-08:15 PM, Hair Cut Men (Senior stylist)" at bounding box center [1320, 377] width 105 height 19
click at [1284, 379] on div "[PERSON_NAME], TK08, 07:15 PM-08:15 PM, Hair Cut Men (Senior stylist)" at bounding box center [1320, 376] width 102 height 14
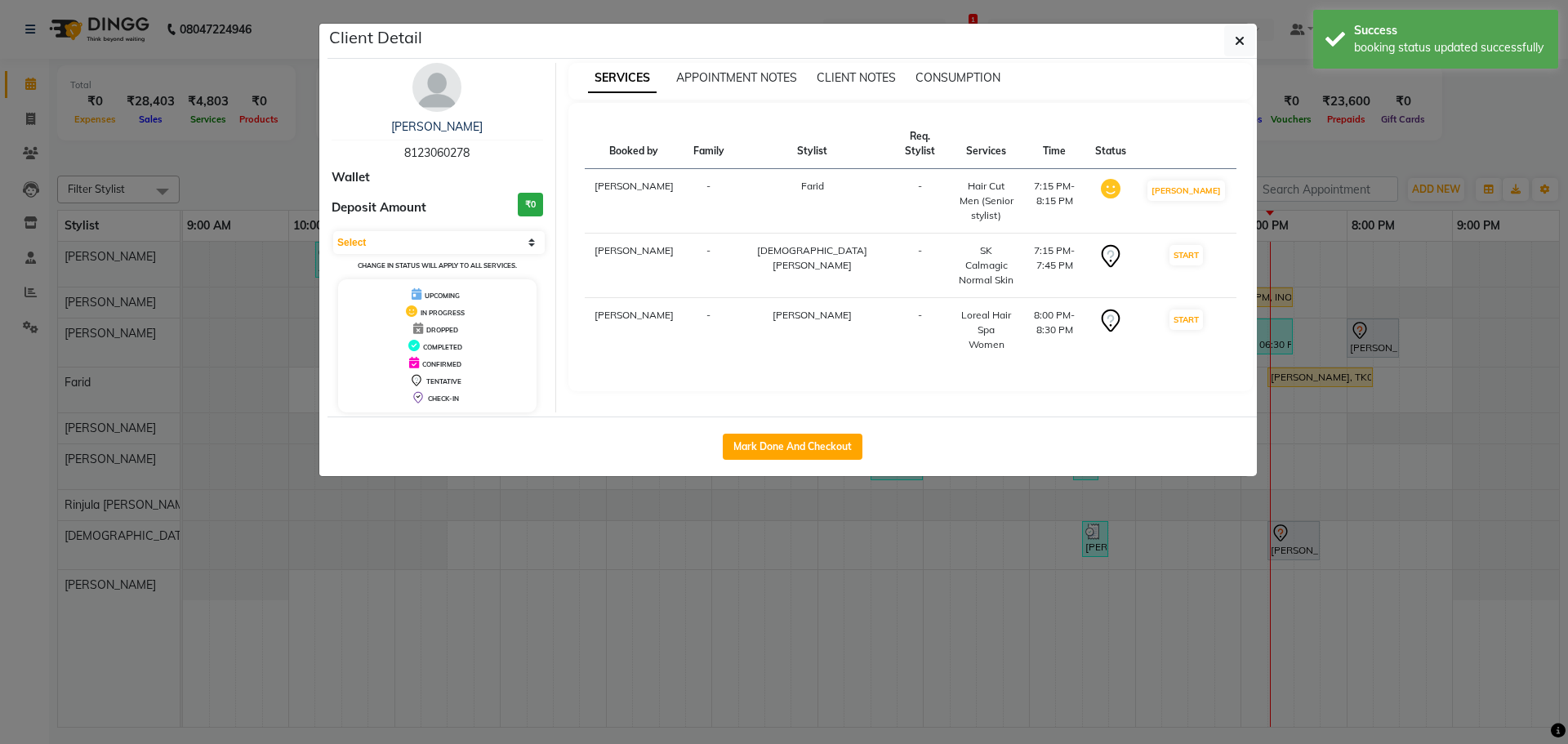
click at [373, 214] on span "Deposit Amount" at bounding box center [379, 208] width 95 height 19
click at [373, 245] on select "Select IN SERVICE CONFIRMED TENTATIVE CHECK IN MARK DONE DROPPED UPCOMING" at bounding box center [439, 242] width 212 height 23
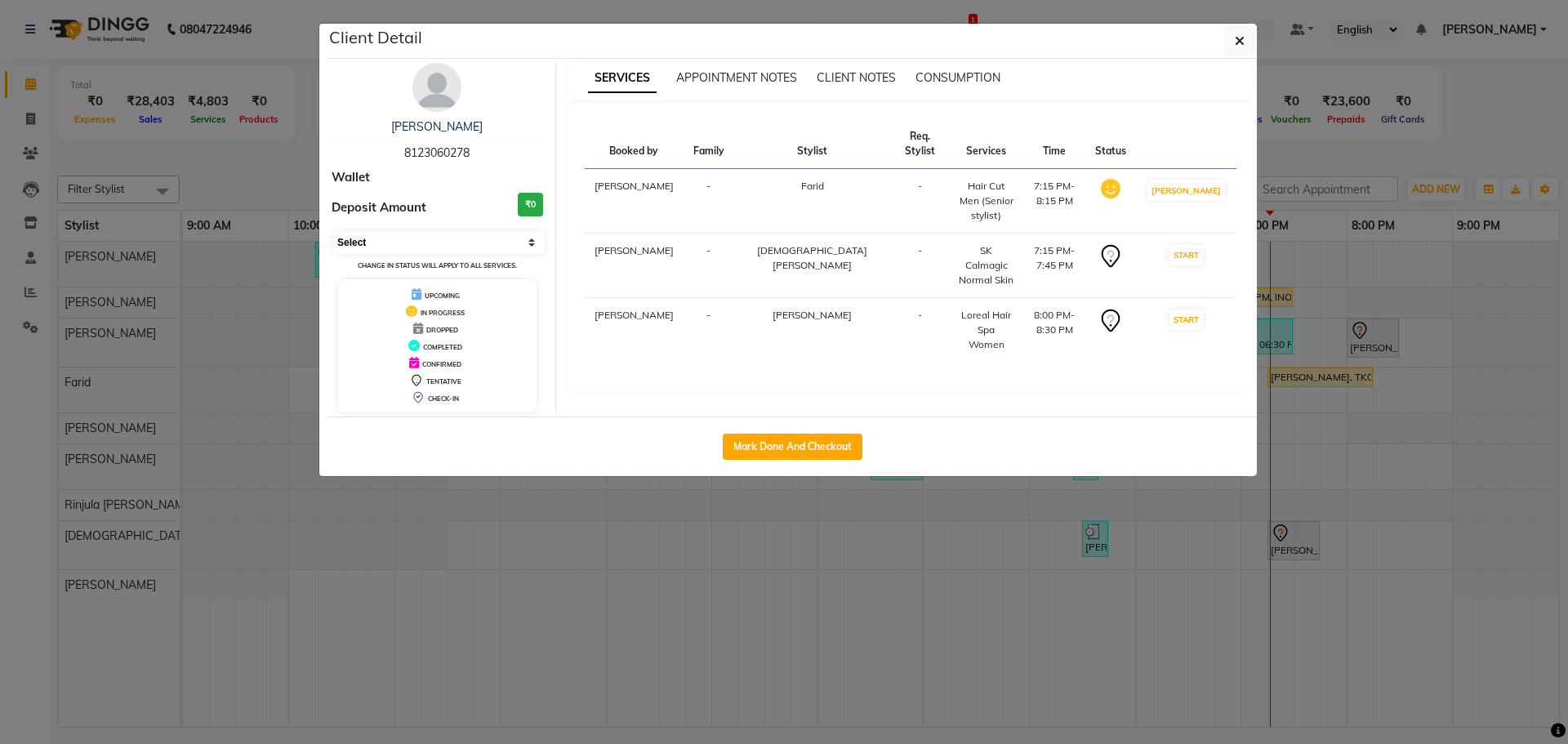
select select "5"
click at [333, 231] on select "Select IN SERVICE CONFIRMED TENTATIVE CHECK IN MARK DONE DROPPED UPCOMING" at bounding box center [439, 242] width 212 height 23
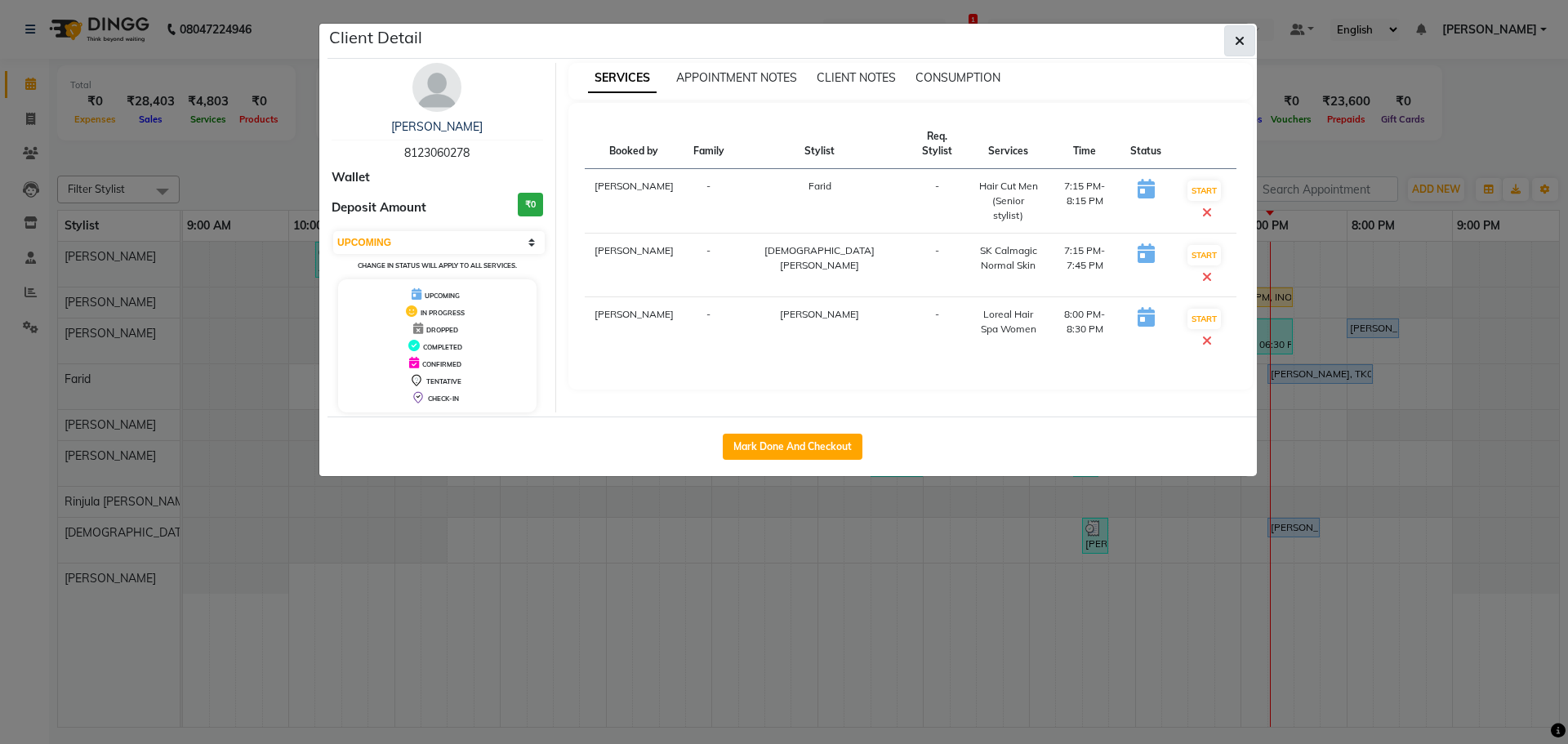
click at [1232, 34] on button "button" at bounding box center [1239, 41] width 31 height 31
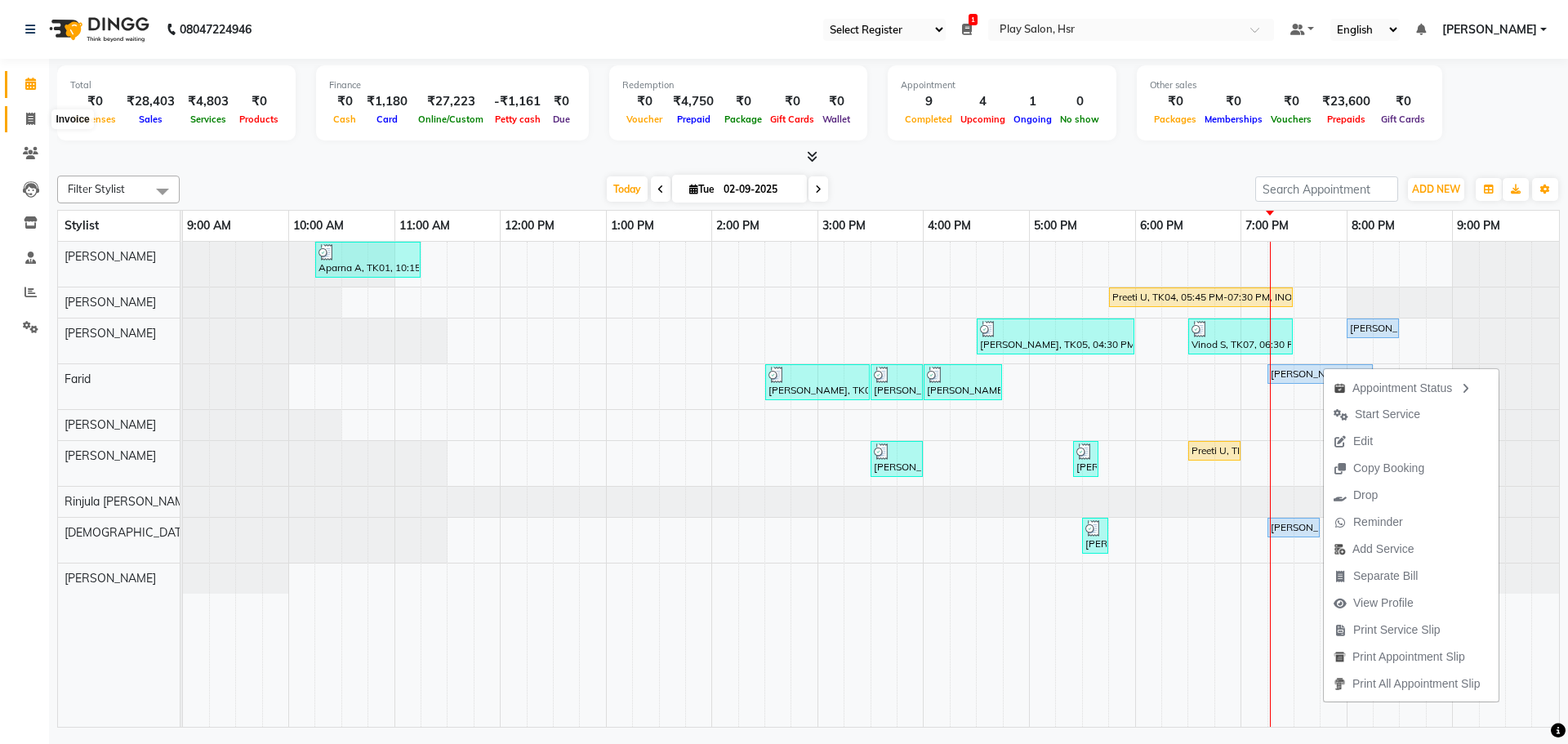
click at [21, 118] on span at bounding box center [31, 119] width 29 height 19
select select "8358"
select select "service"
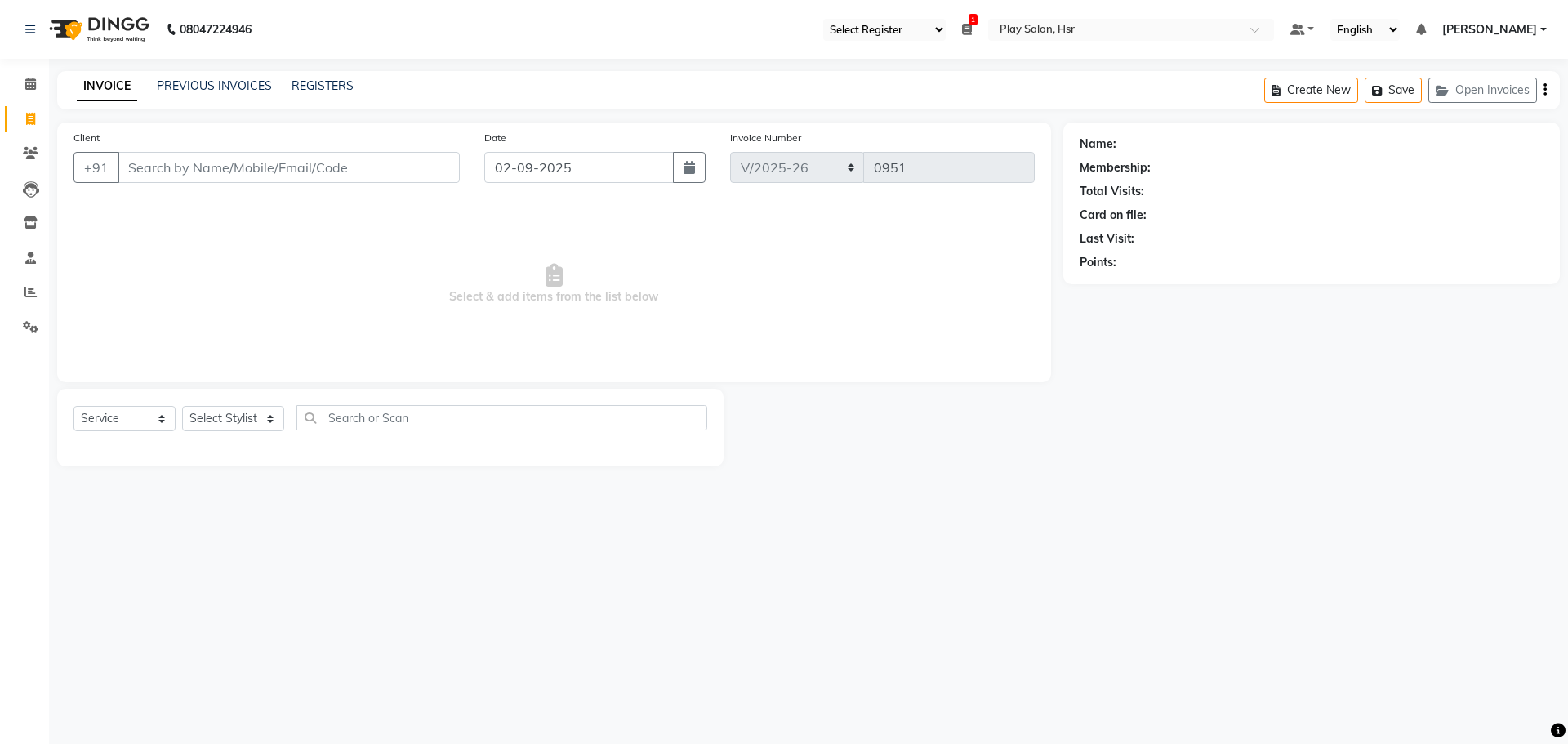
click at [219, 171] on input "Client" at bounding box center [289, 167] width 342 height 31
click at [339, 422] on input "text" at bounding box center [523, 418] width 369 height 25
click at [215, 419] on select "Select Stylist Amaan Ali Anjali B Bhagrati C Dipen Subba Divya Thapa Farid Jeet…" at bounding box center [254, 419] width 145 height 25
select select "90265"
click at [182, 406] on select "Select Stylist Amaan Ali Anjali B Bhagrati C Dipen Subba Divya Thapa Farid Jeet…" at bounding box center [254, 419] width 145 height 25
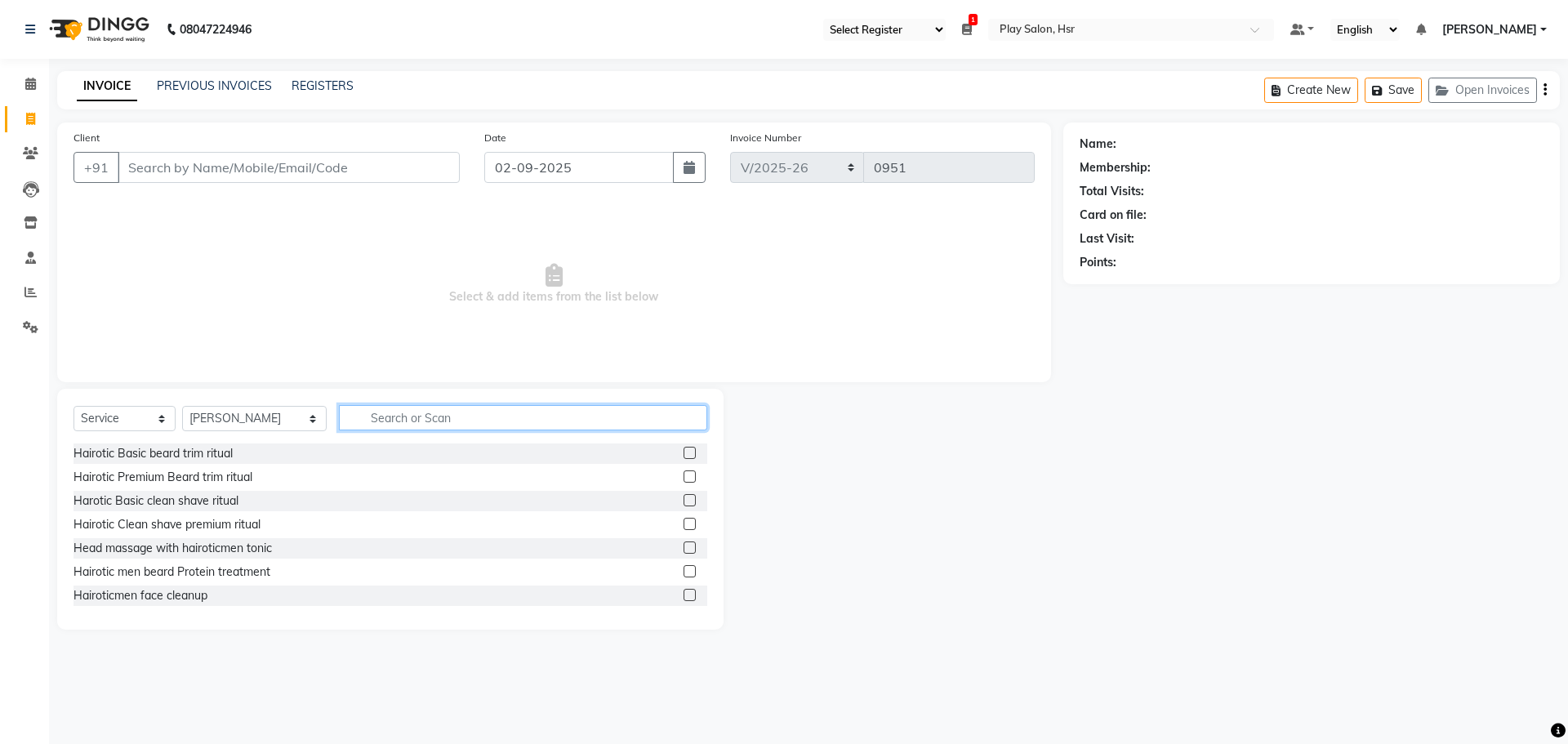
click at [384, 418] on input "text" at bounding box center [523, 418] width 369 height 25
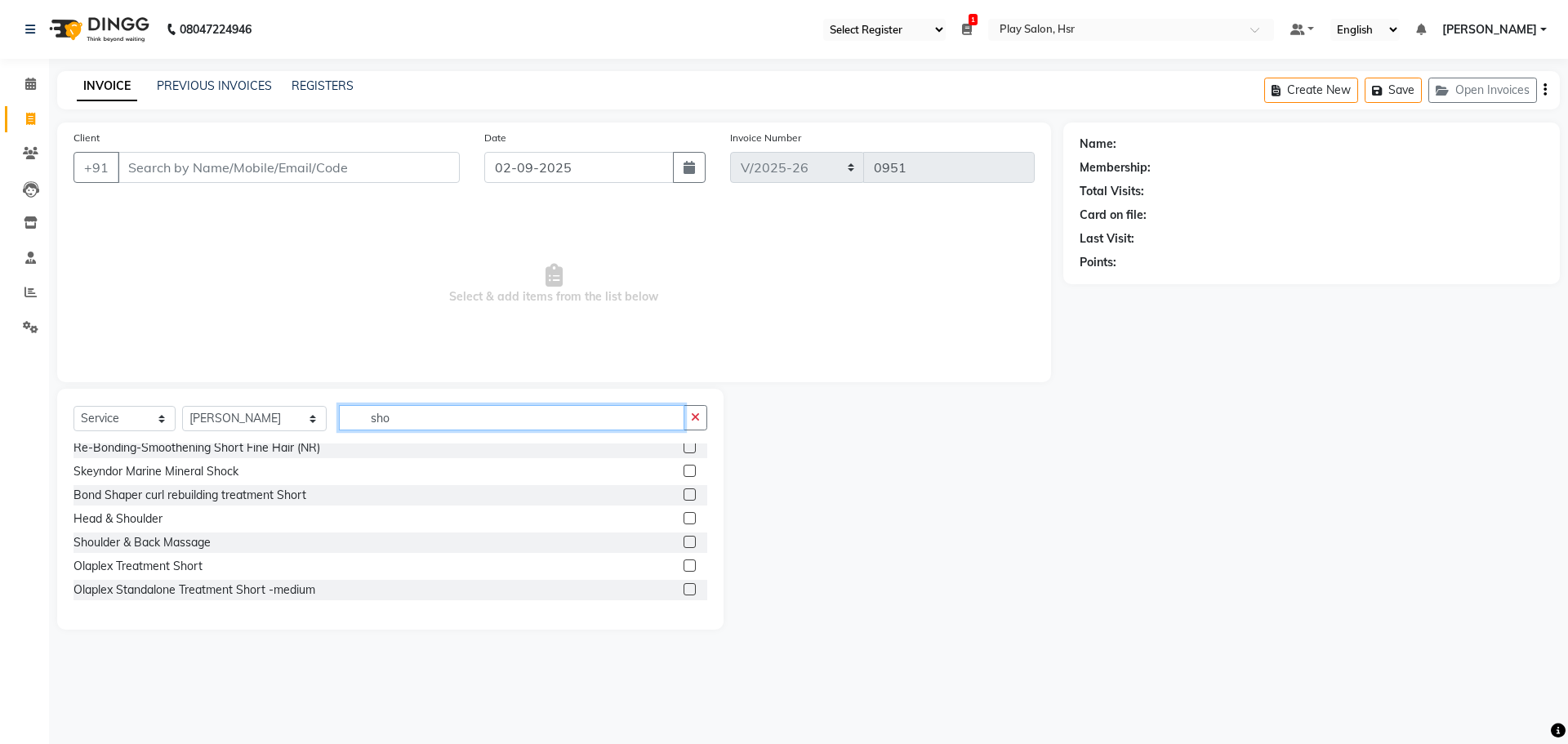
scroll to position [326, 0]
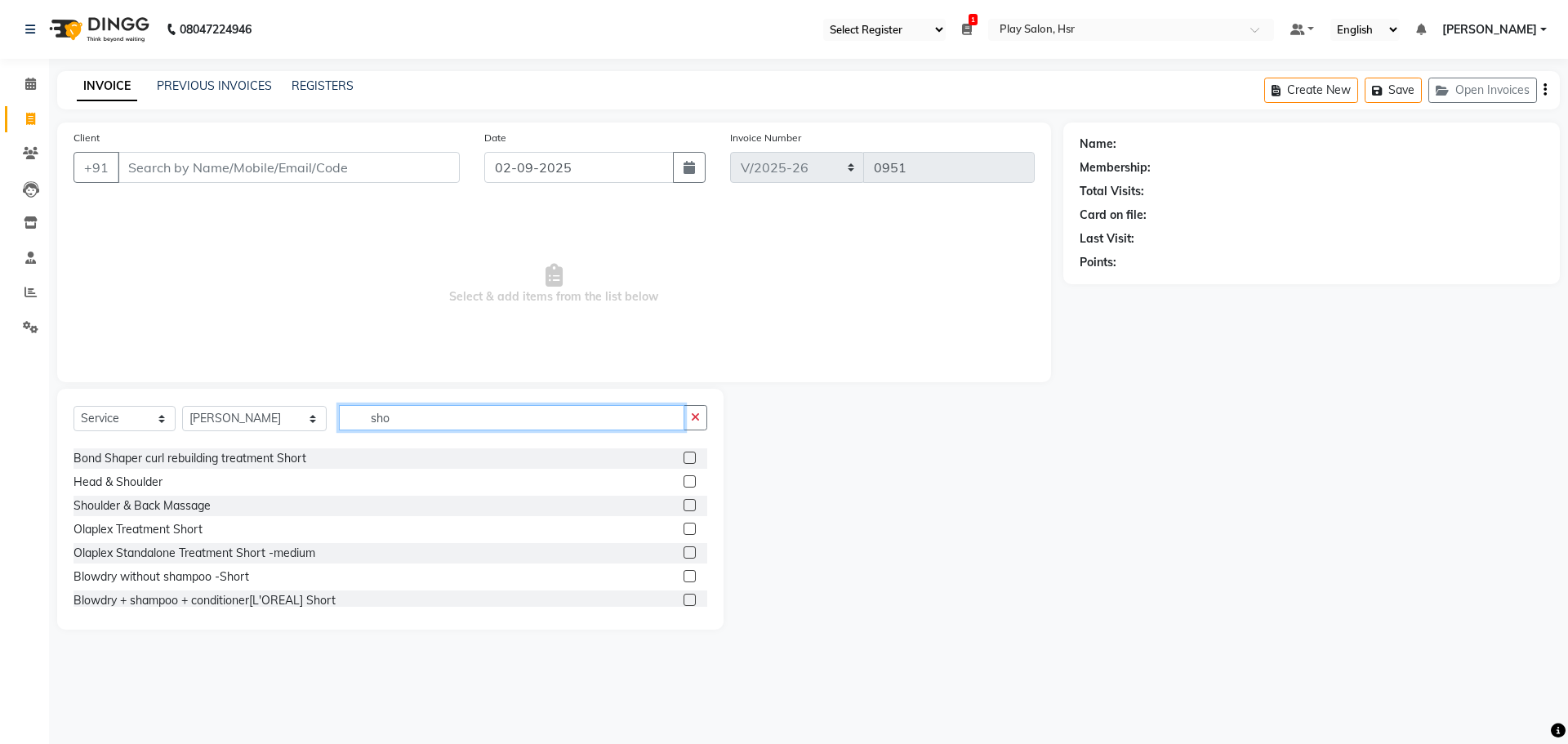
type input "sho"
click at [683, 502] on label at bounding box center [689, 505] width 12 height 12
click at [683, 502] on input "checkbox" at bounding box center [688, 506] width 11 height 11
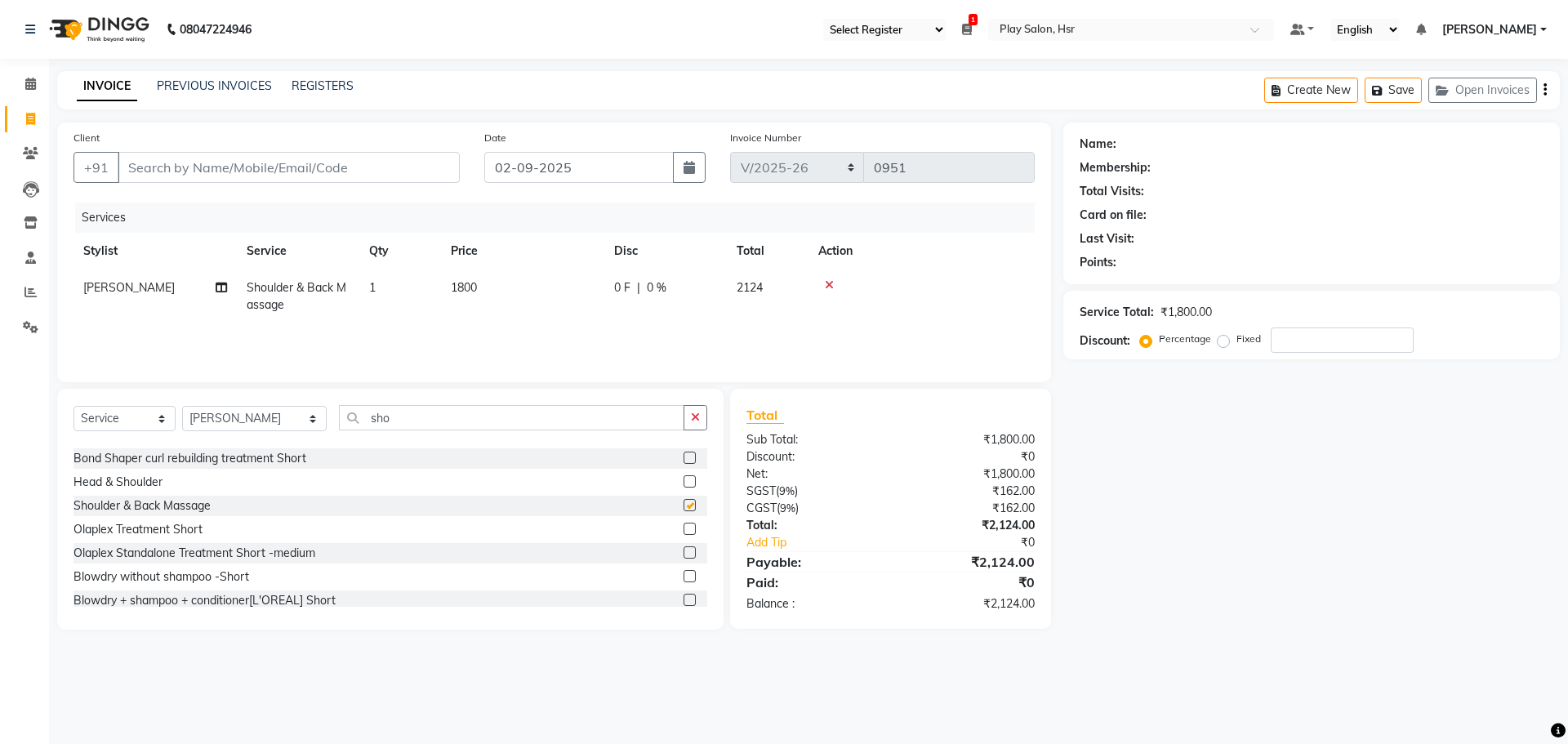
checkbox input "false"
click at [359, 419] on input "sho" at bounding box center [512, 418] width 346 height 25
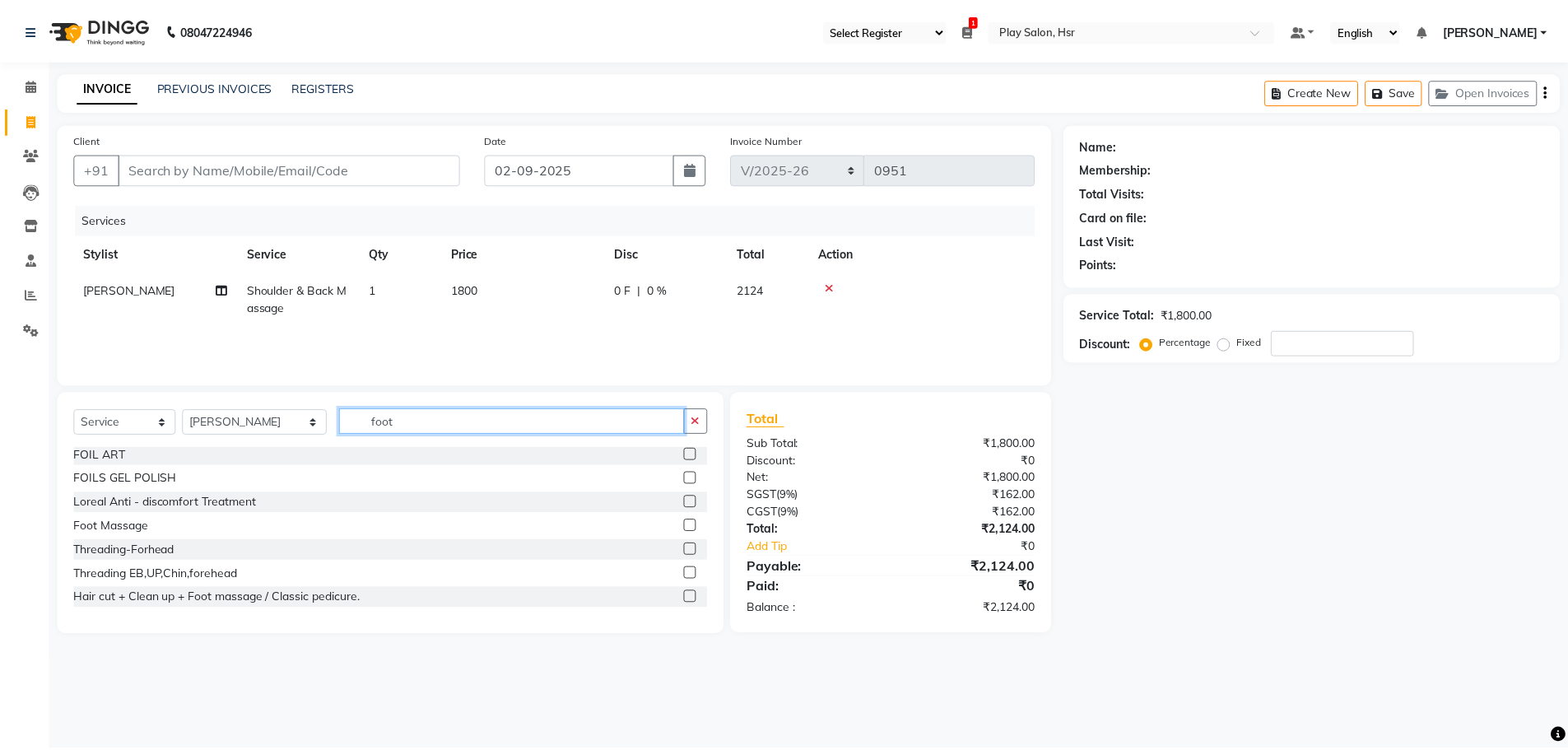
scroll to position [0, 0]
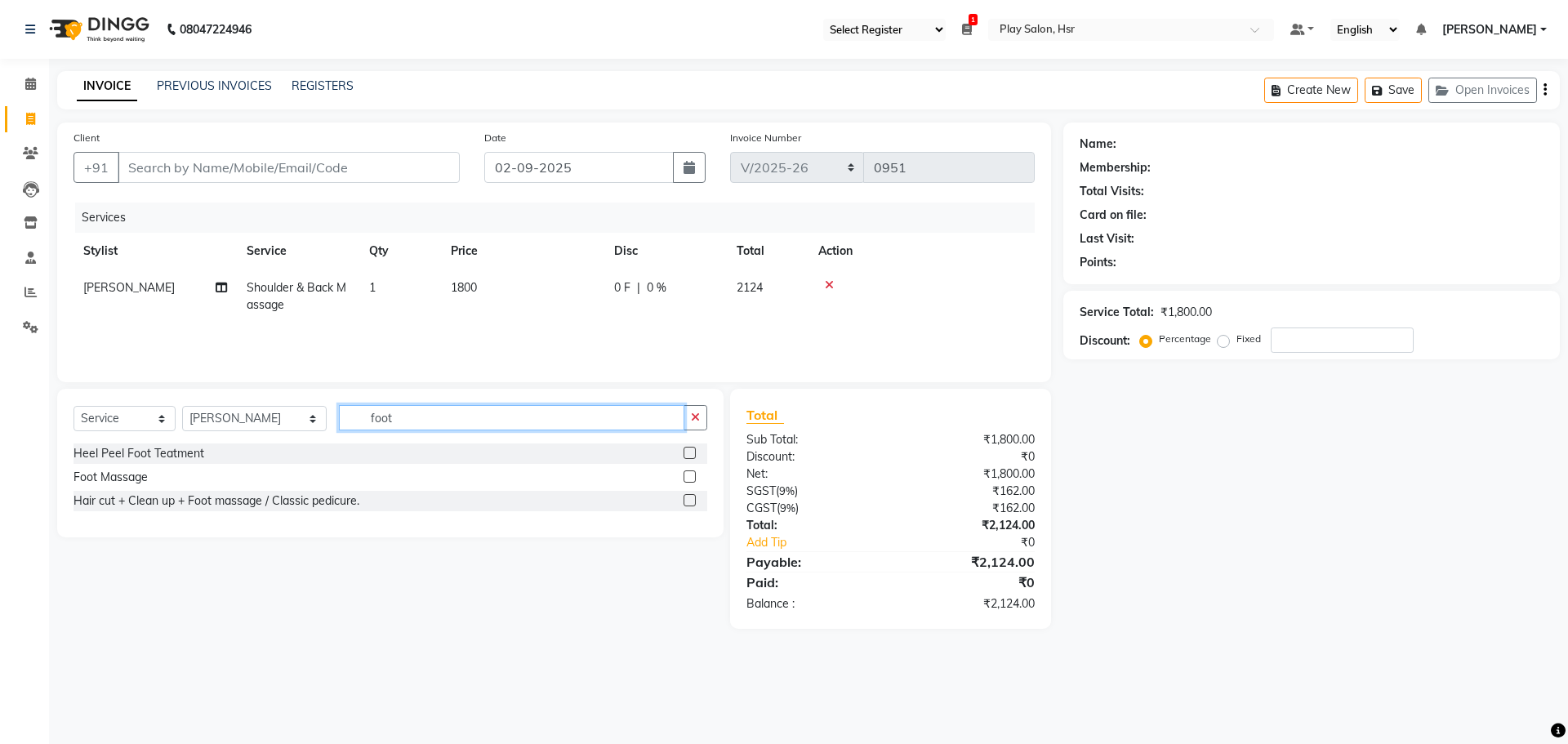
type input "foot"
click at [687, 478] on label at bounding box center [689, 476] width 12 height 12
click at [687, 478] on input "checkbox" at bounding box center [688, 477] width 11 height 11
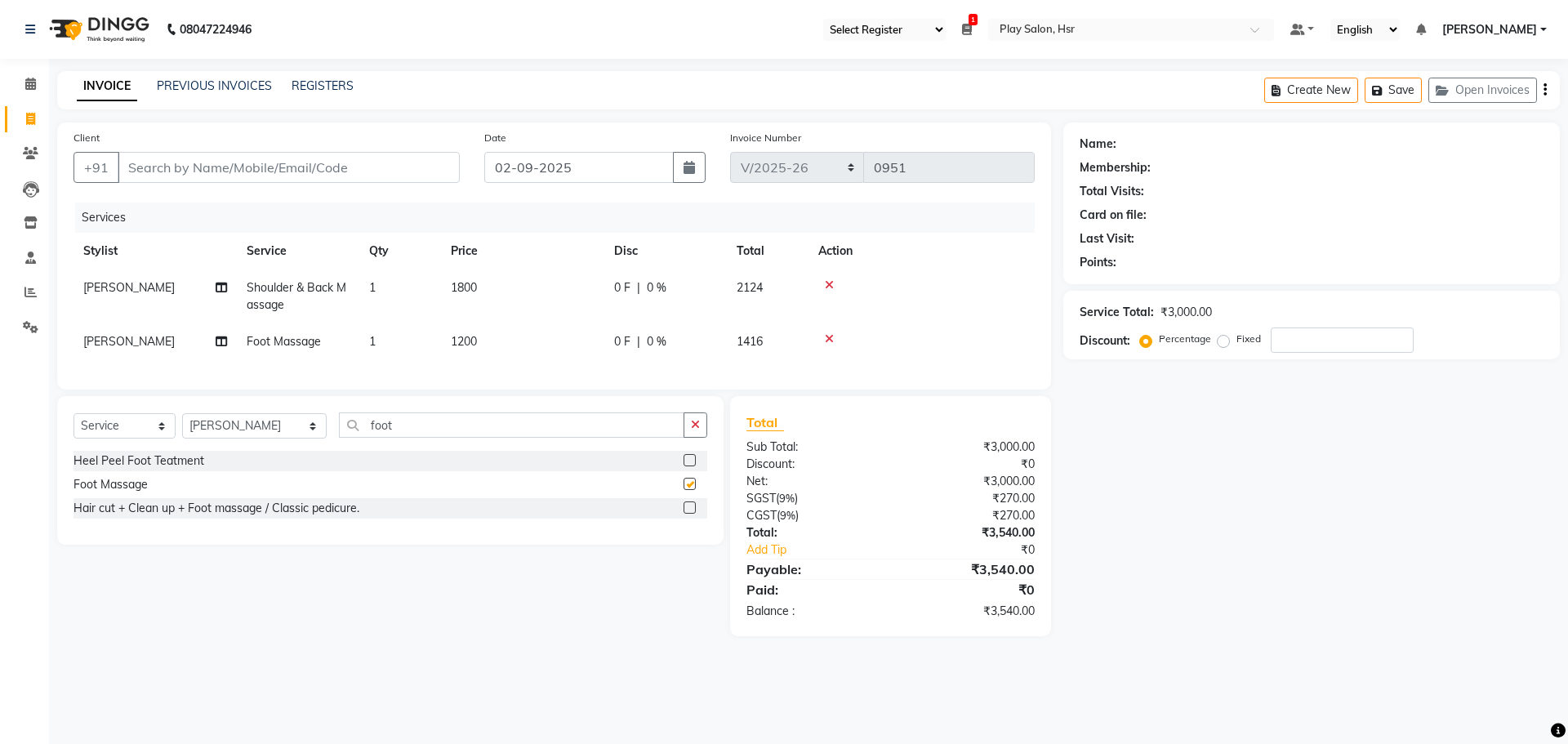
checkbox input "false"
click at [465, 336] on span "1200" at bounding box center [464, 341] width 26 height 14
select select "90265"
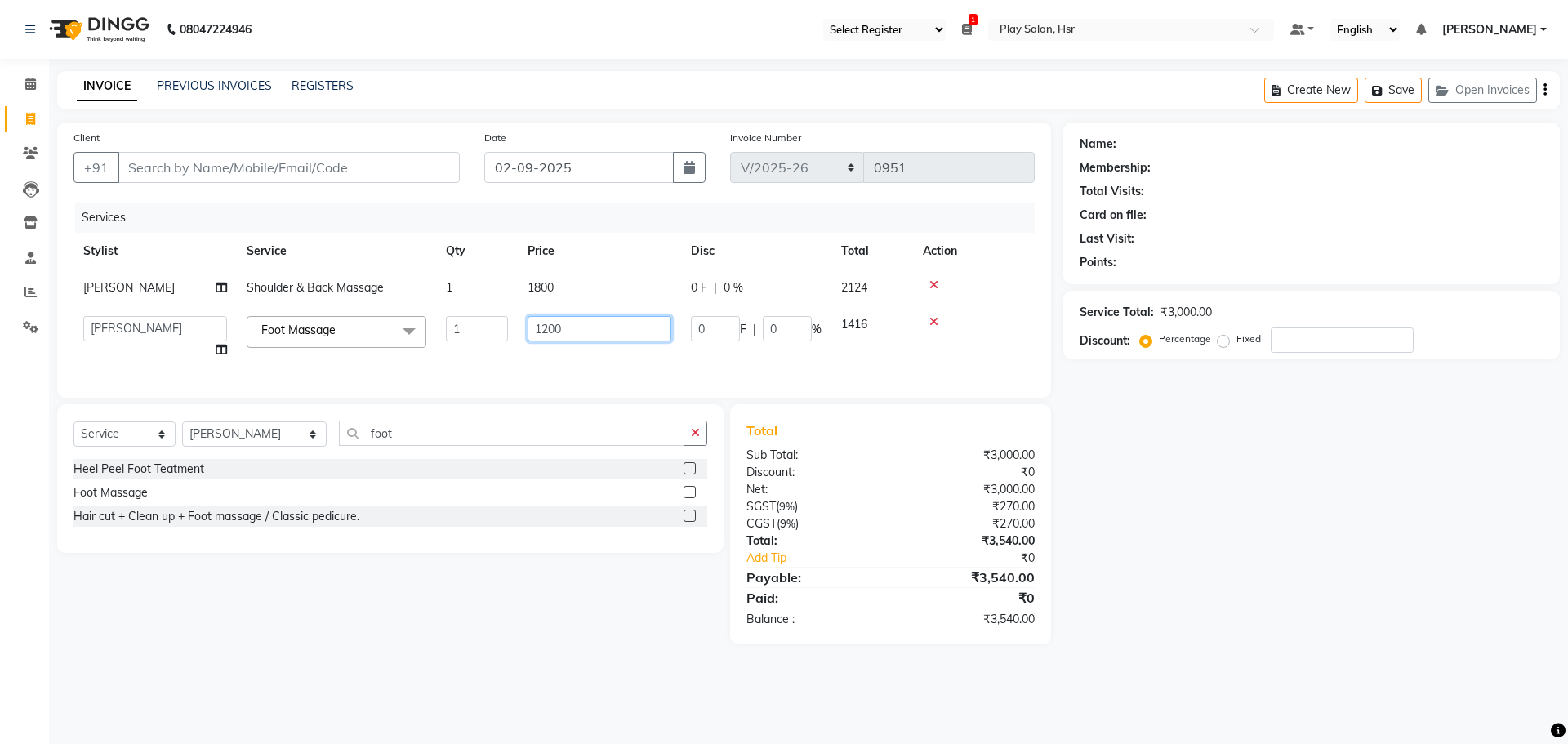
drag, startPoint x: 572, startPoint y: 324, endPoint x: 509, endPoint y: 336, distance: 64.1
click at [509, 336] on tr "Amaan Ali Anjali B Bhagrati C Dipen Subba Divya Thapa Farid Jeet Kiran Limbu Pl…" at bounding box center [554, 336] width 961 height 62
type input "800"
click at [524, 370] on div "Services Stylist Service Qty Price Disc Total Action Rasmita Das Shoulder & Bac…" at bounding box center [554, 291] width 961 height 179
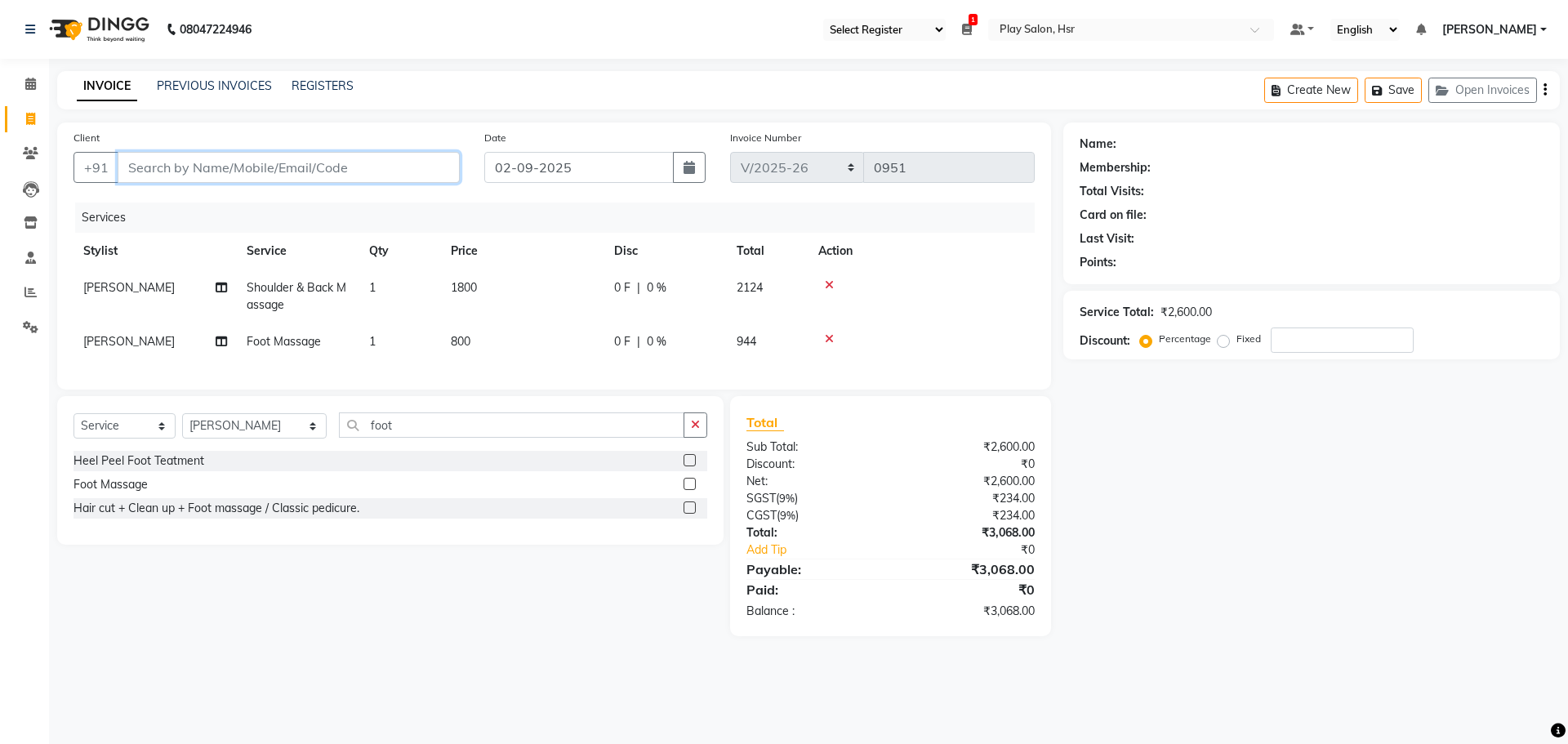
click at [164, 170] on input "Client" at bounding box center [289, 167] width 342 height 31
click at [187, 164] on input "Client" at bounding box center [289, 167] width 342 height 31
type input "7"
type input "0"
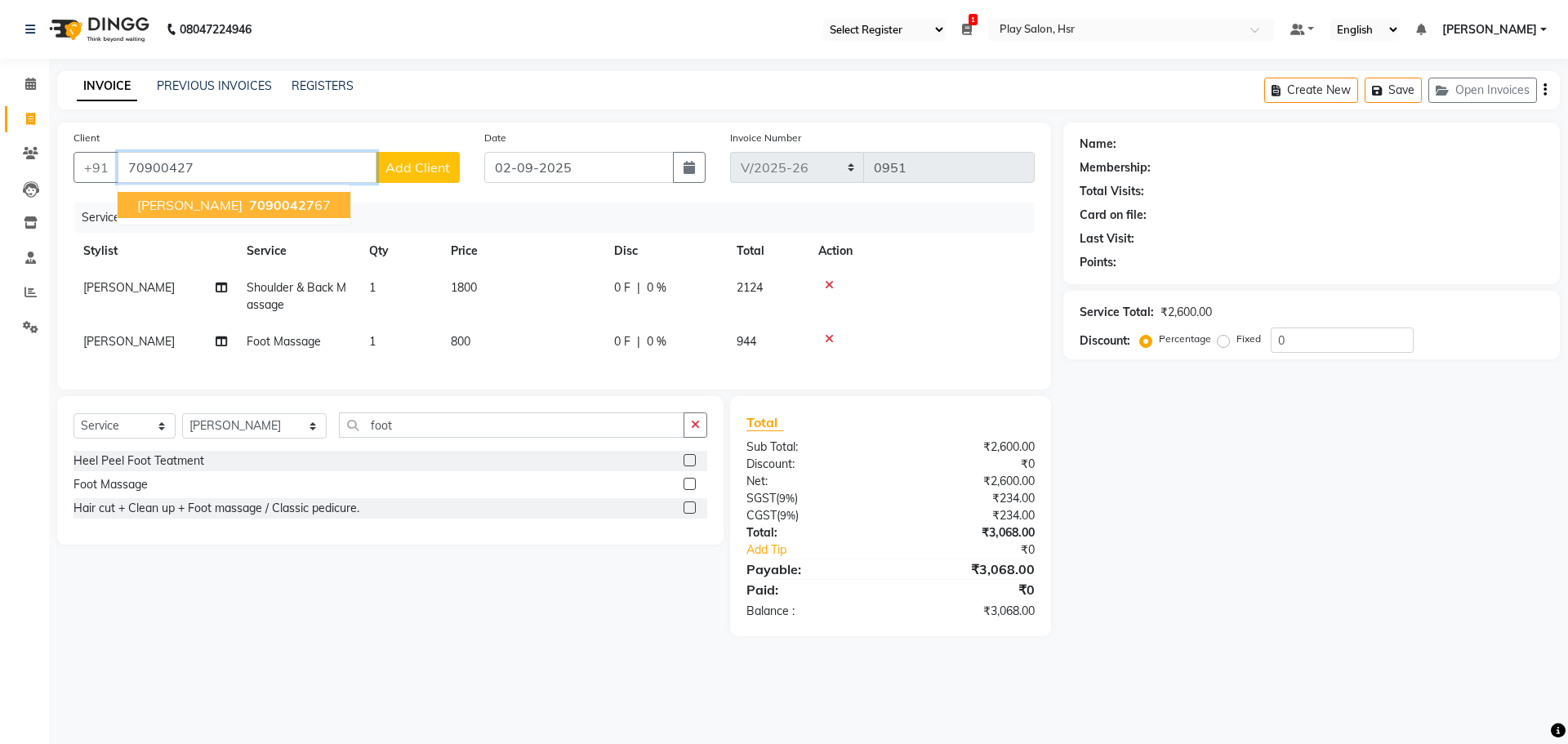
click at [185, 215] on button "Komal Mahato 70900427 67" at bounding box center [234, 204] width 233 height 26
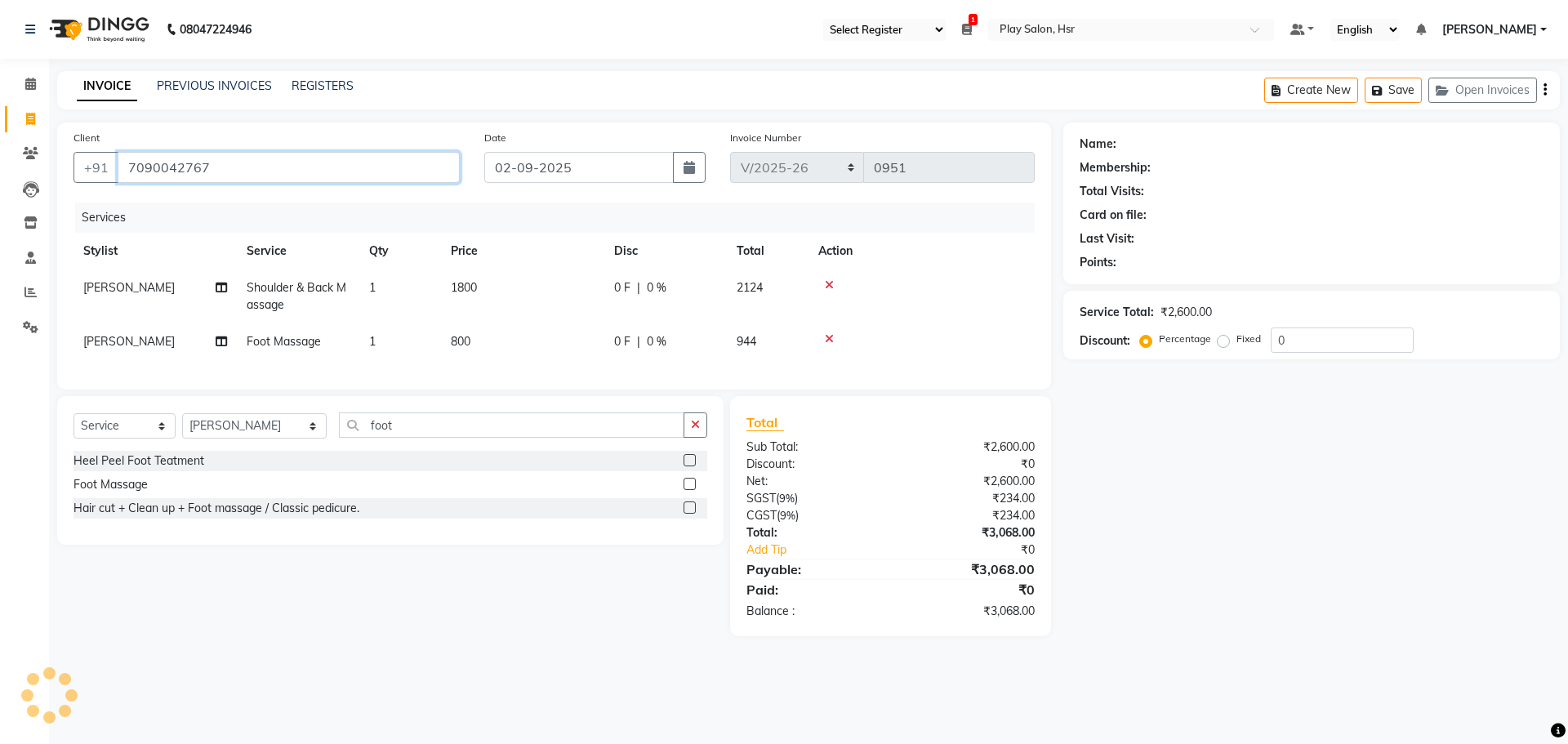
type input "7090042767"
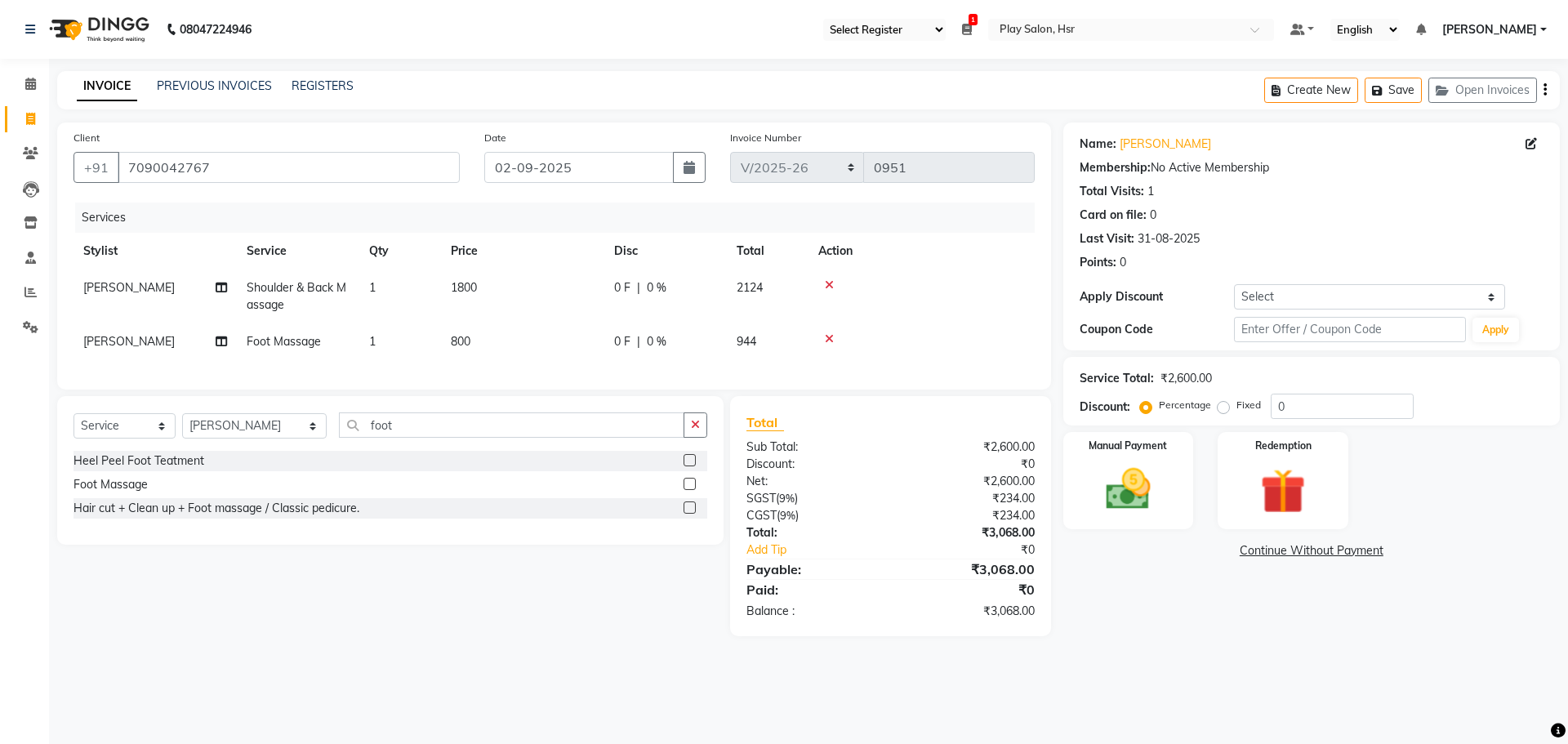
click at [455, 299] on td "1800" at bounding box center [522, 297] width 164 height 54
select select "90265"
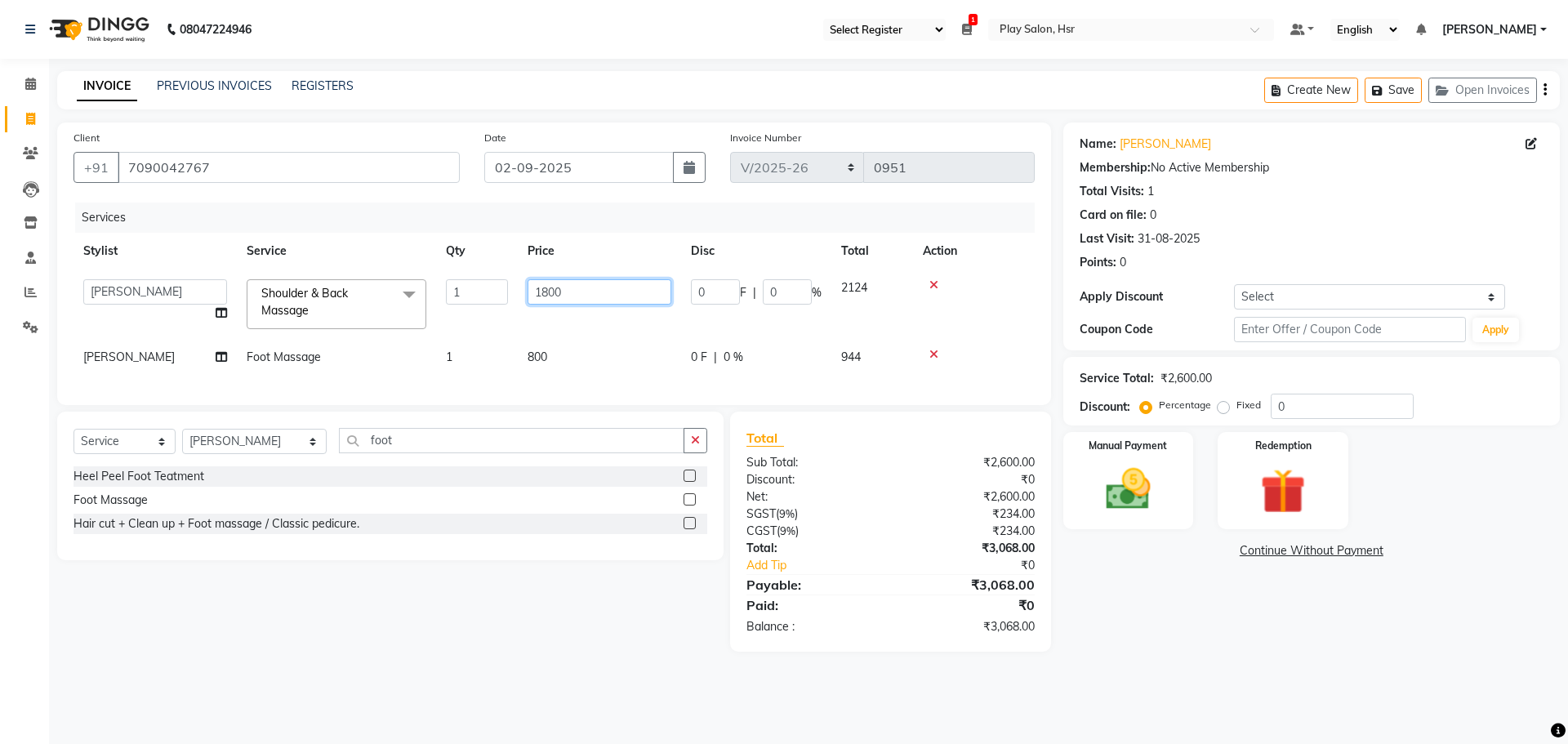
drag, startPoint x: 586, startPoint y: 286, endPoint x: 520, endPoint y: 297, distance: 66.9
click at [520, 297] on td "1800" at bounding box center [599, 304] width 164 height 69
type input "1500"
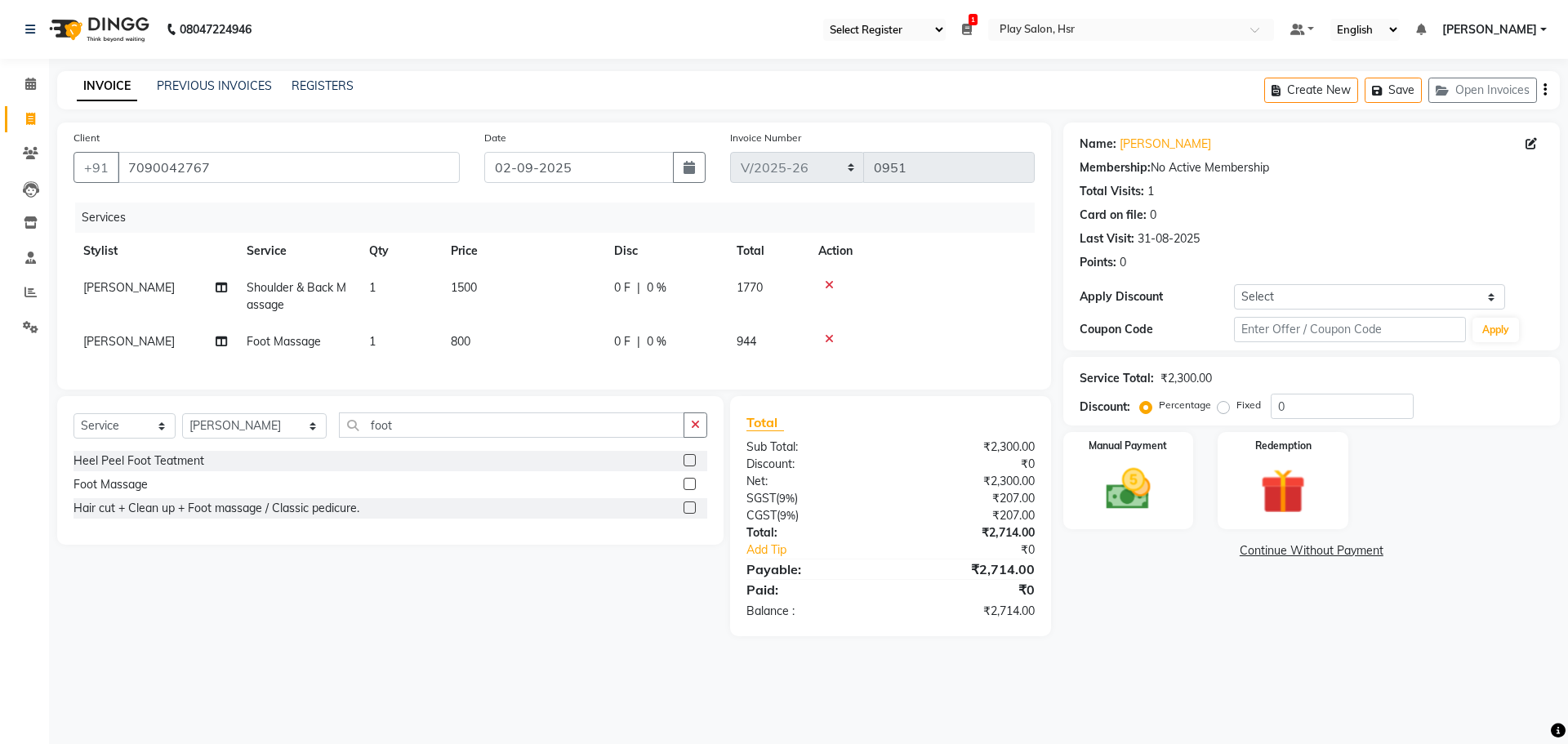
click at [539, 373] on div "Services Stylist Service Qty Price Disc Total Action Rasmita Das Shoulder & Bac…" at bounding box center [554, 287] width 961 height 170
click at [875, 597] on div "Paid:" at bounding box center [812, 589] width 156 height 19
click at [1121, 460] on div "Manual Payment" at bounding box center [1128, 480] width 136 height 101
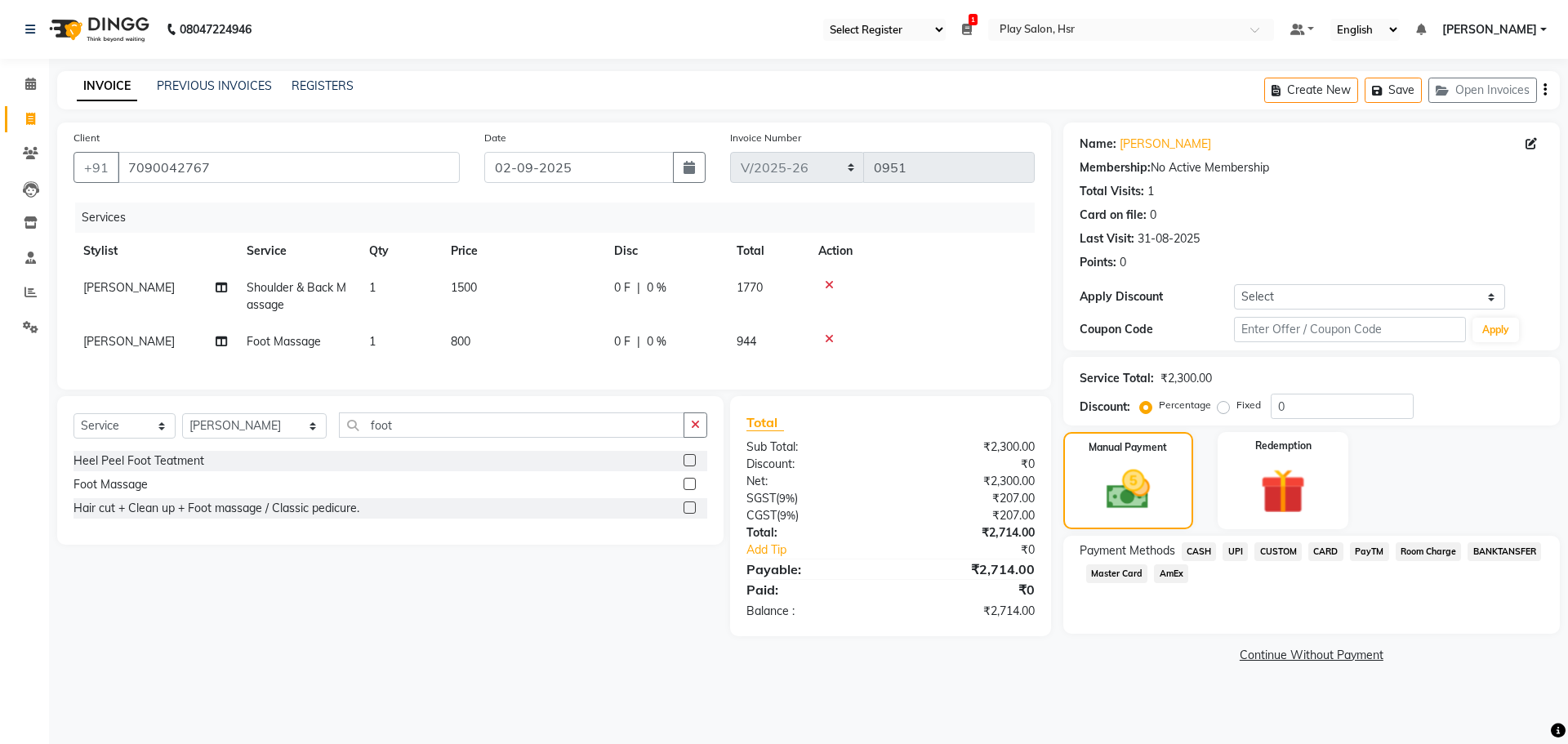
click at [1232, 547] on span "UPI" at bounding box center [1235, 552] width 25 height 19
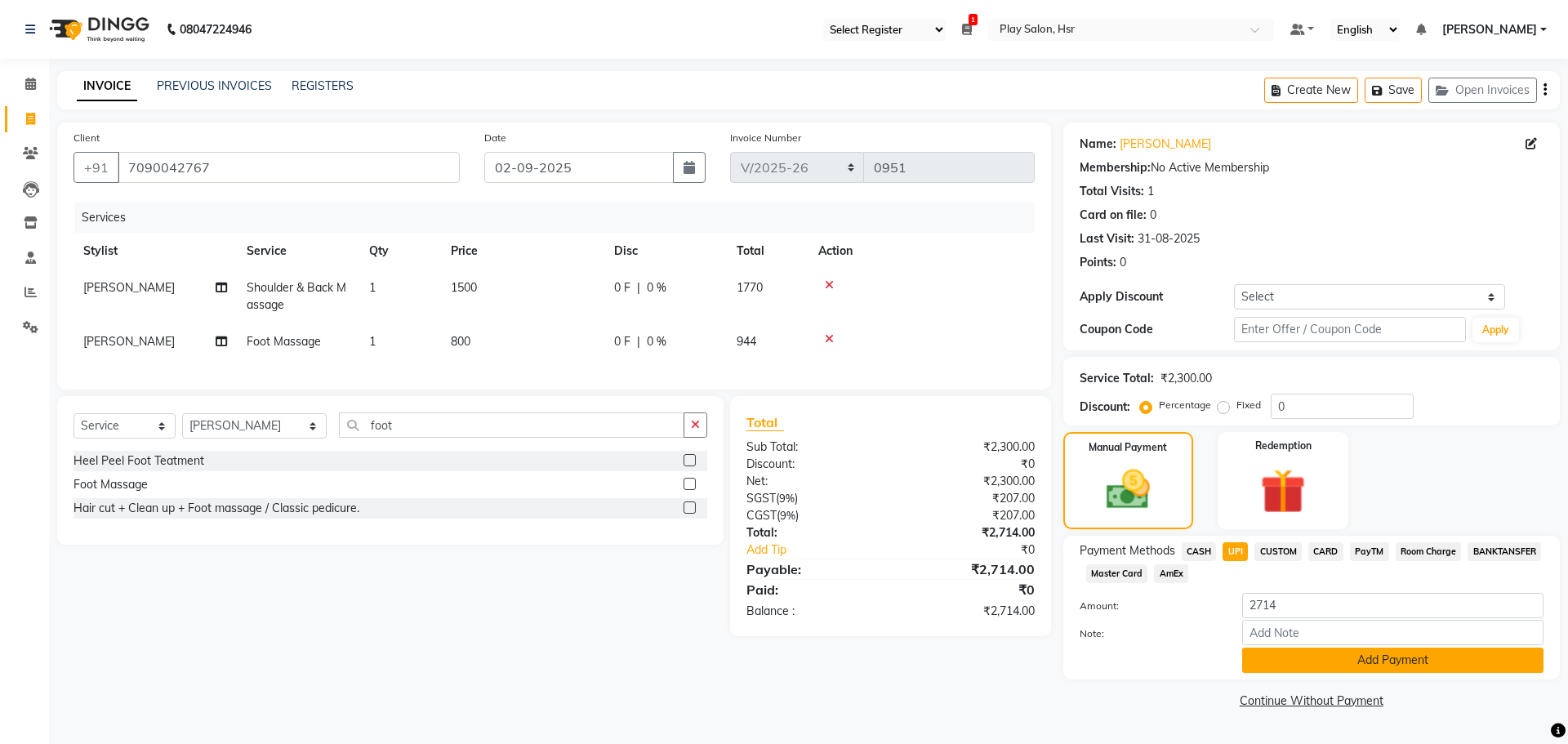
click at [1344, 658] on button "Add Payment" at bounding box center [1393, 660] width 302 height 25
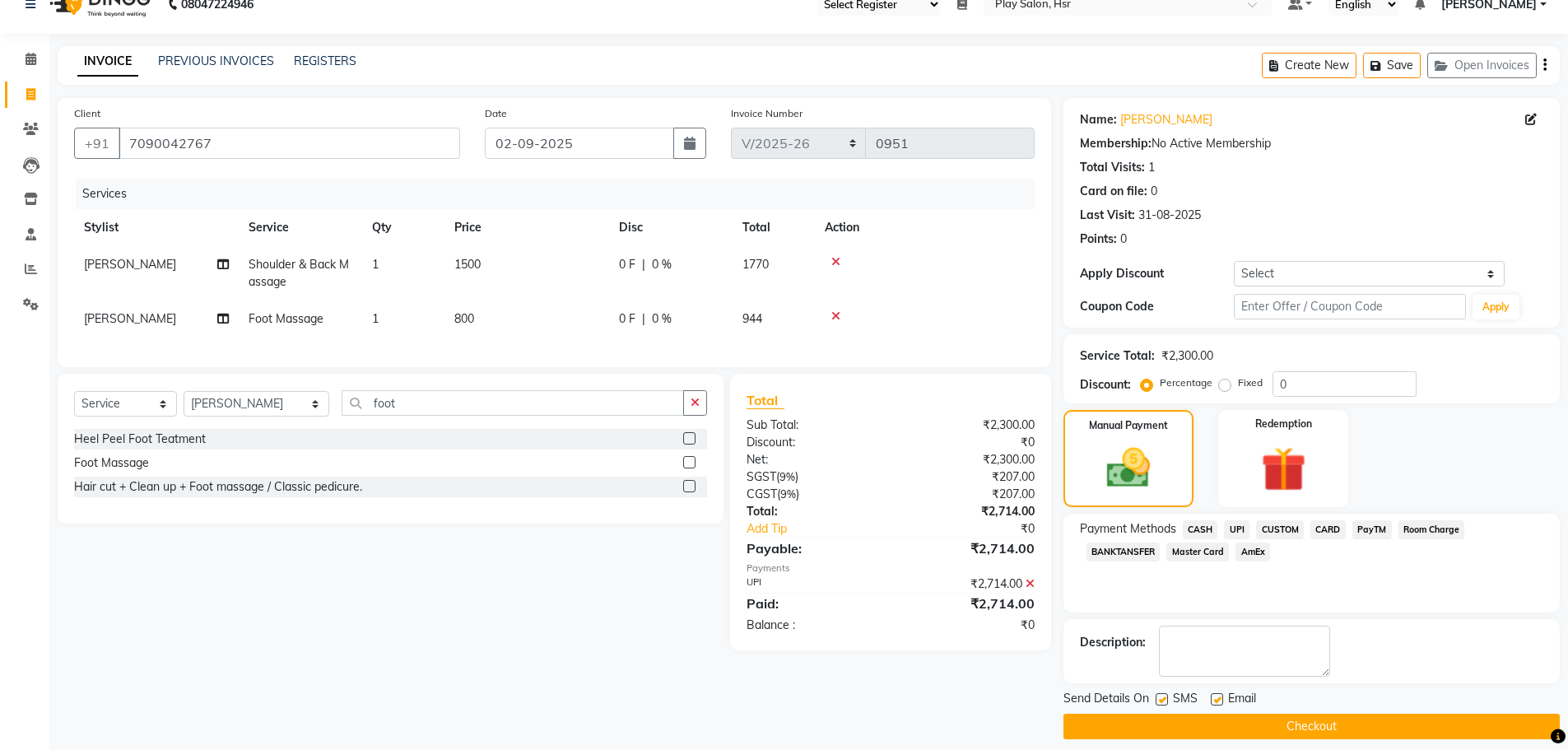
scroll to position [39, 0]
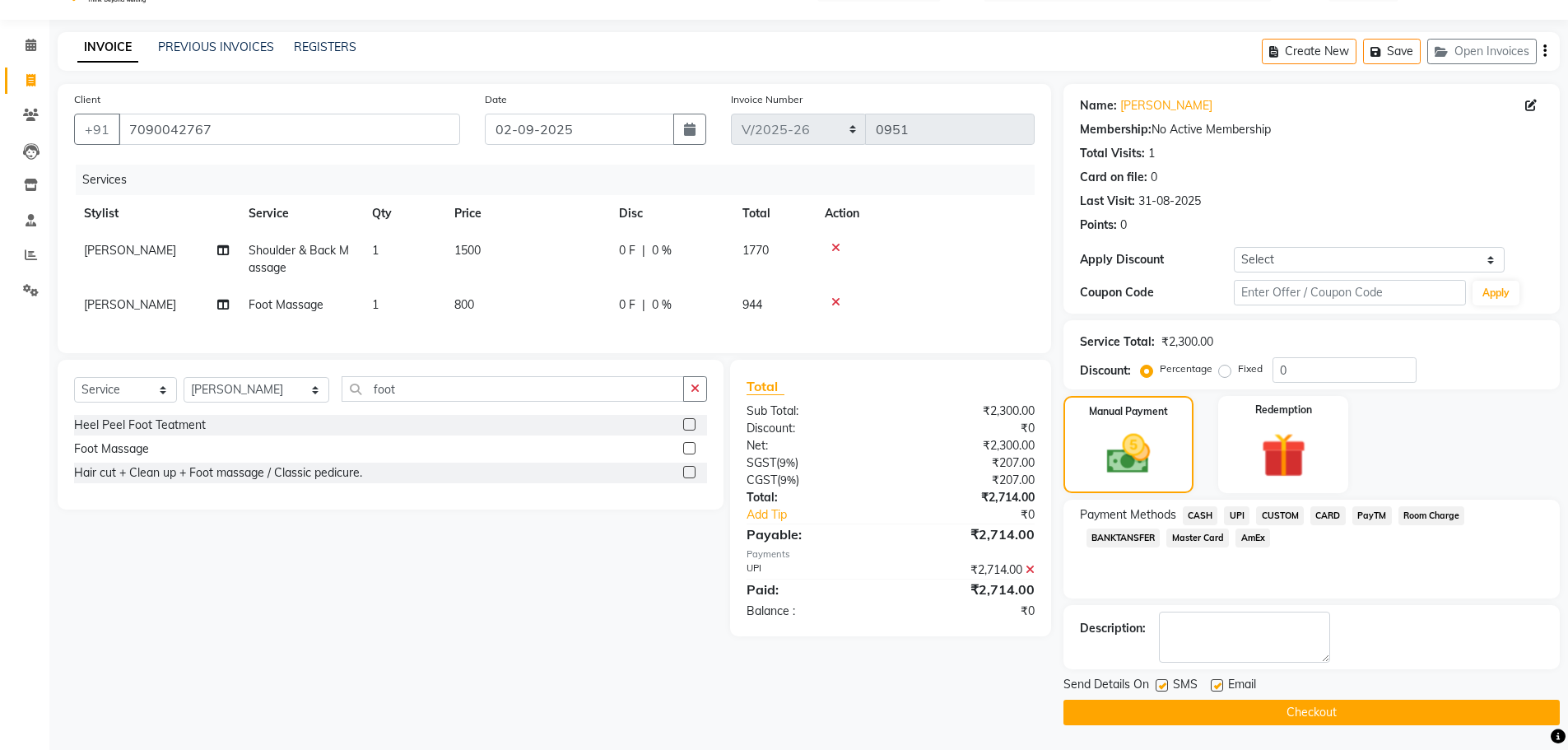
click at [1342, 709] on button "Checkout" at bounding box center [1312, 712] width 496 height 26
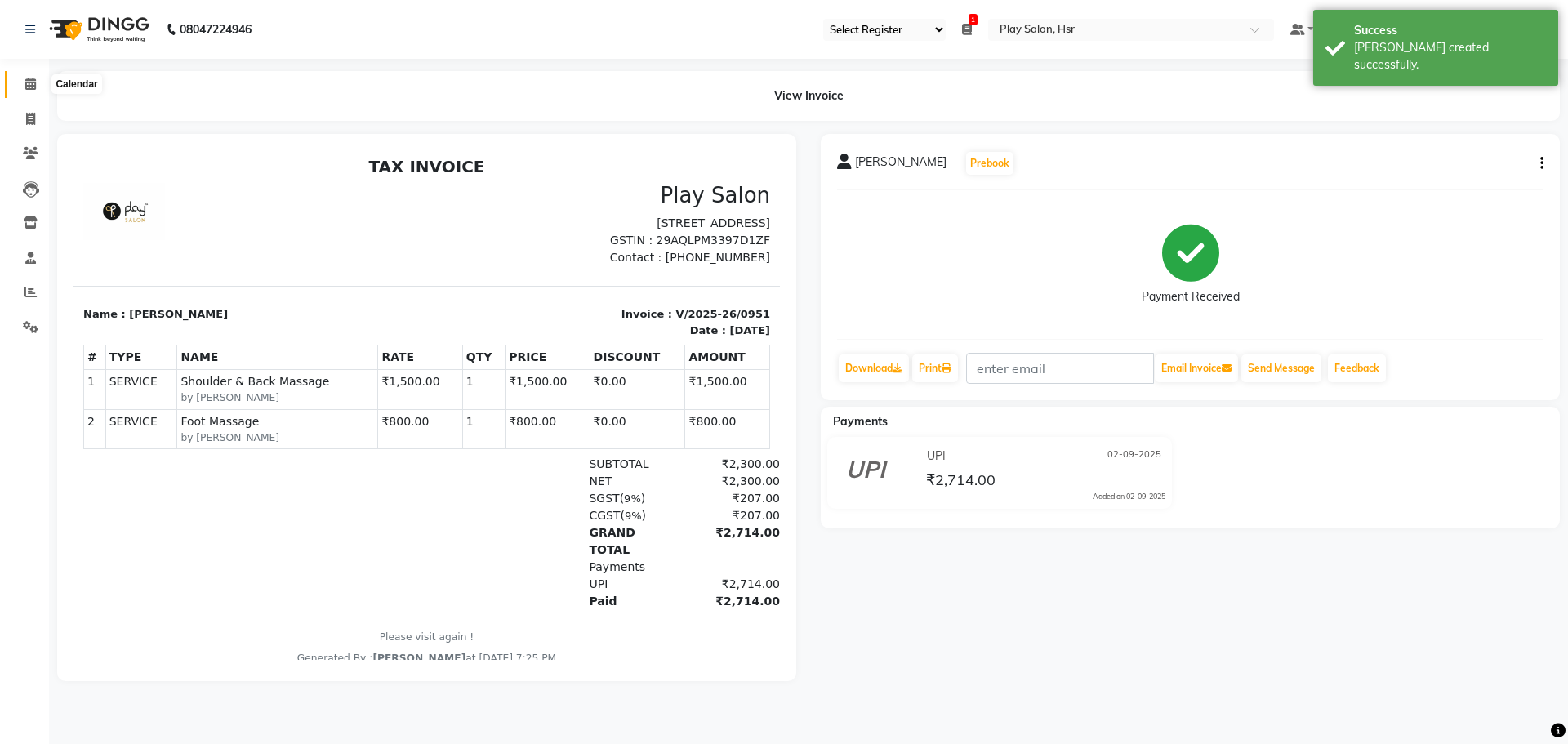
click at [19, 79] on span at bounding box center [31, 85] width 29 height 19
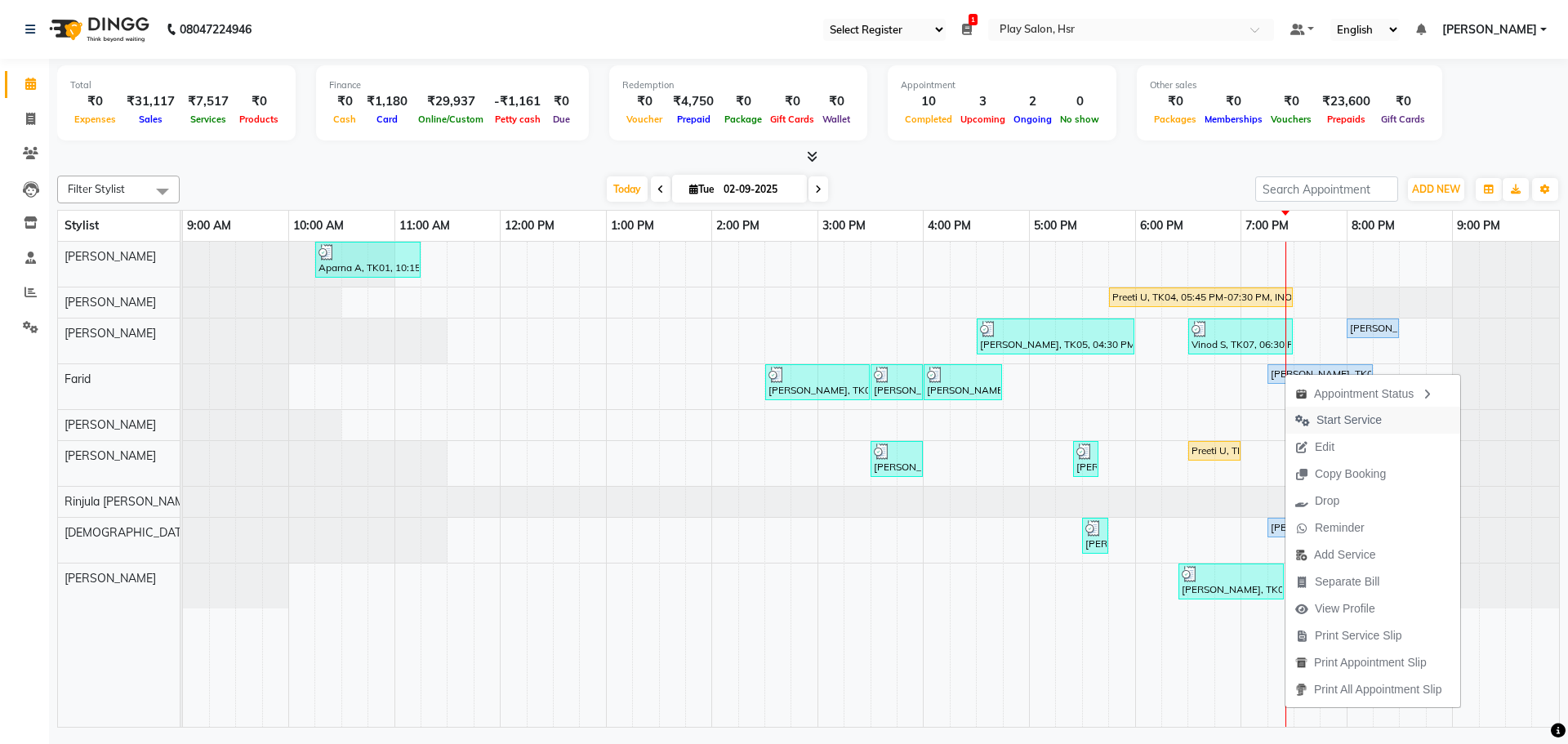
click at [1337, 430] on span "Start Service" at bounding box center [1337, 420] width 106 height 27
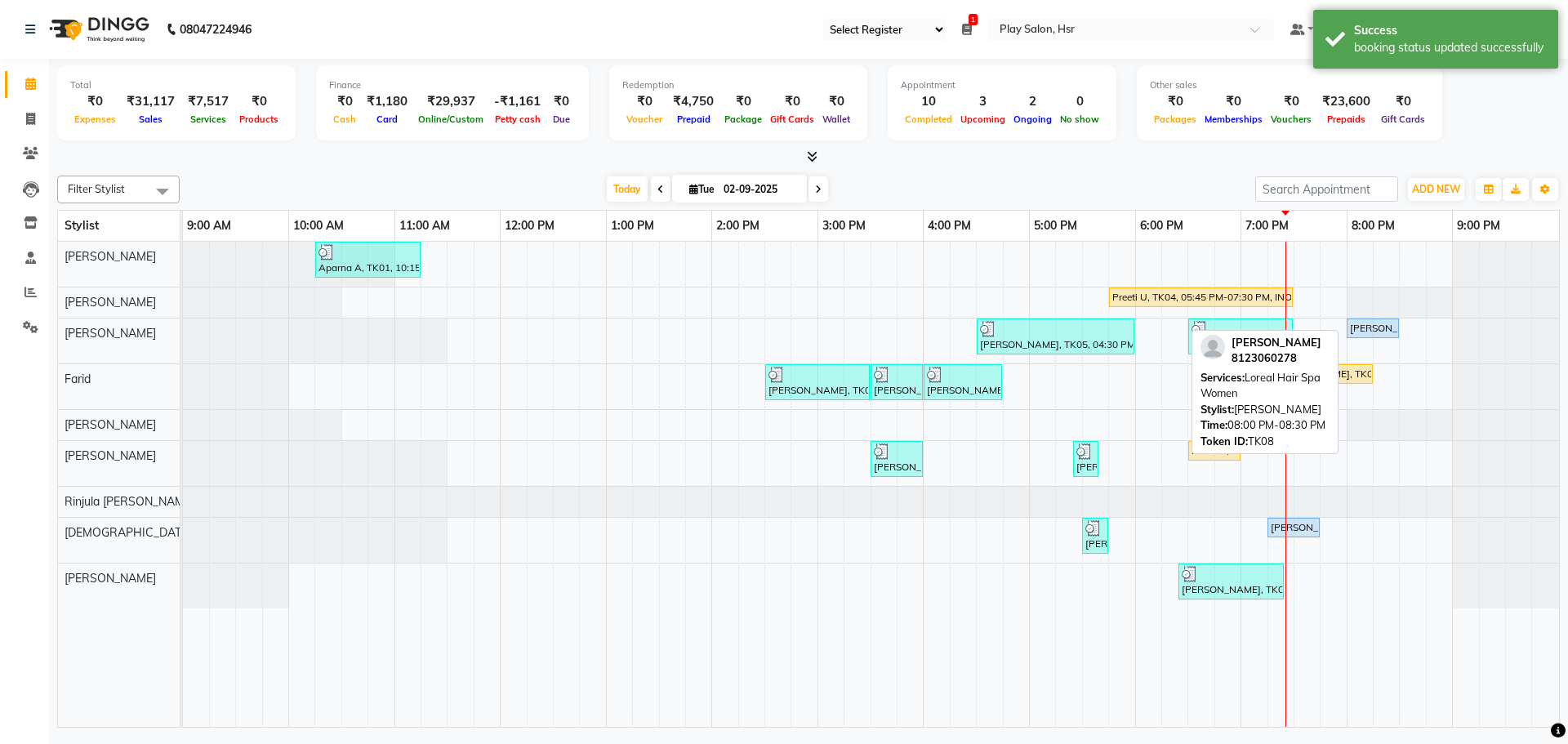
click at [1365, 324] on div "[PERSON_NAME], TK08, 08:00 PM-08:30 PM, Loreal Hair Spa Women" at bounding box center [1373, 328] width 49 height 14
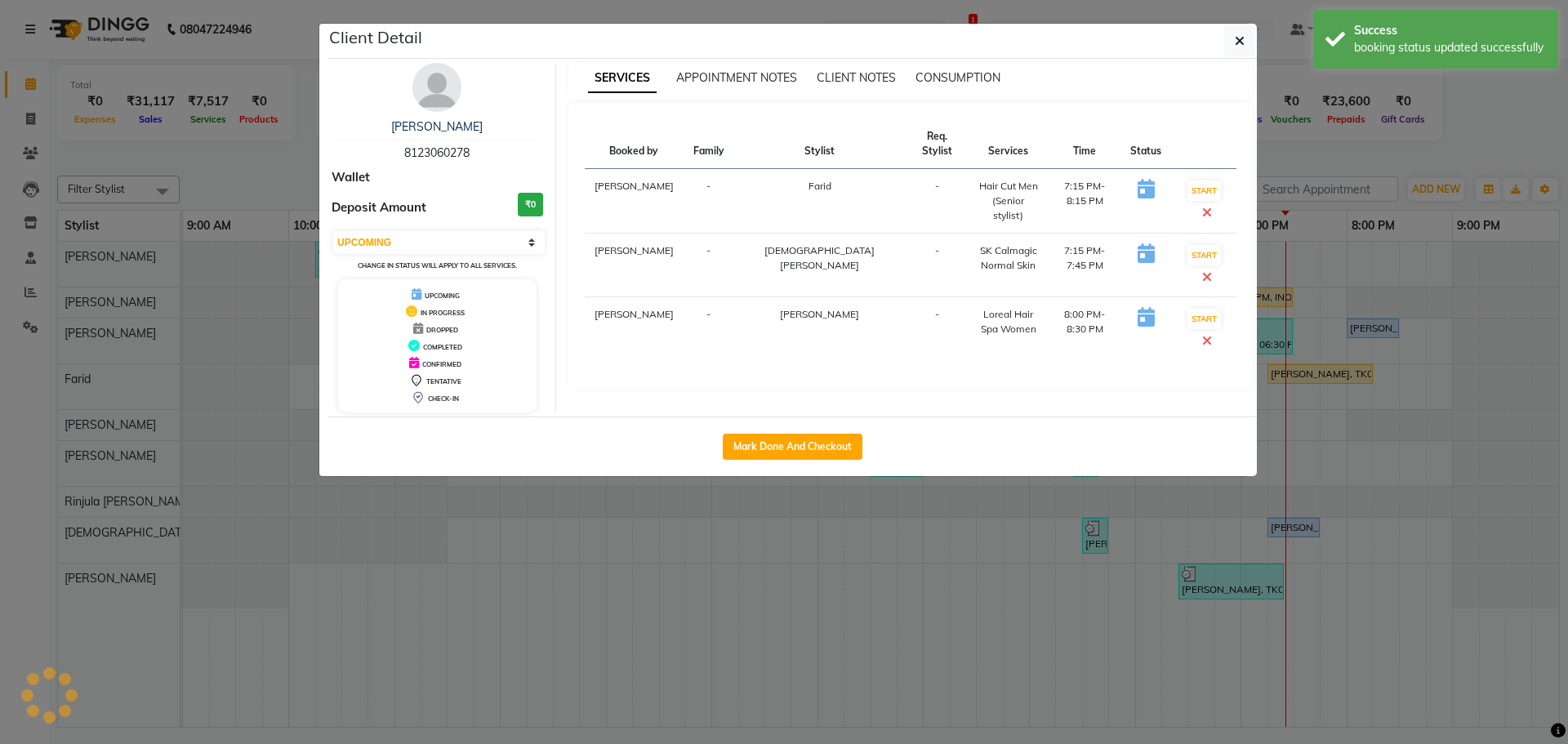
select select "select"
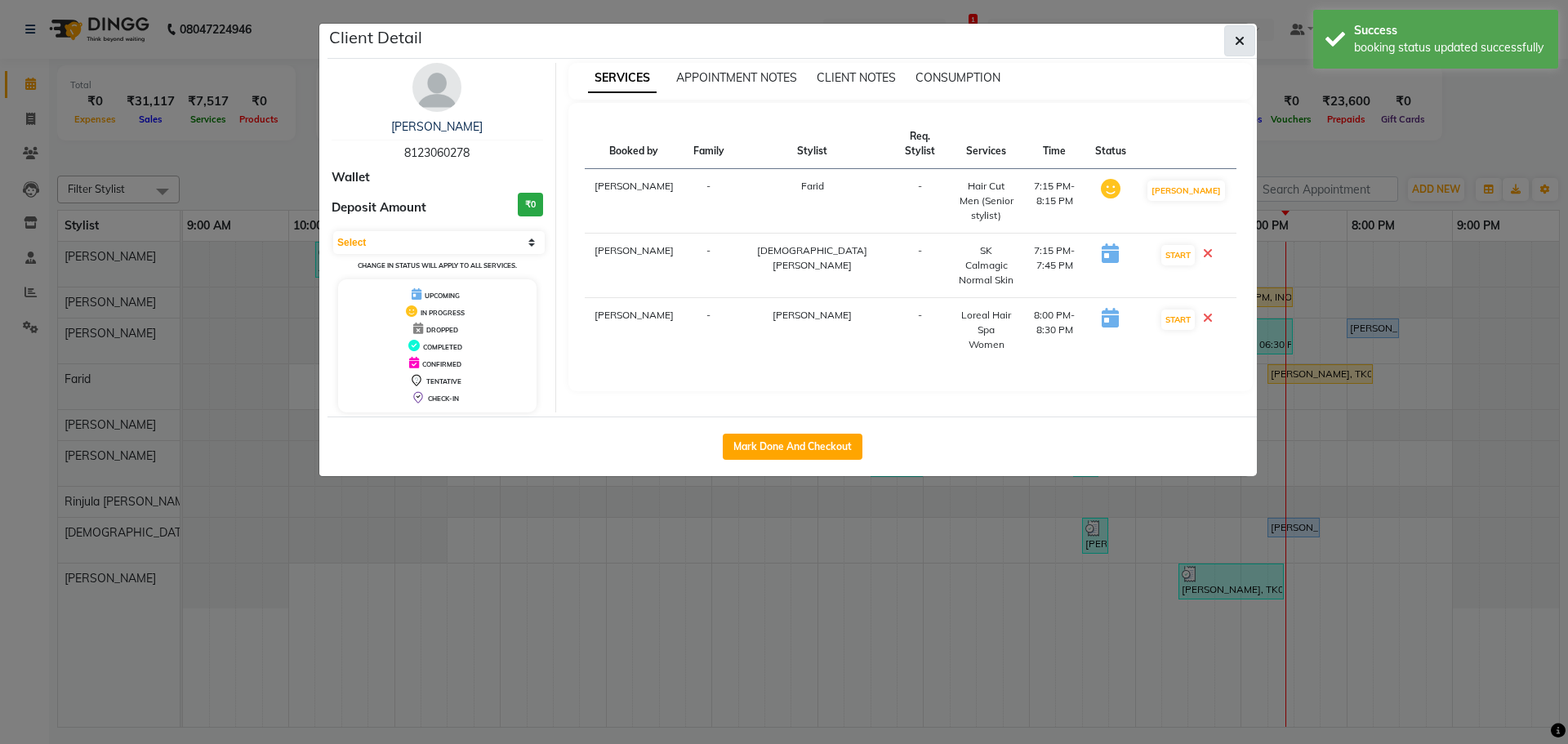
click at [1231, 37] on button "button" at bounding box center [1239, 41] width 31 height 31
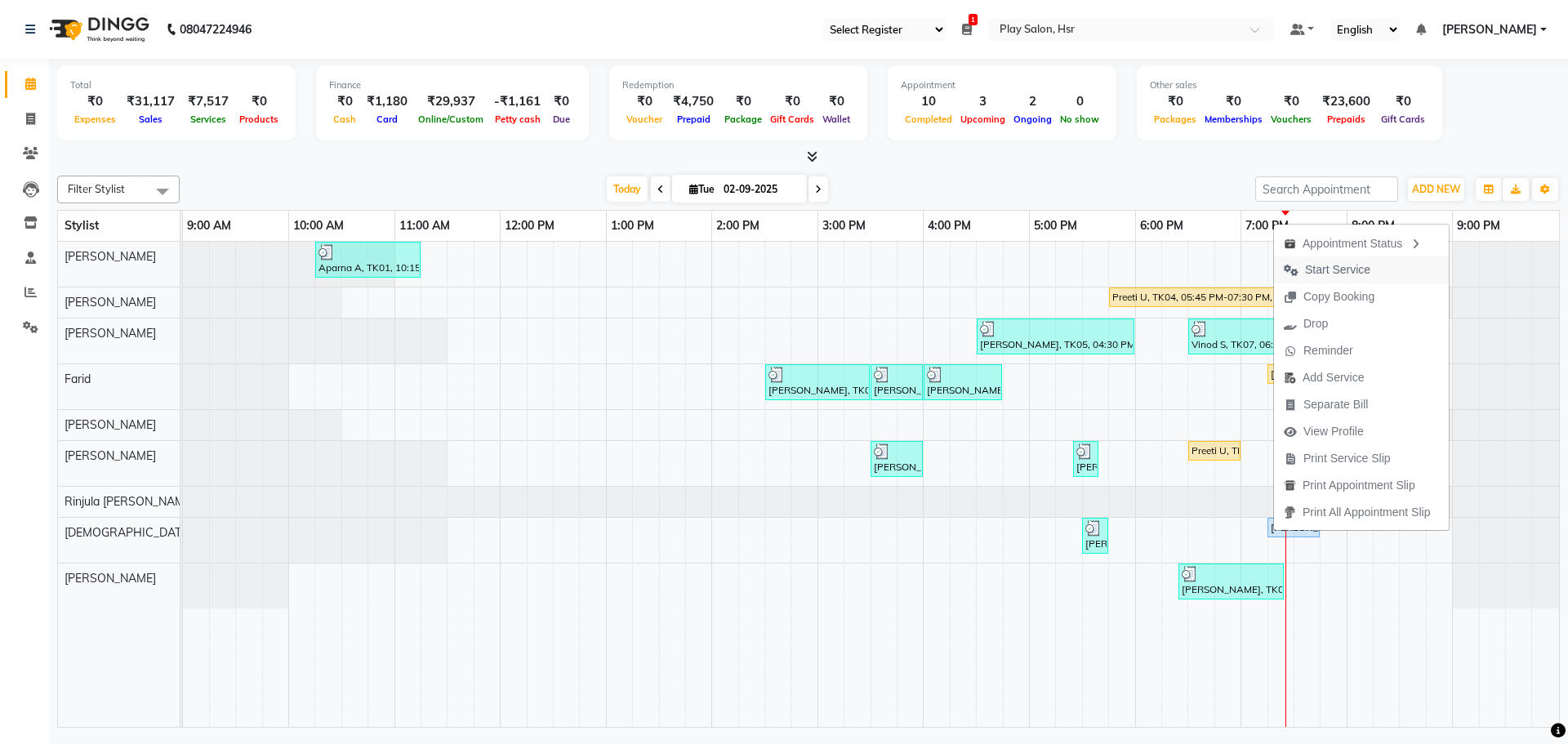
click at [1343, 273] on span "Start Service" at bounding box center [1337, 269] width 65 height 17
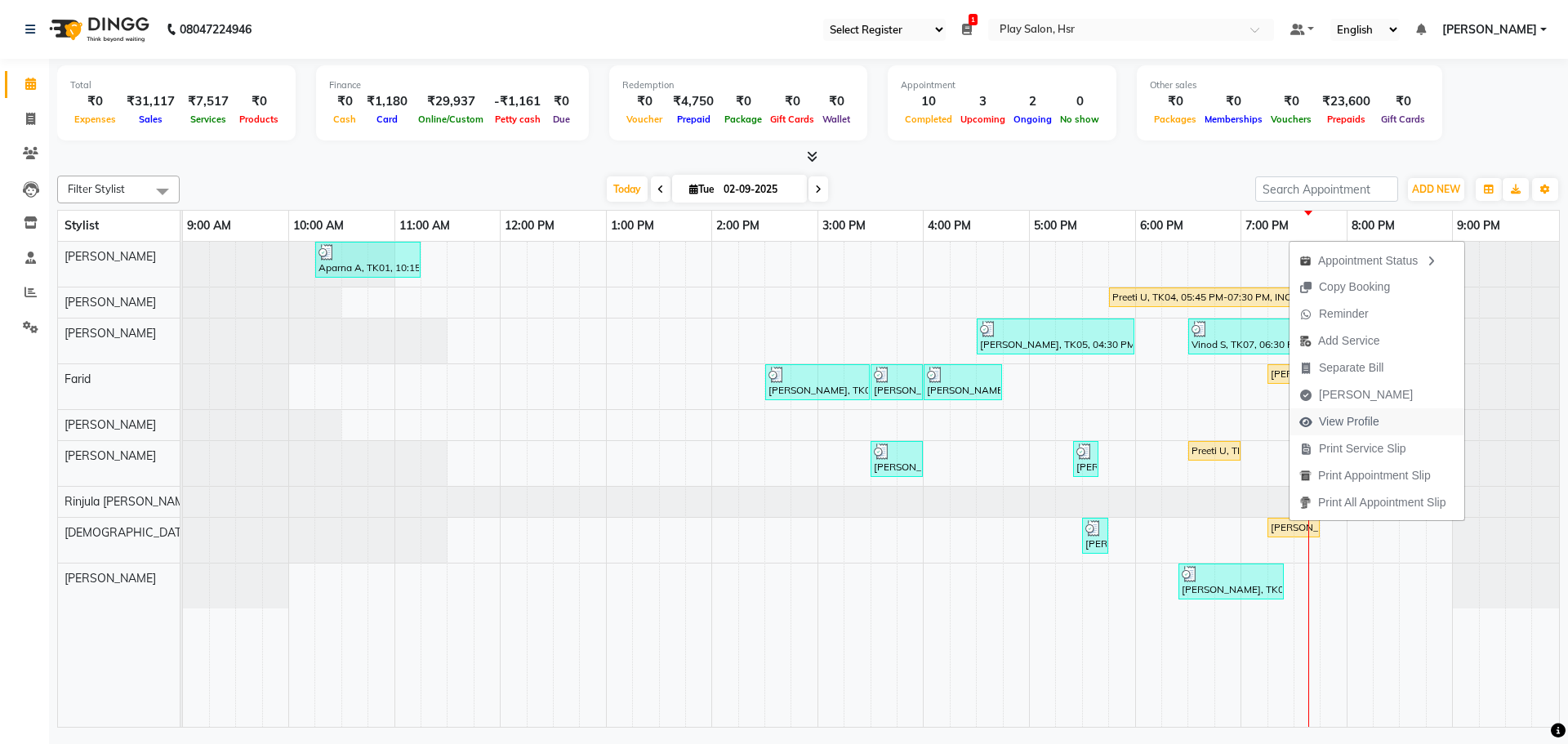
click at [1337, 418] on span "View Profile" at bounding box center [1348, 421] width 60 height 17
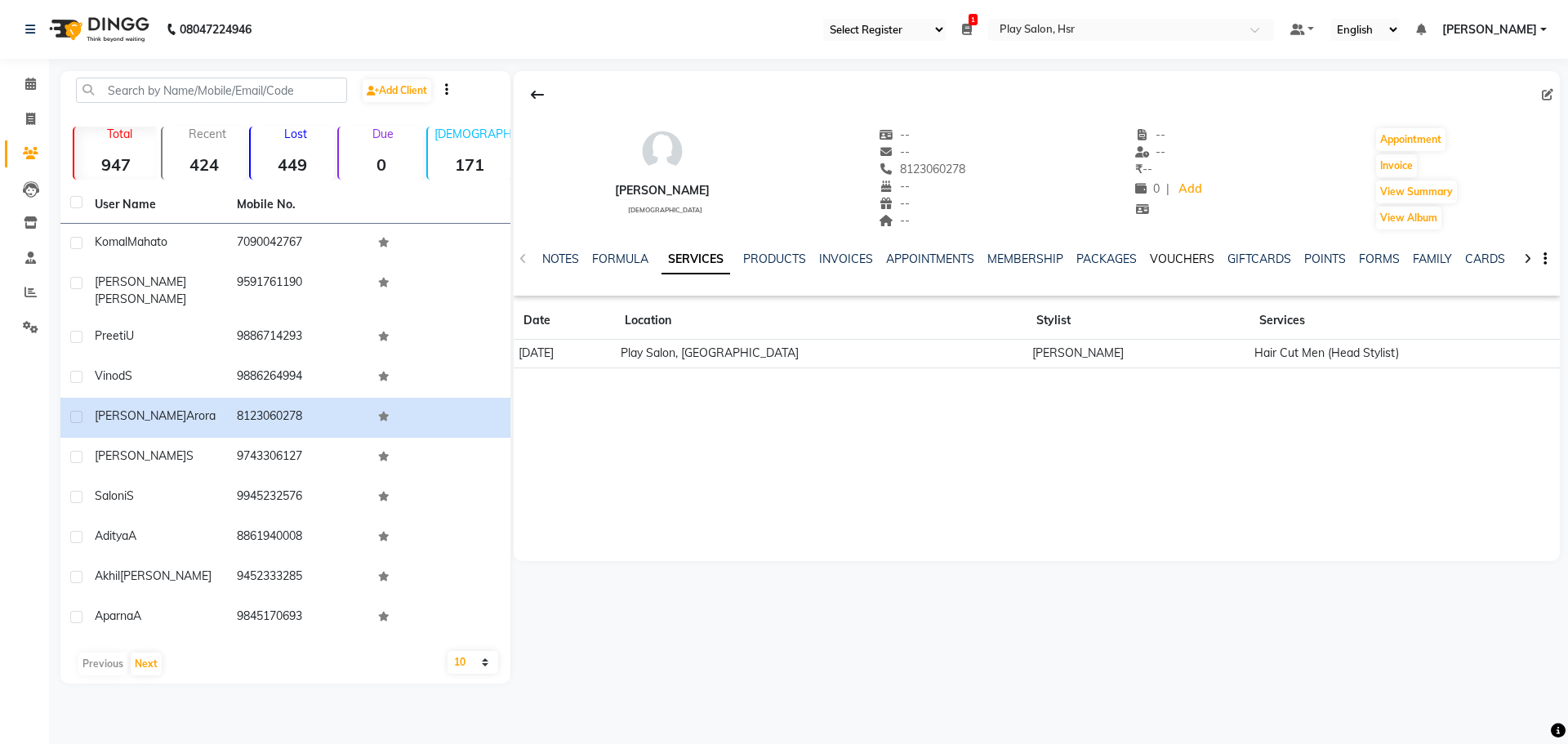
click at [1188, 256] on link "VOUCHERS" at bounding box center [1182, 258] width 64 height 14
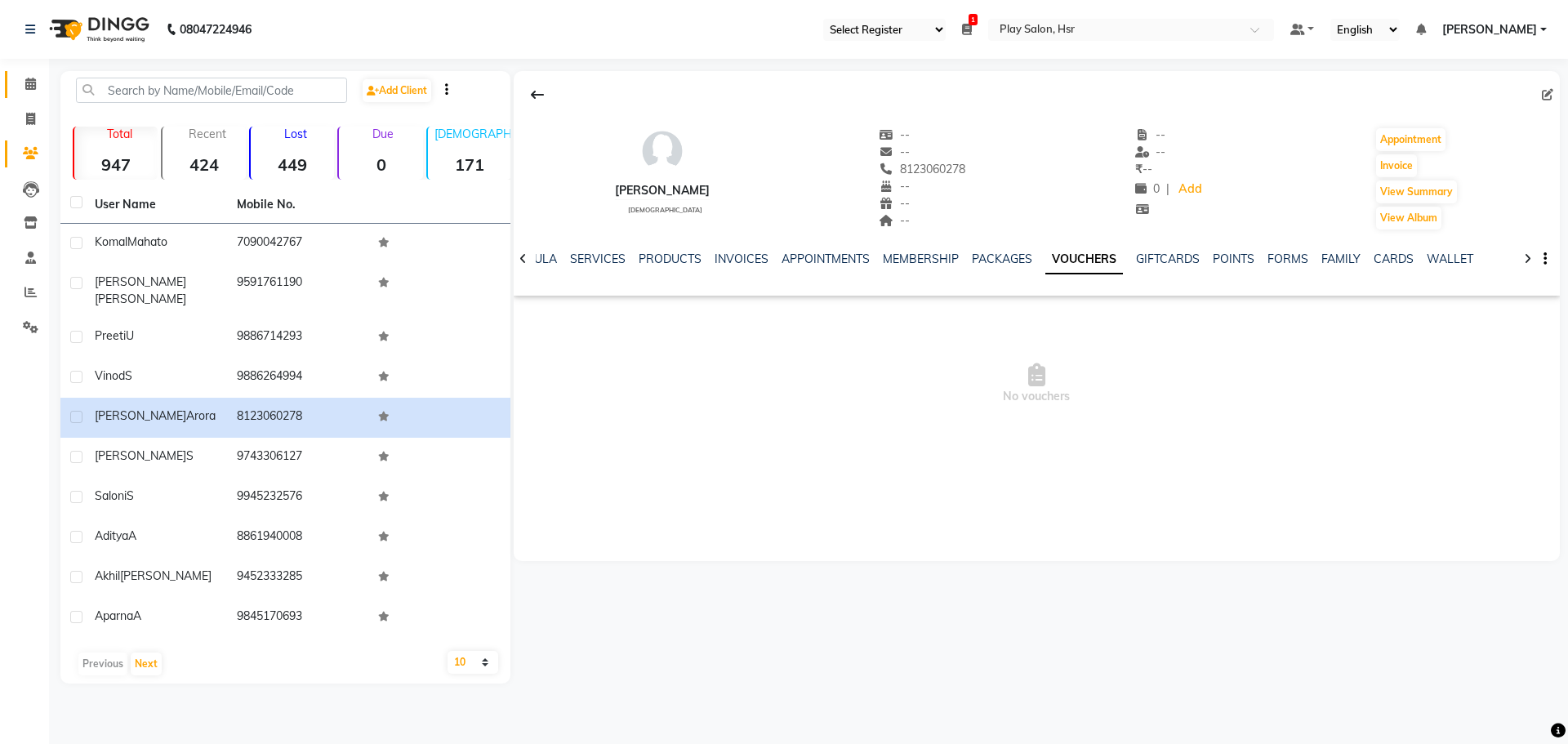
click at [11, 86] on link "Calendar" at bounding box center [25, 85] width 39 height 27
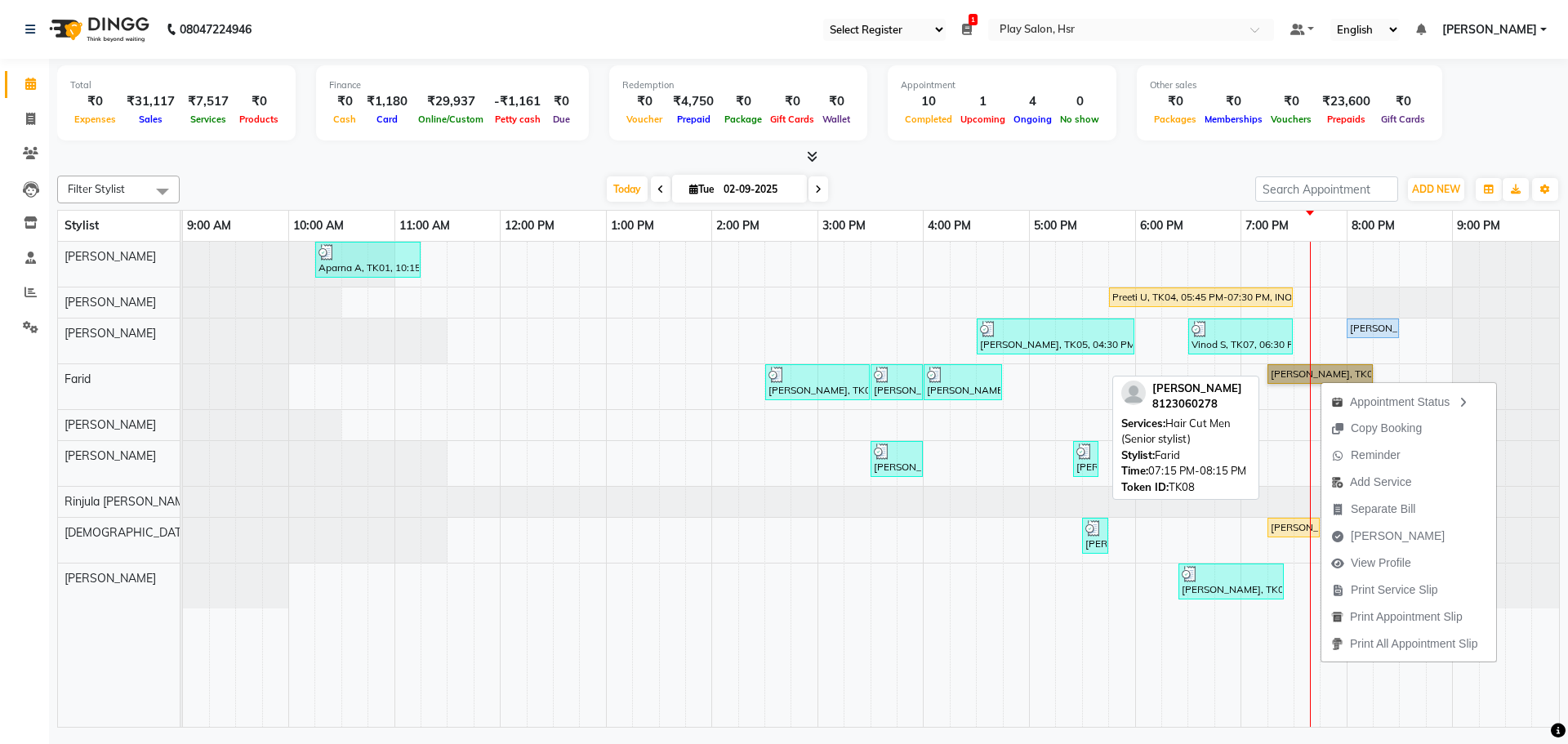
click at [1287, 369] on link "[PERSON_NAME], TK08, 07:15 PM-08:15 PM, Hair Cut Men (Senior stylist)" at bounding box center [1320, 374] width 105 height 19
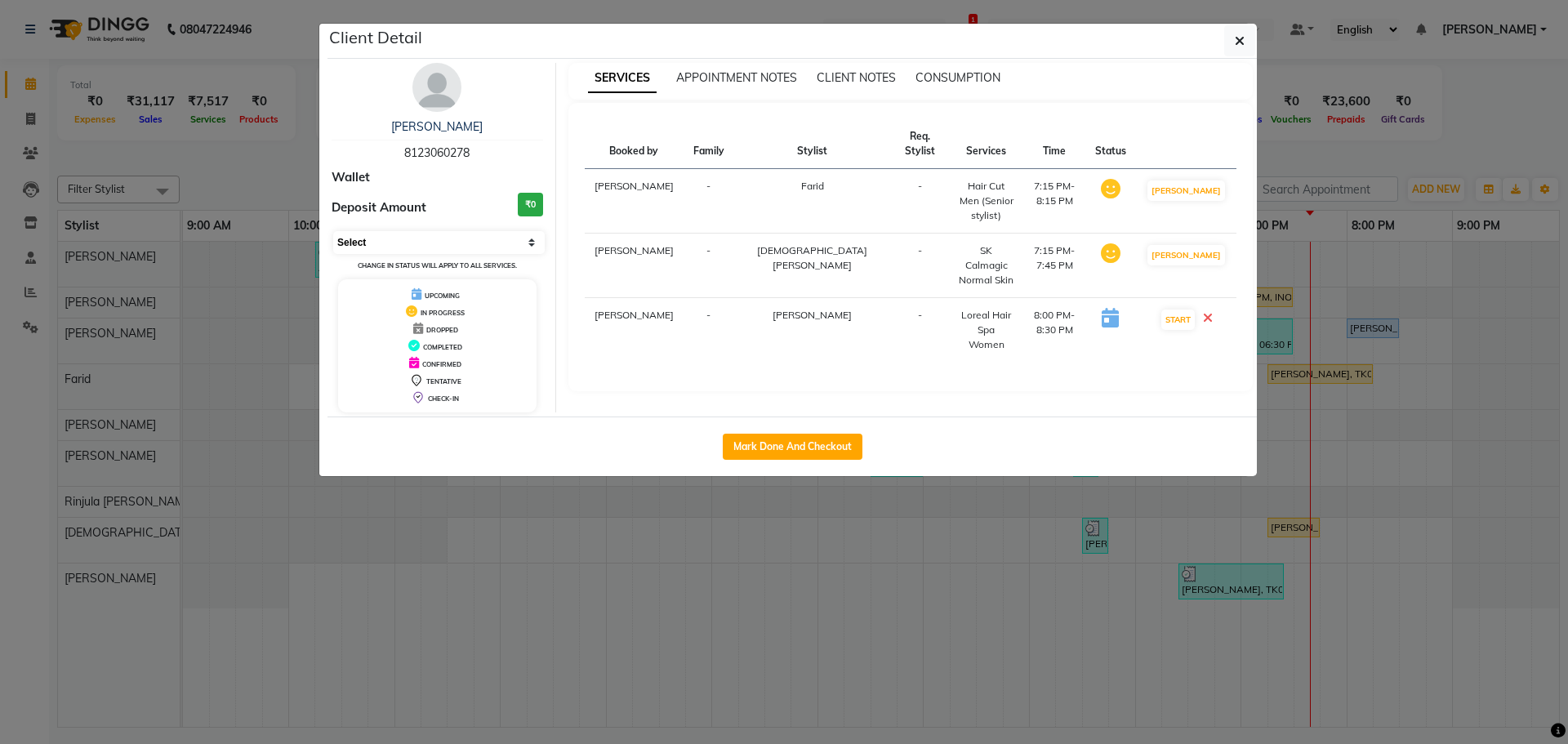
click at [362, 236] on select "Select IN SERVICE CONFIRMED TENTATIVE CHECK IN MARK DONE DROPPED UPCOMING" at bounding box center [439, 242] width 212 height 23
select select "5"
click at [333, 231] on select "Select IN SERVICE CONFIRMED TENTATIVE CHECK IN MARK DONE DROPPED UPCOMING" at bounding box center [439, 242] width 212 height 23
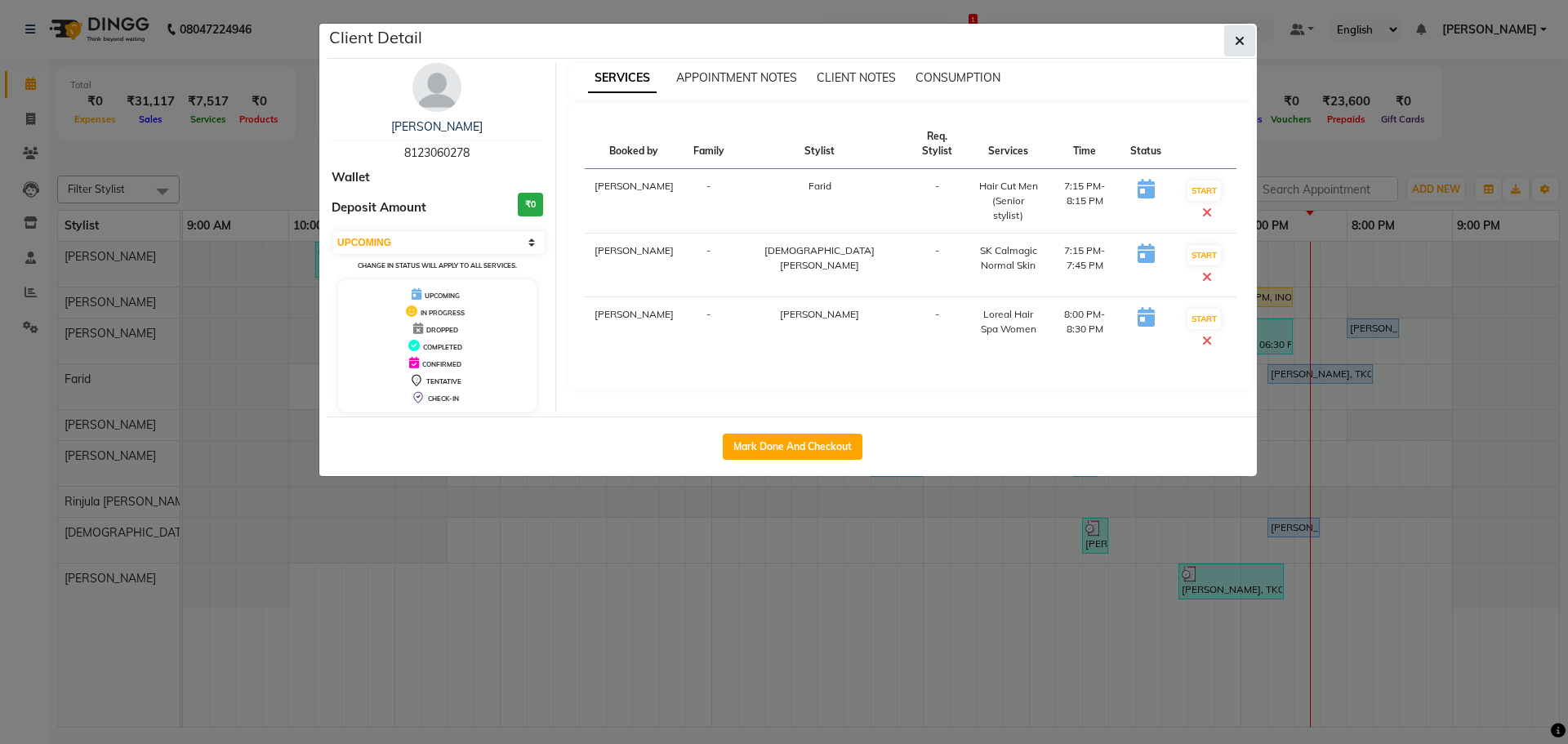
click at [1243, 44] on icon "button" at bounding box center [1240, 40] width 10 height 13
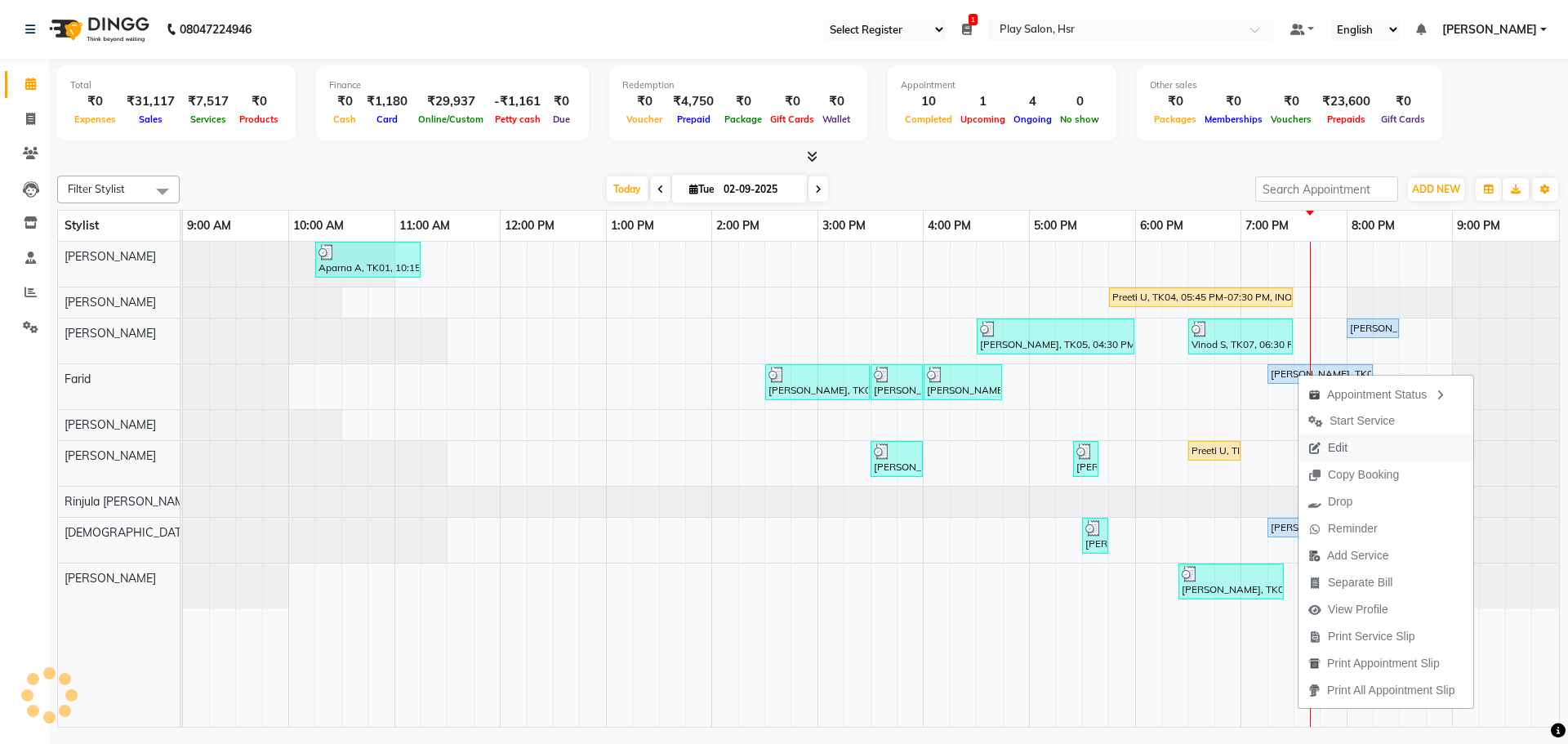
click at [1355, 450] on span "Edit" at bounding box center [1327, 448] width 58 height 27
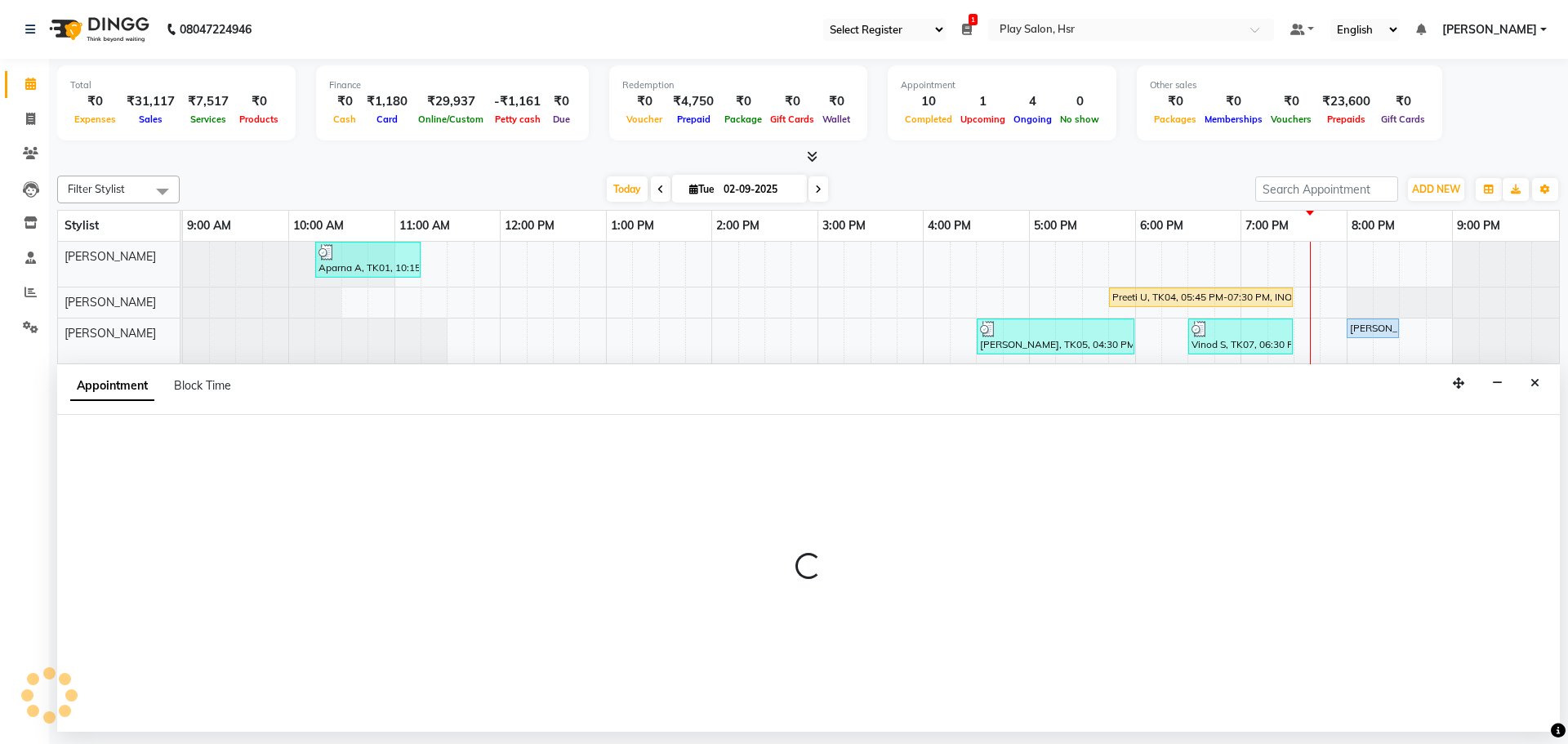
select select "tentative"
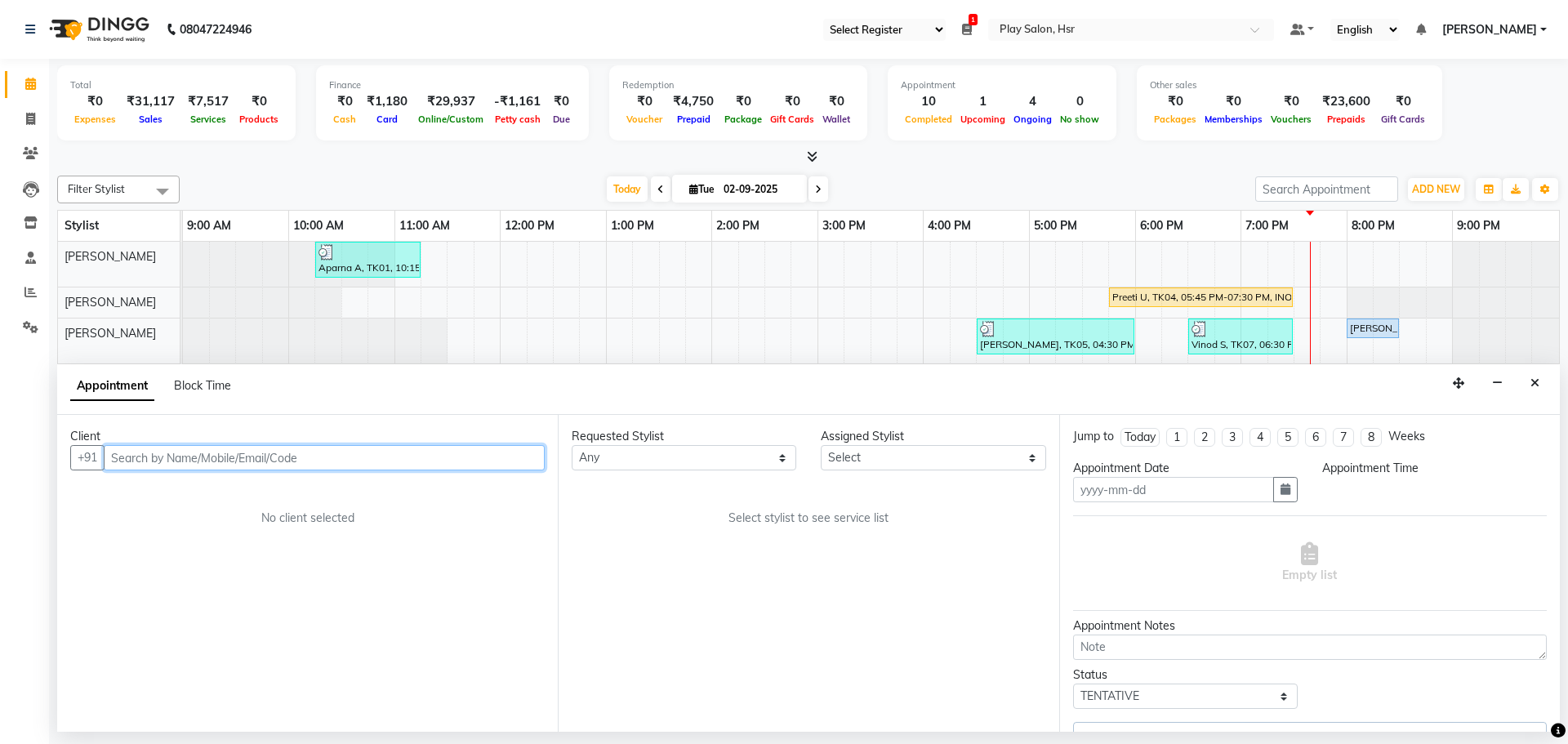
type input "02-09-2025"
select select "upcoming"
select select "1155"
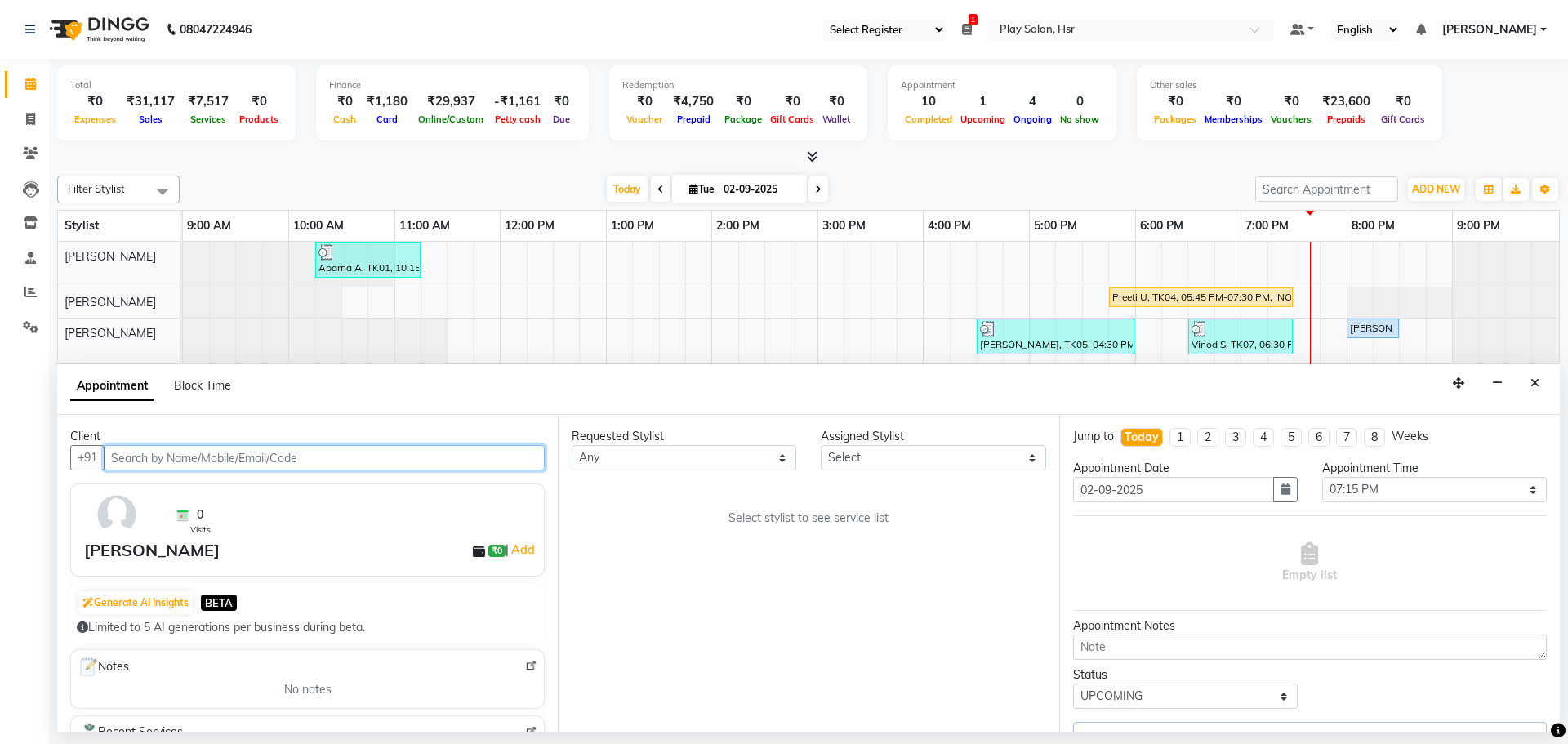
select select "81917"
select select "4228"
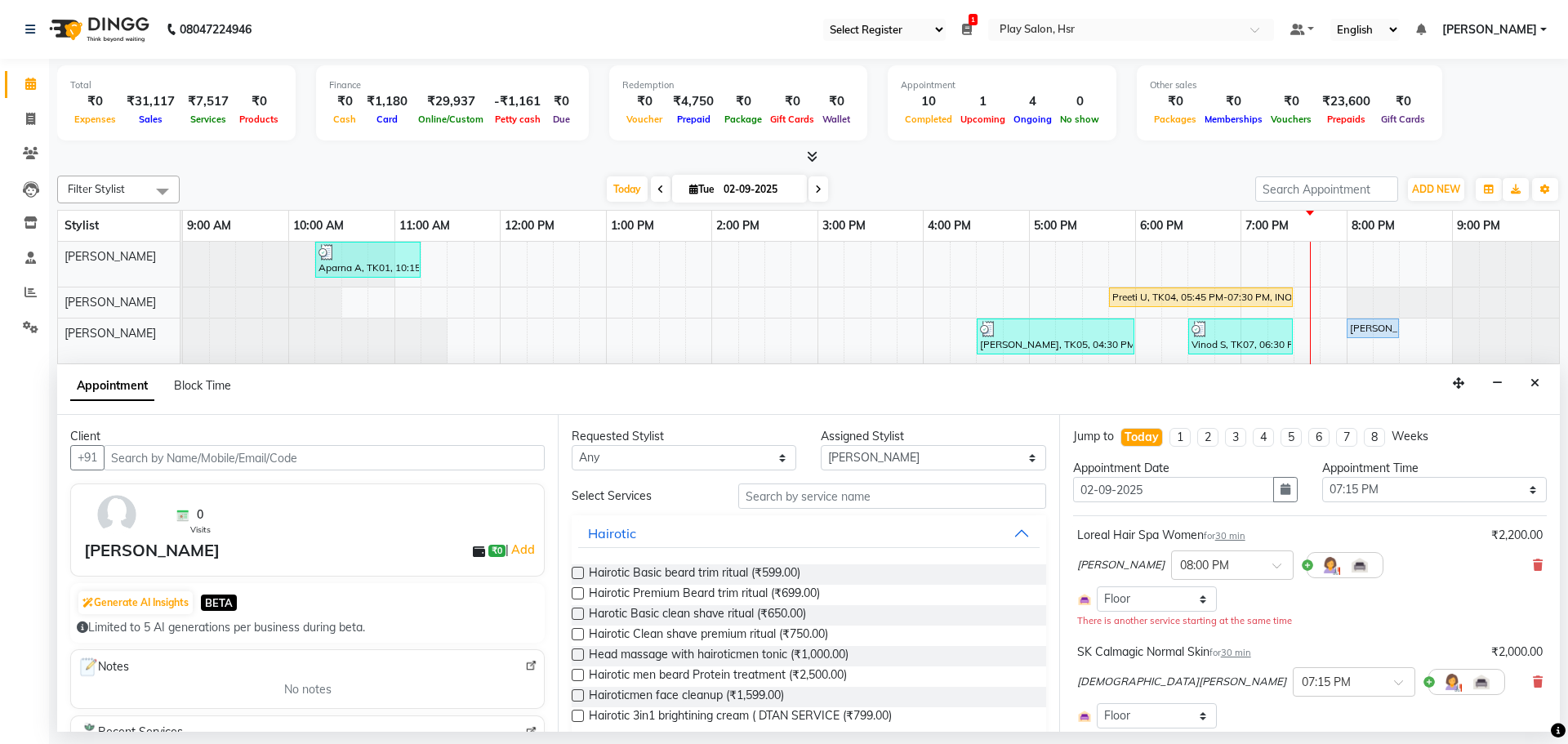
drag, startPoint x: 450, startPoint y: 475, endPoint x: 459, endPoint y: 476, distance: 9.1
click at [459, 476] on div "Client +91 0 Visits Harshit Arora ₹0 | Add Generate AI Insights BETA Limited to…" at bounding box center [307, 573] width 501 height 317
click at [121, 451] on input "text" at bounding box center [324, 458] width 441 height 25
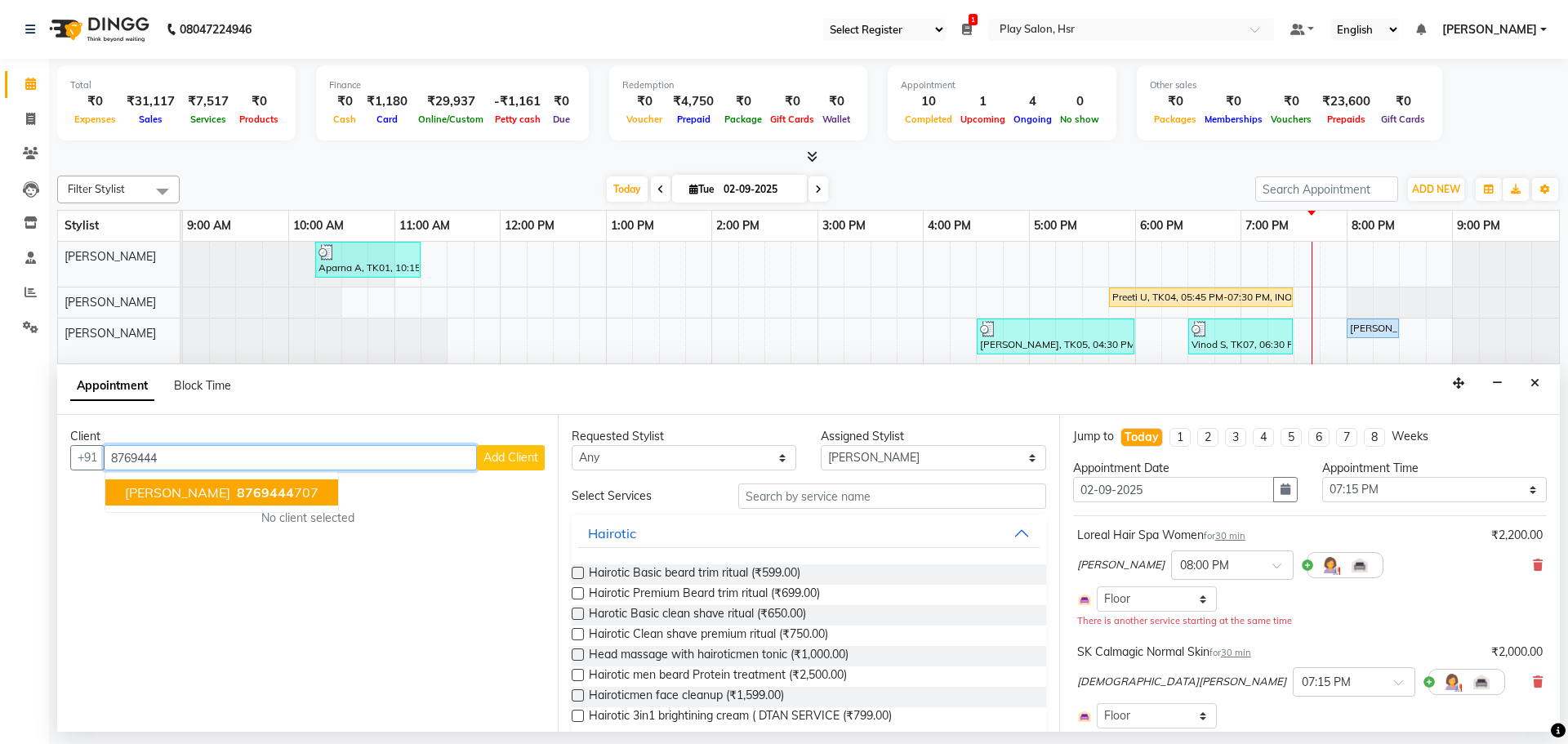
click at [164, 489] on span "[PERSON_NAME]" at bounding box center [177, 491] width 105 height 16
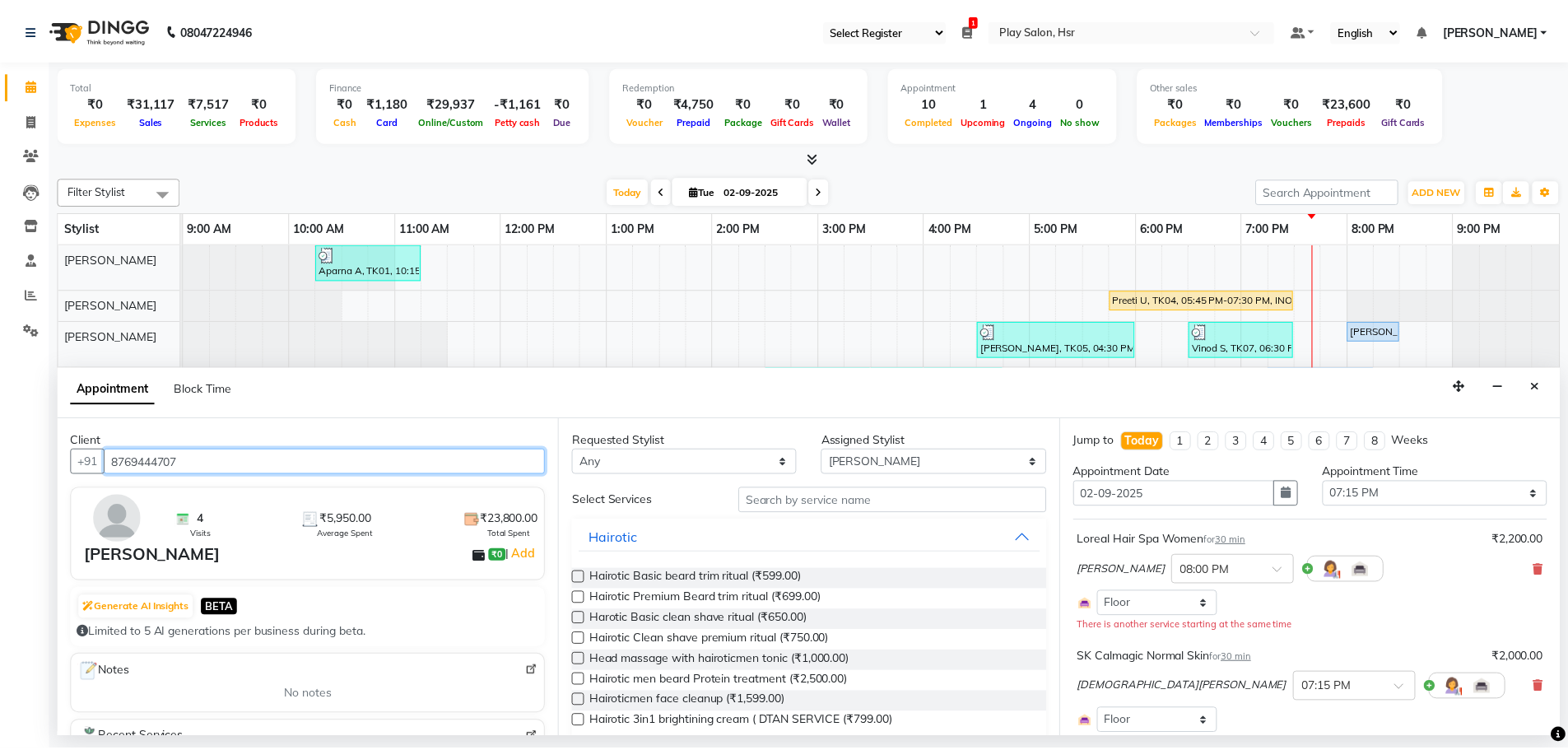
scroll to position [294, 0]
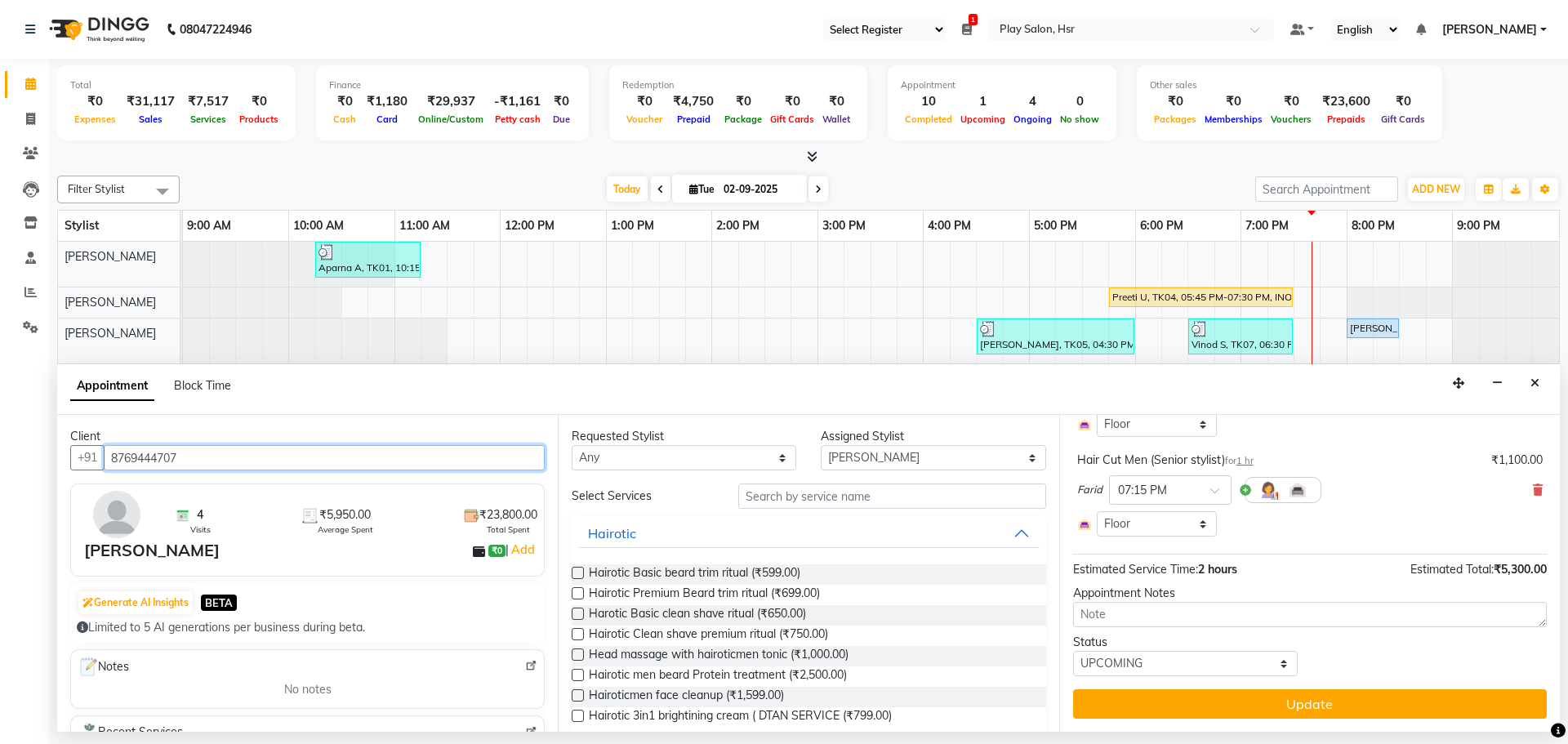
type input "8769444707"
click at [1338, 720] on div "Jump to Today 1 2 3 4 5 6 7 8 Weeks Appointment Date 02-09-2025 Appointment Tim…" at bounding box center [1309, 573] width 501 height 317
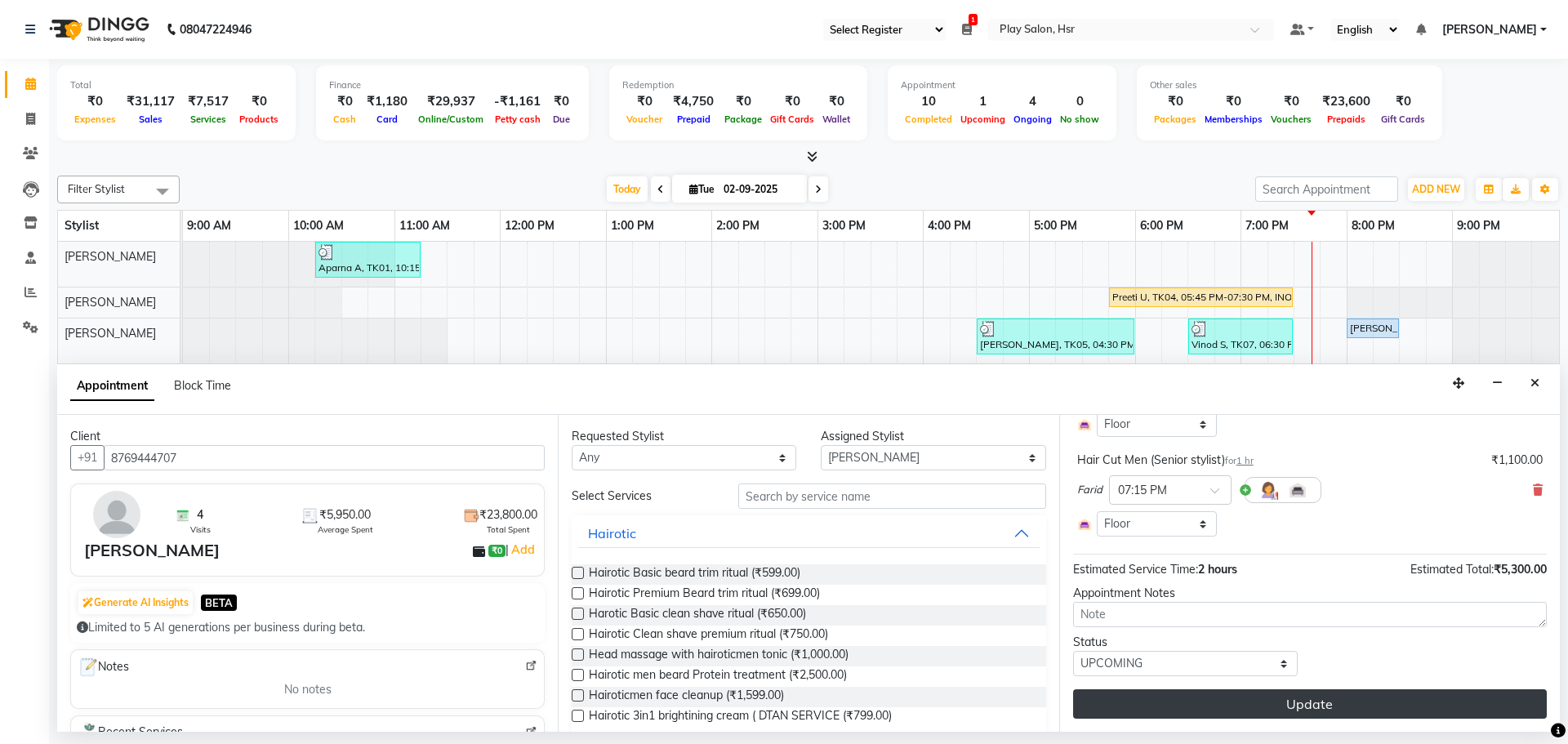
click at [1338, 705] on button "Update" at bounding box center [1309, 703] width 474 height 30
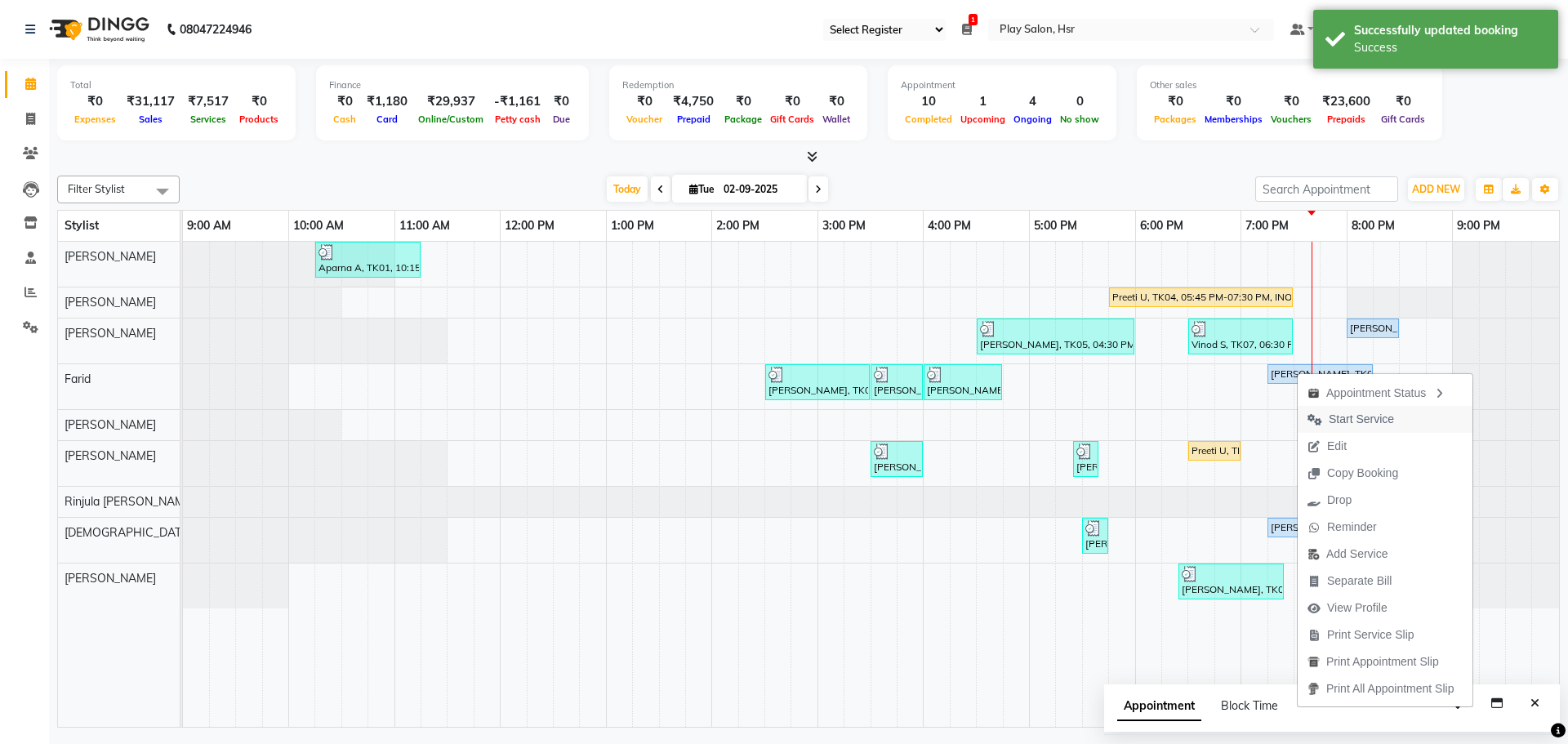
click at [1311, 418] on icon "button" at bounding box center [1314, 419] width 14 height 11
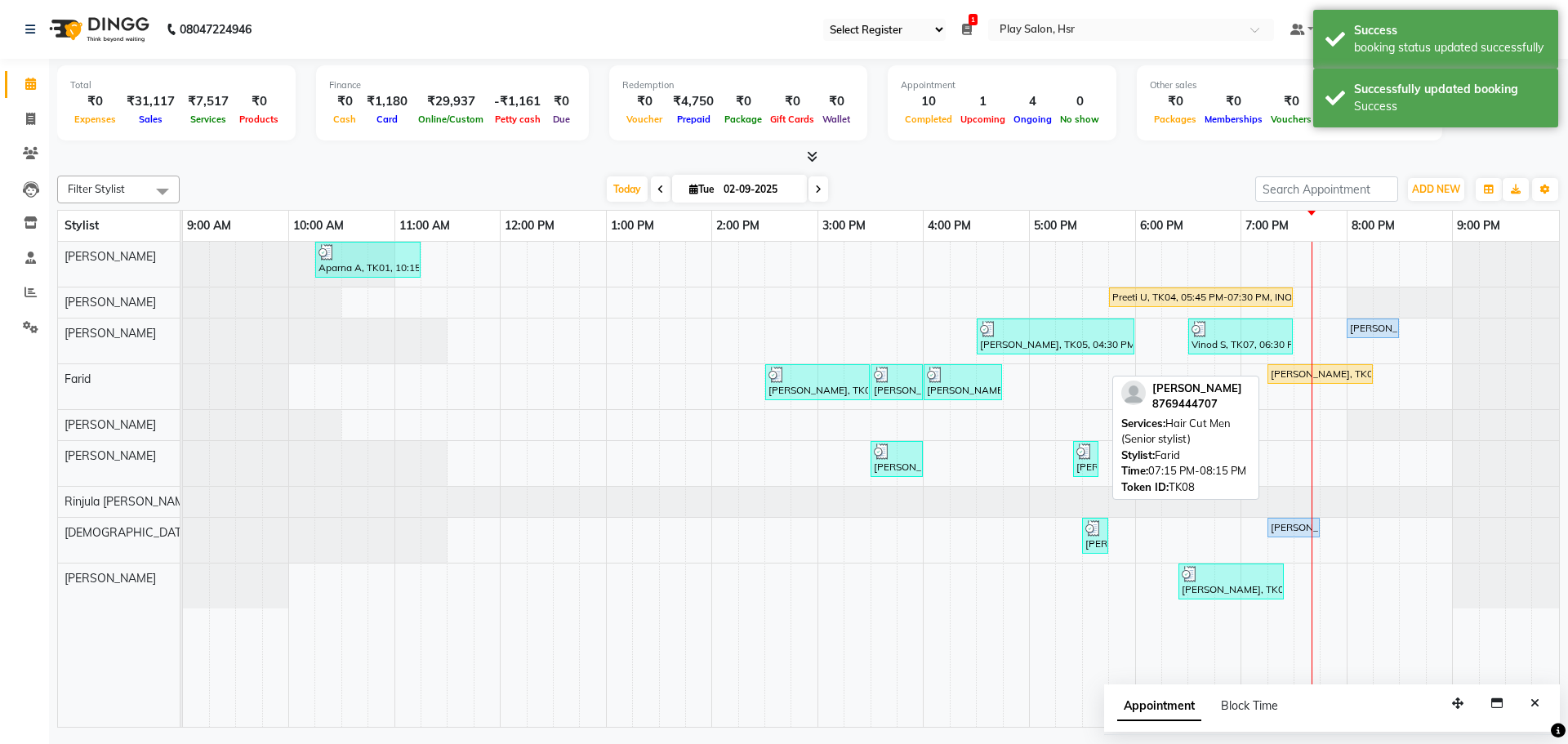
click at [1295, 372] on div "[PERSON_NAME], TK08, 07:15 PM-08:15 PM, Hair Cut Men (Senior stylist)" at bounding box center [1320, 374] width 102 height 14
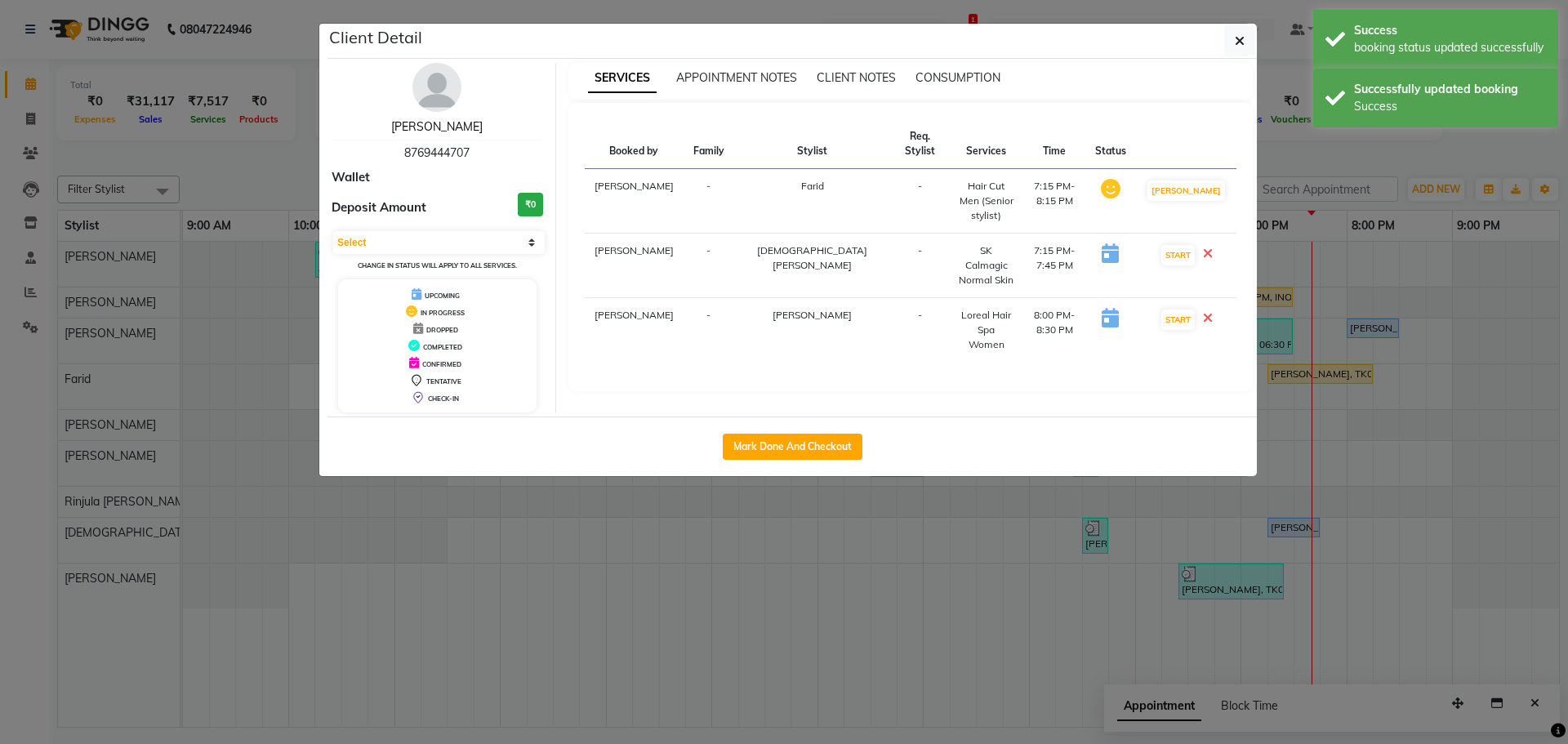
click at [436, 127] on link "[PERSON_NAME]" at bounding box center [436, 126] width 92 height 14
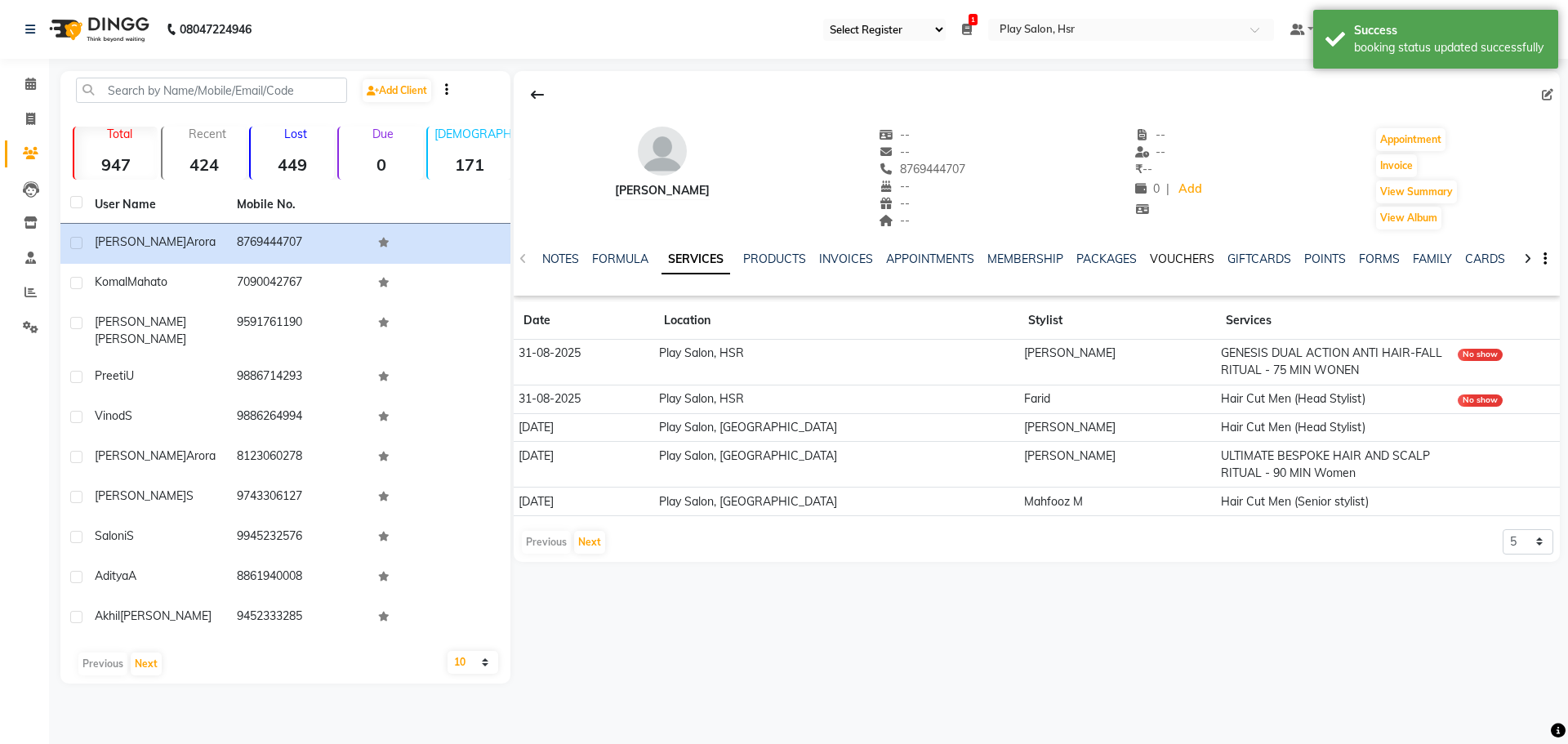
click at [1178, 261] on link "VOUCHERS" at bounding box center [1182, 258] width 64 height 14
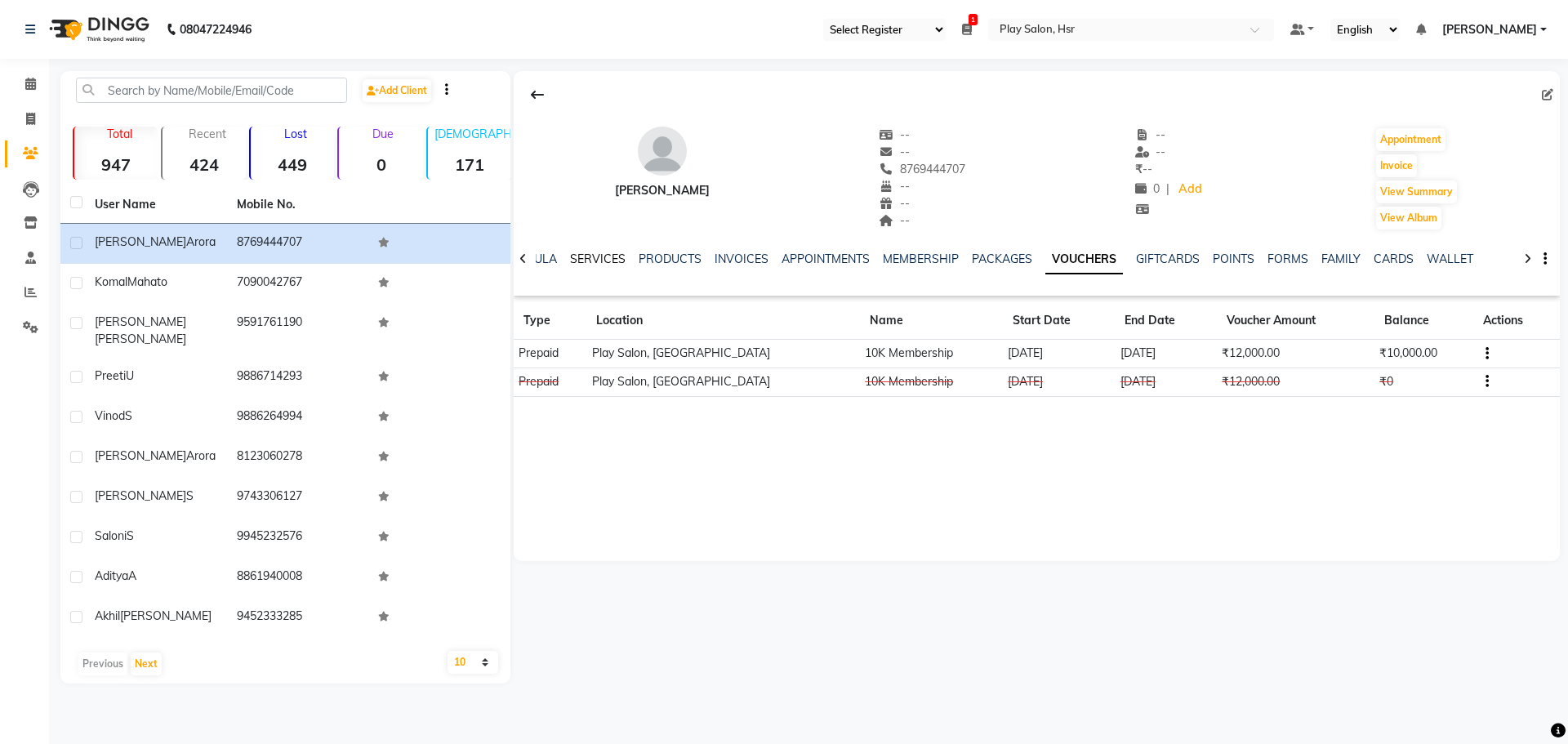
click at [613, 257] on link "SERVICES" at bounding box center [598, 258] width 56 height 14
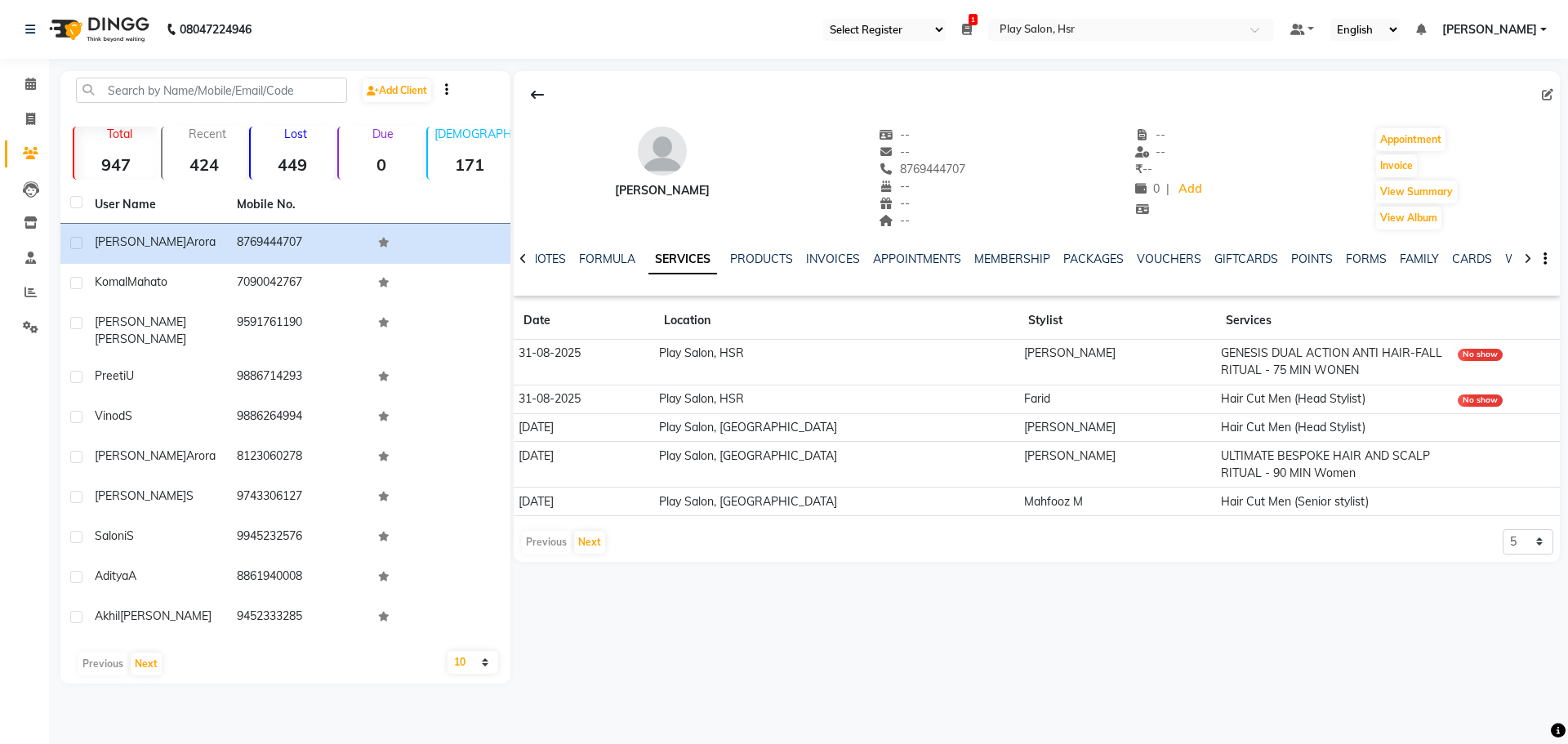
click at [1343, 442] on td "ULTIMATE BESPOKE HAIR AND SCALP RITUAL - 90 MIN Women" at bounding box center [1334, 464] width 236 height 46
click at [1351, 560] on div "Harshit Arora -- -- 8769444707 -- -- -- -- -- ₹ -- 0 | Add Appointment Invoice …" at bounding box center [1037, 316] width 1046 height 491
click at [808, 264] on ul "NOTES FORMULA SERVICES PRODUCTS INVOICES APPOINTMENTS MEMBERSHIP PACKAGES VOUCH…" at bounding box center [1047, 259] width 1036 height 17
click at [836, 252] on link "INVOICES" at bounding box center [833, 258] width 54 height 14
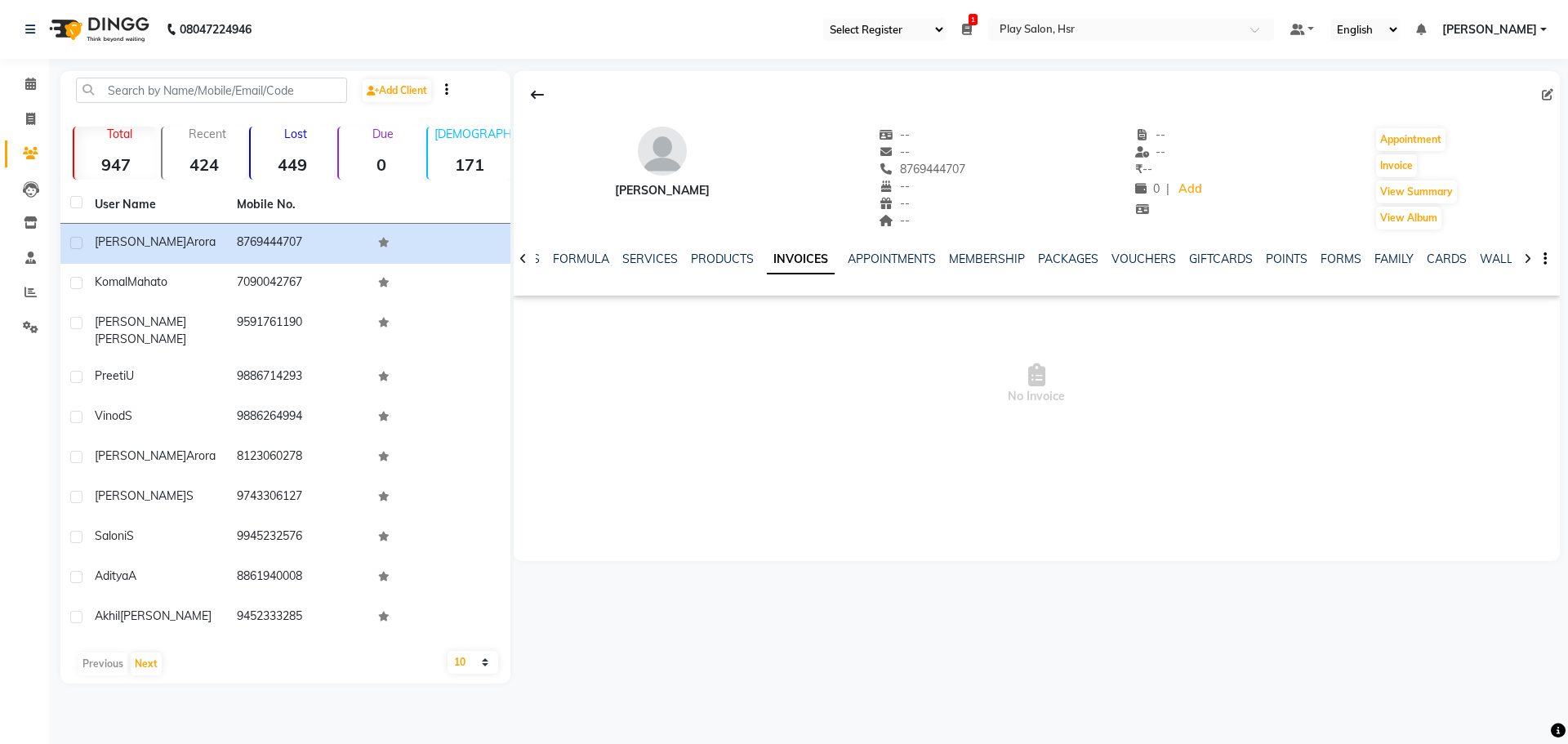
click at [645, 249] on div "NOTES FORMULA SERVICES PRODUCTS INVOICES APPOINTMENTS MEMBERSHIP PACKAGES VOUCH…" at bounding box center [1037, 259] width 1046 height 56
click at [627, 263] on link "SERVICES" at bounding box center [650, 258] width 56 height 14
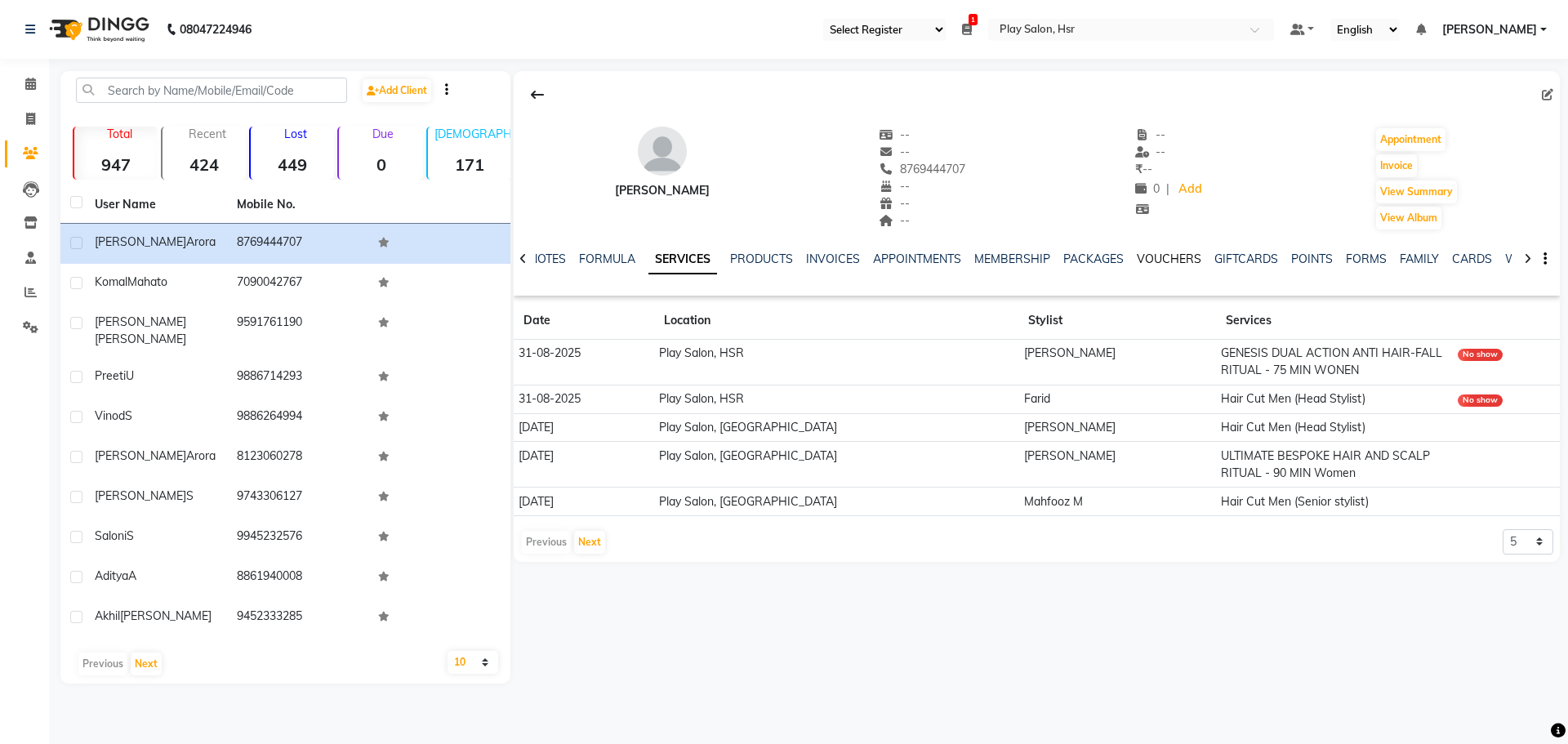
click at [1169, 258] on link "VOUCHERS" at bounding box center [1169, 258] width 64 height 14
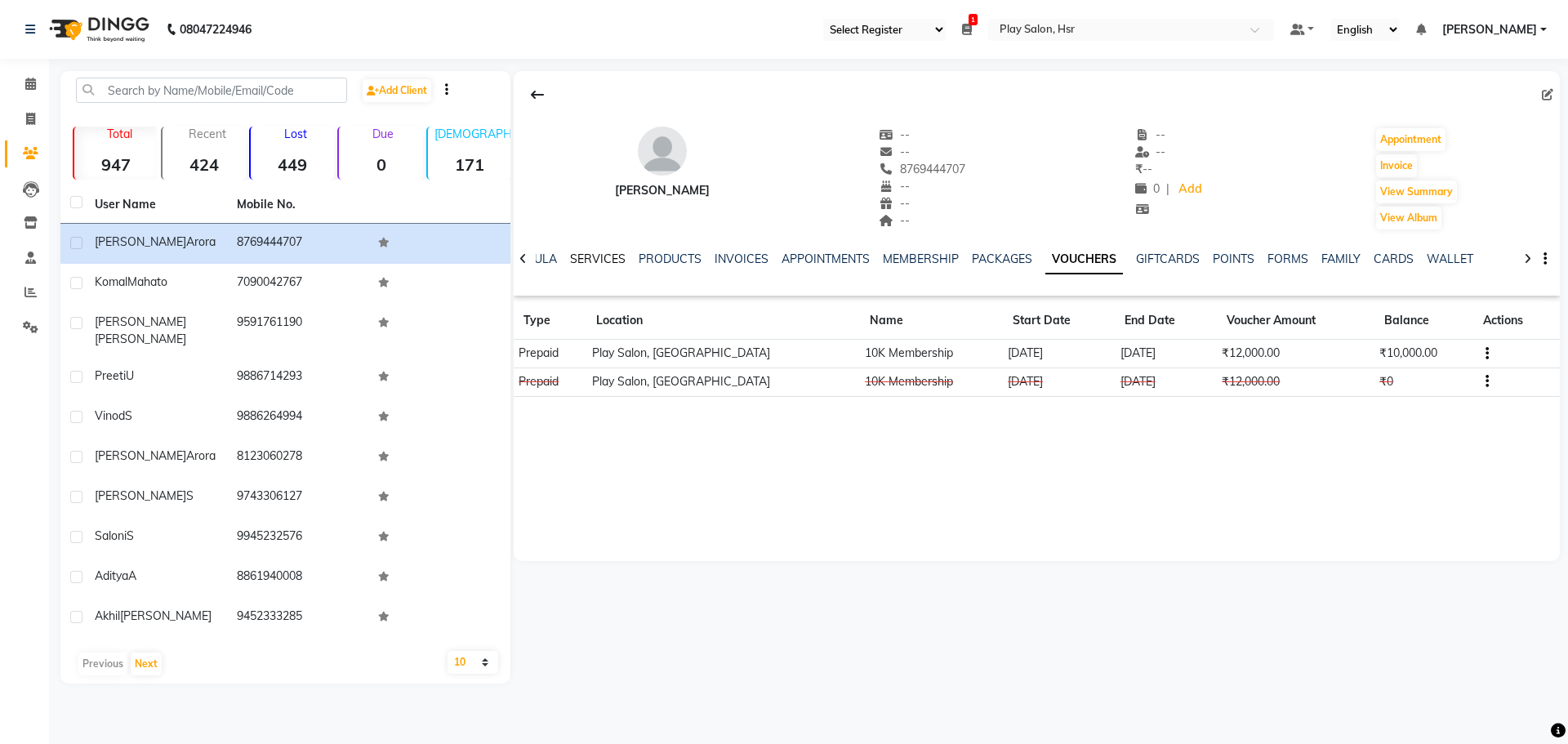
click at [603, 259] on link "SERVICES" at bounding box center [598, 258] width 56 height 14
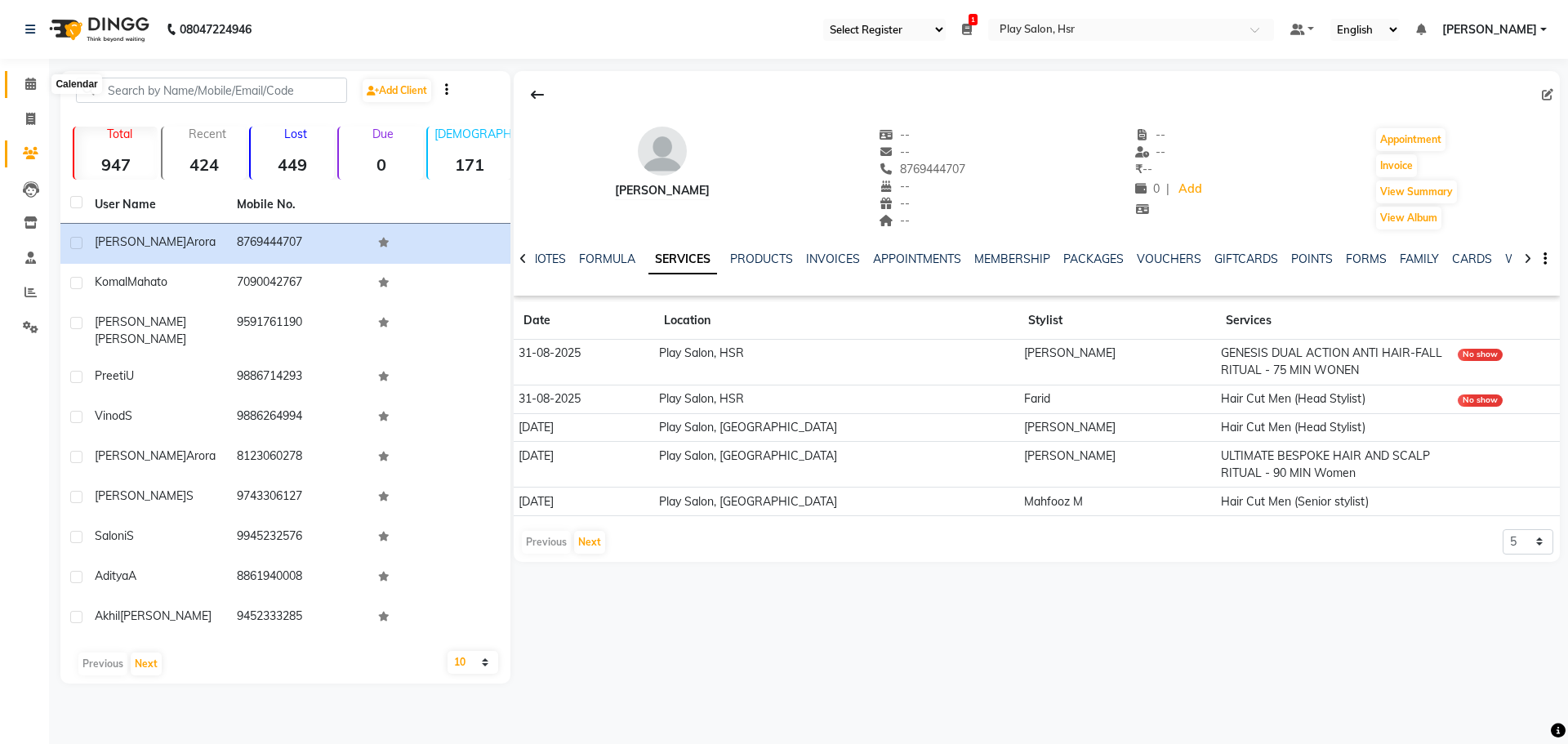
click at [26, 77] on span at bounding box center [31, 85] width 29 height 19
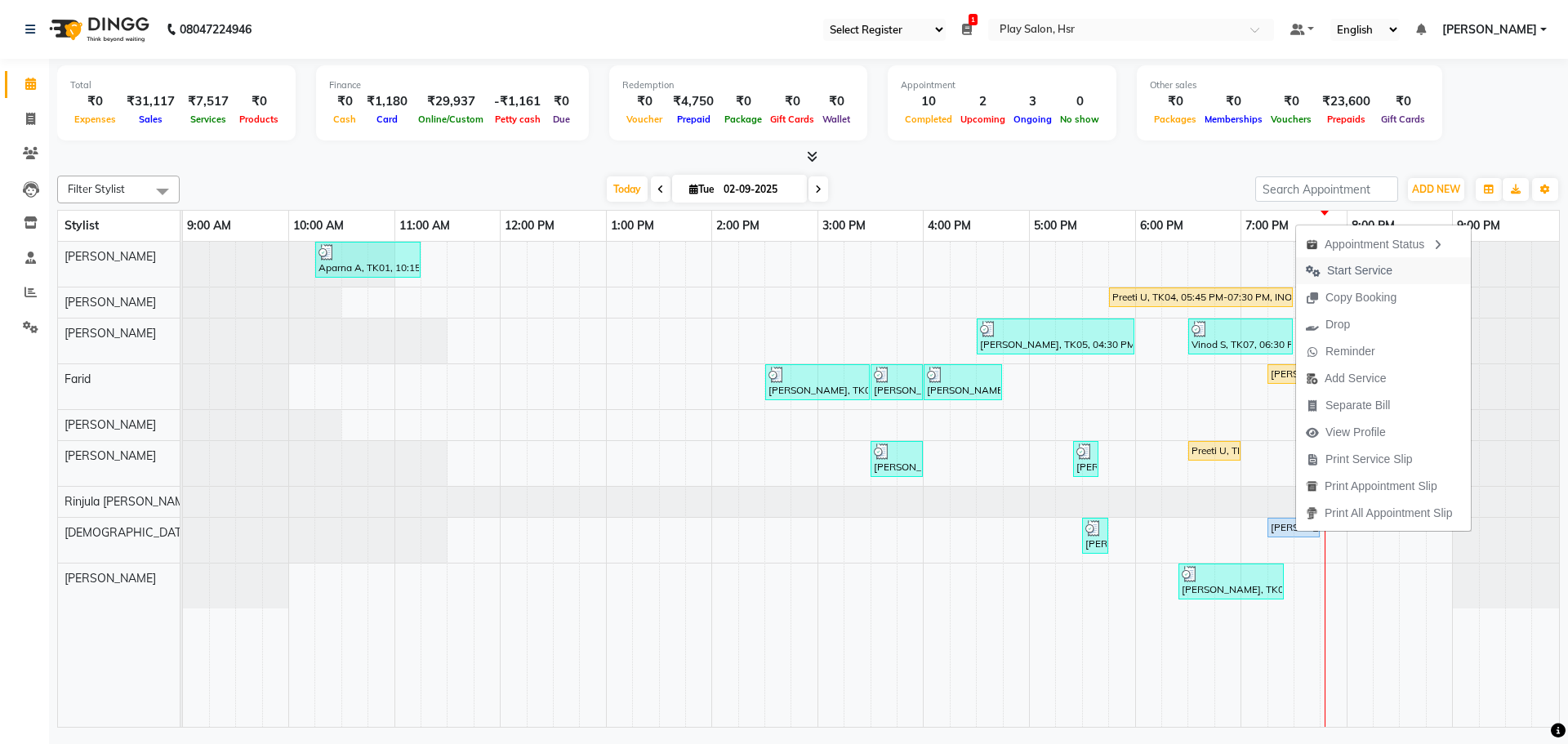
click at [1363, 276] on span "Start Service" at bounding box center [1359, 270] width 65 height 17
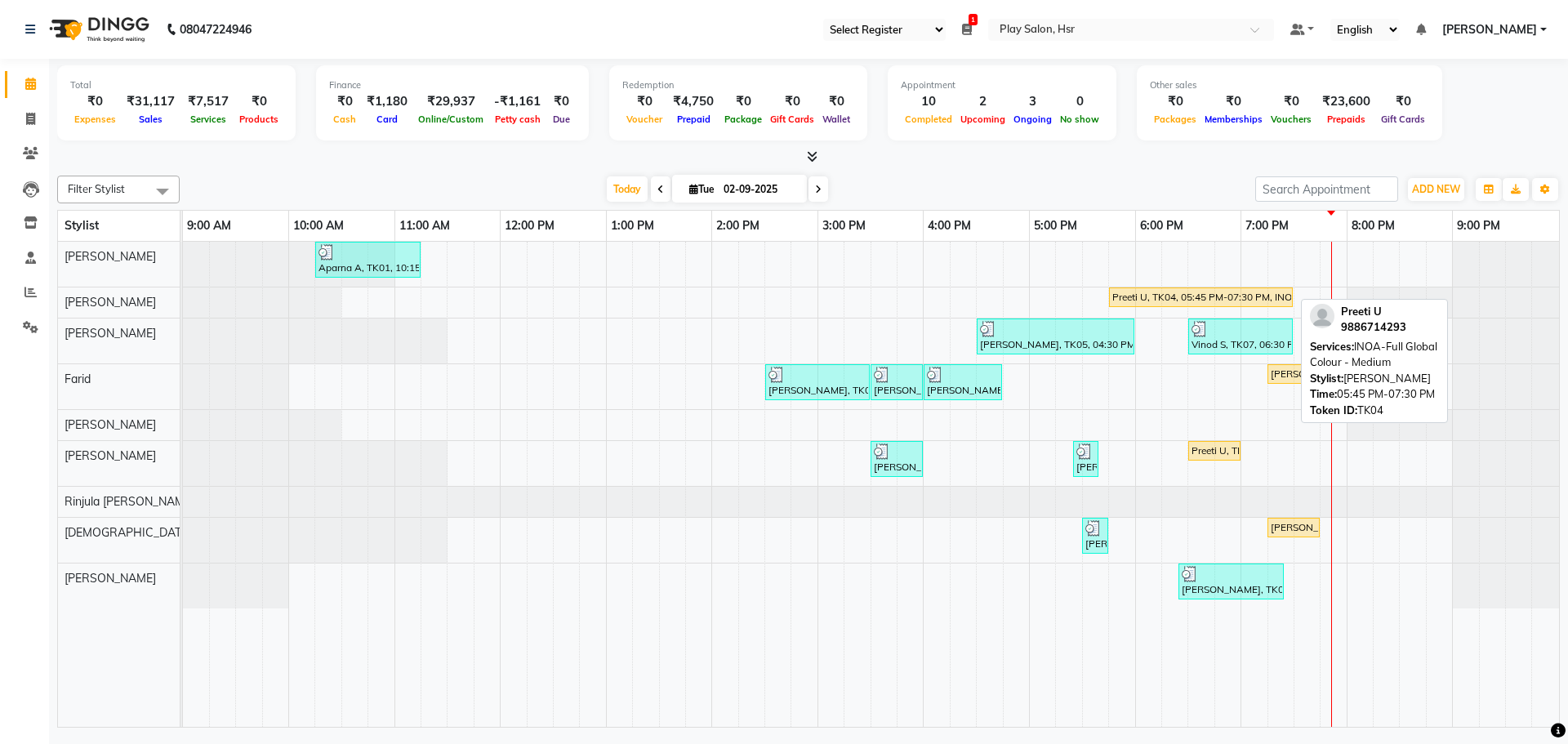
click at [1180, 299] on div "Preeti U, TK04, 05:45 PM-07:30 PM, INOA-Full Global Colour - Medium" at bounding box center [1200, 297] width 181 height 14
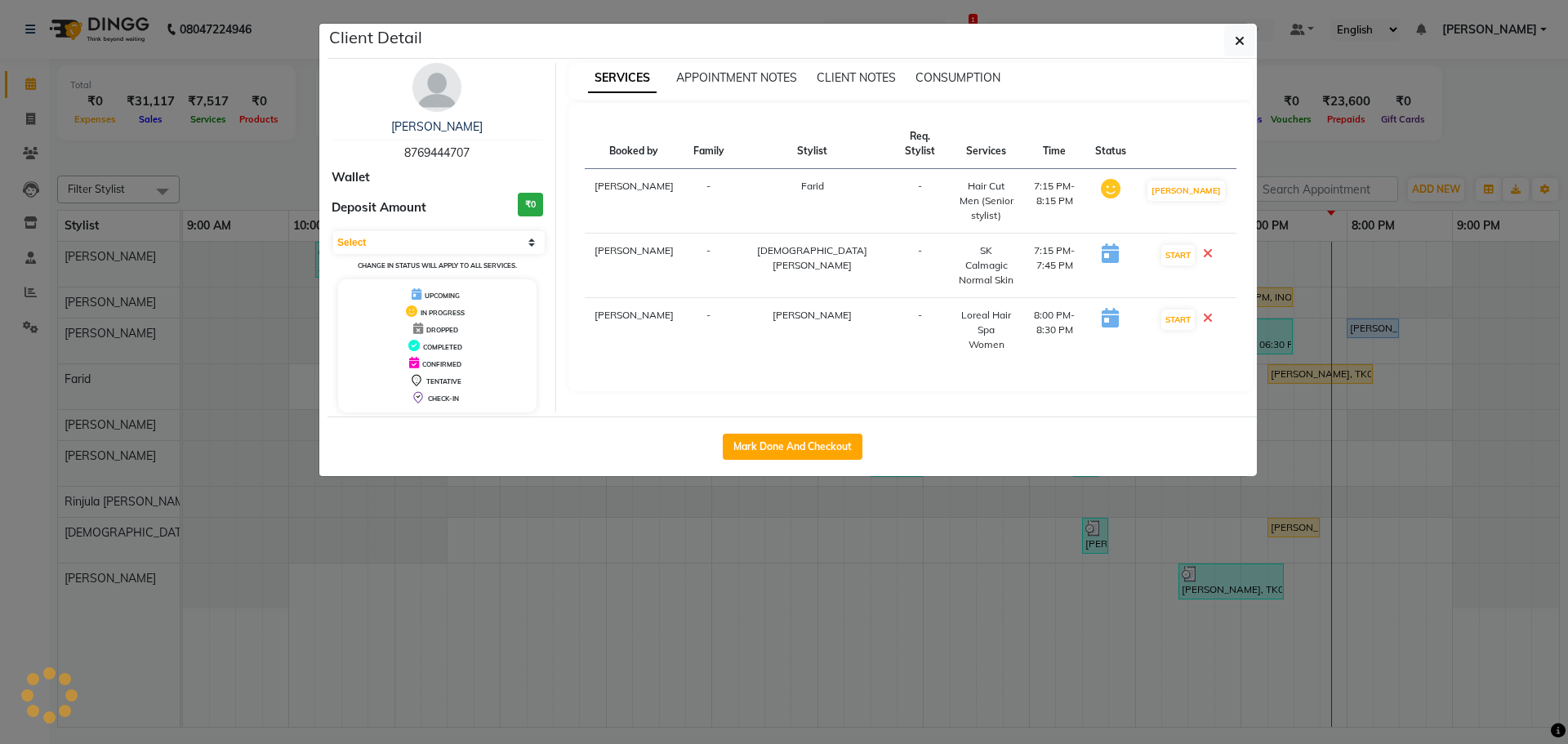
select select "1"
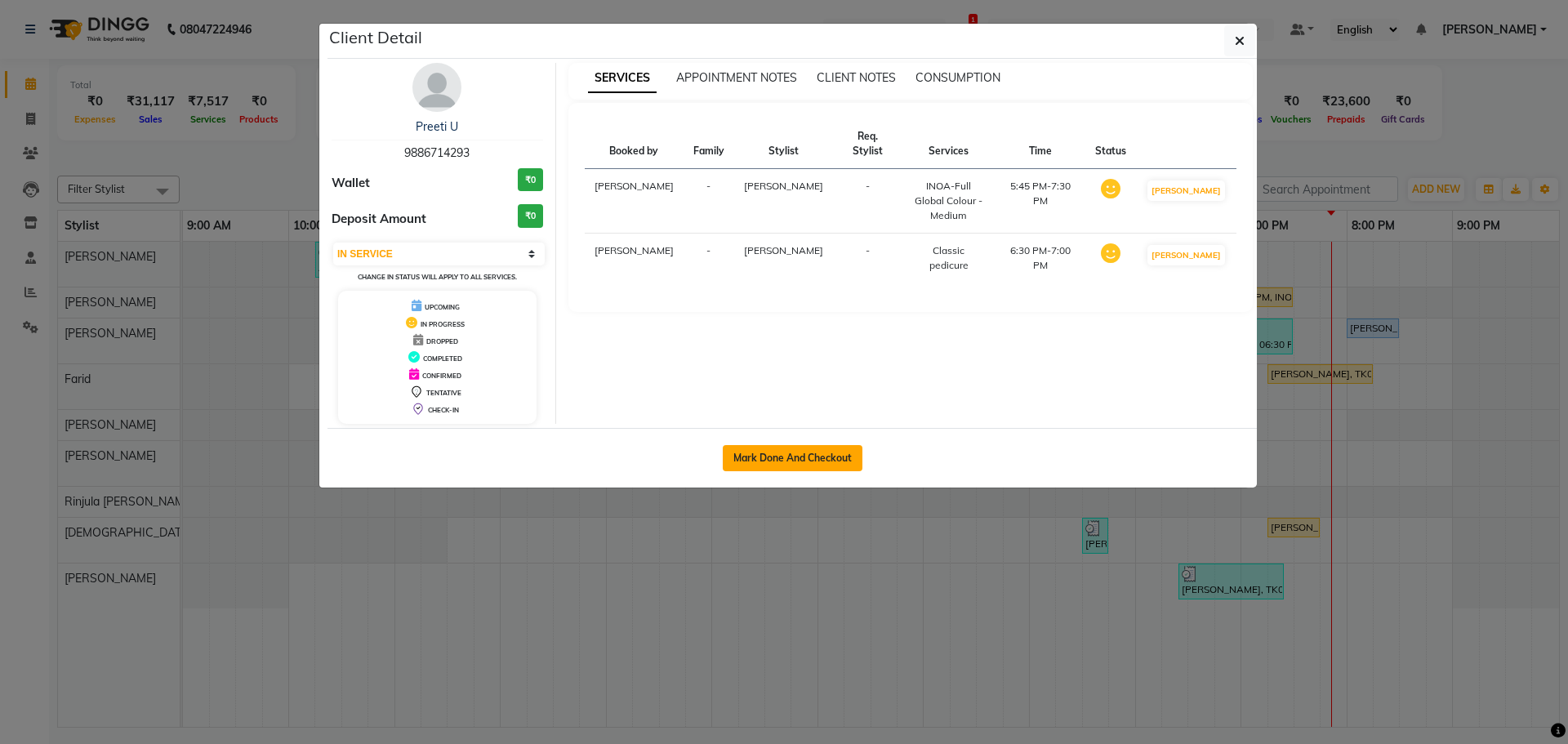
click at [792, 458] on button "Mark Done And Checkout" at bounding box center [792, 458] width 140 height 26
select select "8358"
select select "service"
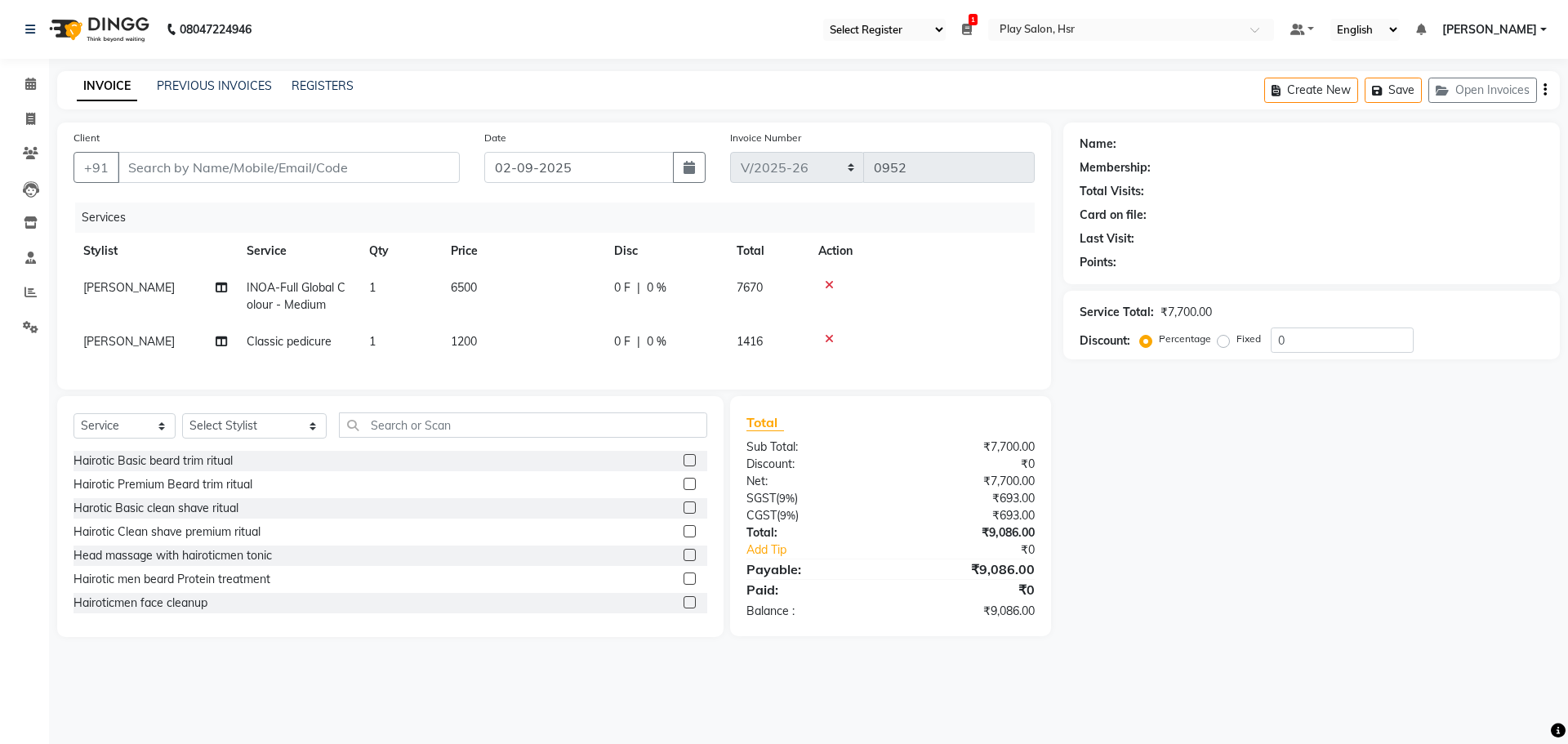
type input "9886714293"
select select "81916"
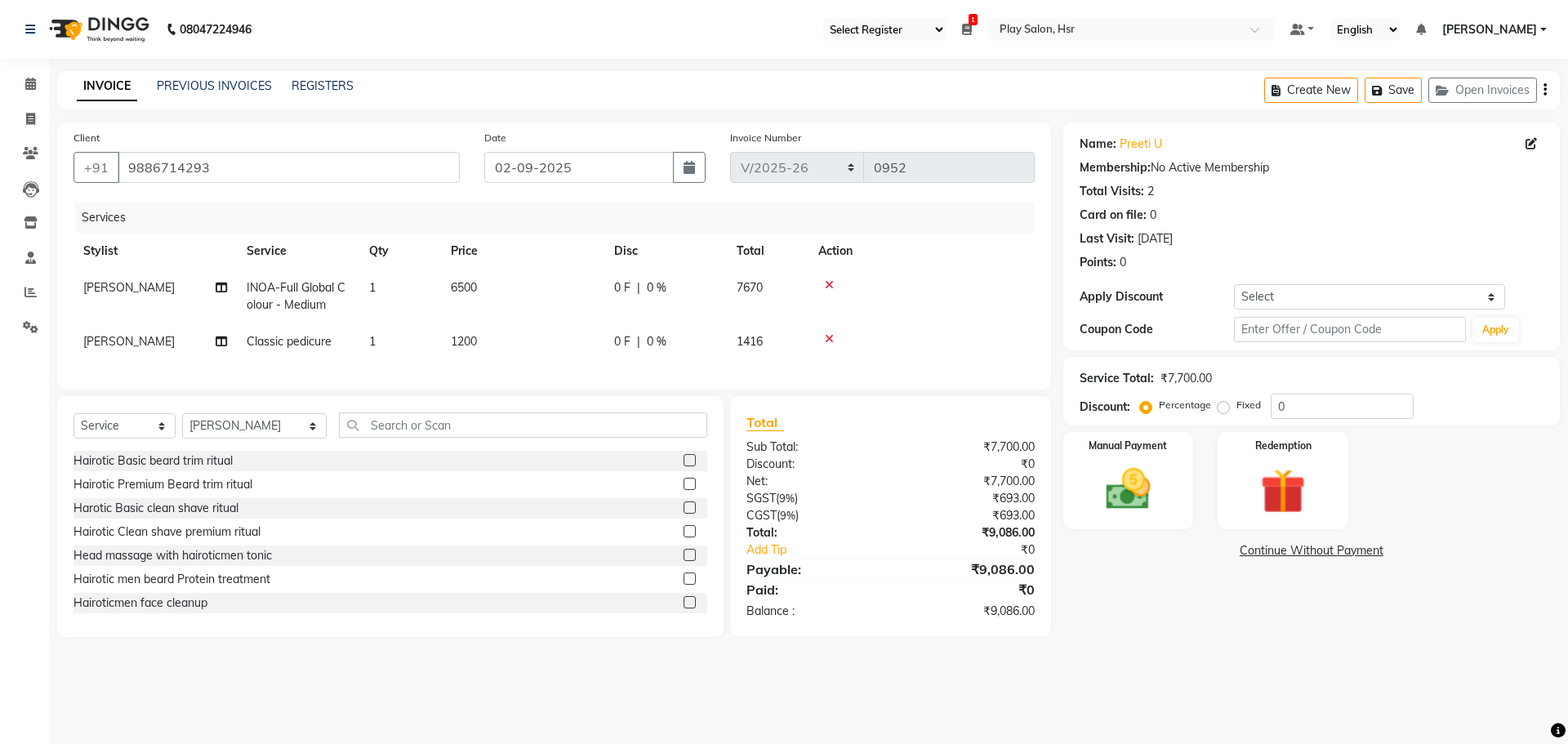
click at [455, 327] on td "1200" at bounding box center [522, 341] width 164 height 36
select select "81916"
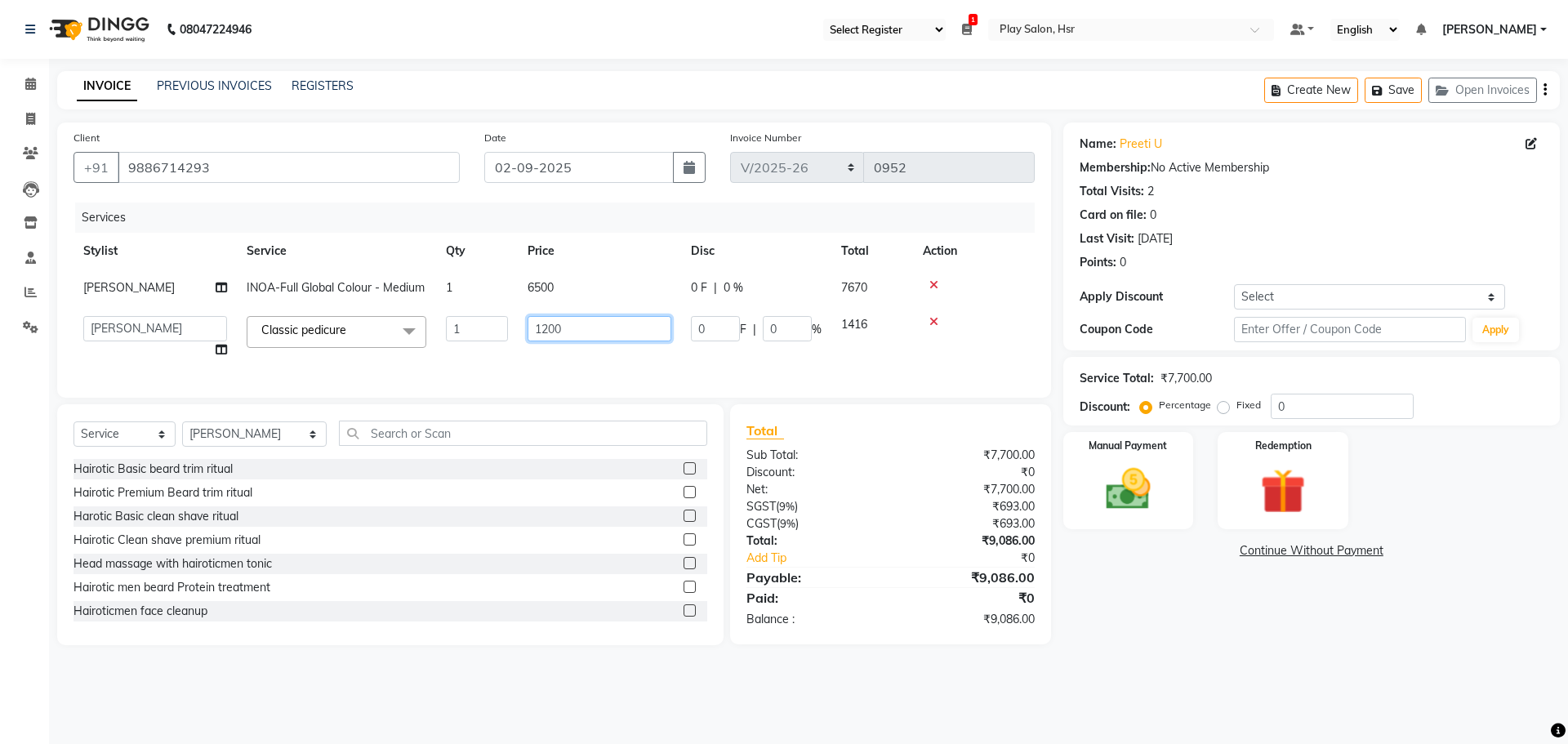
drag, startPoint x: 572, startPoint y: 330, endPoint x: 525, endPoint y: 330, distance: 47.0
click at [525, 330] on td "1200" at bounding box center [599, 336] width 164 height 62
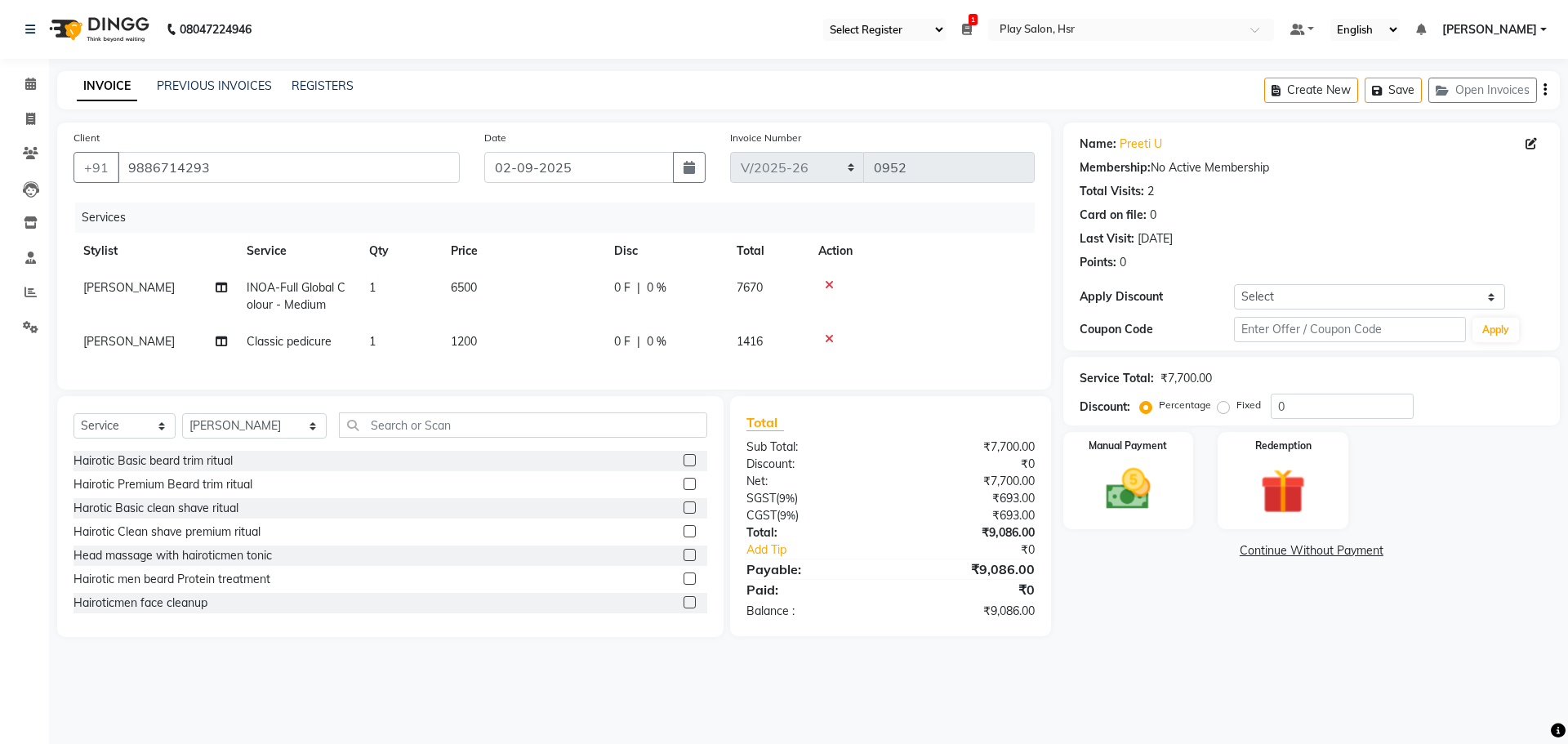
click at [571, 358] on td "1200" at bounding box center [522, 341] width 164 height 36
select select "81916"
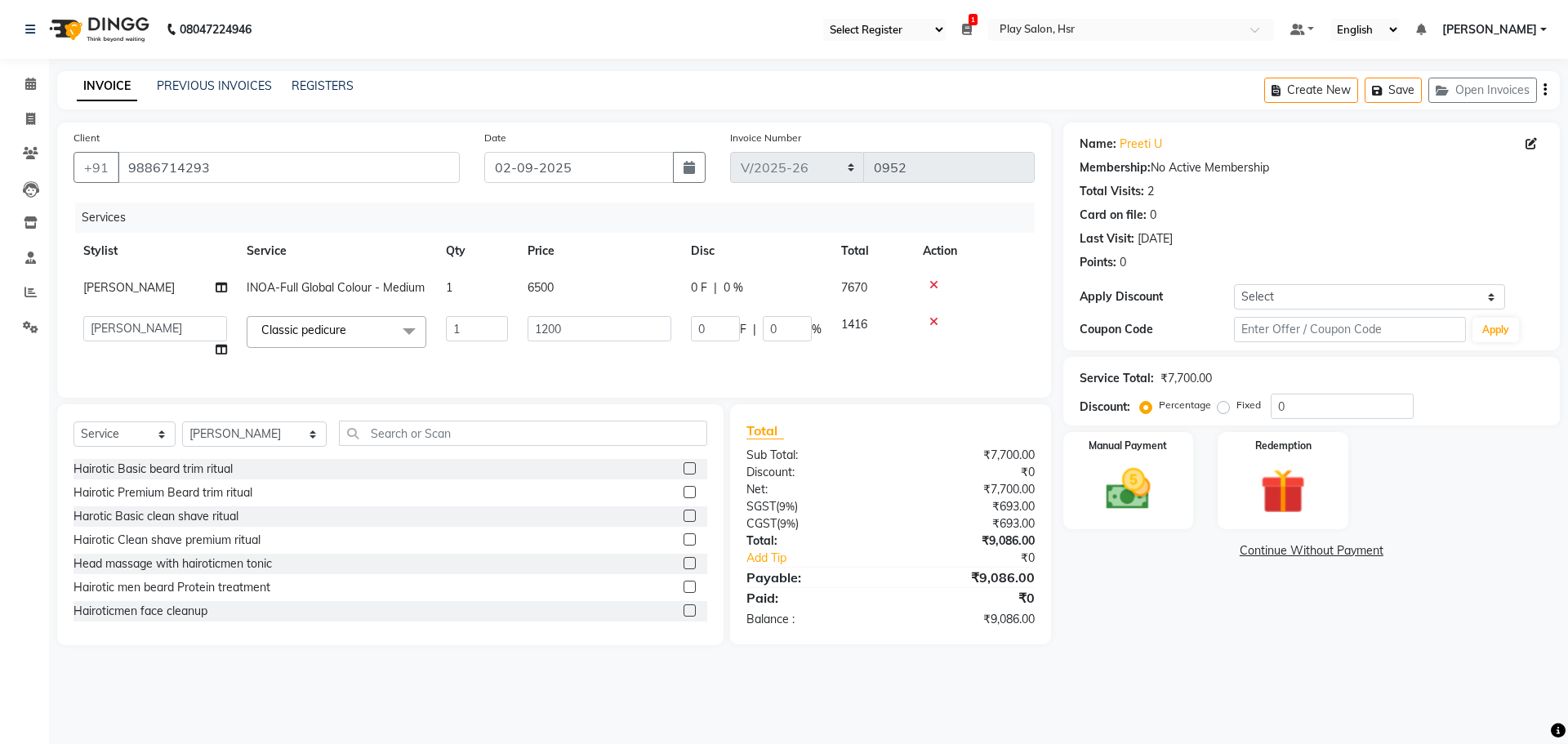
click at [542, 283] on span "6500" at bounding box center [540, 286] width 26 height 14
select select "81913"
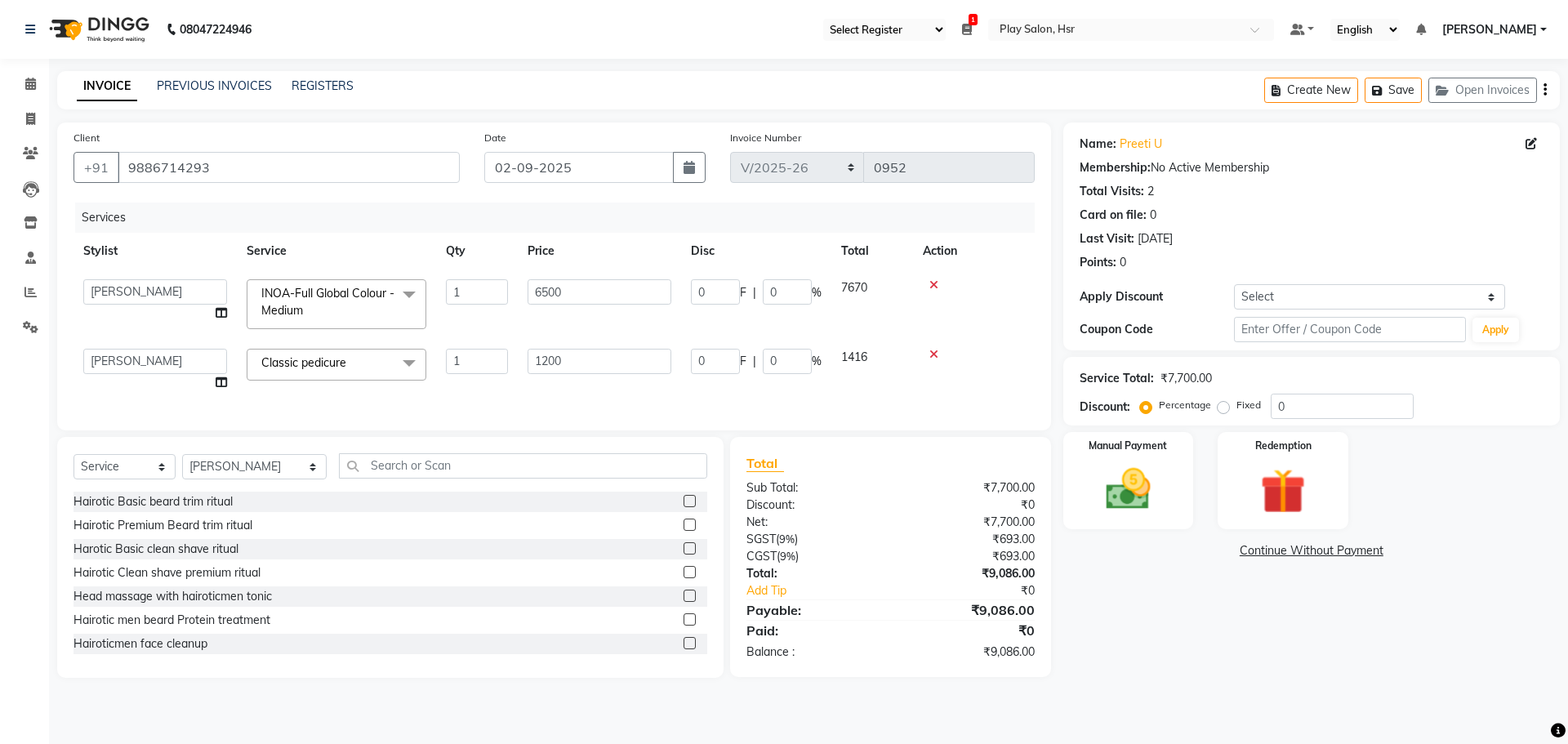
drag, startPoint x: 572, startPoint y: 305, endPoint x: 564, endPoint y: 305, distance: 8.0
click at [564, 305] on td "6500" at bounding box center [599, 304] width 164 height 69
drag, startPoint x: 570, startPoint y: 285, endPoint x: 513, endPoint y: 302, distance: 59.5
click at [513, 302] on tr "Amaan Ali Anjali B Bhagrati C Dipen Subba Divya Thapa Farid Jeet Kiran Limbu Pl…" at bounding box center [554, 304] width 961 height 69
type input "5500"
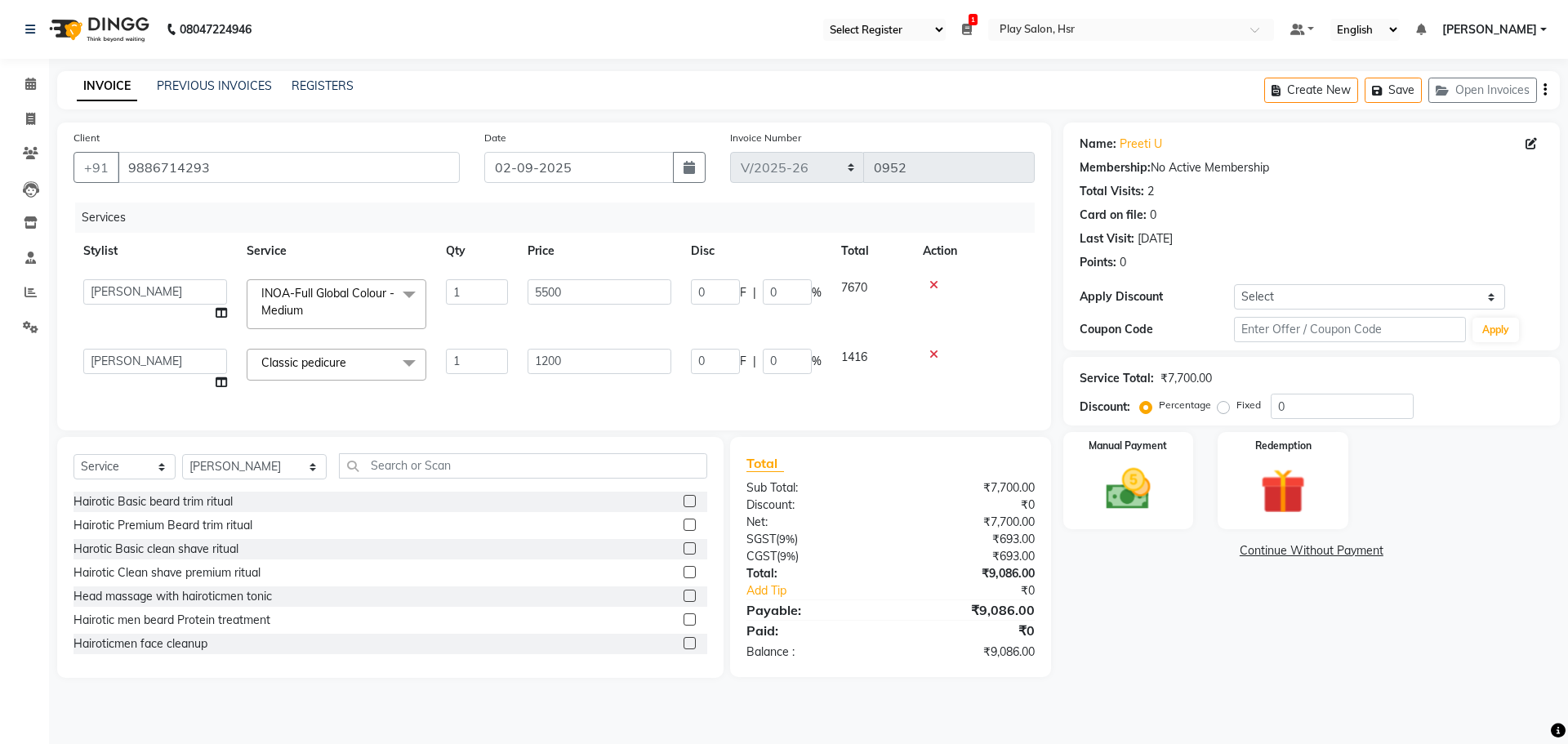
click at [540, 387] on div "Services Stylist Service Qty Price Disc Total Action Amaan Ali Anjali B Bhagrat…" at bounding box center [554, 308] width 961 height 212
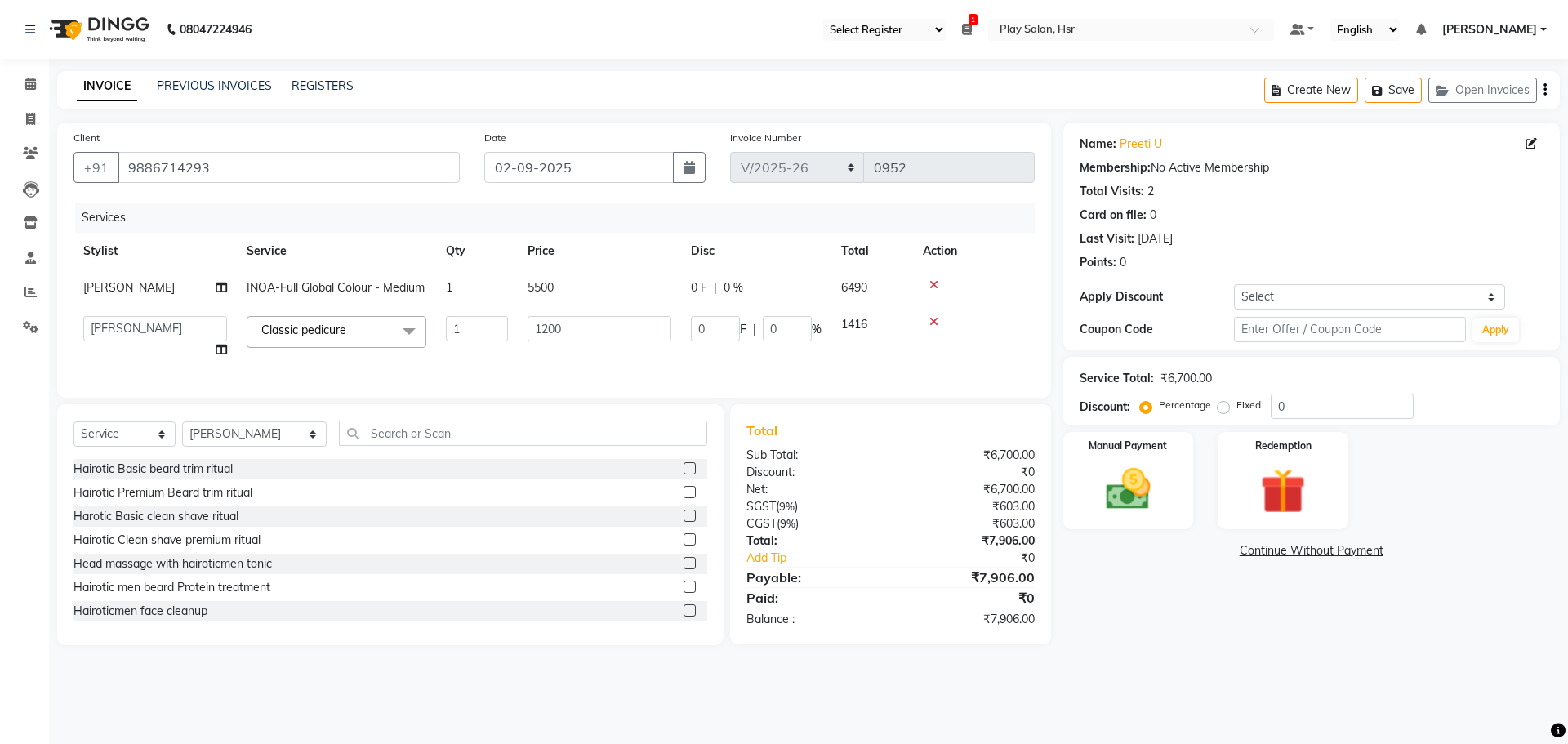
click at [683, 414] on div "Client +91 9886714293 Date 02-09-2025 Invoice Number Import/2025-26 V/2025 V/20…" at bounding box center [553, 384] width 1018 height 523
click at [1139, 470] on img at bounding box center [1128, 489] width 76 height 54
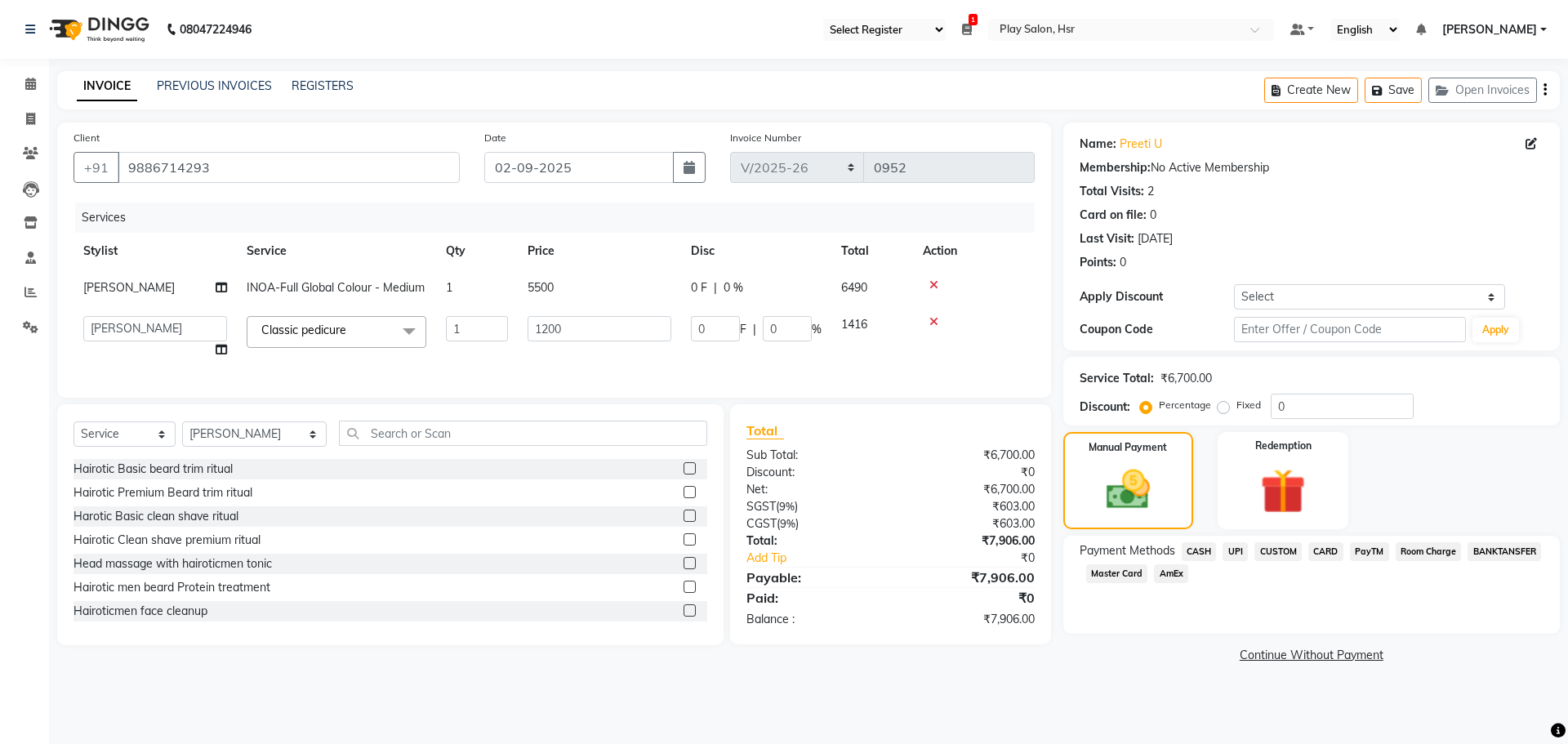
click at [1337, 554] on span "CARD" at bounding box center [1325, 552] width 35 height 19
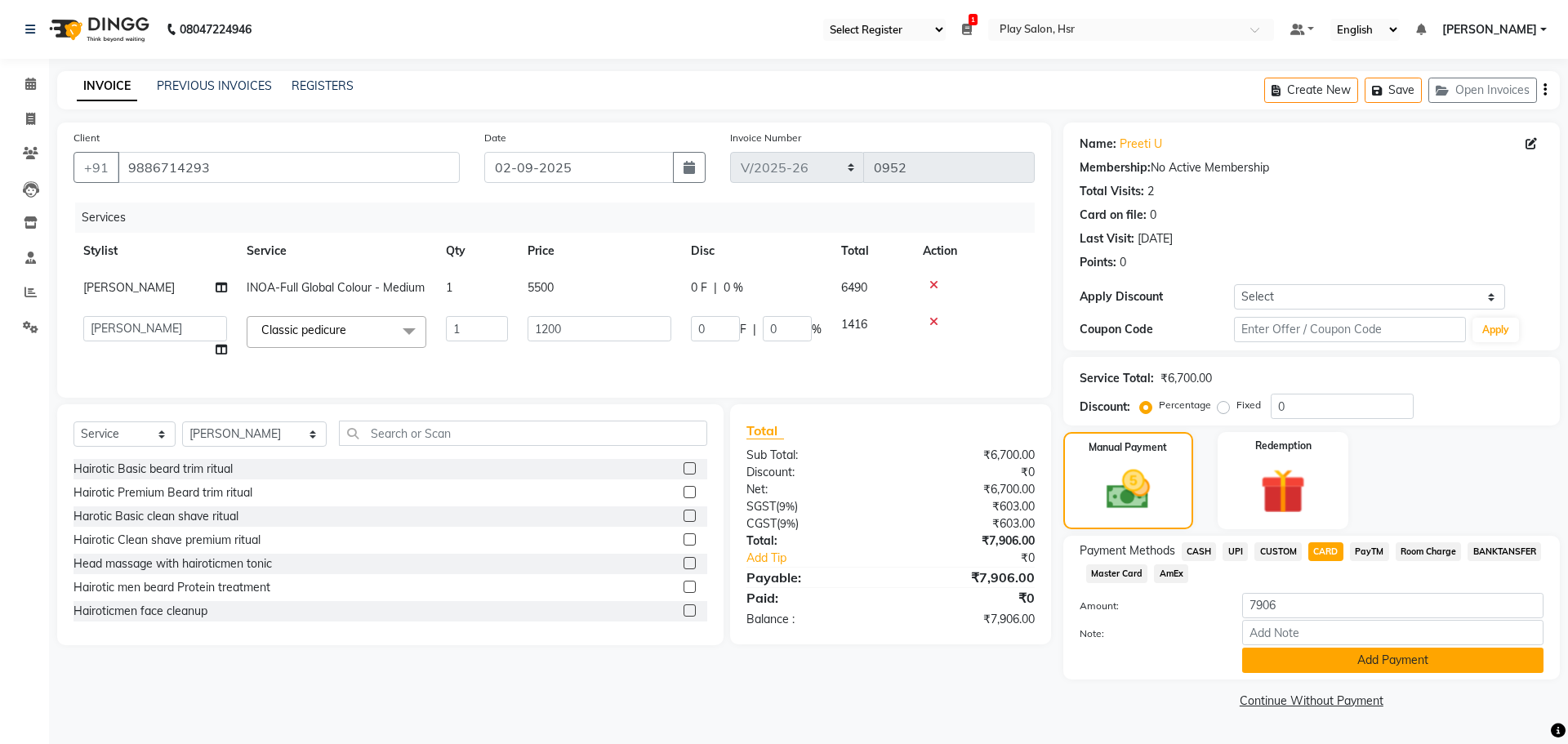
click at [1403, 659] on button "Add Payment" at bounding box center [1393, 660] width 302 height 25
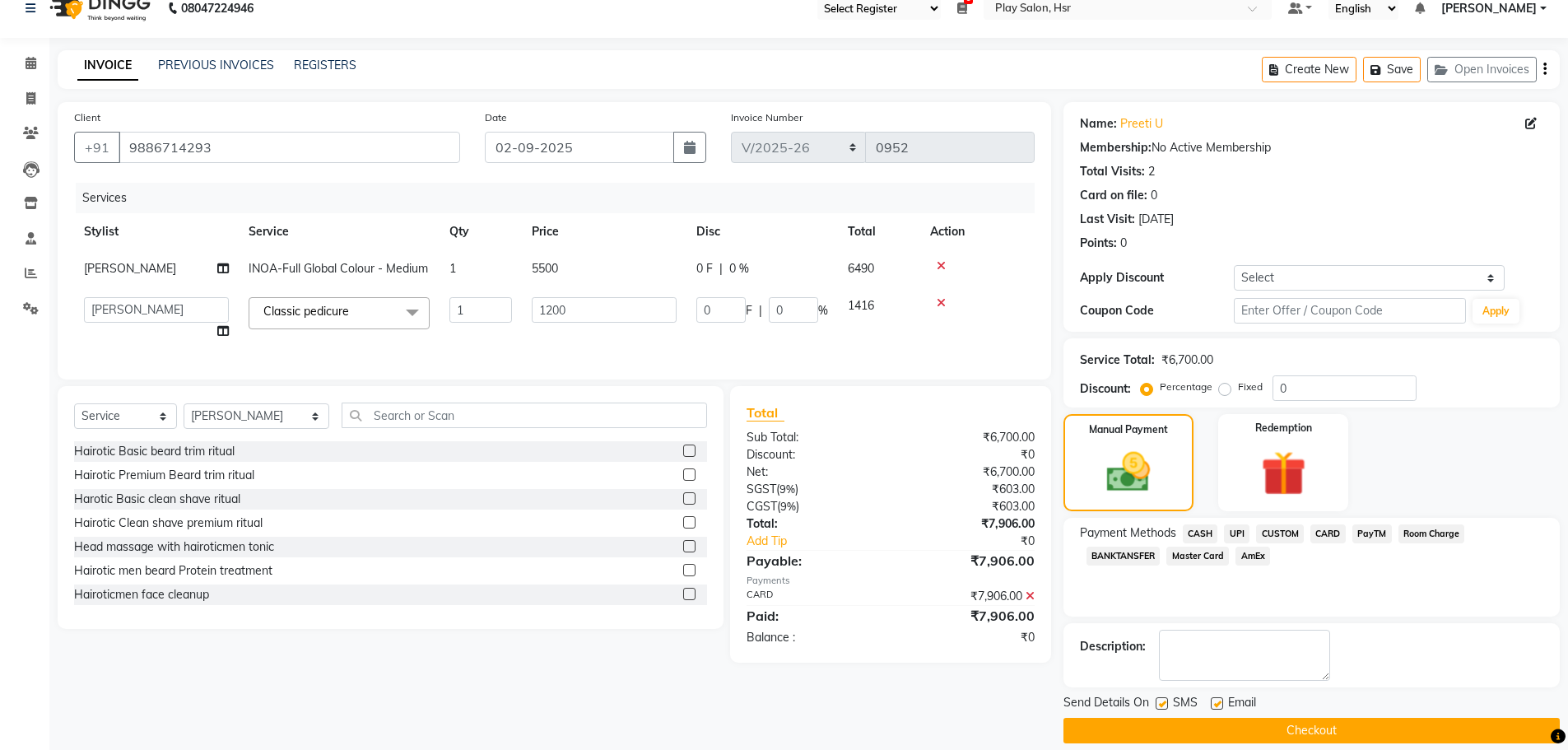
scroll to position [39, 0]
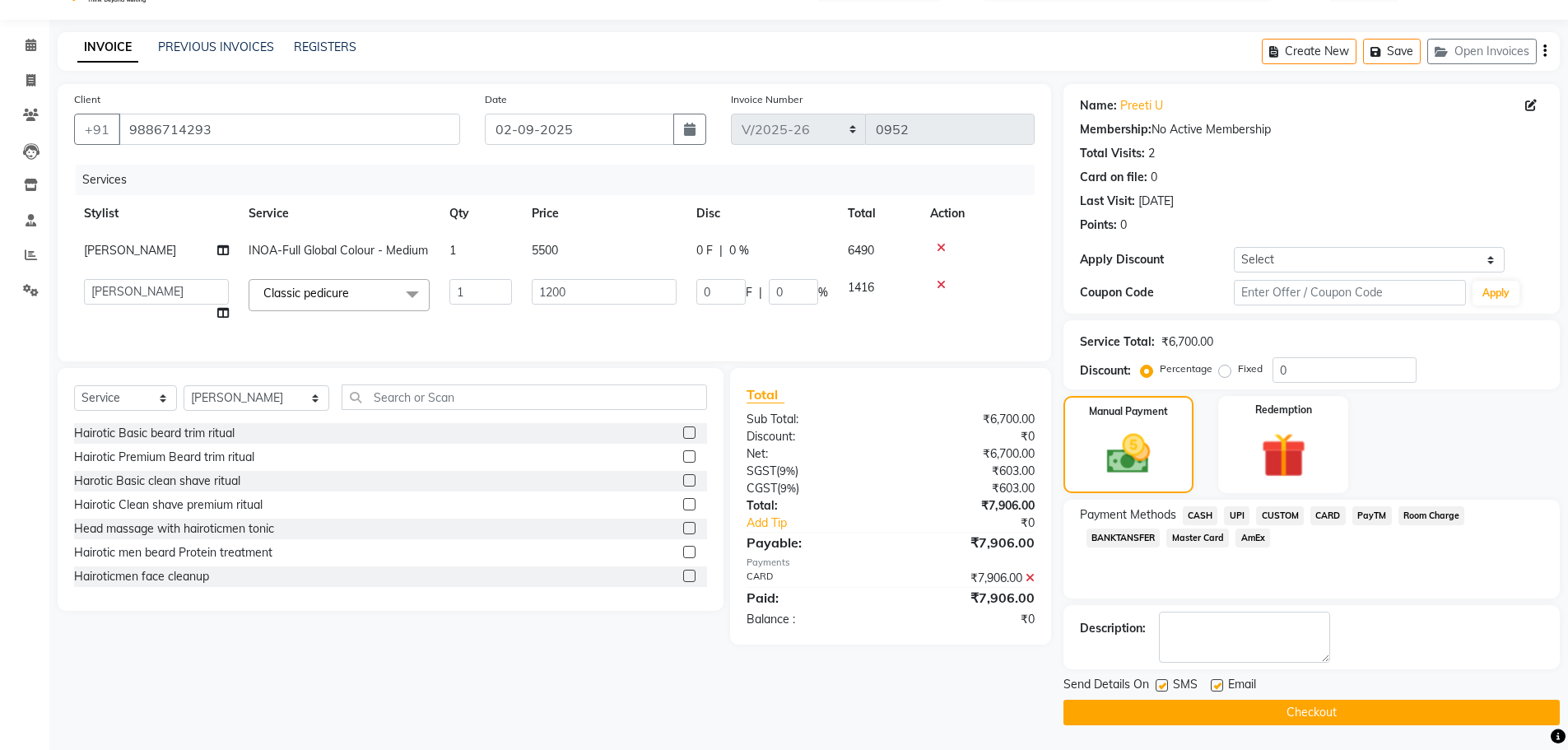
click at [1373, 712] on button "Checkout" at bounding box center [1312, 712] width 496 height 26
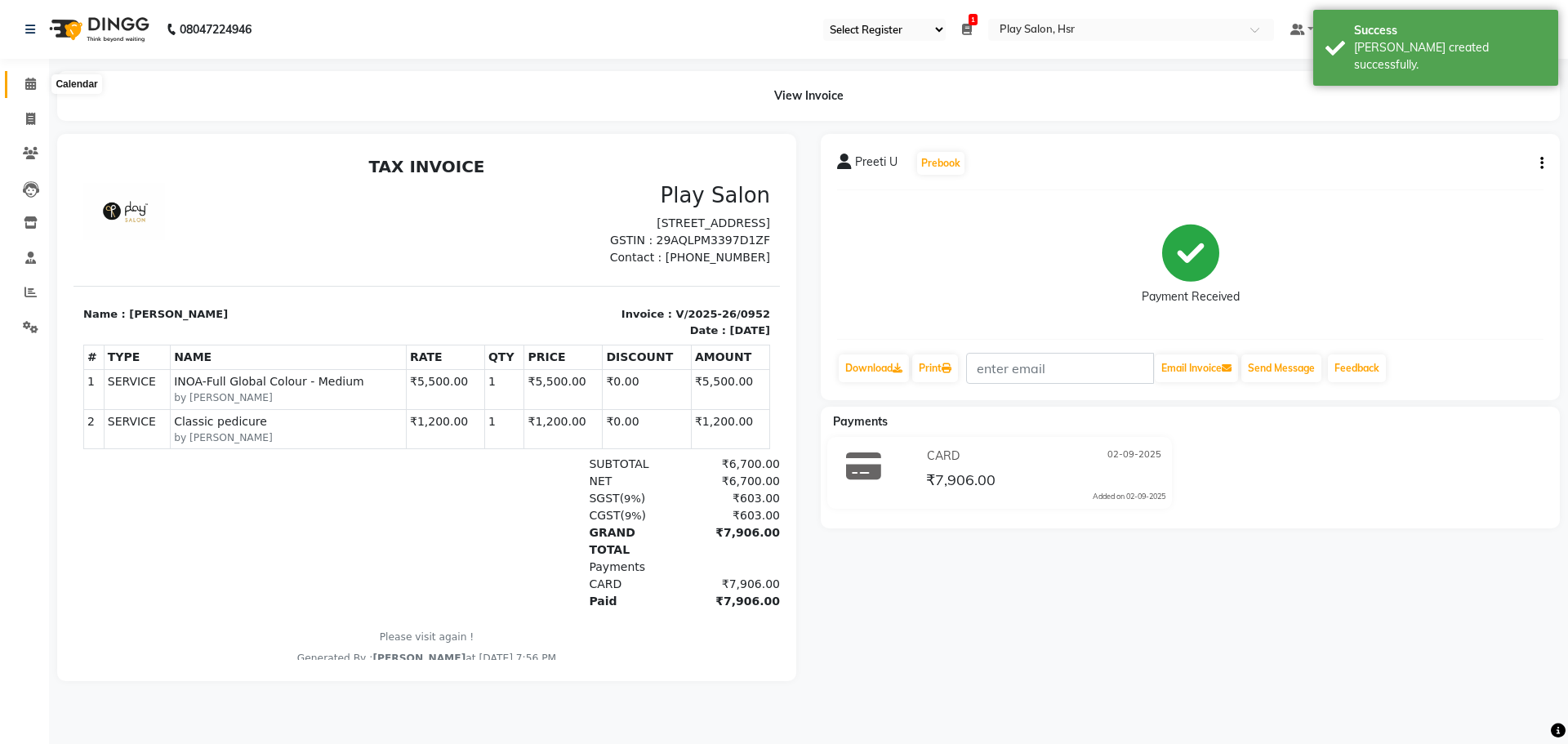
click at [34, 92] on span at bounding box center [31, 85] width 29 height 19
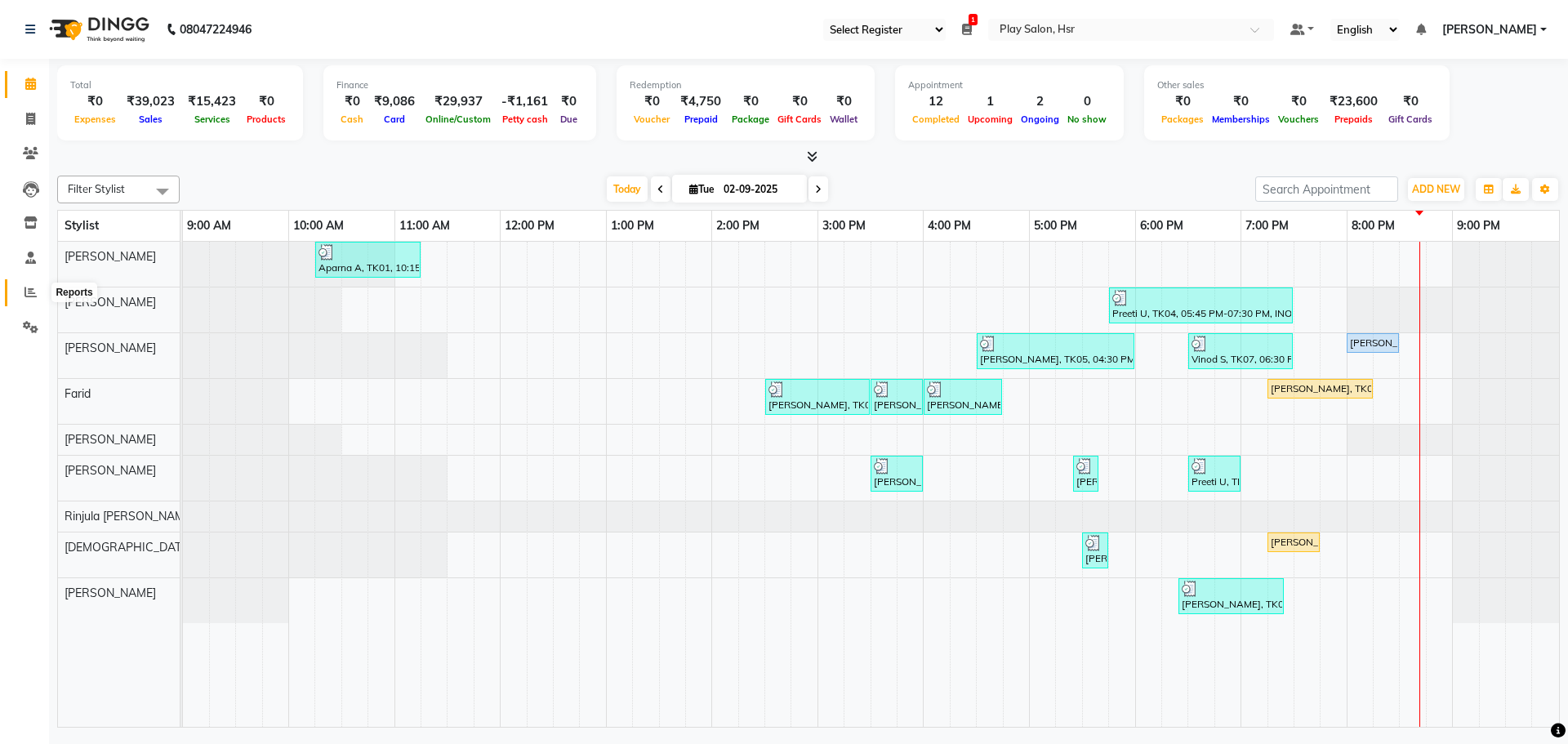
click at [32, 289] on icon at bounding box center [31, 291] width 12 height 12
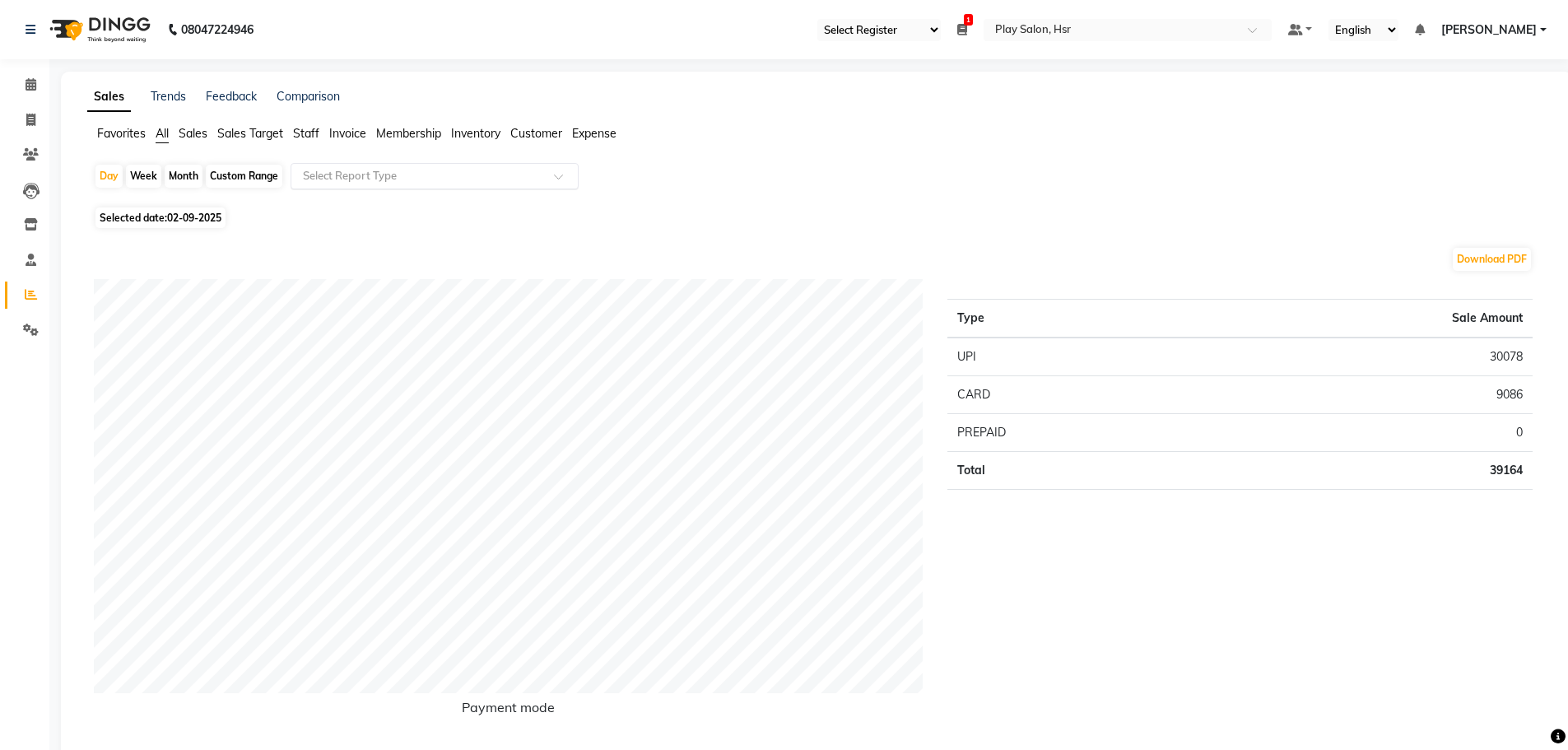
click at [417, 185] on div "Select Report Type" at bounding box center [434, 176] width 288 height 26
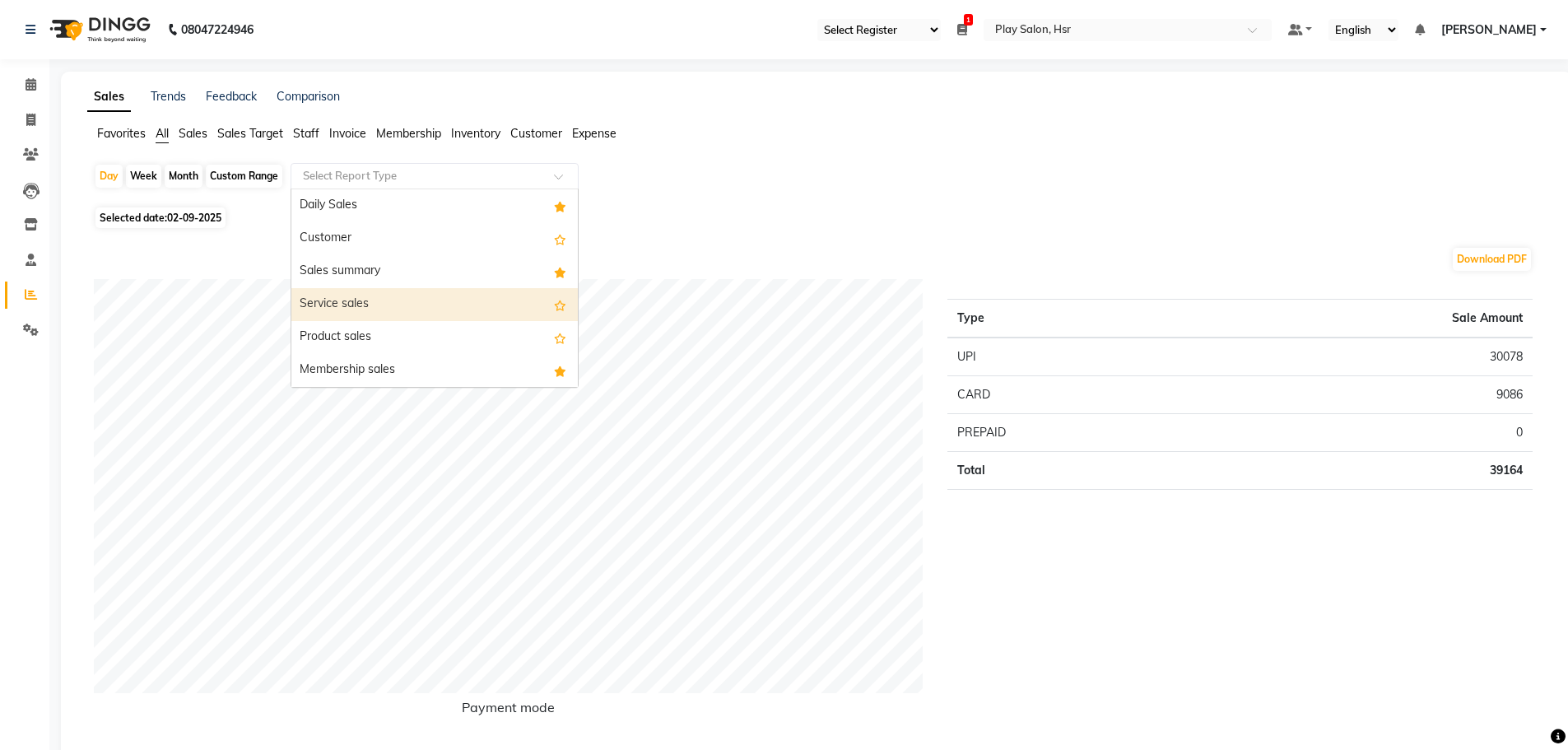
click at [424, 294] on div "Service sales" at bounding box center [434, 304] width 286 height 33
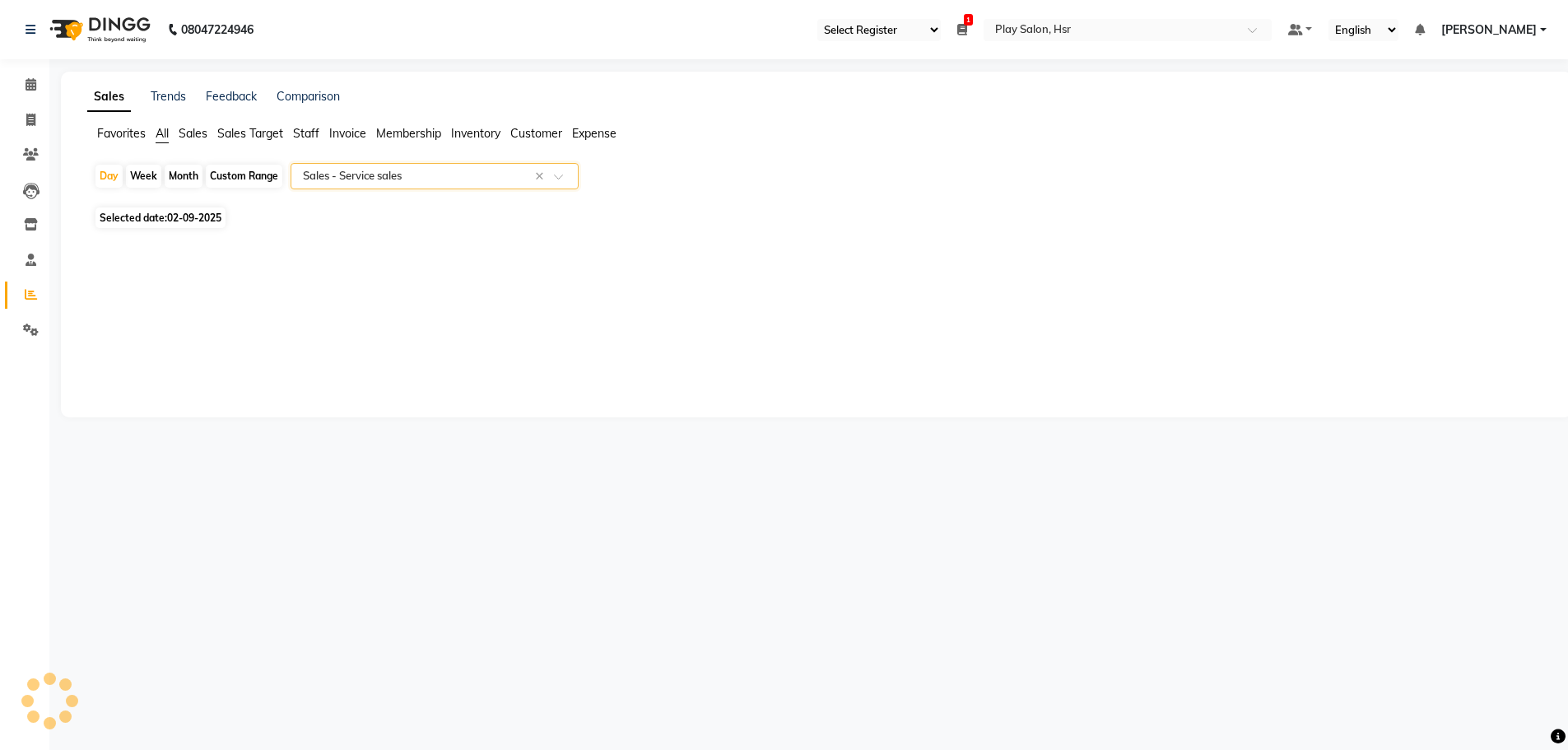
select select "full_report"
click at [29, 95] on link "Calendar" at bounding box center [25, 85] width 39 height 27
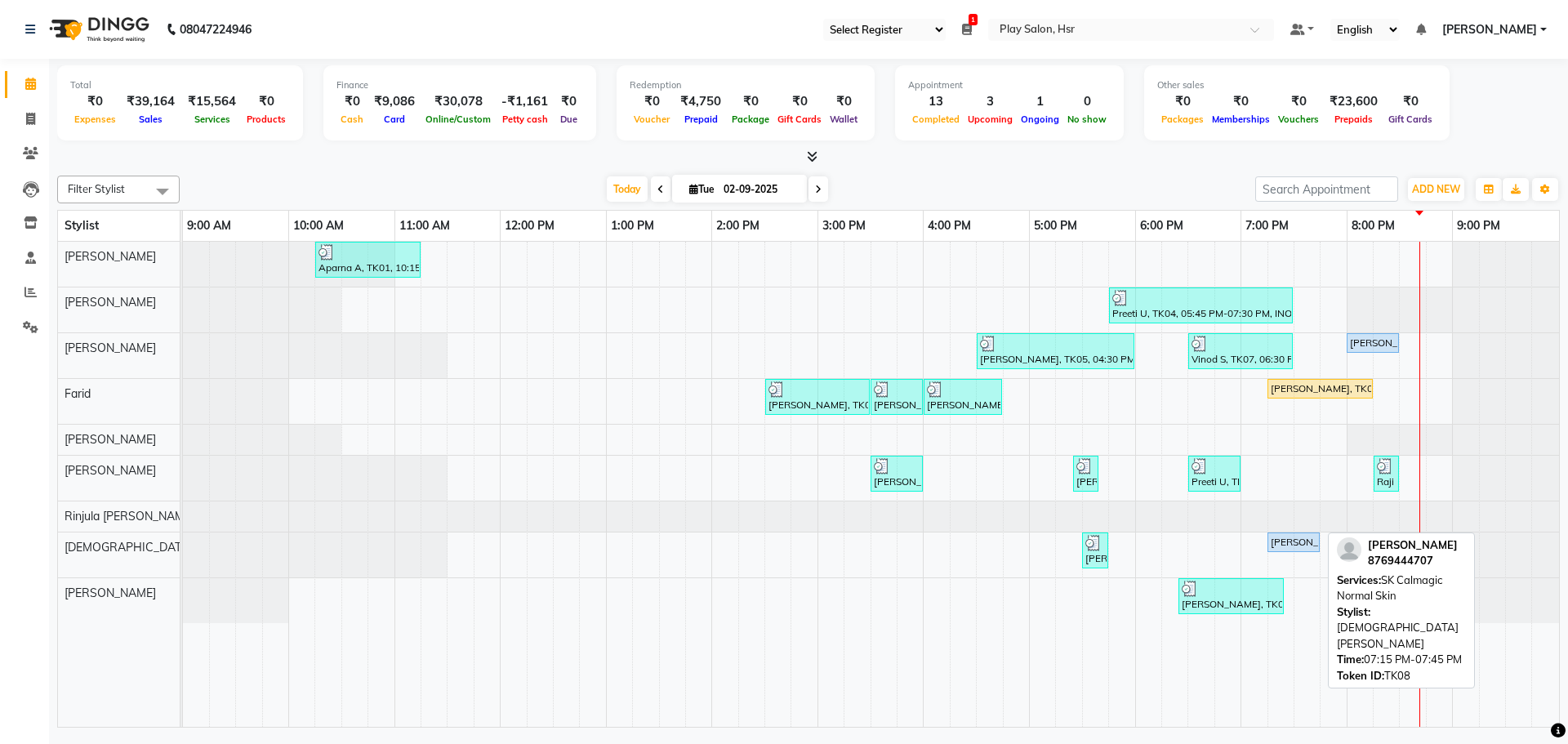
click at [1284, 547] on div "[PERSON_NAME], TK08, 07:15 PM-07:45 PM, SK Calmagic Normal Skin" at bounding box center [1293, 541] width 49 height 14
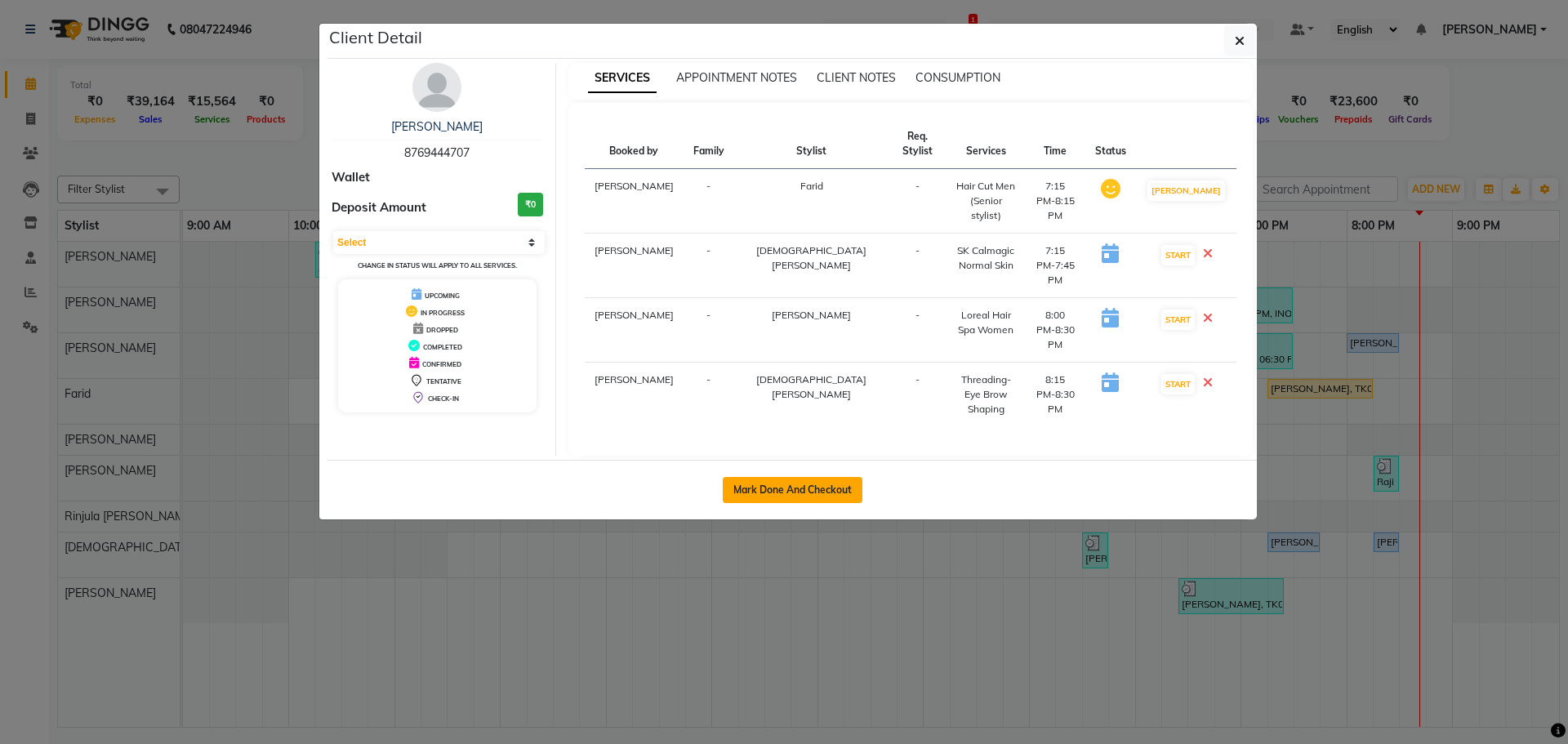
click at [748, 477] on button "Mark Done And Checkout" at bounding box center [792, 490] width 140 height 26
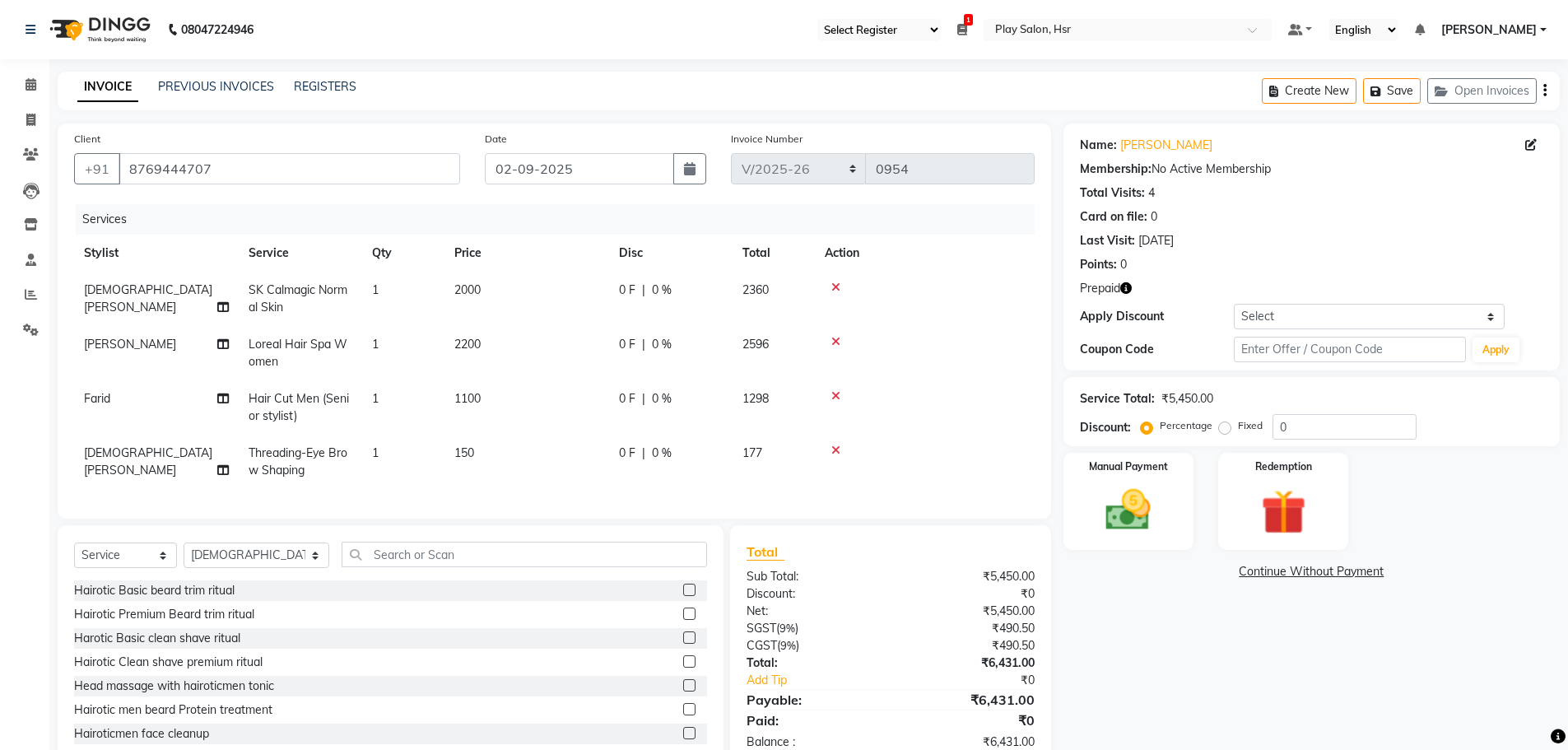
click at [291, 298] on td "SK Calmagic Normal Skin" at bounding box center [300, 299] width 124 height 55
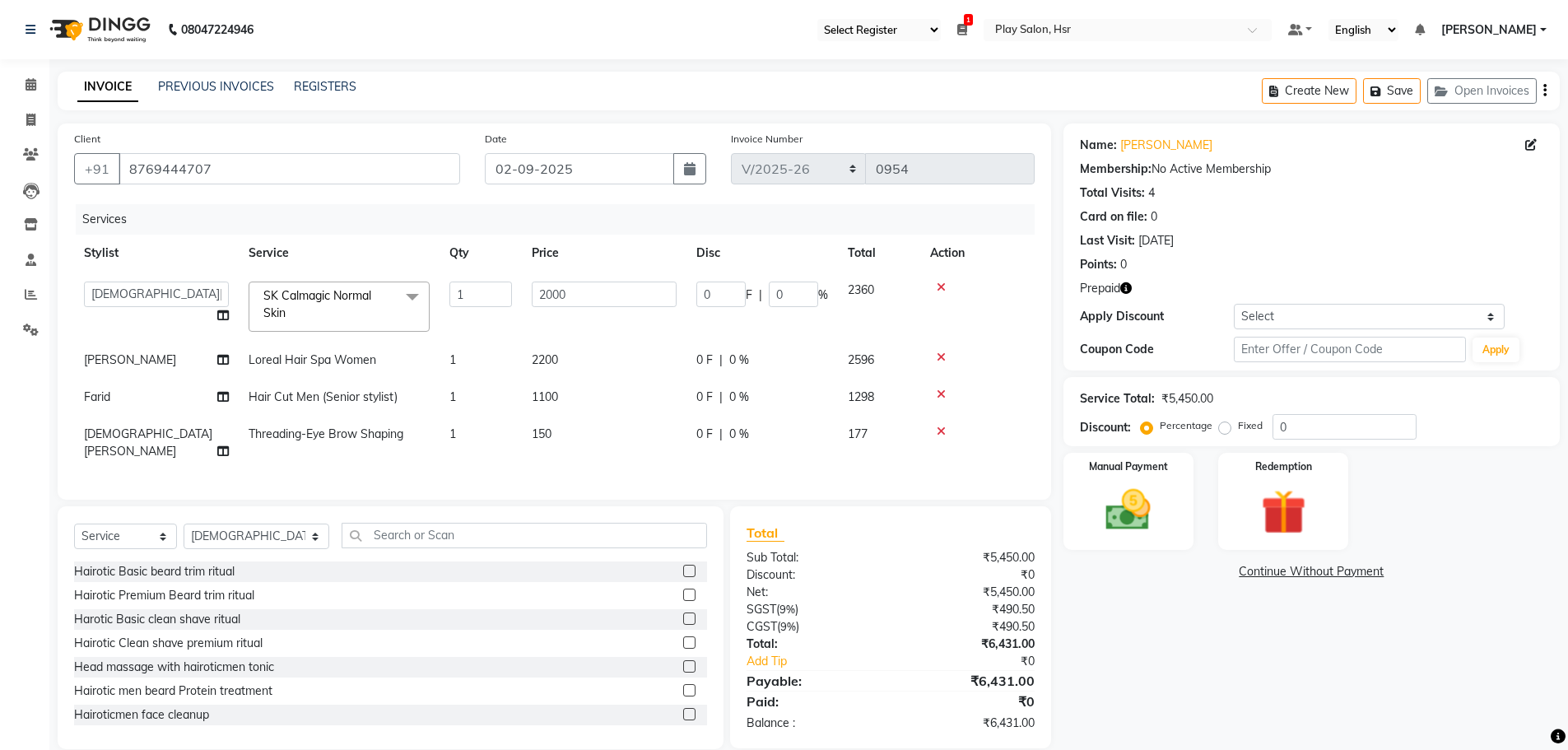
click at [526, 359] on td "2200" at bounding box center [604, 360] width 165 height 37
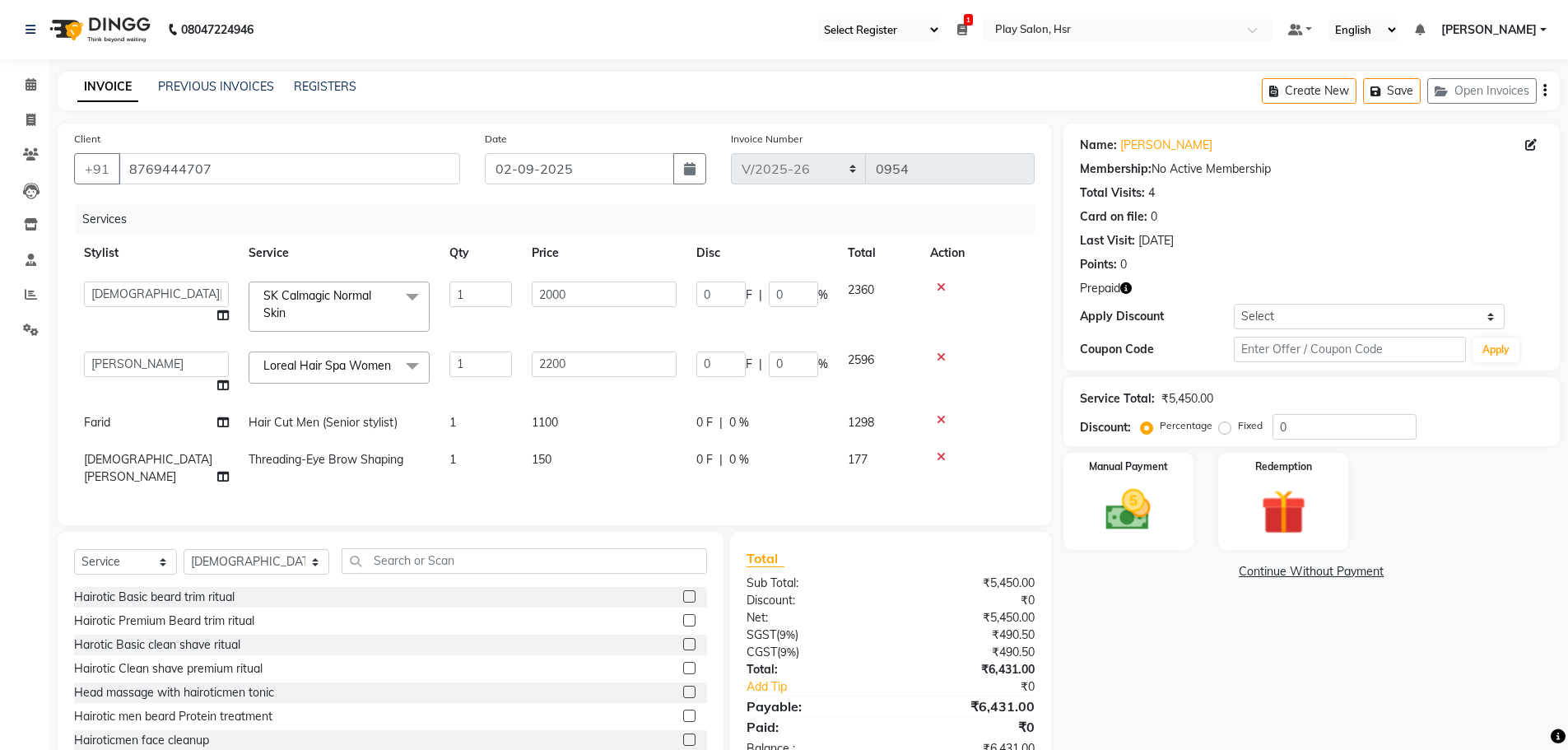
click at [355, 374] on span "Loreal Hair Spa Women x" at bounding box center [331, 366] width 144 height 17
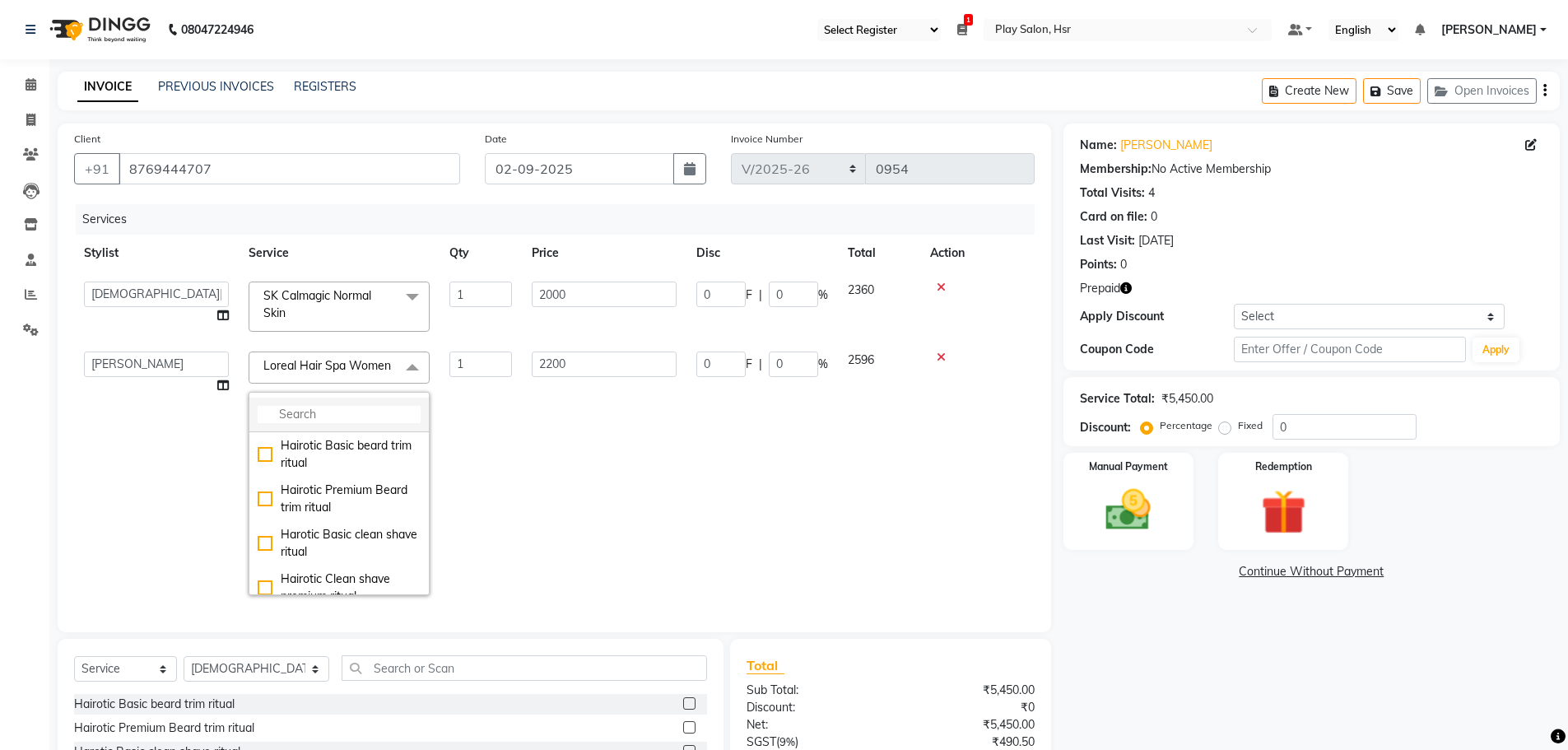
click at [342, 423] on input "multiselect-search" at bounding box center [339, 414] width 163 height 17
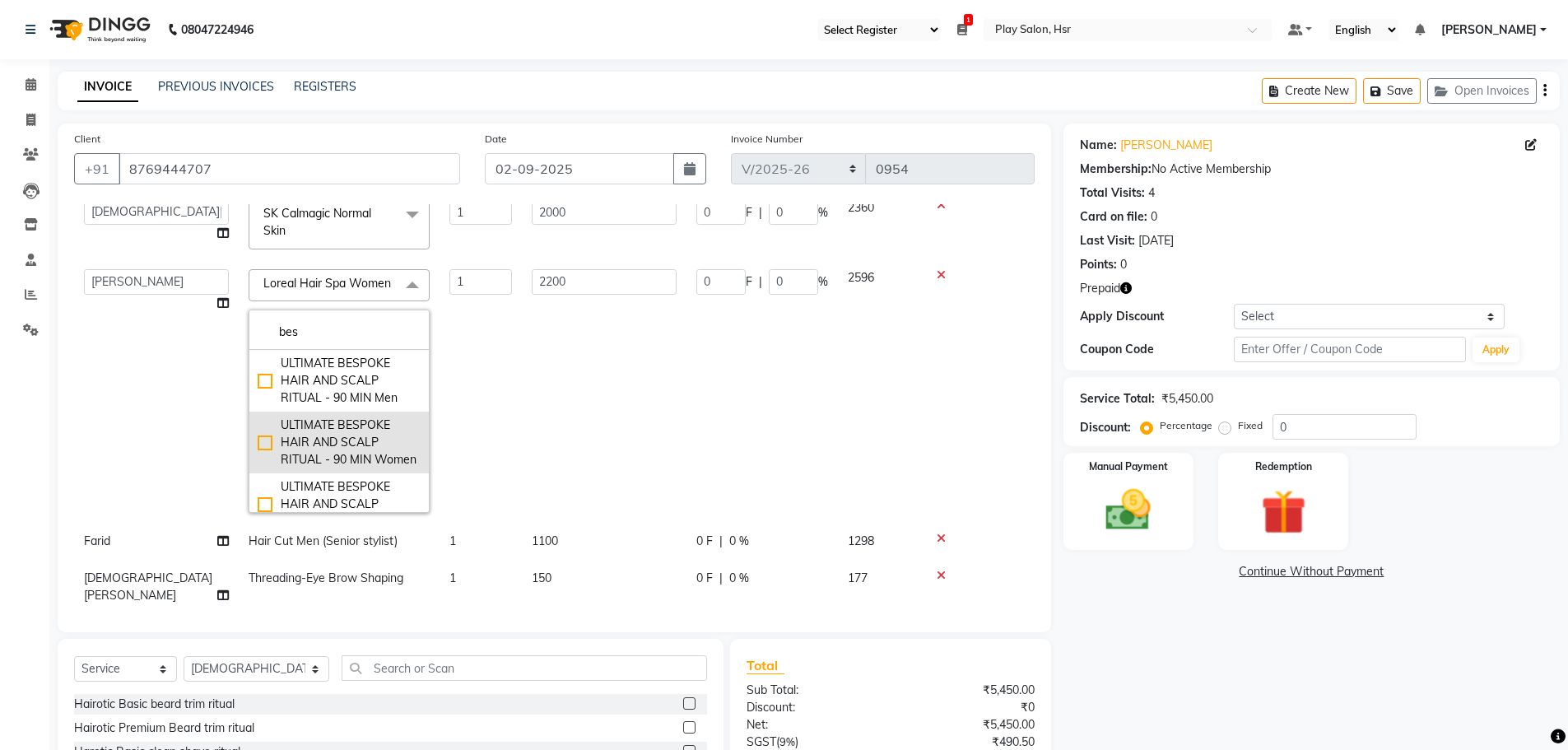
click at [266, 467] on div "ULTIMATE BESPOKE HAIR AND SCALP RITUAL - 90 MIN Women" at bounding box center [339, 442] width 163 height 52
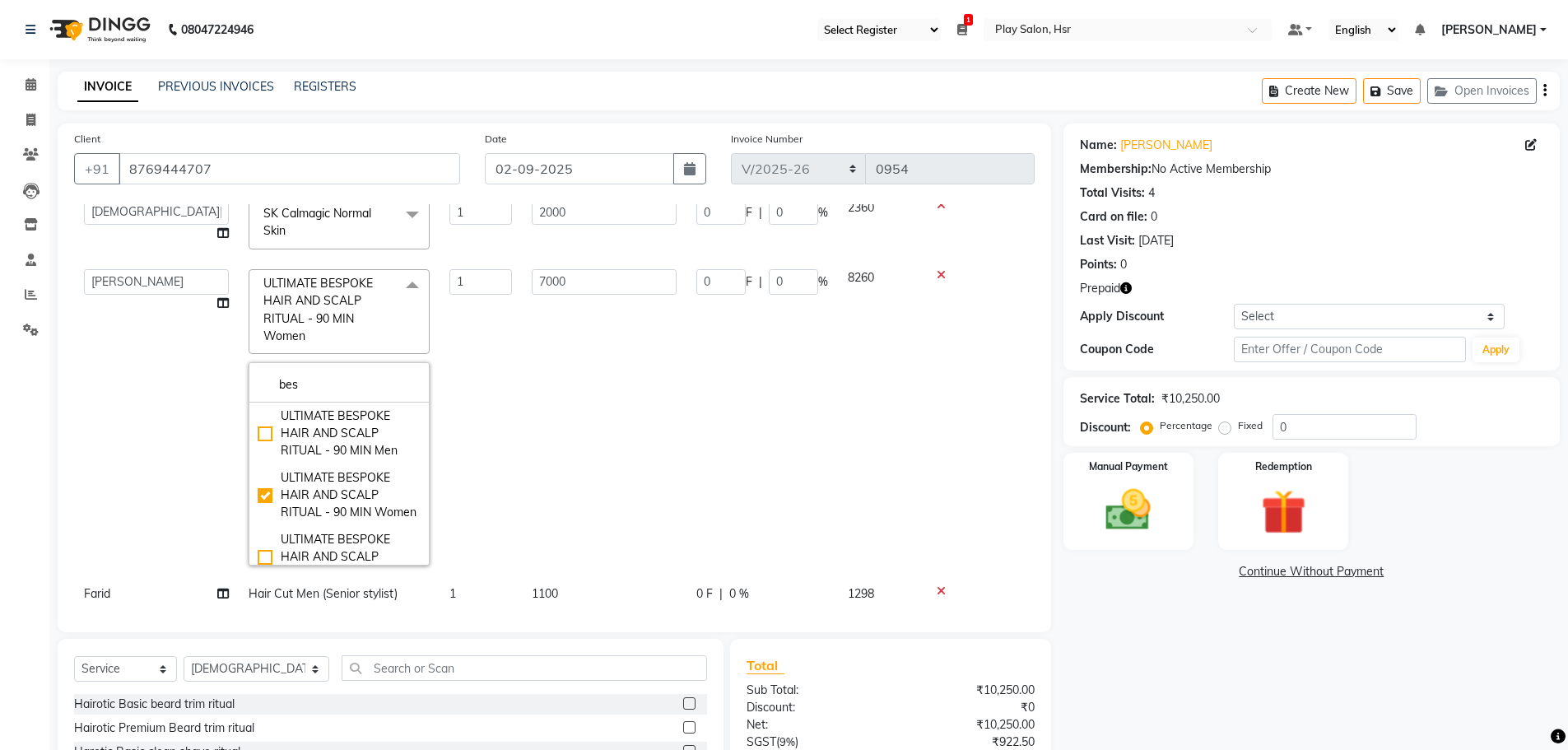
click at [544, 342] on td "7000" at bounding box center [604, 417] width 165 height 317
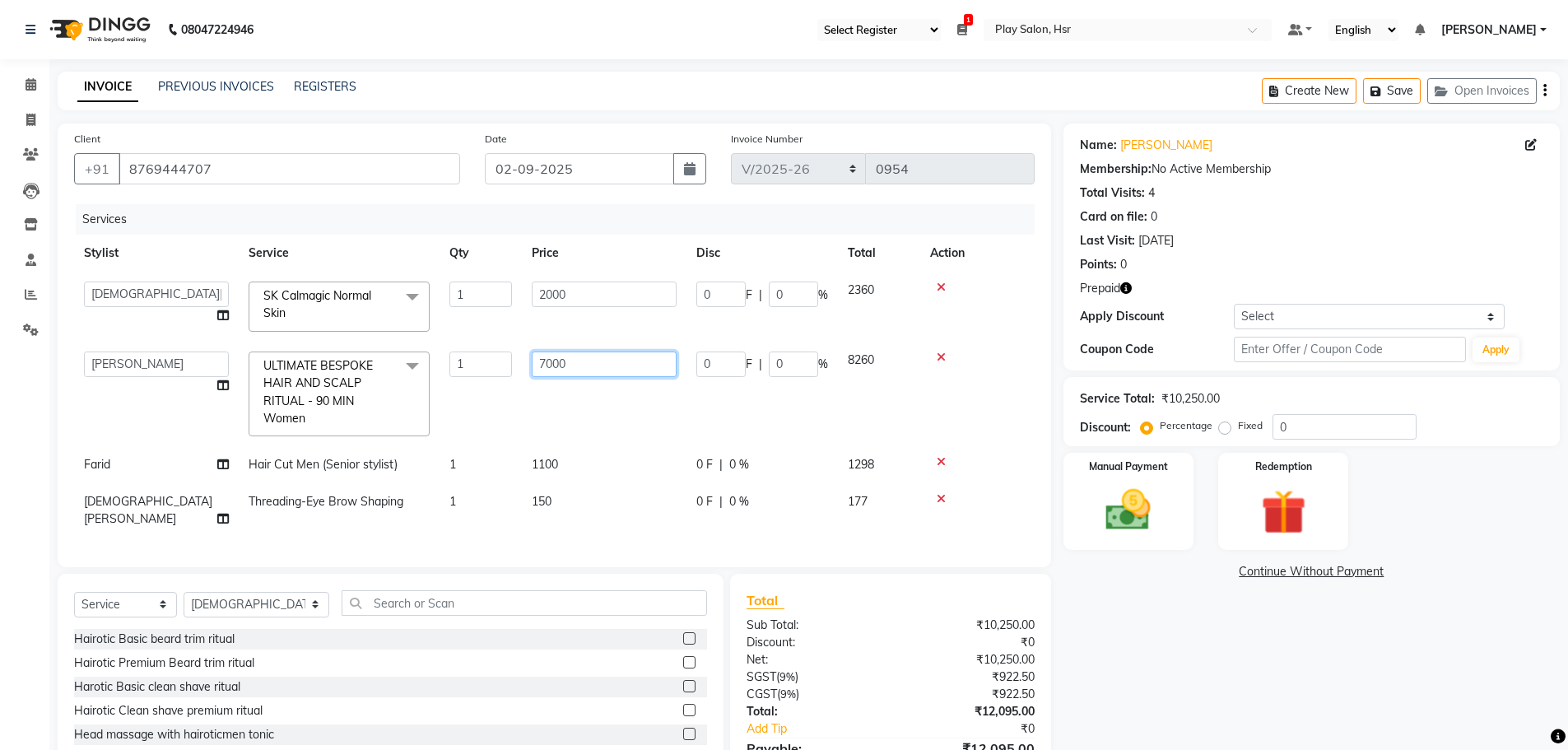
drag, startPoint x: 583, startPoint y: 359, endPoint x: 496, endPoint y: 365, distance: 87.2
click at [496, 365] on tr "Amaan Ali Anjali B Bhagrati C Dipen Subba Divya Thapa Farid Jeet Kiran Limbu Pl…" at bounding box center [555, 394] width 960 height 105
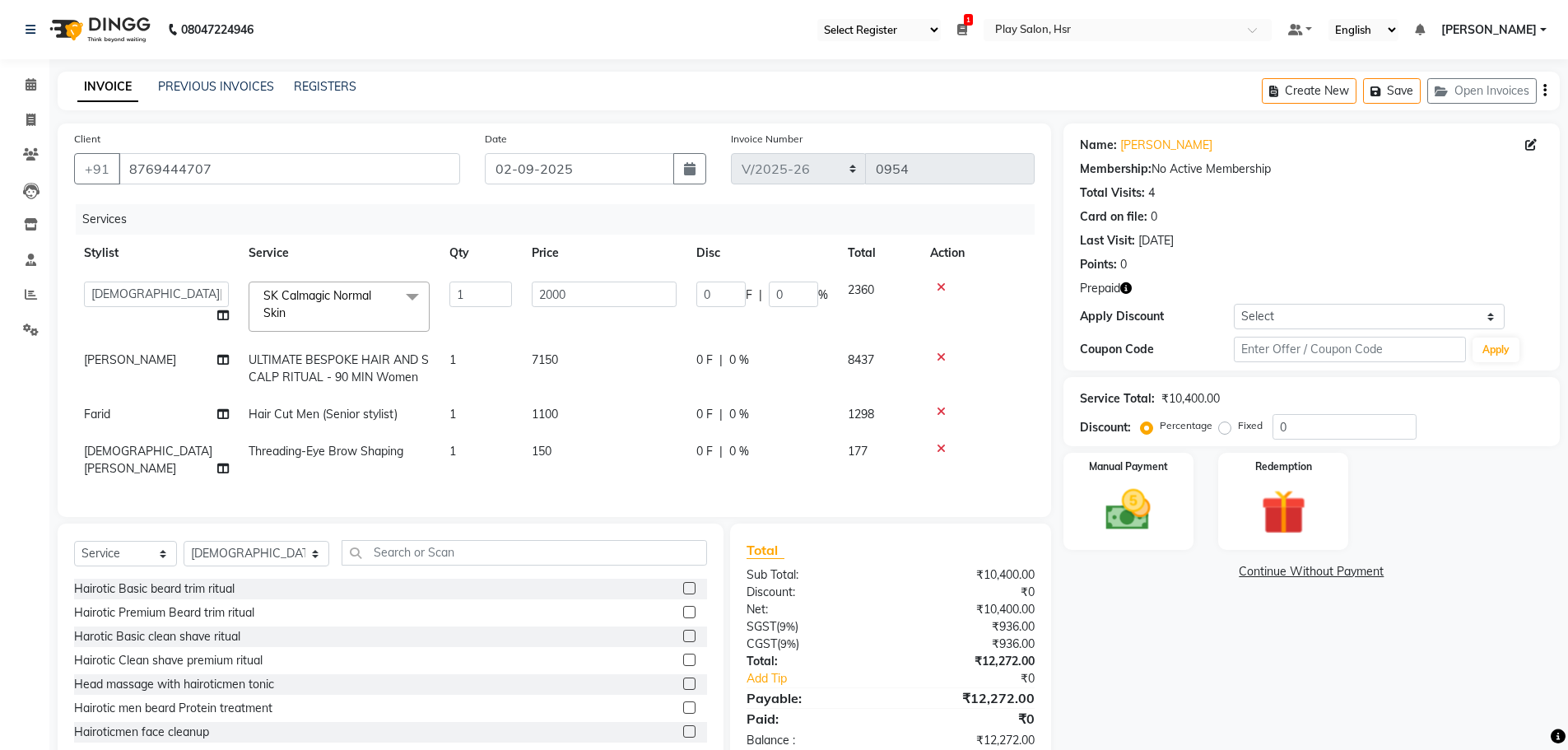
click at [567, 406] on tbody "Amaan Ali Anjali B Bhagrati C Dipen Subba Divya Thapa Farid Jeet Kiran Limbu Pl…" at bounding box center [555, 379] width 960 height 215
click at [304, 322] on span "SK Calmagic Normal Skin x" at bounding box center [332, 304] width 145 height 35
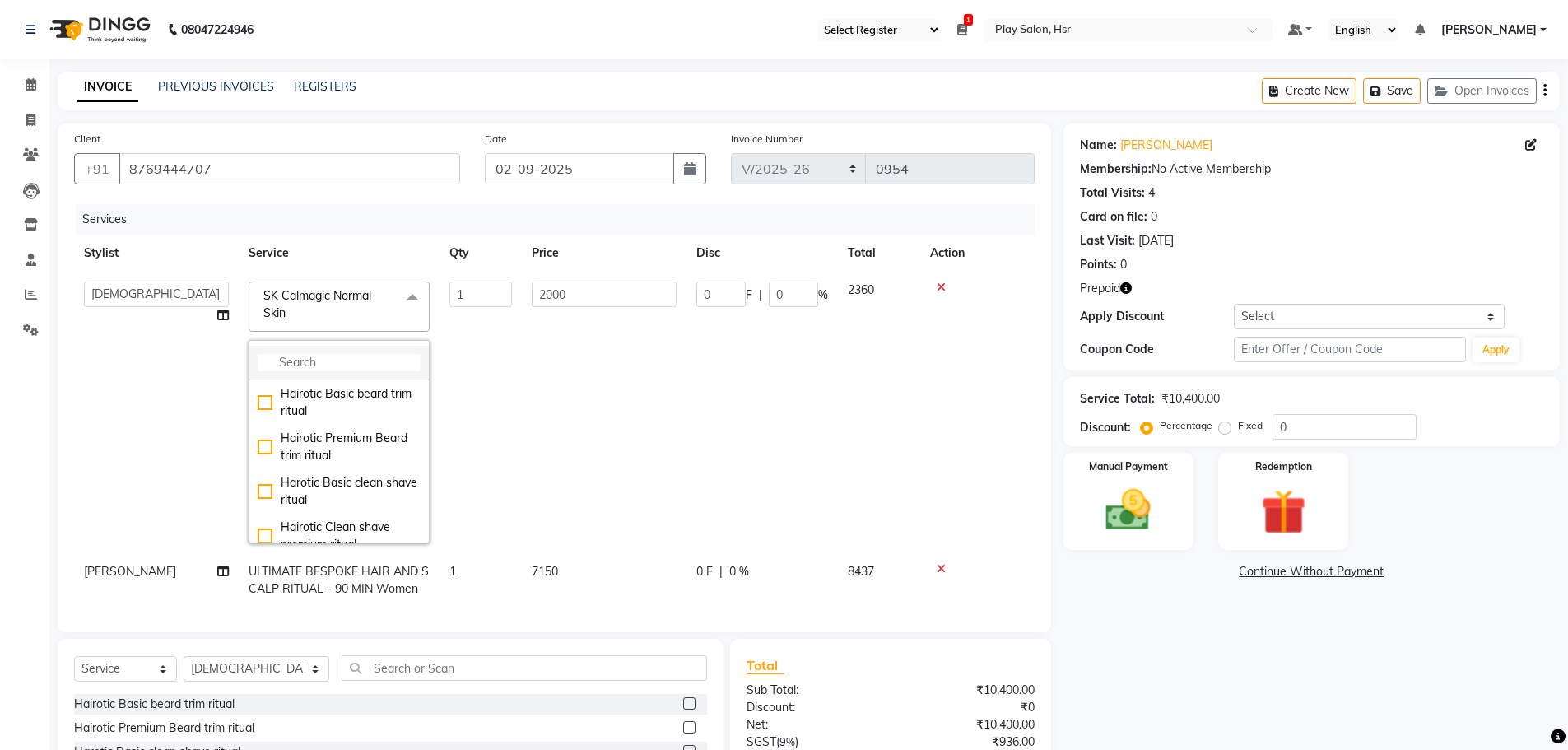
click at [342, 367] on input "multiselect-search" at bounding box center [339, 362] width 163 height 17
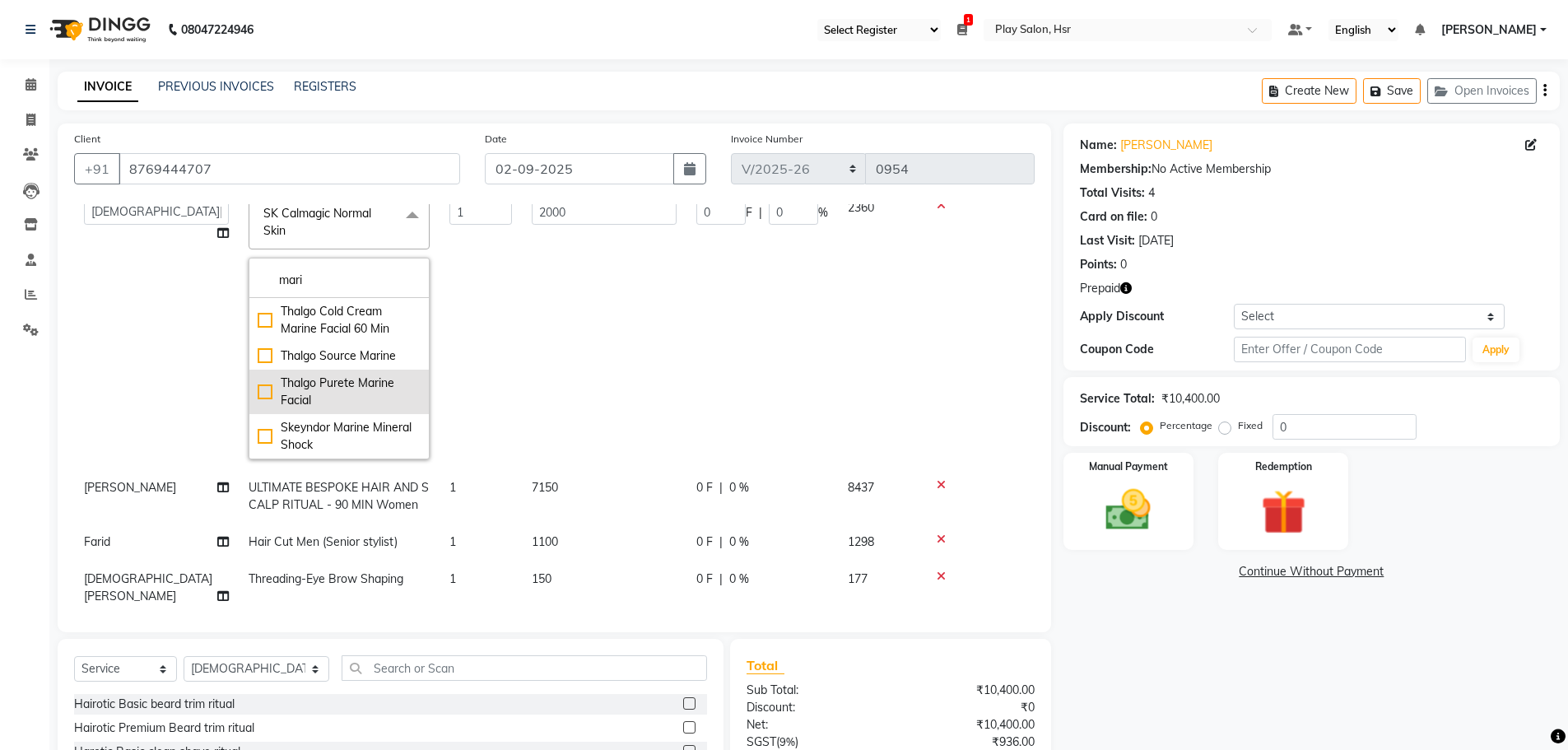
scroll to position [90, 0]
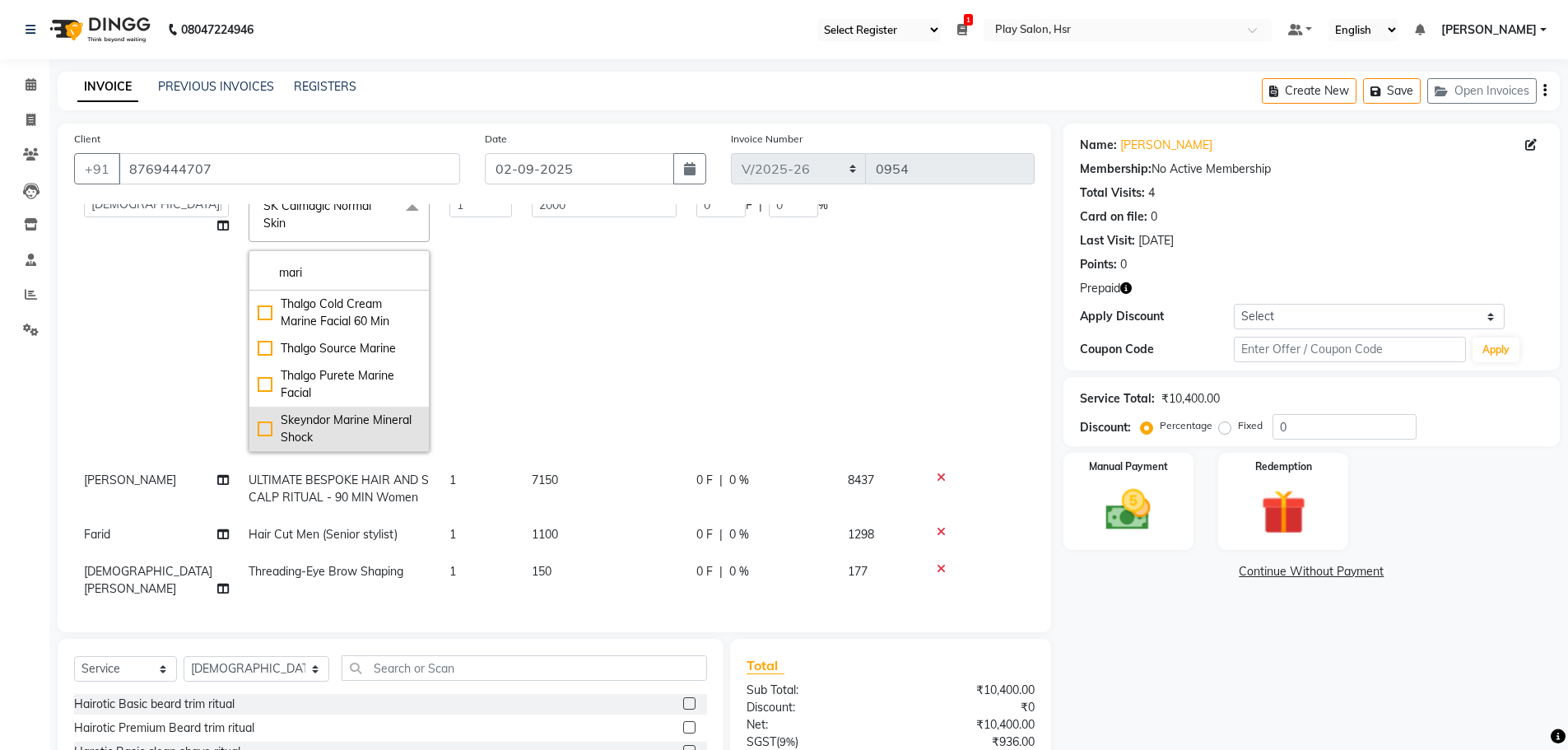
click at [276, 429] on div "Skeyndor Marine Mineral Shock" at bounding box center [339, 429] width 163 height 34
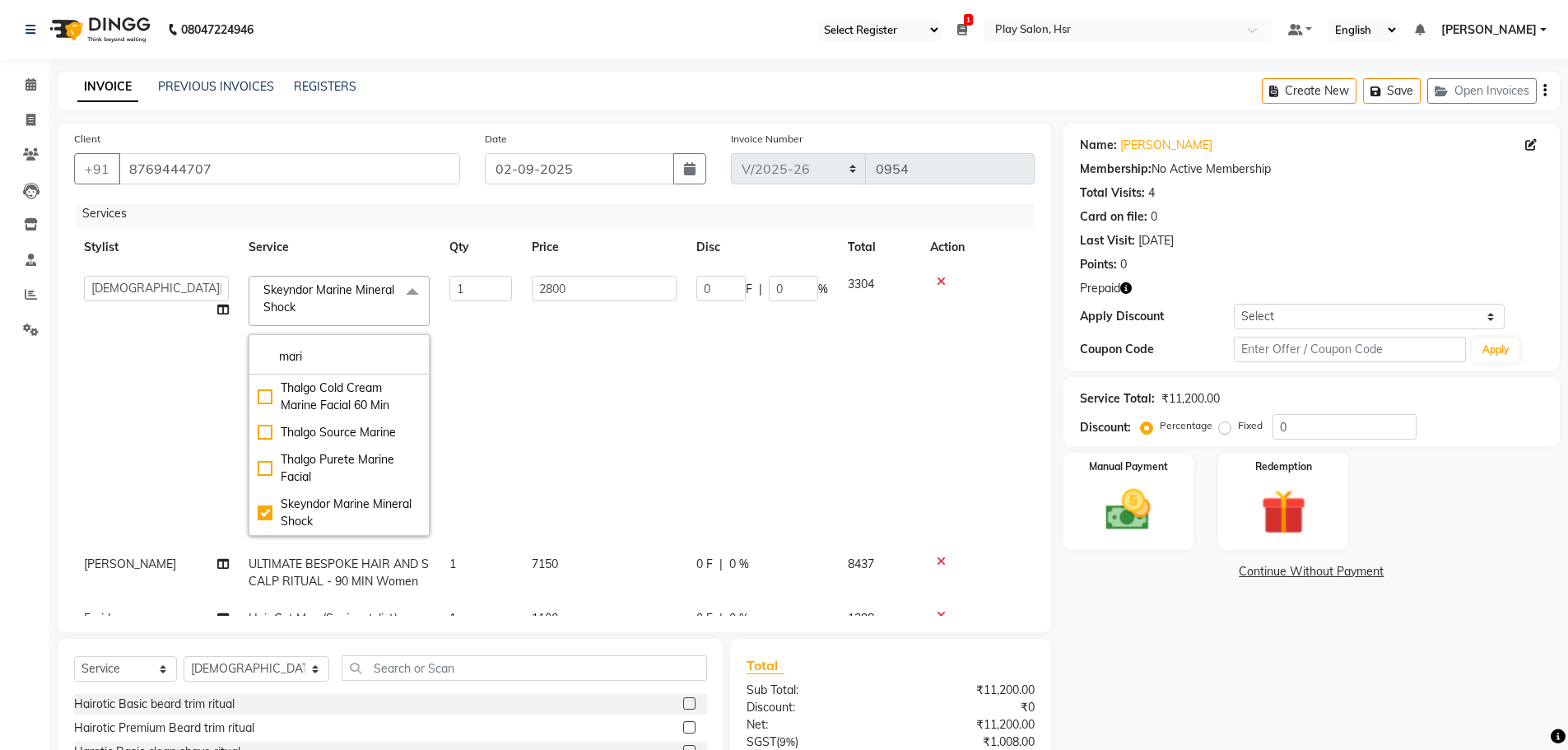
scroll to position [0, 0]
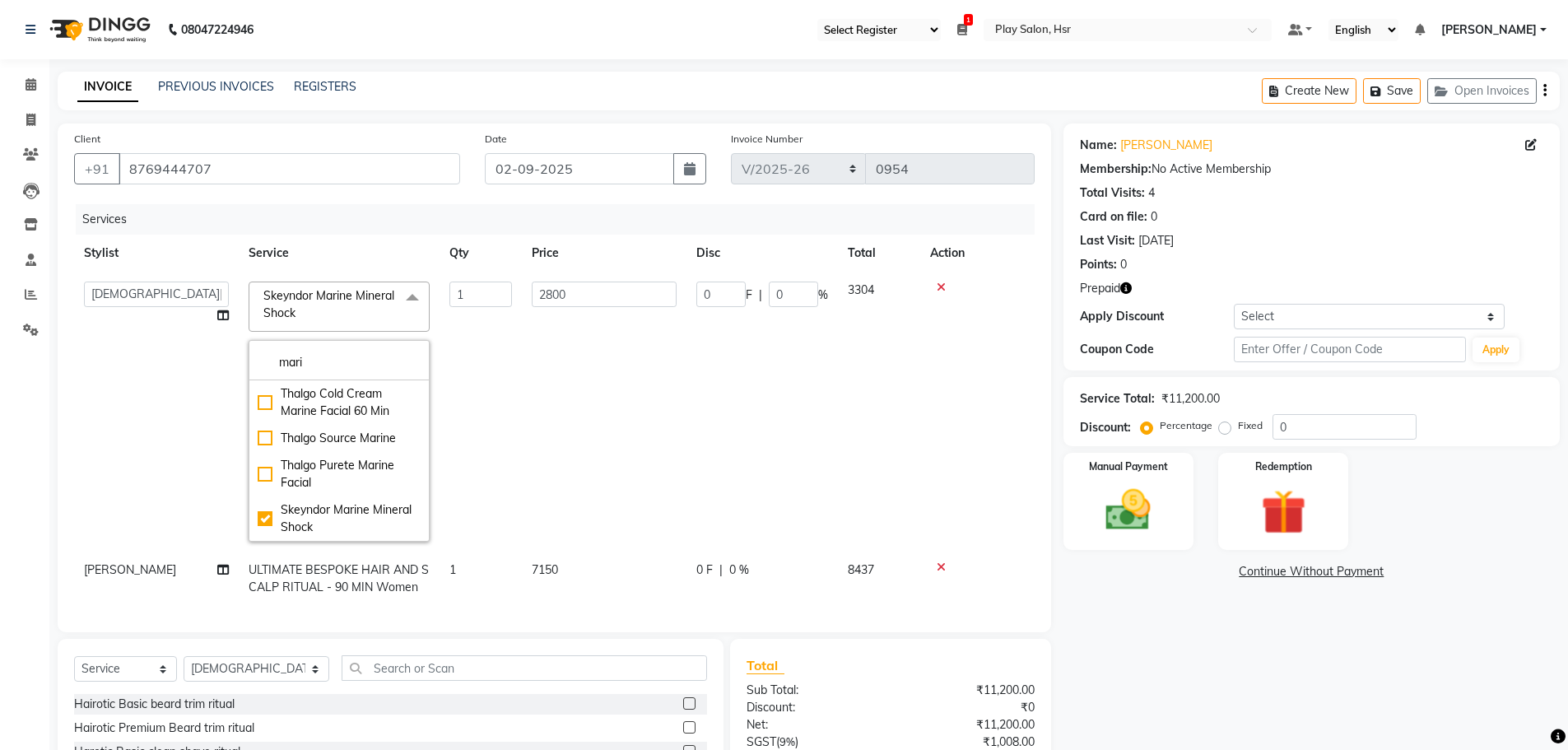
click at [649, 366] on td "2800" at bounding box center [604, 412] width 165 height 280
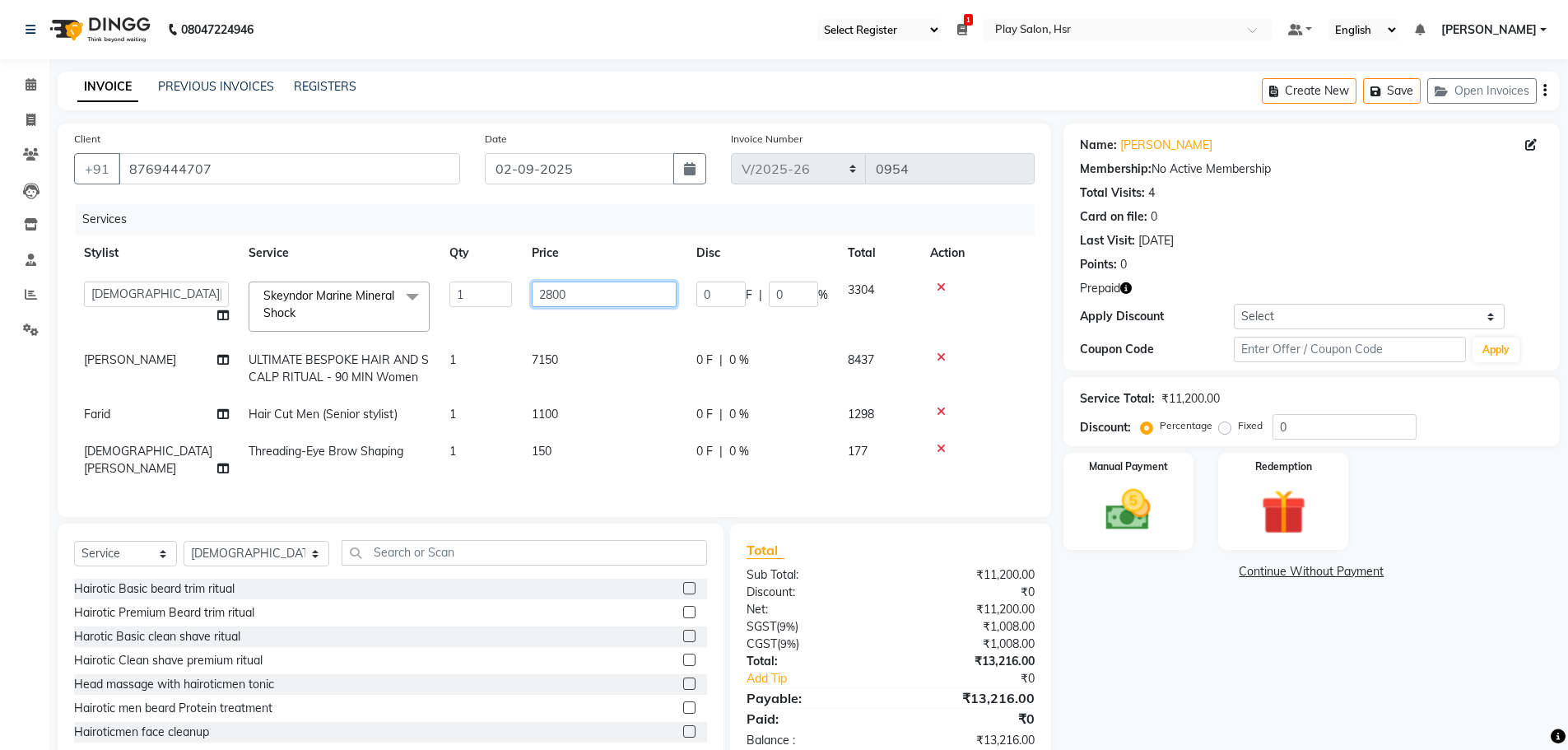
drag, startPoint x: 571, startPoint y: 289, endPoint x: 465, endPoint y: 290, distance: 106.0
click at [465, 290] on tr "Amaan Ali Anjali B Bhagrati C Dipen Subba Divya Thapa Farid Jeet Kiran Limbu Pl…" at bounding box center [555, 307] width 960 height 70
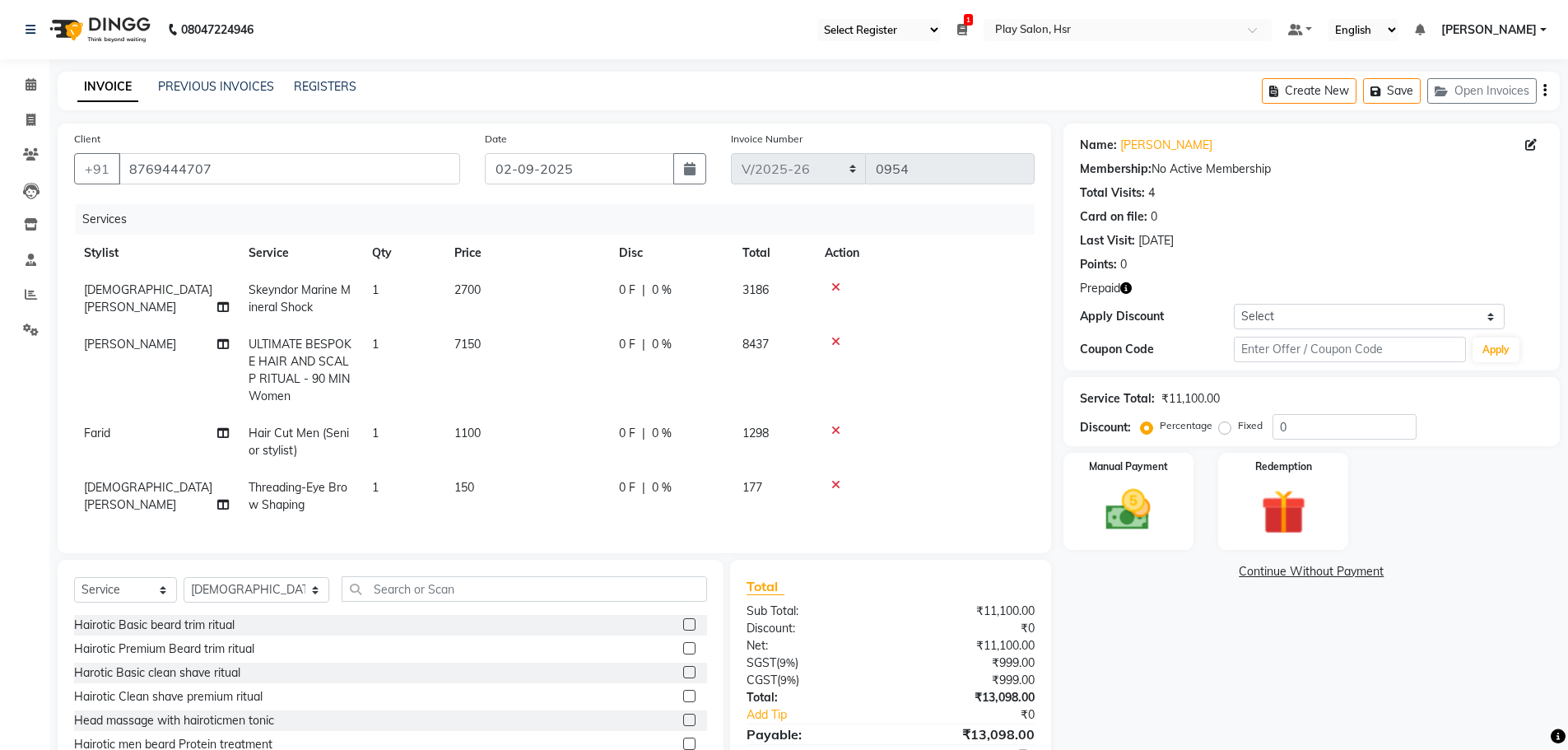
click at [428, 466] on tbody "Sunita Gurung Skeyndor Marine Mineral Shock 1 2700 0 F | 0 % 3186 Amaan Ali ULT…" at bounding box center [555, 397] width 960 height 252
click at [304, 486] on span "Threading-Eye Brow Shaping" at bounding box center [298, 496] width 99 height 32
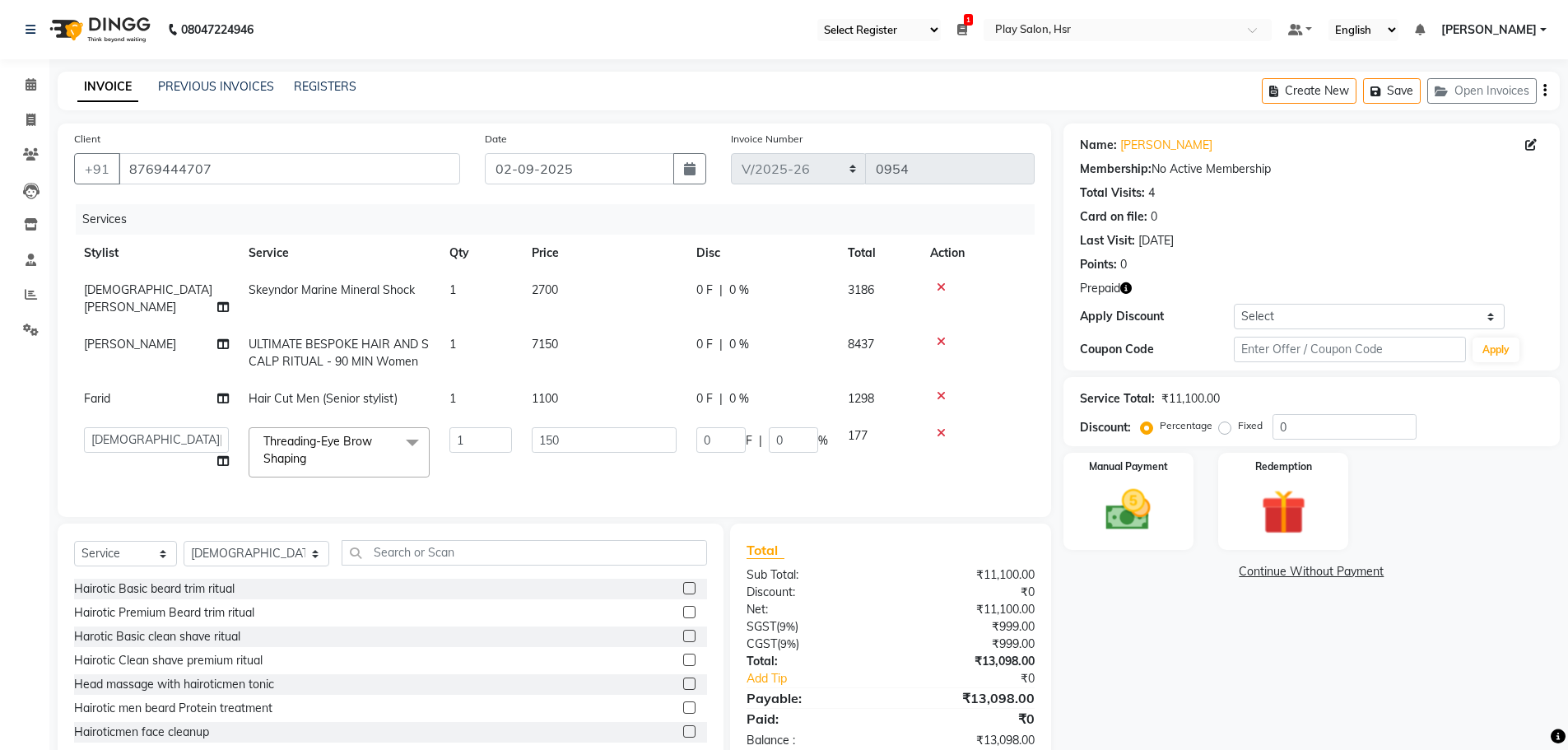
click at [304, 434] on span "Threading-Eye Brow Shaping" at bounding box center [317, 450] width 109 height 32
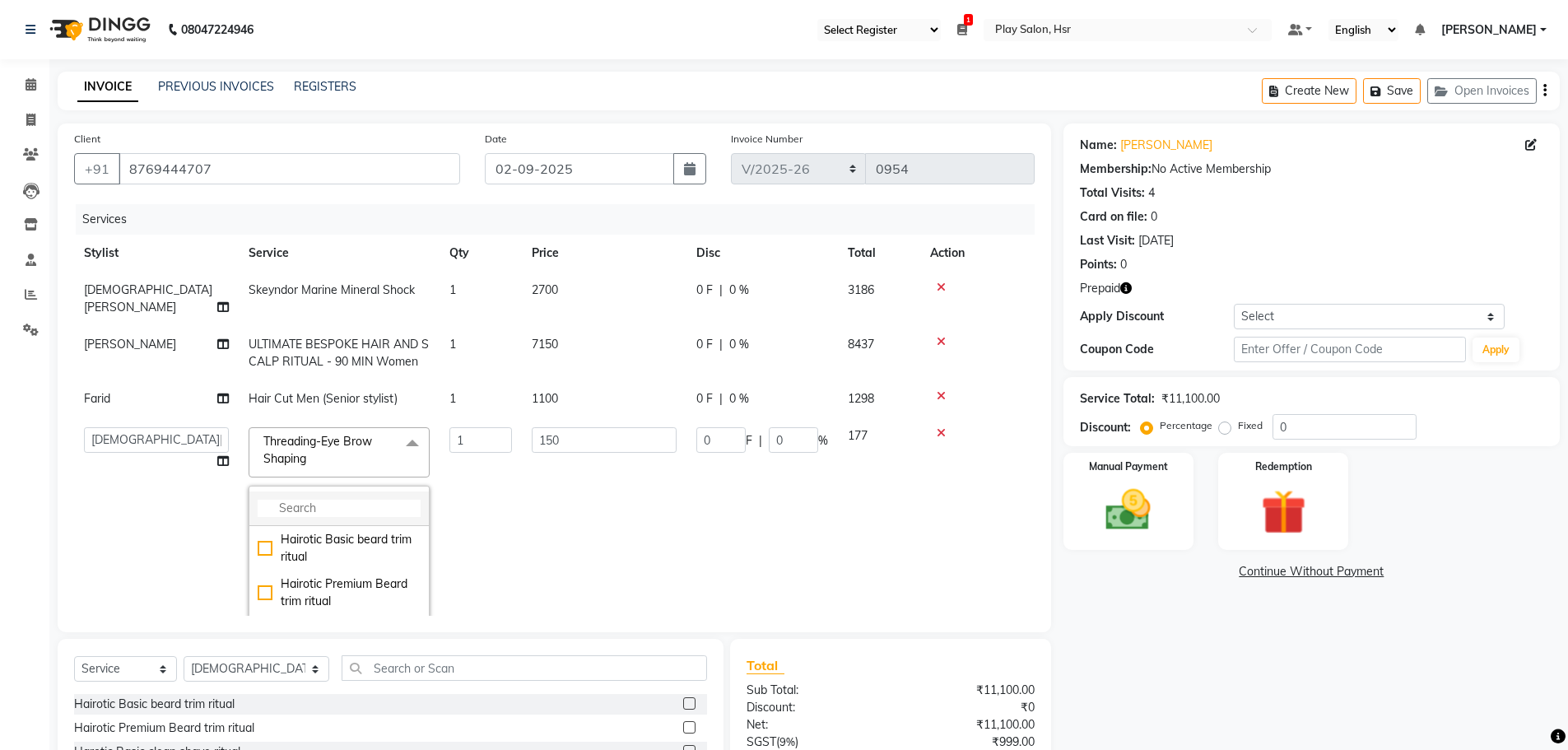
click at [290, 500] on input "multiselect-search" at bounding box center [339, 508] width 163 height 17
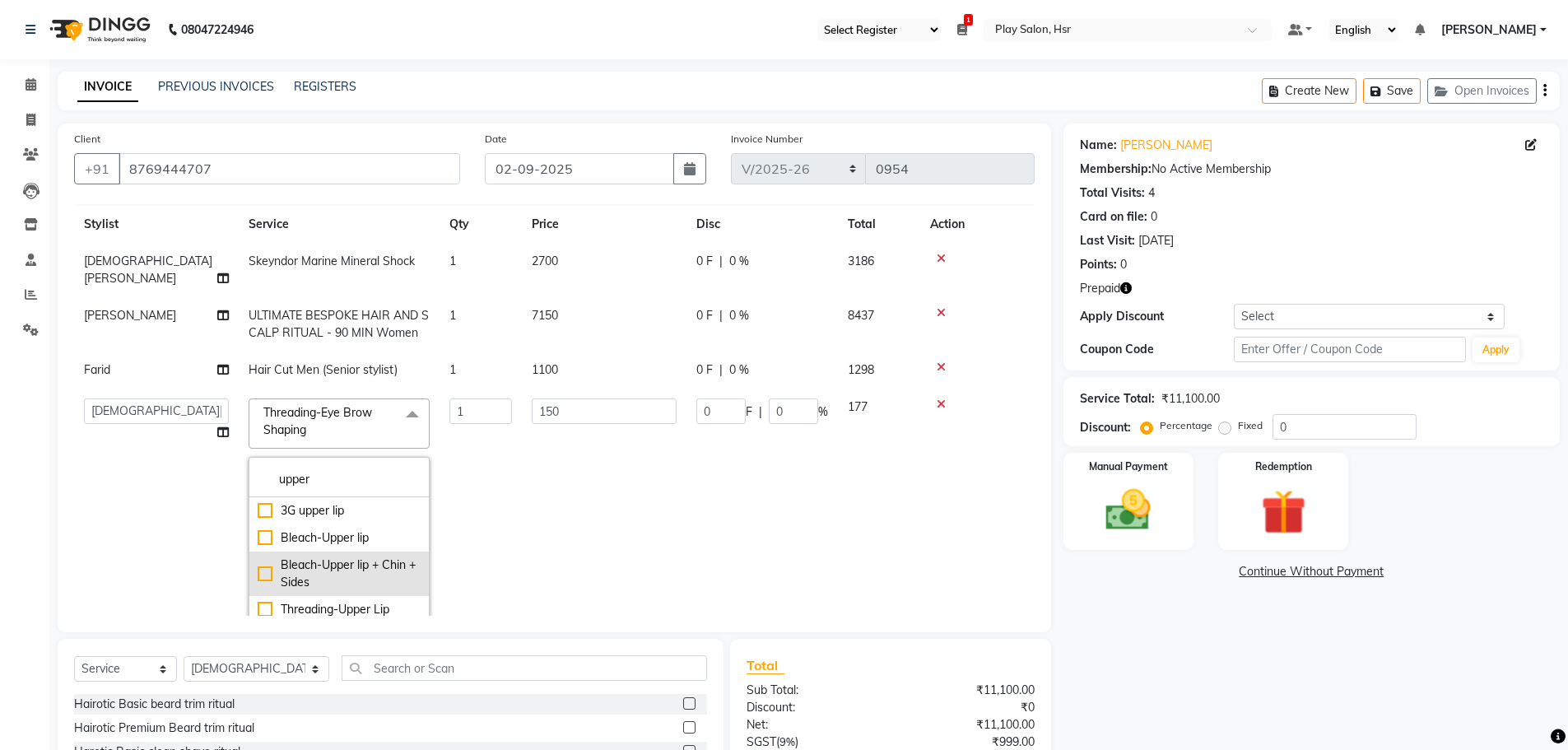
scroll to position [56, 0]
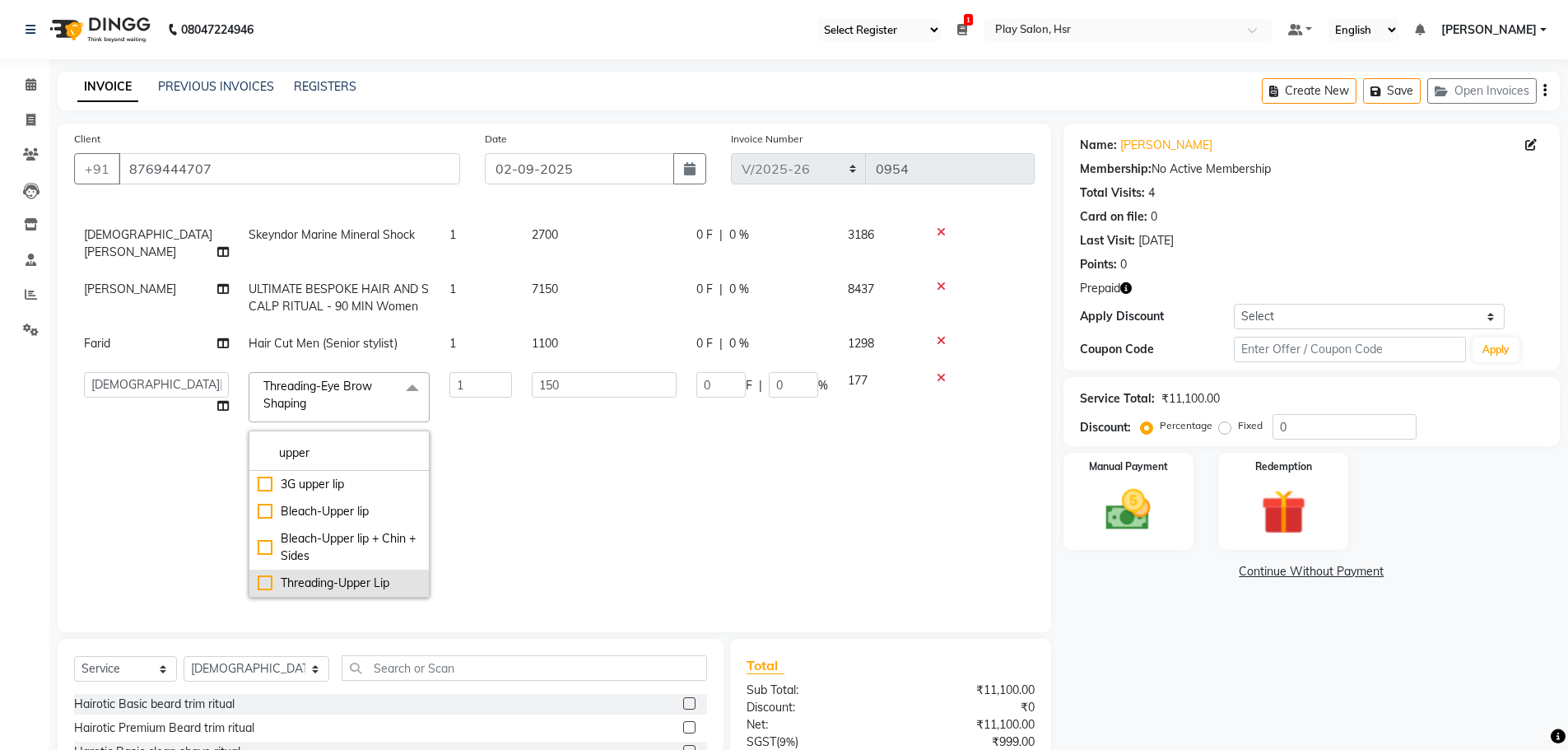
click at [267, 574] on div "Threading-Upper Lip" at bounding box center [339, 583] width 163 height 17
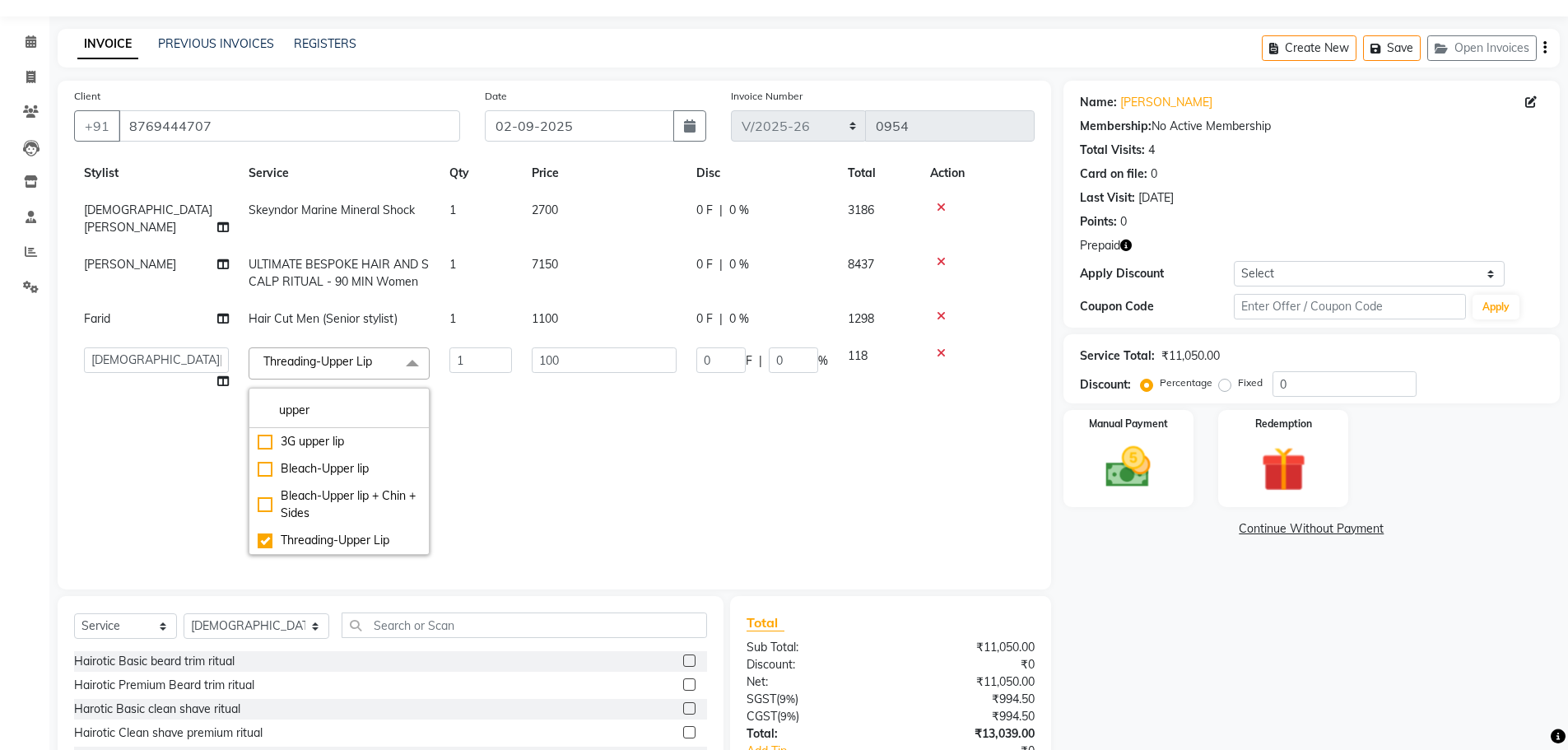
scroll to position [82, 0]
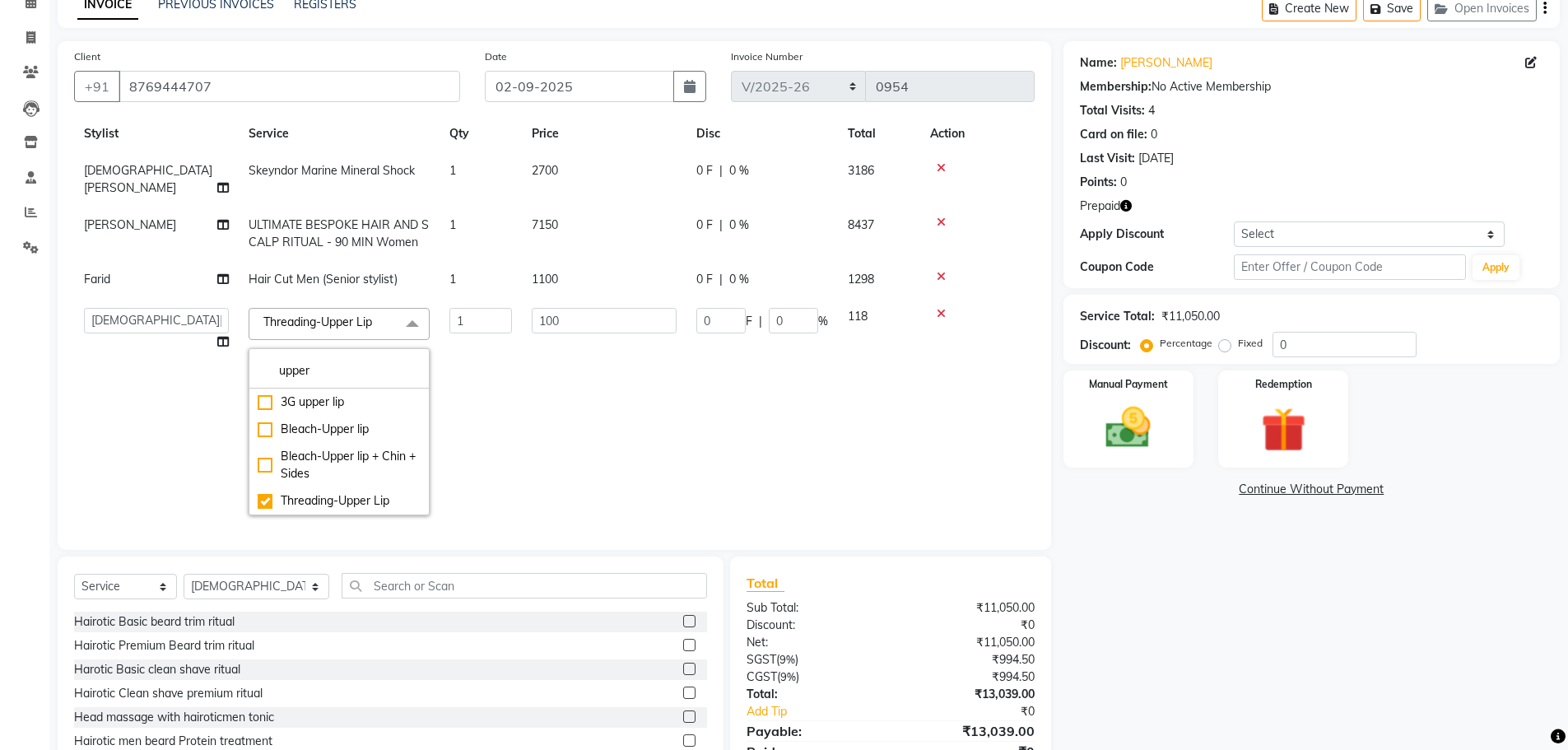
click at [682, 554] on div "Client +91 8769444707 Date 02-09-2025 Invoice Number Import/2025-26 V/2025 V/20…" at bounding box center [555, 419] width 1019 height 758
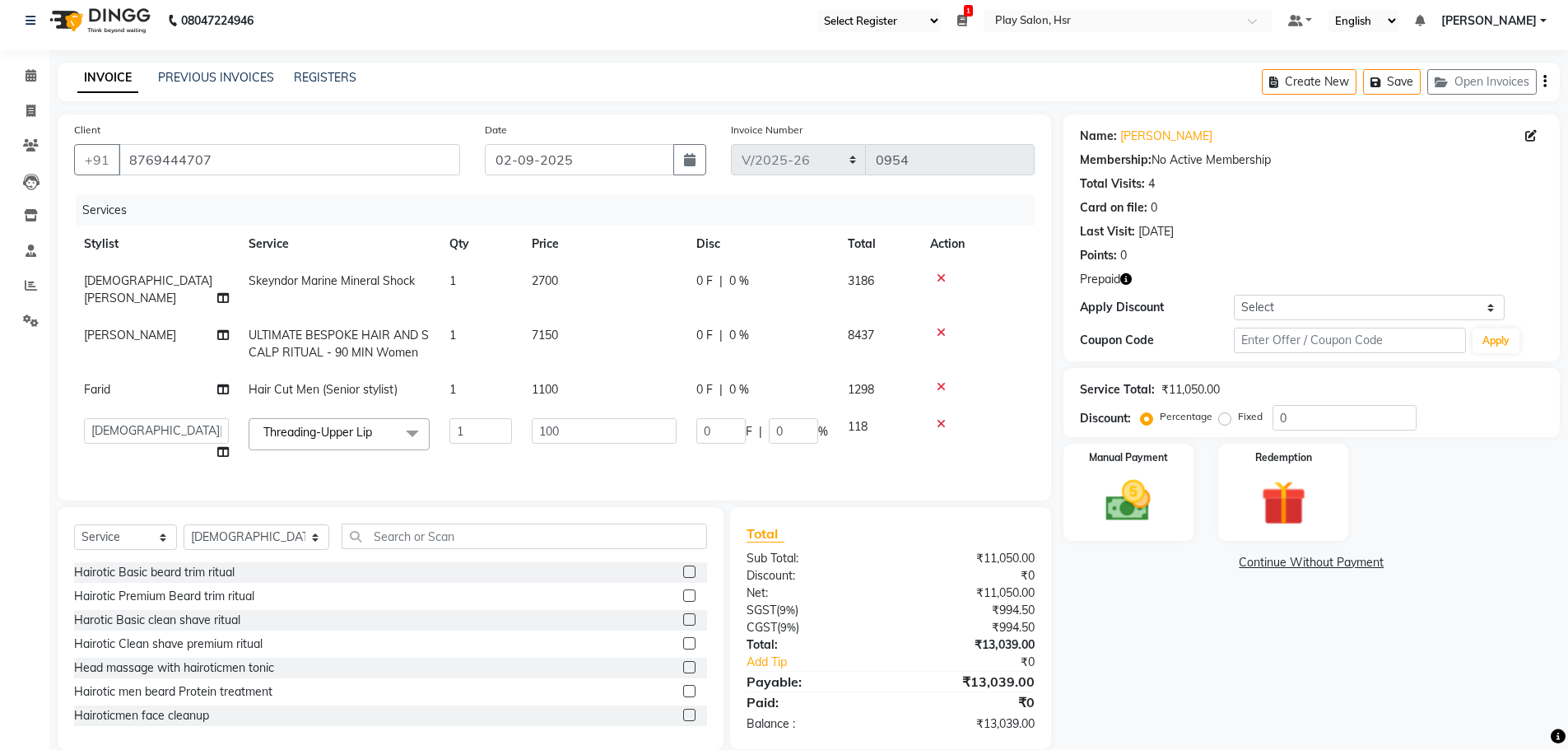
scroll to position [0, 0]
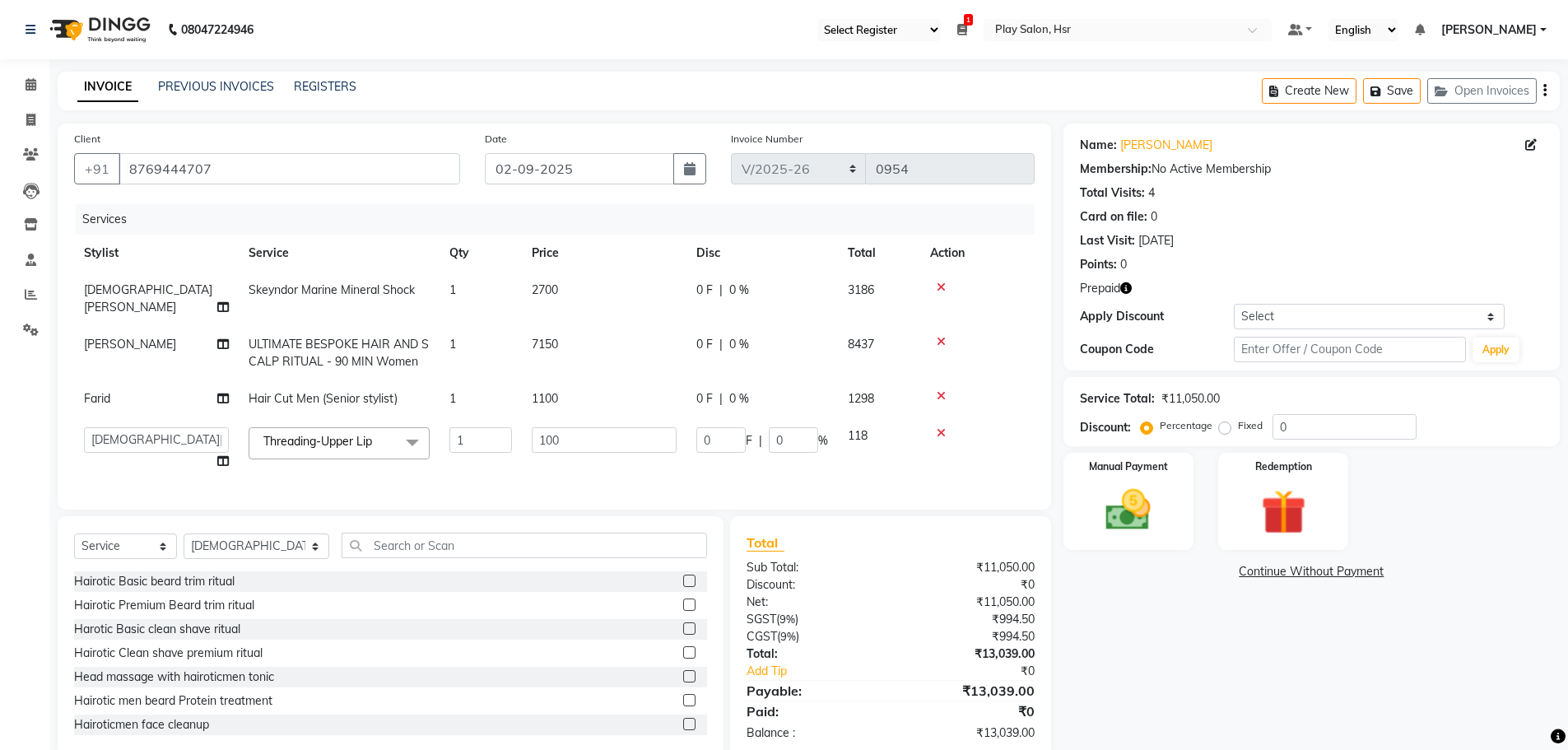
click at [1117, 554] on div "Name: Harshit Arora Membership: No Active Membership Total Visits: 4 Card on fi…" at bounding box center [1318, 442] width 508 height 636
click at [1113, 521] on img at bounding box center [1129, 510] width 76 height 54
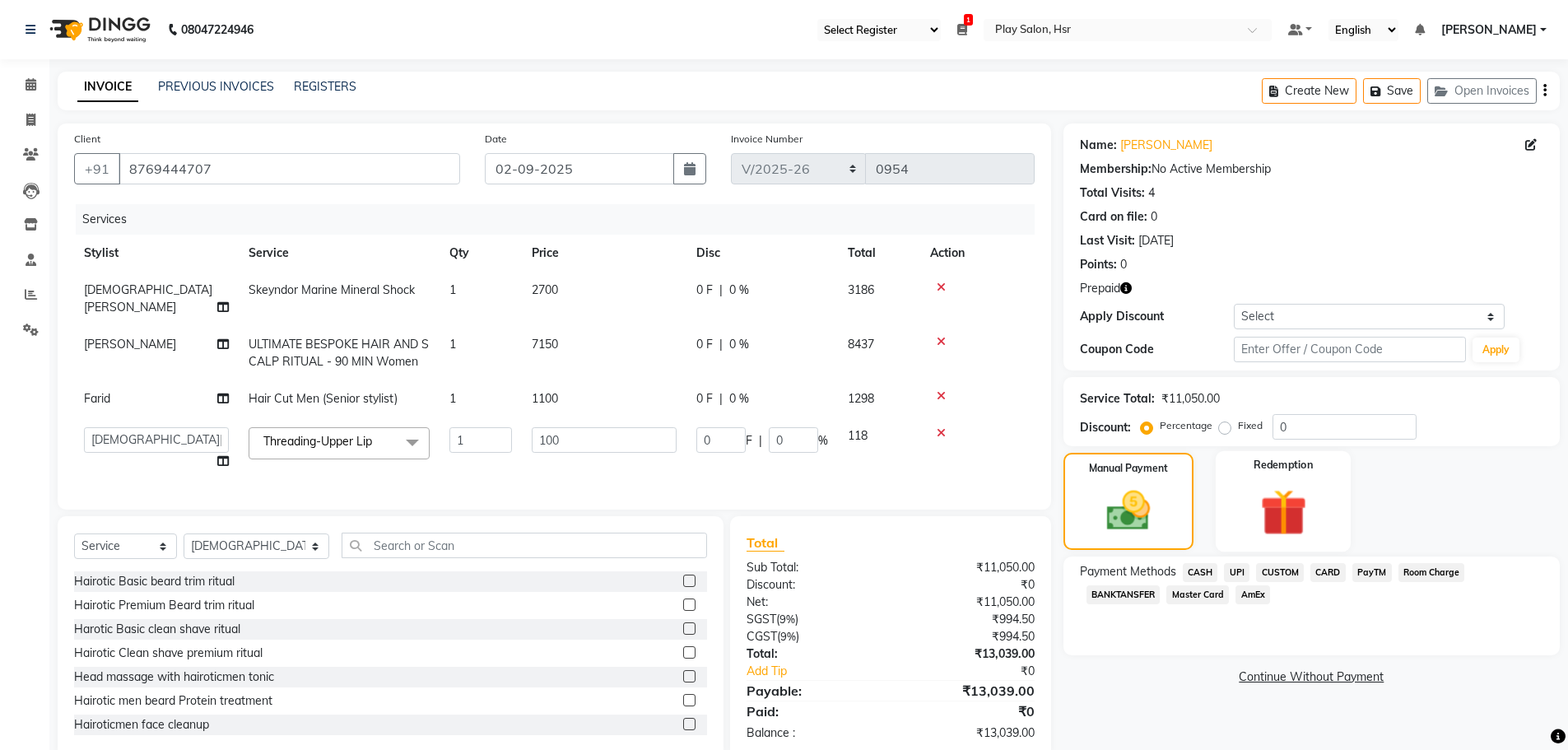
click at [1283, 539] on img at bounding box center [1283, 513] width 76 height 58
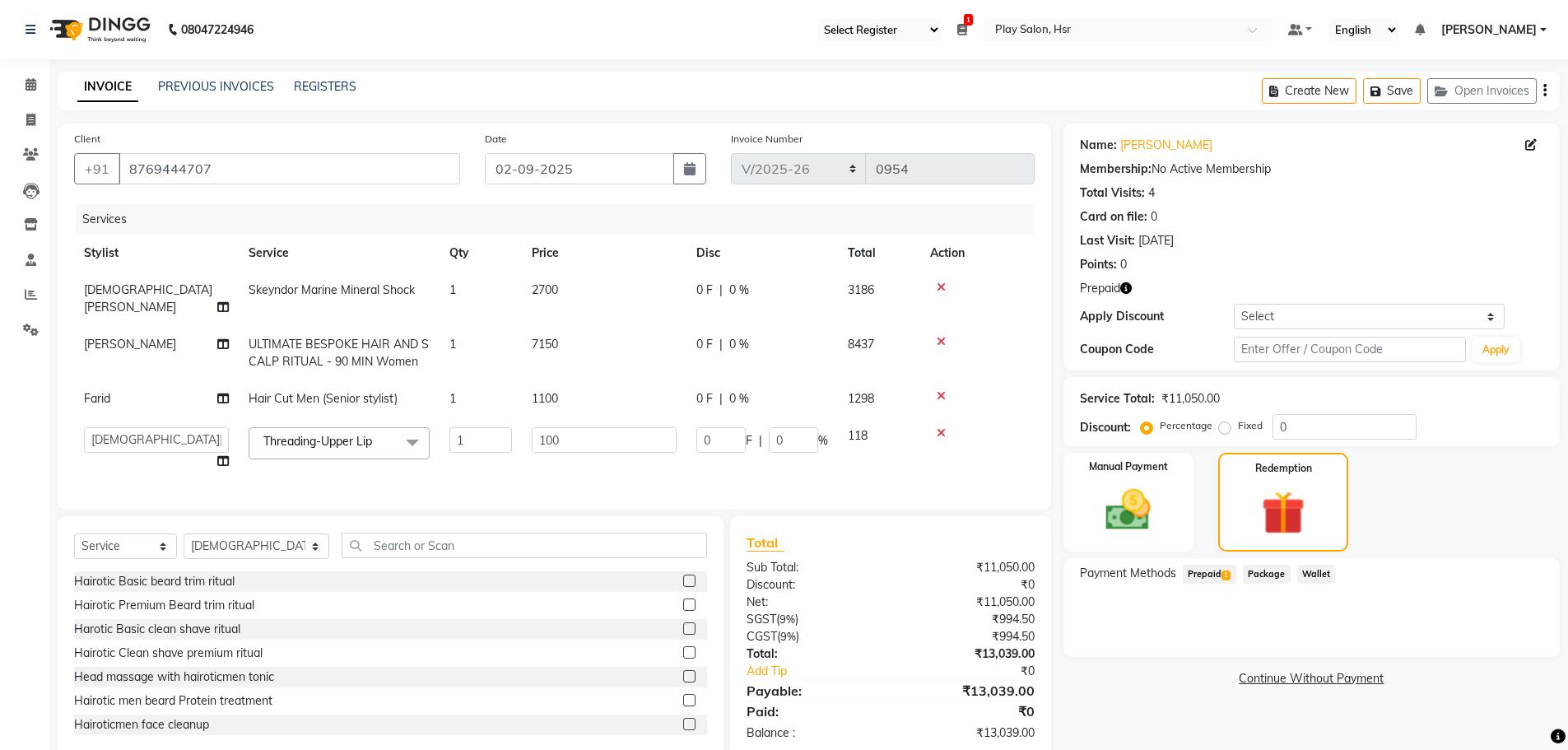
click at [1207, 574] on span "Prepaid 1" at bounding box center [1209, 574] width 54 height 19
click at [1136, 492] on img at bounding box center [1129, 510] width 76 height 54
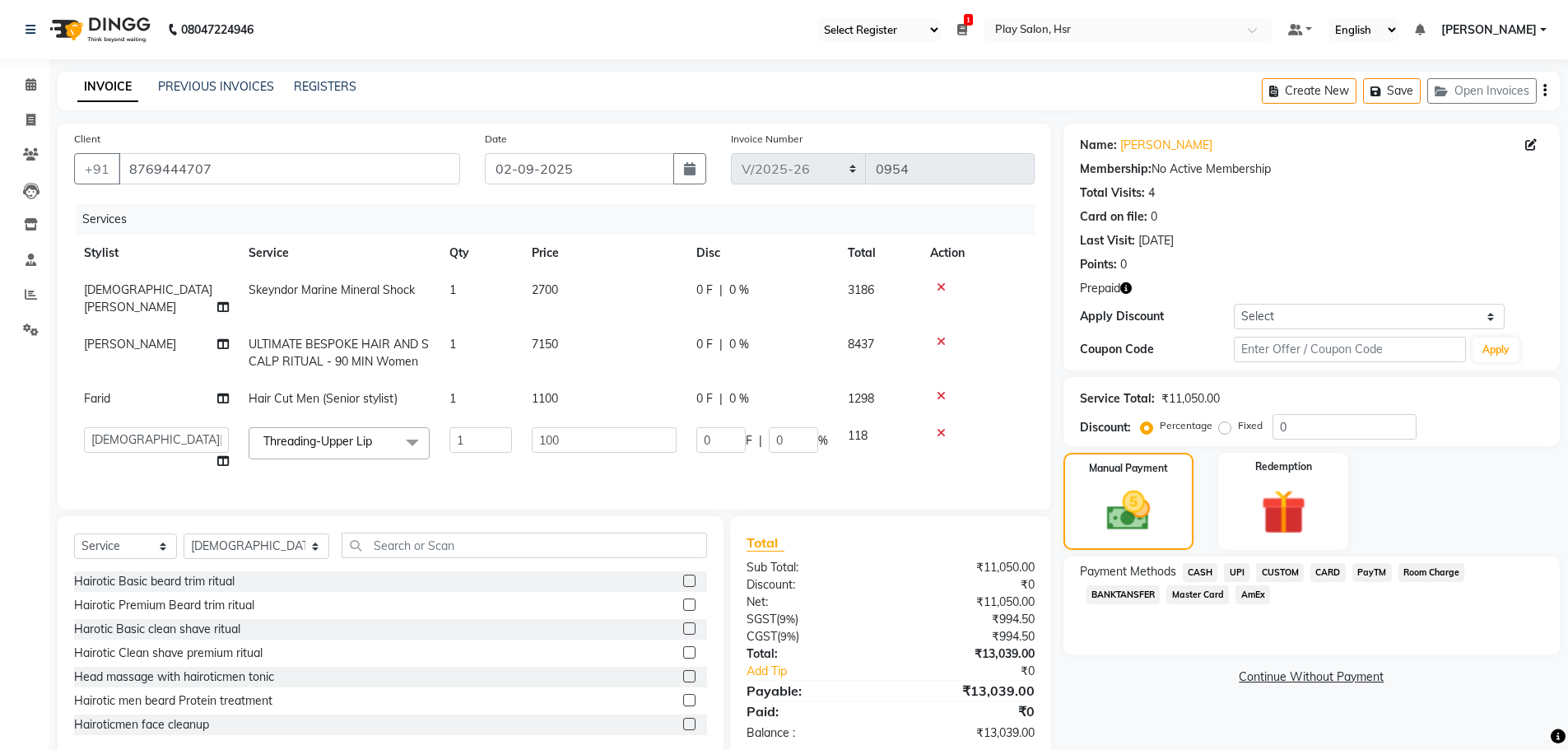
click at [528, 386] on td "1100" at bounding box center [604, 398] width 165 height 37
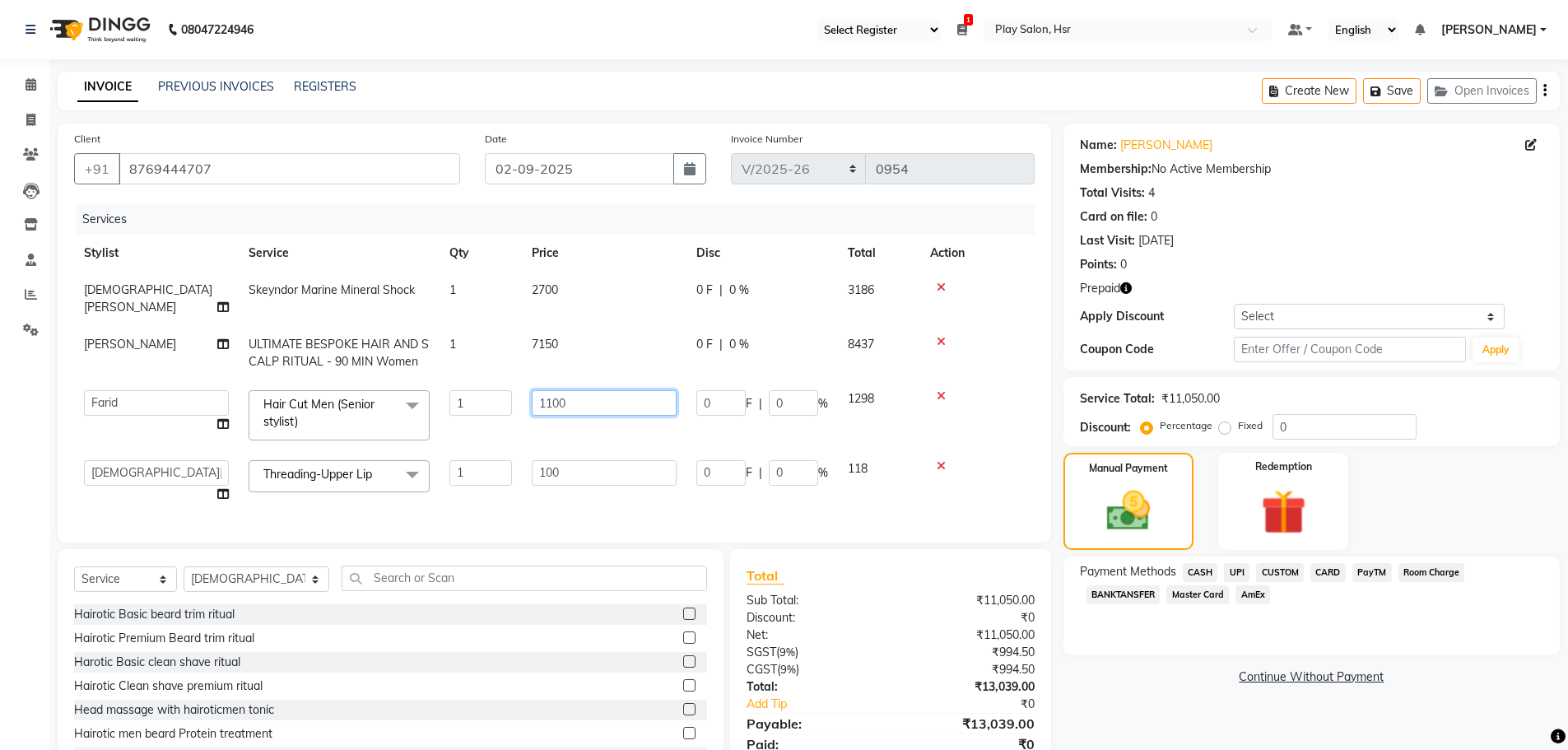
drag, startPoint x: 607, startPoint y: 378, endPoint x: 537, endPoint y: 379, distance: 70.0
click at [537, 390] on input "1100" at bounding box center [604, 403] width 145 height 26
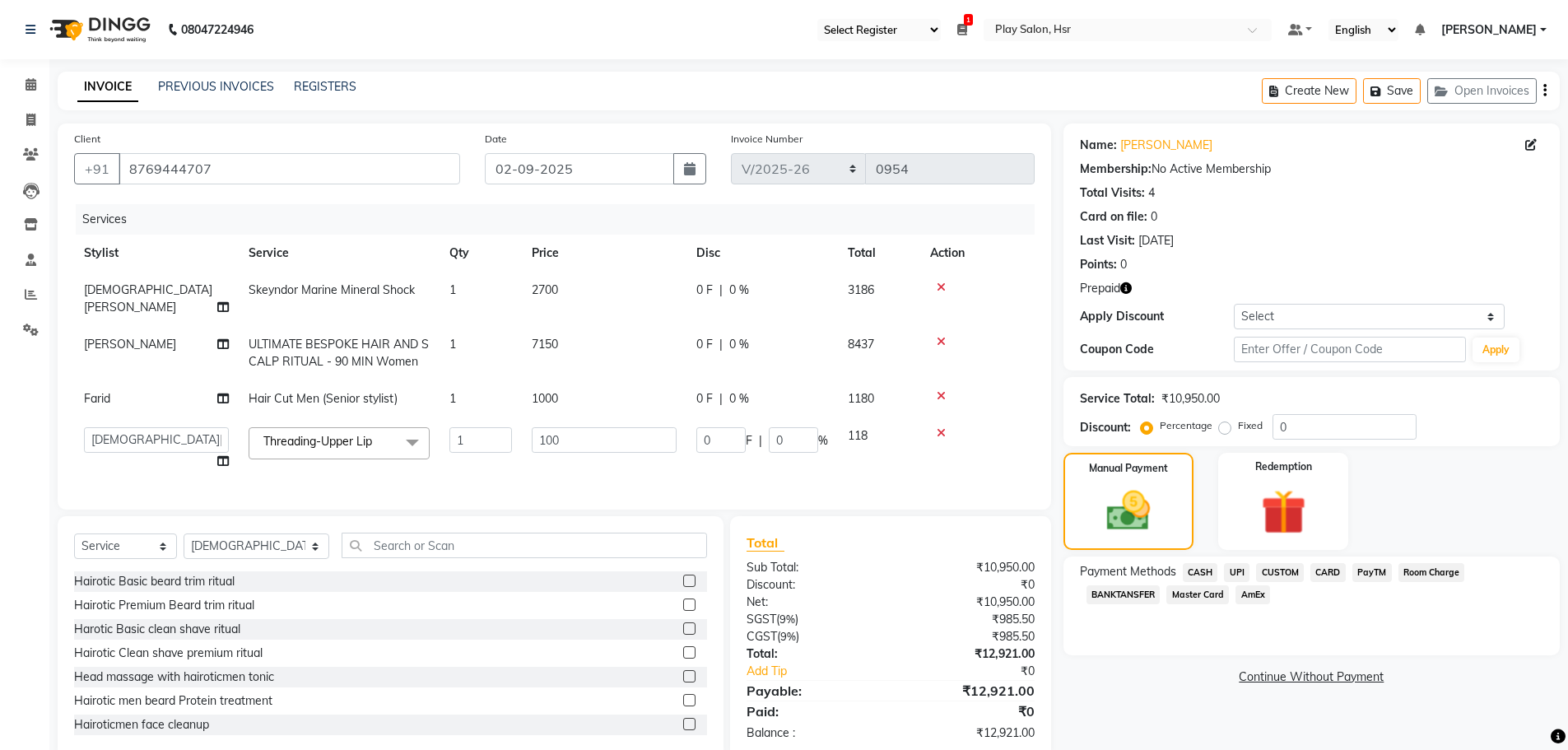
click at [554, 477] on div "Services Stylist Service Qty Price Disc Total Action Sunita Gurung Skeyndor Mar…" at bounding box center [555, 349] width 960 height 289
click at [1278, 504] on img at bounding box center [1283, 513] width 76 height 58
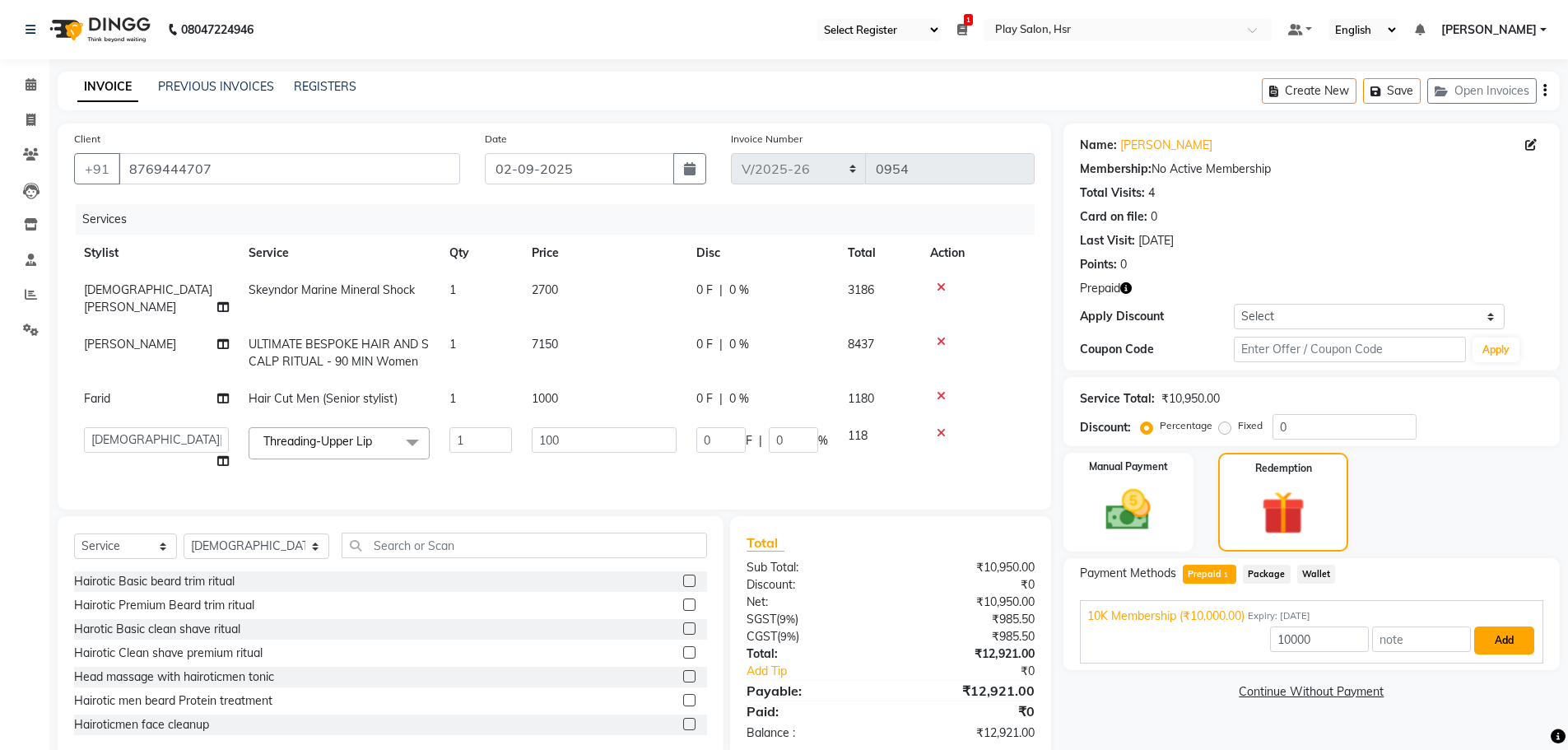
click at [1519, 641] on button "Add" at bounding box center [1505, 640] width 60 height 28
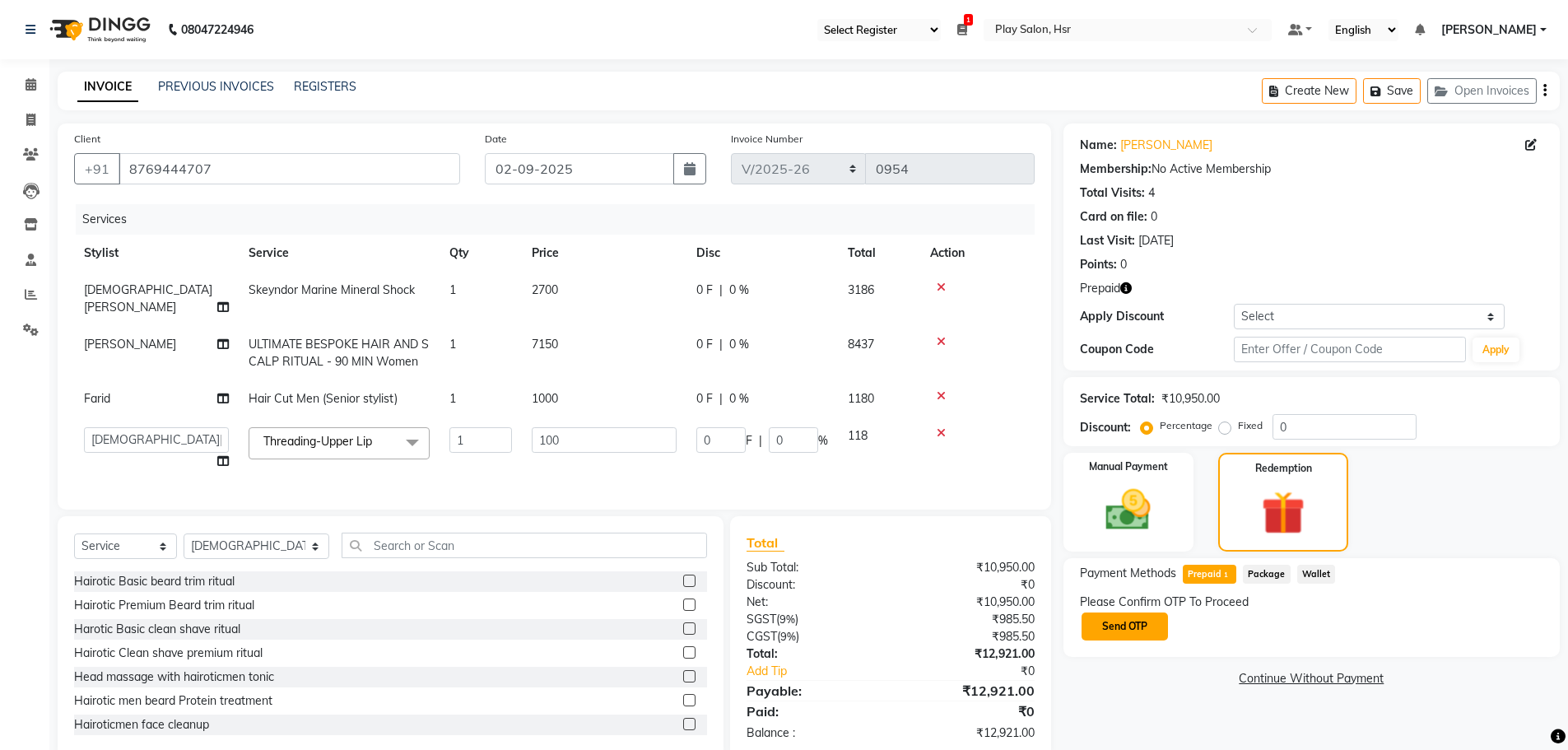
click at [1102, 623] on button "Send OTP" at bounding box center [1125, 626] width 86 height 28
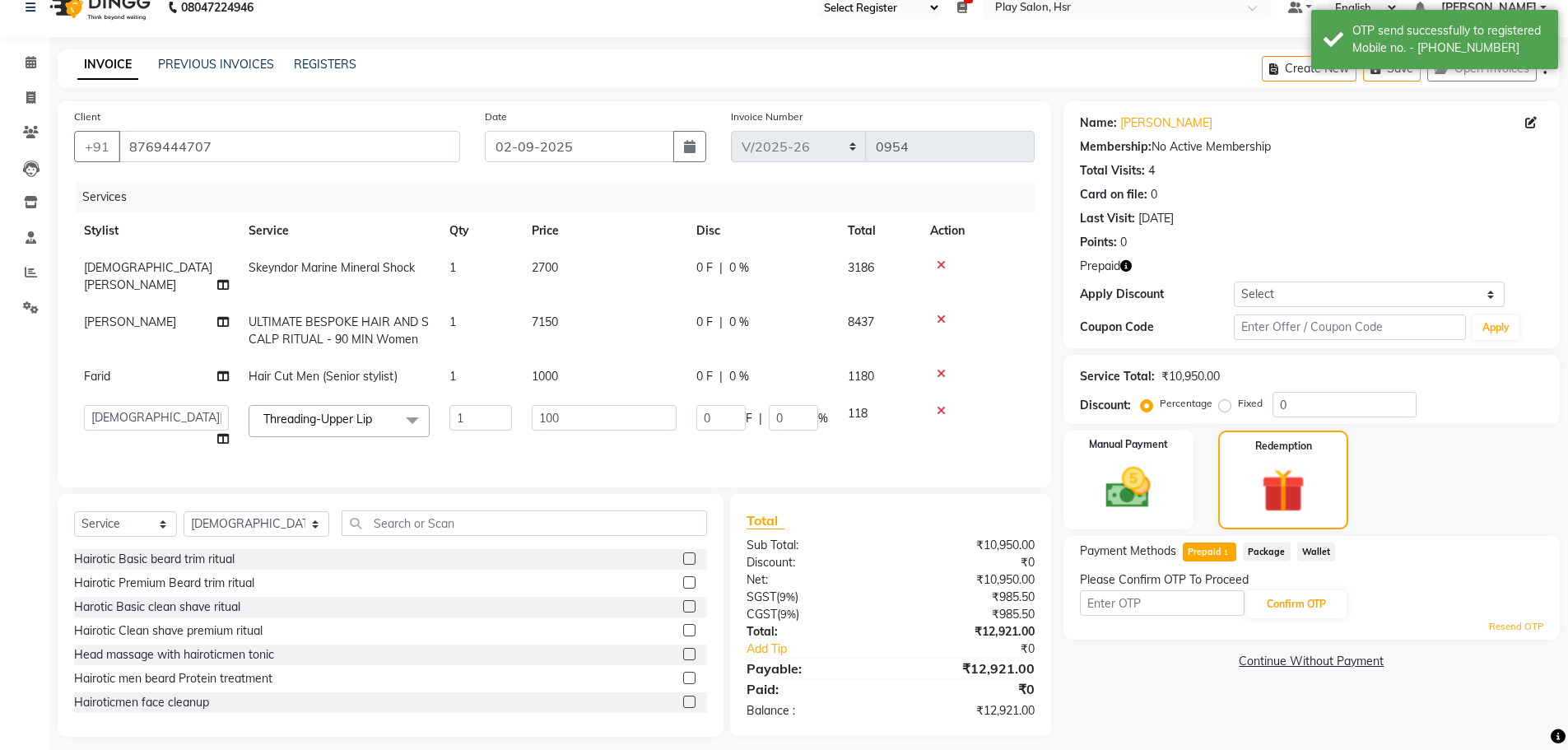
scroll to position [29, 0]
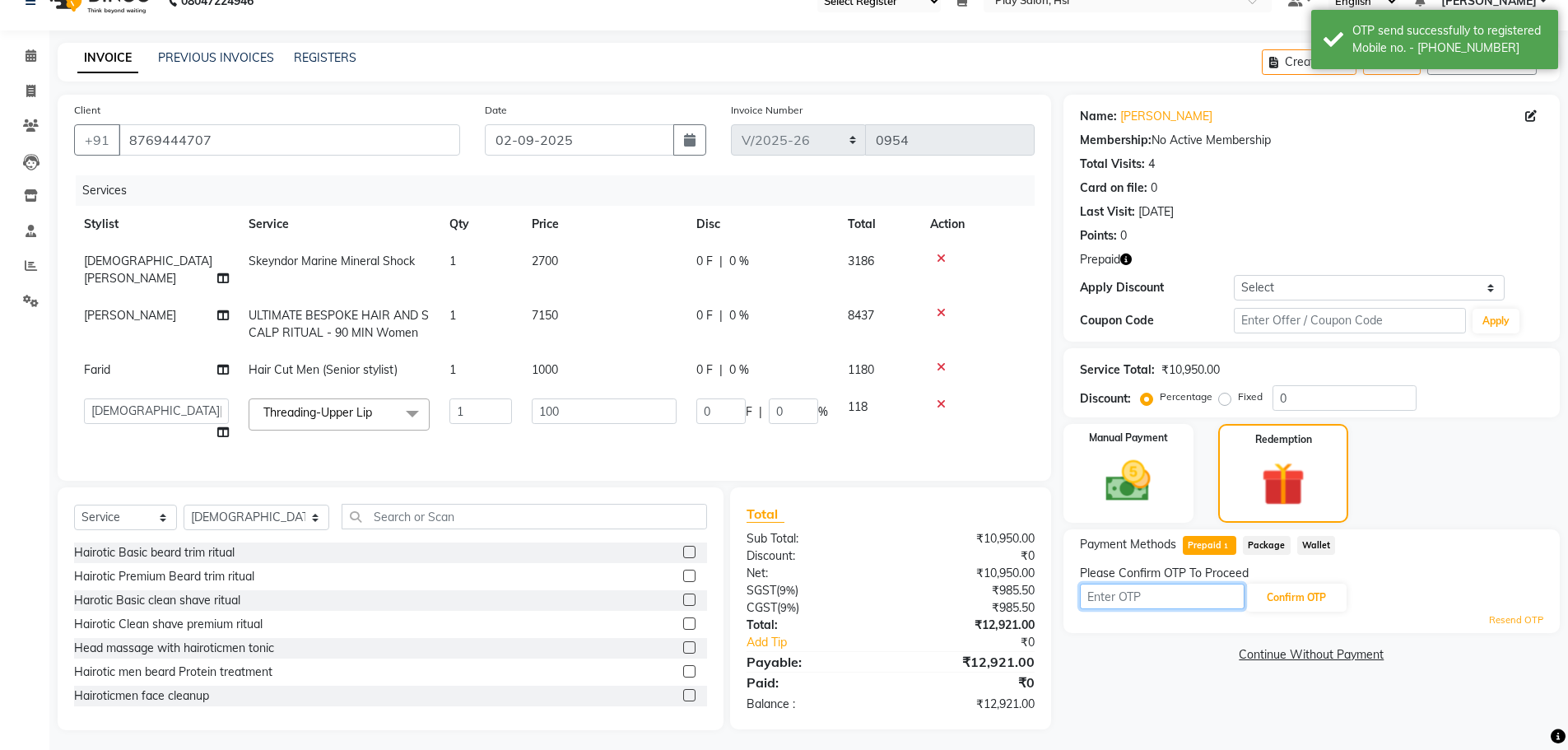
click at [1154, 601] on input "text" at bounding box center [1162, 596] width 165 height 26
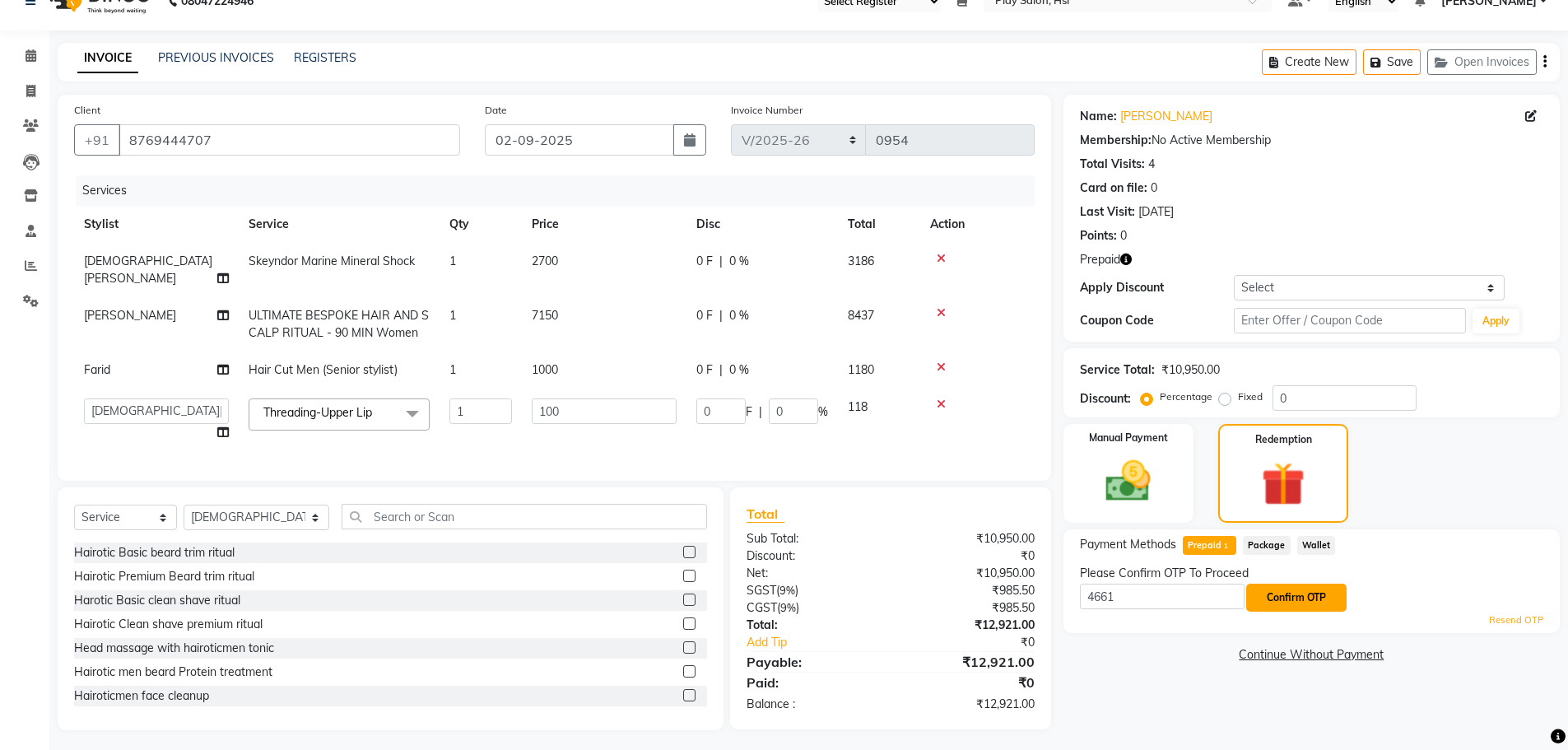
click at [1266, 589] on button "Confirm OTP" at bounding box center [1297, 597] width 101 height 28
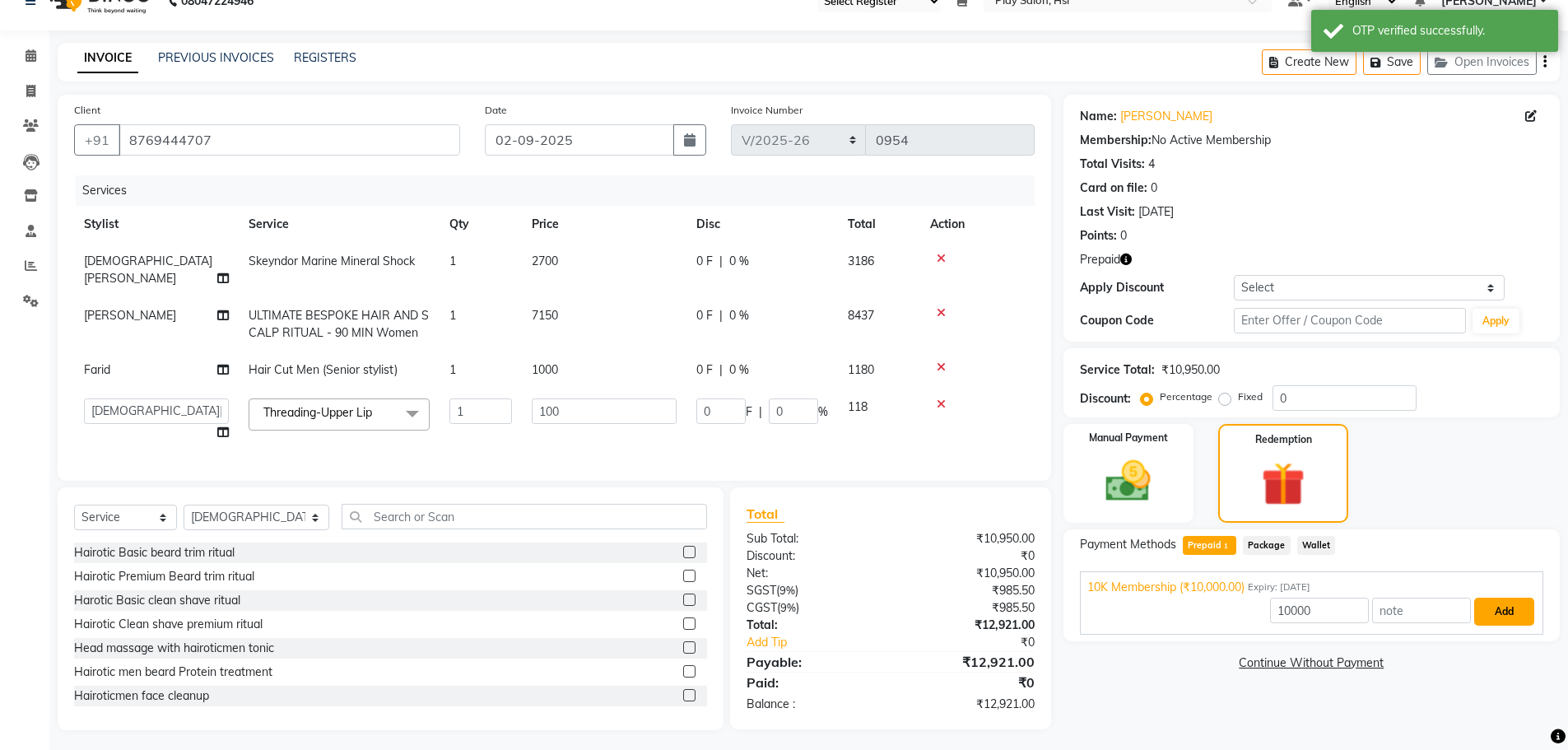
click at [1497, 612] on button "Add" at bounding box center [1505, 611] width 60 height 28
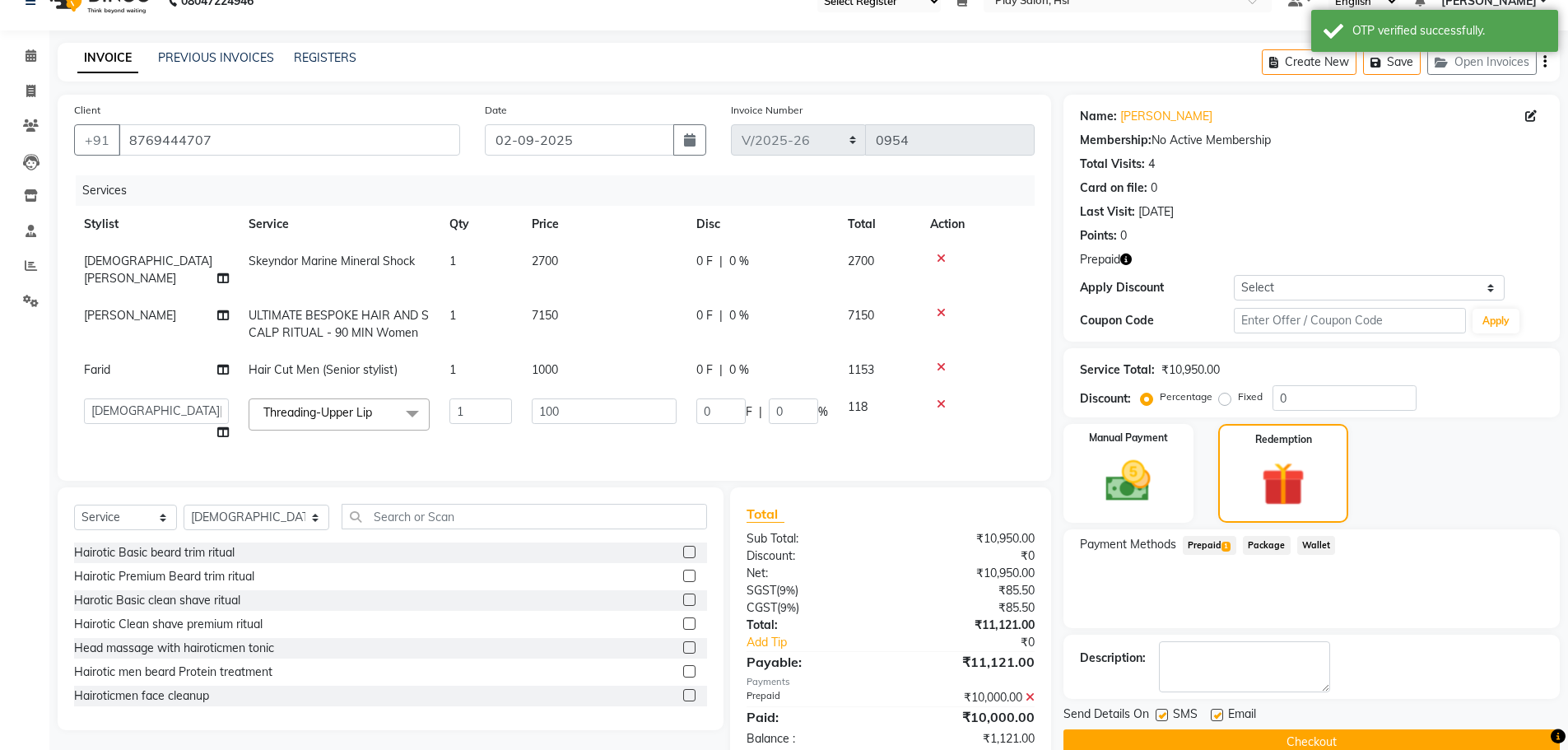
scroll to position [62, 0]
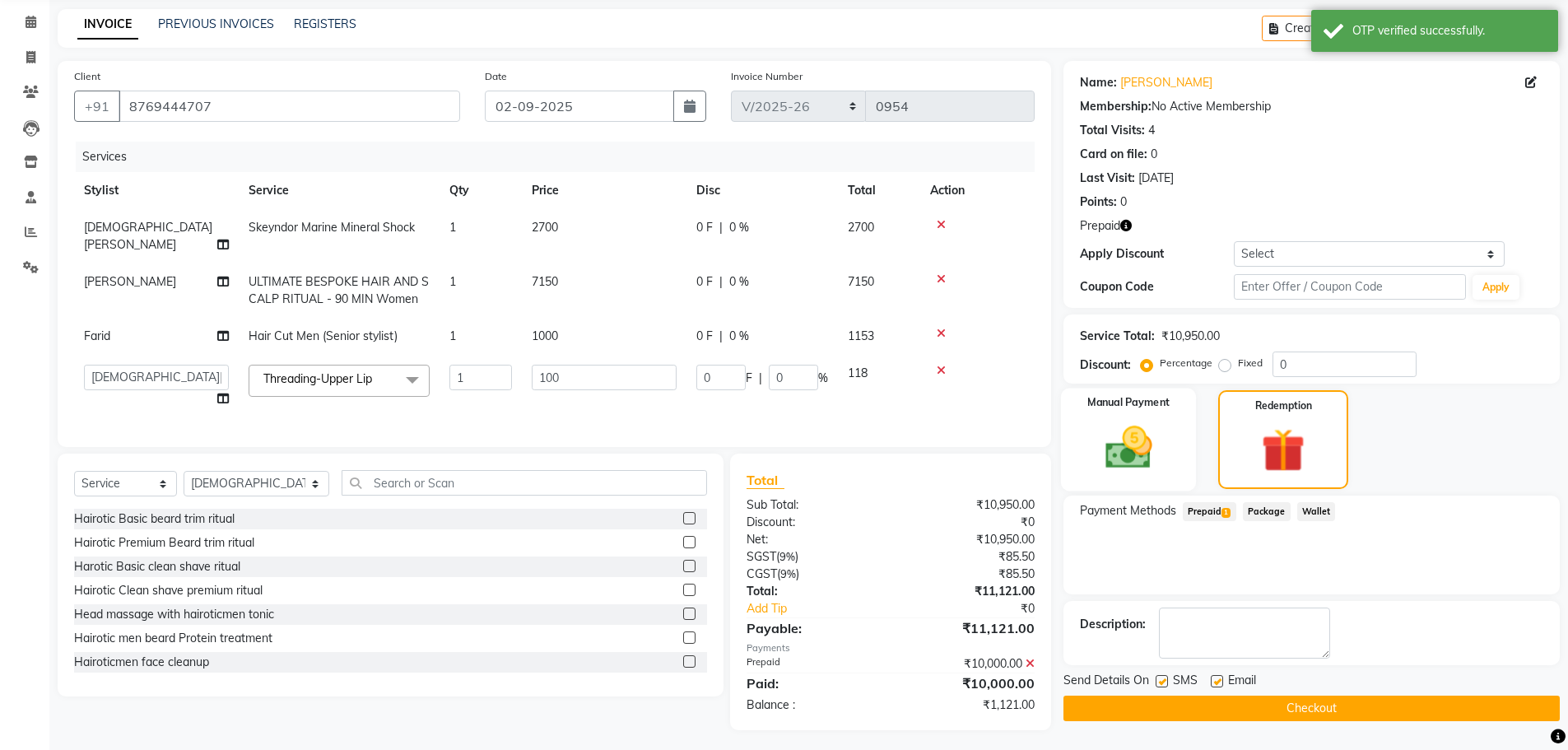
click at [1143, 428] on img at bounding box center [1129, 447] width 76 height 54
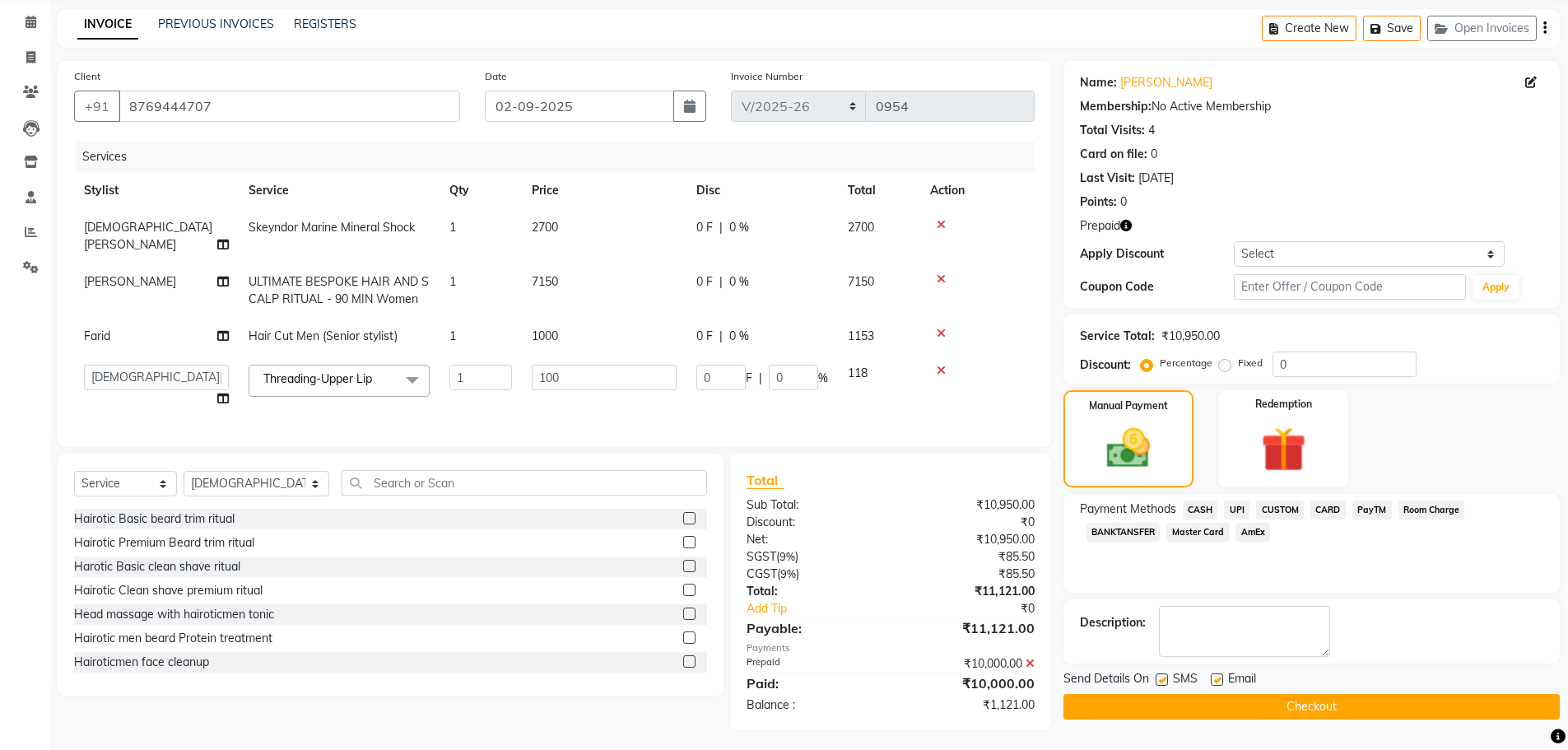
click at [1237, 508] on span "UPI" at bounding box center [1237, 510] width 26 height 19
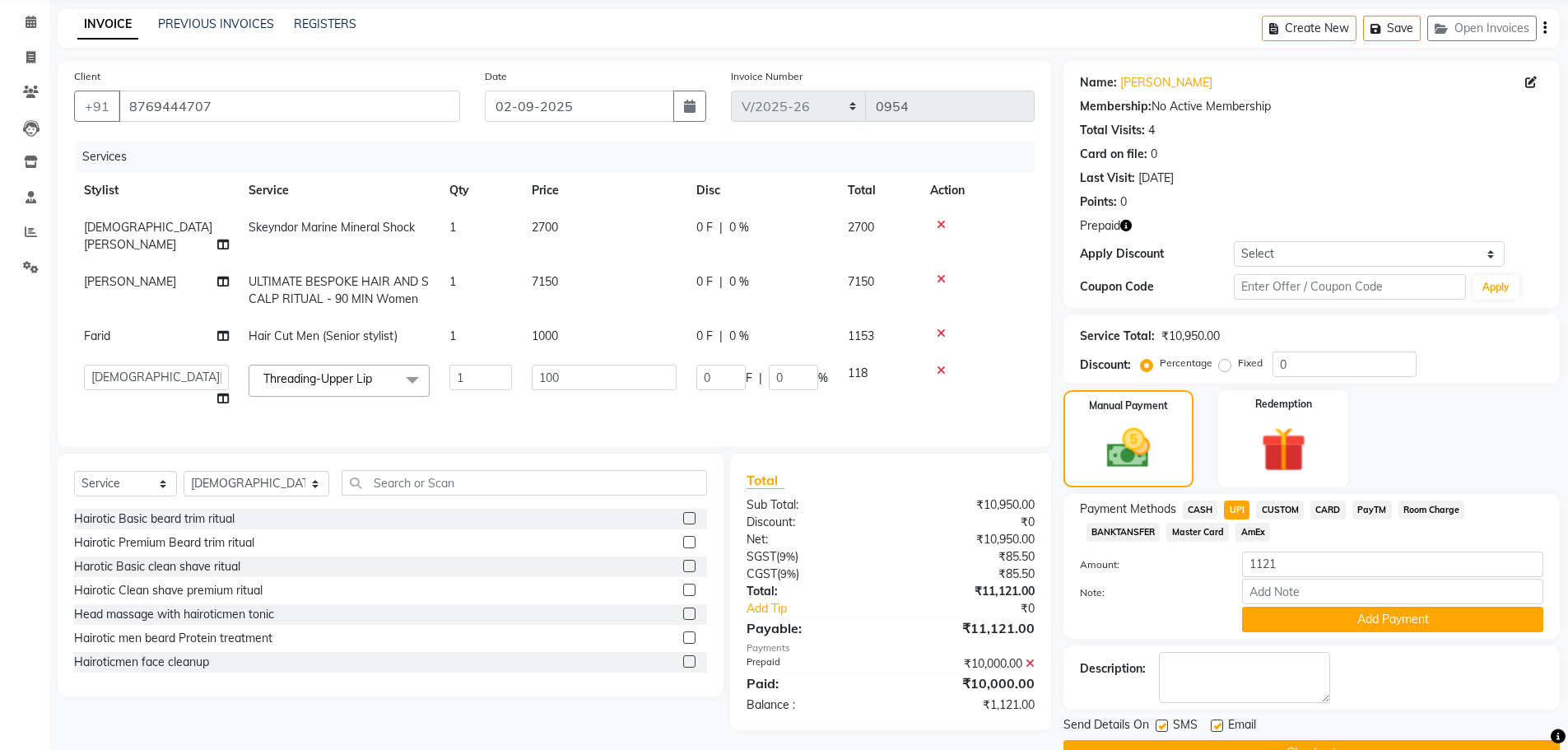
click at [1343, 511] on span "CARD" at bounding box center [1328, 510] width 35 height 19
click at [1301, 606] on button "Add Payment" at bounding box center [1393, 619] width 302 height 26
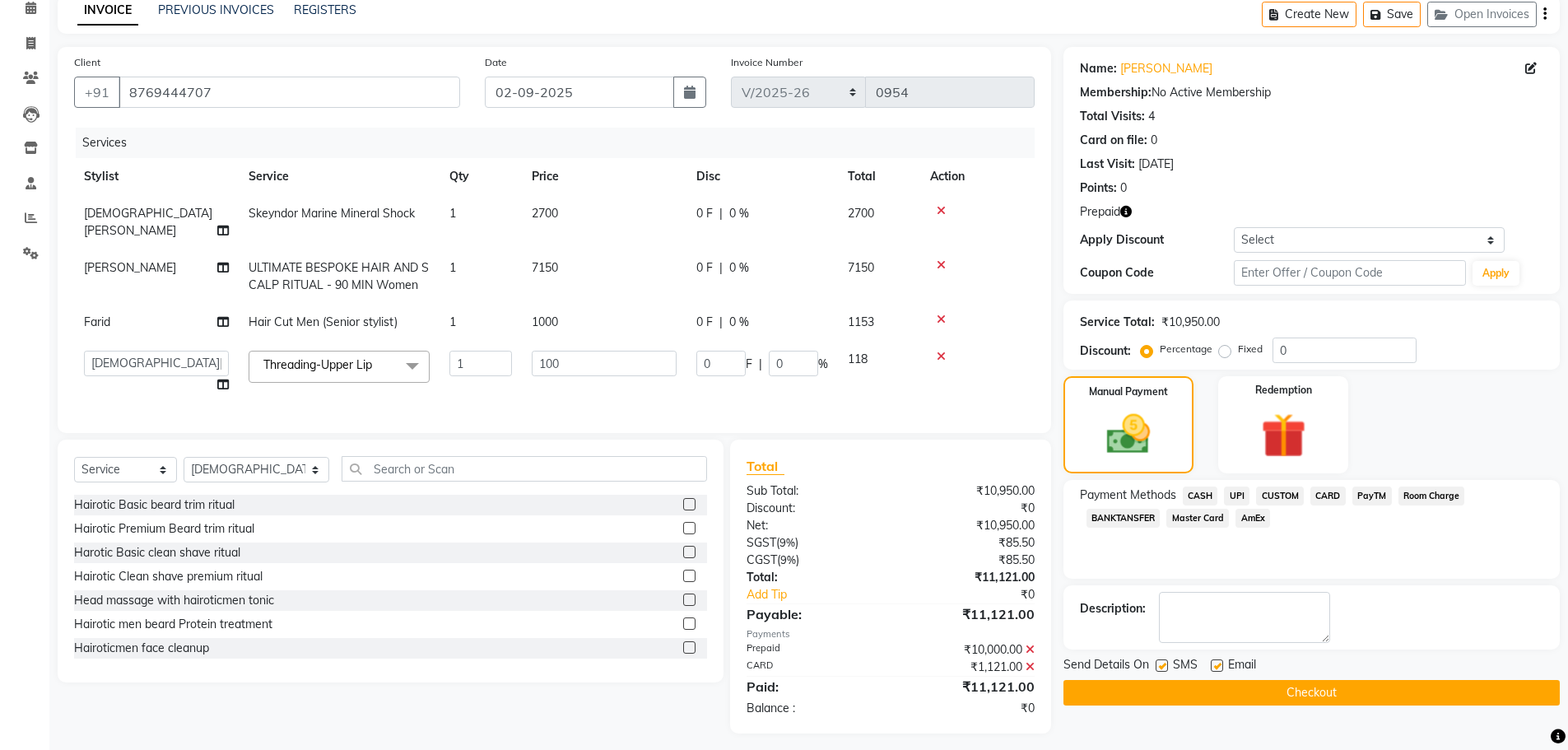
scroll to position [79, 0]
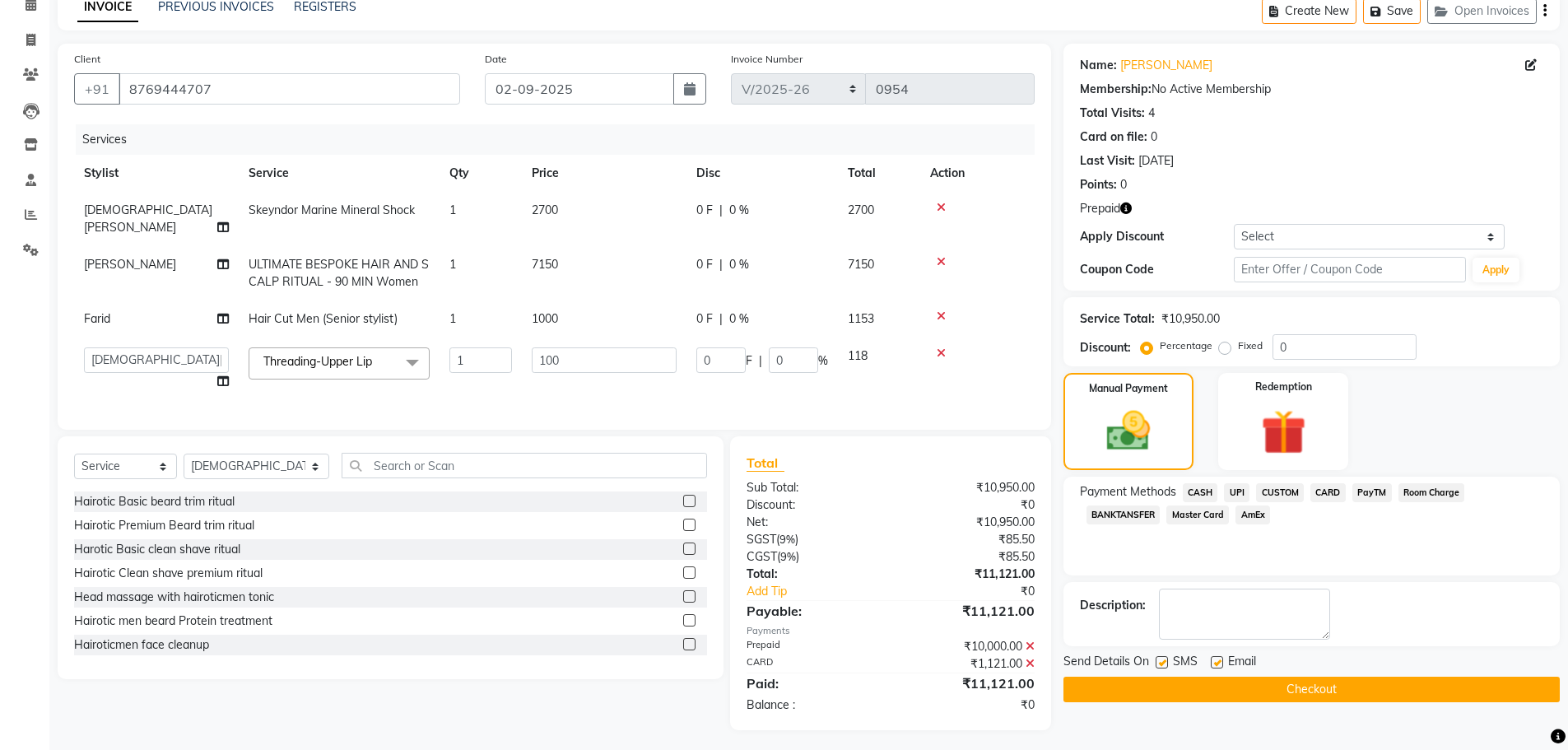
click at [1262, 687] on button "Checkout" at bounding box center [1312, 689] width 496 height 26
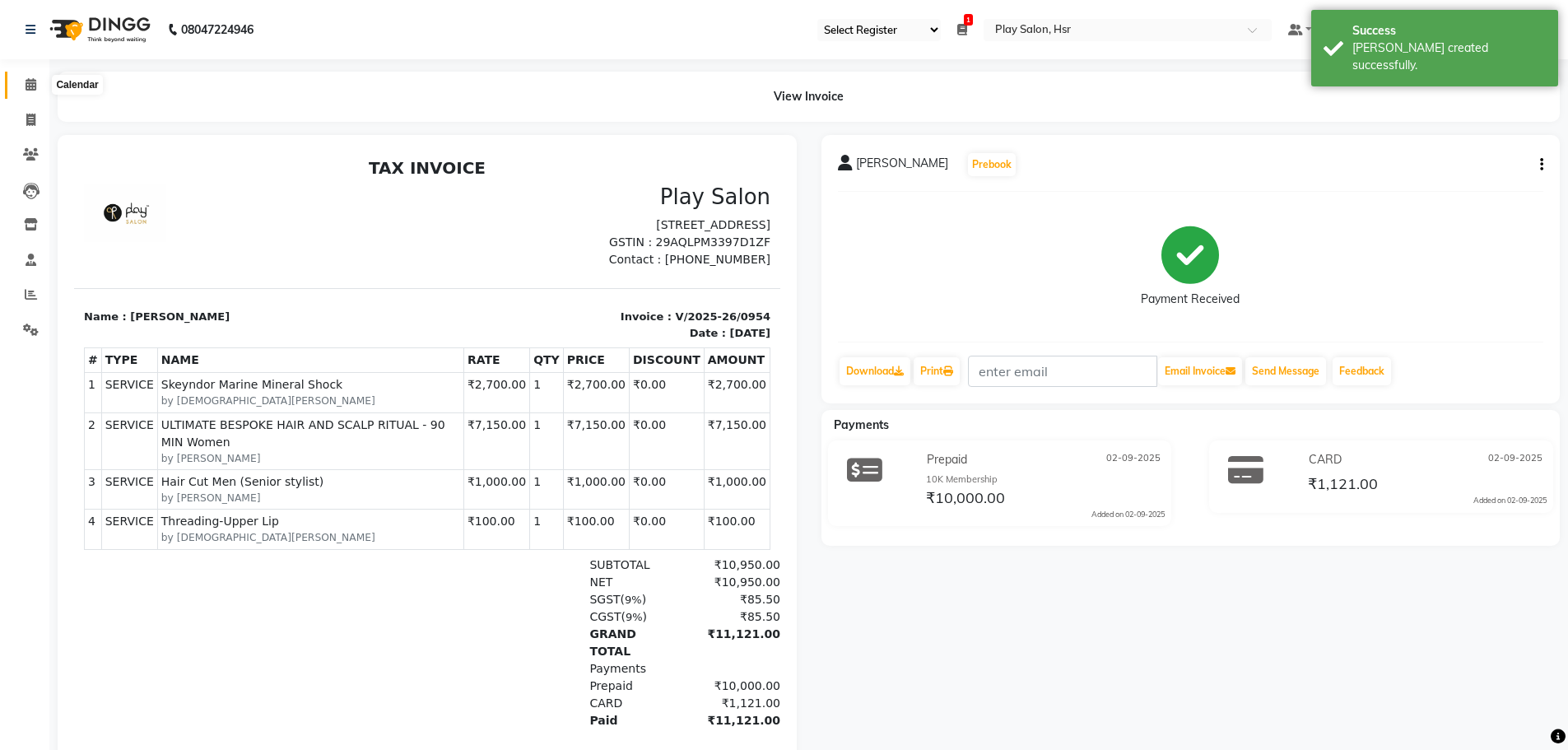
click at [32, 82] on icon at bounding box center [31, 85] width 11 height 12
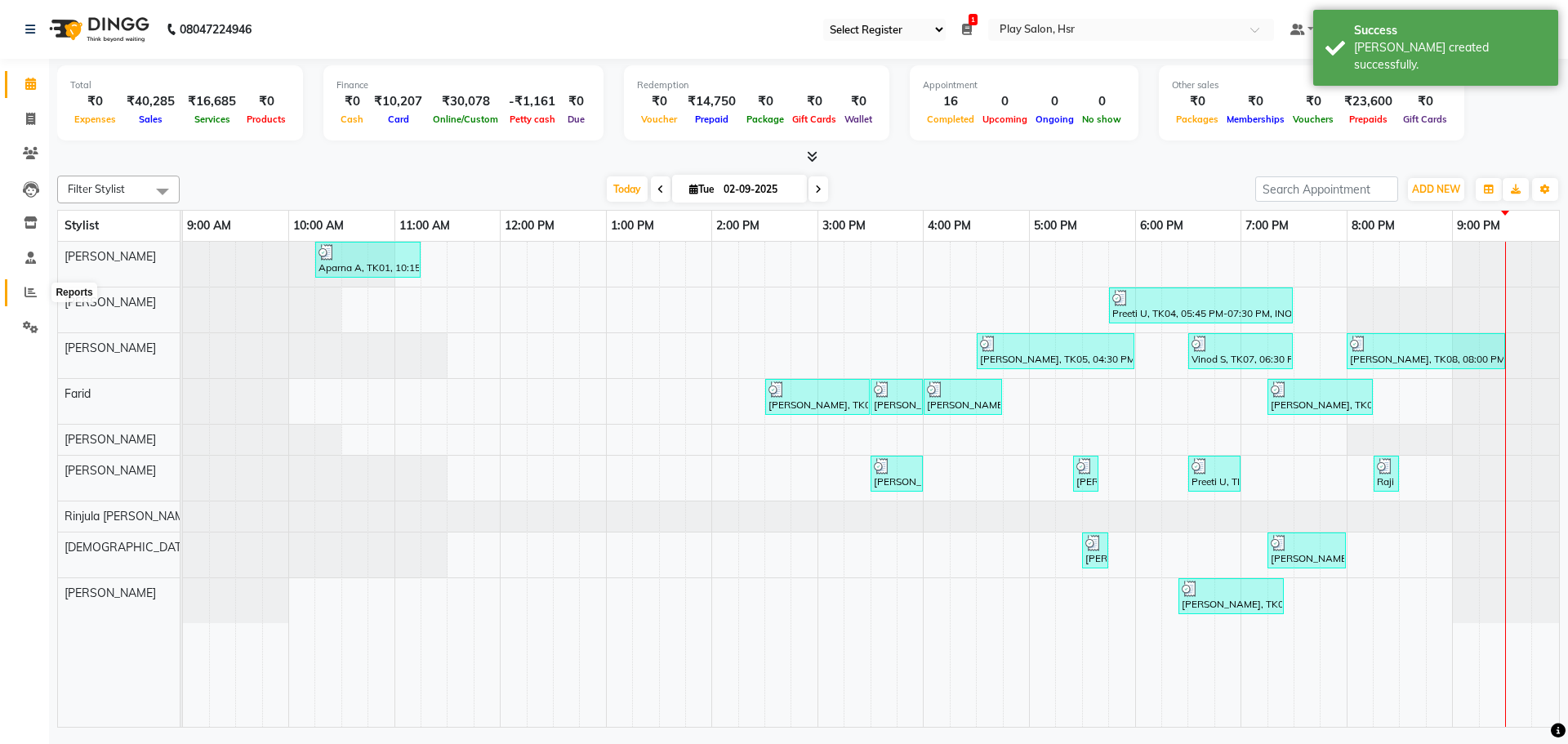
click at [34, 289] on icon at bounding box center [31, 291] width 12 height 12
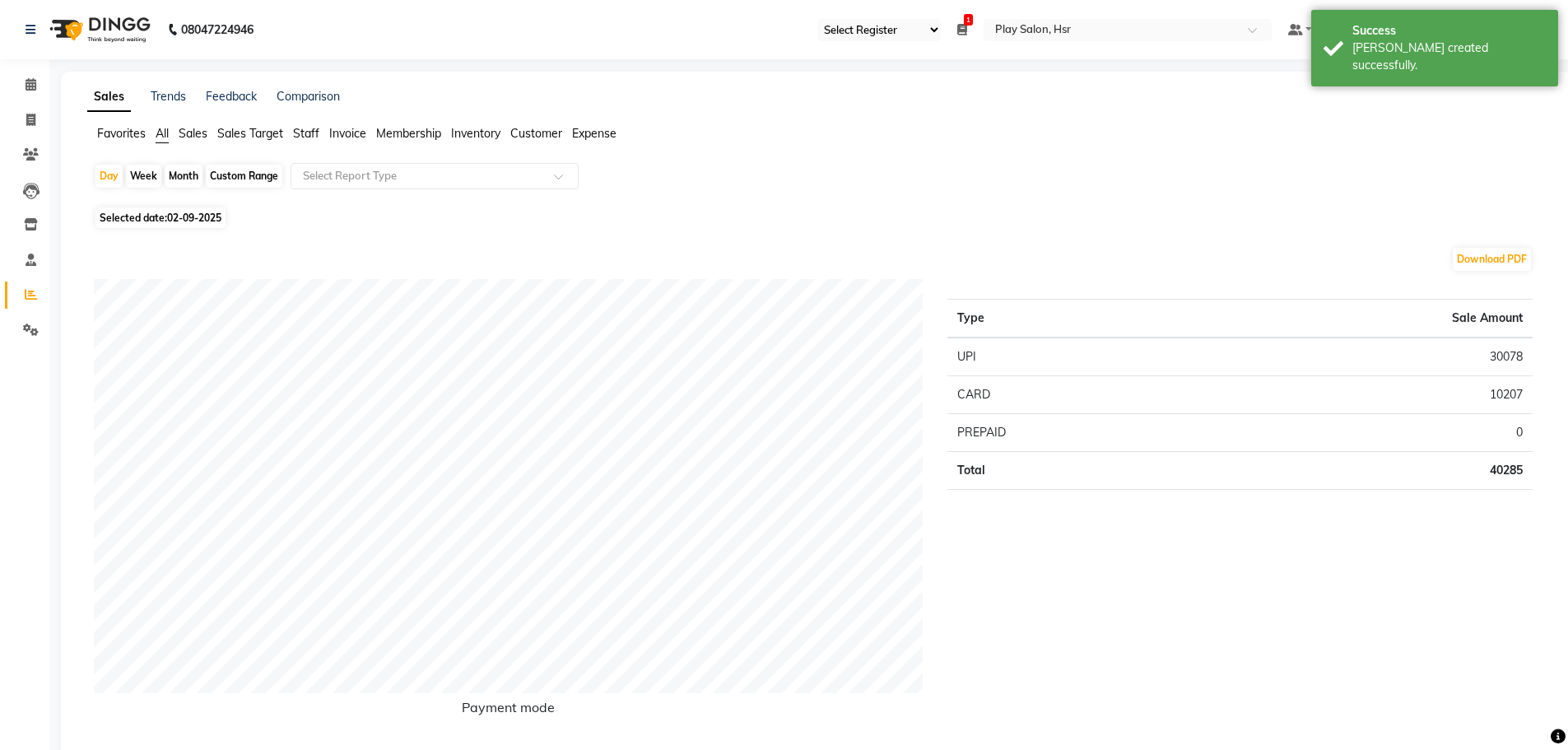
click at [302, 136] on span "Staff" at bounding box center [306, 132] width 26 height 15
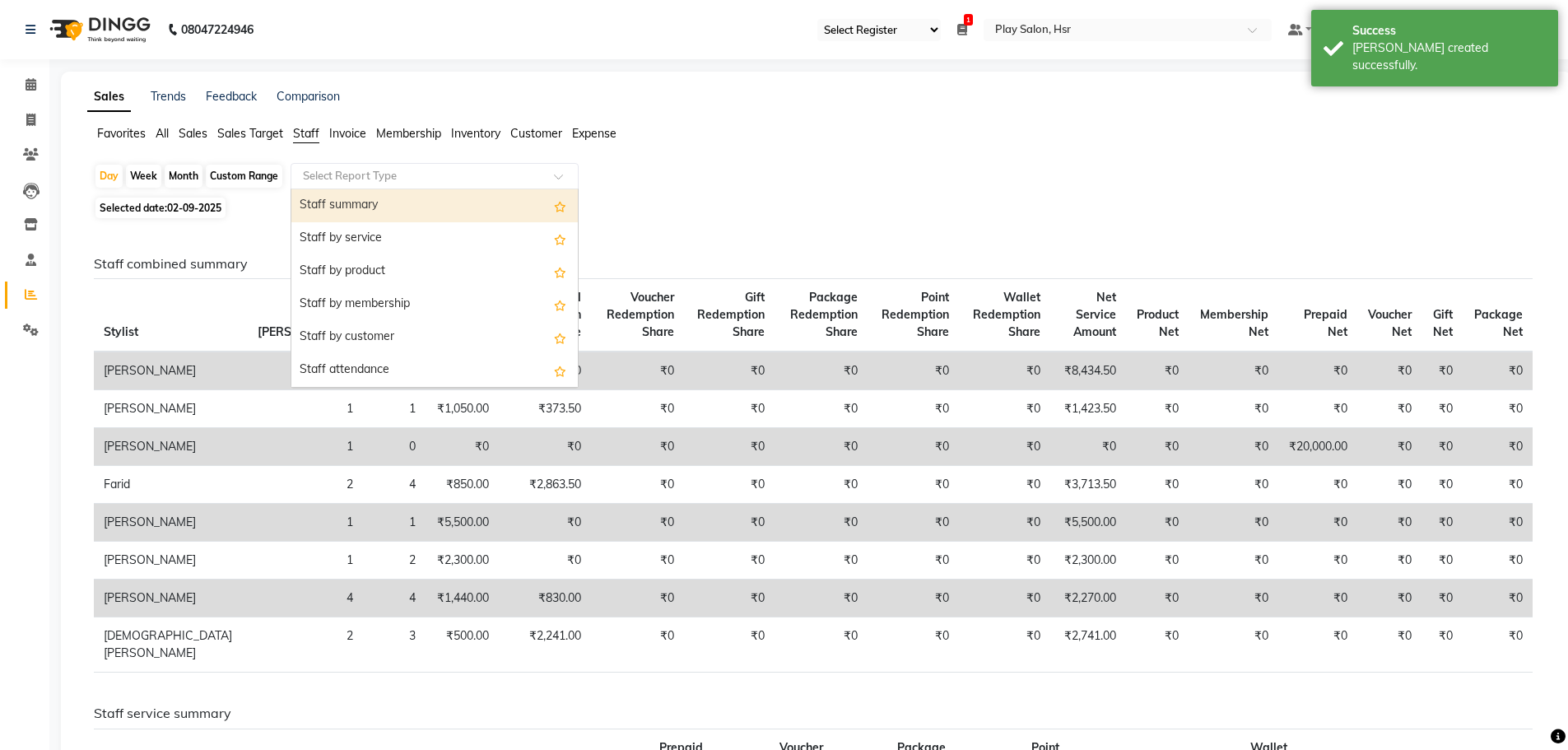
click at [323, 171] on input "text" at bounding box center [418, 176] width 237 height 16
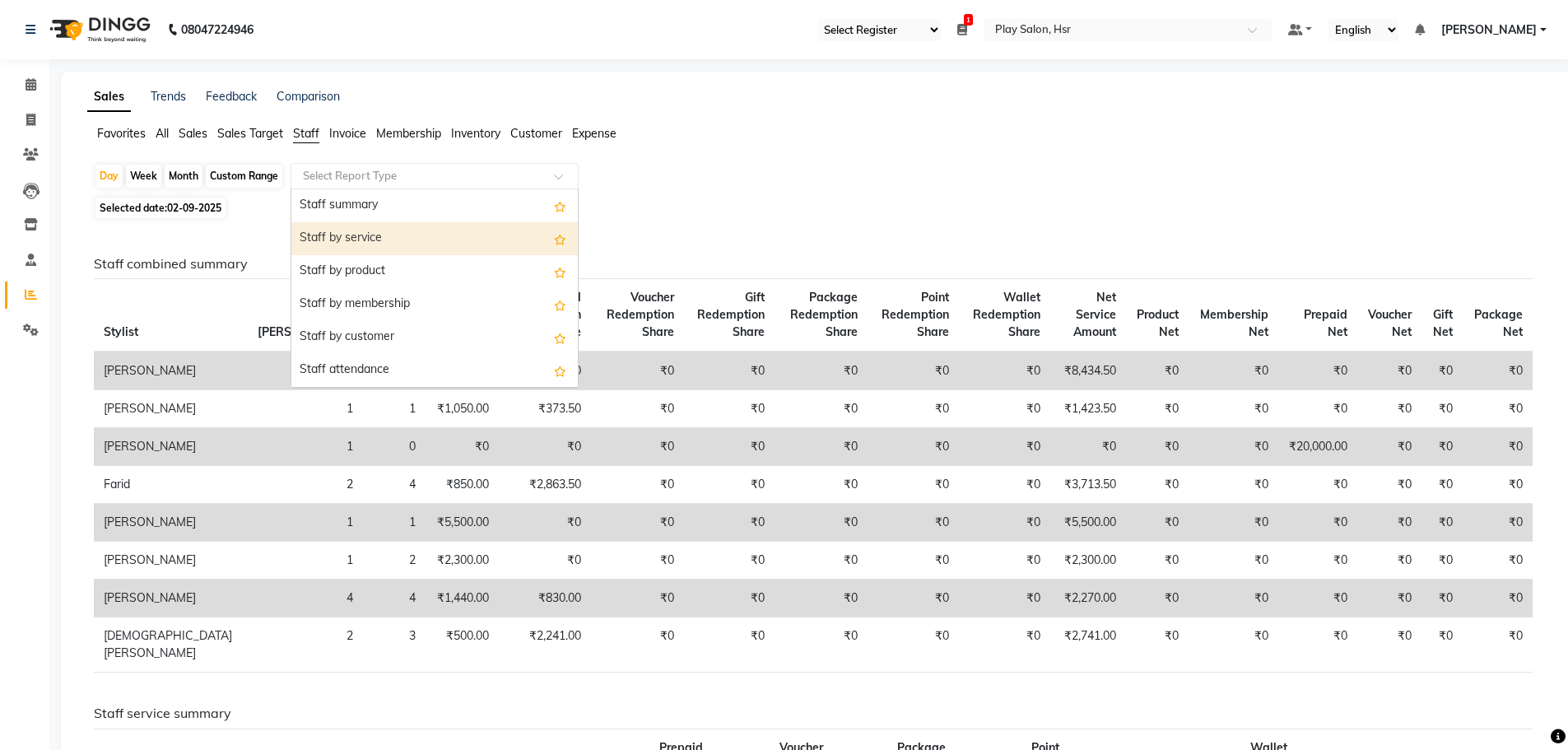
click at [444, 228] on div "Staff by service" at bounding box center [434, 238] width 286 height 33
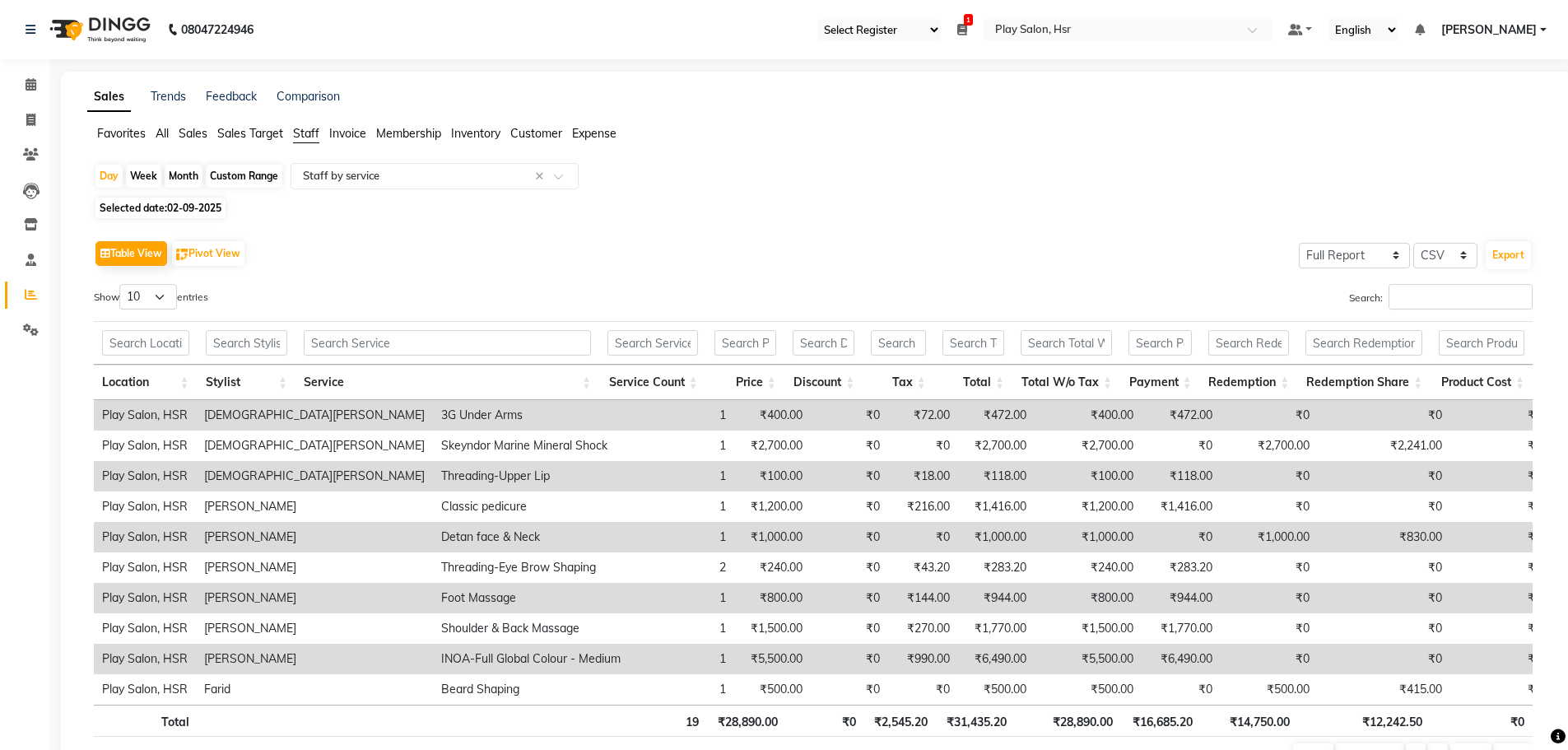
click at [376, 191] on div "Day Week Month Custom Range Select Report Type × Staff by service ×" at bounding box center [817, 178] width 1446 height 30
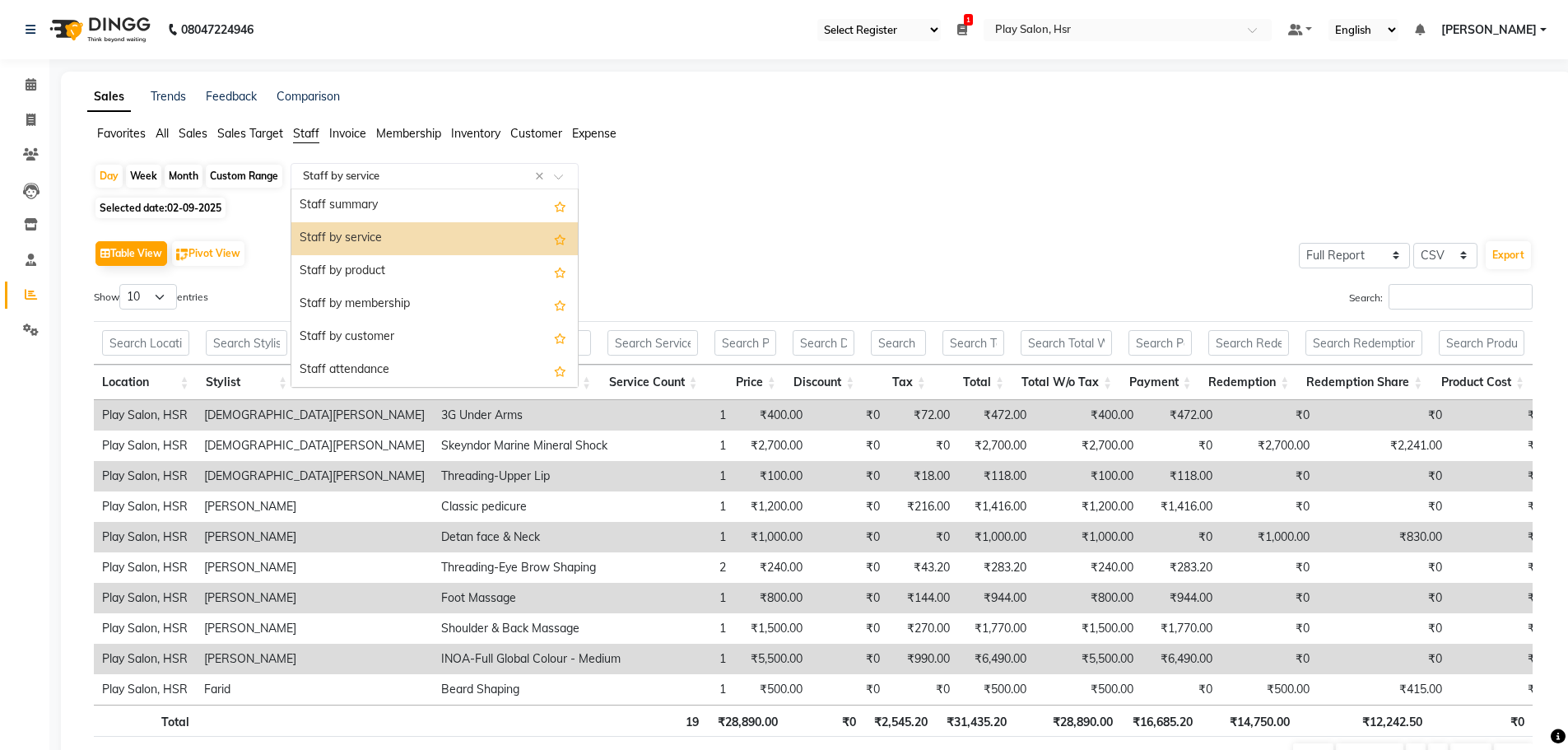
click at [360, 179] on input "text" at bounding box center [418, 176] width 237 height 16
click at [356, 203] on div "Staff summary" at bounding box center [434, 206] width 286 height 33
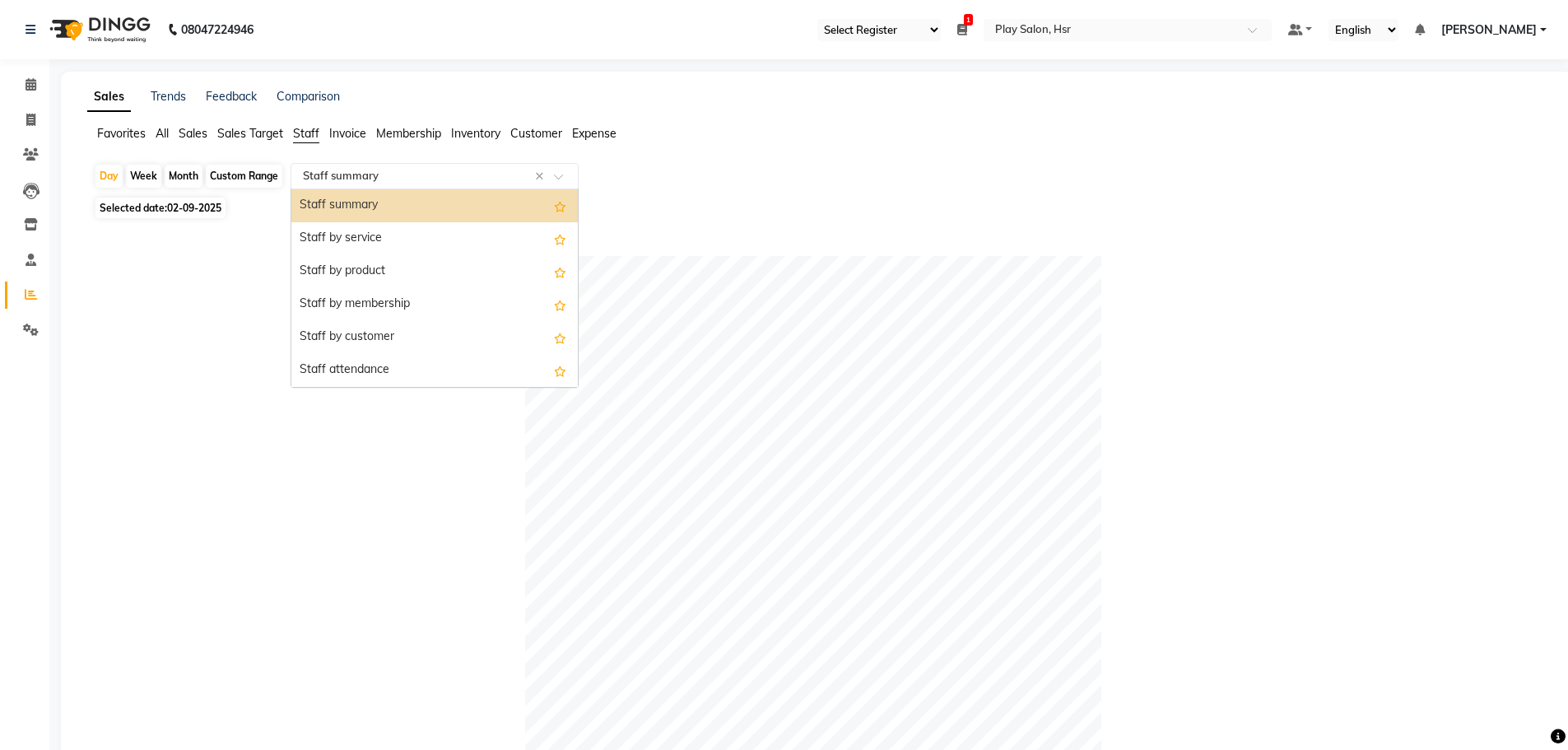
click at [320, 186] on div "Select Report Type × Staff summary ×" at bounding box center [434, 176] width 288 height 26
click at [159, 126] on span "All" at bounding box center [161, 132] width 13 height 15
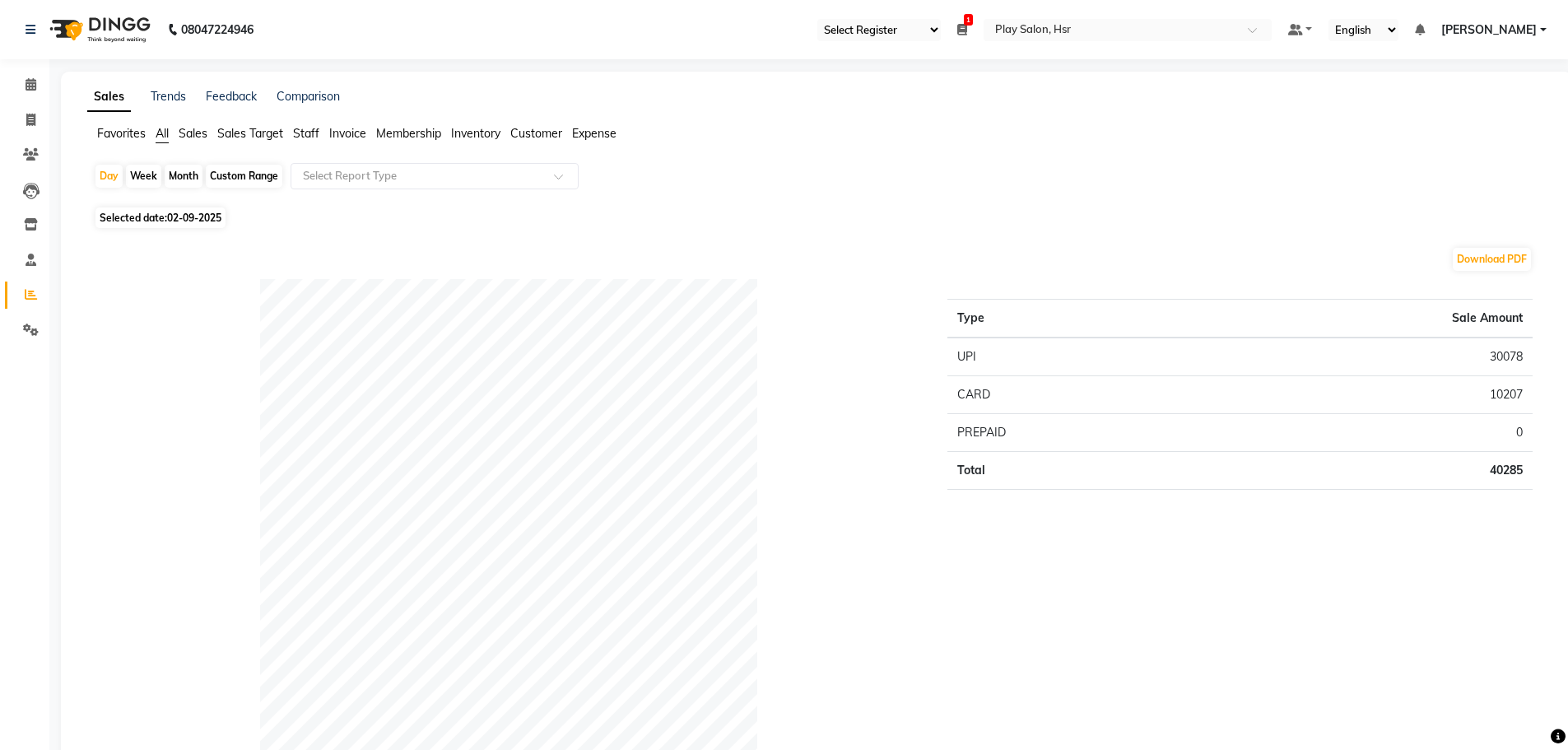
click at [307, 131] on span "Staff" at bounding box center [306, 132] width 26 height 15
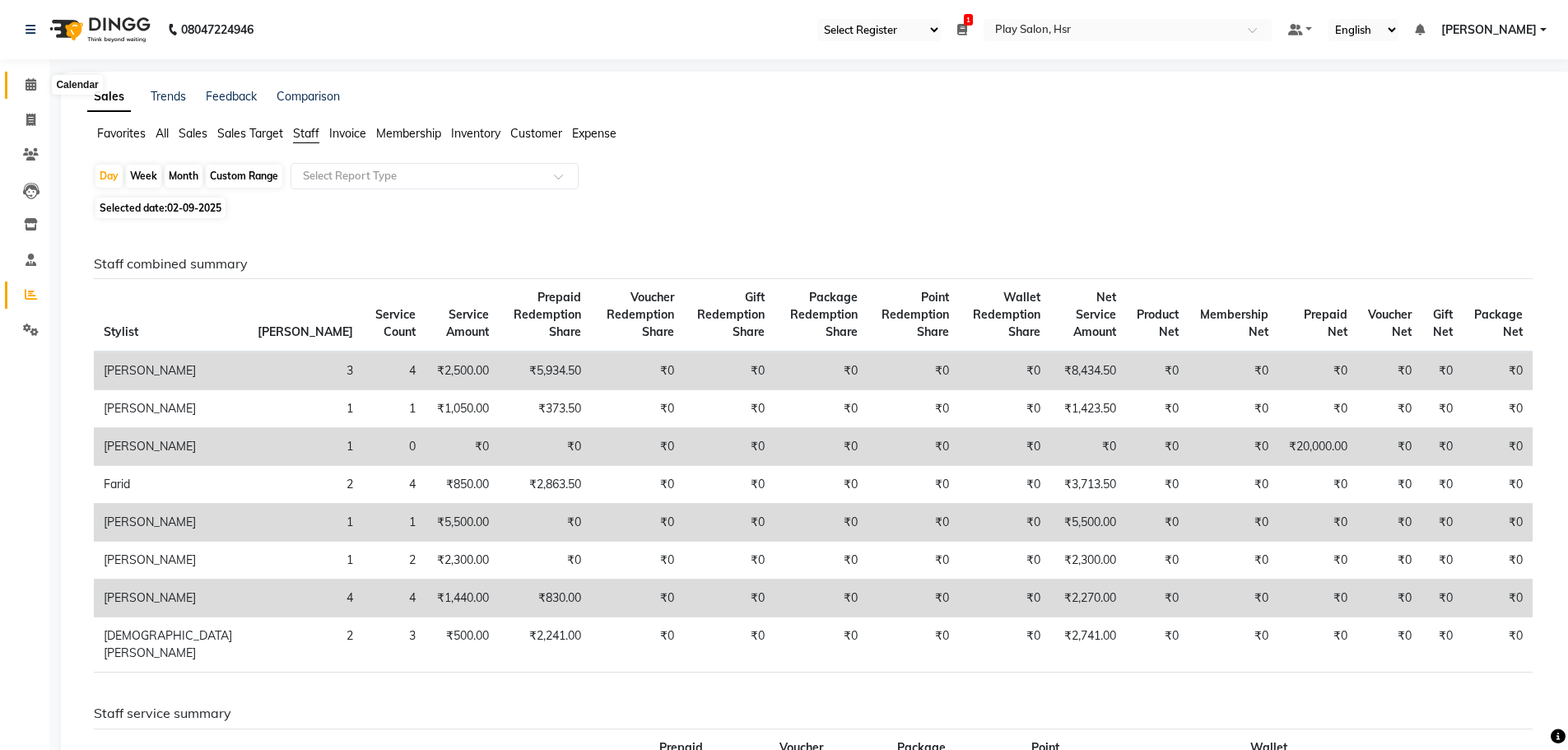
click at [31, 91] on span at bounding box center [31, 85] width 29 height 19
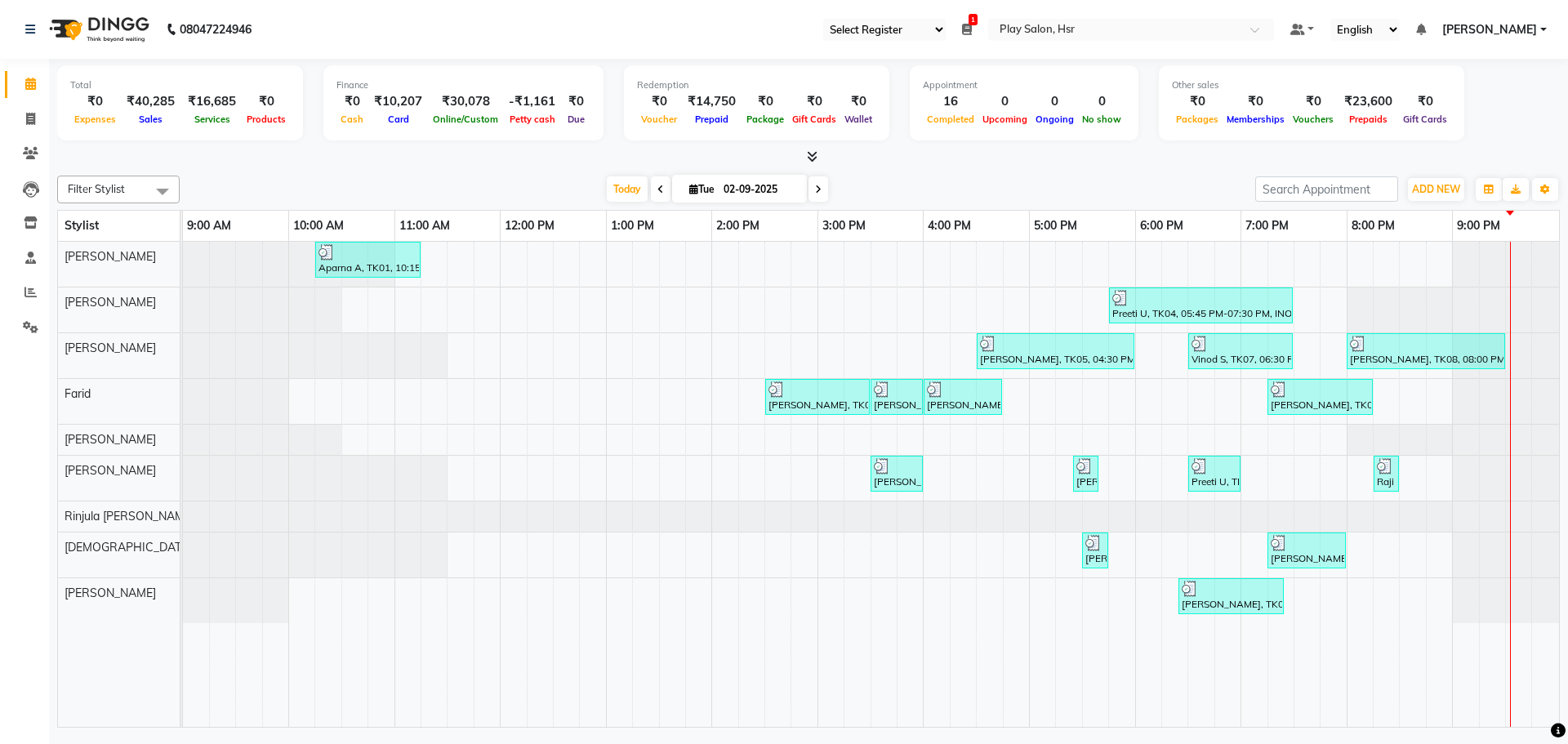
click at [22, 275] on li "Reports" at bounding box center [25, 292] width 49 height 35
click at [27, 291] on icon at bounding box center [31, 291] width 12 height 12
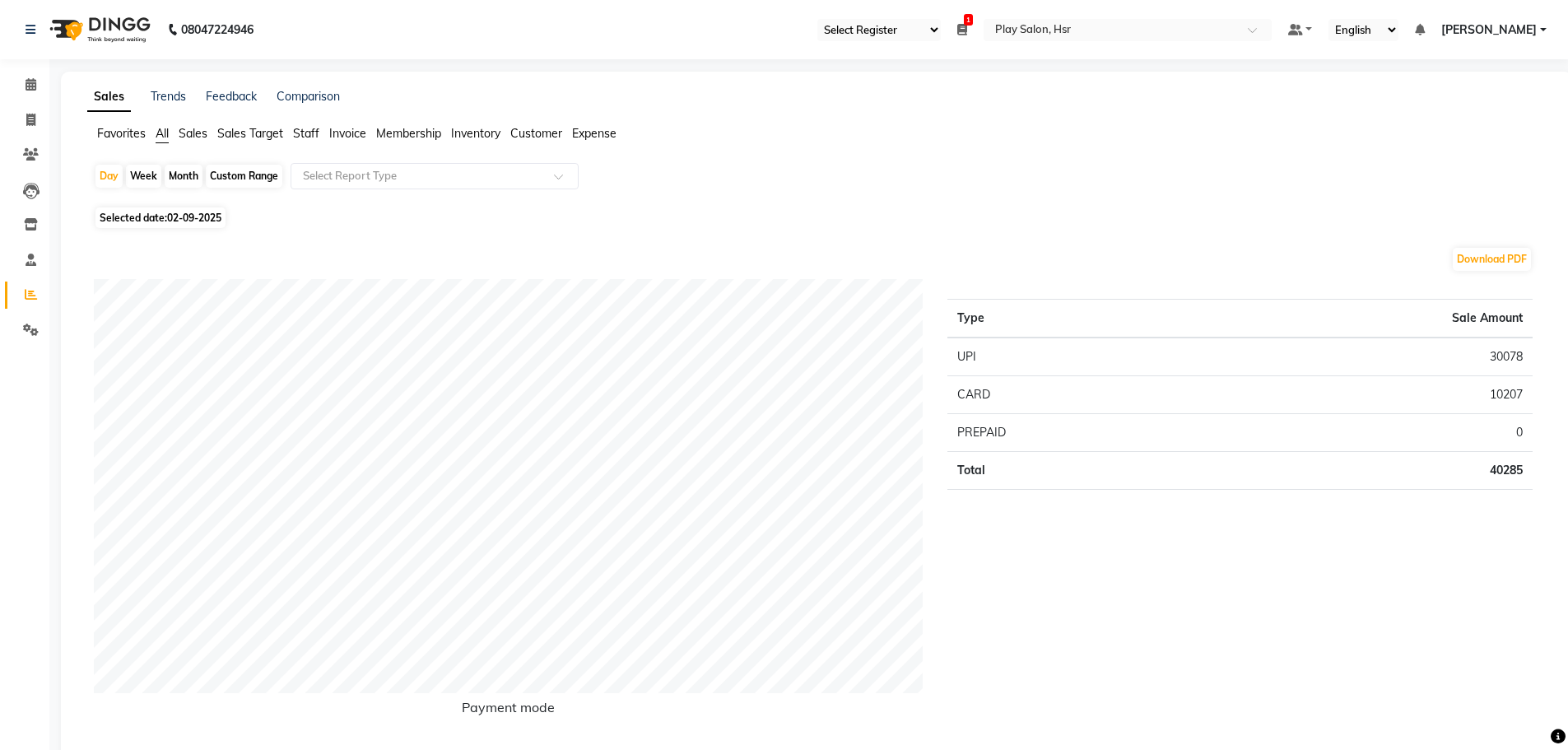
click at [300, 133] on span "Staff" at bounding box center [306, 132] width 26 height 15
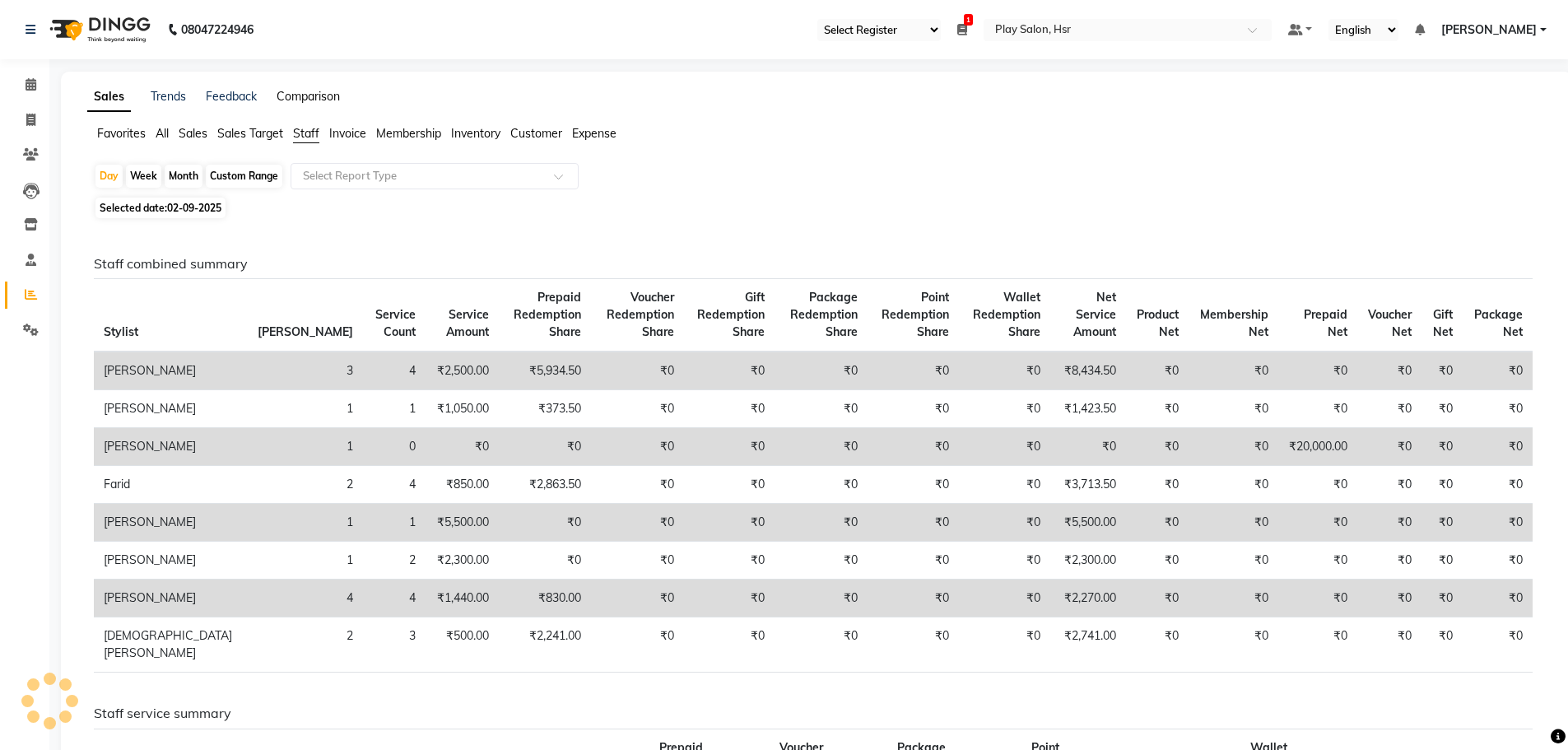
click at [302, 93] on link "Comparison" at bounding box center [308, 96] width 63 height 15
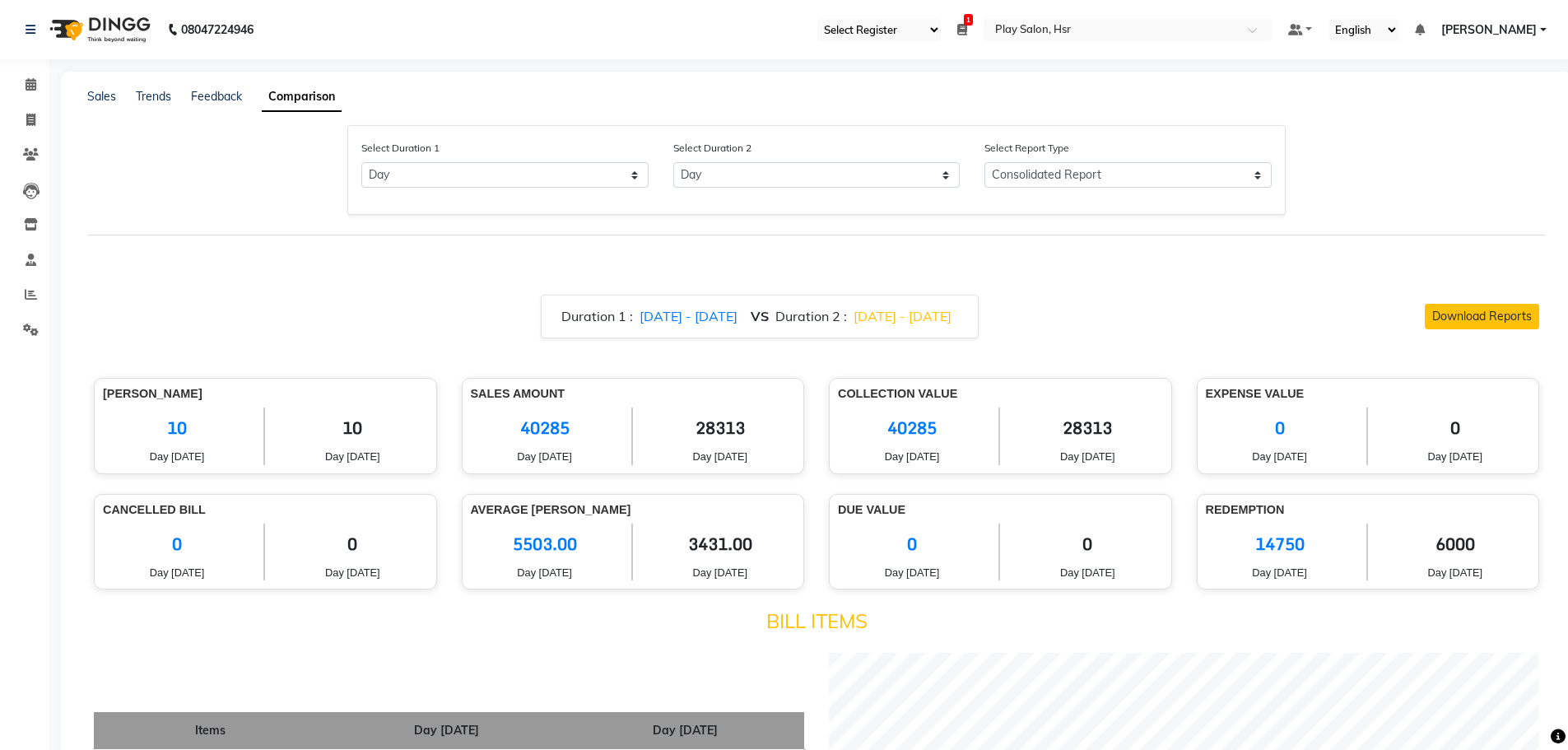
click at [85, 97] on div "Sales Trends Feedback Comparison" at bounding box center [817, 97] width 1478 height 17
click at [113, 92] on link "Sales" at bounding box center [102, 96] width 29 height 15
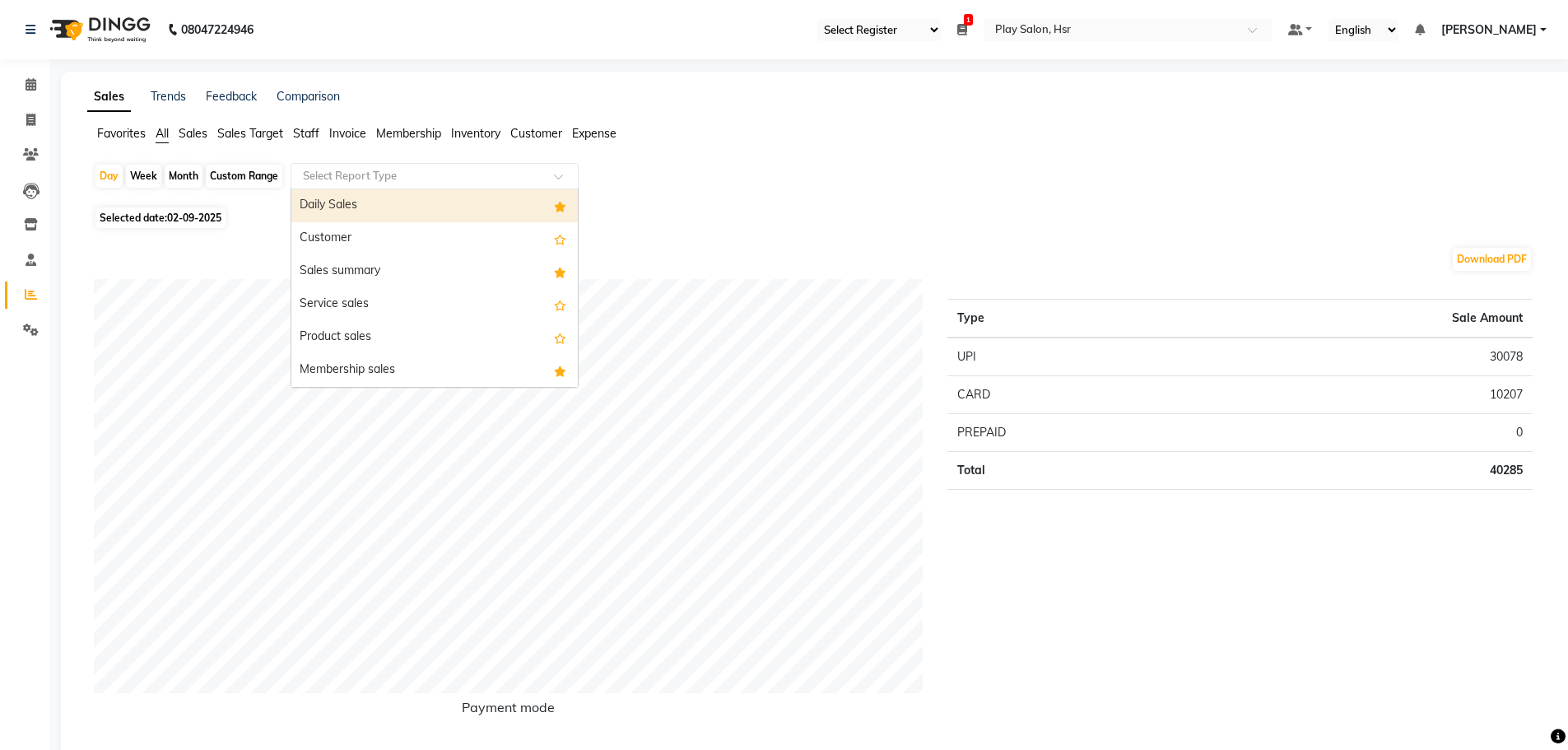
click at [340, 169] on input "text" at bounding box center [418, 176] width 237 height 16
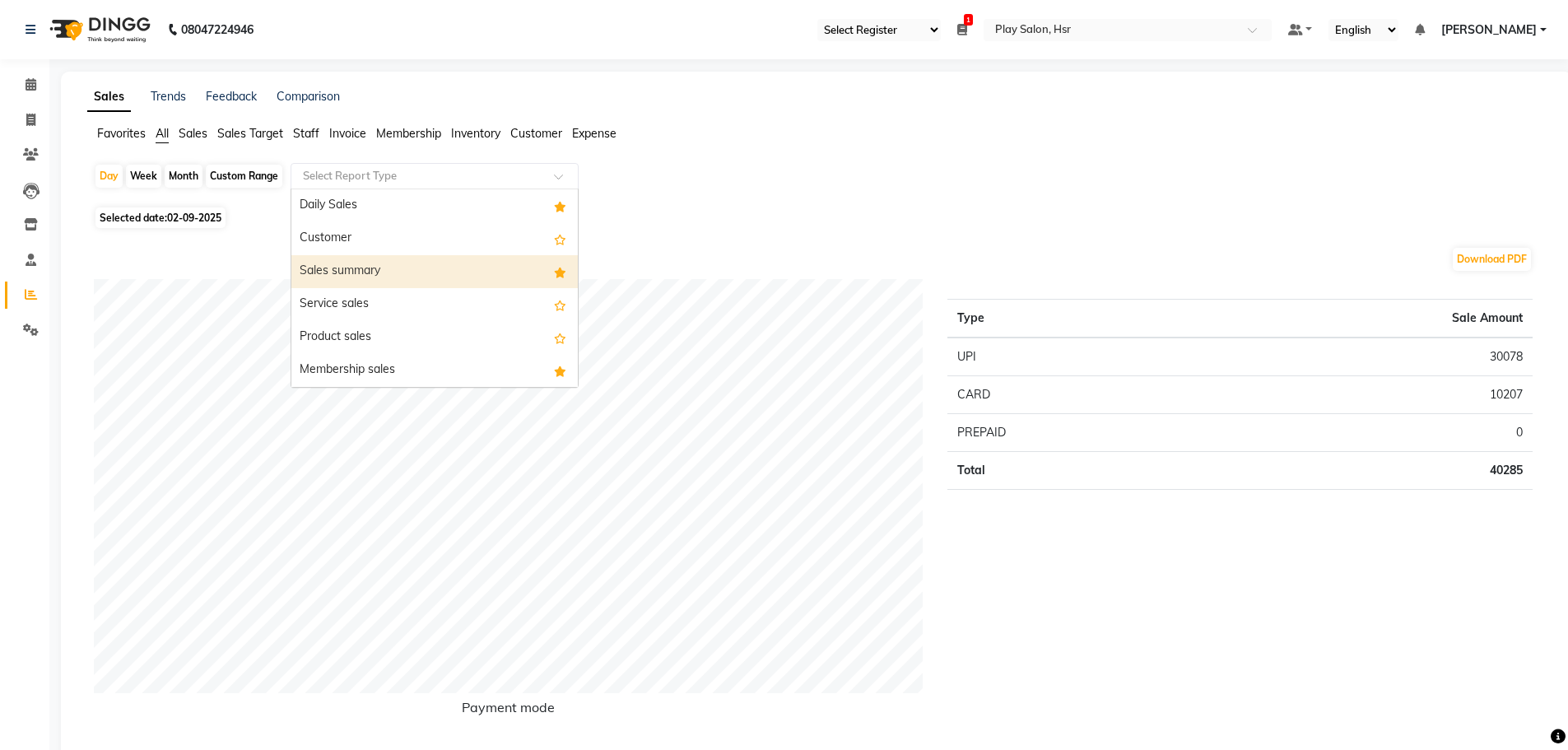
click at [337, 283] on div "Sales summary" at bounding box center [434, 272] width 286 height 33
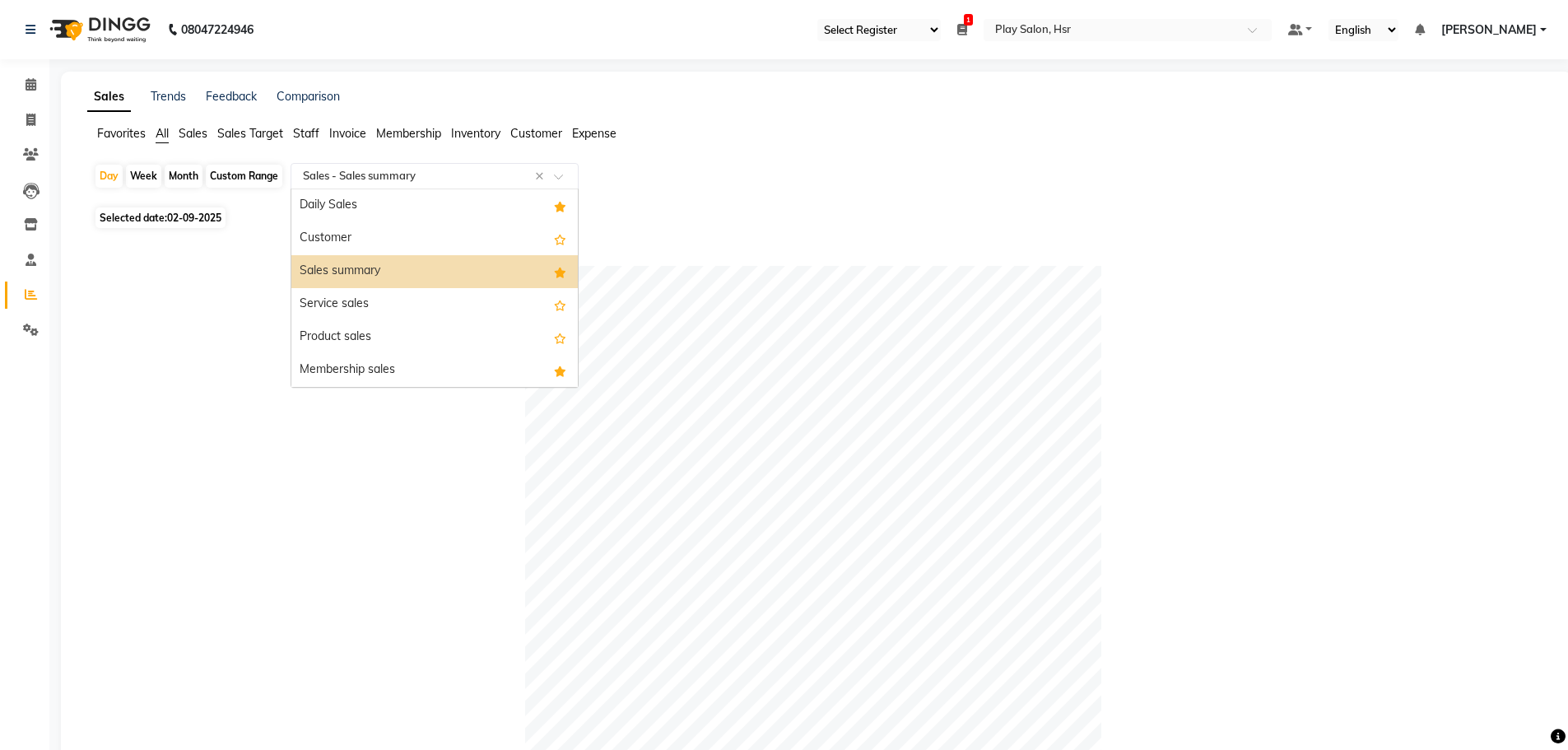
click at [369, 180] on input "text" at bounding box center [418, 176] width 237 height 16
click at [364, 202] on div "Daily Sales" at bounding box center [434, 206] width 286 height 33
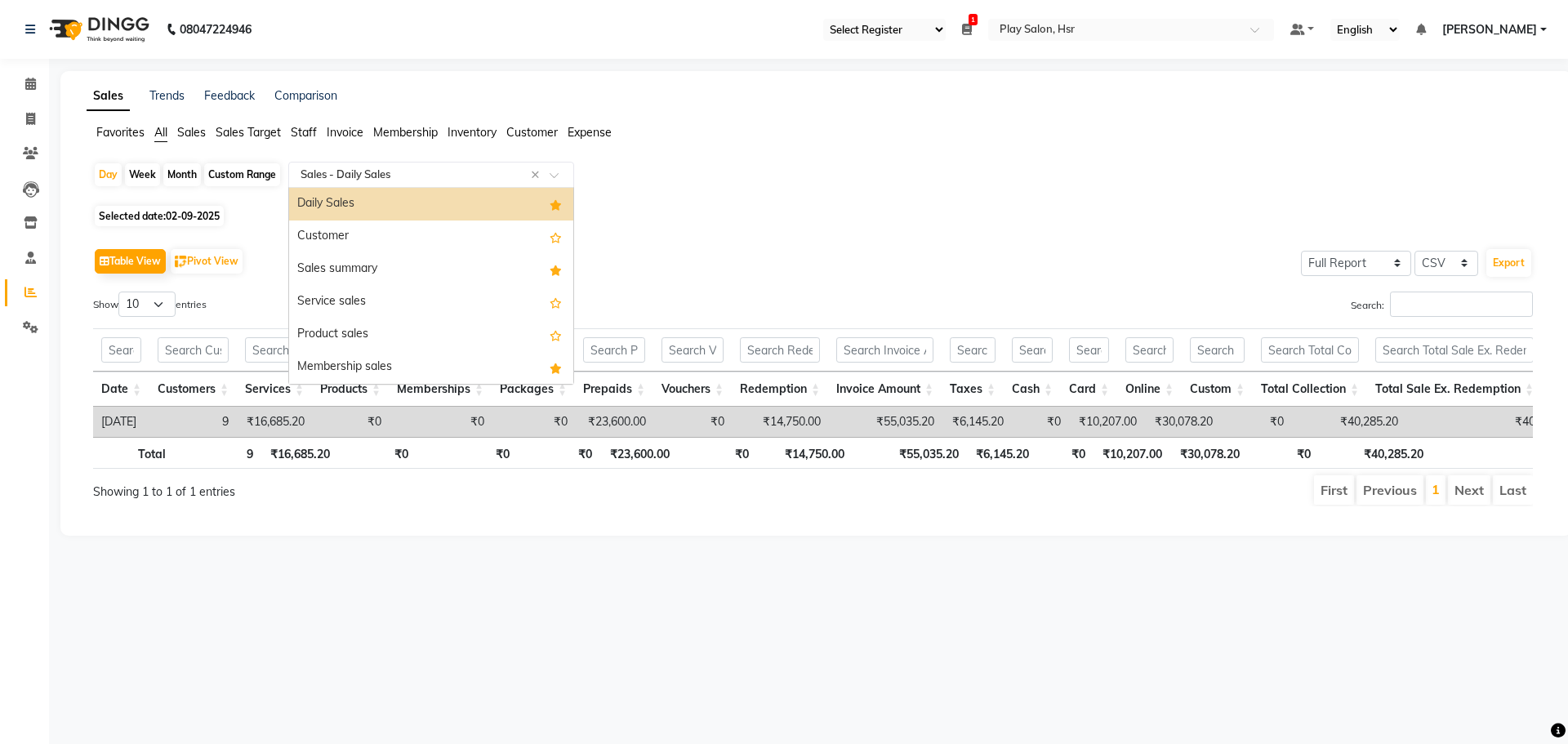
click at [307, 178] on input "text" at bounding box center [414, 175] width 235 height 16
click at [346, 264] on div "Sales summary" at bounding box center [431, 269] width 284 height 33
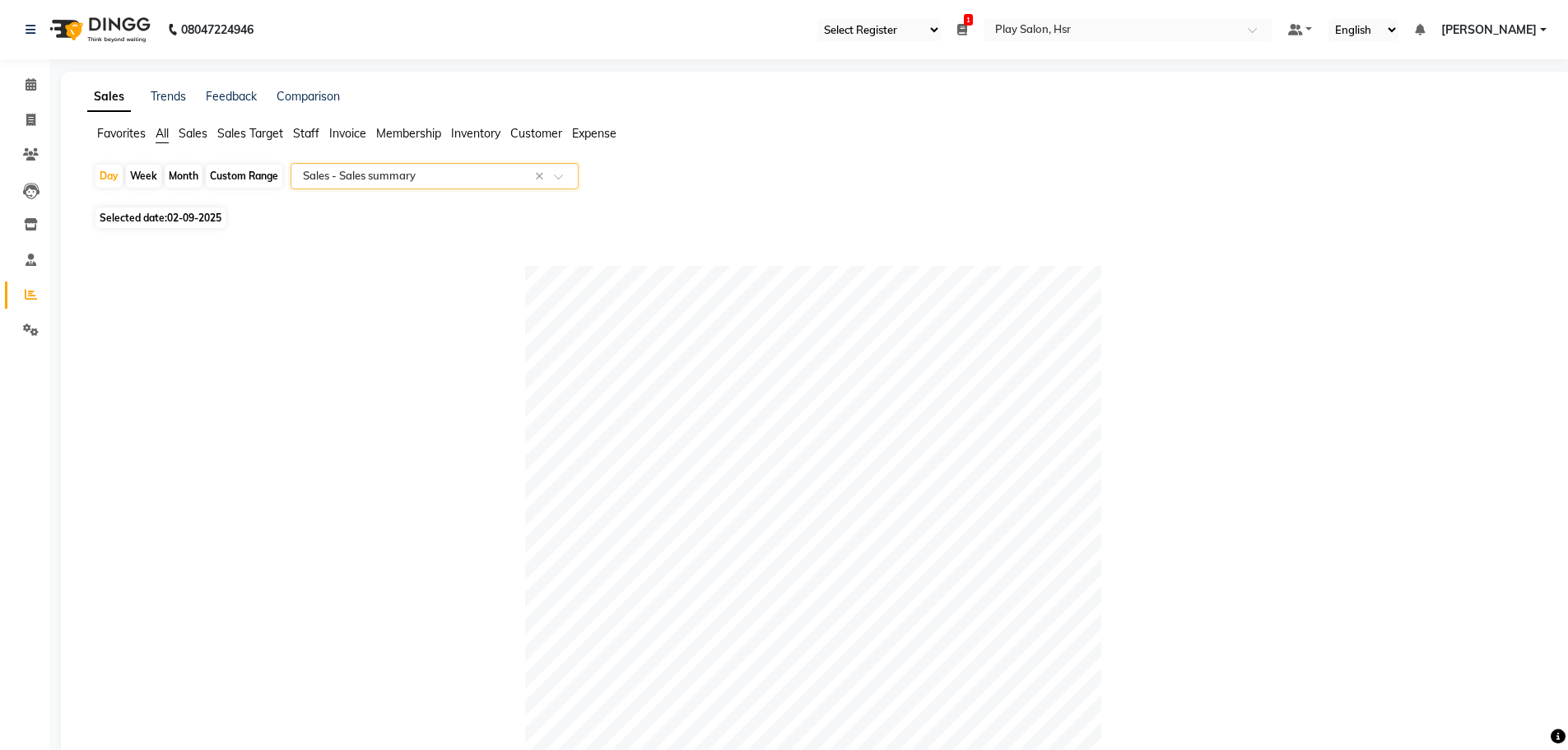
drag, startPoint x: 416, startPoint y: 129, endPoint x: 413, endPoint y: 138, distance: 9.5
click at [414, 137] on span "Membership" at bounding box center [408, 132] width 65 height 15
click at [386, 182] on input "text" at bounding box center [418, 176] width 237 height 16
click at [119, 124] on div "Sales Trends Feedback Comparison Favorites All Sales Sales Target Staff Invoice…" at bounding box center [822, 244] width 1524 height 346
click at [118, 133] on span "Favorites" at bounding box center [121, 132] width 49 height 15
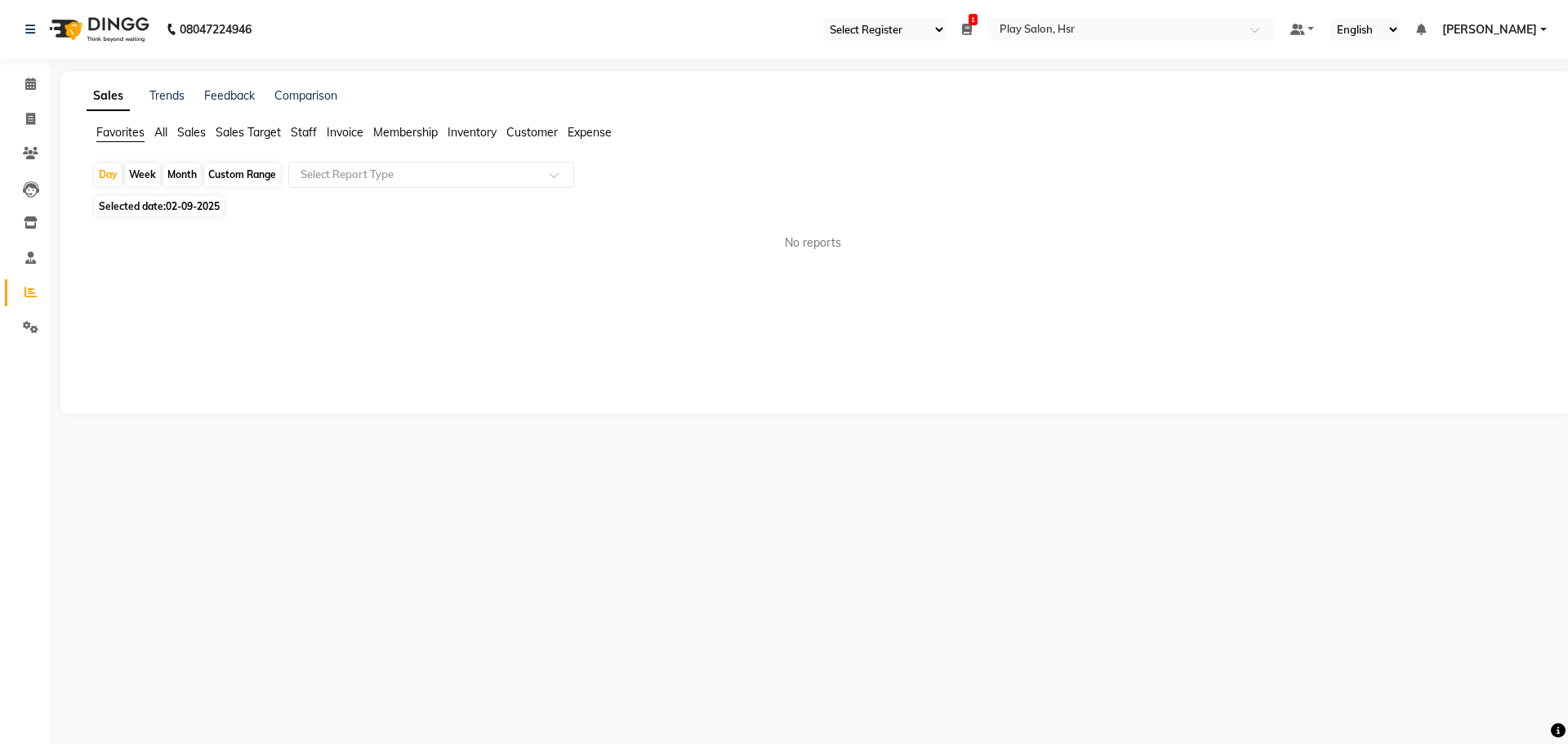
click at [231, 132] on span "Sales Target" at bounding box center [247, 131] width 65 height 14
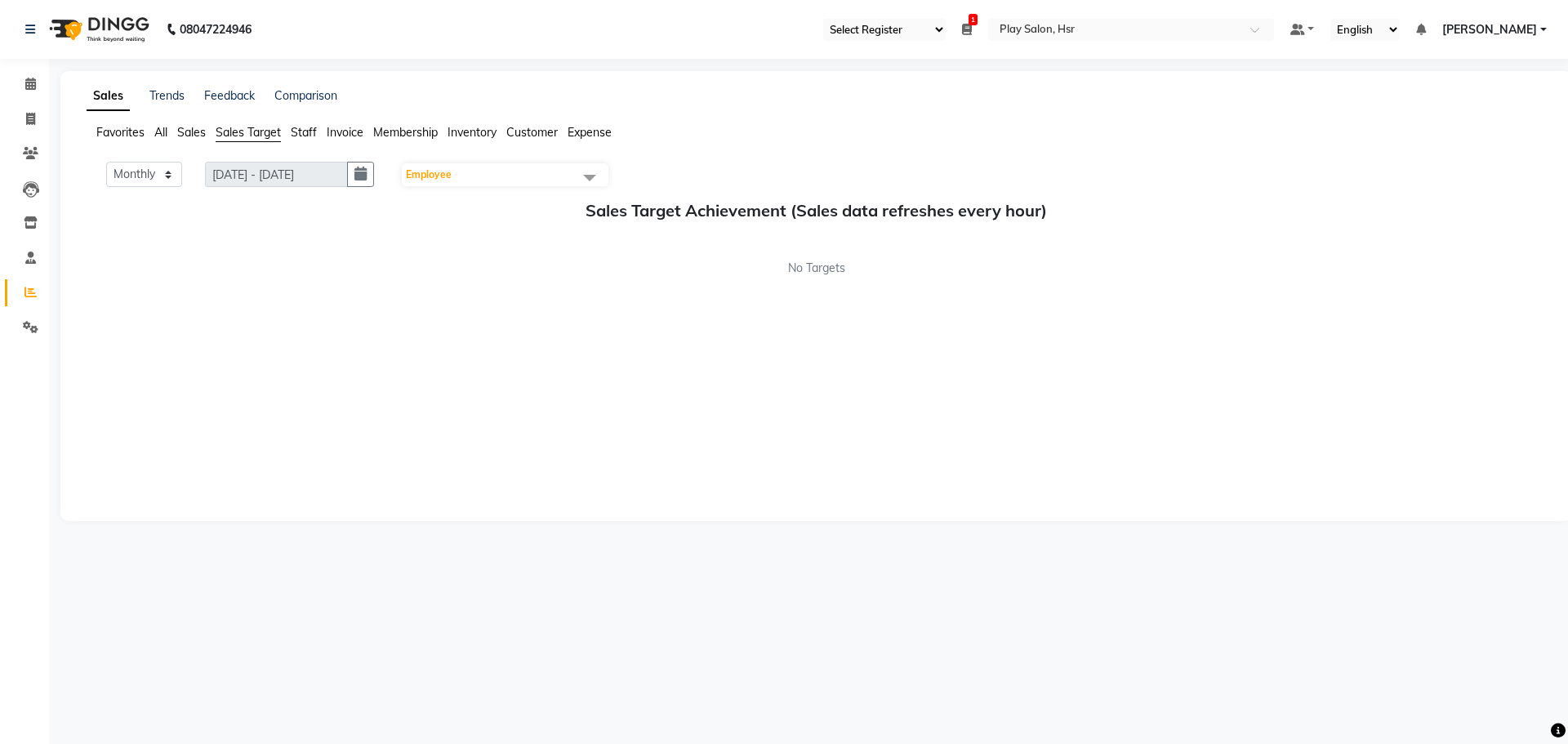
click at [180, 135] on span "Sales" at bounding box center [192, 131] width 29 height 14
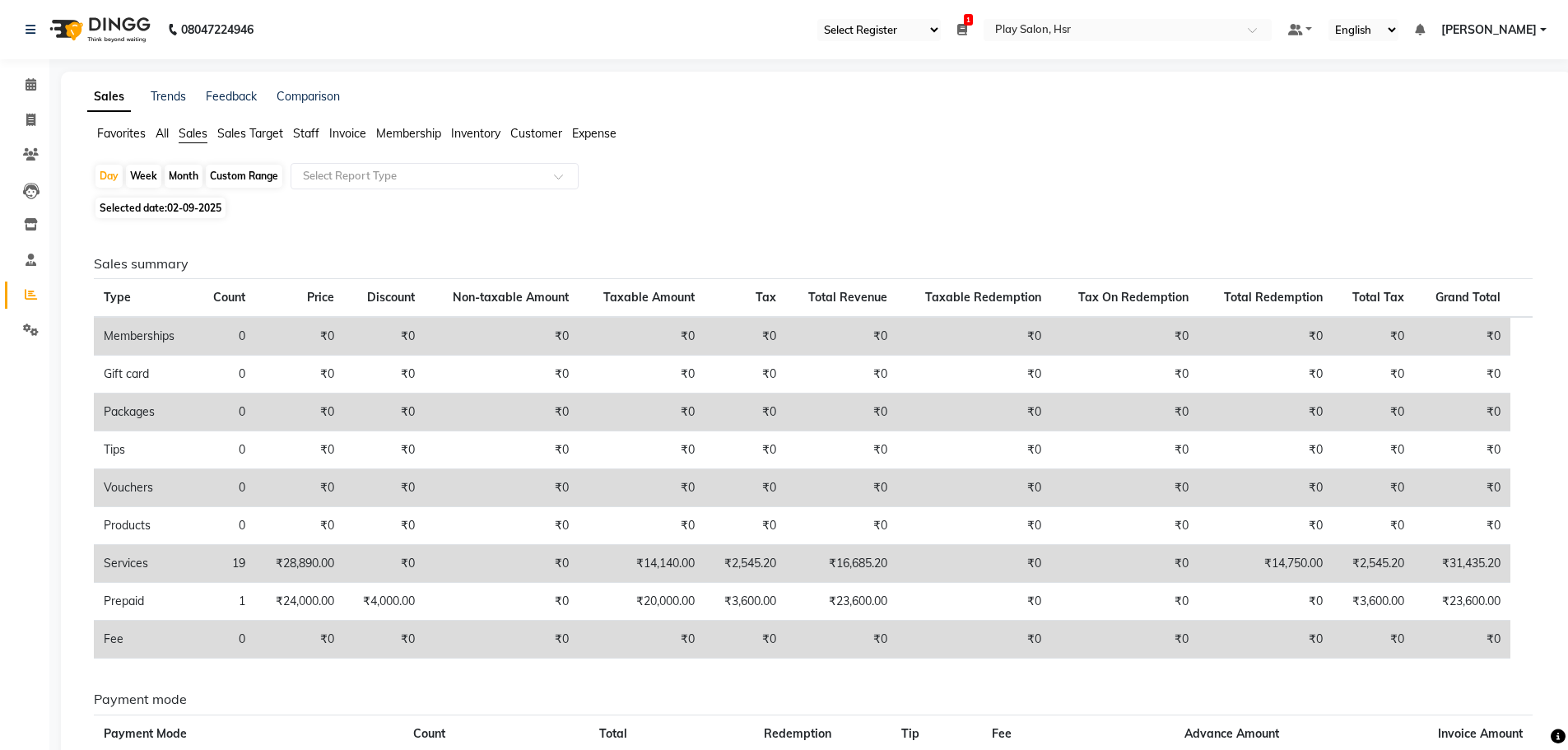
click at [144, 134] on span "Favorites" at bounding box center [121, 132] width 49 height 15
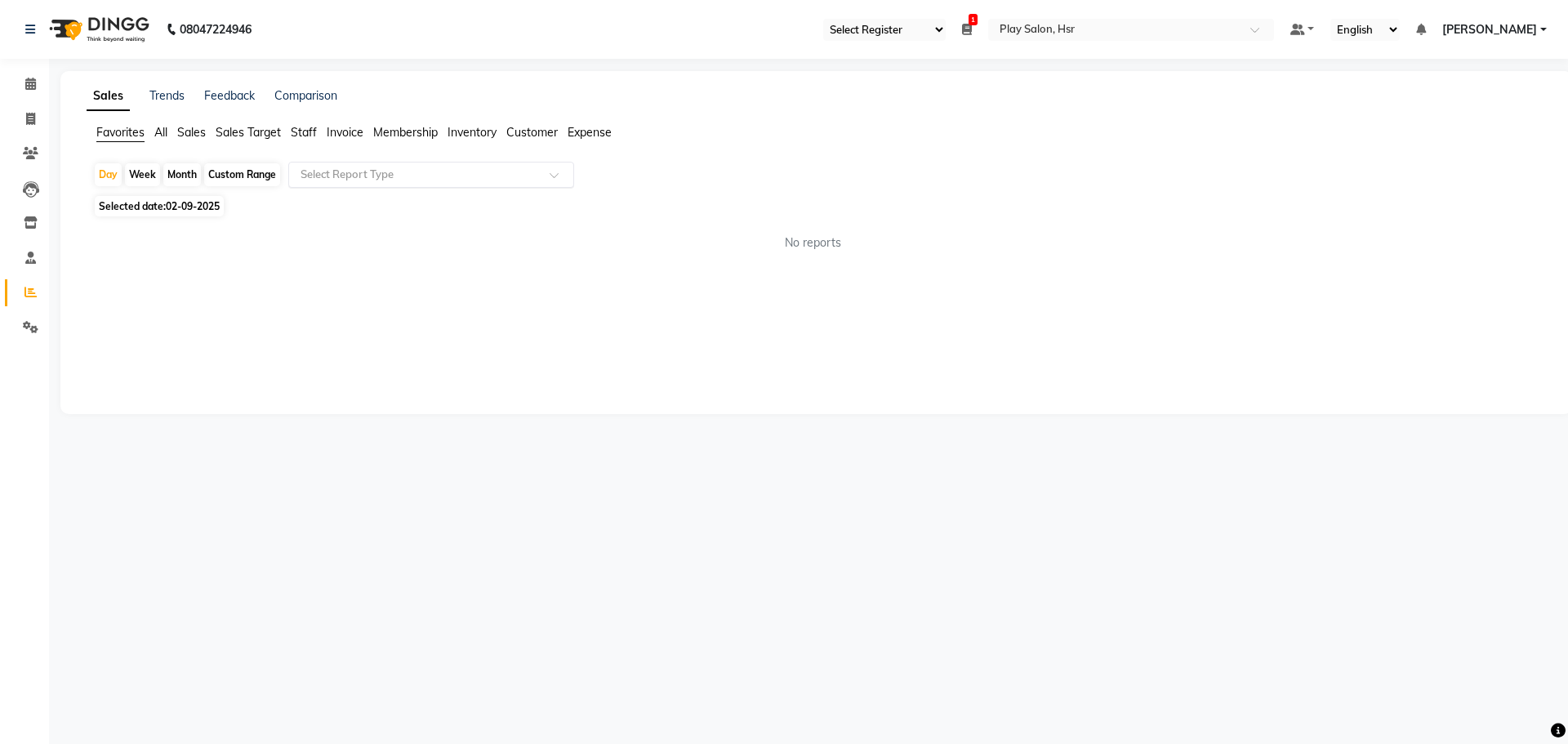
click at [334, 169] on input "text" at bounding box center [414, 175] width 235 height 16
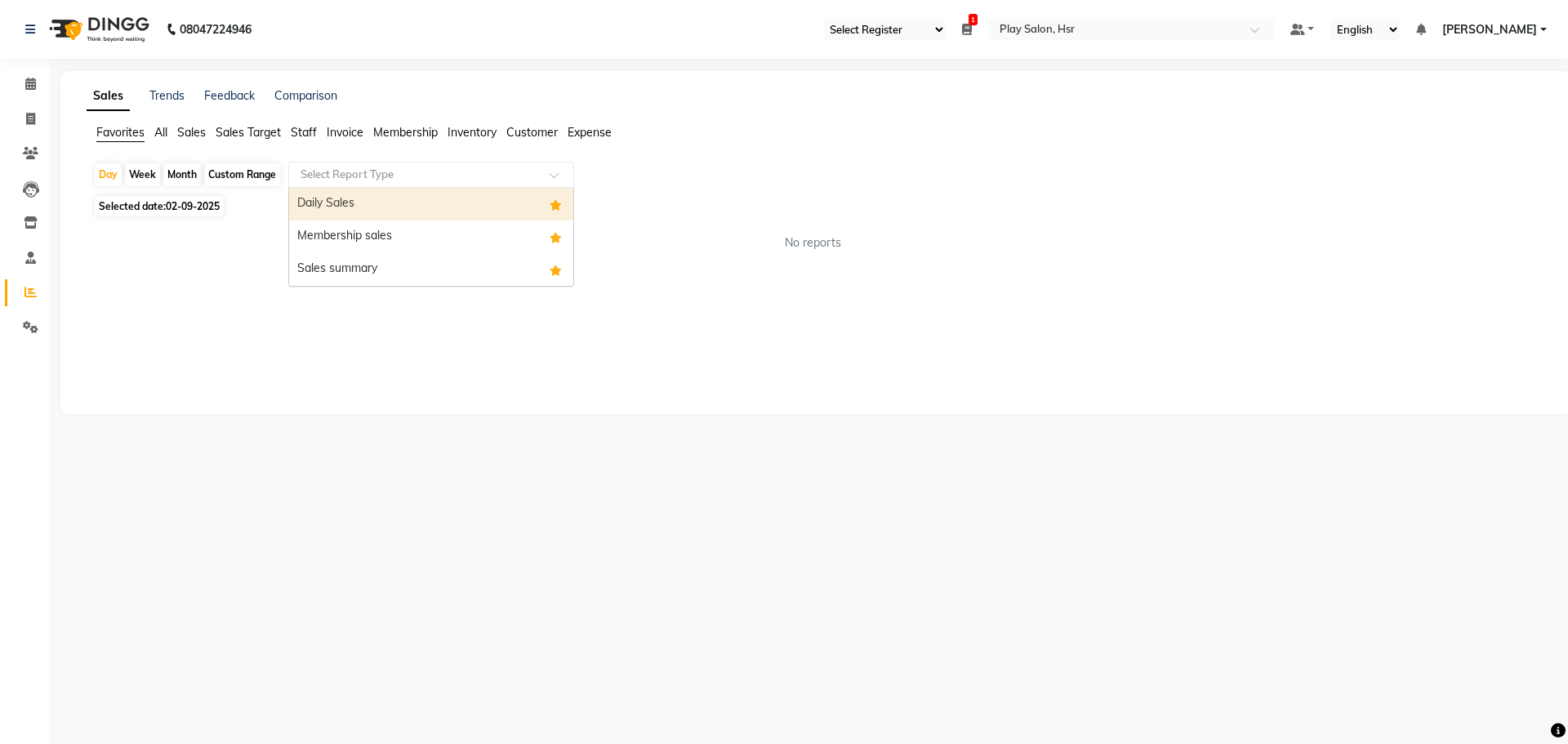
click at [346, 203] on div "Daily Sales" at bounding box center [431, 204] width 284 height 33
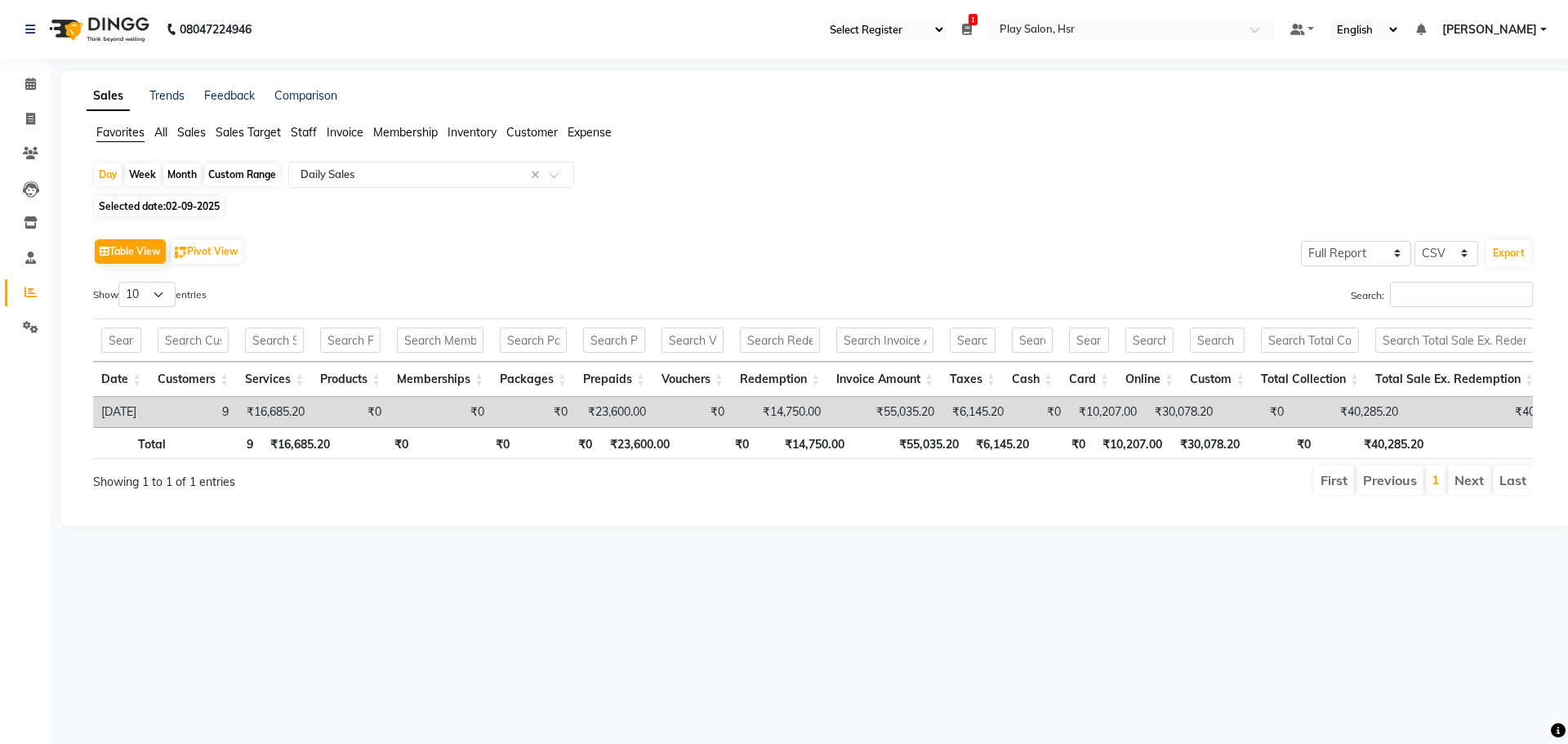
click at [348, 154] on div "Favorites All Sales Sales Target Staff Invoice Membership Inventory Customer Ex…" at bounding box center [816, 139] width 1484 height 31
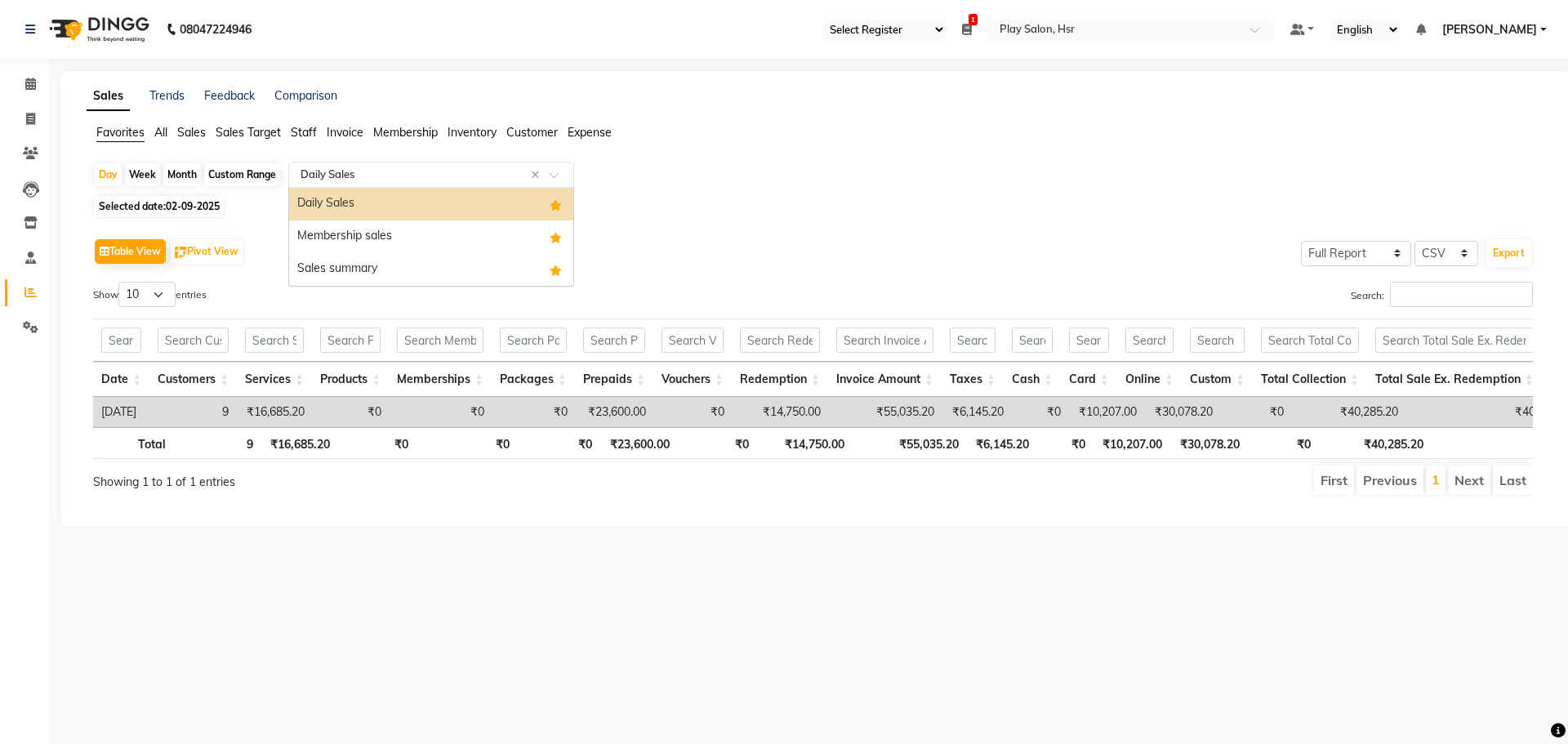
click at [348, 181] on input "text" at bounding box center [414, 175] width 235 height 16
click at [161, 133] on span "All" at bounding box center [160, 131] width 13 height 14
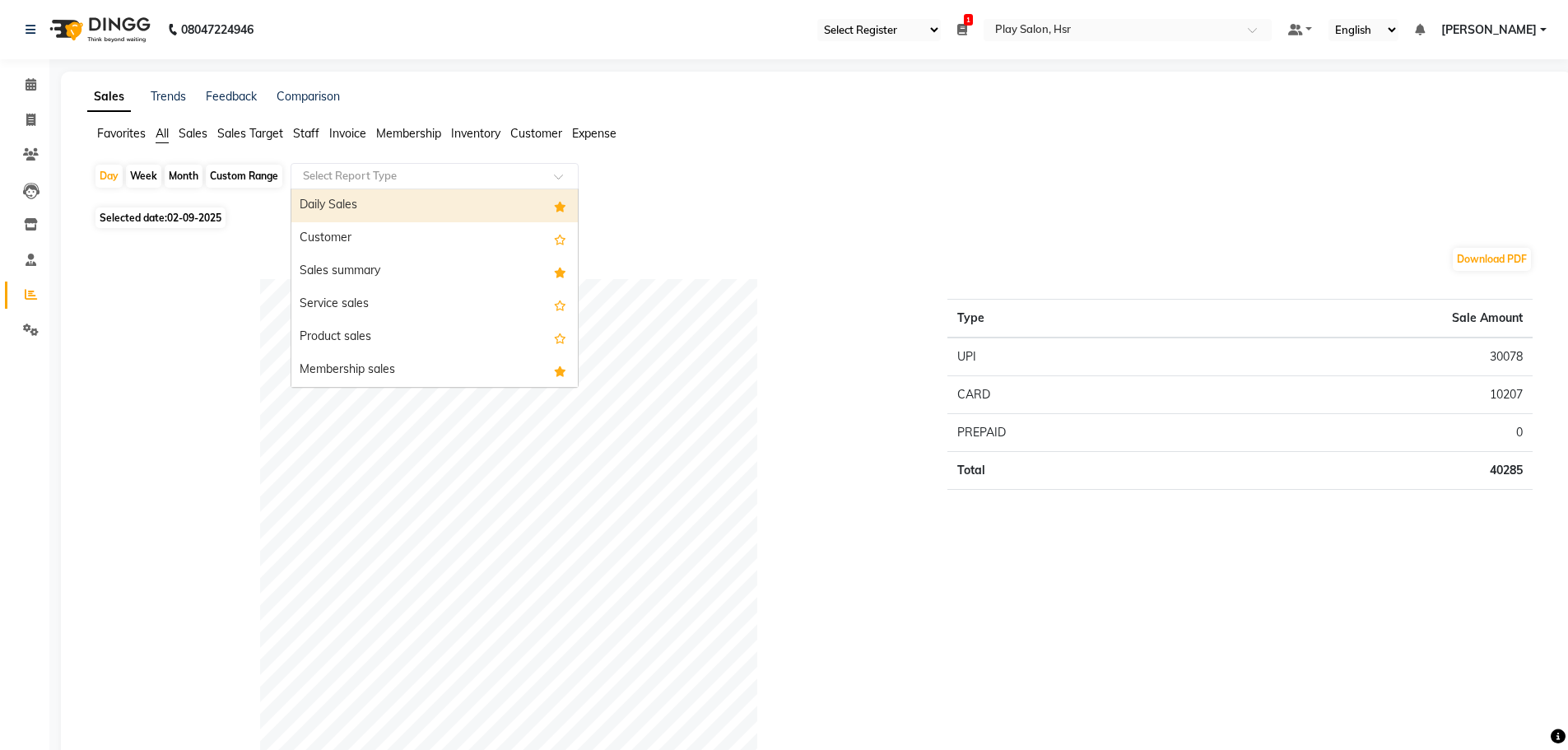
click at [413, 169] on input "text" at bounding box center [418, 176] width 237 height 16
click at [414, 213] on div "Daily Sales" at bounding box center [434, 206] width 286 height 33
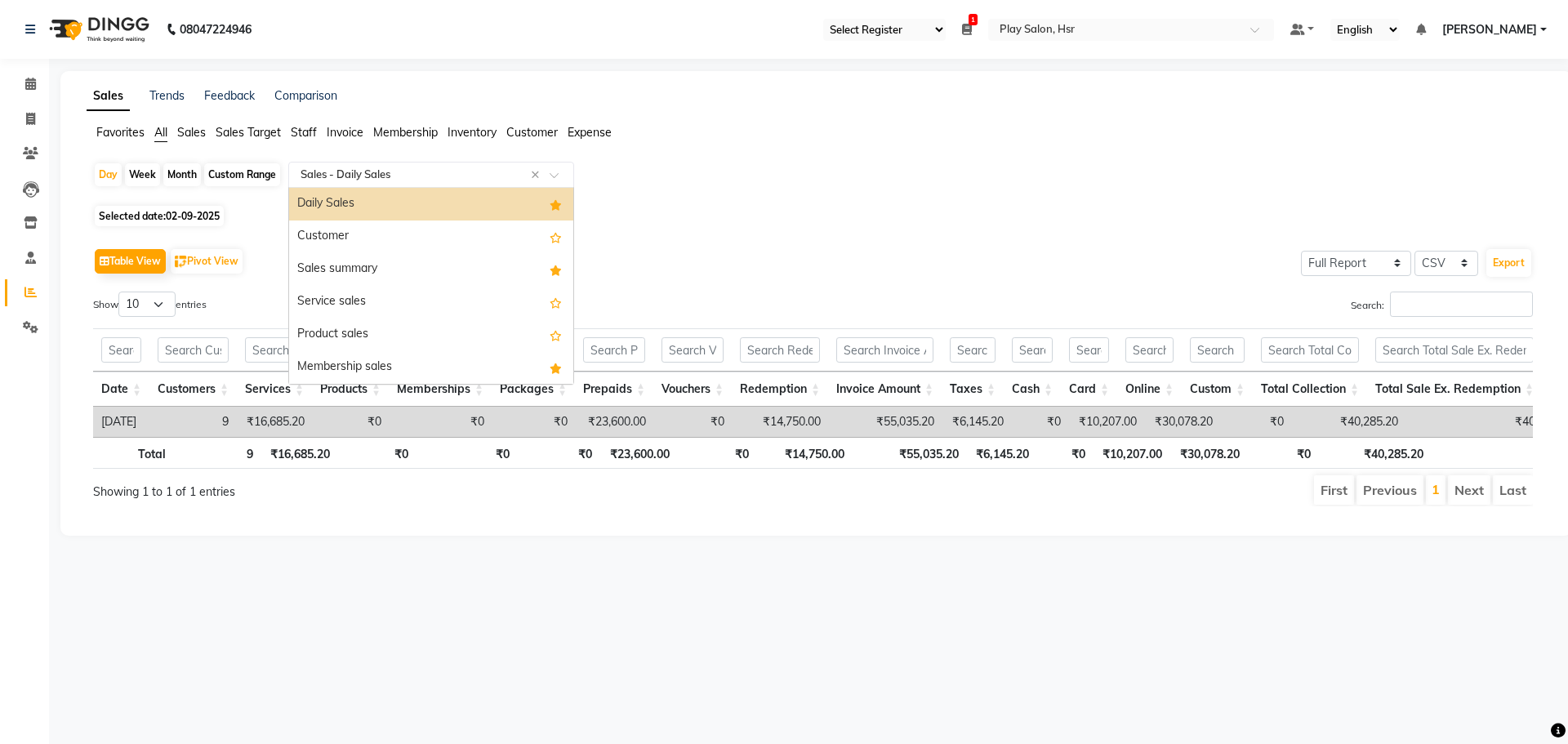
click at [367, 179] on input "text" at bounding box center [414, 175] width 235 height 16
click at [365, 264] on div "Sales summary" at bounding box center [431, 269] width 284 height 33
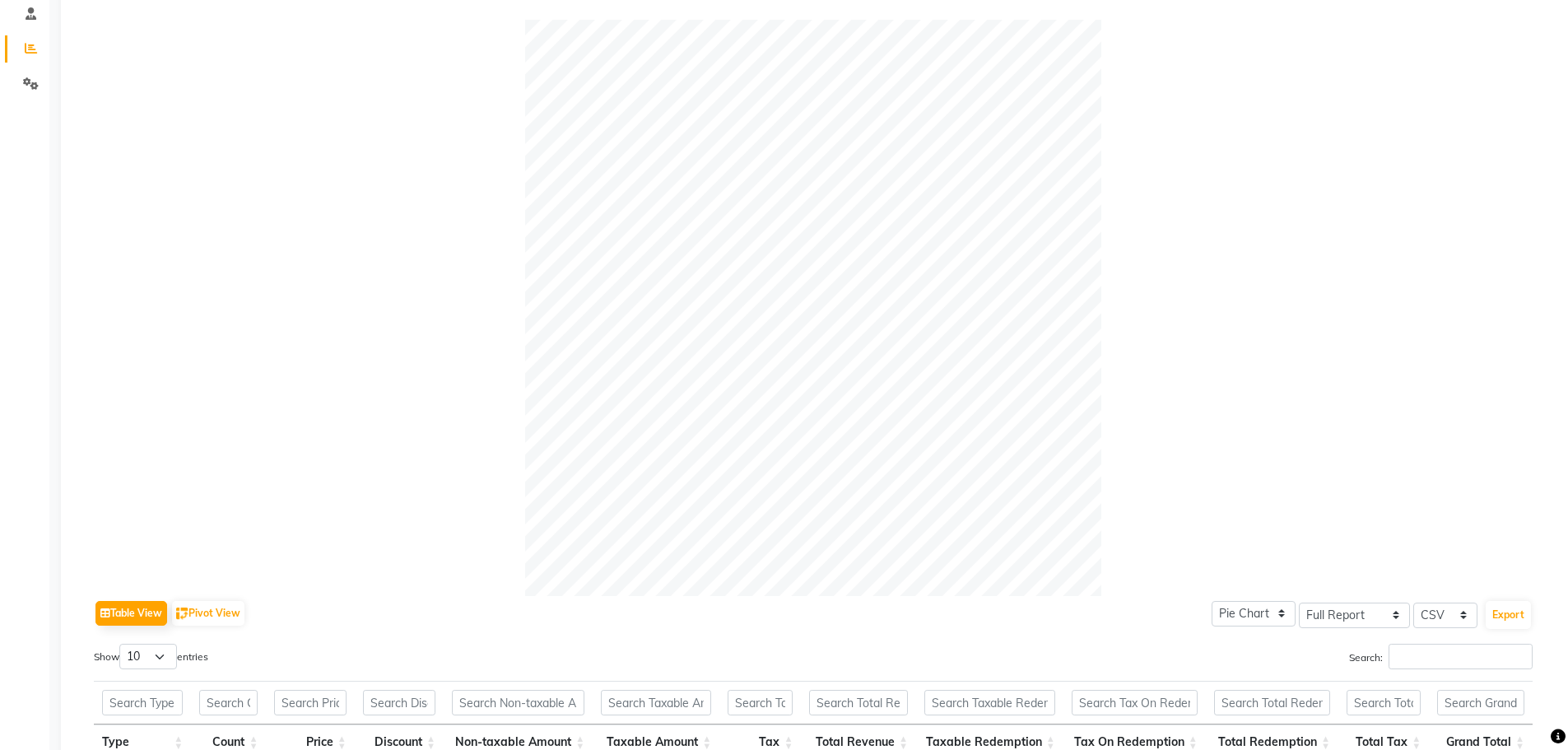
scroll to position [9, 0]
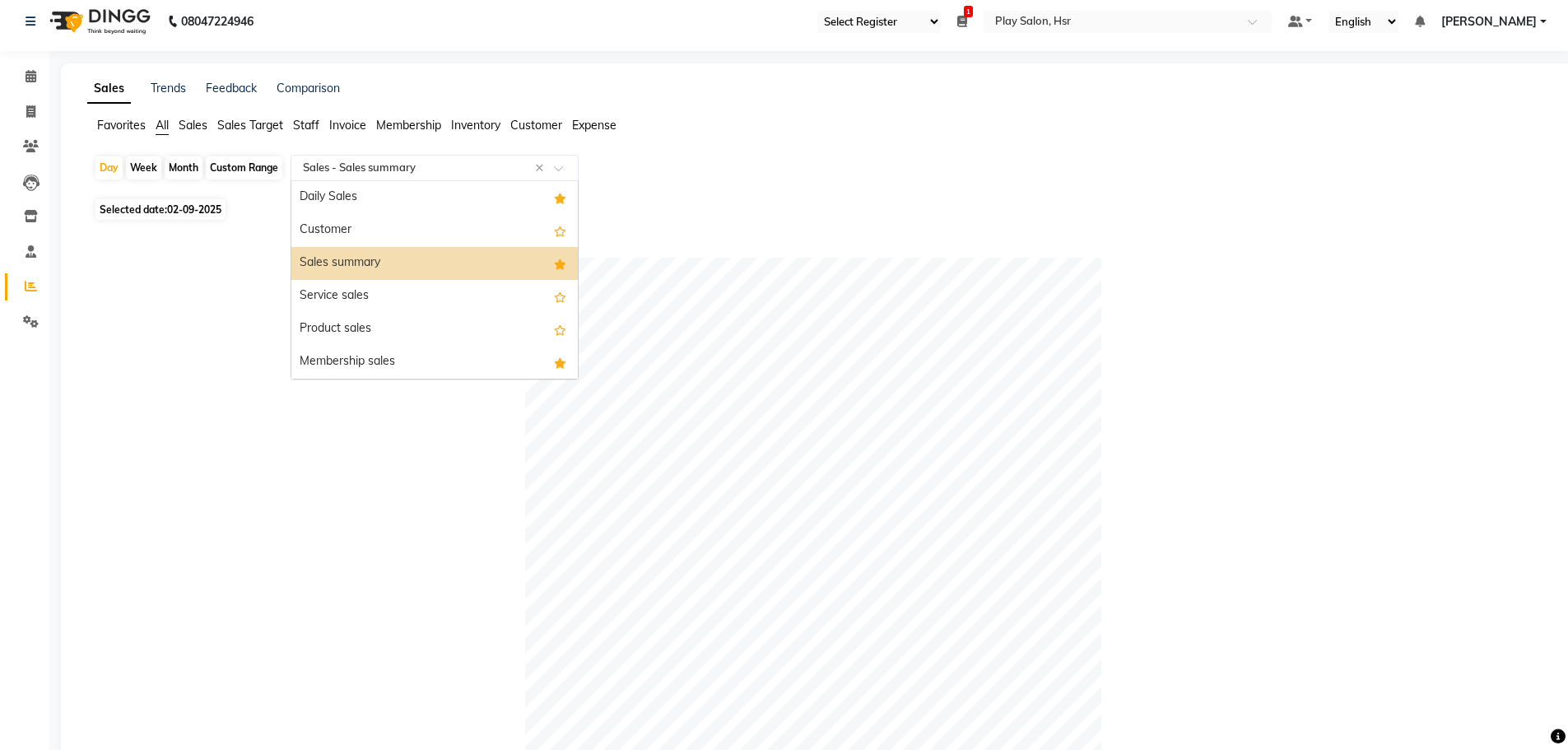
click at [343, 170] on input "text" at bounding box center [418, 167] width 237 height 16
click at [343, 193] on div "Daily Sales" at bounding box center [434, 197] width 286 height 33
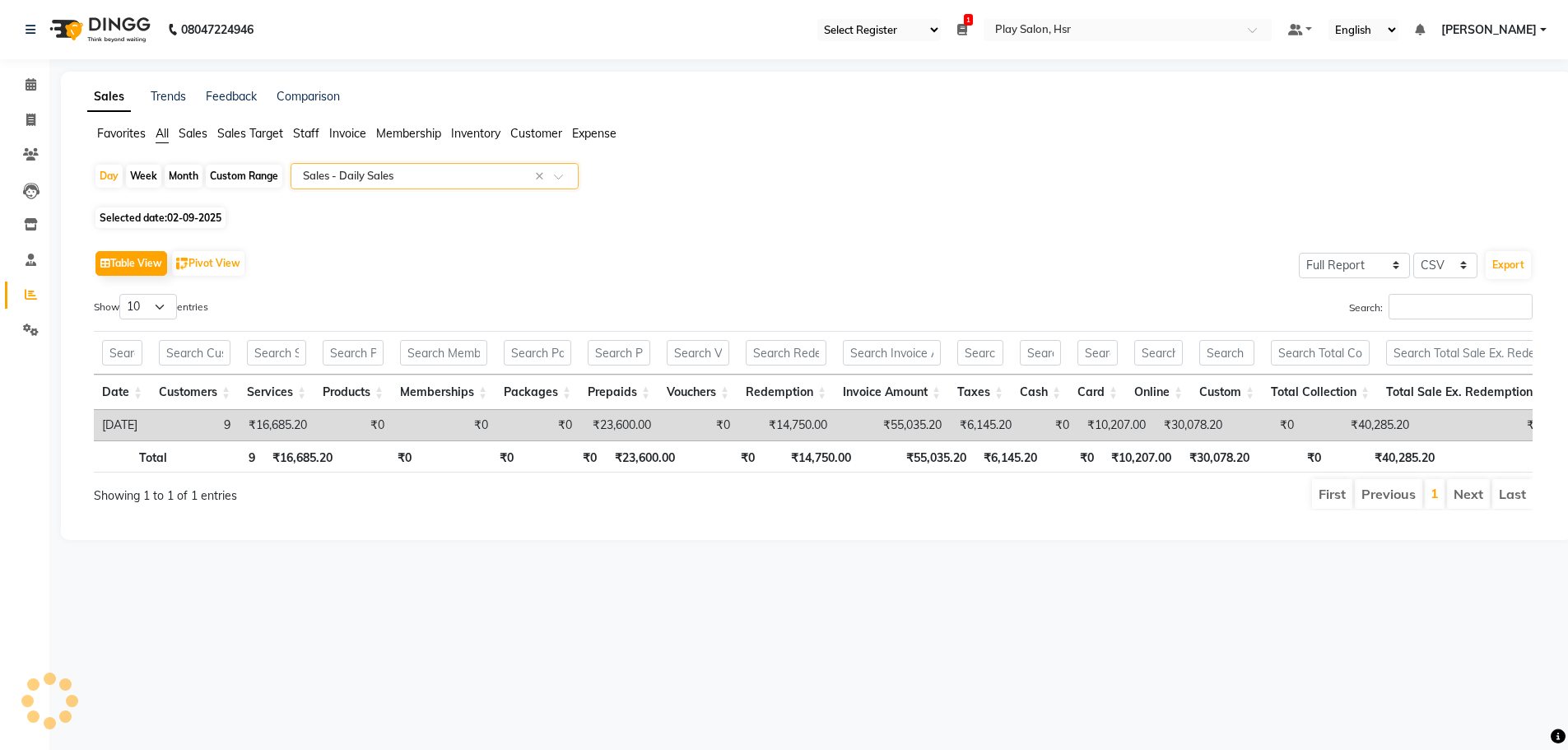
scroll to position [0, 0]
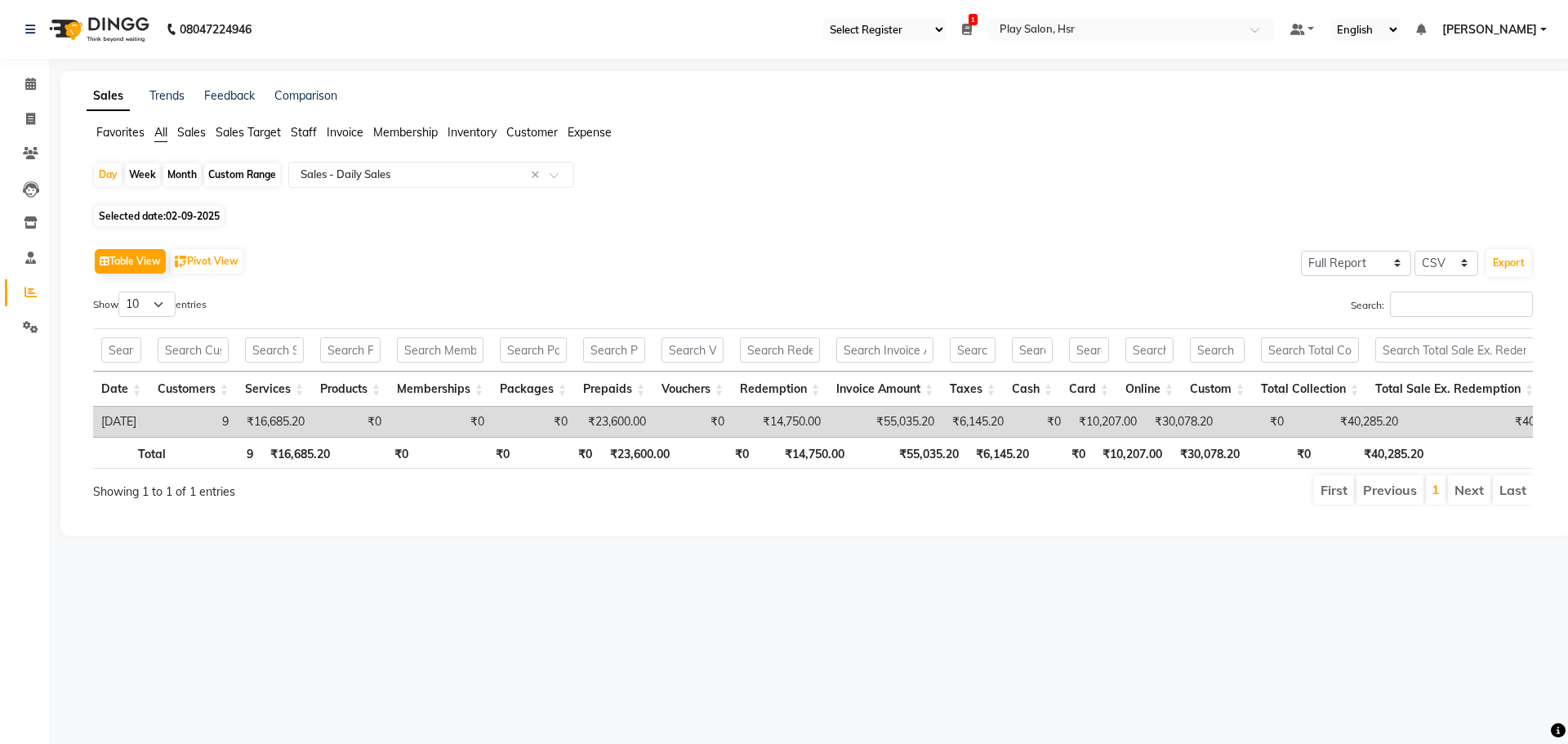
click at [233, 125] on span "Sales Target" at bounding box center [247, 131] width 65 height 14
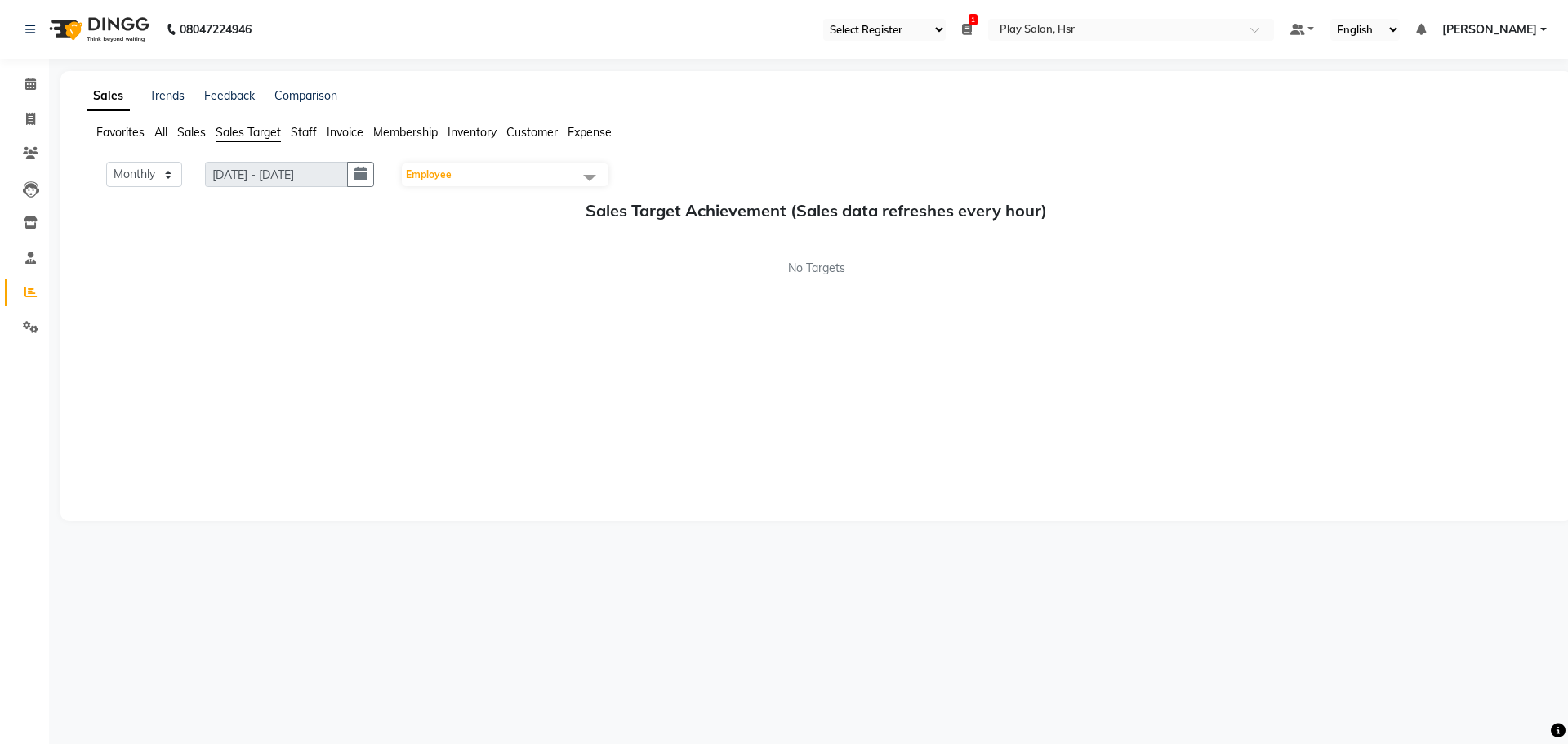
click at [303, 130] on span "Staff" at bounding box center [303, 131] width 26 height 14
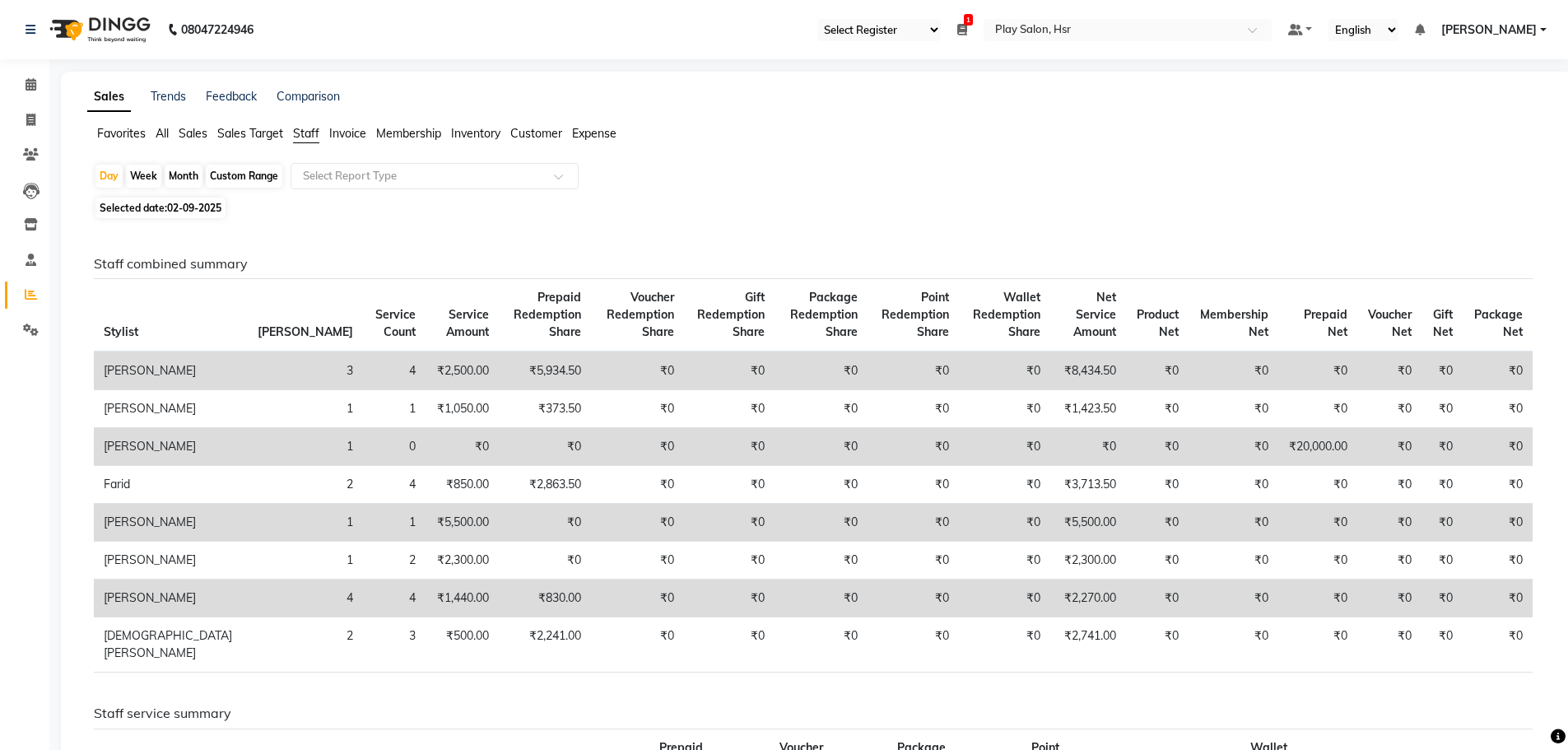
click at [967, 24] on icon at bounding box center [962, 29] width 10 height 11
click at [960, 104] on div "Closing Balance ₹0" at bounding box center [875, 112] width 193 height 24
click at [941, 32] on select "Select Register Play Salon" at bounding box center [879, 30] width 124 height 22
click at [843, 19] on select "Select Register Play Salon" at bounding box center [879, 30] width 124 height 22
click at [967, 29] on icon at bounding box center [962, 29] width 10 height 11
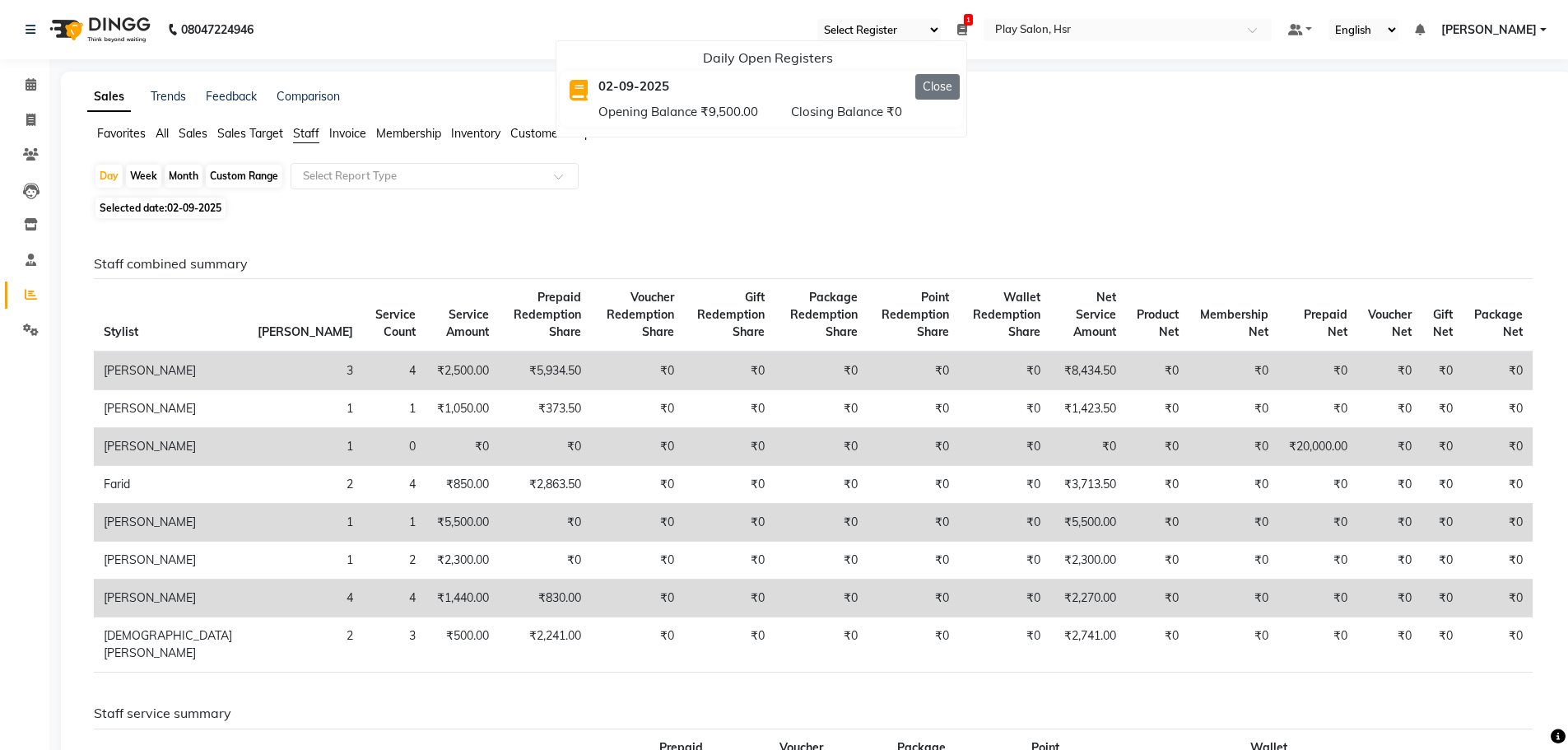
click at [960, 87] on button "Close" at bounding box center [937, 87] width 44 height 26
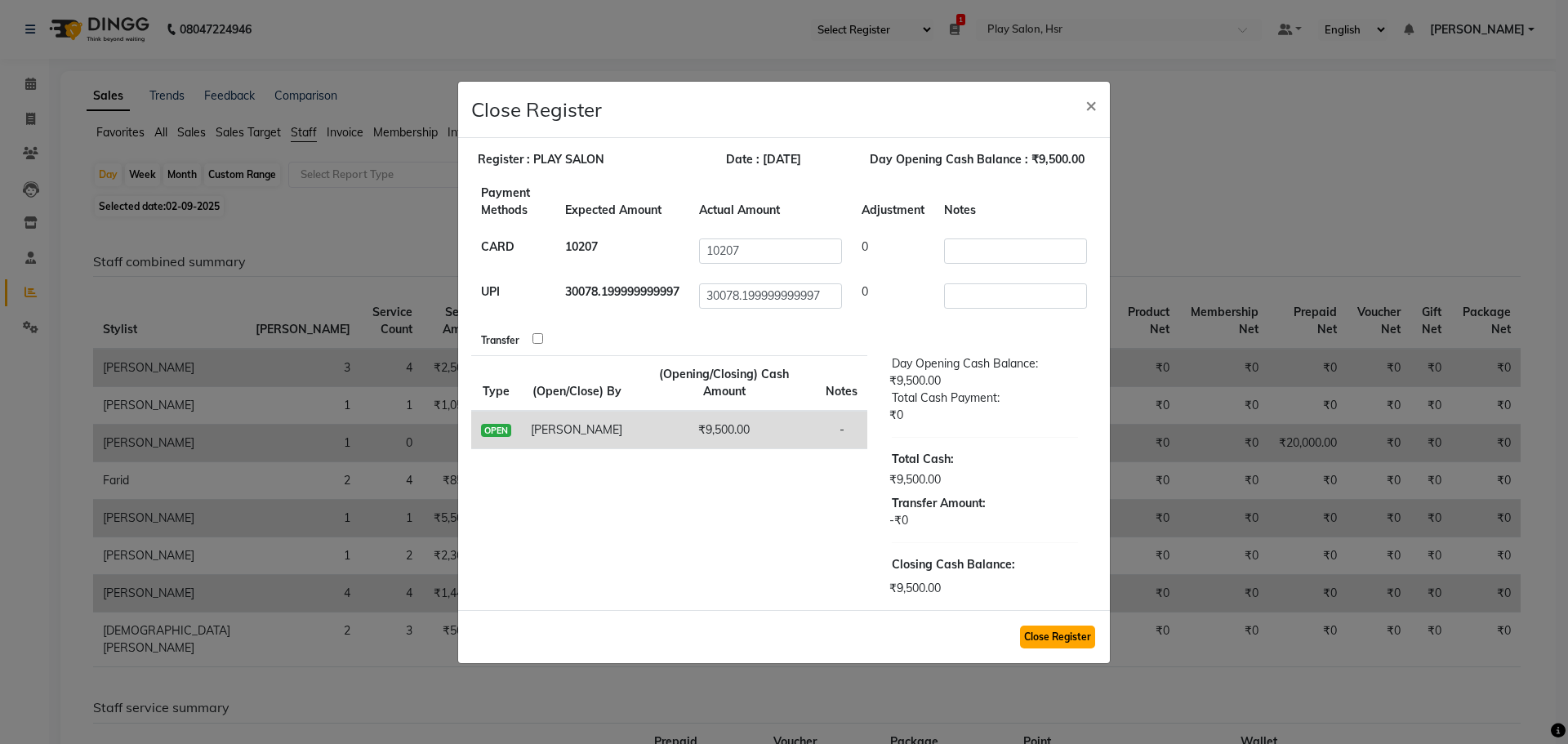
click at [1037, 647] on button "Close Register" at bounding box center [1057, 636] width 75 height 23
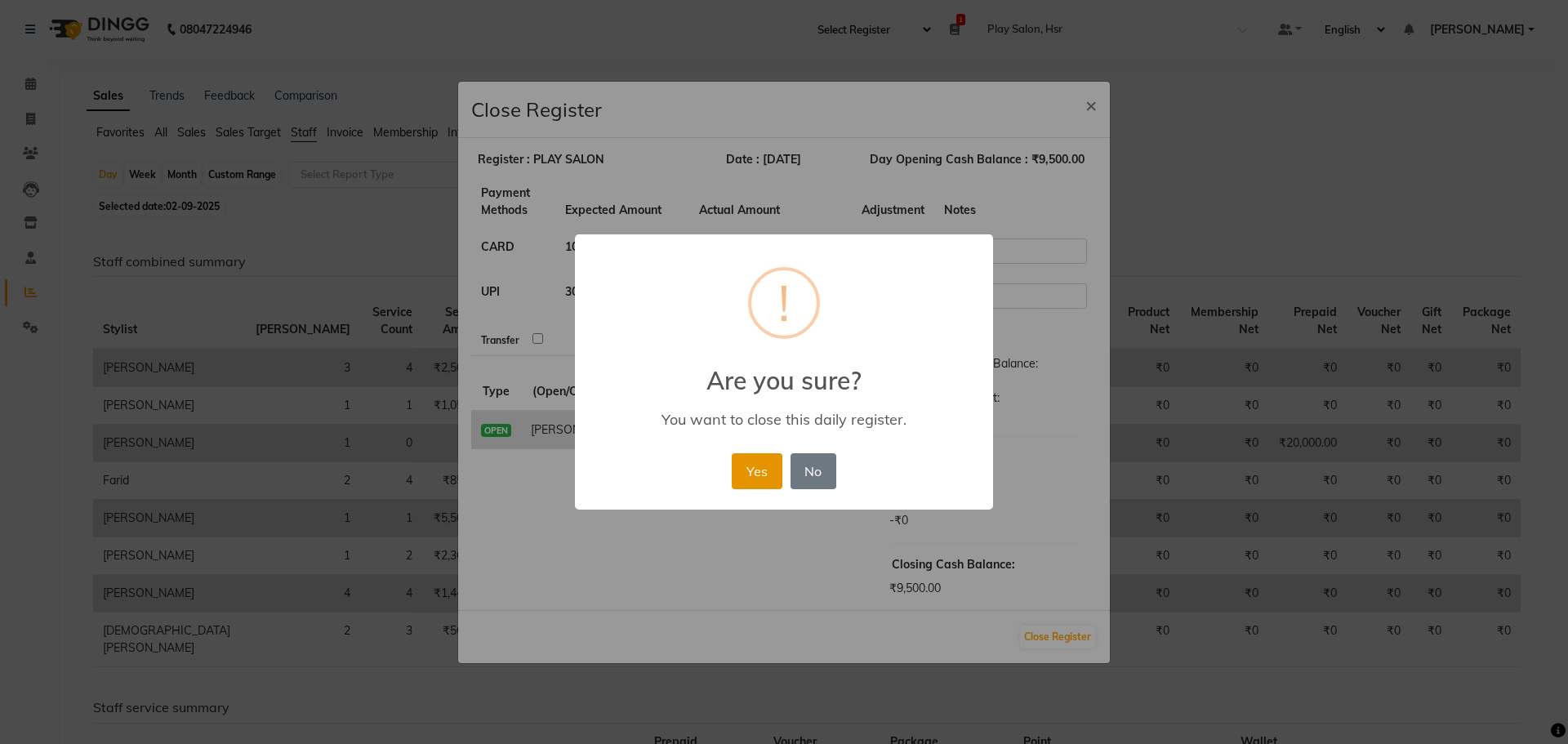
click at [753, 464] on button "Yes" at bounding box center [756, 471] width 50 height 36
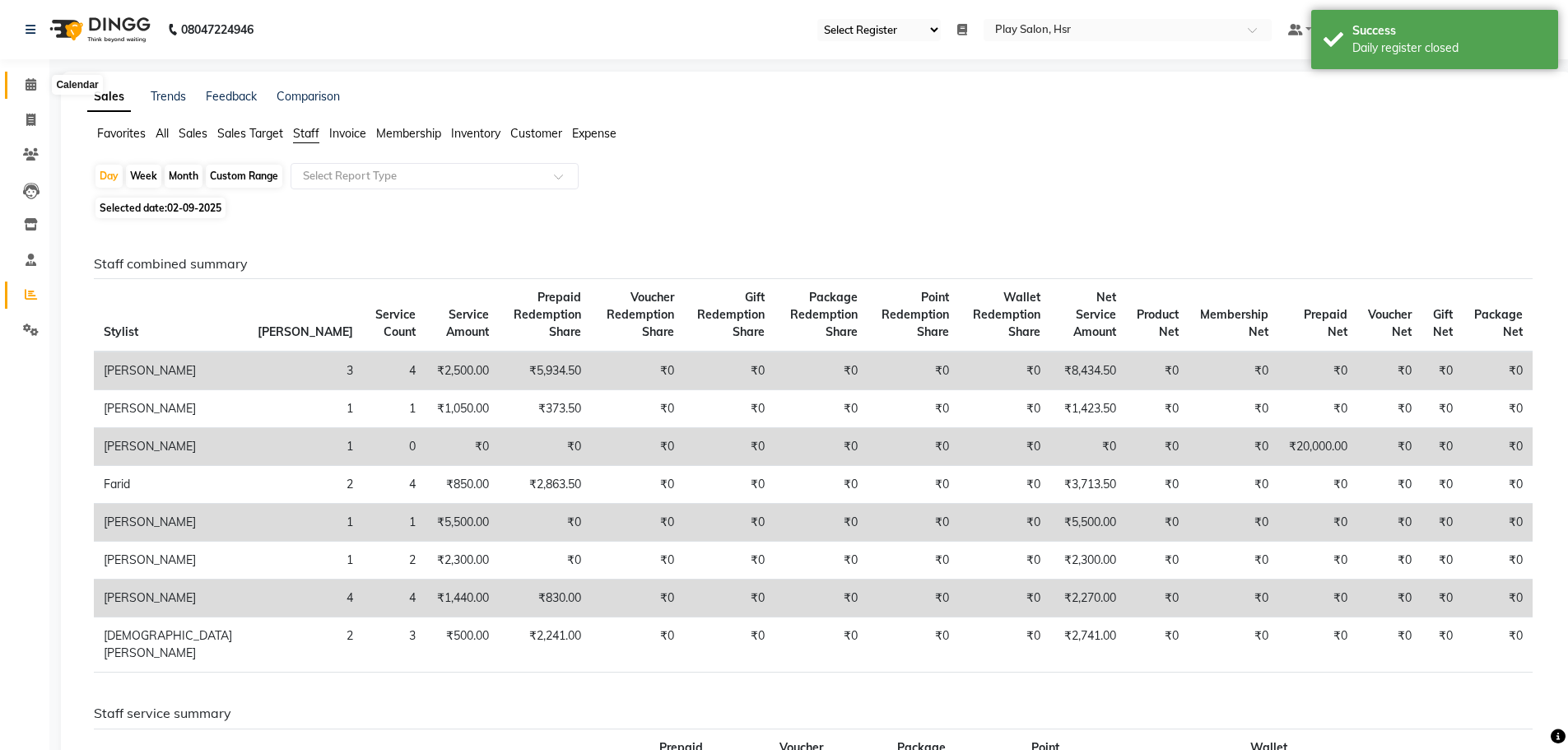
click at [16, 76] on span at bounding box center [31, 85] width 29 height 19
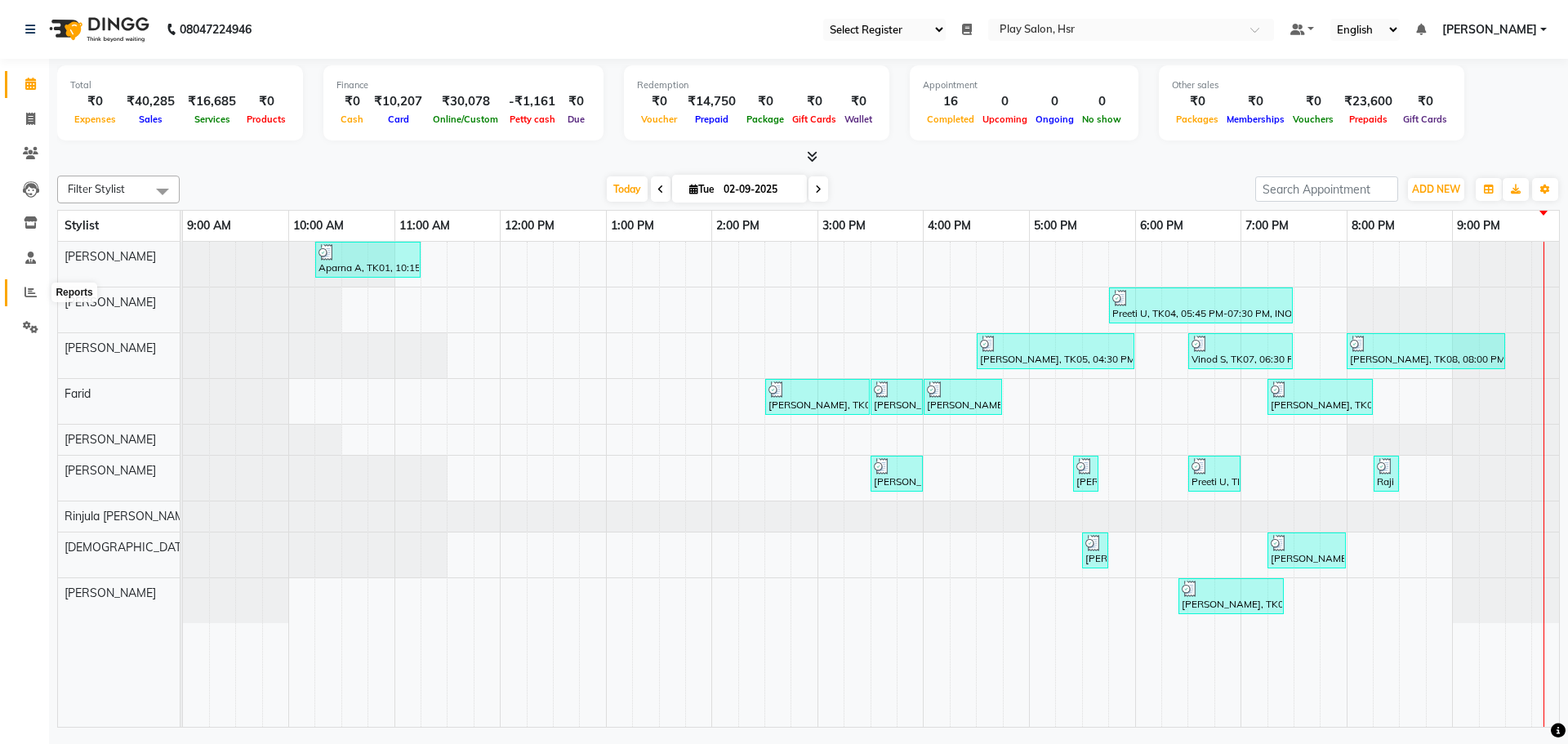
click at [37, 292] on span at bounding box center [31, 292] width 29 height 19
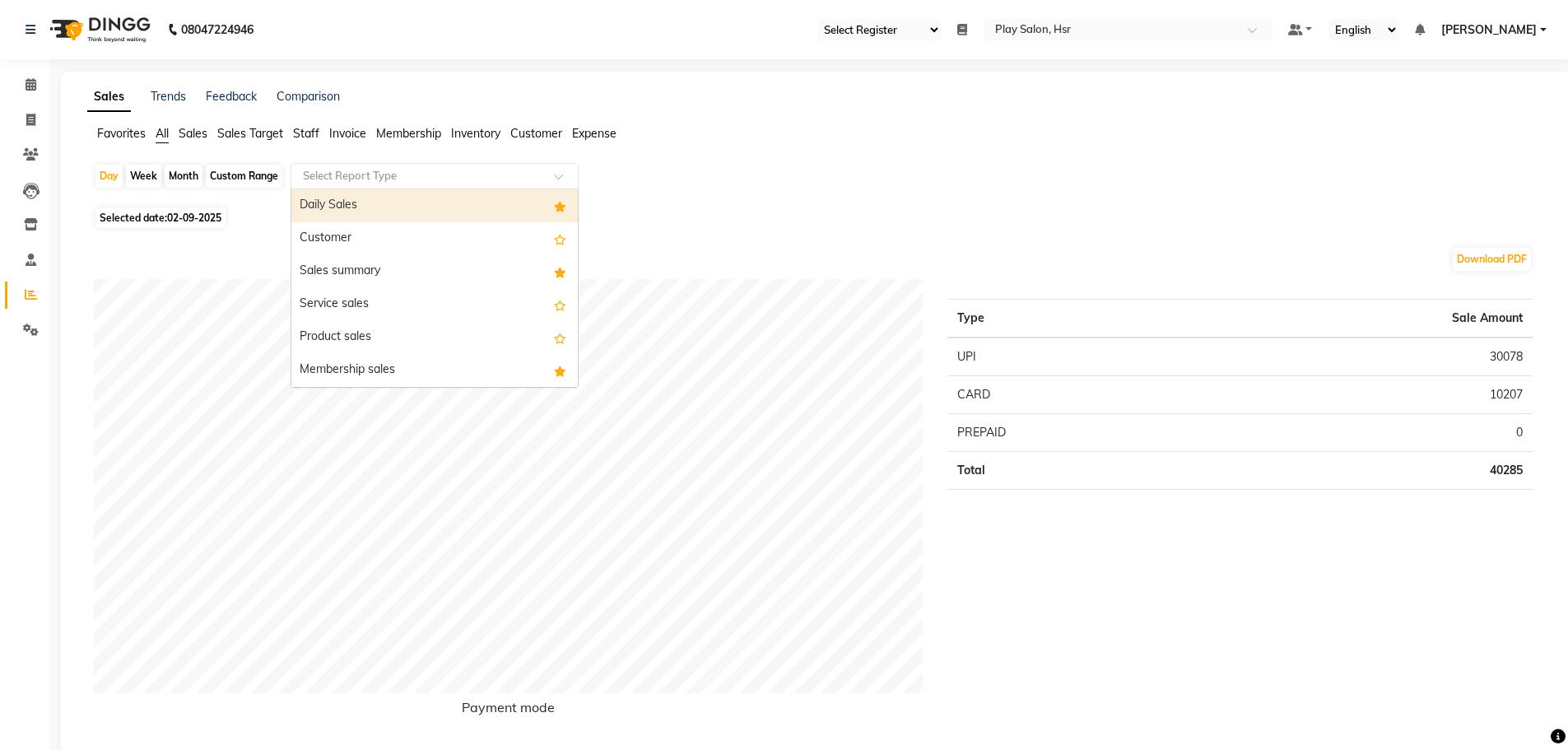
click at [392, 180] on input "text" at bounding box center [418, 176] width 237 height 16
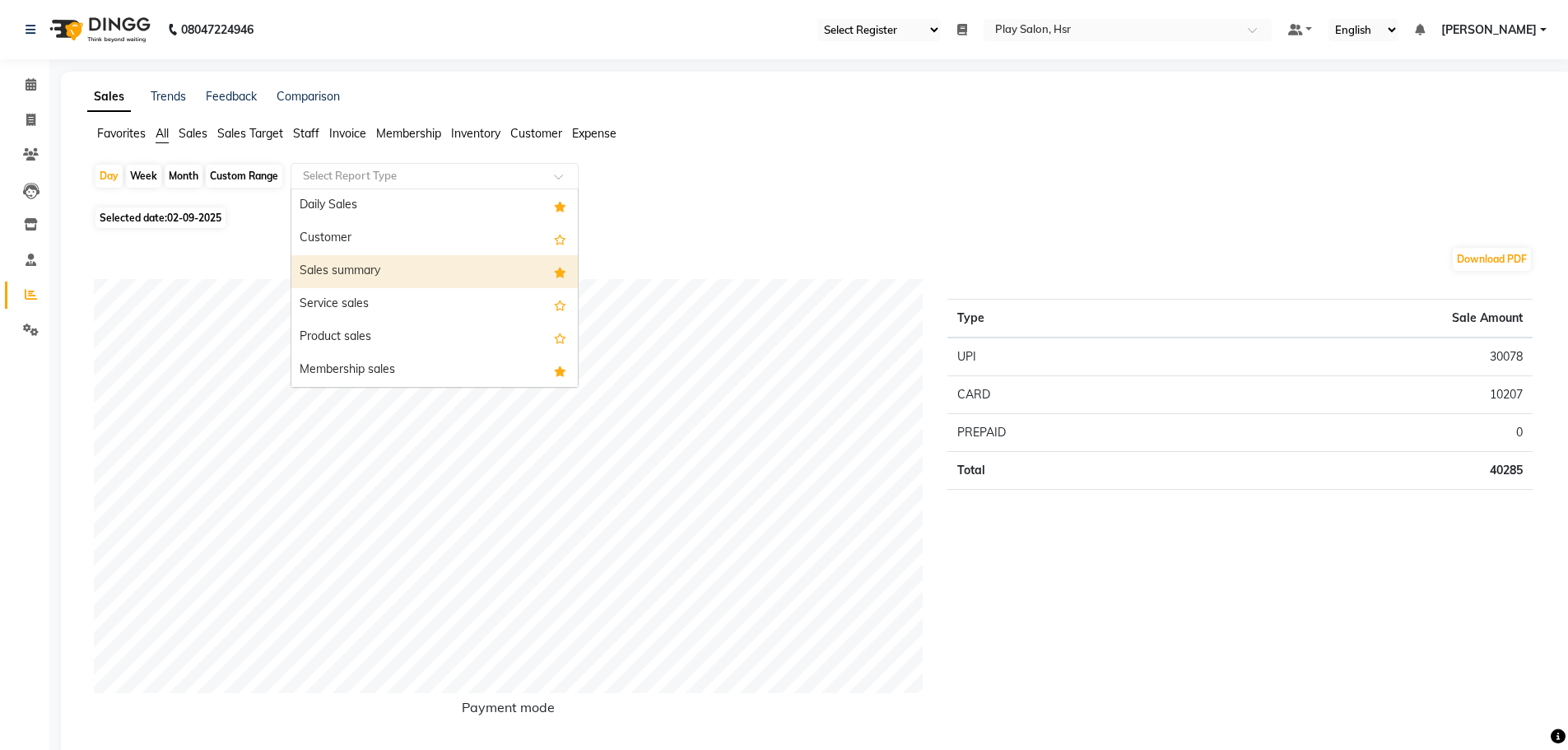
click at [376, 279] on div "Sales summary" at bounding box center [434, 272] width 286 height 33
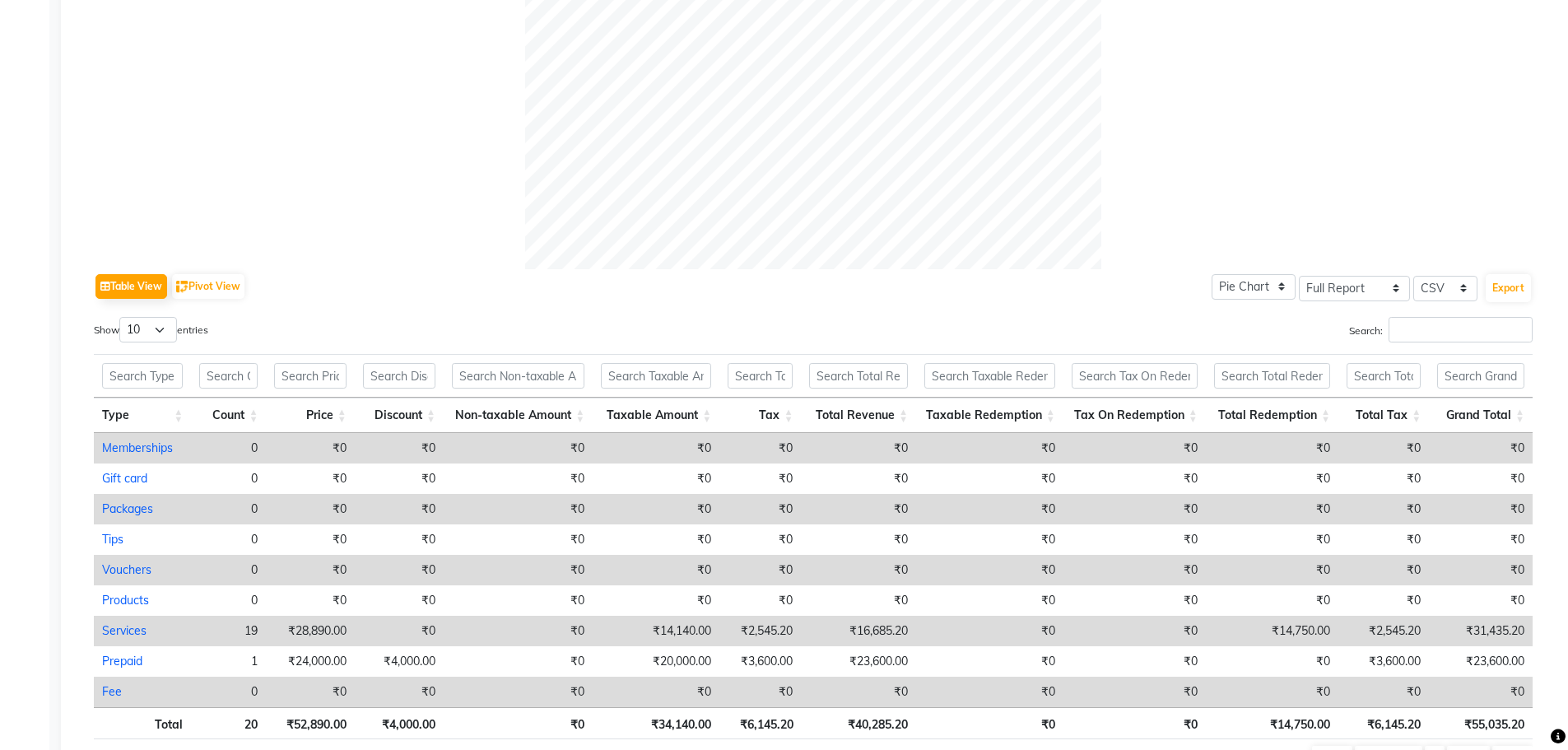
scroll to position [666, 0]
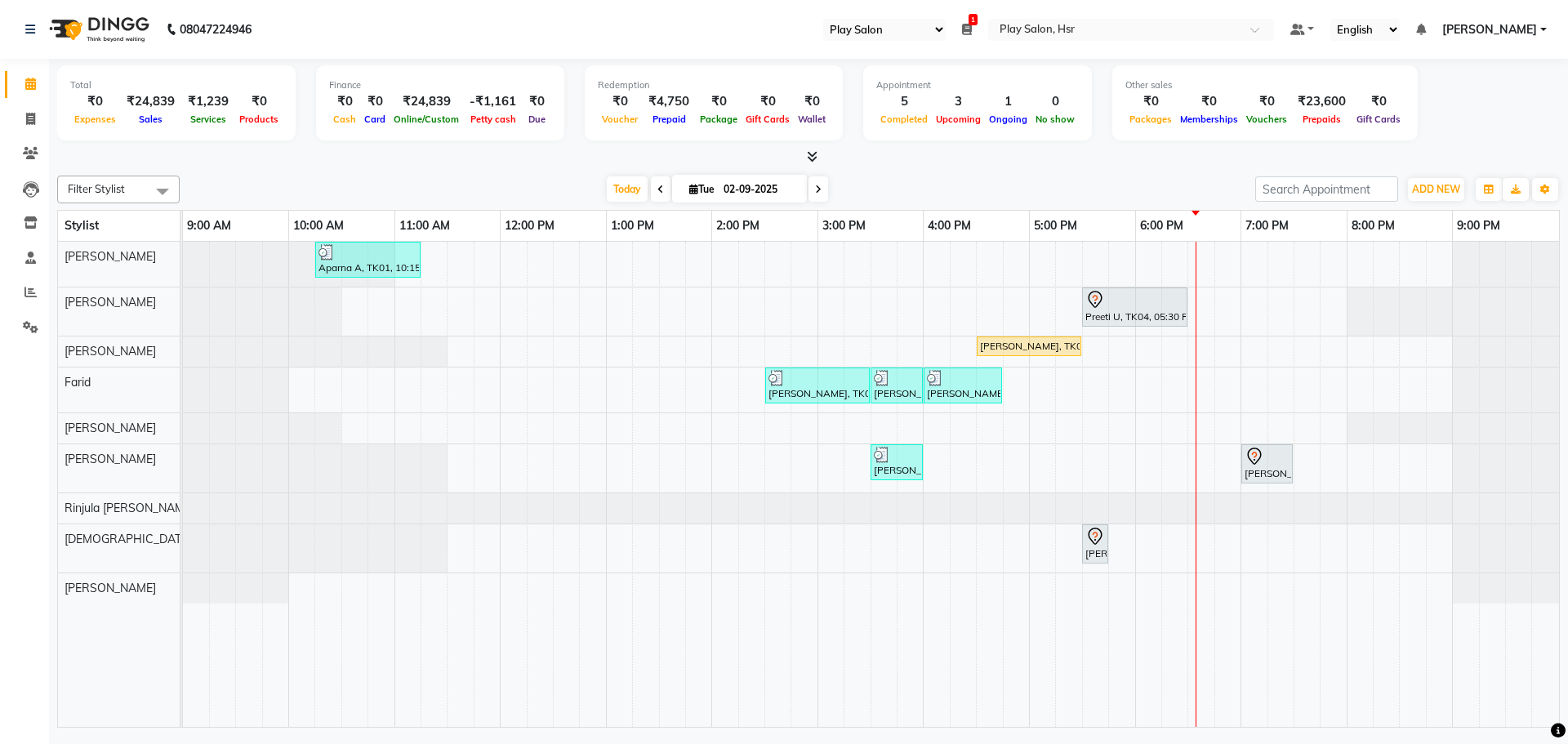
select select "92"
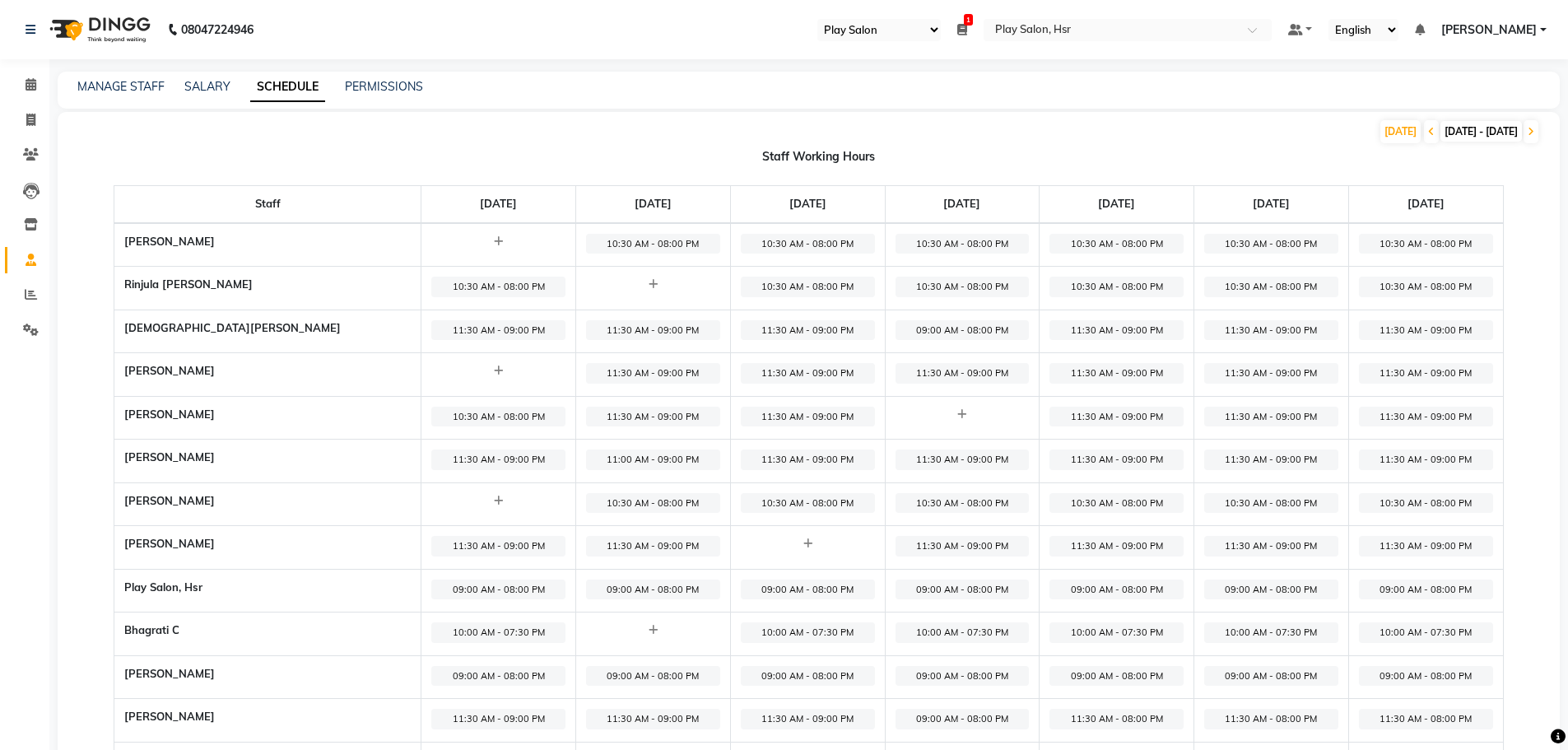
select select "92"
click at [34, 79] on icon at bounding box center [31, 85] width 11 height 12
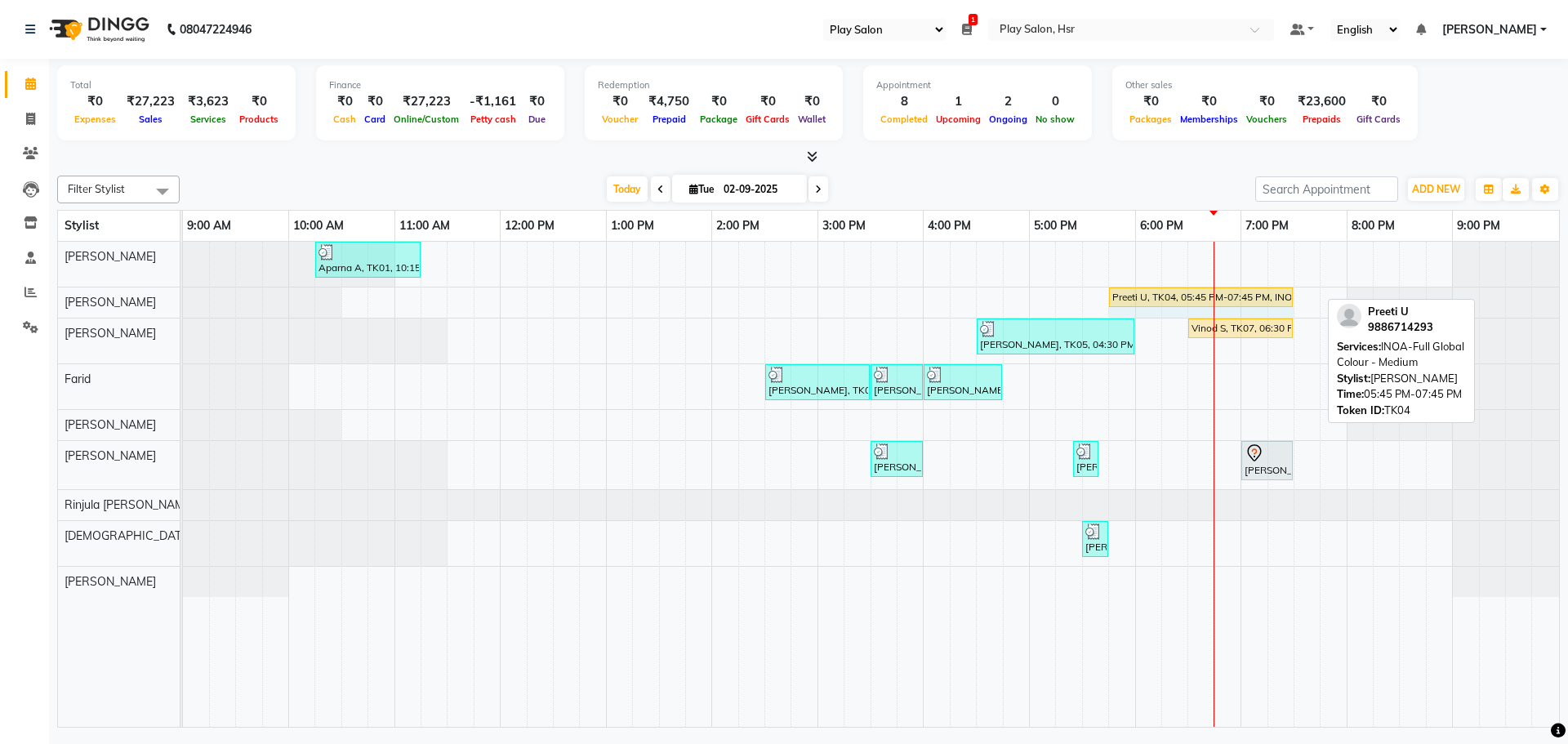
drag, startPoint x: 1317, startPoint y: 295, endPoint x: 1281, endPoint y: 288, distance: 36.7
click at [183, 288] on div "Preeti U, TK04, 05:45 PM-07:45 PM, INOA-Full Global Colour - Medium Preeti U, T…" at bounding box center [183, 302] width 0 height 29
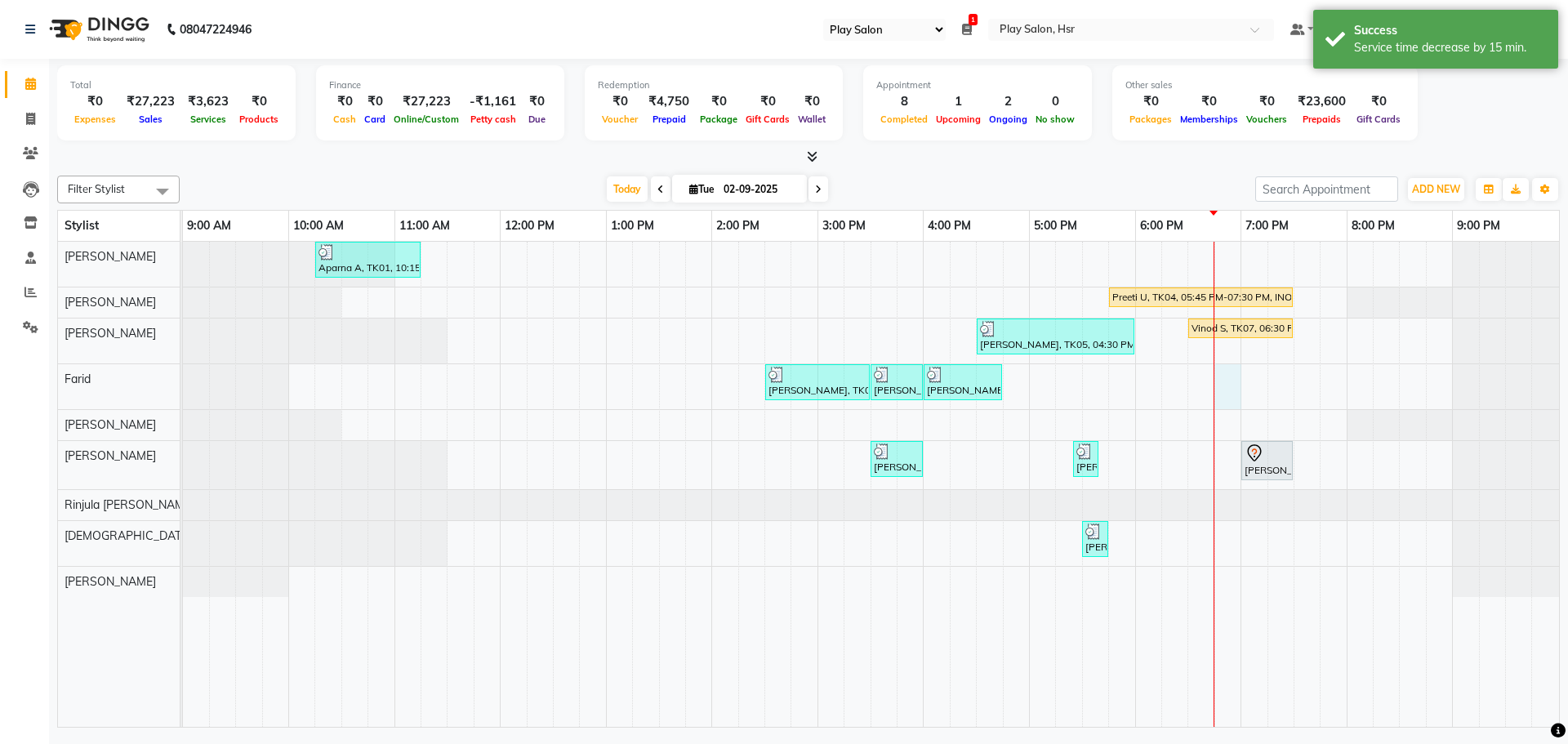
click at [1225, 381] on div "Aparna A, TK01, 10:15 AM-11:15 AM, Hair Cut Men (Head Stylist) Preeti U, TK04, …" at bounding box center [870, 484] width 1376 height 485
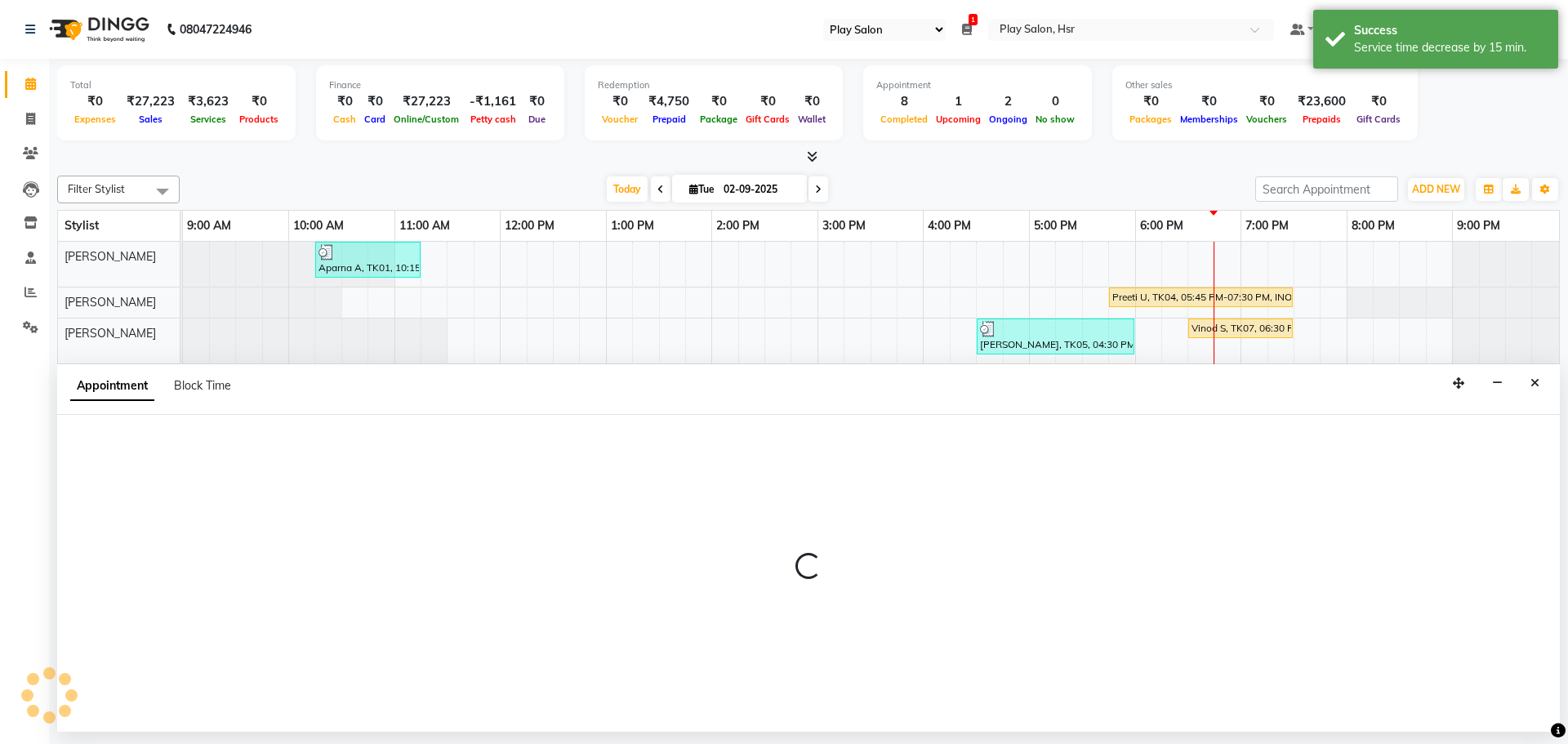
select select "85705"
select select "tentative"
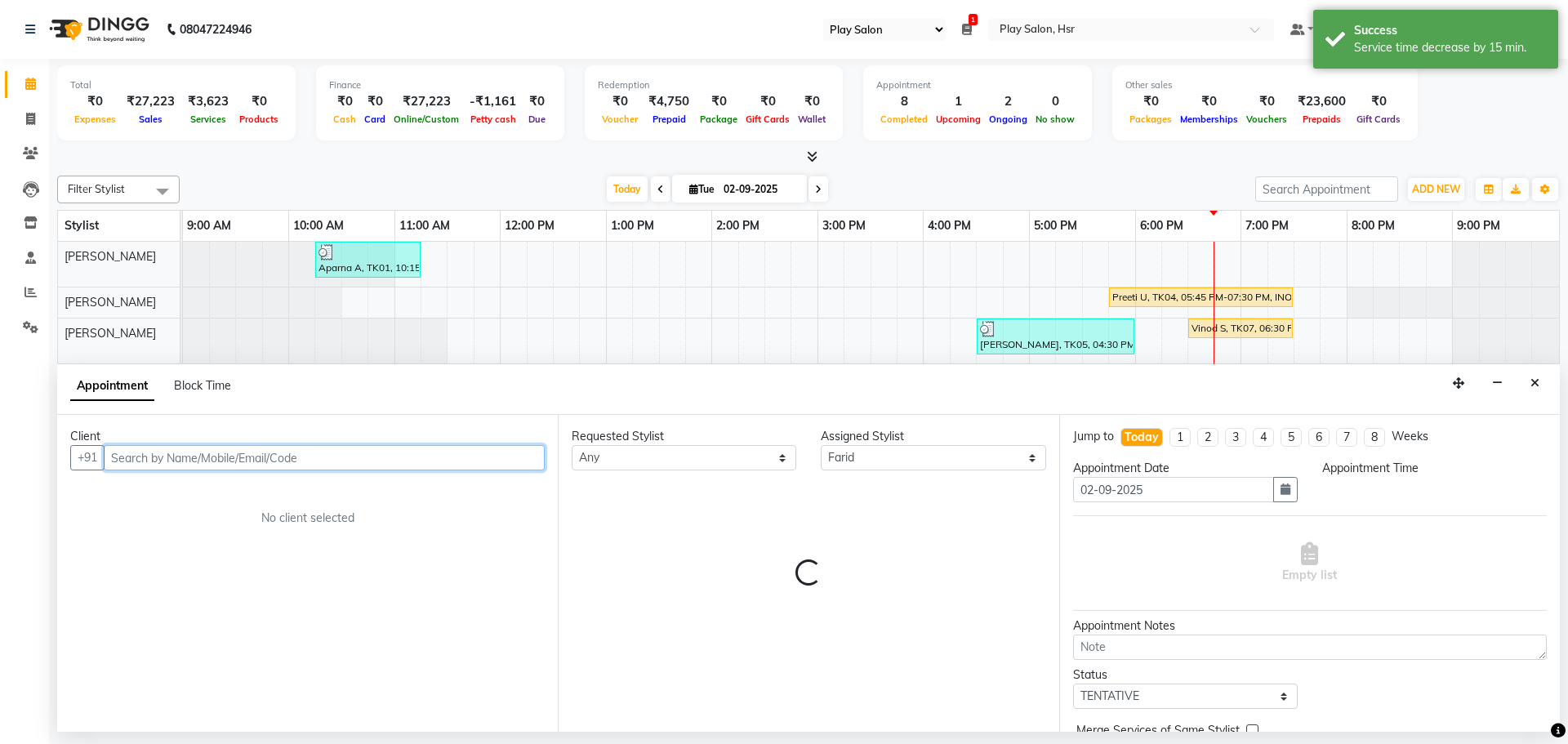
select select "1125"
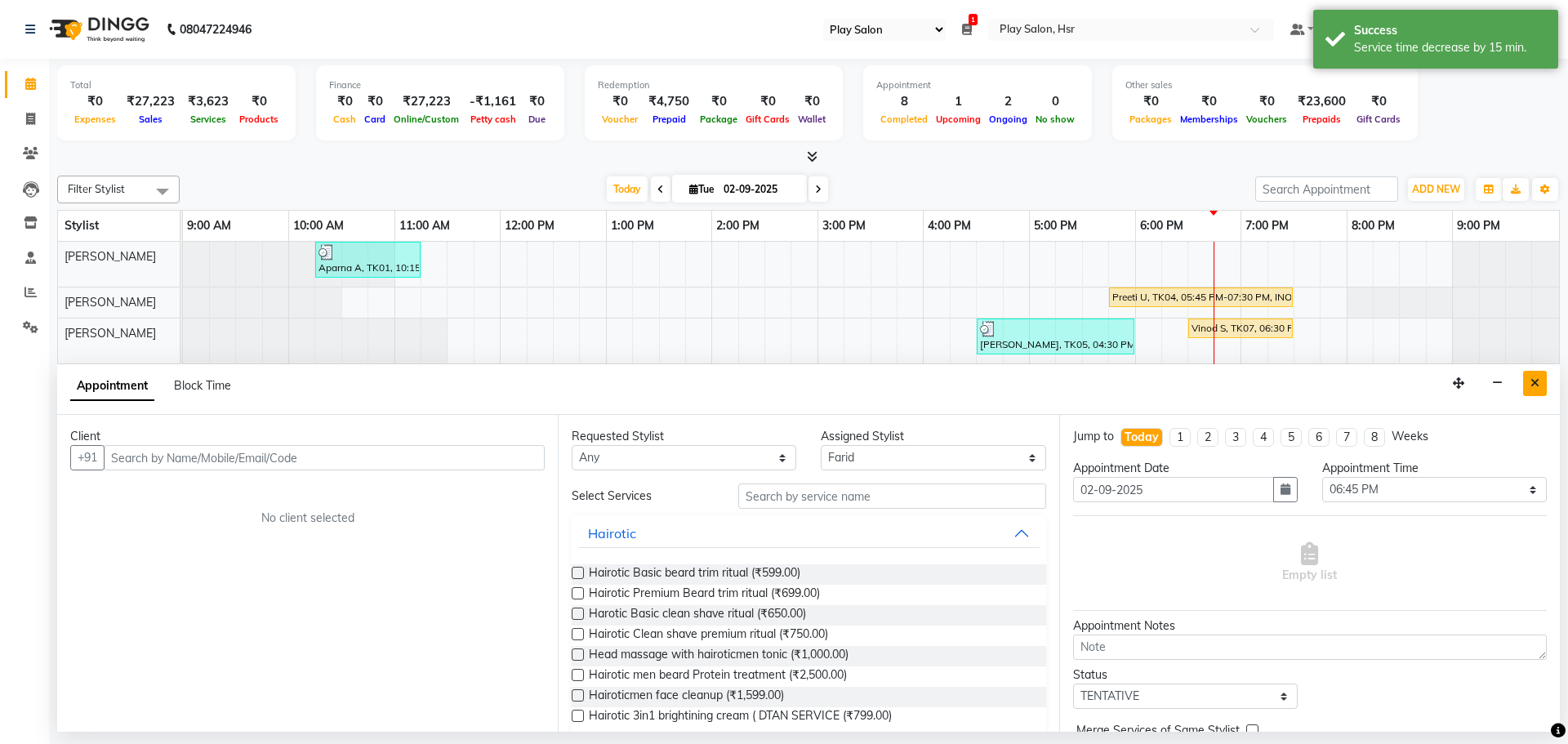
click at [1530, 380] on button "Close" at bounding box center [1535, 383] width 24 height 25
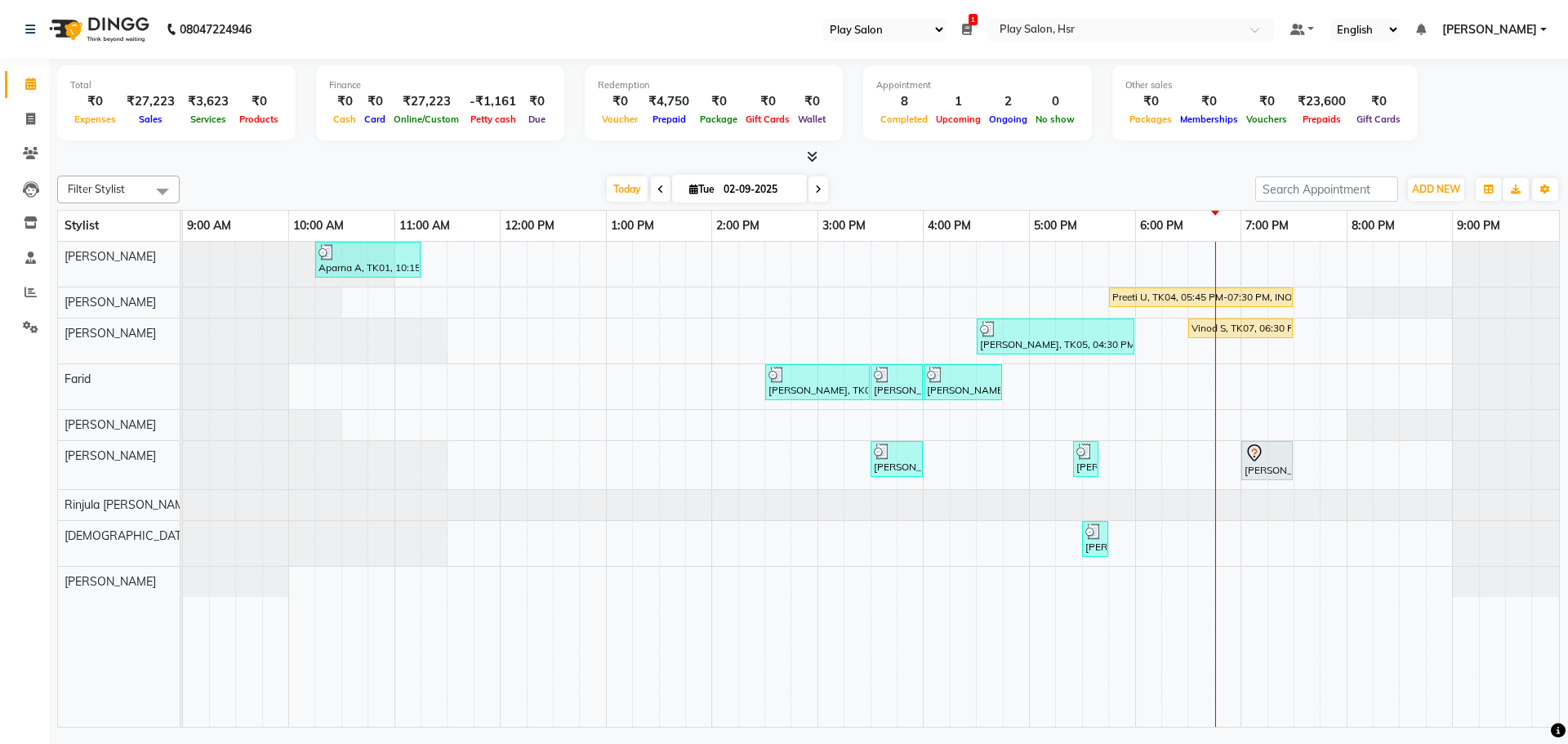
click at [1272, 385] on div "Aparna A, TK01, 10:15 AM-11:15 AM, Hair Cut Men (Head Stylist) Preeti U, TK04, …" at bounding box center [870, 484] width 1376 height 485
select select "85705"
select select "tentative"
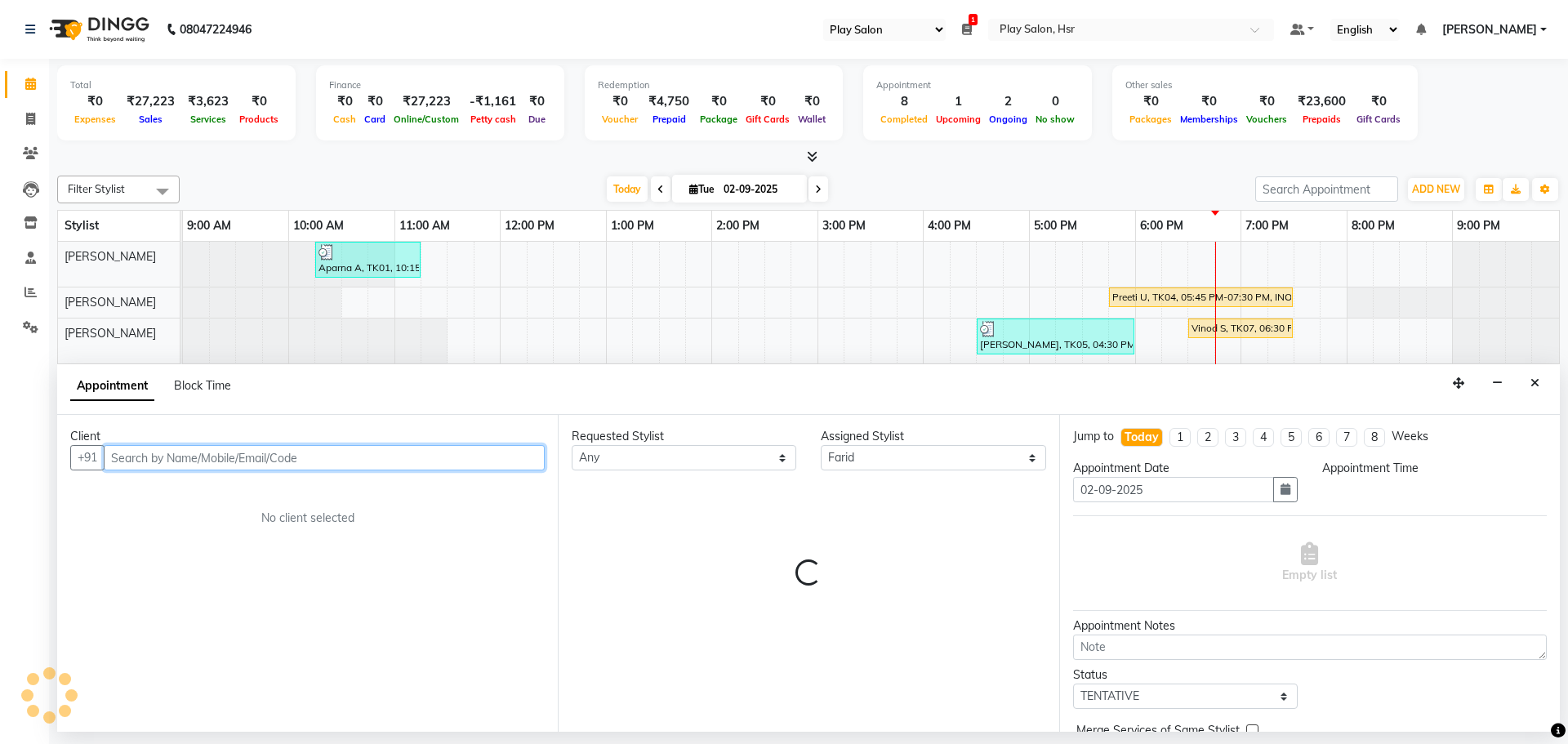
select select "1155"
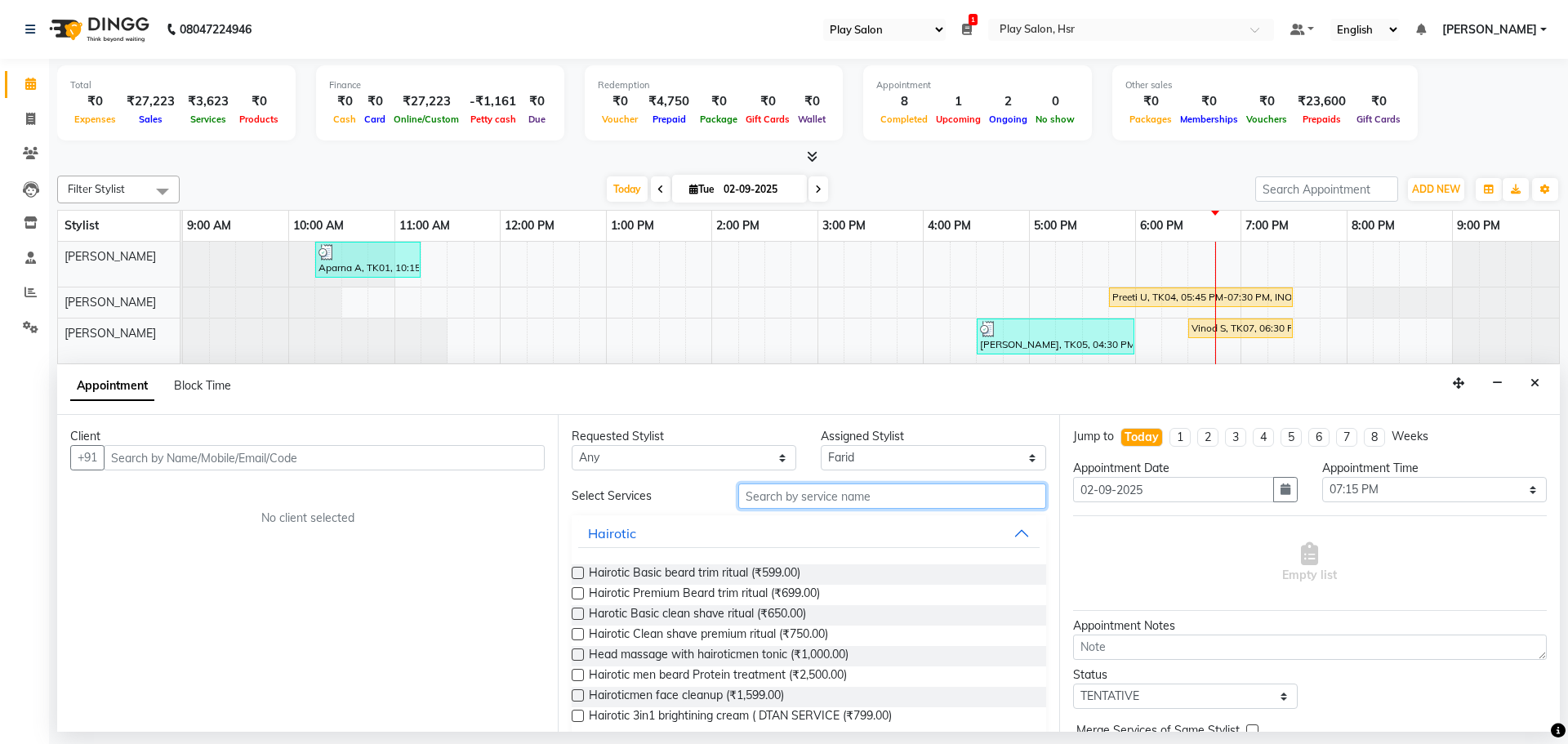
click at [773, 506] on input "text" at bounding box center [892, 496] width 308 height 25
type input "hair cut"
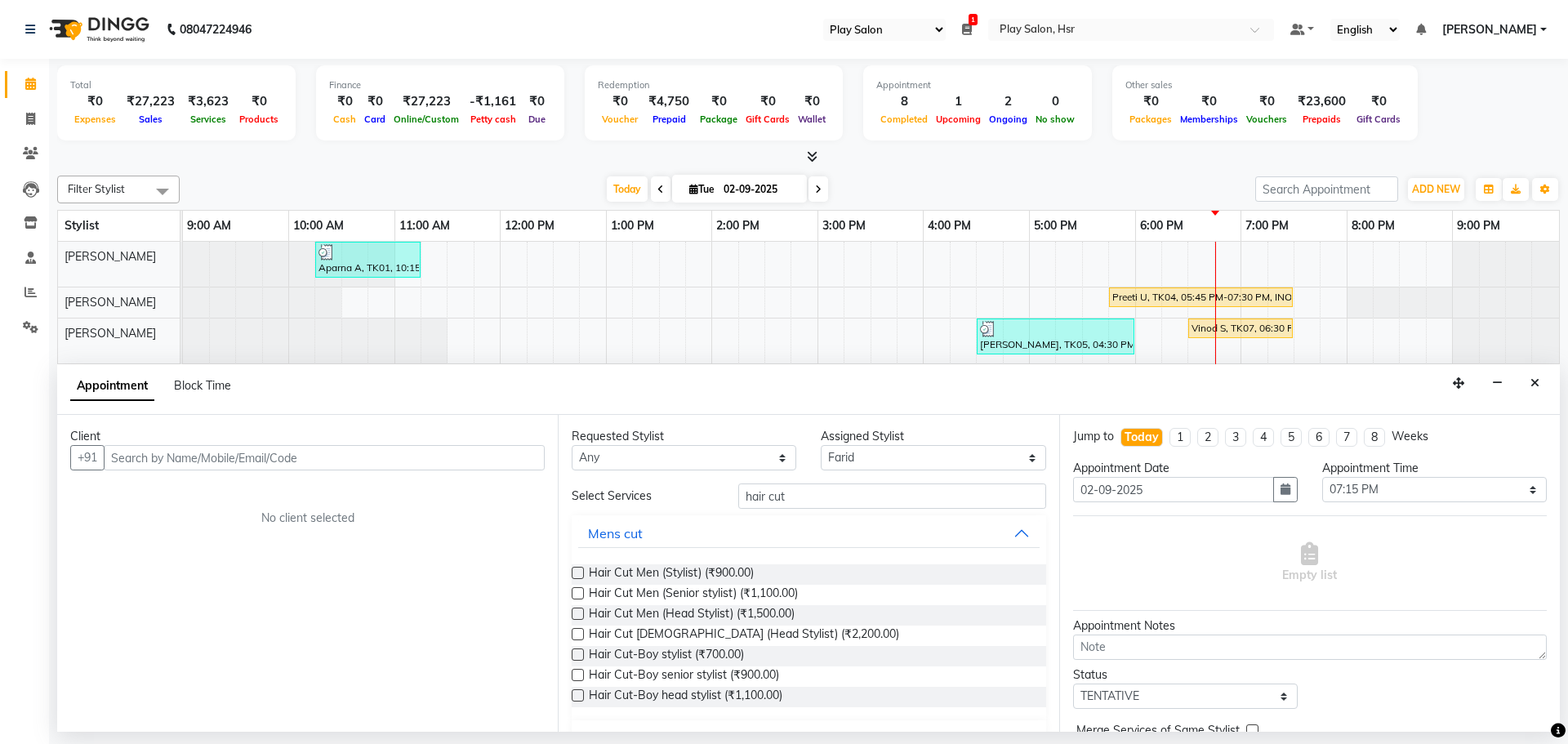
click at [580, 583] on div at bounding box center [576, 576] width 11 height 17
click at [572, 594] on label at bounding box center [577, 593] width 12 height 12
click at [572, 594] on input "checkbox" at bounding box center [576, 595] width 11 height 11
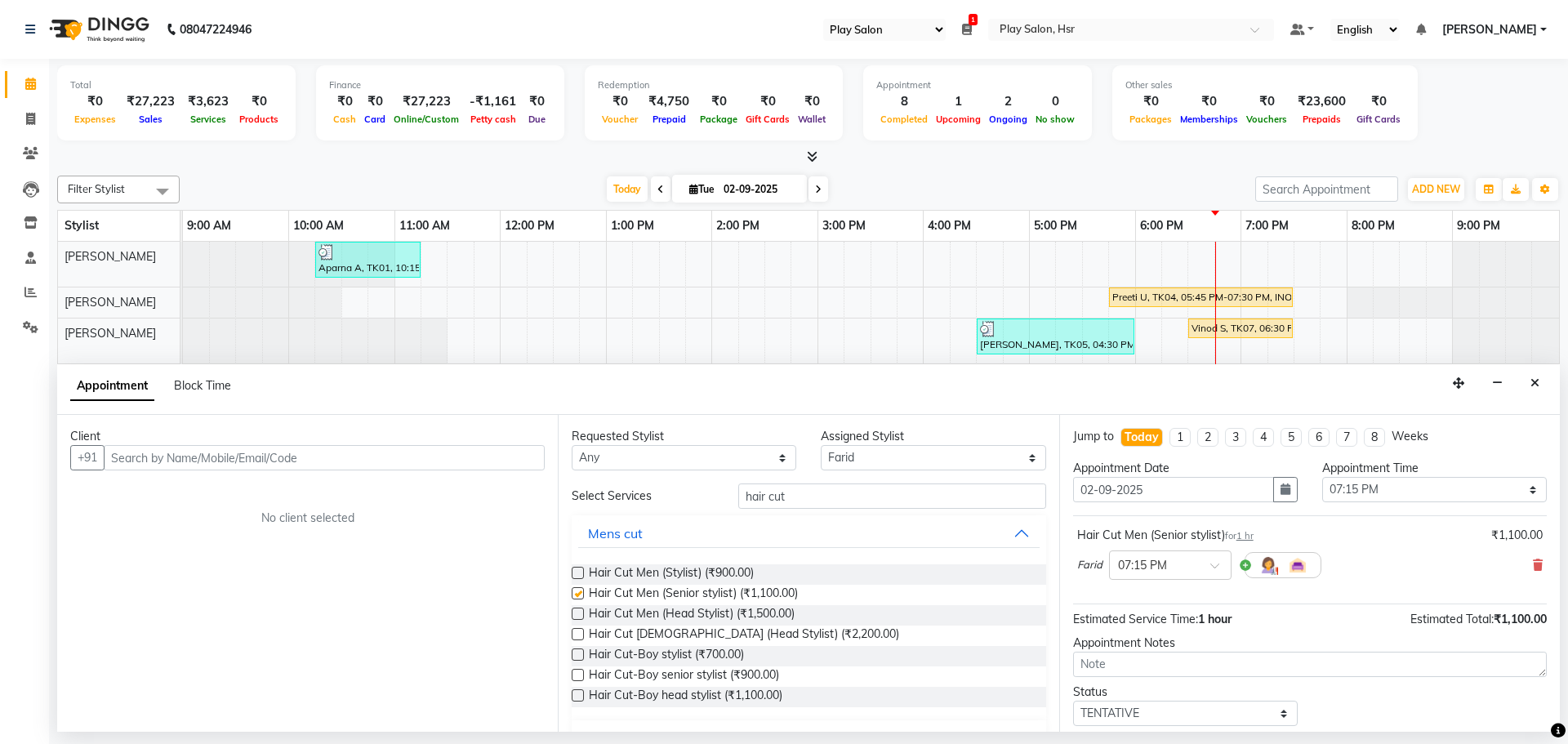
checkbox input "false"
click at [886, 461] on select "Select [PERSON_NAME] [PERSON_NAME] [PERSON_NAME] [PERSON_NAME] [PERSON_NAME] [P…" at bounding box center [932, 458] width 225 height 25
select select "81916"
click at [820, 445] on select "Select [PERSON_NAME] [PERSON_NAME] [PERSON_NAME] [PERSON_NAME] [PERSON_NAME] [P…" at bounding box center [932, 458] width 225 height 25
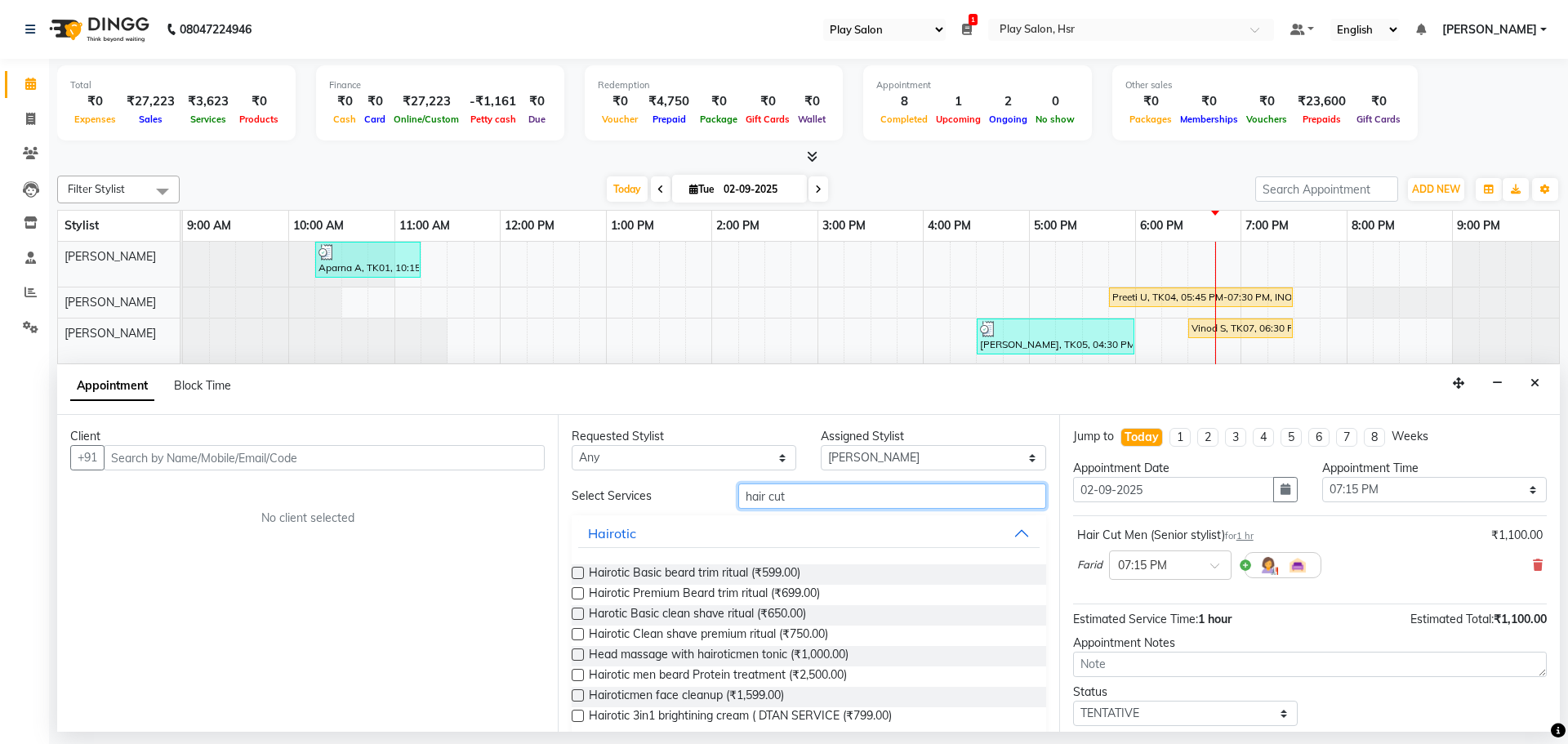
drag, startPoint x: 779, startPoint y: 498, endPoint x: 722, endPoint y: 514, distance: 59.2
type input "f"
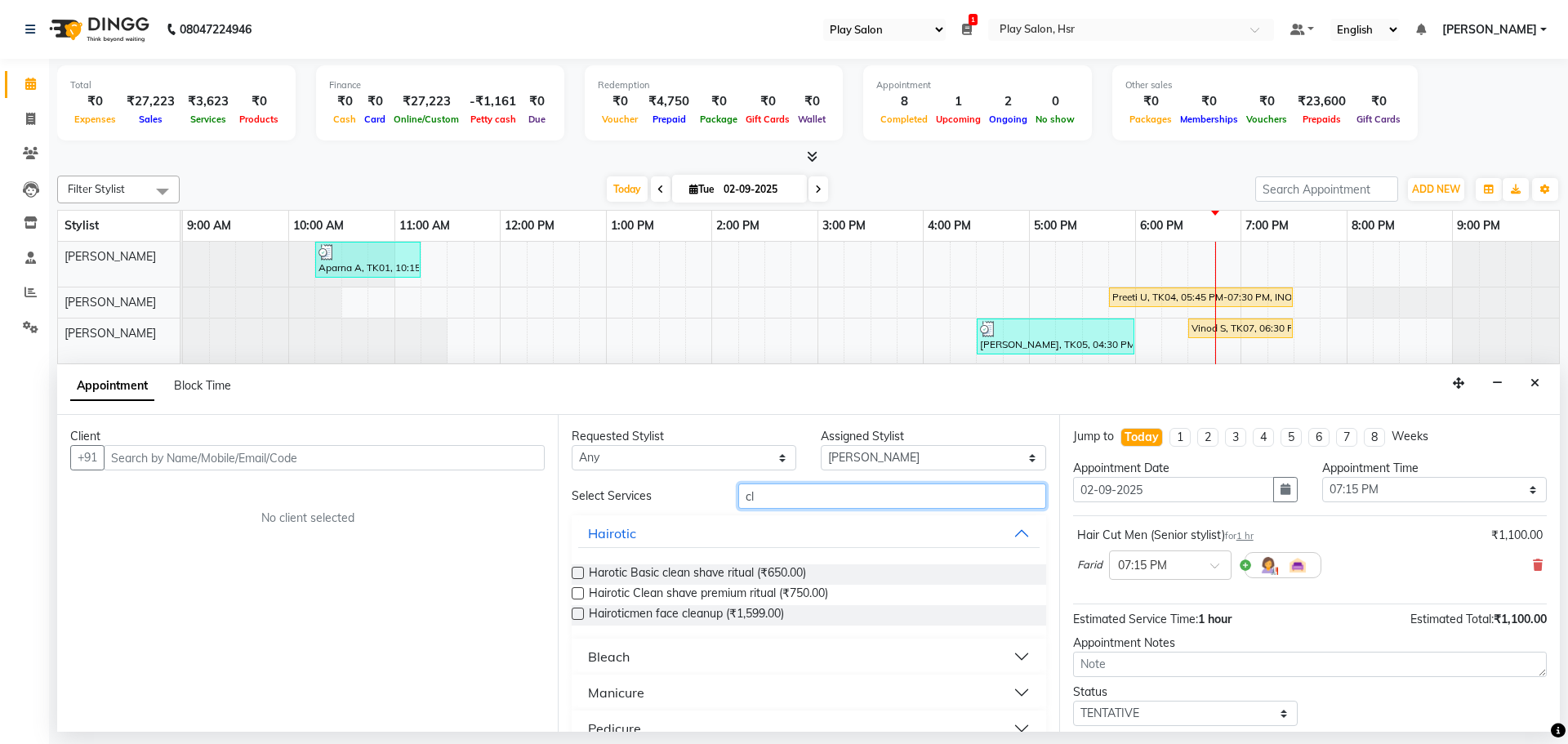
type input "c"
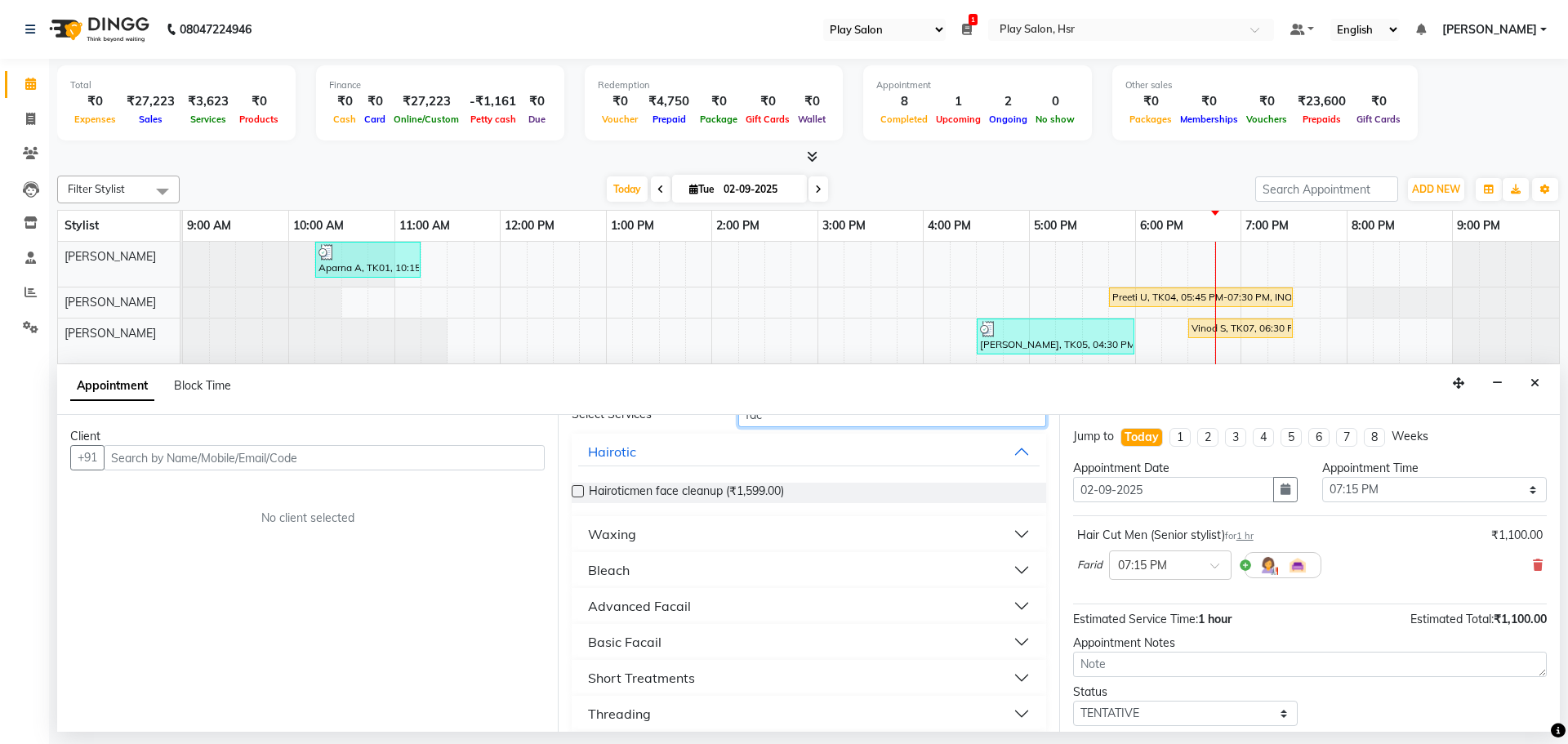
type input "fac"
click at [760, 608] on button "Advanced Facail" at bounding box center [808, 606] width 460 height 30
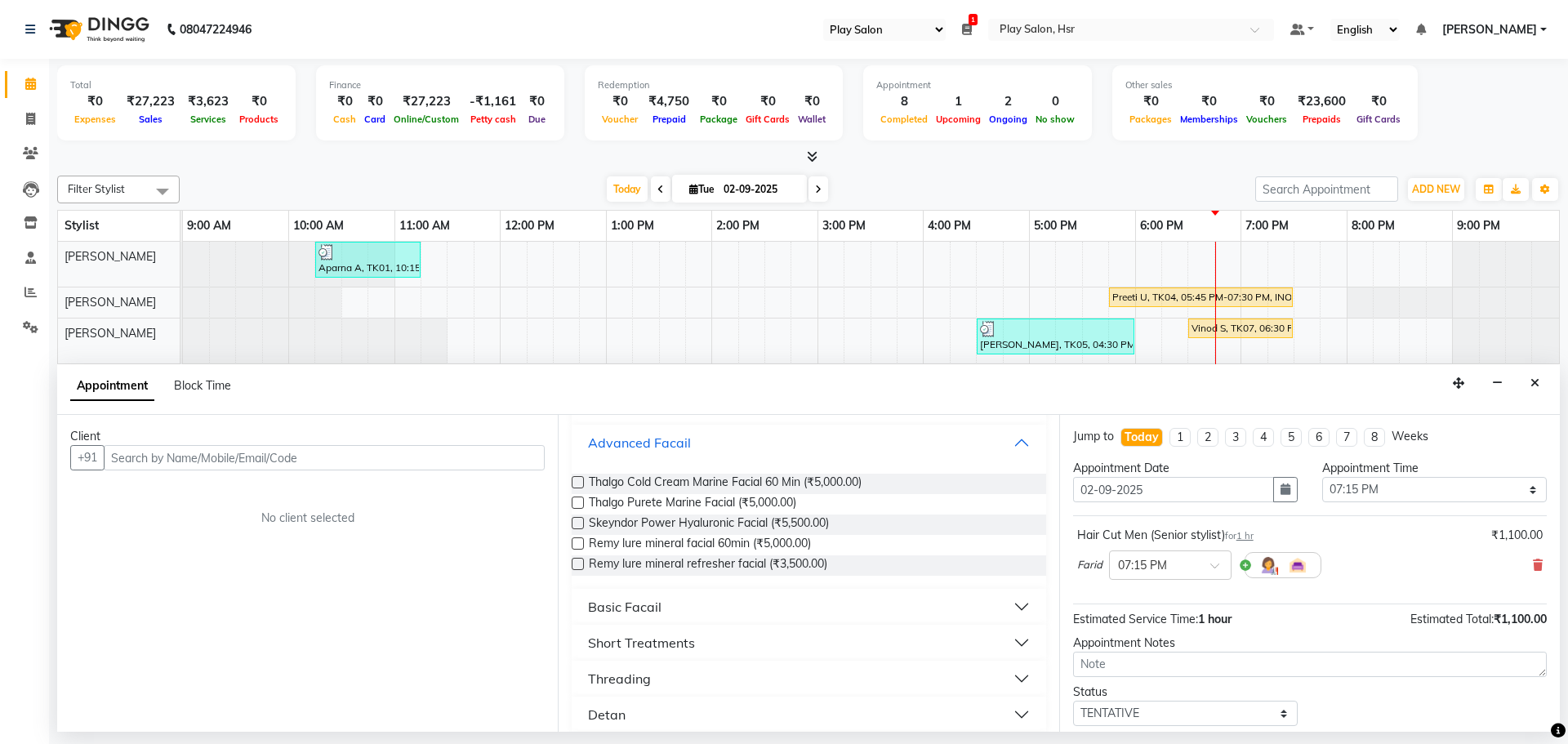
scroll to position [295, 0]
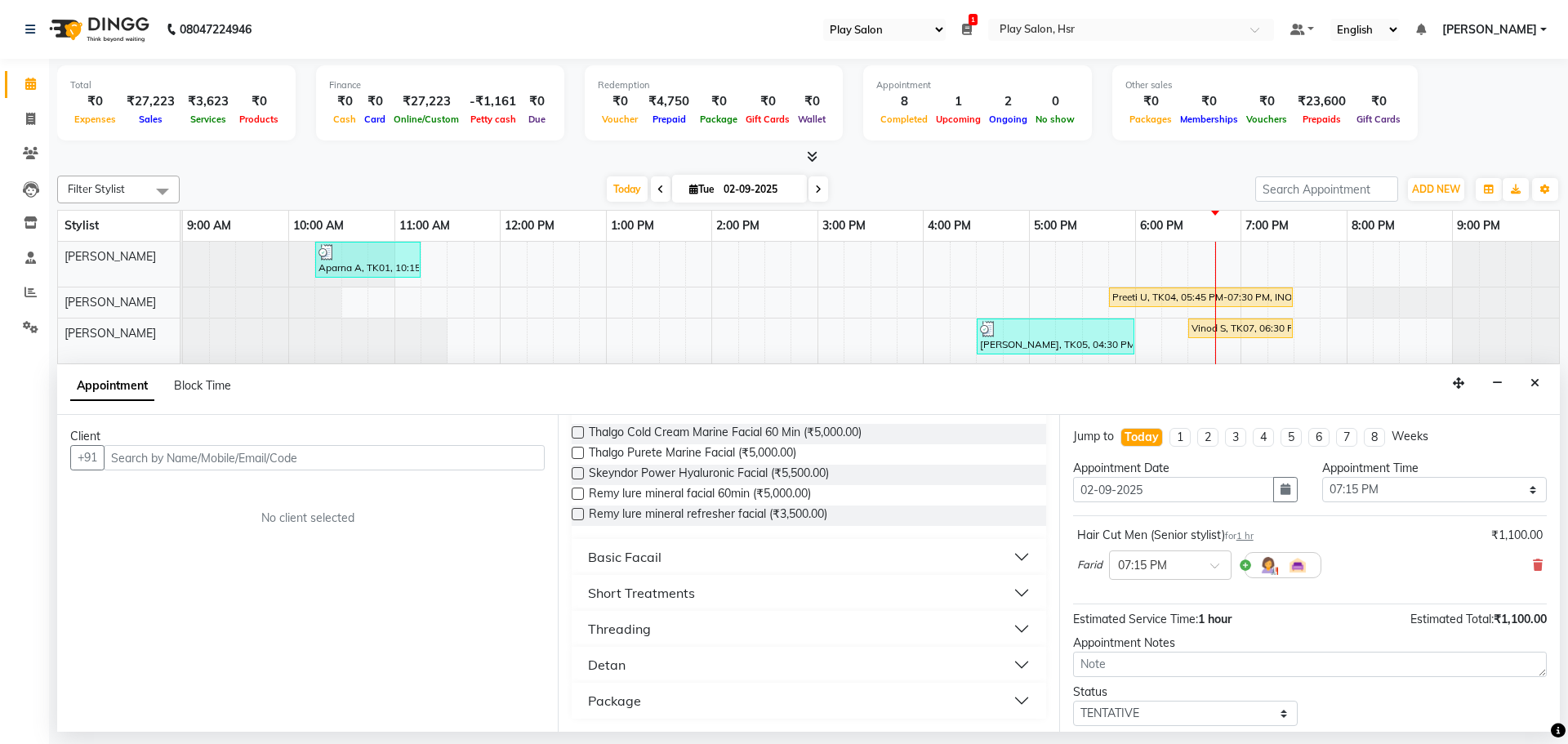
click at [634, 556] on div "Basic Facail" at bounding box center [625, 556] width 74 height 19
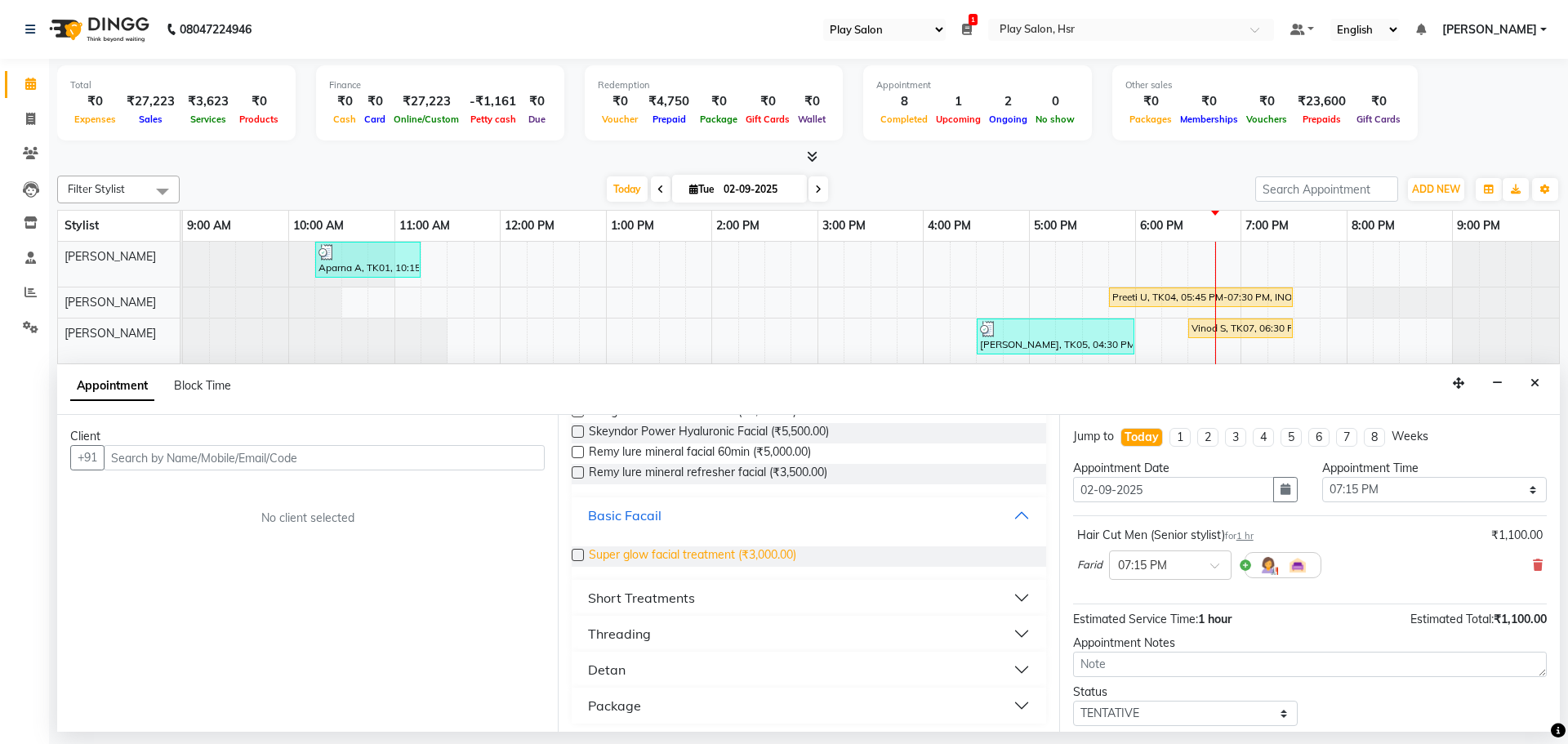
scroll to position [341, 0]
click at [687, 623] on button "Threading" at bounding box center [808, 629] width 460 height 30
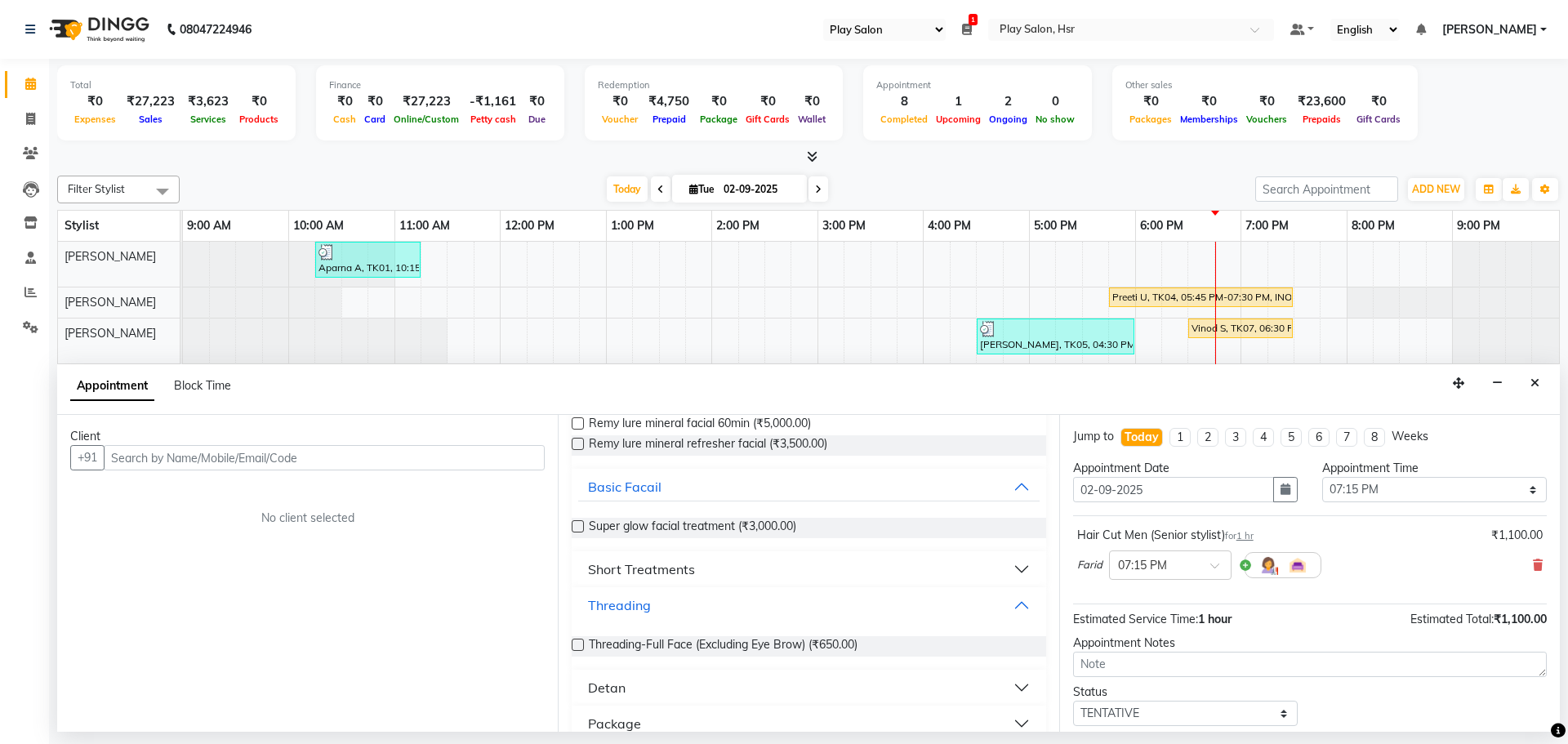
scroll to position [388, 0]
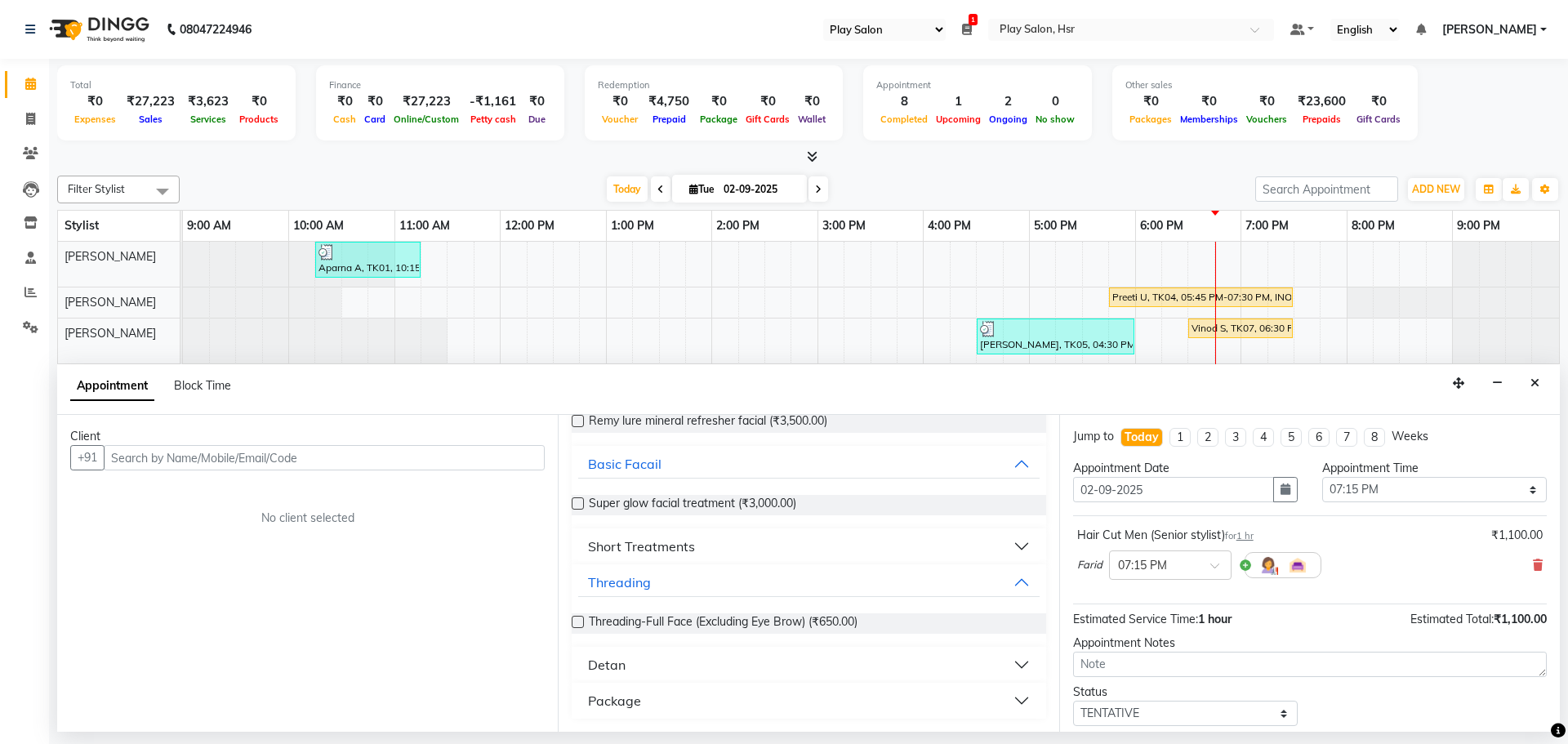
click at [683, 552] on div "Short Treatments" at bounding box center [642, 546] width 107 height 19
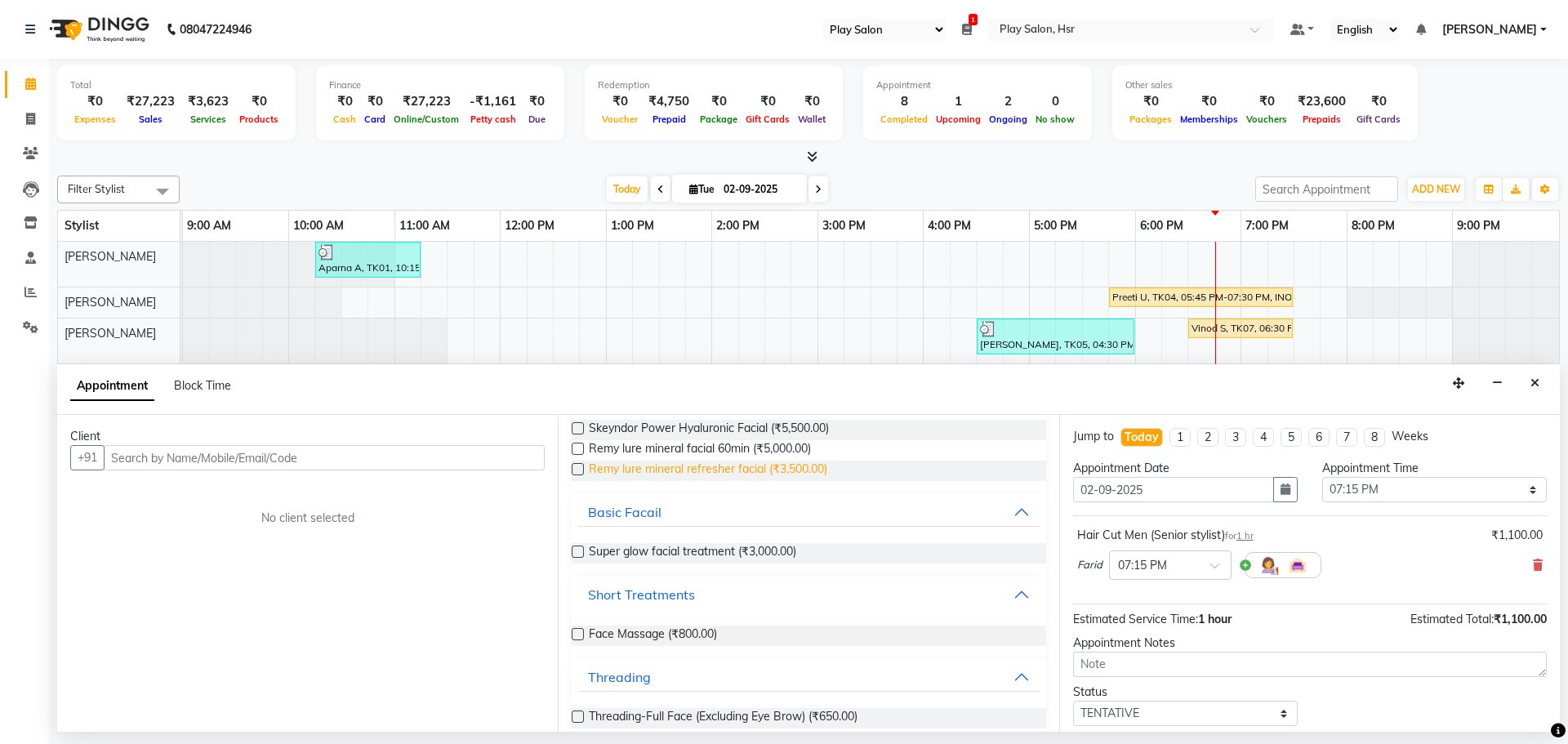
scroll to position [189, 0]
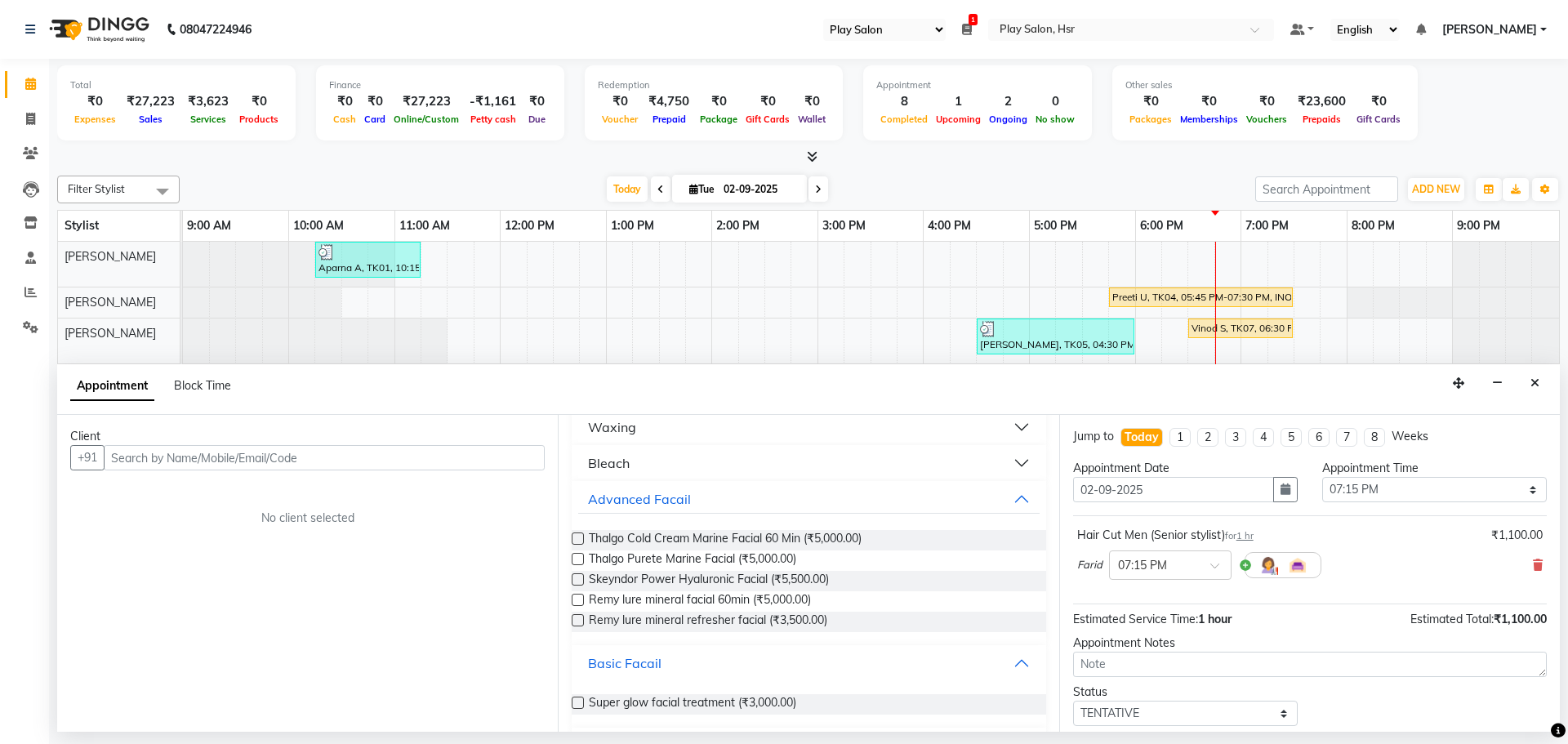
click at [639, 668] on div "Basic Facail" at bounding box center [625, 663] width 74 height 19
click at [581, 581] on label at bounding box center [577, 579] width 12 height 12
click at [581, 581] on input "checkbox" at bounding box center [576, 580] width 11 height 11
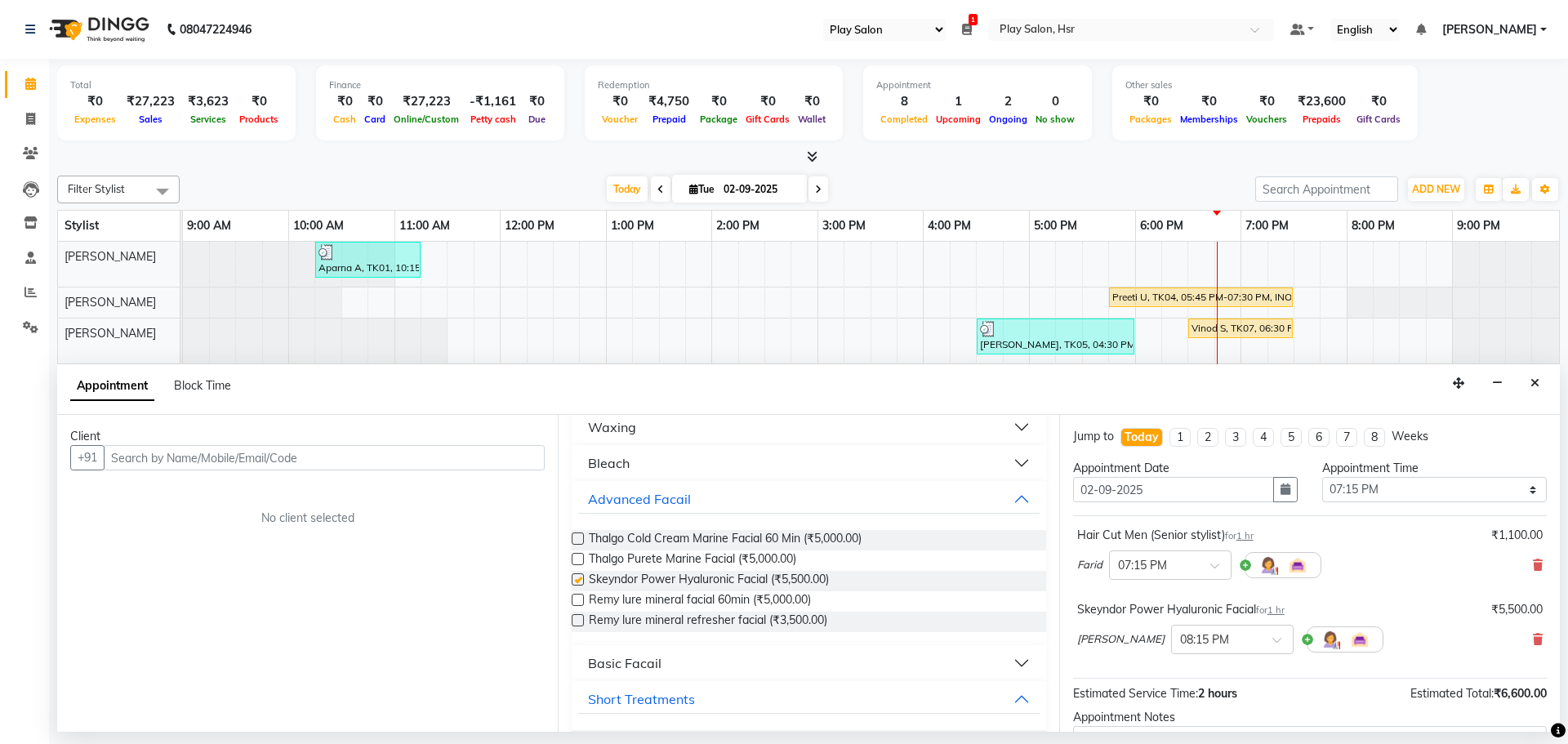
checkbox input "false"
click at [1532, 636] on icon at bounding box center [1537, 639] width 10 height 11
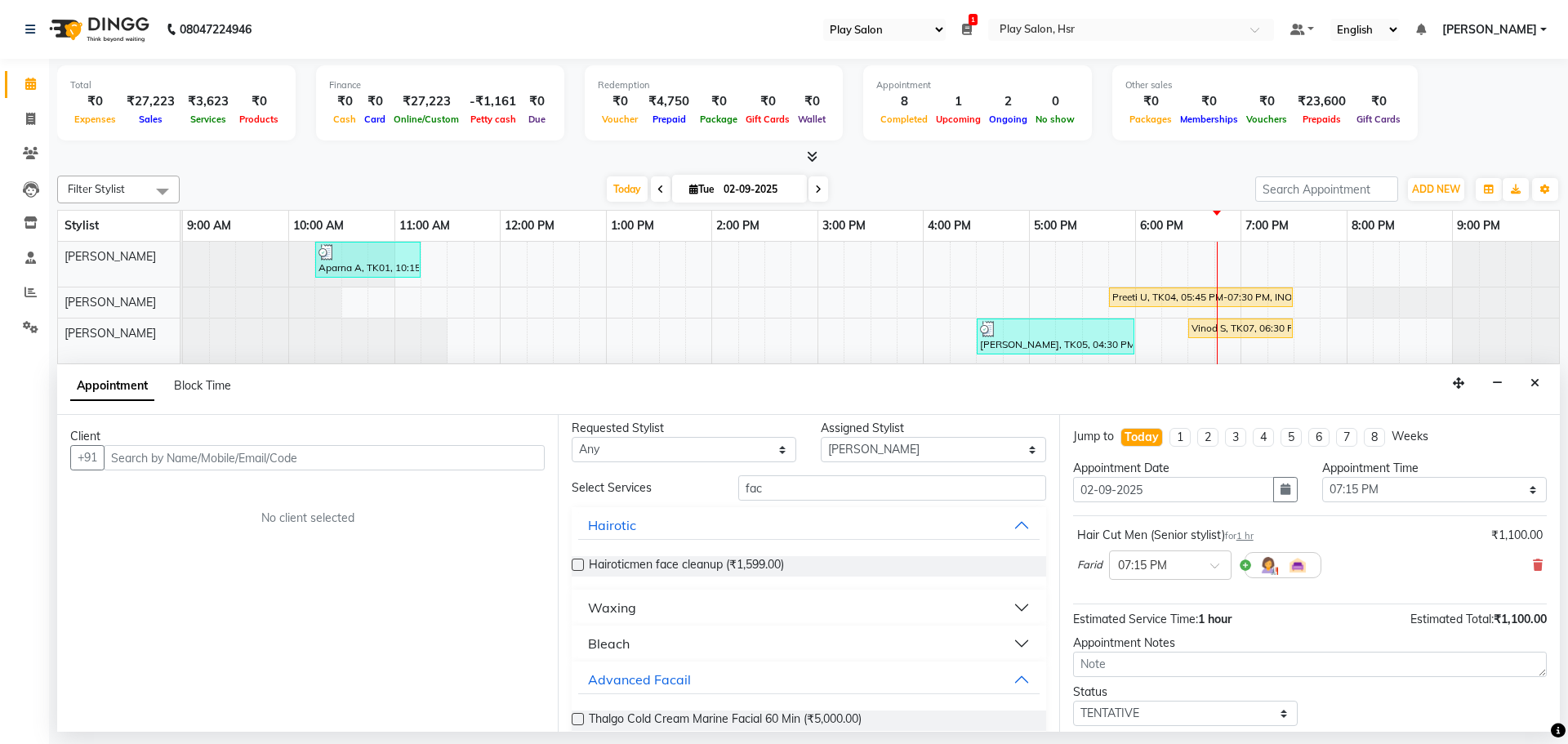
scroll to position [0, 0]
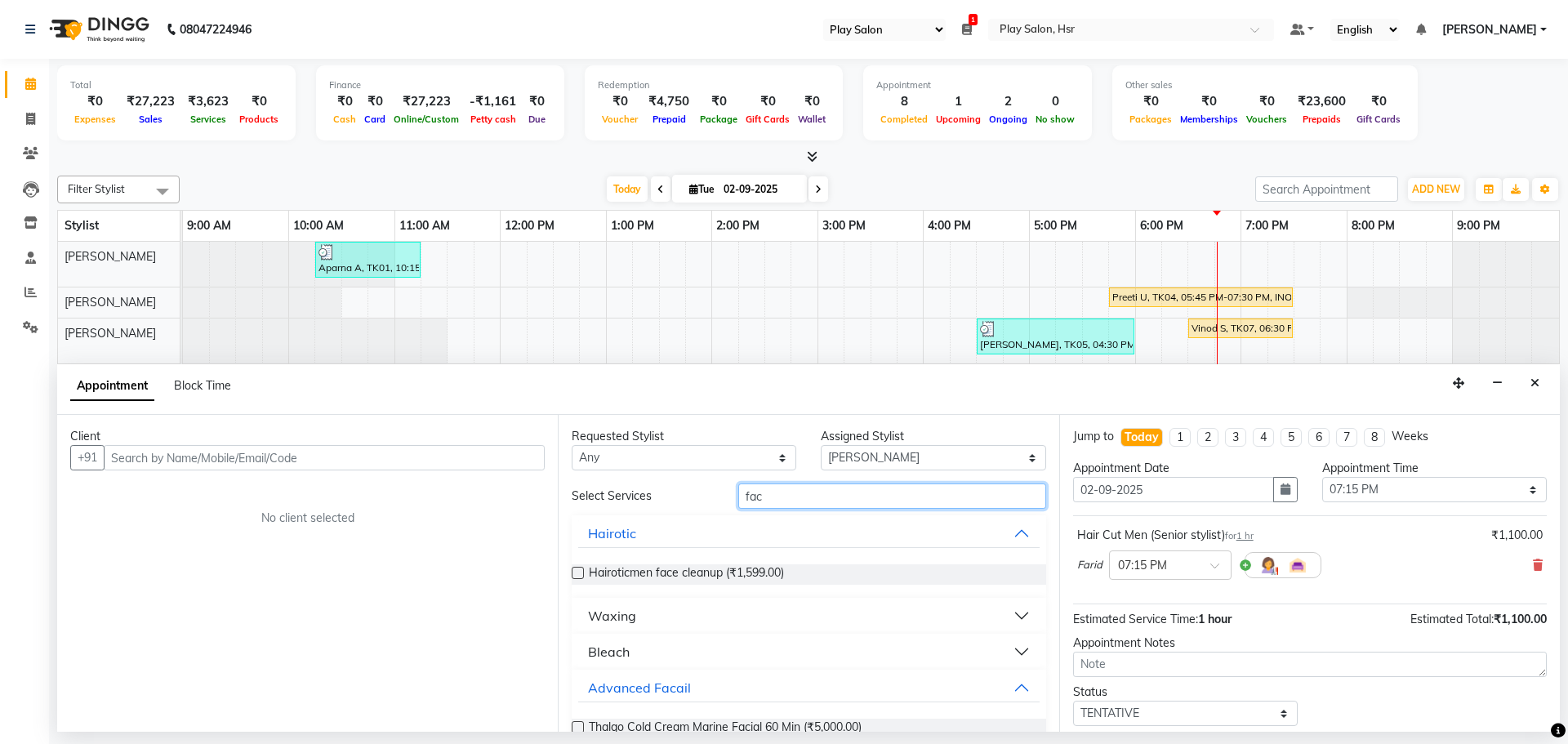
drag, startPoint x: 770, startPoint y: 506, endPoint x: 676, endPoint y: 502, distance: 94.1
click at [676, 502] on div "Select Services fac" at bounding box center [809, 496] width 498 height 25
type input "cal"
click at [666, 608] on button "Basic Facail" at bounding box center [808, 615] width 460 height 30
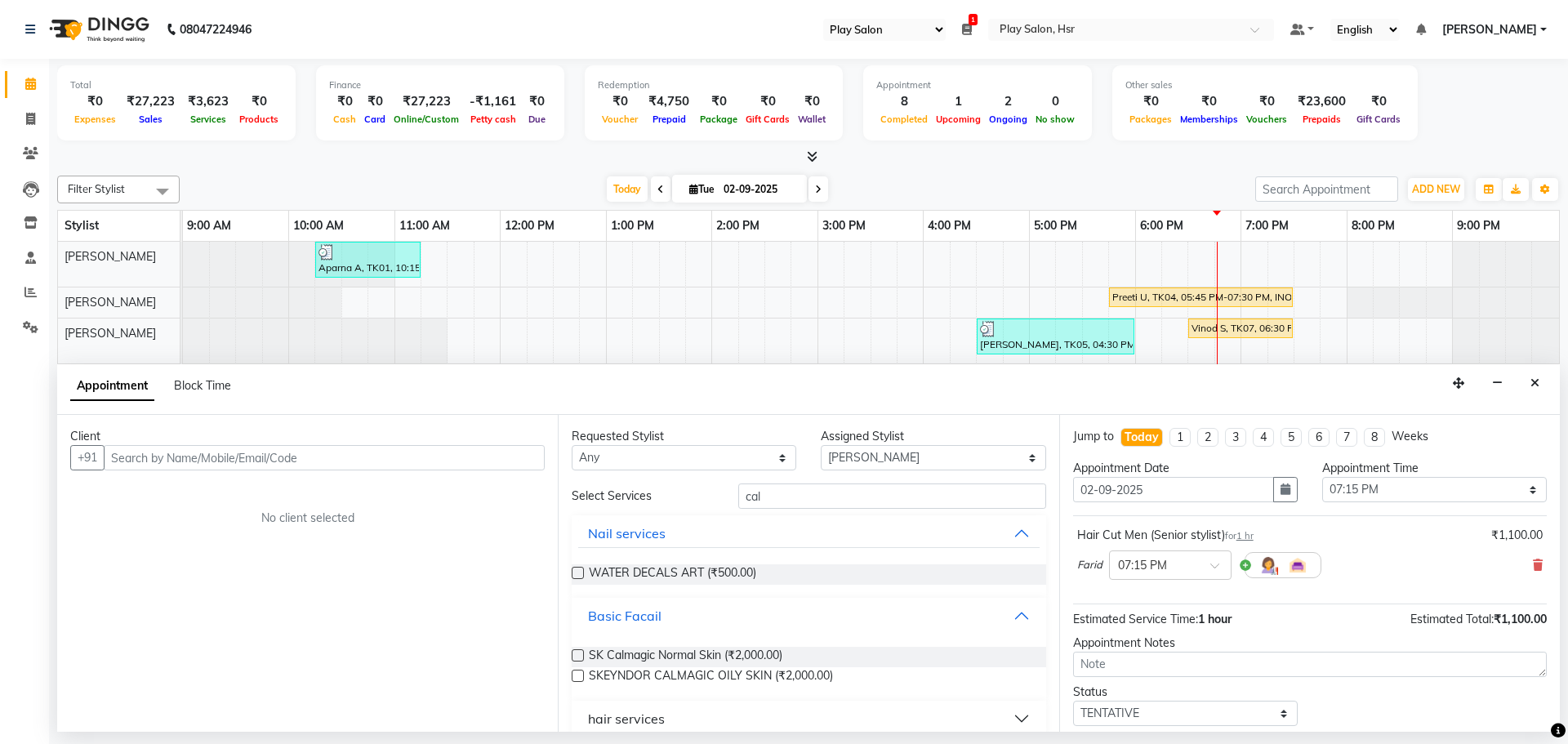
scroll to position [81, 0]
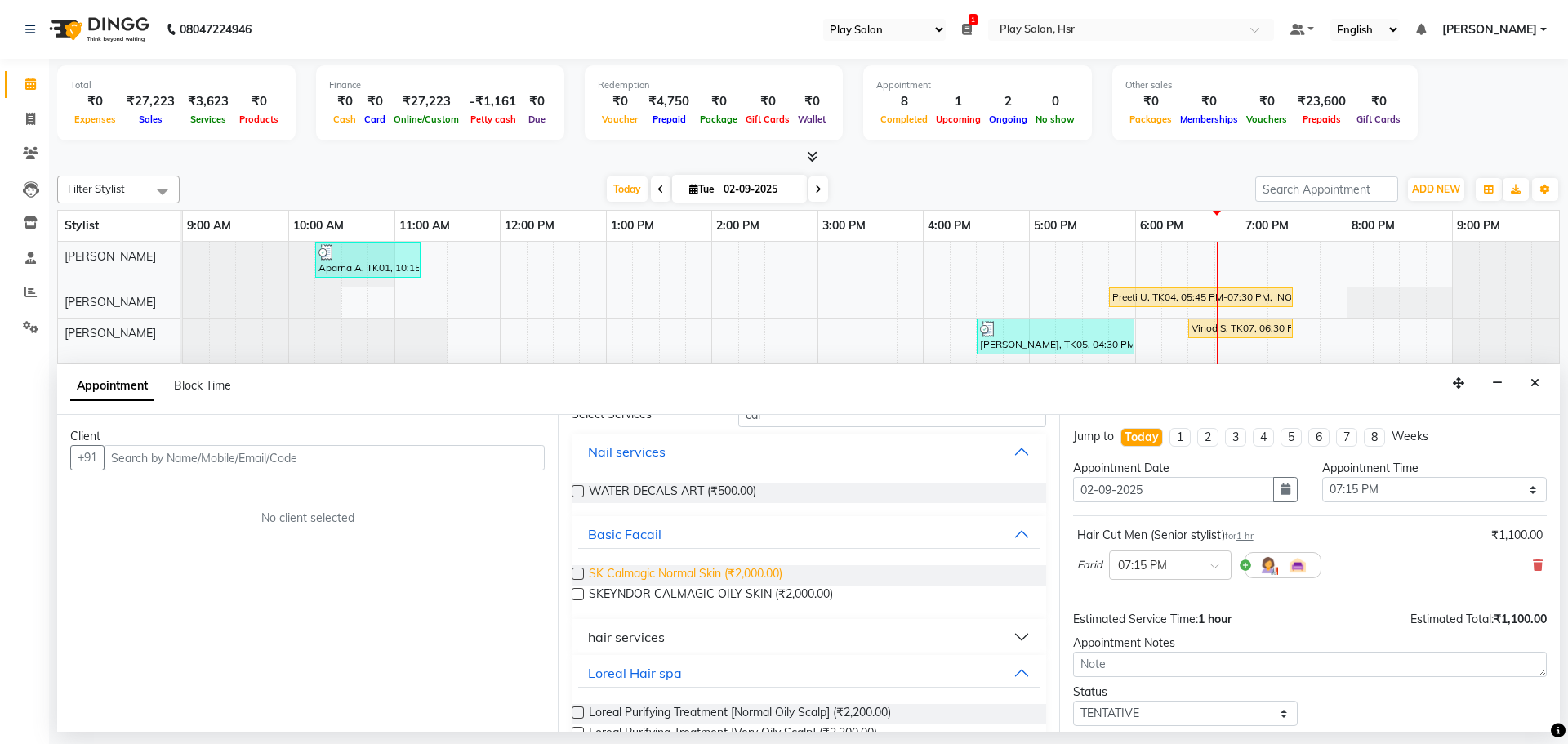
click at [591, 572] on span "SK Calmagic Normal Skin (₹2,000.00)" at bounding box center [686, 575] width 193 height 20
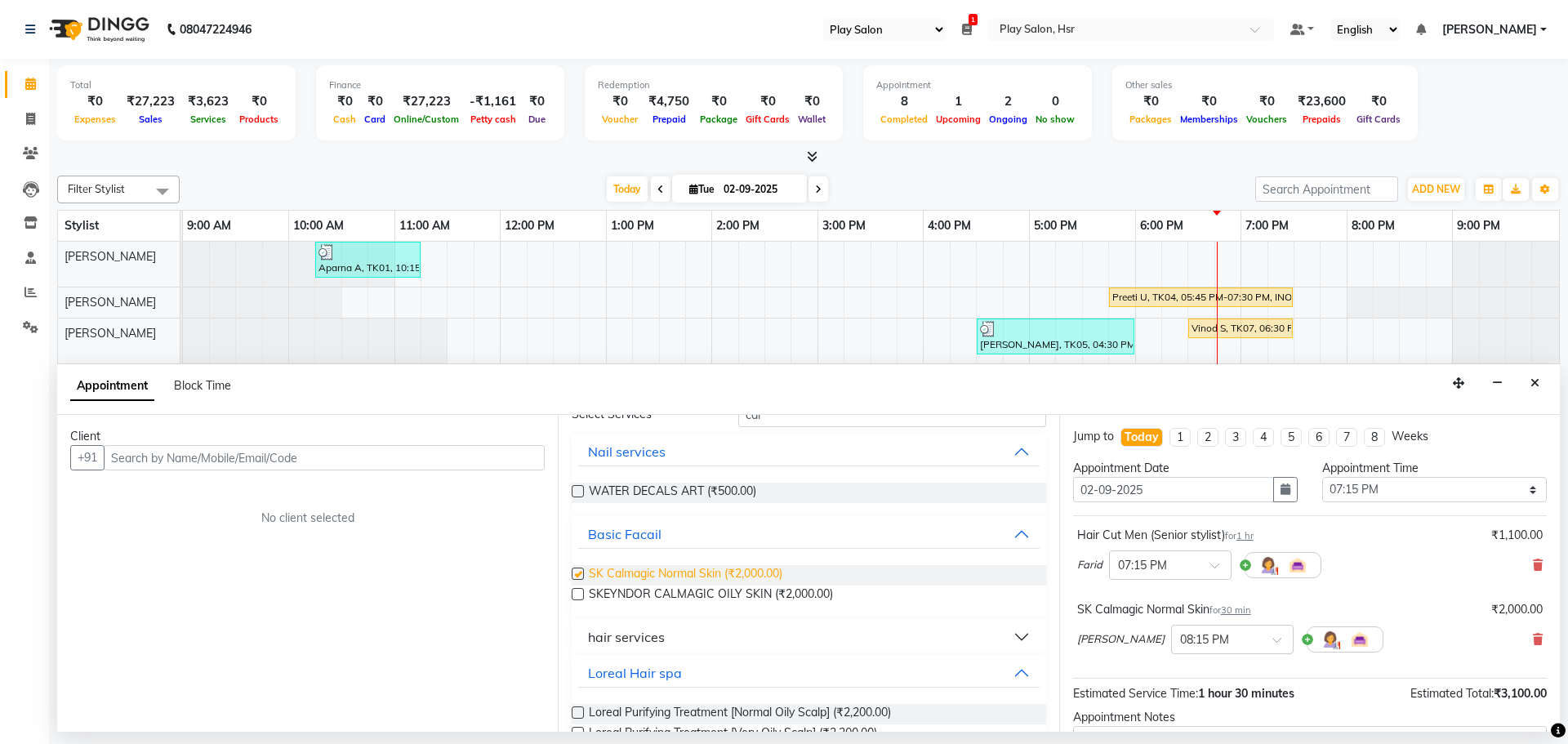
checkbox input "false"
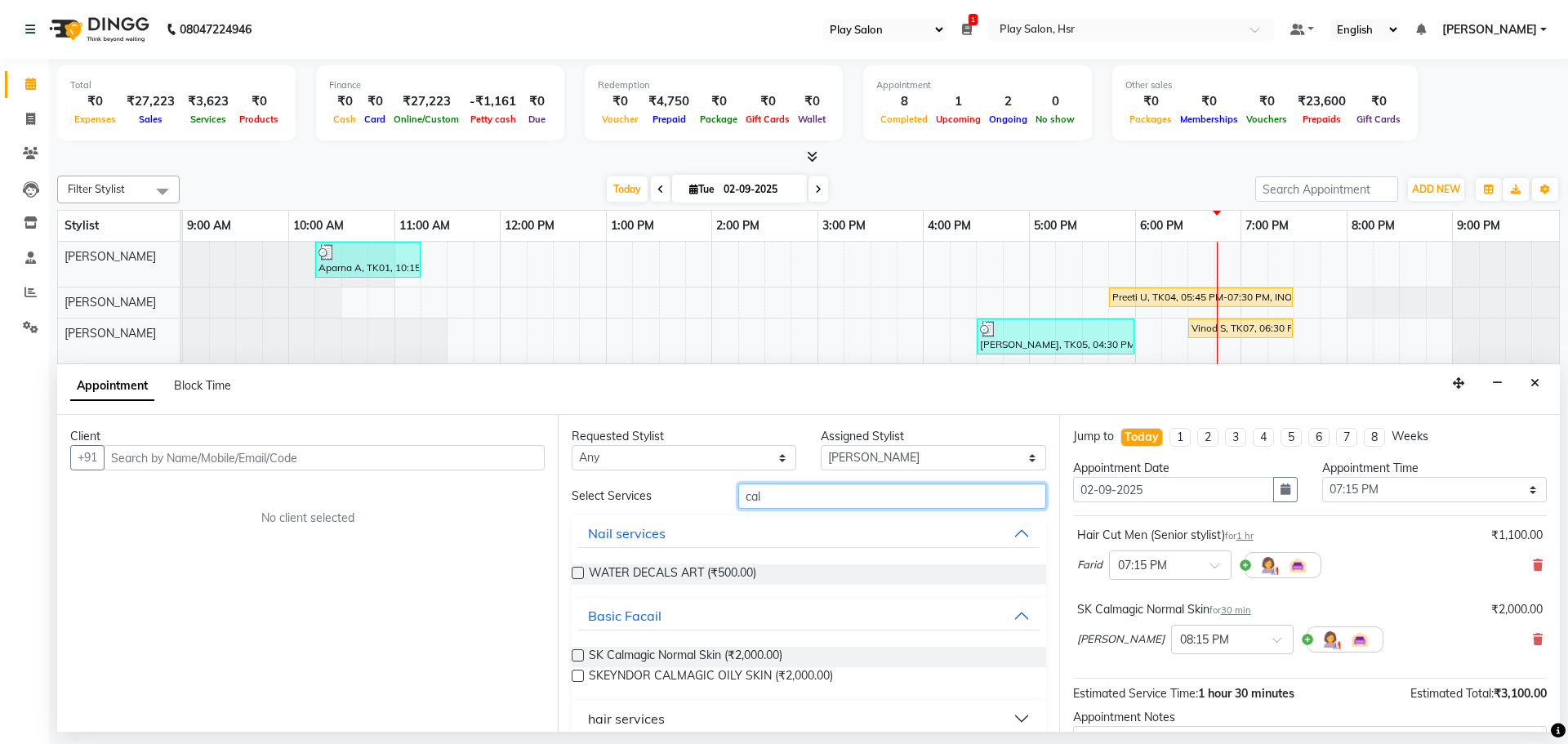
drag, startPoint x: 765, startPoint y: 501, endPoint x: 703, endPoint y: 508, distance: 62.4
click at [703, 508] on div "Select Services cal Nail services WATER DECALS ART (₹500.00) Basic Facail SK Ca…" at bounding box center [808, 744] width 474 height 523
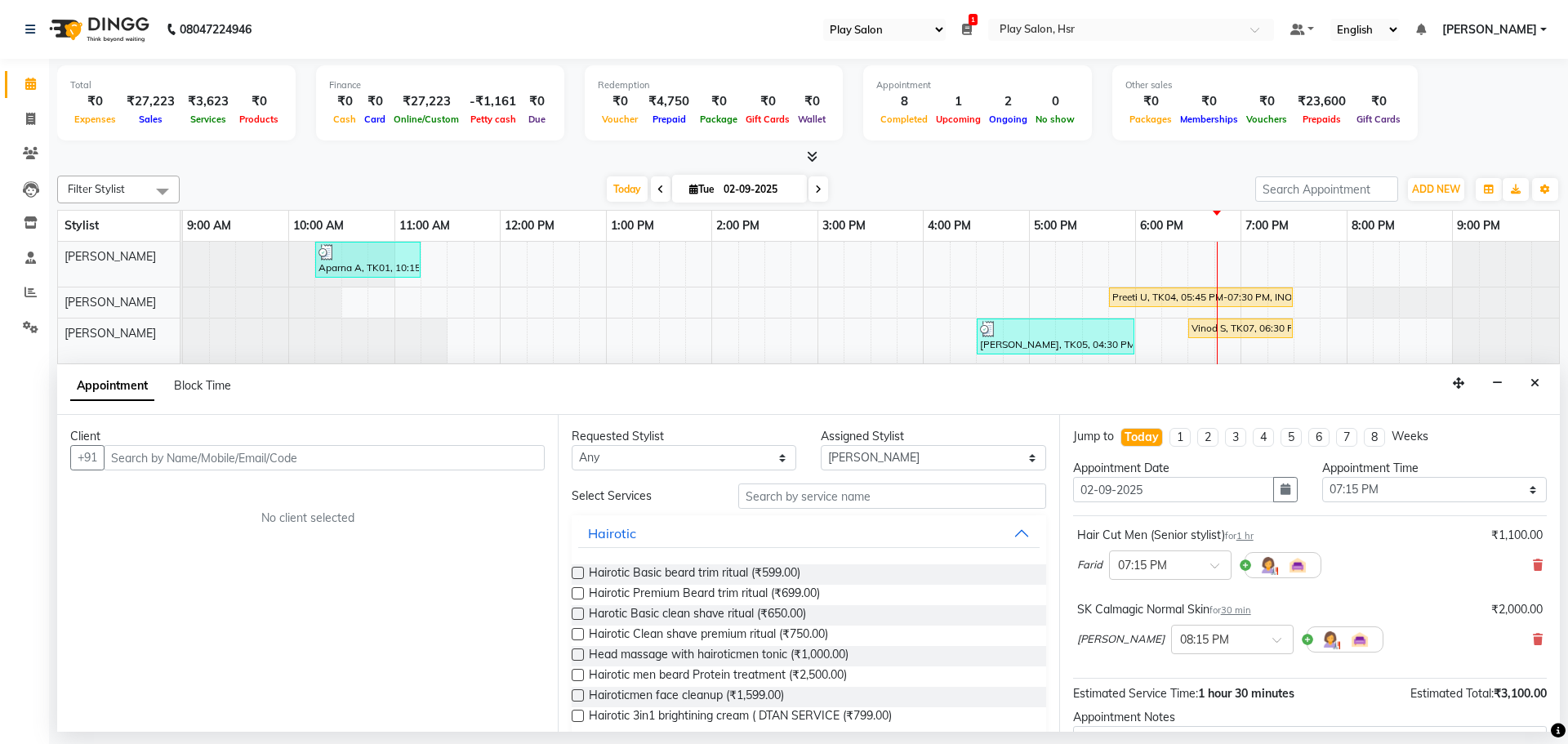
click at [970, 440] on div "Assigned Stylist" at bounding box center [932, 436] width 225 height 17
click at [963, 456] on select "Select [PERSON_NAME] [PERSON_NAME] [PERSON_NAME] [PERSON_NAME] [PERSON_NAME] [P…" at bounding box center [932, 458] width 225 height 25
select select "81917"
click at [820, 445] on select "Select [PERSON_NAME] [PERSON_NAME] [PERSON_NAME] [PERSON_NAME] [PERSON_NAME] [P…" at bounding box center [932, 458] width 225 height 25
click at [818, 494] on input "text" at bounding box center [892, 496] width 308 height 25
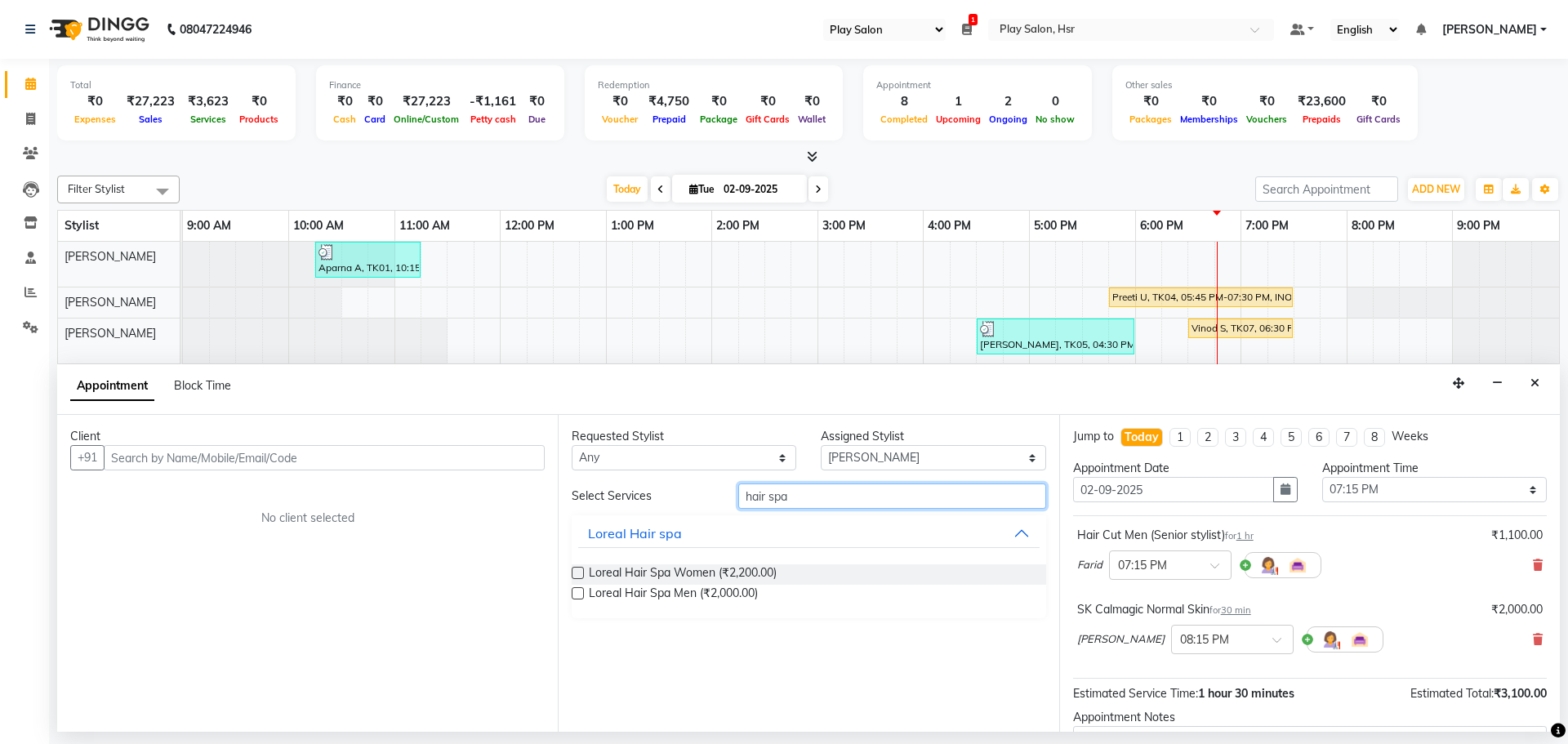
type input "hair spa"
click at [581, 569] on label at bounding box center [577, 573] width 12 height 12
click at [581, 569] on input "checkbox" at bounding box center [576, 575] width 11 height 11
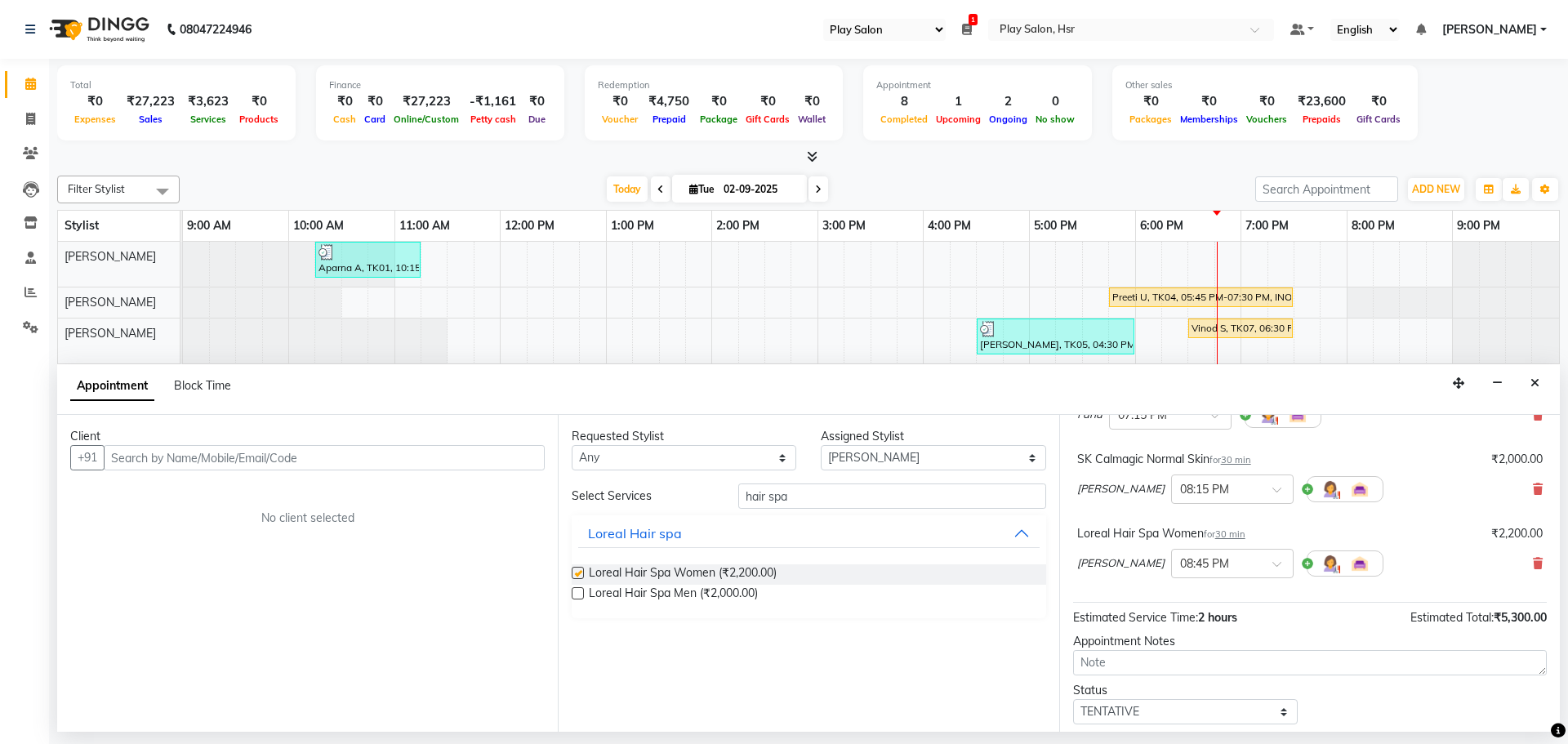
checkbox input "false"
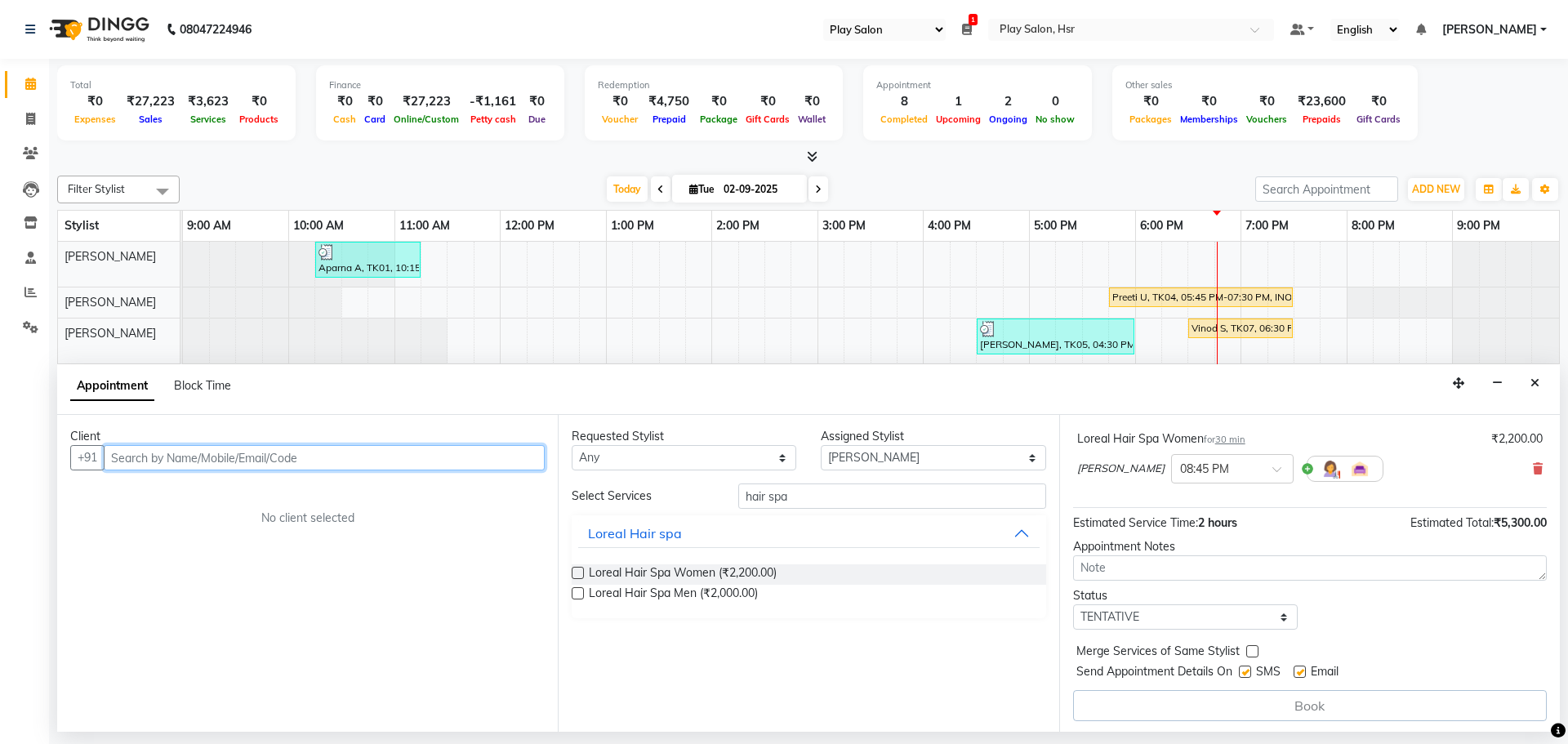
click at [275, 453] on input "text" at bounding box center [324, 458] width 441 height 25
drag, startPoint x: 186, startPoint y: 470, endPoint x: 194, endPoint y: 472, distance: 8.2
click at [194, 472] on div "Client +91 No client selected" at bounding box center [307, 573] width 501 height 317
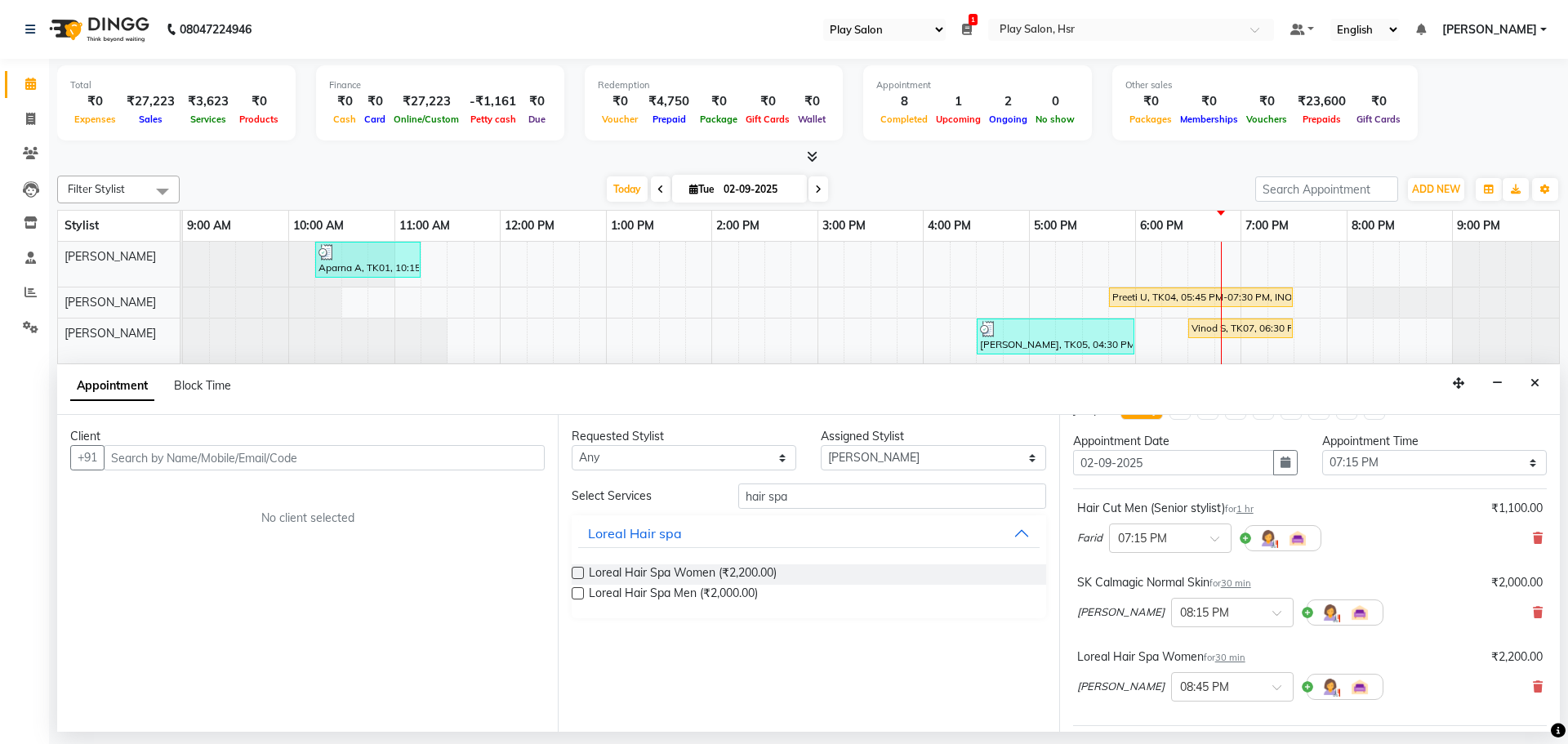
scroll to position [3, 0]
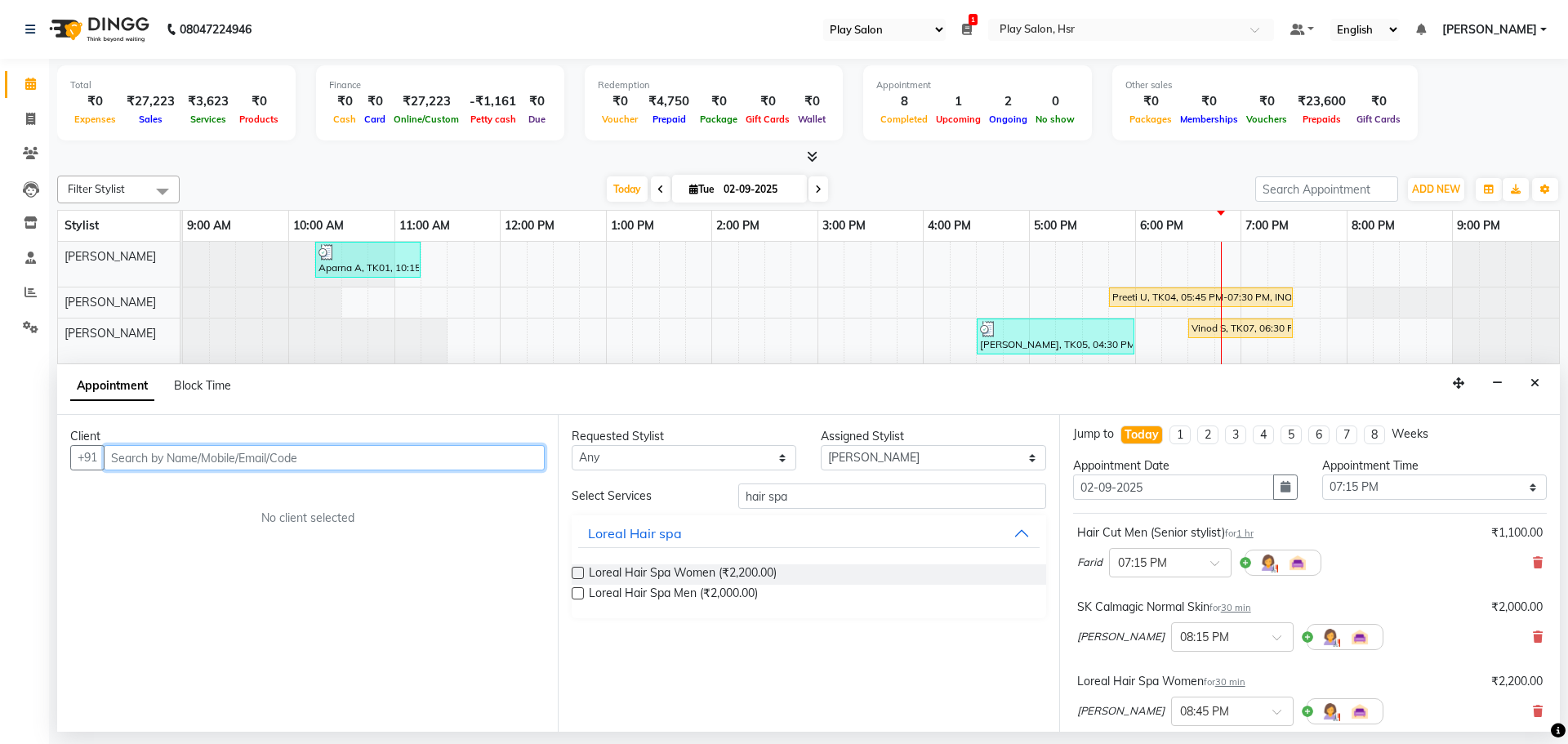
click at [207, 461] on input "text" at bounding box center [324, 458] width 441 height 25
click input "text"
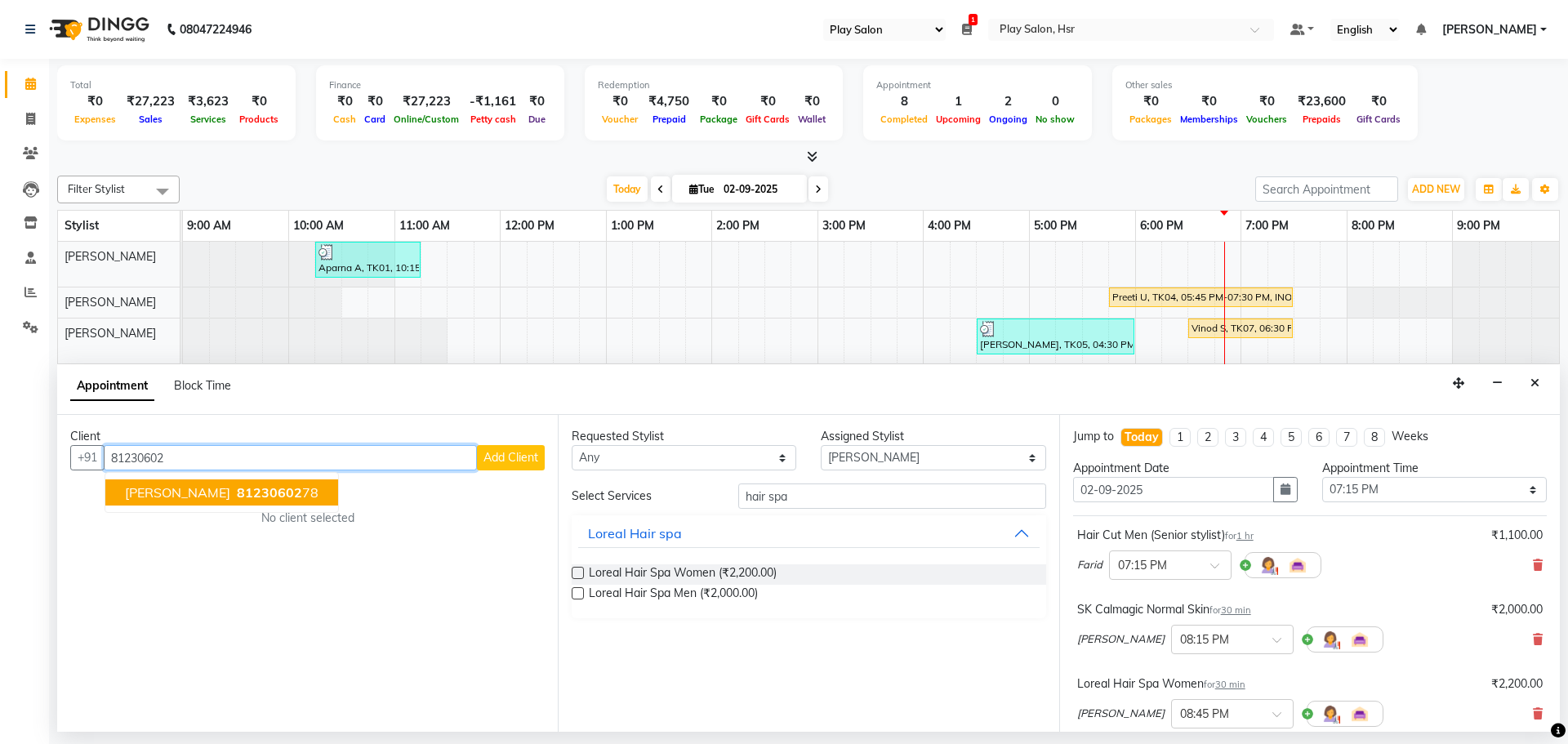
click span "[PERSON_NAME]"
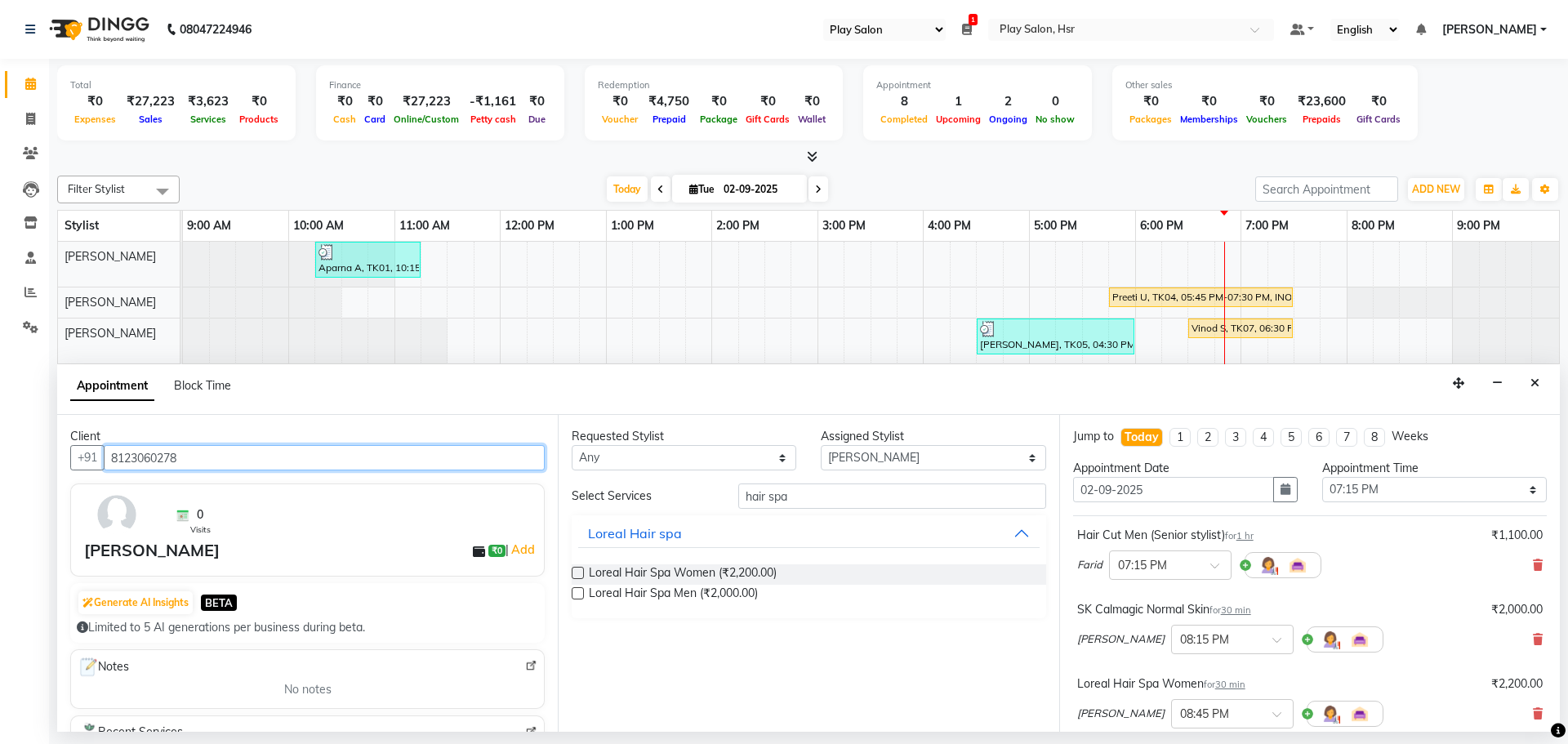
type input "8123060278"
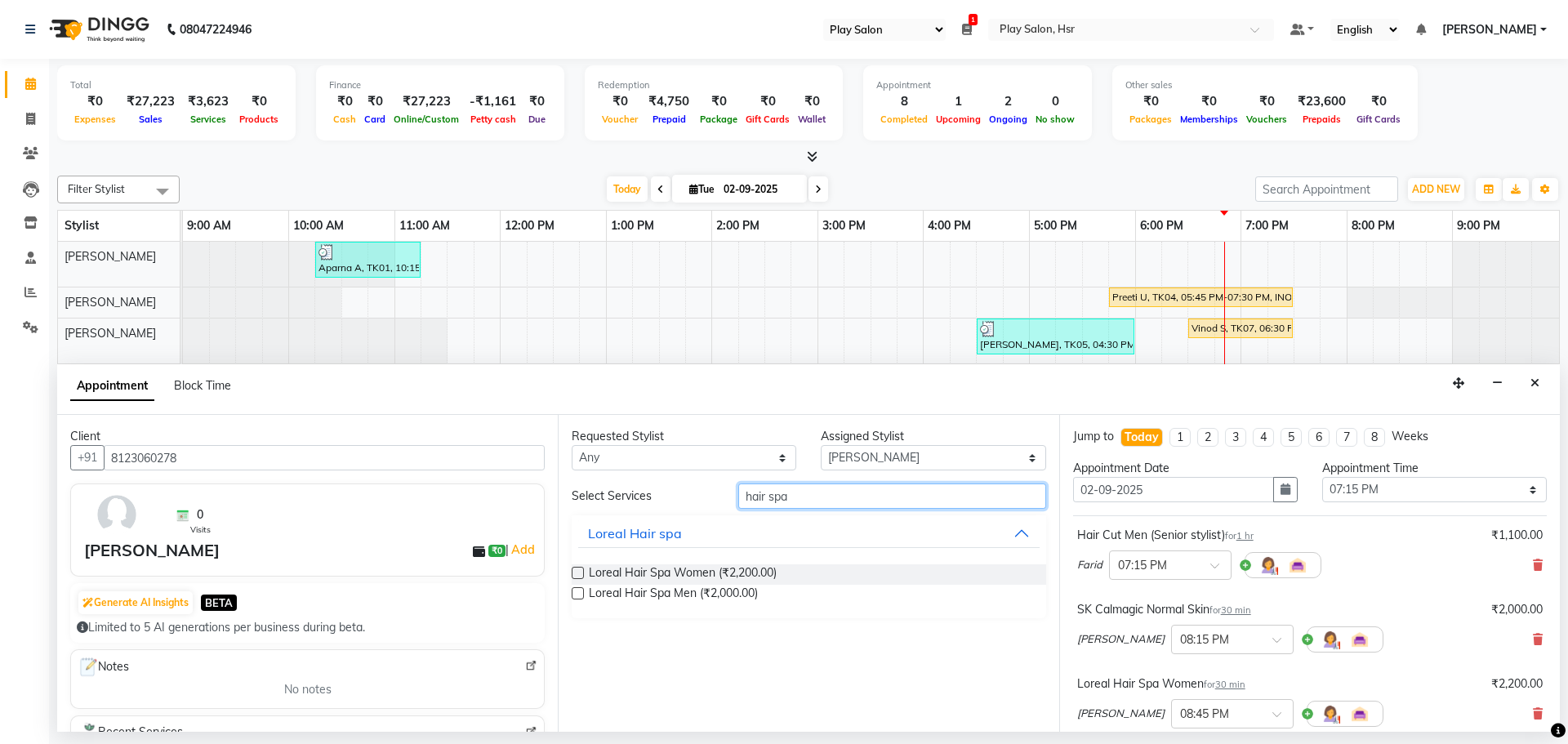
click input "hair spa"
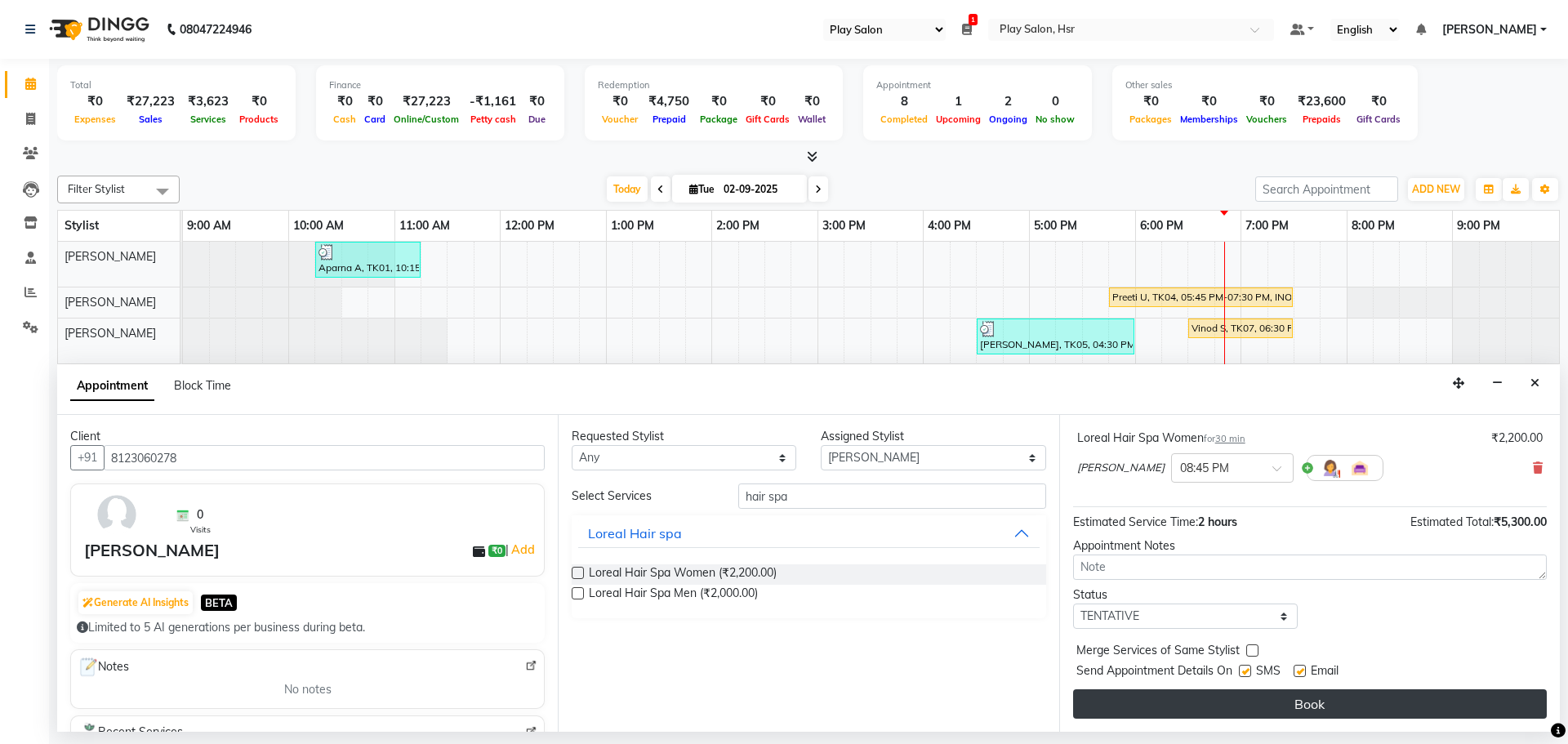
click button "Book"
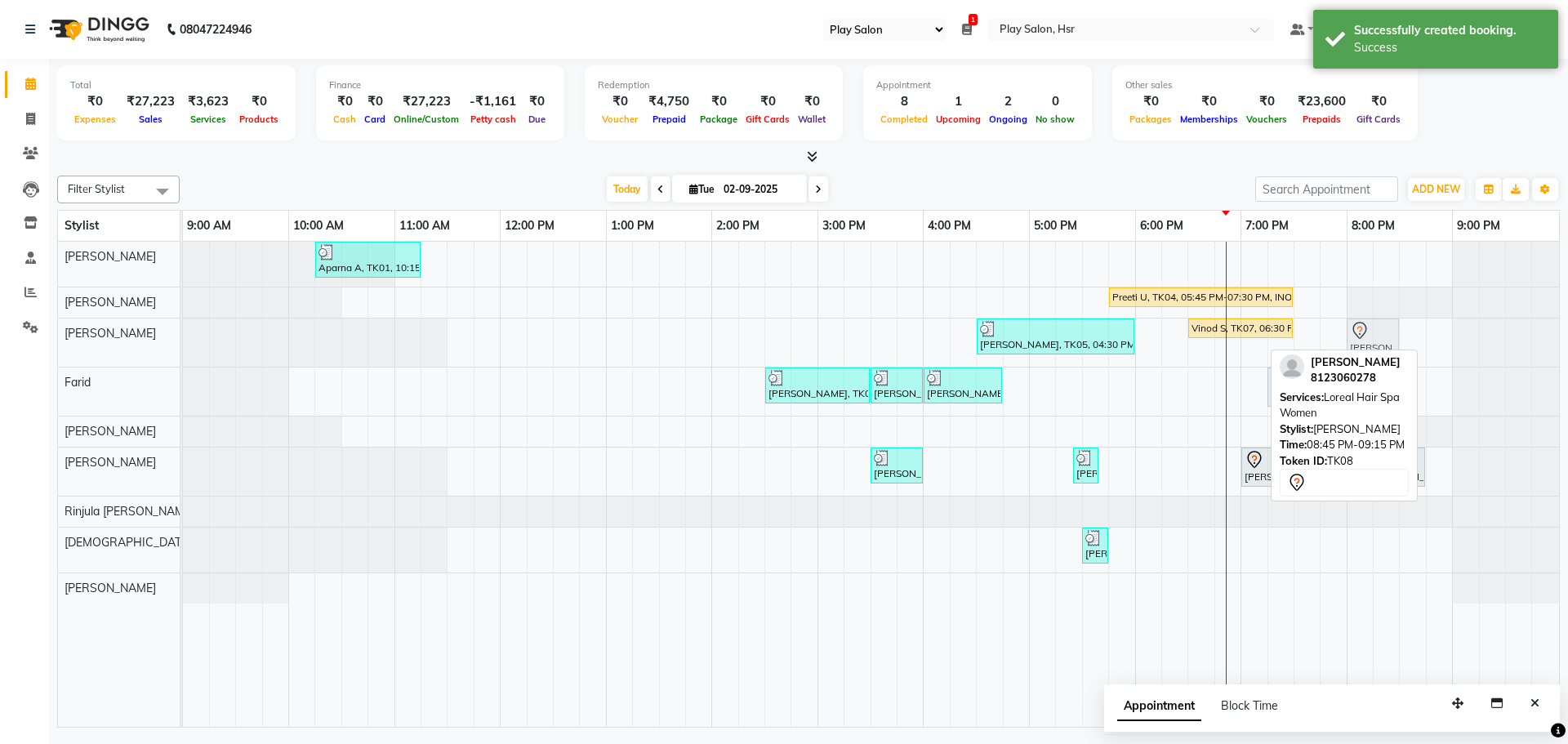
drag, startPoint x: 1457, startPoint y: 337, endPoint x: 1377, endPoint y: 342, distance: 80.2
click div "[PERSON_NAME] S, TK05, 04:30 PM-06:00 PM, Hair Cut Men (Senior stylist),[PERSON…"
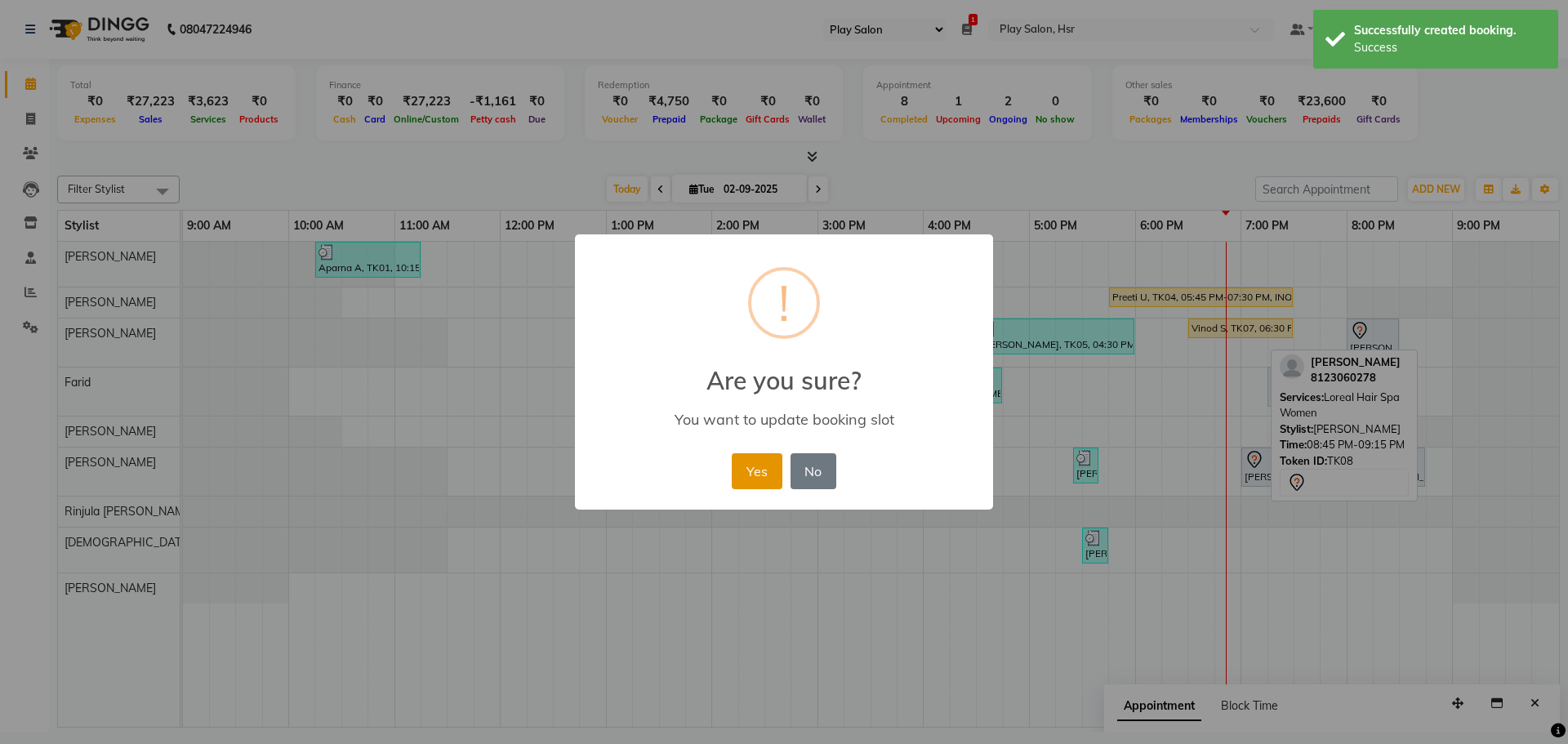
click button "Yes"
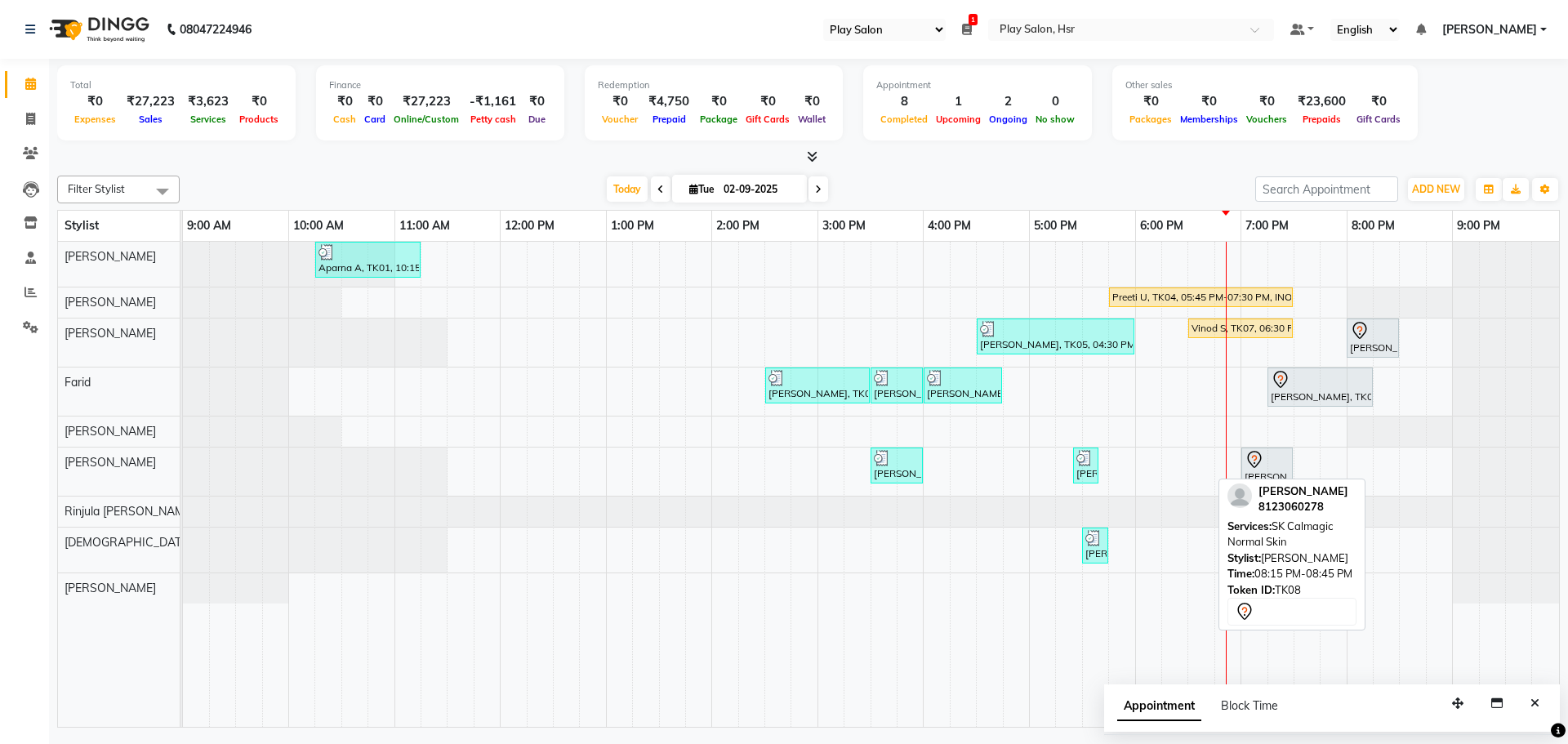
drag, startPoint x: 1398, startPoint y: 469, endPoint x: 1262, endPoint y: 547, distance: 156.8
click div "Filter Stylist Select All [PERSON_NAME] [PERSON_NAME] [PERSON_NAME] [PERSON_NAM…"
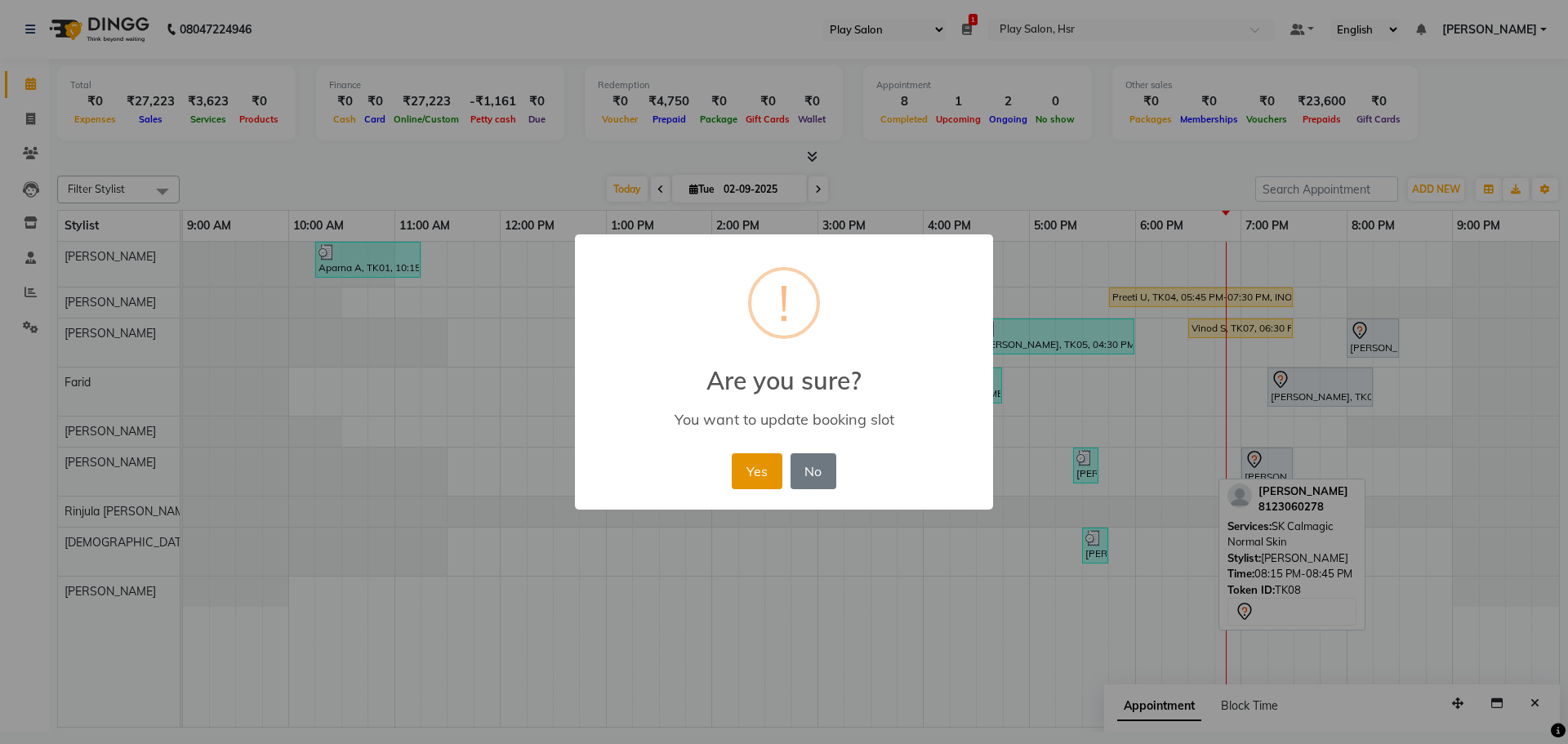
click button "Yes"
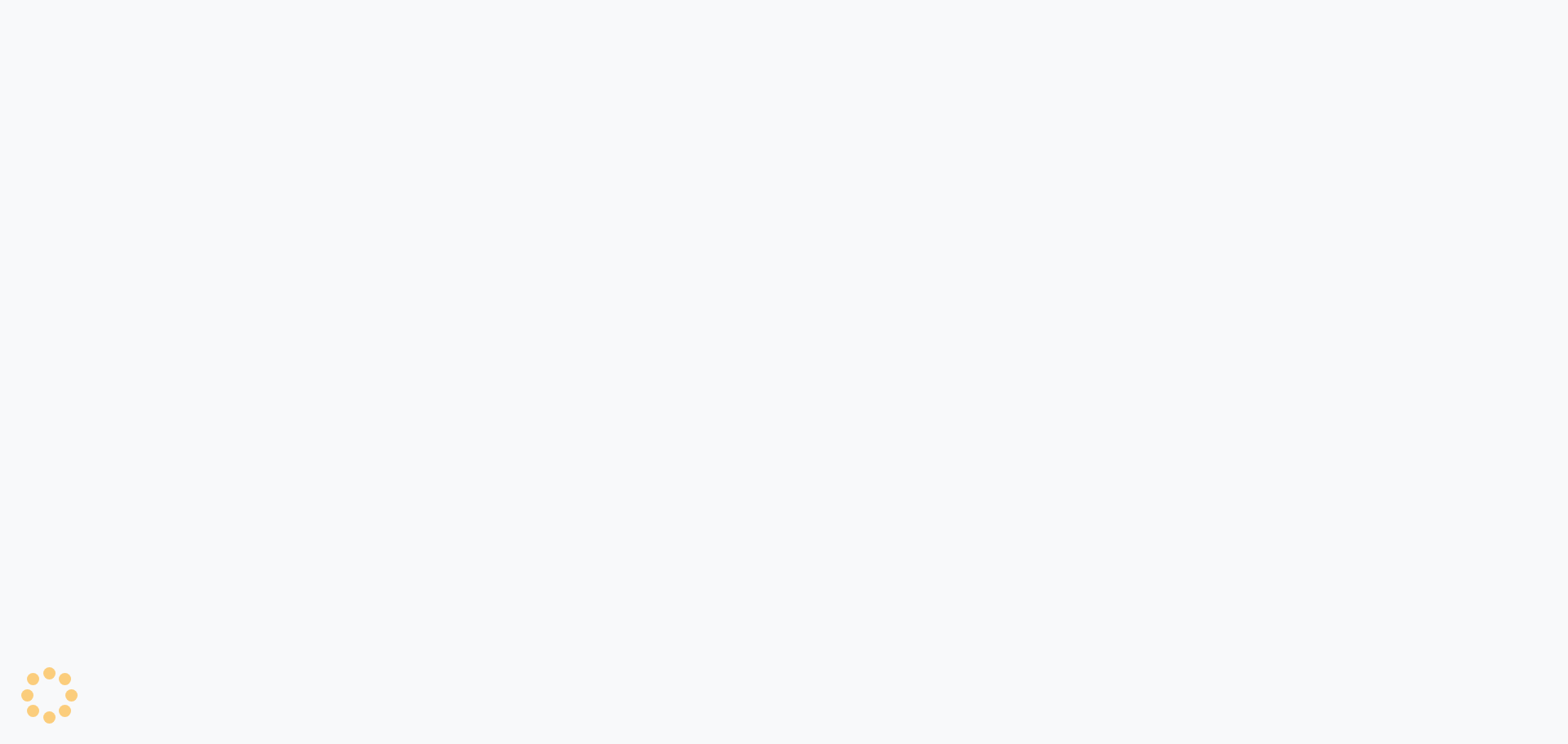
select select "92"
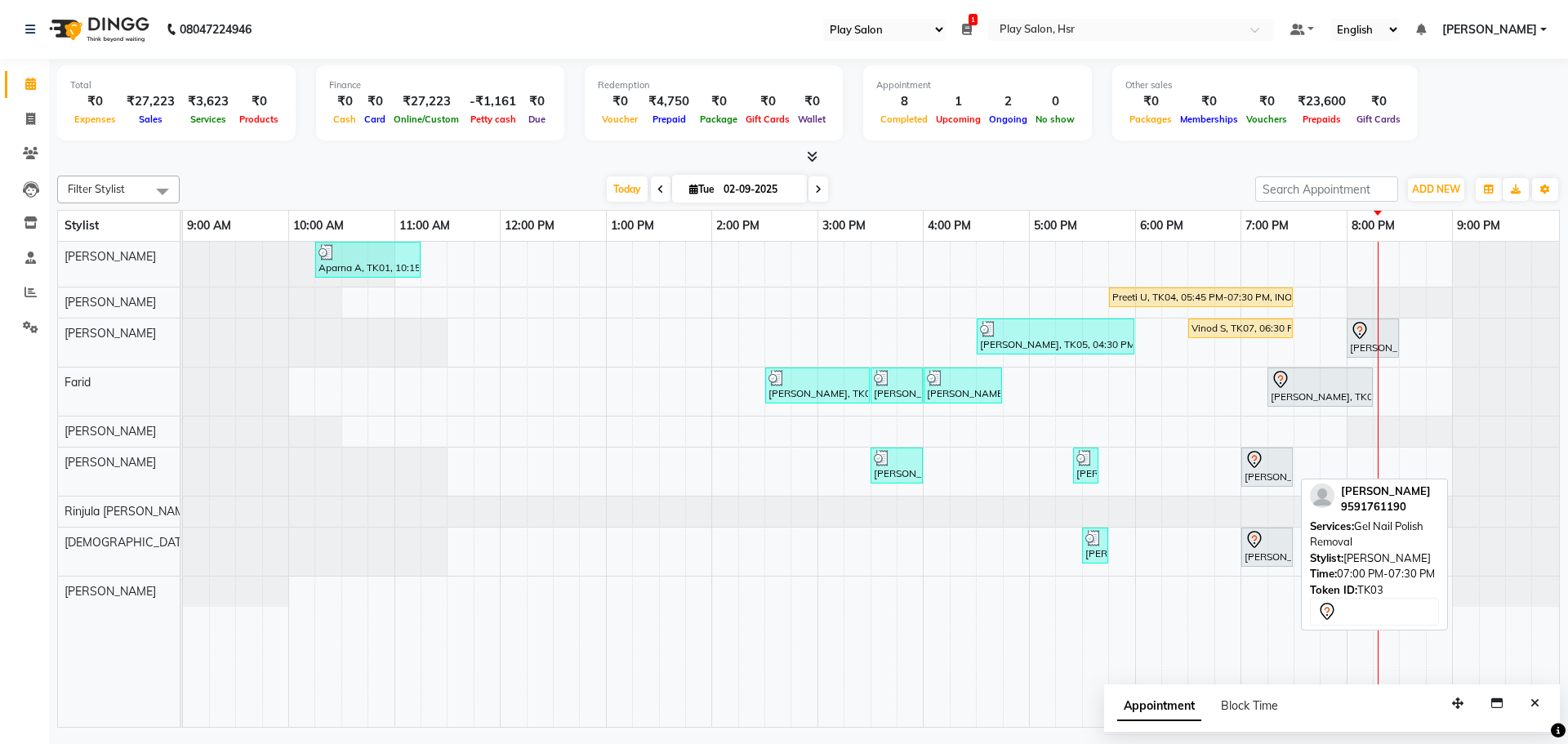
select select "92"
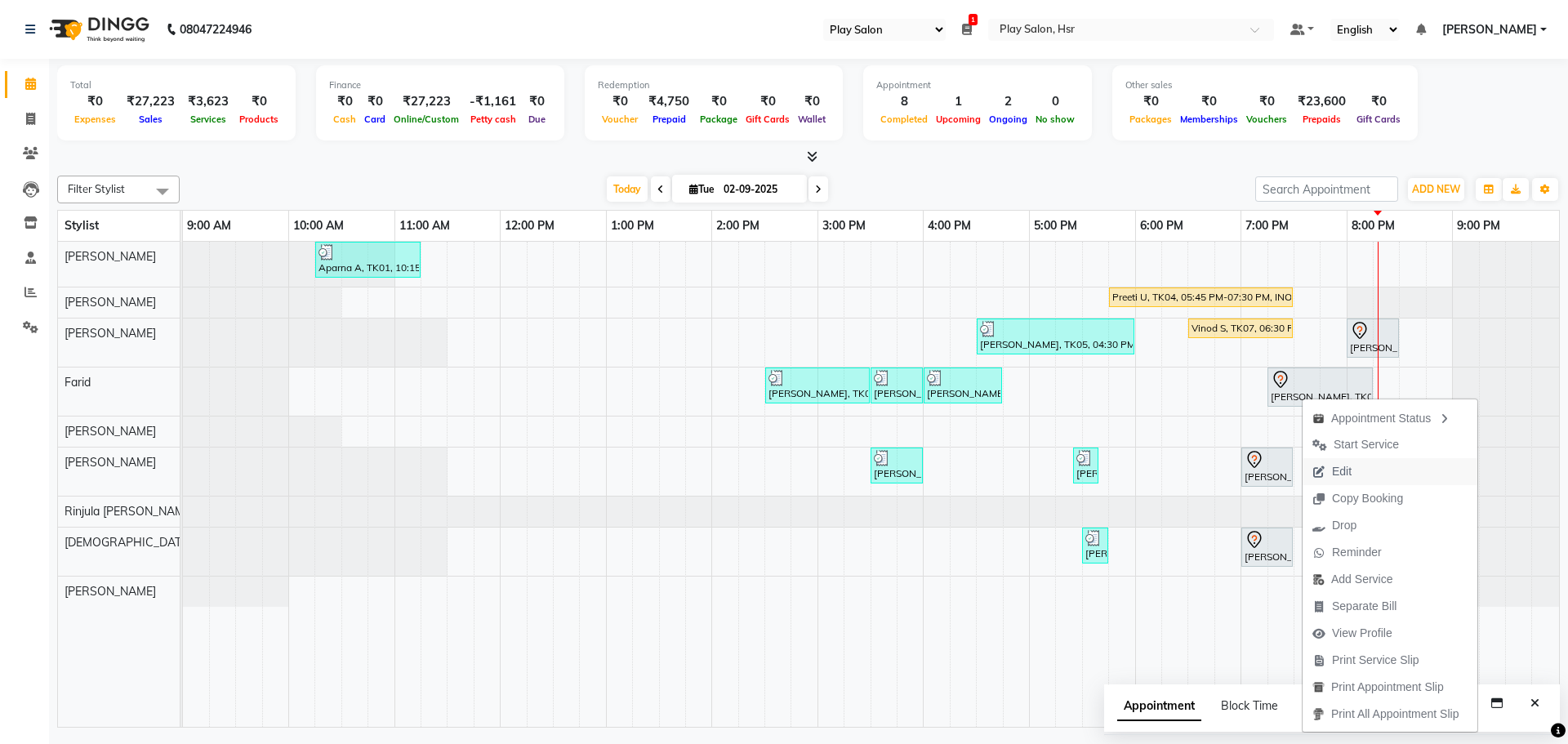
drag, startPoint x: 1337, startPoint y: 472, endPoint x: 1337, endPoint y: 483, distance: 11.0
click at [1337, 477] on span "Edit" at bounding box center [1341, 471] width 19 height 17
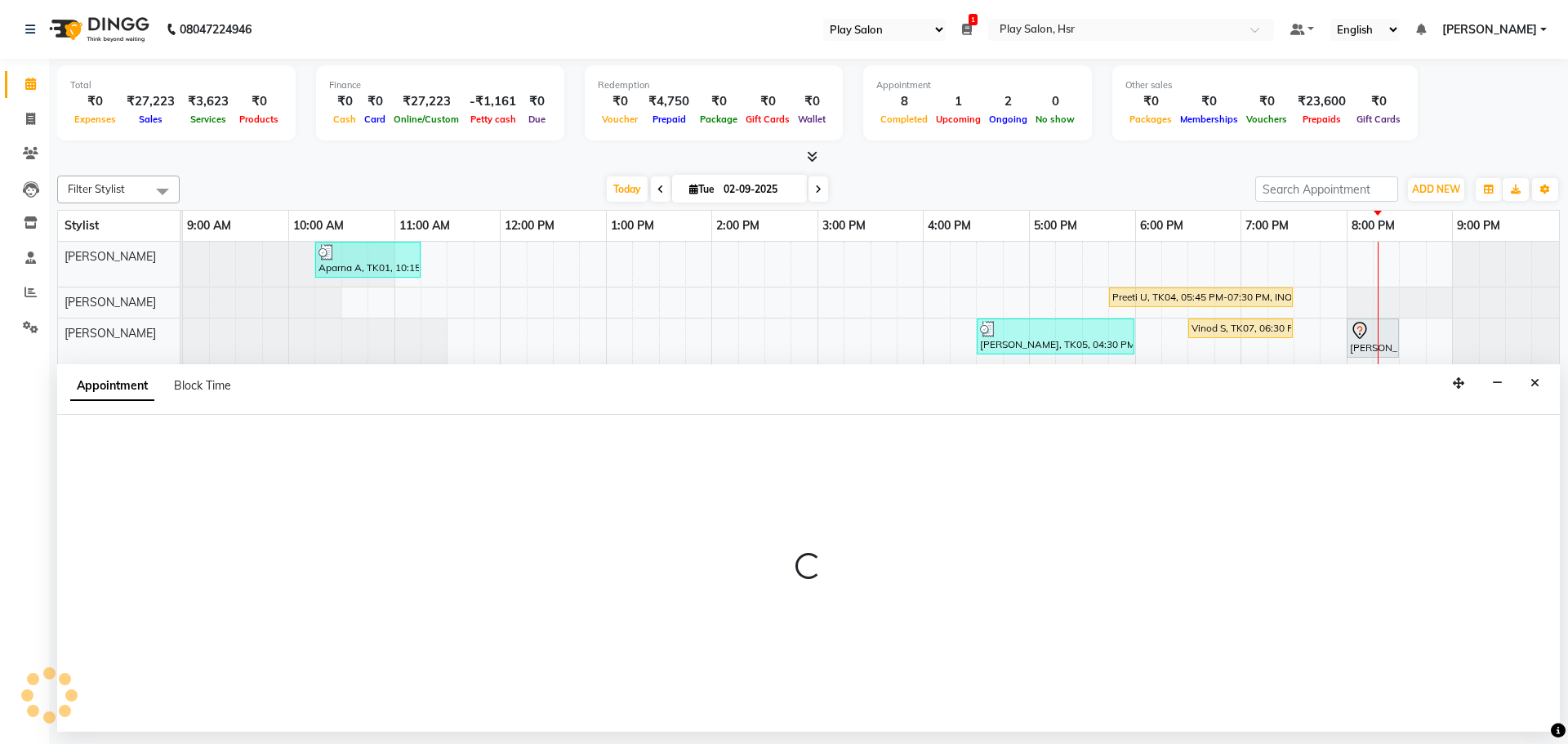
select select "tentative"
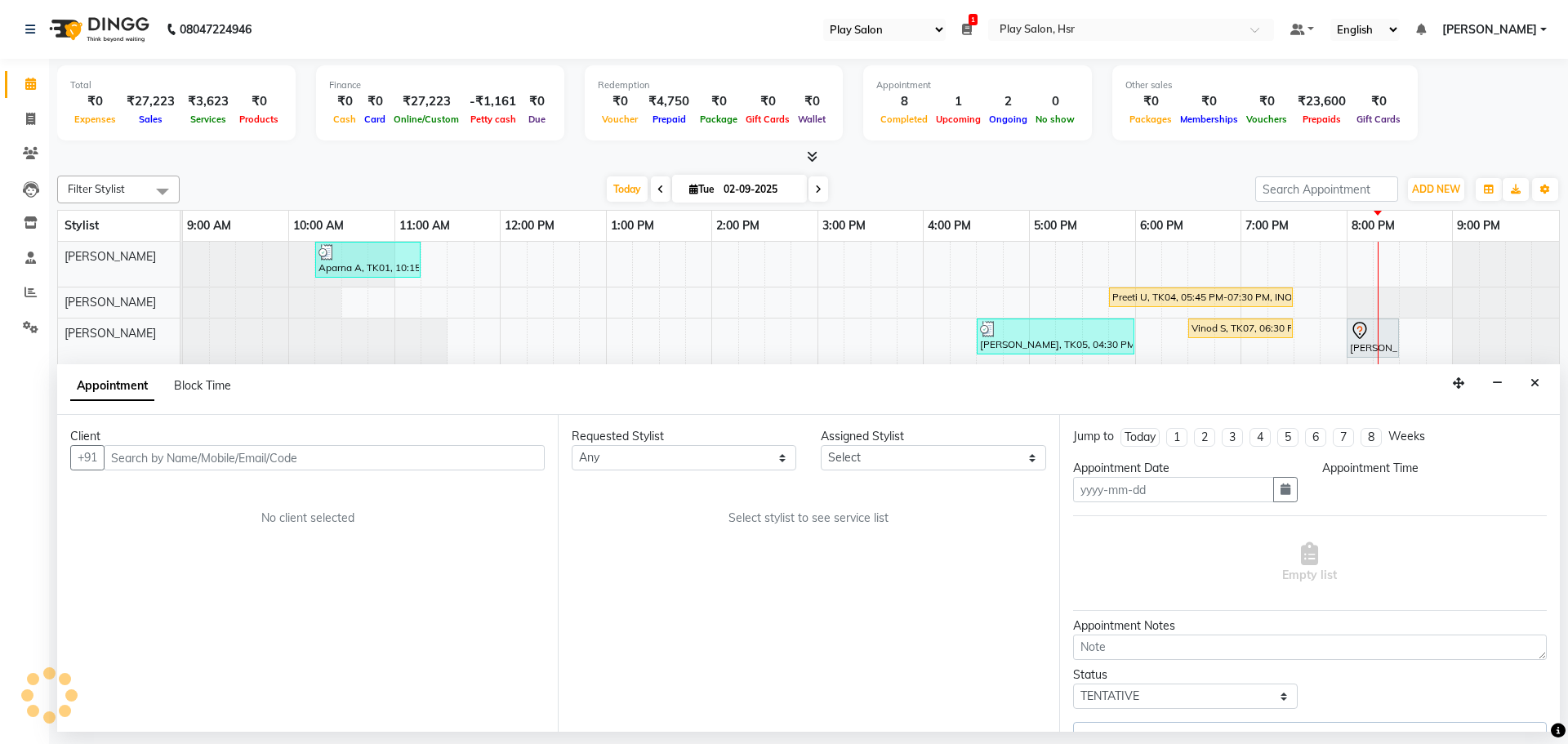
type input "02-09-2025"
select select "upcoming"
select select "81917"
select select "1155"
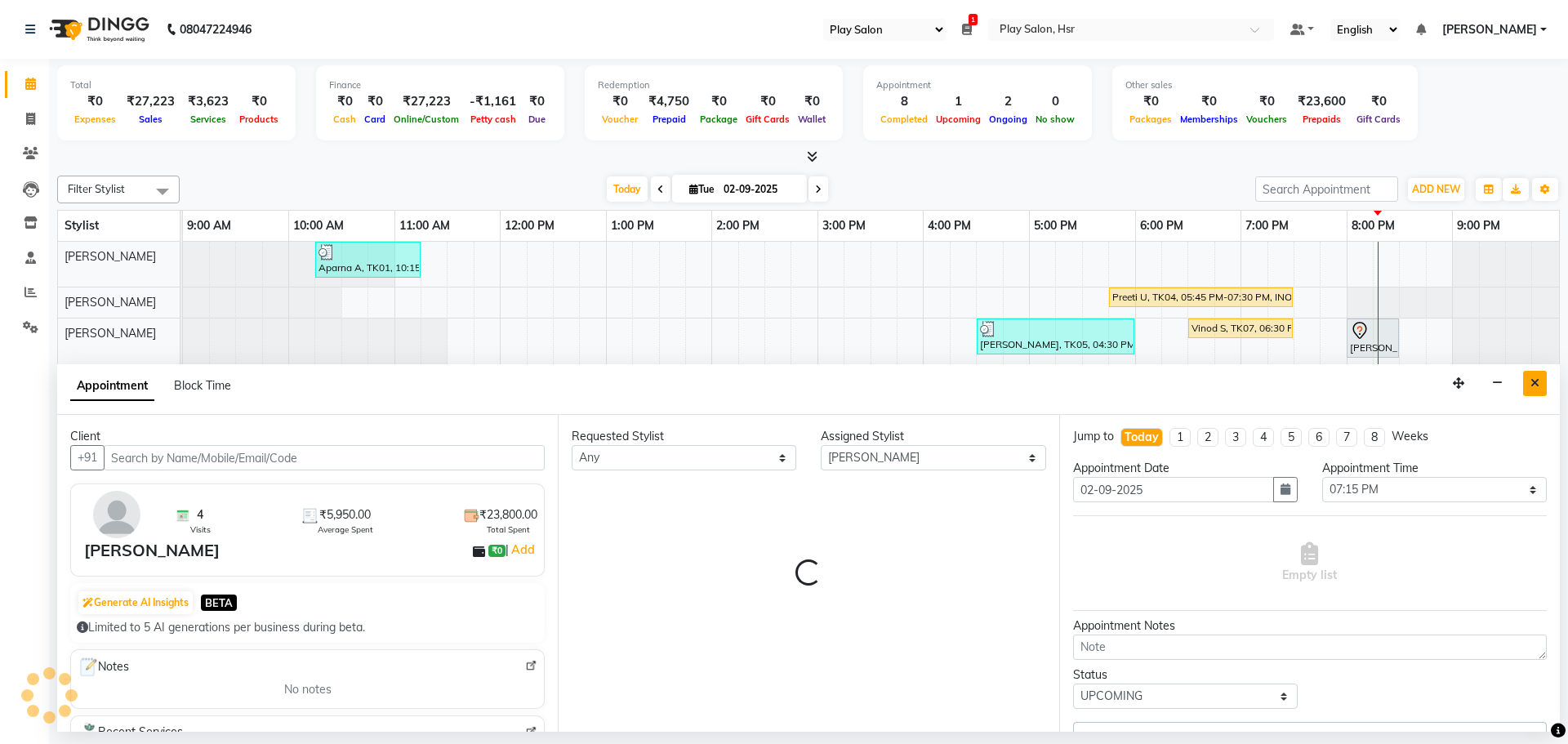
select select "4228"
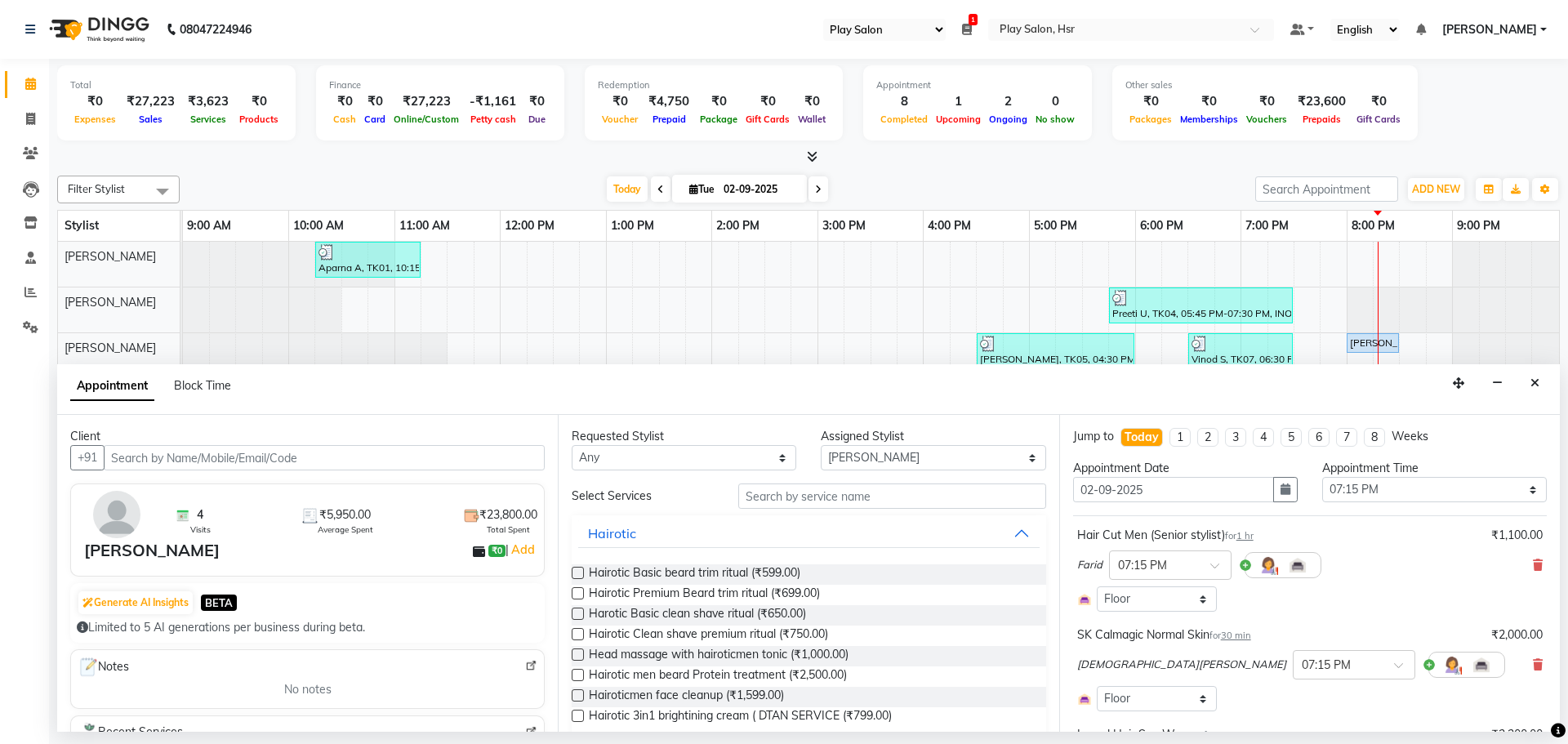
click at [881, 472] on div "Requested Stylist Any [PERSON_NAME] [PERSON_NAME] [PERSON_NAME] [PERSON_NAME] […" at bounding box center [808, 573] width 501 height 317
click at [881, 456] on select "Select [PERSON_NAME] [PERSON_NAME] [PERSON_NAME] [PERSON_NAME] [PERSON_NAME] [P…" at bounding box center [932, 458] width 225 height 25
select select "81915"
click at [820, 445] on select "Select [PERSON_NAME] [PERSON_NAME] [PERSON_NAME] [PERSON_NAME] [PERSON_NAME] [P…" at bounding box center [932, 458] width 225 height 25
click at [762, 500] on input "text" at bounding box center [892, 496] width 308 height 25
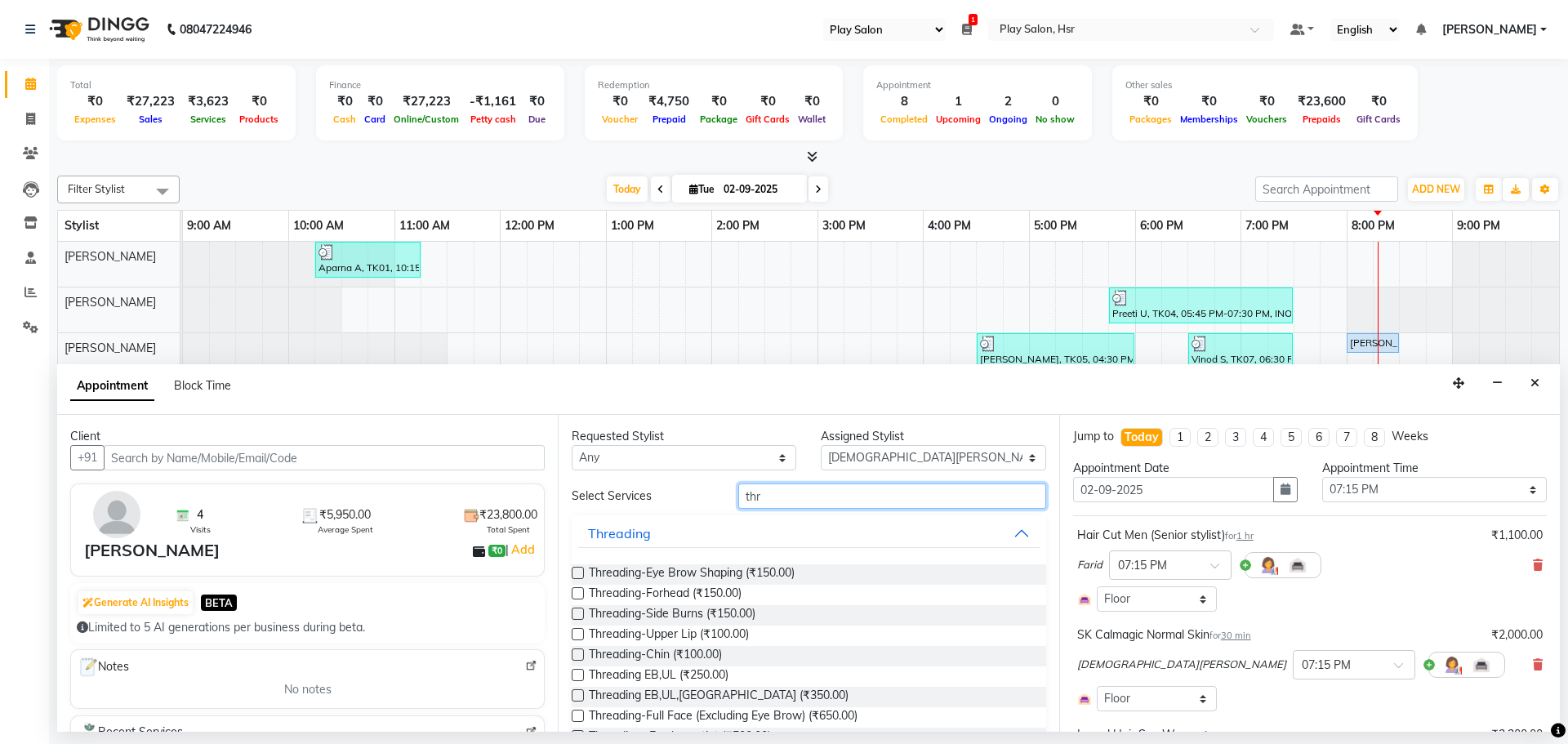
type input "thr"
click at [575, 575] on label at bounding box center [577, 573] width 12 height 12
click at [575, 575] on input "checkbox" at bounding box center [576, 575] width 11 height 11
checkbox input "false"
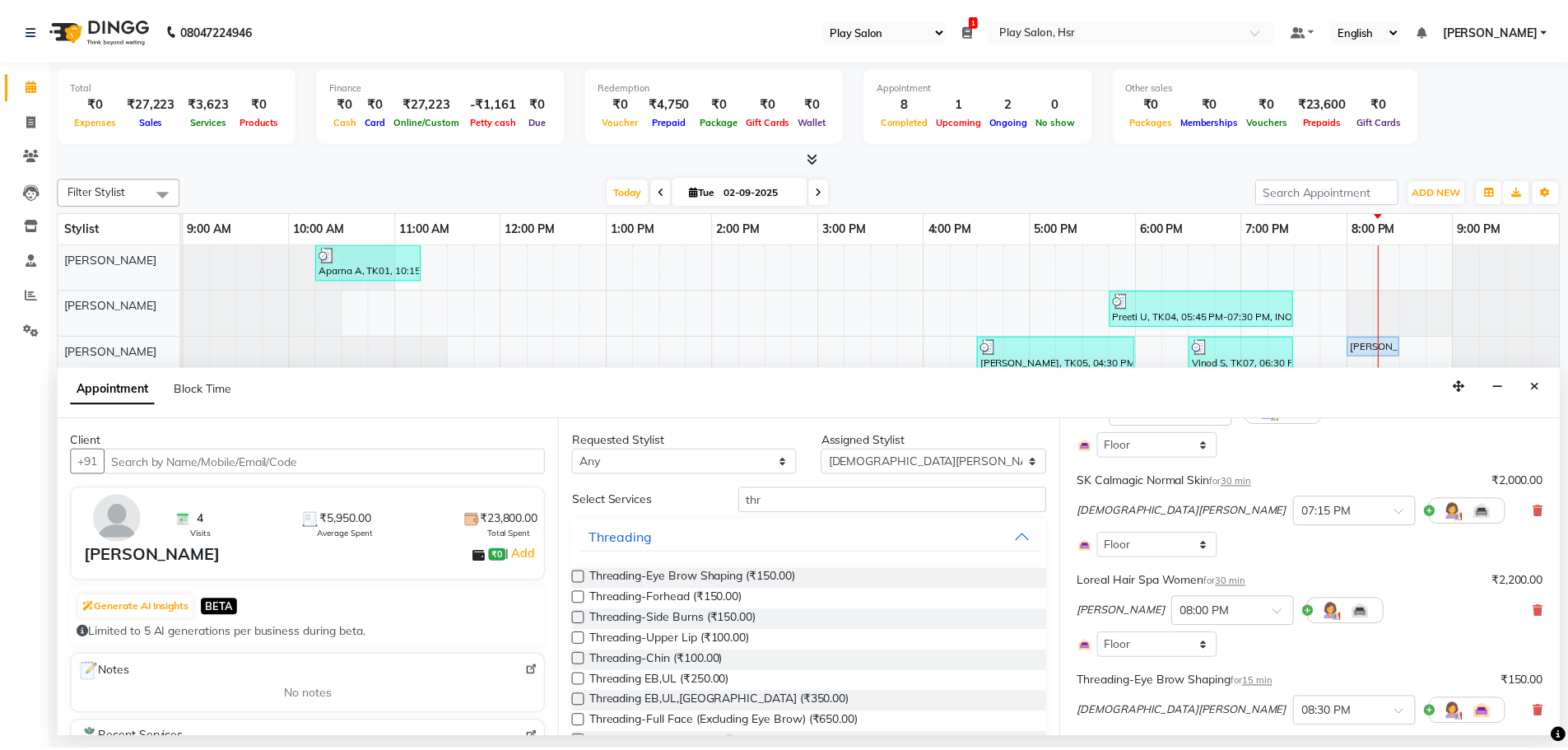
scroll to position [329, 0]
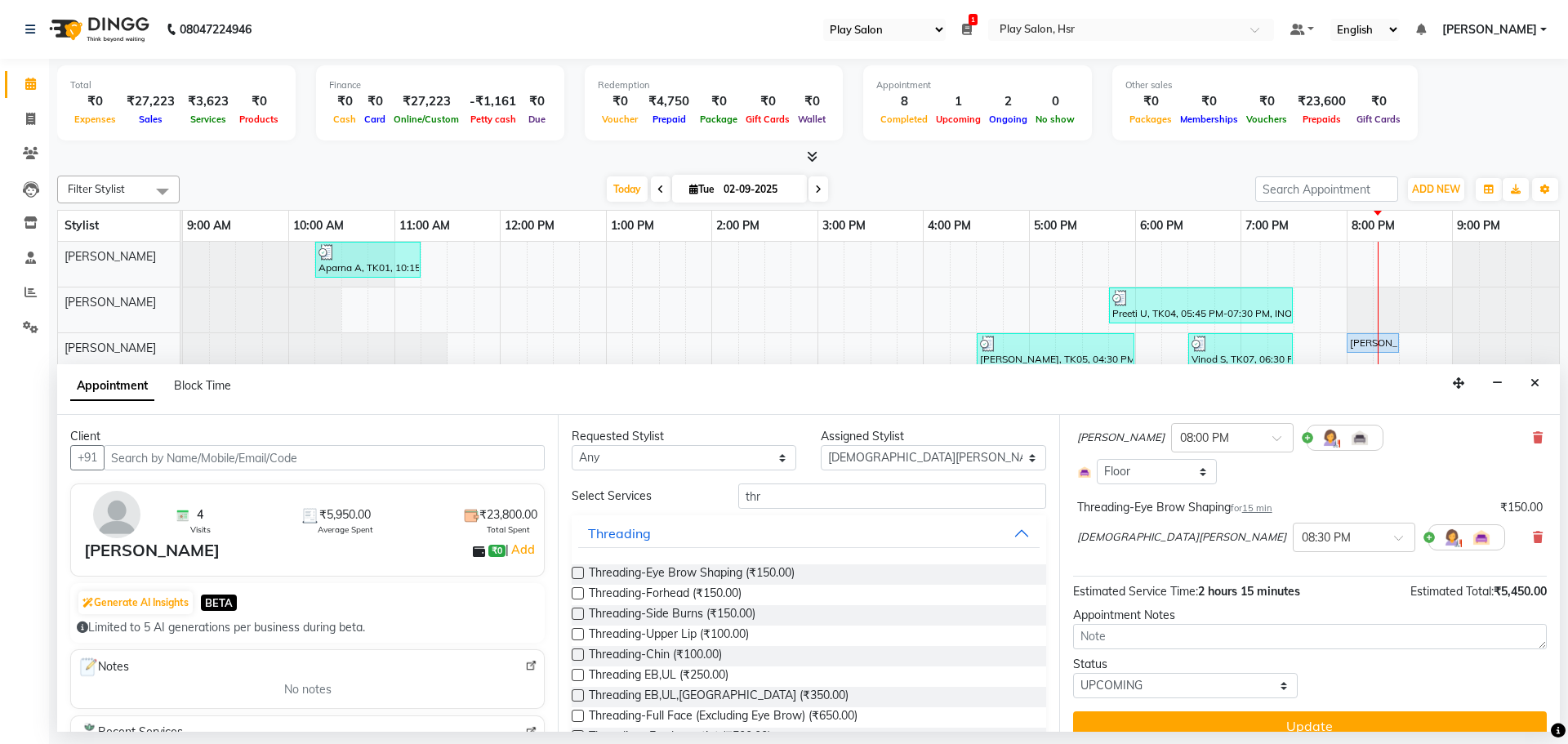
click at [1286, 719] on button "Update" at bounding box center [1309, 725] width 474 height 30
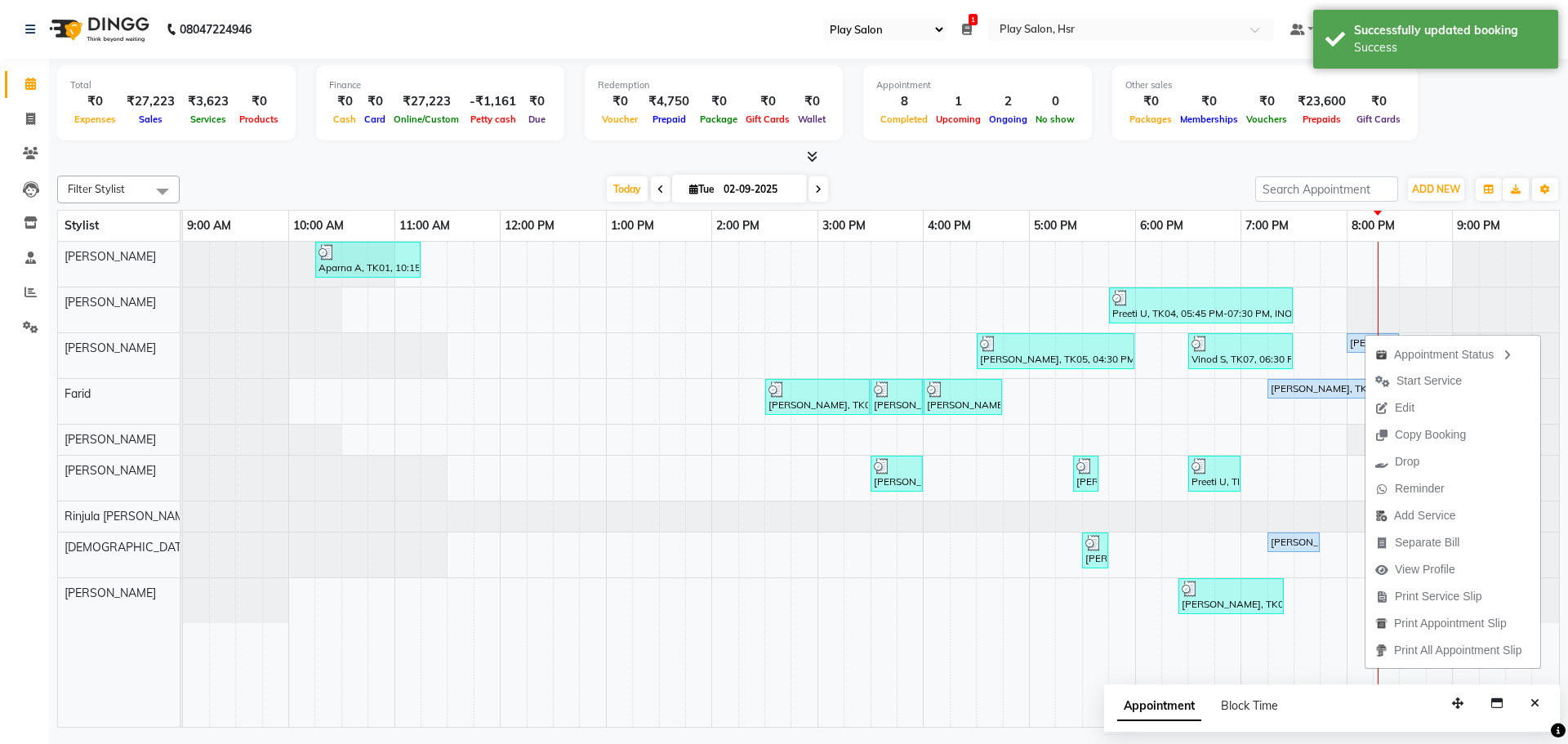
click at [1054, 200] on div "[DATE] [DATE]" at bounding box center [718, 189] width 1059 height 25
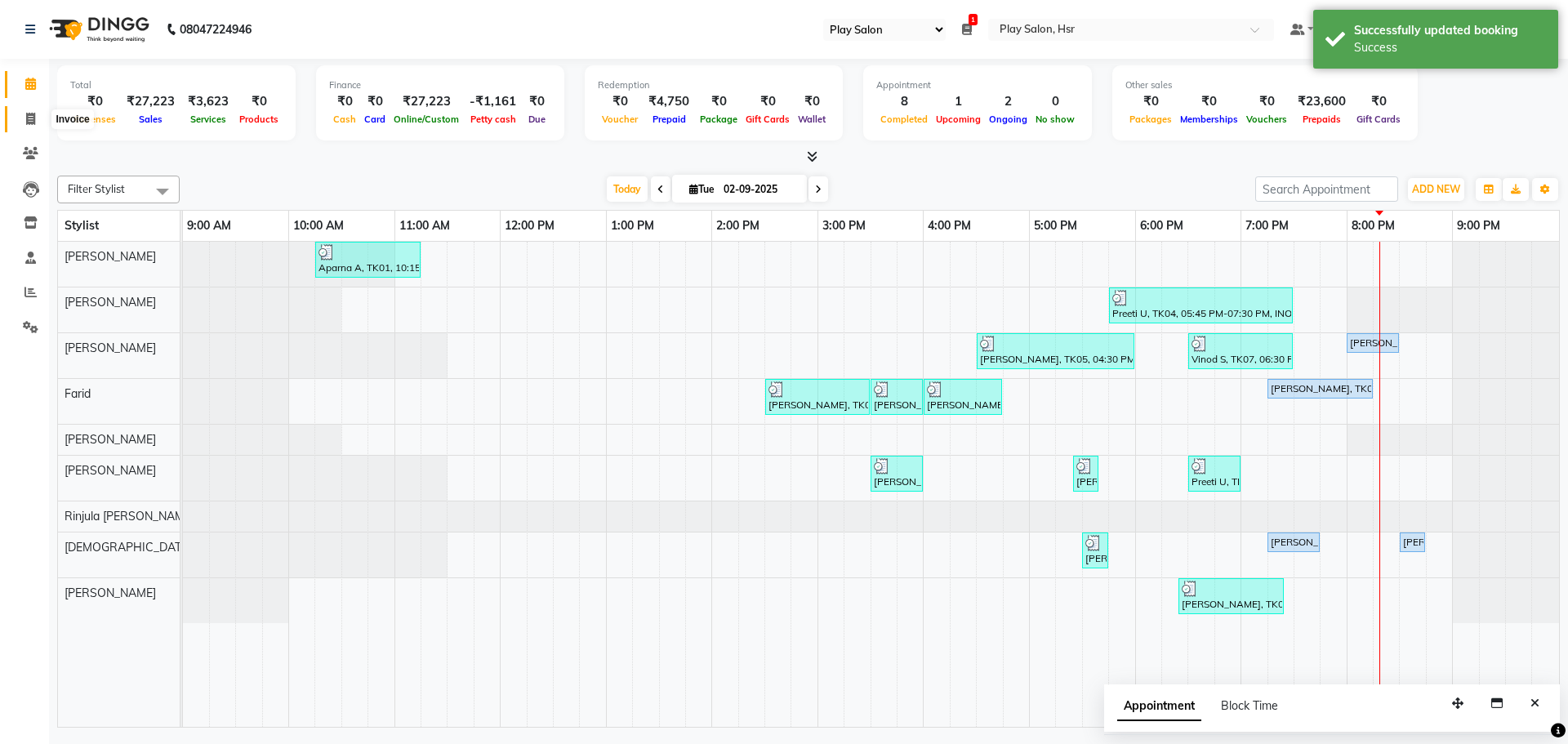
click at [19, 117] on span at bounding box center [31, 119] width 29 height 19
select select "service"
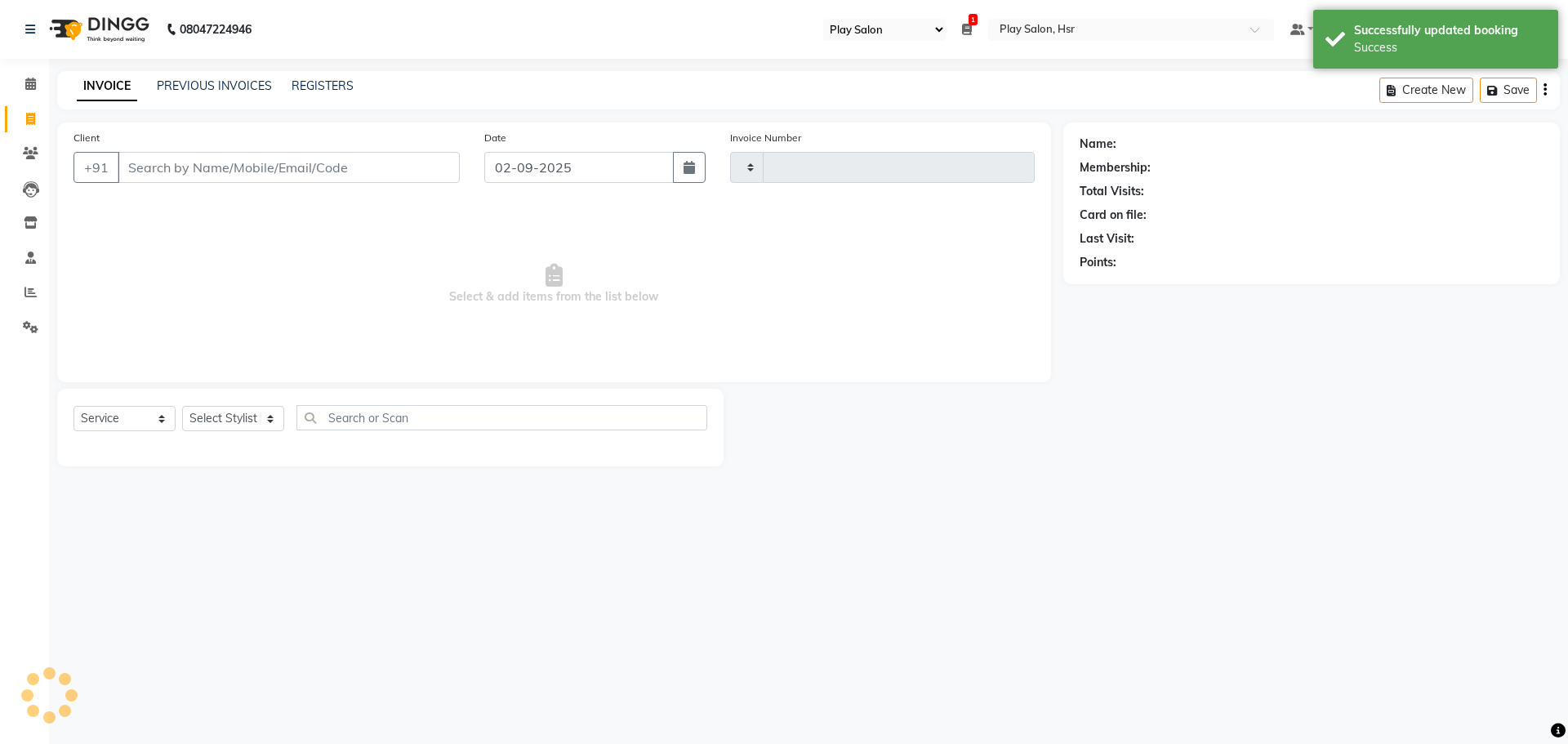
type input "0953"
select select "8358"
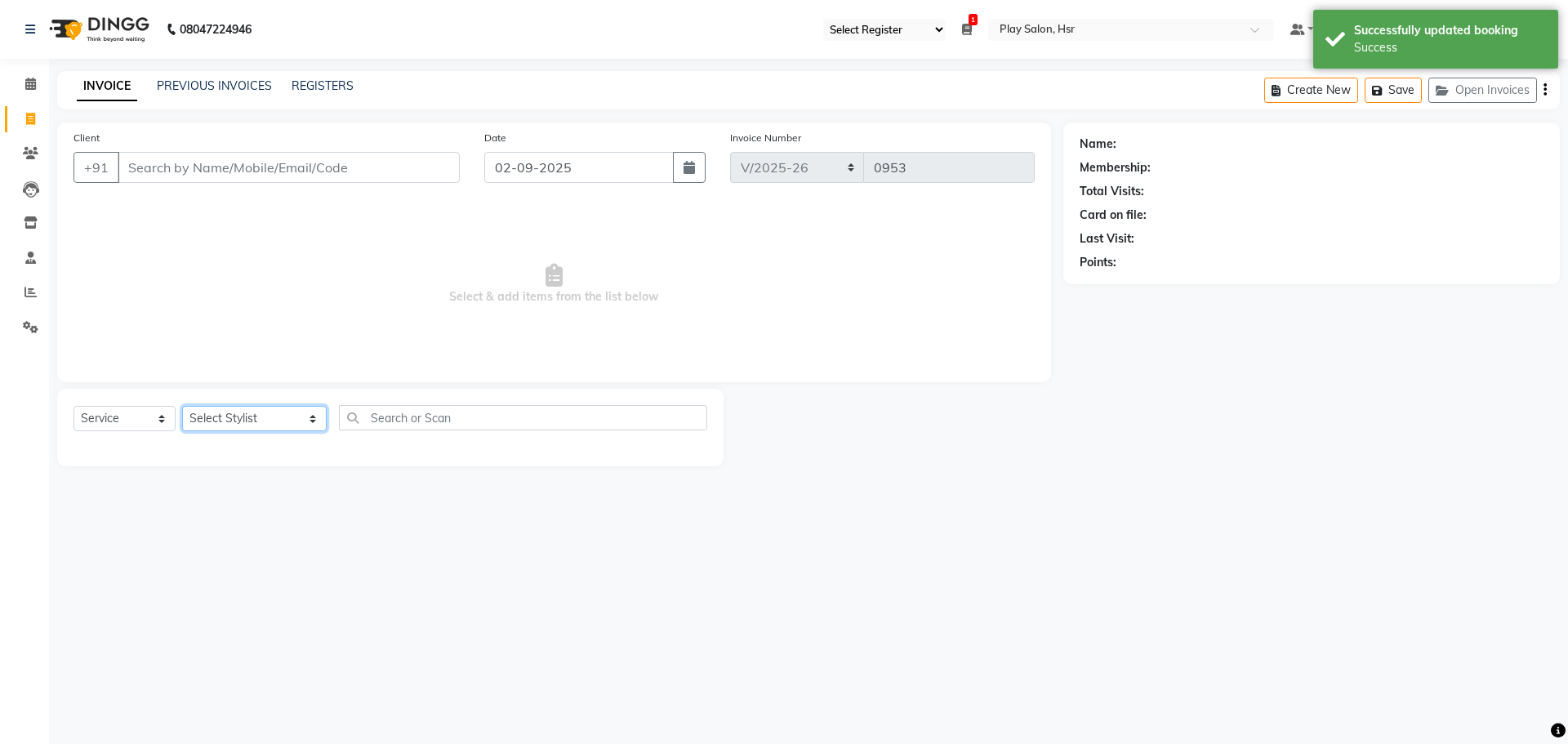
click at [217, 419] on select "Select Stylist [PERSON_NAME] B Bhagrati C [PERSON_NAME] Divya [PERSON_NAME] Jee…" at bounding box center [254, 419] width 145 height 25
select select "81916"
click at [182, 406] on select "Select Stylist [PERSON_NAME] B Bhagrati C [PERSON_NAME] Divya [PERSON_NAME] Jee…" at bounding box center [254, 419] width 145 height 25
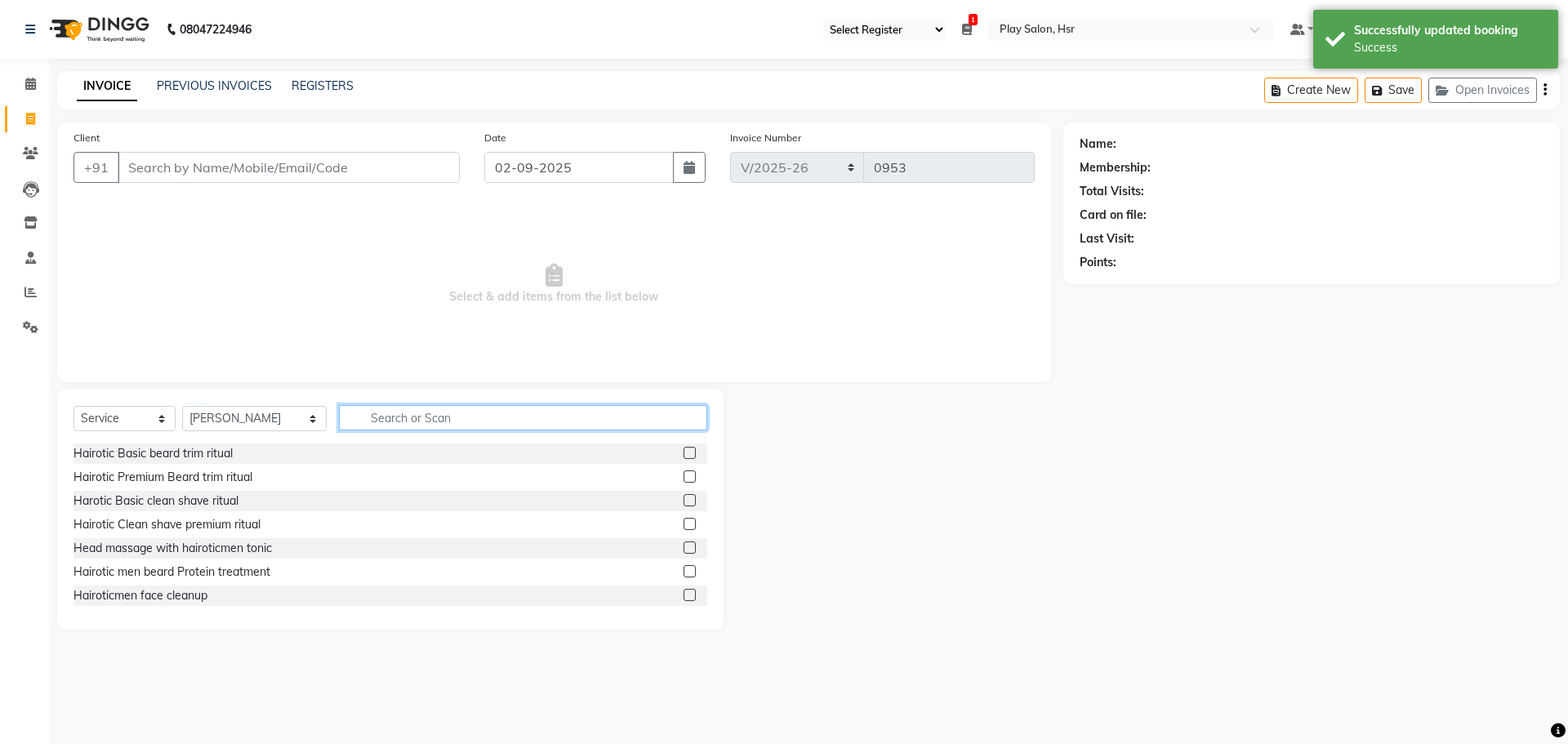
click at [360, 425] on input "text" at bounding box center [523, 418] width 369 height 25
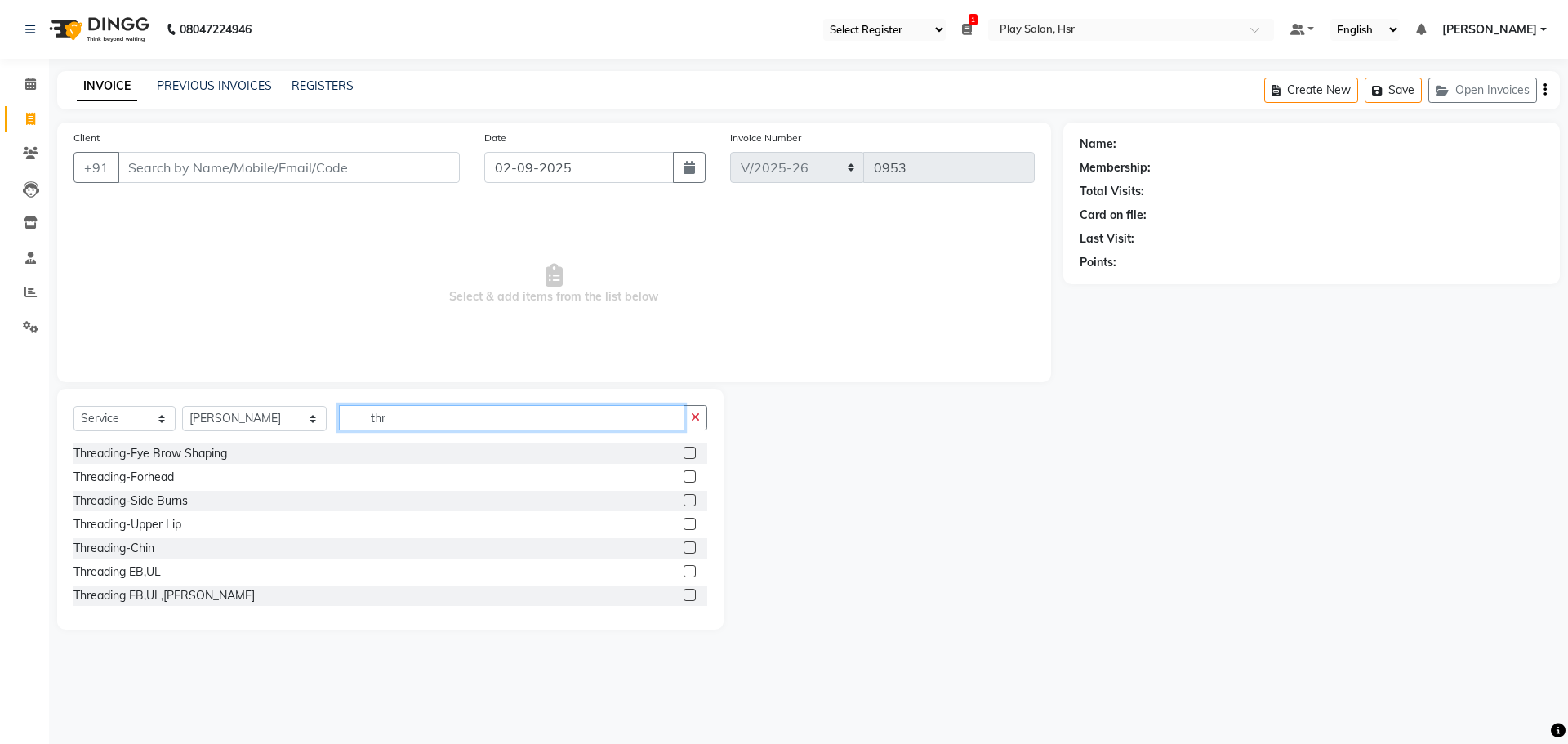
type input "thr"
click at [683, 447] on label at bounding box center [689, 453] width 12 height 12
click at [683, 448] on input "checkbox" at bounding box center [688, 453] width 11 height 11
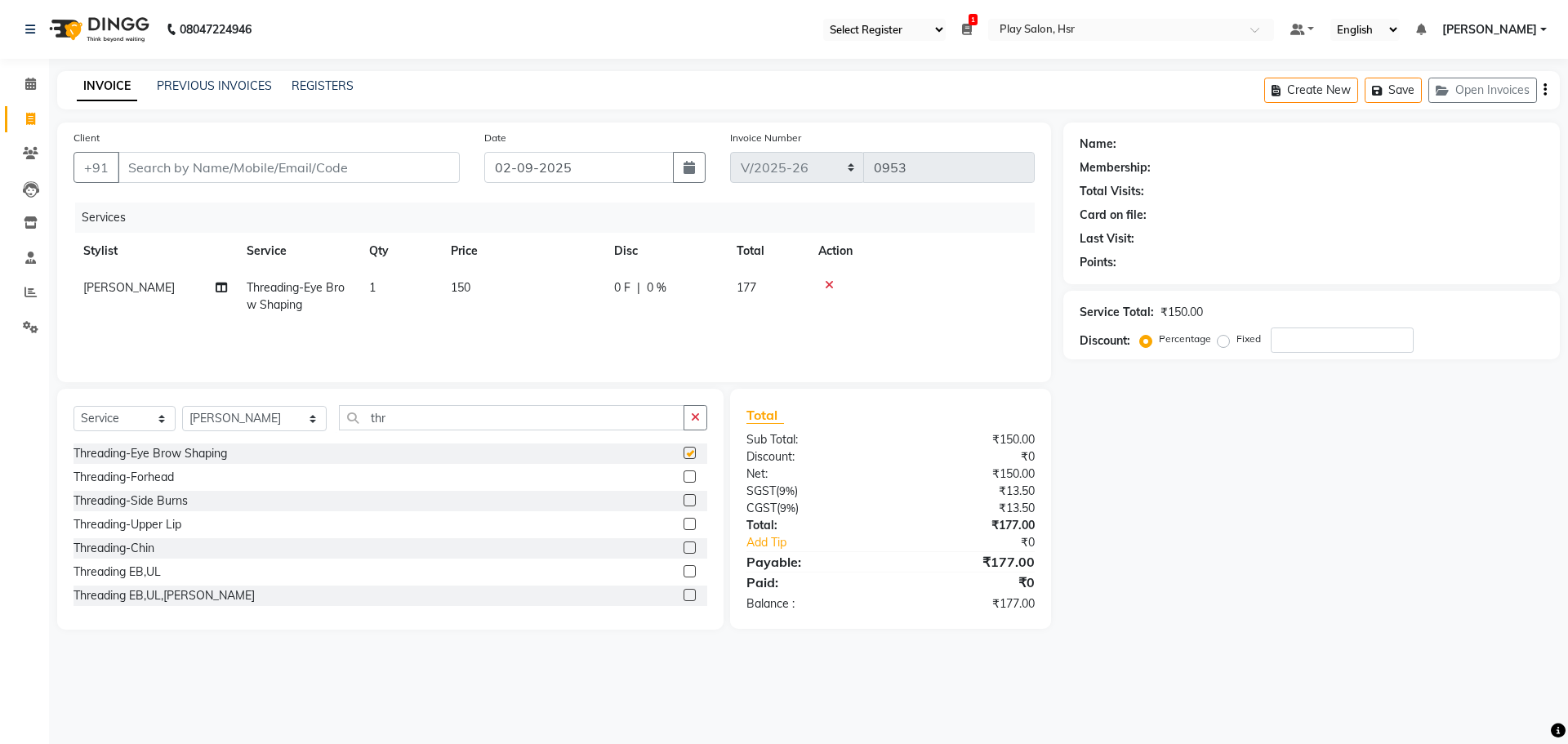
checkbox input "false"
click at [448, 287] on td "150" at bounding box center [522, 297] width 164 height 54
select select "81916"
click at [551, 286] on input "150" at bounding box center [599, 291] width 144 height 25
click at [546, 295] on input "150" at bounding box center [599, 291] width 144 height 25
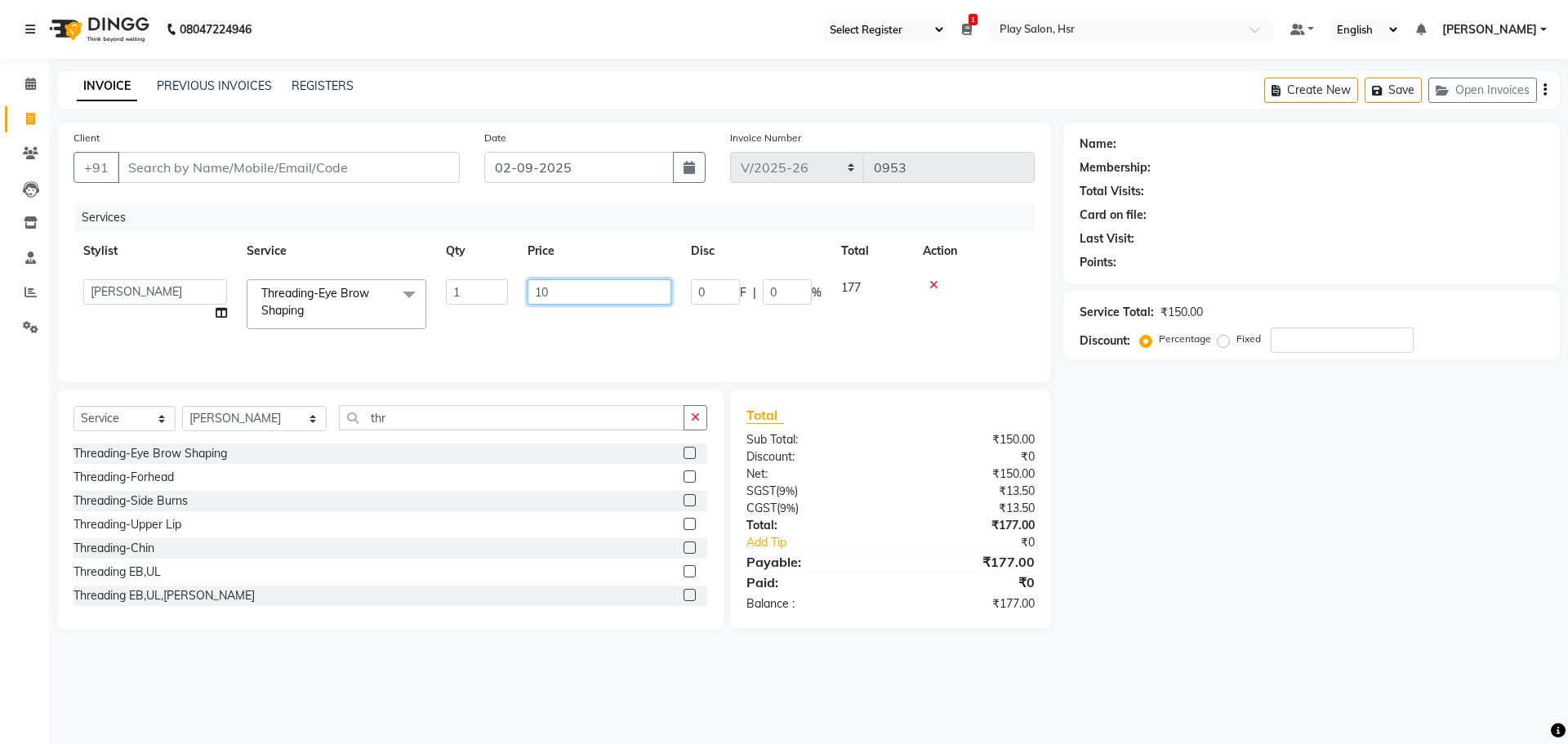
type input "120"
click at [551, 330] on div "Services Stylist Service Qty Price Disc Total Action [PERSON_NAME] B Bhagrati C…" at bounding box center [554, 284] width 961 height 164
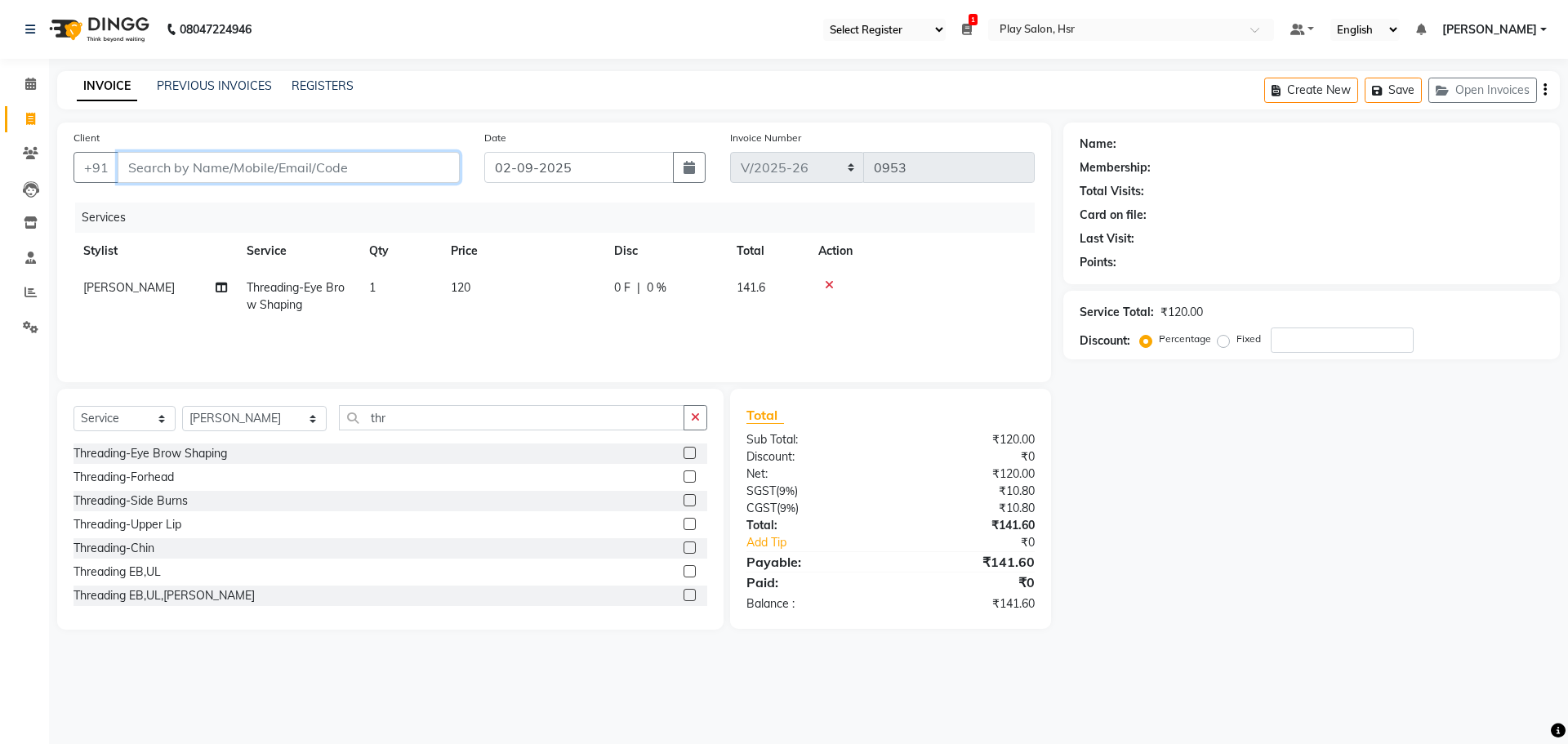
click at [163, 175] on input "Client" at bounding box center [289, 167] width 342 height 31
type input "9"
type input "0"
click at [212, 197] on span "970110" at bounding box center [203, 204] width 49 height 16
type input "9701109347"
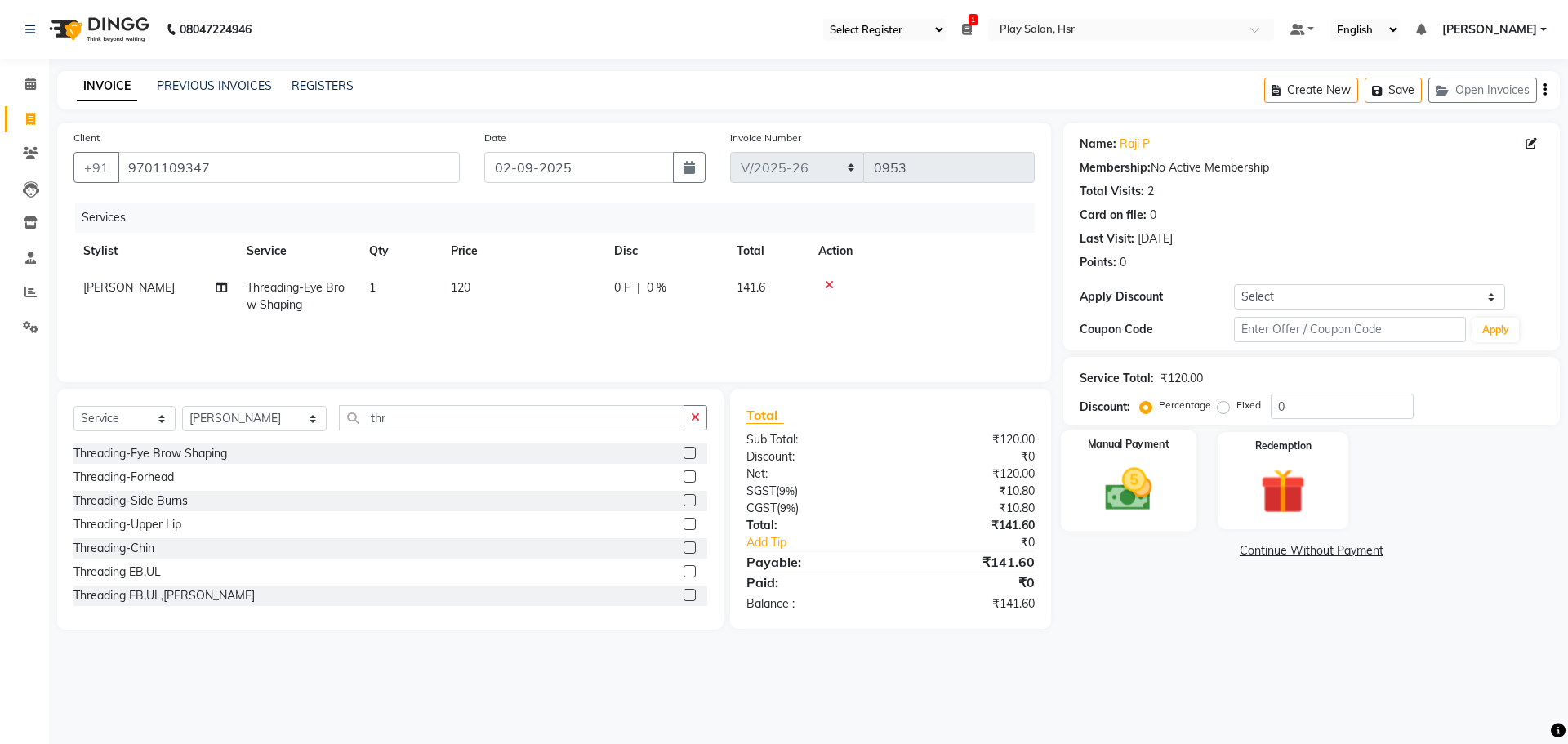
click at [1104, 502] on img at bounding box center [1128, 489] width 76 height 54
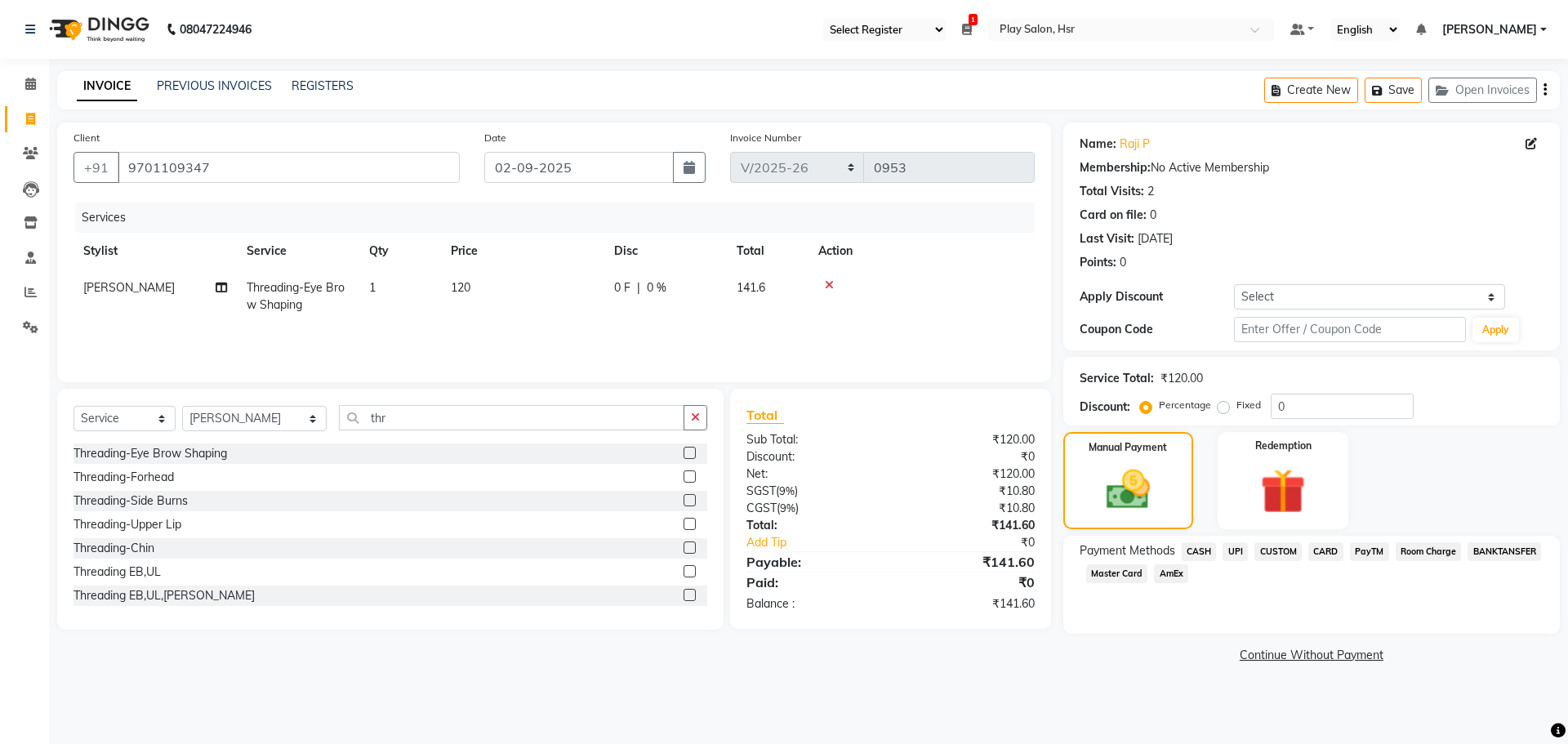
click at [1227, 552] on span "UPI" at bounding box center [1235, 552] width 25 height 19
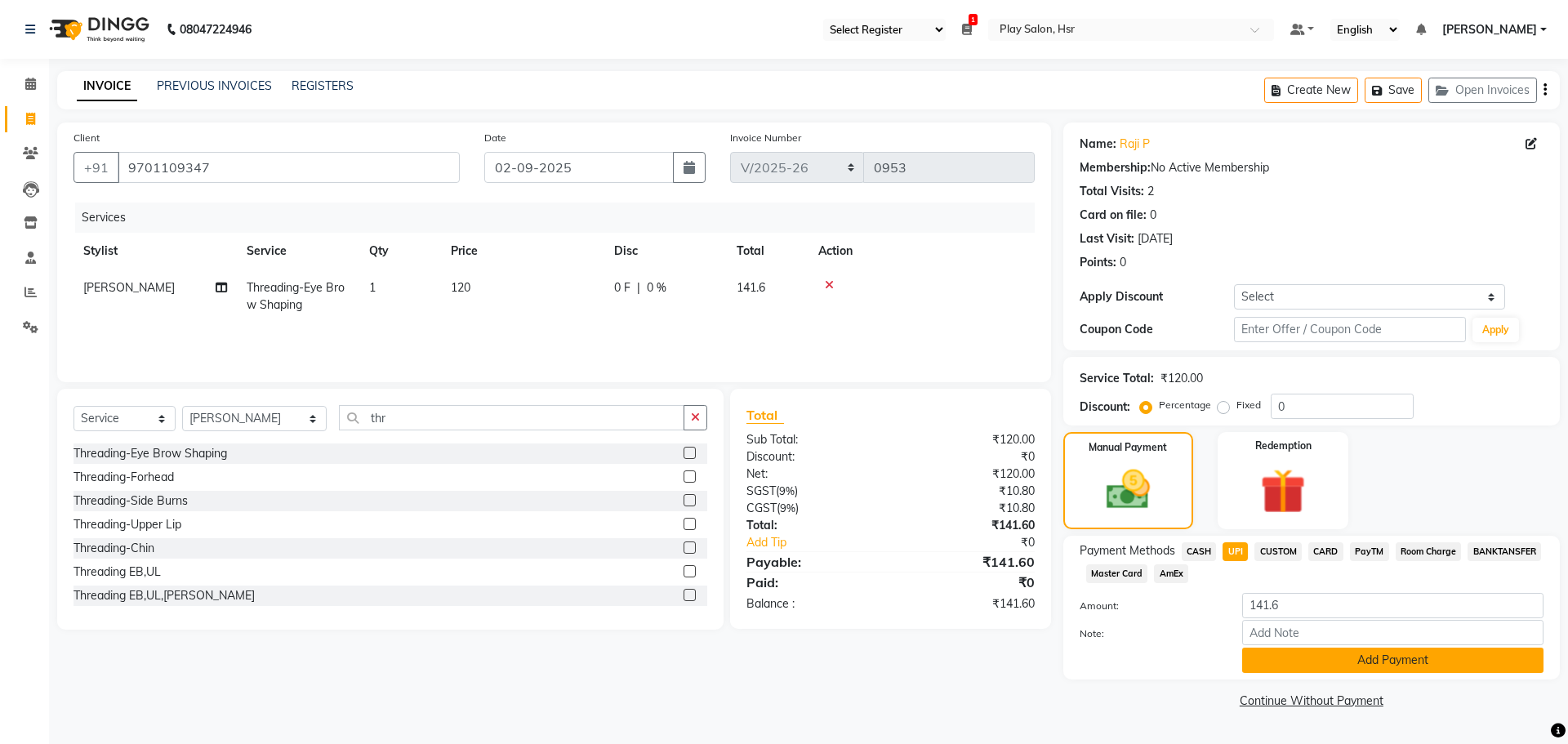
click at [1281, 658] on button "Add Payment" at bounding box center [1393, 660] width 302 height 25
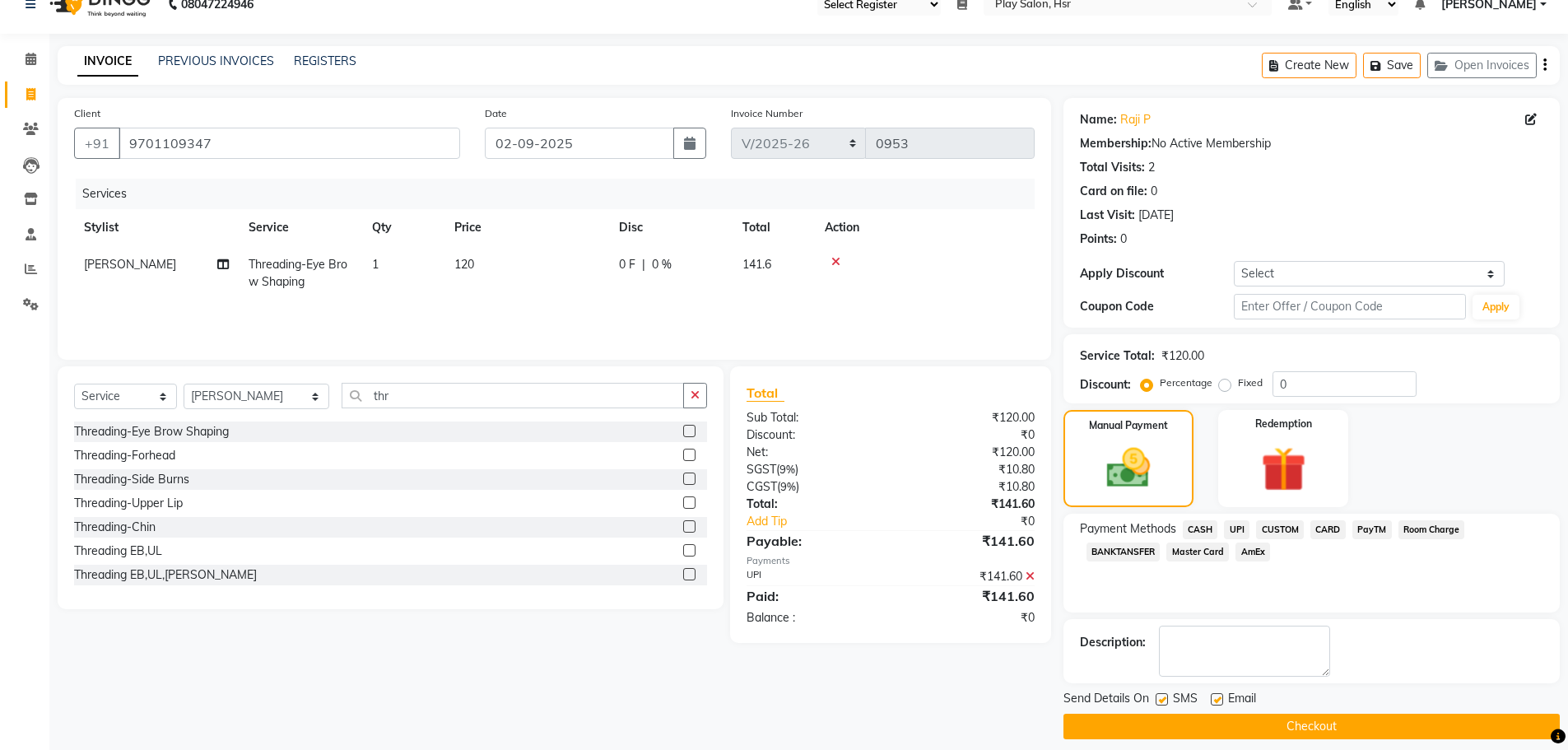
scroll to position [39, 0]
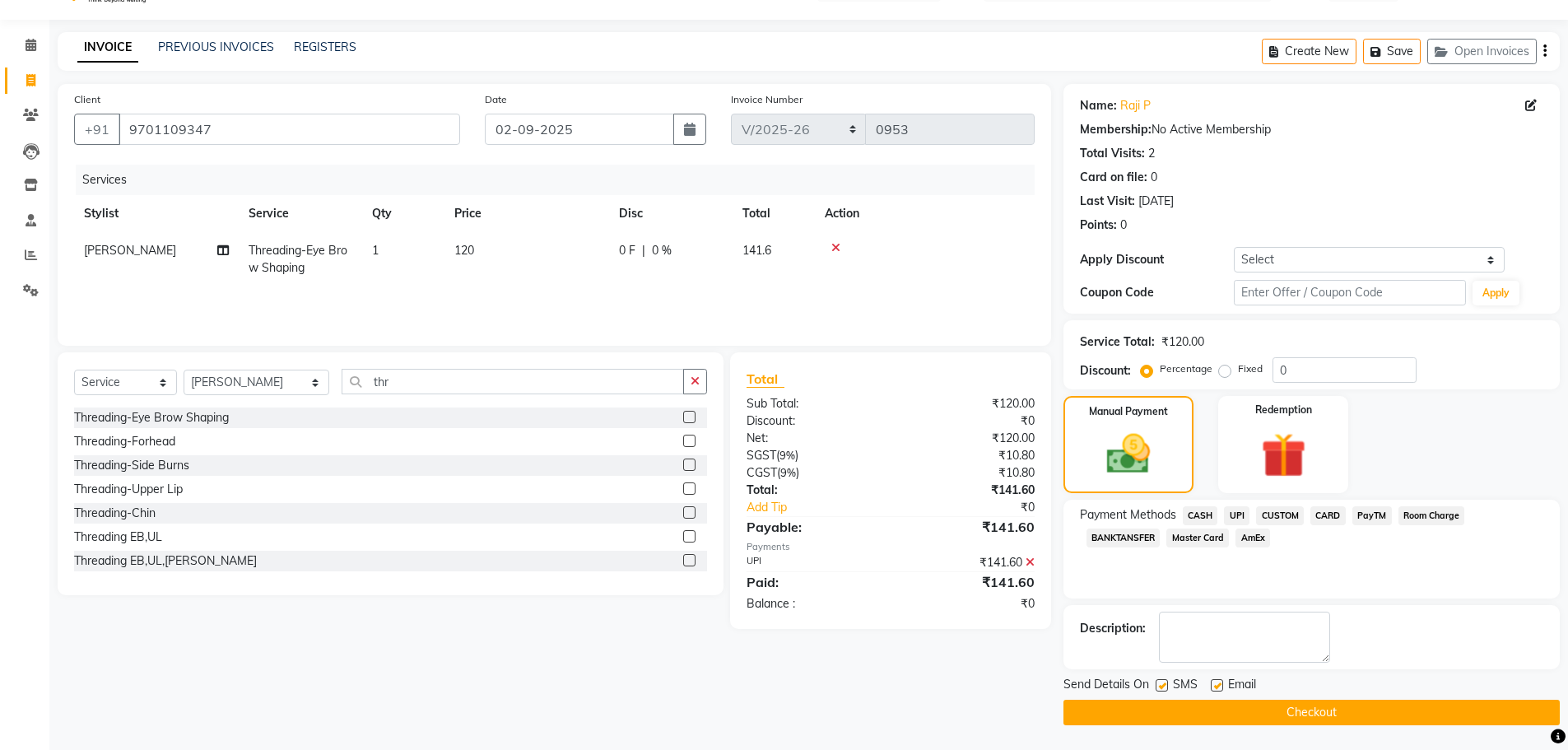
click at [1271, 711] on button "Checkout" at bounding box center [1312, 712] width 496 height 26
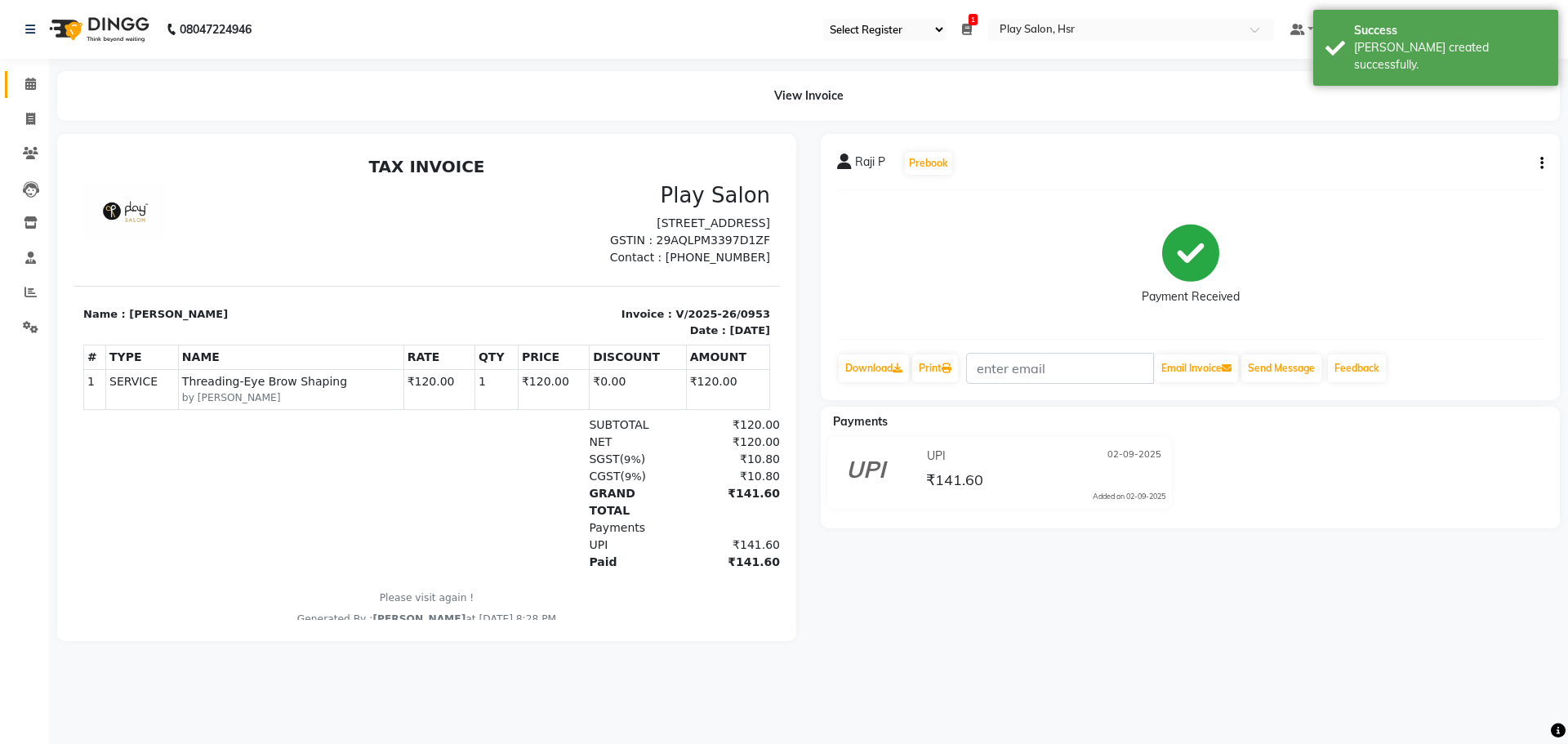
click at [31, 94] on link "Calendar" at bounding box center [25, 85] width 39 height 27
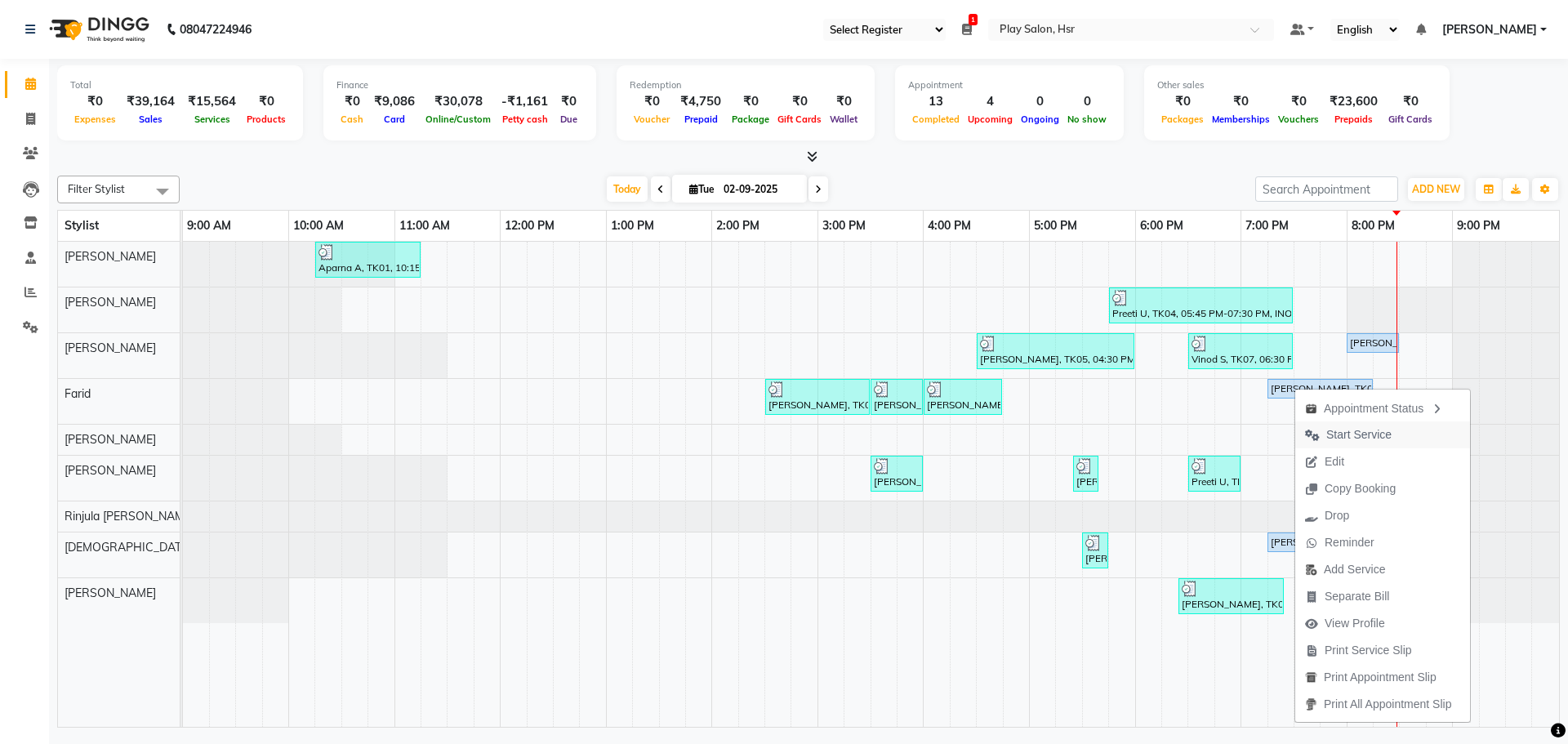
click at [1352, 431] on span "Start Service" at bounding box center [1359, 435] width 65 height 17
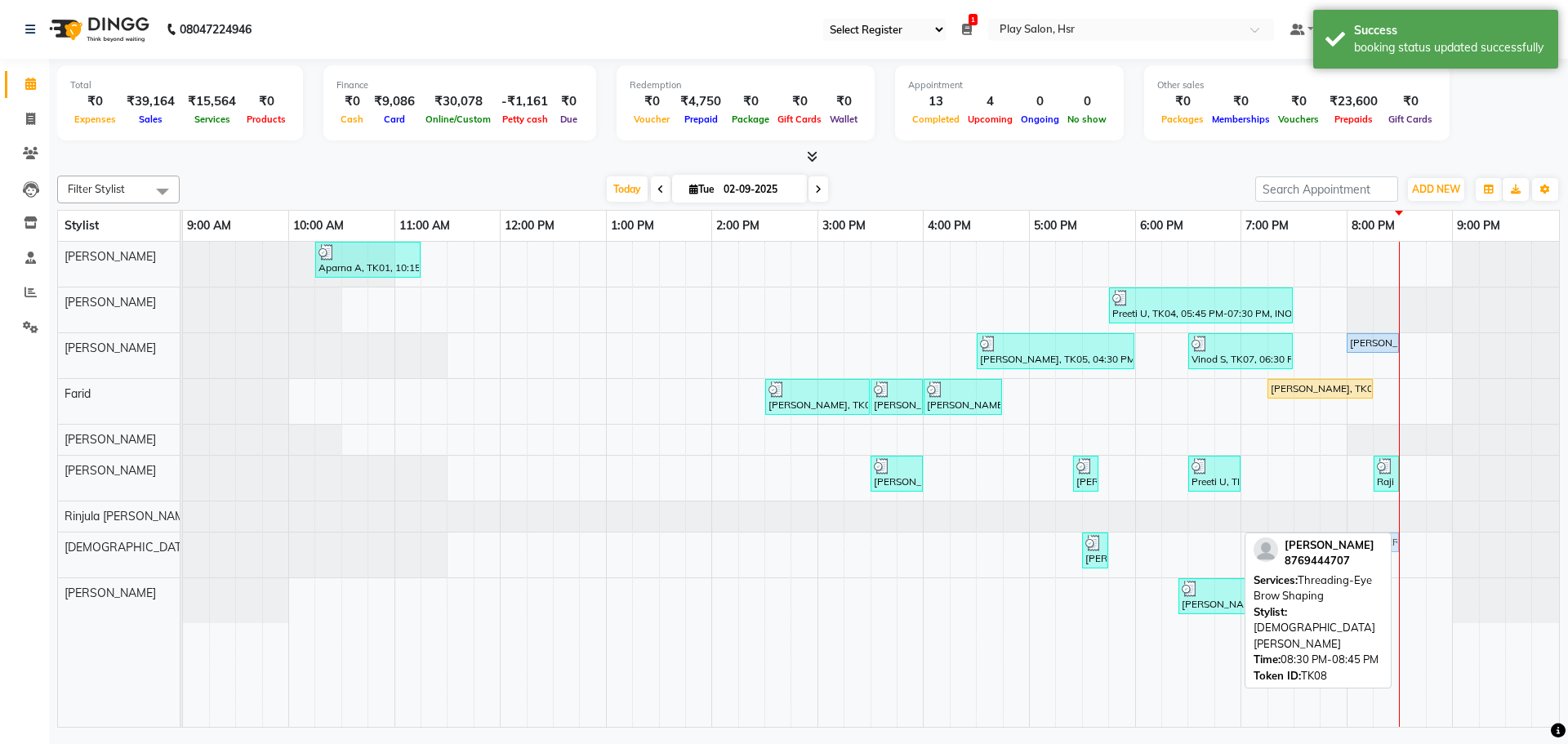
drag, startPoint x: 1414, startPoint y: 539, endPoint x: 1395, endPoint y: 542, distance: 19.2
click at [183, 542] on div "[PERSON_NAME] S, TK05, 05:30 PM-05:45 PM, 3G Under Arms [PERSON_NAME], TK08, 07…" at bounding box center [183, 554] width 0 height 45
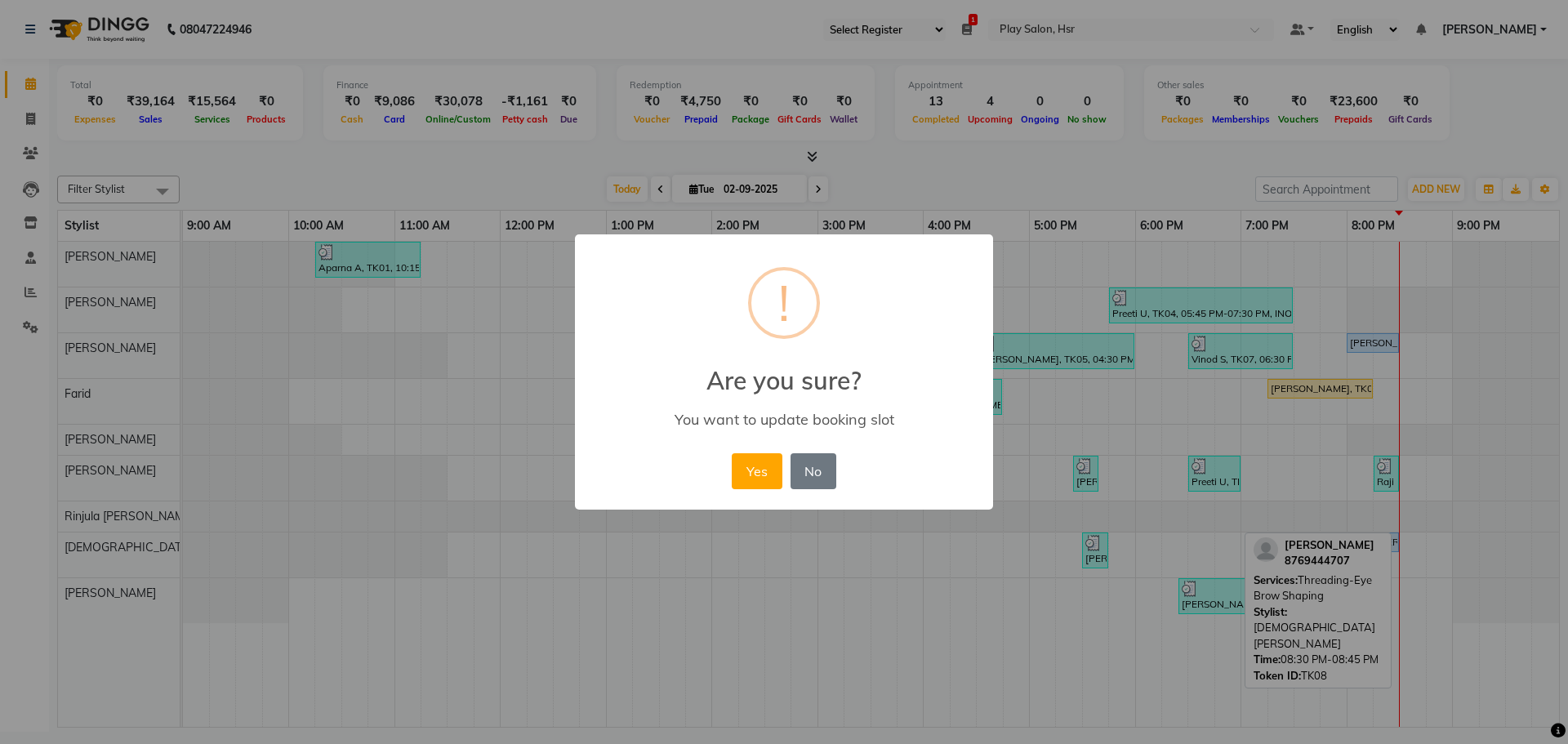
click at [776, 490] on div "Yes No No" at bounding box center [783, 471] width 112 height 44
click at [756, 473] on button "Yes" at bounding box center [756, 471] width 50 height 36
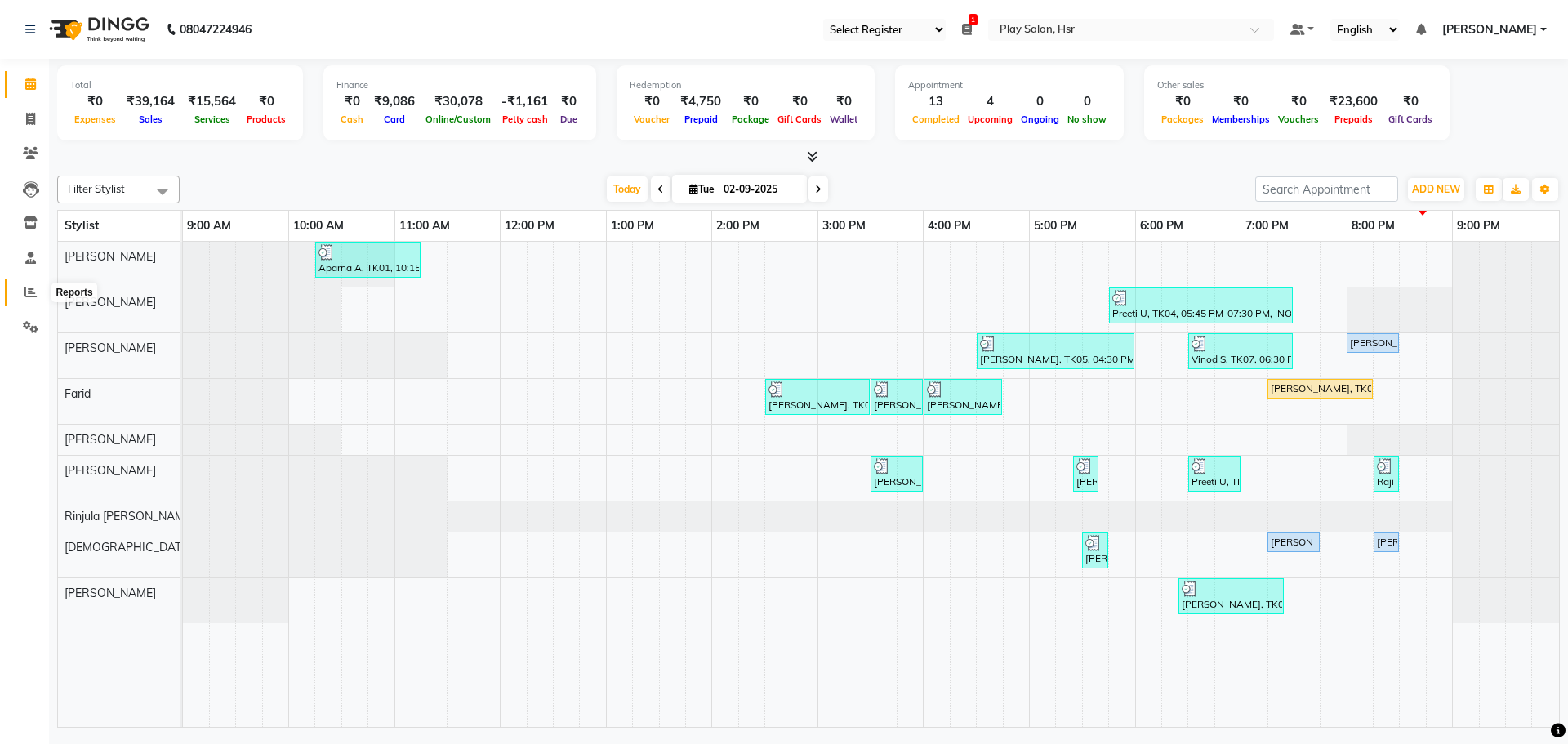
click at [42, 291] on span at bounding box center [31, 292] width 29 height 19
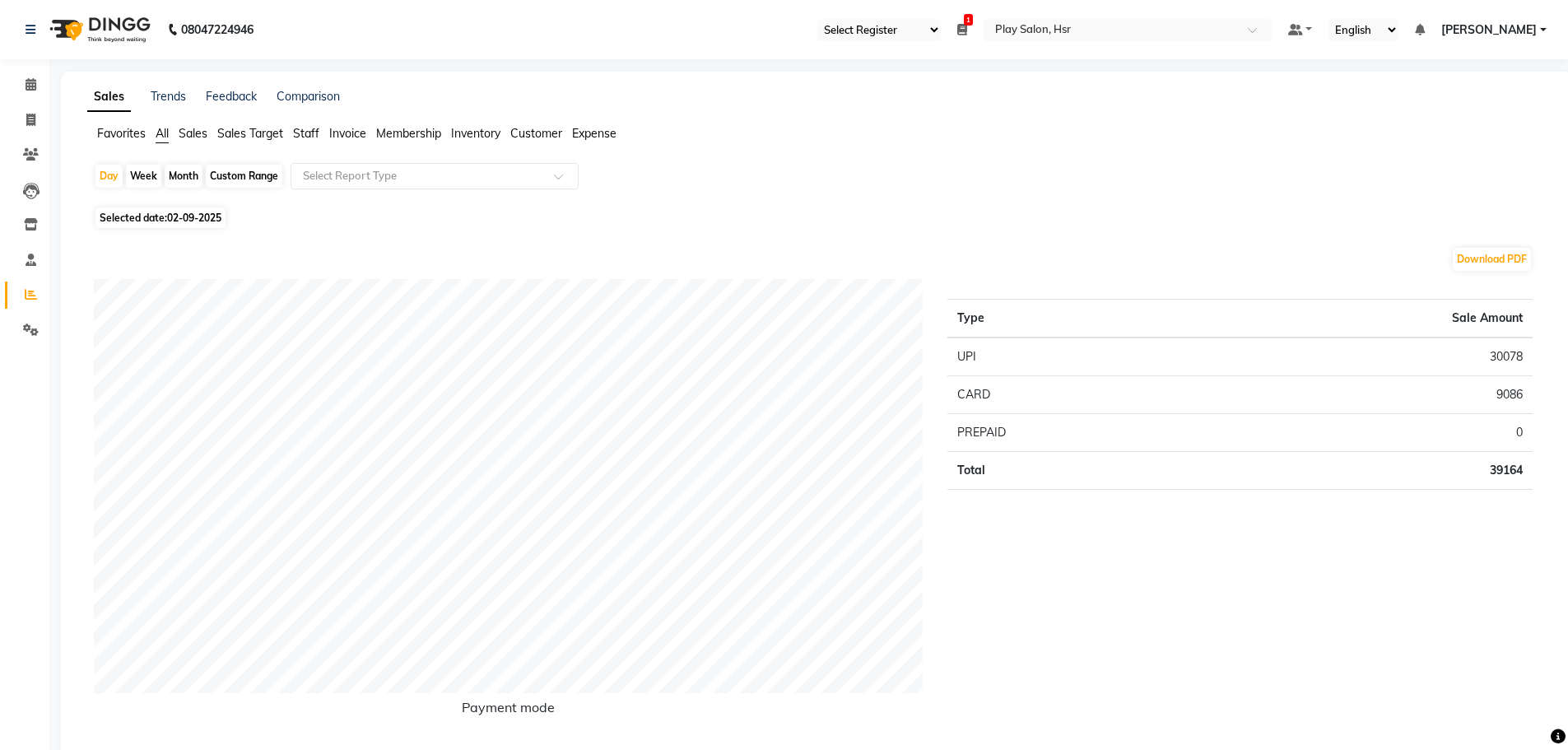
click at [173, 211] on span "Selected date: [DATE]" at bounding box center [161, 218] width 130 height 21
select select "9"
select select "2025"
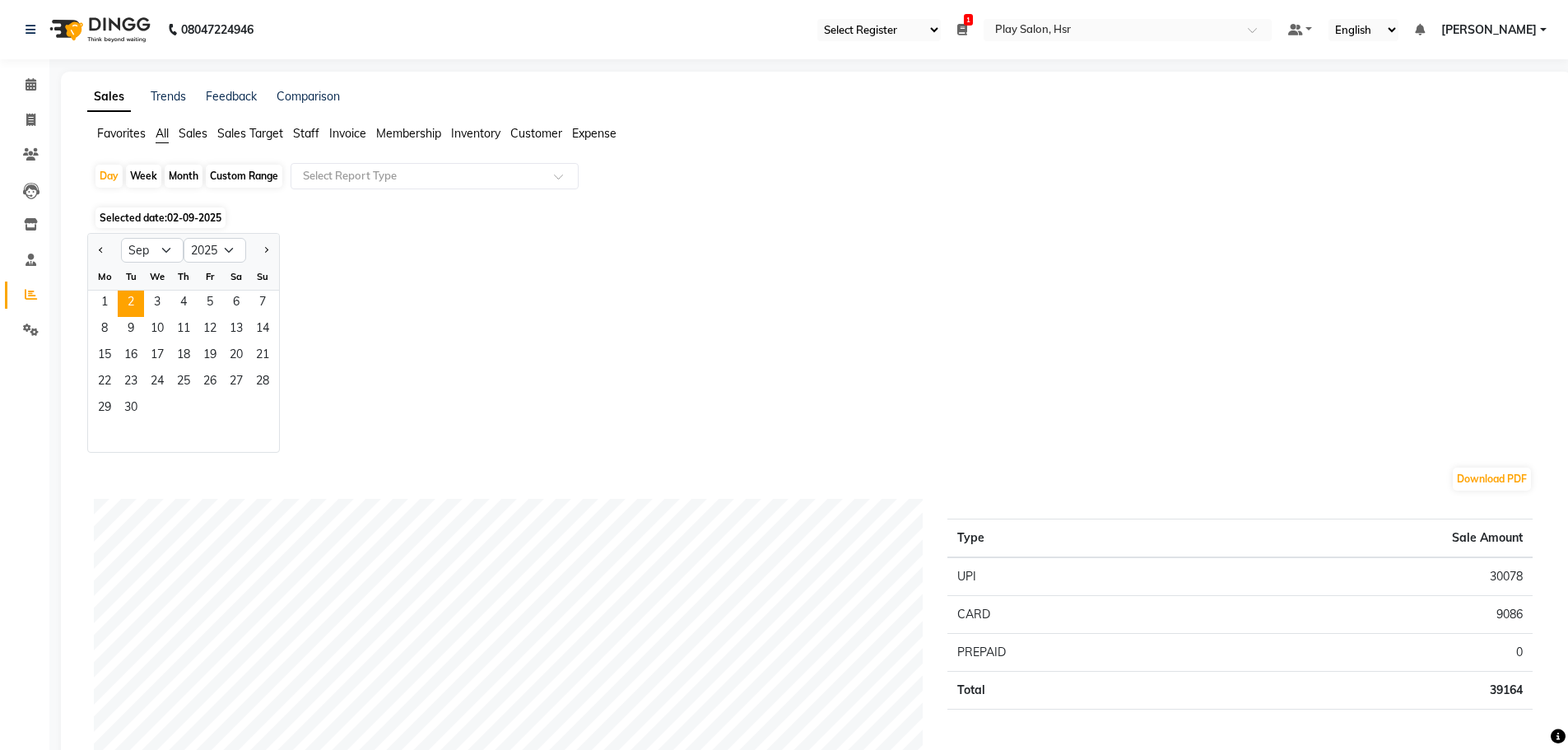
click at [156, 210] on span "Selected date: [DATE]" at bounding box center [161, 218] width 130 height 21
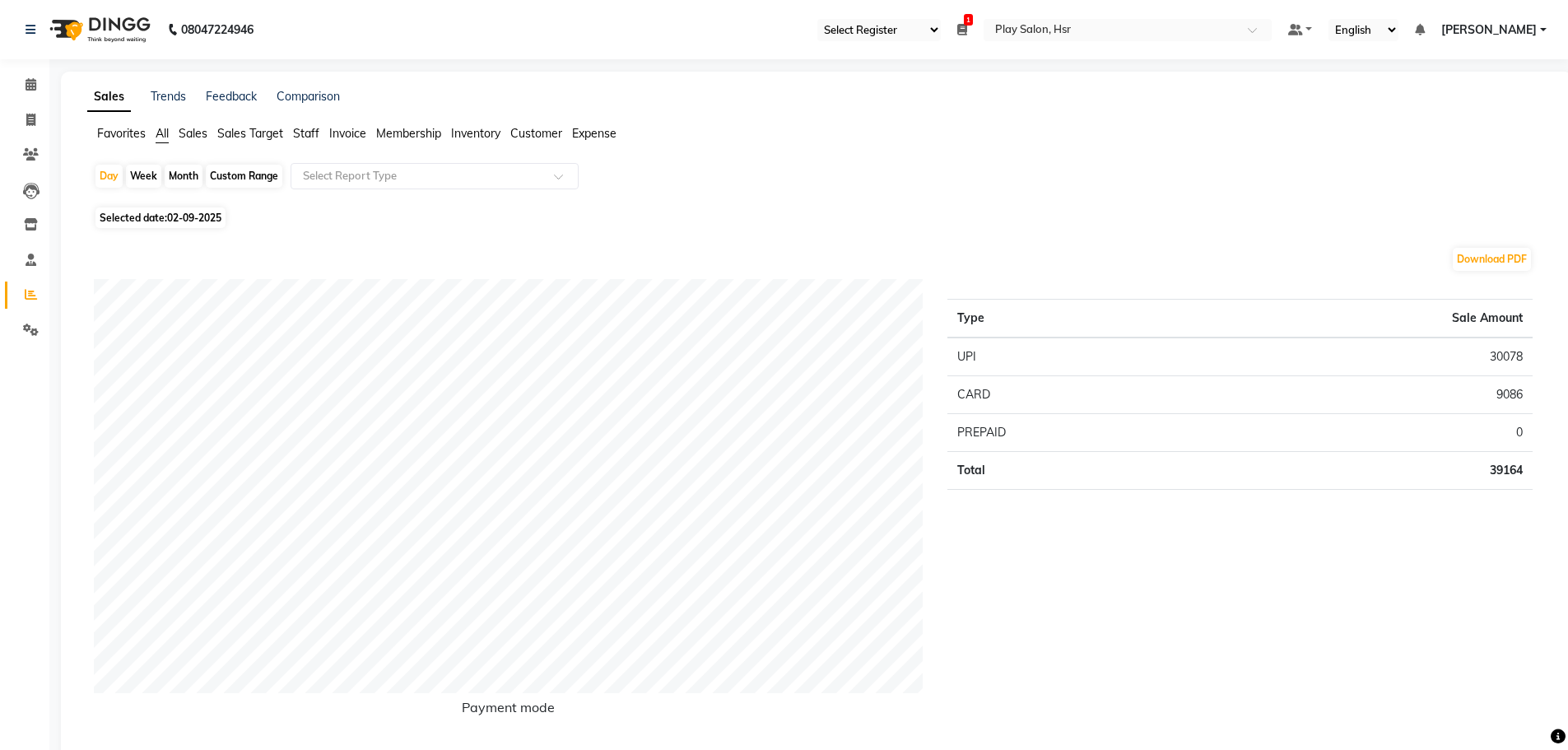
click at [154, 212] on span "Selected date: [DATE]" at bounding box center [161, 218] width 130 height 21
select select "9"
select select "2025"
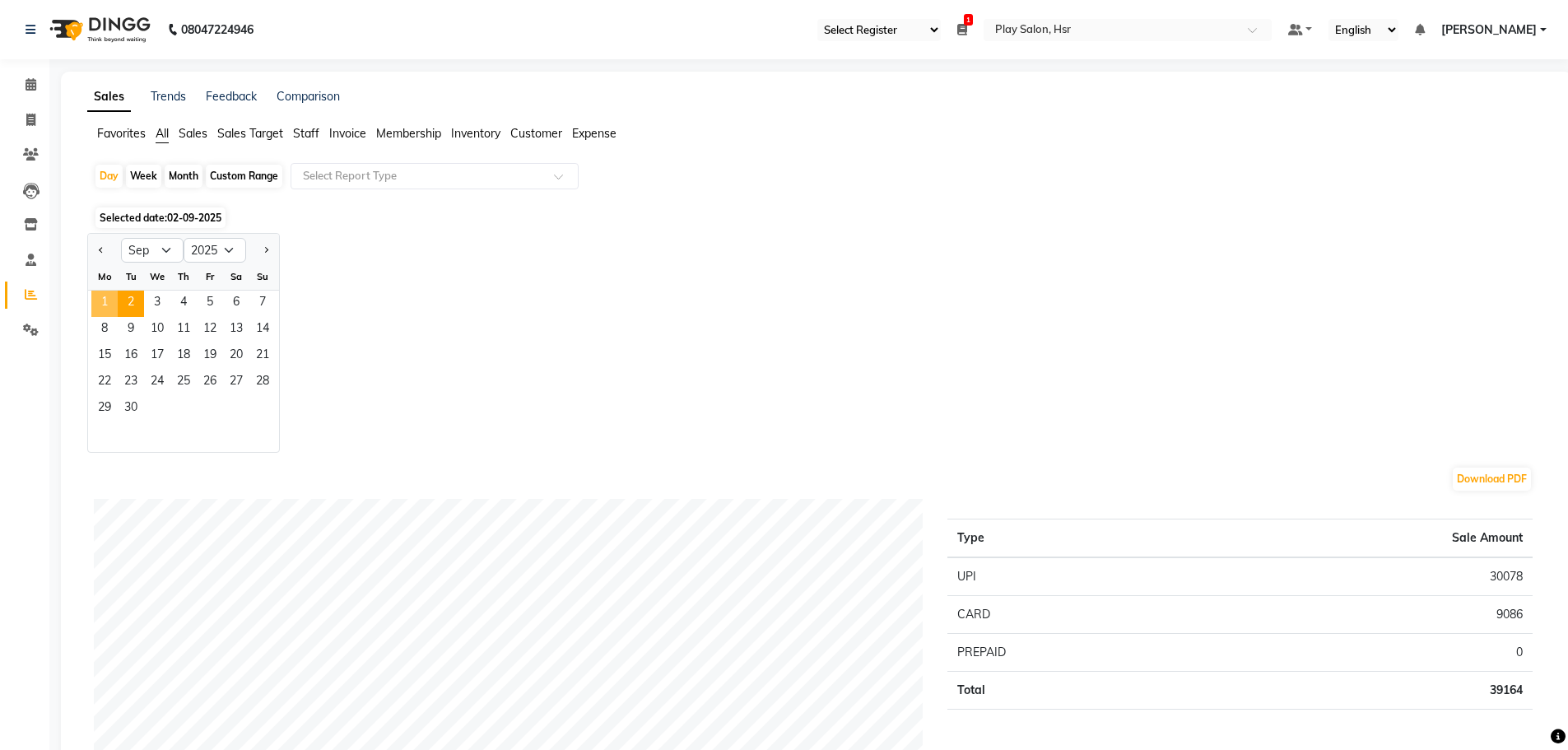
click at [103, 295] on span "1" at bounding box center [104, 303] width 26 height 26
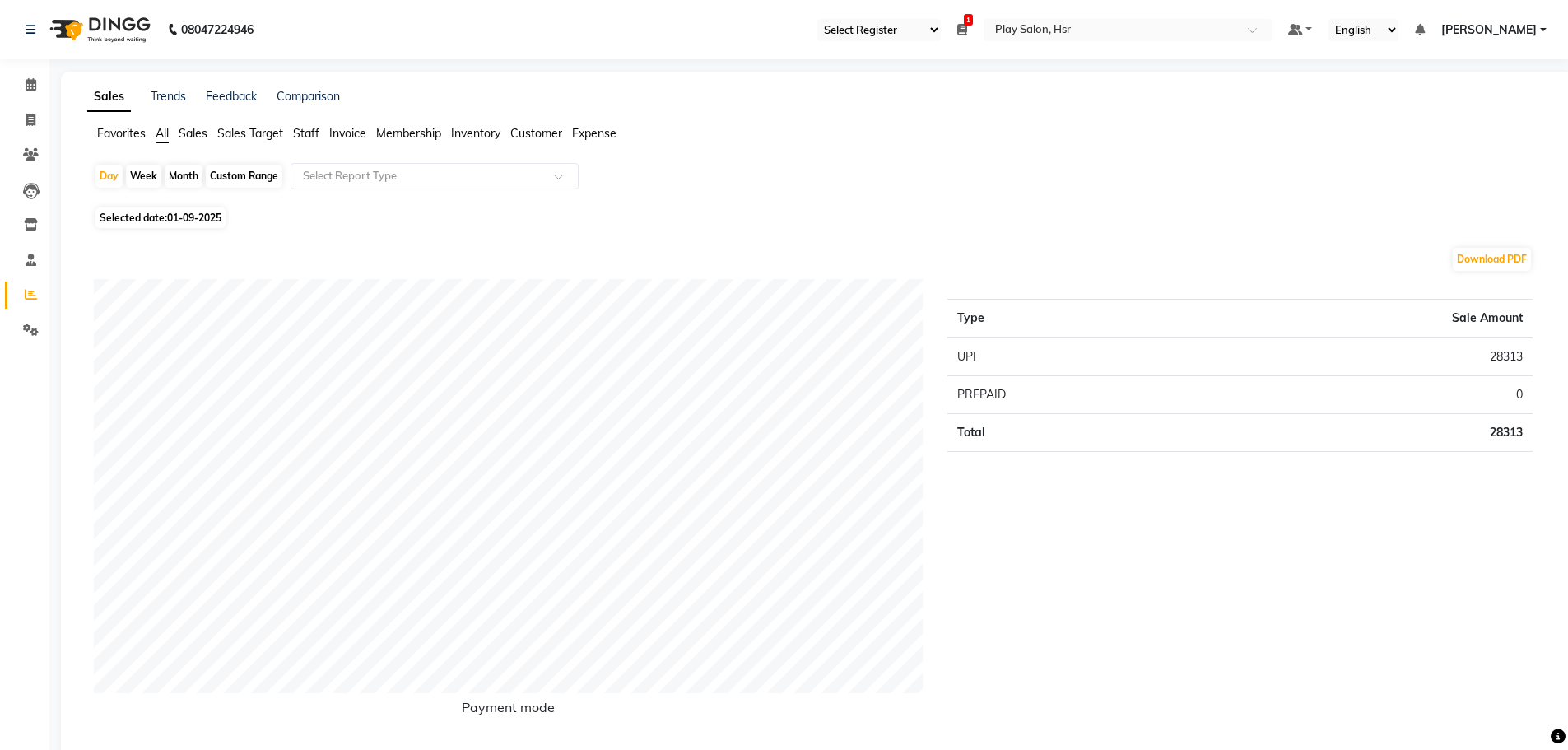
click at [185, 214] on span "01-09-2025" at bounding box center [195, 218] width 55 height 12
select select "9"
select select "2025"
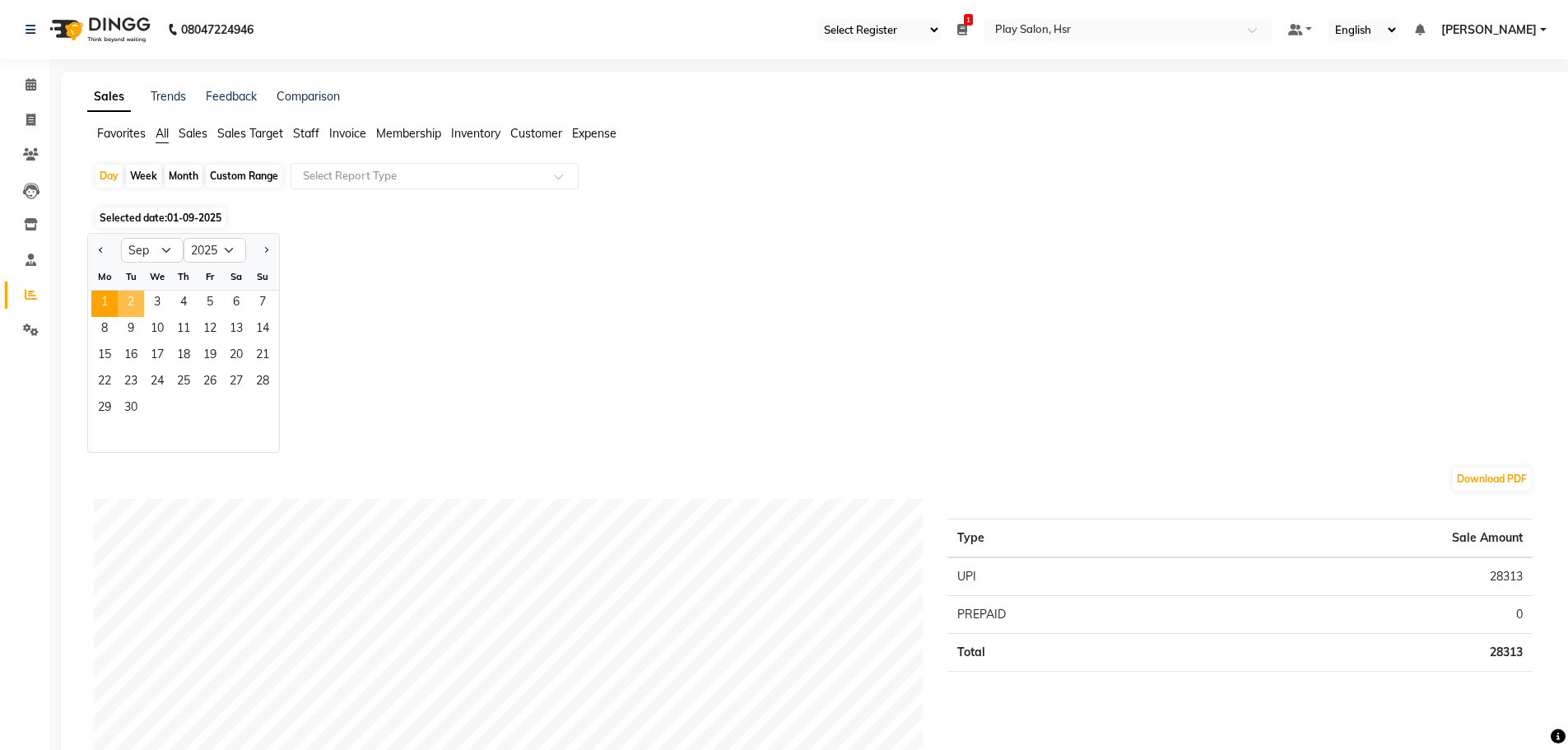
click at [132, 298] on span "2" at bounding box center [131, 303] width 26 height 26
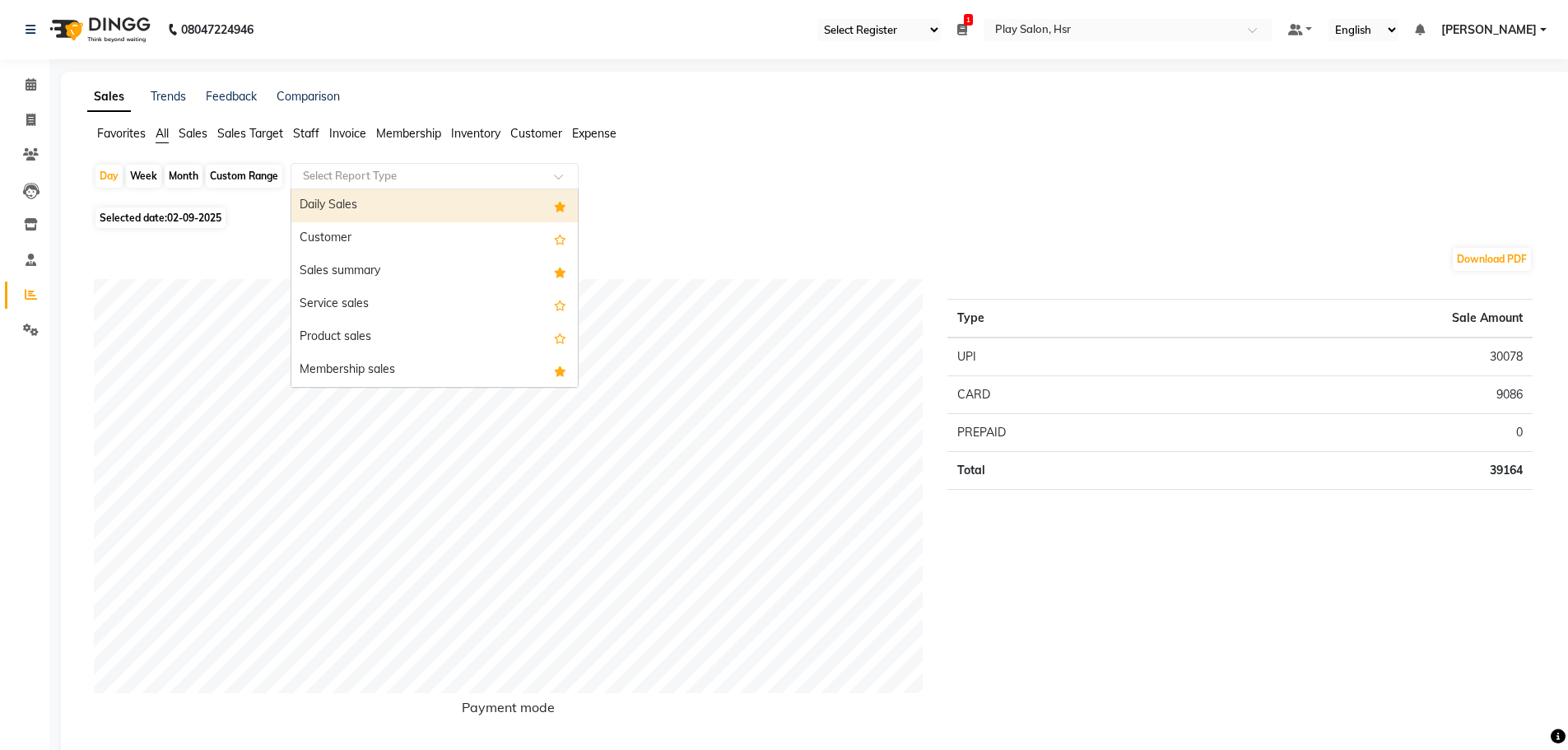
click at [374, 178] on input "text" at bounding box center [418, 176] width 237 height 16
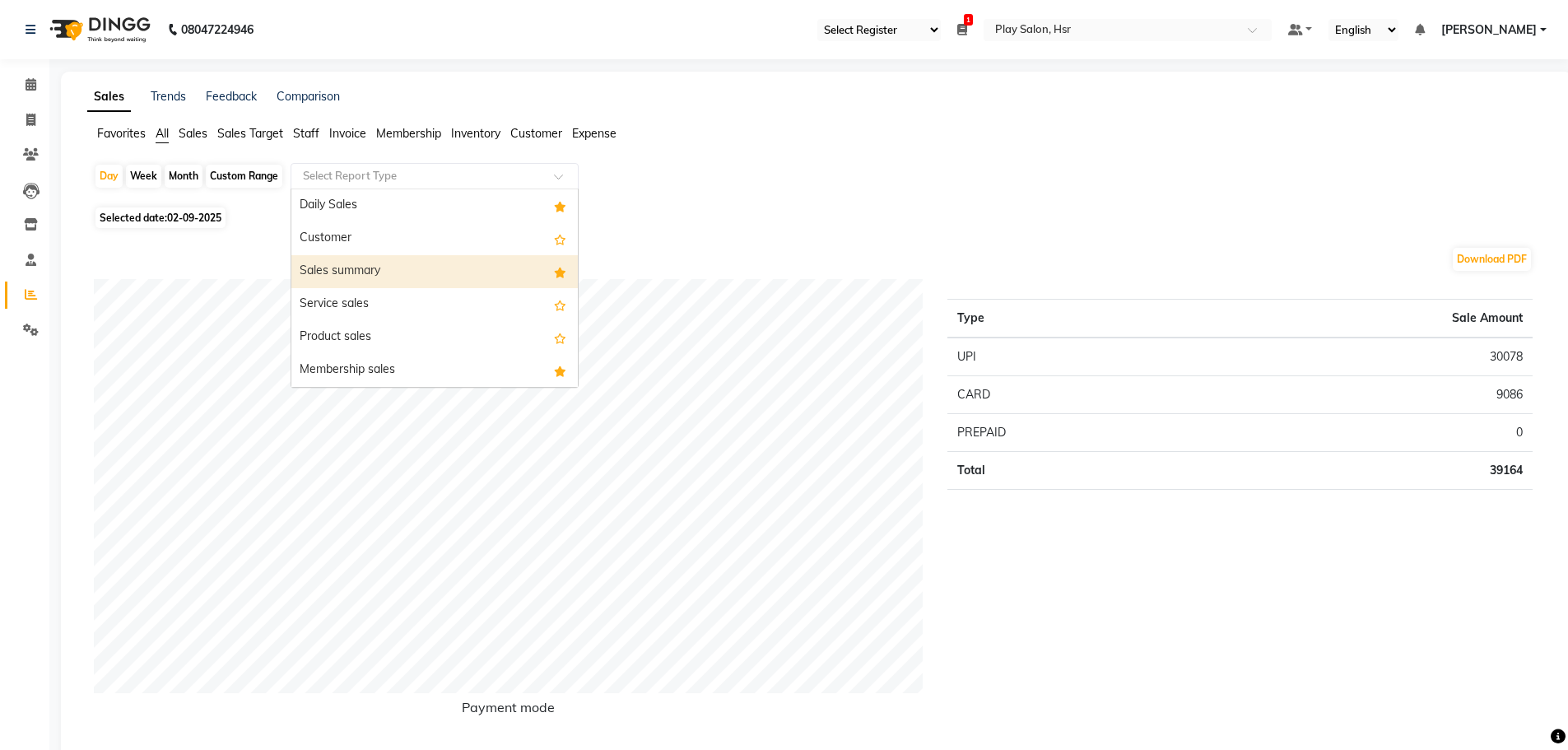
drag, startPoint x: 361, startPoint y: 252, endPoint x: 358, endPoint y: 261, distance: 9.5
click at [384, 272] on div "Sales summary" at bounding box center [434, 272] width 286 height 33
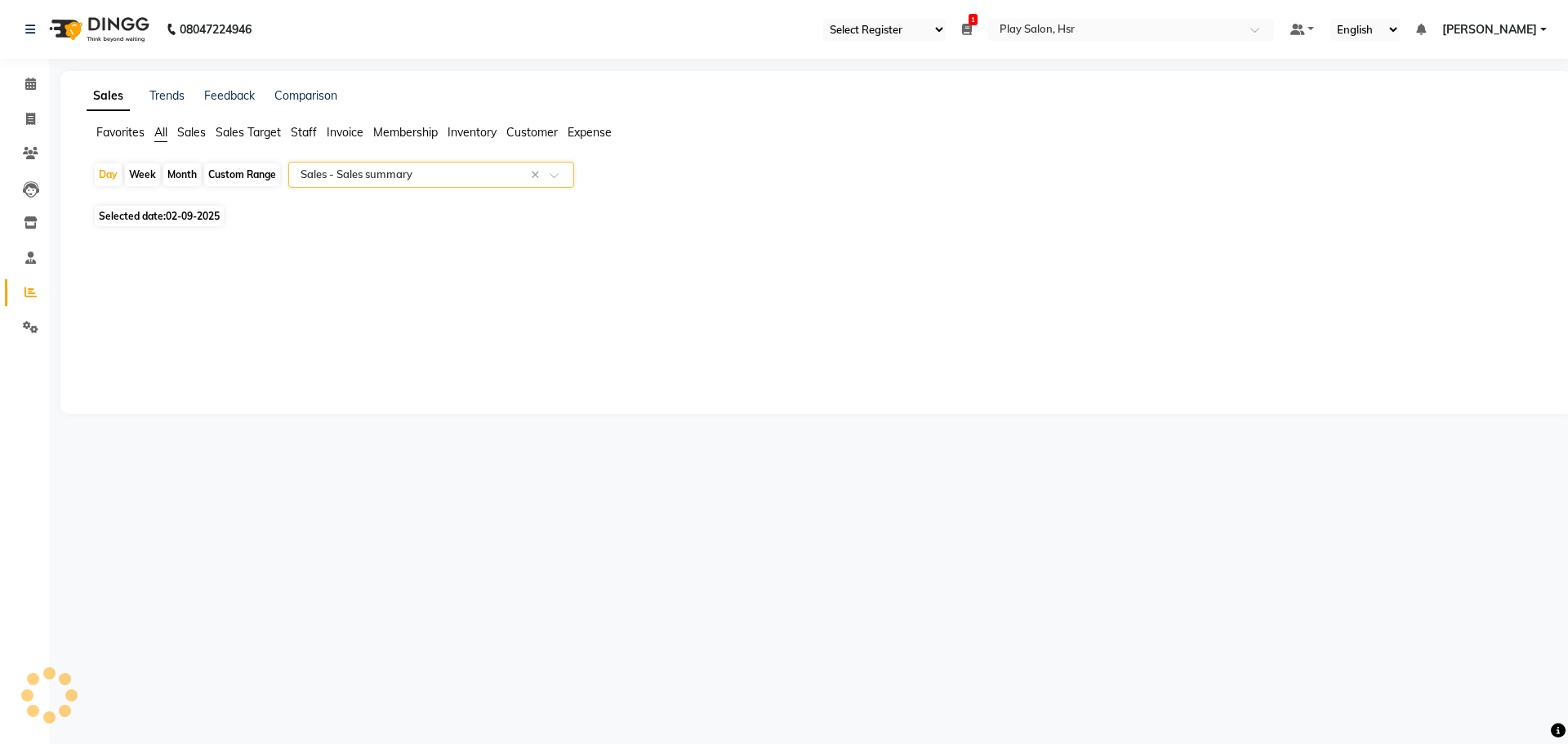
select select "full_report"
select select "csv"
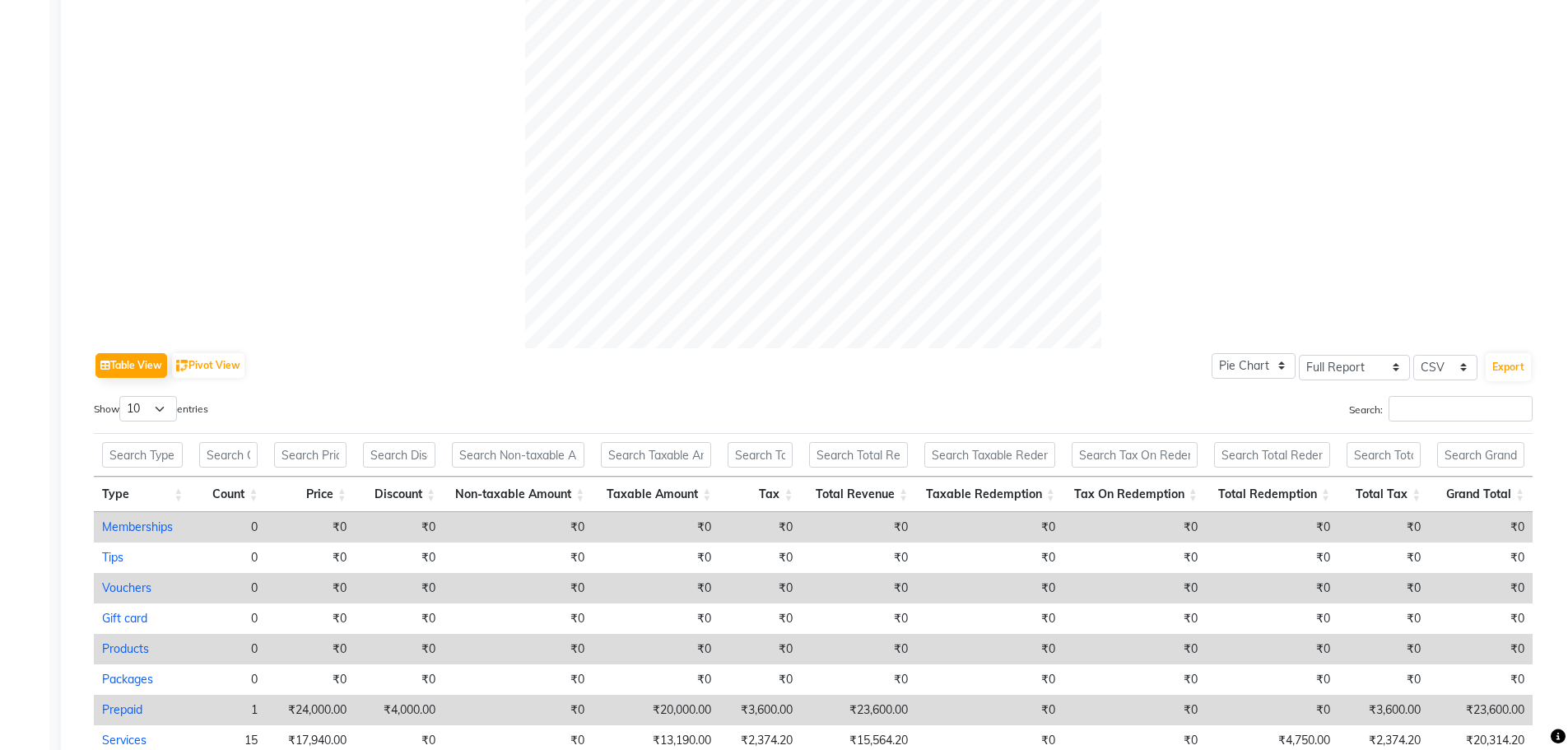
scroll to position [666, 0]
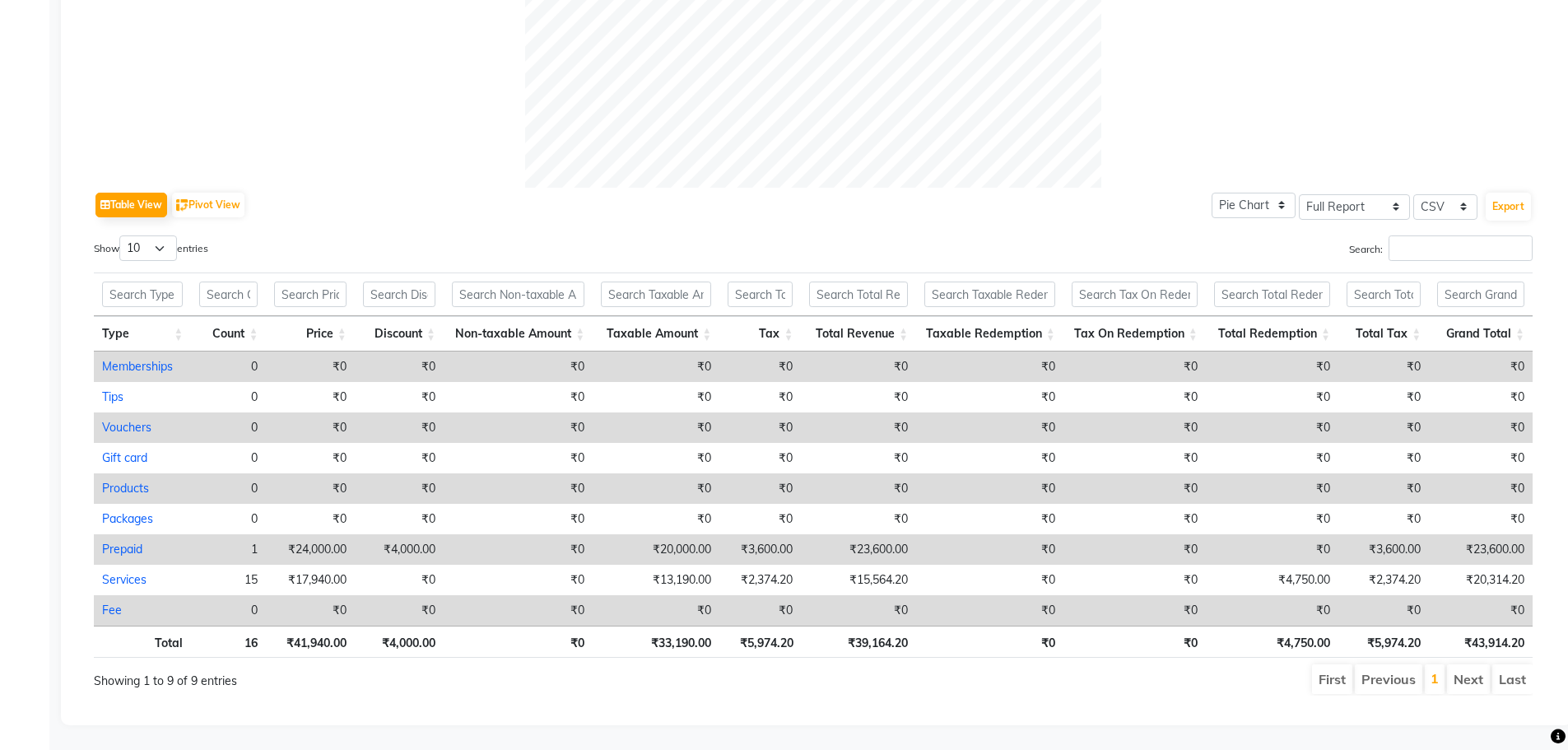
drag, startPoint x: 368, startPoint y: 209, endPoint x: 342, endPoint y: 218, distance: 27.5
click at [368, 209] on div "Table View Pivot View Pie Chart Bar Chart Select Full Report Filtered Report Se…" at bounding box center [813, 205] width 1439 height 34
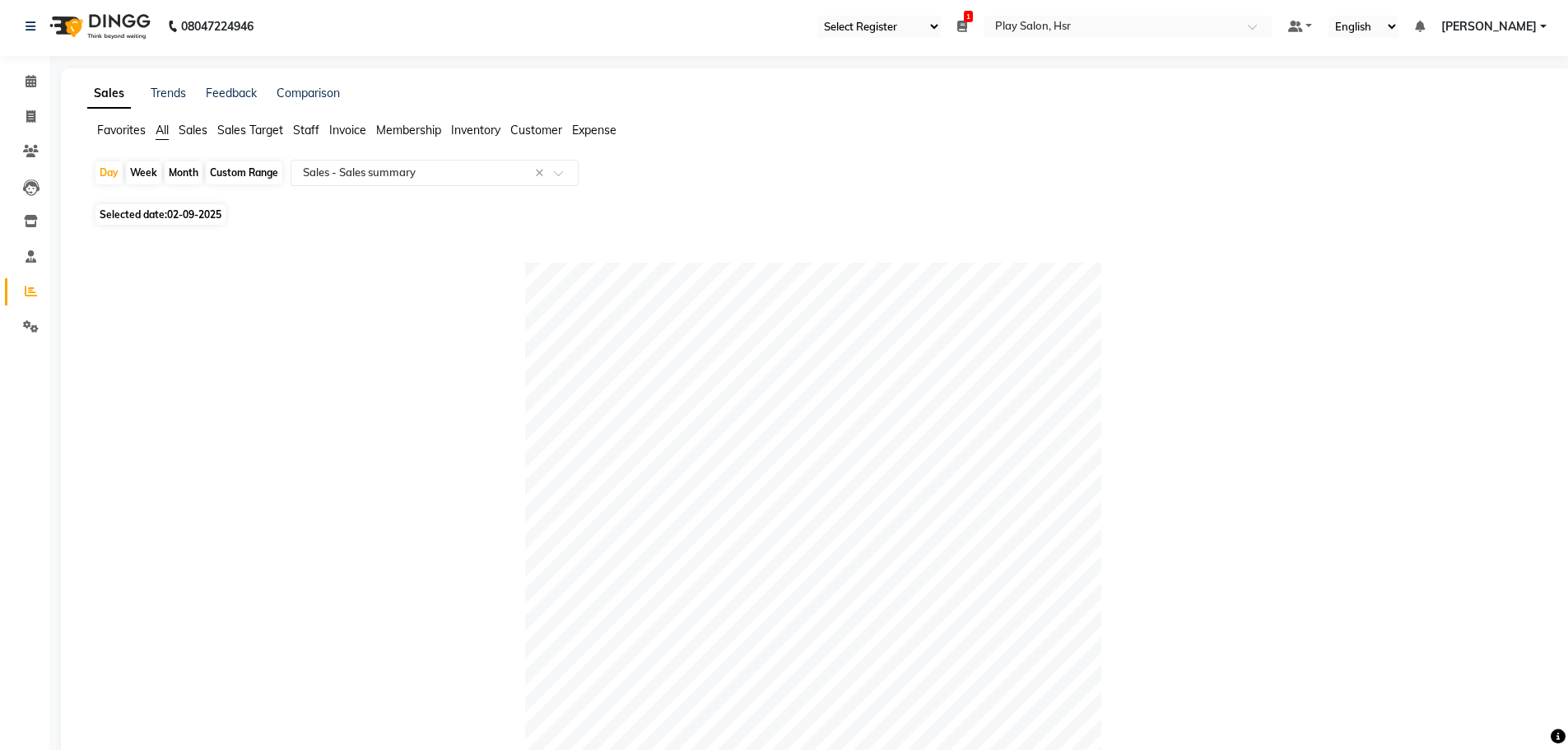
scroll to position [0, 0]
click at [359, 169] on input "text" at bounding box center [418, 176] width 237 height 16
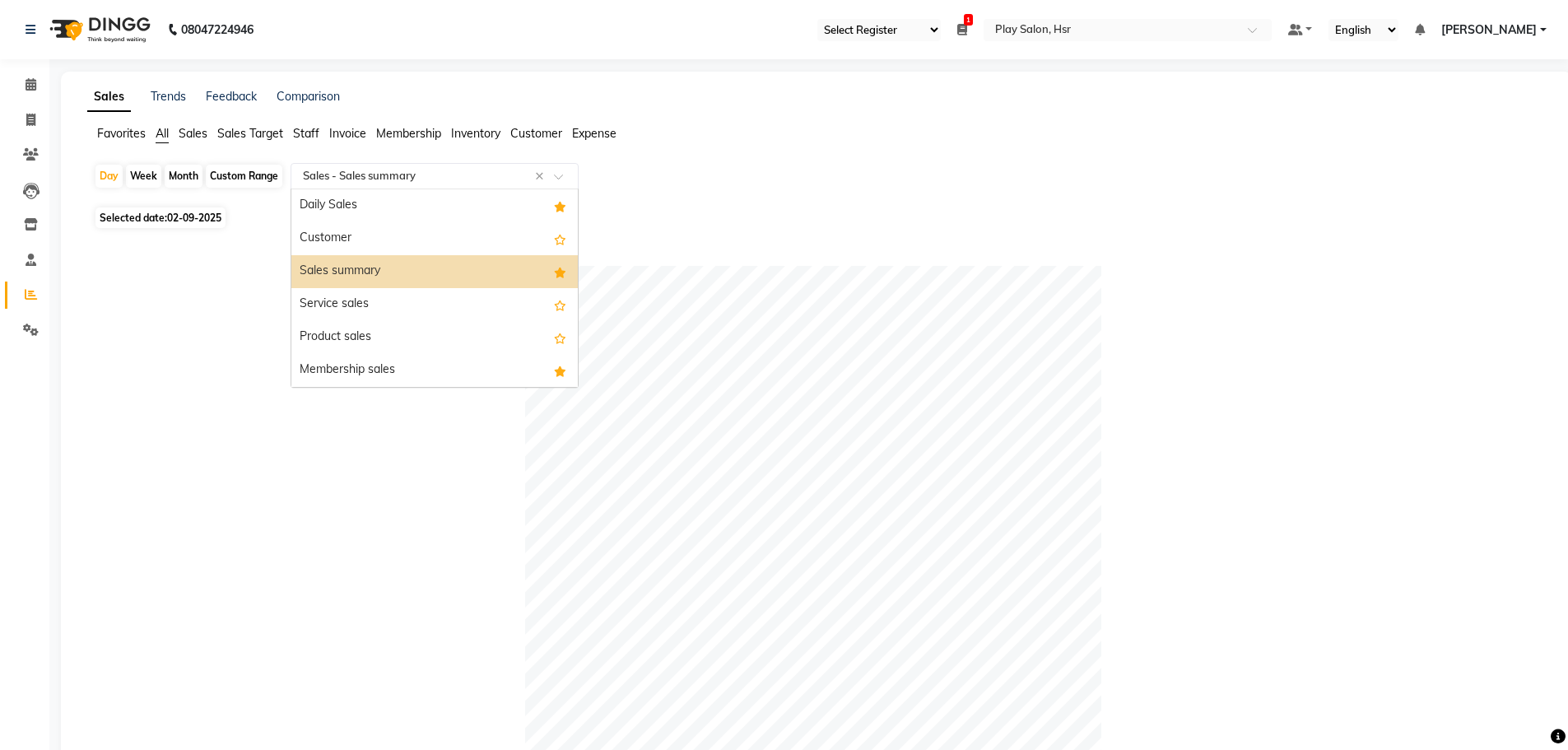
click at [304, 132] on span "Staff" at bounding box center [306, 132] width 26 height 15
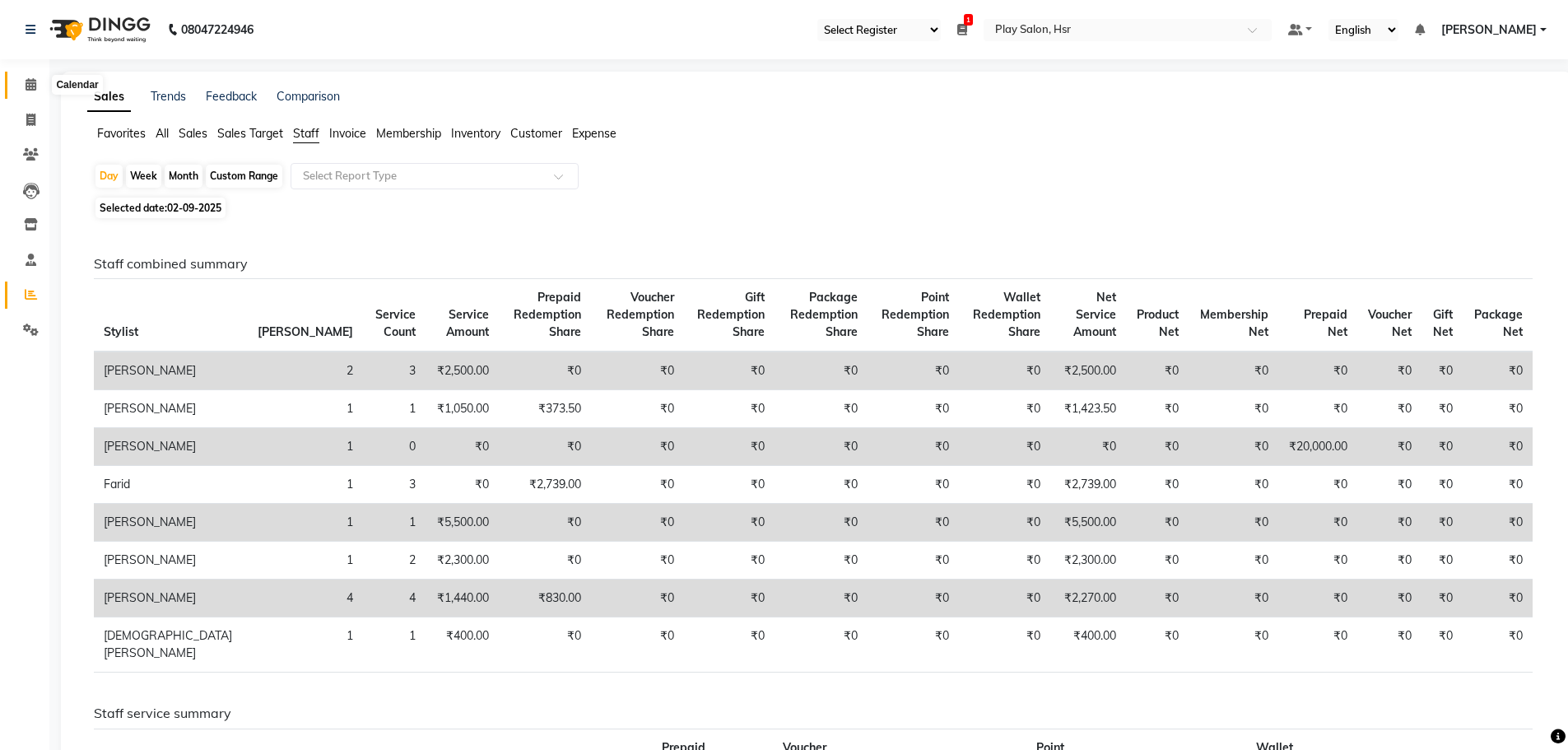
click at [28, 77] on span at bounding box center [31, 85] width 29 height 19
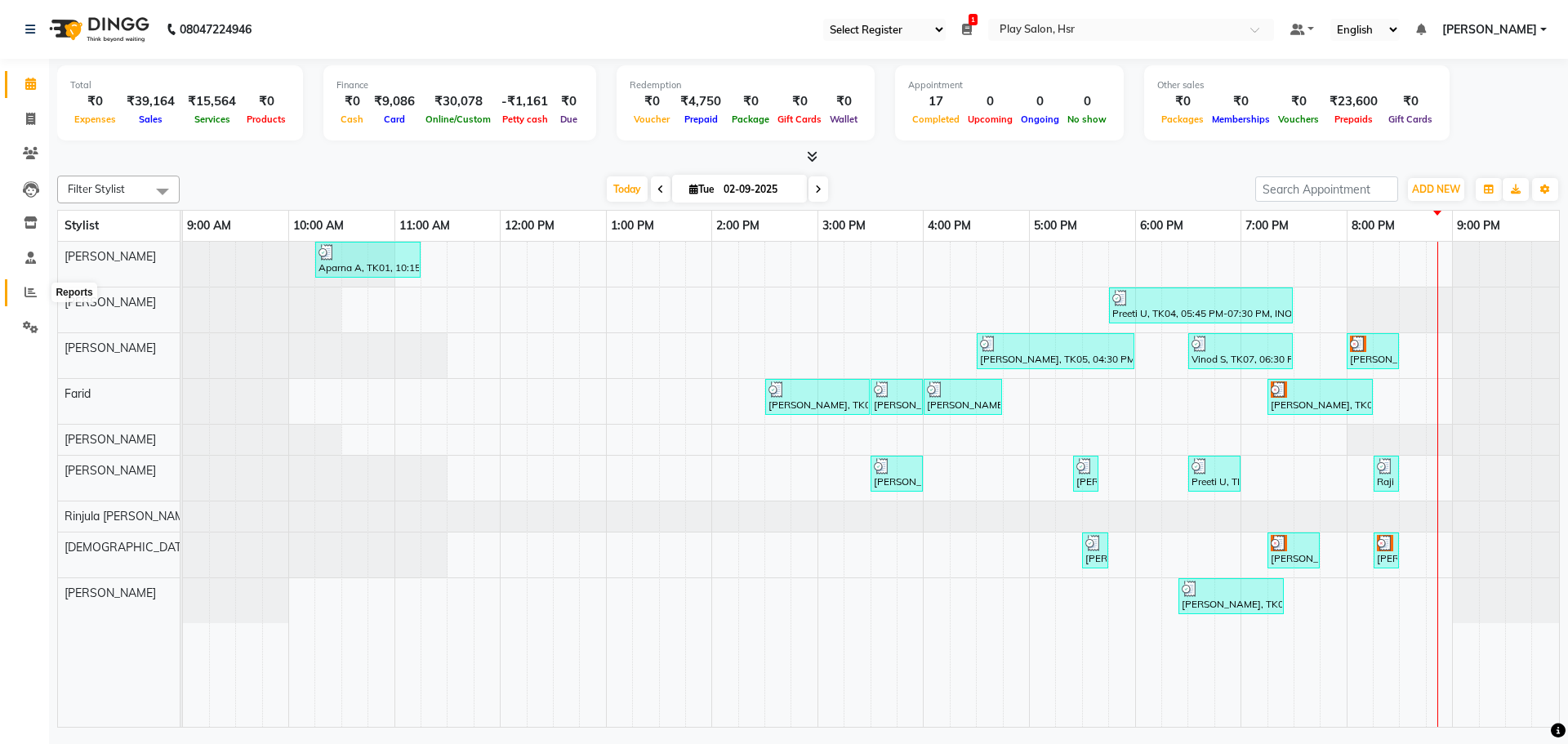
click at [29, 291] on icon at bounding box center [31, 291] width 12 height 12
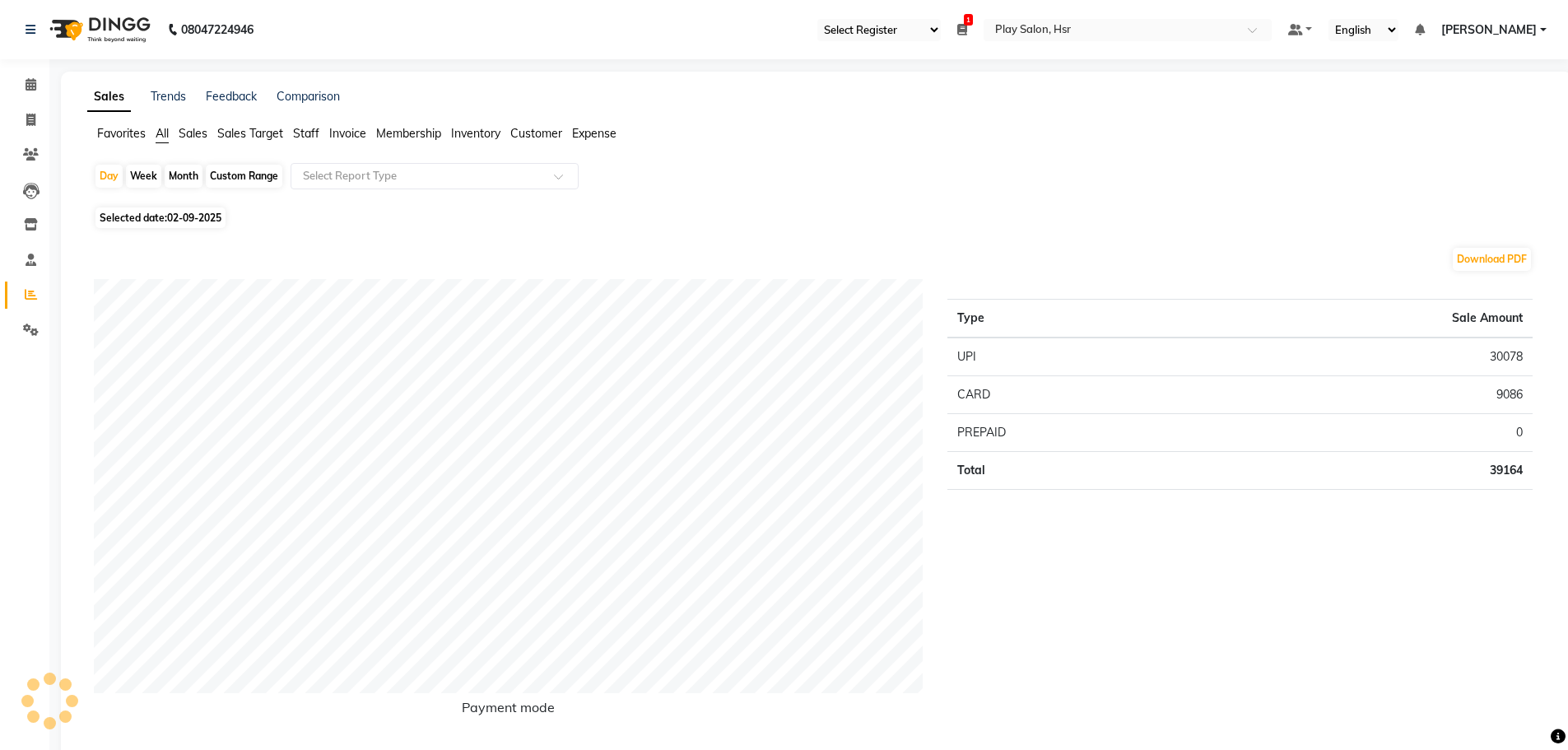
click at [369, 150] on div "Favorites All Sales Sales Target Staff Invoice Membership Inventory Customer Ex…" at bounding box center [817, 140] width 1483 height 32
click at [368, 186] on div "Select Report Type" at bounding box center [434, 176] width 288 height 26
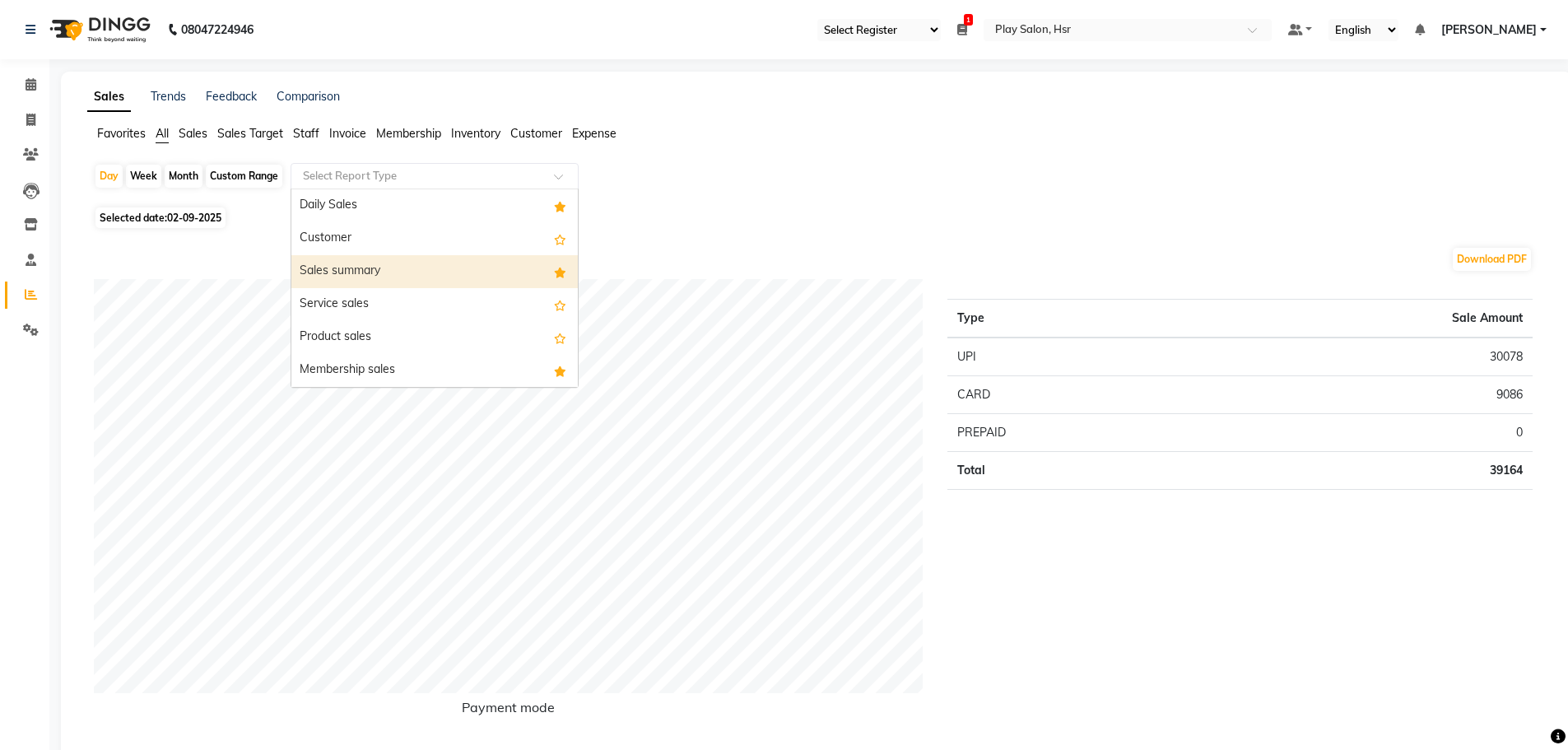
click at [376, 285] on div "Sales summary" at bounding box center [434, 272] width 286 height 33
select select "full_report"
select select "csv"
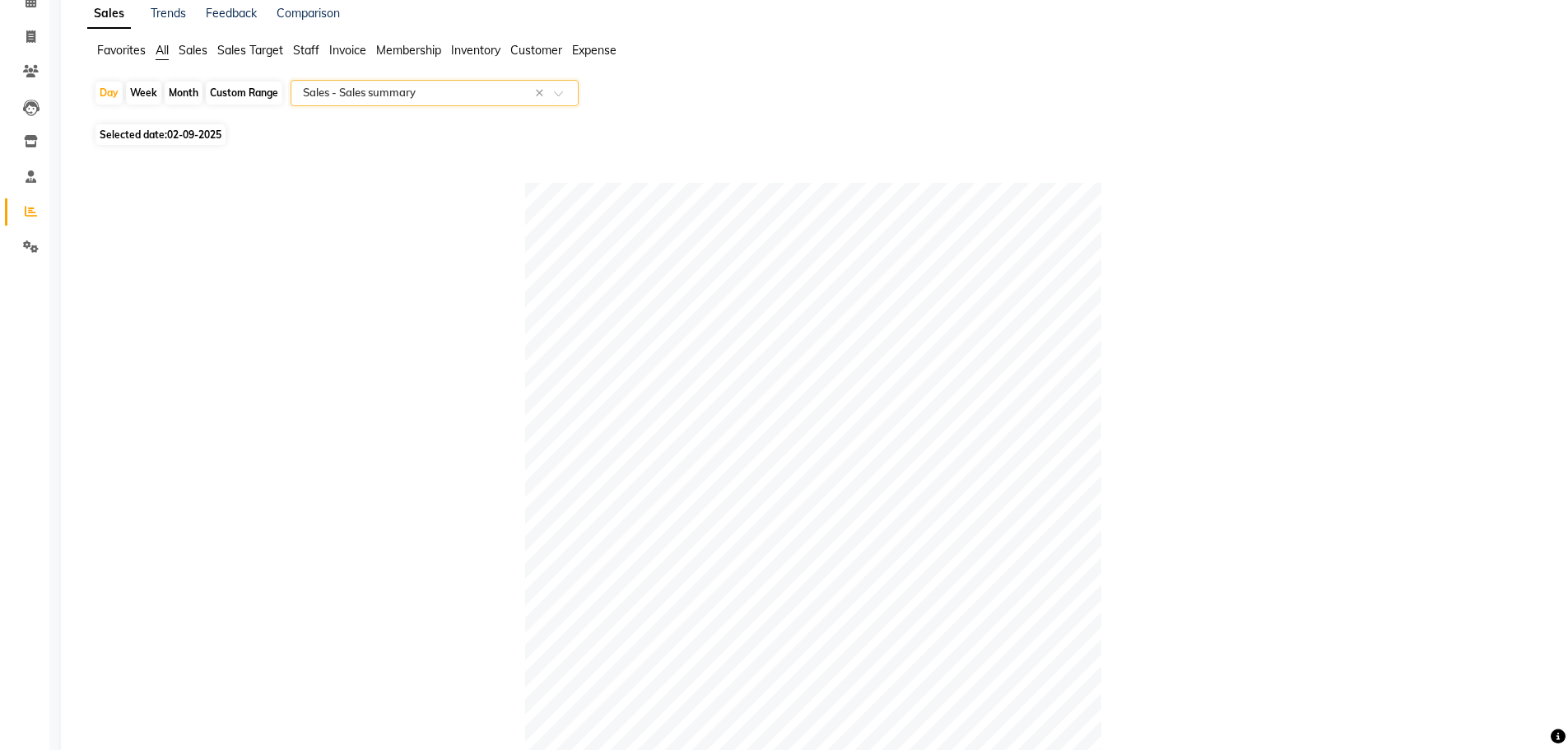
scroll to position [82, 0]
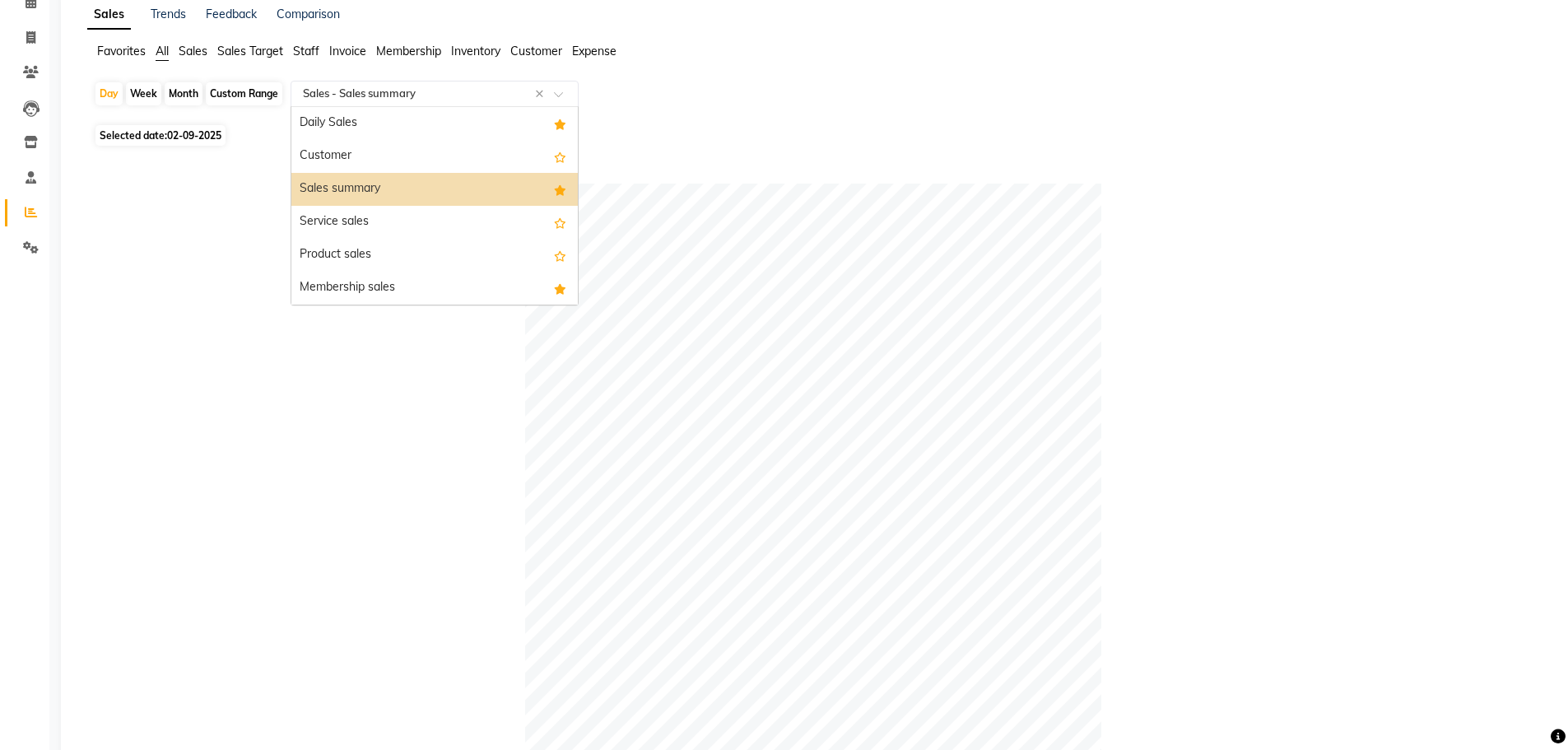
click at [387, 105] on div "Select Report Type × Sales - Sales summary ×" at bounding box center [434, 93] width 288 height 26
click at [385, 223] on div "Service sales" at bounding box center [434, 222] width 286 height 33
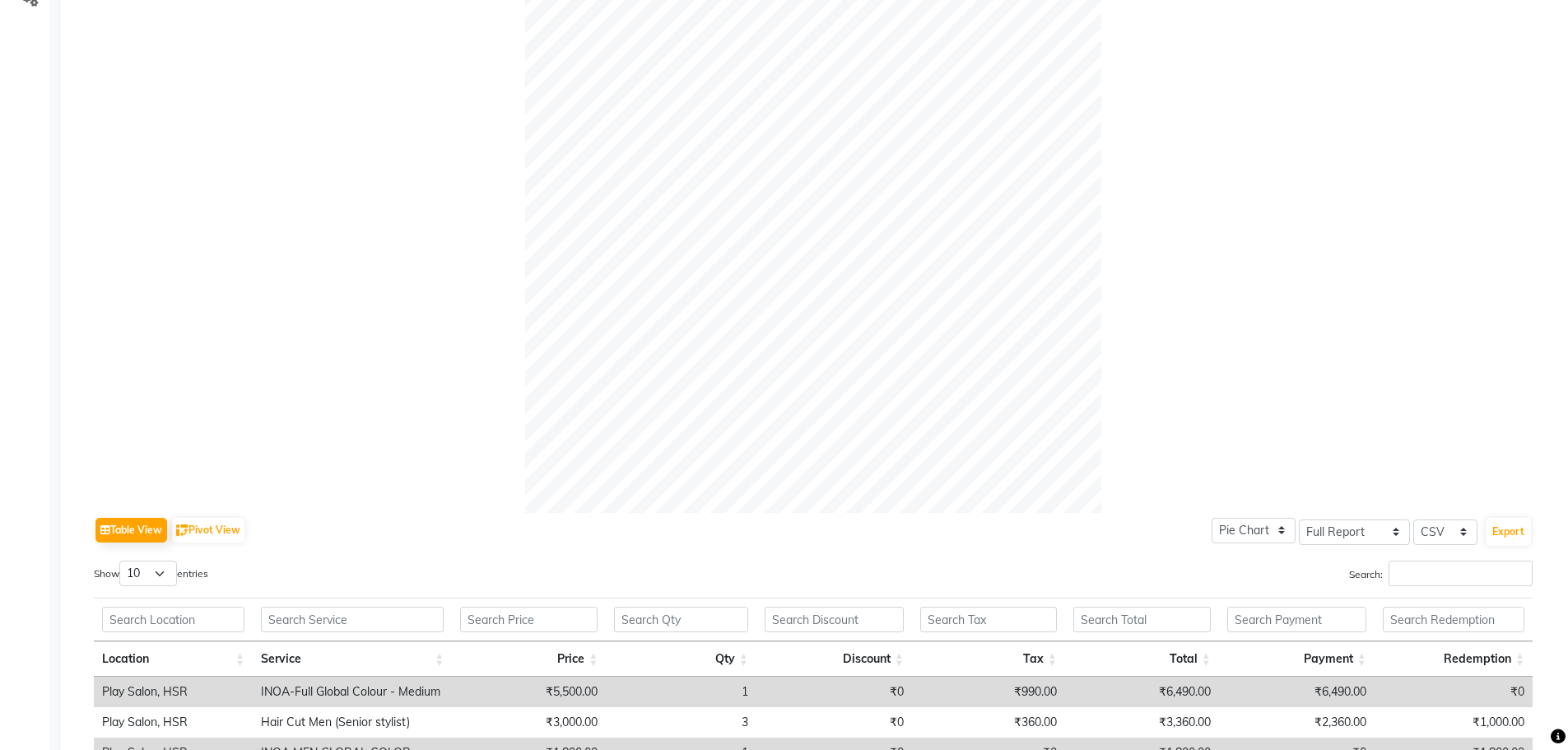
scroll to position [0, 0]
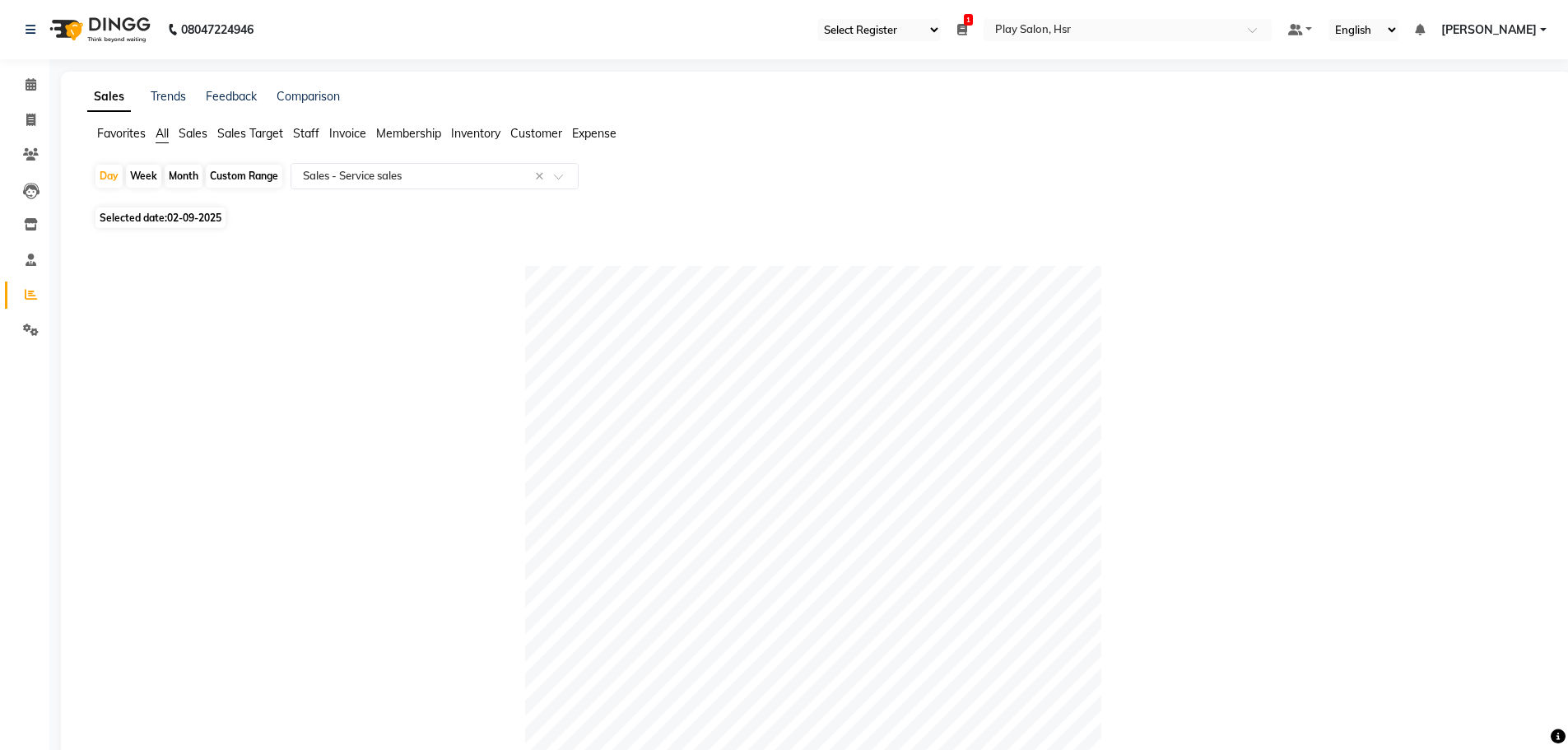
click at [389, 190] on div "Day Week Month Custom Range Select Report Type × Sales - Service sales ×" at bounding box center [817, 183] width 1446 height 39
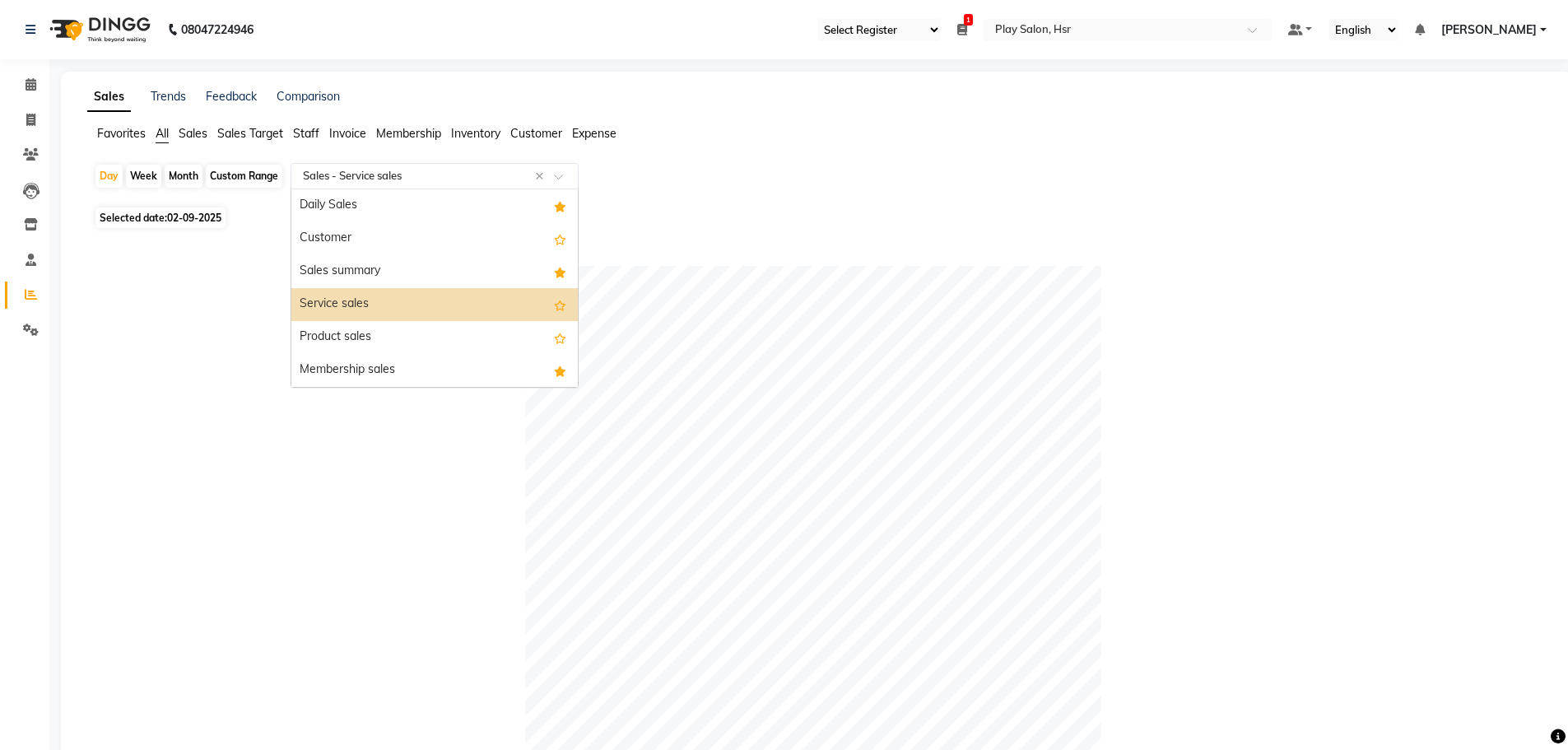
click at [387, 184] on input "text" at bounding box center [418, 176] width 237 height 16
click at [383, 216] on div "Daily Sales" at bounding box center [434, 206] width 286 height 33
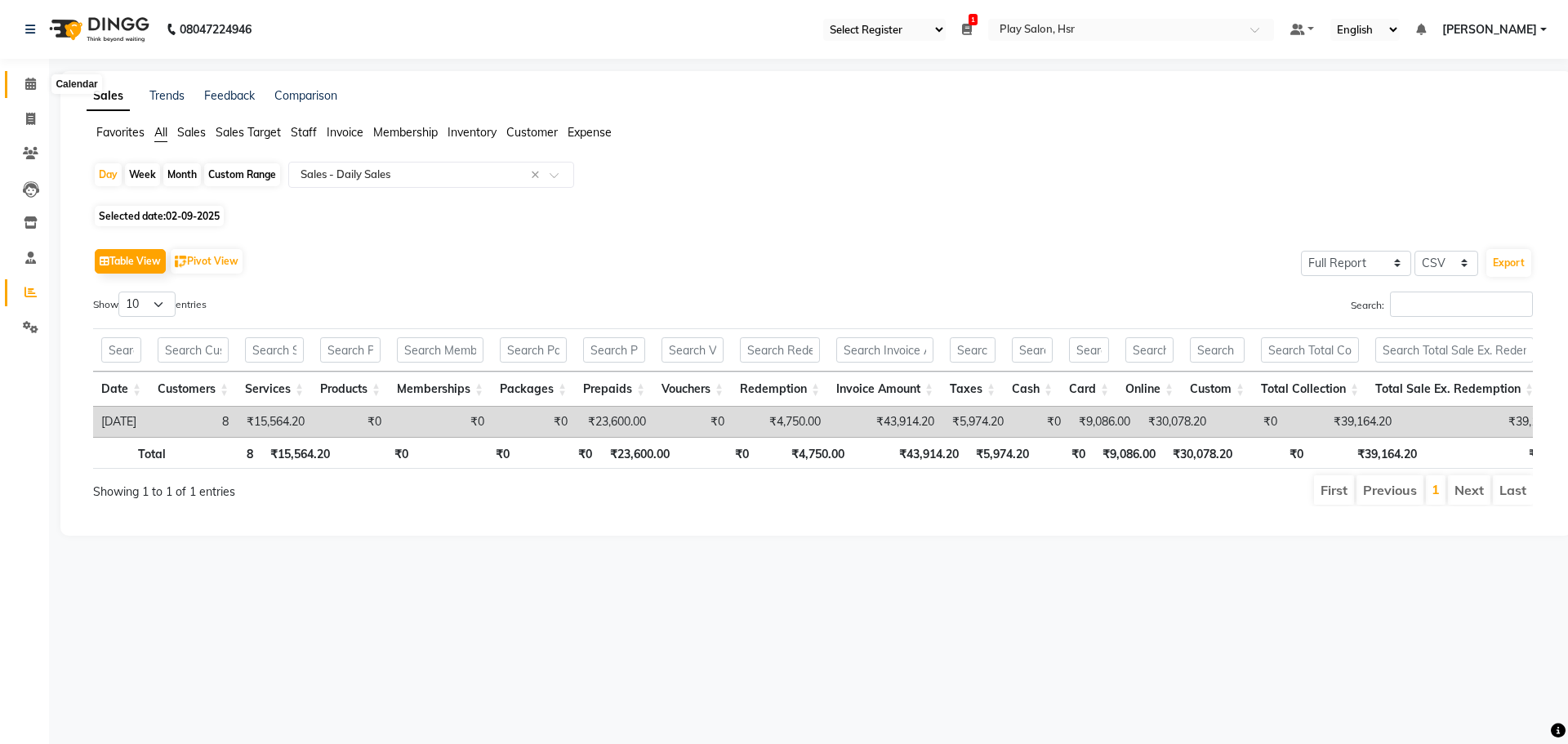
click at [36, 81] on span at bounding box center [31, 85] width 29 height 19
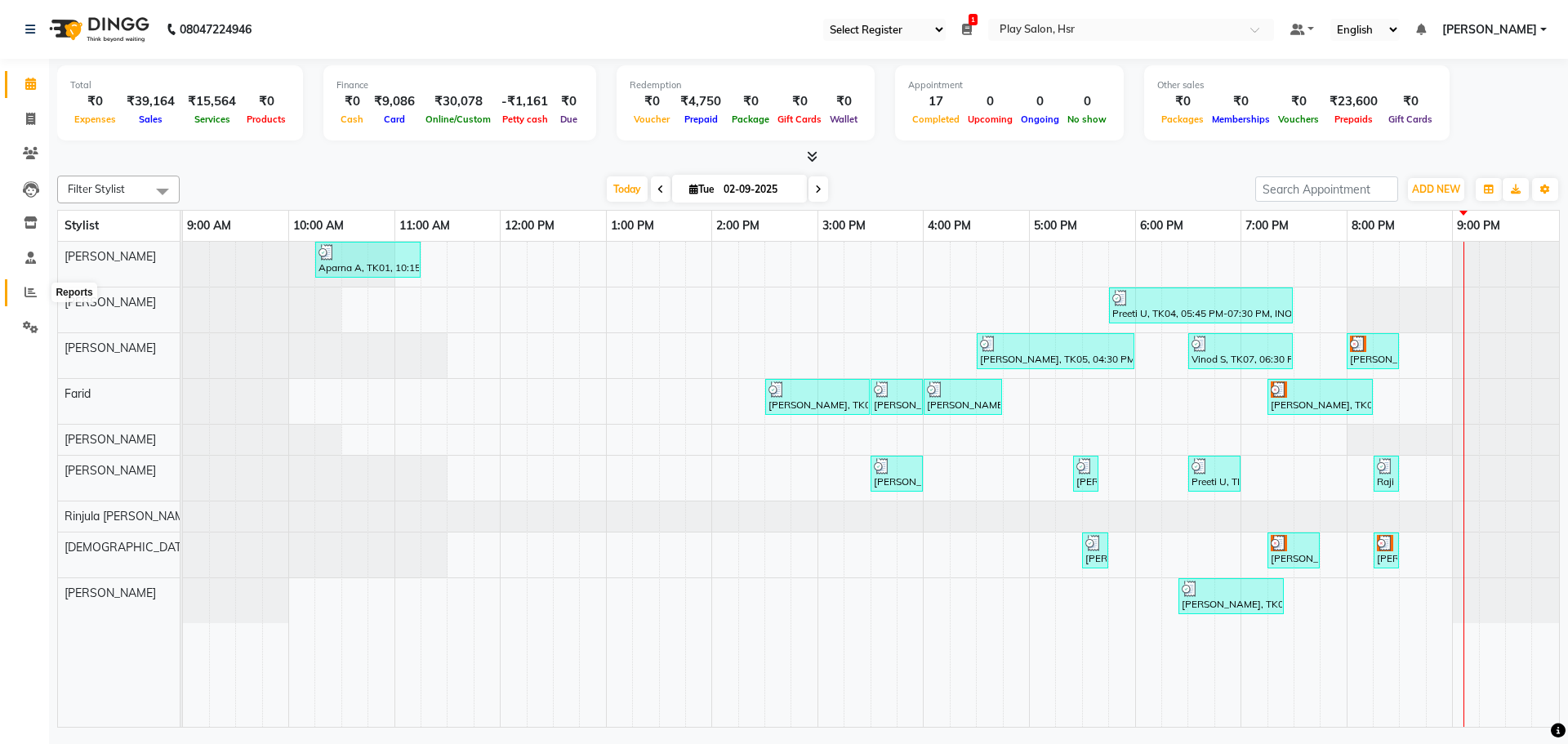
click at [30, 299] on span at bounding box center [31, 292] width 29 height 19
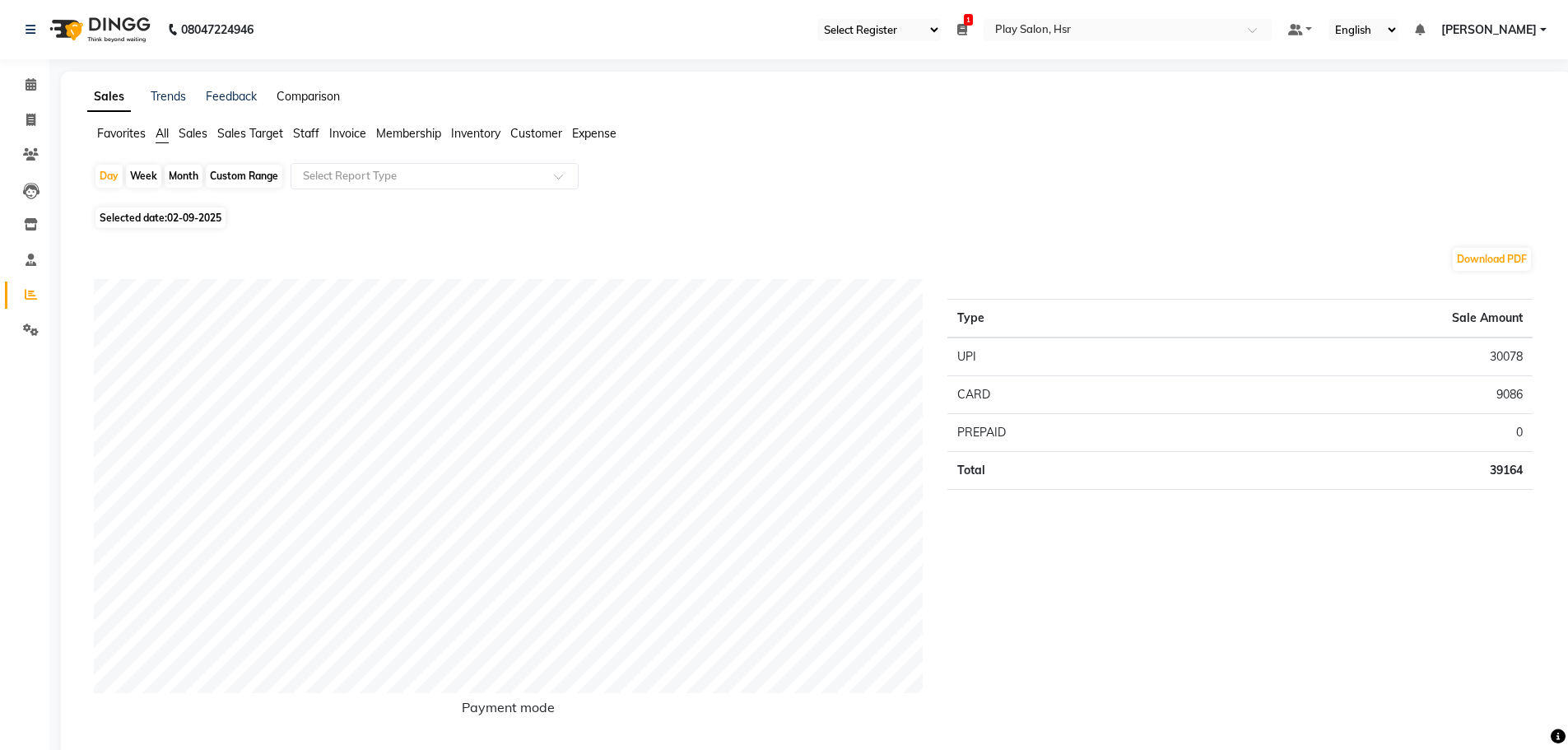
click at [283, 94] on link "Comparison" at bounding box center [308, 96] width 63 height 15
select select "single_date"
select select "single_date_dash"
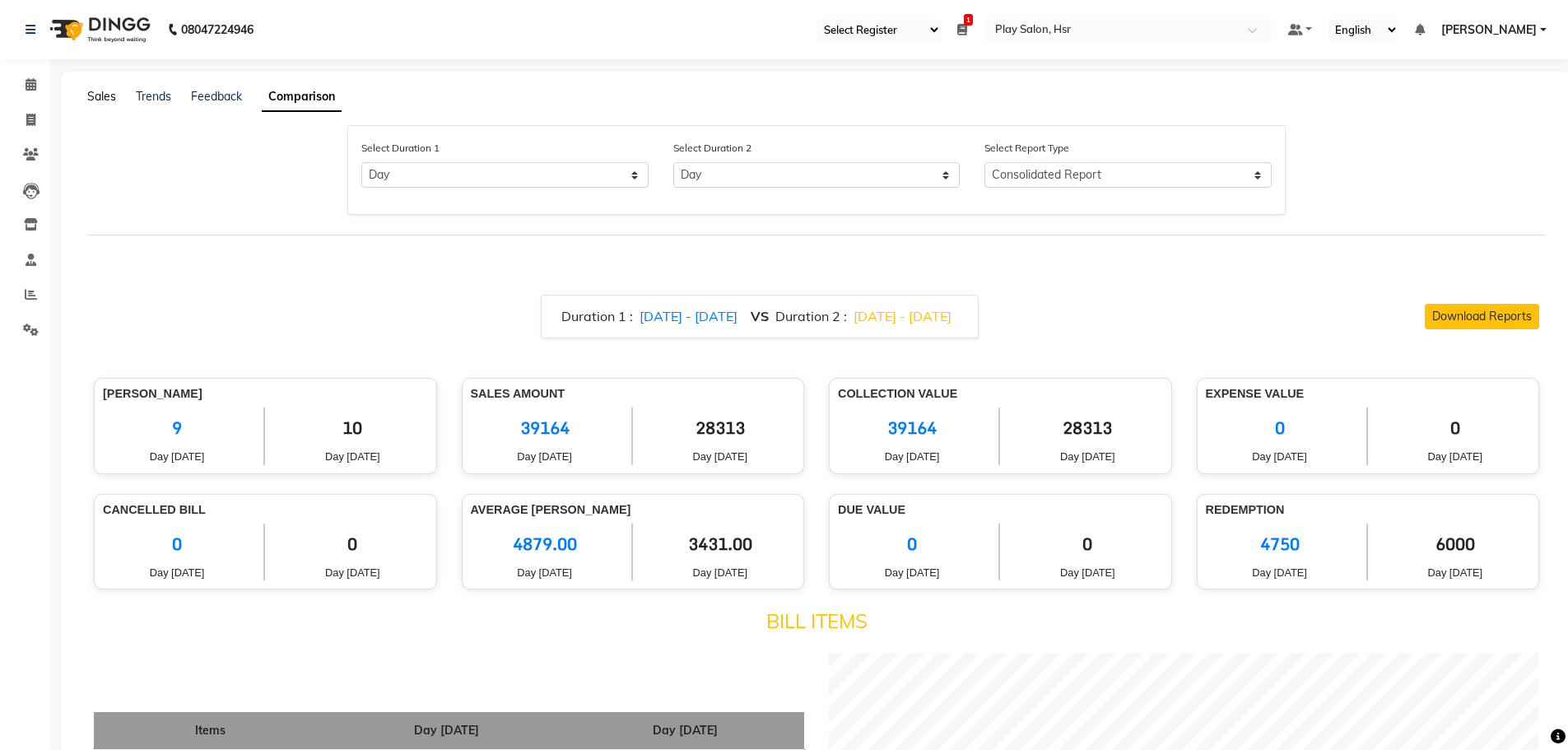
click at [96, 92] on link "Sales" at bounding box center [102, 96] width 29 height 15
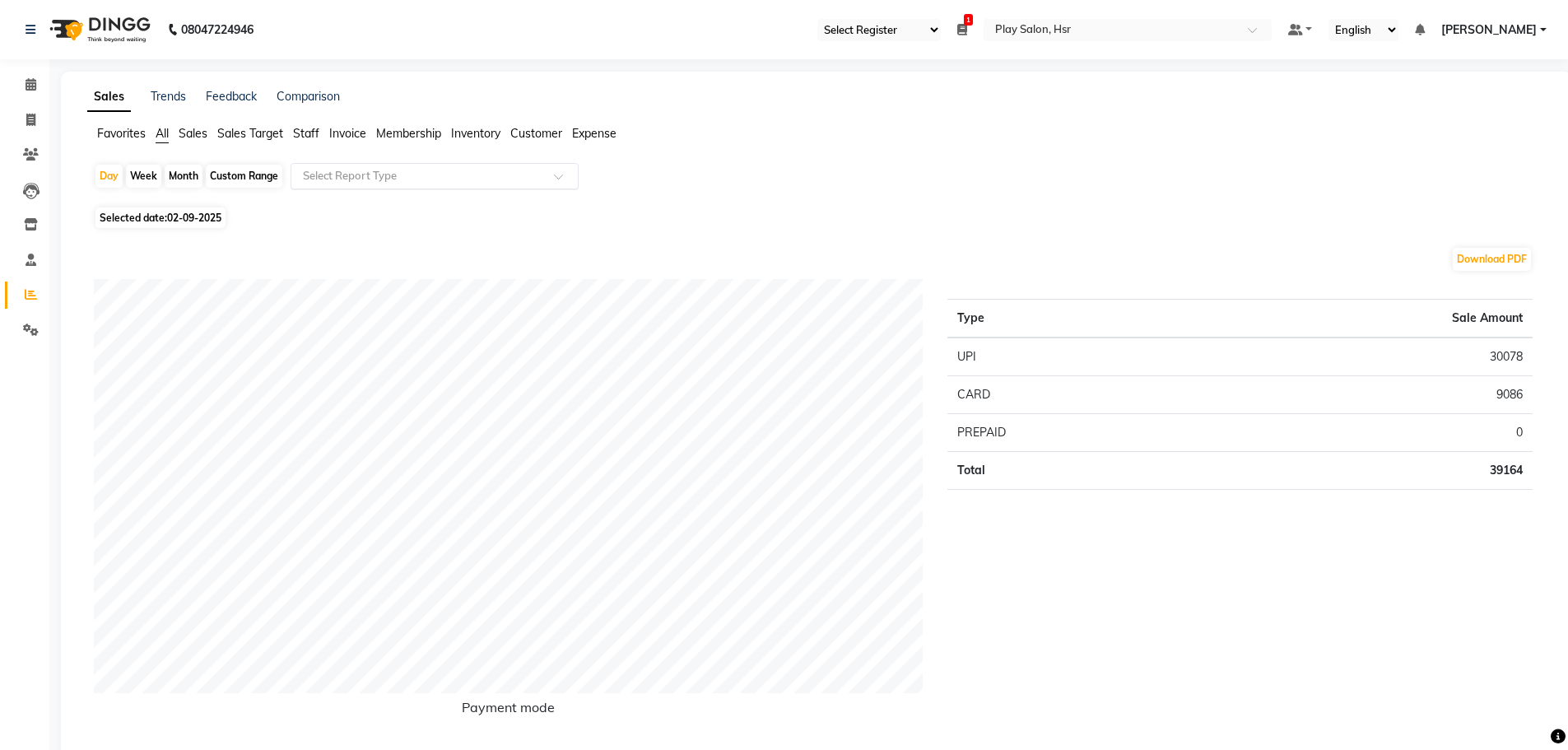
click at [414, 170] on input "text" at bounding box center [418, 176] width 237 height 16
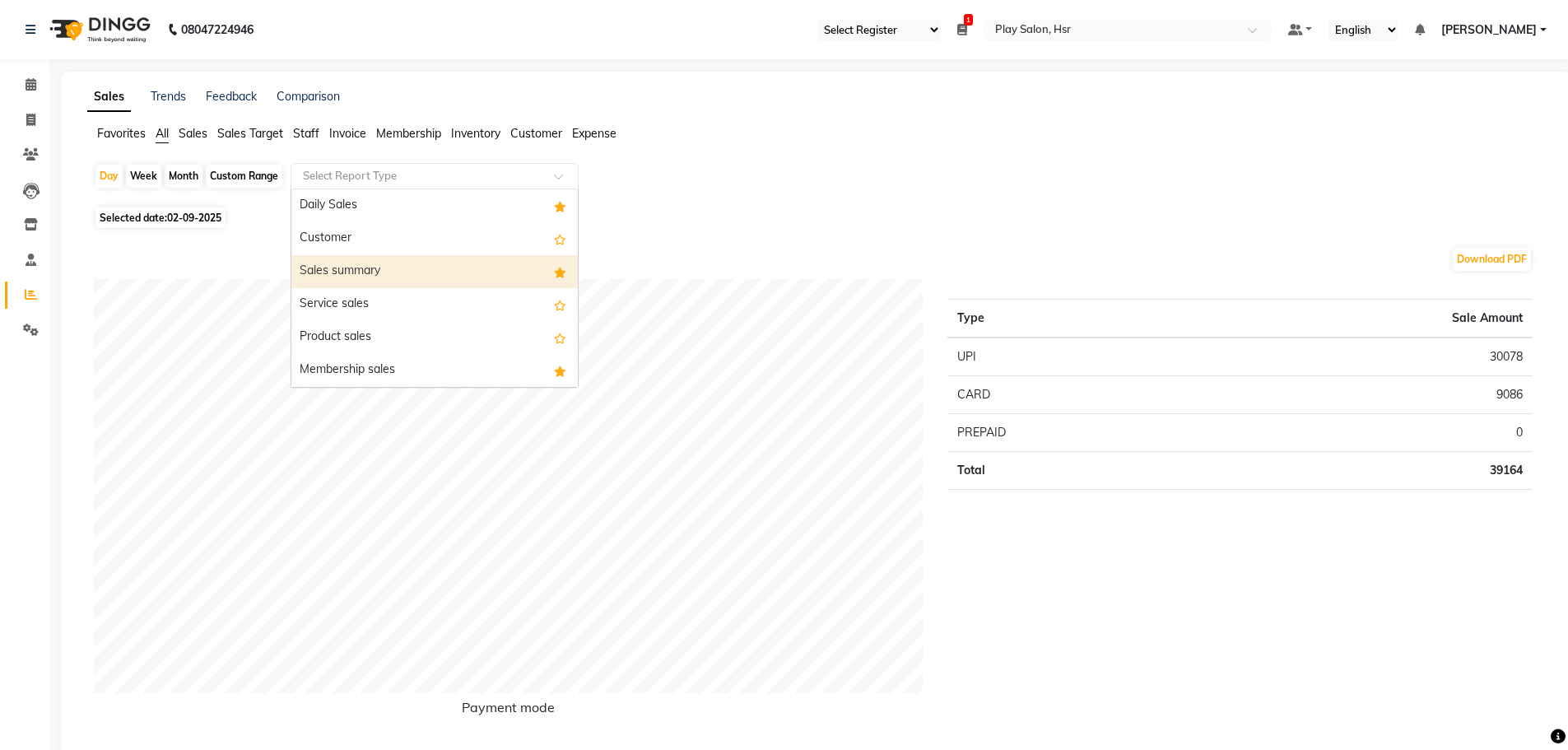
click at [396, 269] on div "Sales summary" at bounding box center [434, 272] width 286 height 33
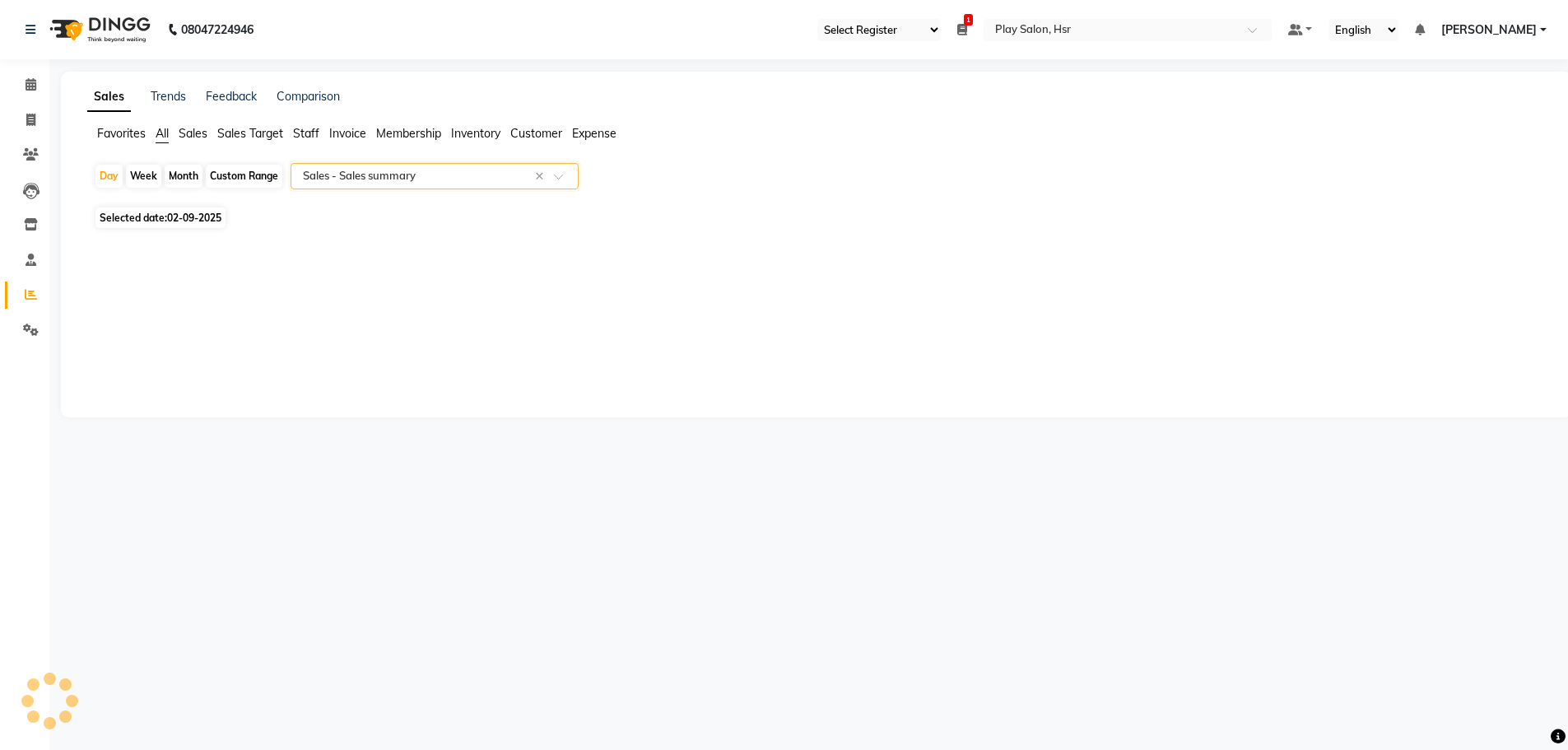
select select "full_report"
select select "csv"
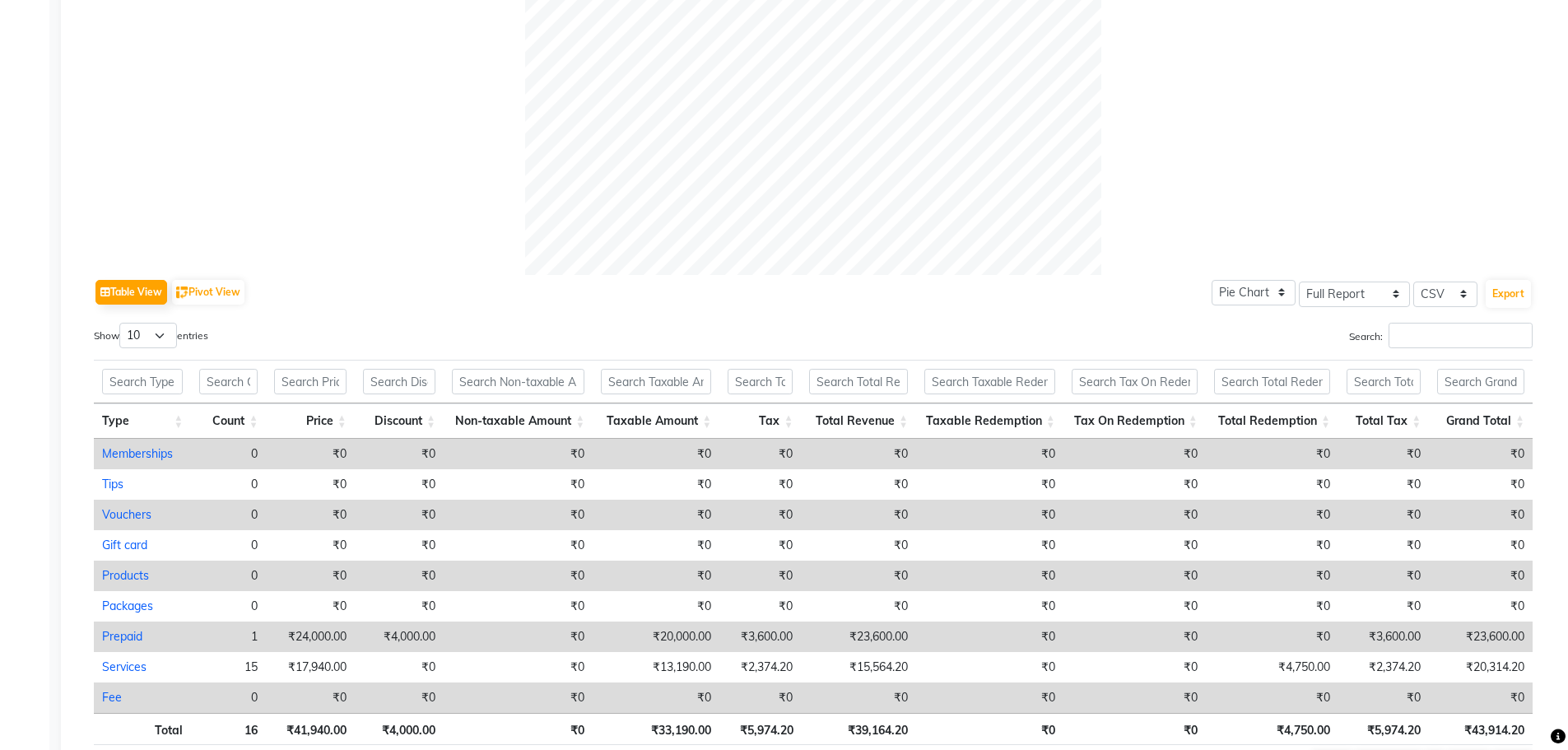
scroll to position [337, 0]
